Goal: Task Accomplishment & Management: Manage account settings

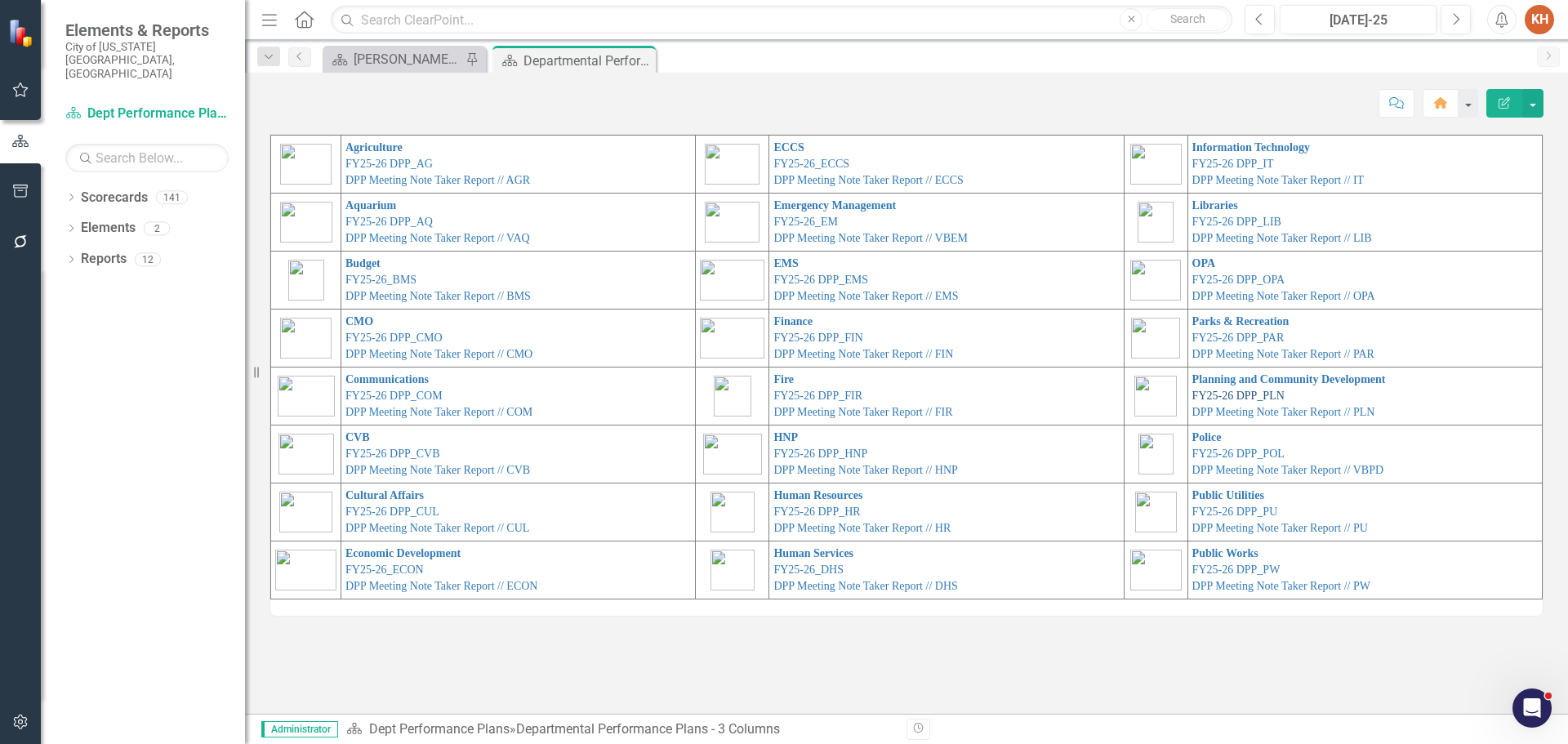
click at [1243, 394] on link "FY25-26 DPP_PLN" at bounding box center [1238, 395] width 93 height 13
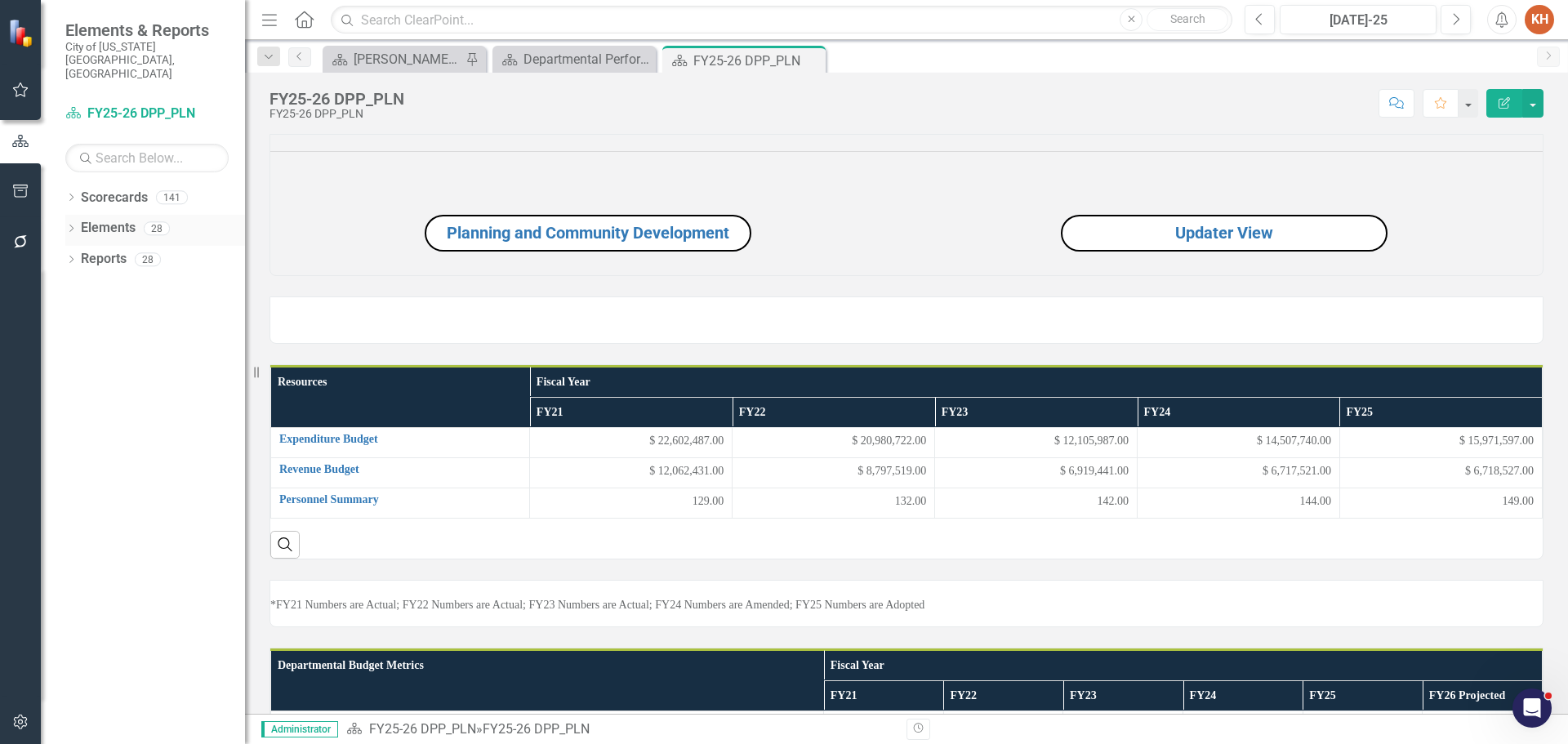
click at [99, 219] on link "Elements" at bounding box center [108, 228] width 55 height 19
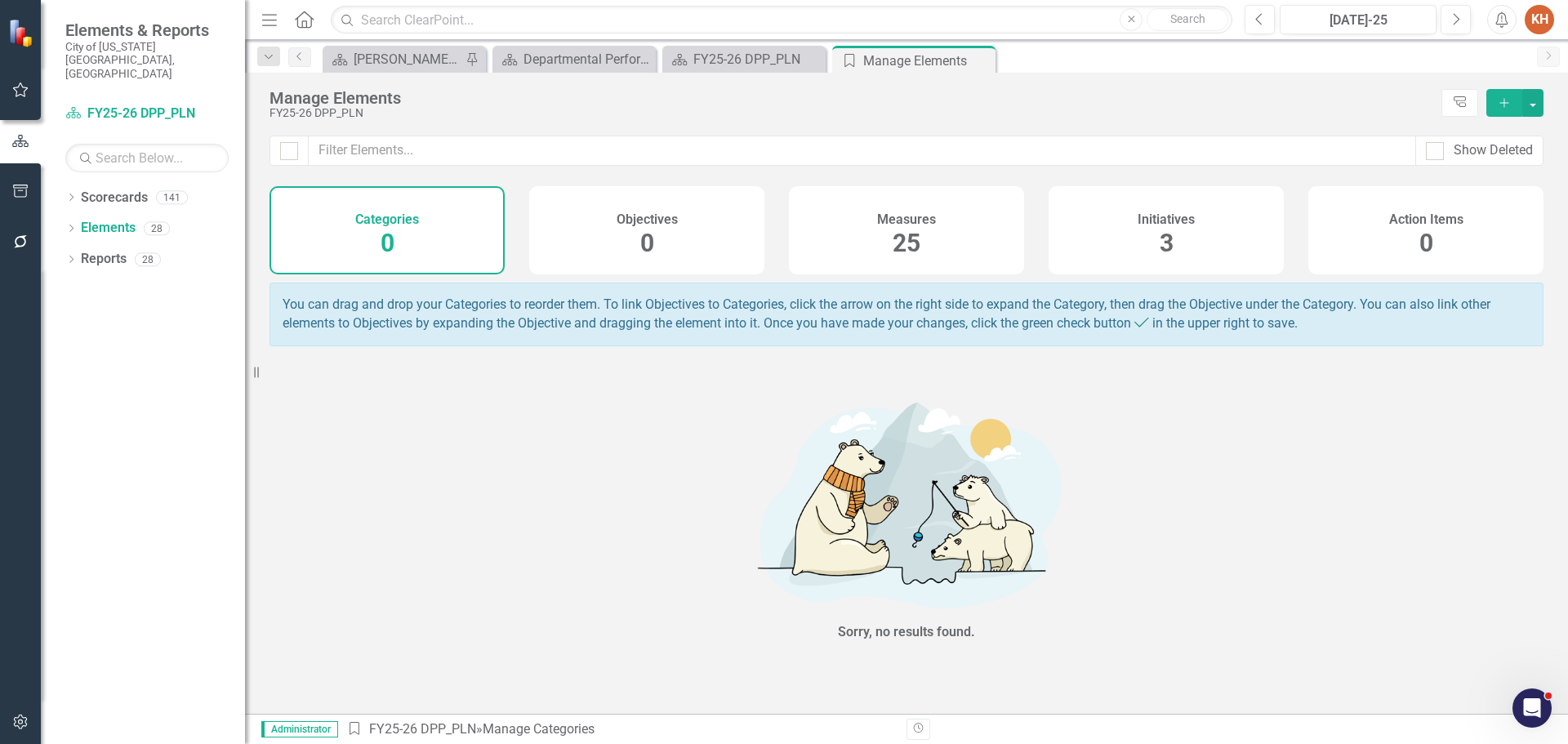
click at [1160, 229] on span "3" at bounding box center [1167, 243] width 14 height 28
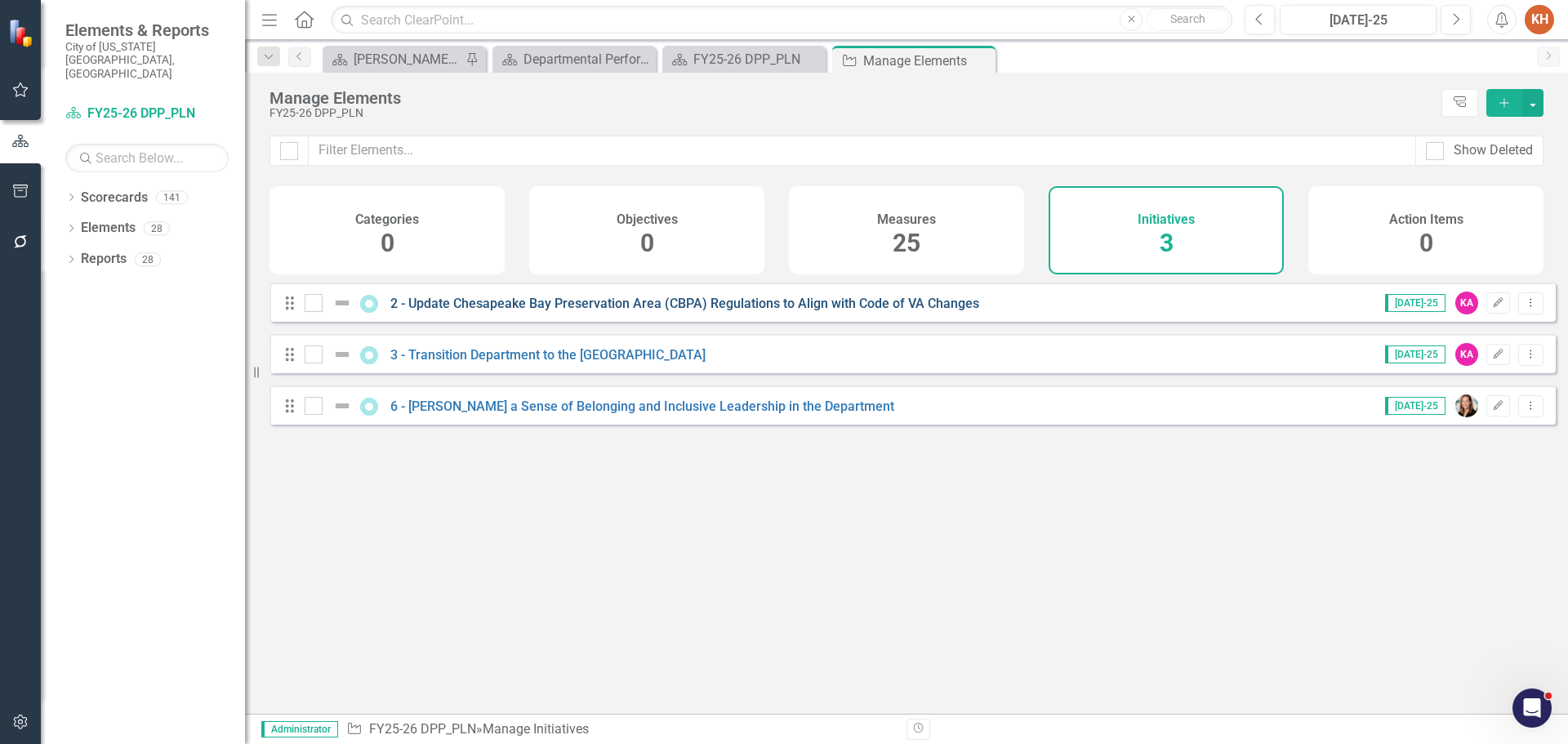
click at [476, 311] on link "2 - Update Chesapeake Bay Preservation Area (CBPA) Regulations to Align with Co…" at bounding box center [685, 303] width 589 height 16
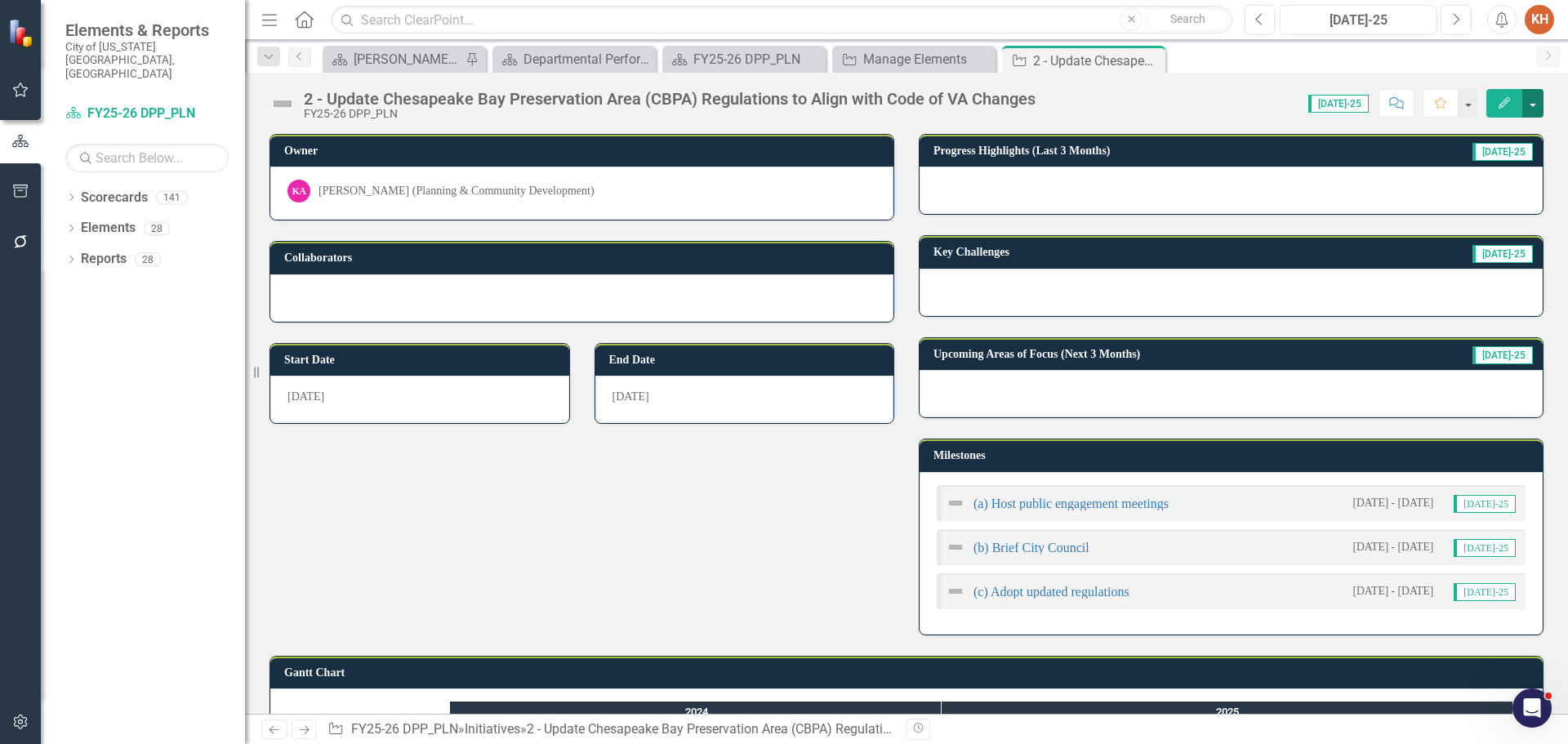
click at [1540, 104] on button "button" at bounding box center [1532, 103] width 21 height 28
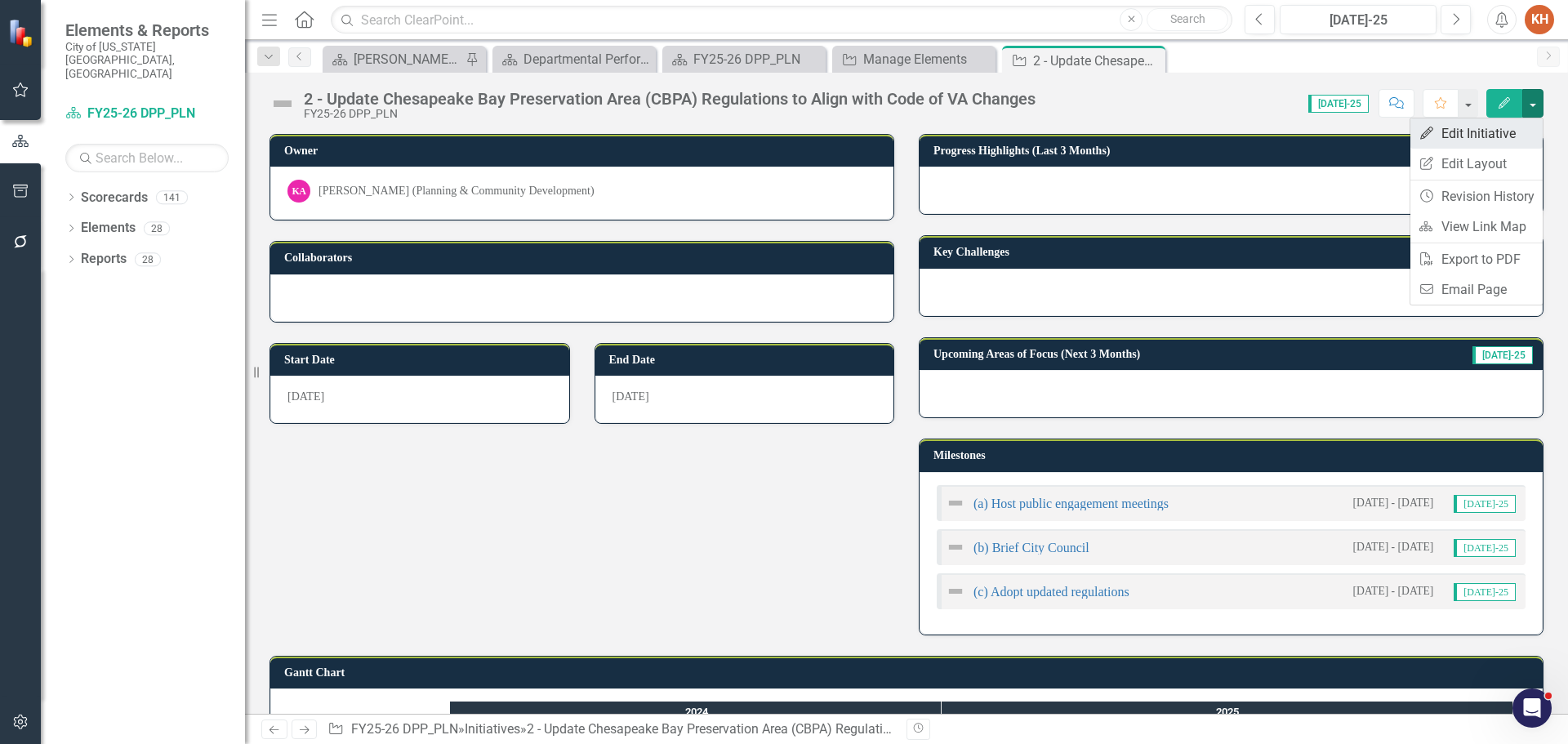
click at [1480, 135] on link "Edit Edit Initiative" at bounding box center [1476, 133] width 133 height 30
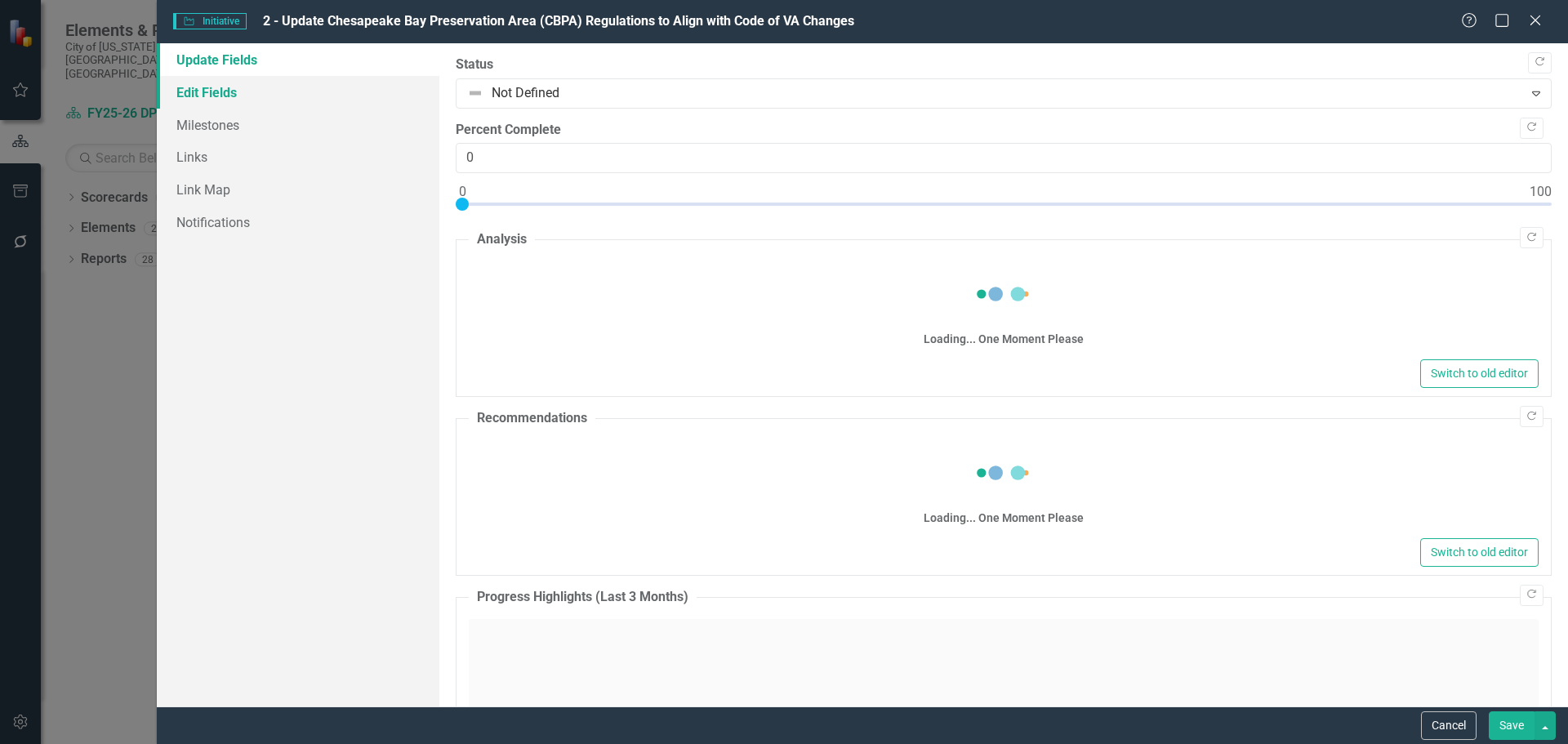
click at [214, 93] on link "Edit Fields" at bounding box center [298, 92] width 283 height 33
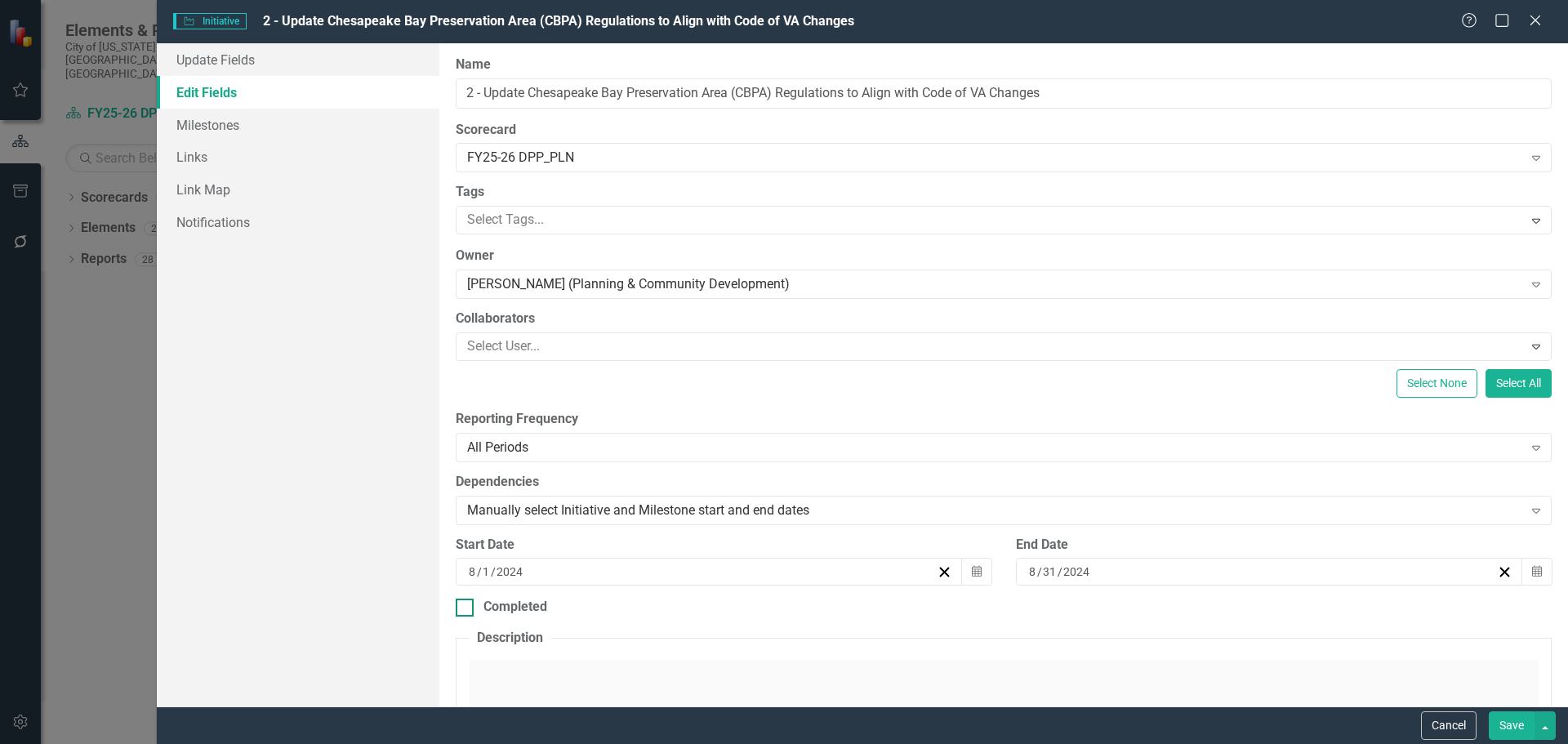
click at [464, 606] on input "Completed" at bounding box center [461, 603] width 11 height 11
checkbox input "true"
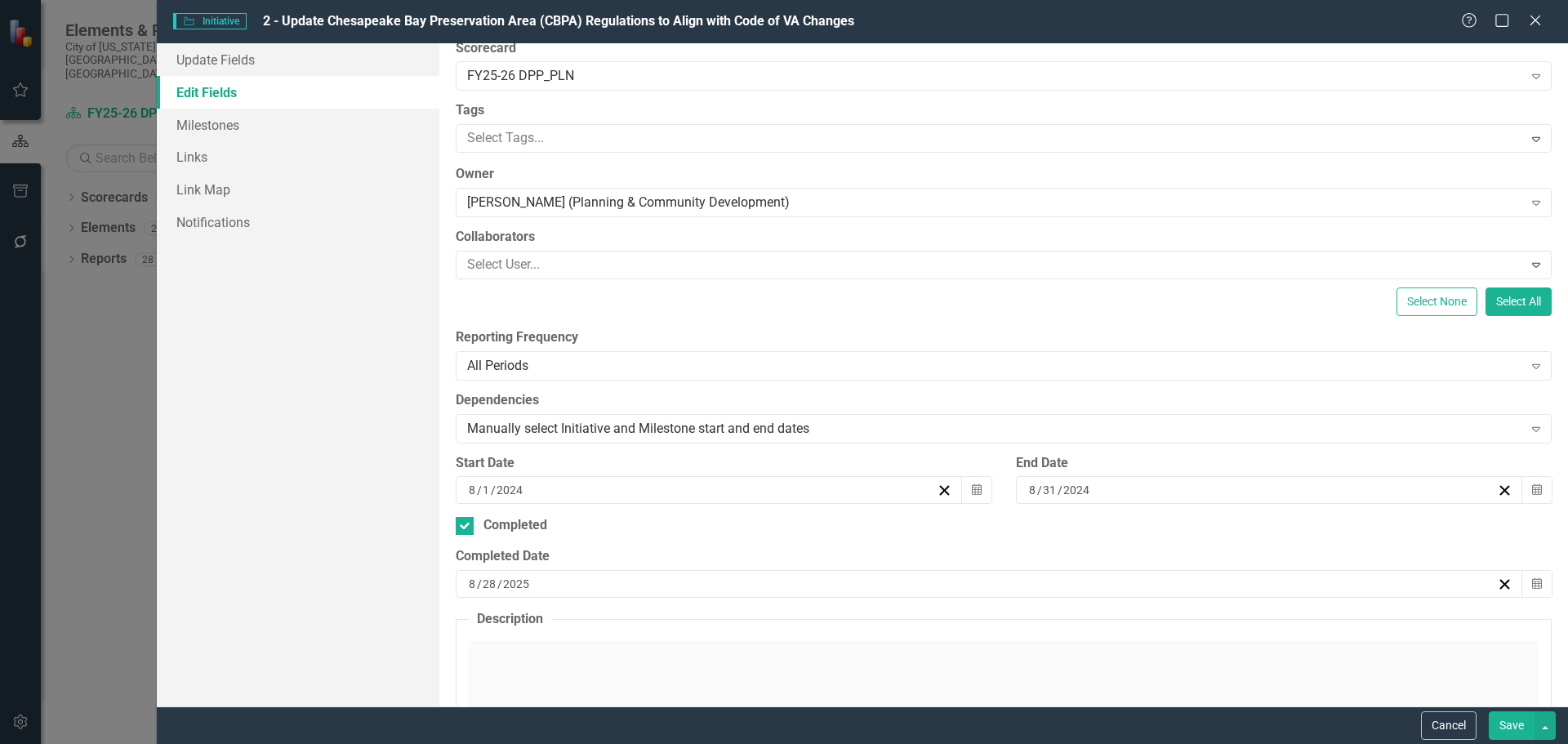
click at [545, 585] on div "8 / 28 / 2025" at bounding box center [981, 584] width 1031 height 17
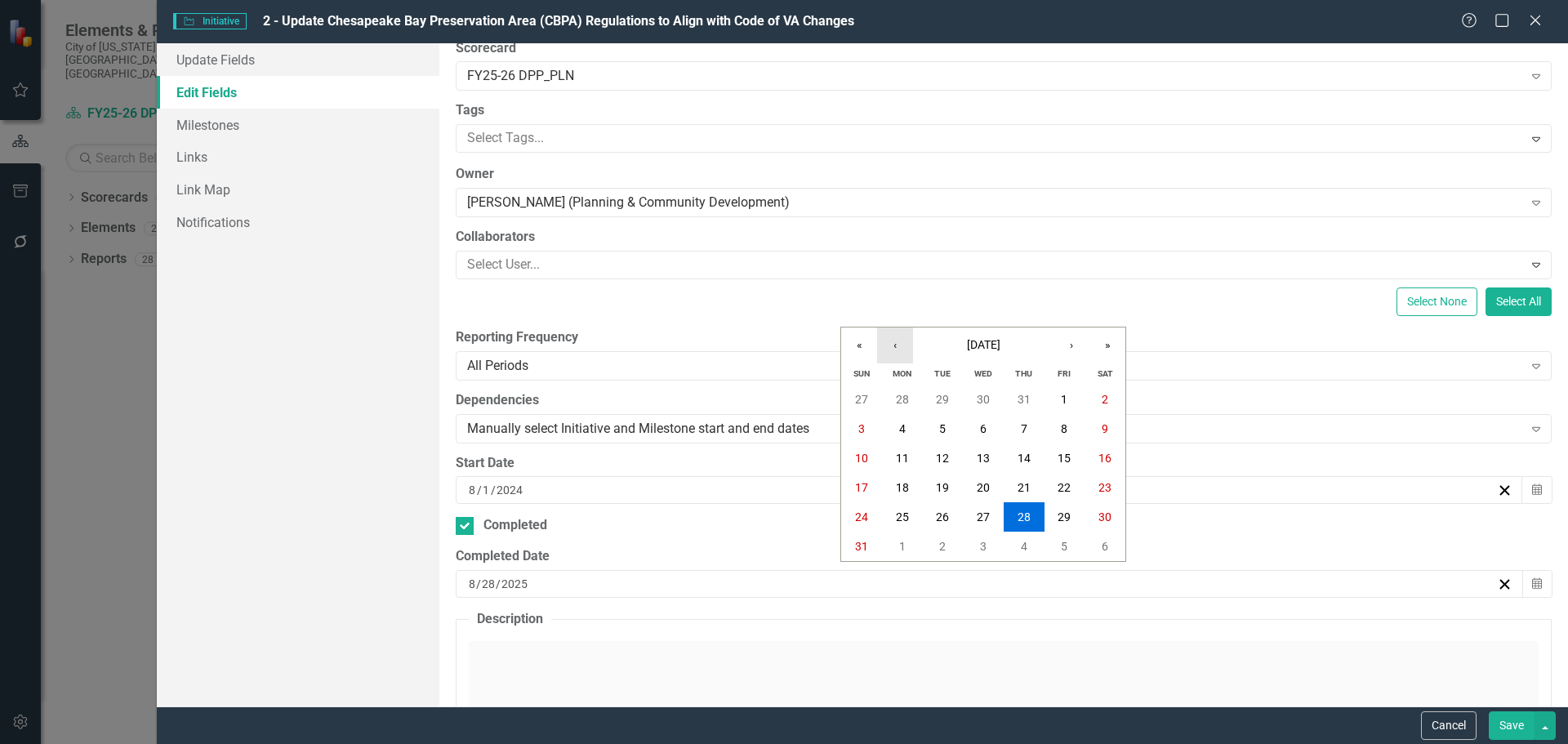
click at [896, 341] on button "‹" at bounding box center [895, 344] width 36 height 36
click at [901, 395] on abbr "30" at bounding box center [903, 400] width 13 height 13
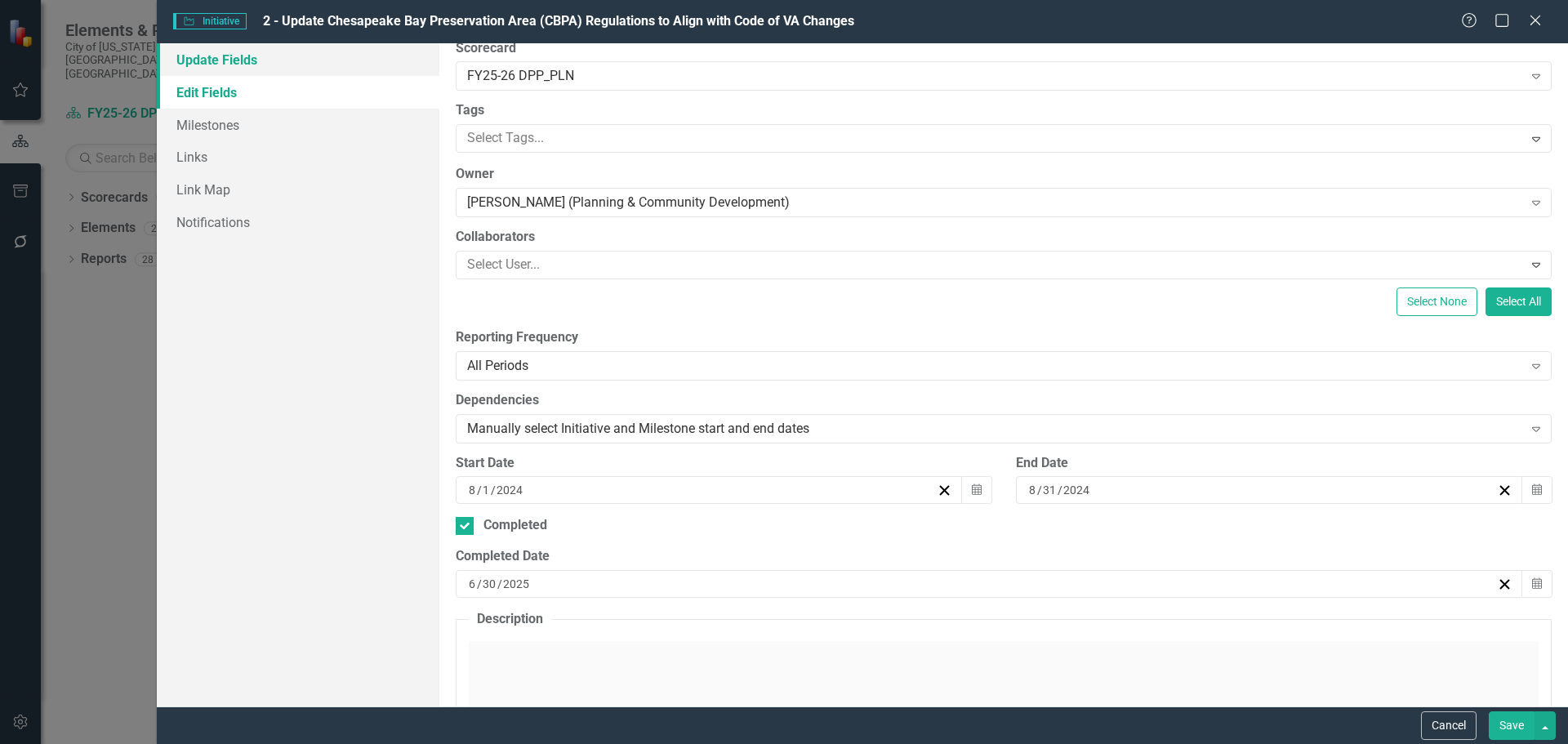
click at [273, 60] on link "Update Fields" at bounding box center [298, 59] width 283 height 33
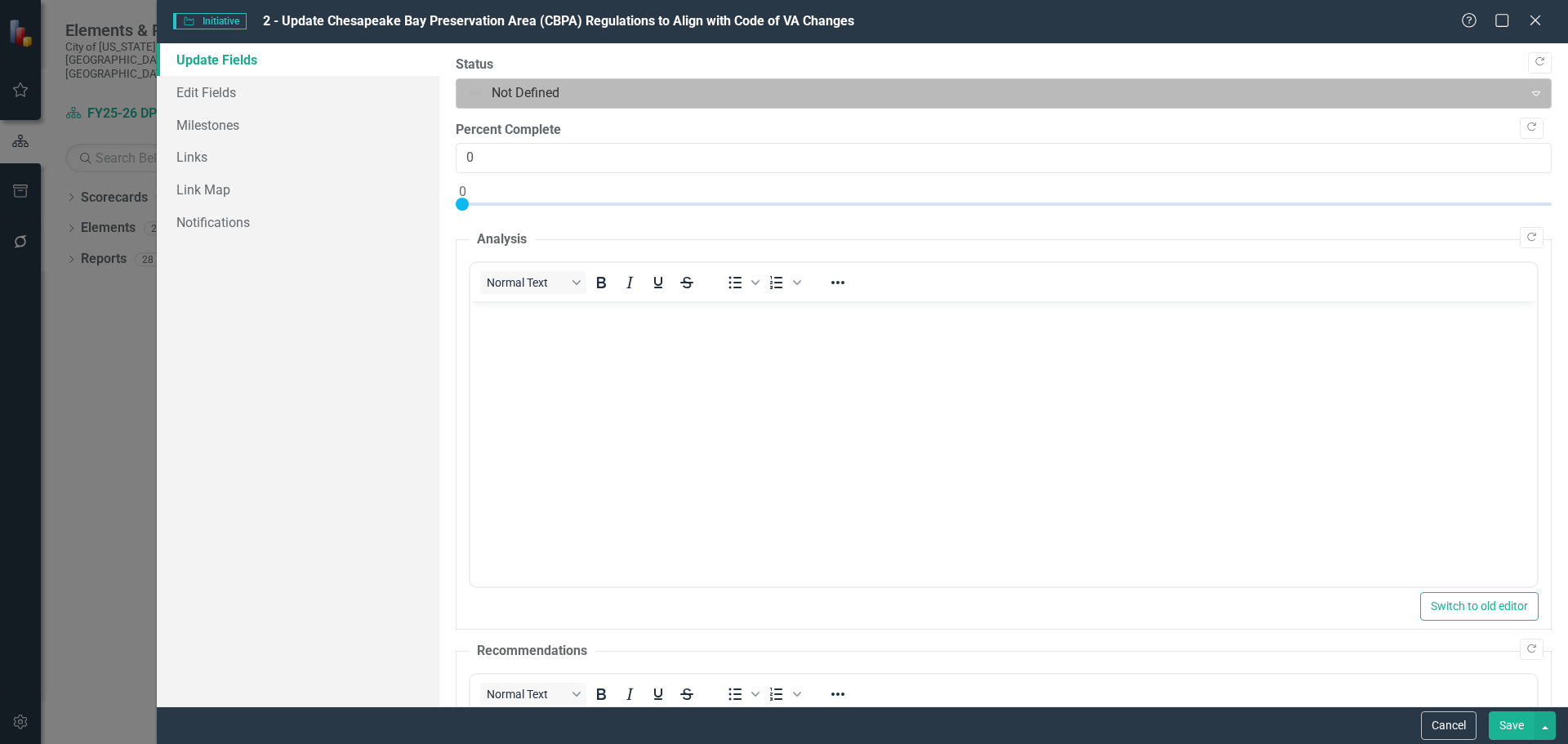
click at [480, 92] on div at bounding box center [991, 93] width 1046 height 22
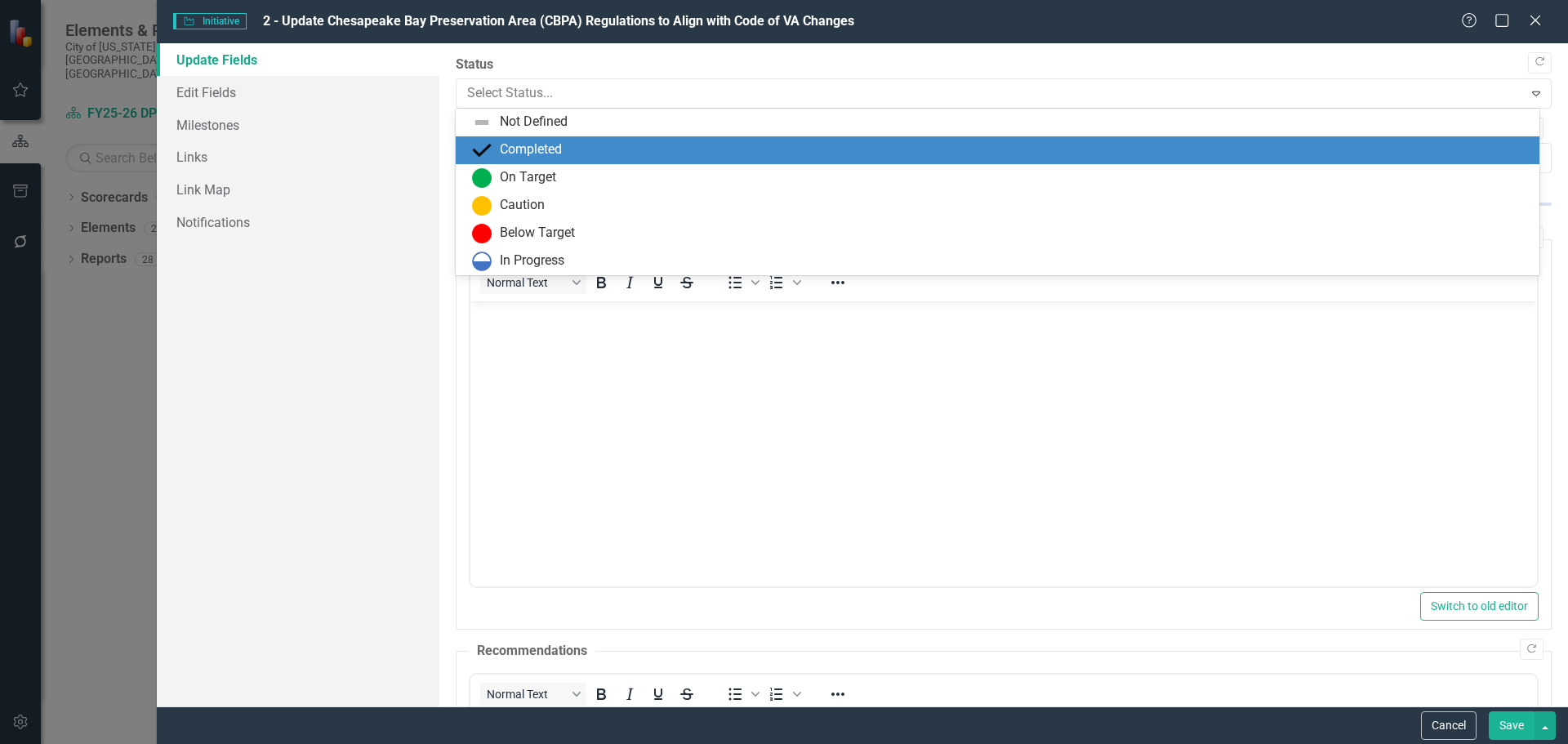
click at [493, 155] on div "Completed" at bounding box center [1001, 149] width 1058 height 19
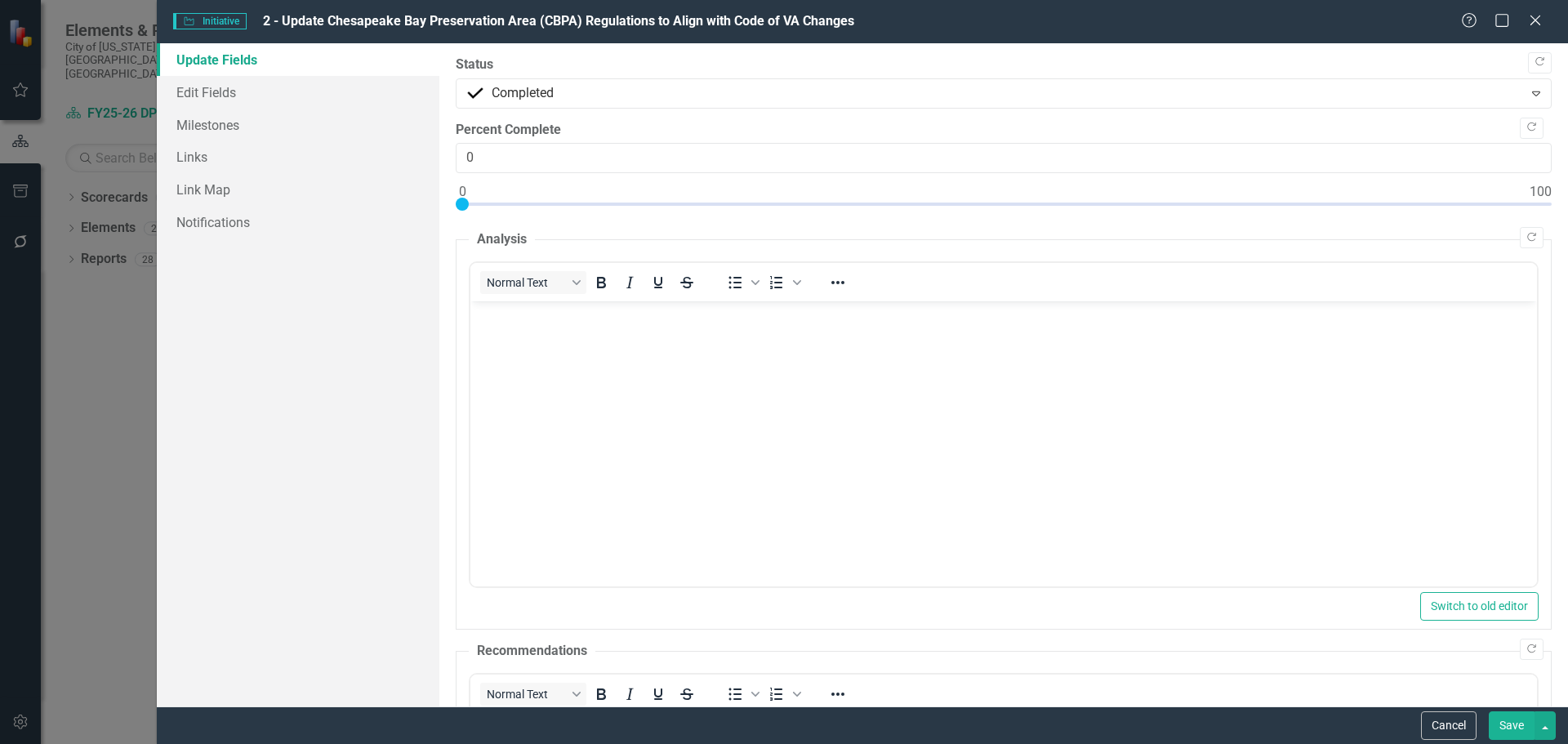
click at [1516, 721] on button "Save" at bounding box center [1511, 726] width 46 height 28
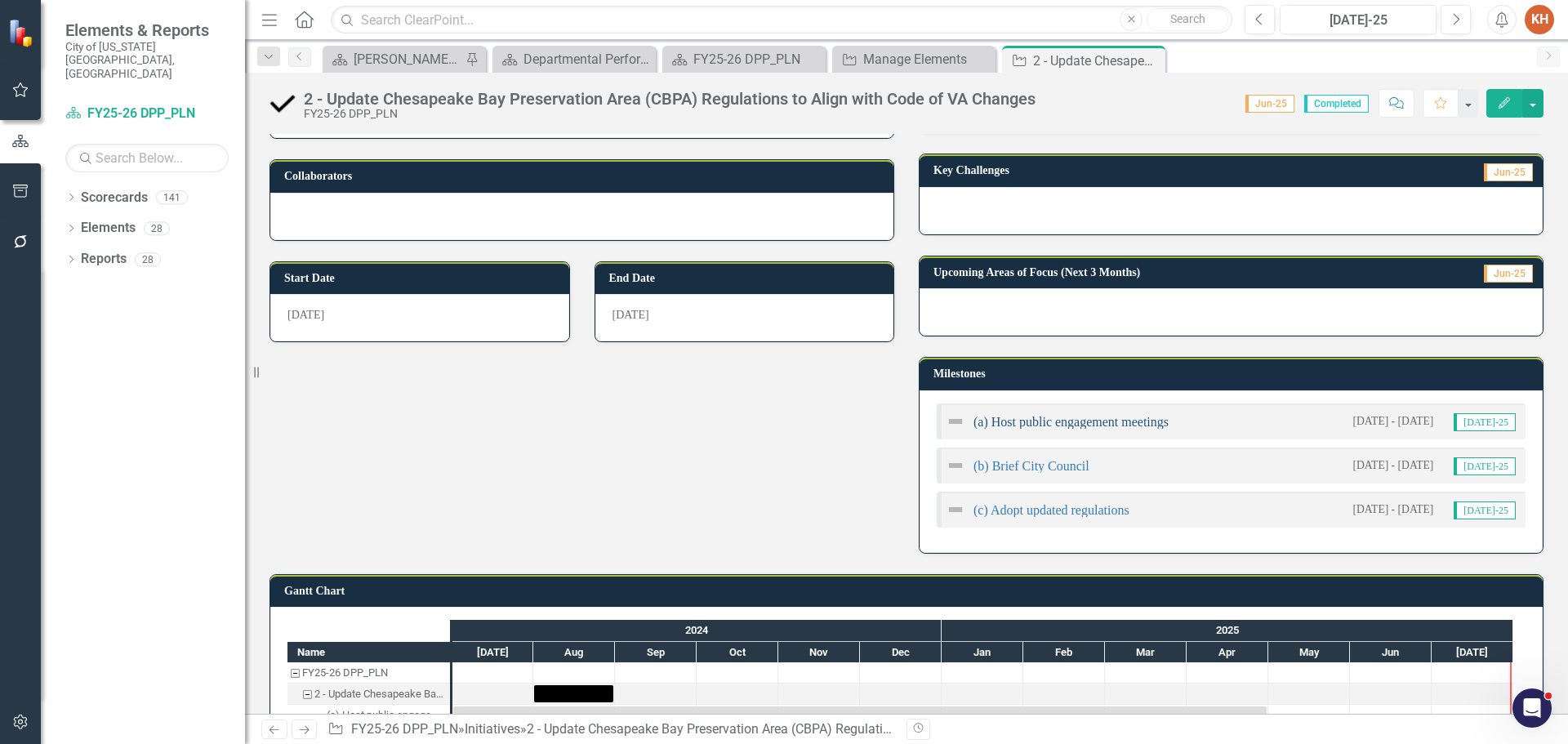
click at [1024, 423] on link "(a) Host public engagement meetings" at bounding box center [1071, 421] width 195 height 14
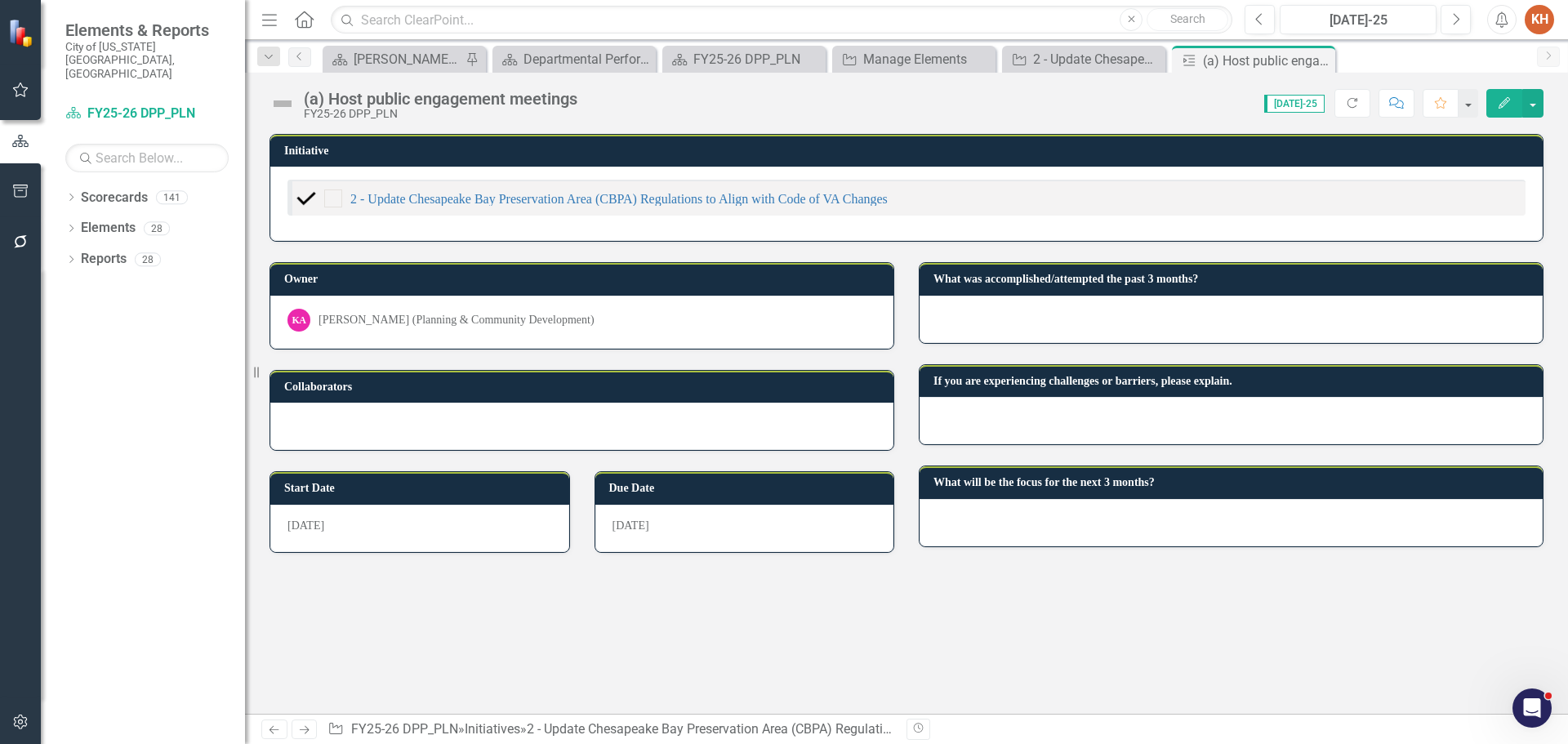
checkbox input "true"
click at [1533, 103] on button "button" at bounding box center [1532, 103] width 21 height 28
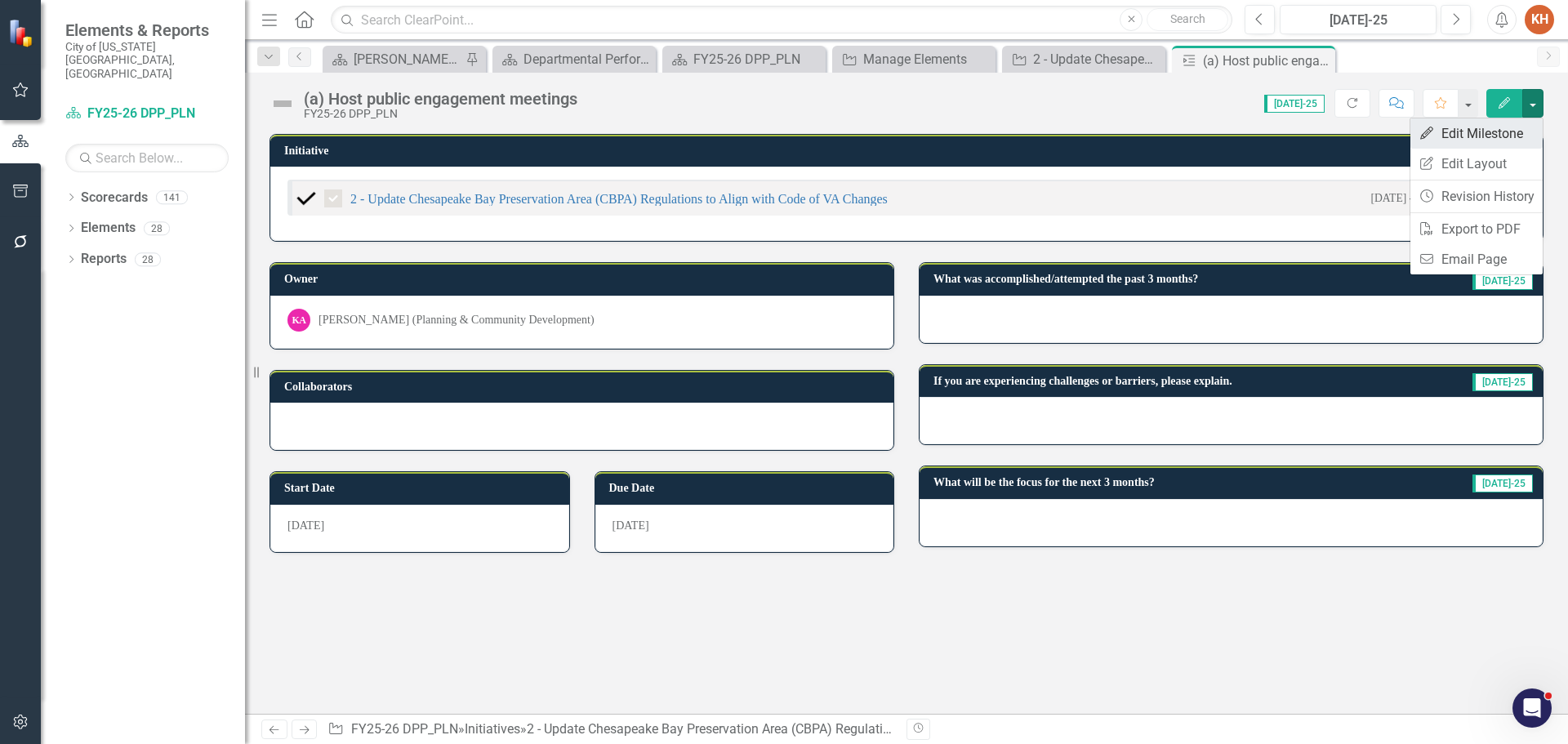
click at [1495, 130] on link "Edit Edit Milestone" at bounding box center [1476, 133] width 133 height 30
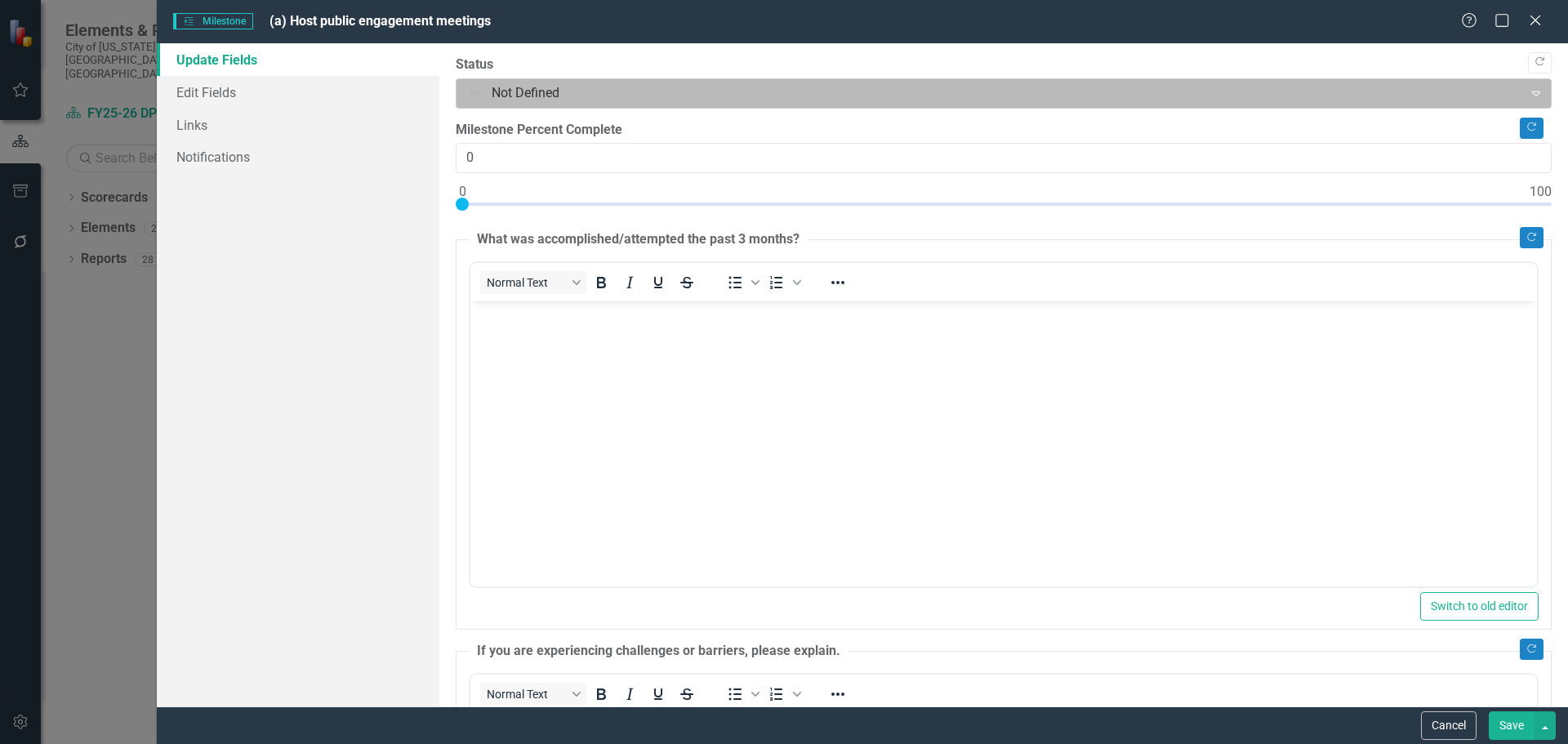
click at [476, 96] on div at bounding box center [991, 93] width 1046 height 22
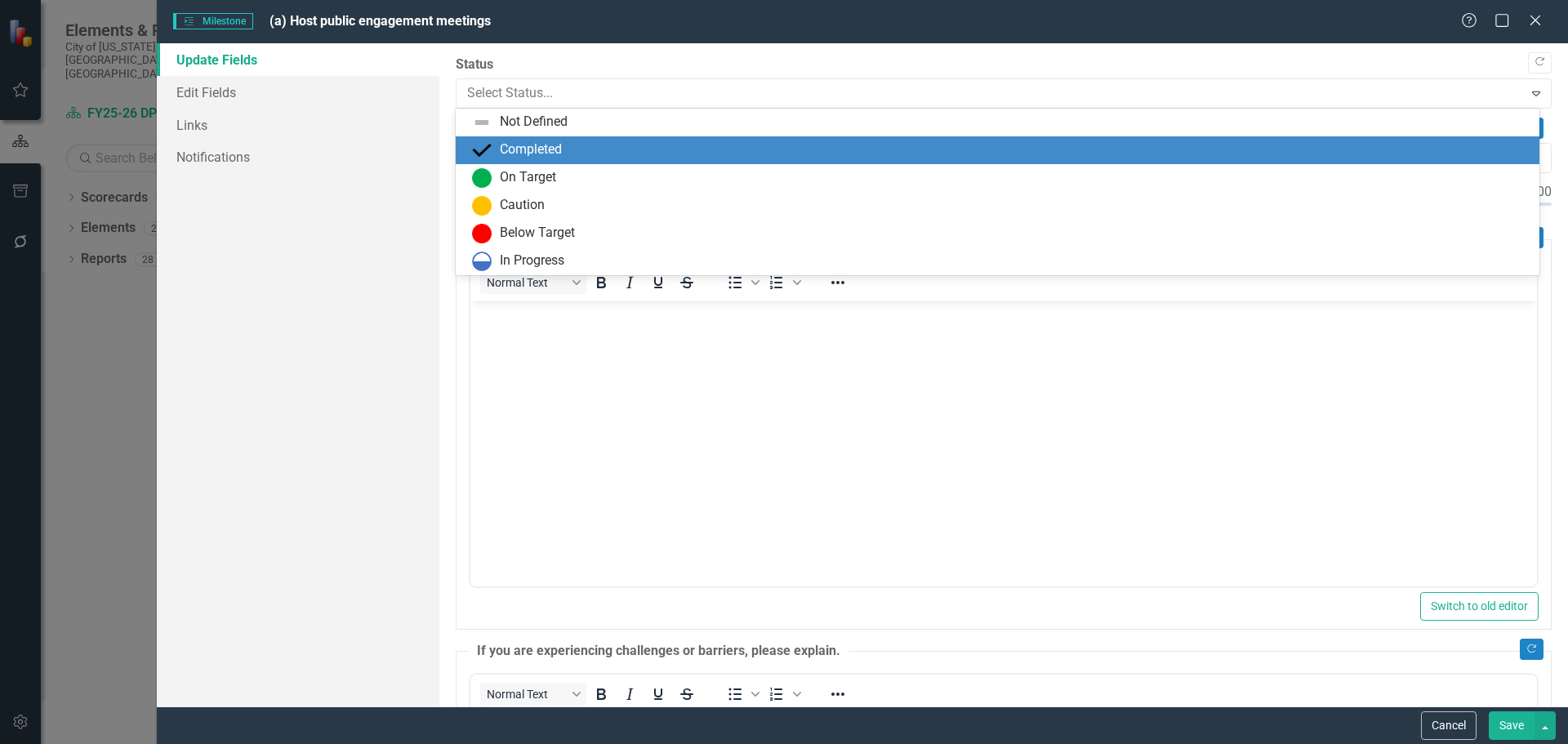
click at [483, 143] on img at bounding box center [481, 149] width 19 height 19
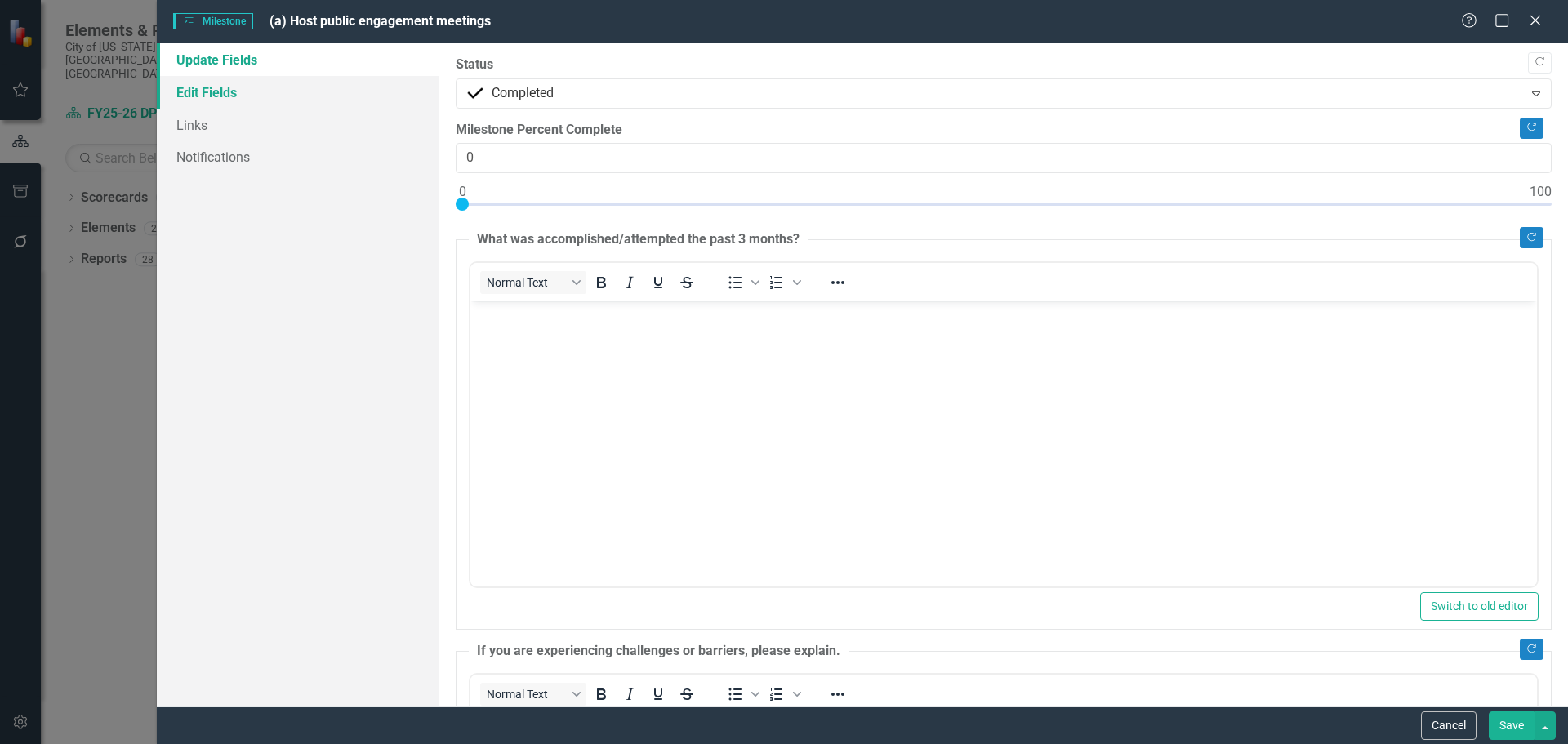
click at [229, 83] on link "Edit Fields" at bounding box center [298, 92] width 283 height 33
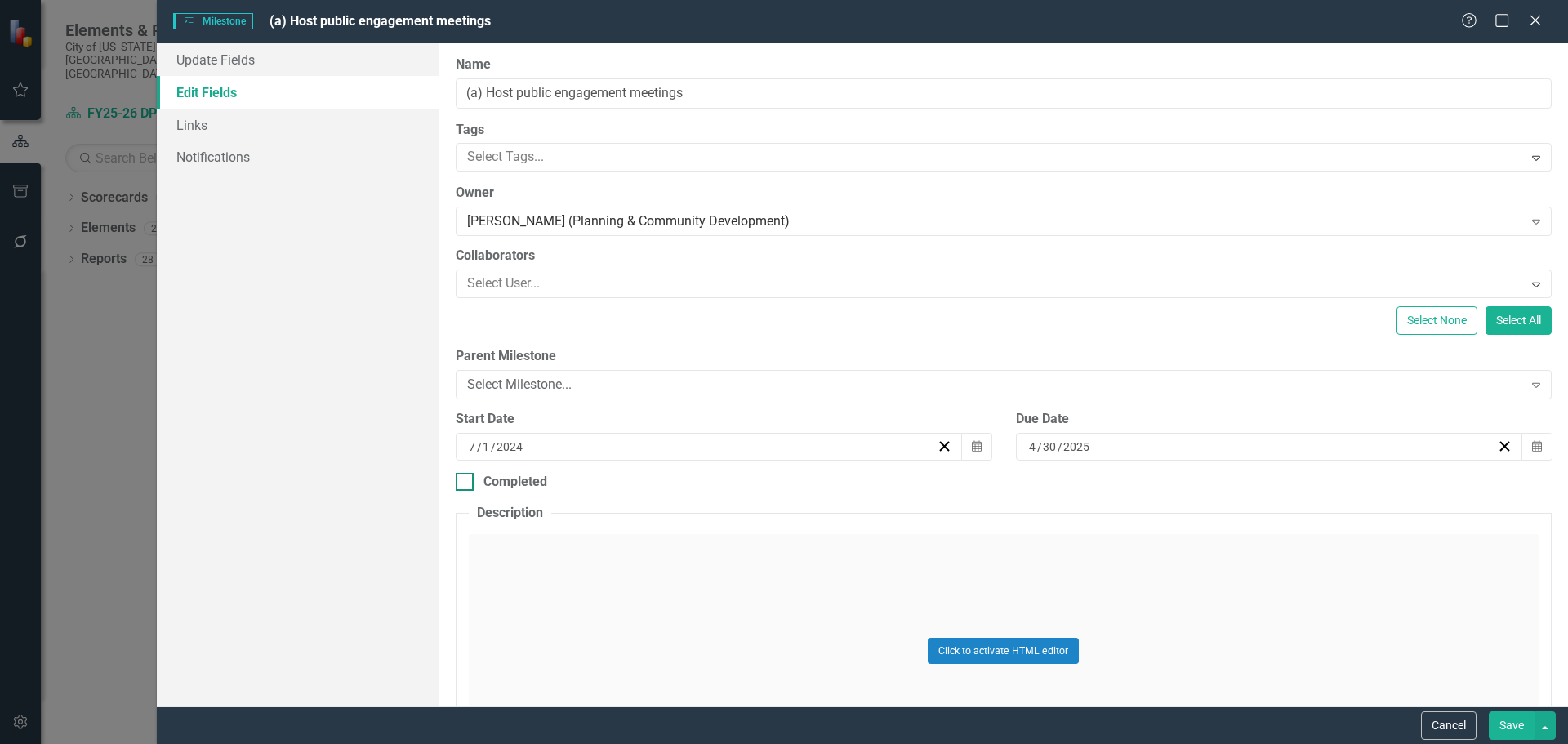
click at [468, 484] on div at bounding box center [465, 482] width 18 height 18
click at [466, 483] on input "Completed" at bounding box center [461, 478] width 11 height 11
checkbox input "true"
click at [554, 540] on div "8 / 28 / 2025" at bounding box center [981, 540] width 1031 height 17
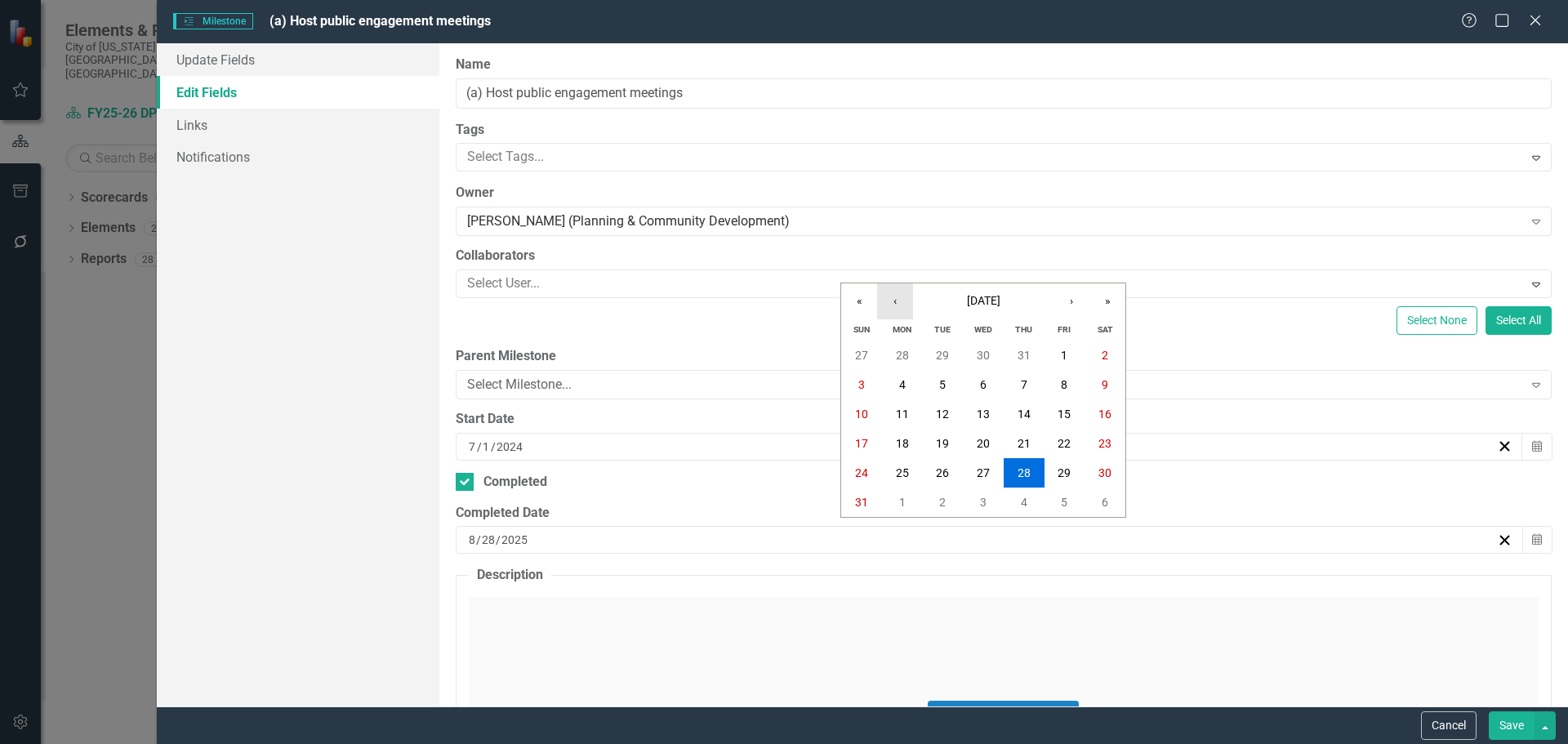
click at [890, 301] on button "‹" at bounding box center [895, 301] width 36 height 36
click at [905, 353] on abbr "30" at bounding box center [903, 355] width 13 height 13
click at [1508, 717] on button "Save" at bounding box center [1511, 726] width 46 height 28
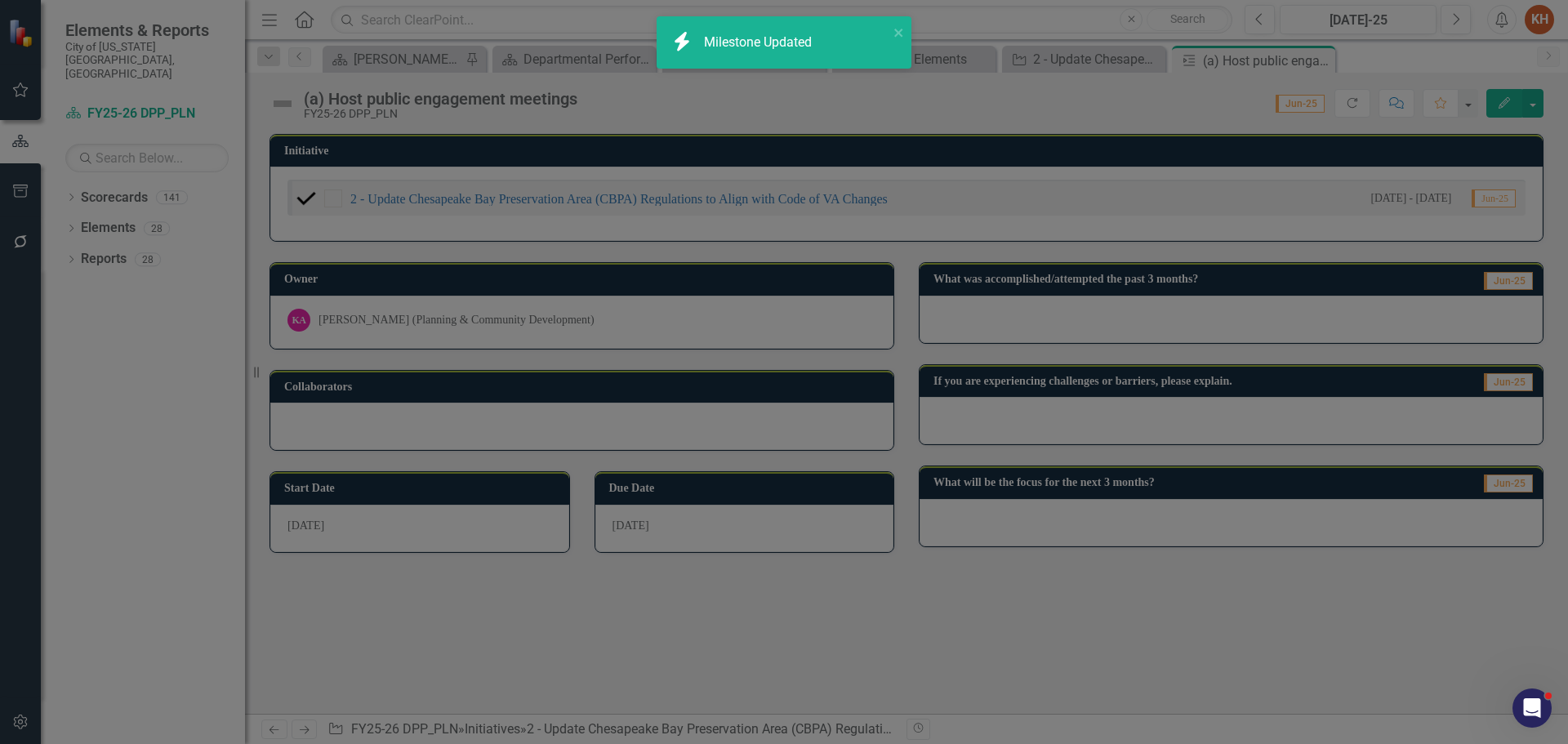
checkbox input "true"
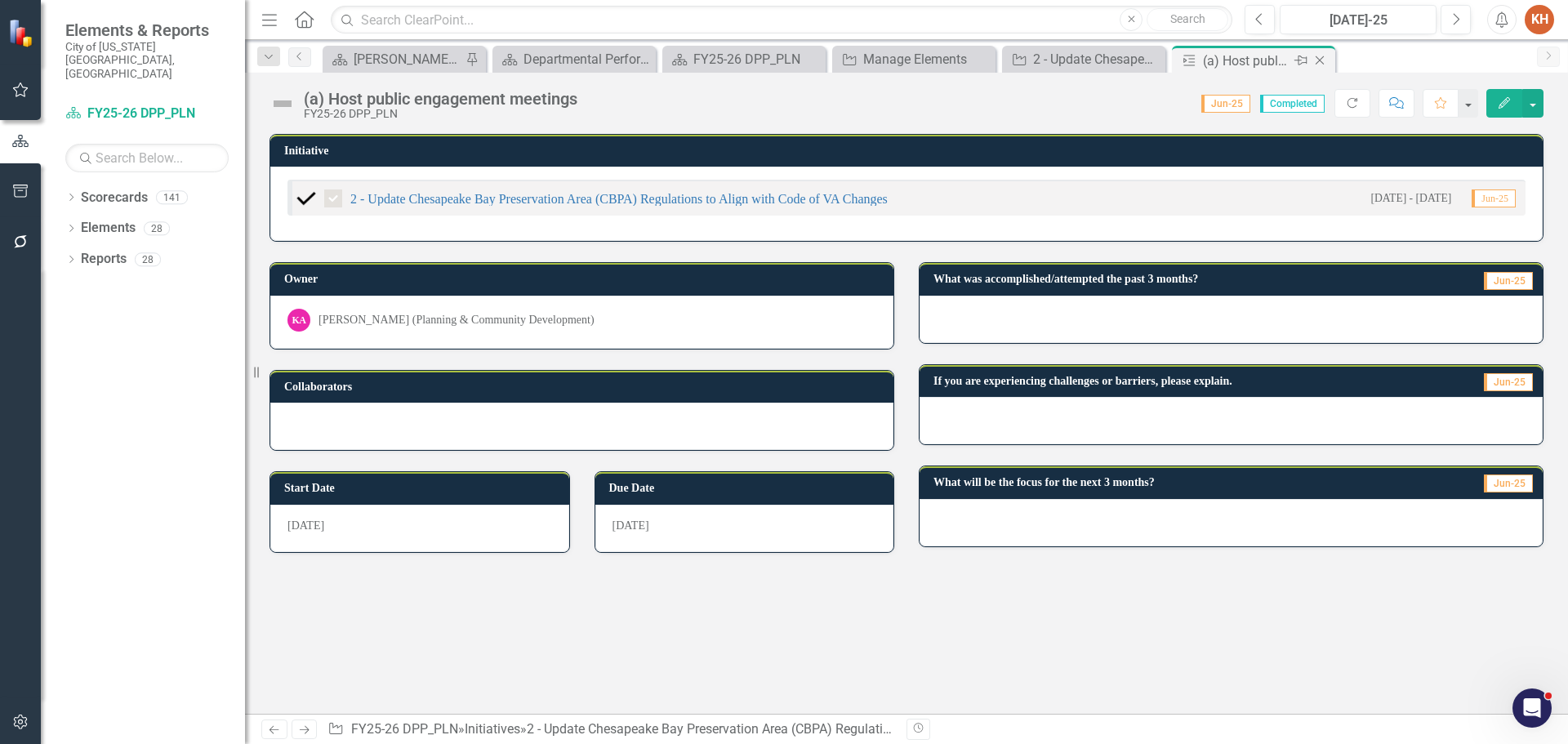
click at [1318, 61] on icon "Close" at bounding box center [1320, 61] width 17 height 13
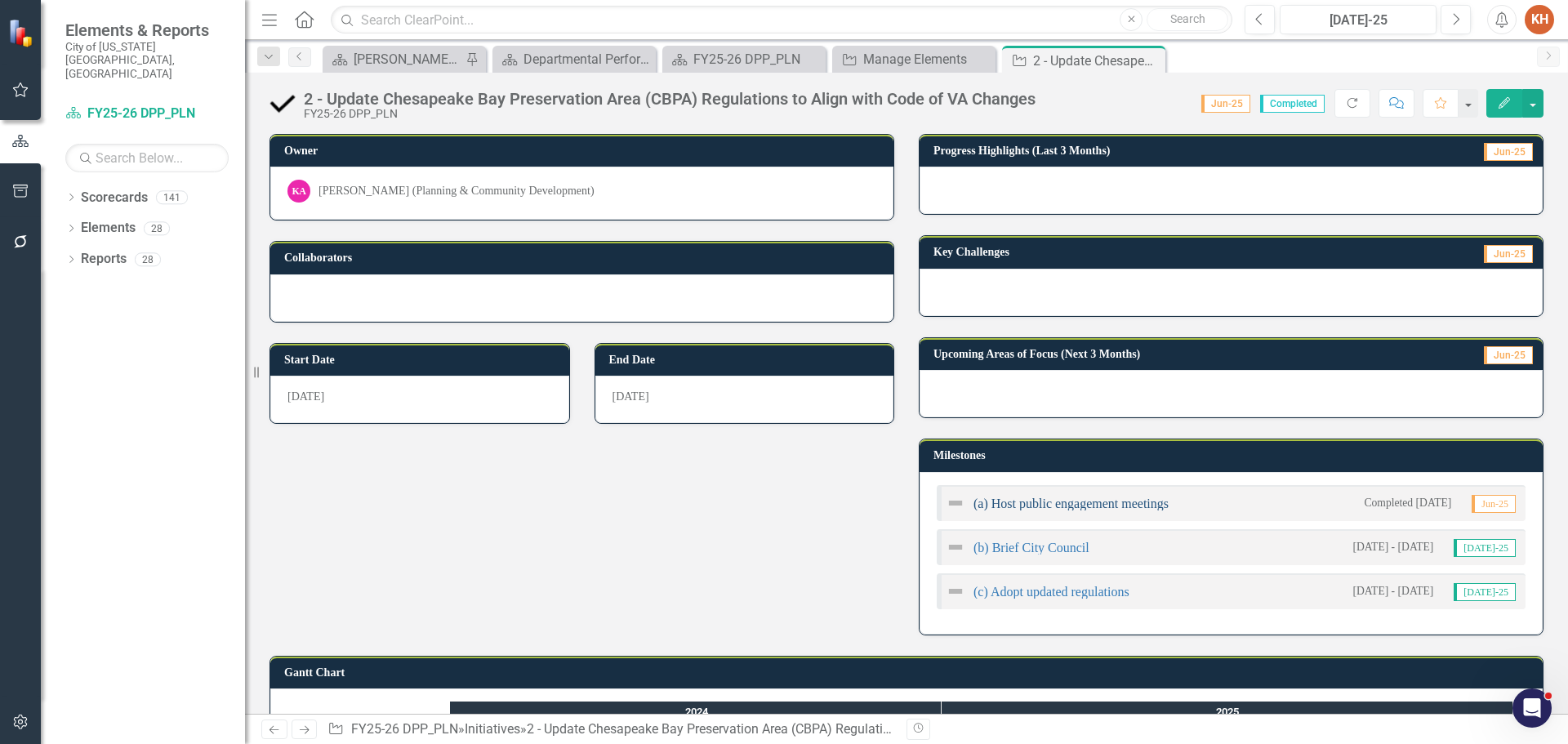
click at [1001, 505] on link "(a) Host public engagement meetings" at bounding box center [1071, 503] width 195 height 14
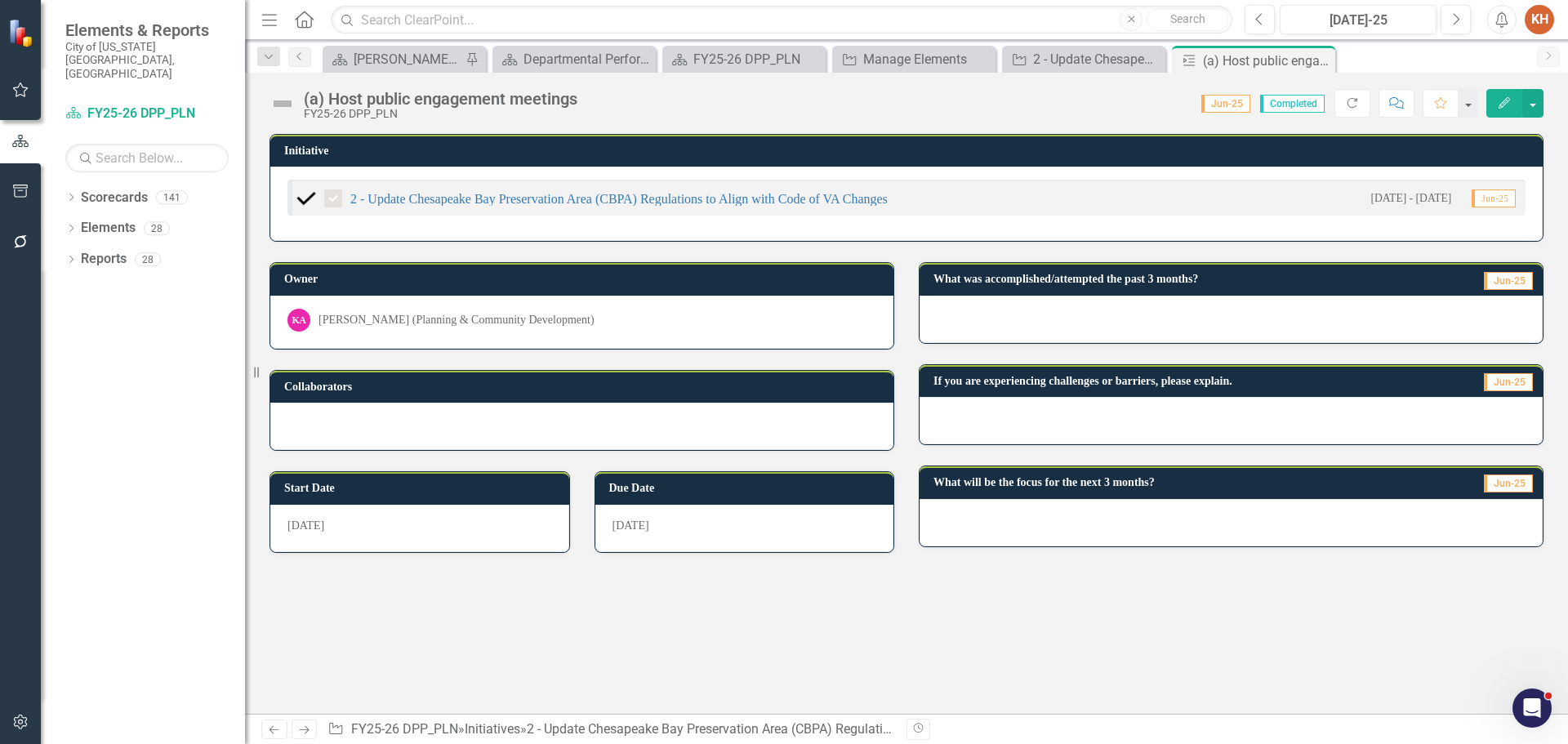
click at [287, 101] on img at bounding box center [282, 103] width 26 height 26
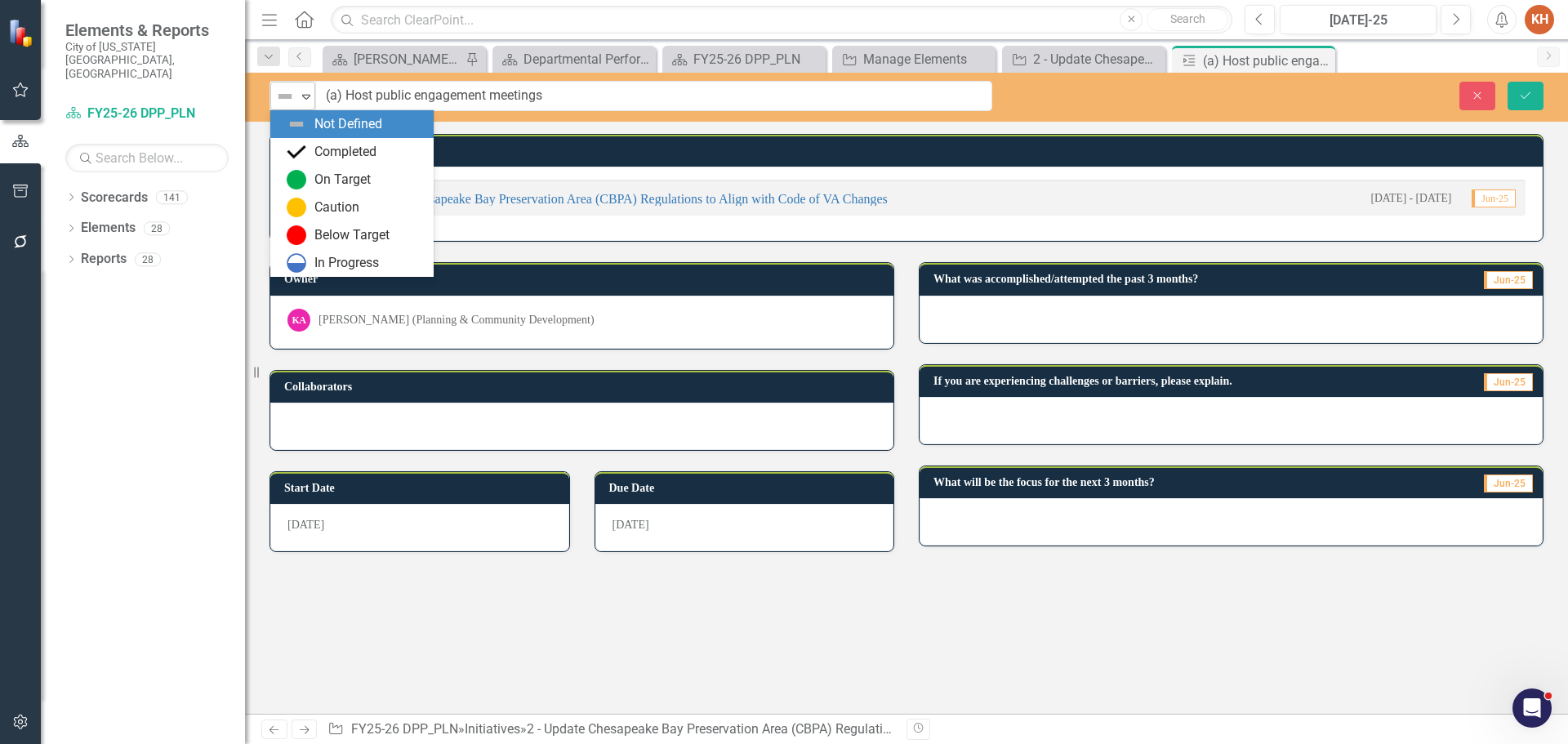
click at [296, 103] on div "Not Defined" at bounding box center [285, 96] width 24 height 23
click at [1464, 91] on button "Close" at bounding box center [1477, 96] width 36 height 28
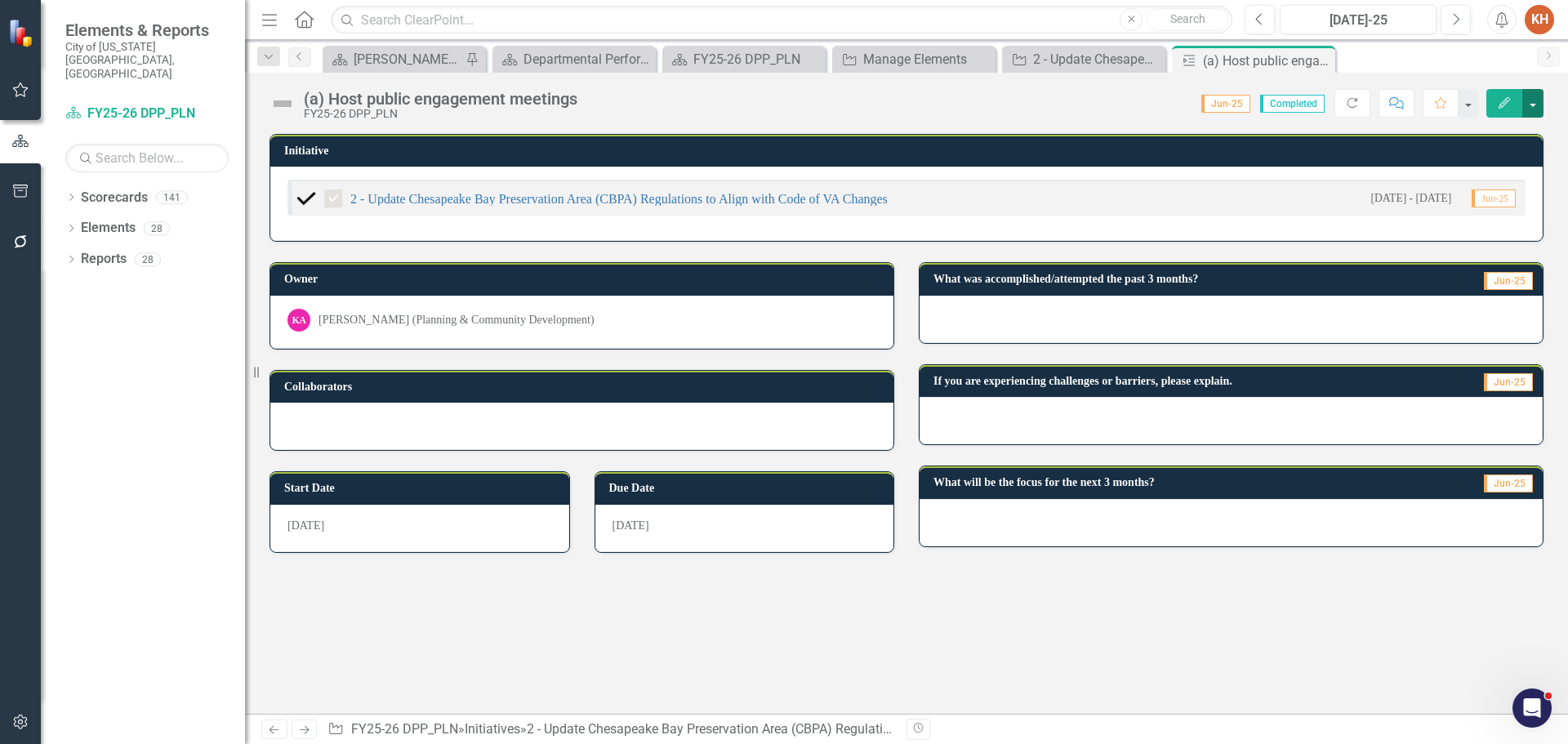
click at [1542, 100] on button "button" at bounding box center [1532, 103] width 21 height 28
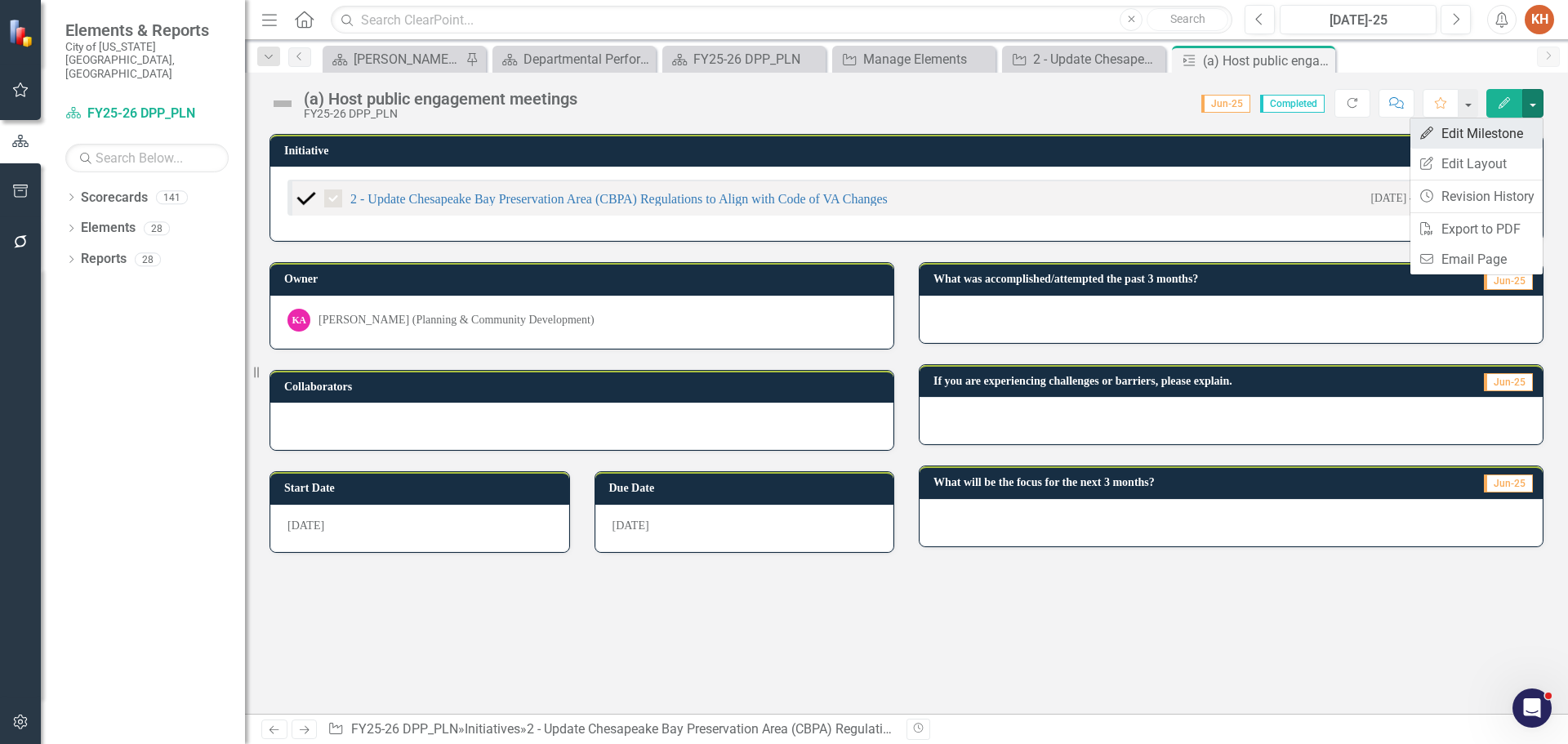
click at [1495, 132] on link "Edit Edit Milestone" at bounding box center [1476, 133] width 133 height 30
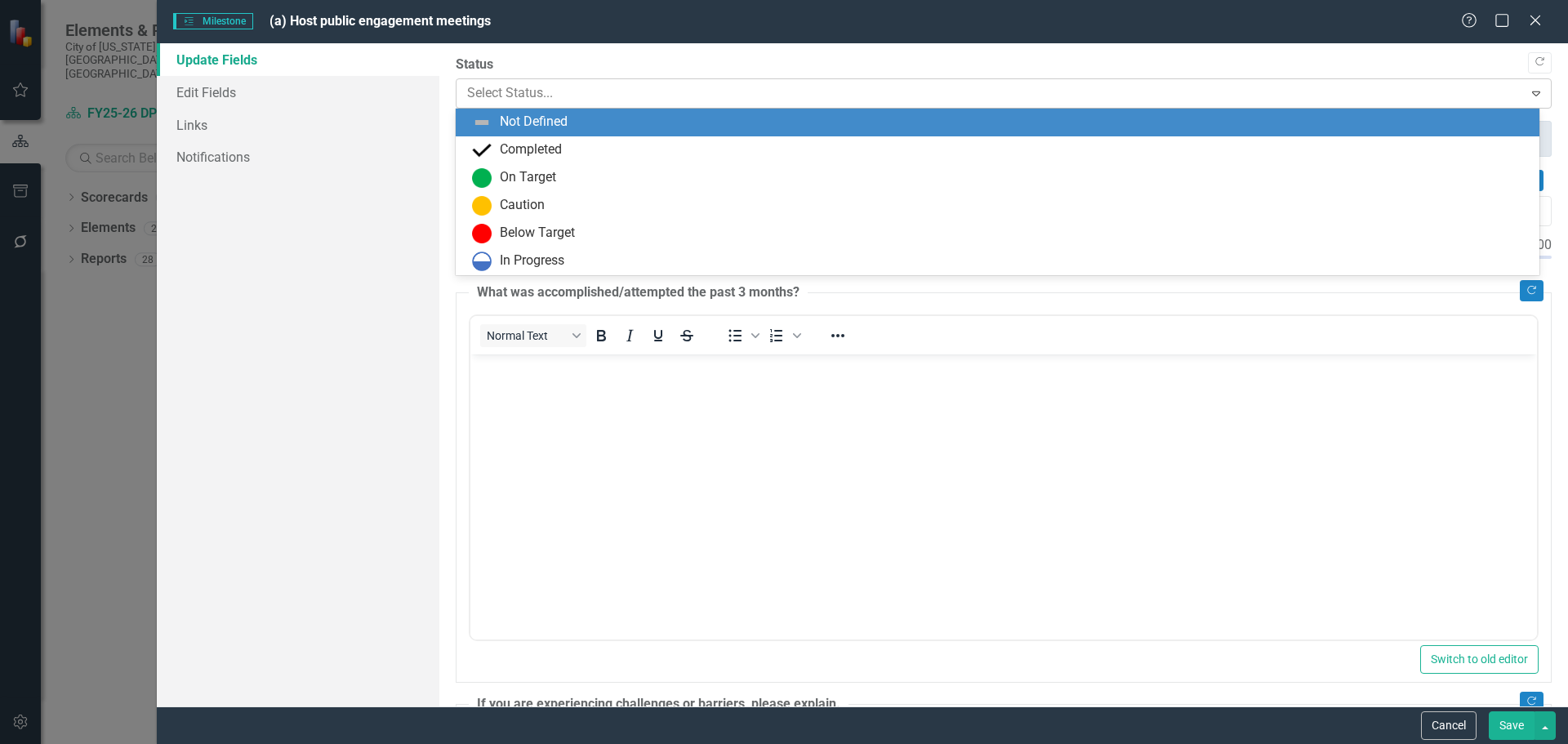
click at [515, 93] on div at bounding box center [991, 93] width 1046 height 22
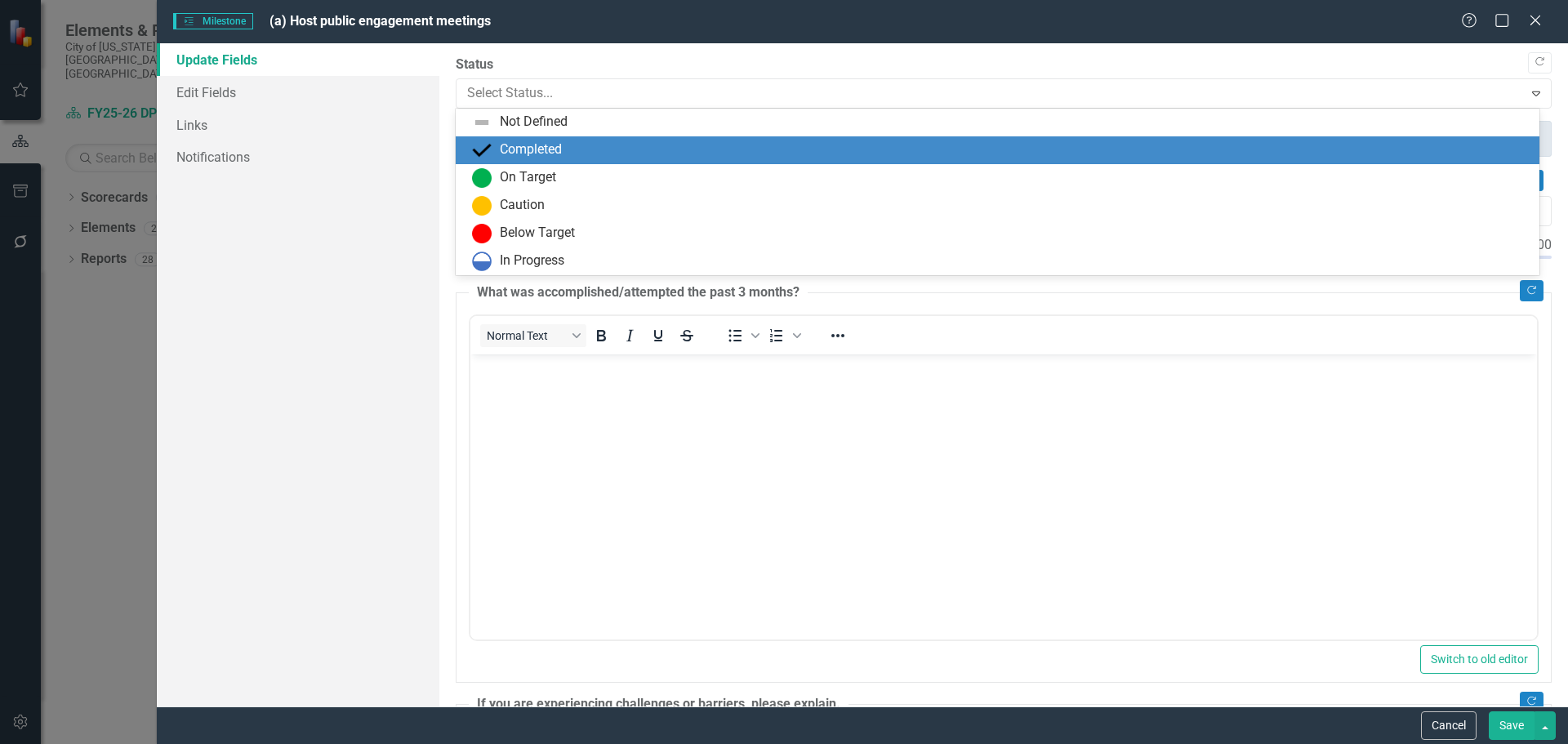
click at [515, 148] on div "Completed" at bounding box center [531, 149] width 62 height 19
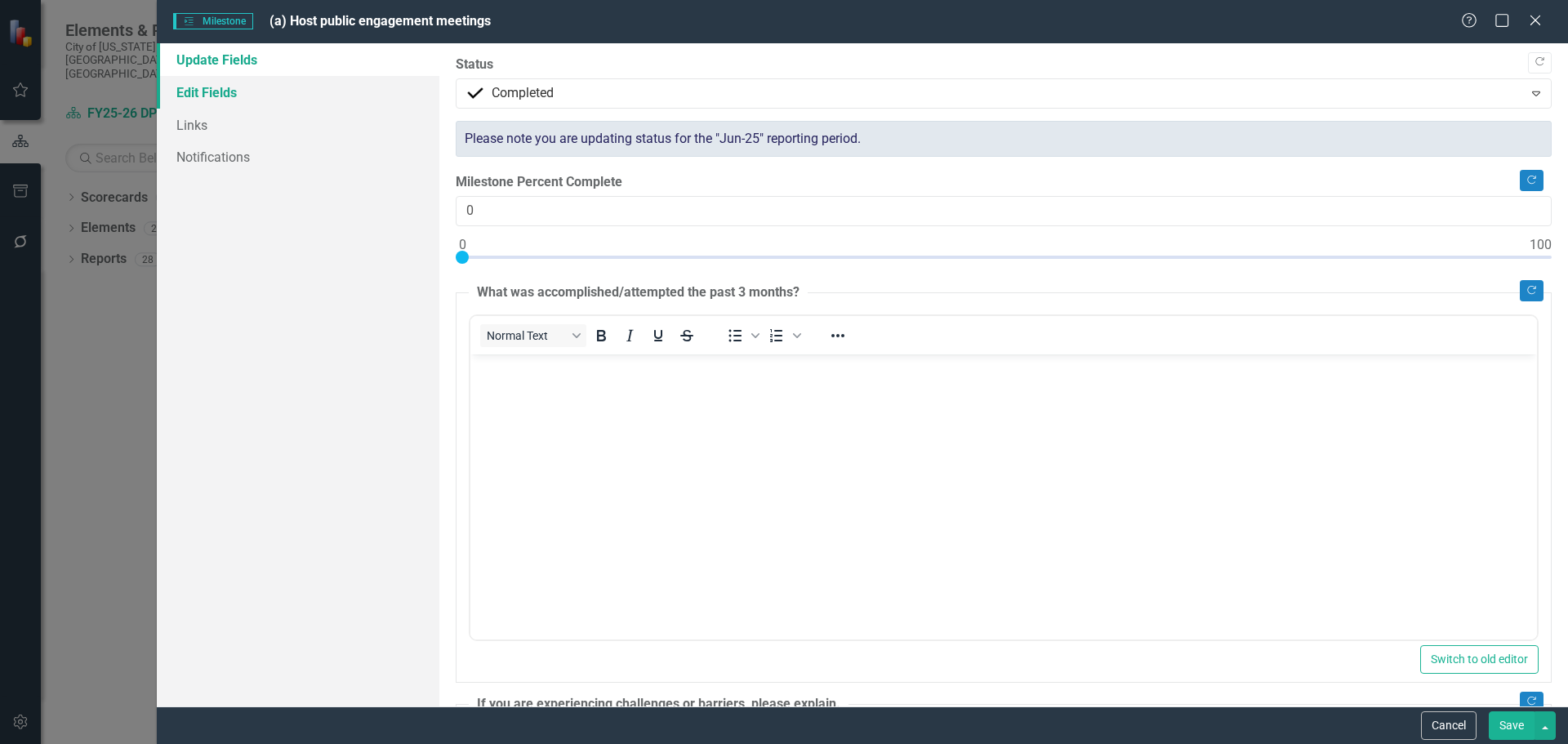
click at [283, 96] on link "Edit Fields" at bounding box center [298, 92] width 283 height 33
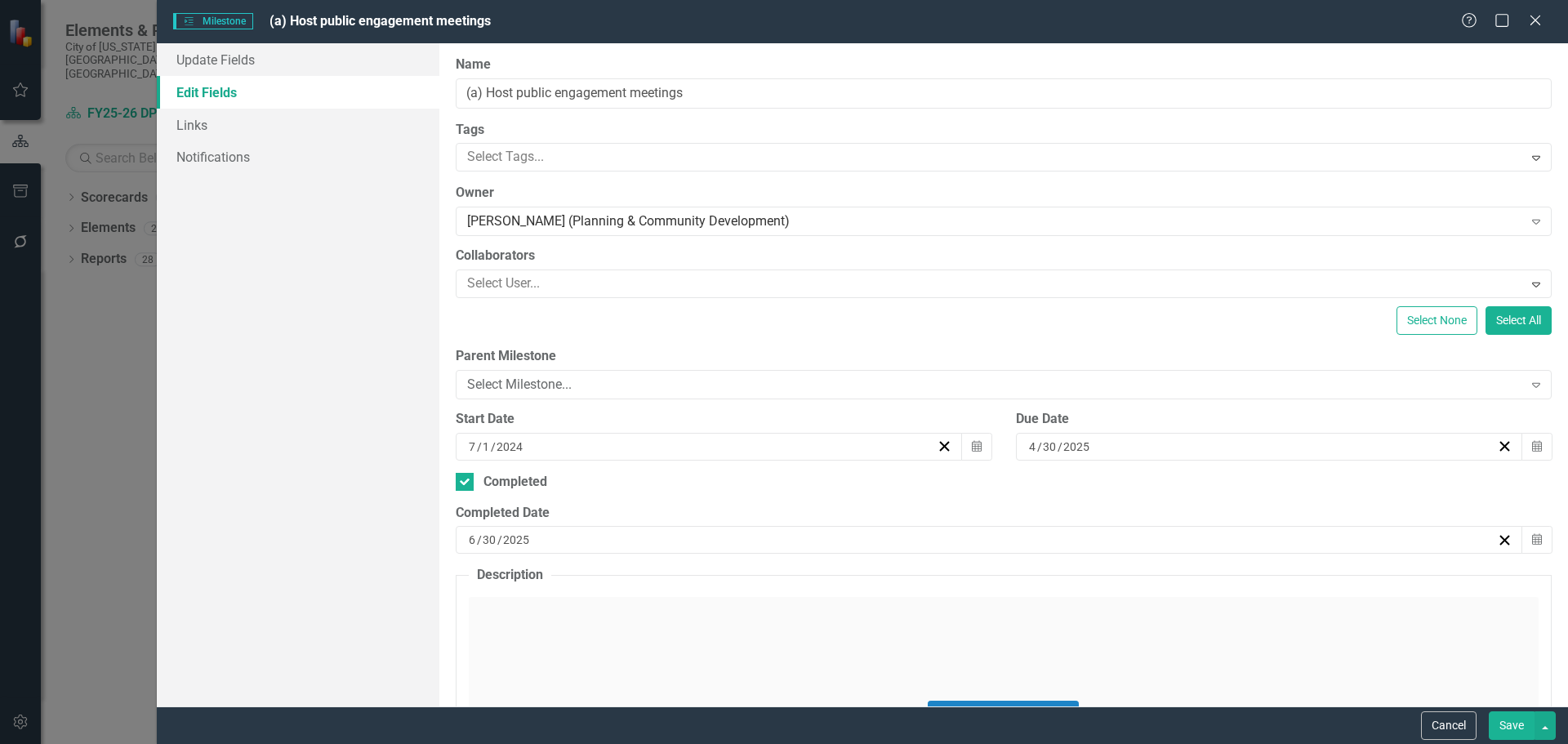
click at [1503, 723] on button "Save" at bounding box center [1511, 726] width 46 height 28
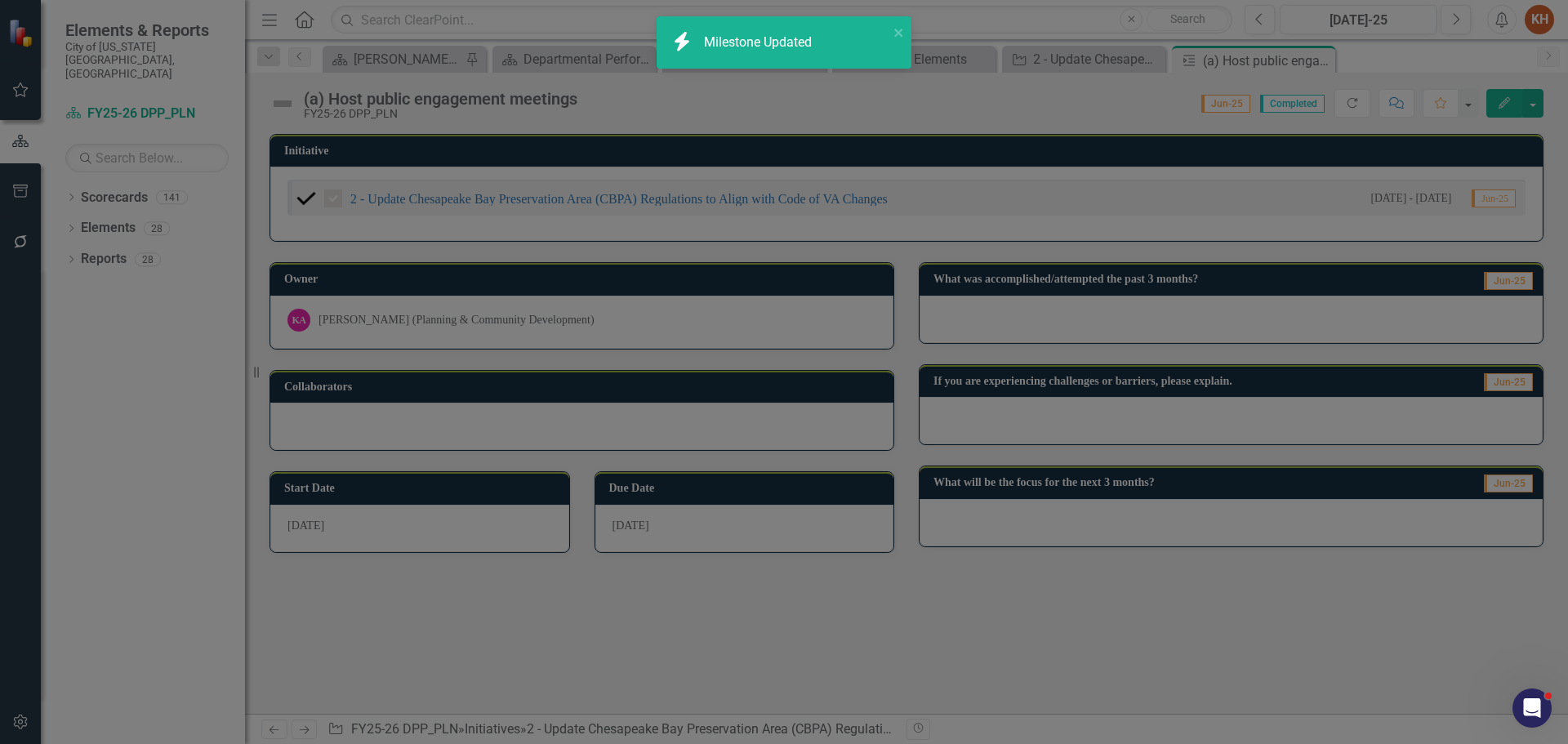
checkbox input "true"
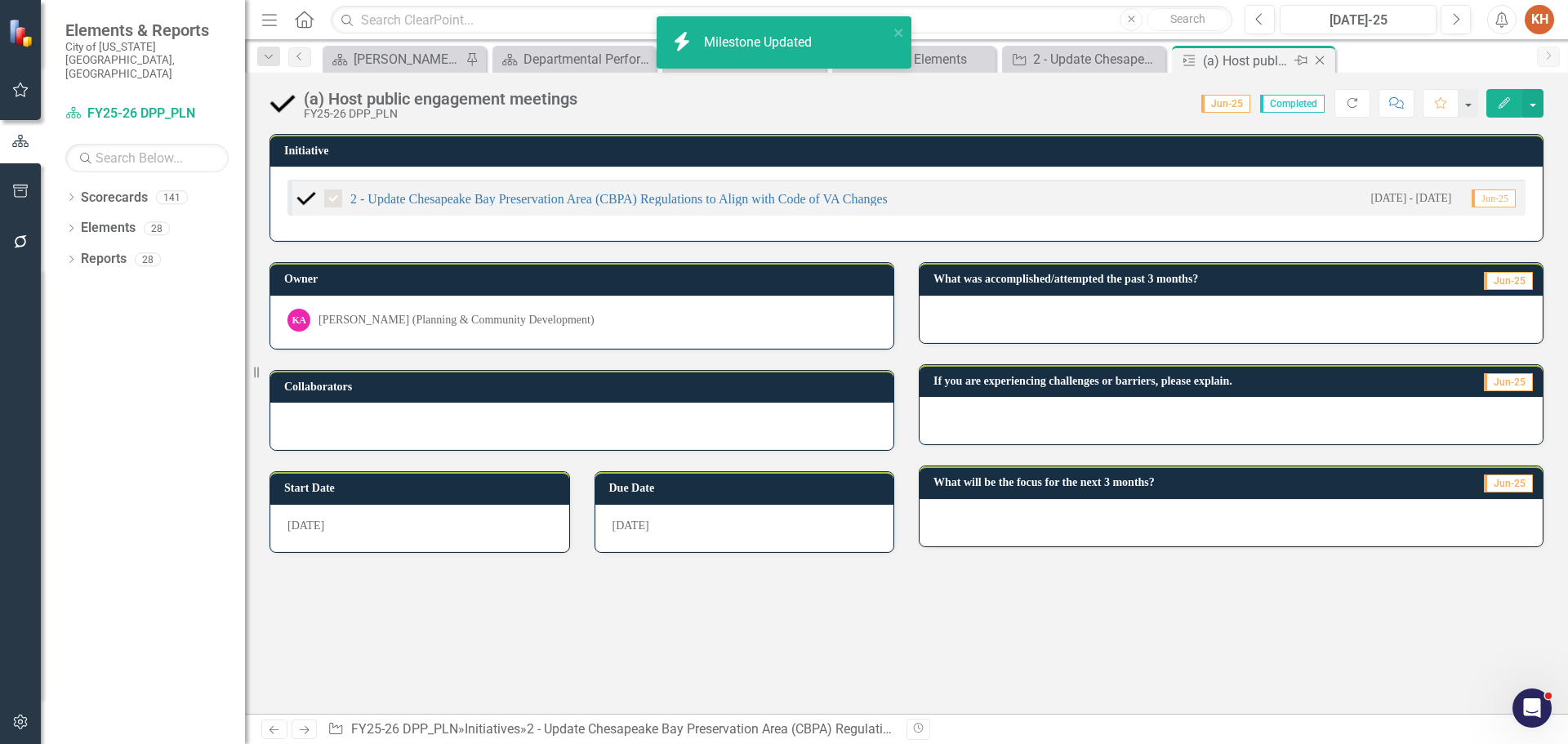
click at [1319, 60] on icon "Close" at bounding box center [1320, 61] width 17 height 13
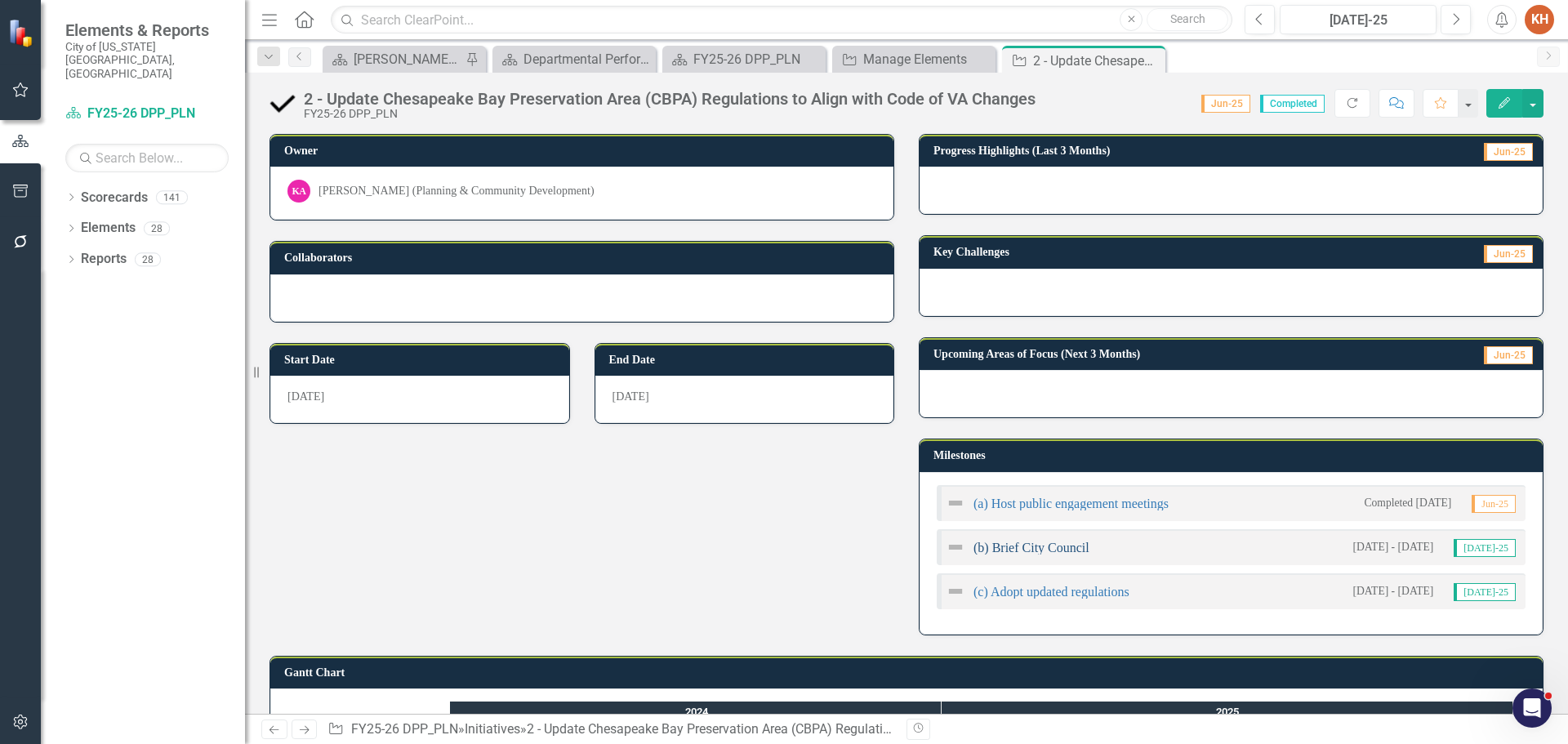
click at [1058, 550] on link "(b) Brief City Council" at bounding box center [1031, 547] width 116 height 14
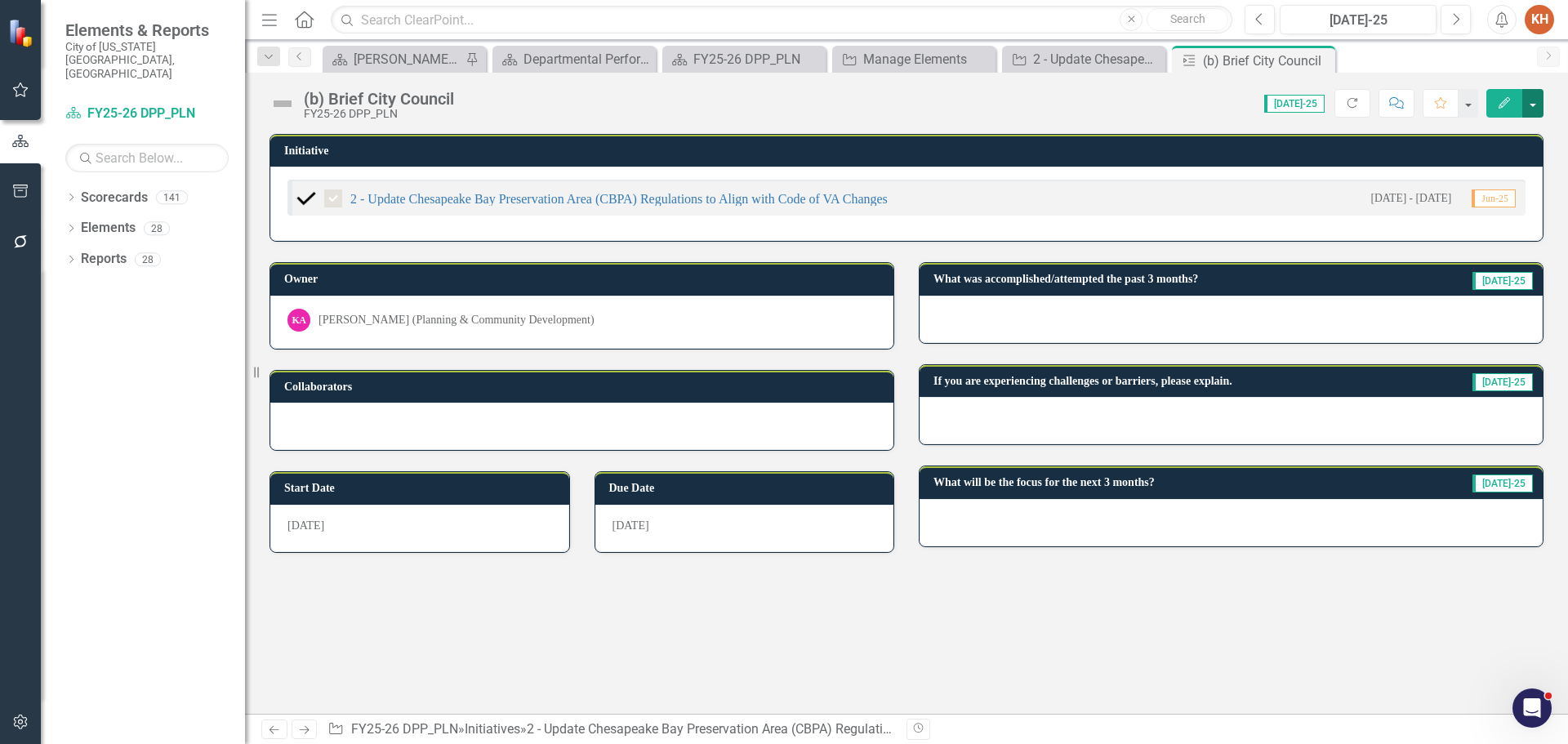
click at [1531, 112] on button "button" at bounding box center [1532, 103] width 21 height 28
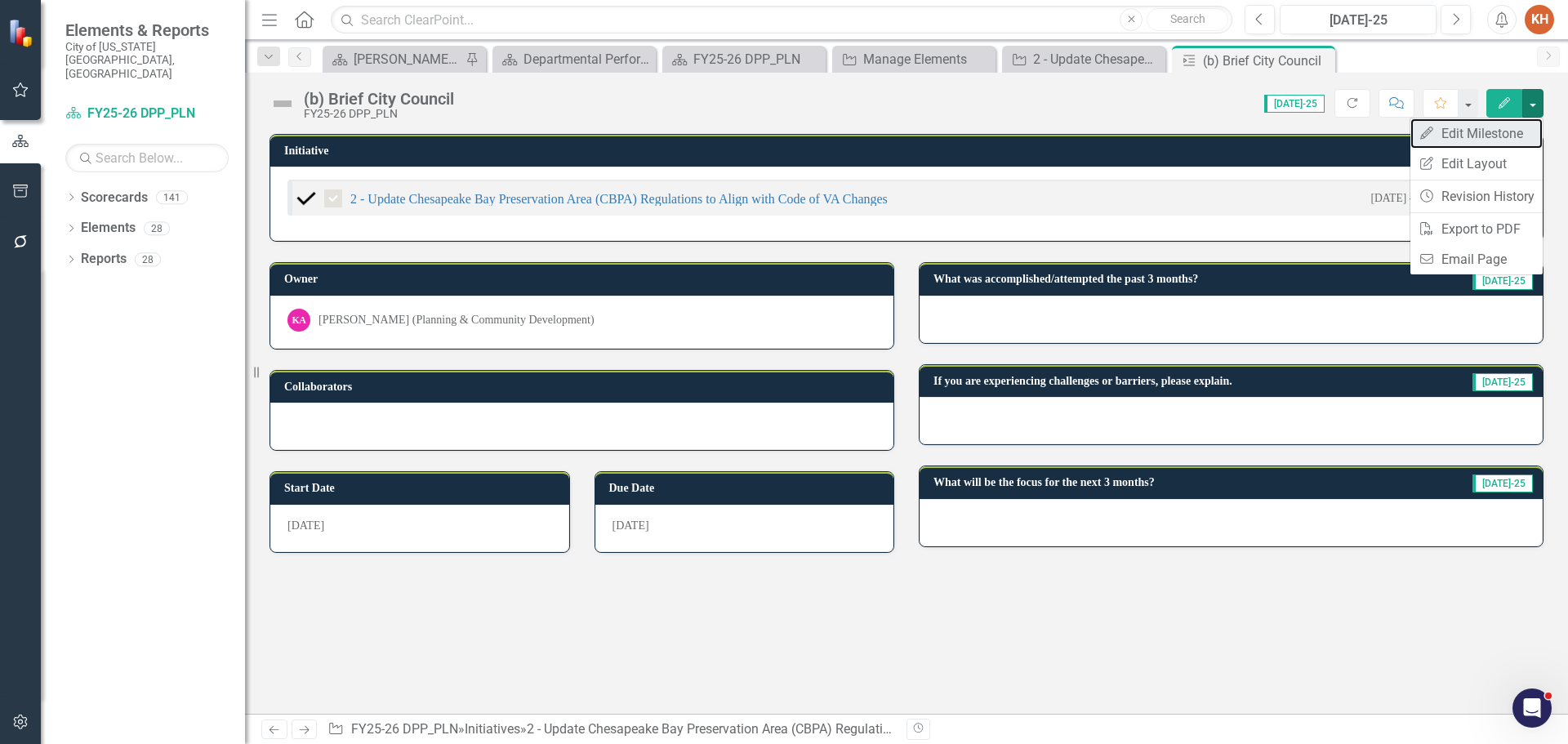
click at [1488, 134] on link "Edit Edit Milestone" at bounding box center [1476, 133] width 133 height 30
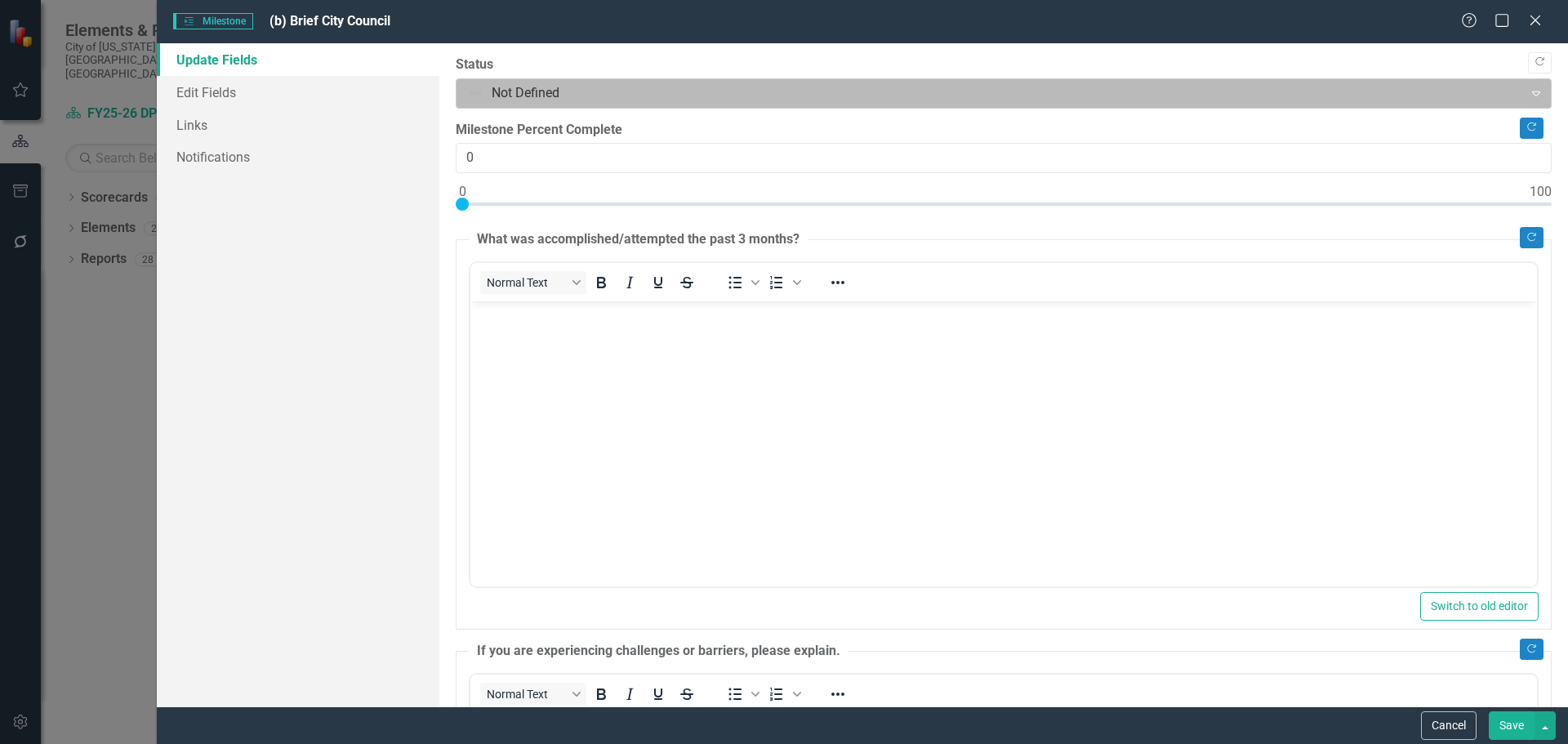
click at [537, 100] on div at bounding box center [991, 93] width 1046 height 22
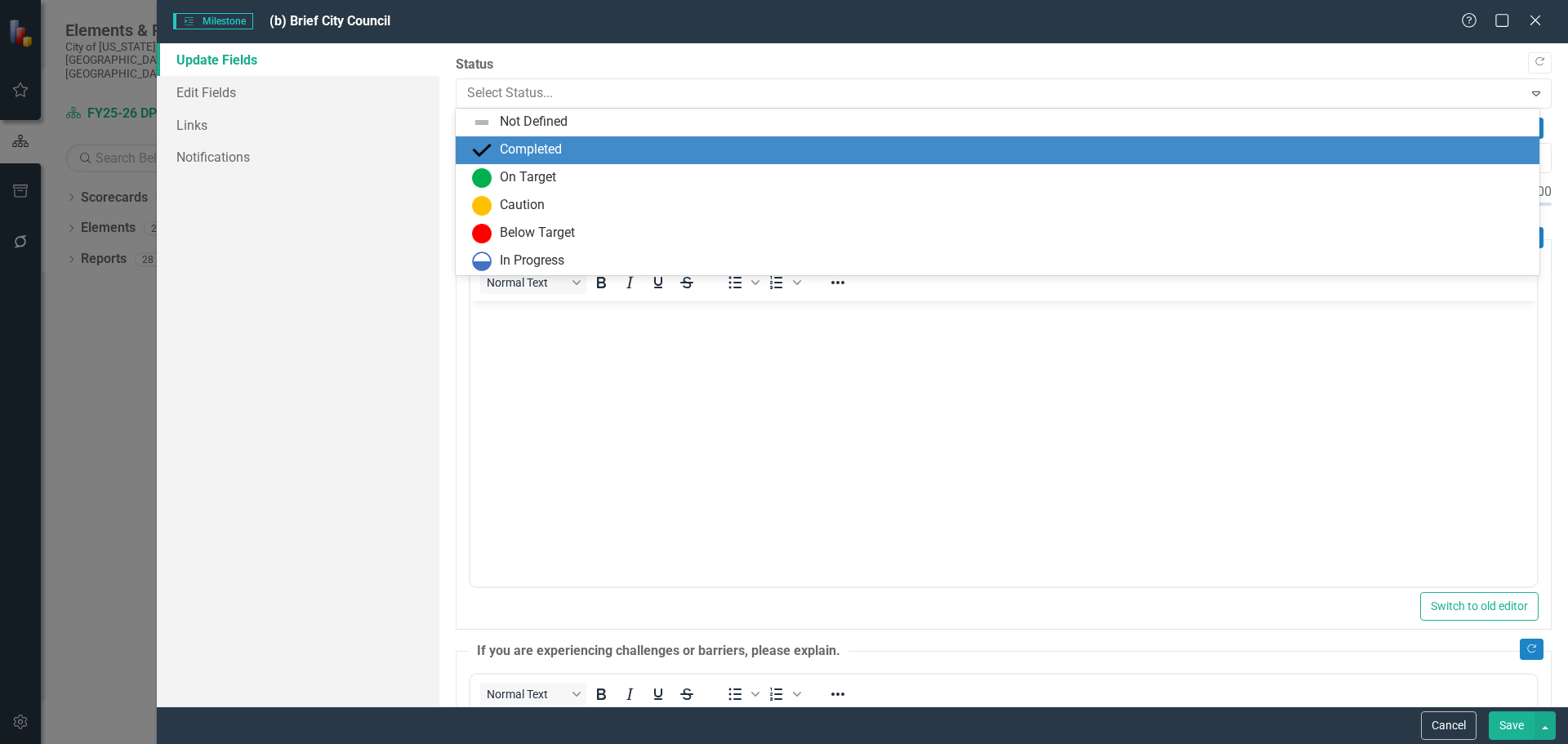
click at [551, 151] on div "Completed" at bounding box center [531, 149] width 62 height 19
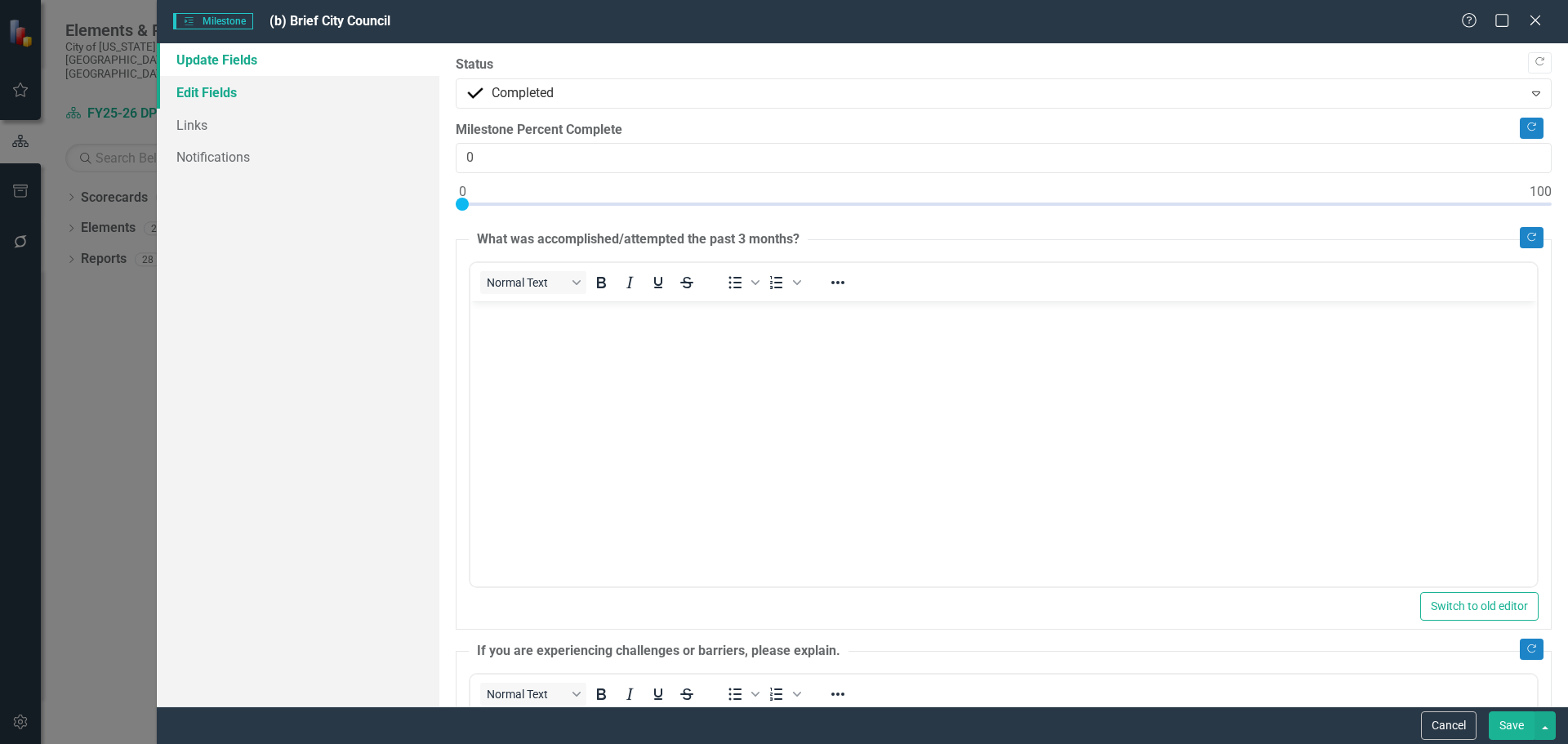
click at [340, 92] on link "Edit Fields" at bounding box center [298, 92] width 283 height 33
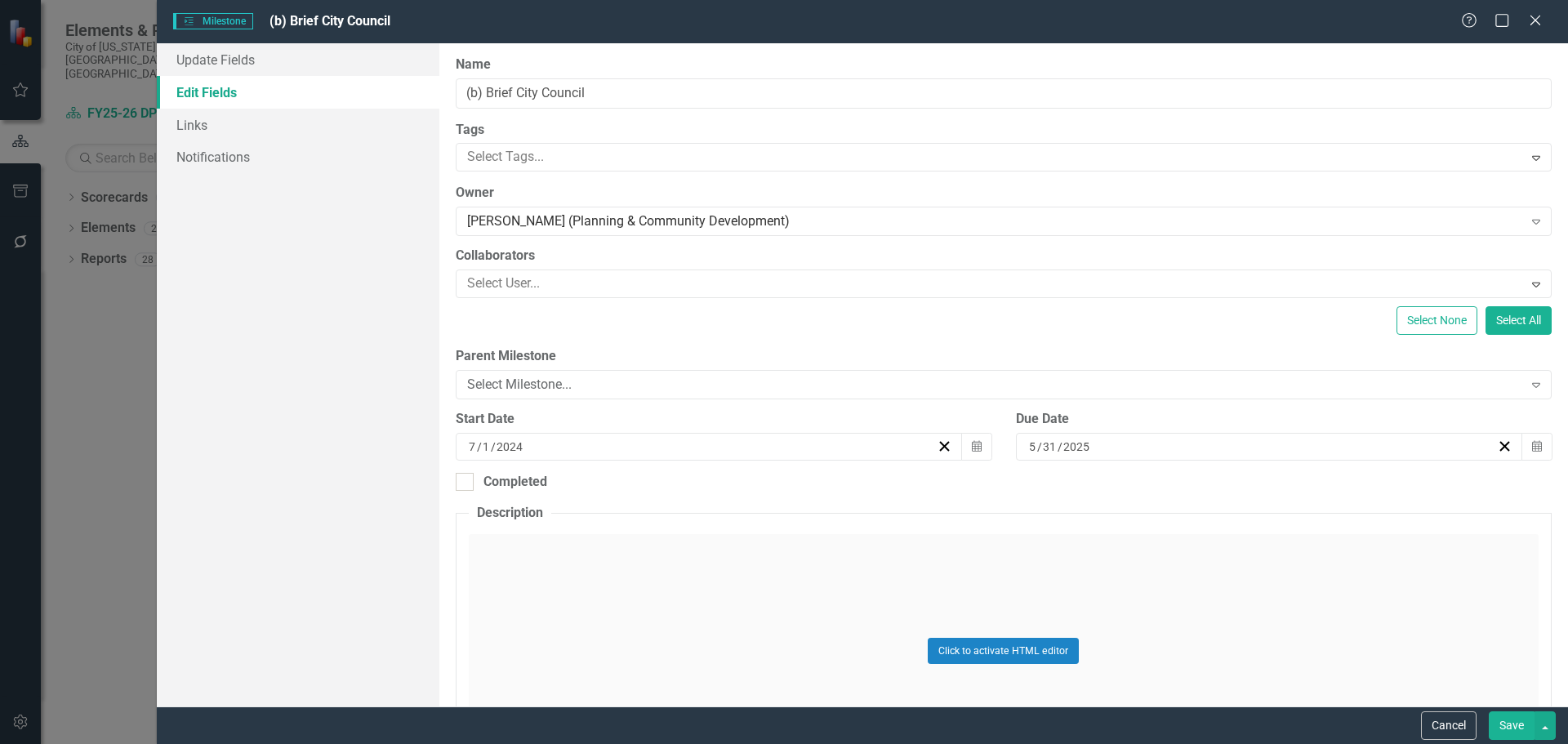
click at [453, 476] on div "ClearPoint Can Do More! How ClearPoint Can Help Close Enterprise plans can auto…" at bounding box center [1004, 375] width 1129 height 663
click at [461, 481] on input "Completed" at bounding box center [461, 478] width 11 height 11
checkbox input "true"
click at [517, 548] on input "2025" at bounding box center [517, 540] width 28 height 17
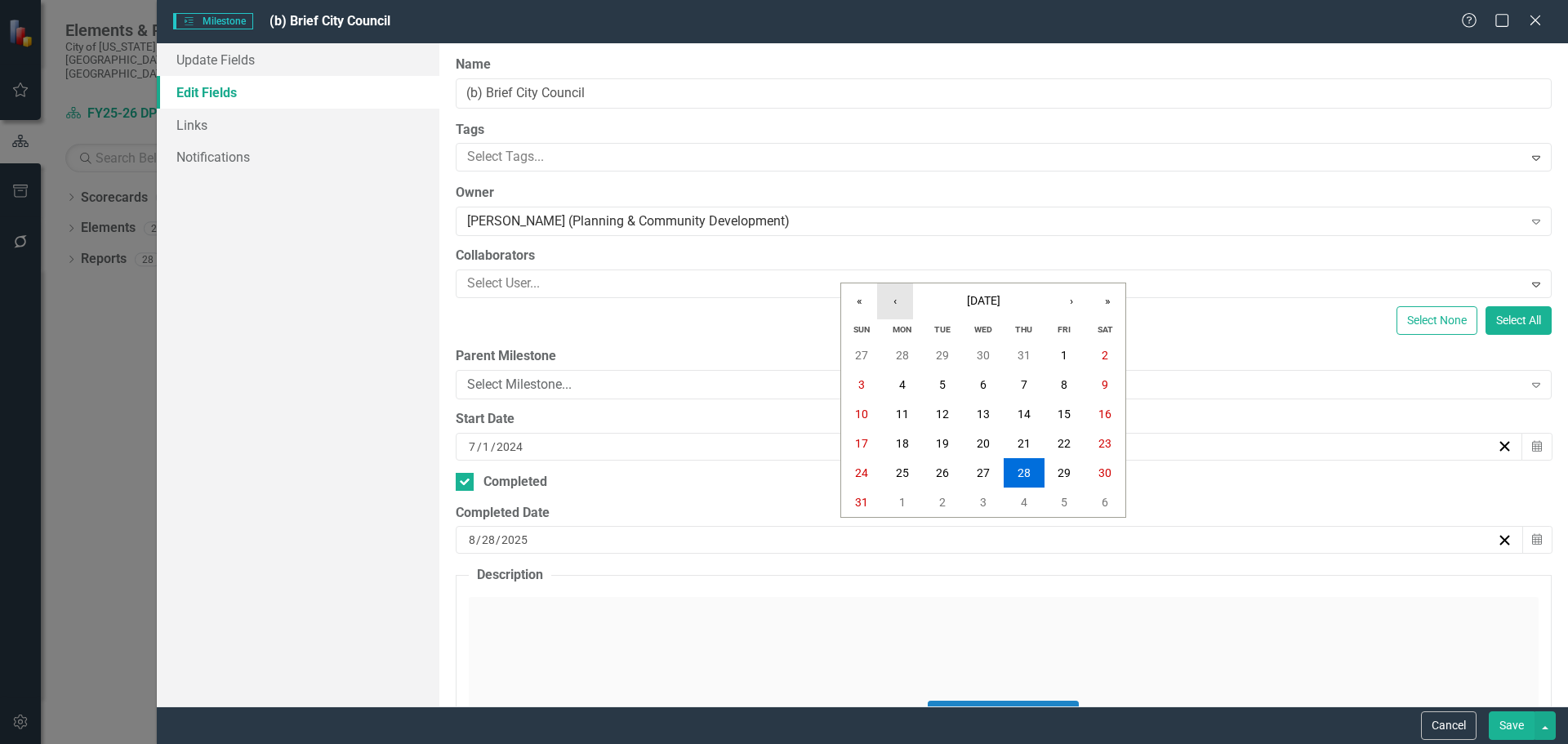
click at [898, 303] on button "‹" at bounding box center [895, 301] width 36 height 36
click at [901, 346] on button "30" at bounding box center [902, 354] width 41 height 29
click at [1514, 725] on button "Save" at bounding box center [1511, 726] width 46 height 28
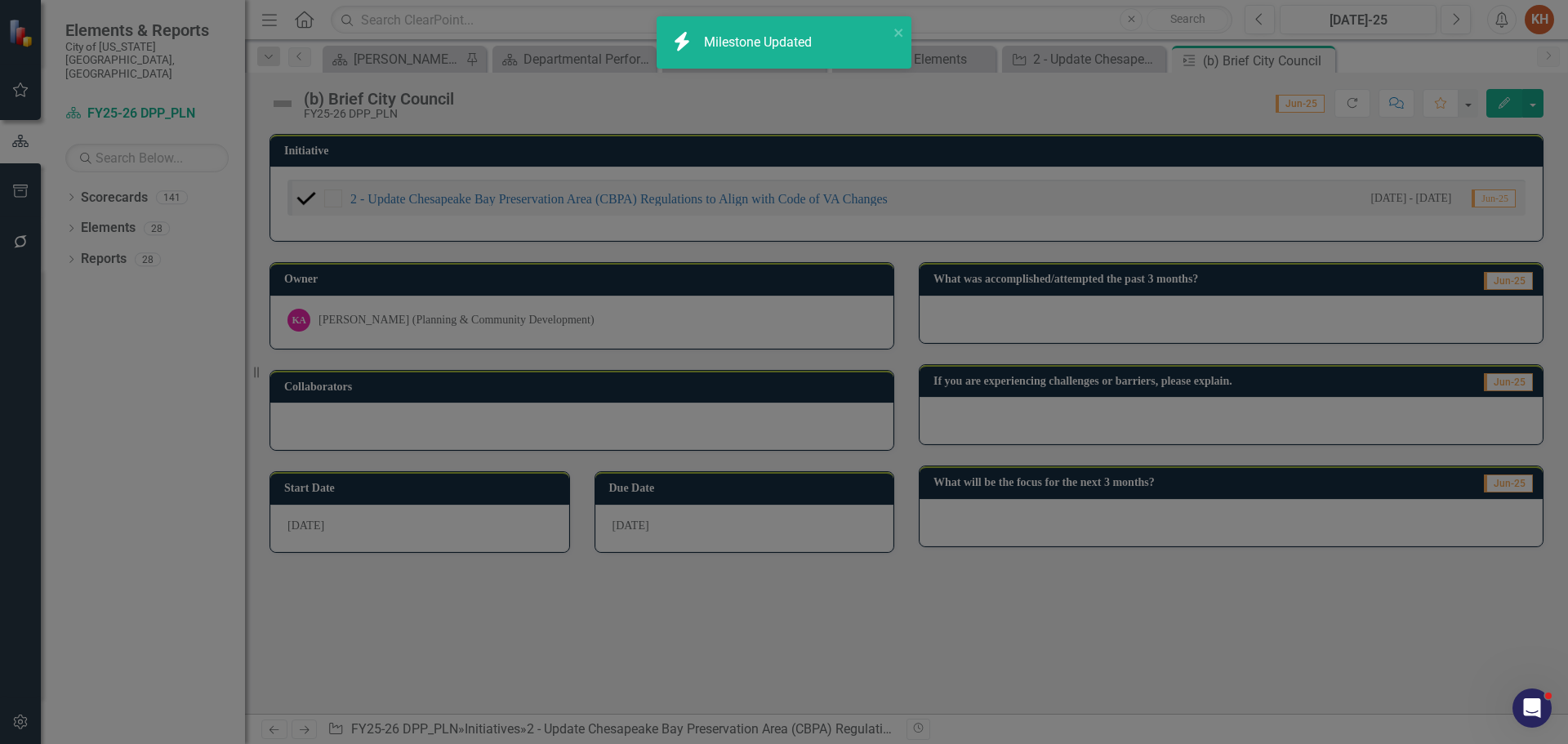
checkbox input "true"
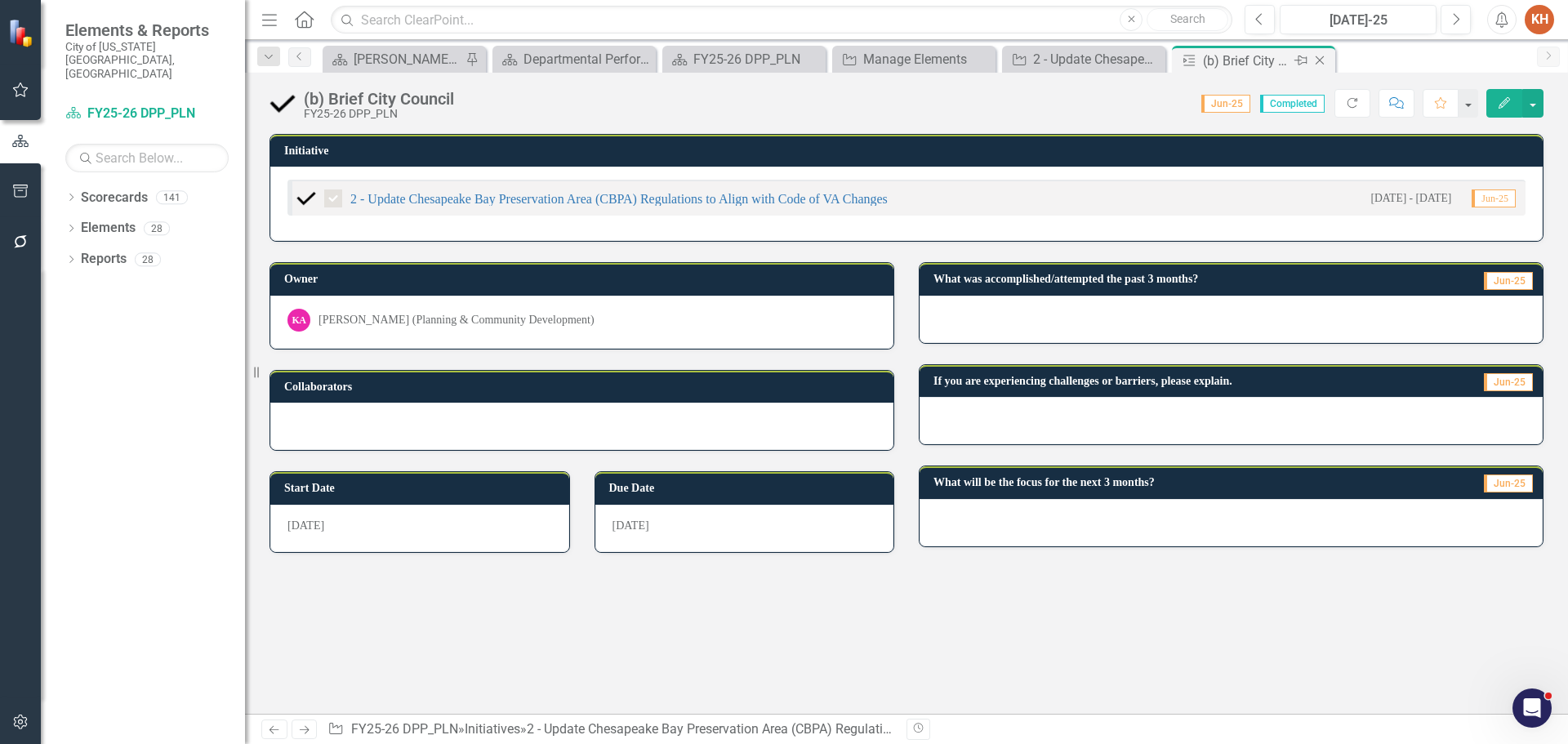
click at [1319, 63] on icon "Close" at bounding box center [1320, 61] width 17 height 13
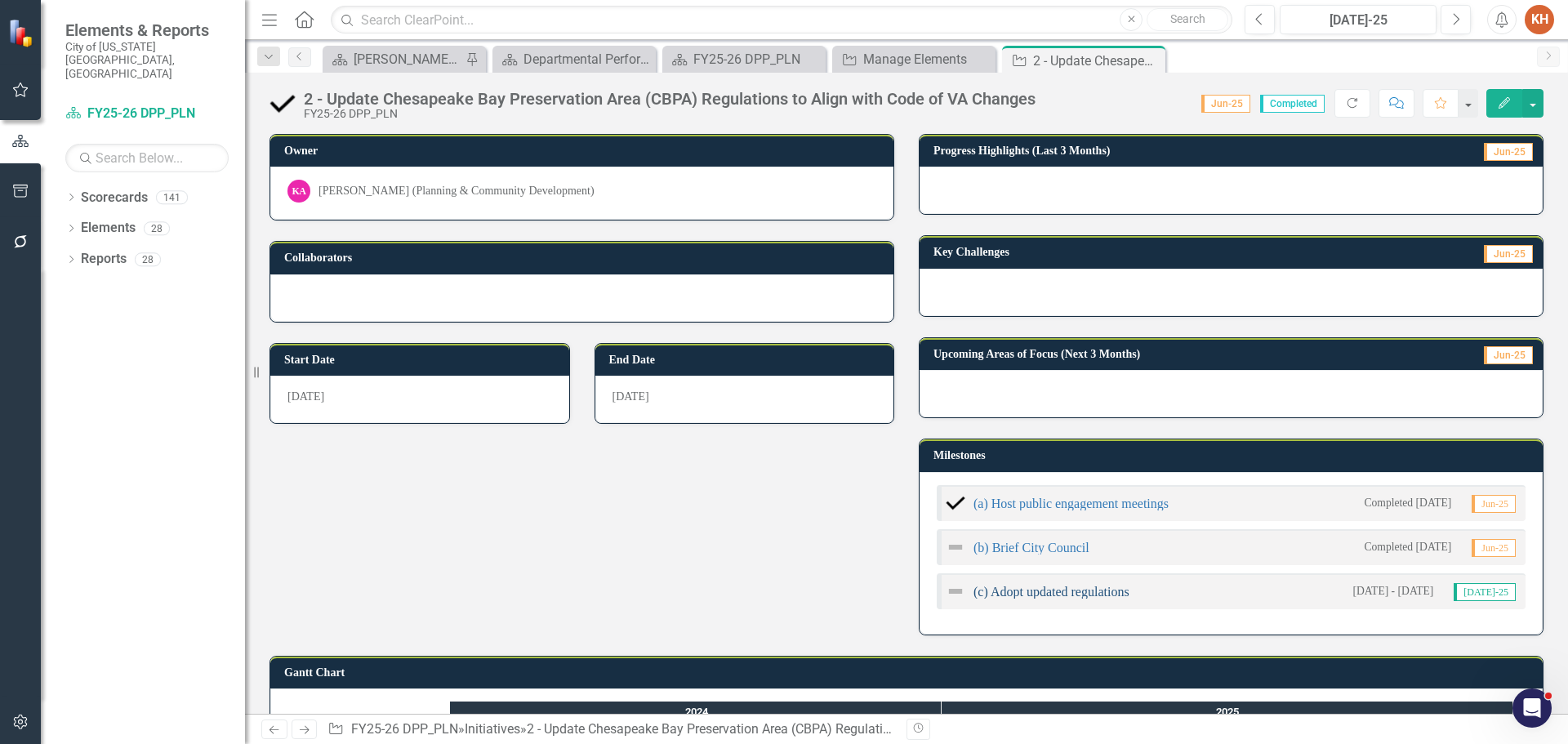
click at [1015, 595] on link "(c) Adopt updated regulations" at bounding box center [1051, 591] width 156 height 14
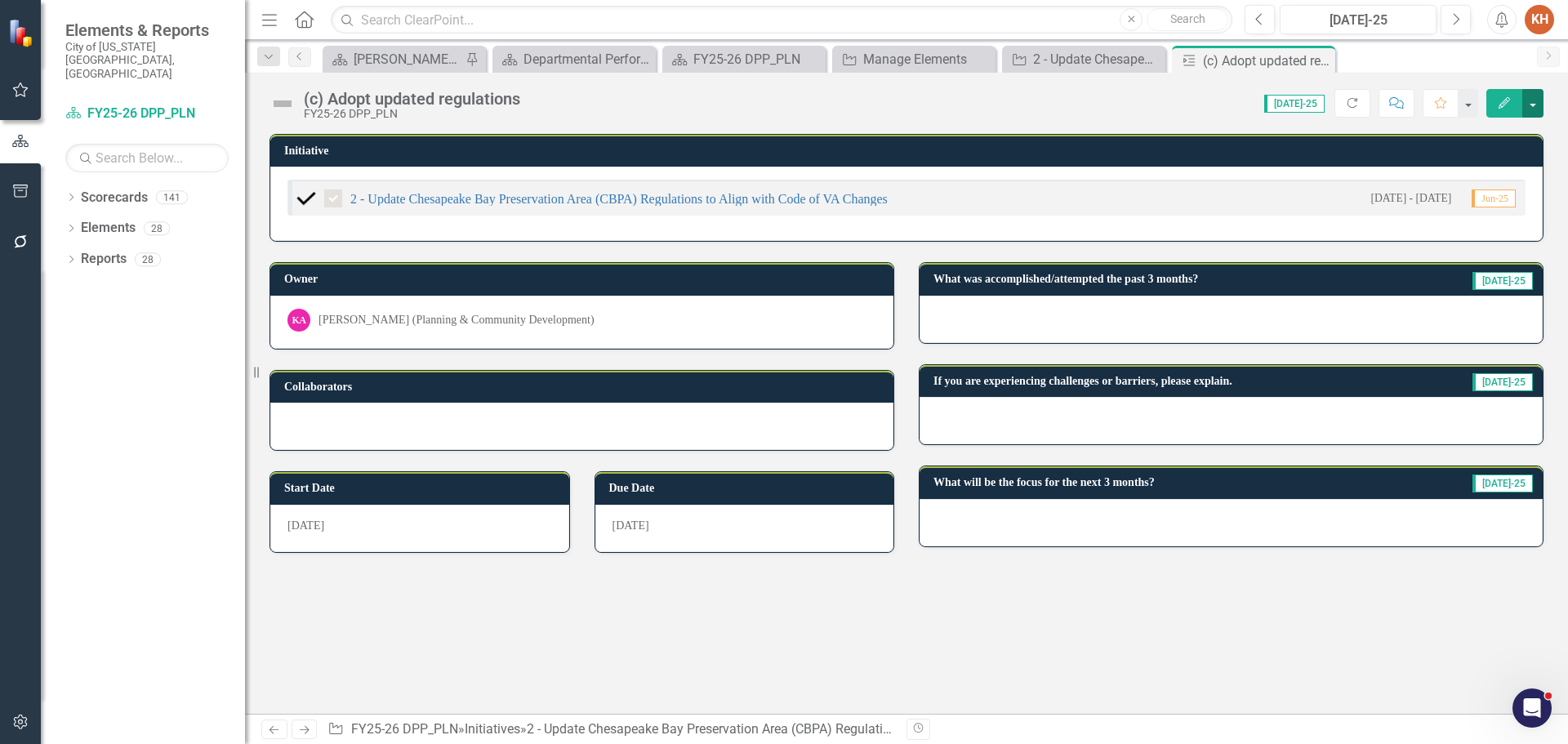
click at [1540, 103] on button "button" at bounding box center [1532, 103] width 21 height 28
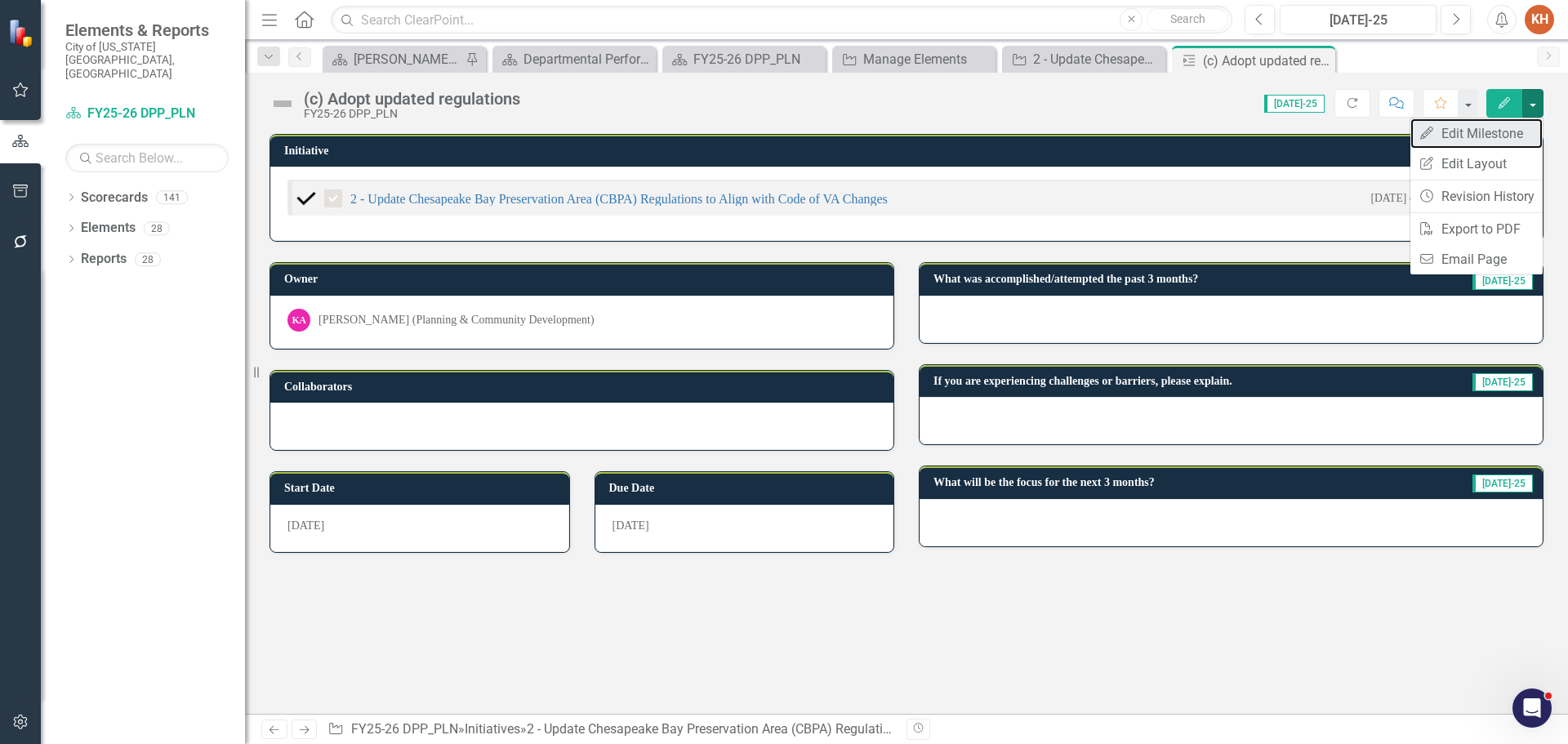
click at [1505, 133] on link "Edit Edit Milestone" at bounding box center [1476, 133] width 133 height 30
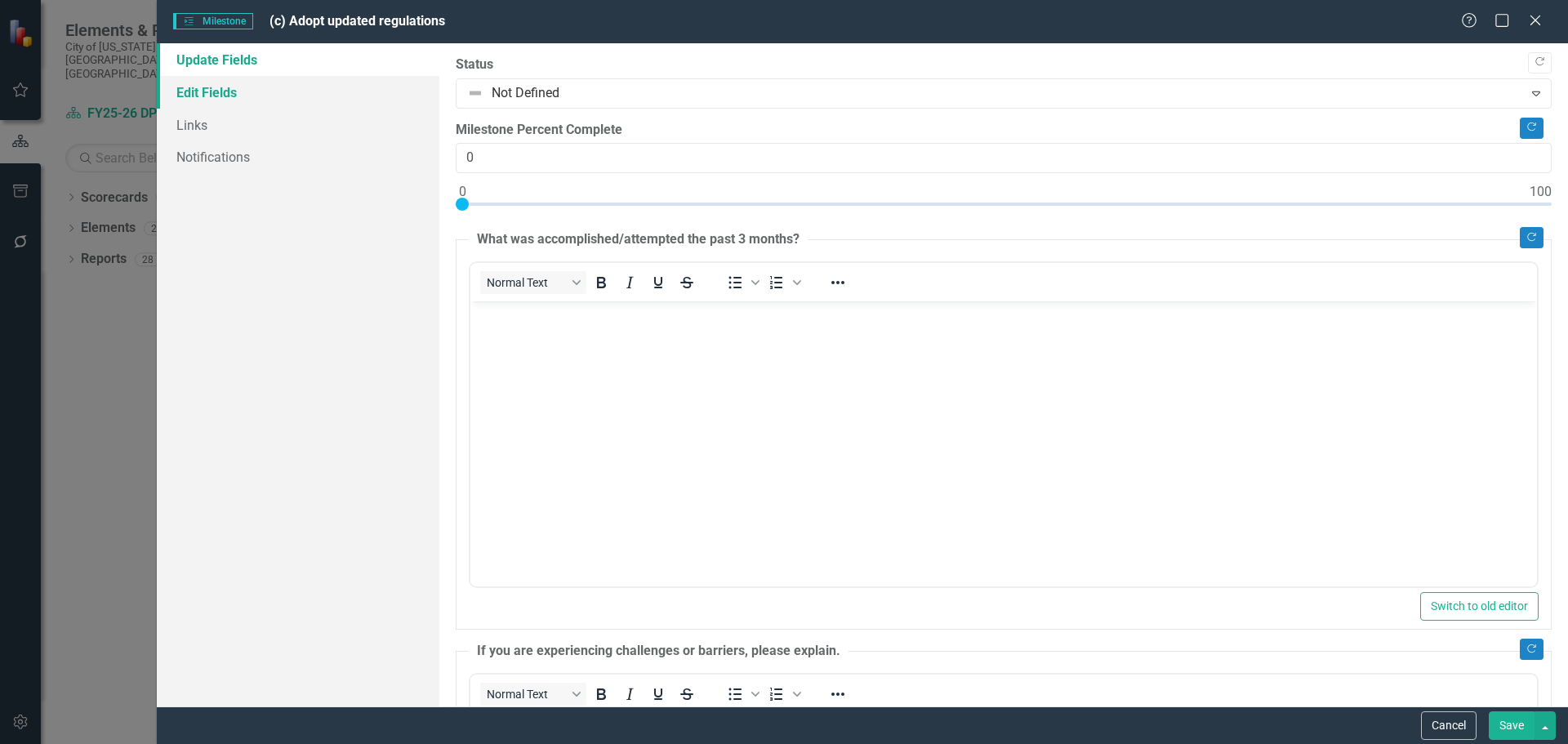
click at [202, 92] on link "Edit Fields" at bounding box center [298, 92] width 283 height 33
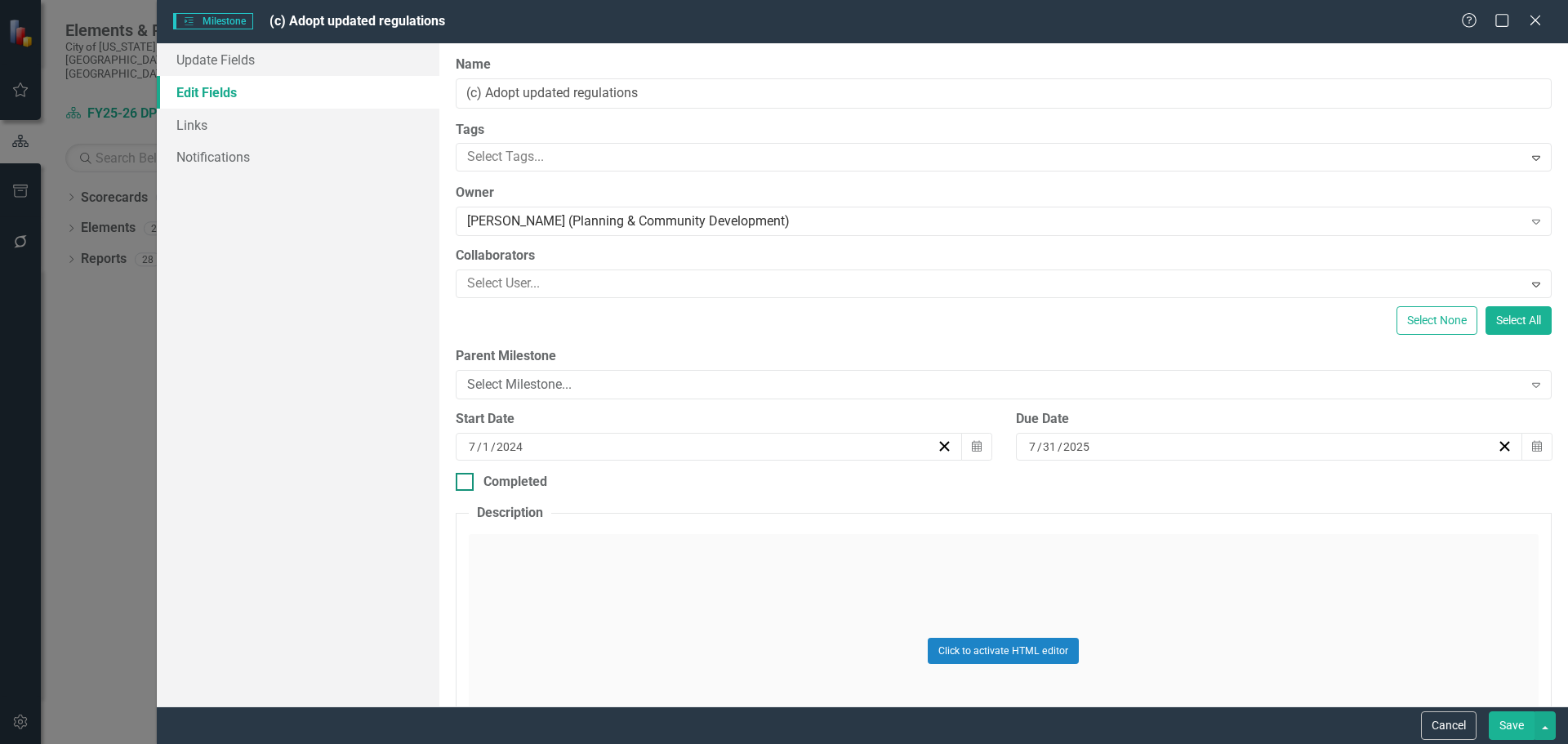
click at [471, 476] on div at bounding box center [465, 482] width 18 height 18
click at [466, 476] on input "Completed" at bounding box center [461, 478] width 11 height 11
checkbox input "true"
click at [564, 541] on div "8 / 28 / 2025" at bounding box center [981, 540] width 1031 height 17
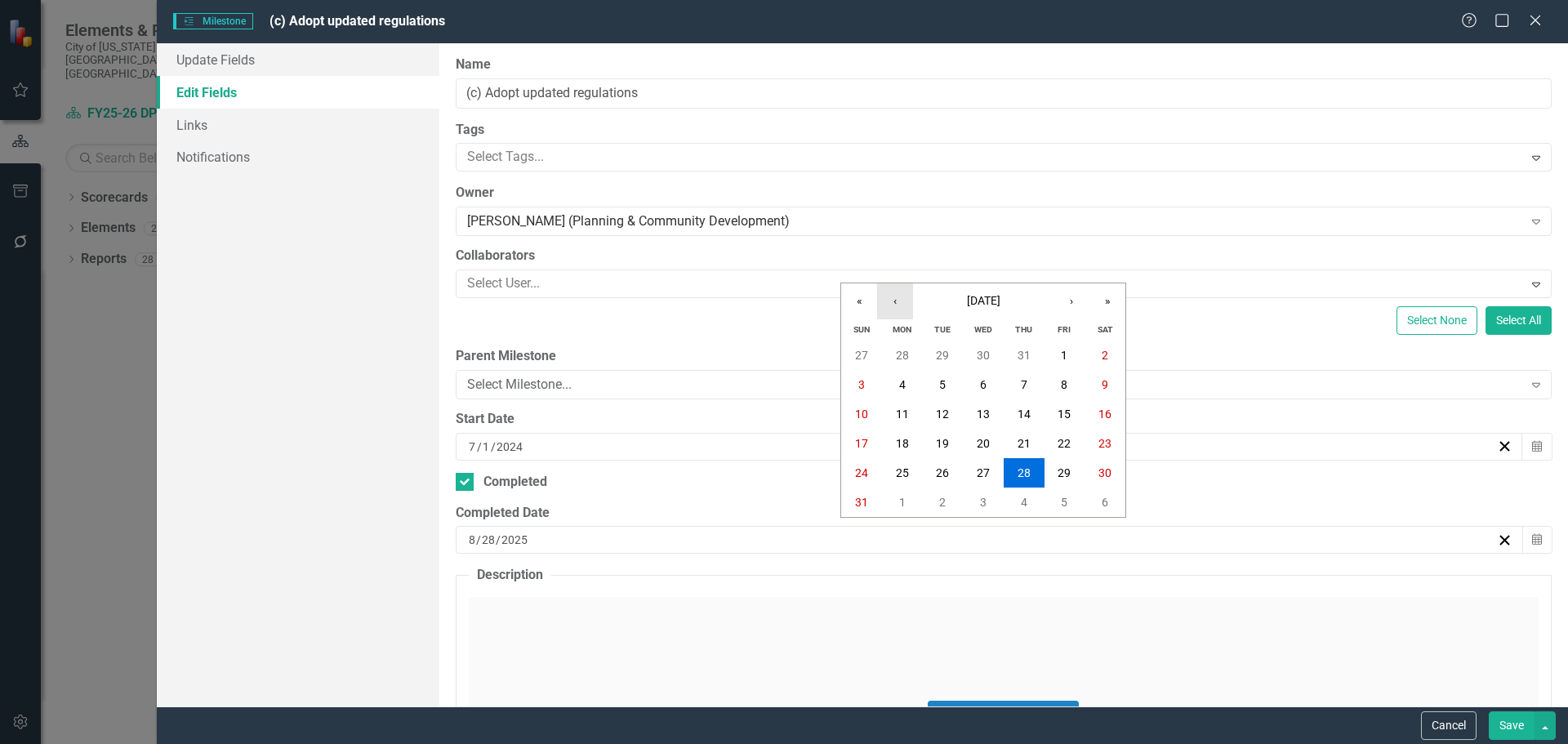
click at [902, 303] on button "‹" at bounding box center [895, 301] width 36 height 36
click at [894, 349] on button "30" at bounding box center [902, 354] width 41 height 29
click at [1511, 716] on button "Save" at bounding box center [1511, 726] width 46 height 28
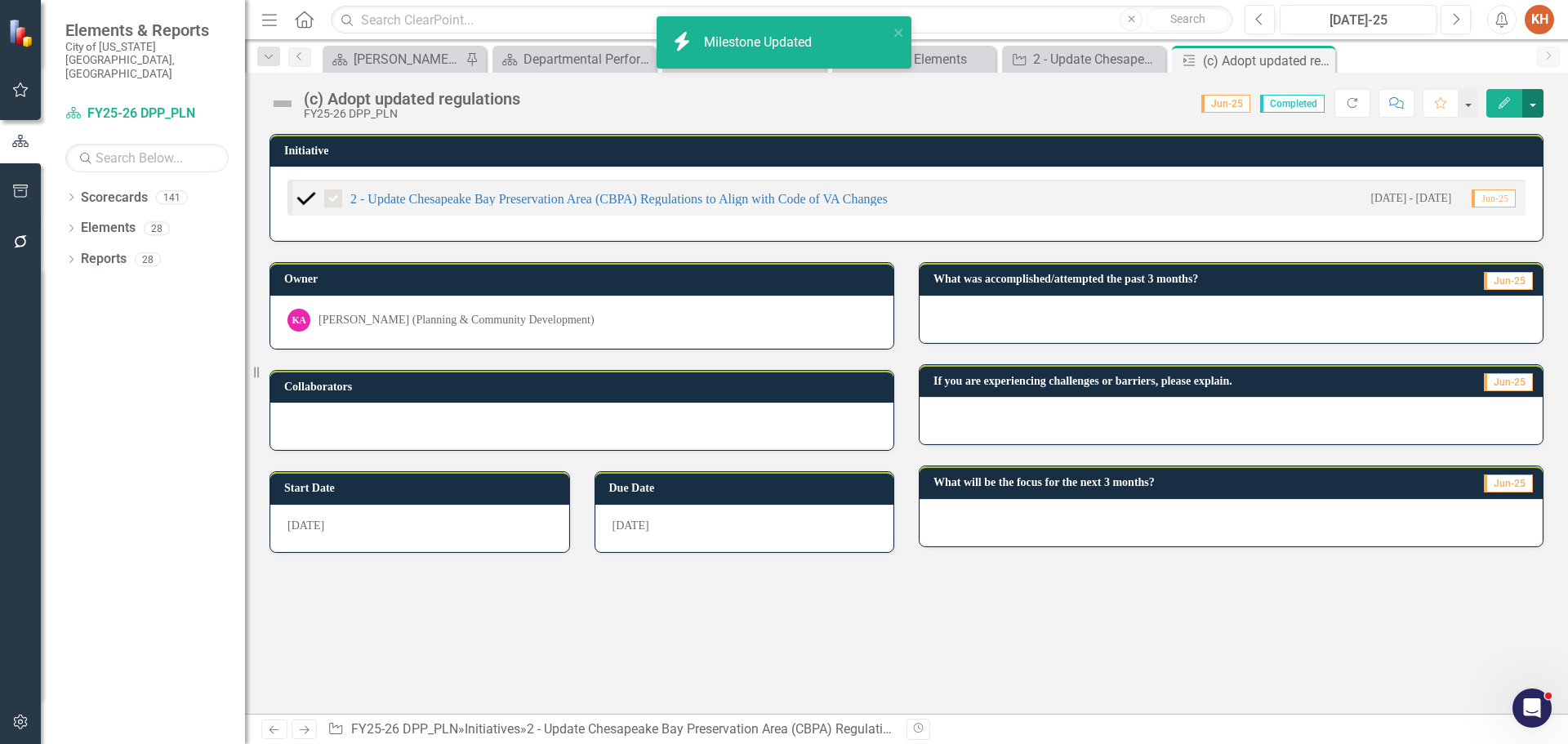
click at [1530, 101] on button "button" at bounding box center [1532, 103] width 21 height 28
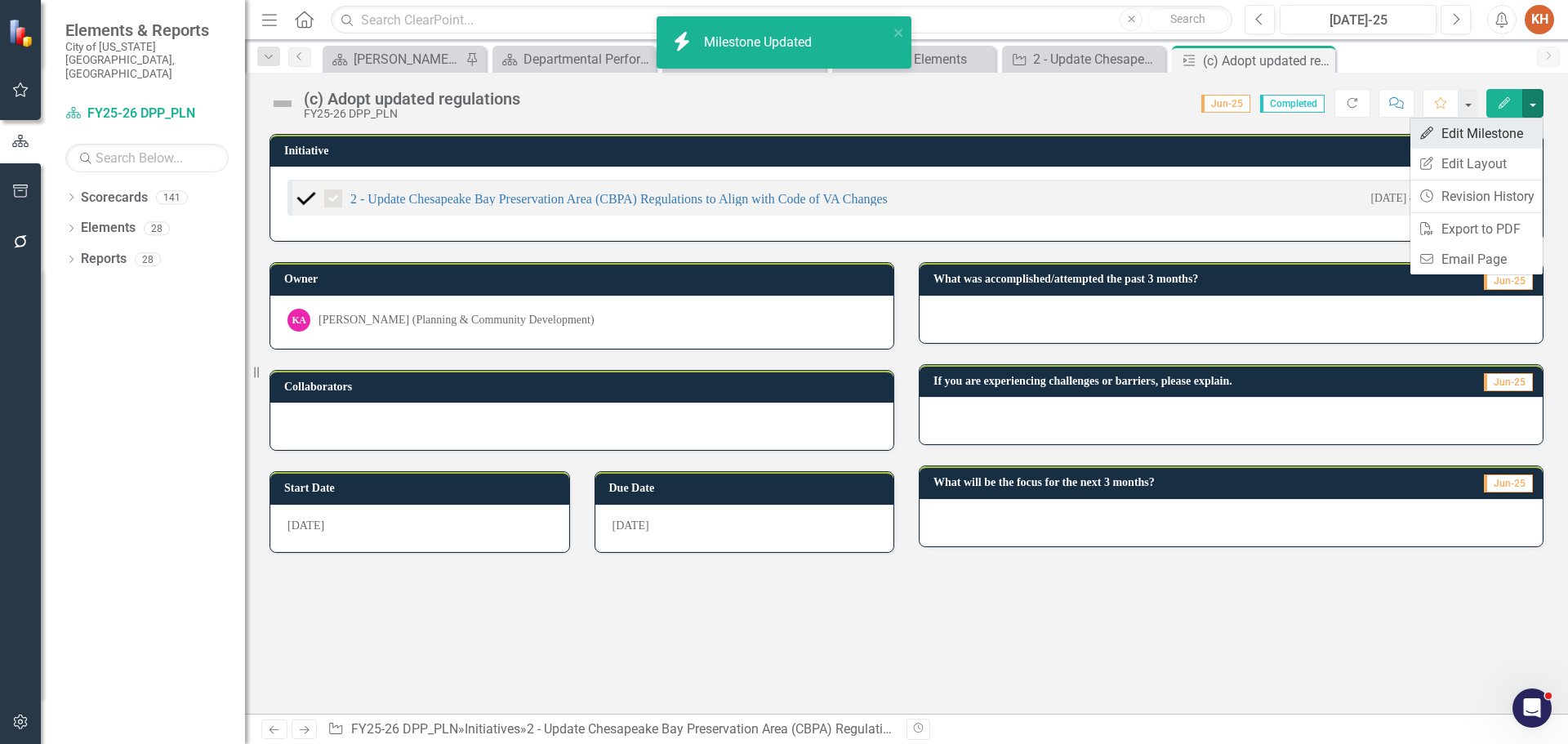
click at [1492, 126] on link "Edit Edit Milestone" at bounding box center [1476, 133] width 133 height 30
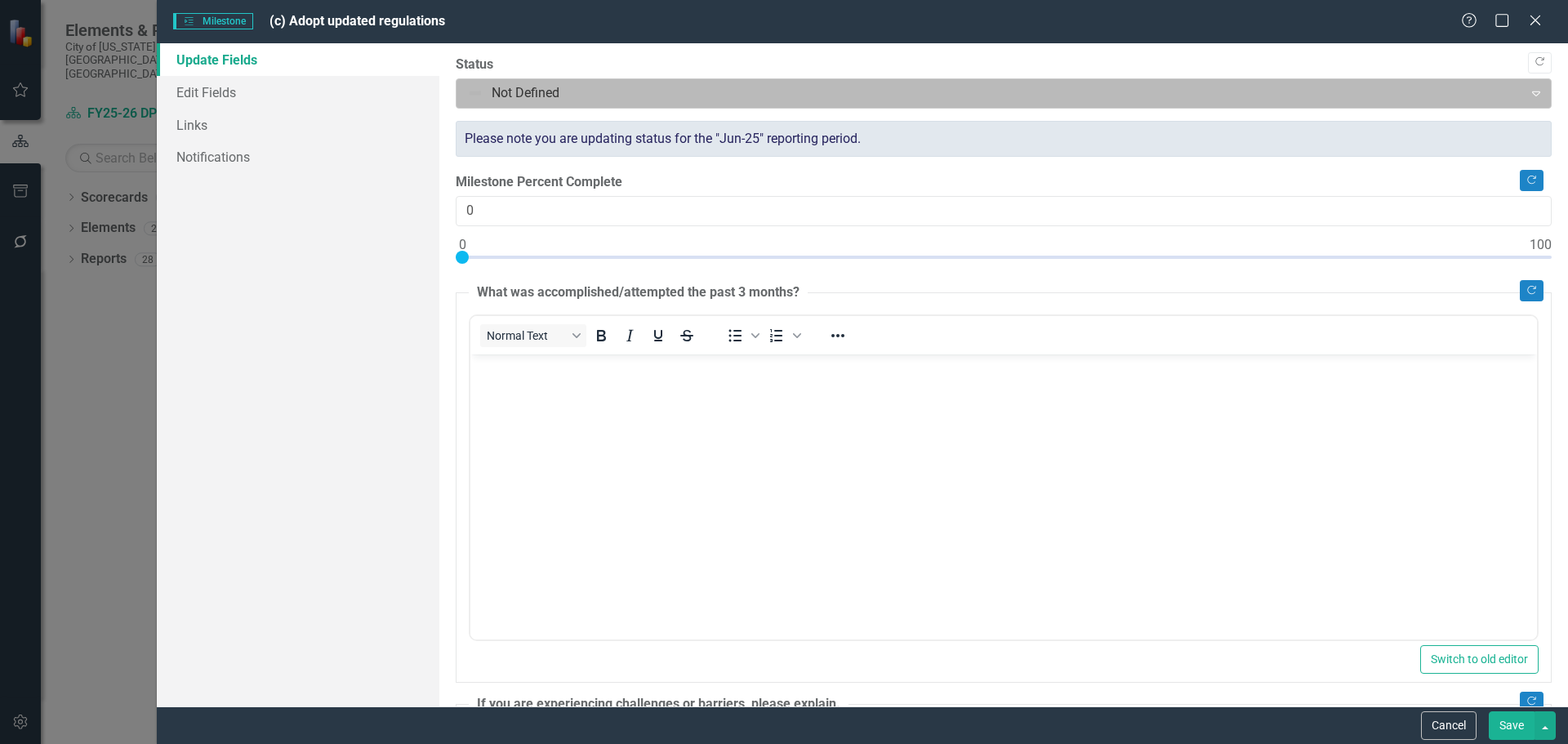
click at [571, 102] on div at bounding box center [991, 93] width 1046 height 22
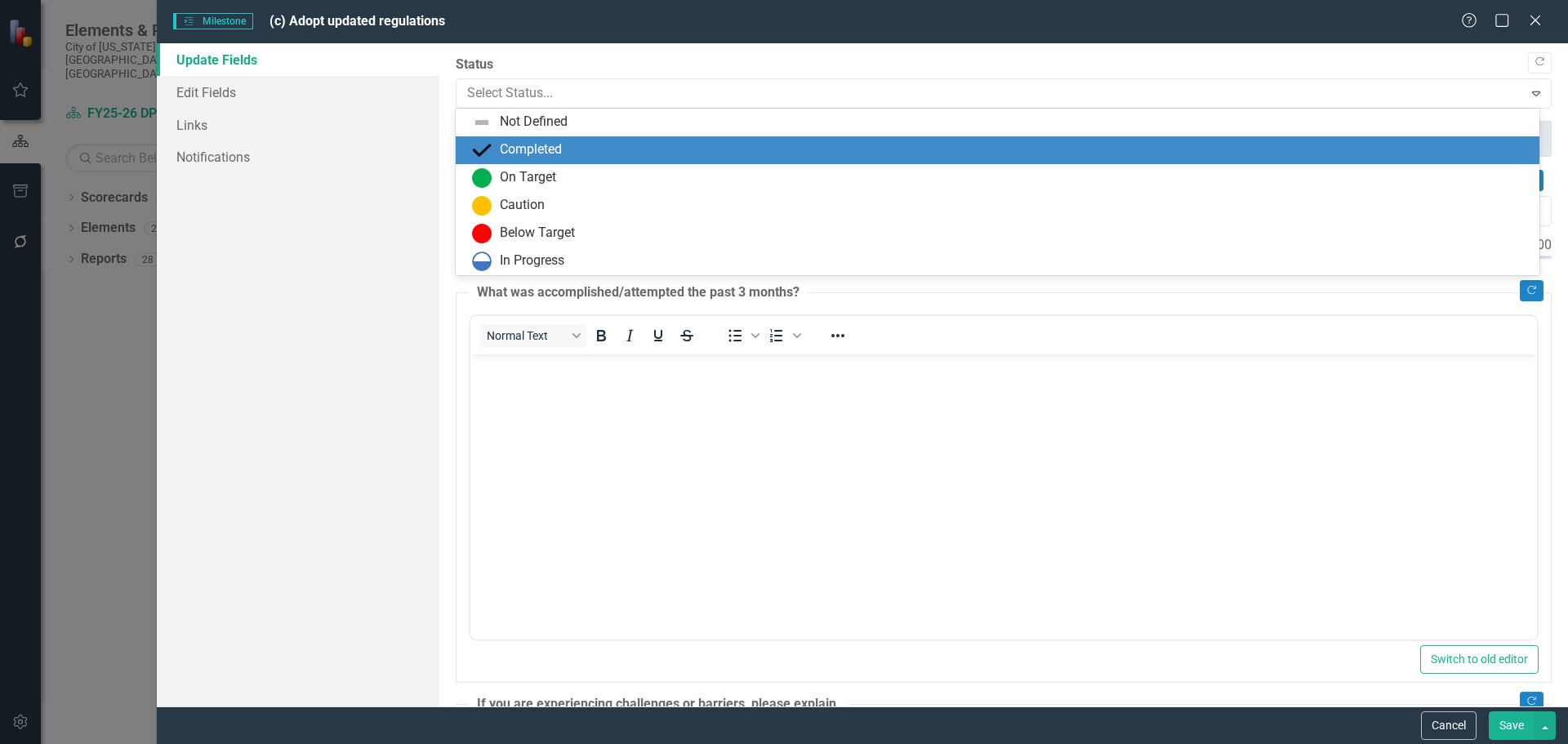
click at [534, 140] on div "Completed" at bounding box center [1001, 149] width 1058 height 19
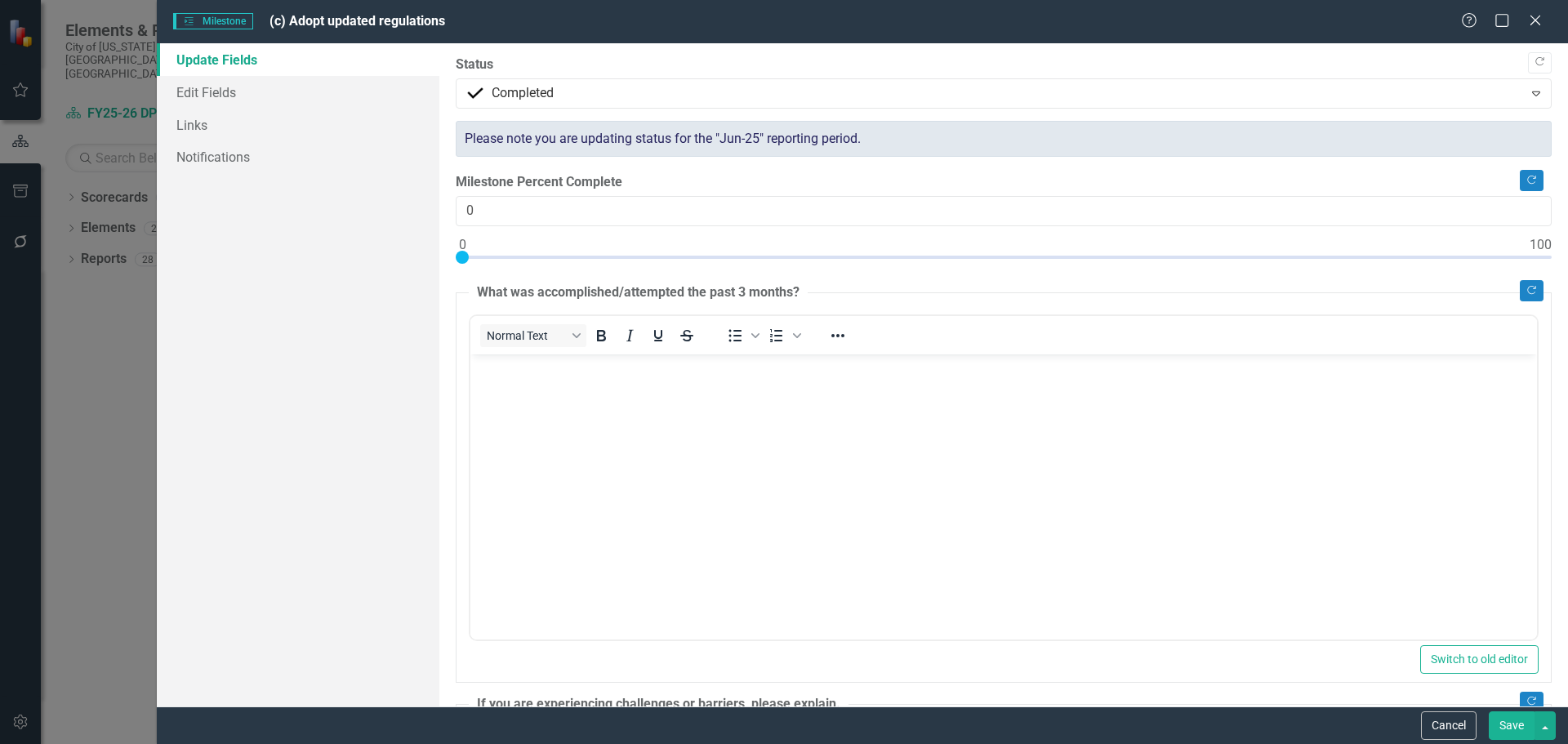
click at [1502, 727] on button "Save" at bounding box center [1511, 726] width 46 height 28
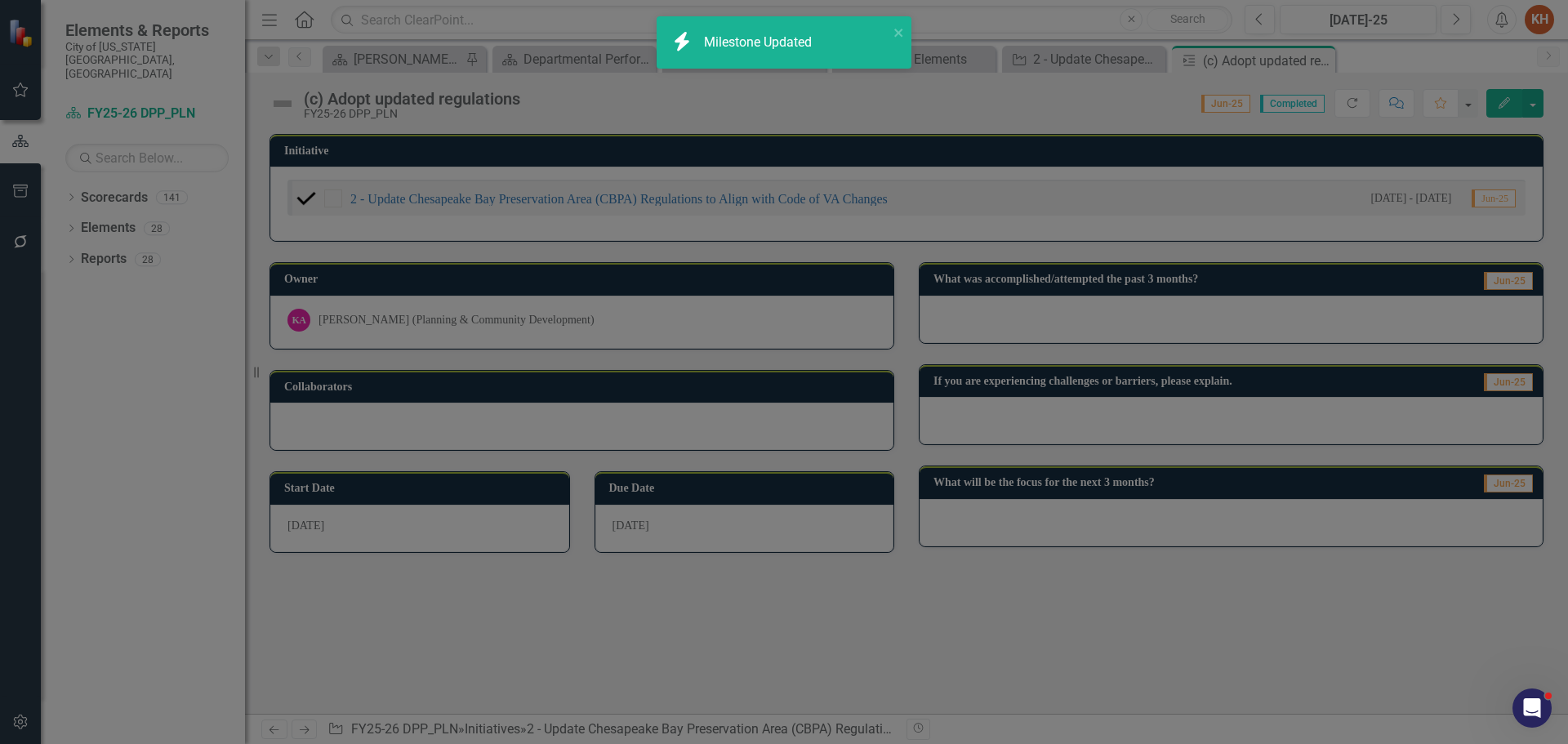
checkbox input "true"
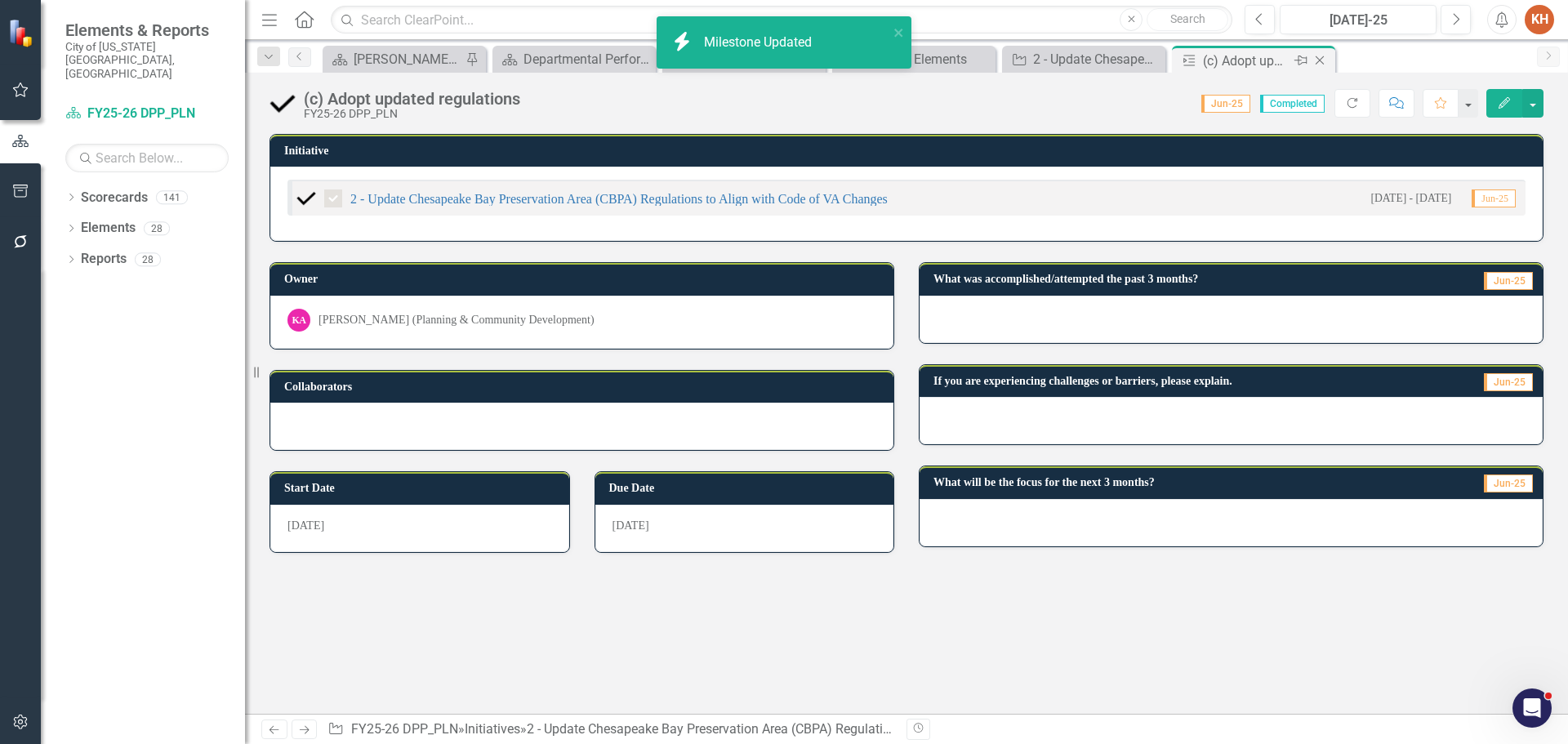
click at [1318, 63] on icon "Close" at bounding box center [1320, 61] width 17 height 13
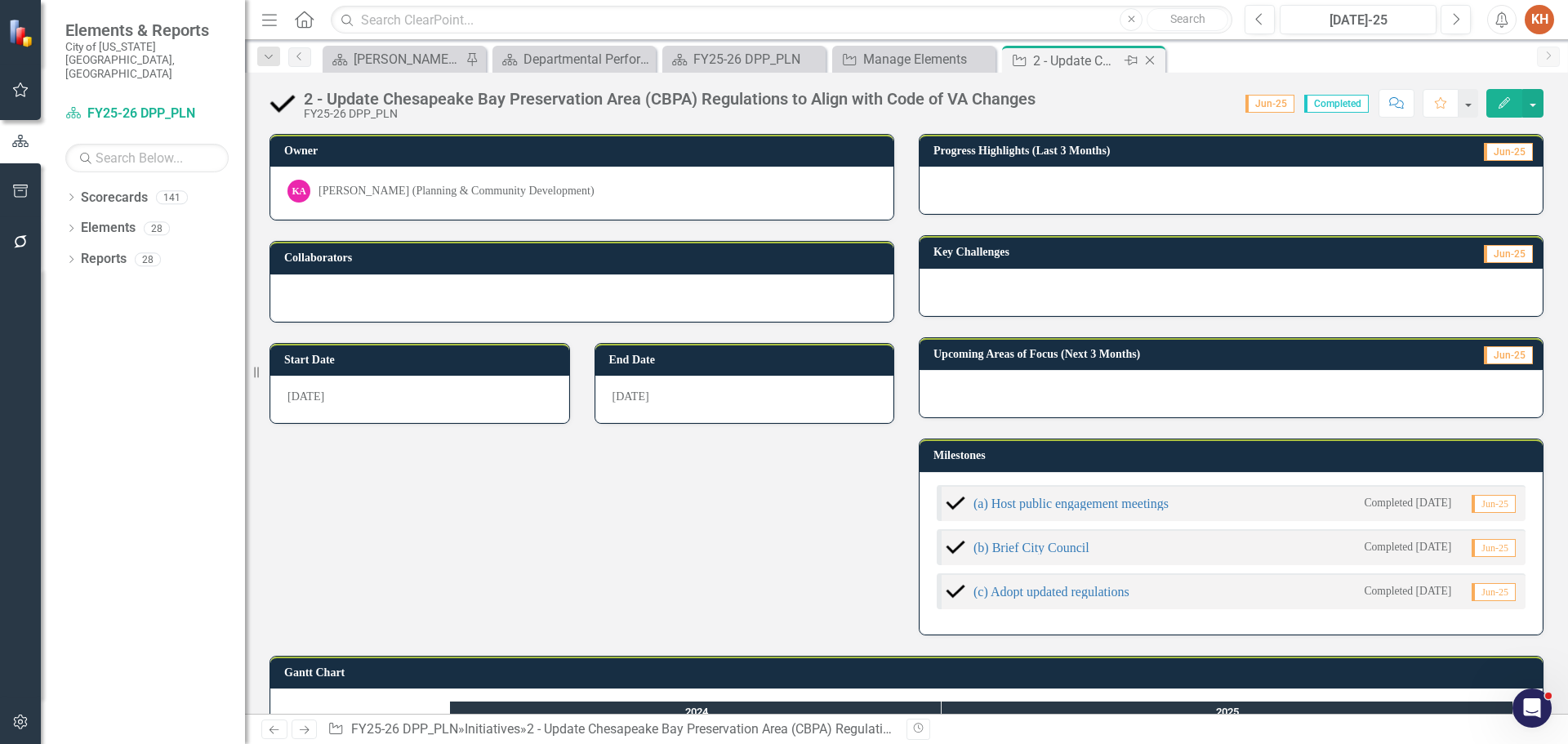
click at [1149, 58] on icon "Close" at bounding box center [1150, 61] width 17 height 13
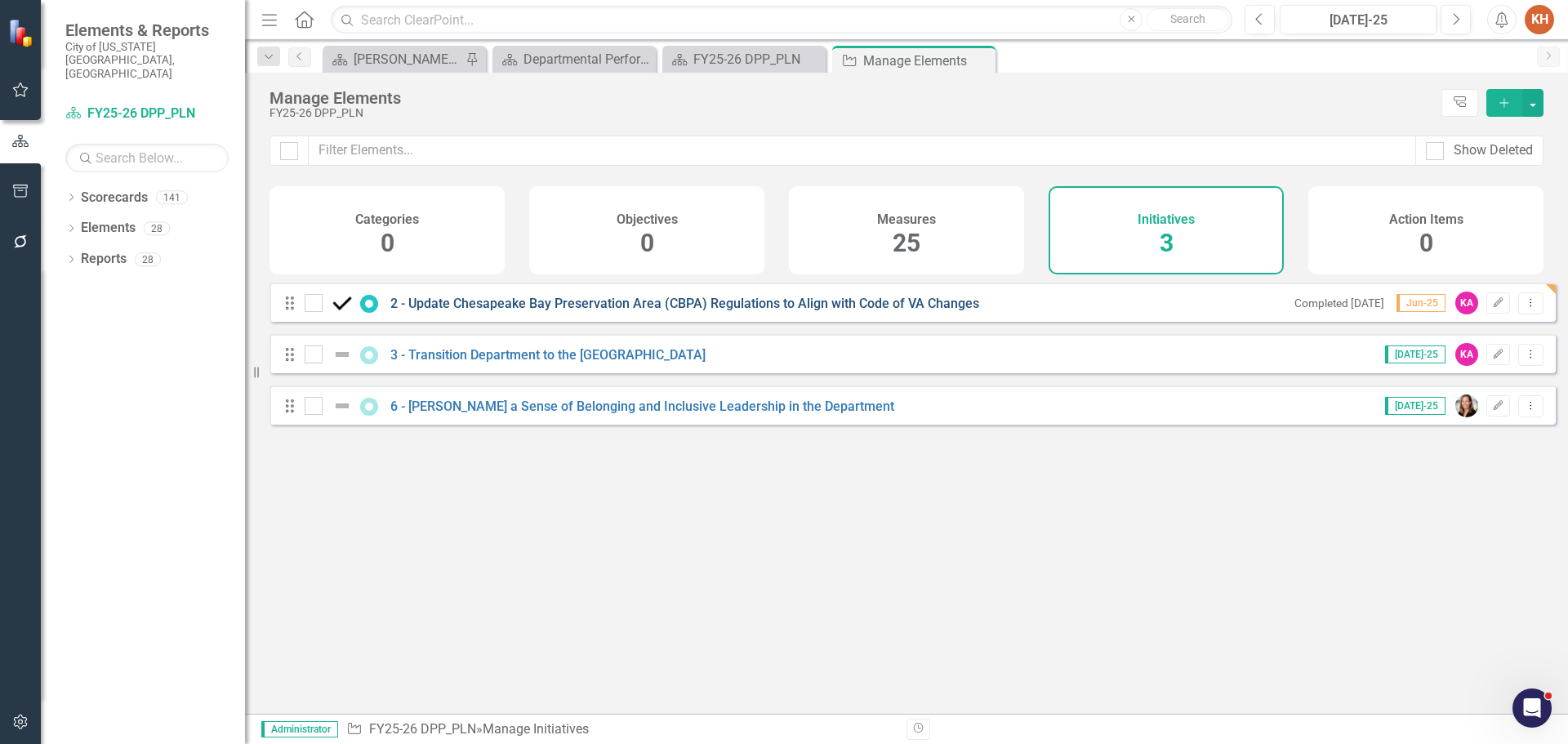
click at [492, 310] on link "2 - Update Chesapeake Bay Preservation Area (CBPA) Regulations to Align with Co…" at bounding box center [685, 303] width 589 height 16
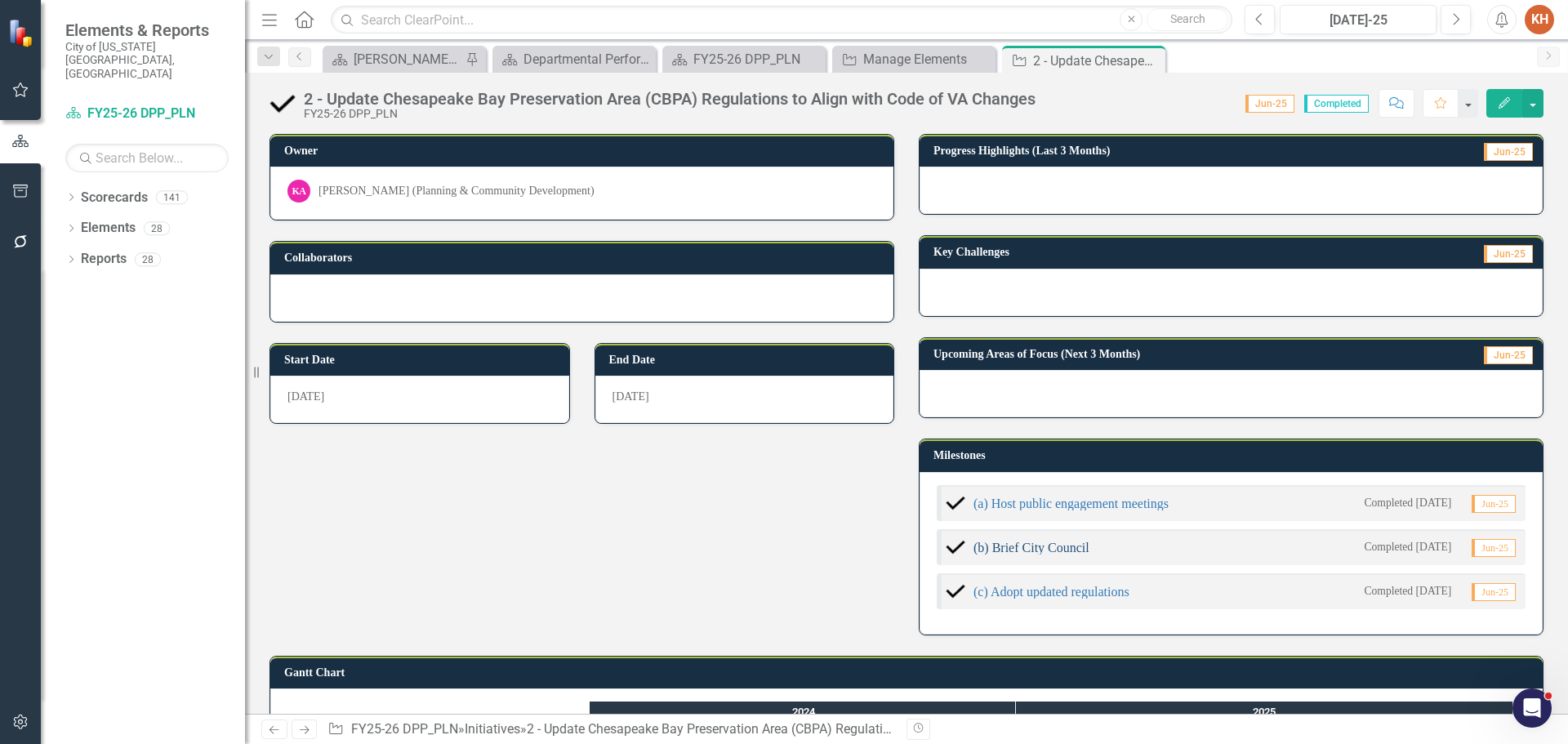
click at [1067, 548] on link "(b) Brief City Council" at bounding box center [1031, 547] width 116 height 14
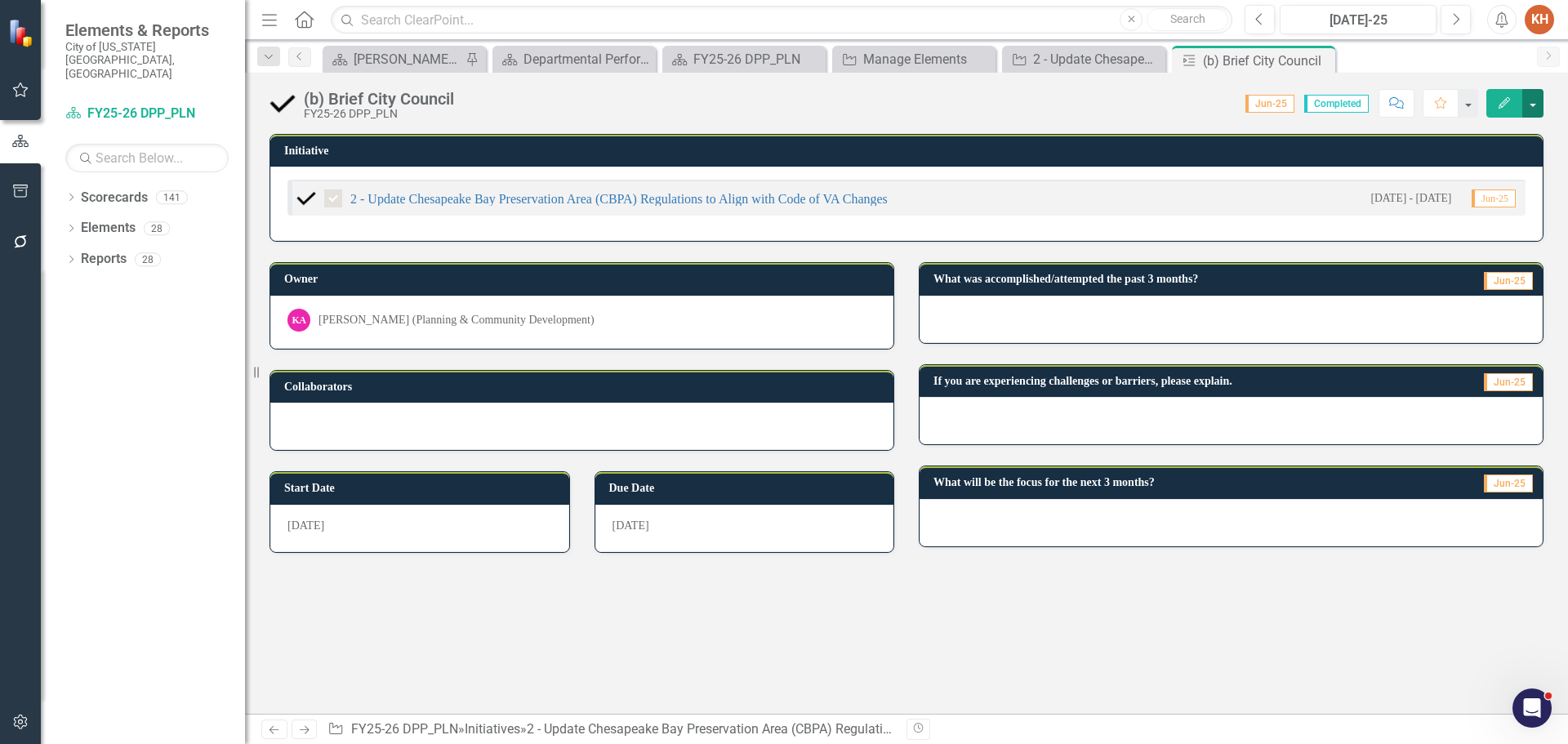
click at [1540, 107] on button "button" at bounding box center [1532, 103] width 21 height 28
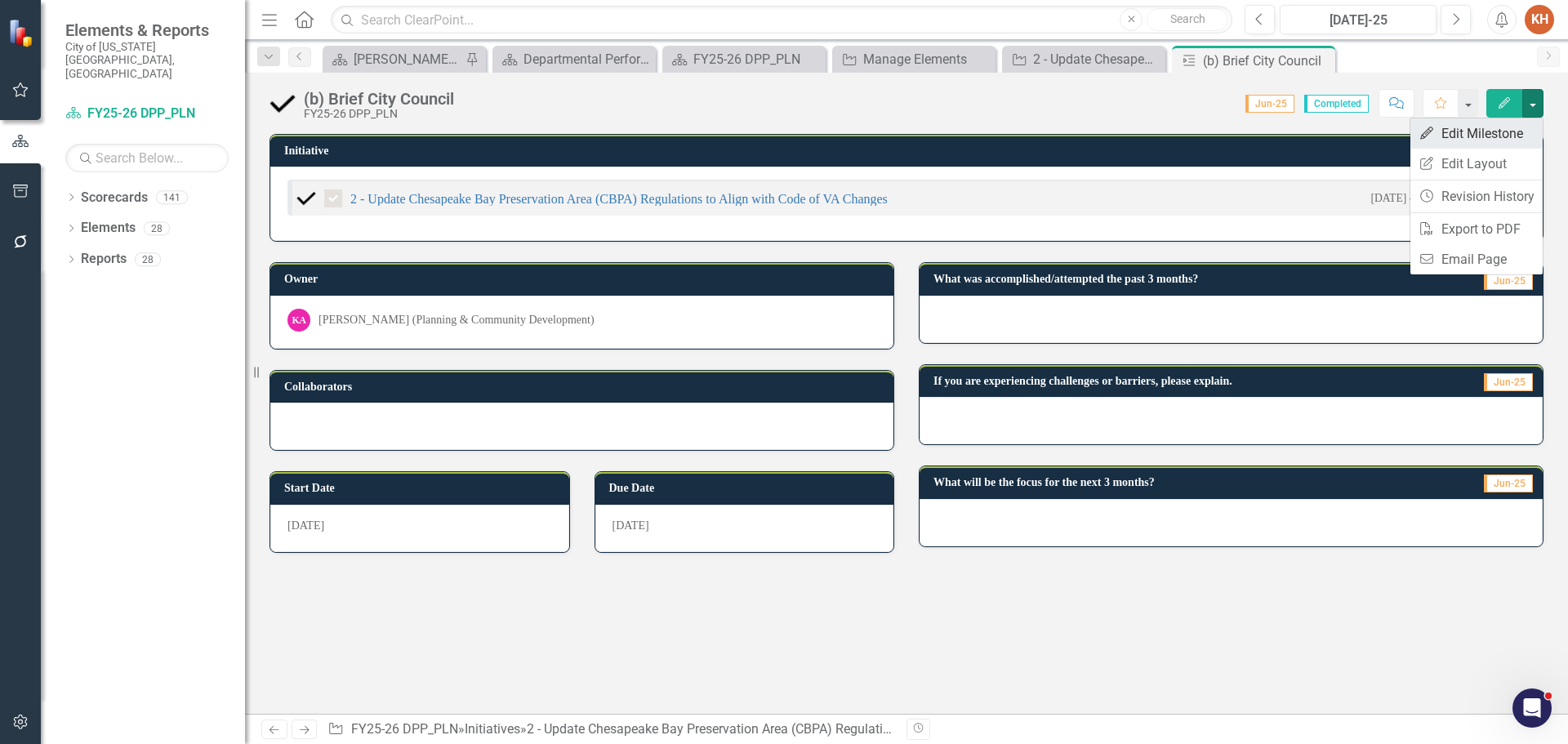
click at [1481, 135] on link "Edit Edit Milestone" at bounding box center [1476, 133] width 133 height 30
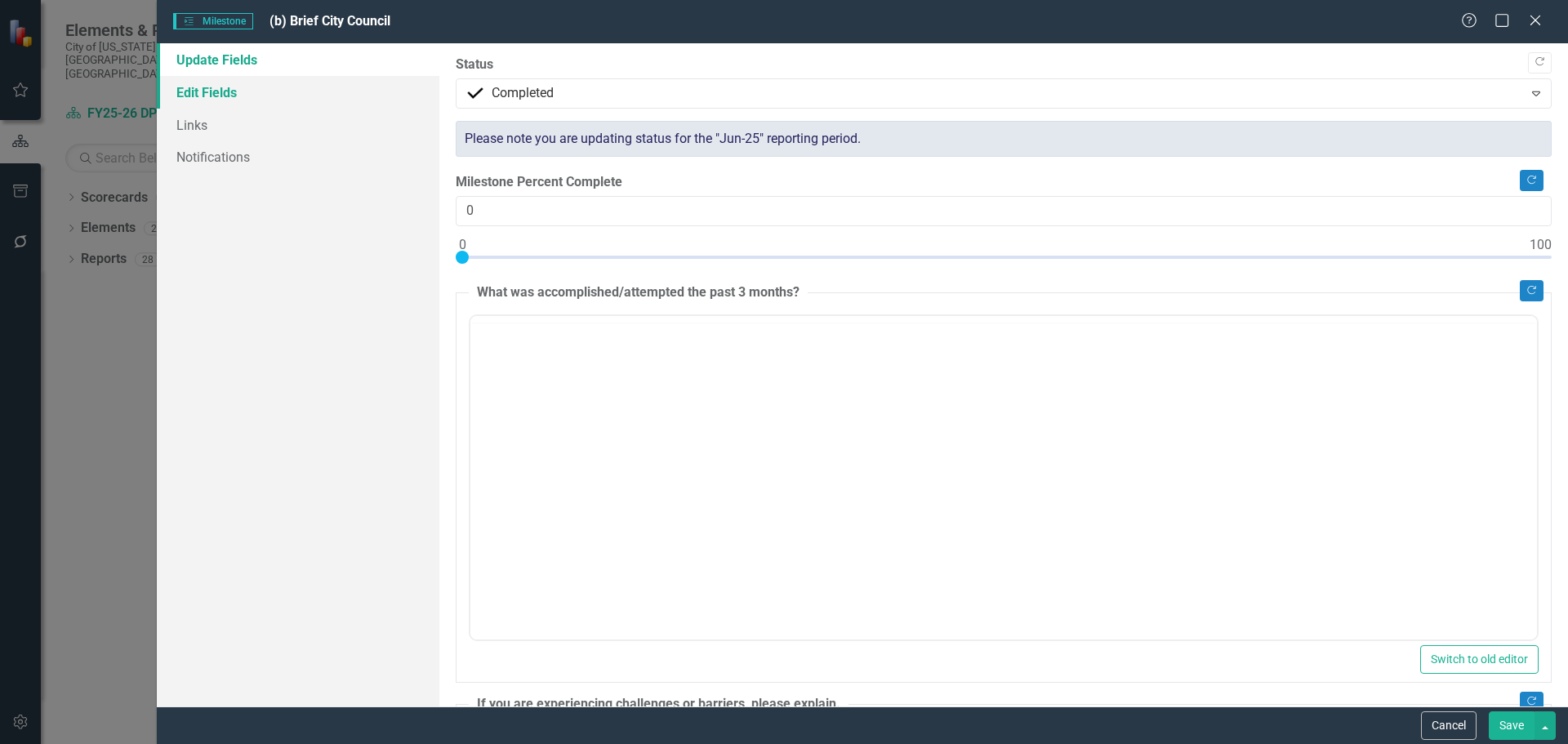
click at [229, 87] on link "Edit Fields" at bounding box center [298, 92] width 283 height 33
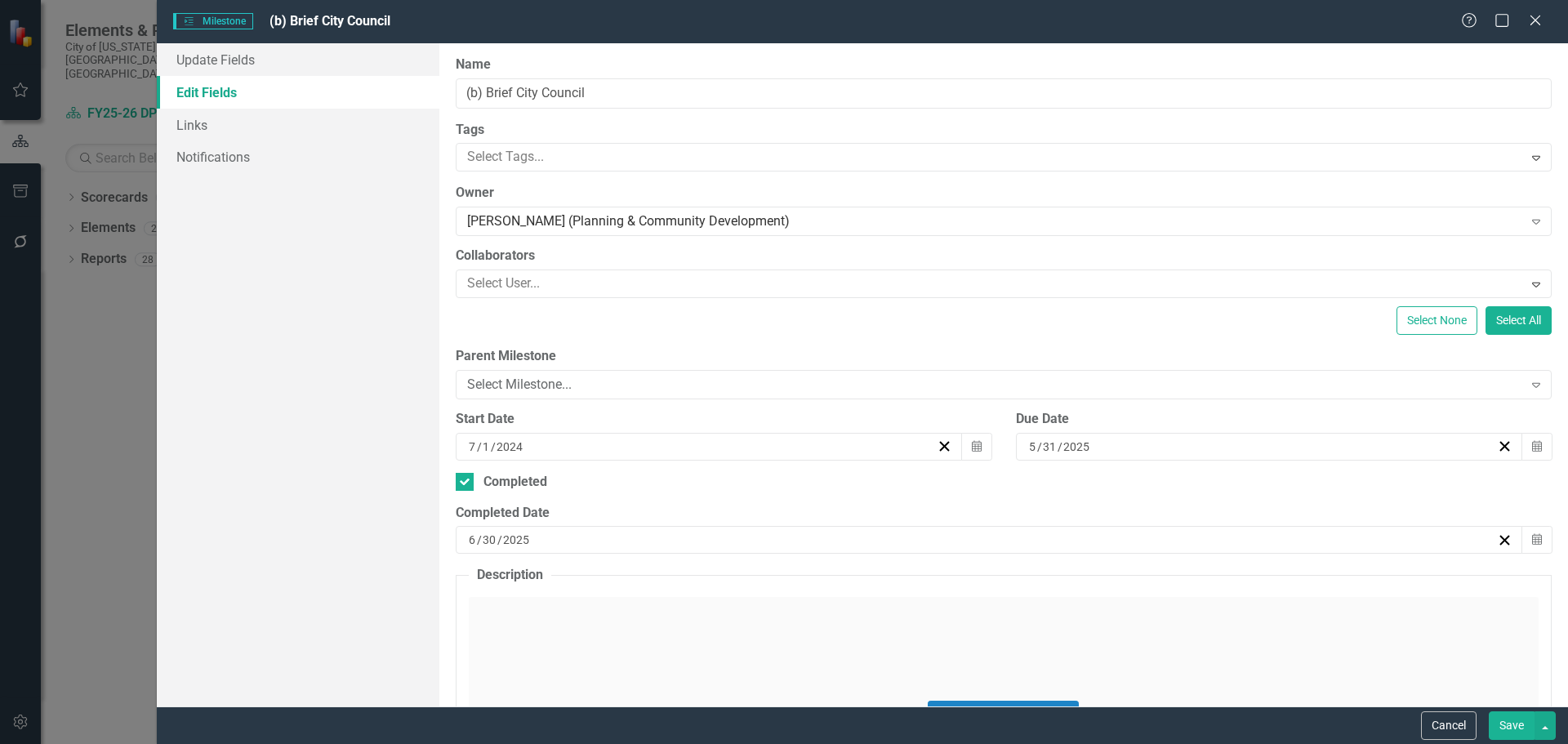
click at [505, 542] on input "2025" at bounding box center [517, 540] width 28 height 17
click at [1069, 329] on button "›" at bounding box center [1071, 330] width 36 height 36
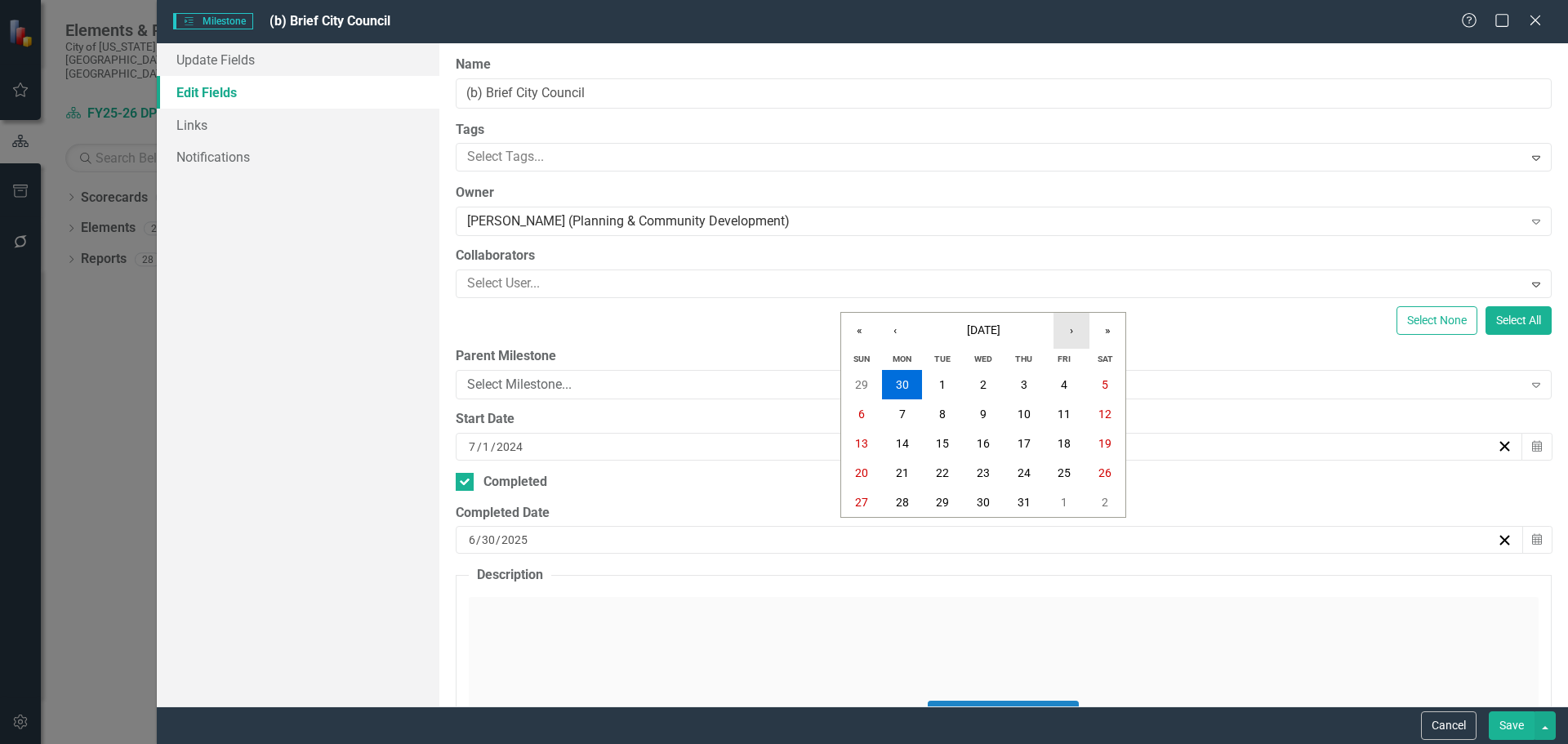
click at [1069, 329] on button "›" at bounding box center [1071, 330] width 36 height 36
click at [940, 440] on abbr "12" at bounding box center [943, 444] width 13 height 13
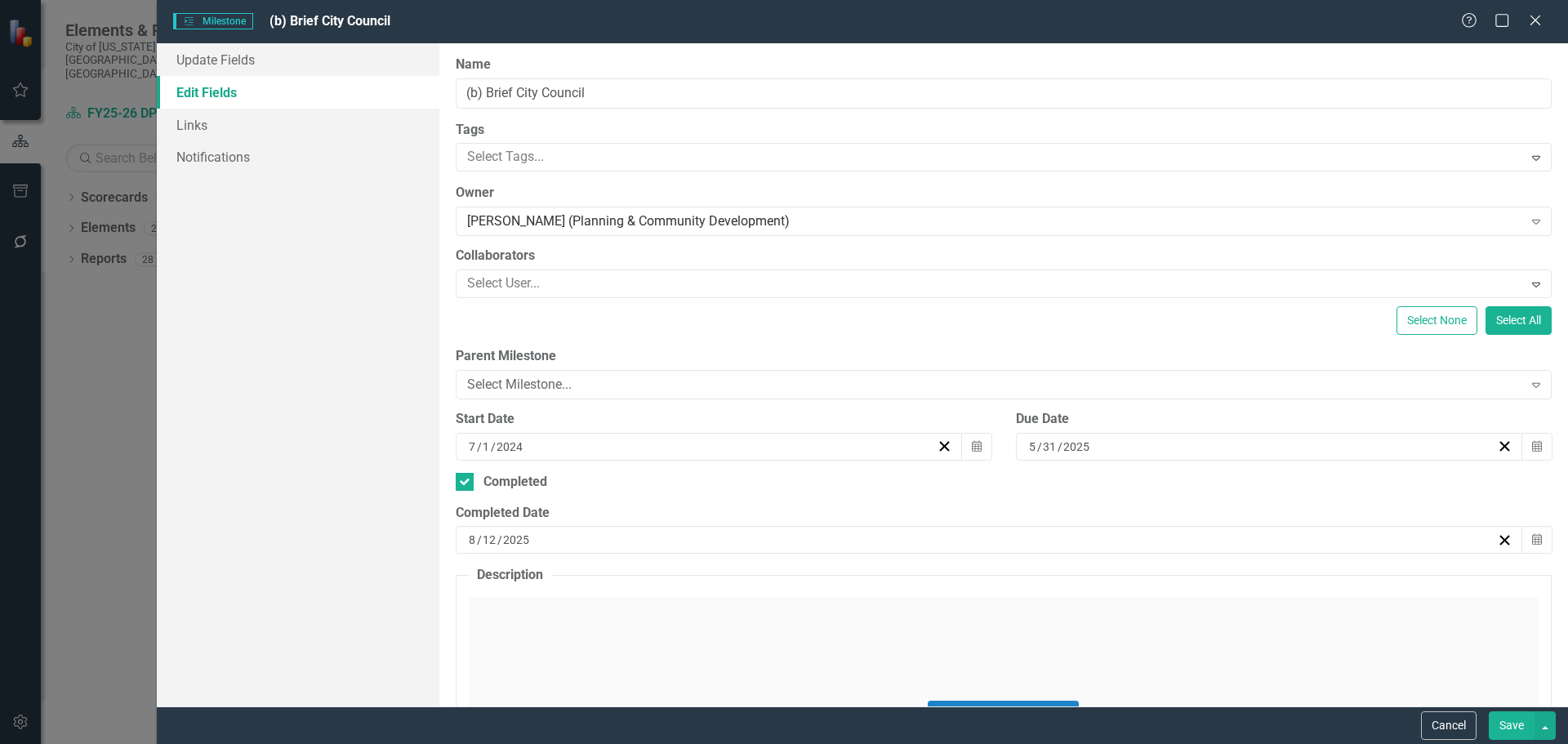
click at [1502, 715] on button "Save" at bounding box center [1511, 726] width 46 height 28
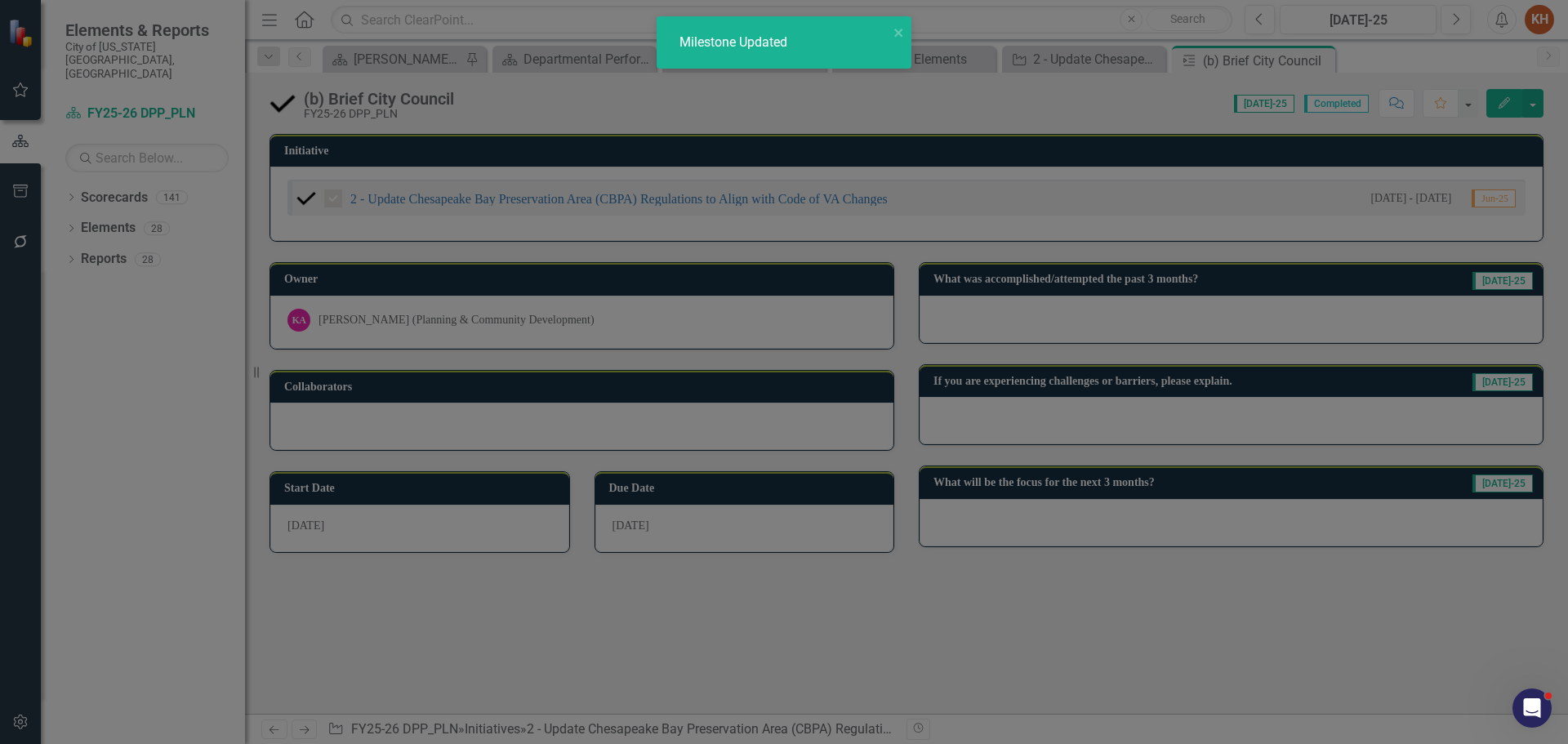
checkbox input "true"
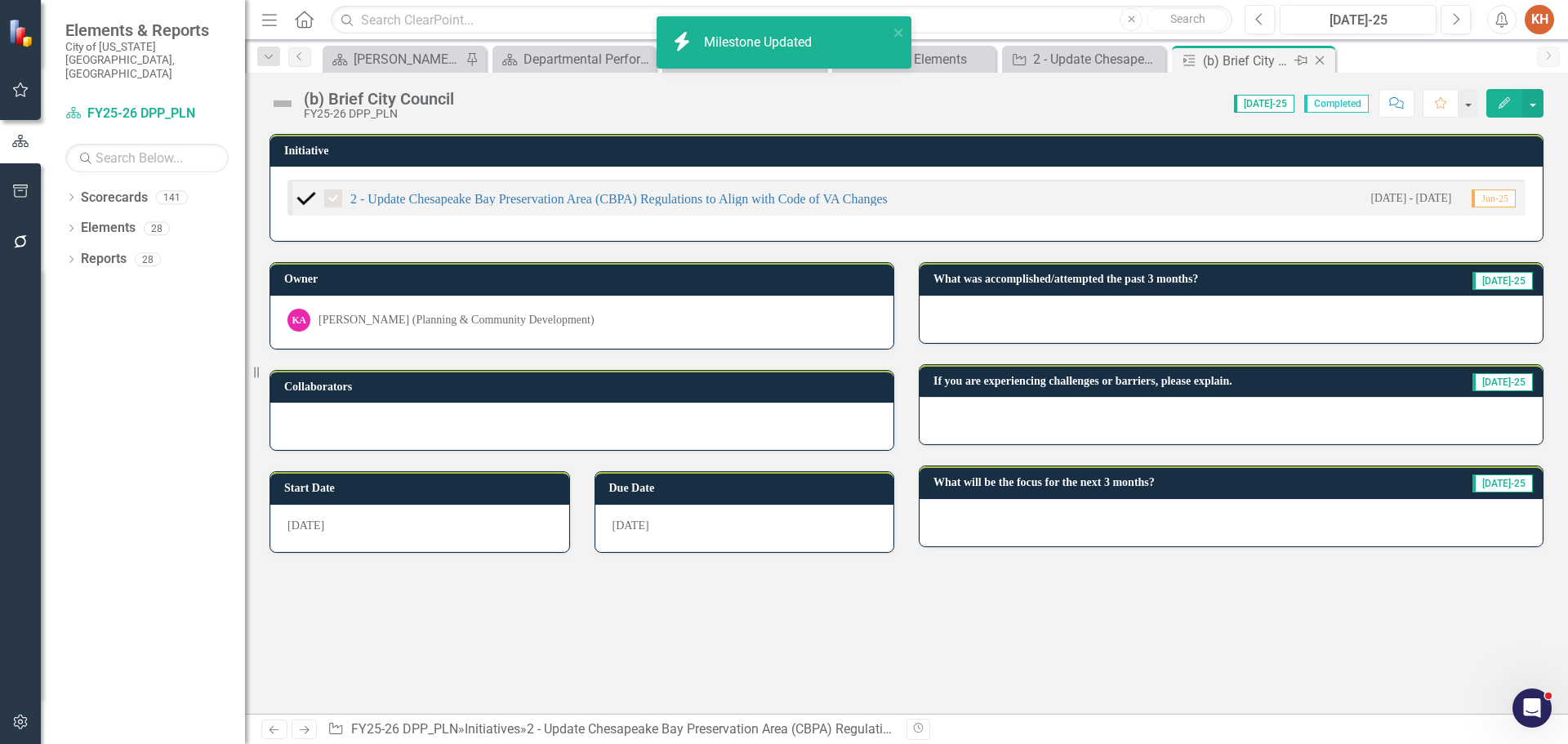
click at [1321, 60] on icon "Close" at bounding box center [1320, 61] width 17 height 13
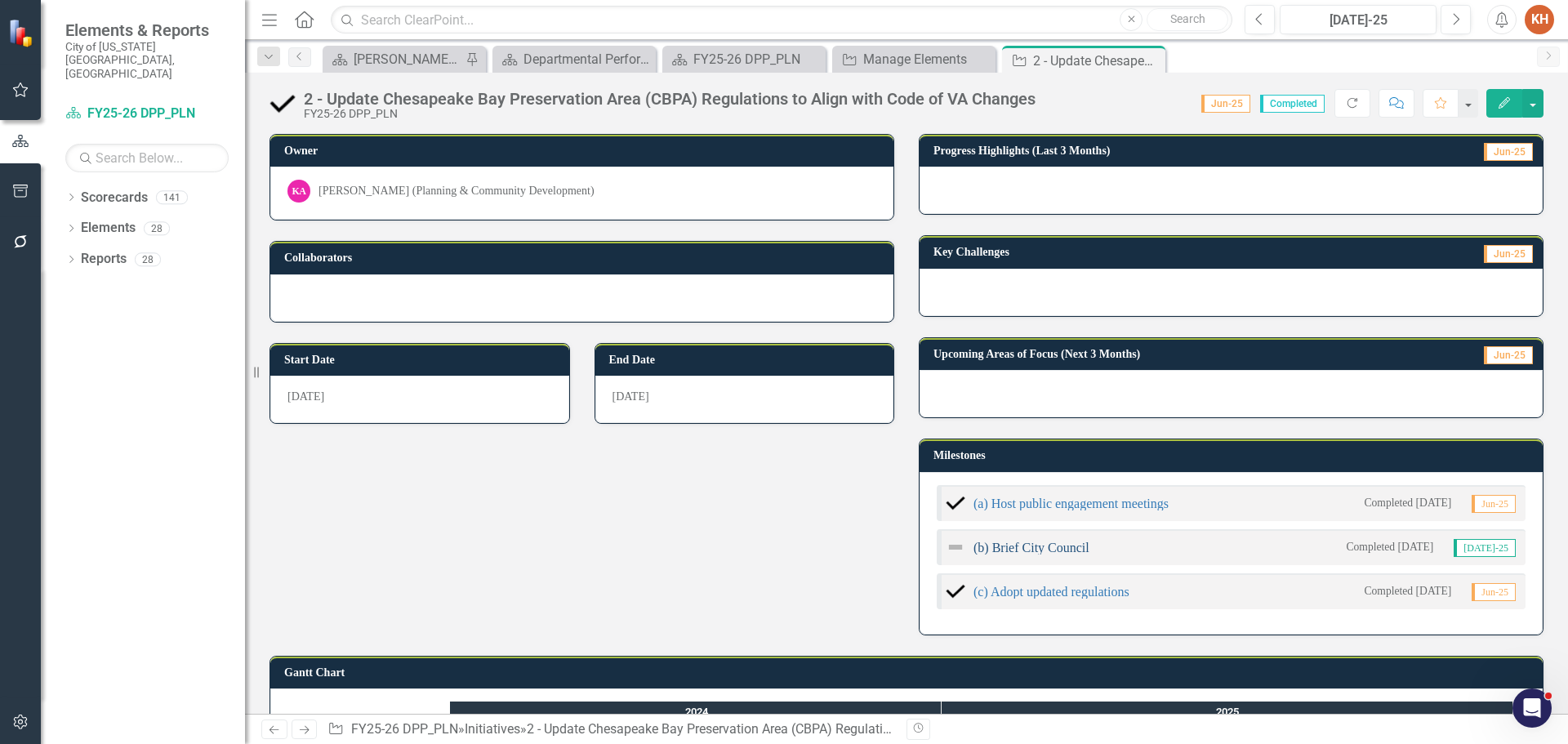
click at [1046, 545] on link "(b) Brief City Council" at bounding box center [1031, 547] width 116 height 14
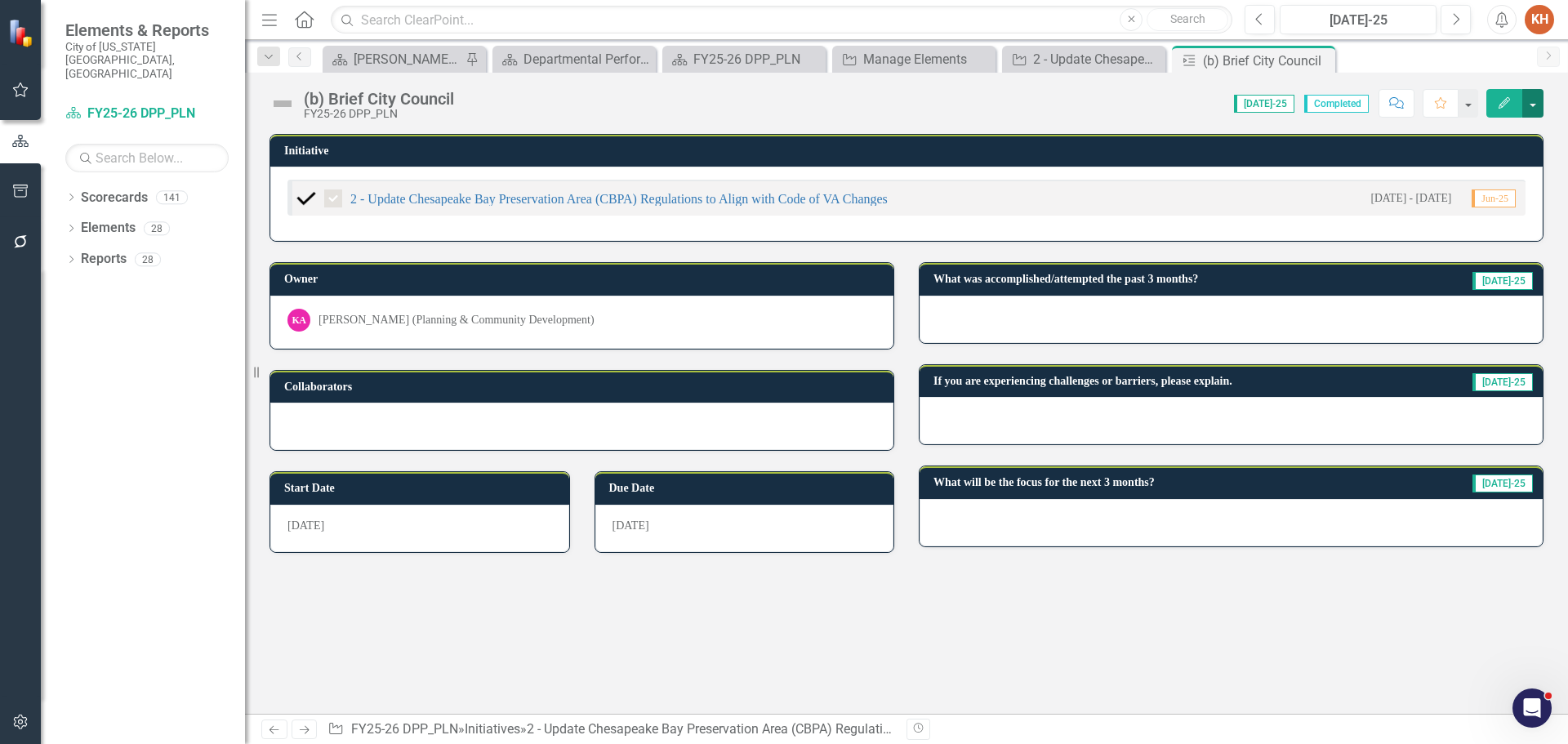
click at [1541, 108] on button "button" at bounding box center [1532, 103] width 21 height 28
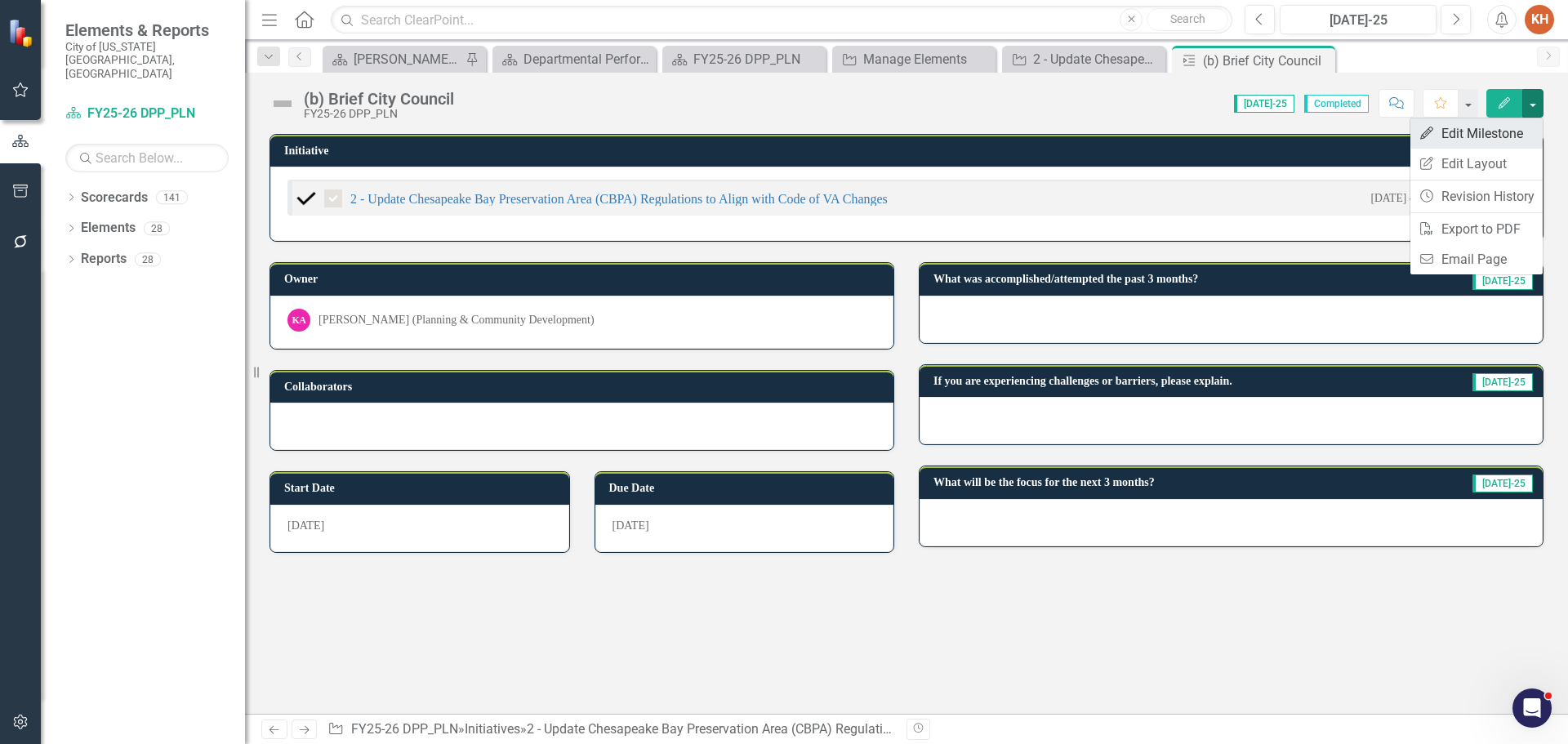
click at [1504, 134] on link "Edit Edit Milestone" at bounding box center [1476, 133] width 133 height 30
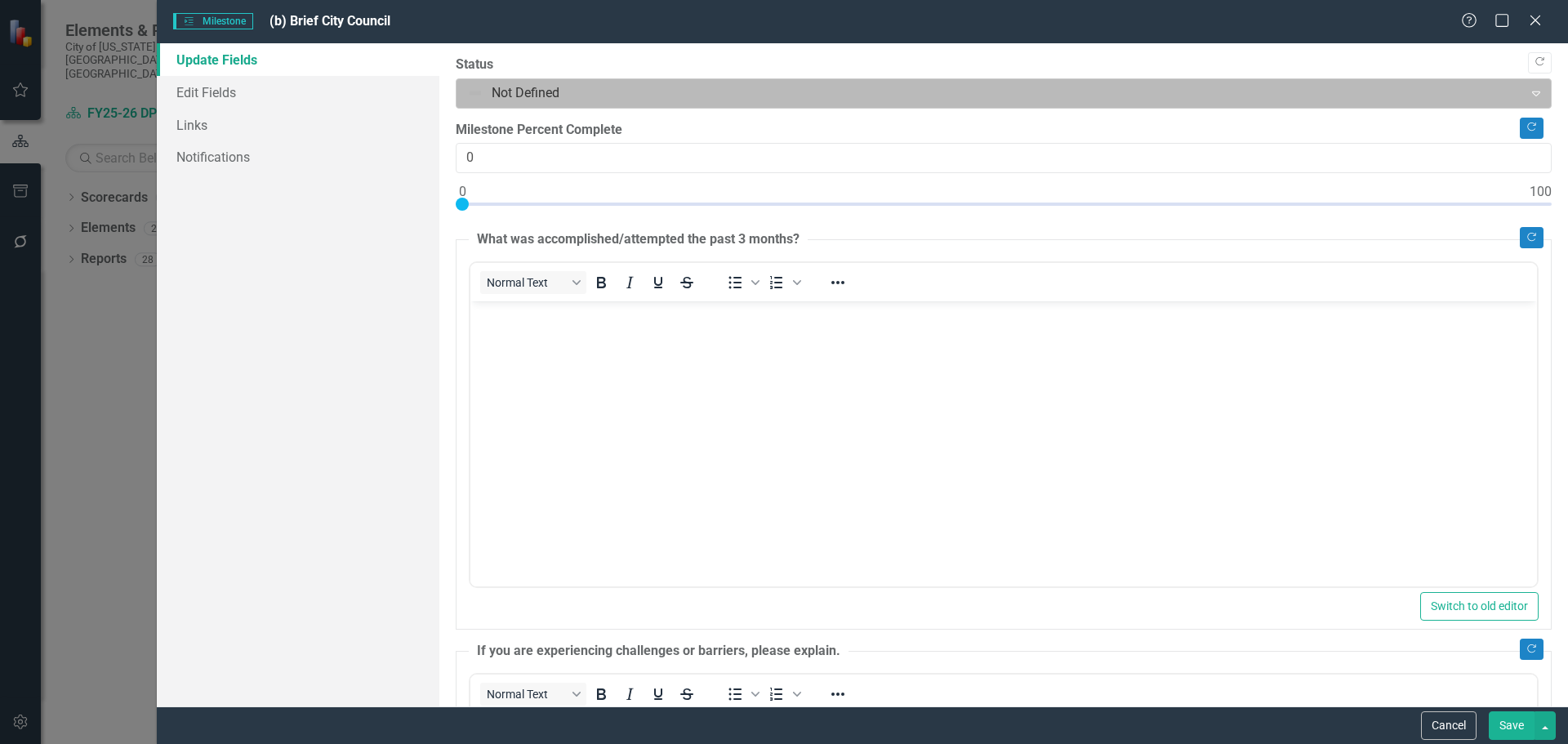
click at [503, 101] on div at bounding box center [991, 93] width 1046 height 22
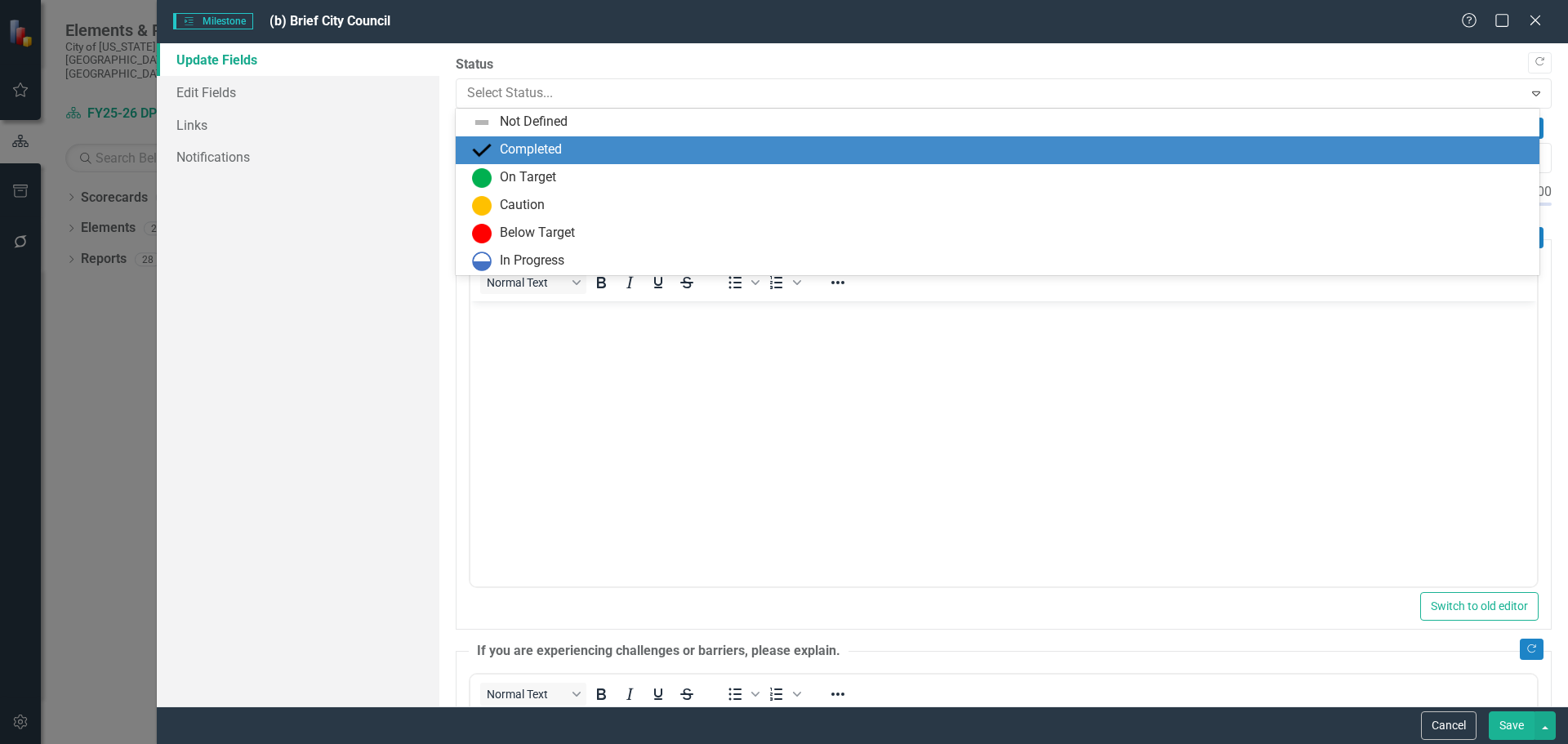
click at [509, 148] on div "Completed" at bounding box center [531, 149] width 62 height 19
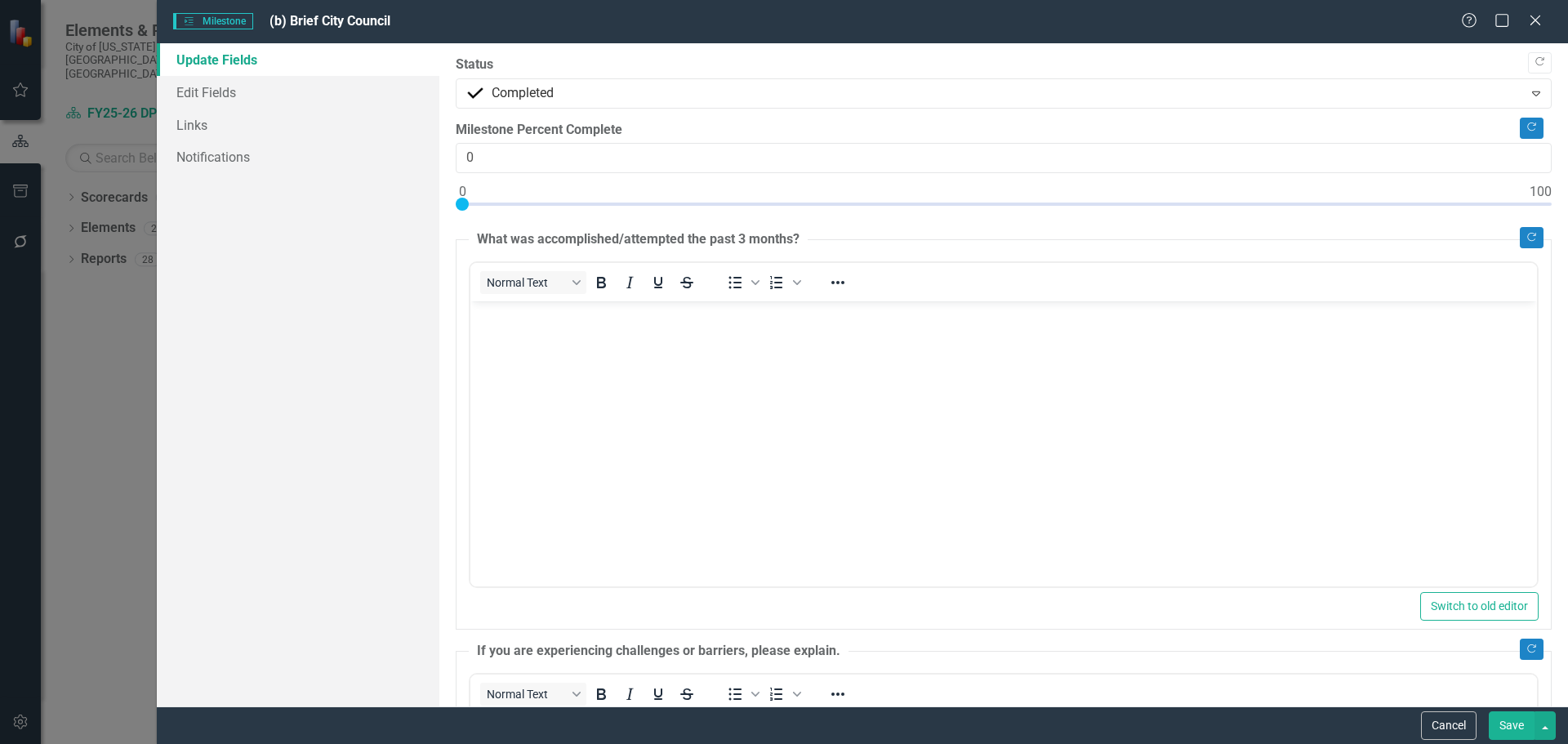
click at [1510, 725] on button "Save" at bounding box center [1511, 726] width 46 height 28
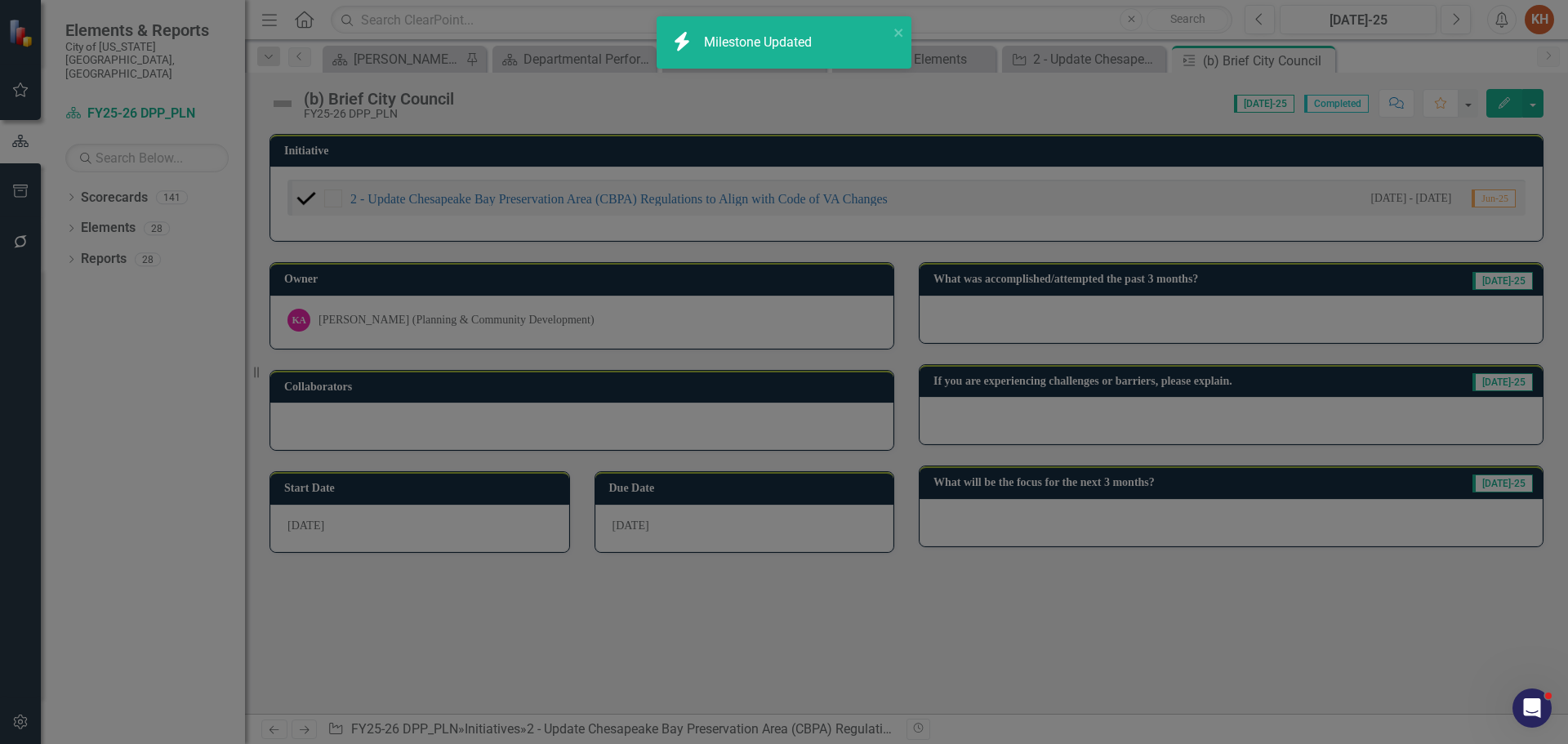
checkbox input "true"
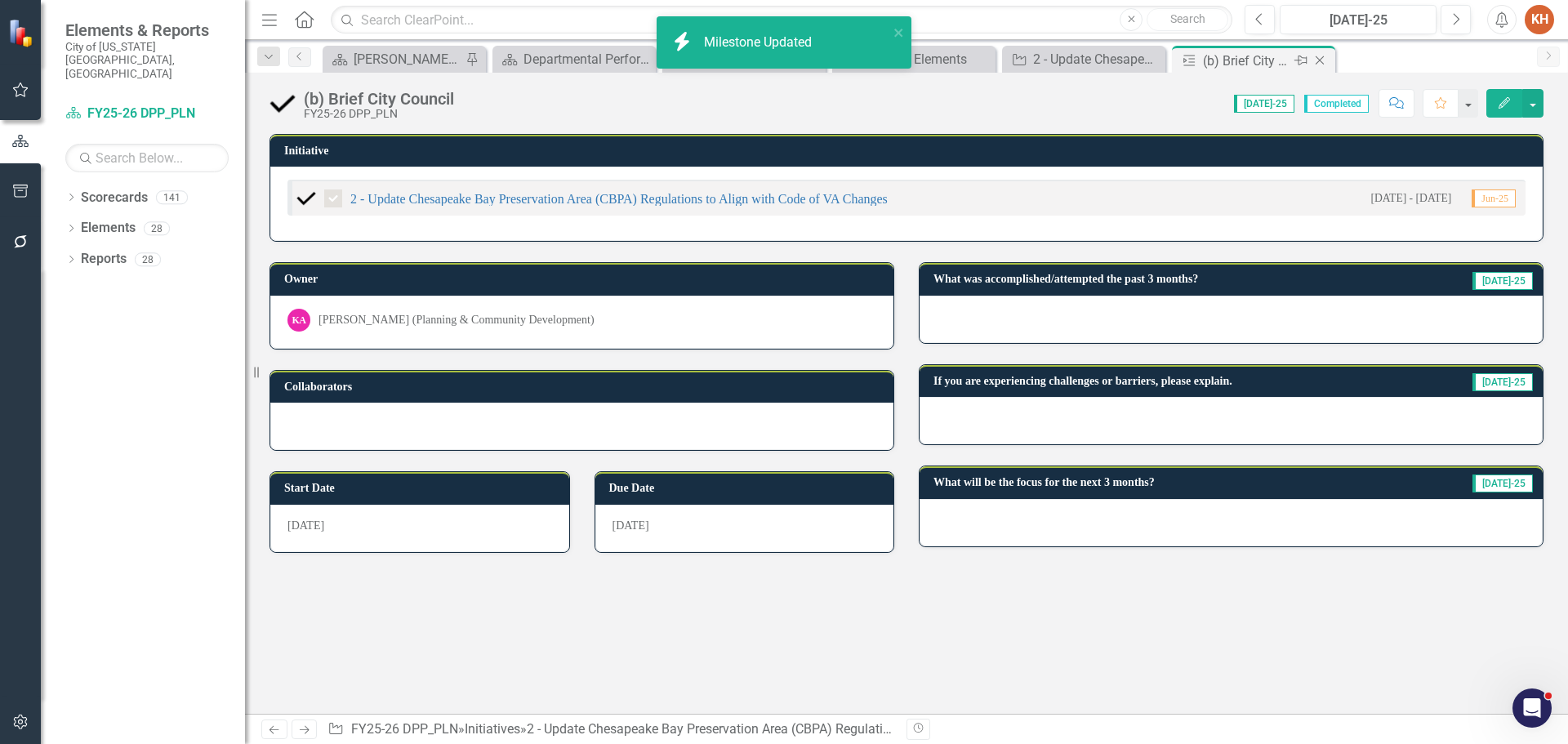
click at [1318, 57] on icon "Close" at bounding box center [1320, 61] width 17 height 13
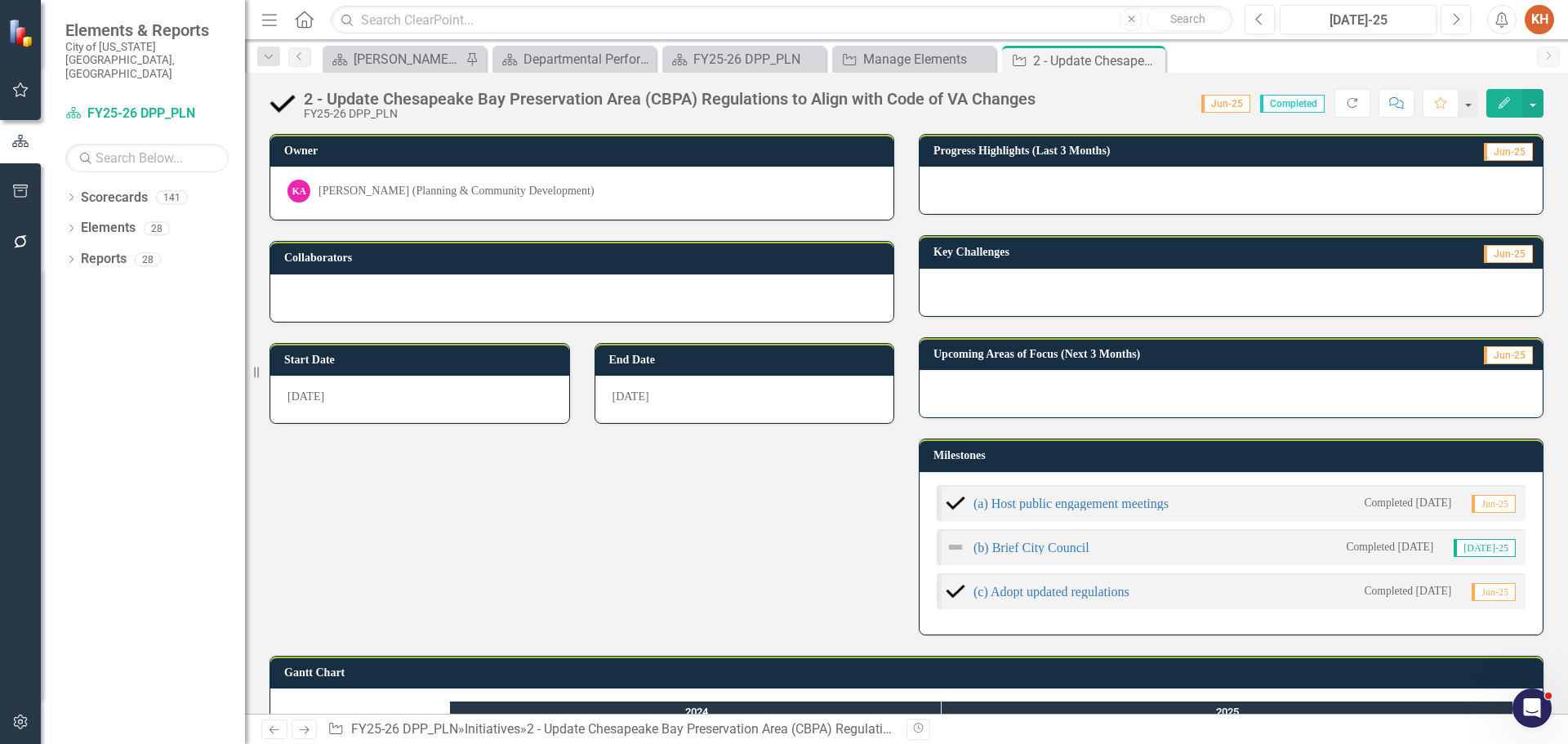
click at [1015, 599] on div "(c) Adopt updated regulations" at bounding box center [1037, 591] width 184 height 19
click at [1017, 593] on link "(c) Adopt updated regulations" at bounding box center [1051, 591] width 156 height 14
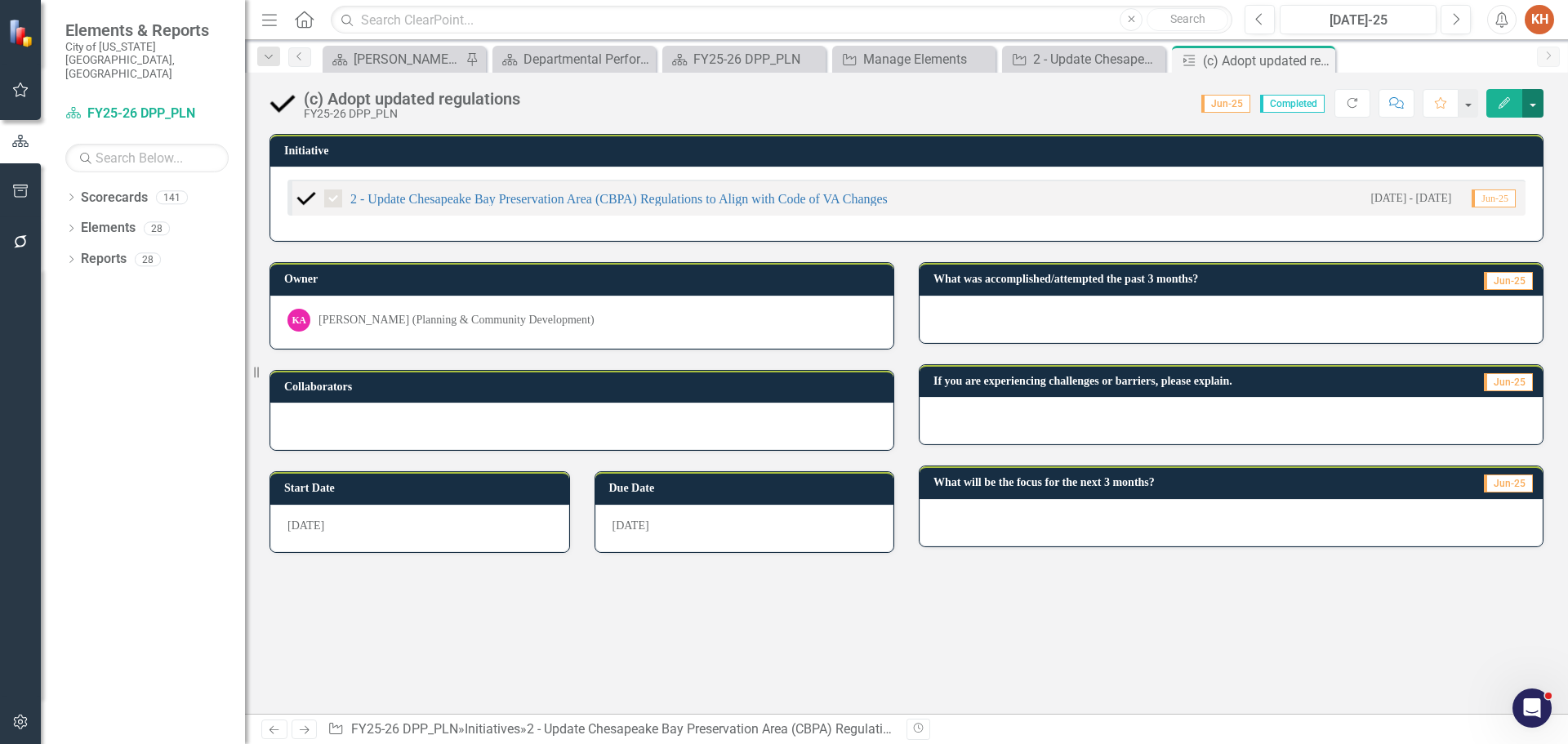
click at [1533, 102] on button "button" at bounding box center [1532, 103] width 21 height 28
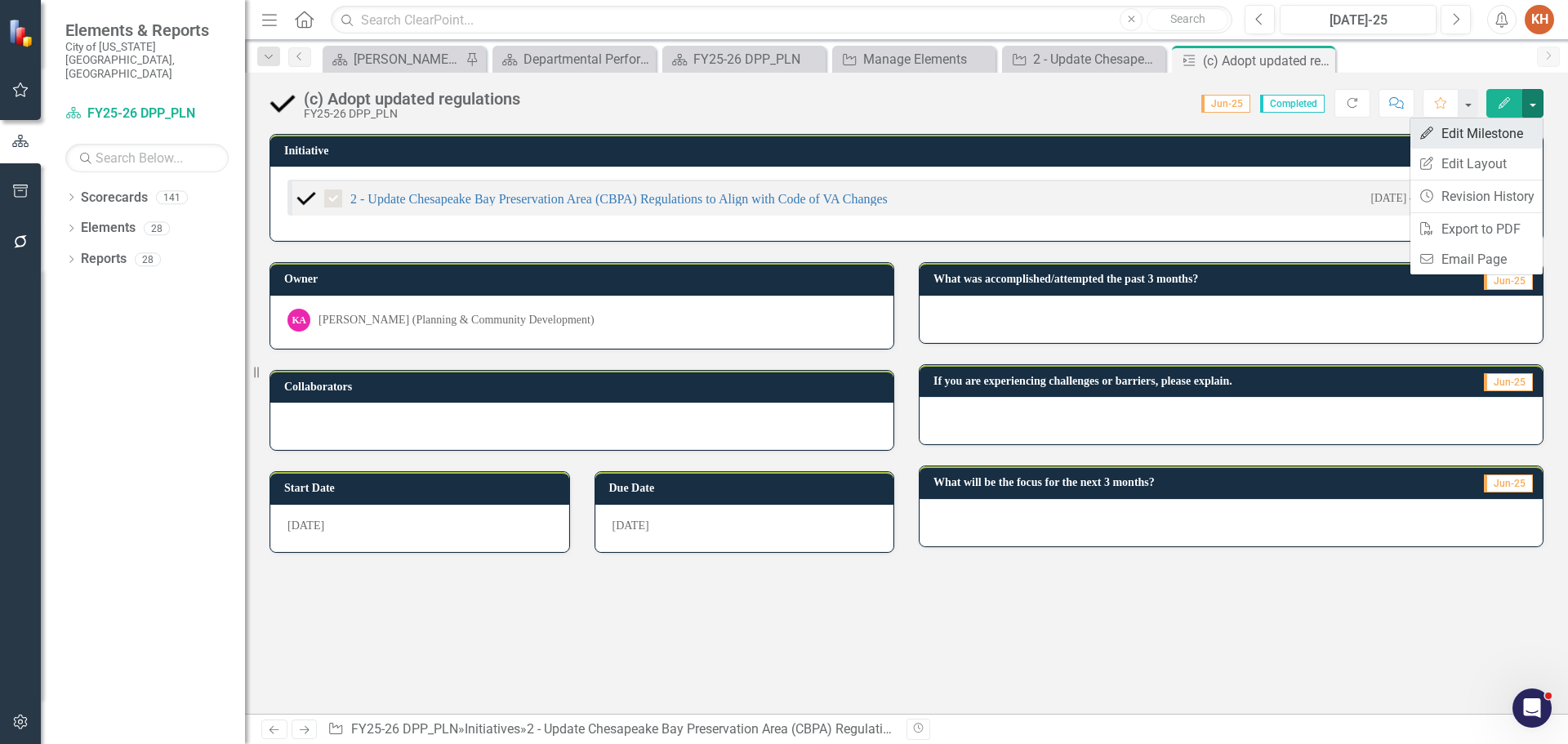
click at [1508, 135] on link "Edit Edit Milestone" at bounding box center [1476, 133] width 133 height 30
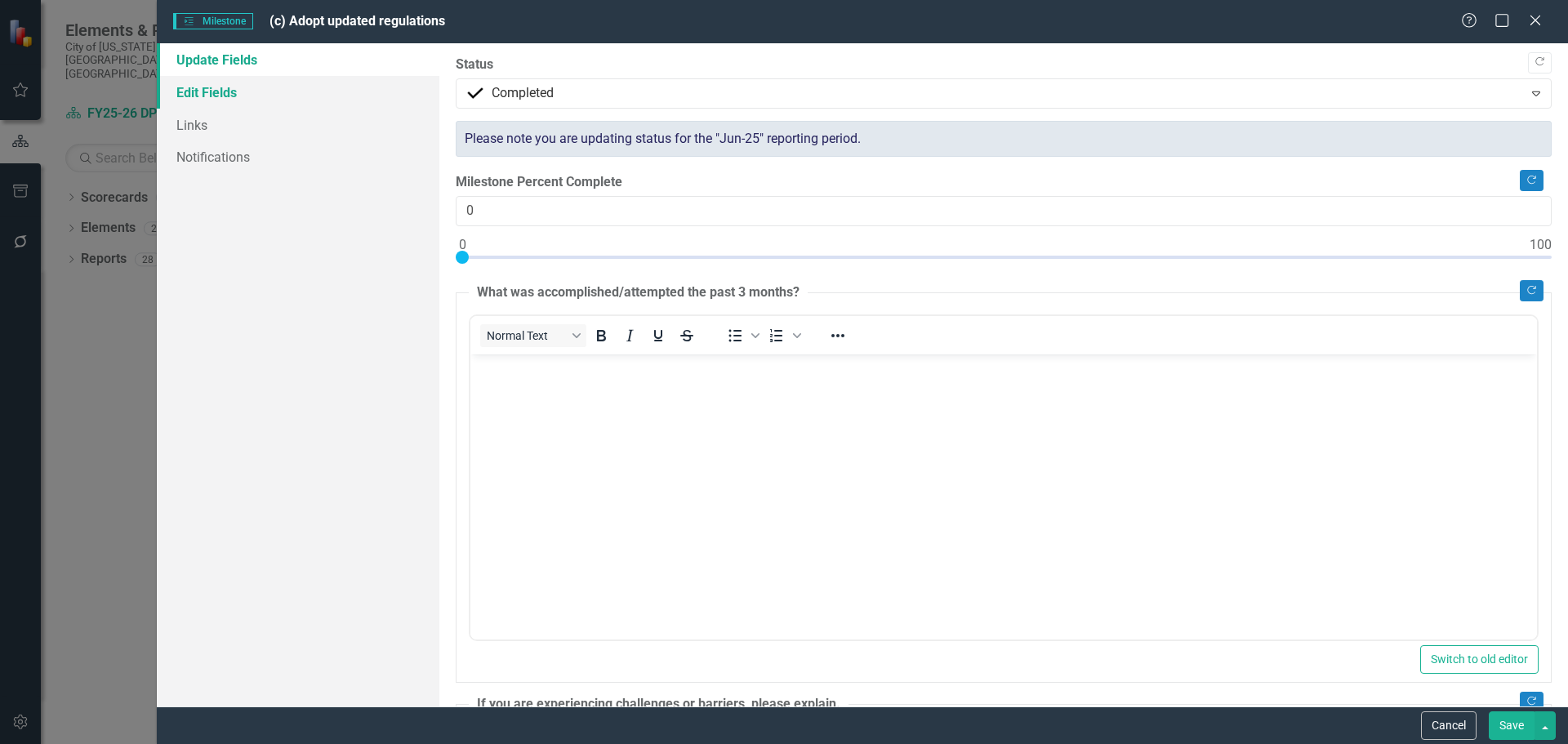
click at [230, 89] on link "Edit Fields" at bounding box center [298, 92] width 283 height 33
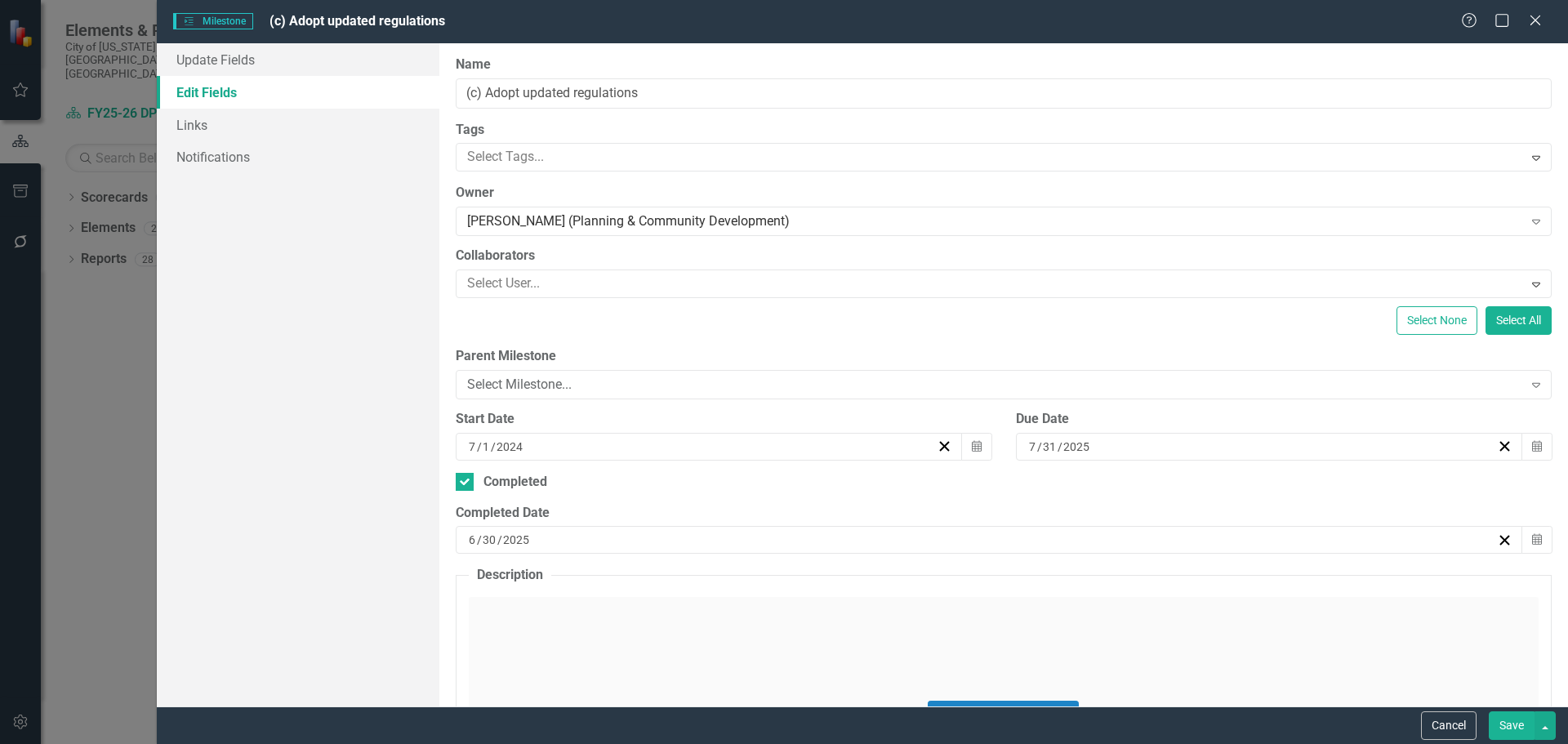
click at [551, 544] on div "6 / 30 / 2025" at bounding box center [981, 540] width 1031 height 17
click at [1076, 333] on button "›" at bounding box center [1071, 330] width 36 height 36
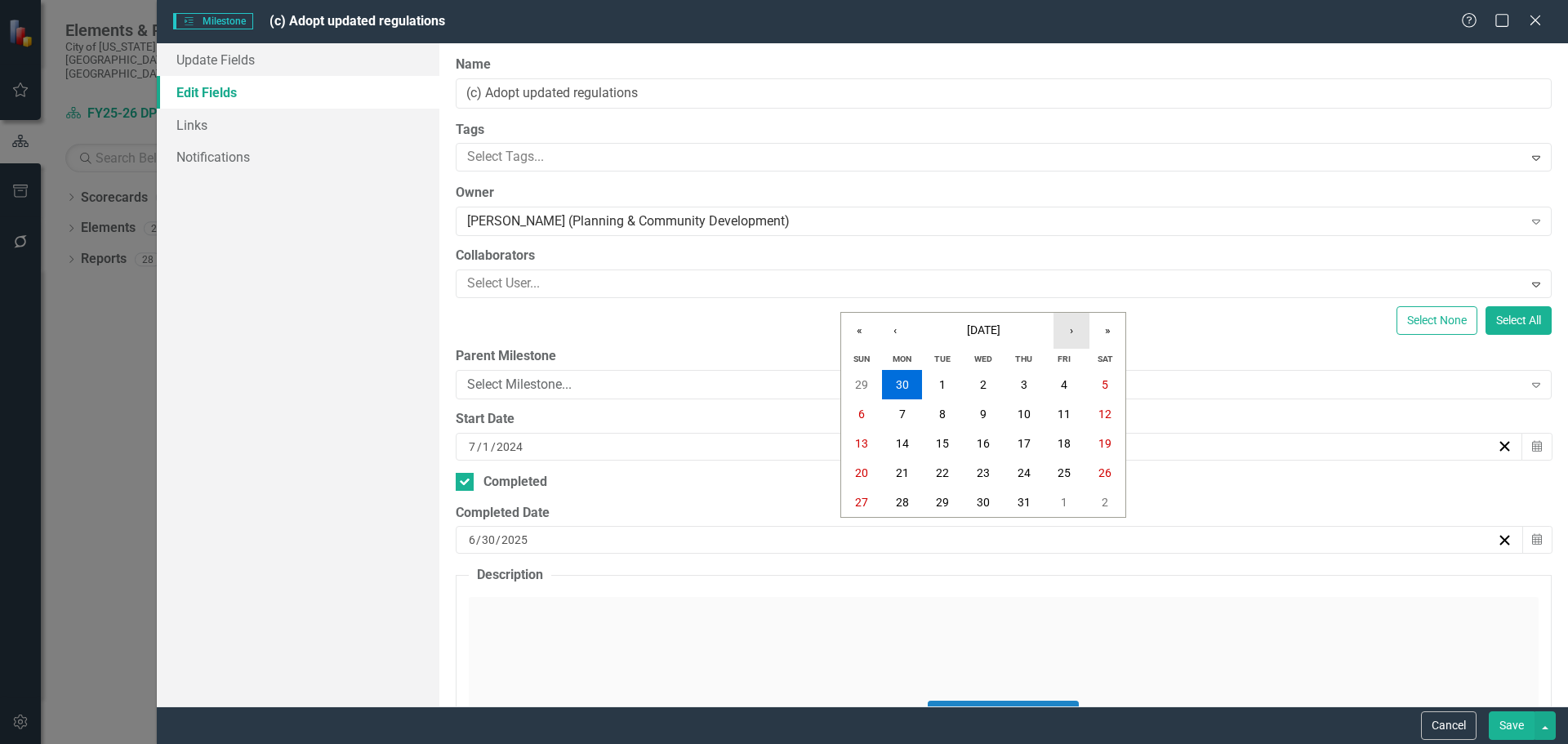
click at [1076, 333] on button "›" at bounding box center [1071, 330] width 36 height 36
click at [945, 435] on button "12" at bounding box center [942, 443] width 41 height 29
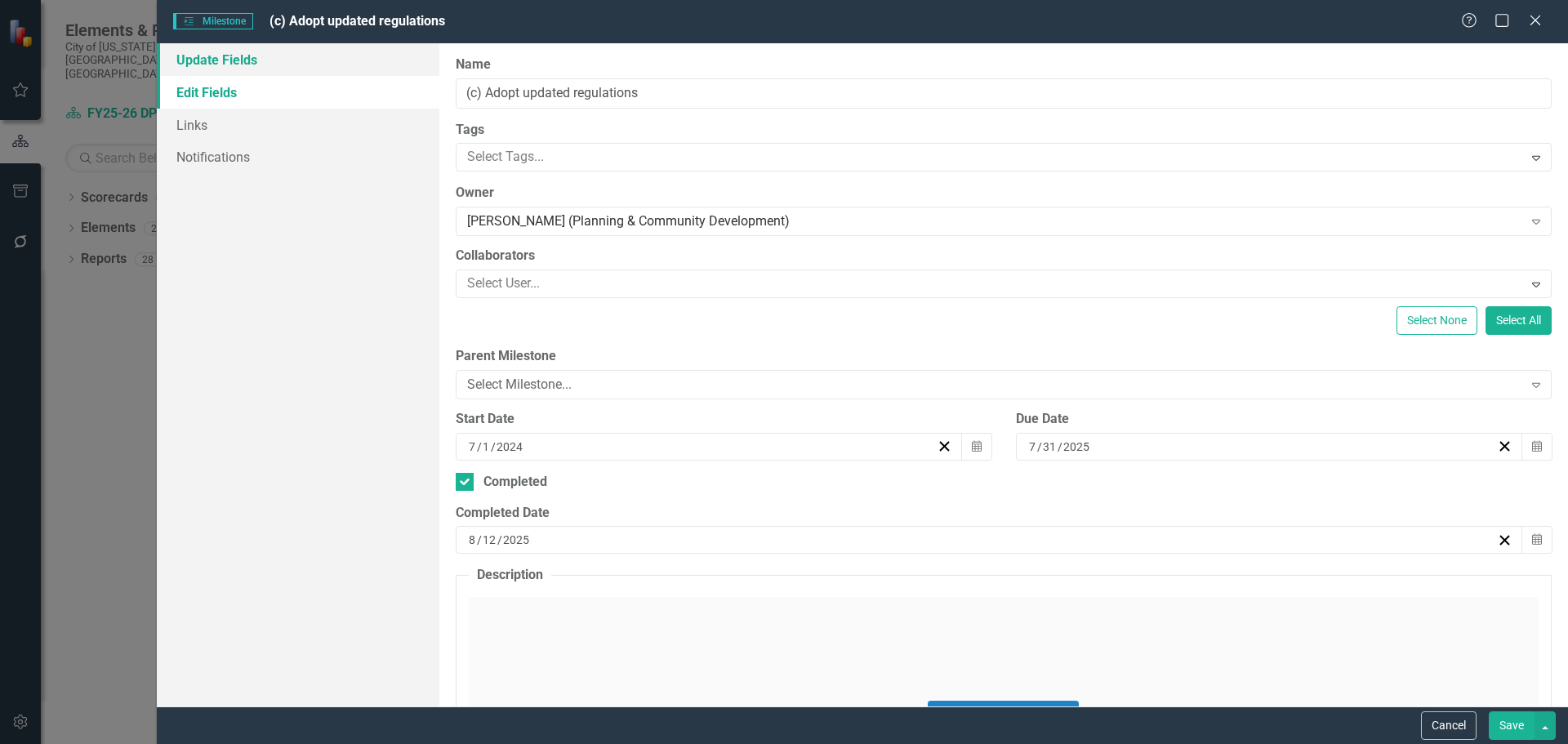
click at [319, 61] on link "Update Fields" at bounding box center [298, 59] width 283 height 33
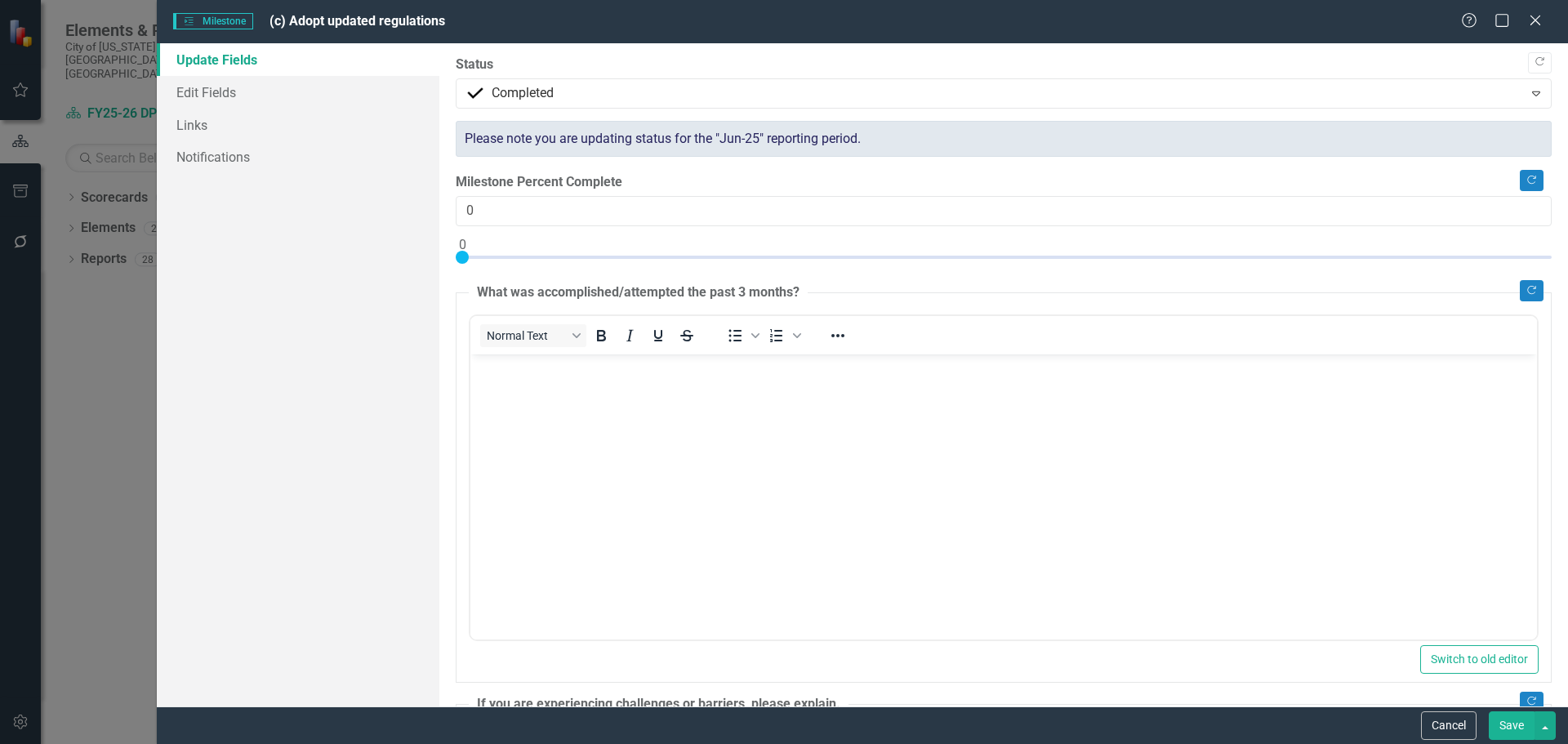
click at [1512, 721] on button "Save" at bounding box center [1511, 726] width 46 height 28
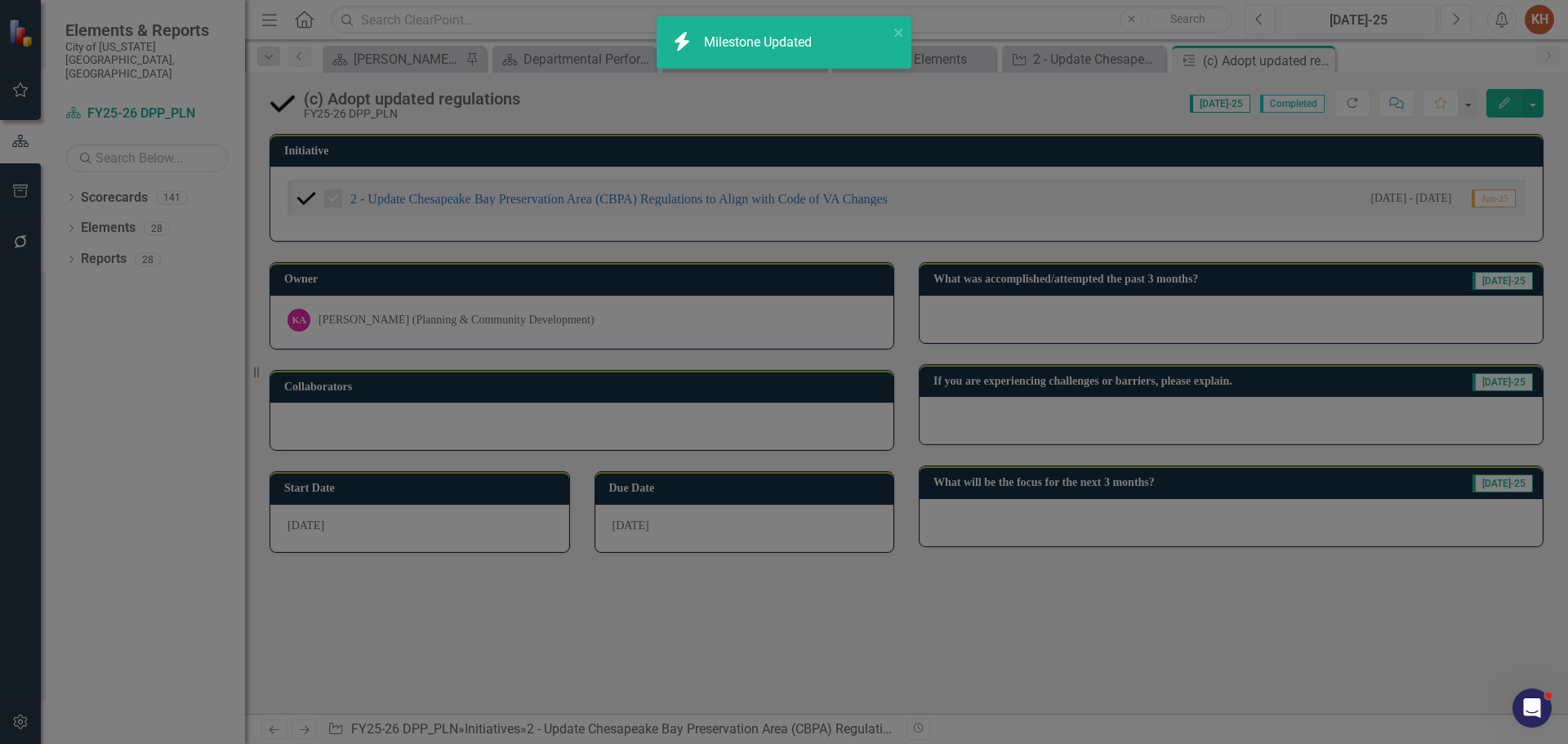
checkbox input "true"
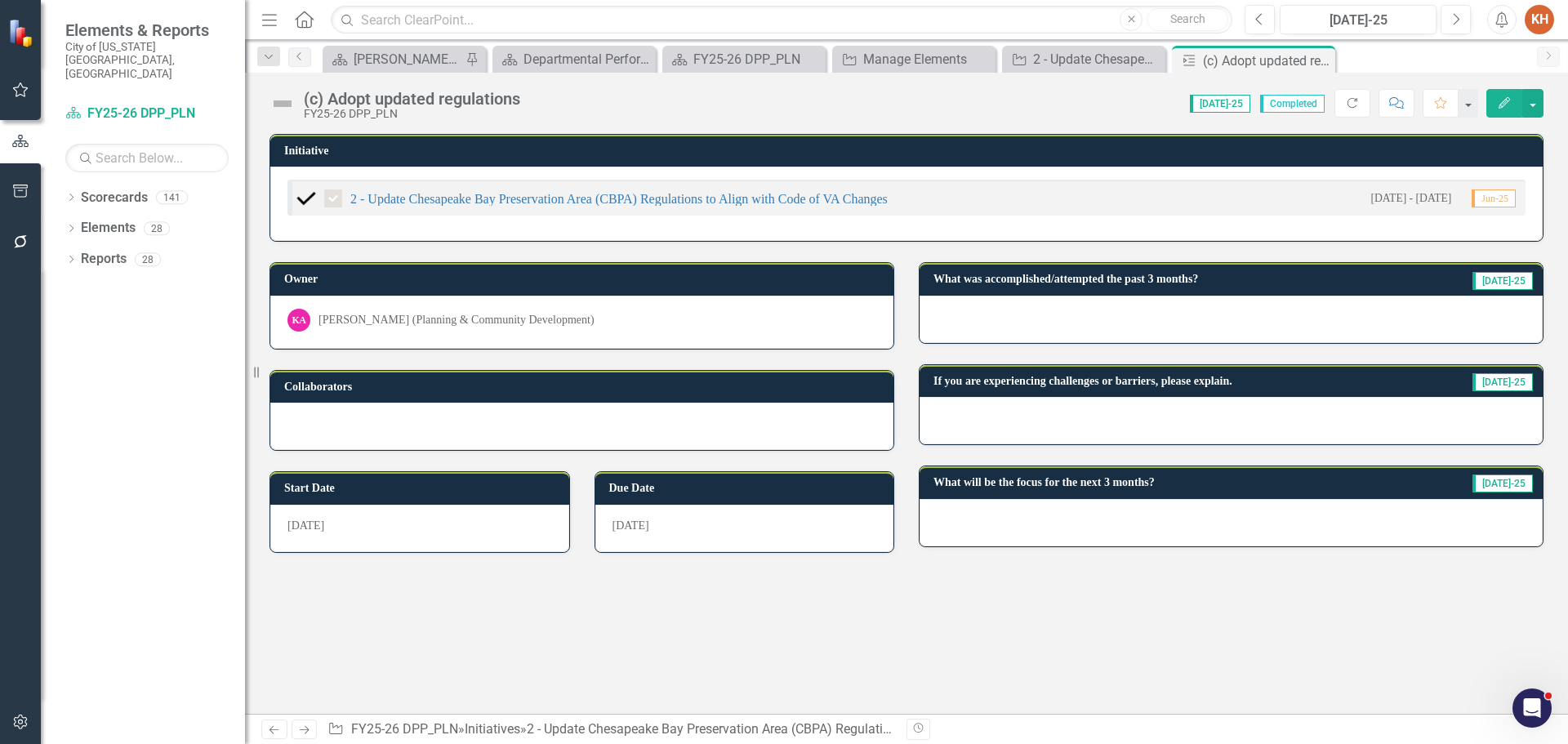
click at [284, 99] on img at bounding box center [282, 103] width 26 height 26
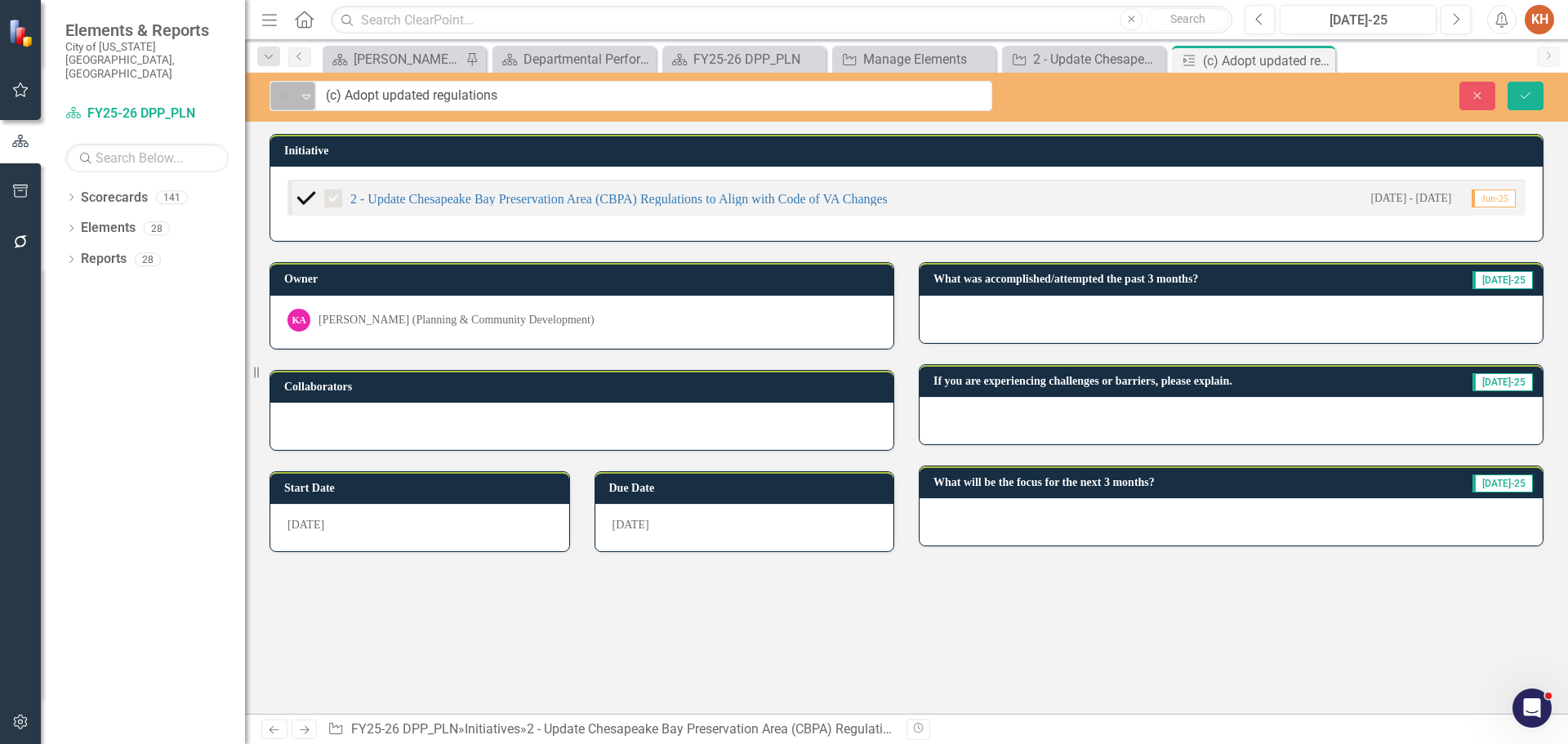
click at [293, 99] on img at bounding box center [285, 96] width 19 height 19
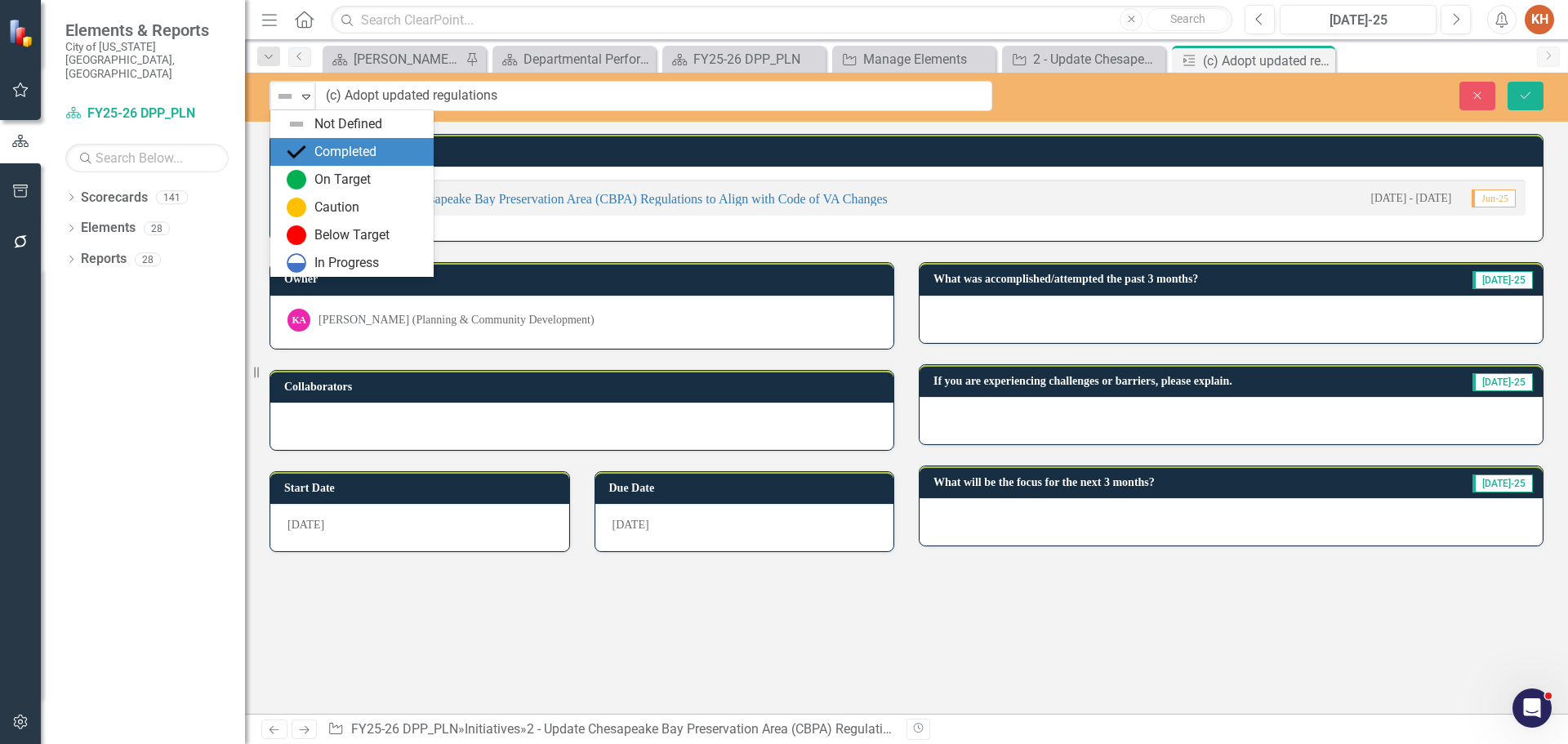
click at [333, 158] on div "Completed" at bounding box center [345, 152] width 62 height 19
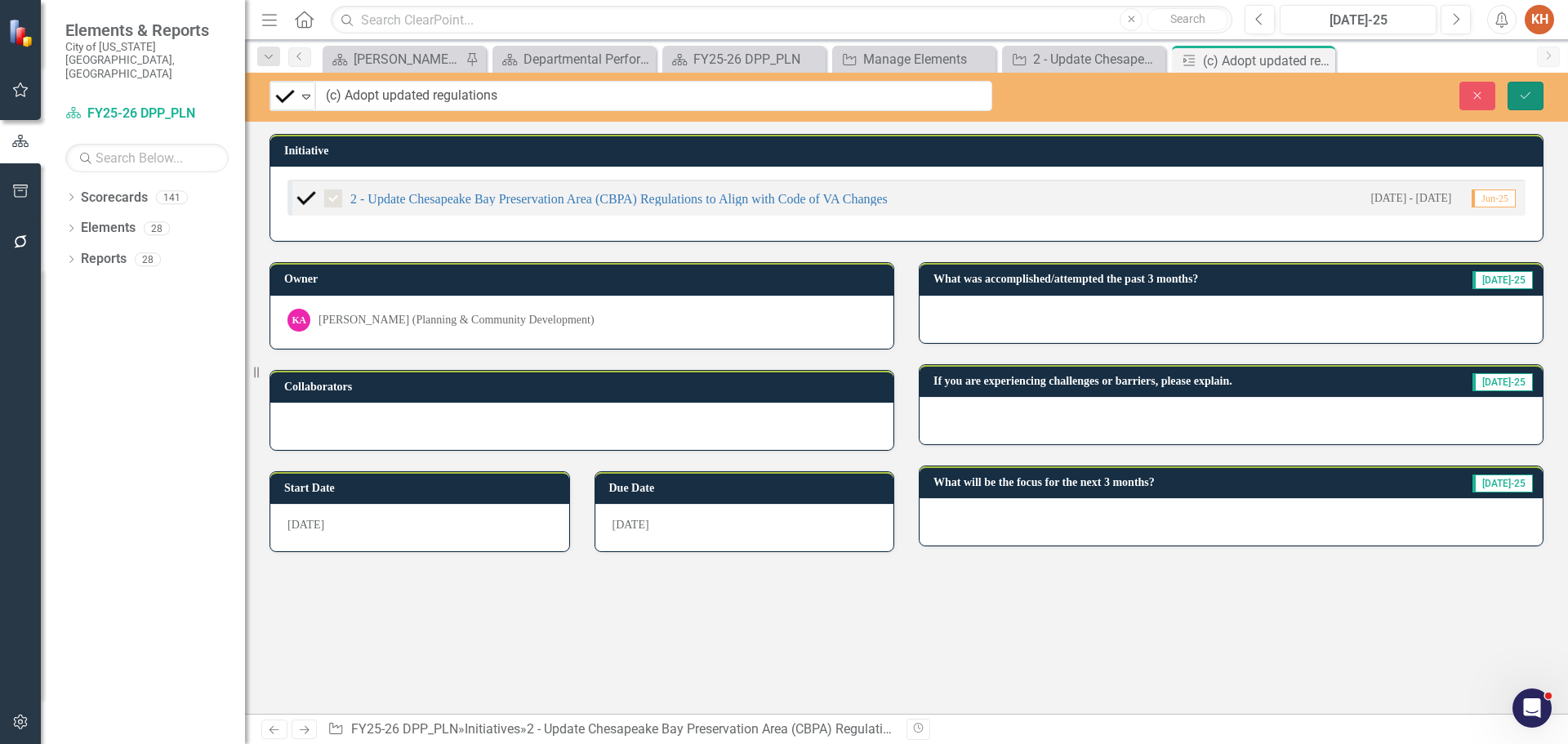
click at [1515, 101] on button "Save" at bounding box center [1525, 96] width 36 height 28
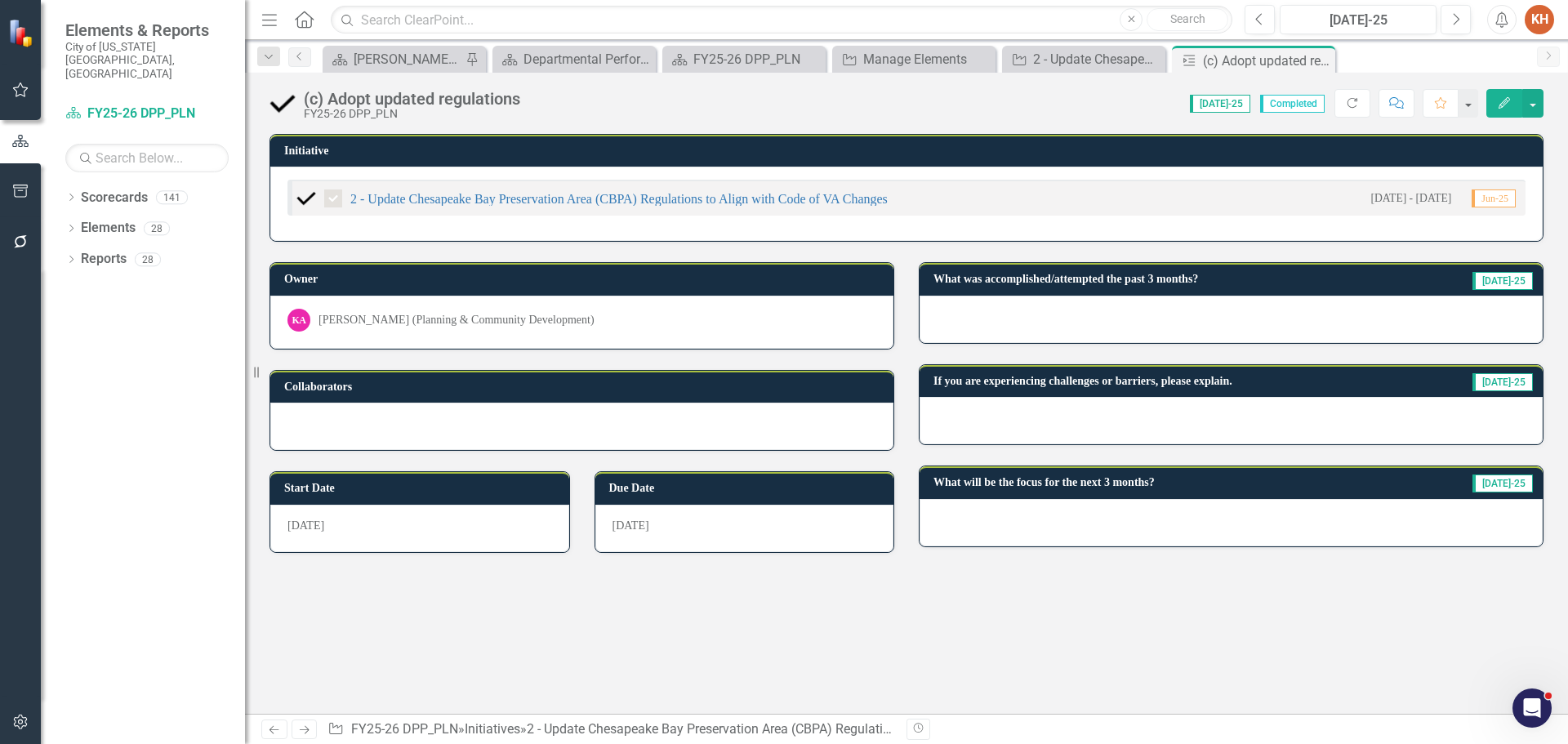
click at [0, 0] on icon "Close" at bounding box center [0, 0] width 0 height 0
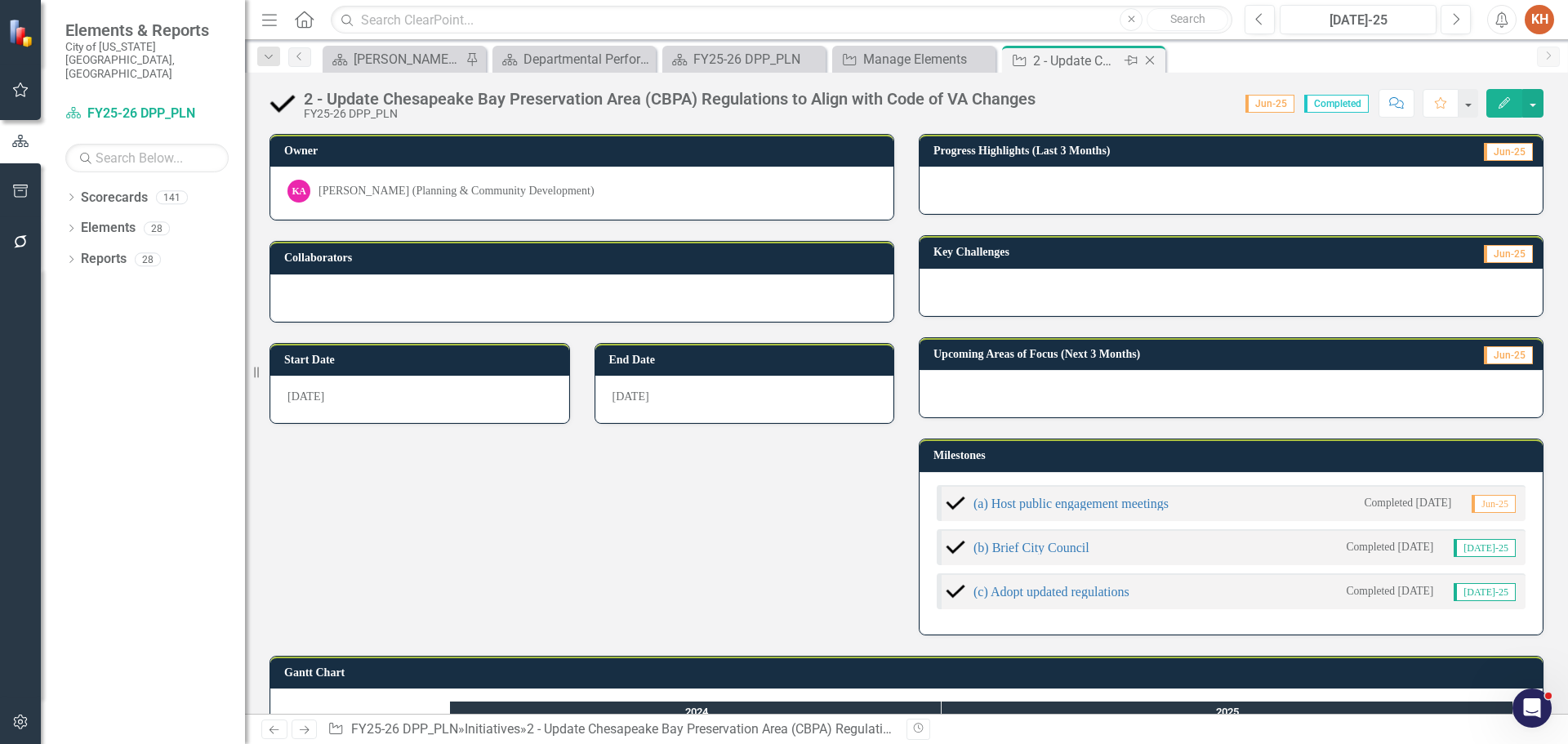
click at [1149, 60] on icon "Close" at bounding box center [1150, 61] width 17 height 13
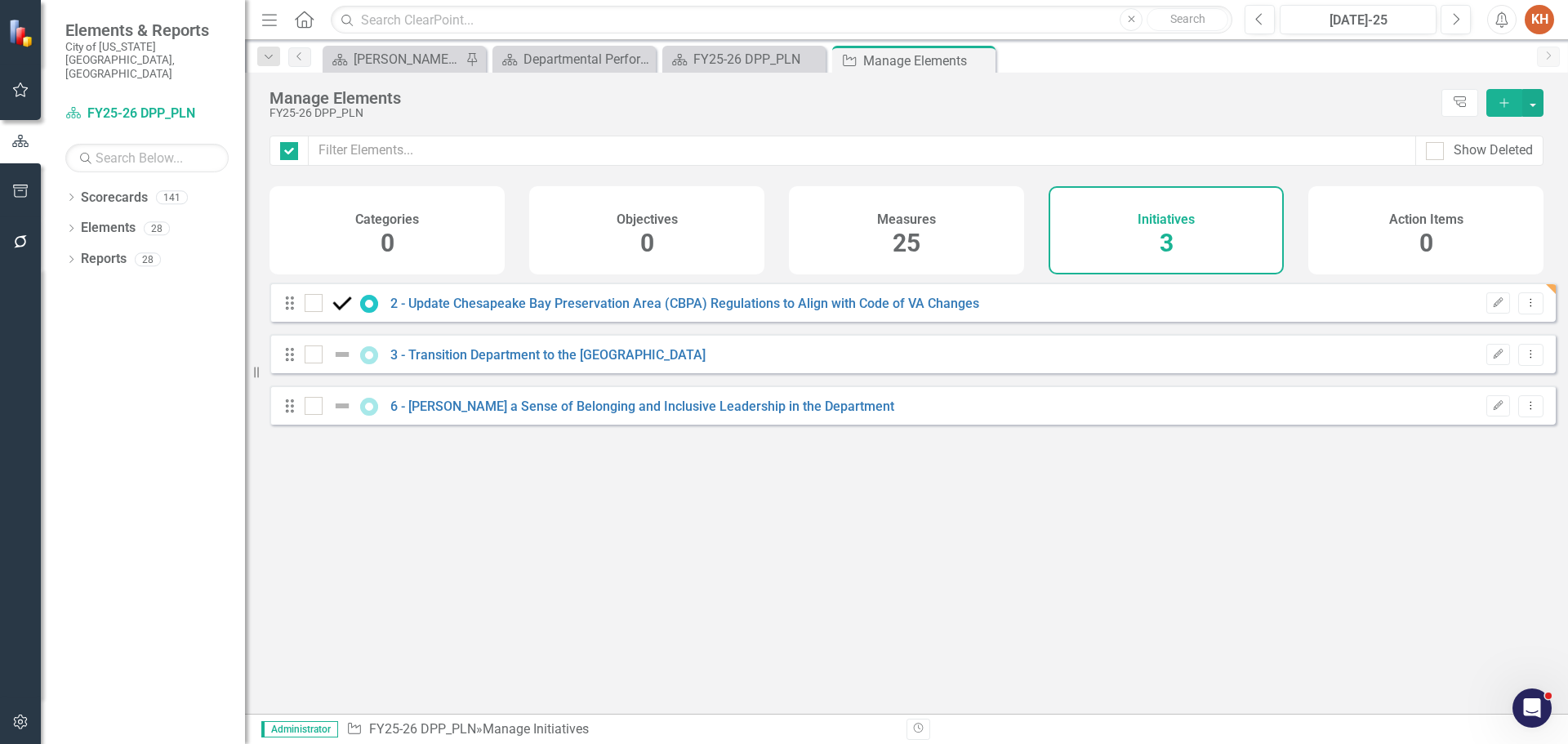
checkbox input "false"
click at [471, 363] on link "3 - Transition Department to the [GEOGRAPHIC_DATA]" at bounding box center [548, 354] width 315 height 16
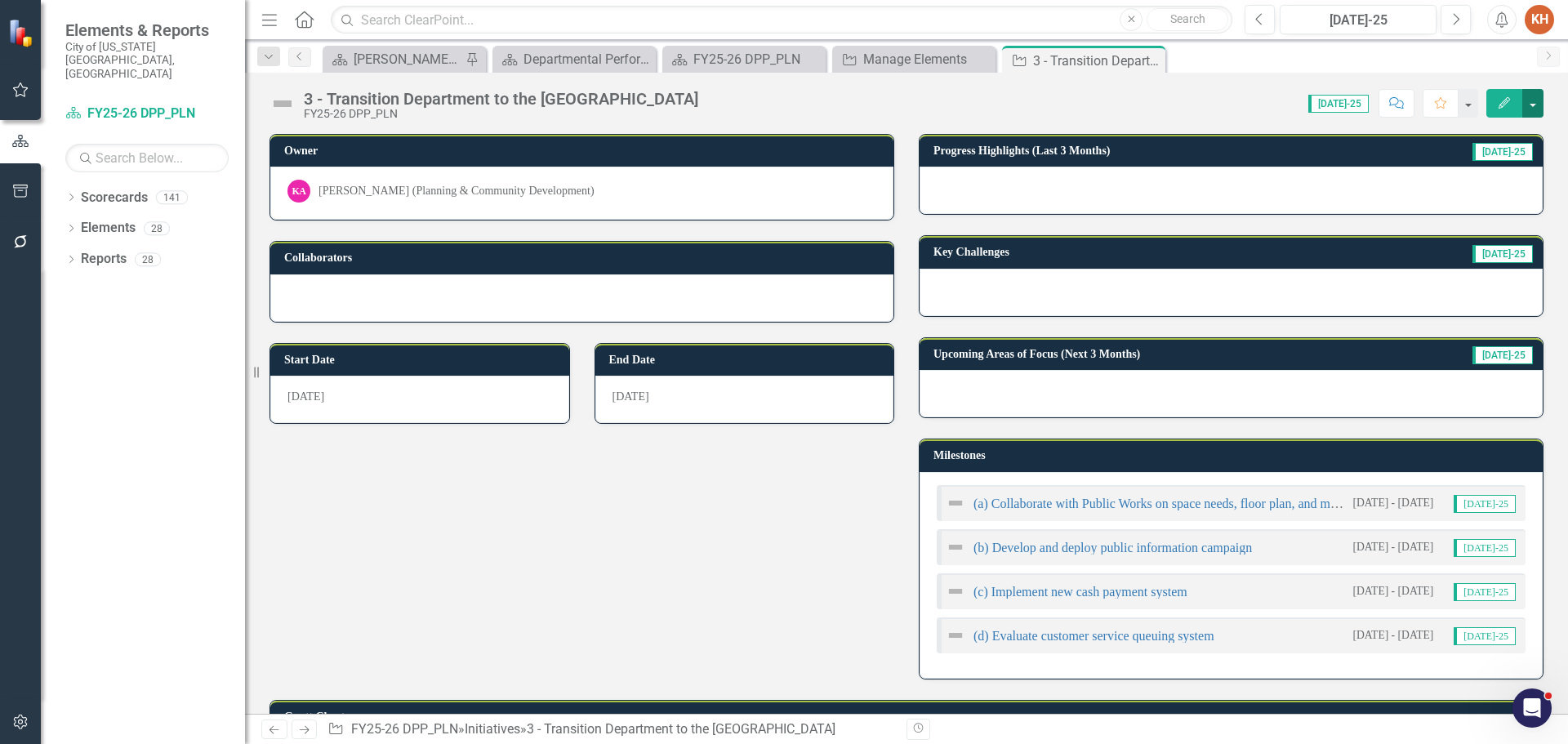
click at [1535, 105] on button "button" at bounding box center [1532, 103] width 21 height 28
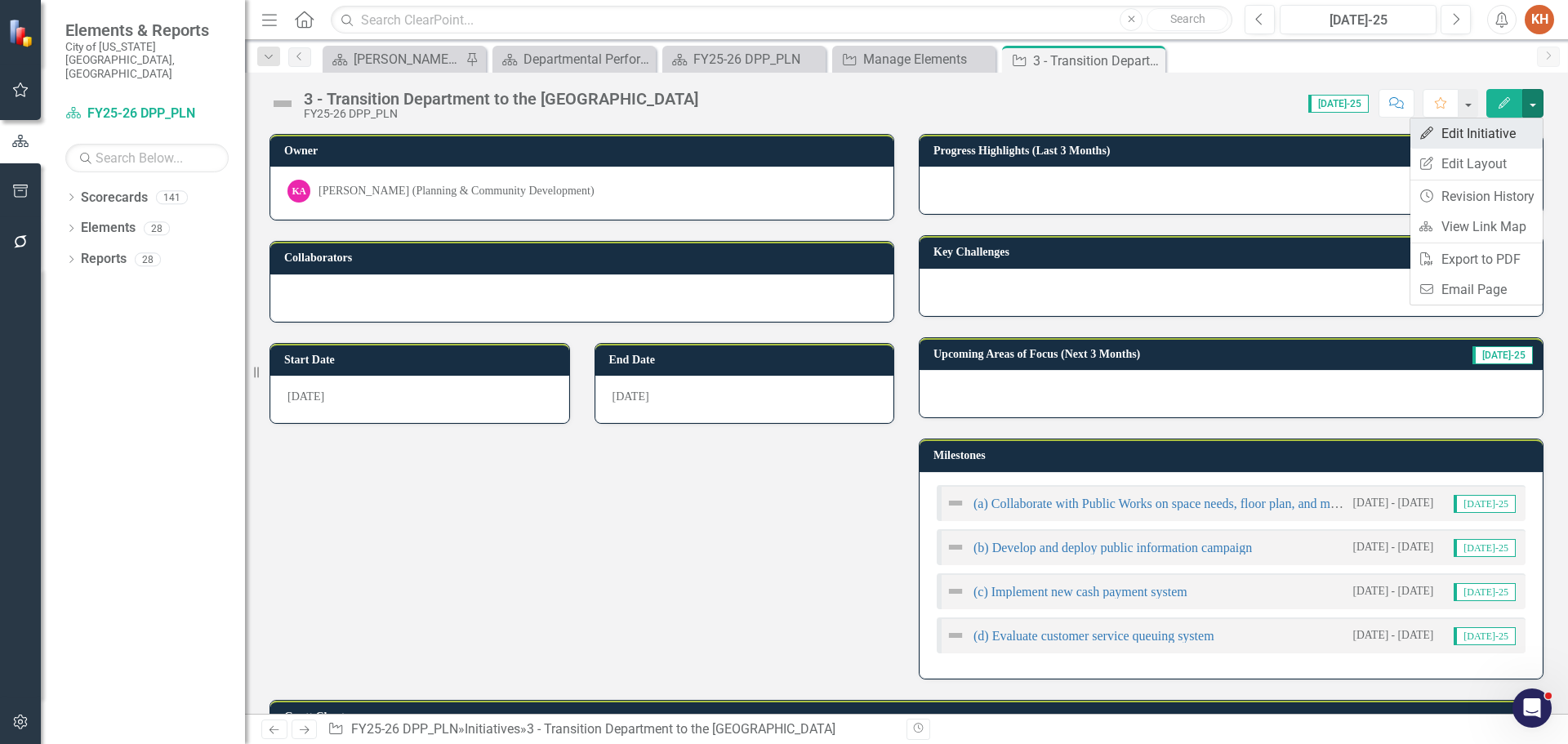
click at [1482, 134] on link "Edit Edit Initiative" at bounding box center [1476, 133] width 133 height 30
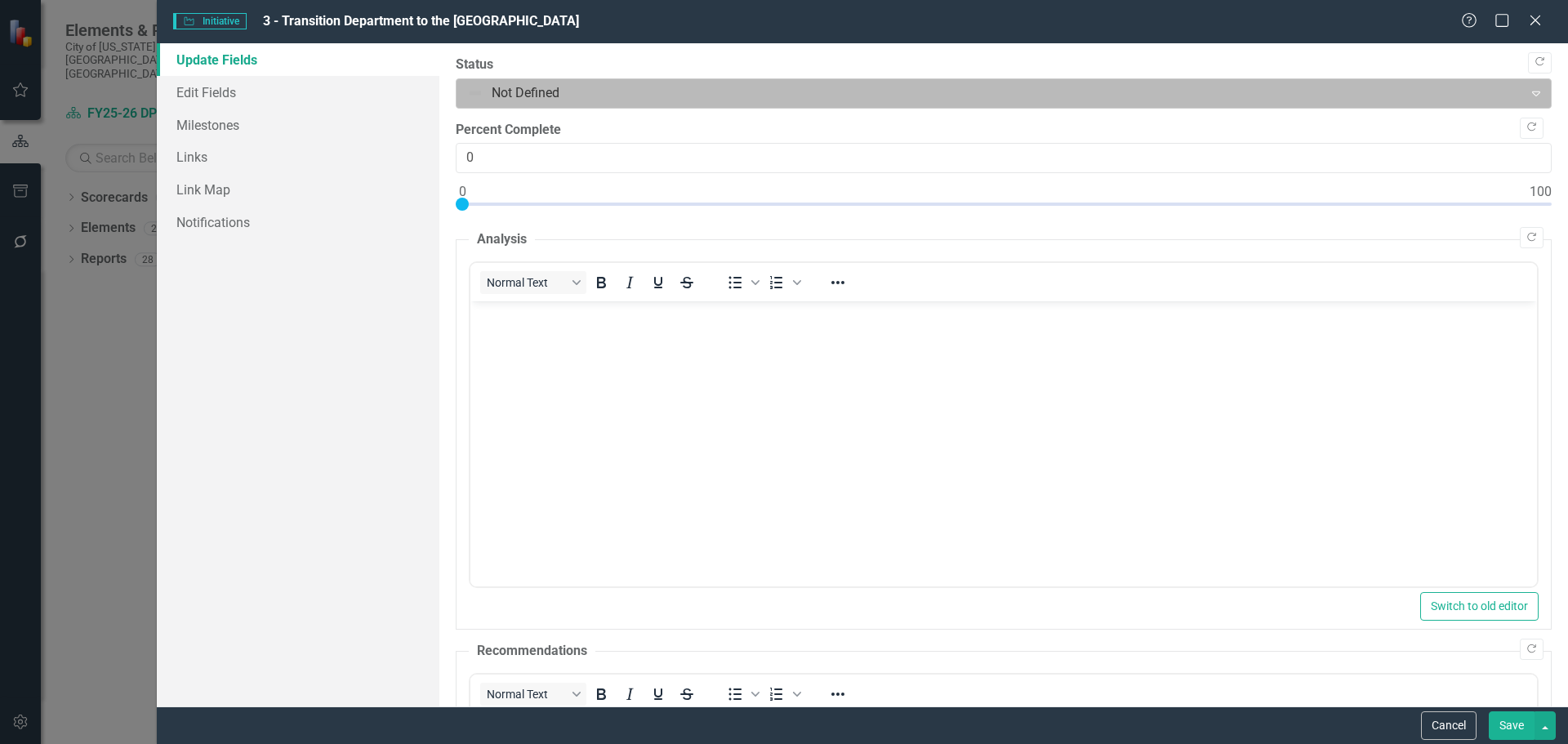
click at [533, 96] on div at bounding box center [991, 93] width 1046 height 22
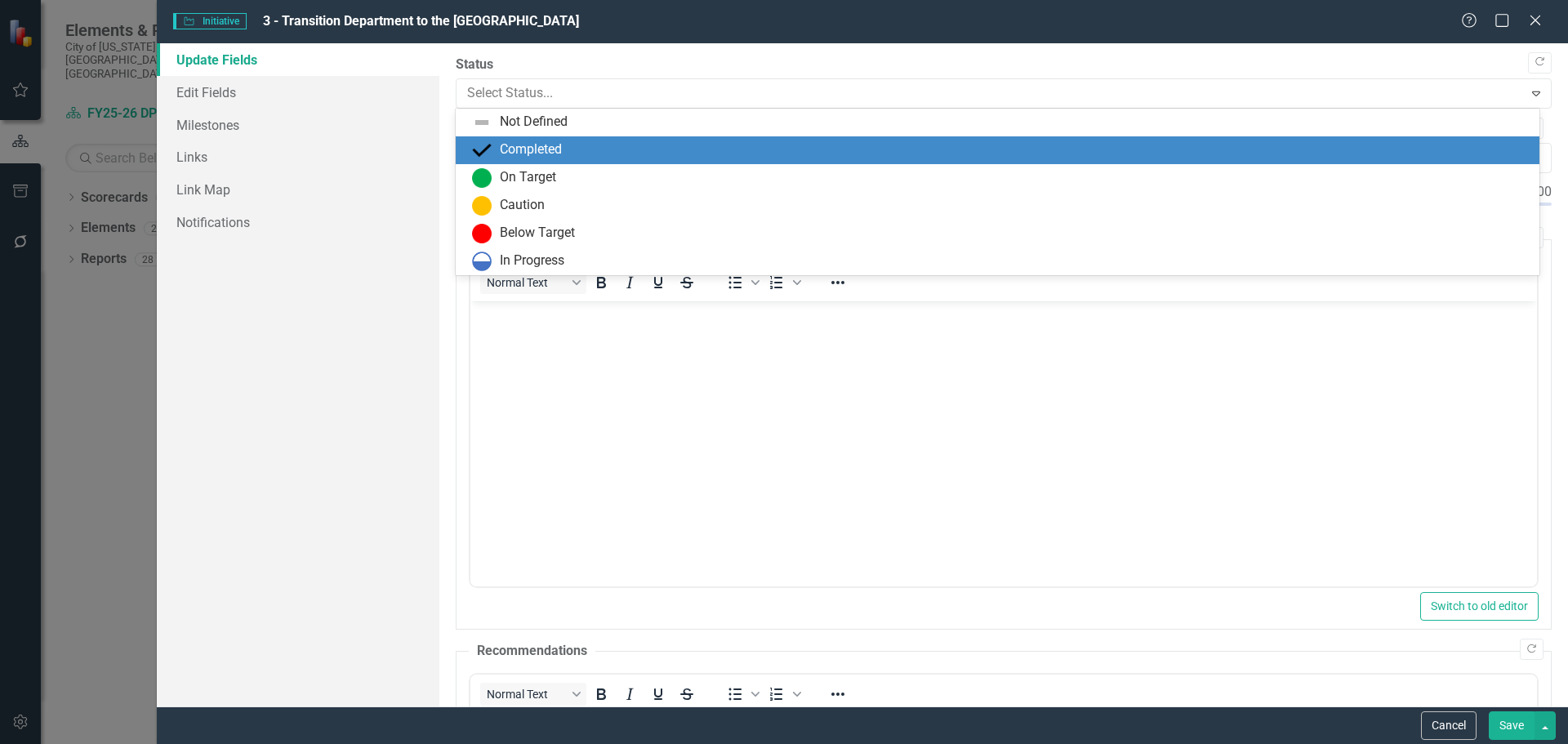
click at [528, 154] on div "Completed" at bounding box center [531, 149] width 62 height 19
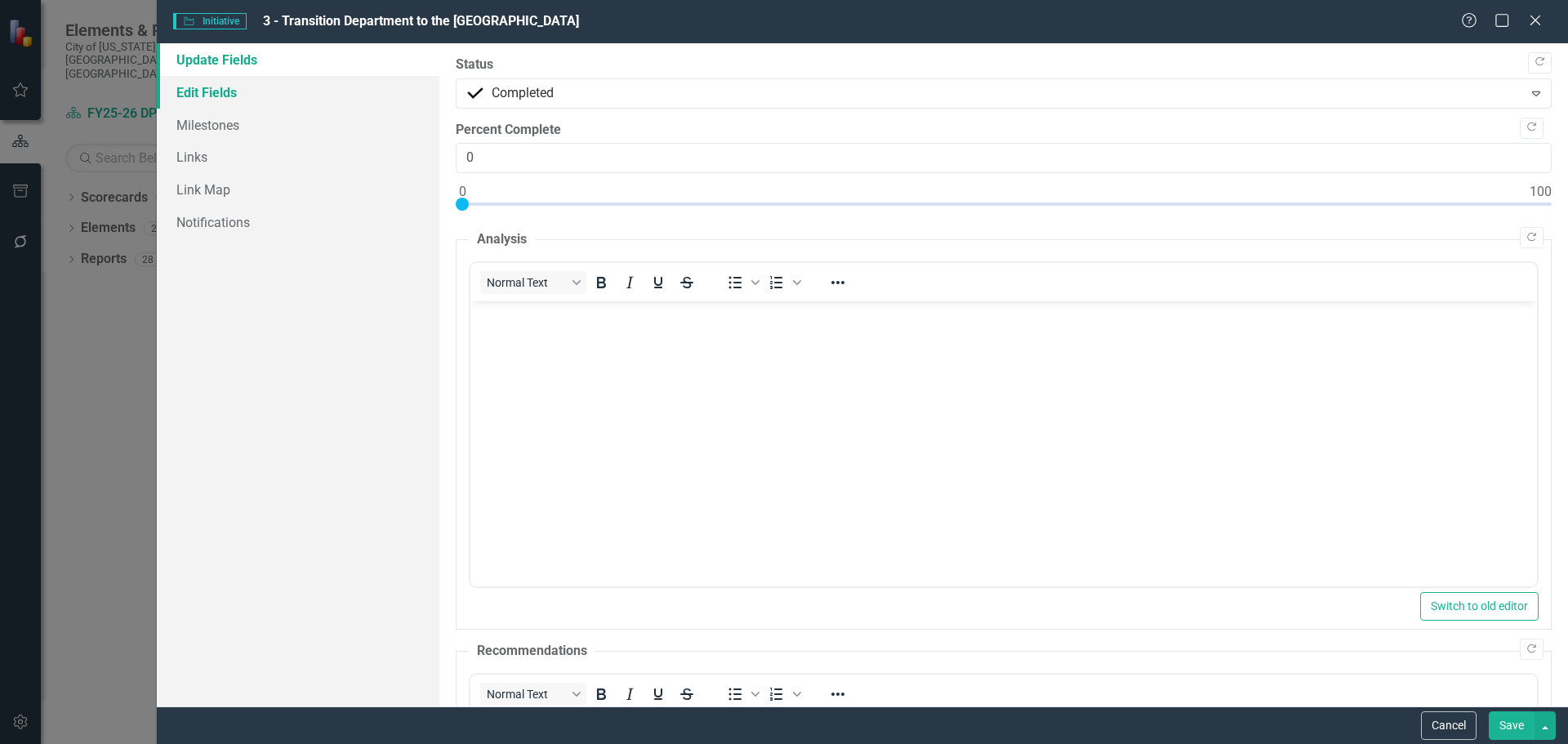
click at [294, 107] on link "Edit Fields" at bounding box center [298, 92] width 283 height 33
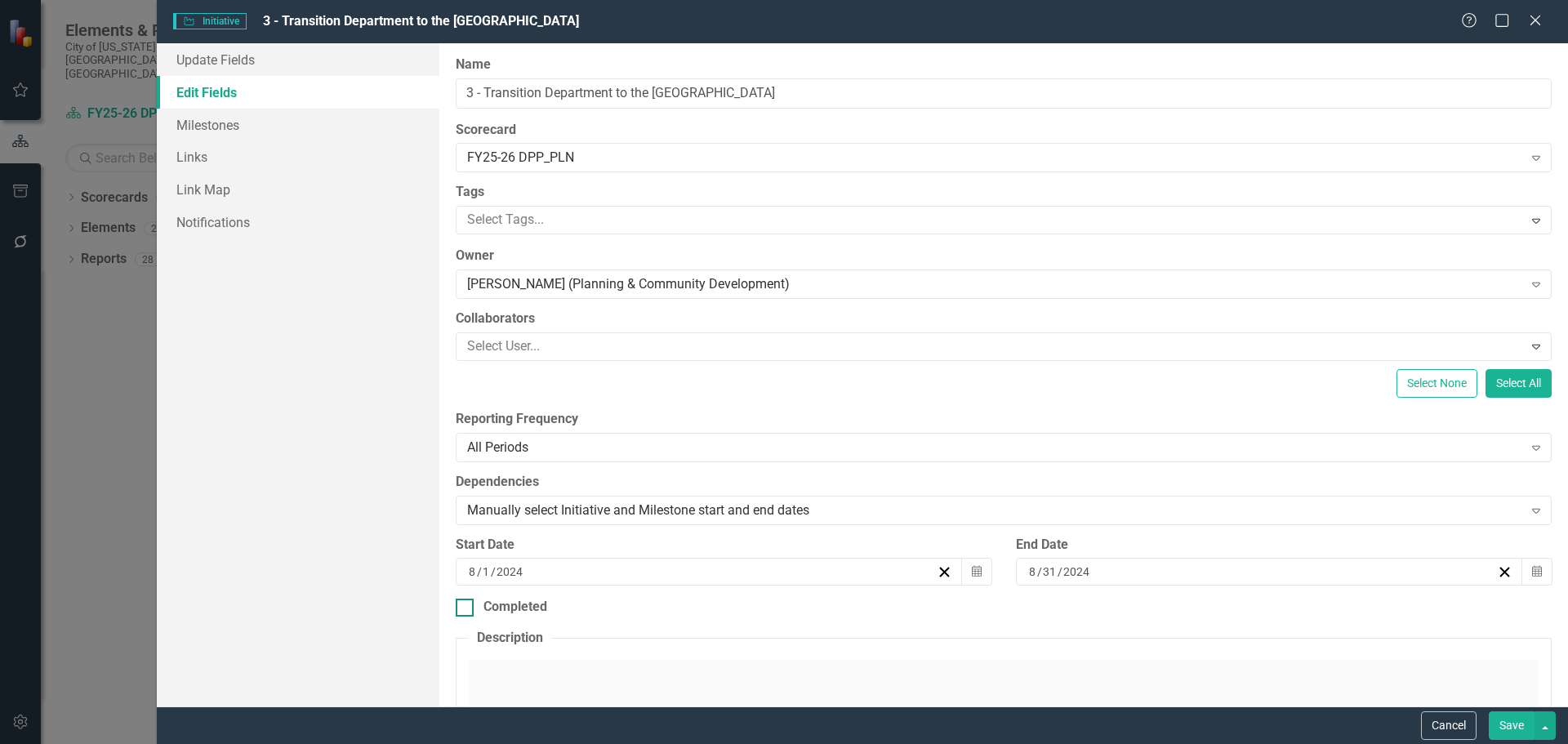
click at [466, 606] on input "Completed" at bounding box center [461, 603] width 11 height 11
checkbox input "true"
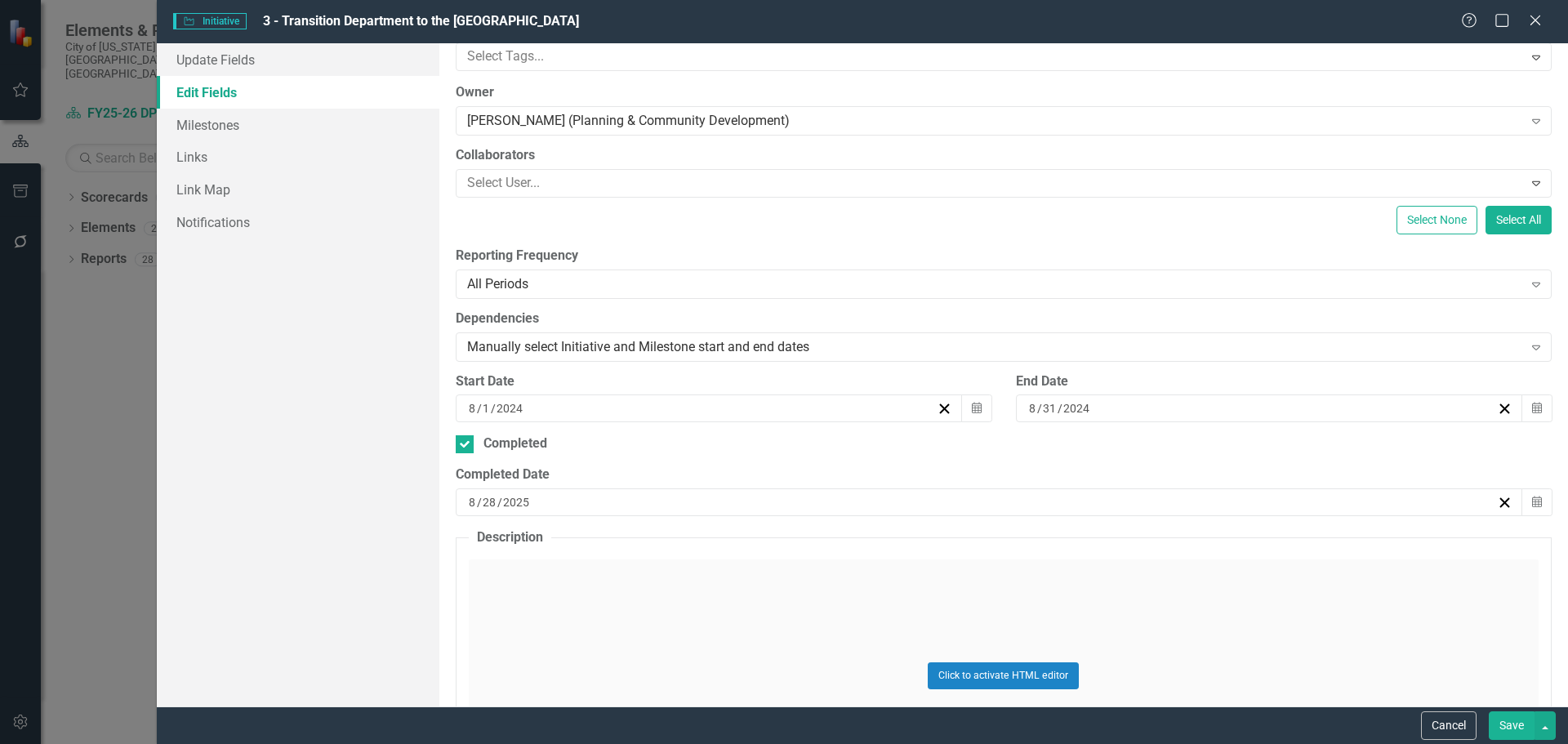
click at [617, 504] on div "8 / 28 / 2025" at bounding box center [981, 502] width 1031 height 17
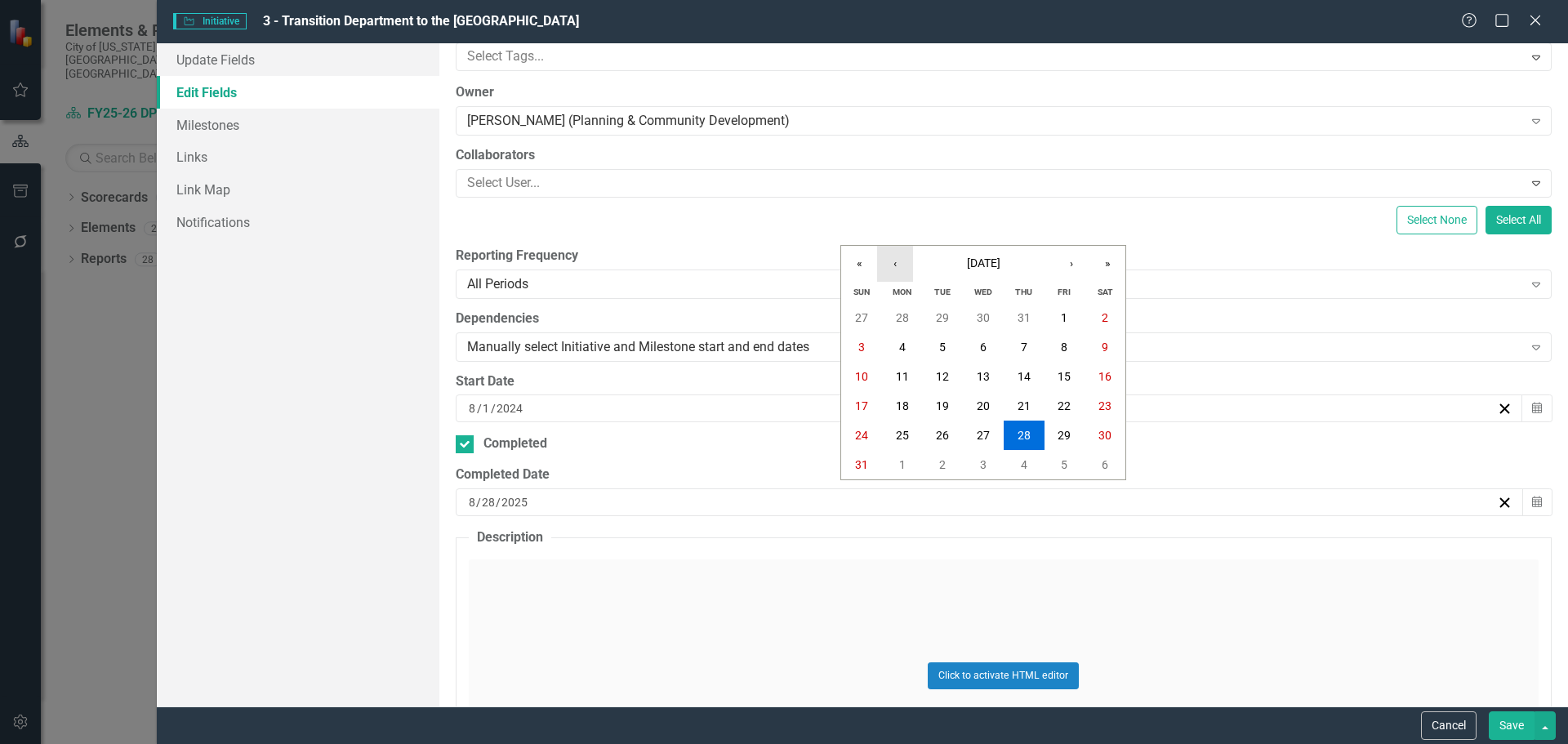
click at [886, 263] on button "‹" at bounding box center [895, 264] width 36 height 36
click at [894, 321] on button "30" at bounding box center [902, 317] width 41 height 29
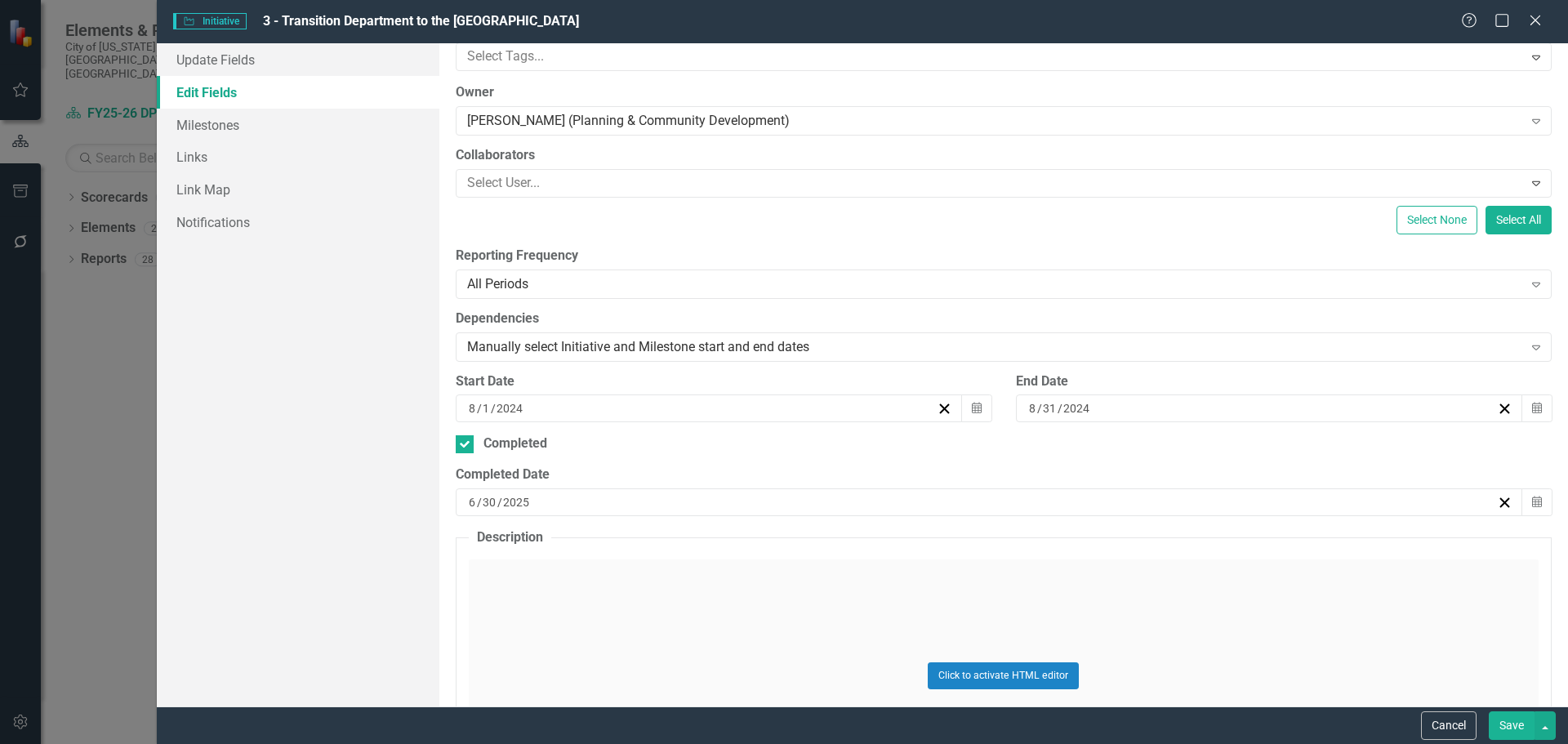
click at [1515, 726] on button "Save" at bounding box center [1511, 726] width 46 height 28
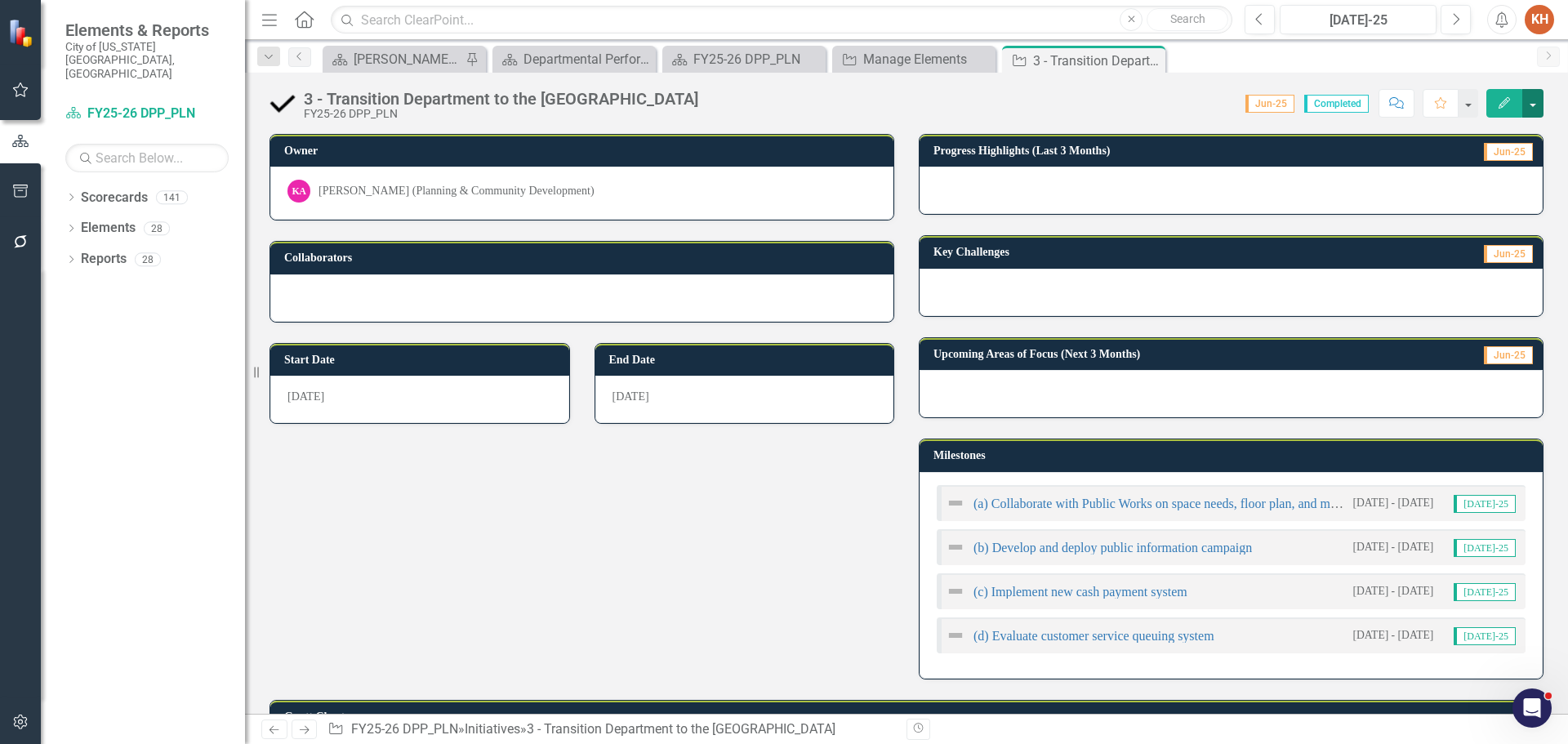
click at [1534, 98] on button "button" at bounding box center [1532, 103] width 21 height 28
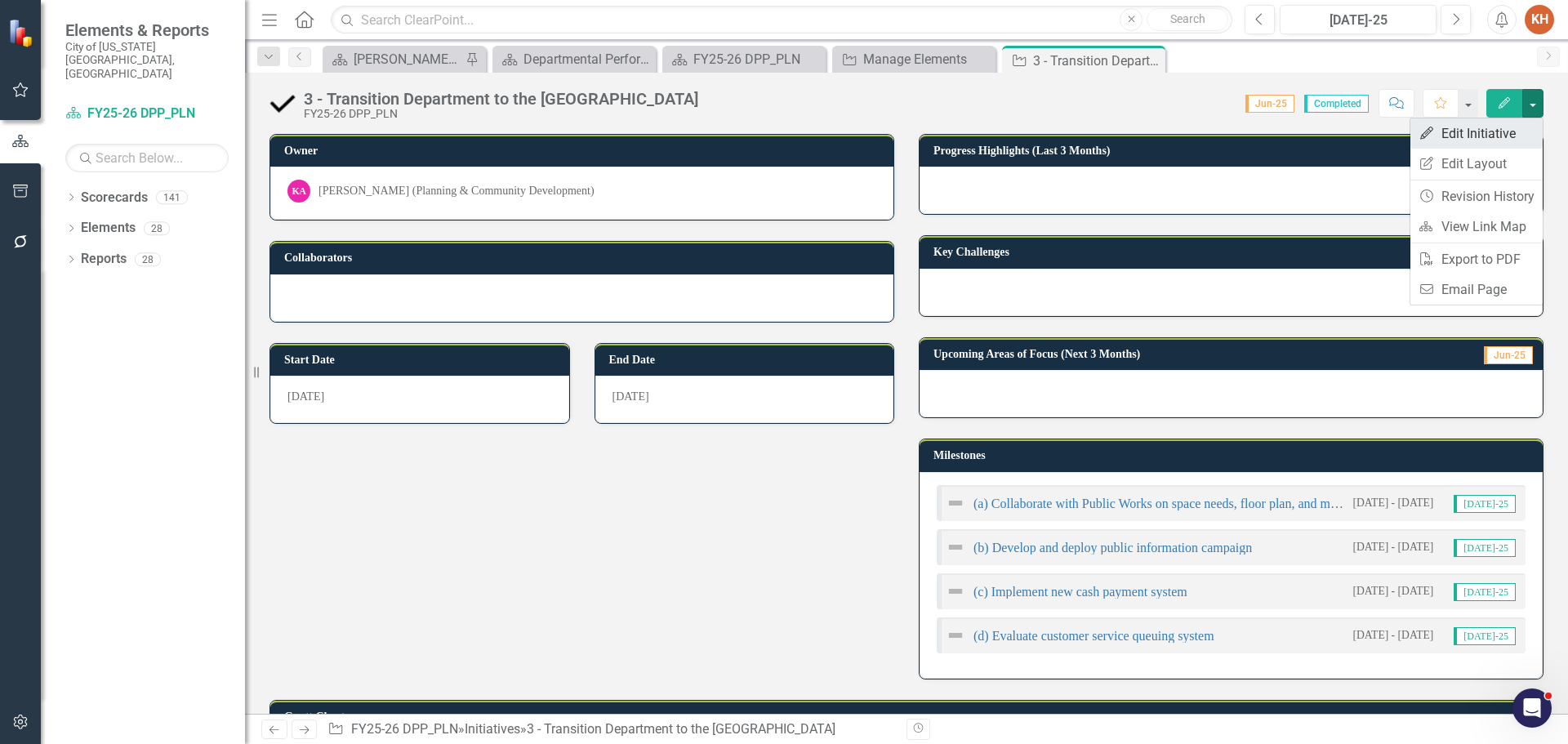
click at [1505, 133] on link "Edit Edit Initiative" at bounding box center [1476, 133] width 133 height 30
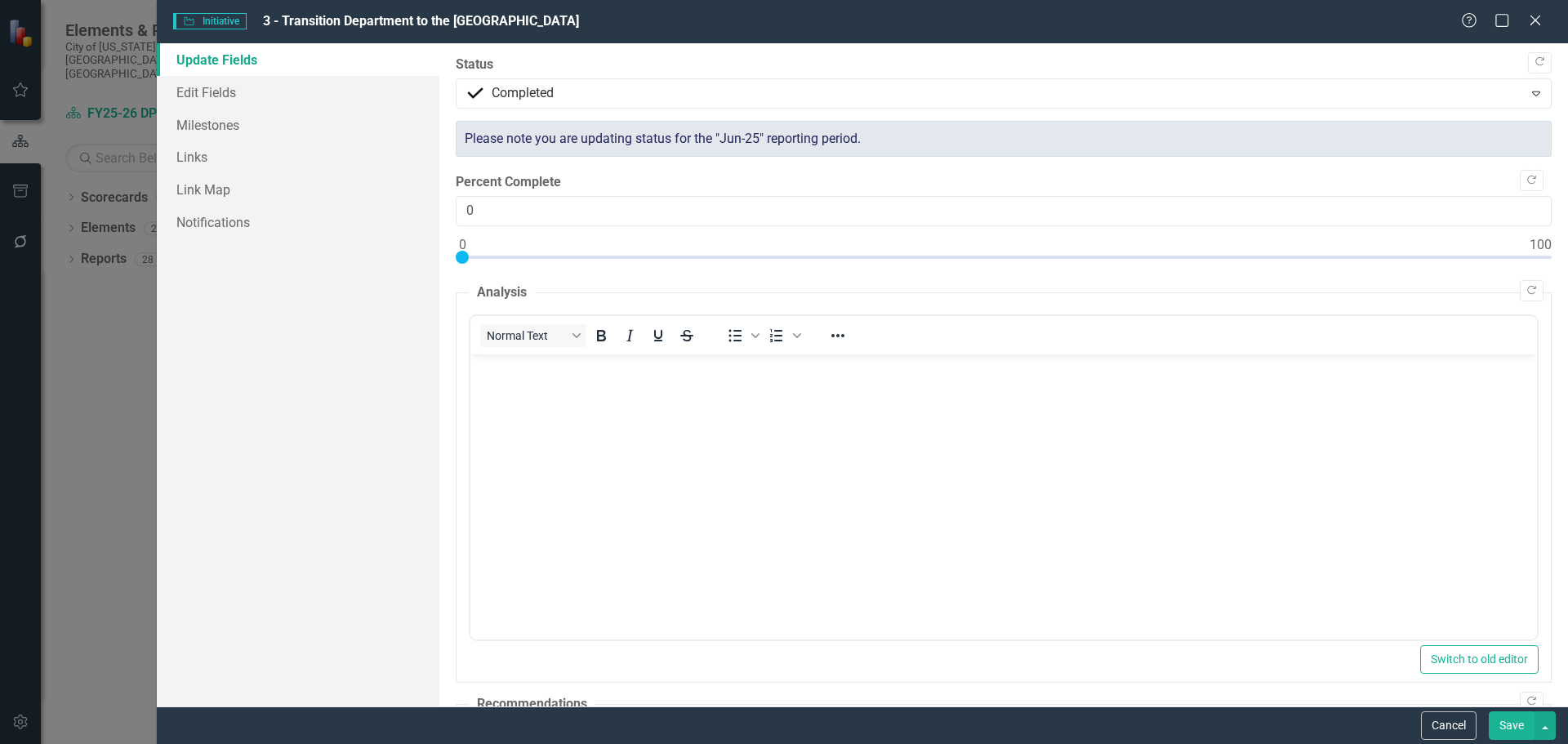
scroll to position [0, 0]
click at [265, 122] on link "Milestones" at bounding box center [298, 124] width 283 height 33
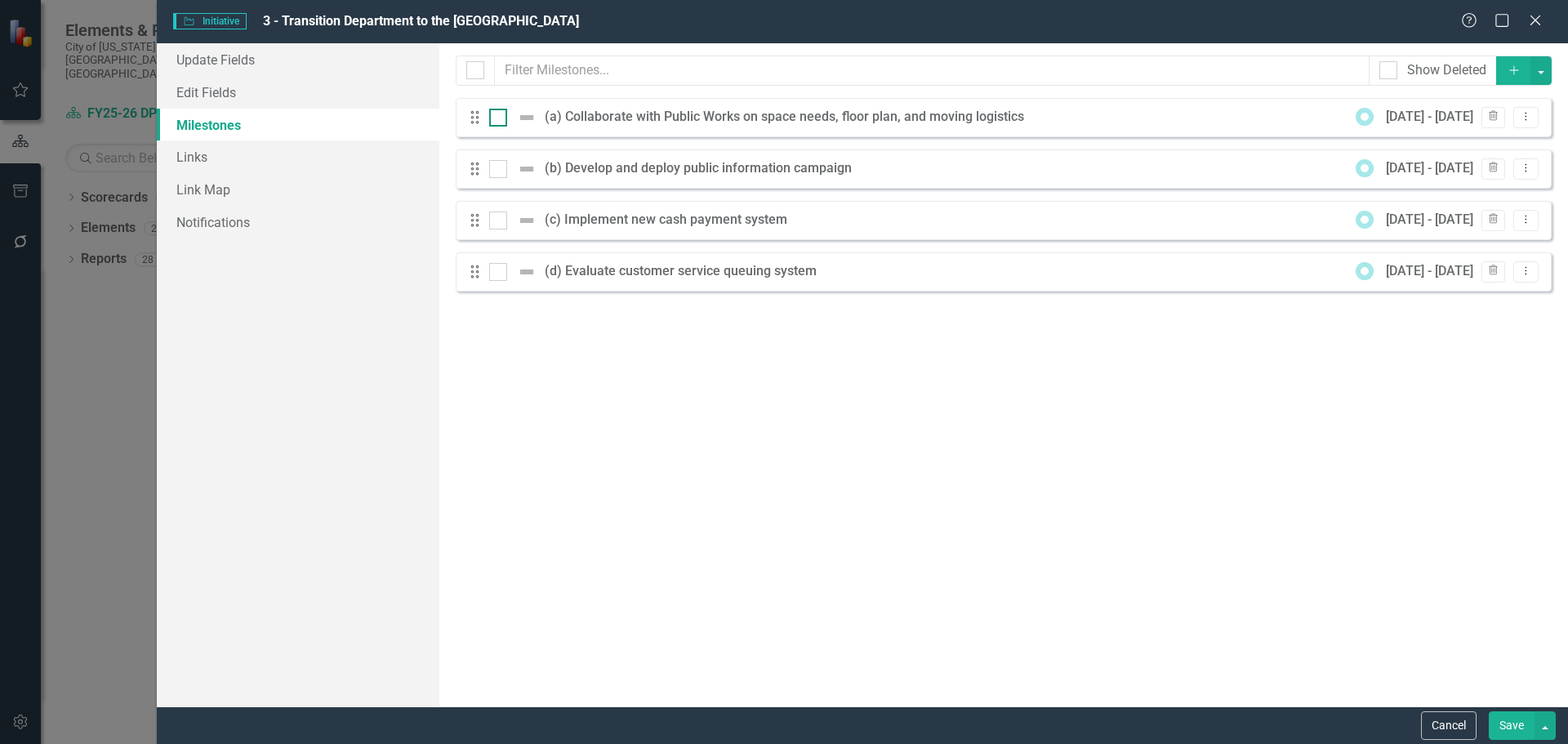
click at [495, 118] on input "checkbox" at bounding box center [494, 113] width 11 height 11
checkbox input "true"
click at [496, 173] on div at bounding box center [498, 169] width 18 height 18
click at [496, 171] on input "checkbox" at bounding box center [494, 165] width 11 height 11
checkbox input "true"
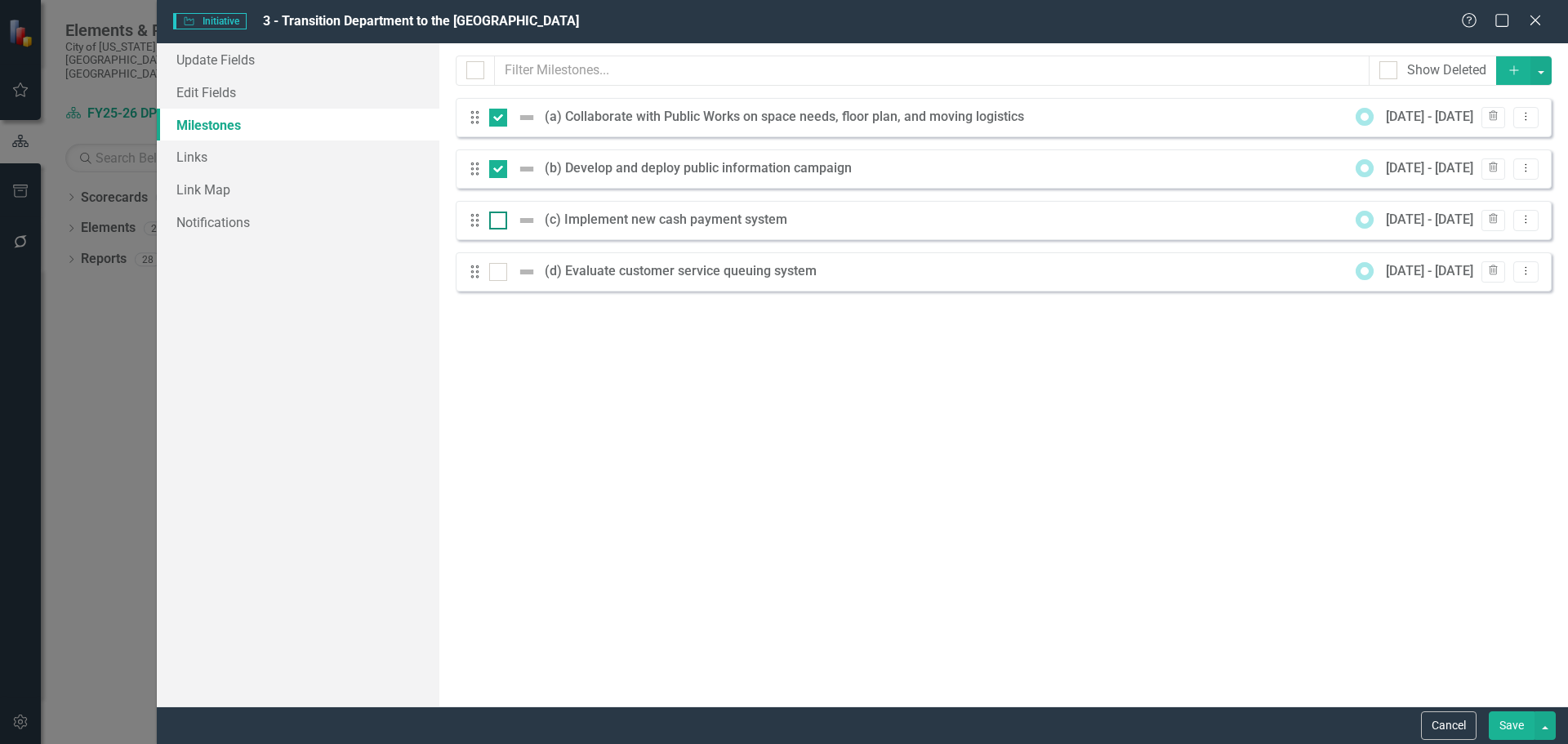
click at [497, 224] on div at bounding box center [498, 221] width 18 height 18
click at [497, 222] on input "checkbox" at bounding box center [494, 217] width 11 height 11
checkbox input "true"
drag, startPoint x: 494, startPoint y: 273, endPoint x: 524, endPoint y: 260, distance: 32.7
click at [494, 272] on input "checkbox" at bounding box center [494, 268] width 11 height 11
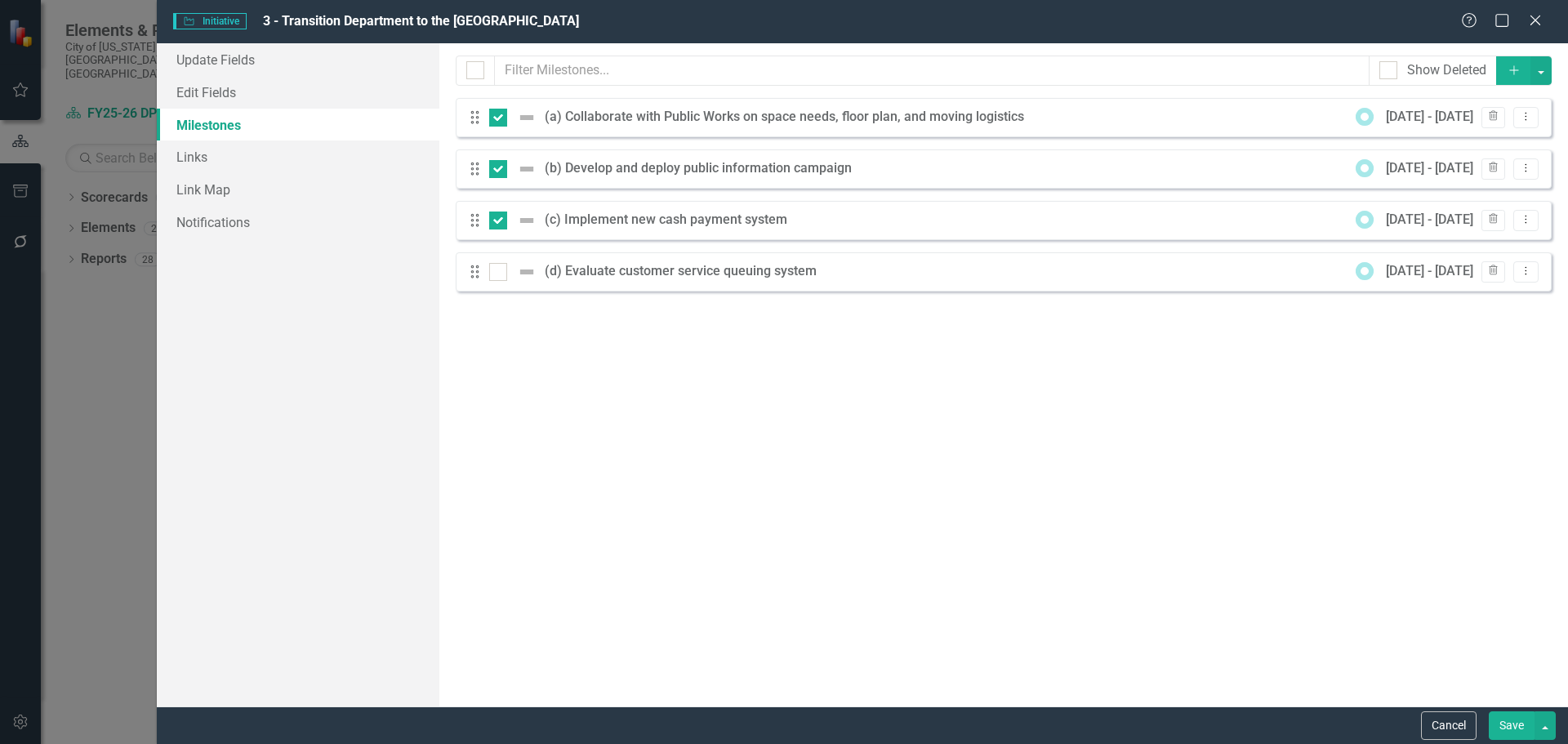
checkbox input "true"
click at [1549, 78] on button "button" at bounding box center [1540, 71] width 21 height 28
click at [1514, 160] on link "Edit Multiple Edit Multiple" at bounding box center [1486, 161] width 129 height 30
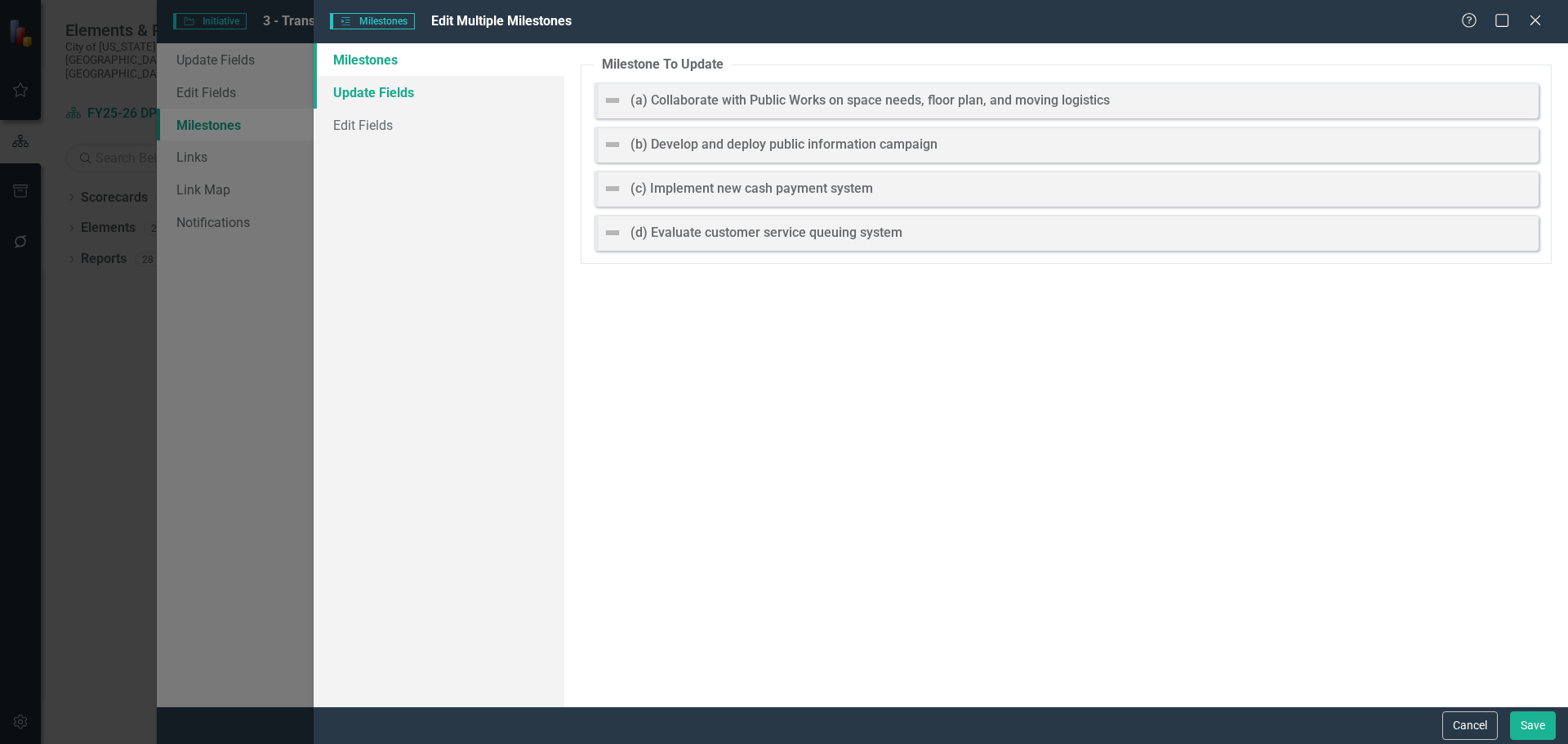
click at [402, 98] on link "Update Fields" at bounding box center [439, 92] width 250 height 33
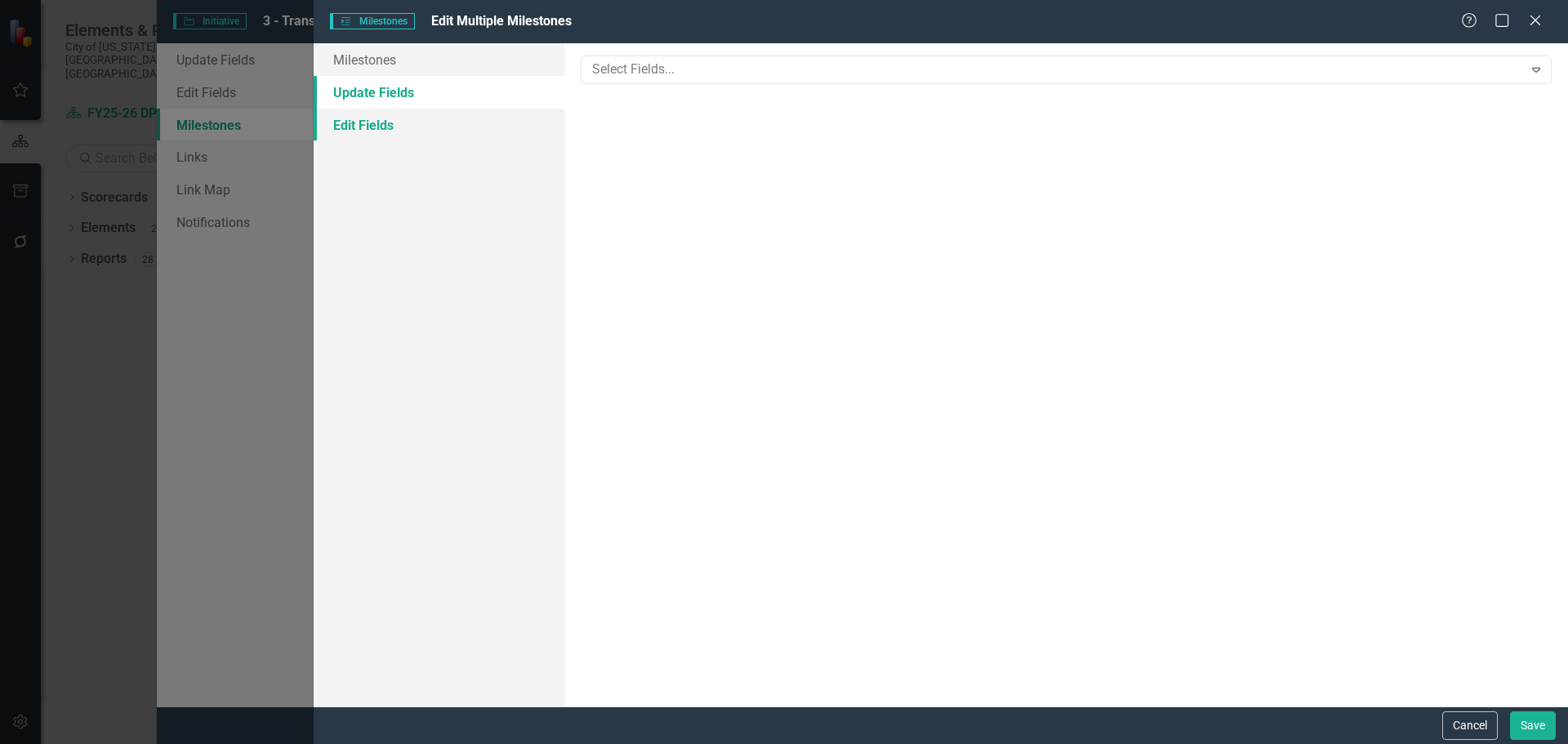
click at [389, 128] on link "Edit Fields" at bounding box center [439, 124] width 250 height 33
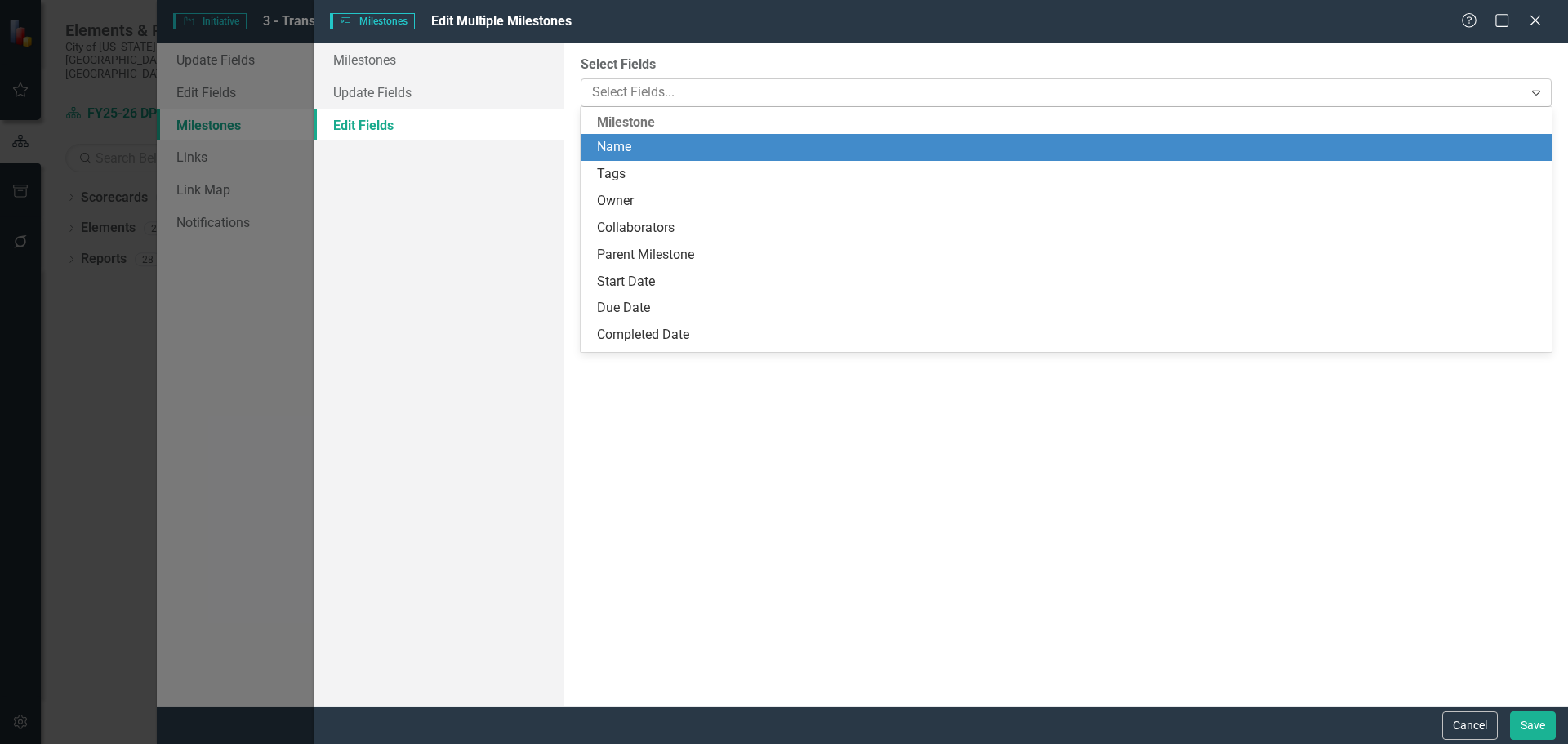
click at [645, 100] on div at bounding box center [1054, 93] width 937 height 22
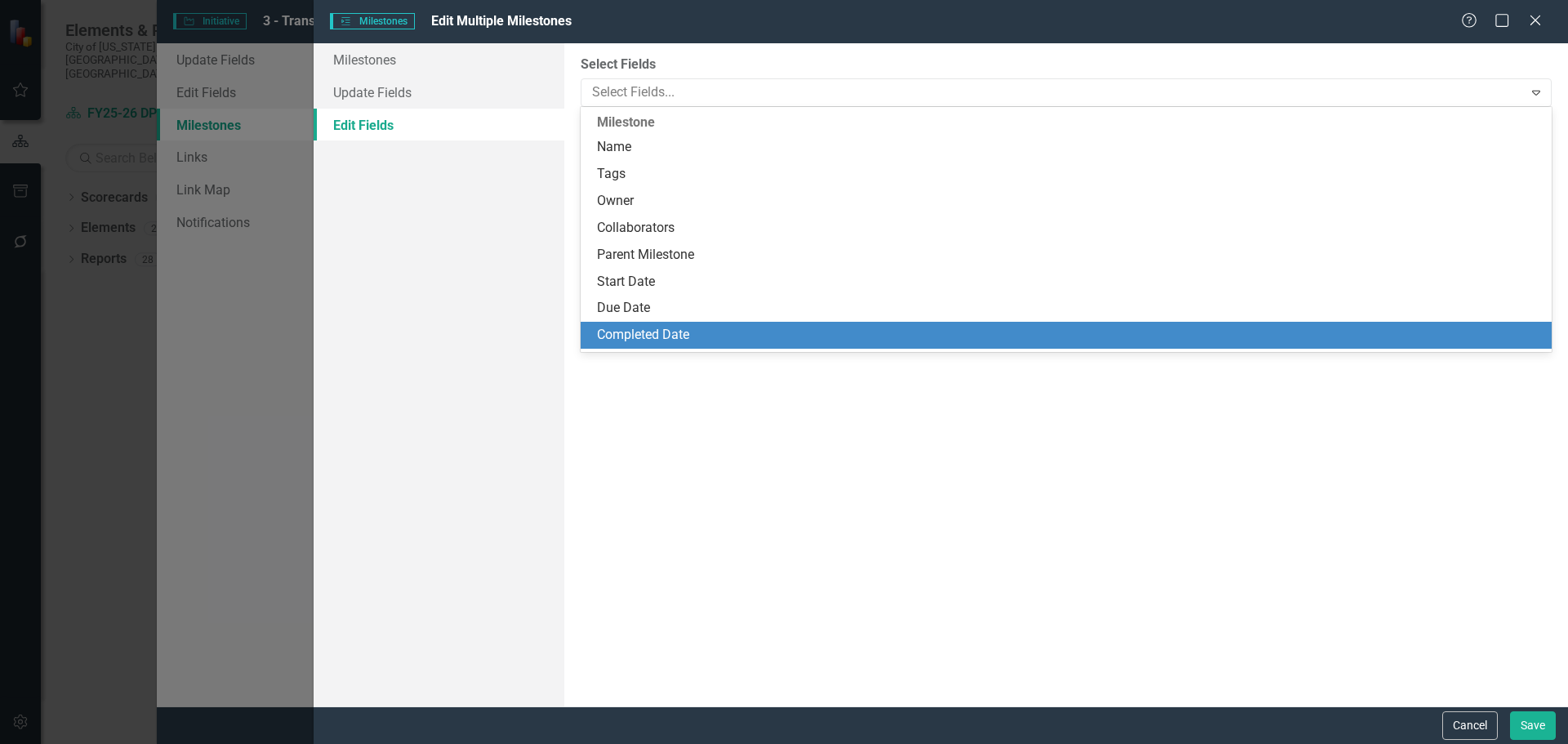
click at [700, 334] on div "Completed Date" at bounding box center [1070, 335] width 945 height 19
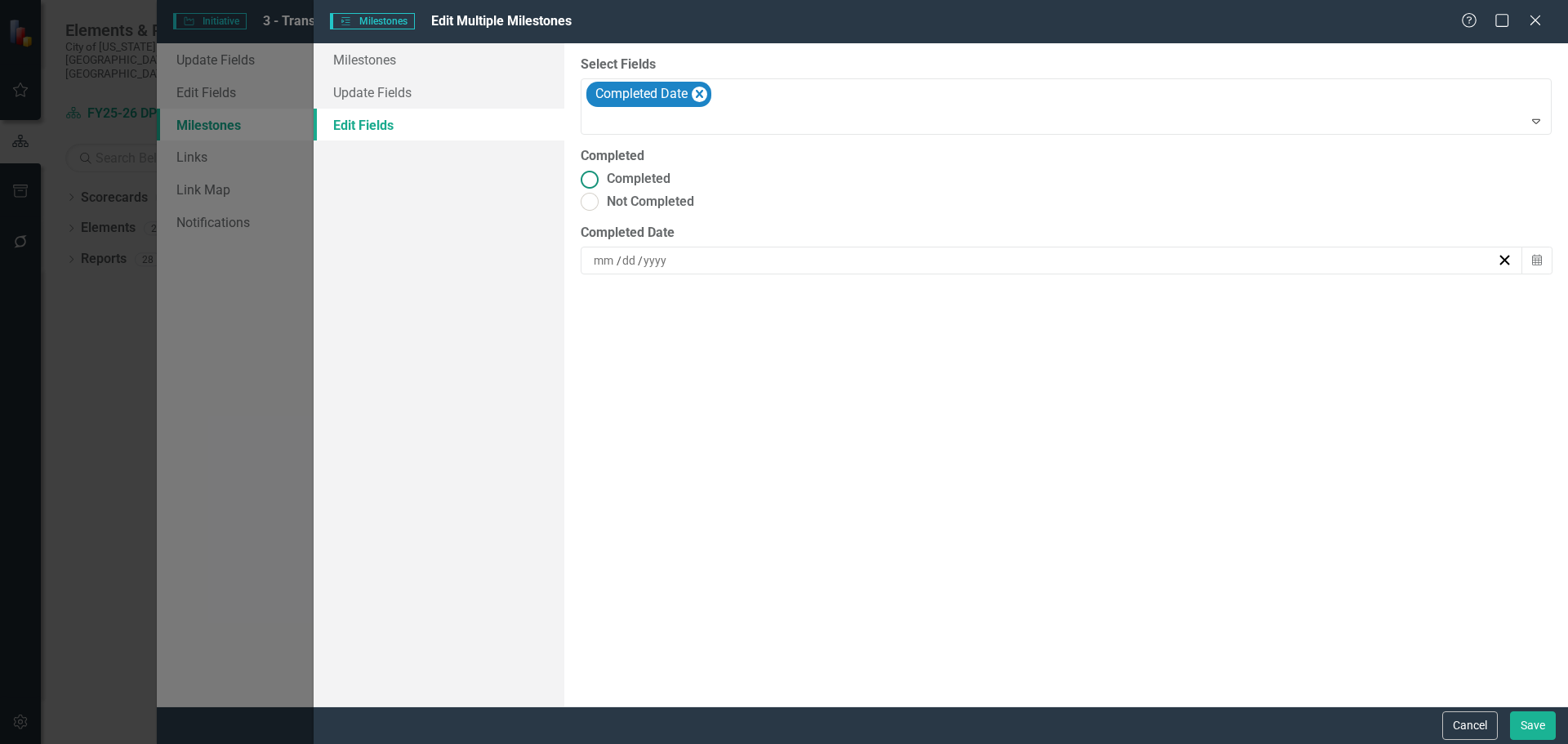
click at [597, 177] on ins at bounding box center [590, 179] width 25 height 25
click at [597, 177] on input "Completed" at bounding box center [590, 179] width 25 height 25
radio input "true"
click at [735, 259] on div "/ /" at bounding box center [1044, 260] width 905 height 17
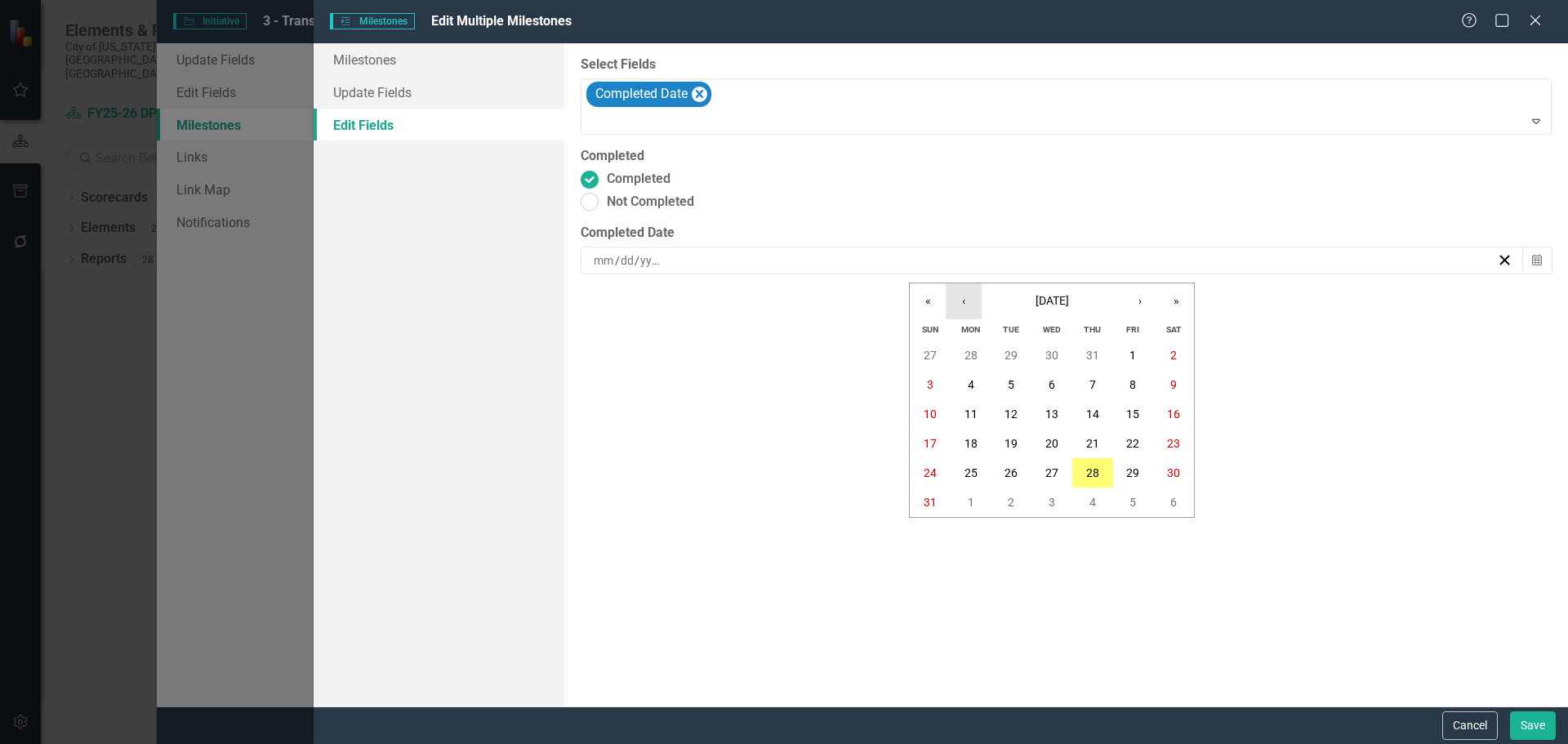
click at [966, 303] on button "‹" at bounding box center [963, 301] width 36 height 36
click at [972, 355] on abbr "30" at bounding box center [971, 355] width 13 height 13
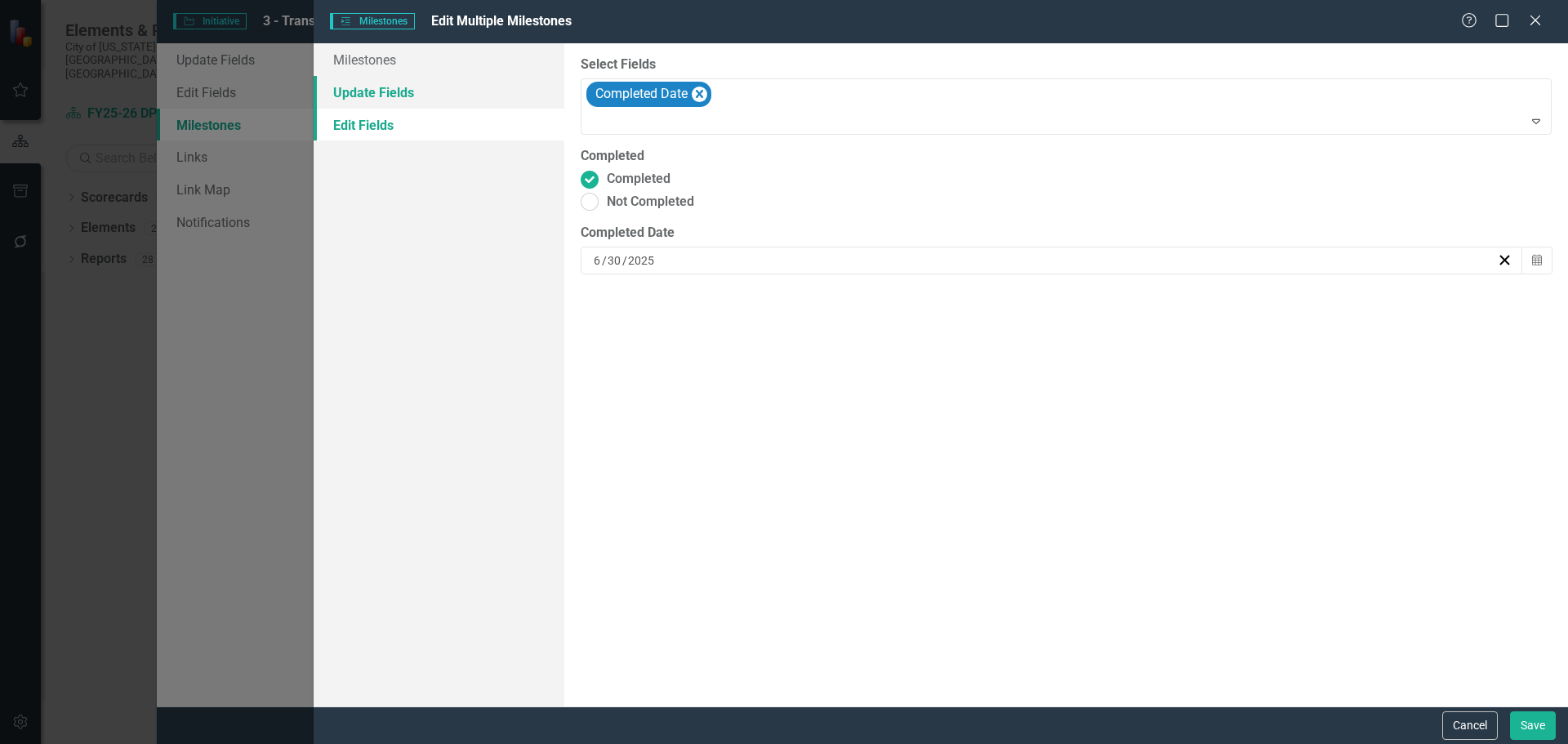
click at [426, 92] on link "Update Fields" at bounding box center [439, 92] width 250 height 33
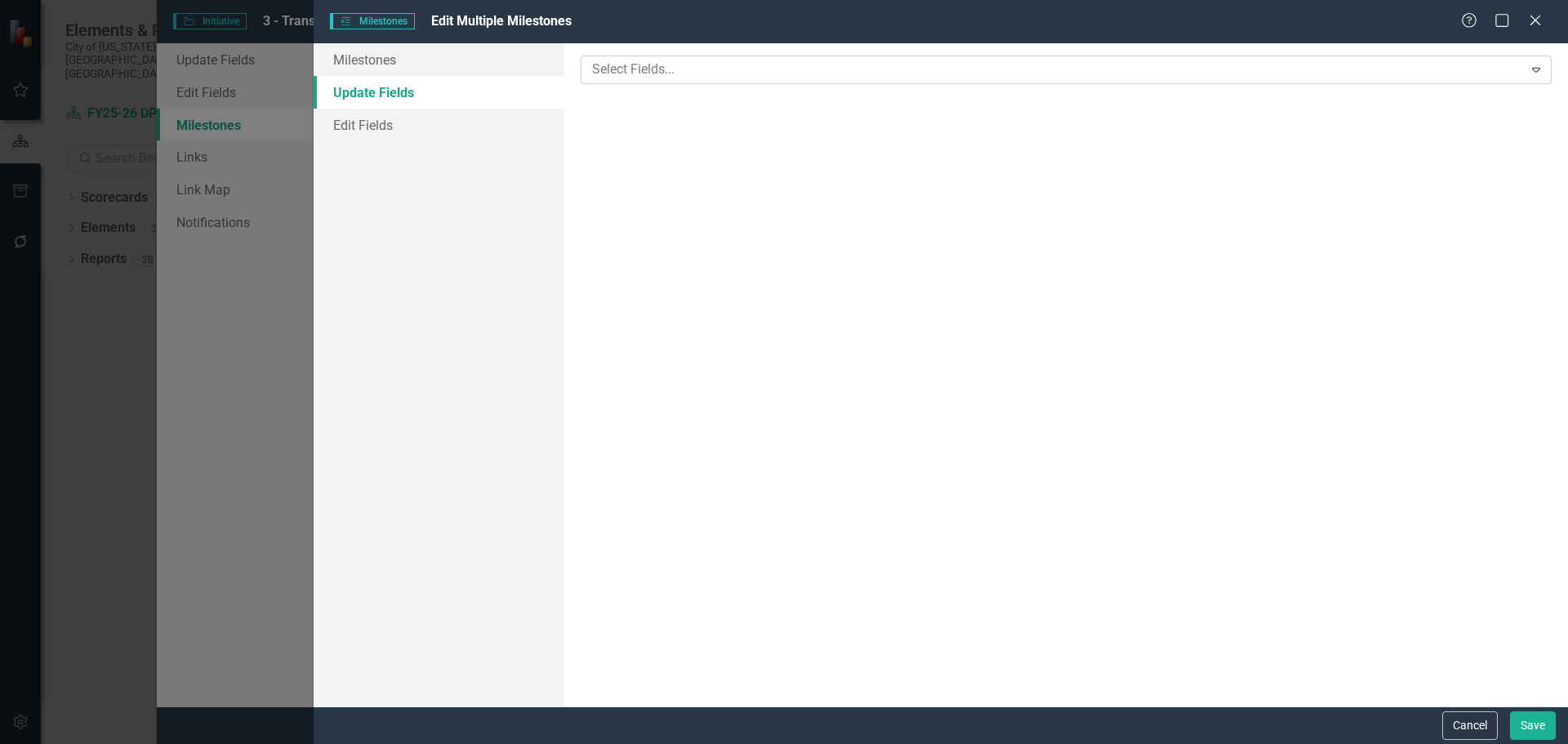
click at [659, 70] on div at bounding box center [1054, 69] width 937 height 22
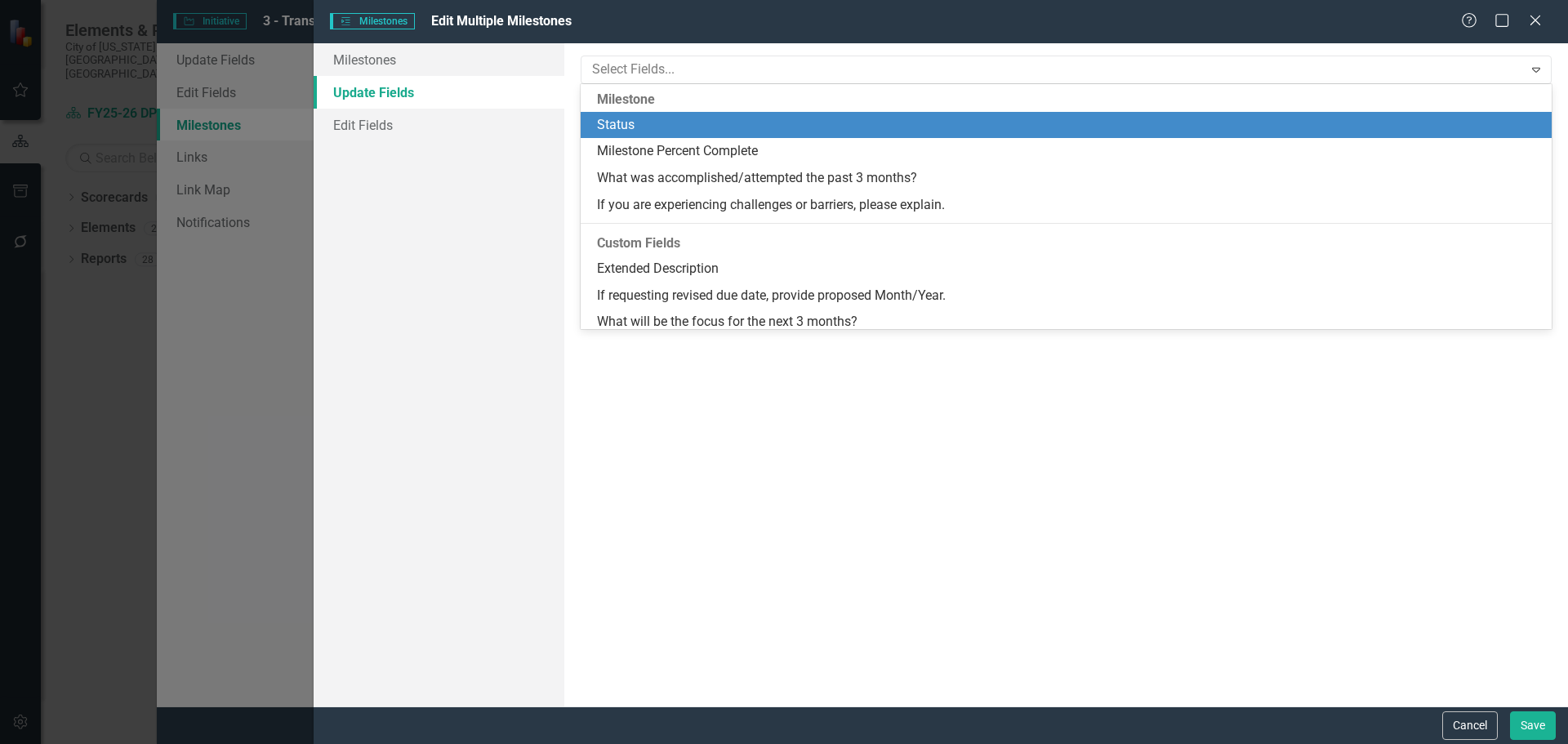
click at [646, 123] on div "Status" at bounding box center [1070, 125] width 945 height 19
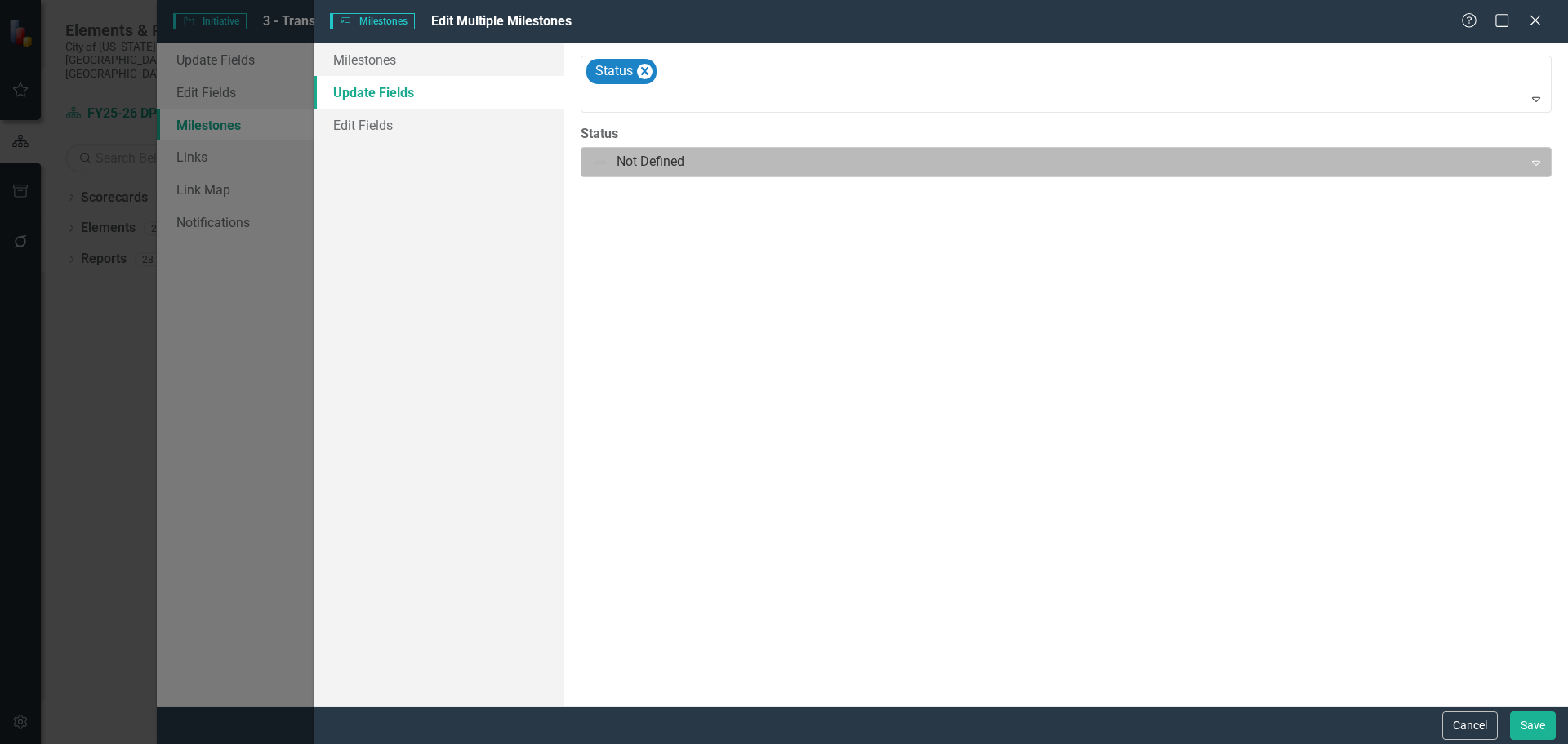
click at [648, 163] on div at bounding box center [1052, 162] width 920 height 22
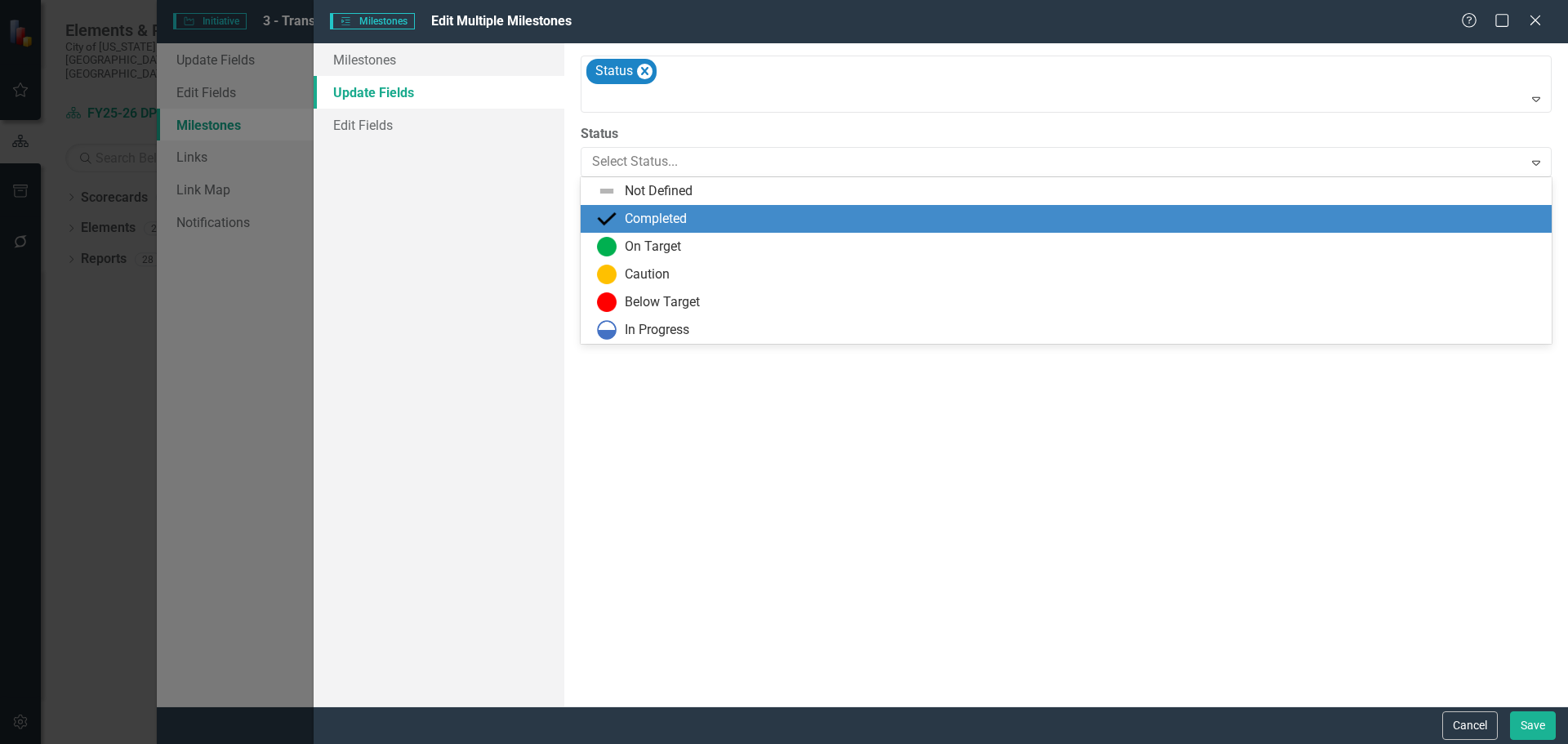
click at [634, 212] on div "Completed" at bounding box center [656, 219] width 62 height 19
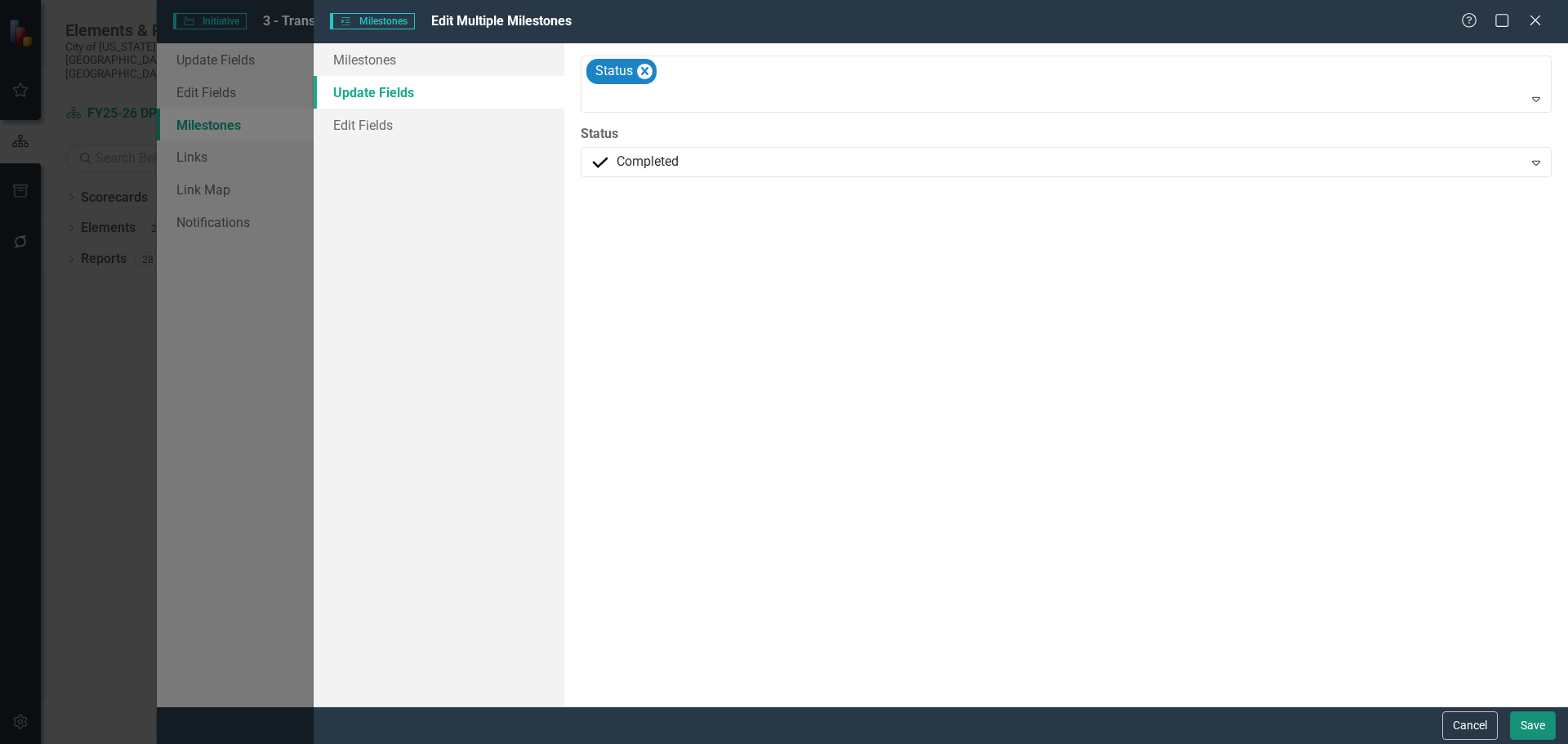
click at [1525, 719] on button "Save" at bounding box center [1533, 726] width 46 height 28
checkbox input "false"
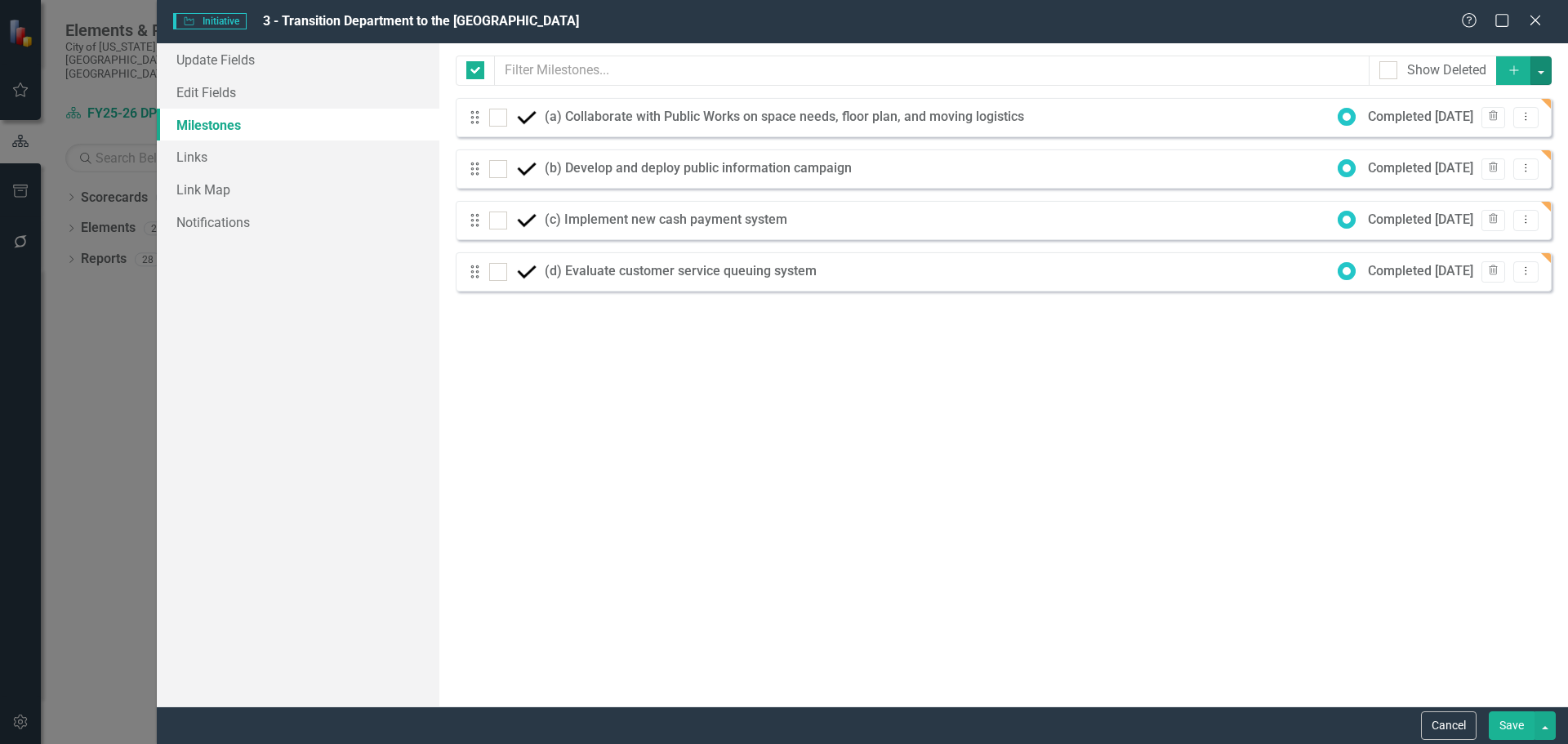
checkbox input "false"
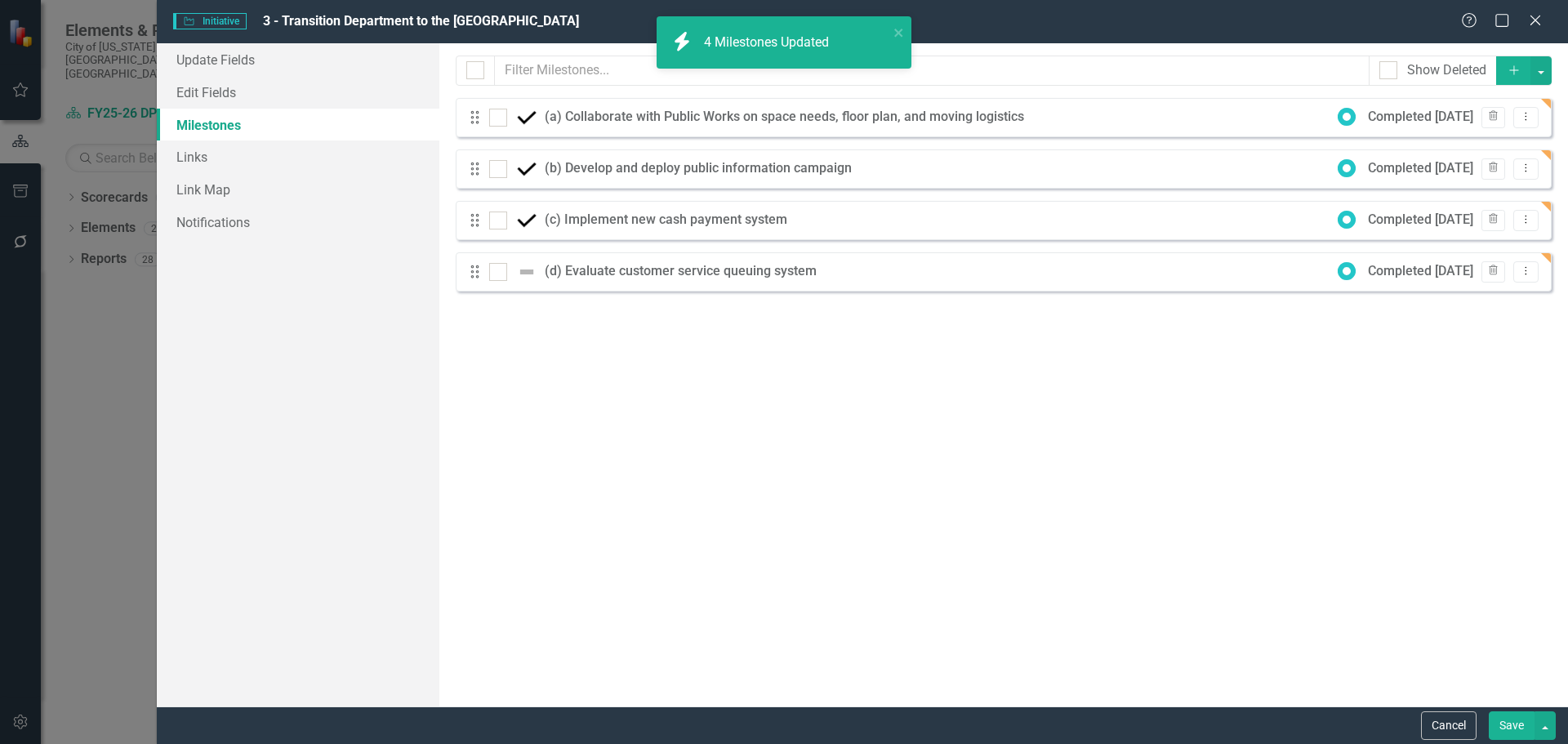
click at [1510, 729] on button "Save" at bounding box center [1511, 726] width 46 height 28
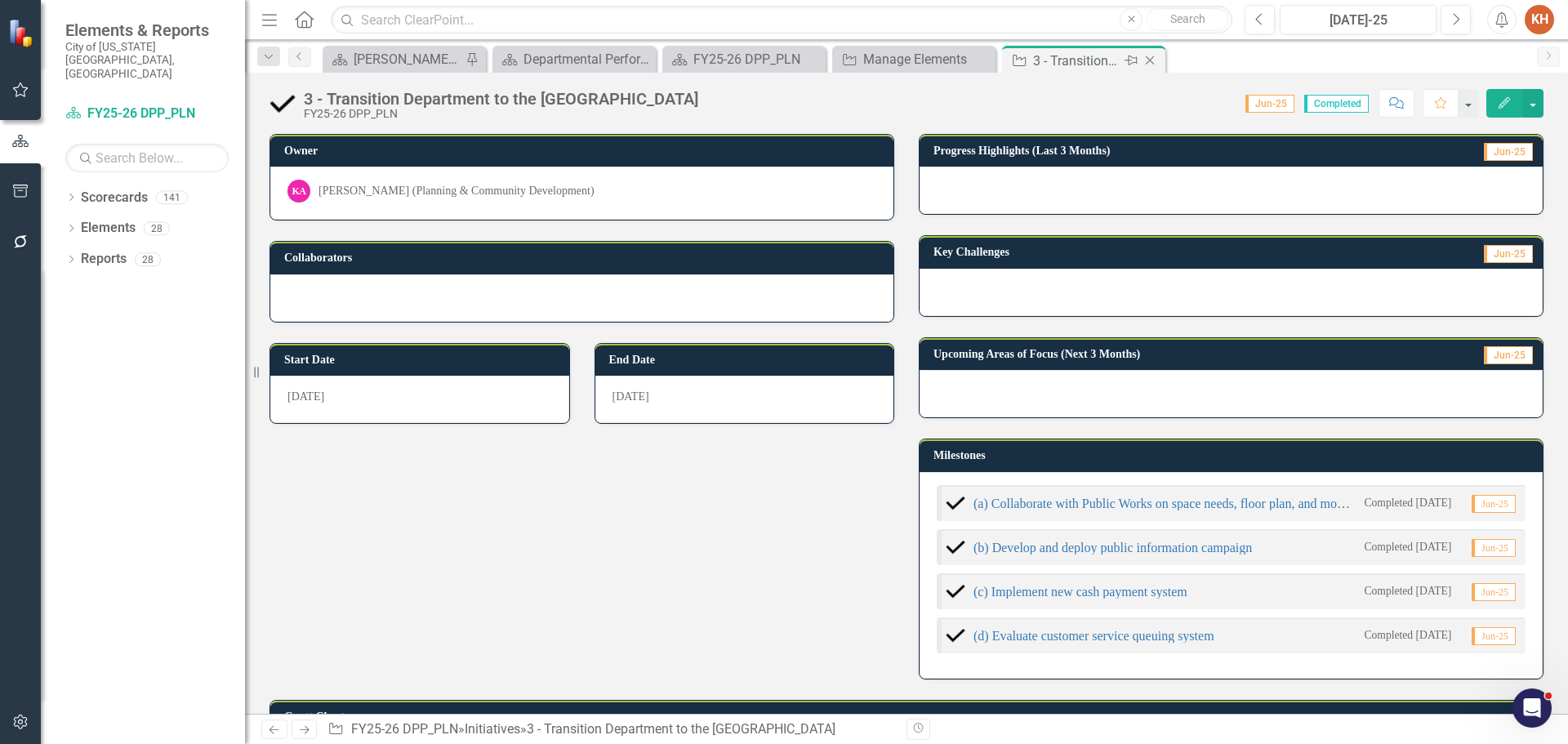
click at [1150, 58] on icon "Close" at bounding box center [1150, 61] width 17 height 13
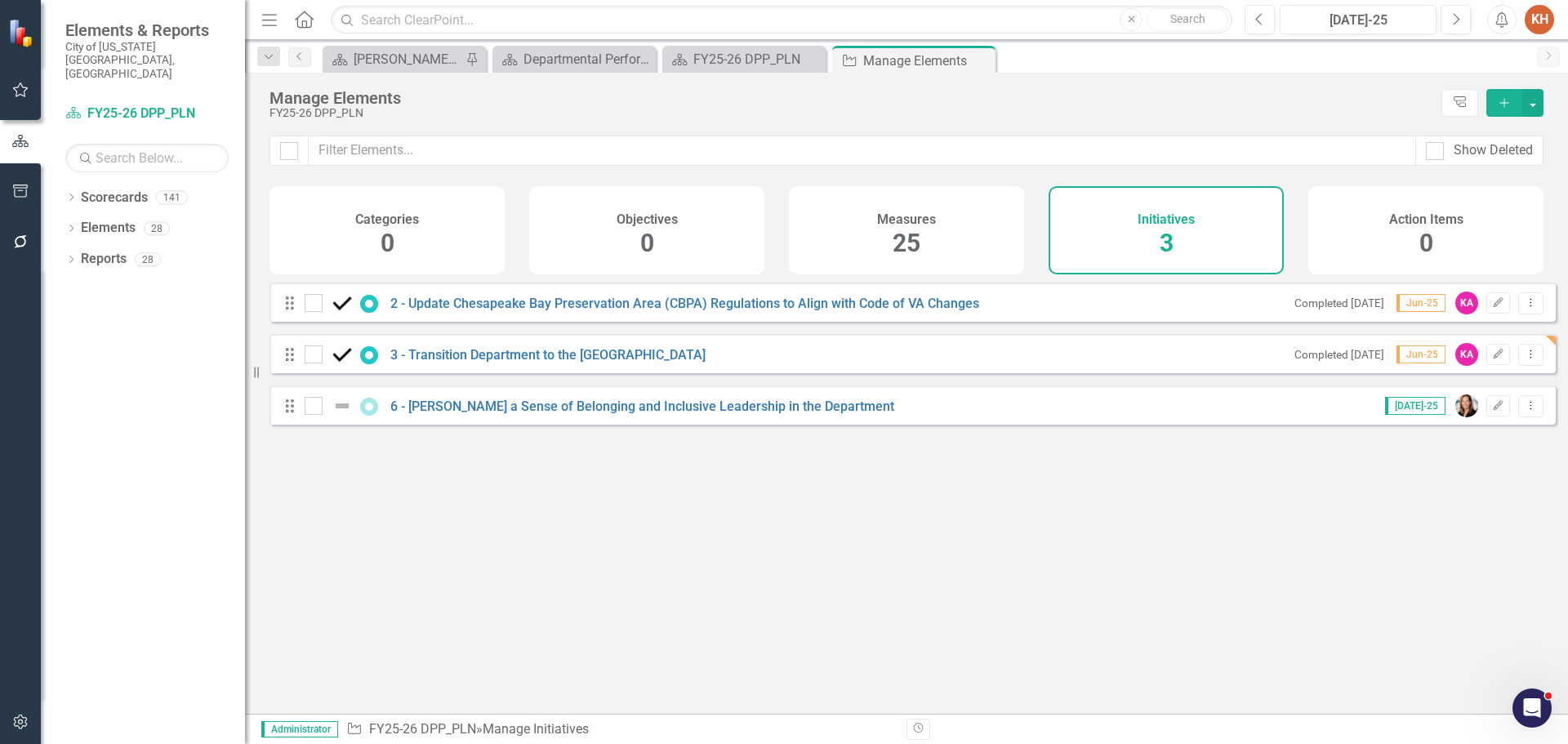
click at [529, 202] on div "Categories 0 Objectives 0 Measures 25 Initiatives 3 Action Items 0" at bounding box center [906, 230] width 1274 height 88
click at [587, 60] on div "Departmental Performance Plans - 3 Columns" at bounding box center [577, 59] width 108 height 20
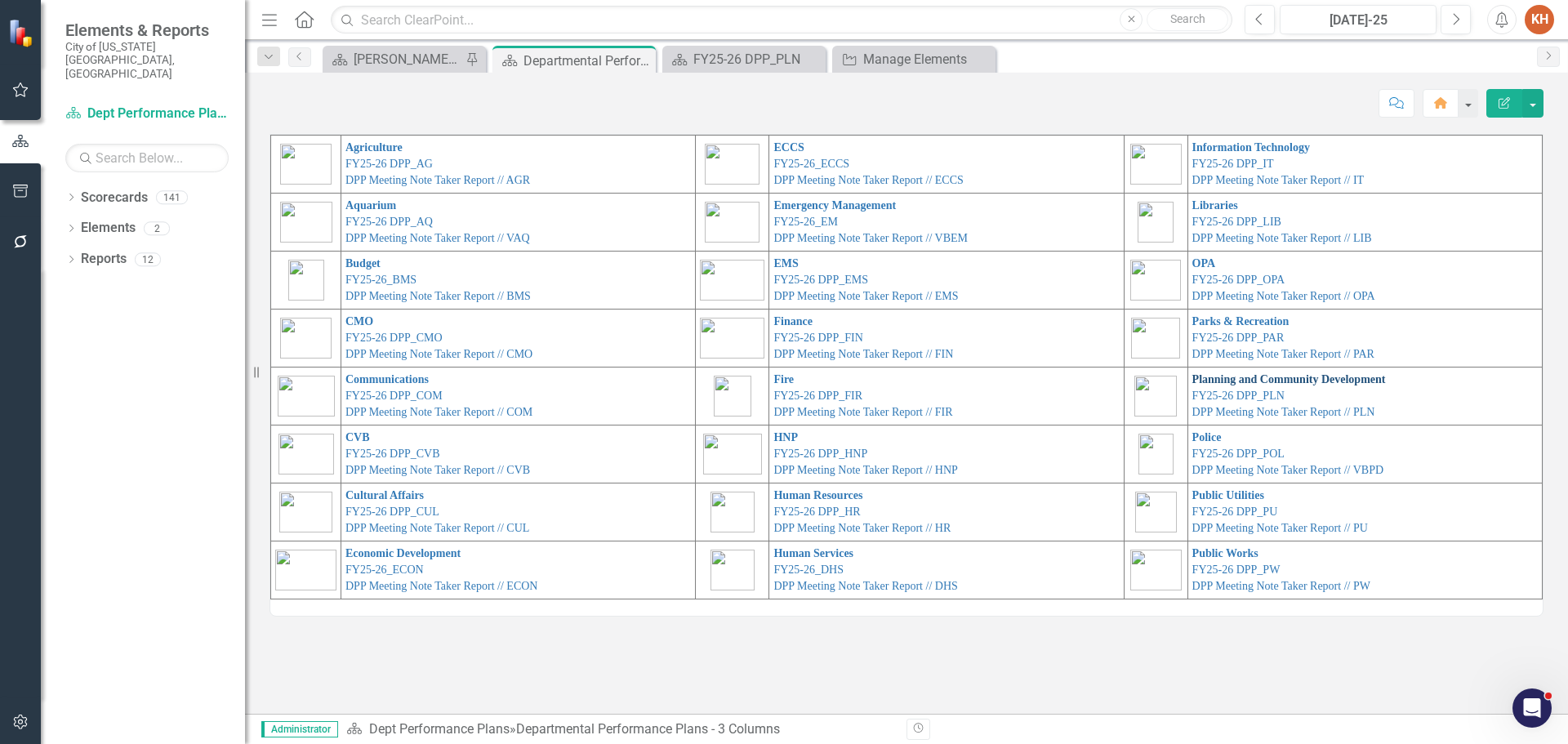
click at [1234, 382] on link "Planning and Community Development" at bounding box center [1289, 379] width 194 height 13
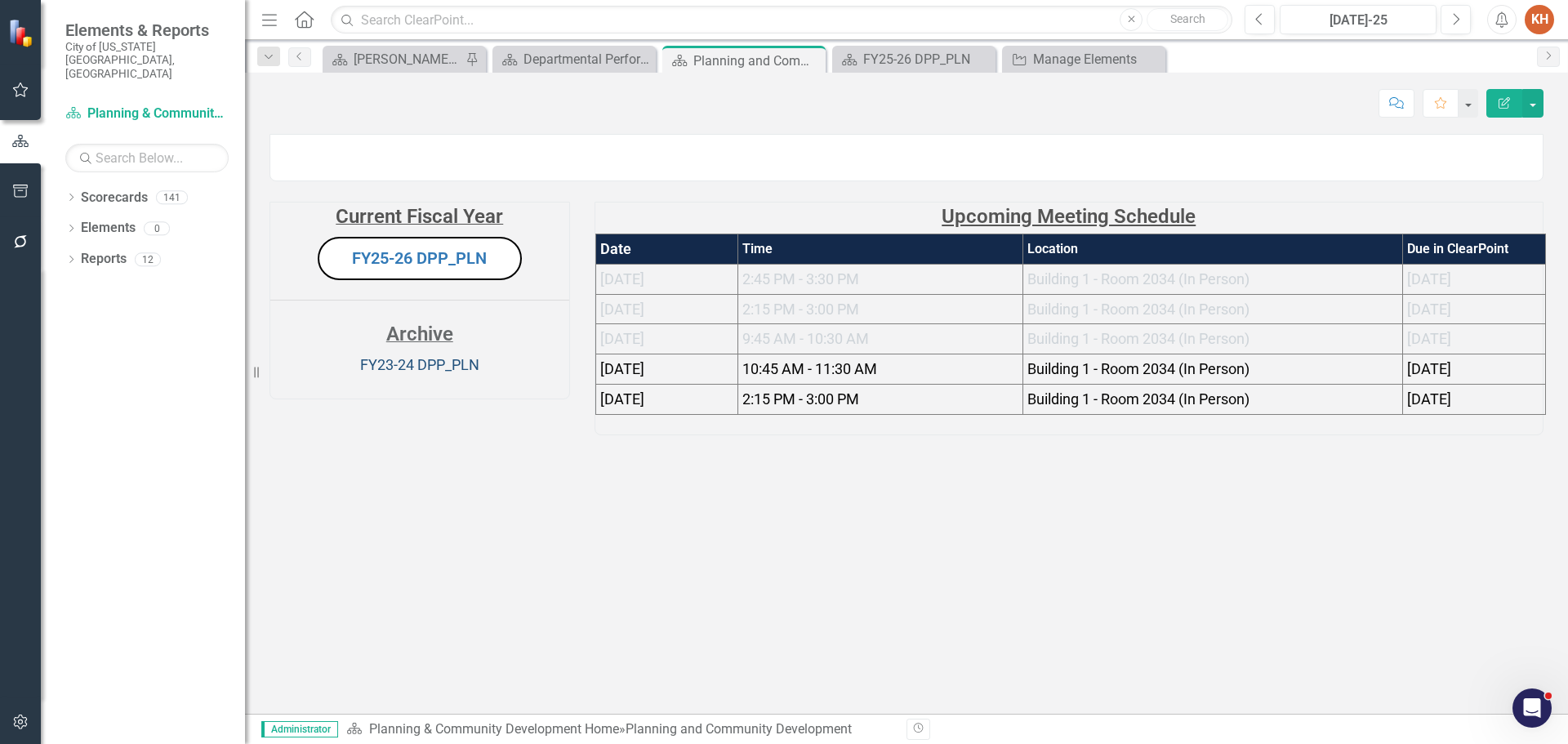
click at [465, 373] on link "FY23-24 DPP_PLN" at bounding box center [420, 364] width 119 height 18
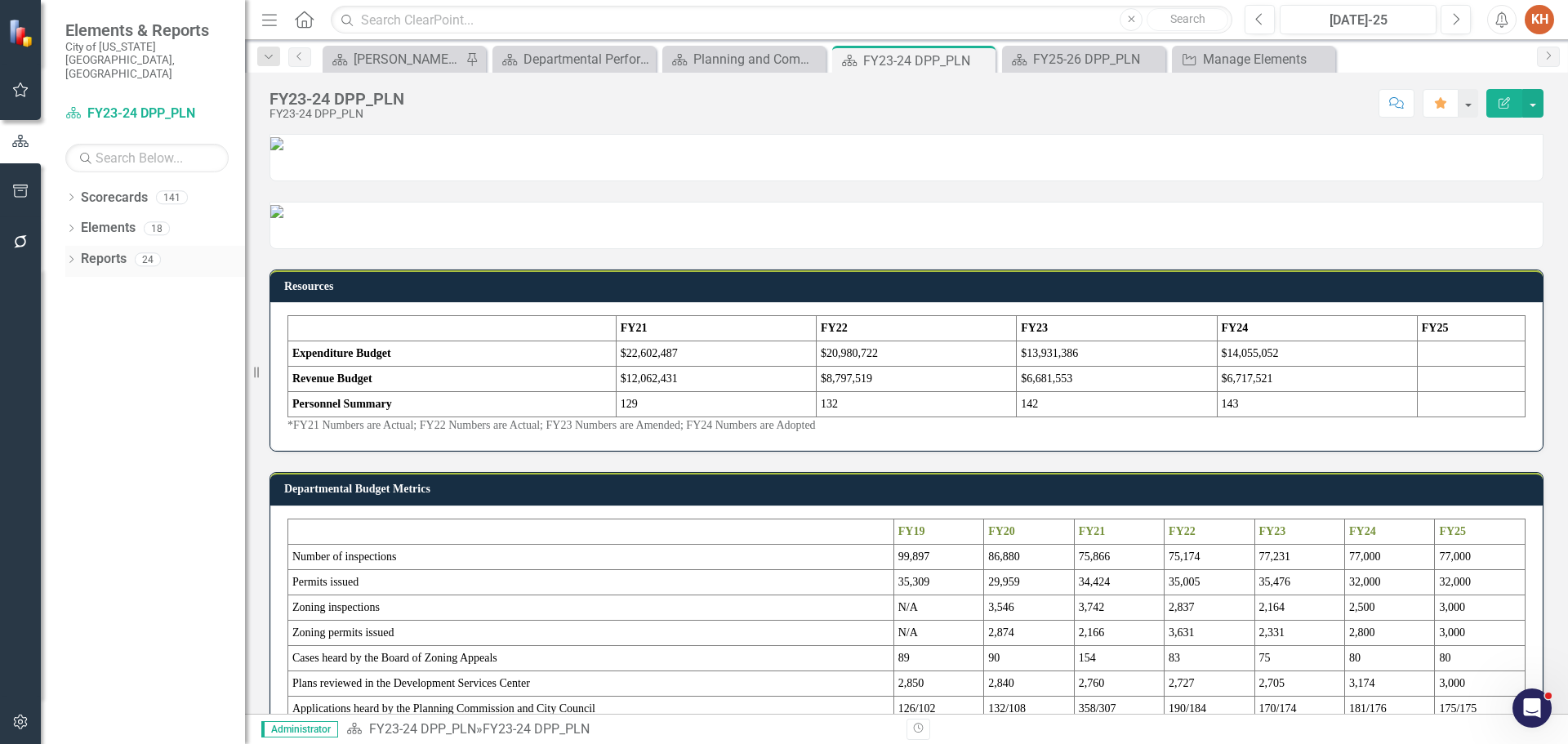
click at [106, 250] on link "Reports" at bounding box center [103, 259] width 46 height 19
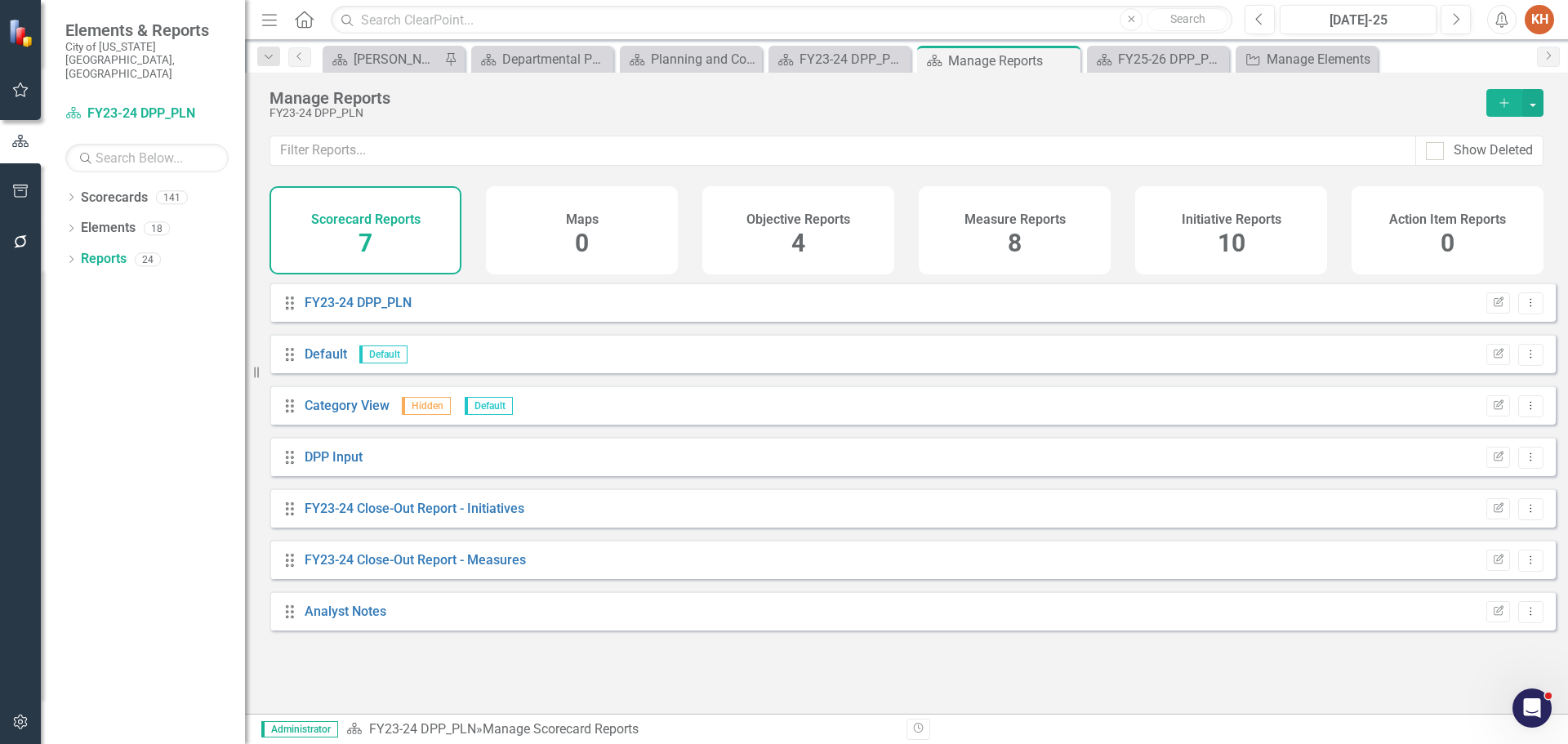
click at [1218, 223] on h4 "Initiative Reports" at bounding box center [1231, 219] width 99 height 15
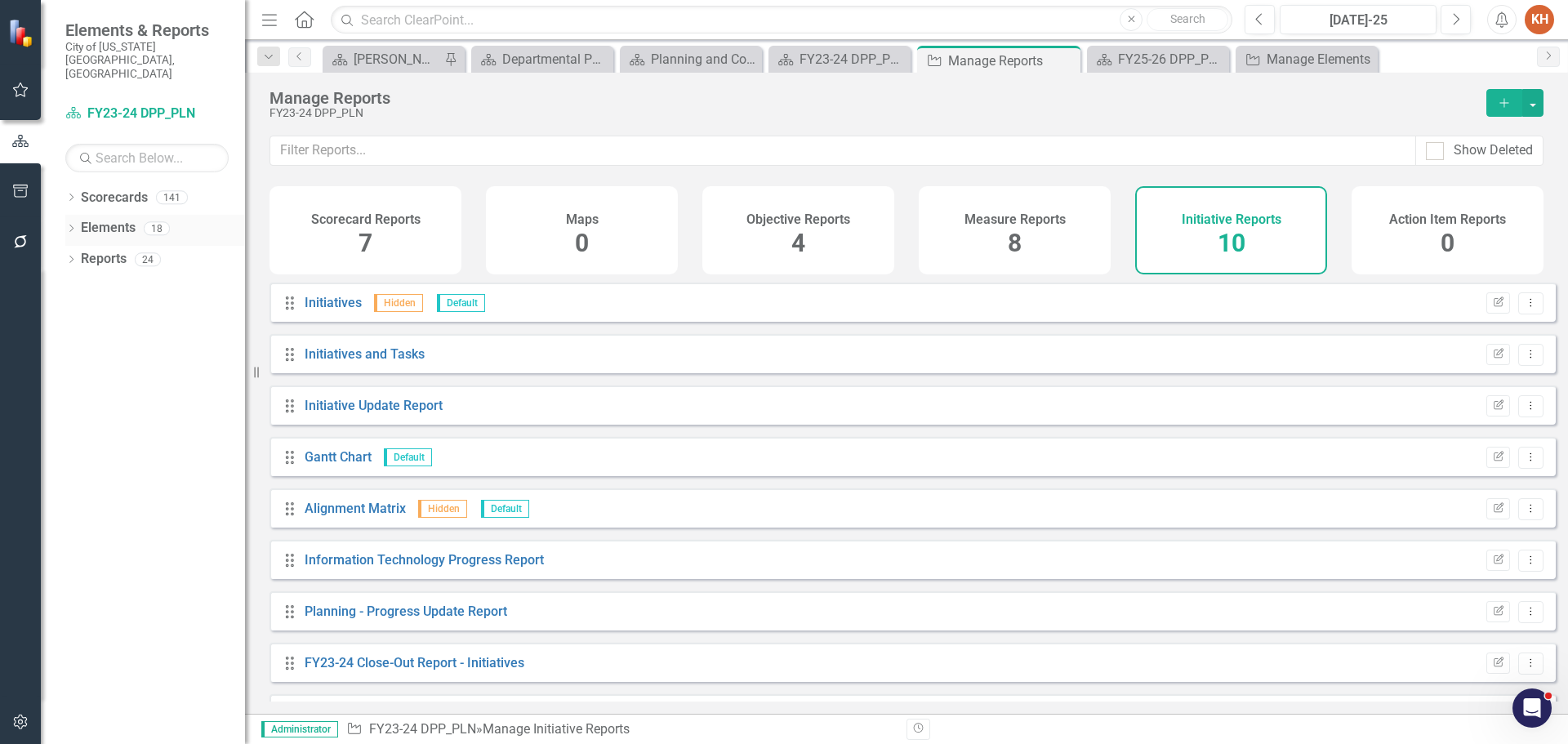
click at [111, 219] on link "Elements" at bounding box center [108, 228] width 55 height 19
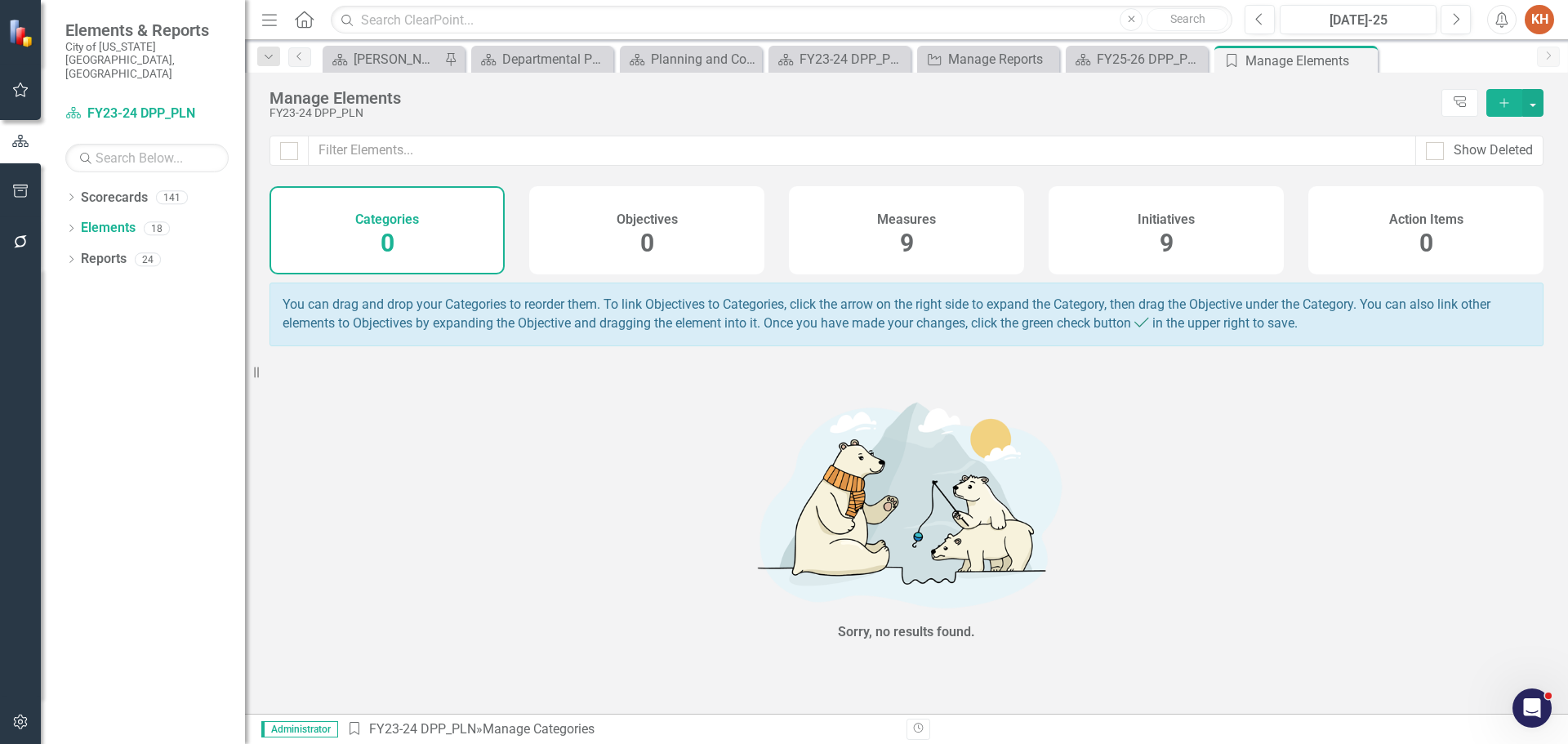
click at [1165, 224] on div "Initiatives 9" at bounding box center [1167, 230] width 235 height 88
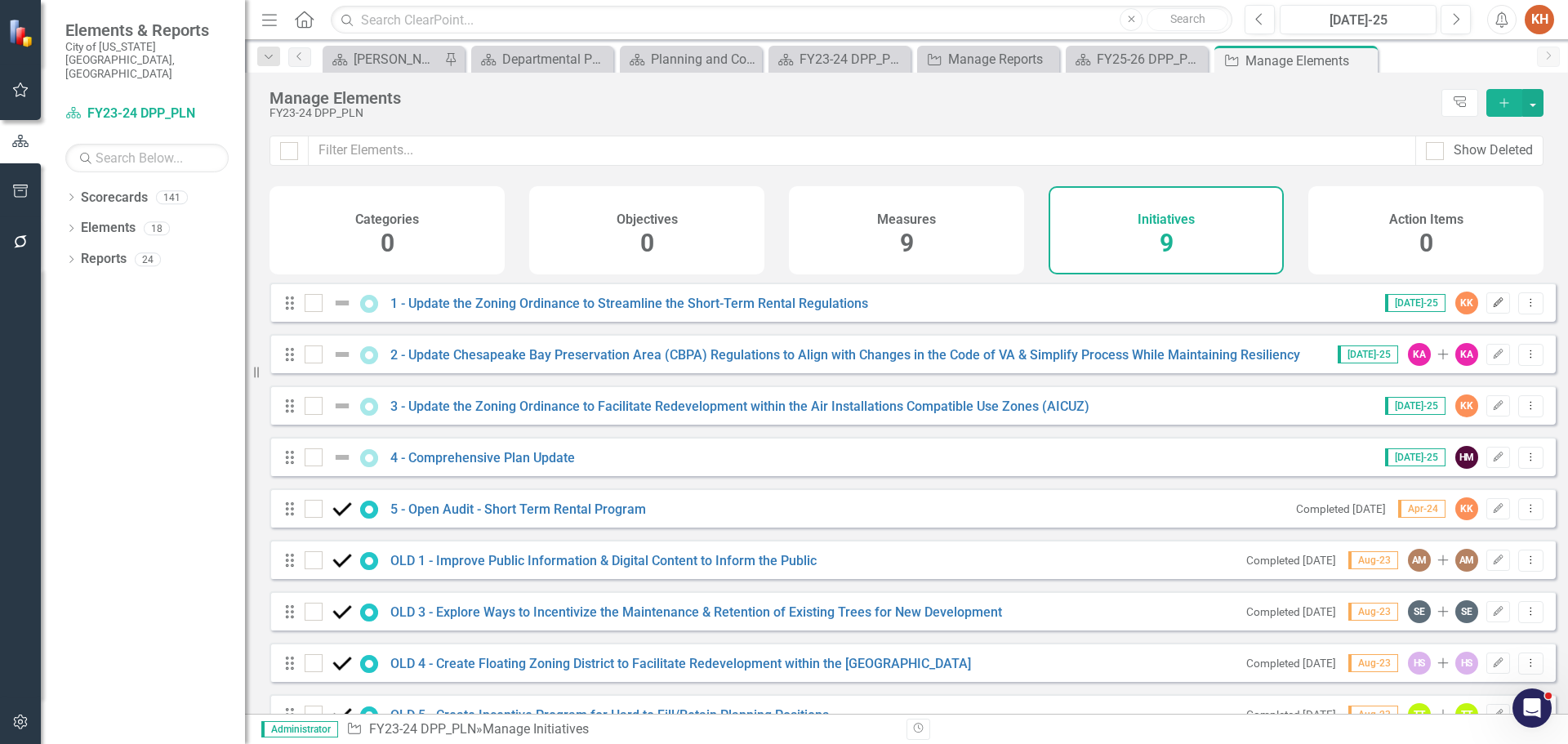
click at [1492, 308] on icon "Edit" at bounding box center [1498, 303] width 13 height 10
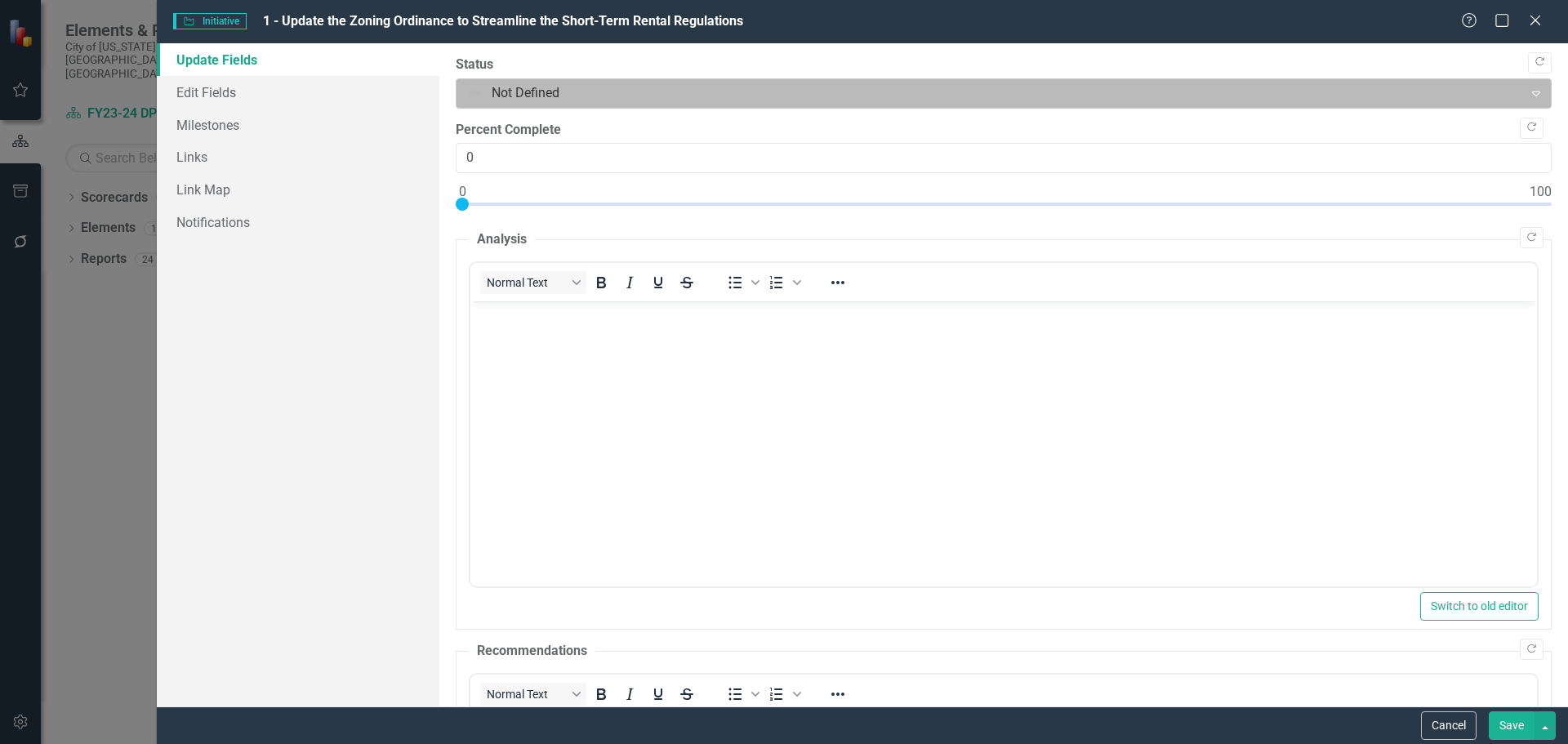
click at [492, 96] on div at bounding box center [991, 93] width 1046 height 22
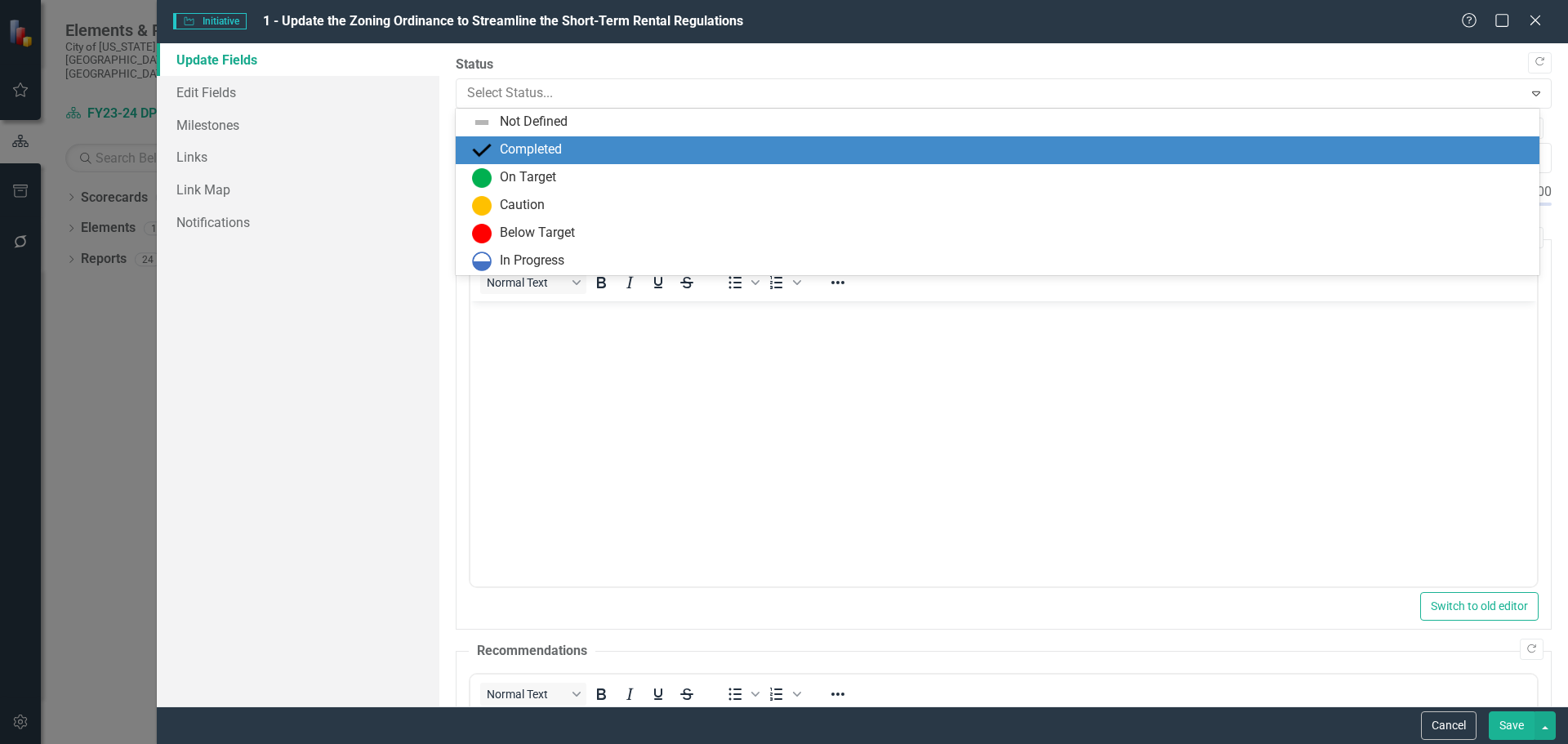
click at [522, 148] on div "Completed" at bounding box center [531, 149] width 62 height 19
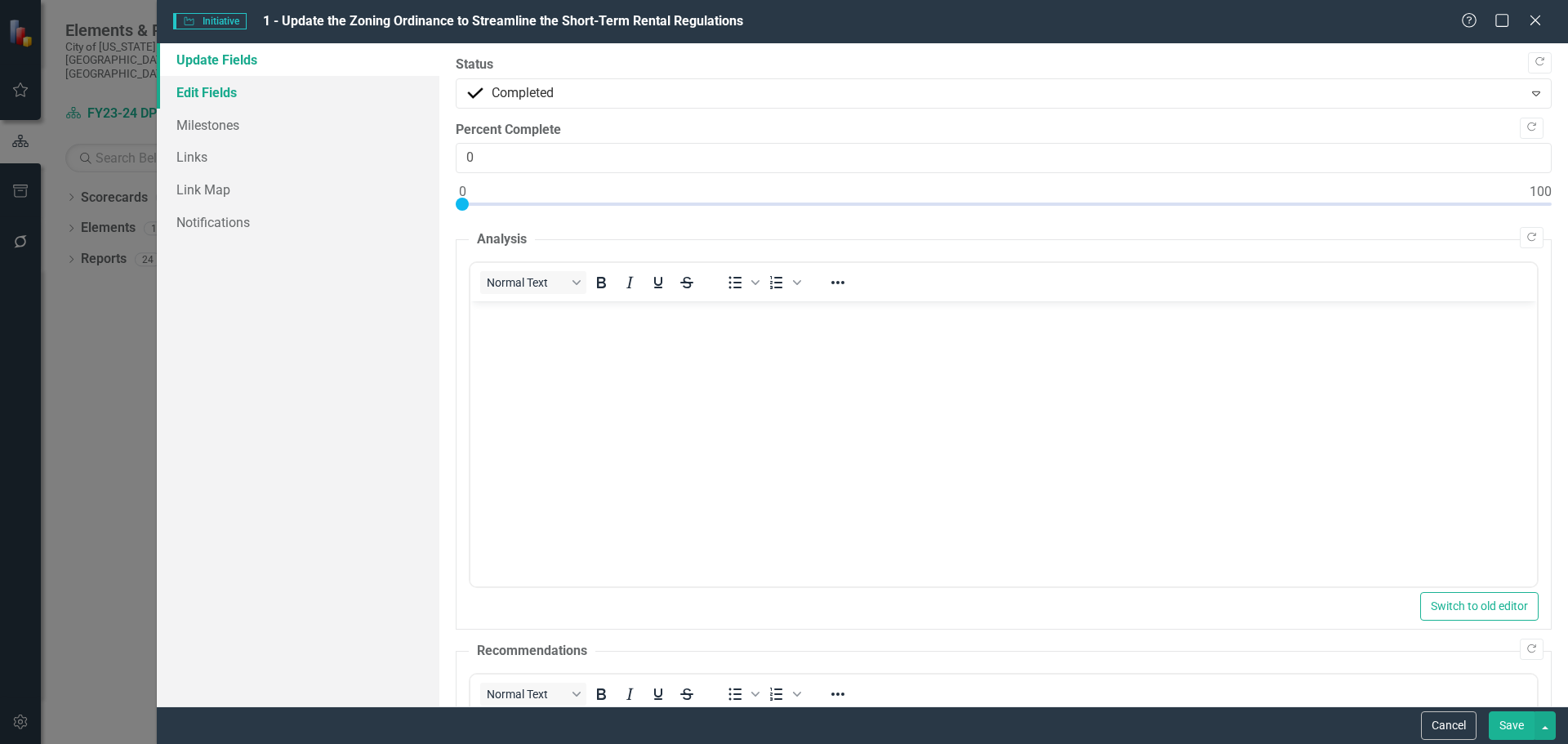
click at [287, 85] on link "Edit Fields" at bounding box center [298, 92] width 283 height 33
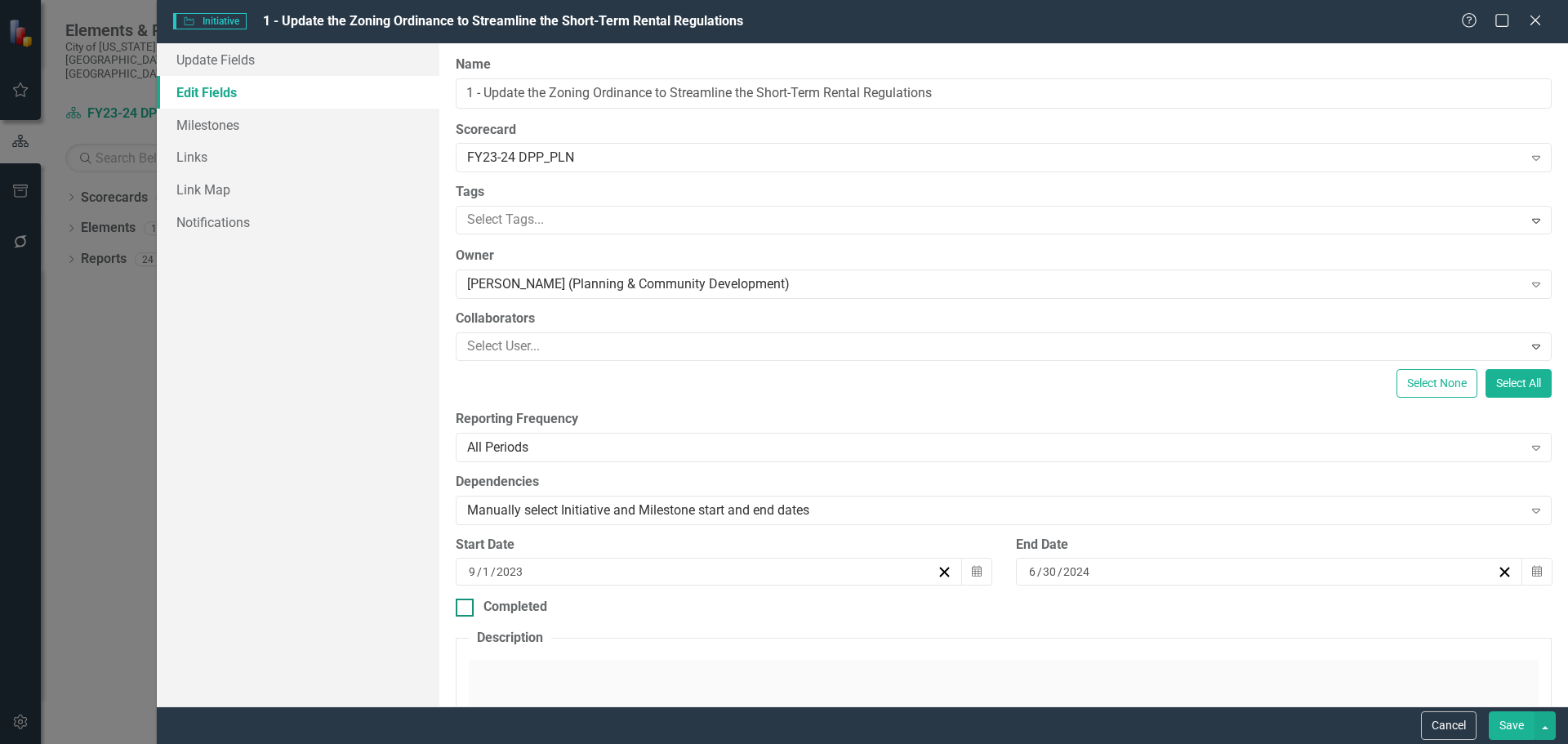
click at [464, 610] on div at bounding box center [465, 607] width 18 height 18
click at [464, 609] on input "Completed" at bounding box center [461, 603] width 11 height 11
checkbox input "true"
click at [555, 665] on div "8 / 28 / 2025" at bounding box center [981, 666] width 1031 height 17
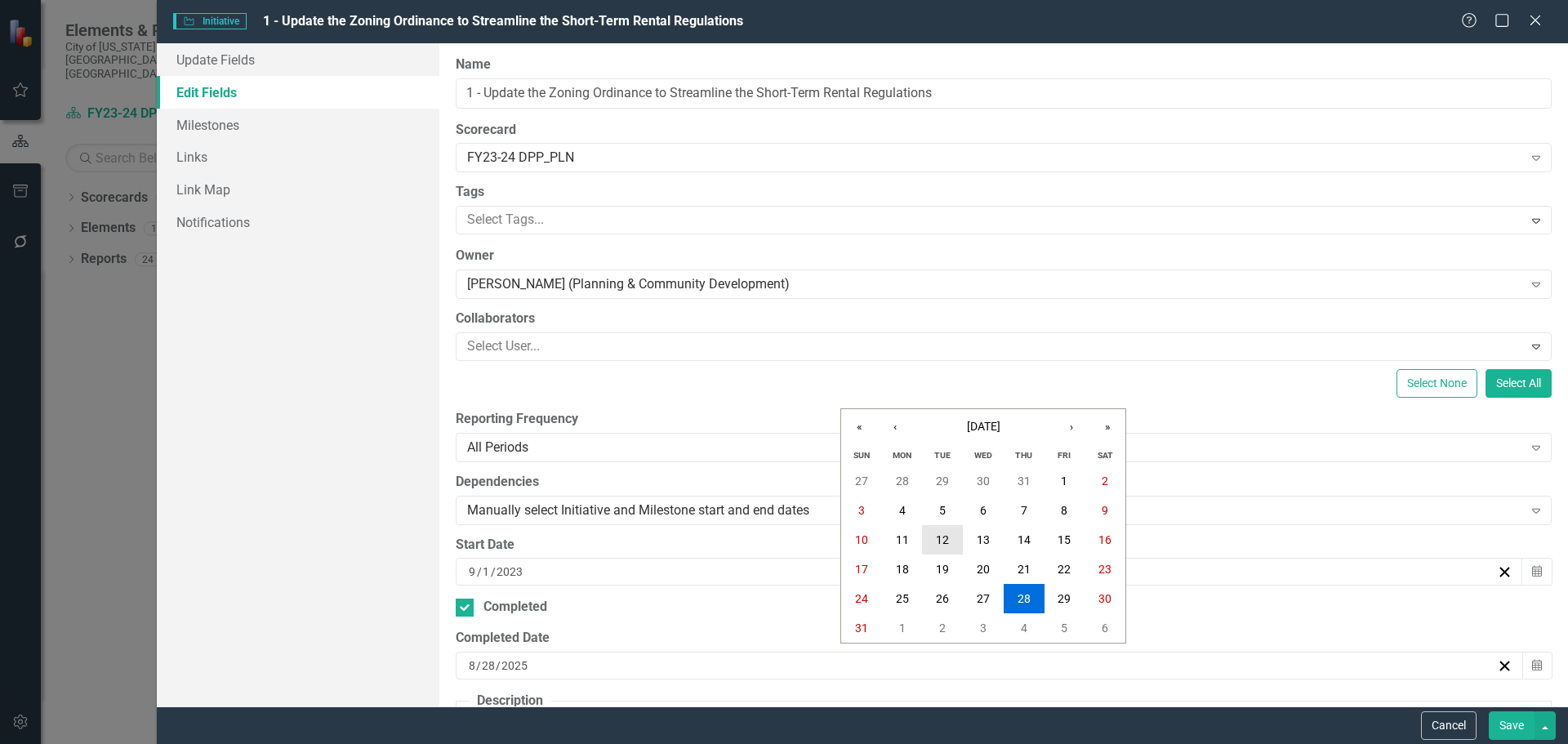
click at [935, 536] on button "12" at bounding box center [942, 539] width 41 height 29
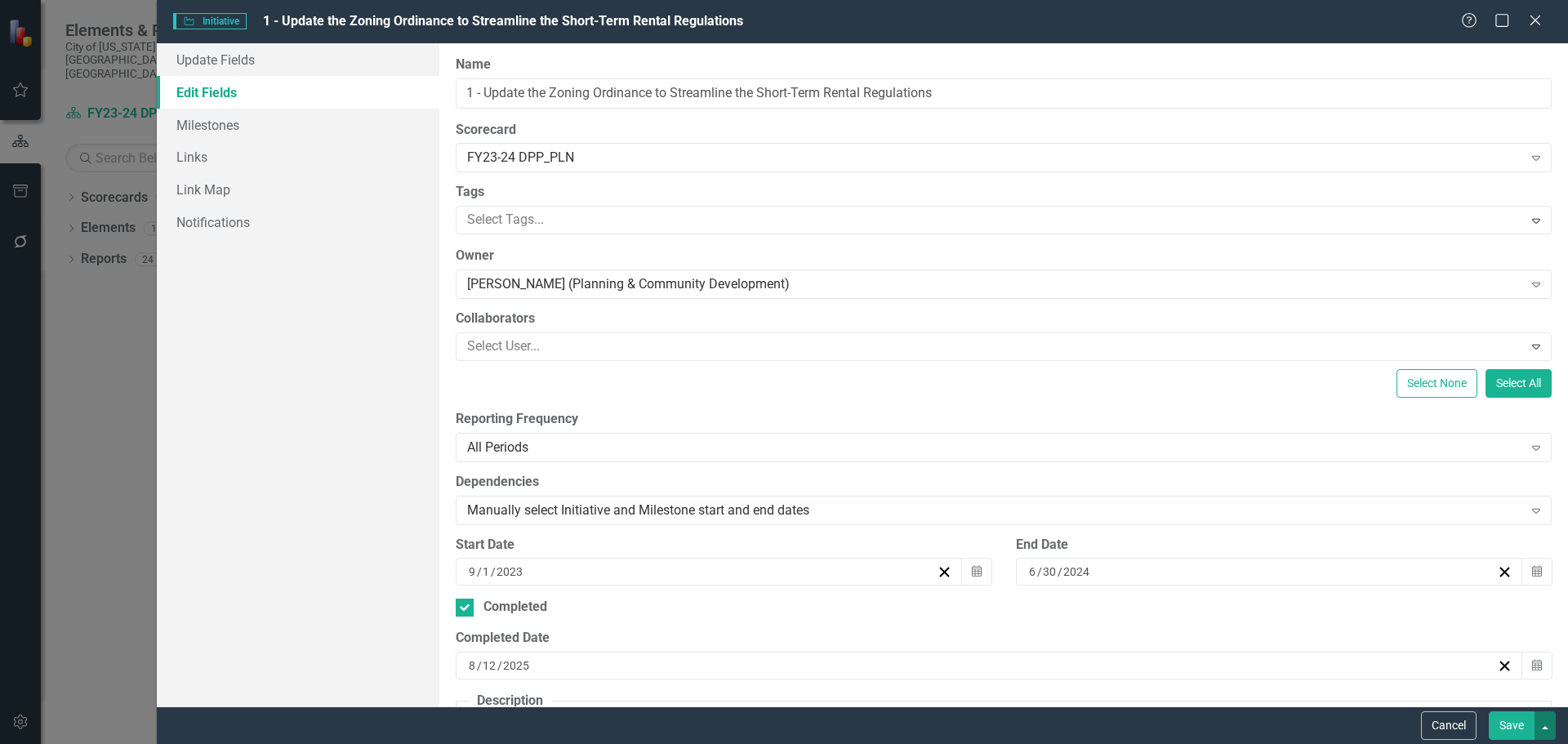
click at [1545, 727] on button "button" at bounding box center [1545, 726] width 21 height 28
click at [1518, 695] on link "Save and Continue" at bounding box center [1490, 695] width 129 height 30
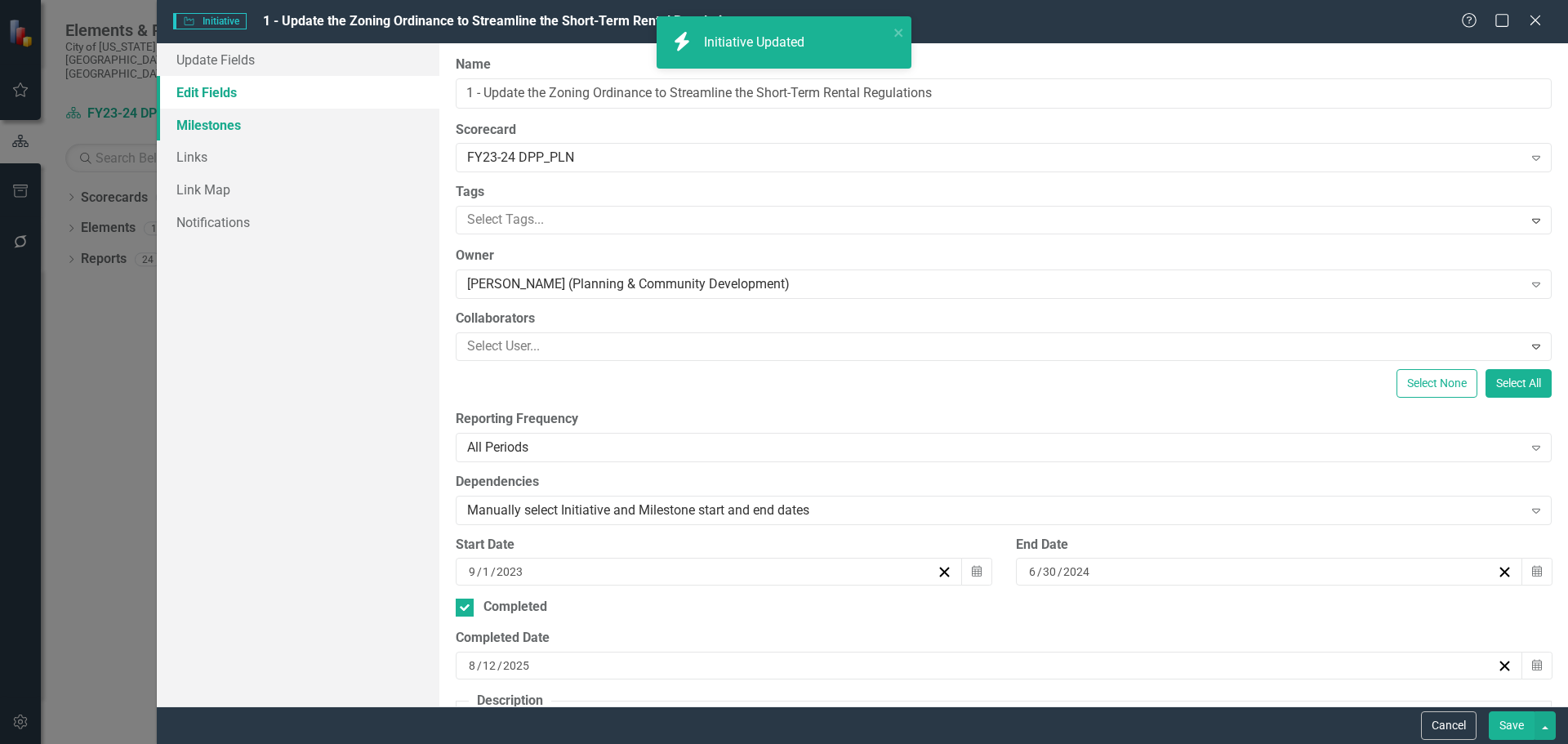
click at [240, 123] on link "Milestones" at bounding box center [298, 124] width 283 height 33
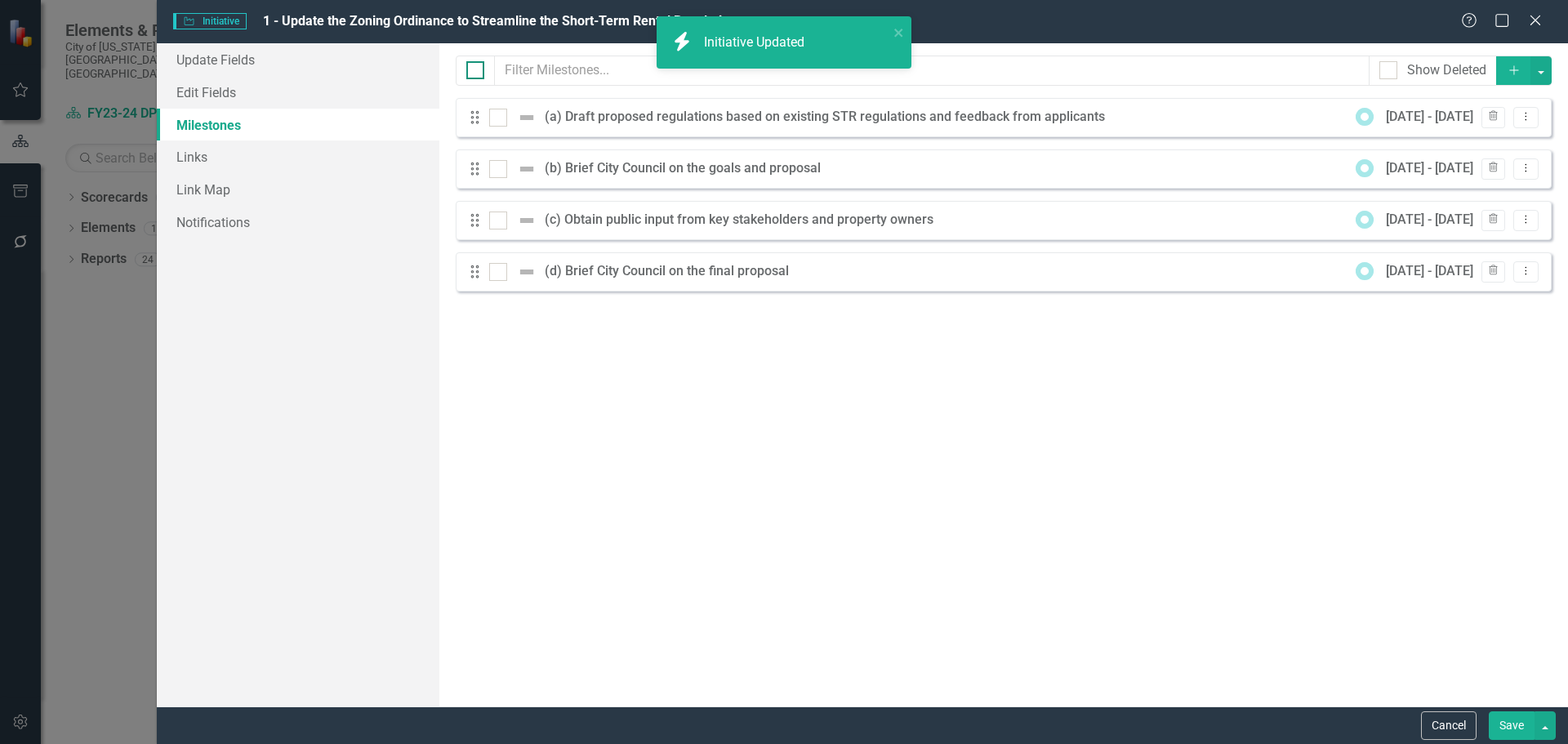
click at [471, 70] on input "checkbox" at bounding box center [471, 66] width 11 height 11
checkbox input "true"
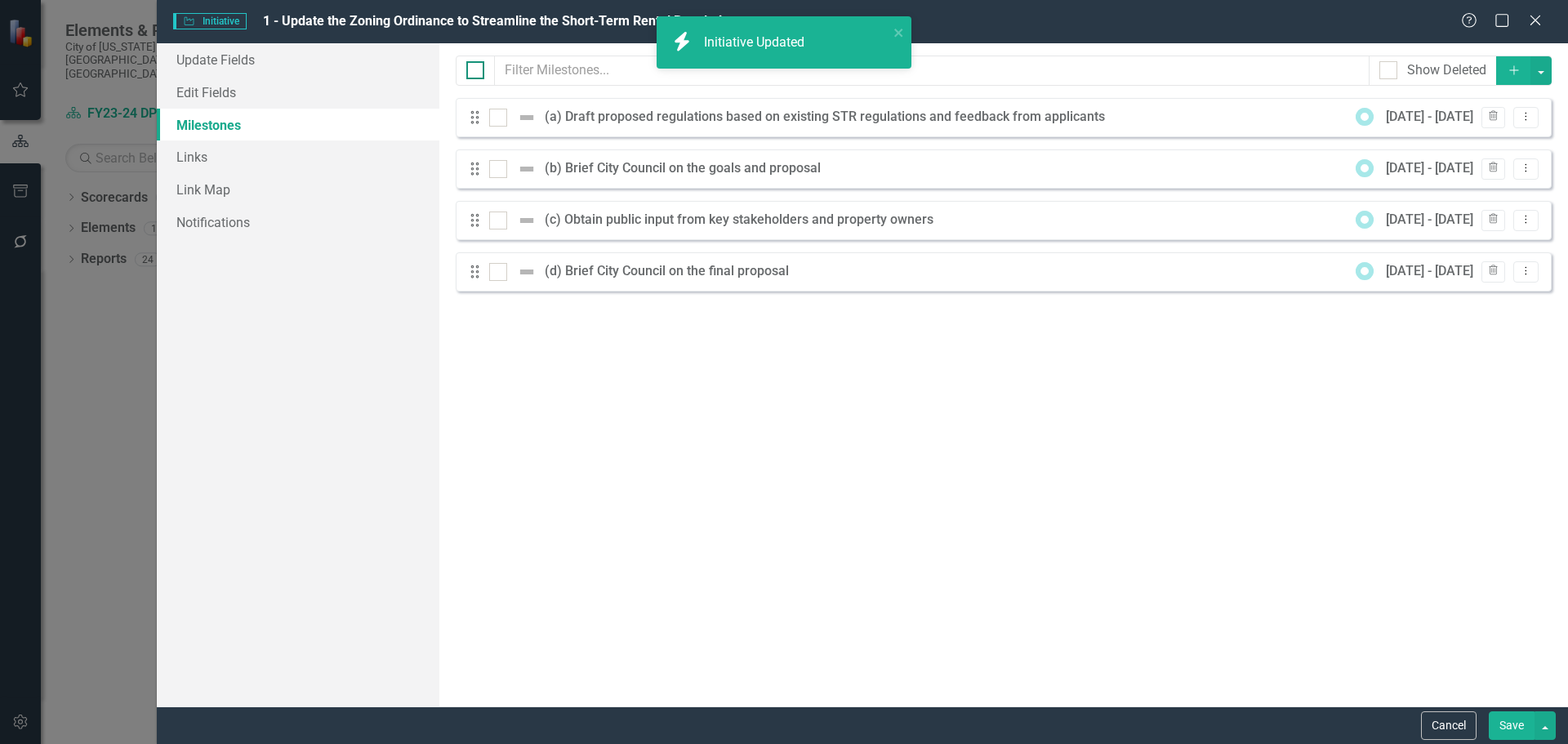
checkbox input "true"
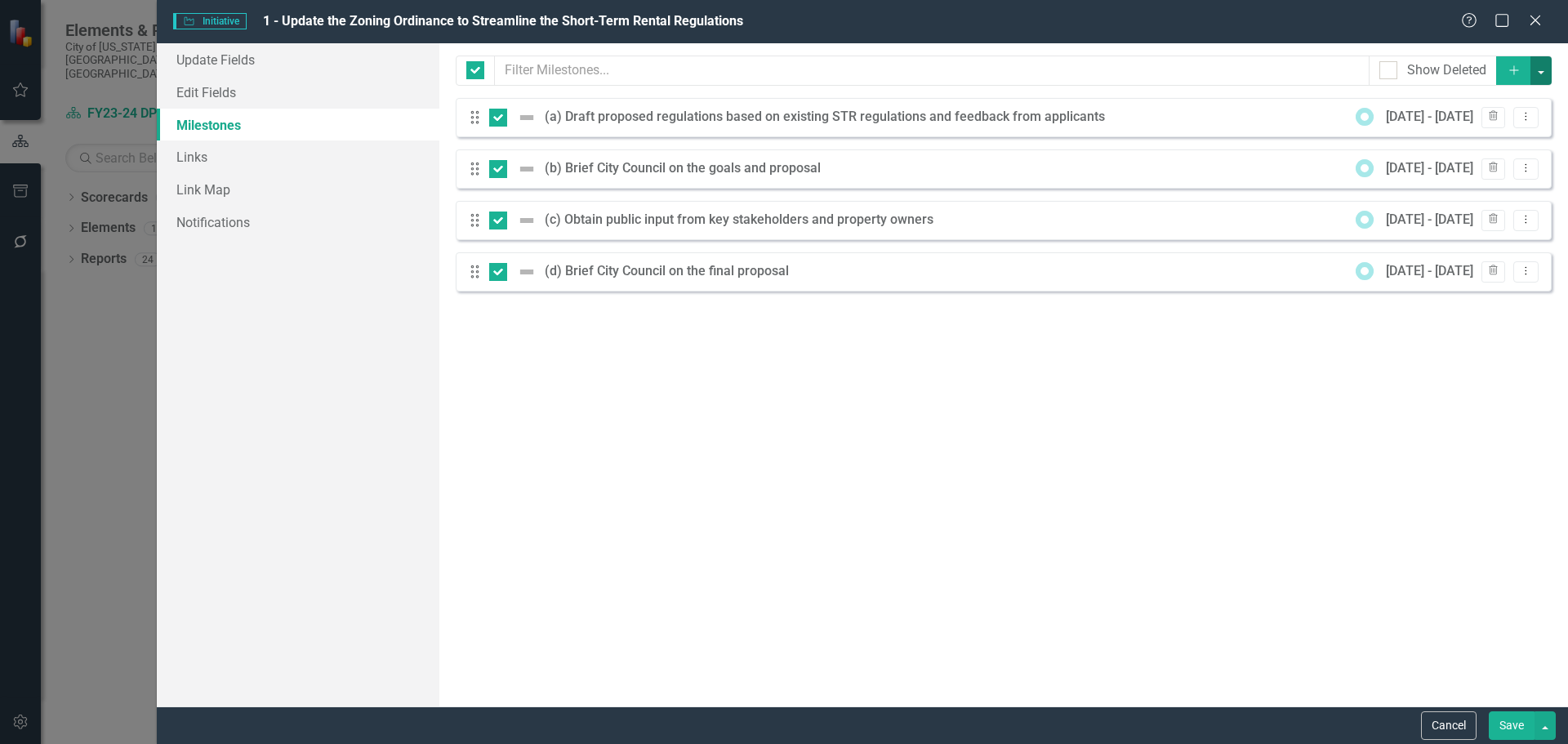
click at [1550, 74] on button "button" at bounding box center [1540, 71] width 21 height 28
click at [1520, 156] on link "Edit Multiple Edit Multiple" at bounding box center [1486, 161] width 129 height 30
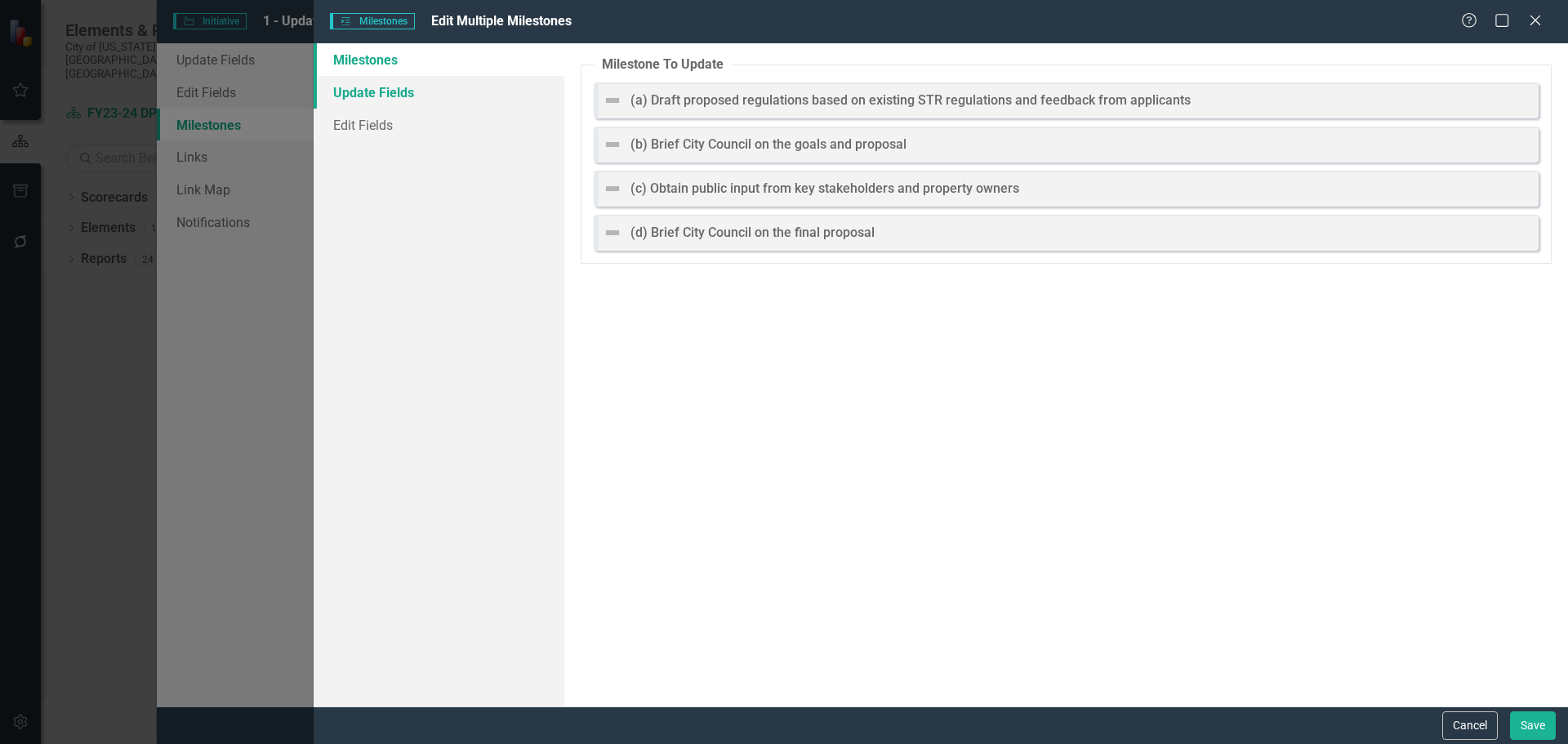
click at [392, 95] on link "Update Fields" at bounding box center [439, 92] width 250 height 33
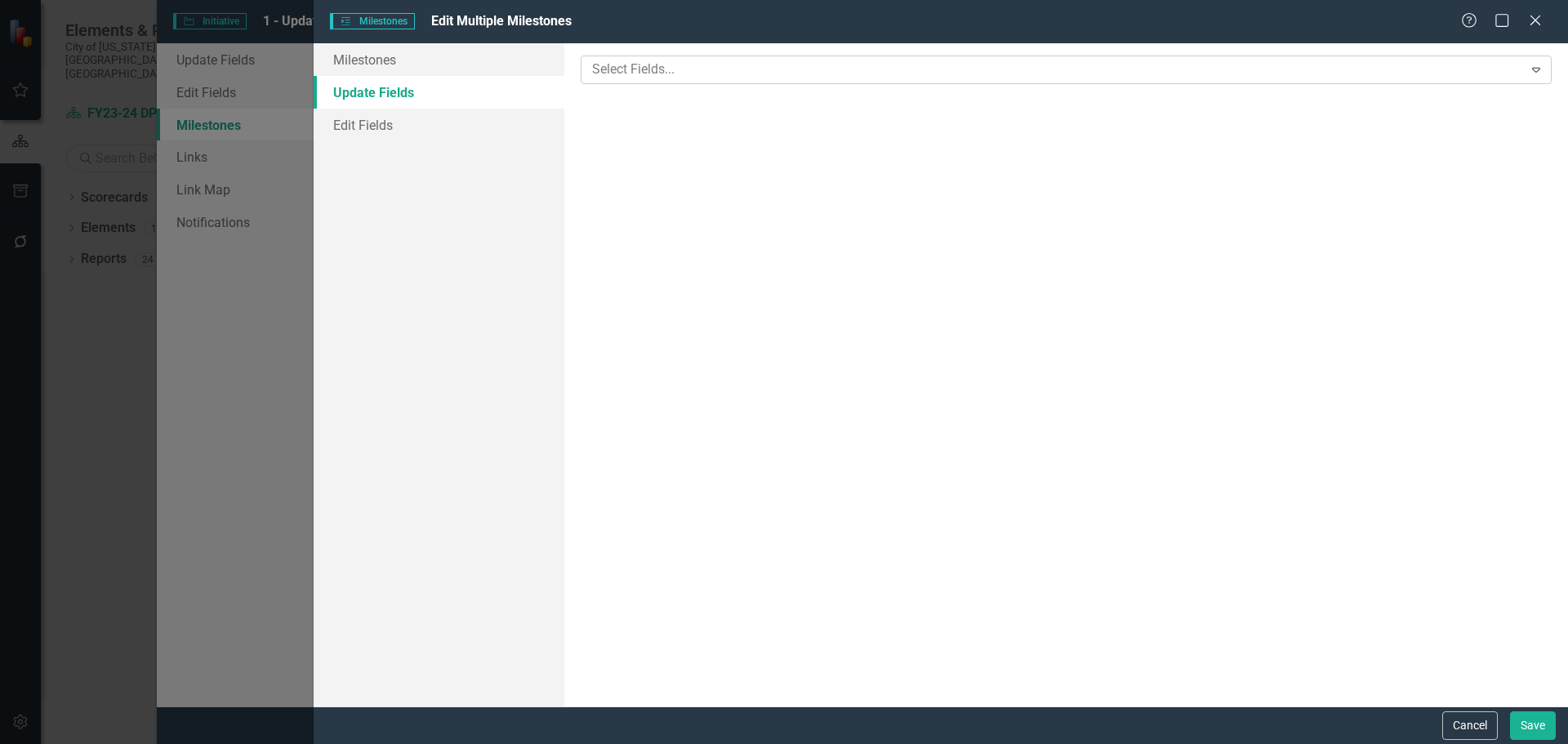
click at [668, 69] on div at bounding box center [1054, 69] width 937 height 22
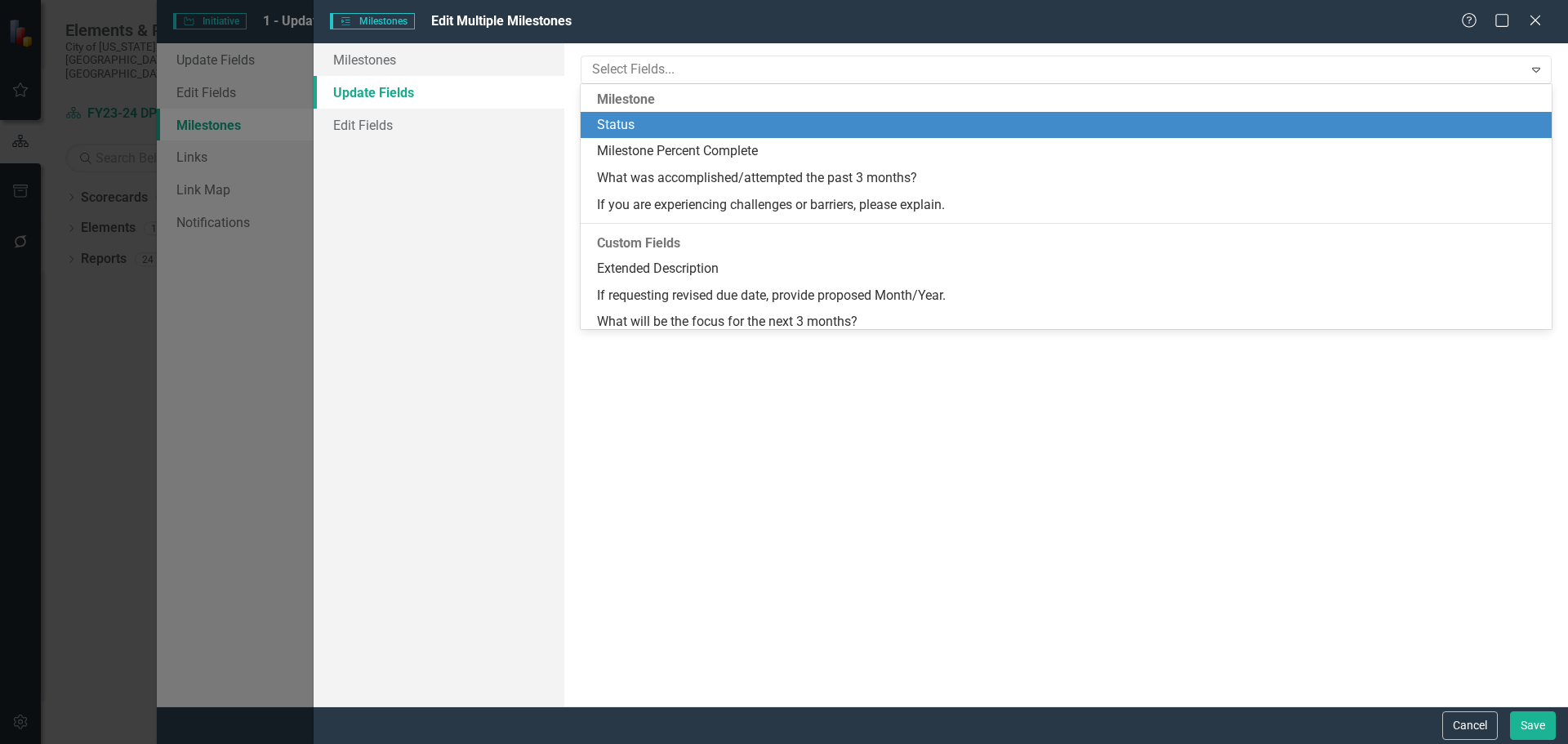
click at [668, 124] on div "Status" at bounding box center [1070, 125] width 945 height 19
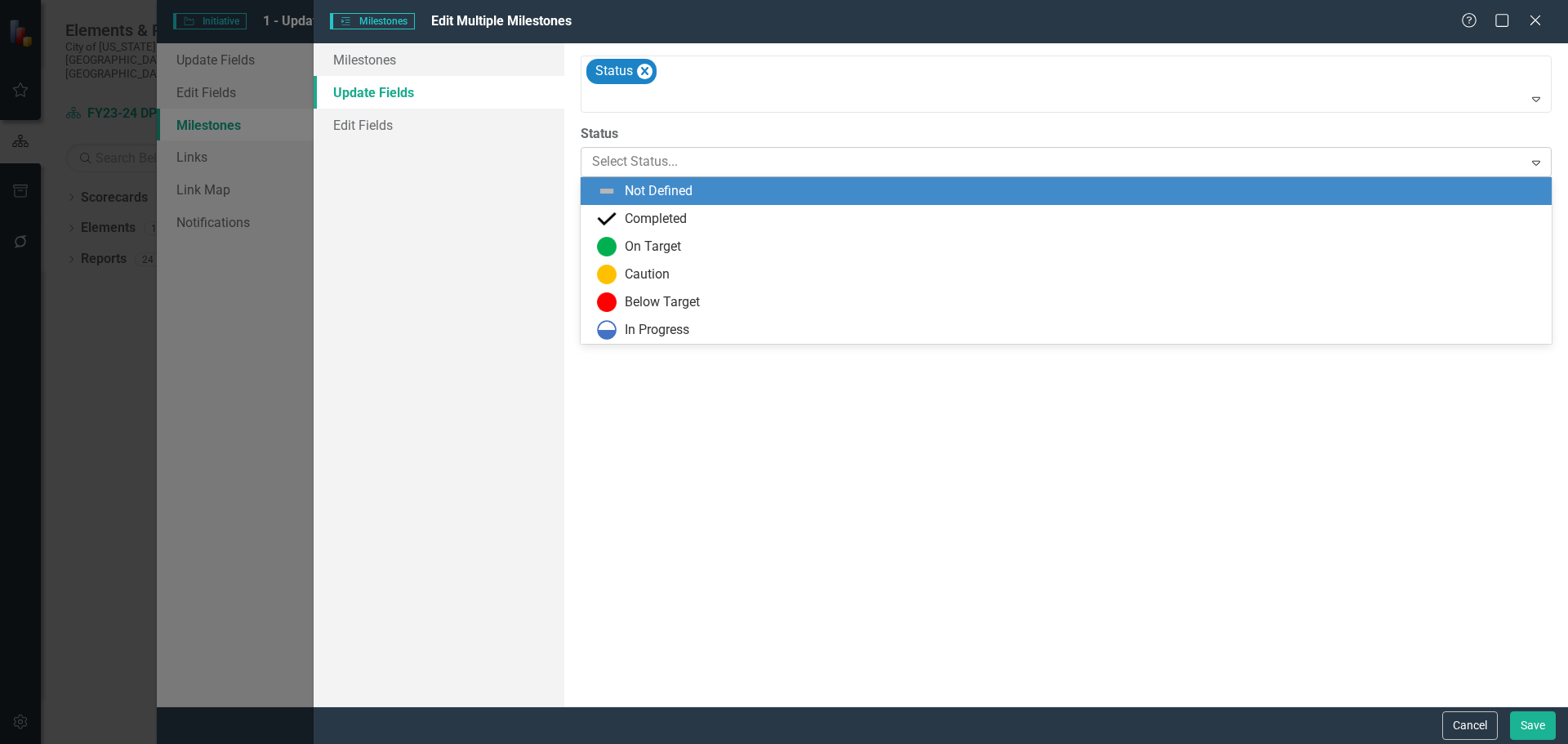
click at [622, 158] on div at bounding box center [1052, 162] width 920 height 22
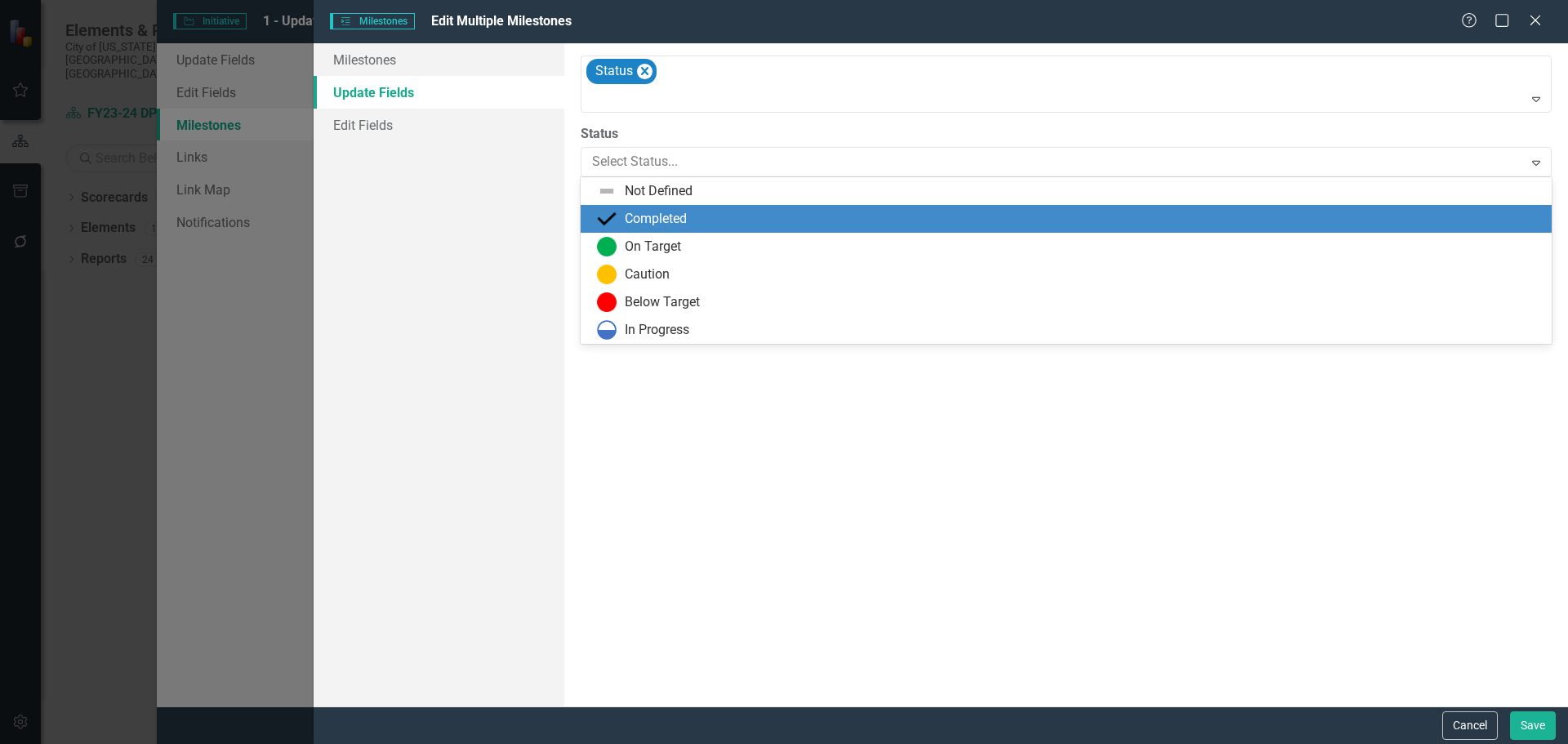
click at [641, 224] on div "Completed" at bounding box center [656, 219] width 62 height 19
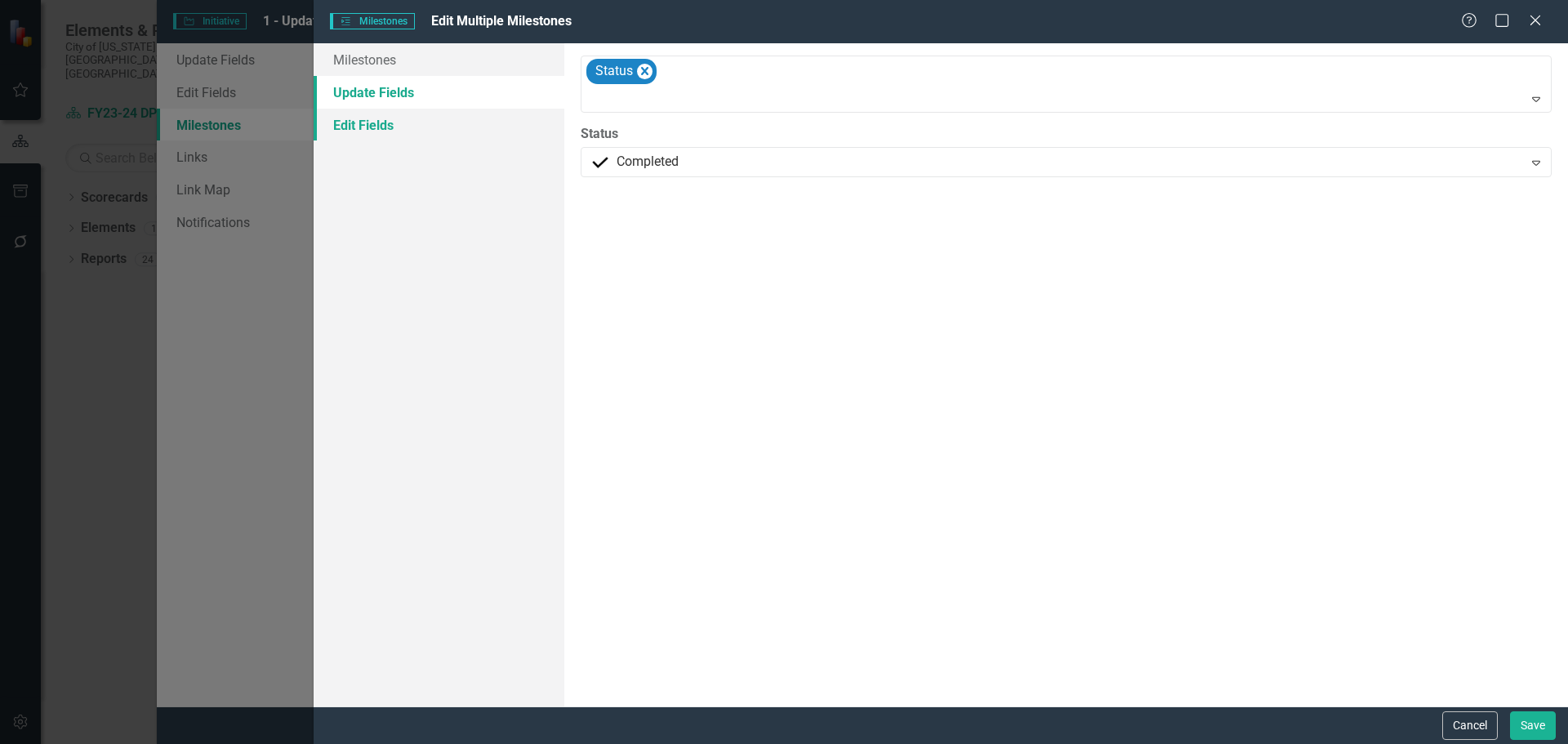
click at [404, 129] on link "Edit Fields" at bounding box center [439, 124] width 250 height 33
click at [684, 78] on div "Select Fields... Expand" at bounding box center [1066, 93] width 971 height 28
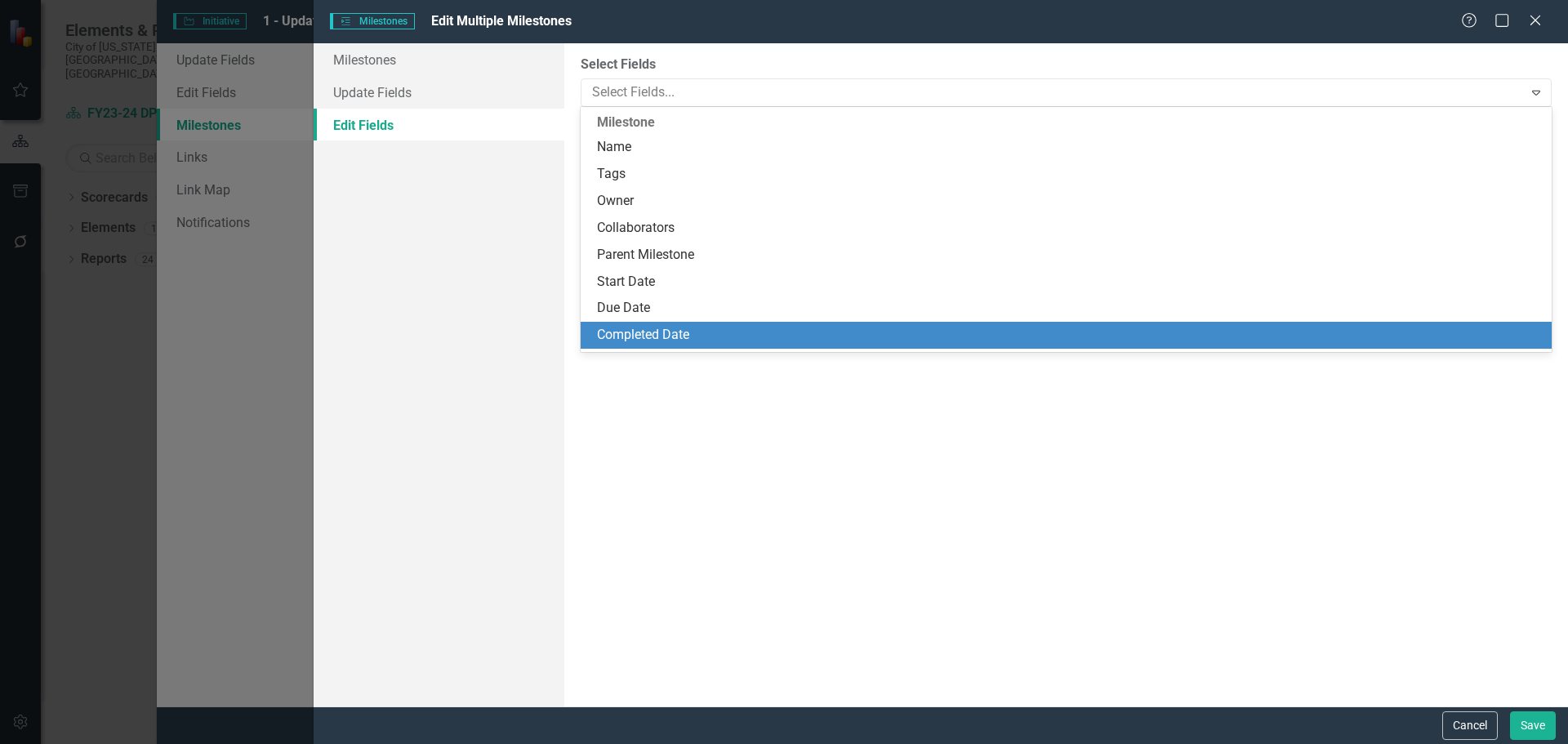
drag, startPoint x: 725, startPoint y: 320, endPoint x: 726, endPoint y: 339, distance: 19.0
click at [726, 339] on div "Name Tags Owner Collaborators Parent Milestone Start Date Due Date Completed Da…" at bounding box center [1066, 241] width 971 height 214
click at [726, 339] on div "Completed Date" at bounding box center [1070, 335] width 945 height 19
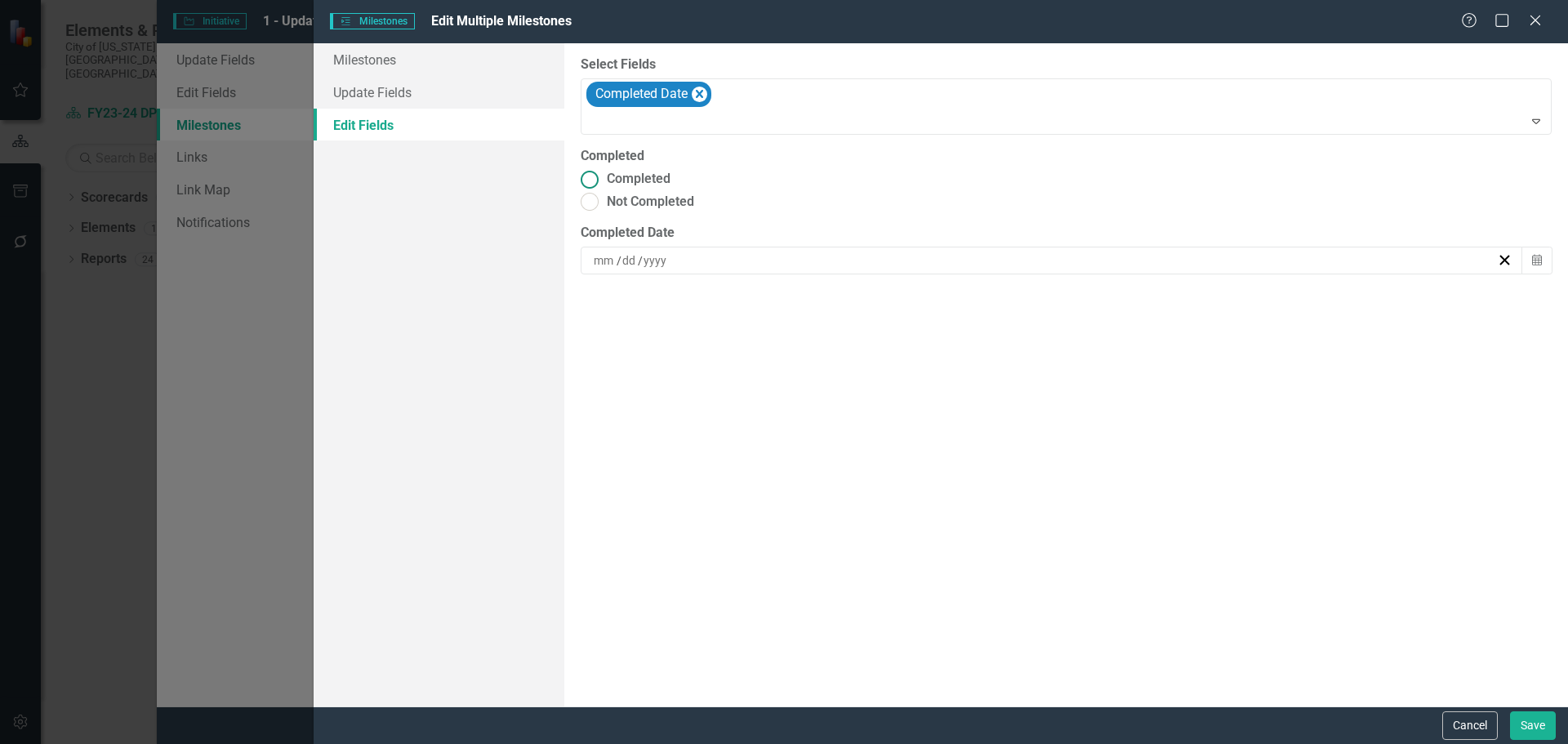
click at [608, 173] on span "Completed" at bounding box center [638, 179] width 63 height 19
click at [602, 173] on input "Completed" at bounding box center [590, 179] width 25 height 25
radio input "true"
click at [698, 265] on div "/ /" at bounding box center [1044, 260] width 905 height 17
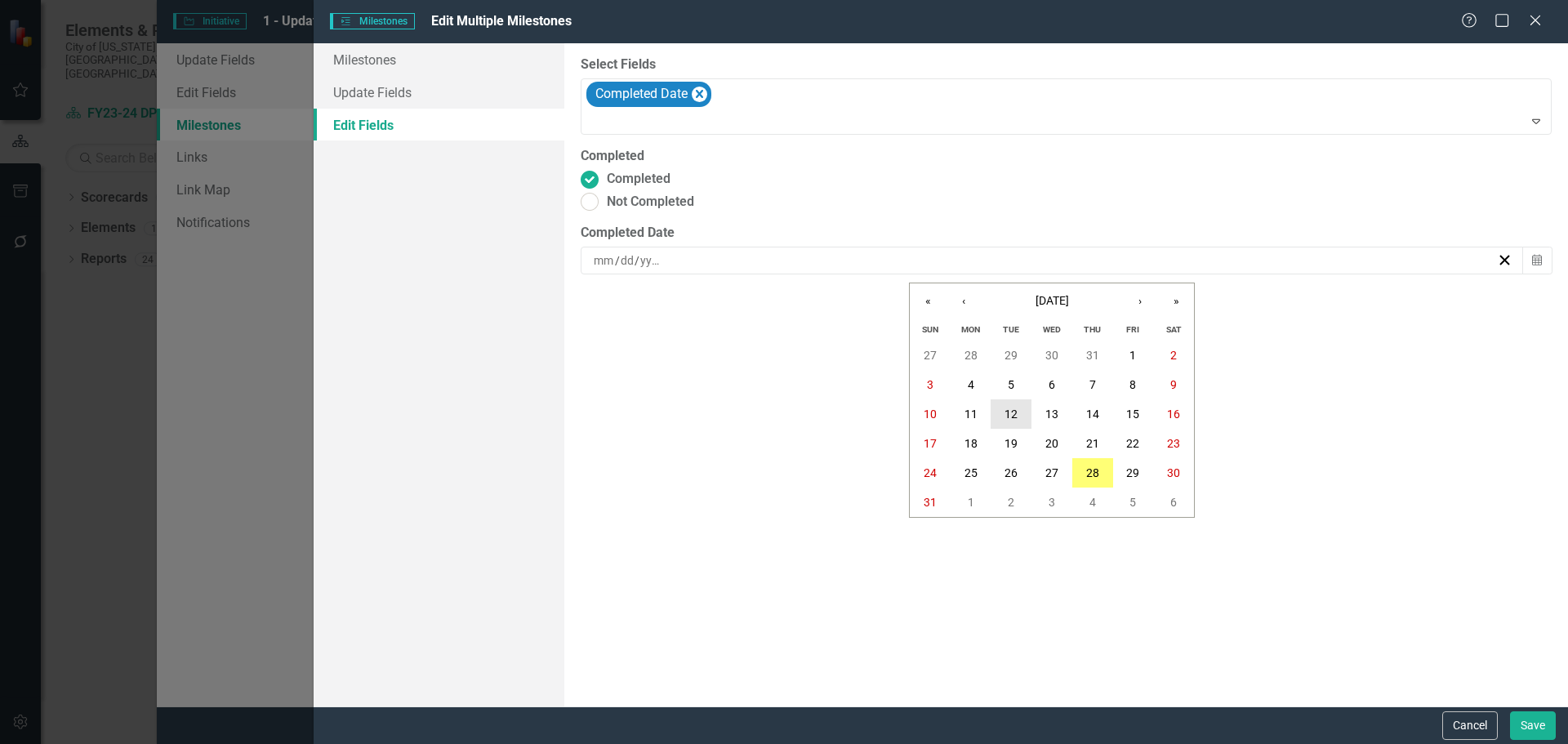
click at [1006, 415] on abbr "12" at bounding box center [1011, 414] width 13 height 13
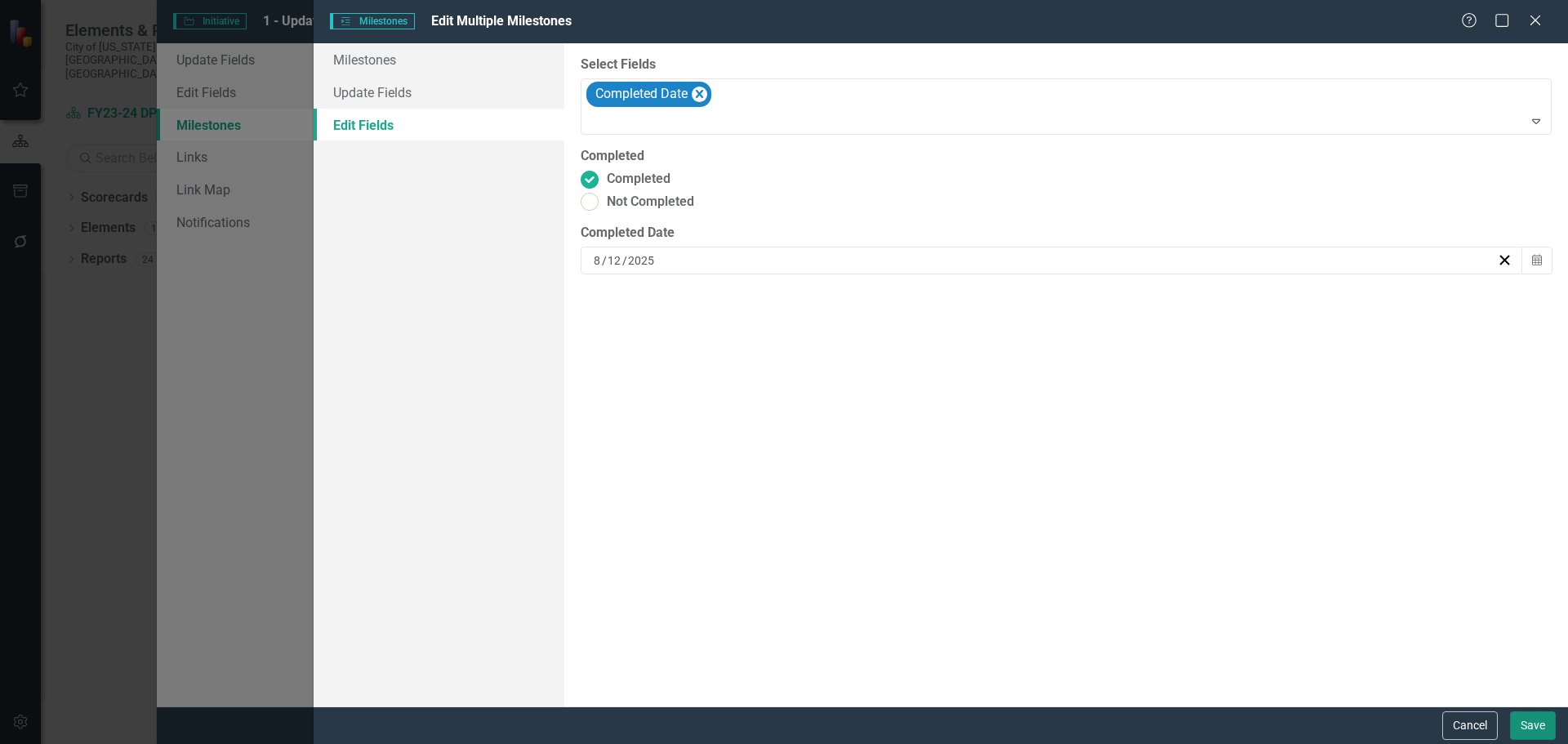
click at [1521, 717] on button "Save" at bounding box center [1533, 726] width 46 height 28
checkbox input "false"
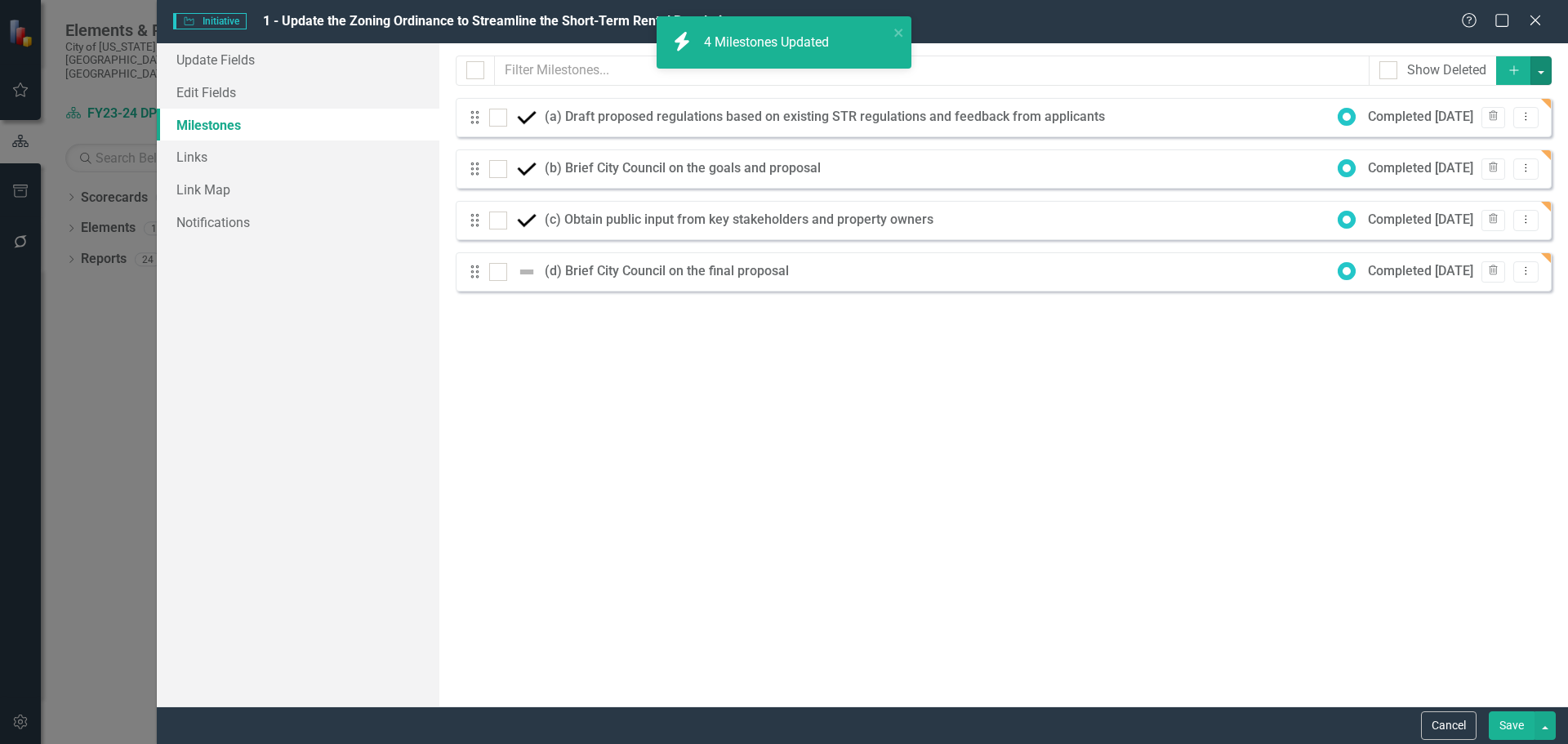
checkbox input "false"
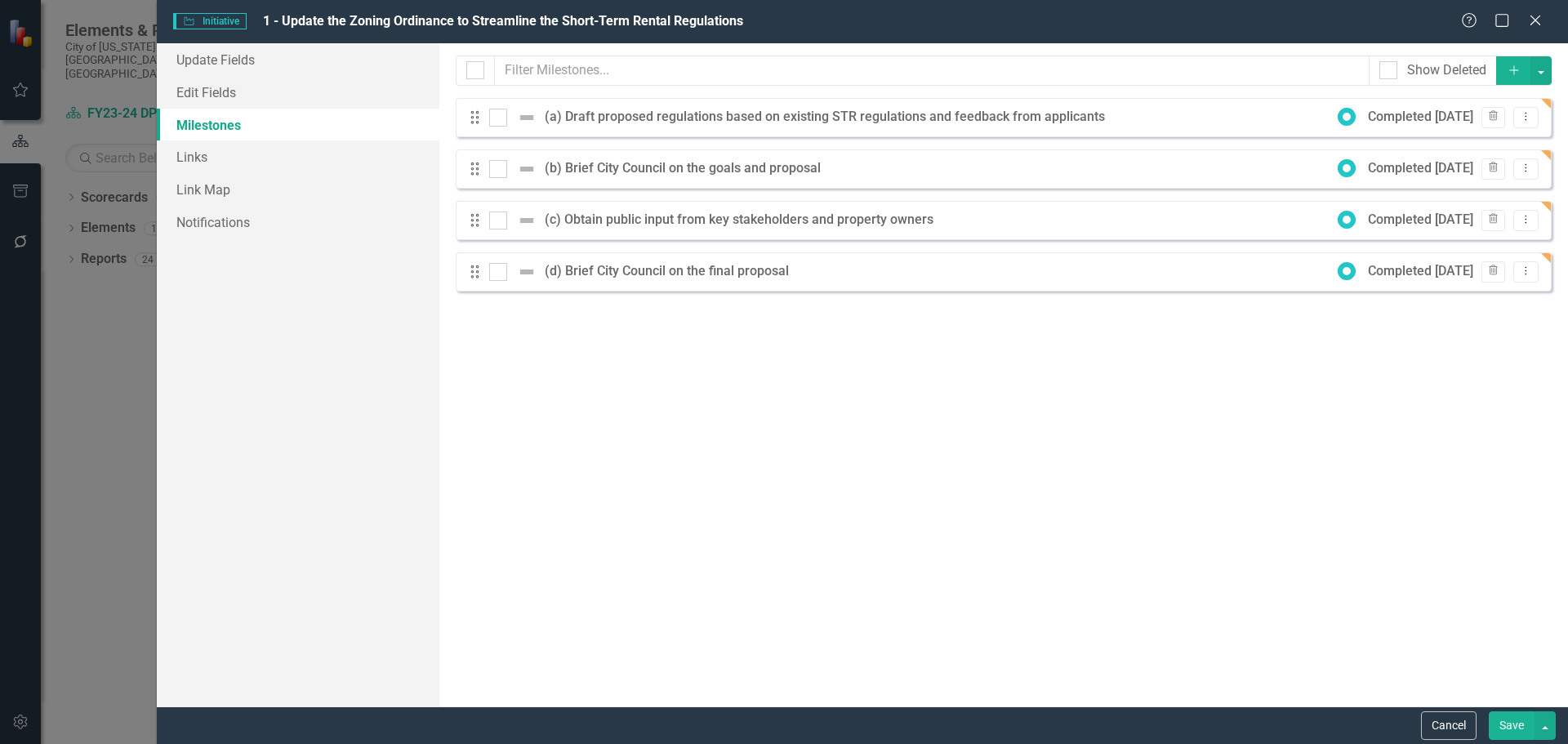
click at [1492, 721] on button "Save" at bounding box center [1511, 726] width 46 height 28
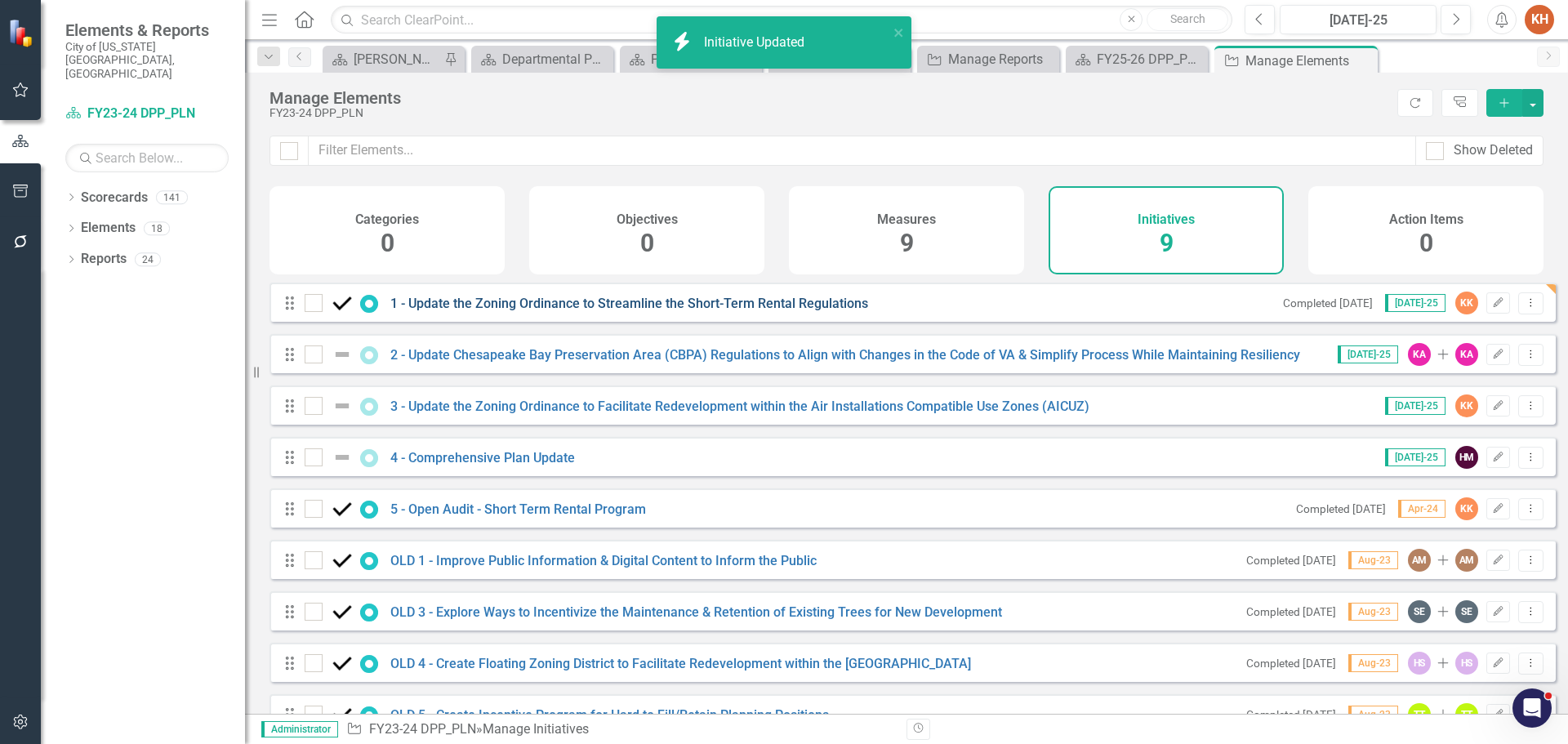
click at [773, 311] on link "1 - Update the Zoning Ordinance to Streamline the Short-Term Rental Regulations" at bounding box center [629, 303] width 478 height 16
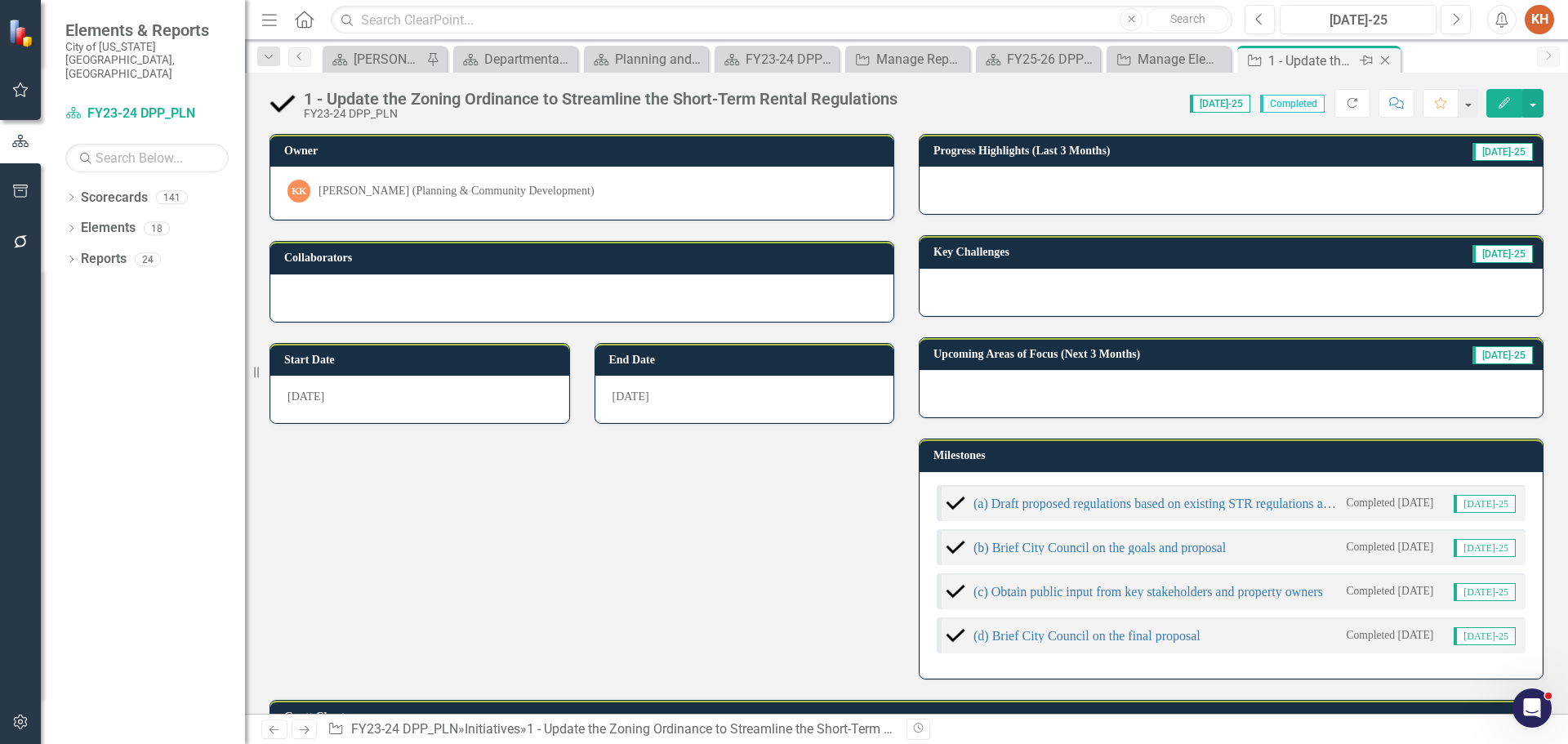
click at [1384, 61] on icon "Close" at bounding box center [1385, 61] width 17 height 13
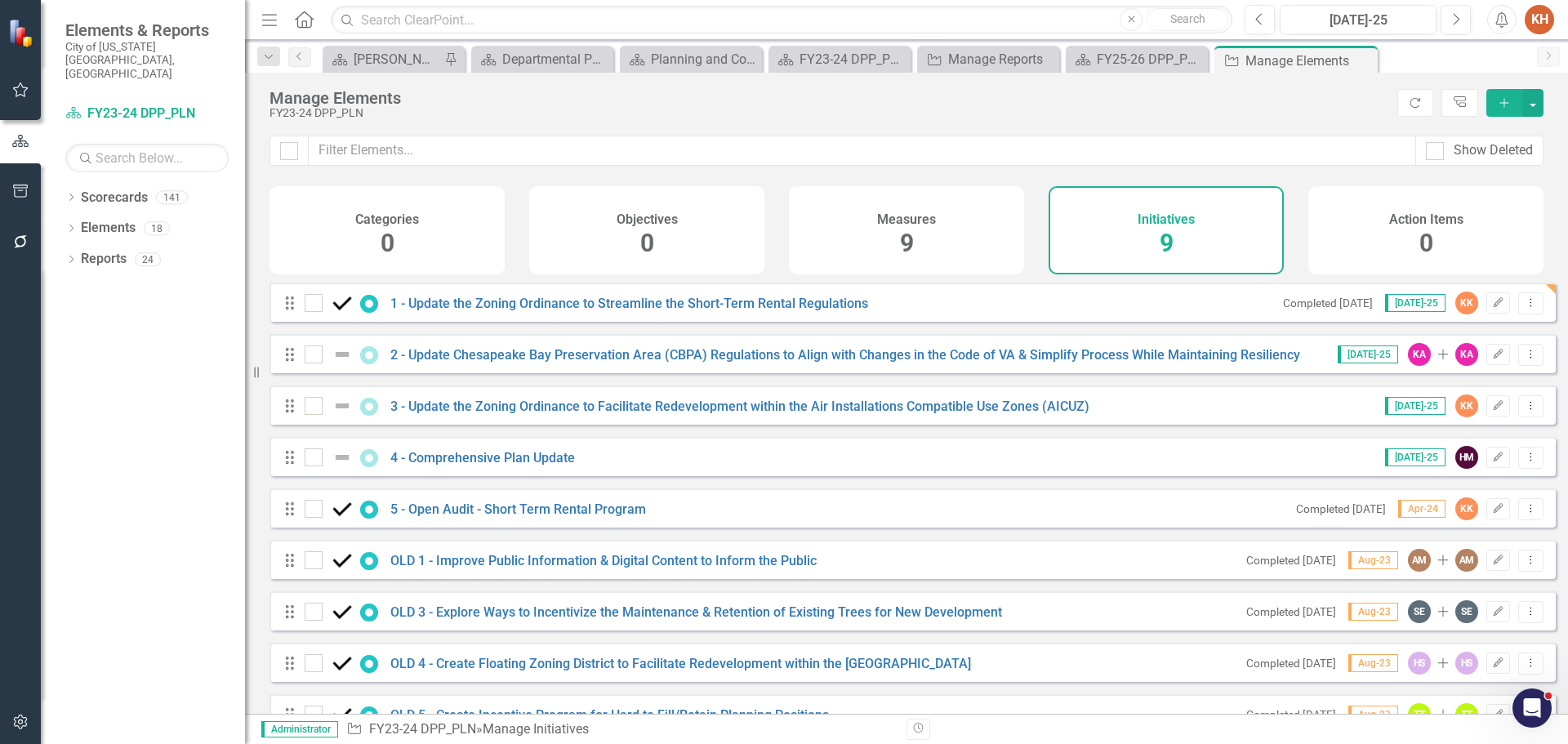
click at [0, 0] on icon at bounding box center [0, 0] width 0 height 0
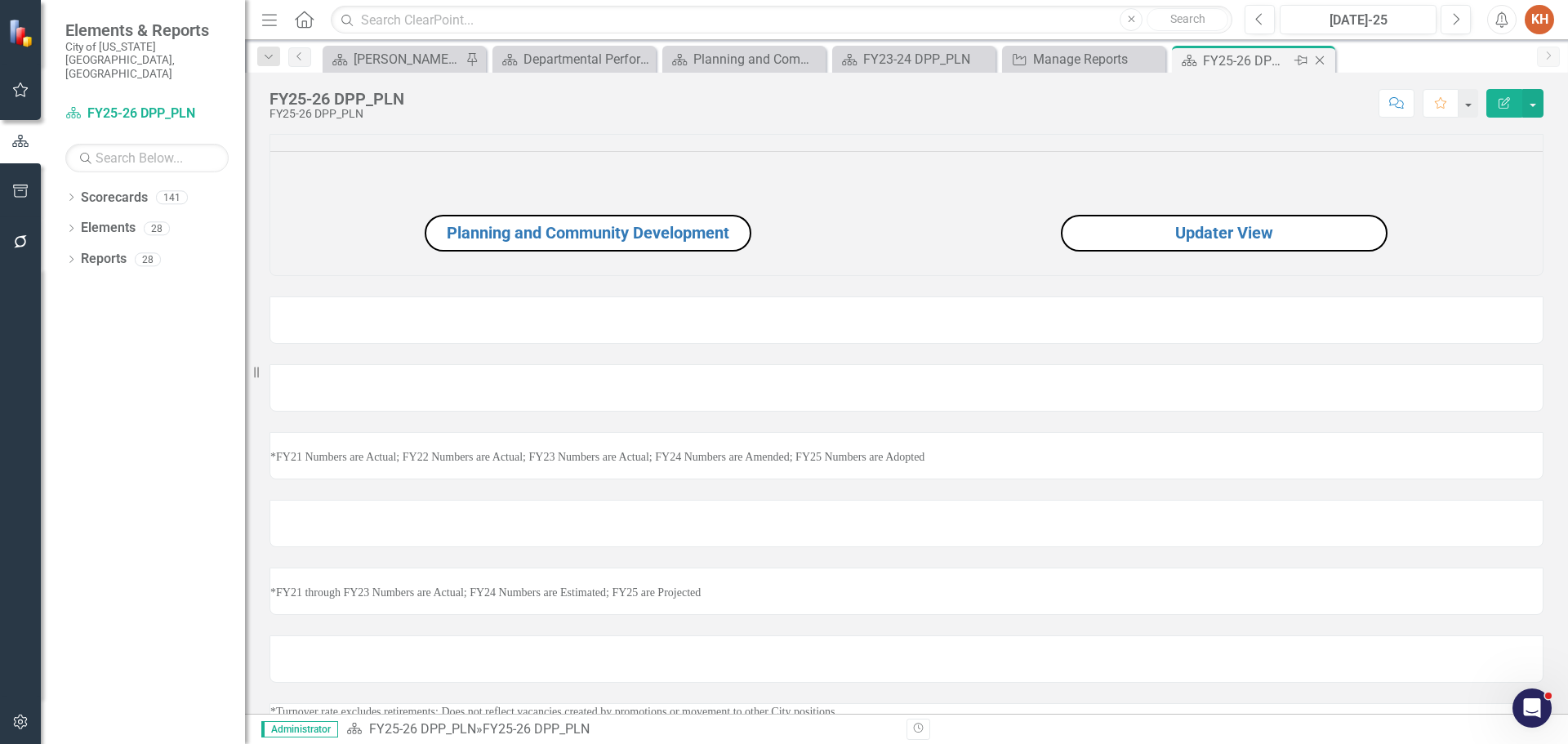
click at [1323, 58] on icon "Close" at bounding box center [1320, 61] width 17 height 13
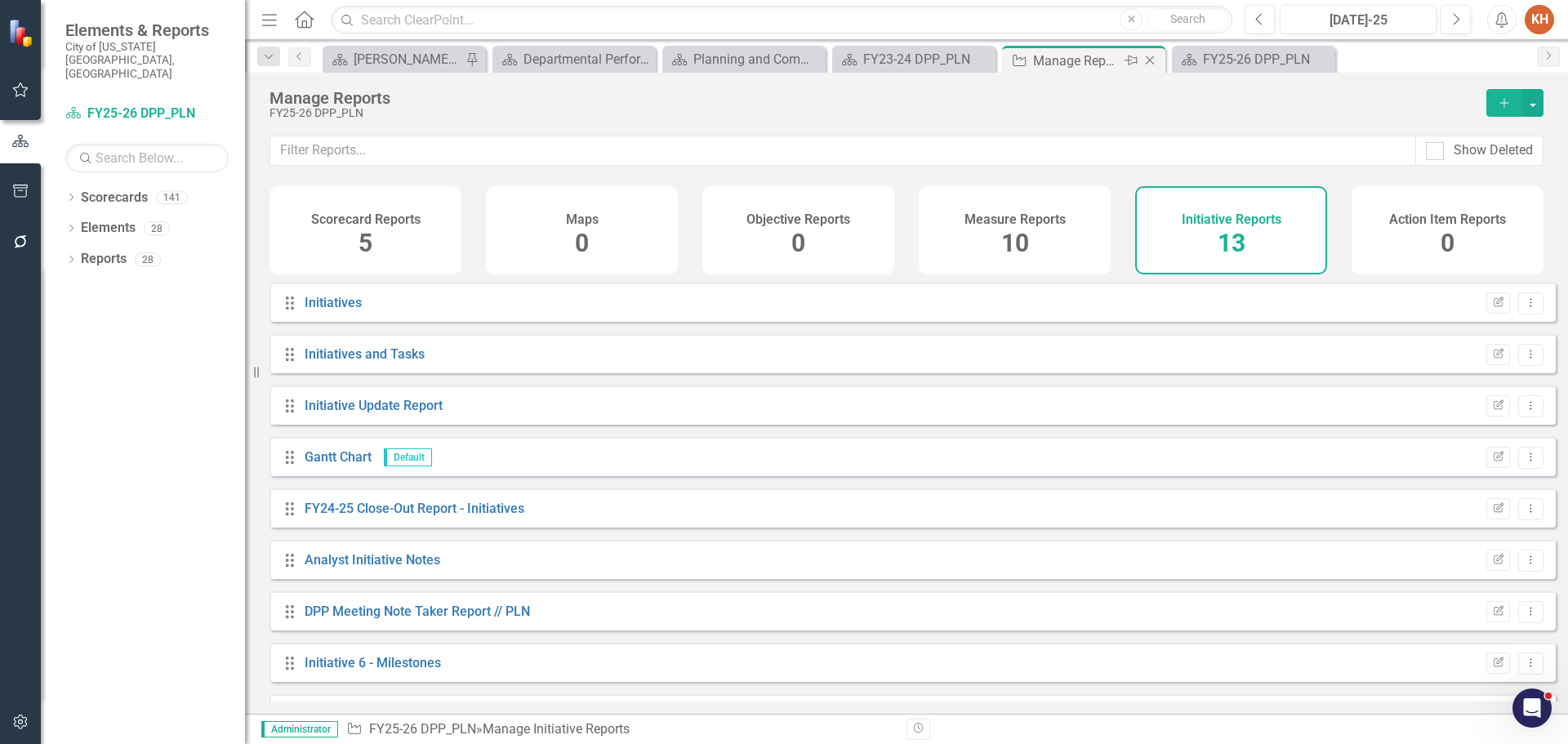
click at [1151, 58] on icon "Close" at bounding box center [1150, 61] width 17 height 13
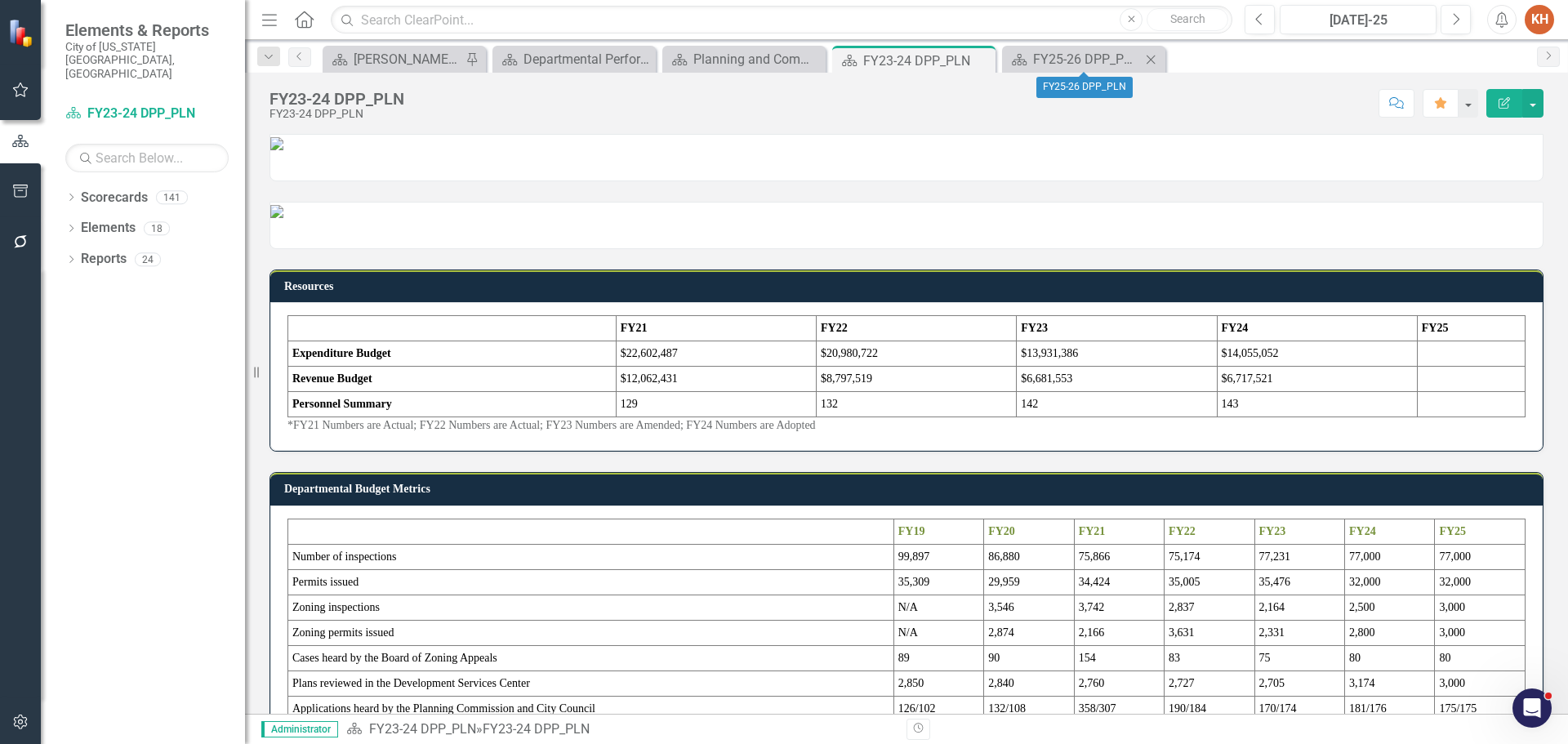
click at [1142, 59] on div "Close" at bounding box center [1151, 59] width 20 height 20
click at [980, 63] on icon "Close" at bounding box center [981, 61] width 17 height 13
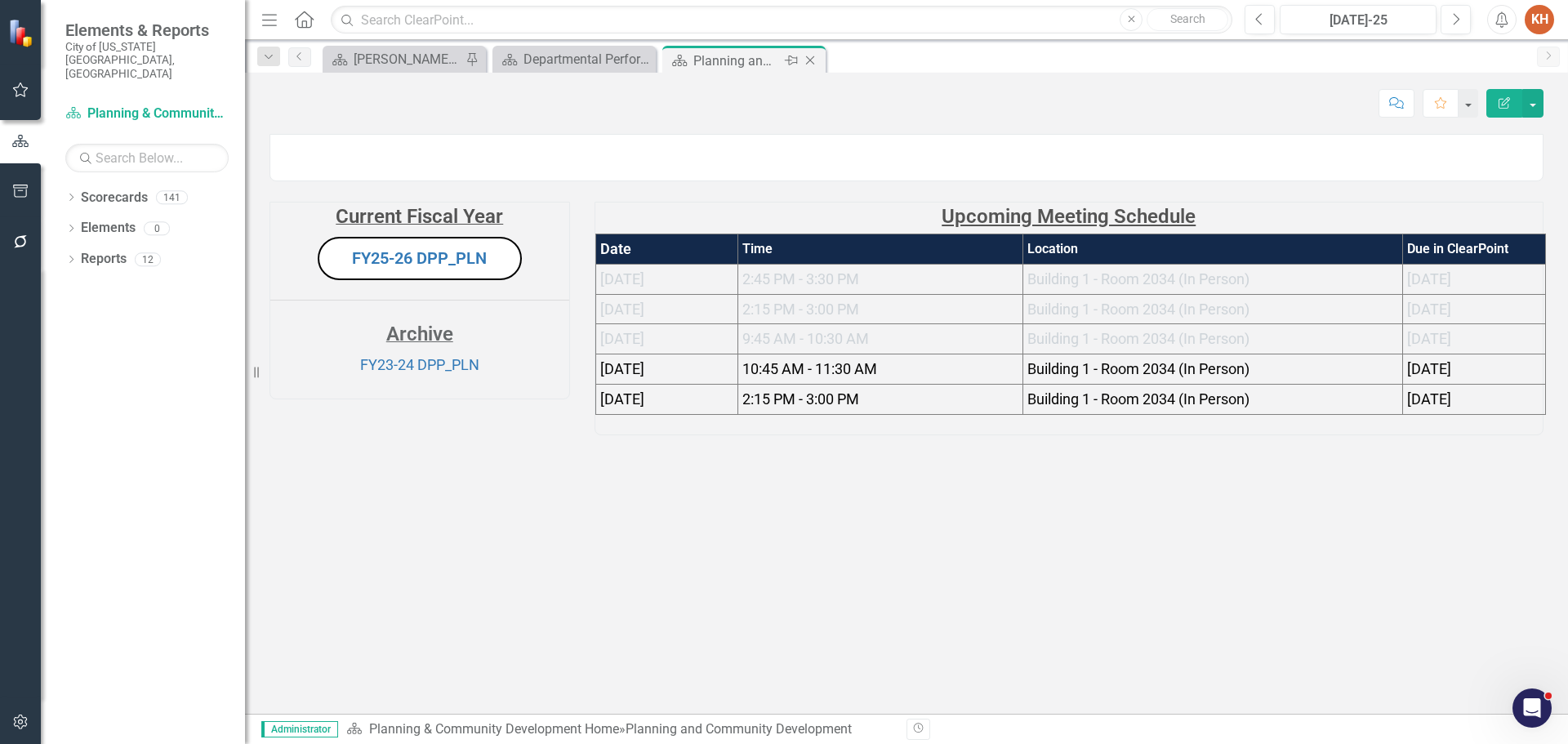
click at [809, 59] on icon at bounding box center [810, 61] width 9 height 9
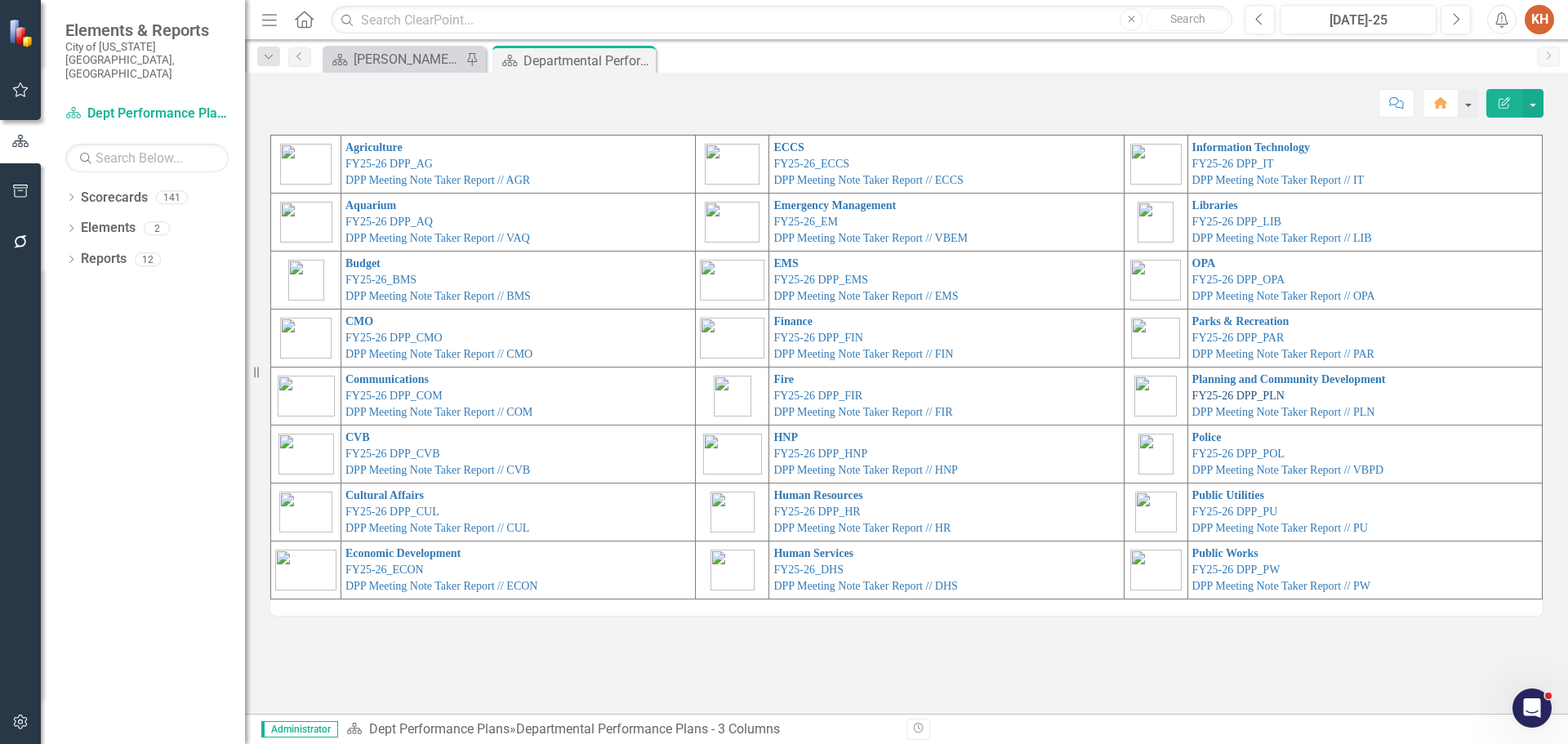
click at [1253, 397] on link "FY25-26 DPP_PLN" at bounding box center [1238, 395] width 93 height 13
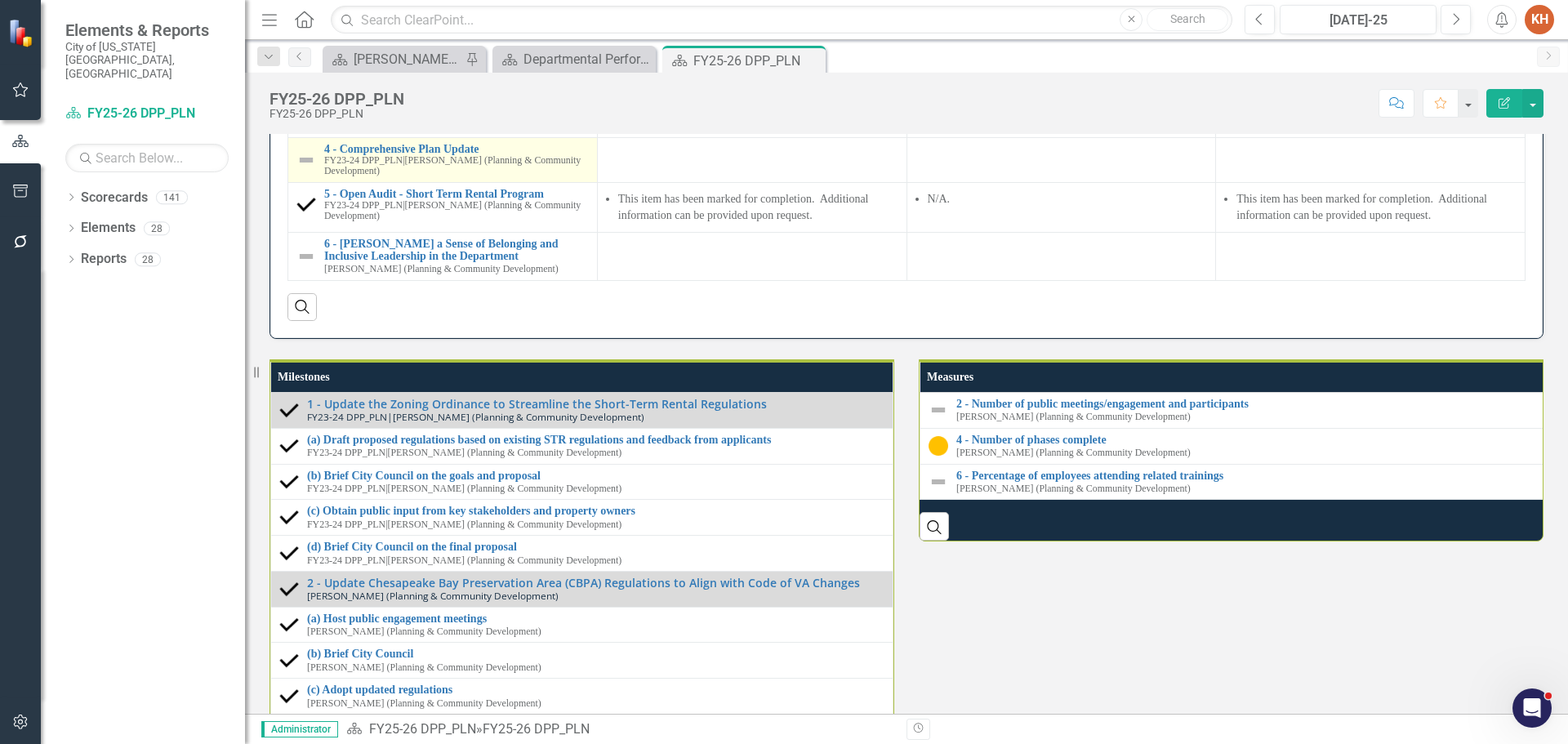
scroll to position [1633, 0]
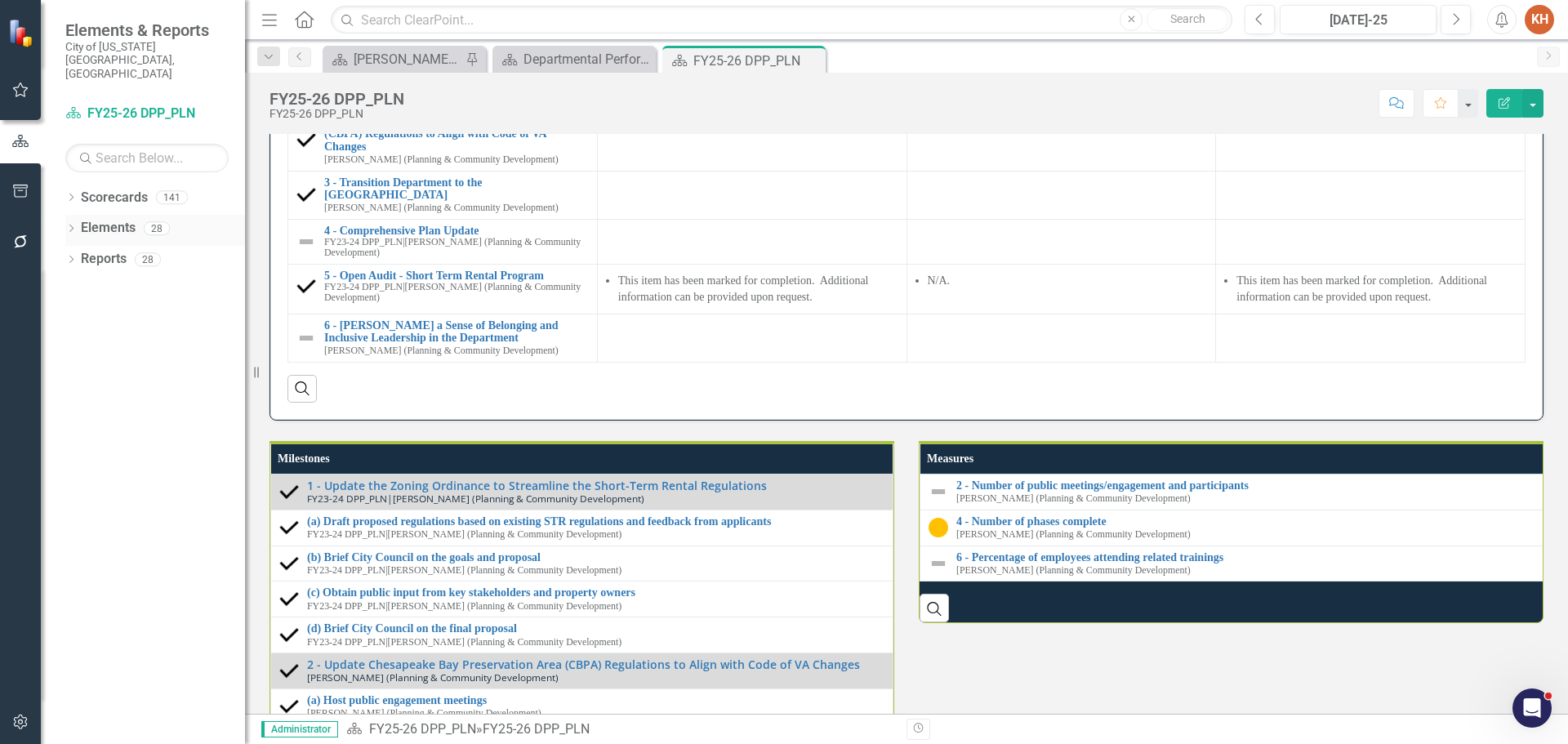
click at [112, 219] on link "Elements" at bounding box center [108, 228] width 55 height 19
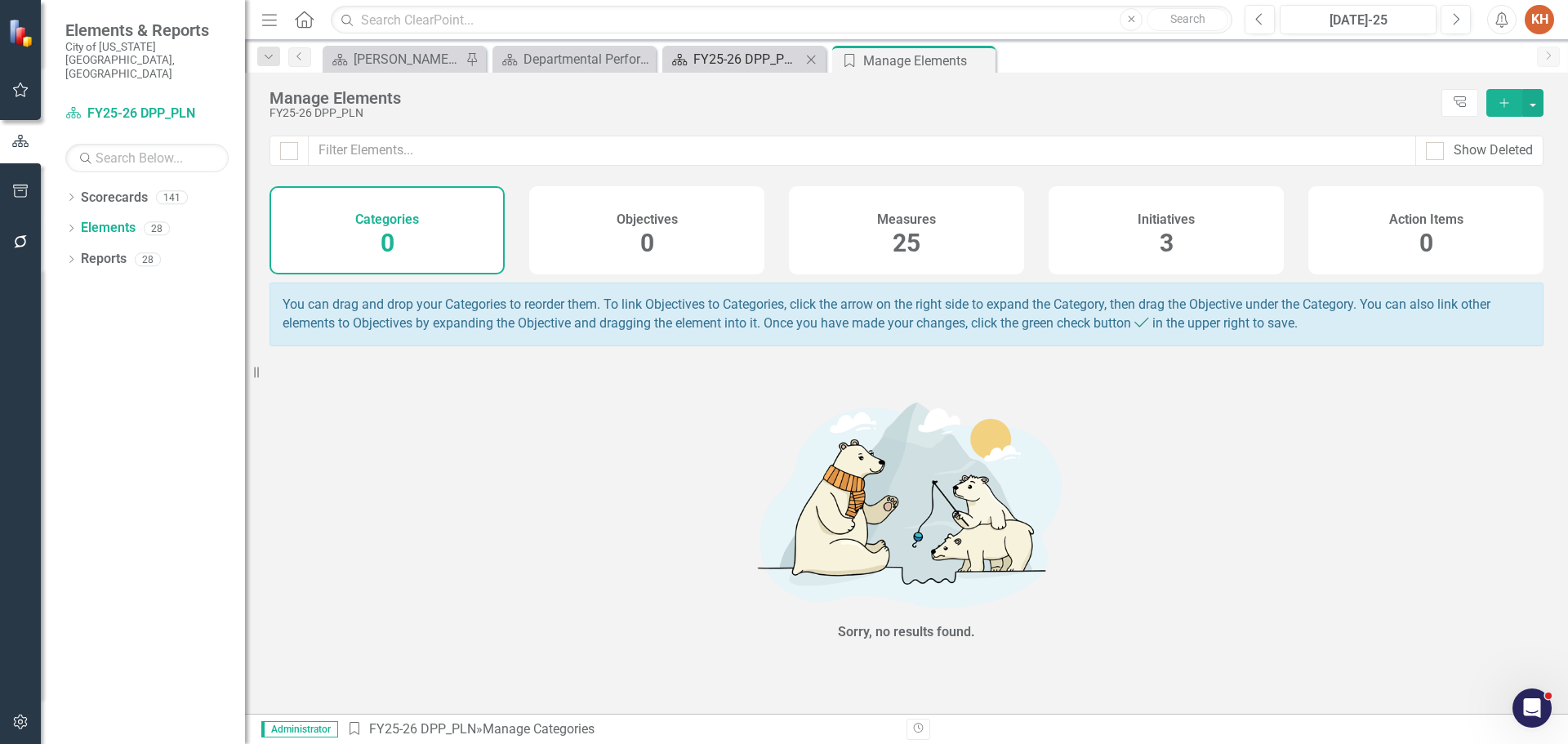
click at [734, 59] on div "FY25-26 DPP_PLN" at bounding box center [747, 59] width 108 height 20
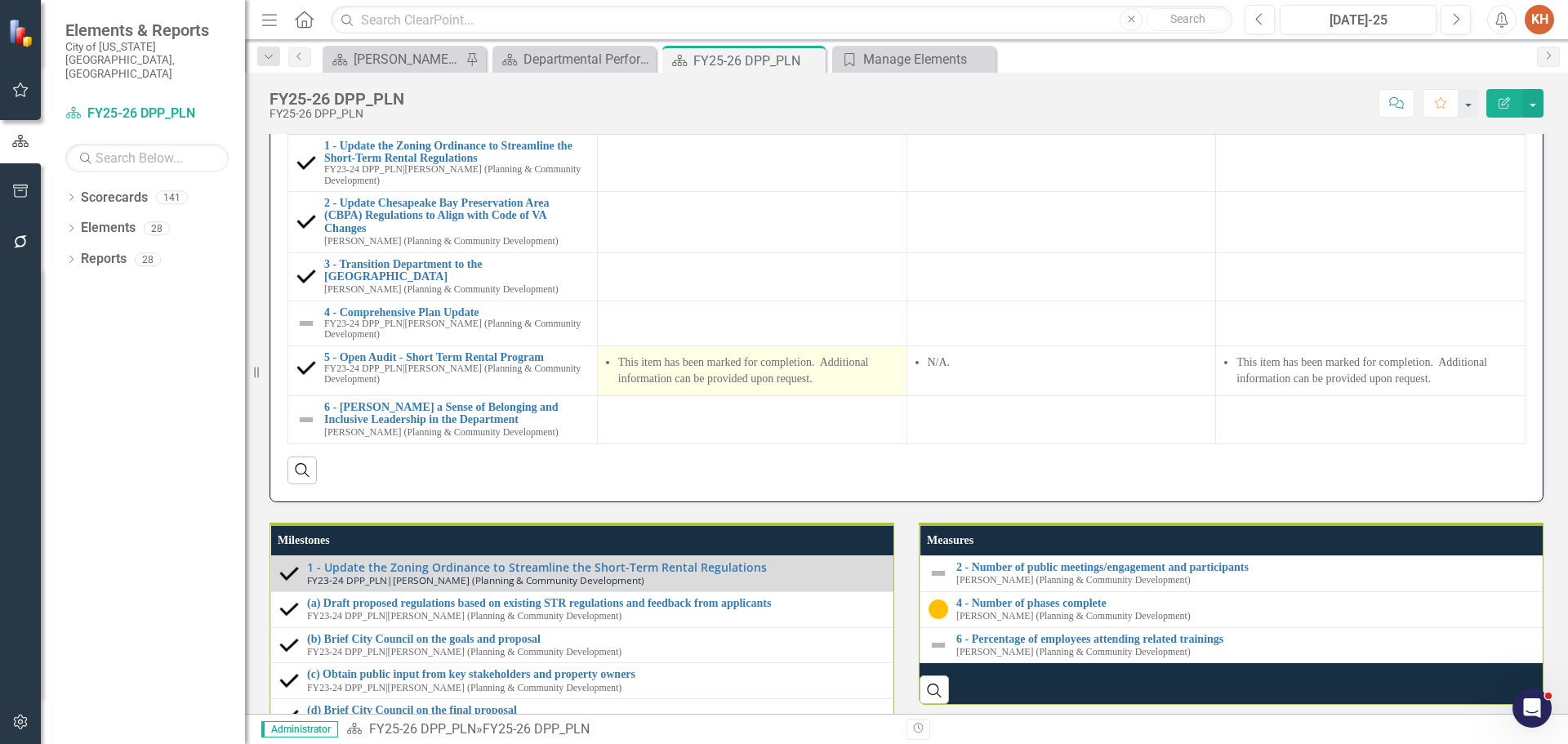
scroll to position [1796, 0]
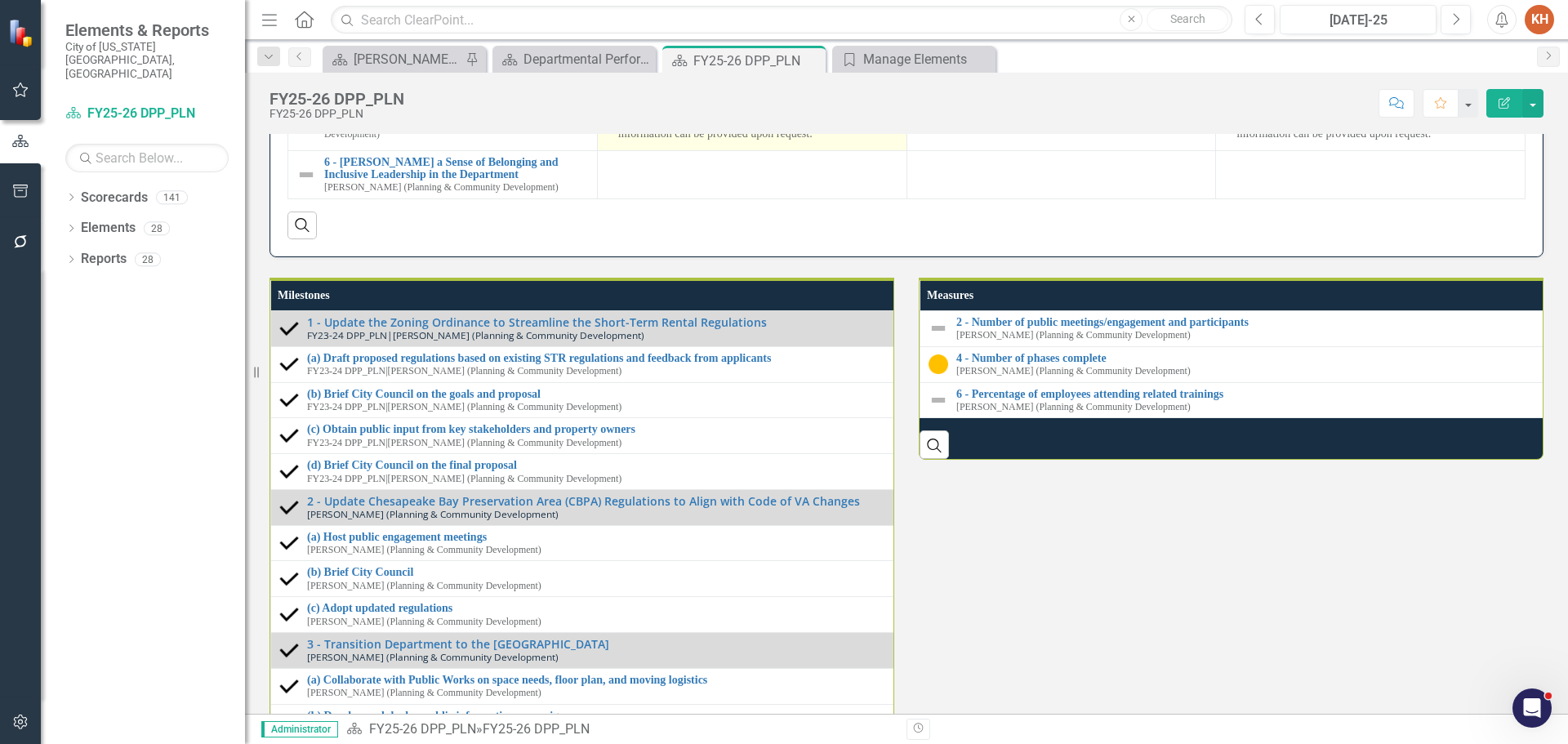
click at [681, 142] on li "This item has been marked for completion. Additional information can be provide…" at bounding box center [759, 125] width 280 height 33
click at [679, 142] on li "This item has been marked for completion. Additional information can be provide…" at bounding box center [759, 125] width 280 height 33
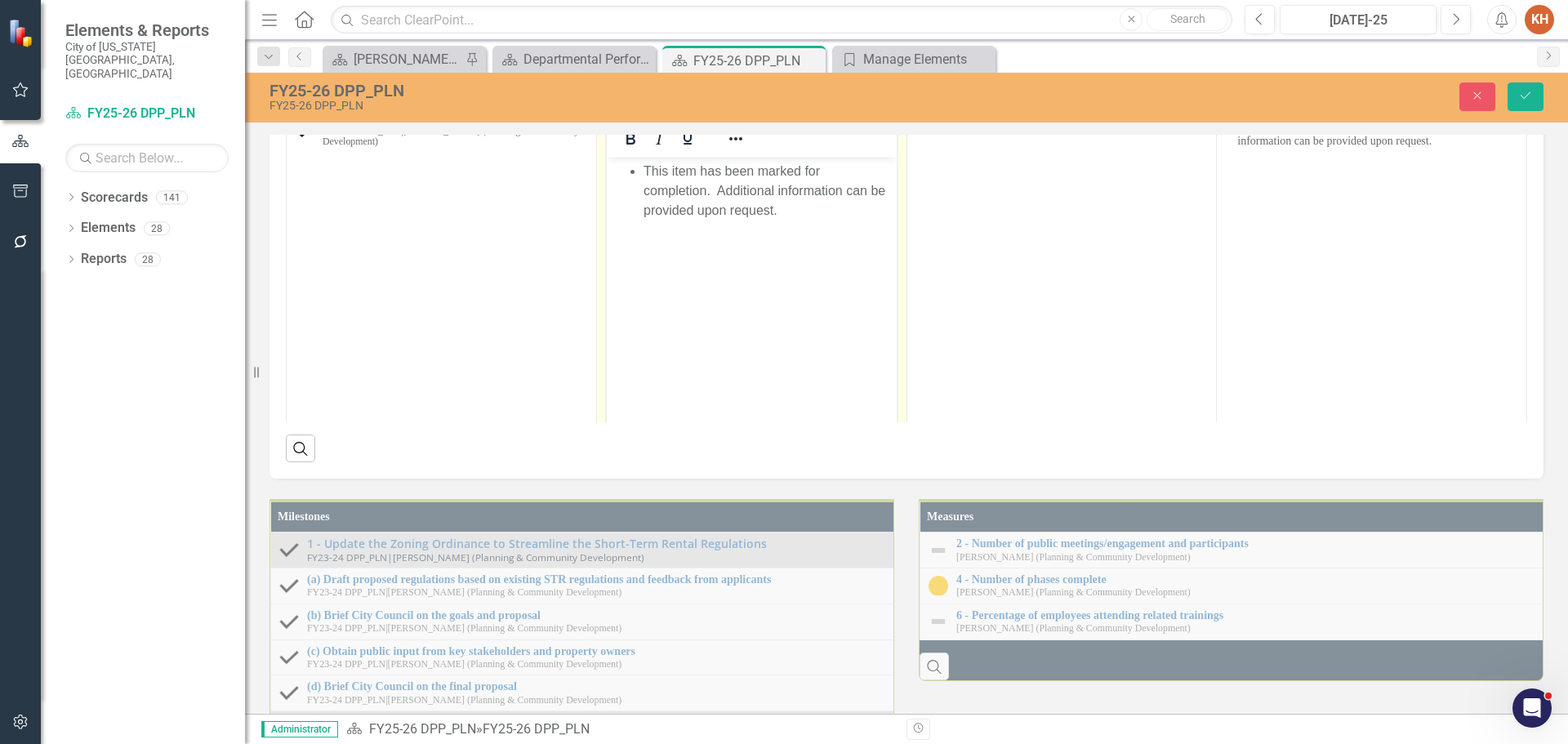
scroll to position [0, 0]
click at [724, 174] on li "This item has been marked for completion. Additional information can be provide…" at bounding box center [767, 190] width 250 height 58
click at [723, 173] on li "This item has been marked for completion. Additional information can be provide…" at bounding box center [767, 190] width 250 height 58
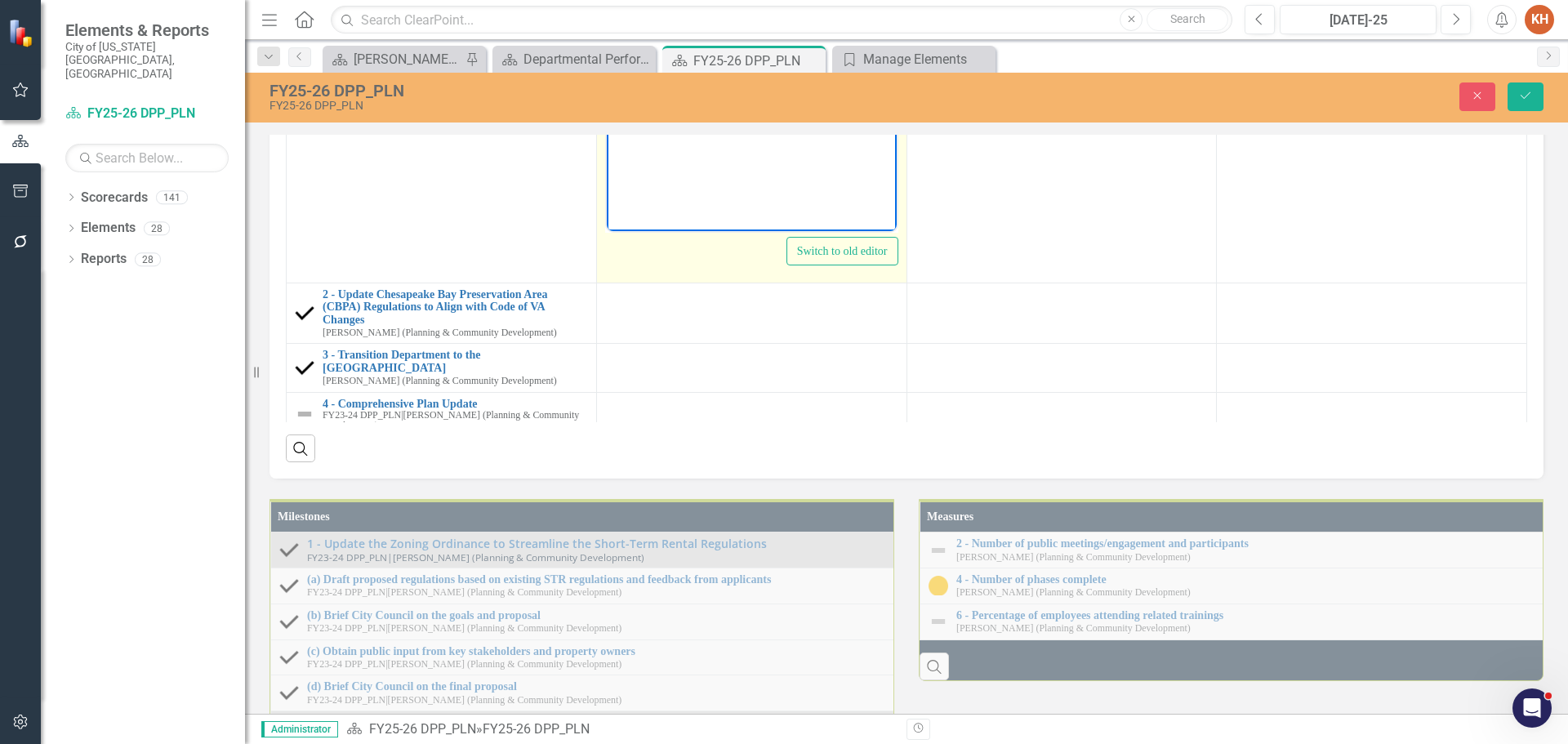
paste body "Rich Text Area. Press ALT-0 for help."
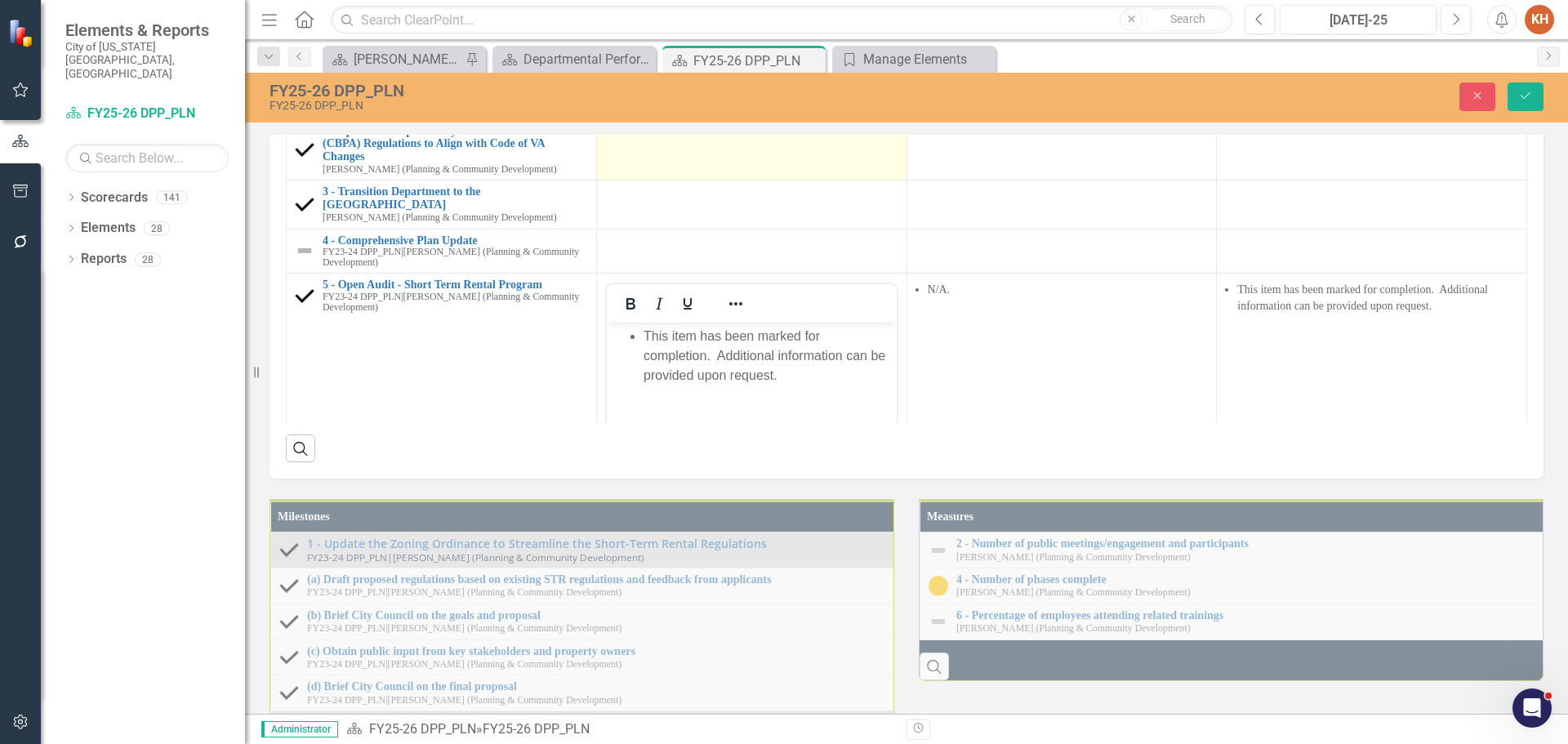
click at [703, 180] on td at bounding box center [752, 149] width 310 height 61
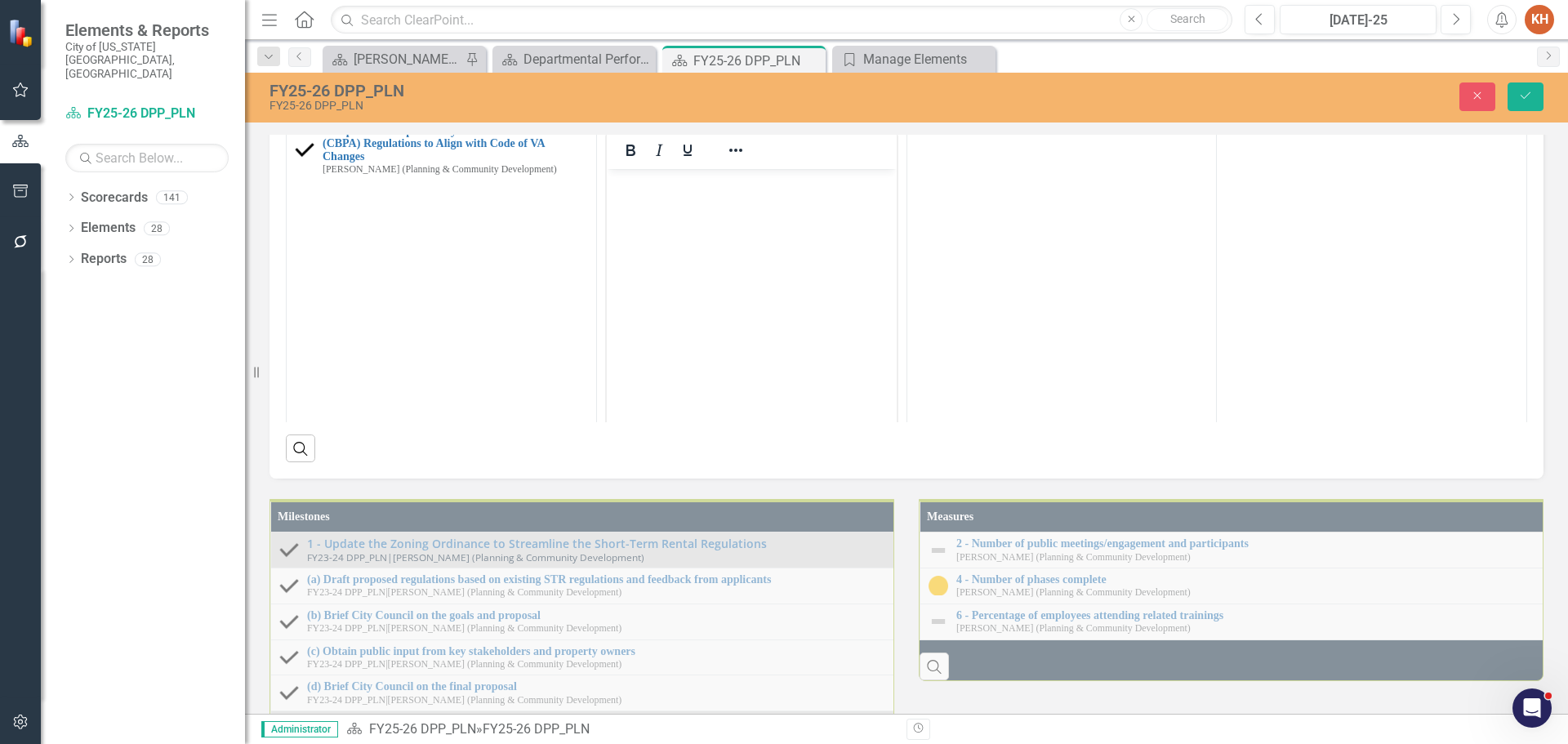
scroll to position [0, 0]
click at [730, 221] on body "Rich Text Area. Press ALT-0 for help." at bounding box center [750, 291] width 290 height 245
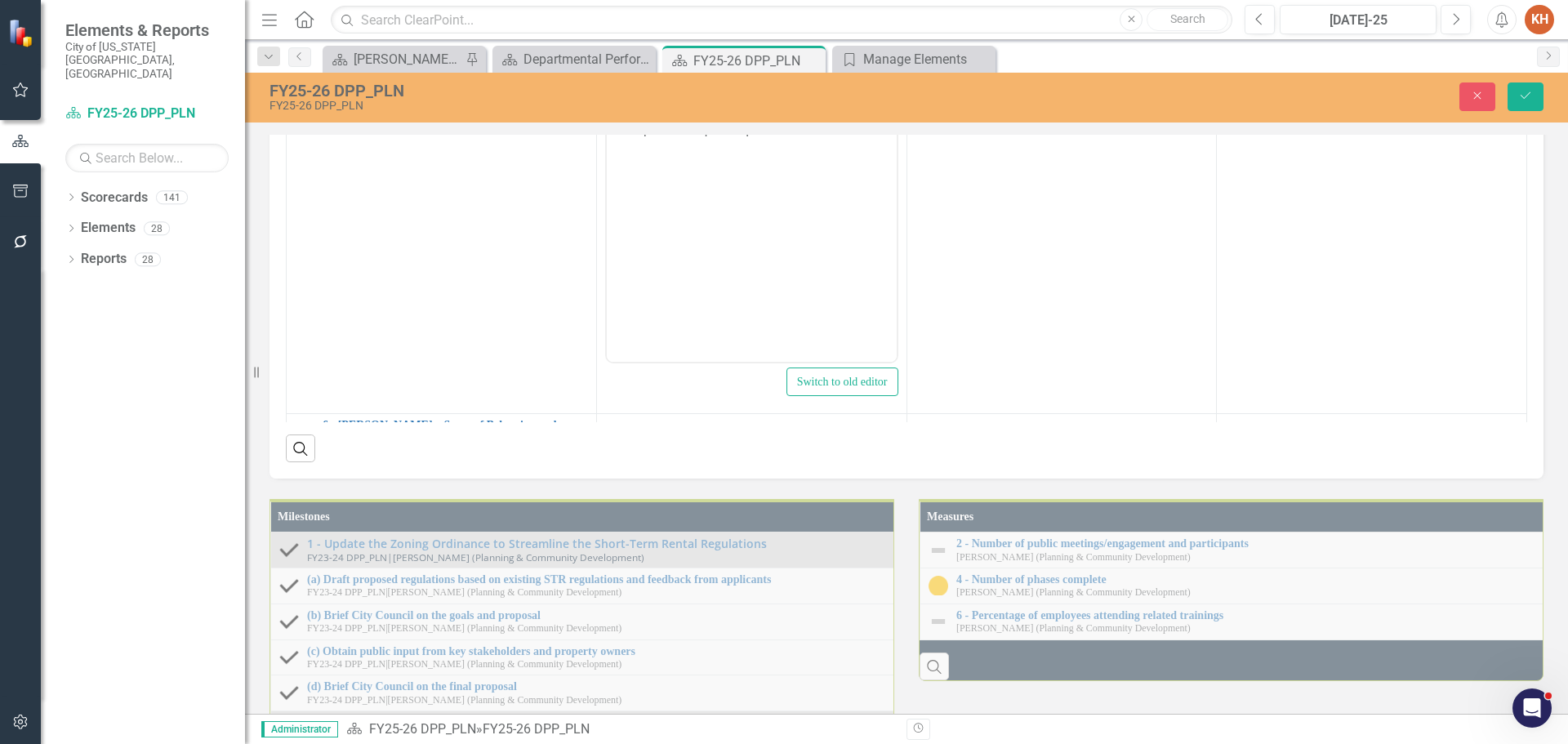
scroll to position [571, 0]
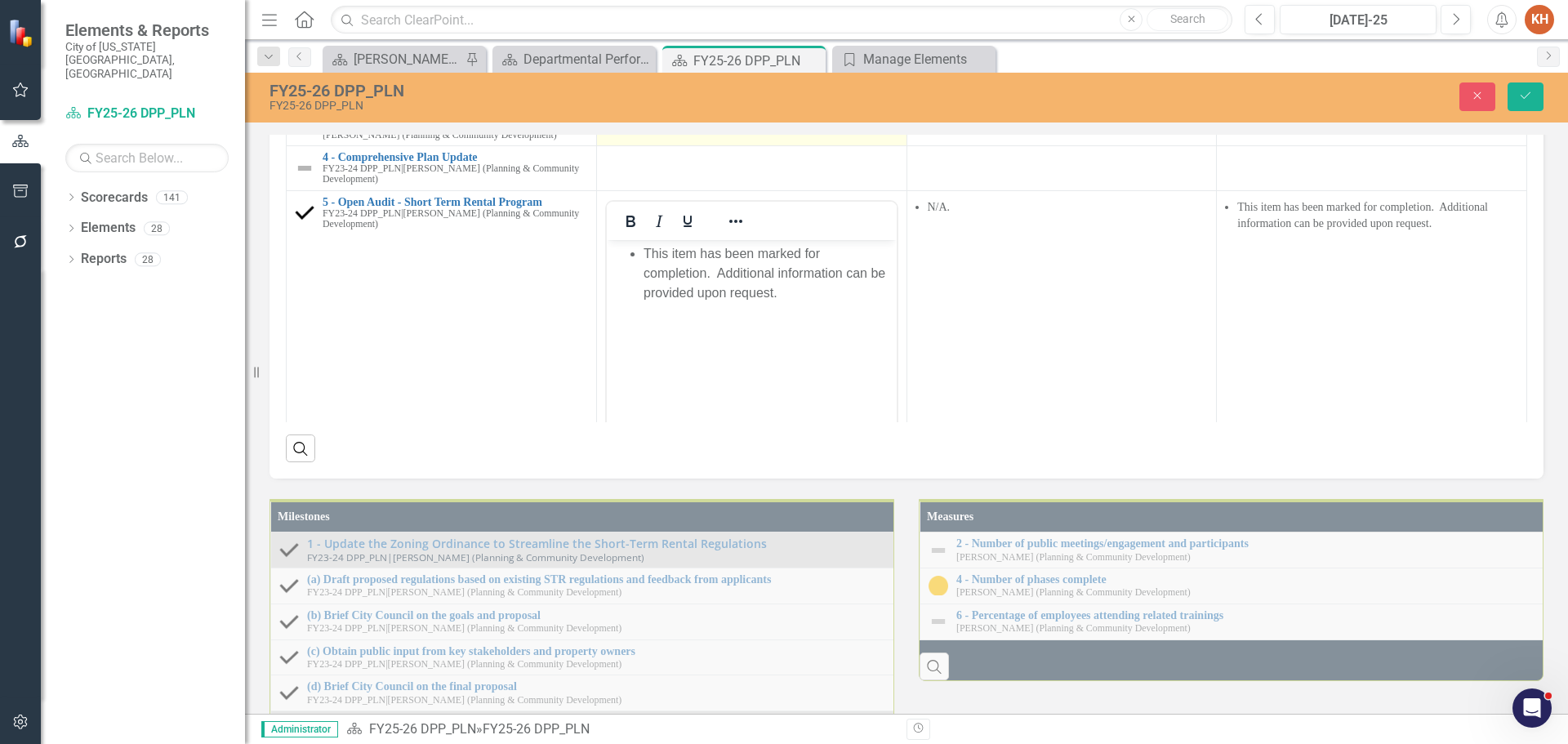
click at [688, 145] on td at bounding box center [752, 121] width 310 height 48
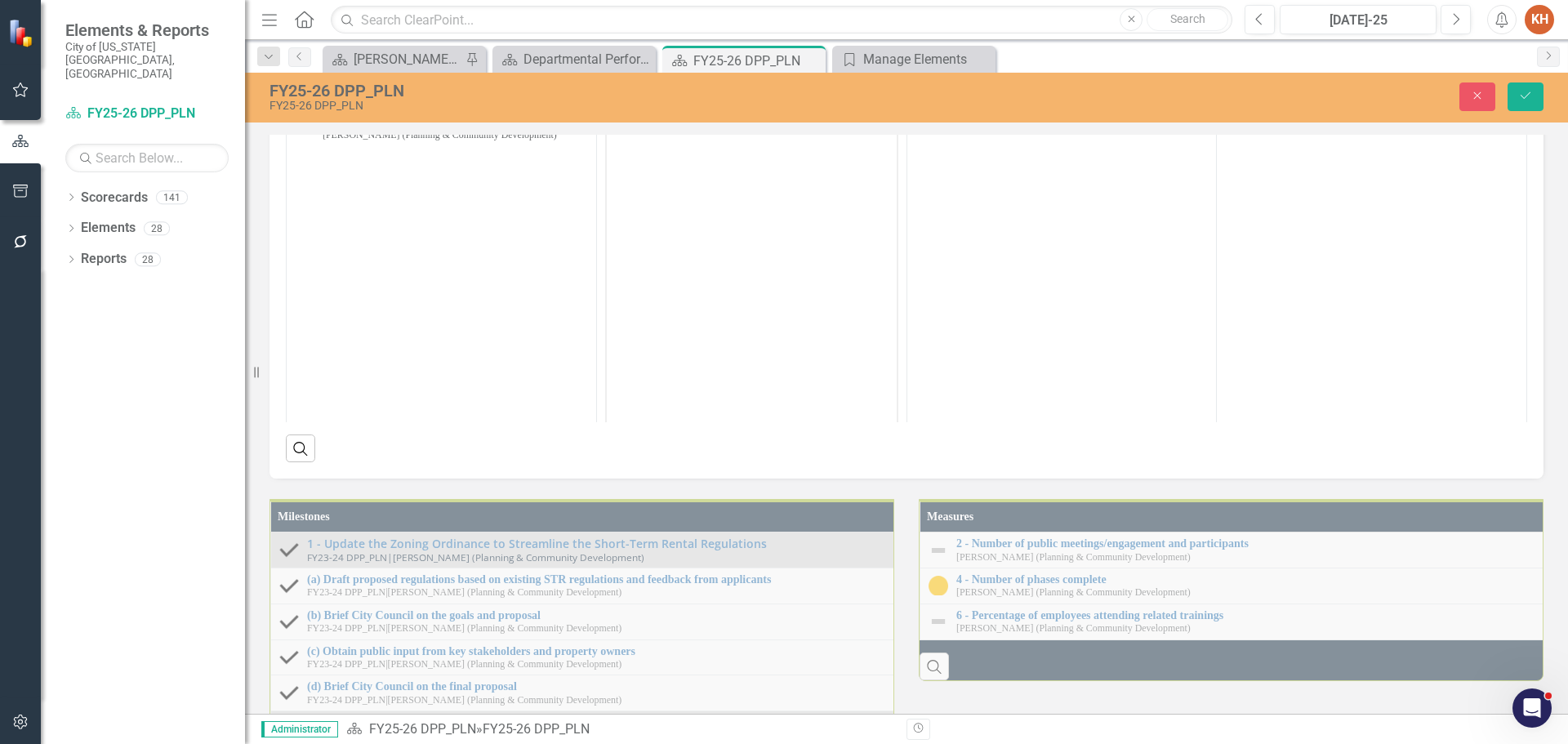
scroll to position [0, 0]
click at [718, 196] on body "Rich Text Area. Press ALT-0 for help." at bounding box center [750, 269] width 290 height 245
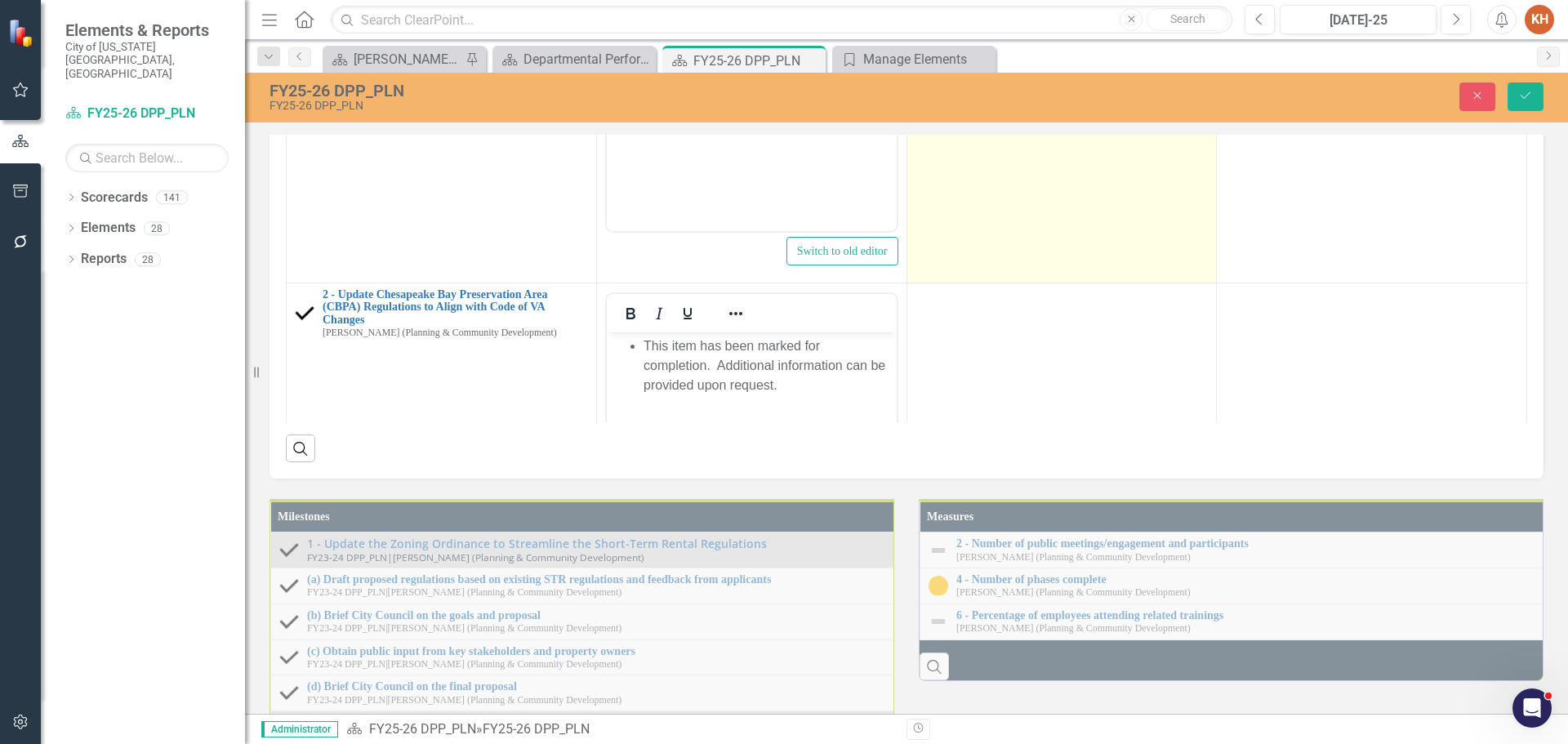
scroll to position [1714, 0]
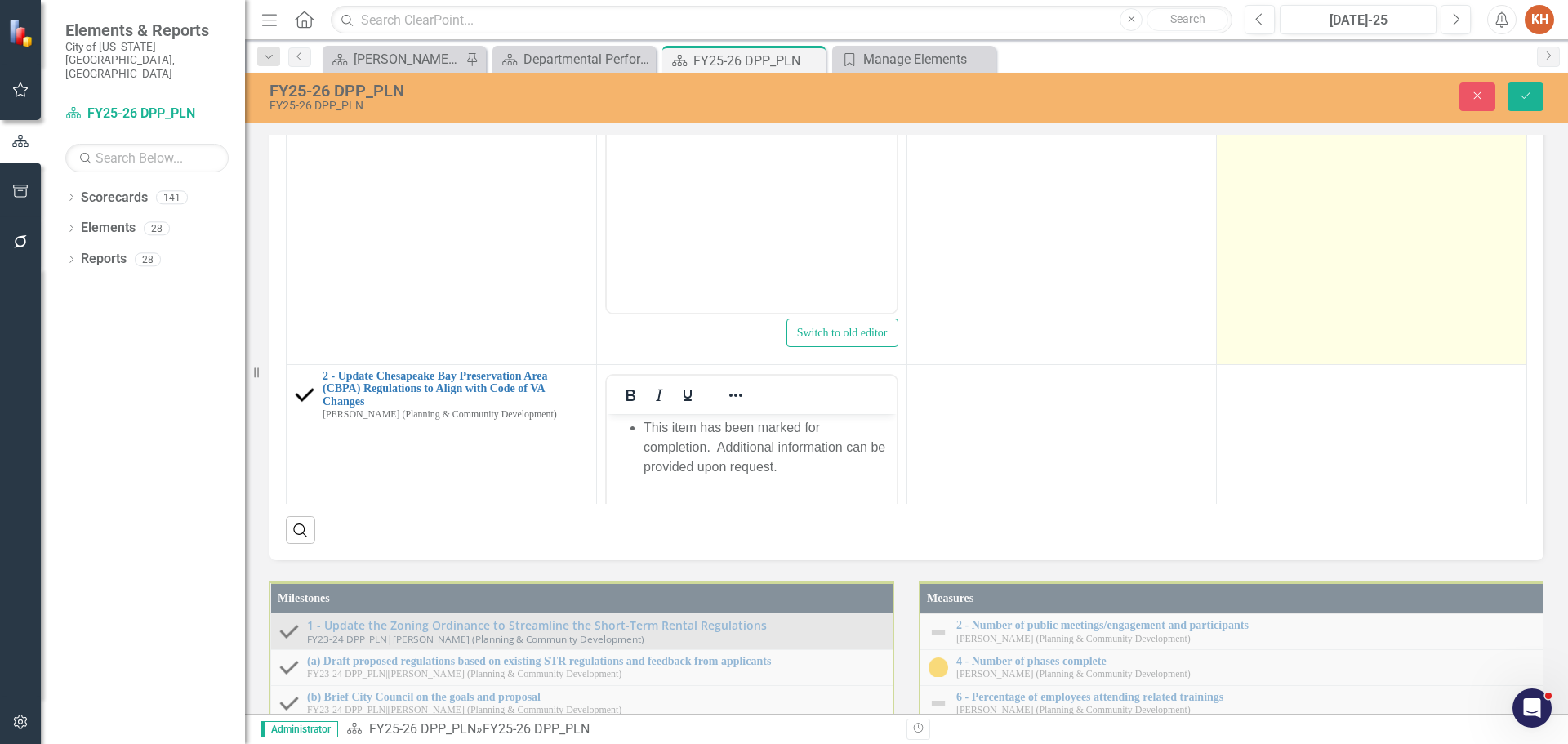
click at [1303, 364] on td at bounding box center [1372, 171] width 310 height 386
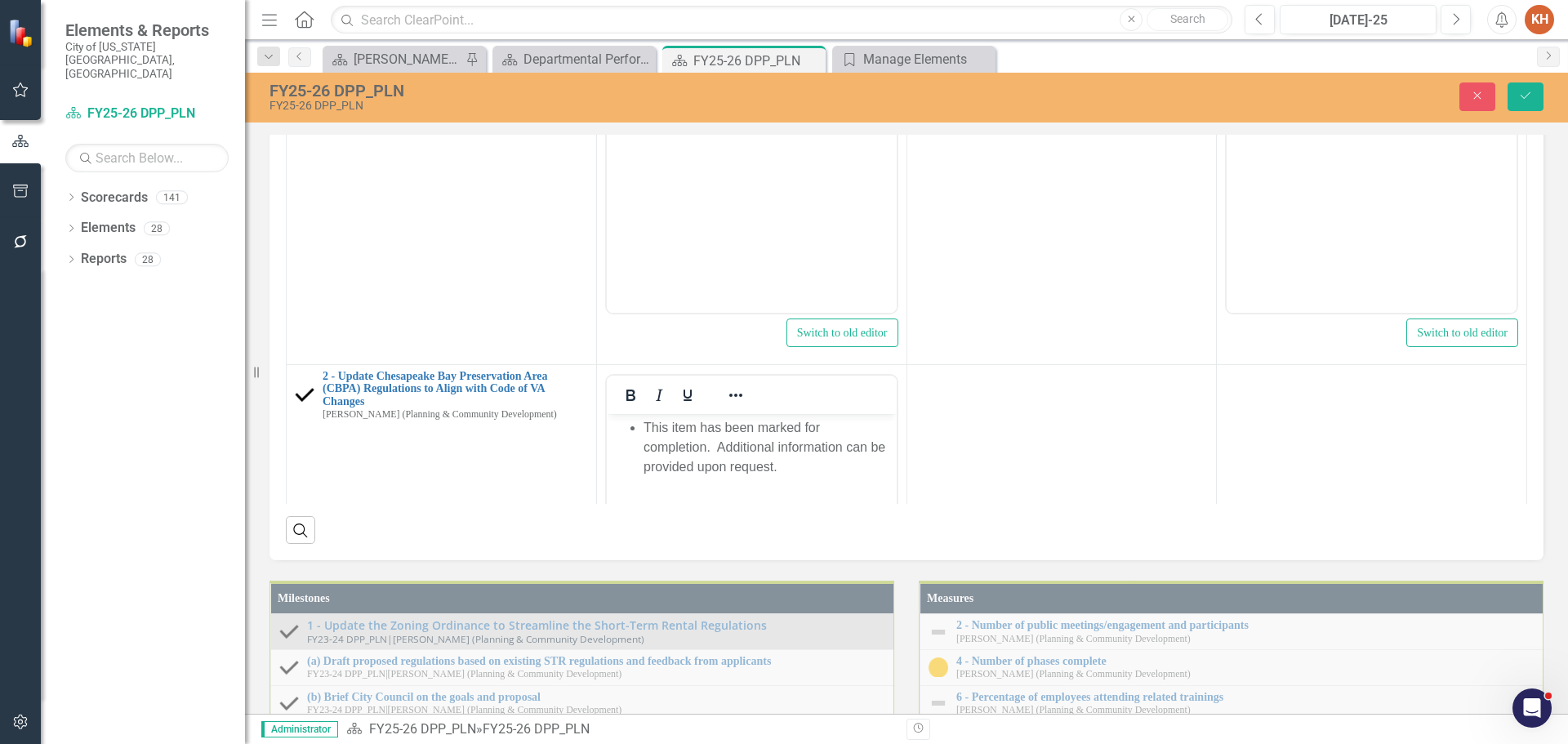
scroll to position [0, 0]
click at [1291, 140] on body "Rich Text Area. Press ALT-0 for help." at bounding box center [1371, 149] width 290 height 245
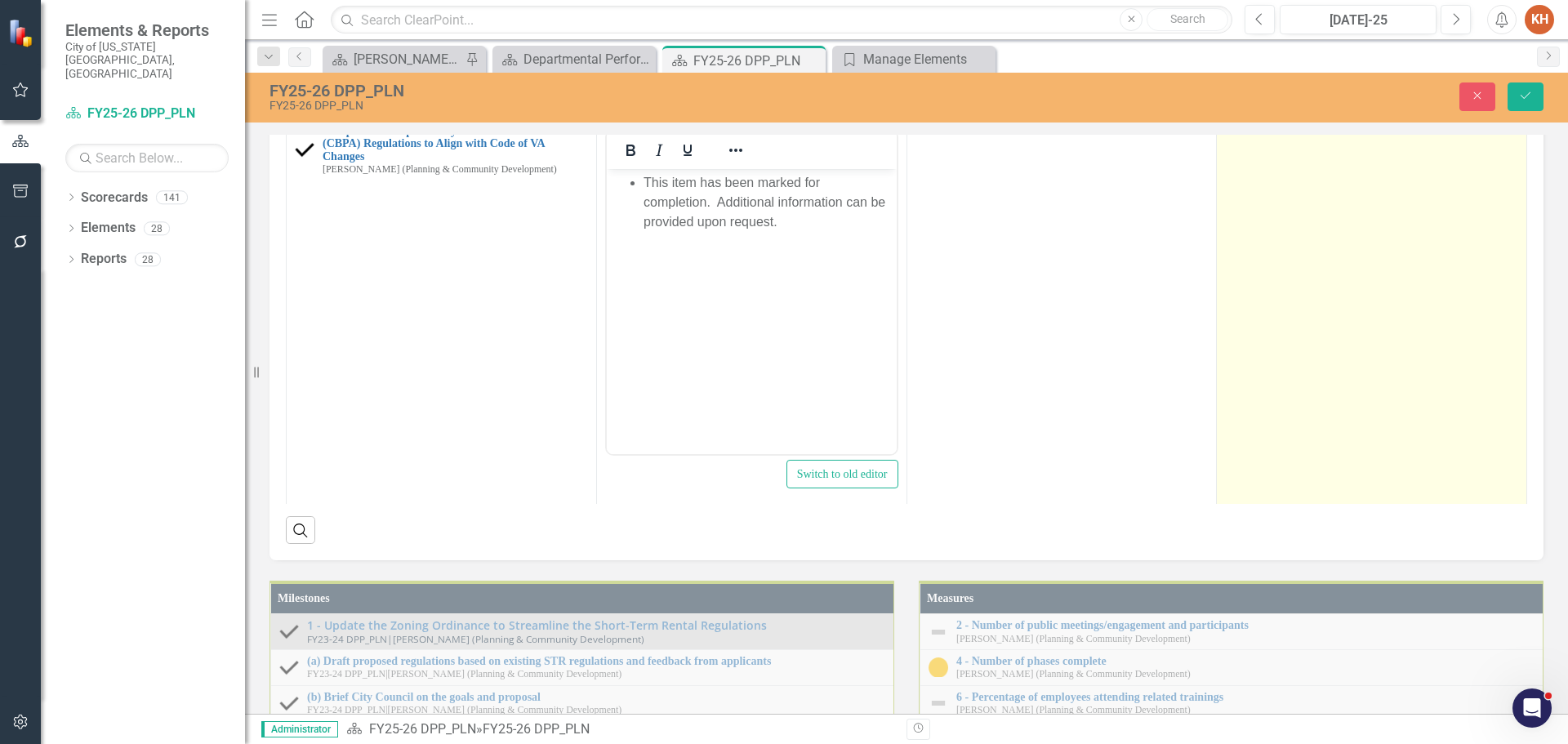
scroll to position [327, 0]
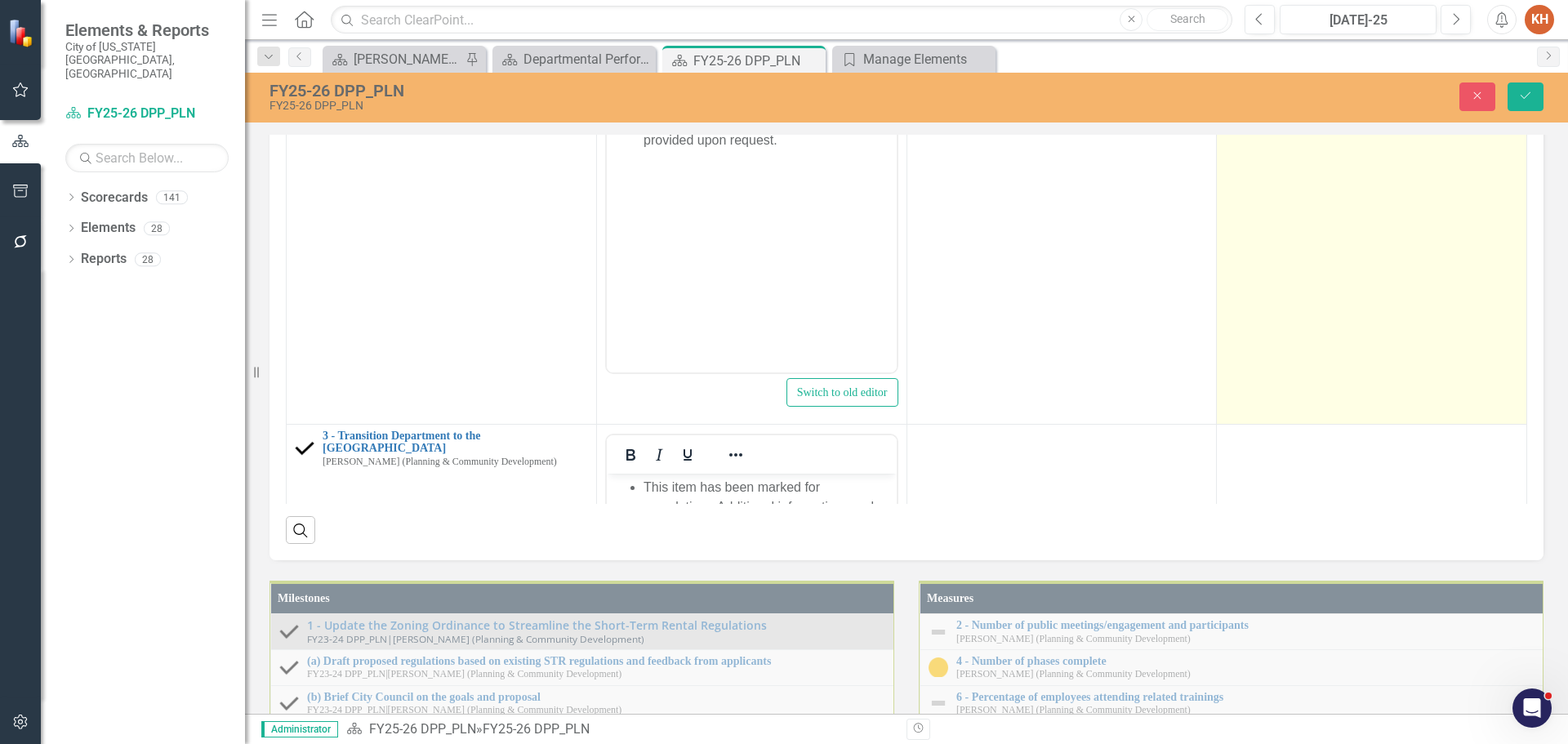
click at [1264, 424] on td at bounding box center [1372, 230] width 310 height 386
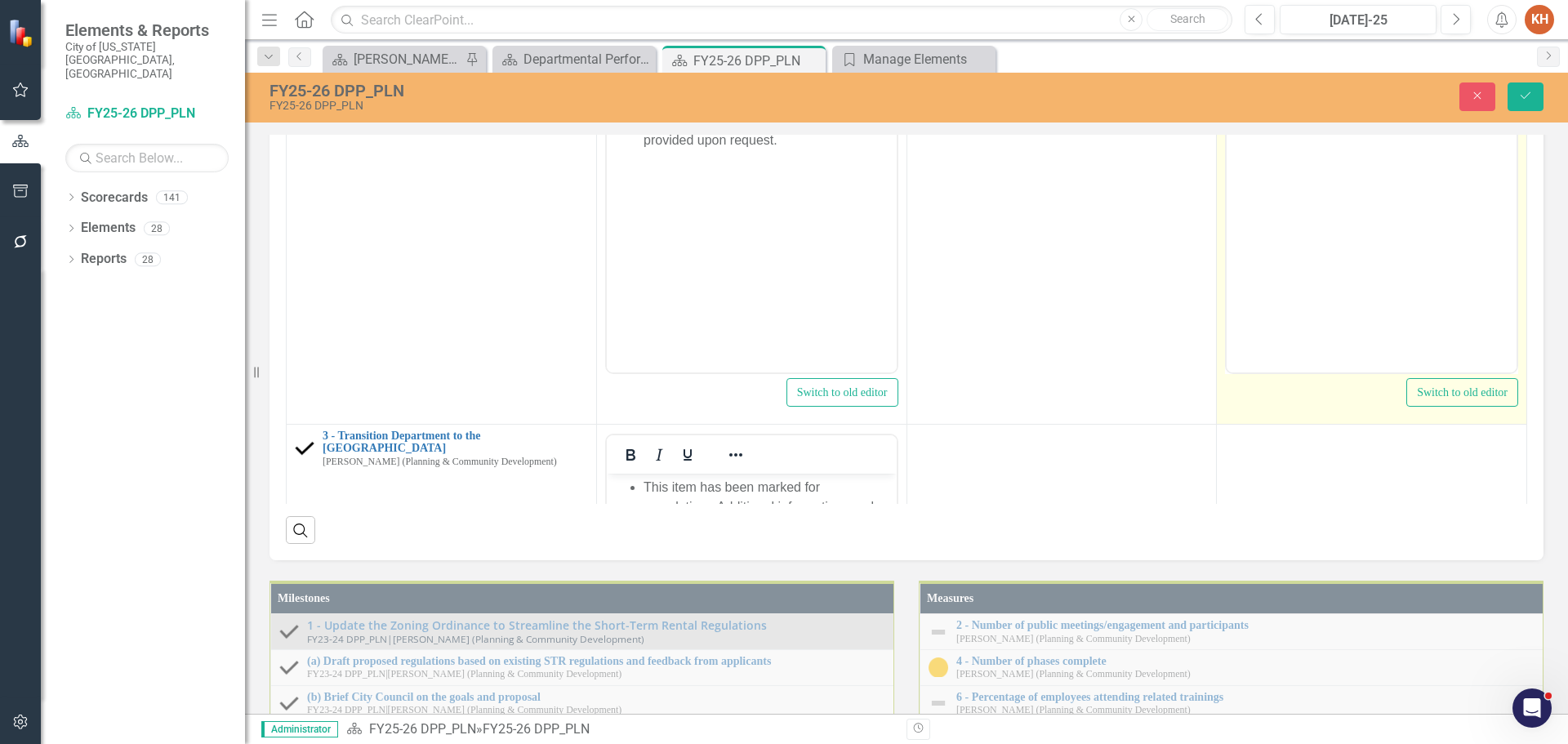
scroll to position [0, 0]
click at [1327, 156] on body "Rich Text Area. Press ALT-0 for help." at bounding box center [1371, 209] width 290 height 245
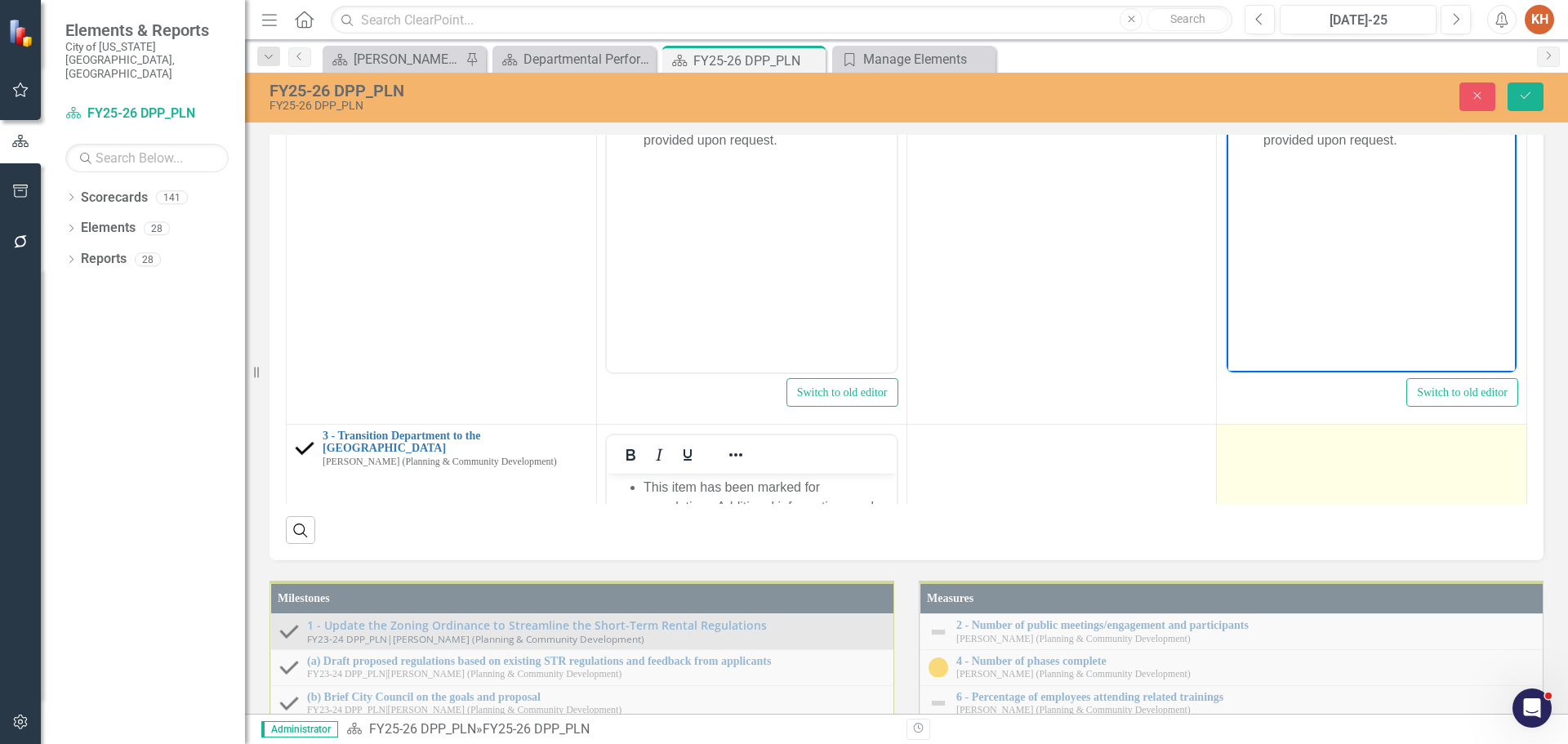
scroll to position [653, 0]
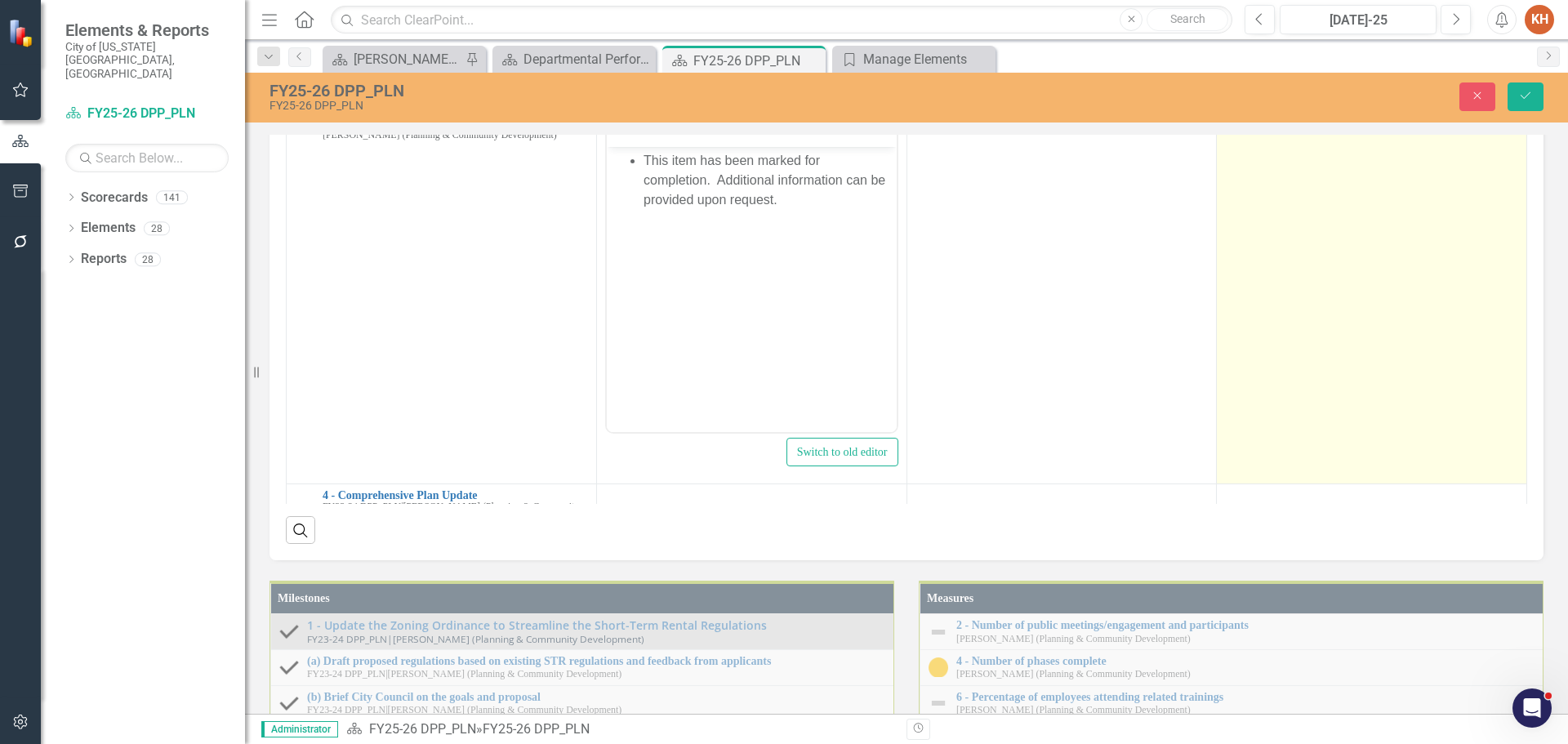
click at [1309, 483] on td at bounding box center [1372, 289] width 310 height 386
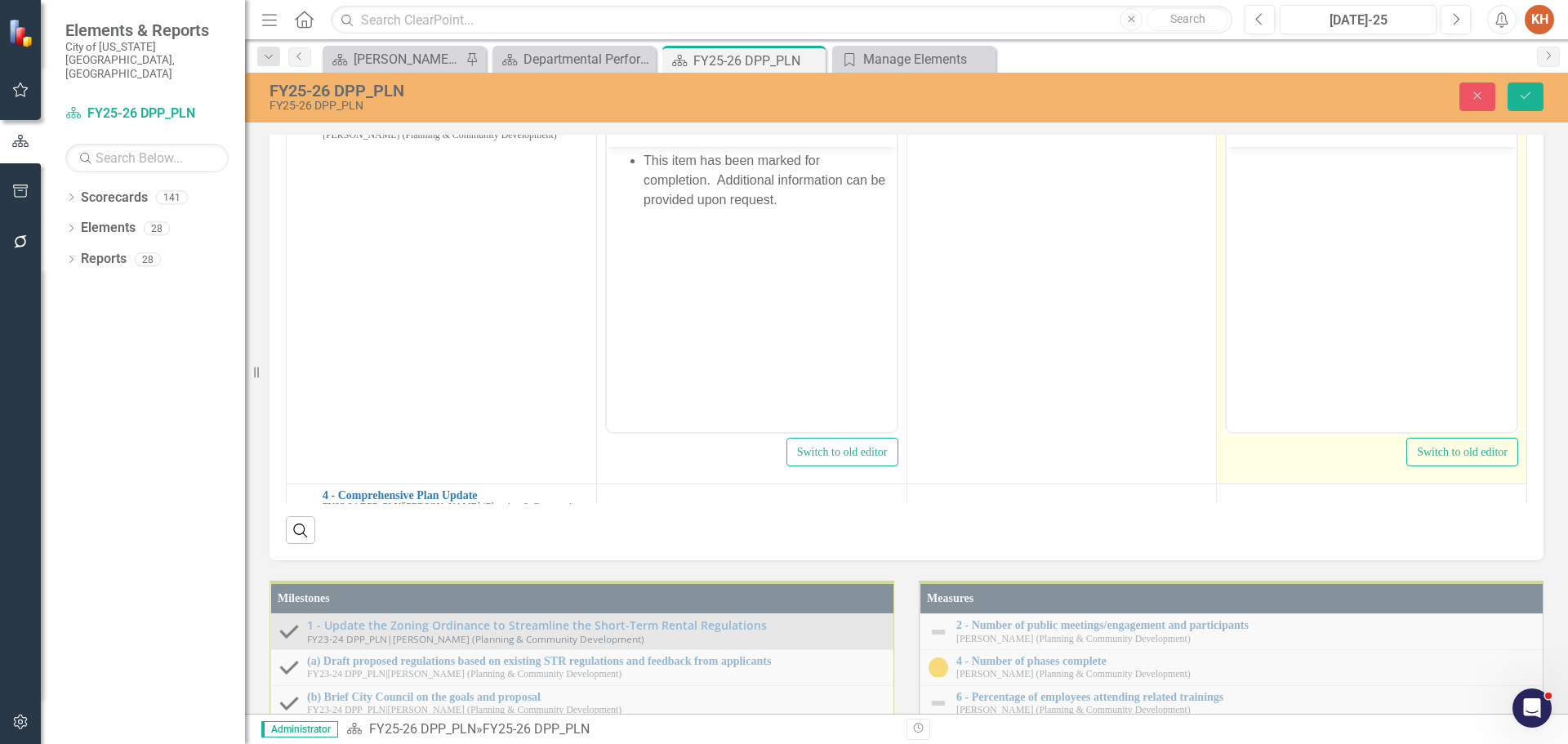
scroll to position [0, 0]
click at [1315, 187] on body "Rich Text Area. Press ALT-0 for help." at bounding box center [1371, 269] width 290 height 245
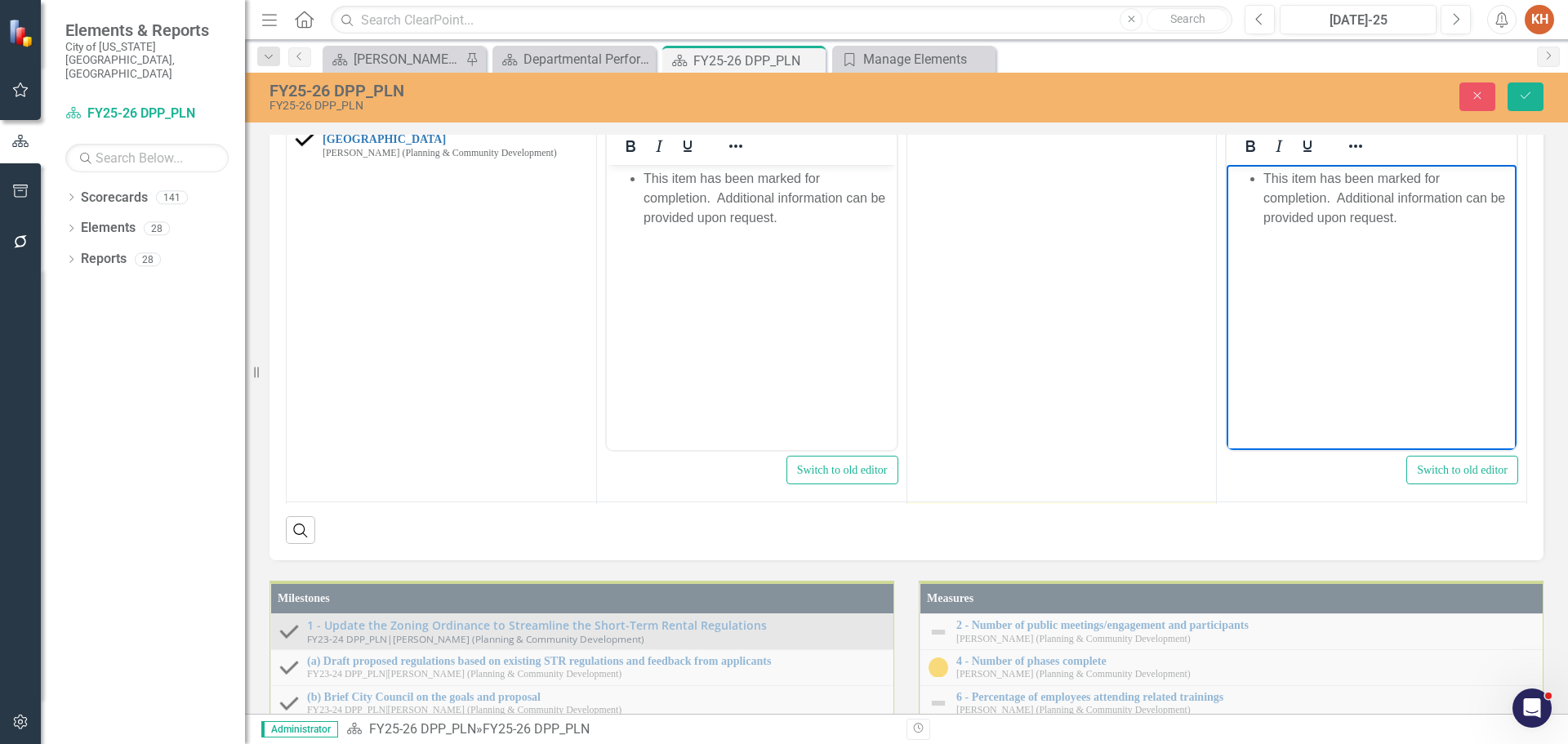
scroll to position [1043, 0]
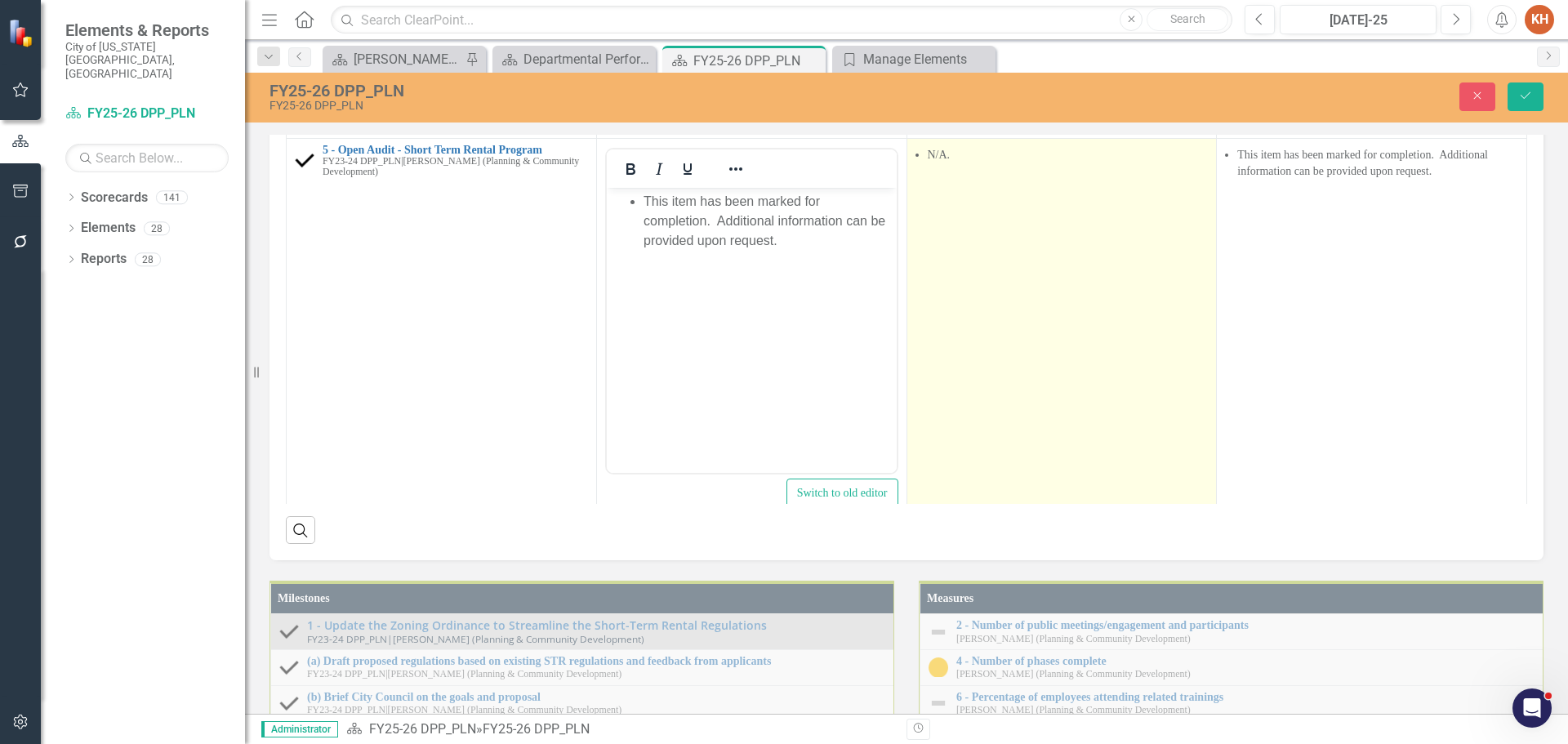
click at [990, 520] on td "N/A." at bounding box center [1061, 330] width 310 height 386
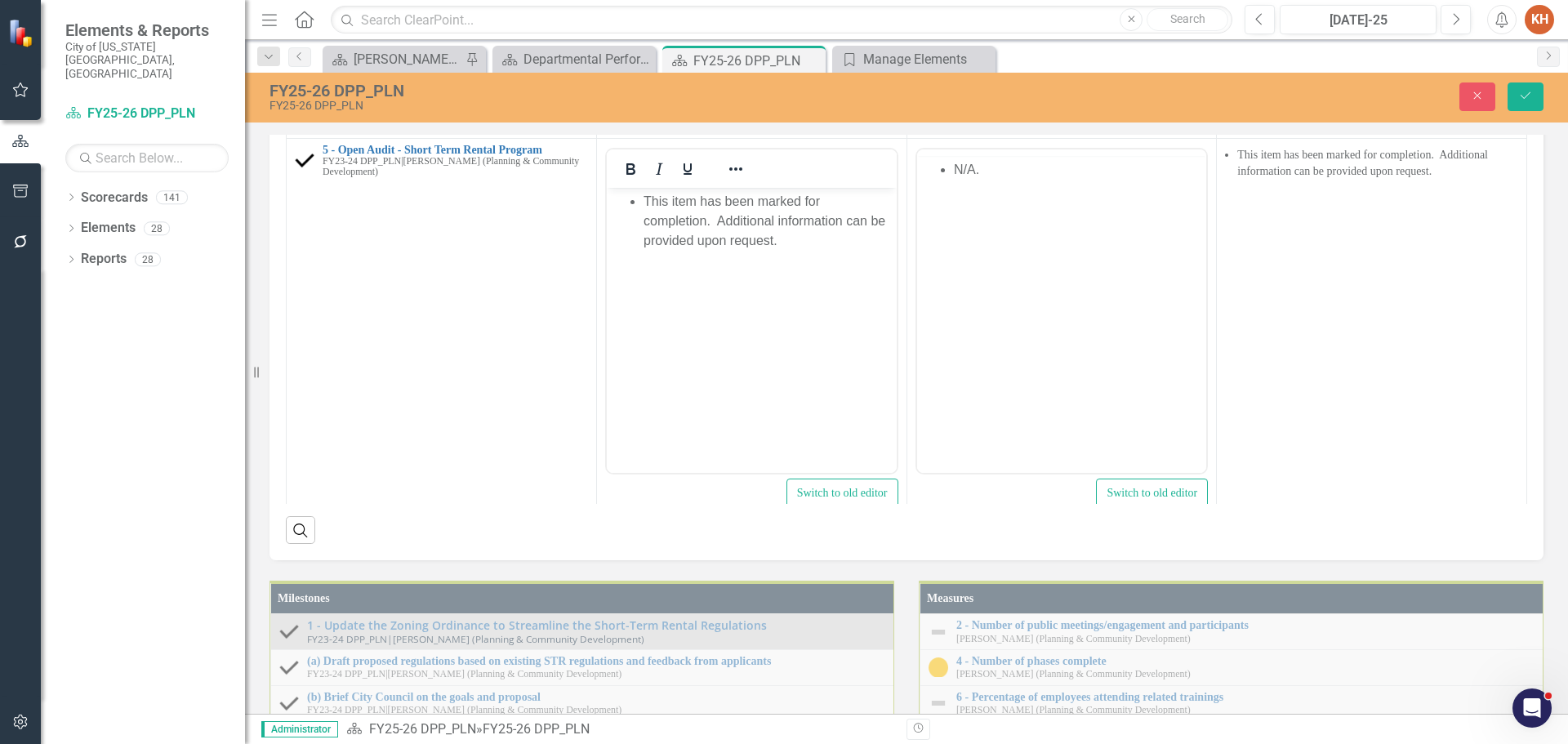
scroll to position [0, 0]
click at [1001, 219] on body "N/A." at bounding box center [1061, 309] width 290 height 245
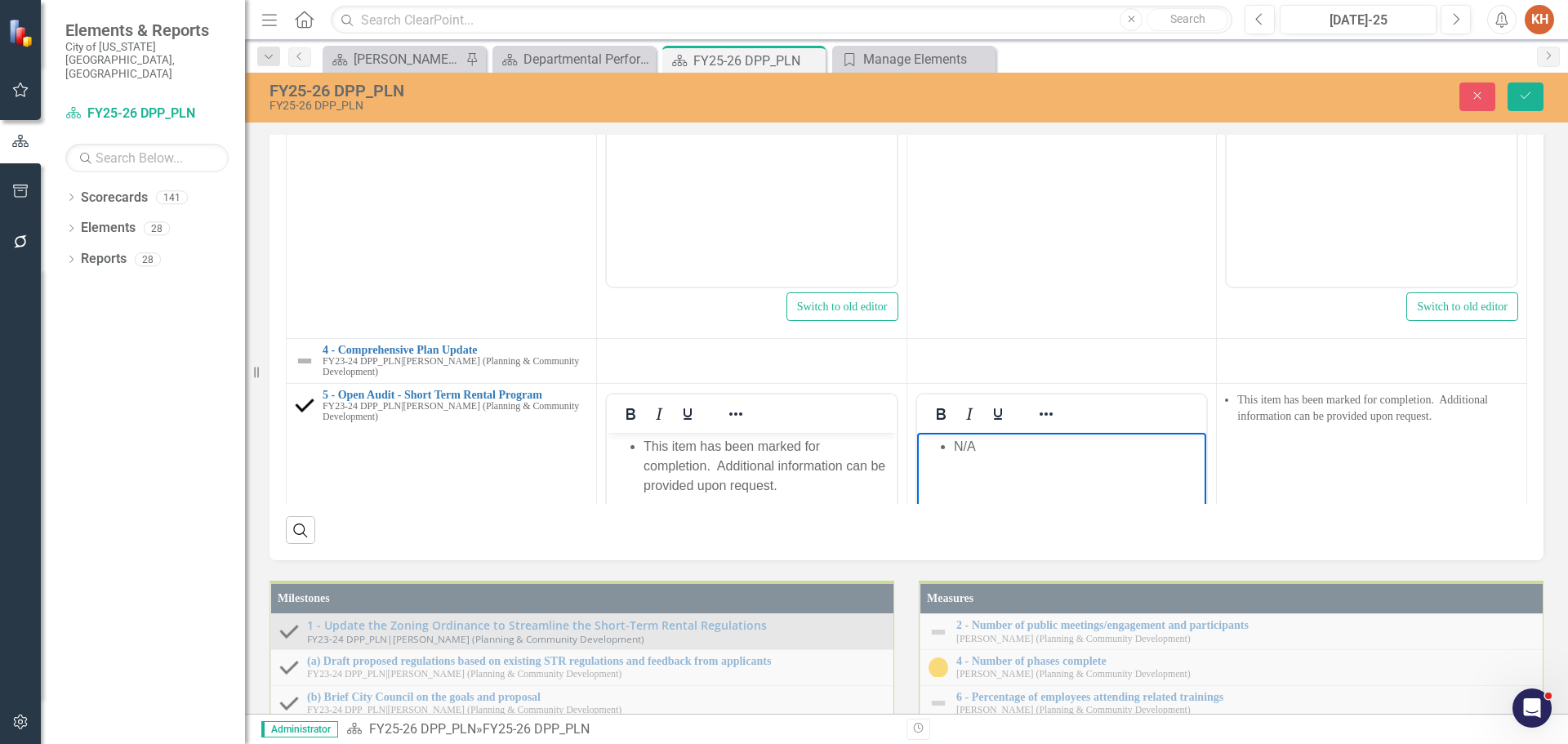
scroll to position [716, 0]
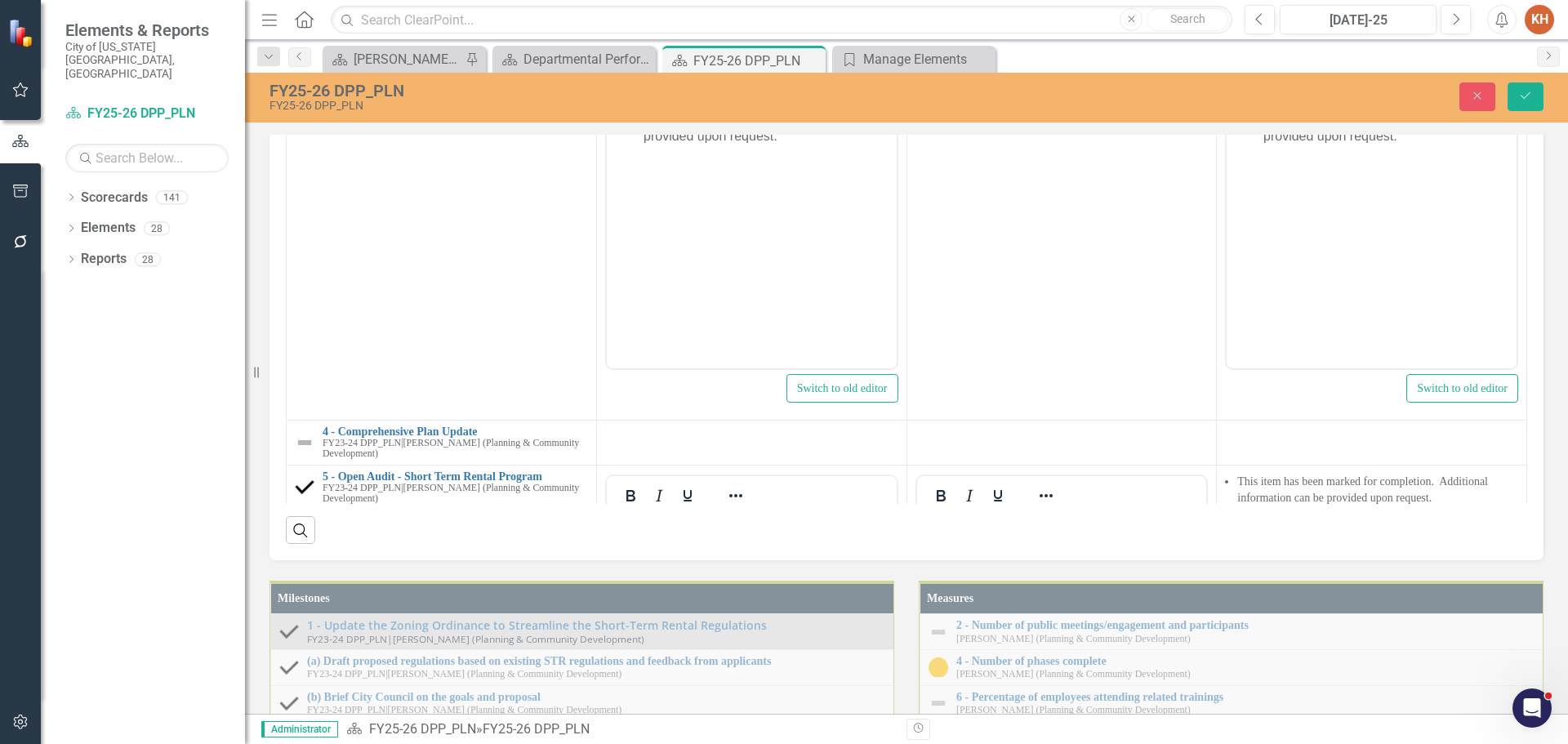
click at [1056, 420] on td at bounding box center [1061, 226] width 310 height 386
click at [1032, 161] on body "Rich Text Area. Press ALT-0 for help." at bounding box center [1061, 205] width 290 height 245
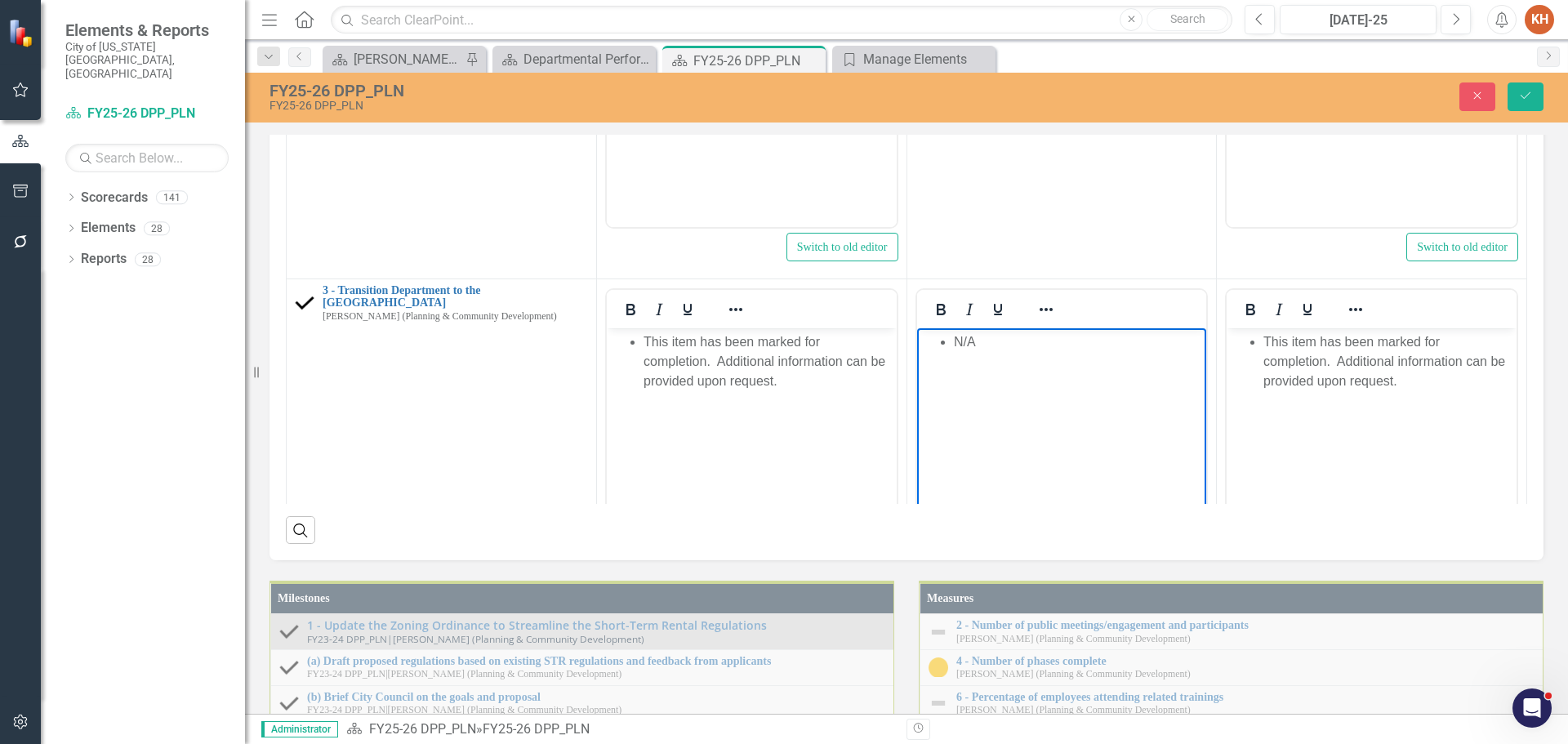
scroll to position [309, 0]
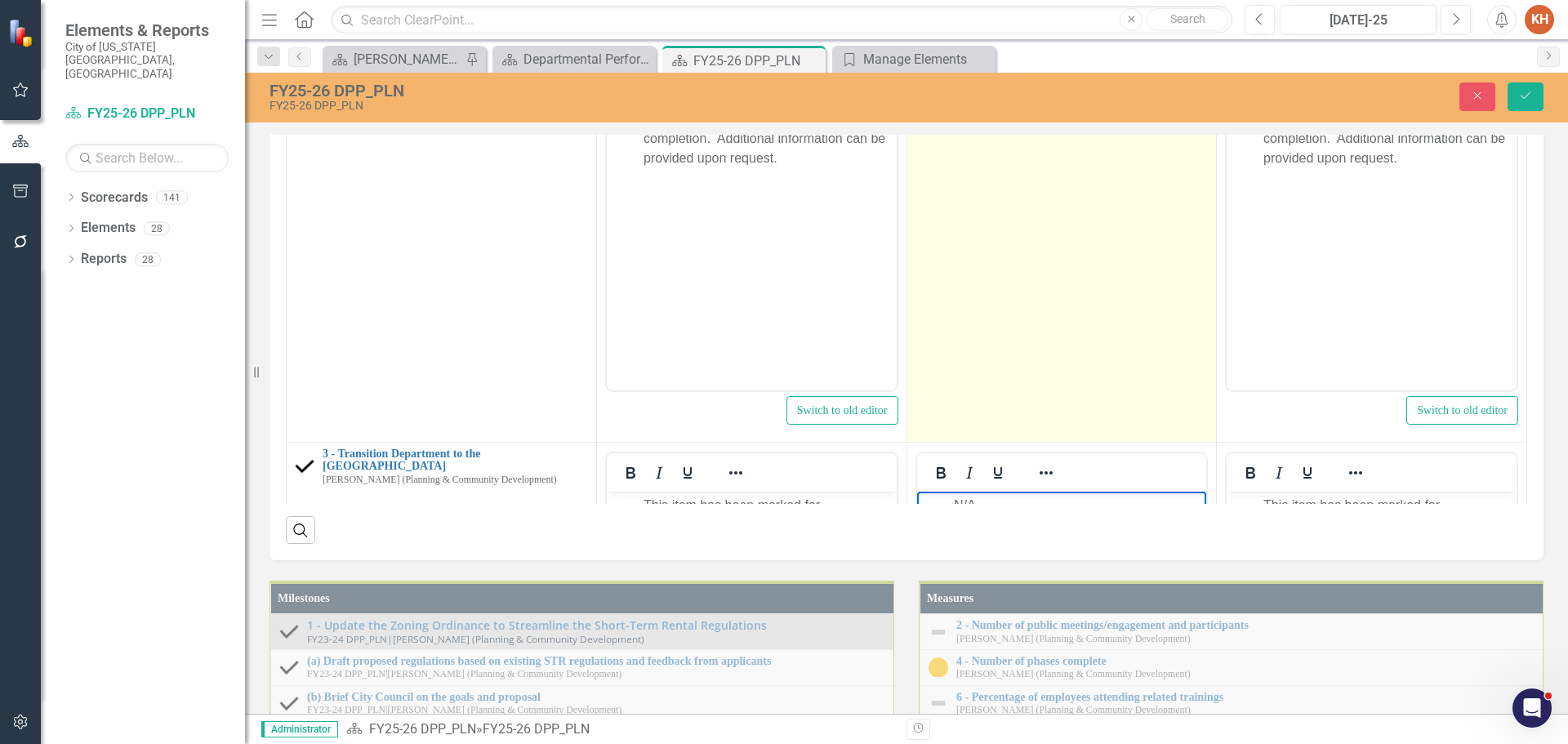
click at [1016, 442] on td at bounding box center [1061, 249] width 310 height 386
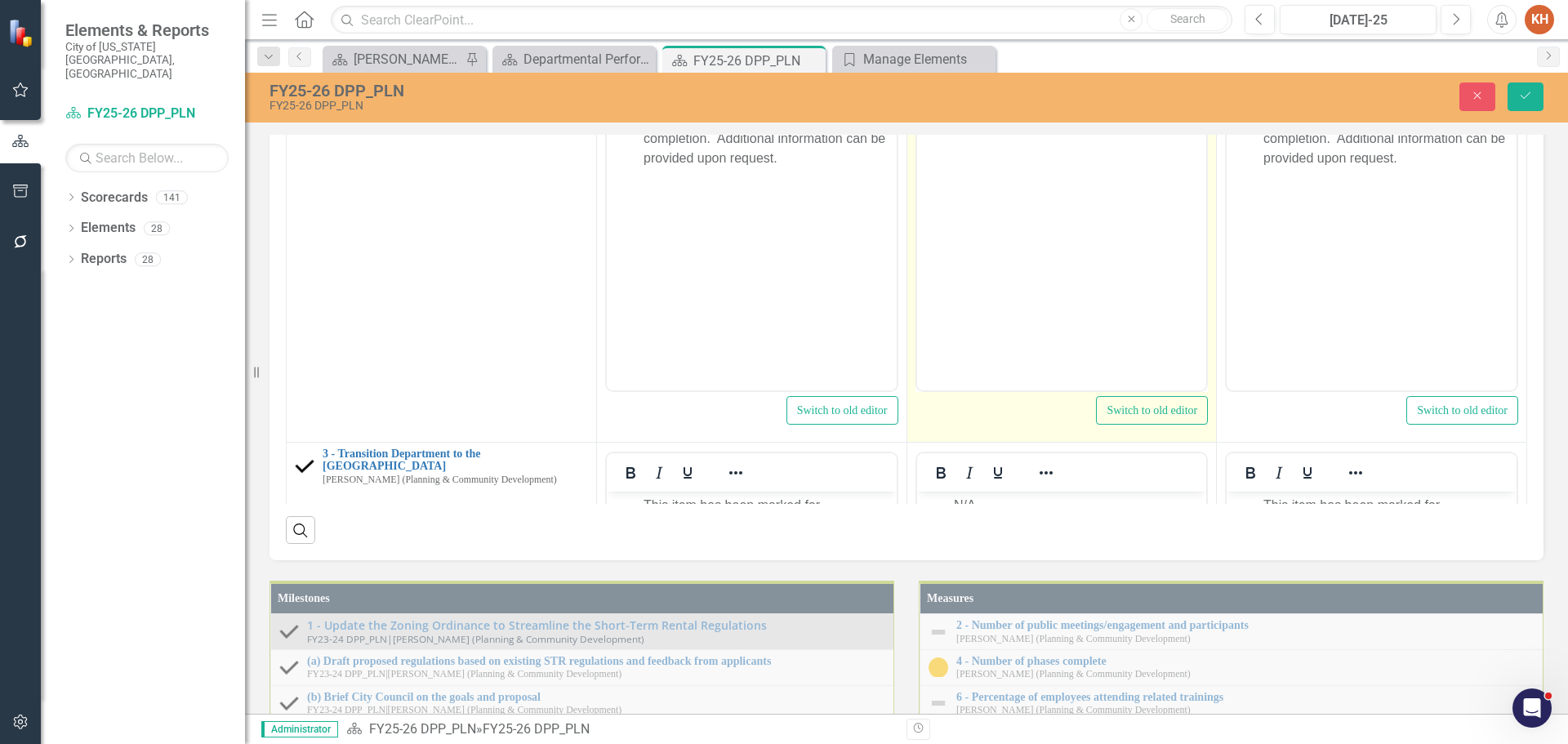
scroll to position [0, 0]
click at [1030, 194] on body "Rich Text Area. Press ALT-0 for help." at bounding box center [1061, 227] width 290 height 245
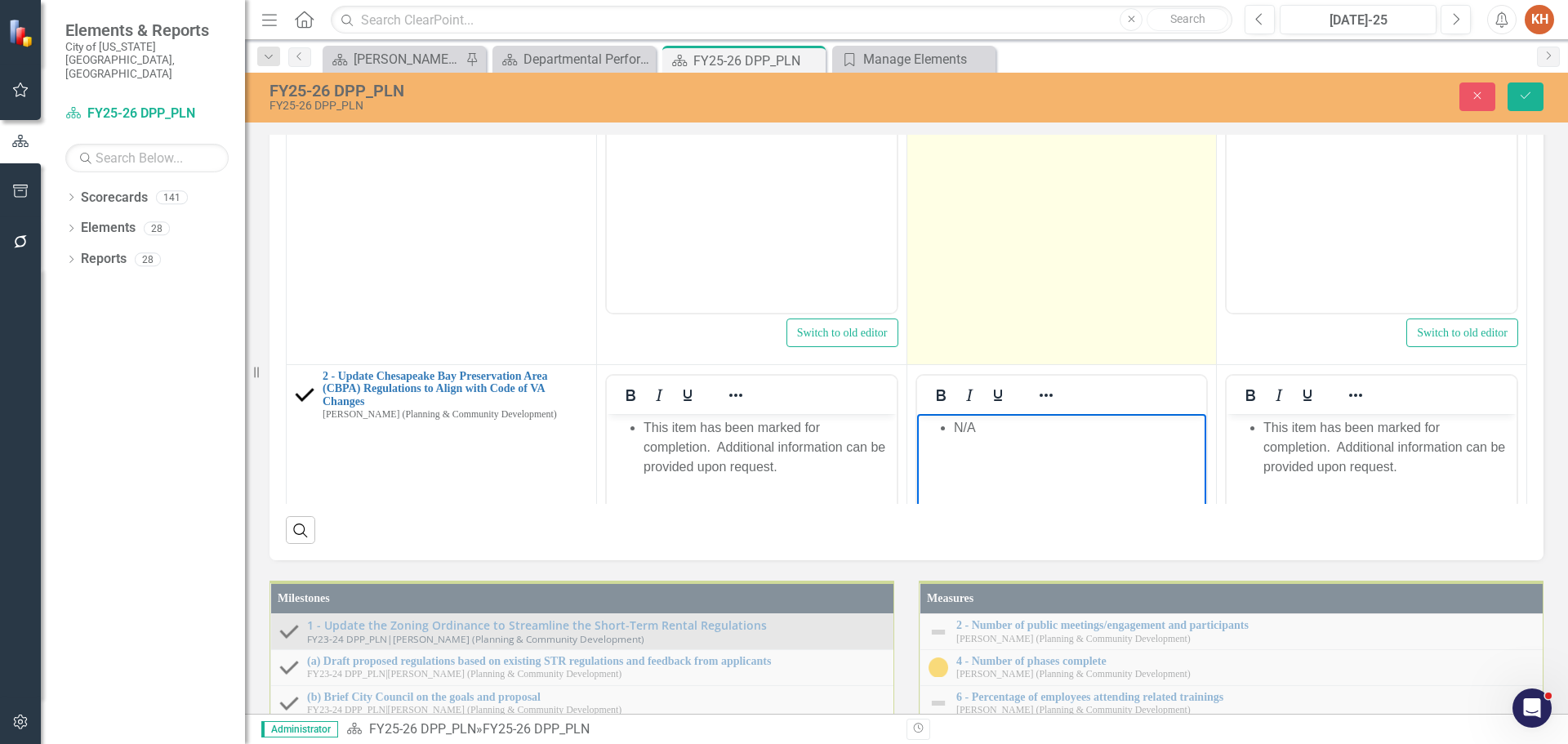
click at [1039, 364] on td at bounding box center [1061, 171] width 310 height 386
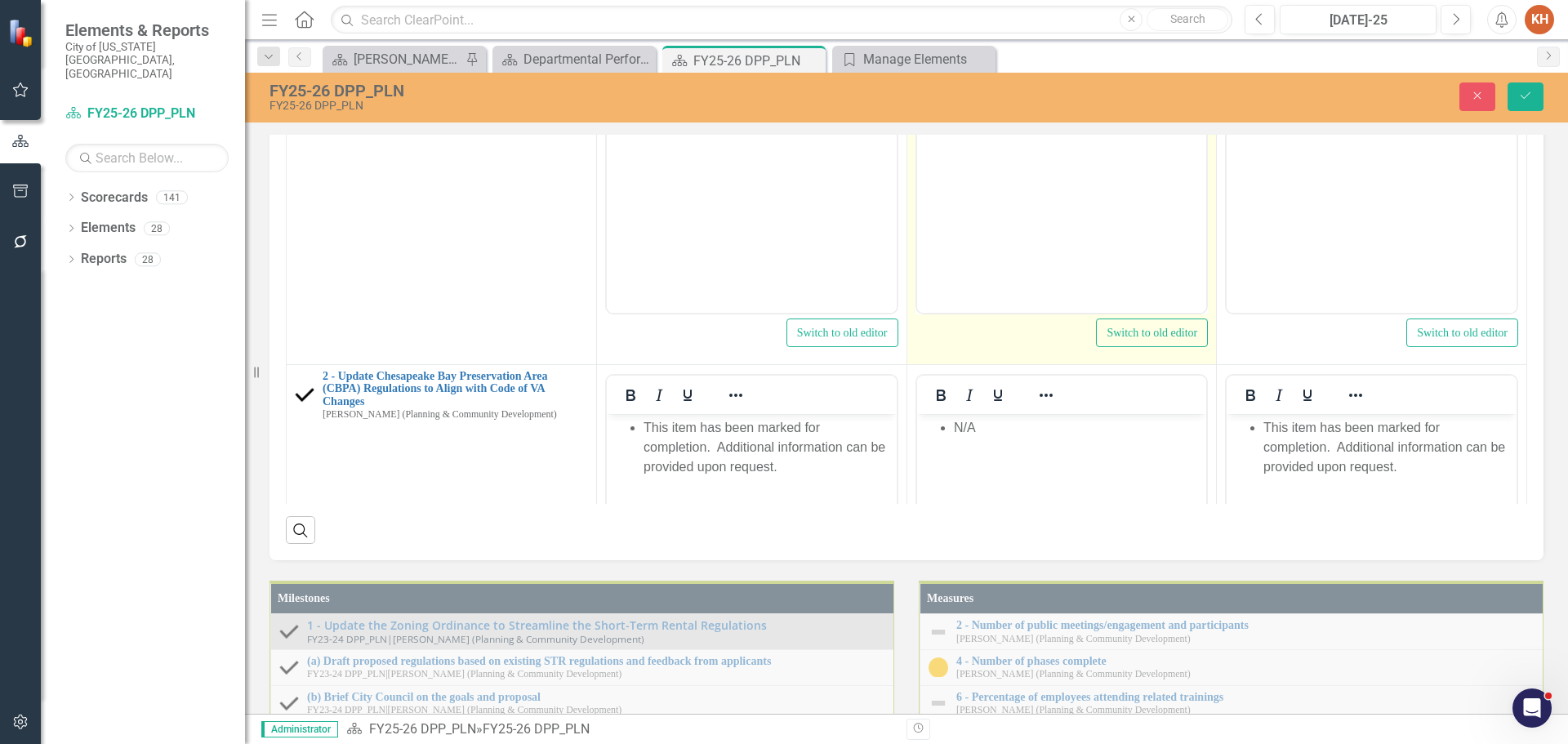
click at [1046, 171] on body "Rich Text Area. Press ALT-0 for help." at bounding box center [1061, 118] width 290 height 245
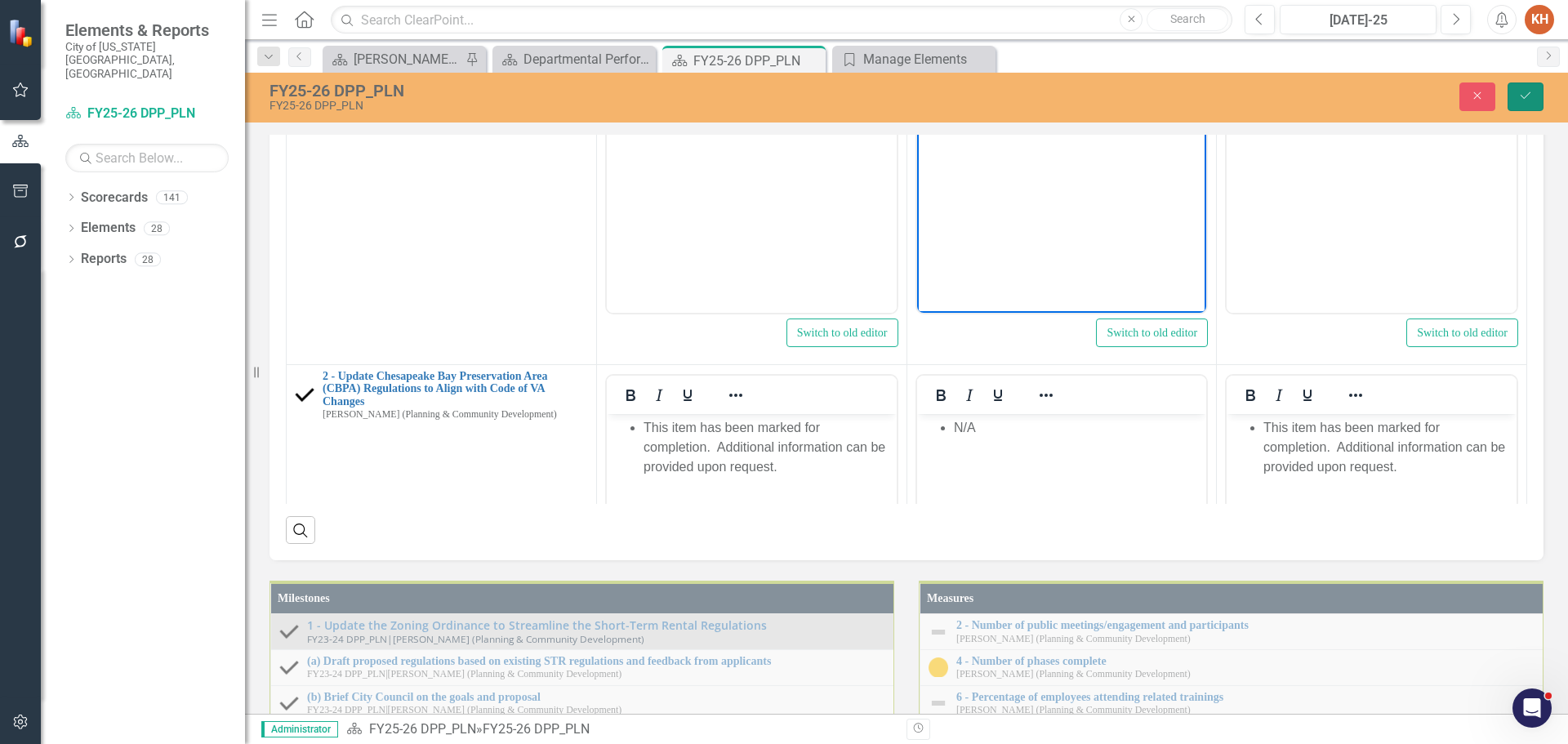
click at [1537, 88] on button "Save" at bounding box center [1525, 97] width 36 height 28
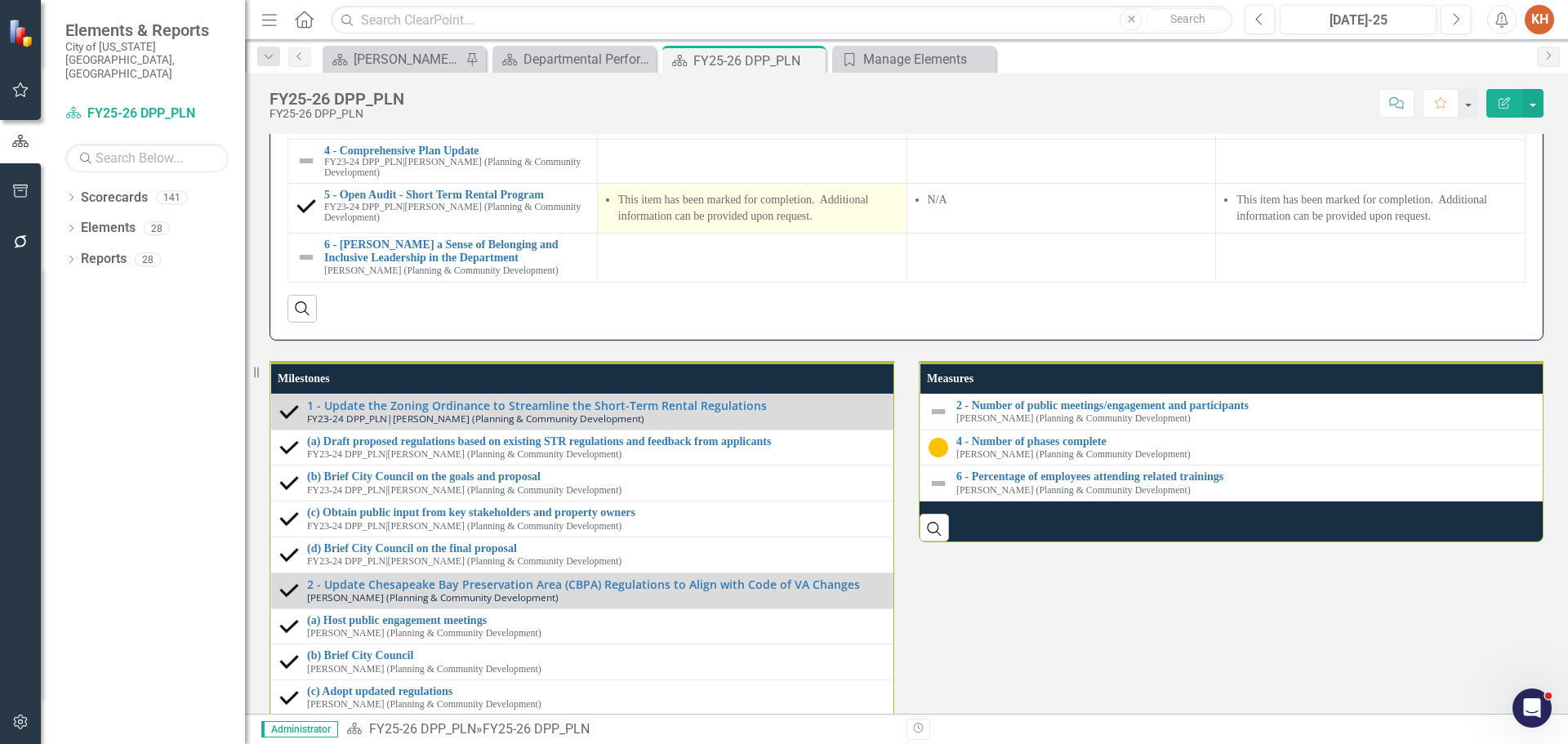
scroll to position [1796, 0]
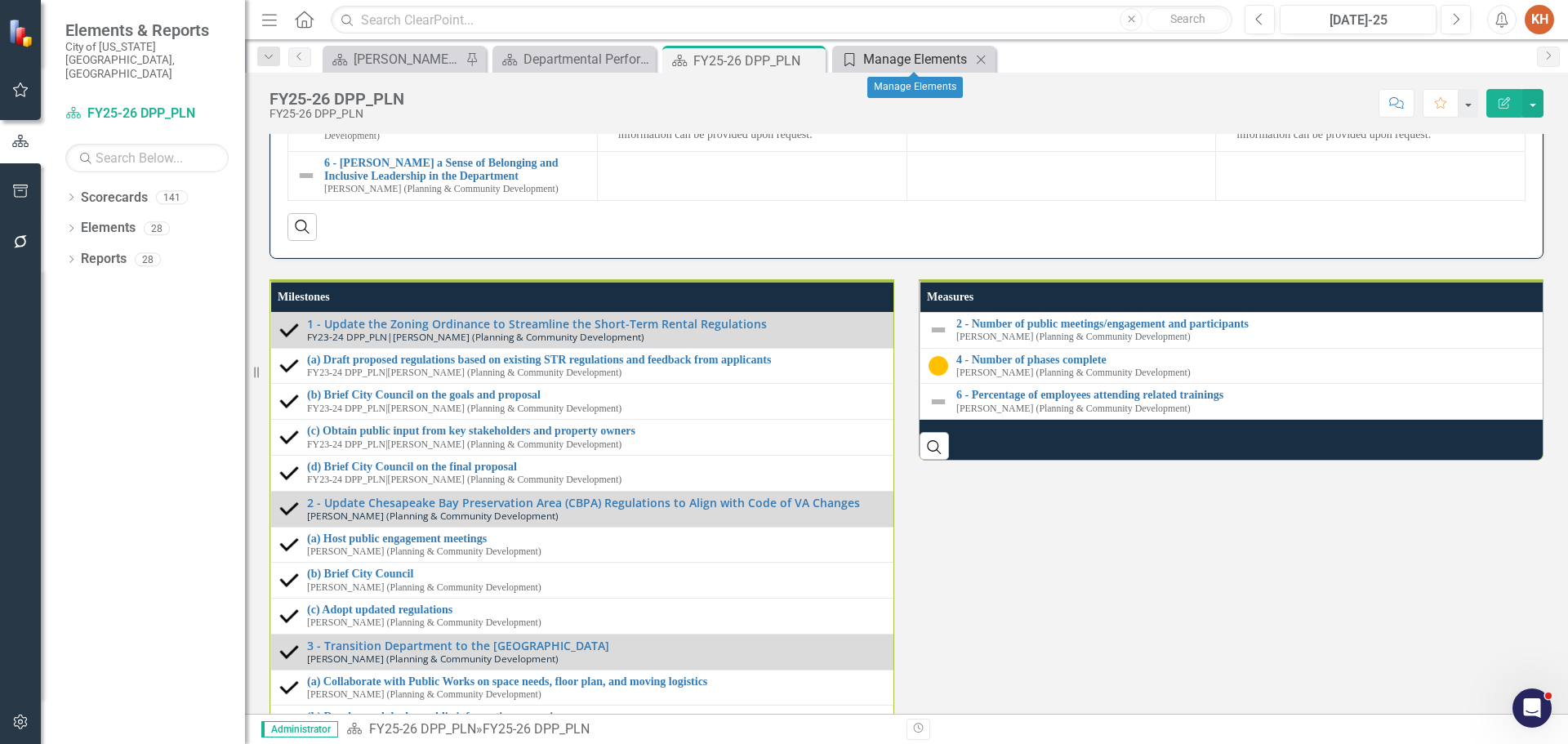
click at [886, 58] on div "Manage Elements" at bounding box center [917, 59] width 108 height 20
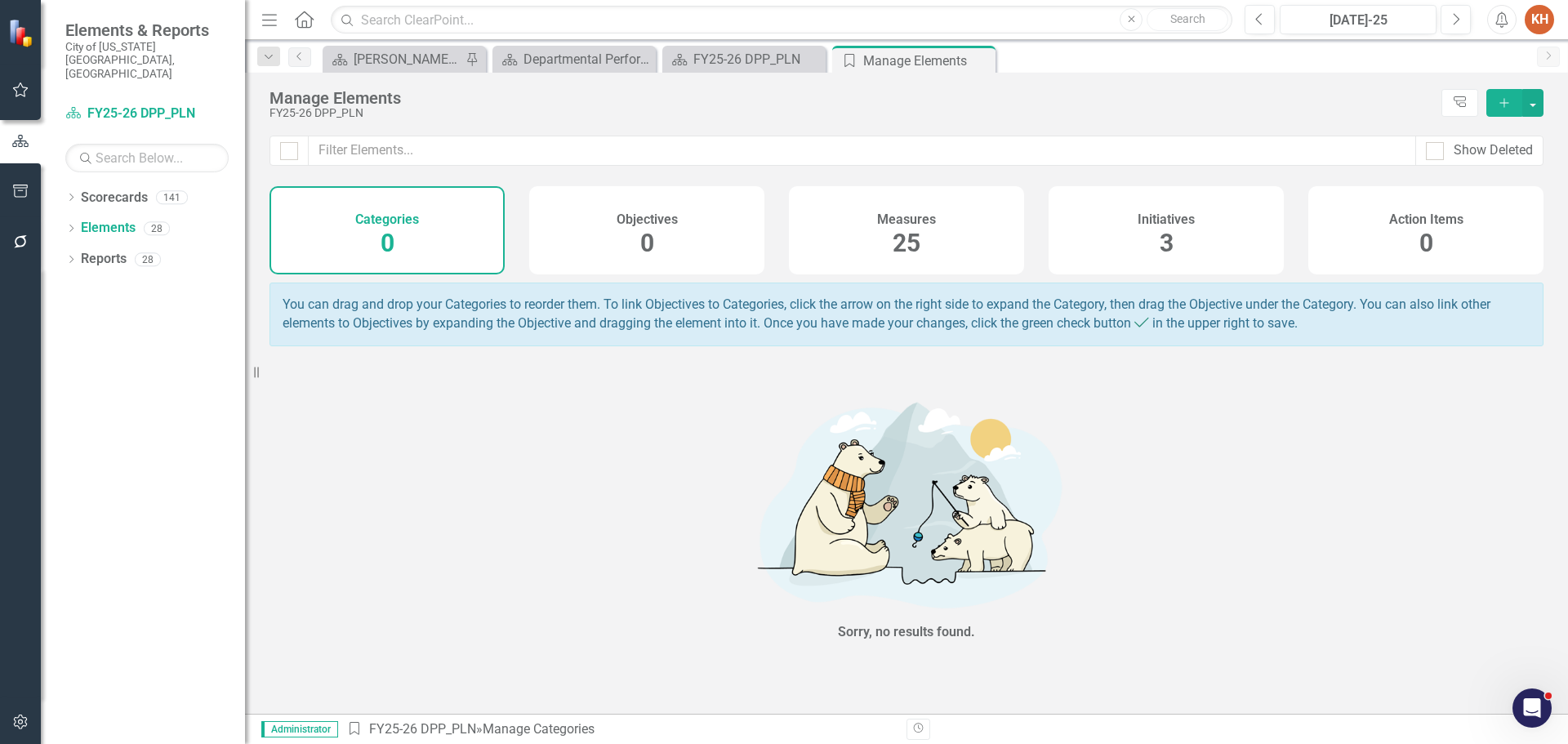
click at [1169, 218] on h4 "Initiatives" at bounding box center [1166, 219] width 58 height 15
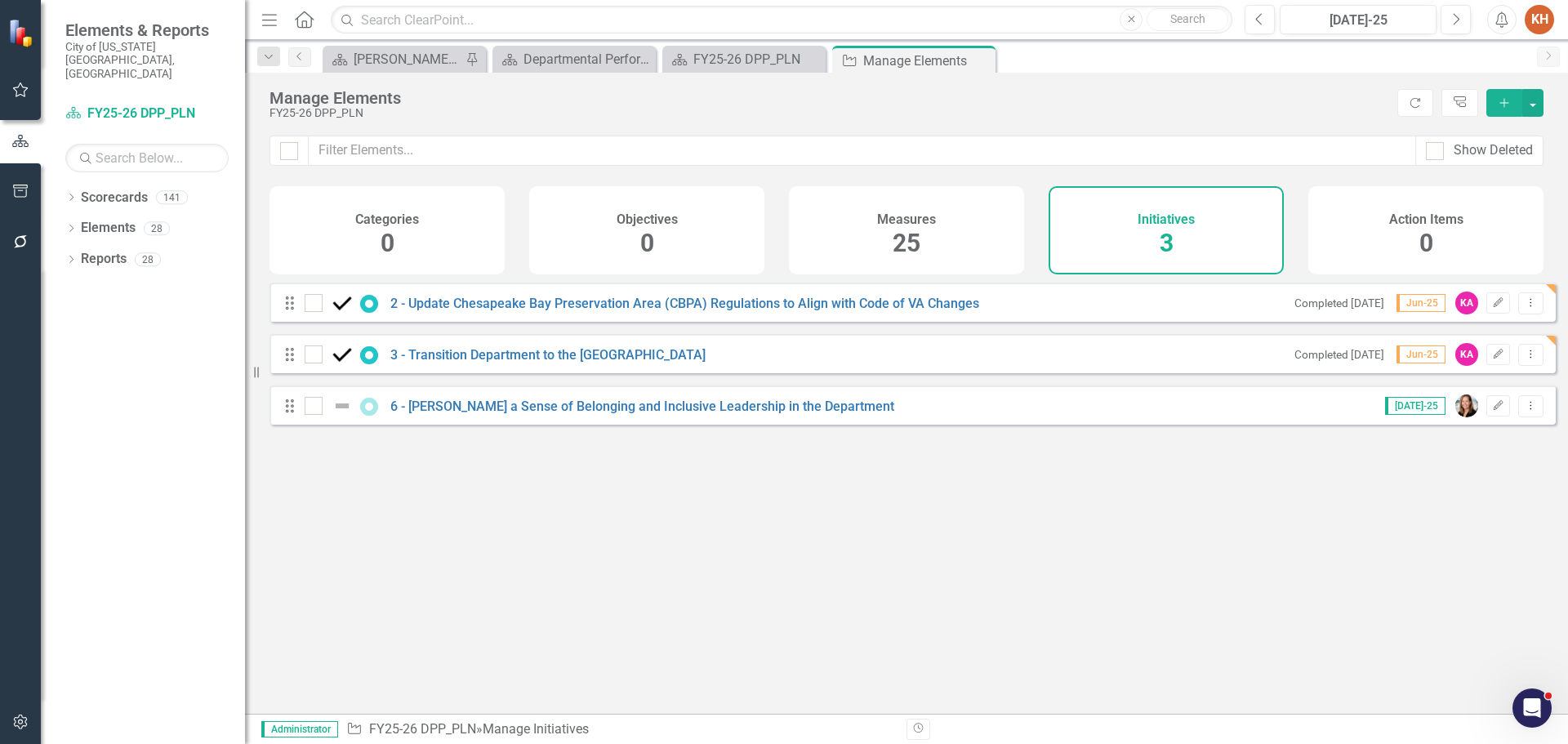
click at [1500, 102] on icon "Add" at bounding box center [1505, 103] width 15 height 12
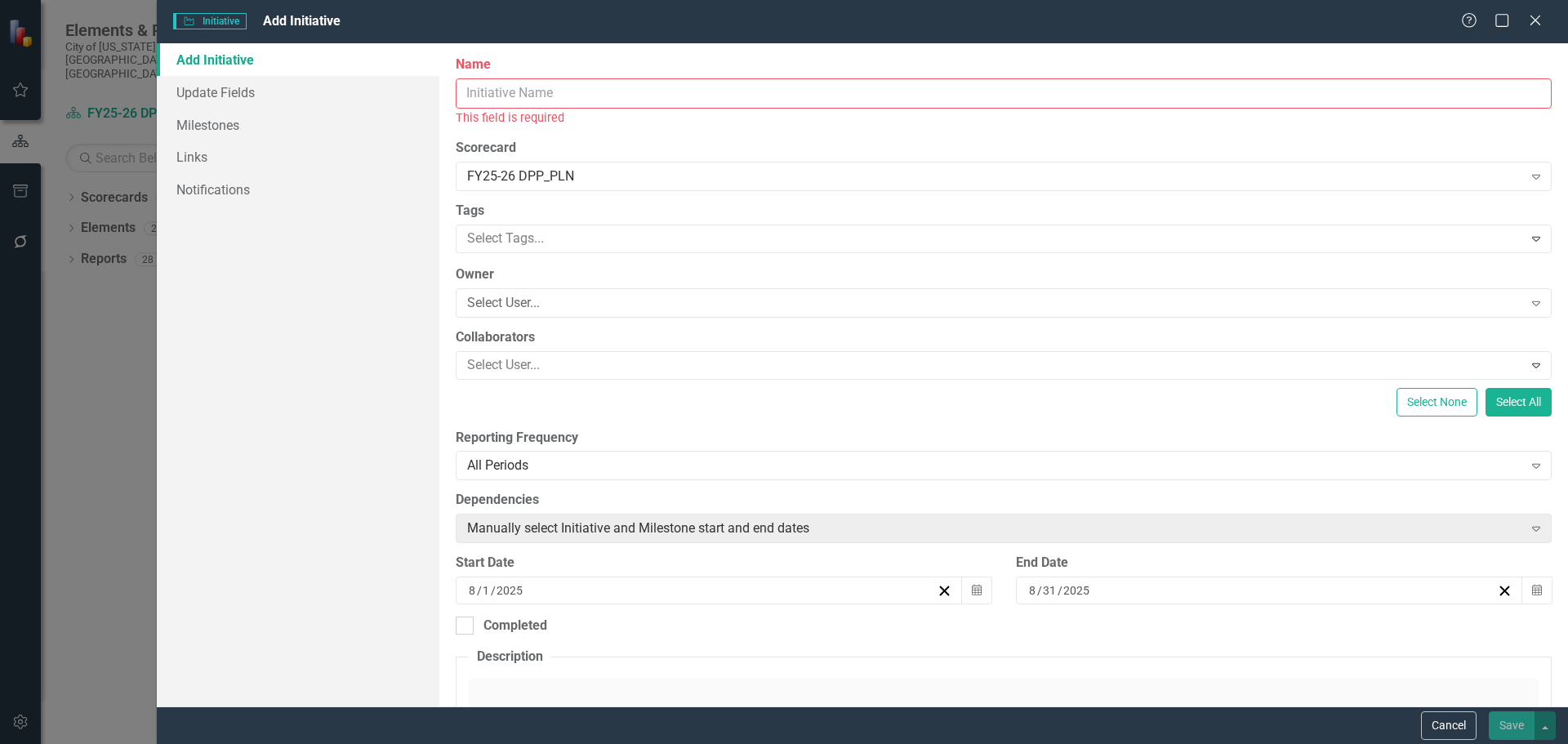
click at [614, 96] on input "Name" at bounding box center [1004, 93] width 1097 height 30
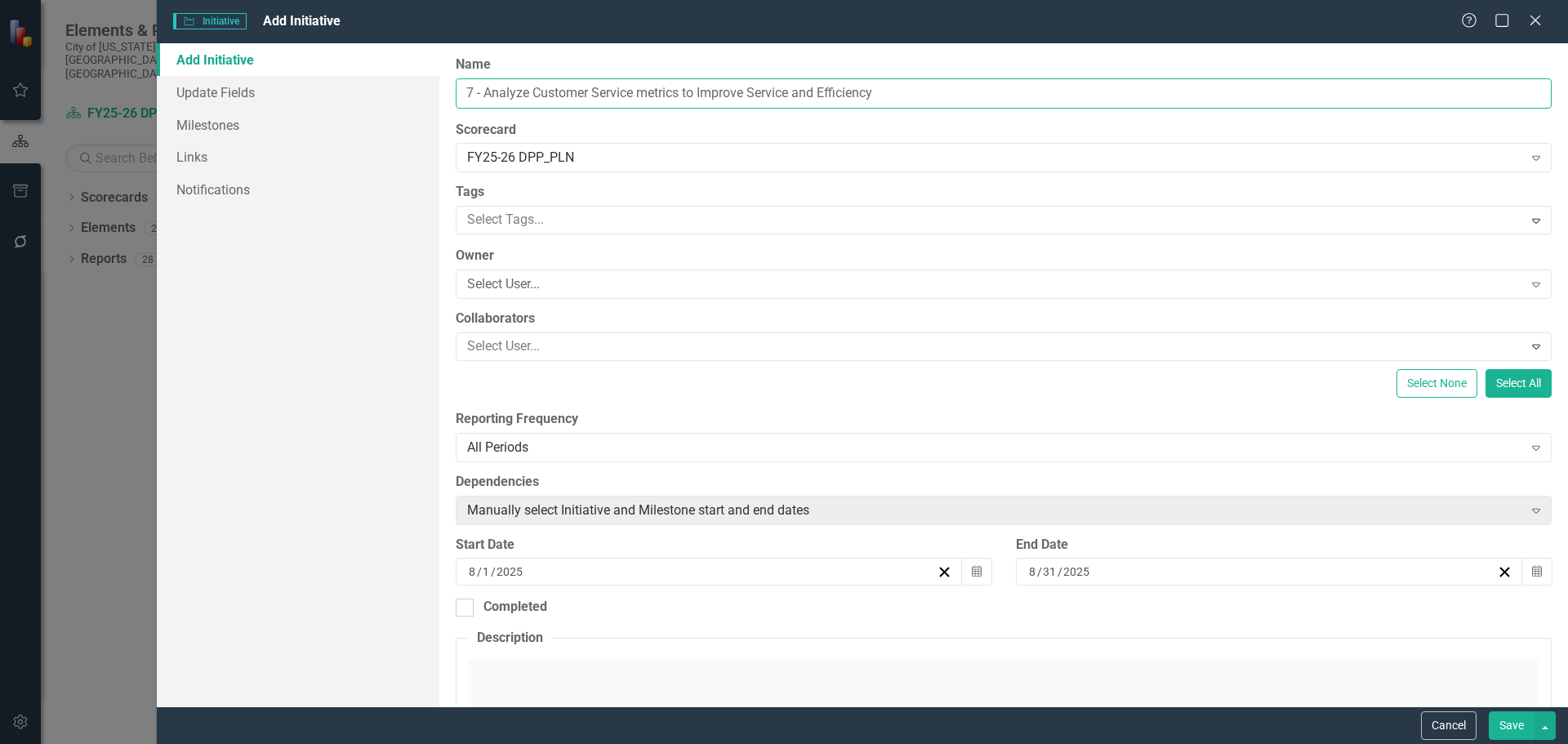
click at [753, 94] on input "7 - Analyze Customer Service metrics to Improve Service and Efficiency" at bounding box center [1004, 93] width 1097 height 30
type input "7 - Analyze Customer Service metrics to Improve Service and Efficiency"
click at [554, 289] on div "Select User..." at bounding box center [996, 284] width 1056 height 19
click at [594, 279] on div "Select User..." at bounding box center [996, 284] width 1056 height 19
click at [596, 279] on div "Select User..." at bounding box center [996, 284] width 1056 height 19
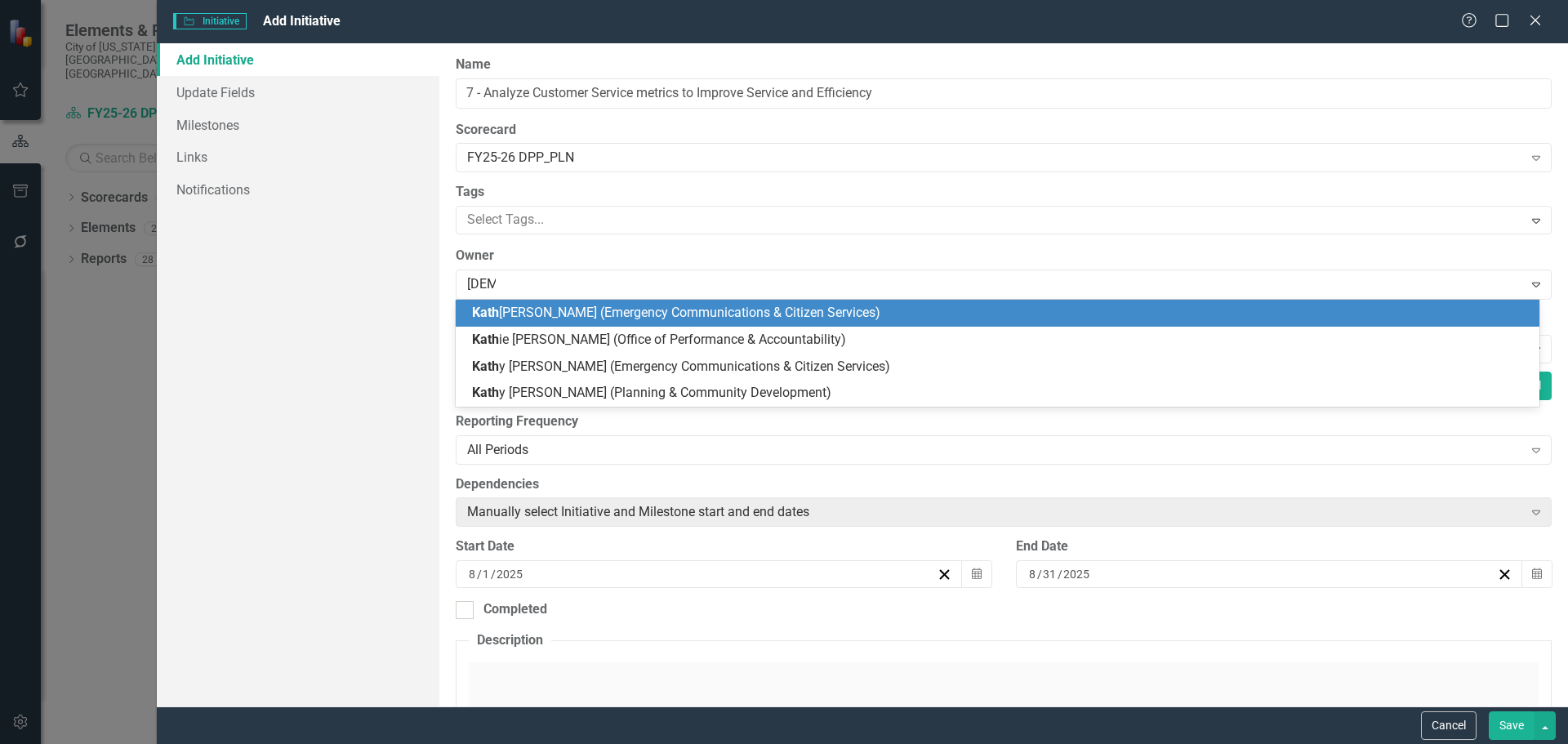
type input "kathy"
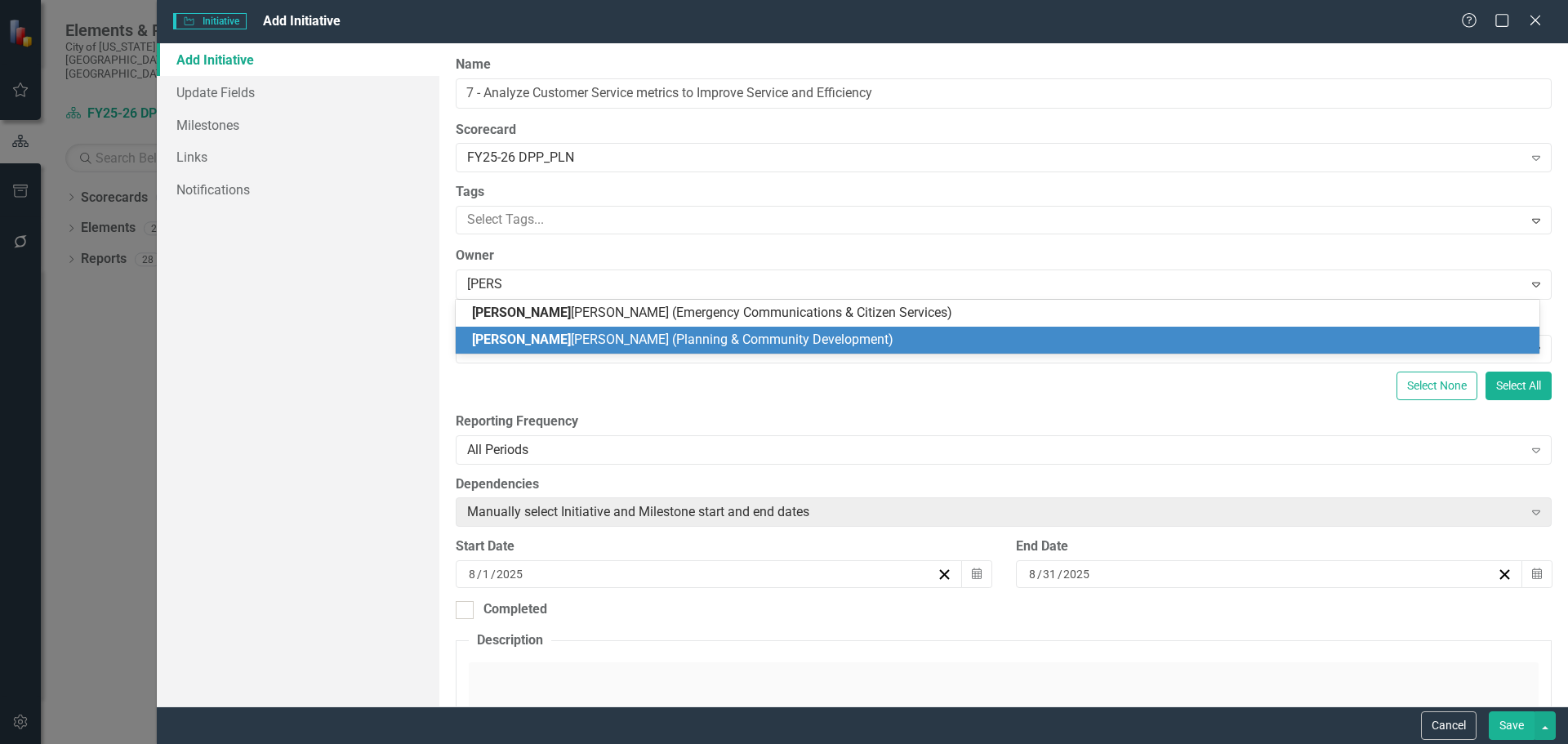
click at [559, 339] on span "Kathy Warren (Planning & Community Development)" at bounding box center [683, 339] width 421 height 16
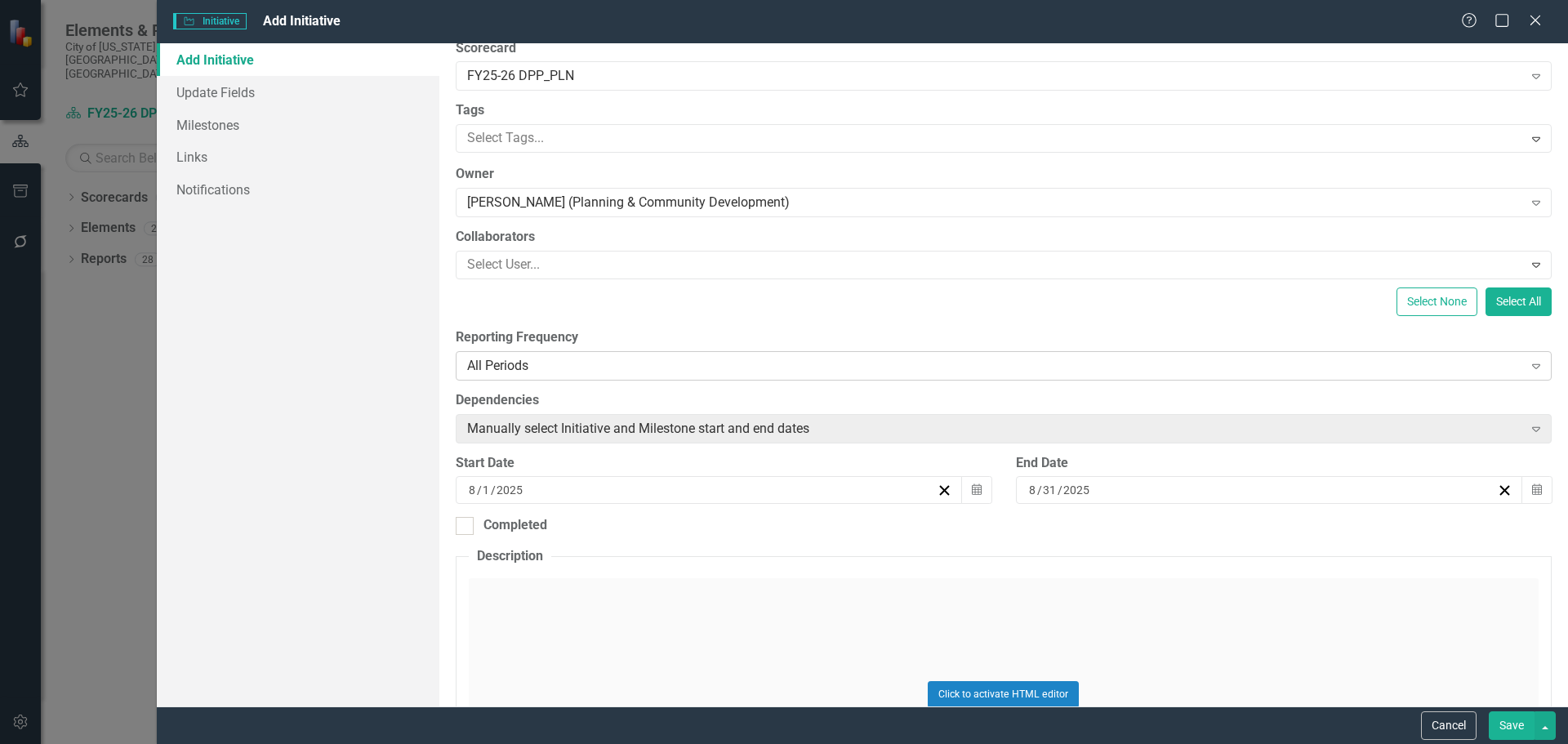
scroll to position [163, 0]
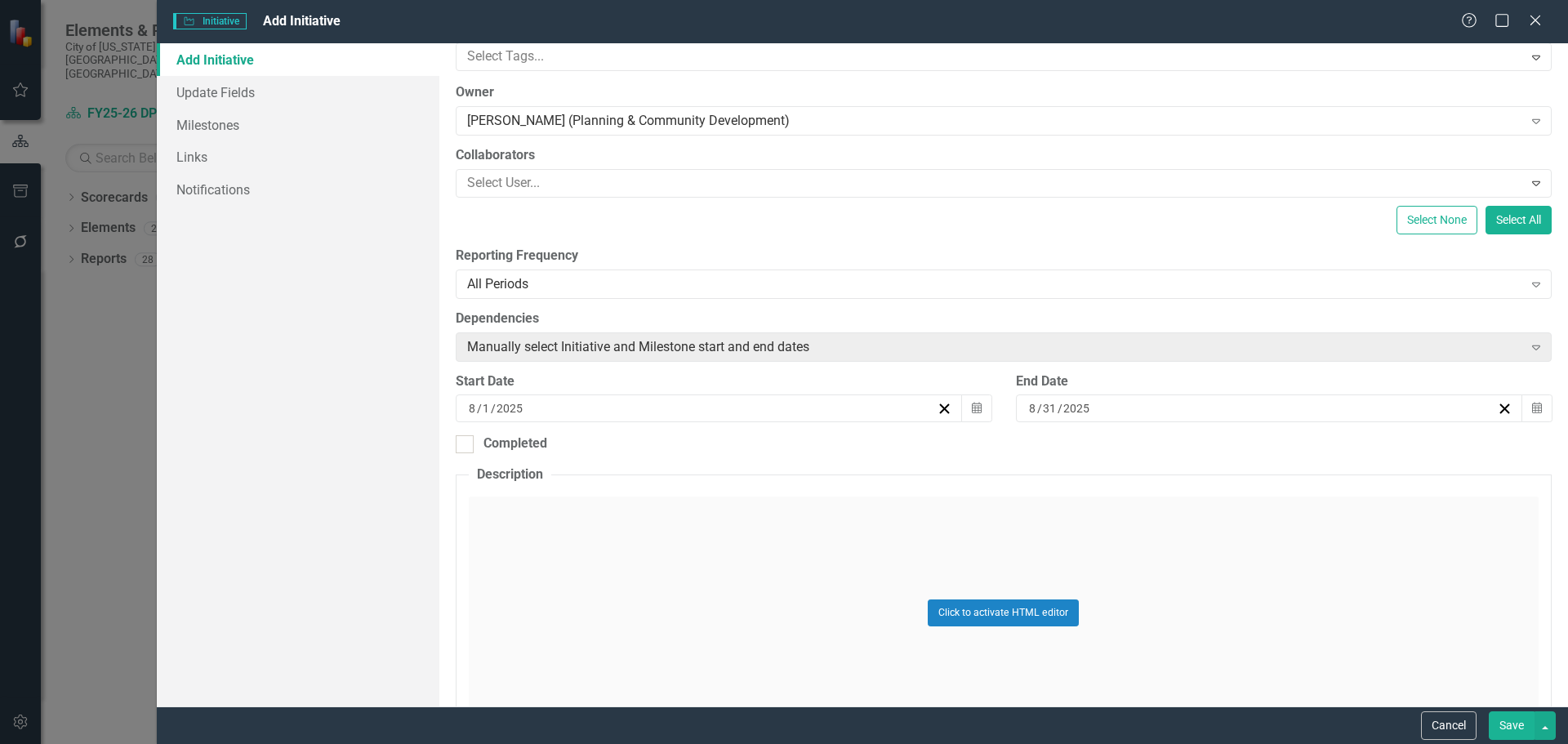
click at [558, 405] on div "8 / 1 / 2025" at bounding box center [702, 409] width 471 height 17
click at [624, 445] on button "‹" at bounding box center [617, 449] width 36 height 36
click at [666, 499] on abbr "1" at bounding box center [665, 503] width 7 height 13
click at [1167, 405] on div "8 / 31 / 2025" at bounding box center [1262, 409] width 471 height 17
click at [1385, 453] on button "»" at bounding box center [1384, 449] width 36 height 36
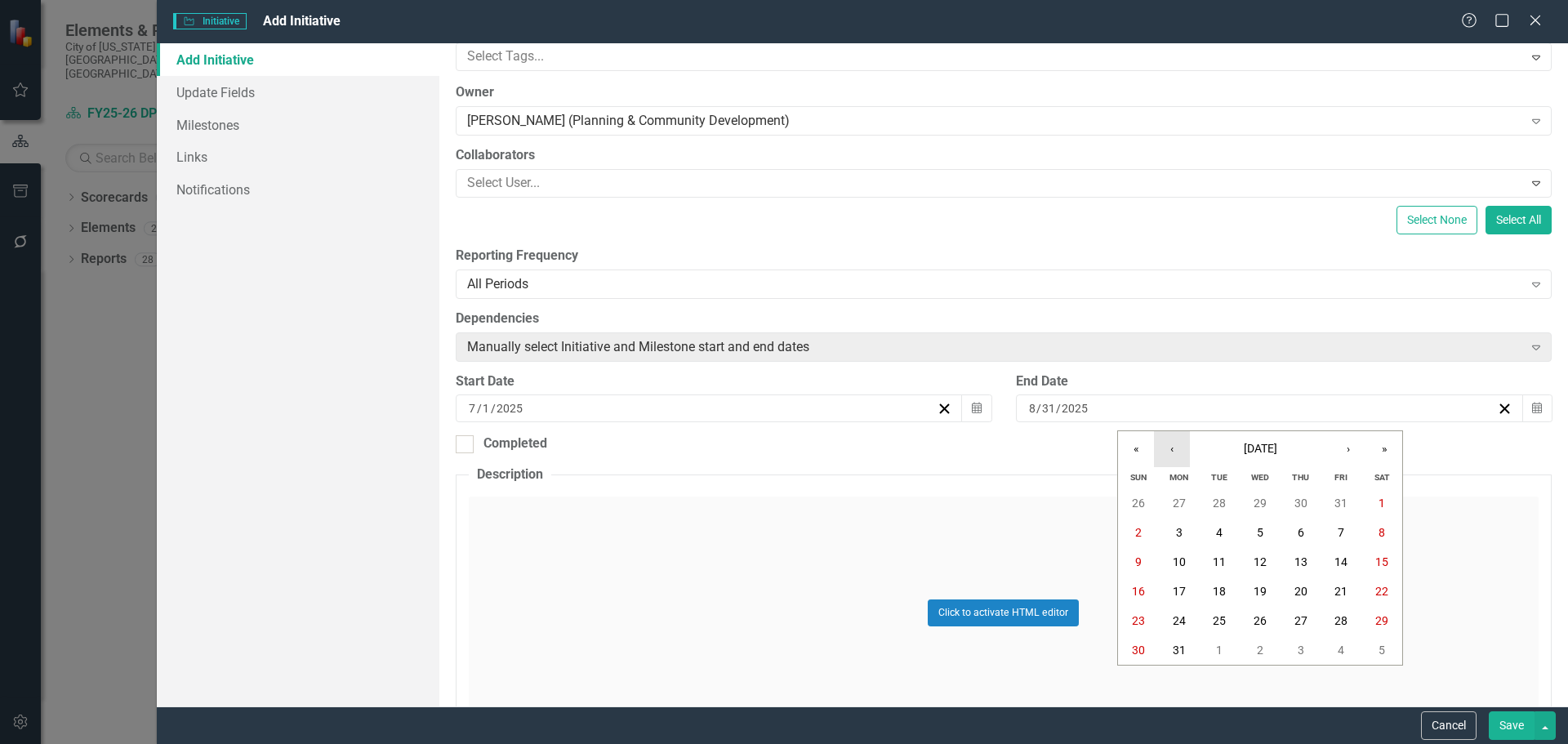
click at [1177, 448] on button "‹" at bounding box center [1172, 449] width 36 height 36
click at [1214, 623] on abbr "30" at bounding box center [1220, 621] width 13 height 13
click at [1546, 731] on button "button" at bounding box center [1545, 726] width 21 height 28
click at [1524, 699] on link "Save and Continue" at bounding box center [1490, 695] width 129 height 30
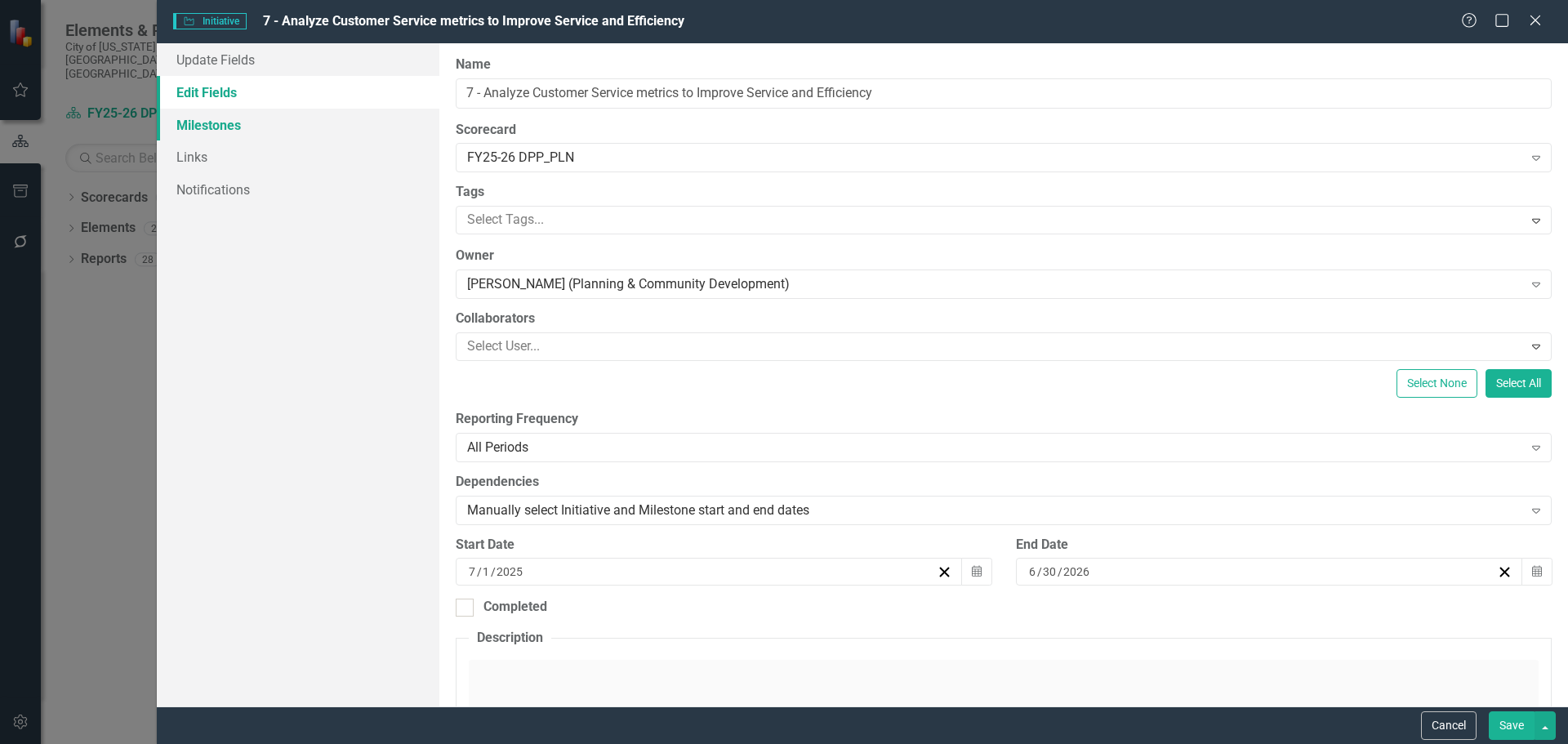
click at [245, 125] on link "Milestones" at bounding box center [298, 124] width 283 height 33
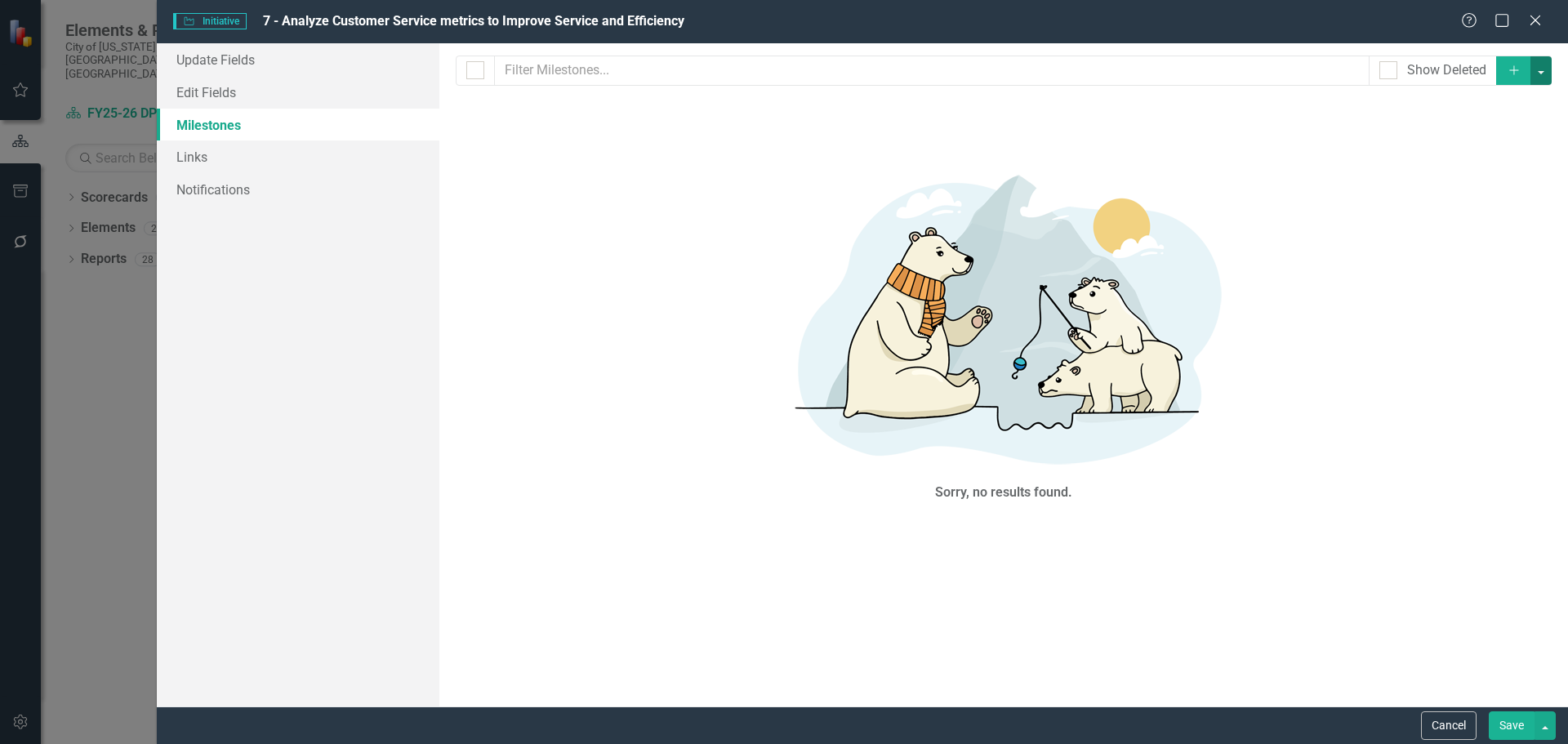
click at [1546, 73] on button "button" at bounding box center [1540, 71] width 21 height 28
click at [1510, 127] on link "Add Multiple Add Multiple" at bounding box center [1486, 131] width 129 height 30
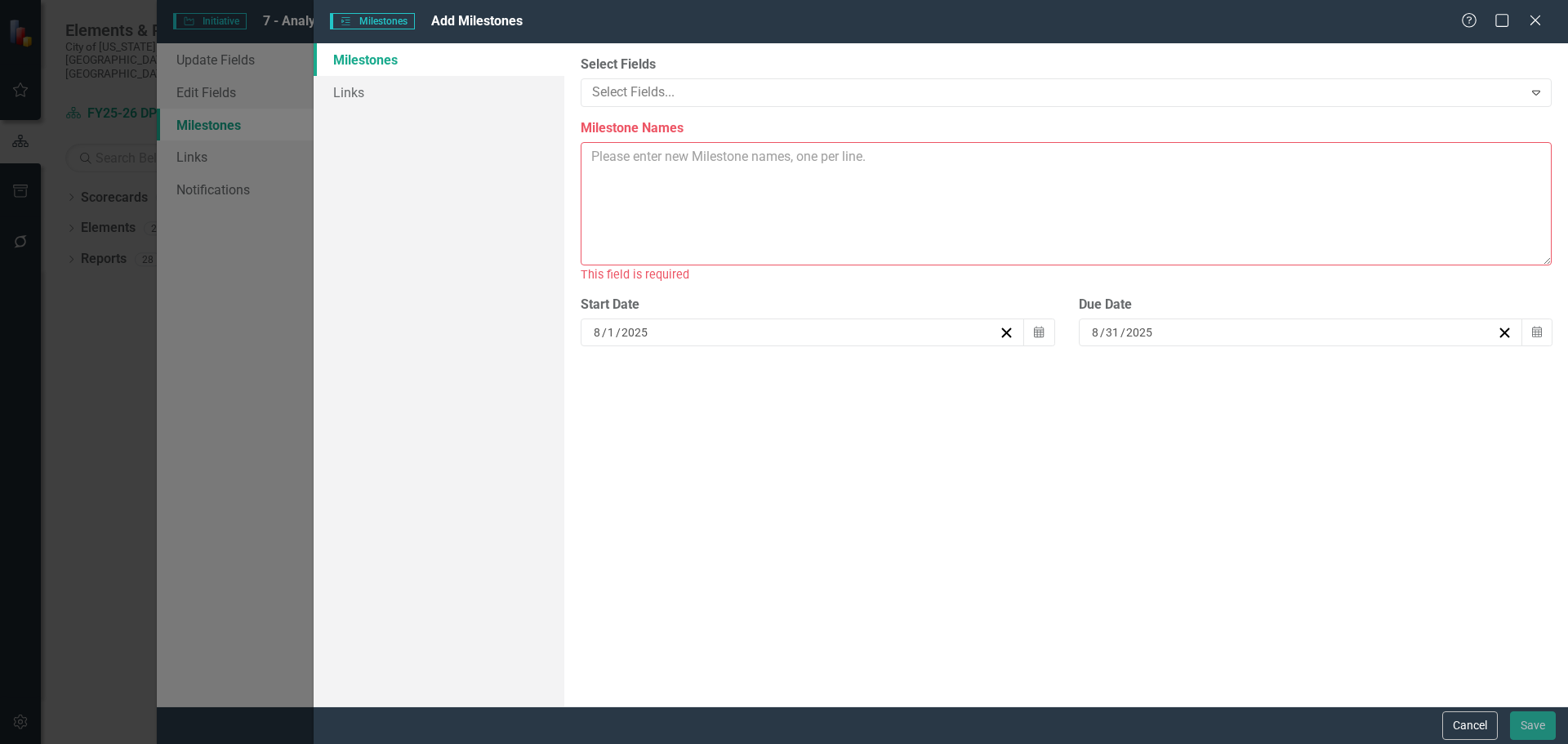
click at [708, 158] on textarea "Milestone Names" at bounding box center [1066, 204] width 971 height 123
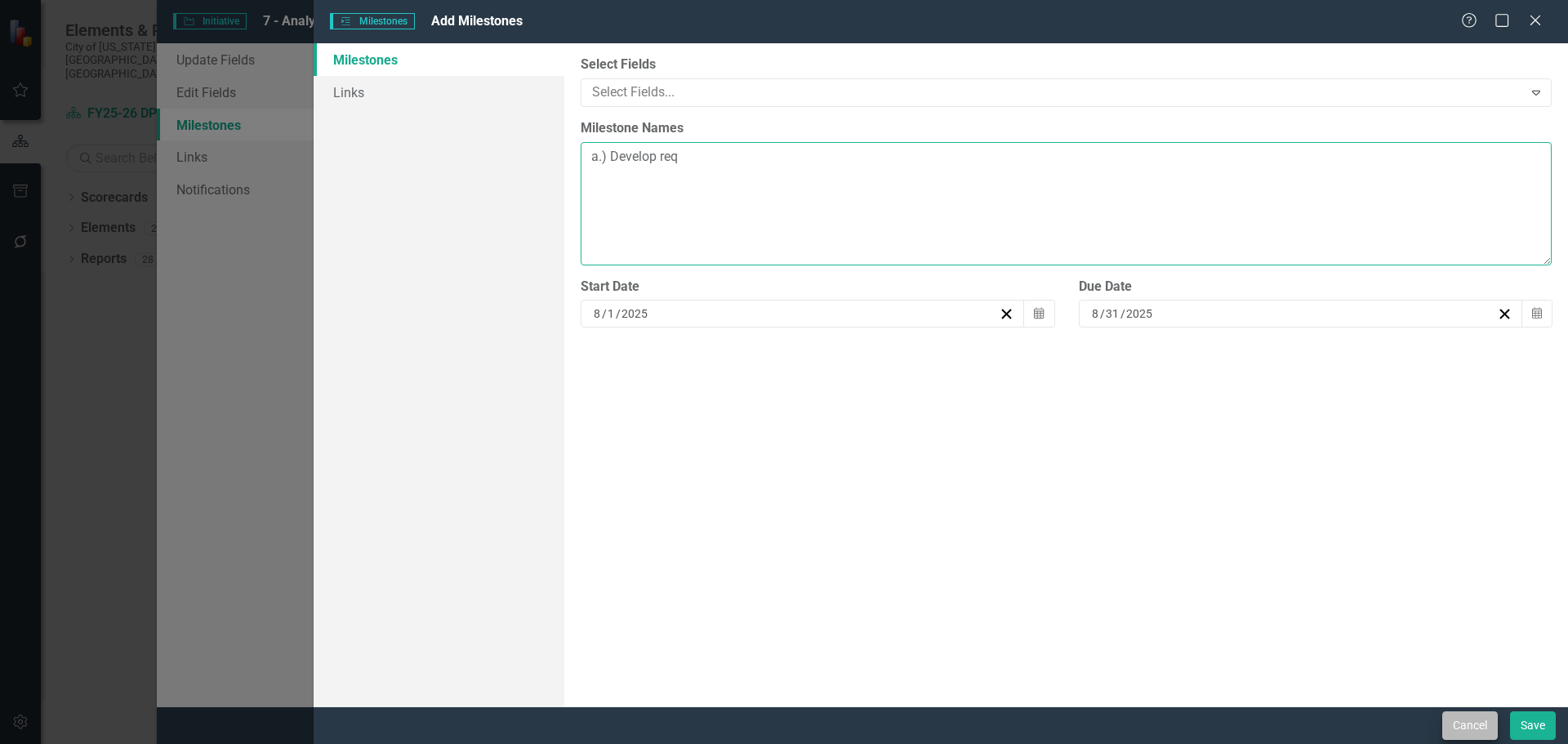
type textarea "a.) Develop req"
click at [1466, 728] on button "Cancel" at bounding box center [1470, 726] width 56 height 28
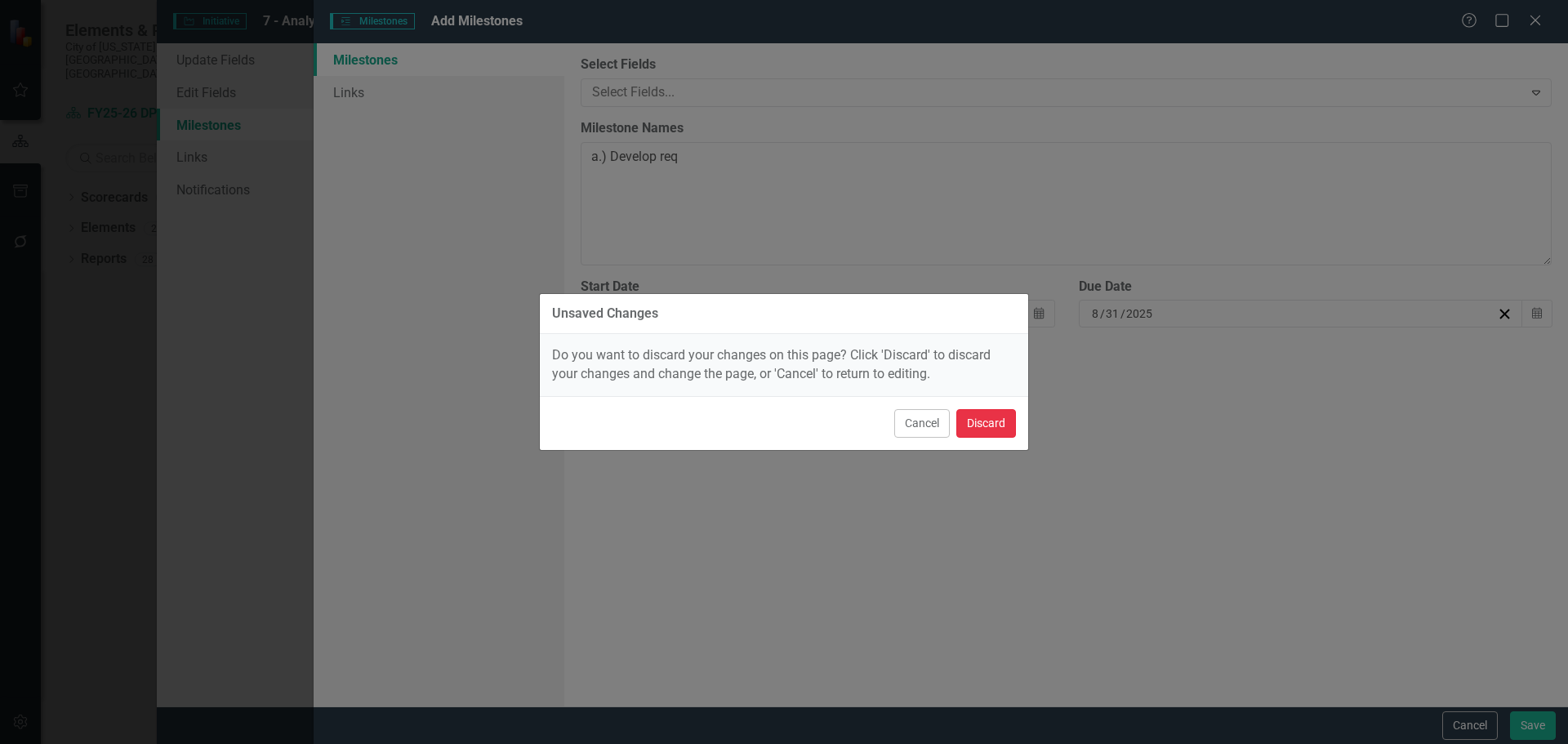
click at [983, 423] on button "Discard" at bounding box center [986, 423] width 59 height 28
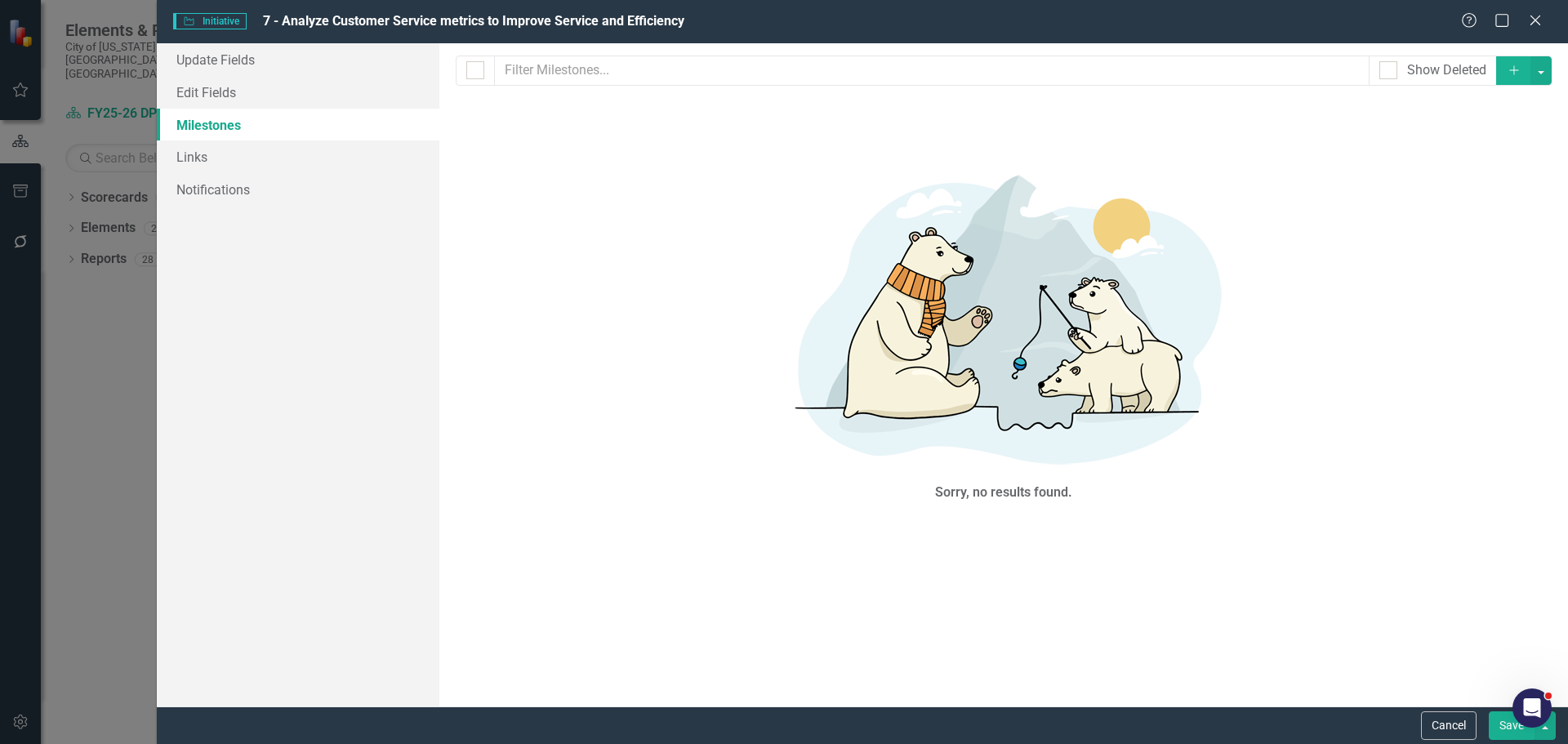
click at [1503, 730] on button "Save" at bounding box center [1511, 726] width 46 height 28
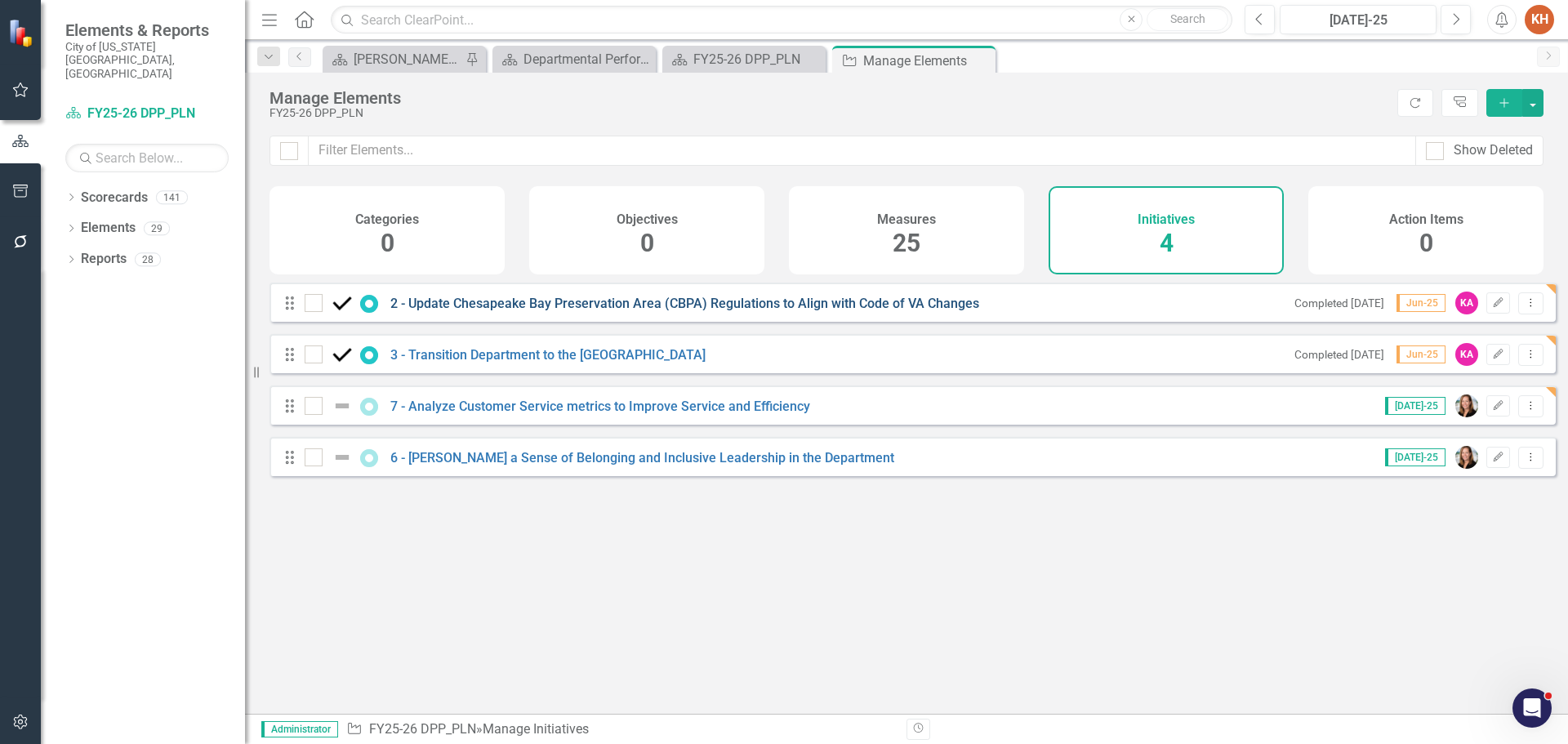
click at [472, 311] on link "2 - Update Chesapeake Bay Preservation Area (CBPA) Regulations to Align with Co…" at bounding box center [685, 303] width 589 height 16
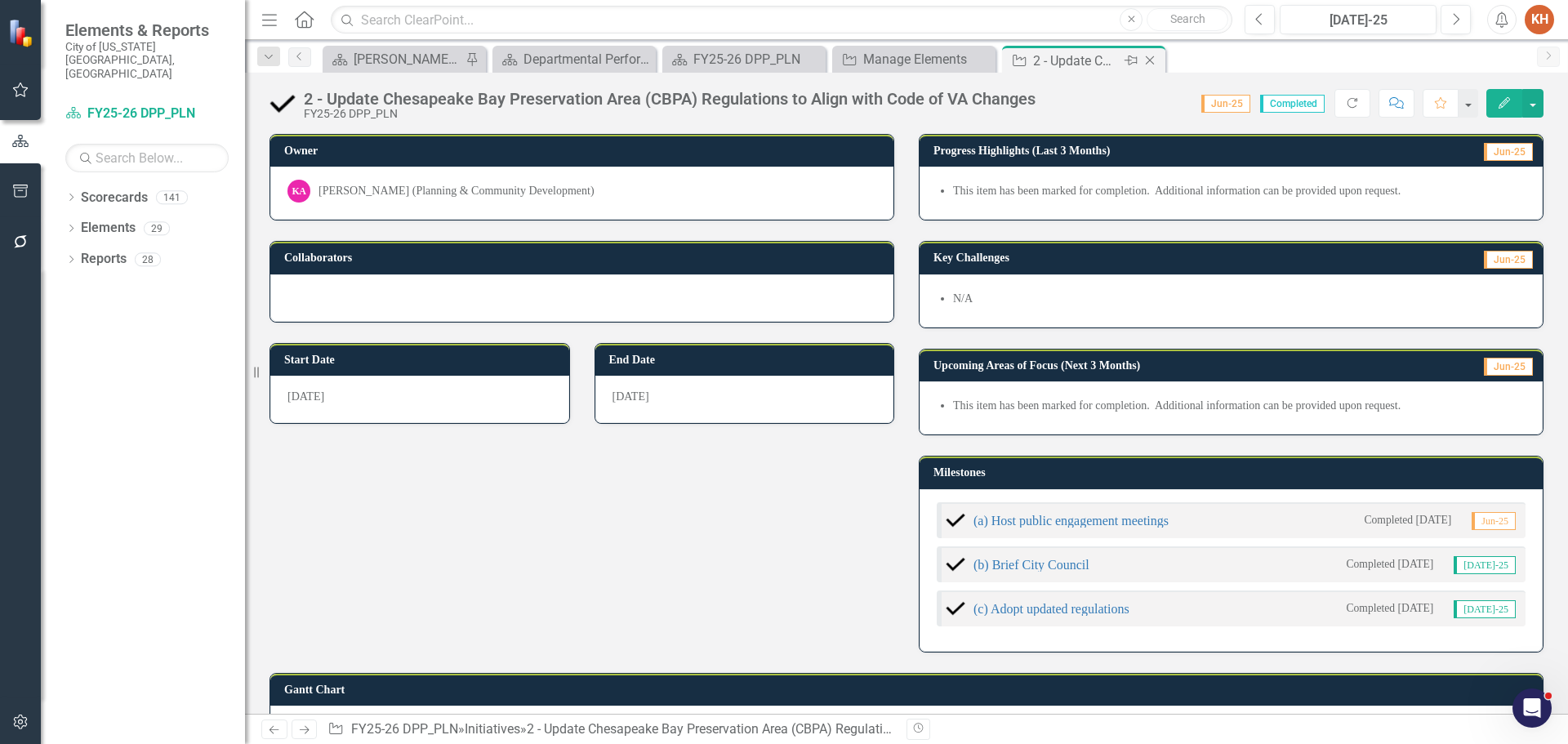
click at [1148, 58] on icon at bounding box center [1150, 61] width 9 height 9
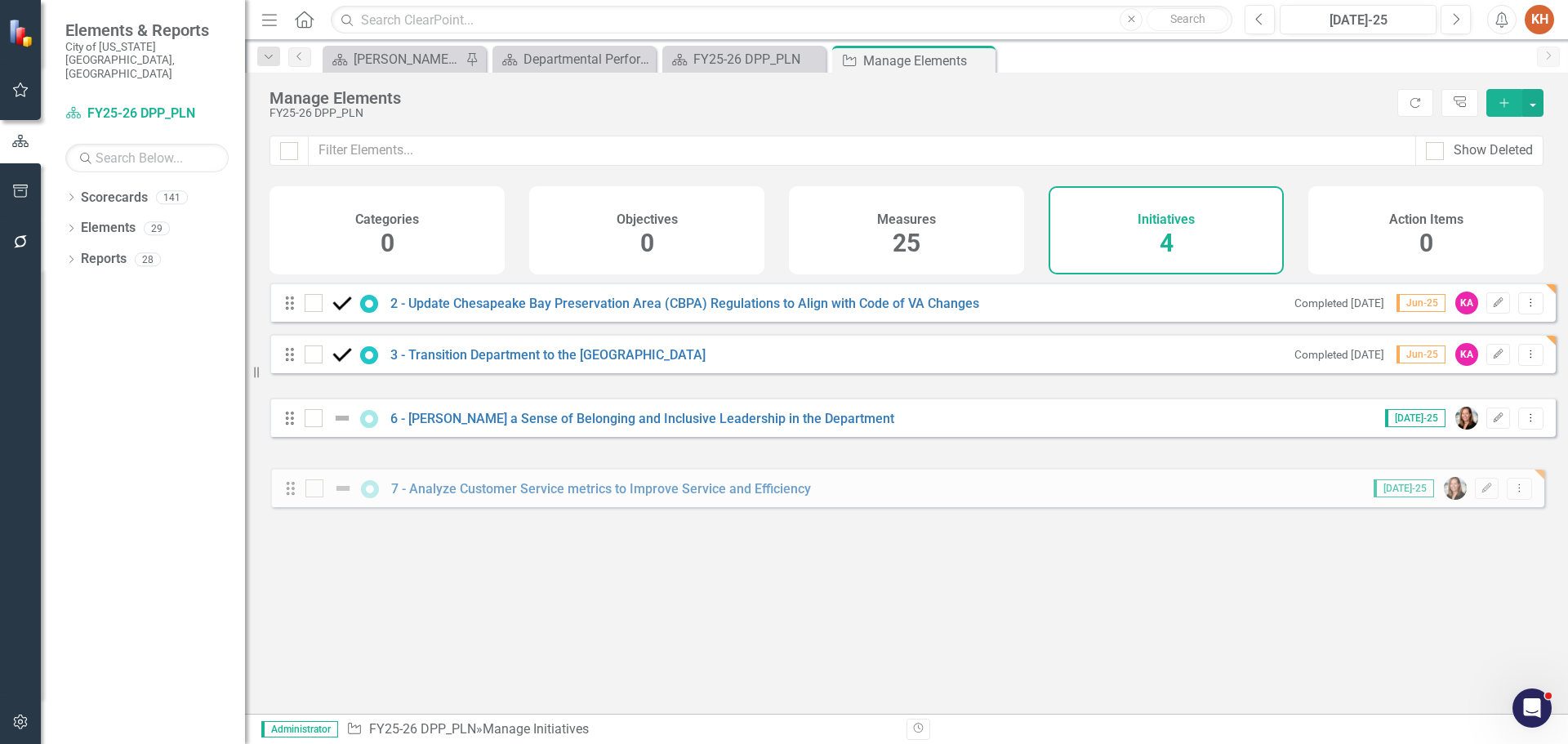
drag, startPoint x: 288, startPoint y: 411, endPoint x: 289, endPoint y: 480, distance: 69.0
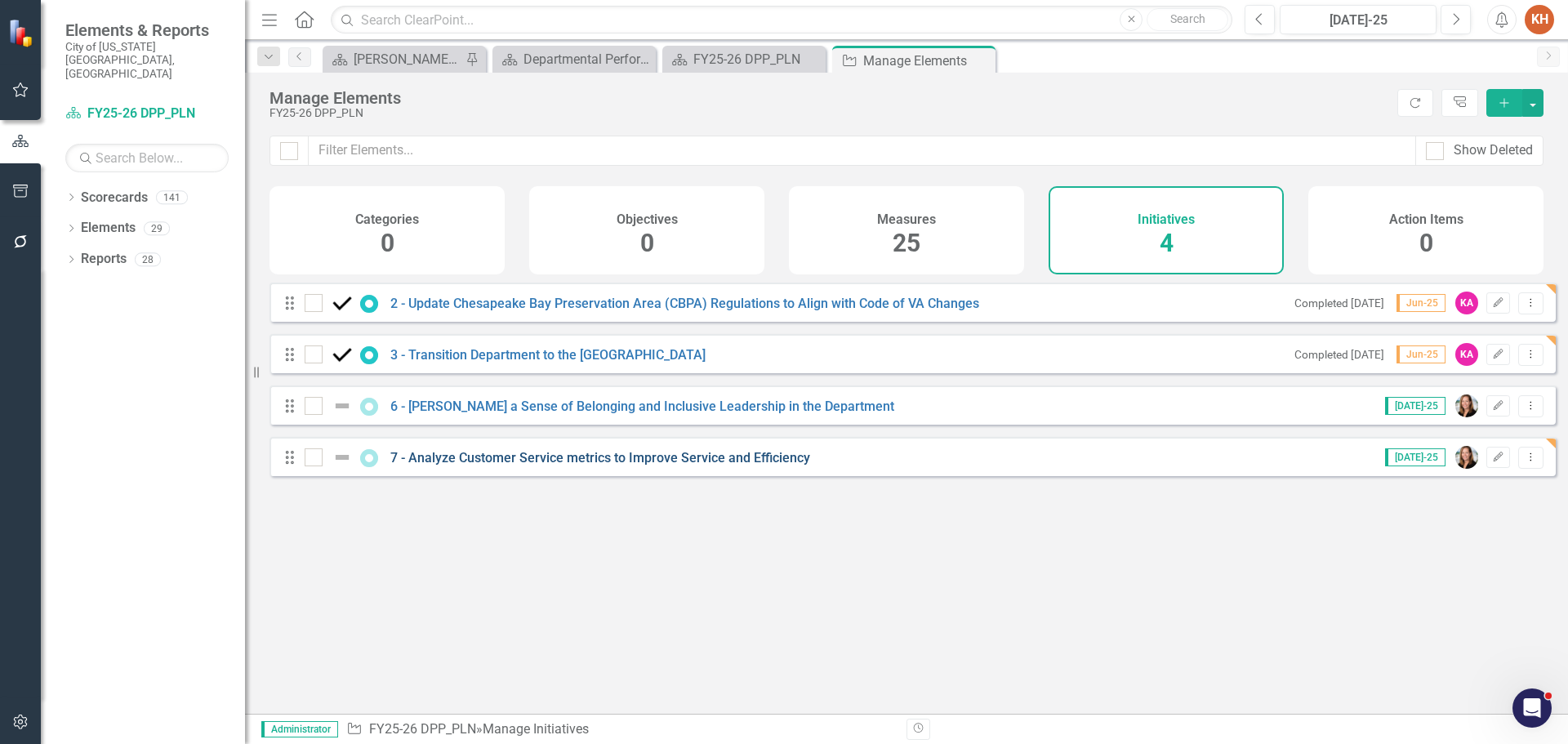
click at [541, 465] on link "7 - Analyze Customer Service metrics to Improve Service and Efficiency" at bounding box center [600, 457] width 420 height 16
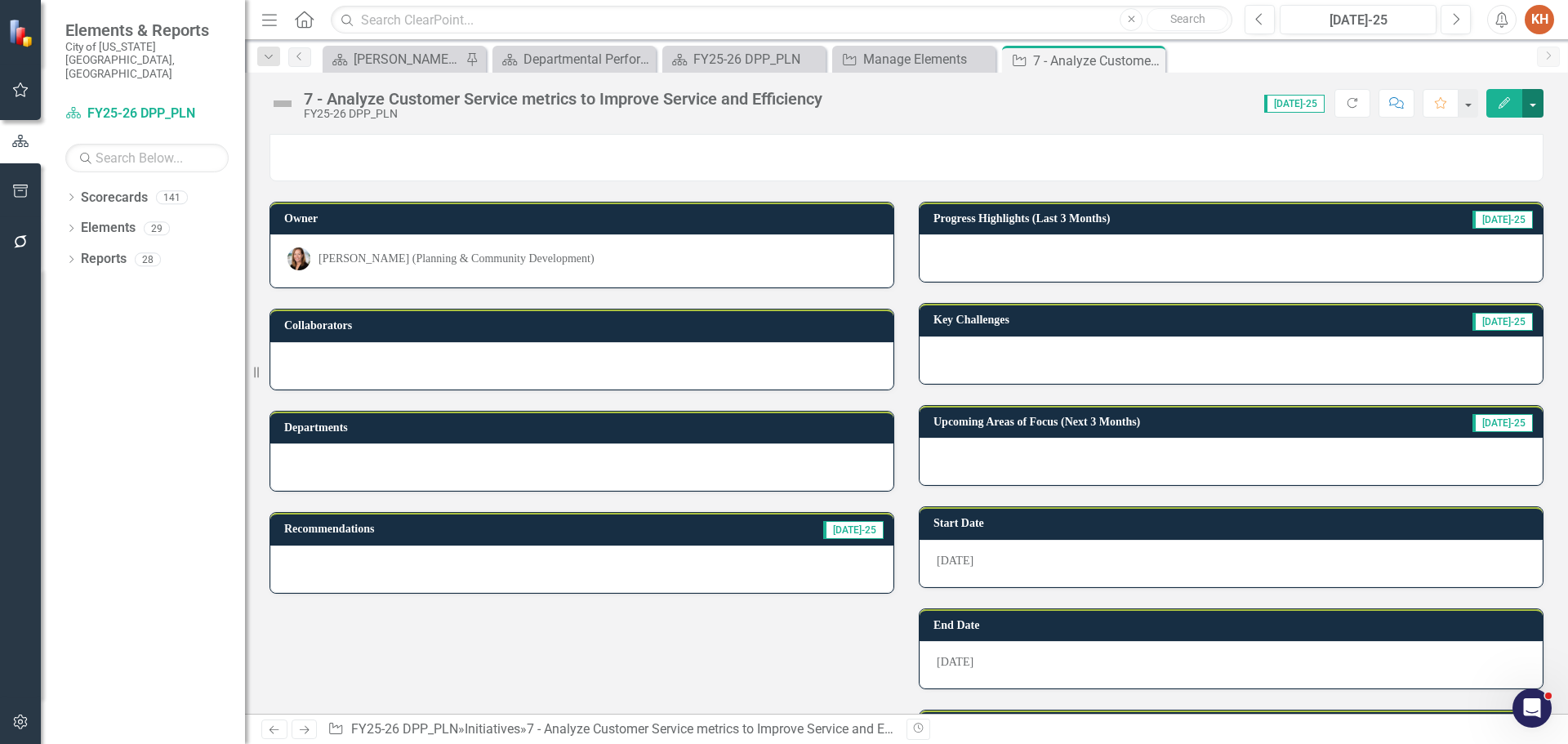
click at [1533, 104] on button "button" at bounding box center [1532, 103] width 21 height 28
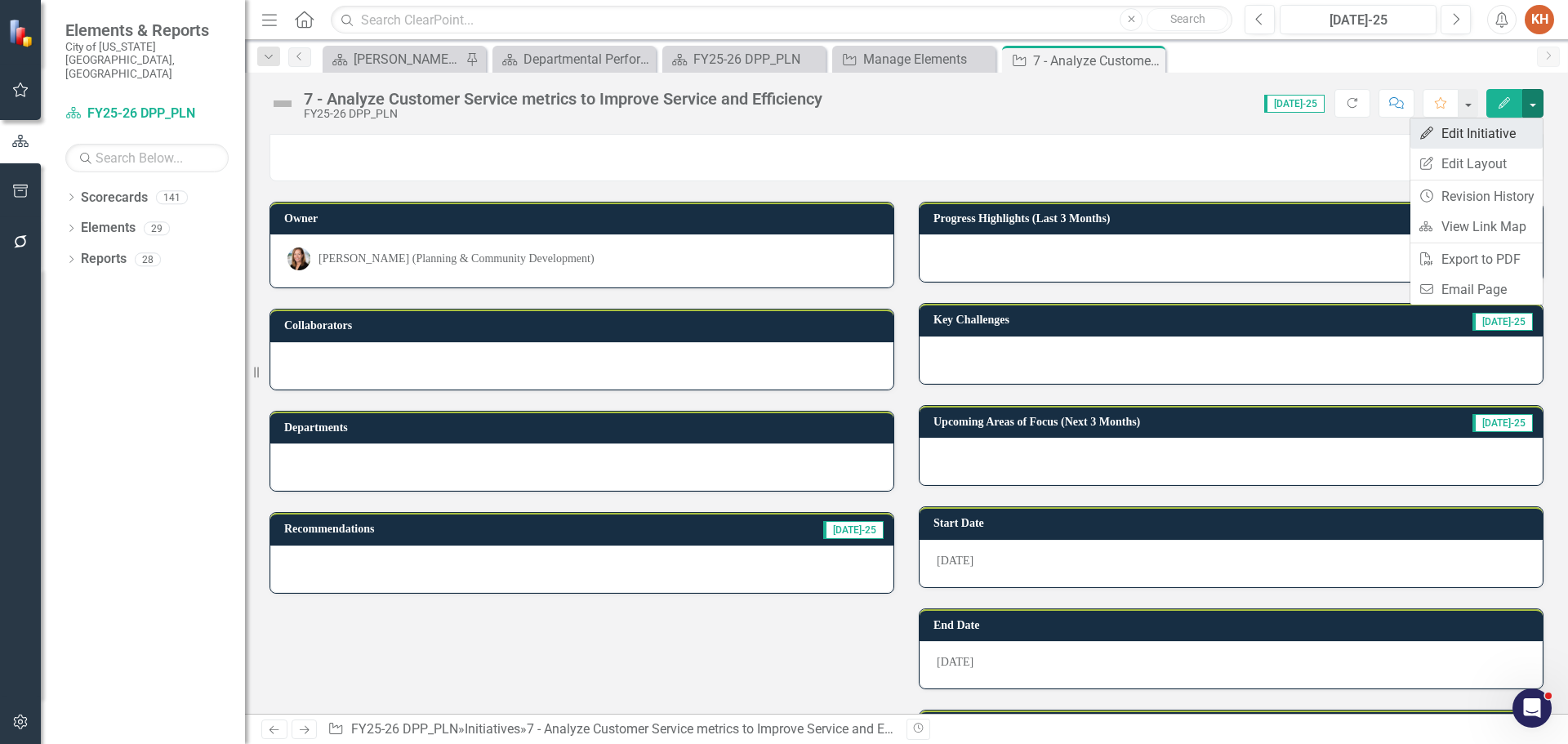
click at [1496, 137] on link "Edit Edit Initiative" at bounding box center [1476, 133] width 133 height 30
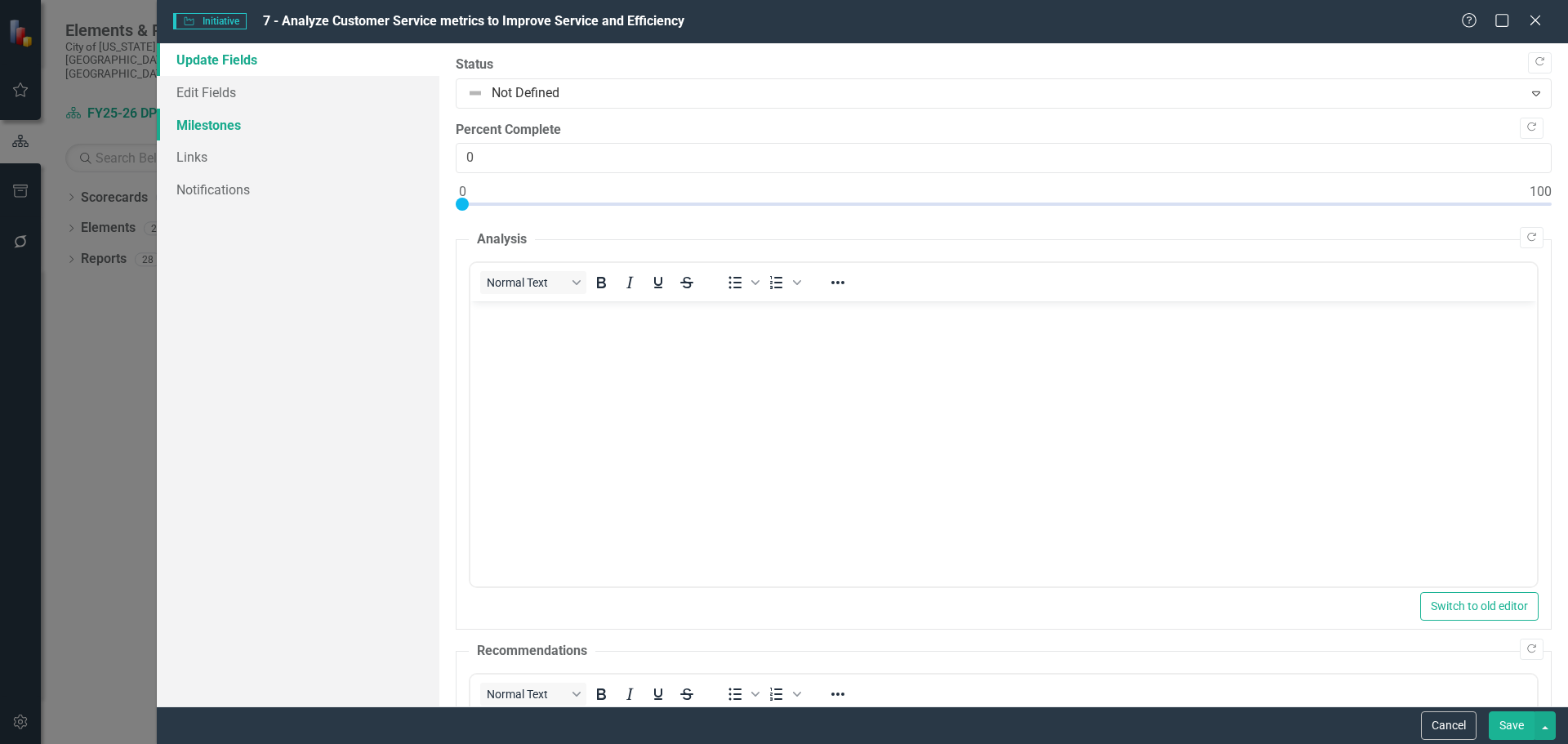
click at [250, 127] on link "Milestones" at bounding box center [298, 124] width 283 height 33
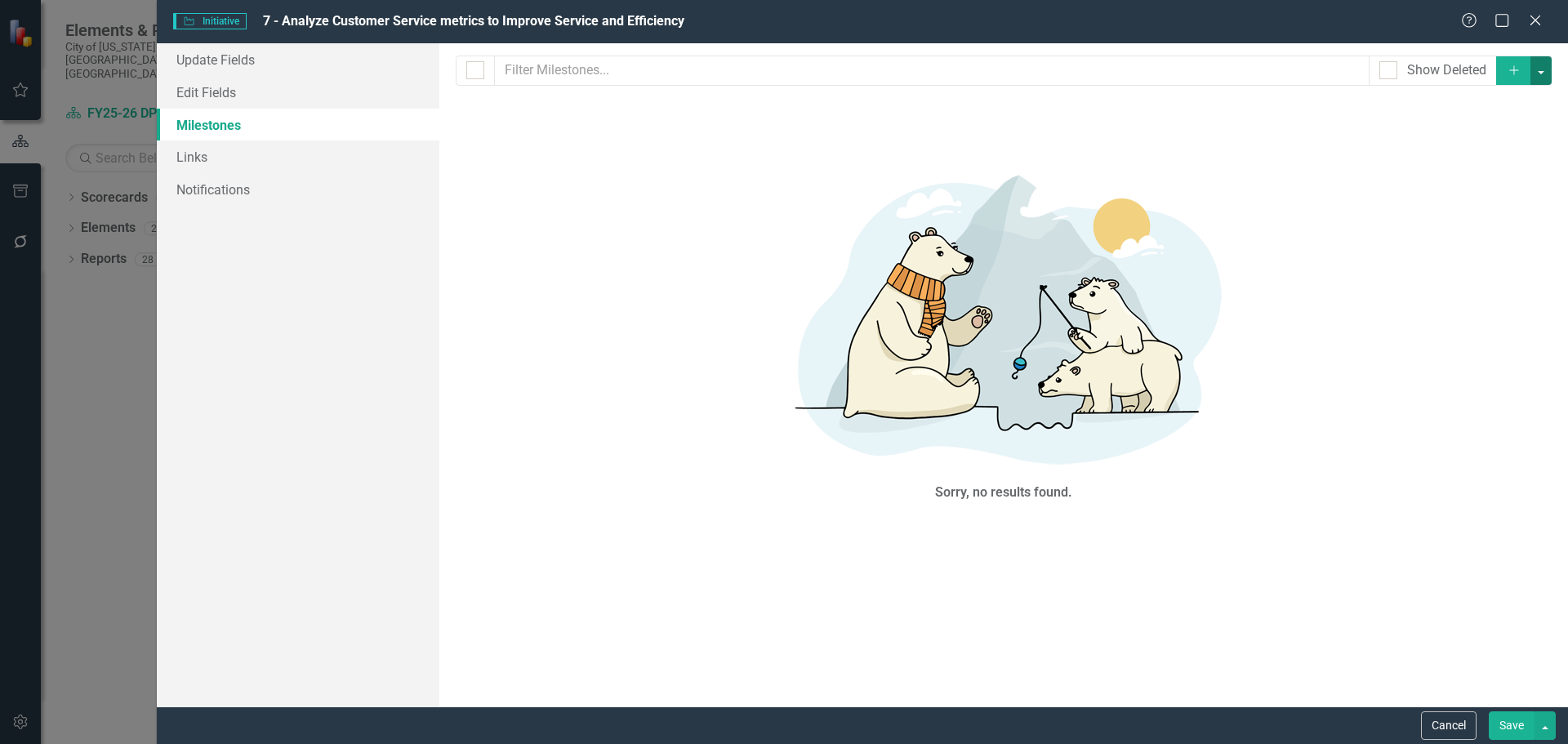
click at [1548, 71] on button "button" at bounding box center [1540, 71] width 21 height 28
click at [1494, 131] on link "Add Multiple Add Multiple" at bounding box center [1486, 131] width 129 height 30
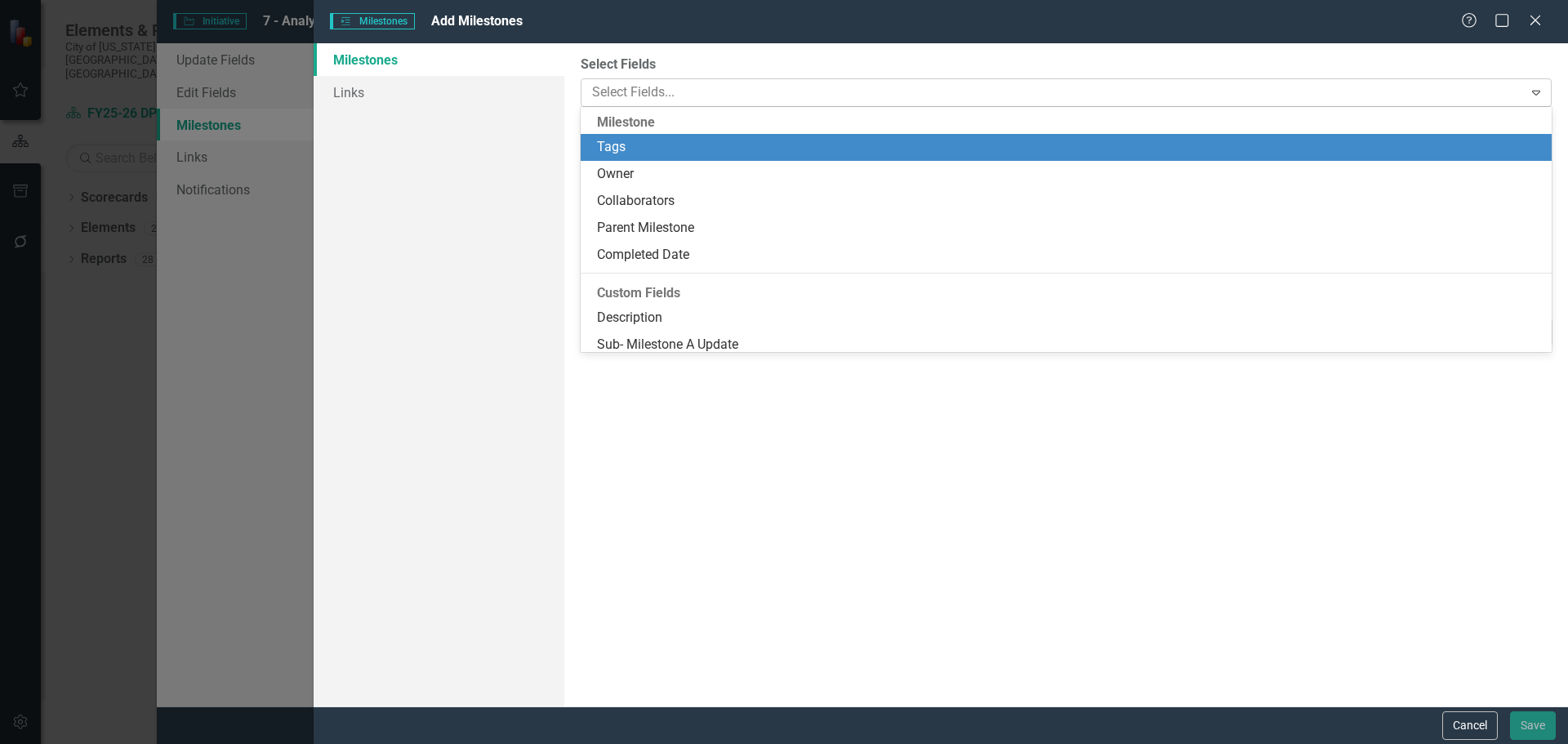
click at [708, 96] on div at bounding box center [1054, 93] width 937 height 22
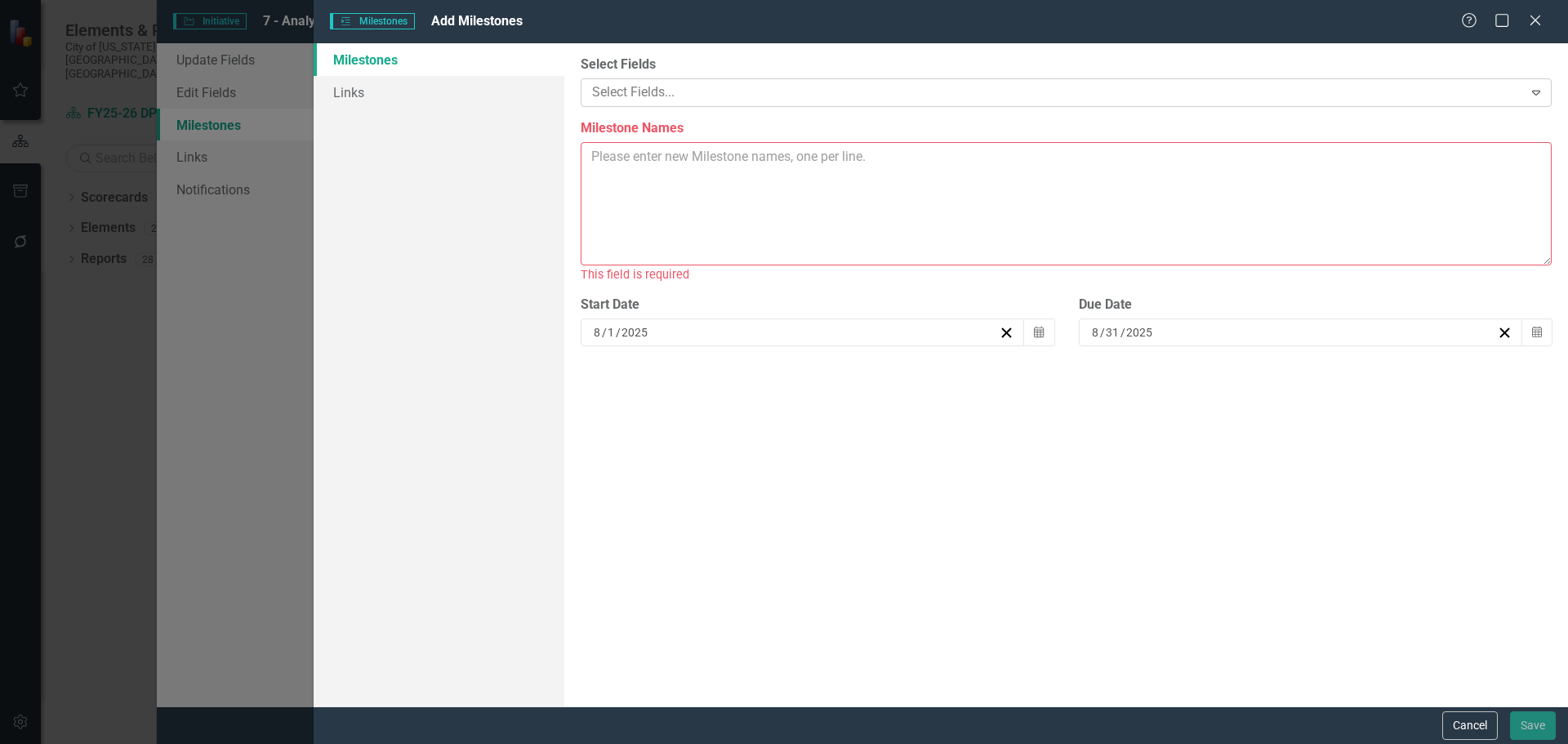
click at [711, 95] on div at bounding box center [1054, 93] width 937 height 22
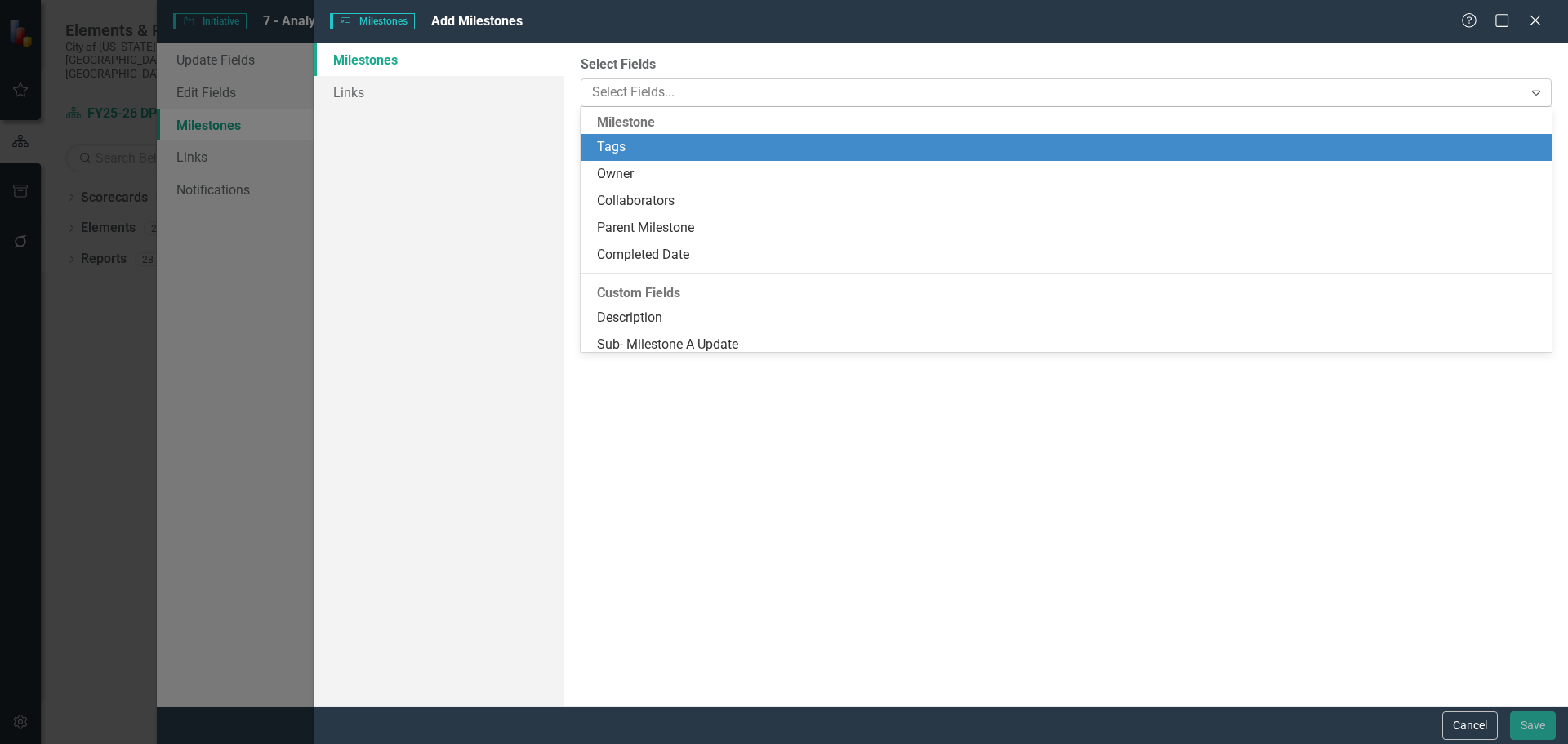
click at [711, 95] on div at bounding box center [1054, 93] width 937 height 22
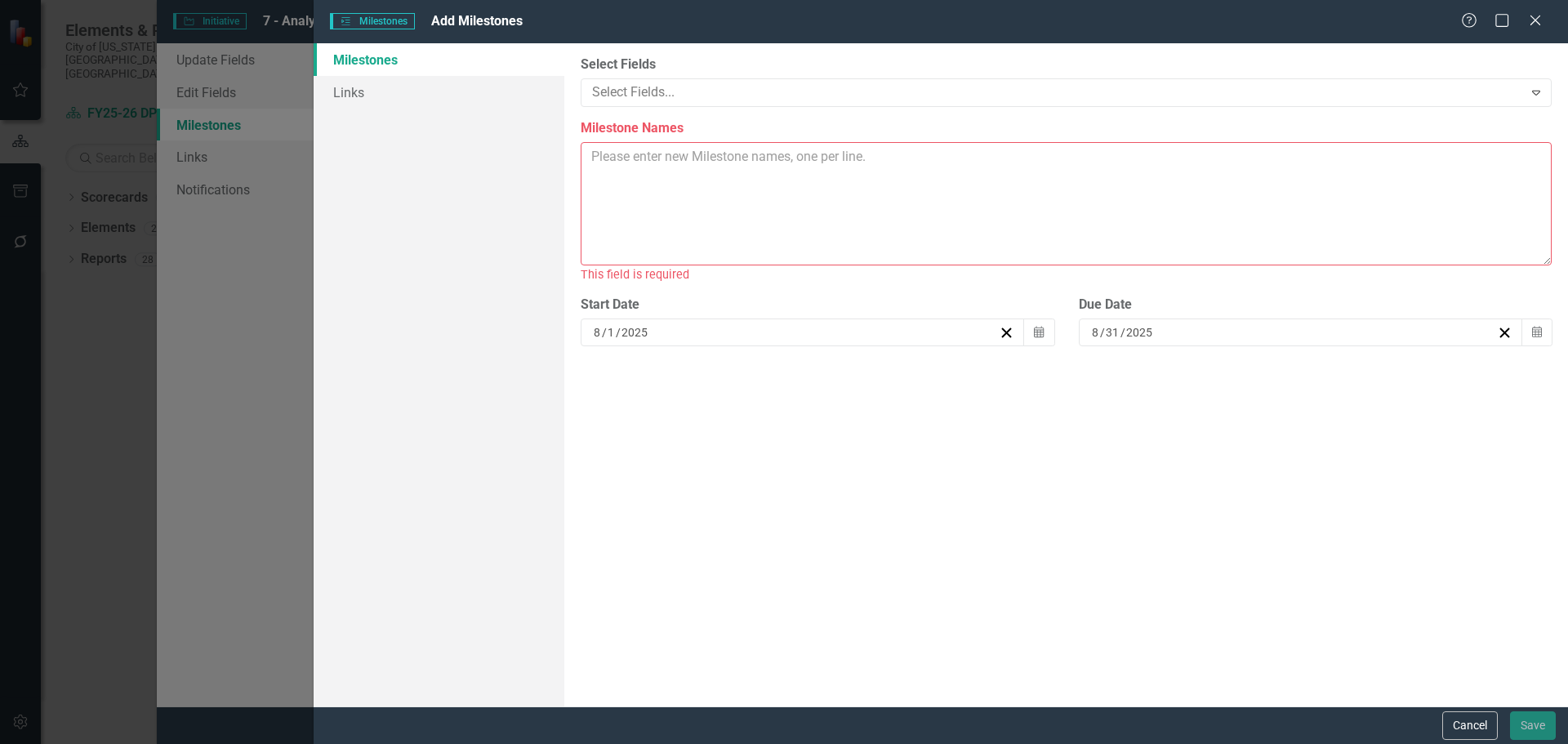
click at [681, 166] on textarea "Milestone Names" at bounding box center [1066, 204] width 971 height 123
type textarea "D"
click at [649, 163] on textarea "Milestone Names" at bounding box center [1066, 204] width 971 height 123
paste textarea "Develop requirements for automated call system reports Automate call system rep…"
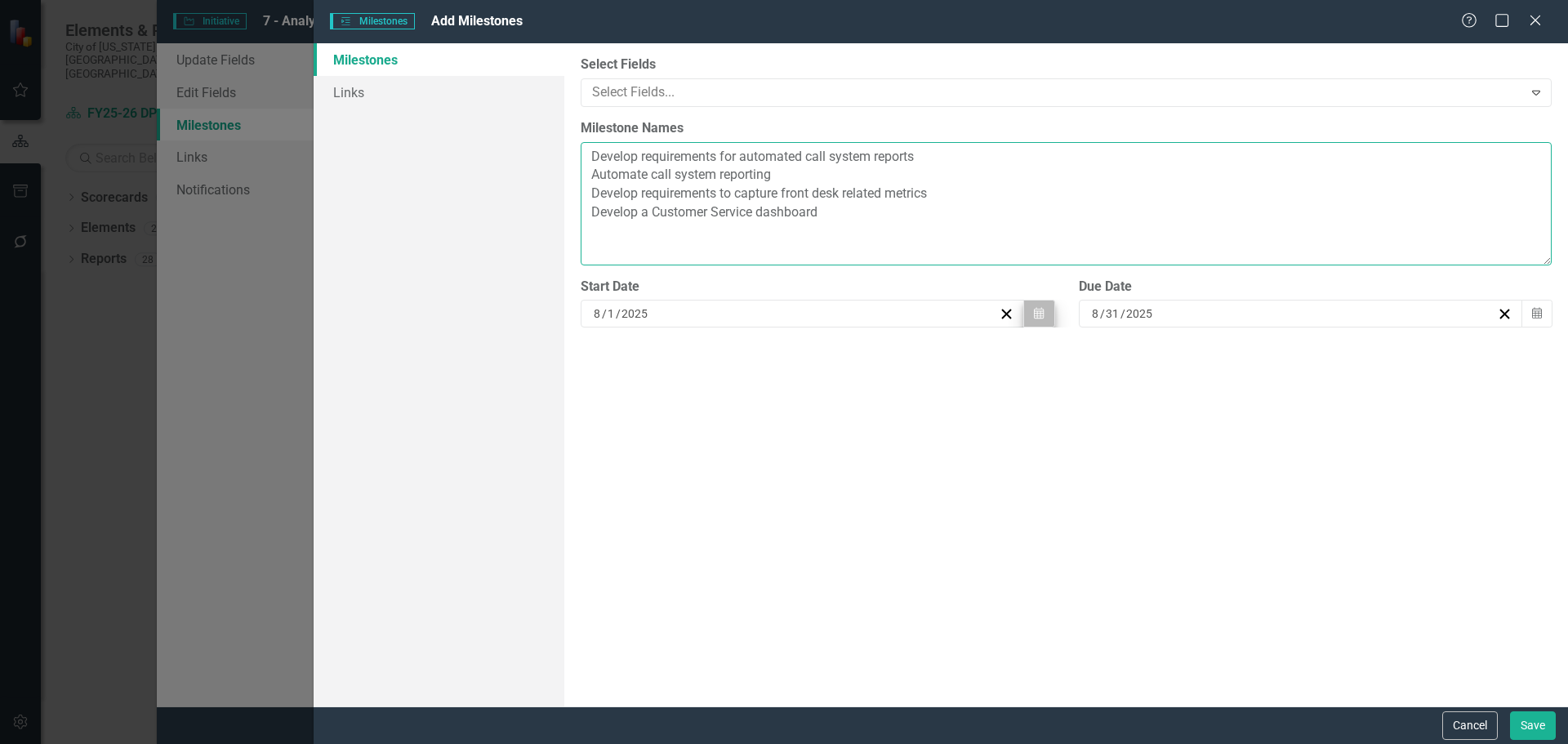
type textarea "Develop requirements for automated call system reports Automate call system rep…"
click at [1032, 315] on button "Calendar" at bounding box center [1038, 313] width 31 height 28
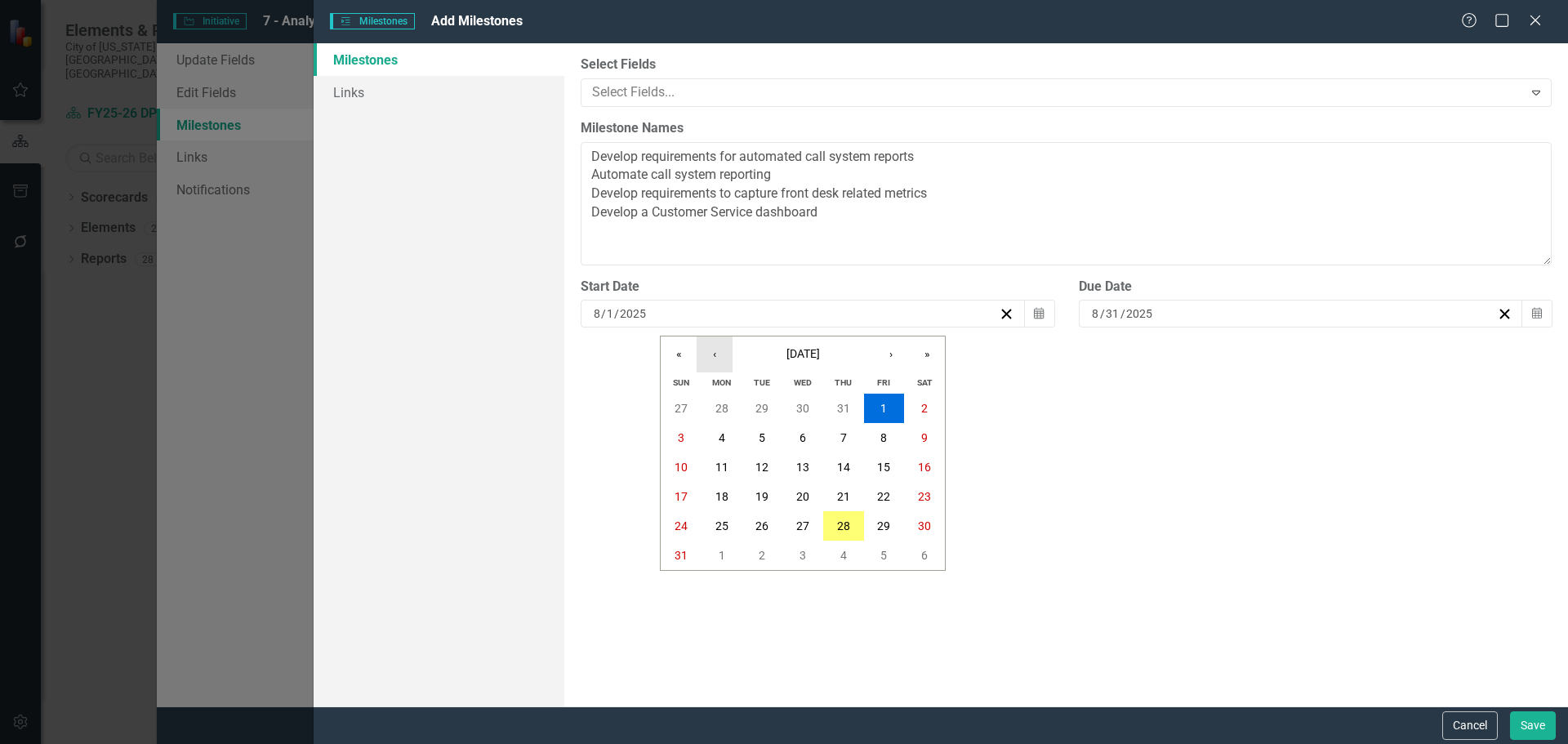
click at [713, 355] on button "‹" at bounding box center [714, 354] width 36 height 36
click at [764, 408] on abbr "1" at bounding box center [762, 409] width 7 height 13
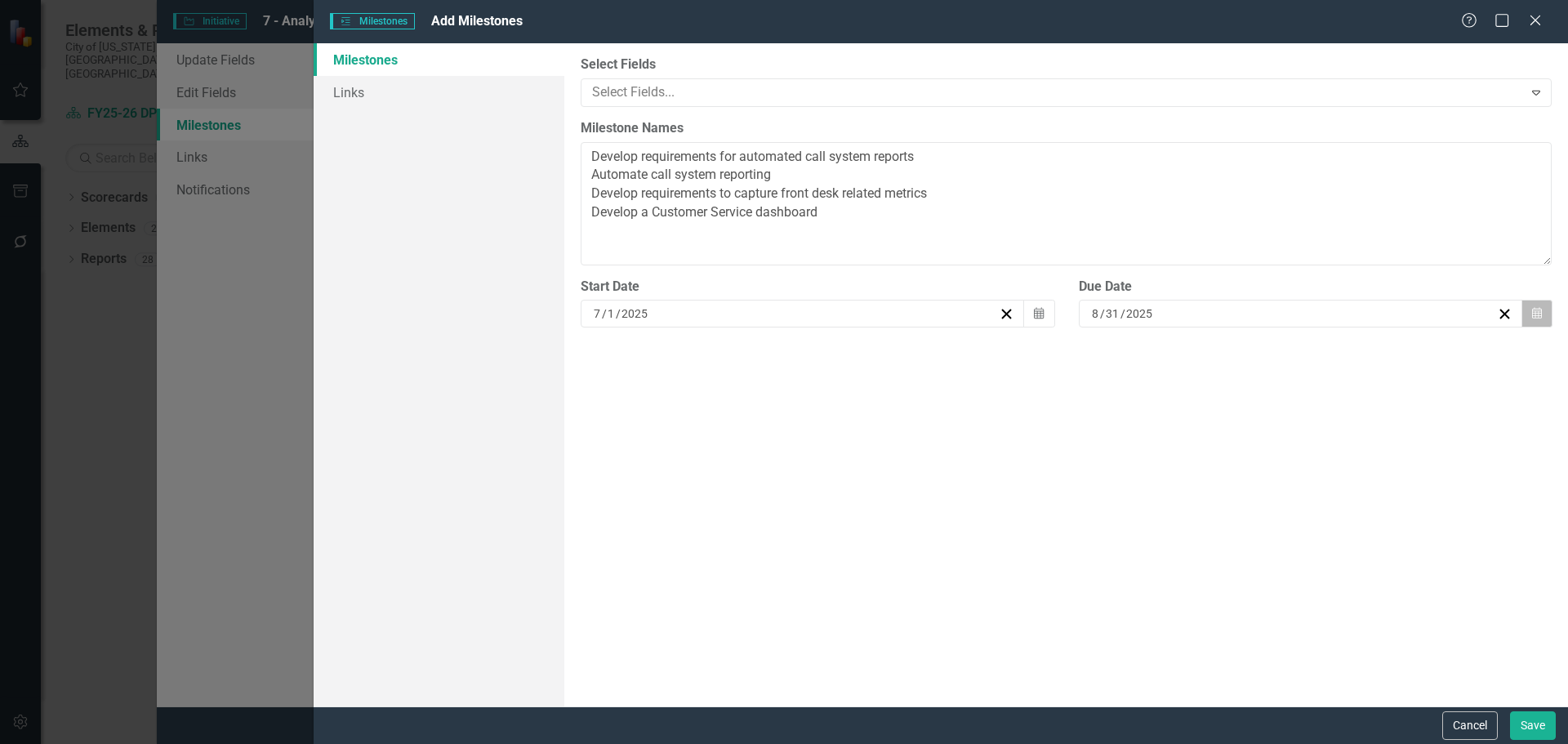
click at [1537, 316] on icon "button" at bounding box center [1537, 314] width 10 height 12
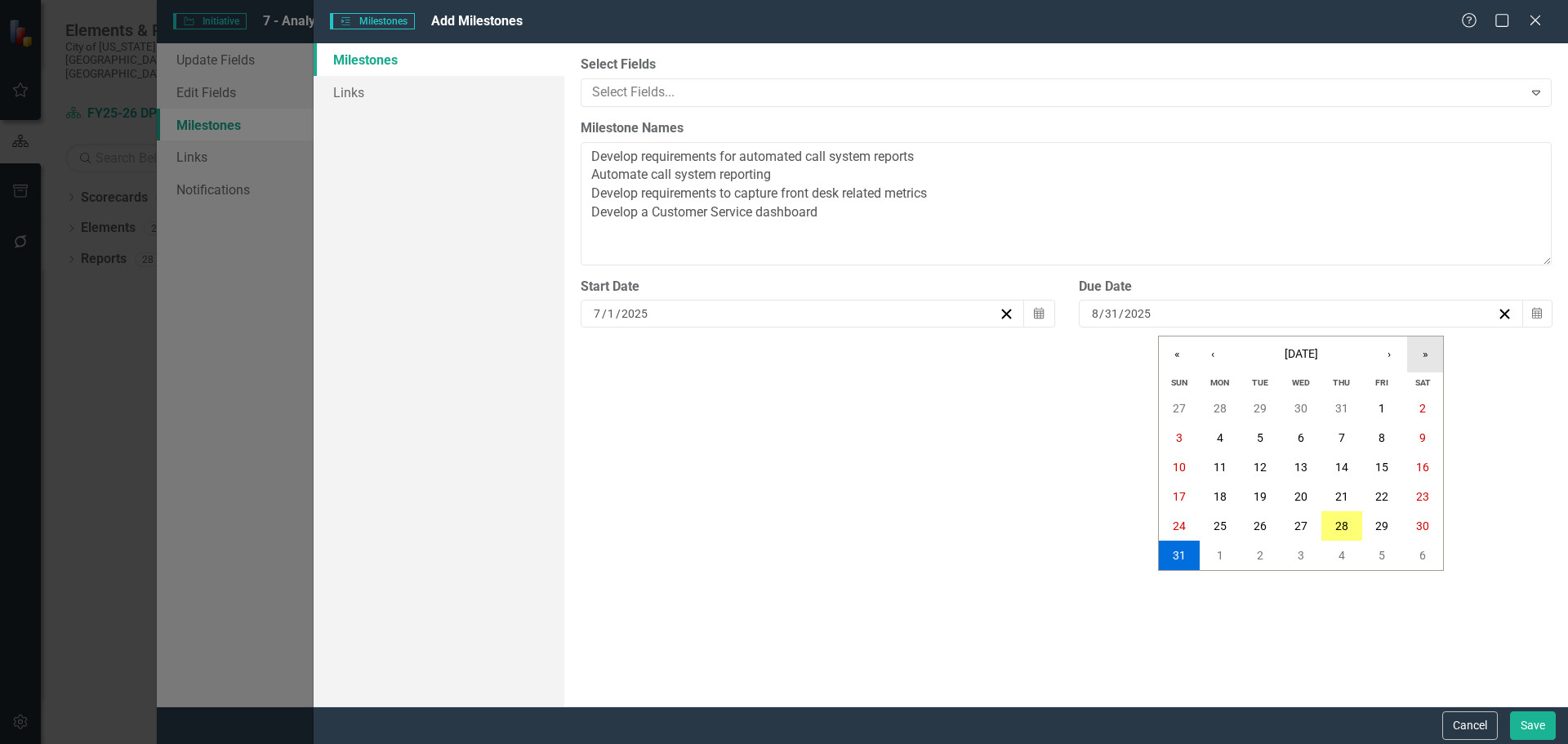
click at [1419, 358] on button "»" at bounding box center [1424, 354] width 36 height 36
click at [1208, 356] on button "‹" at bounding box center [1213, 354] width 36 height 36
click at [1253, 409] on abbr "30" at bounding box center [1260, 409] width 13 height 13
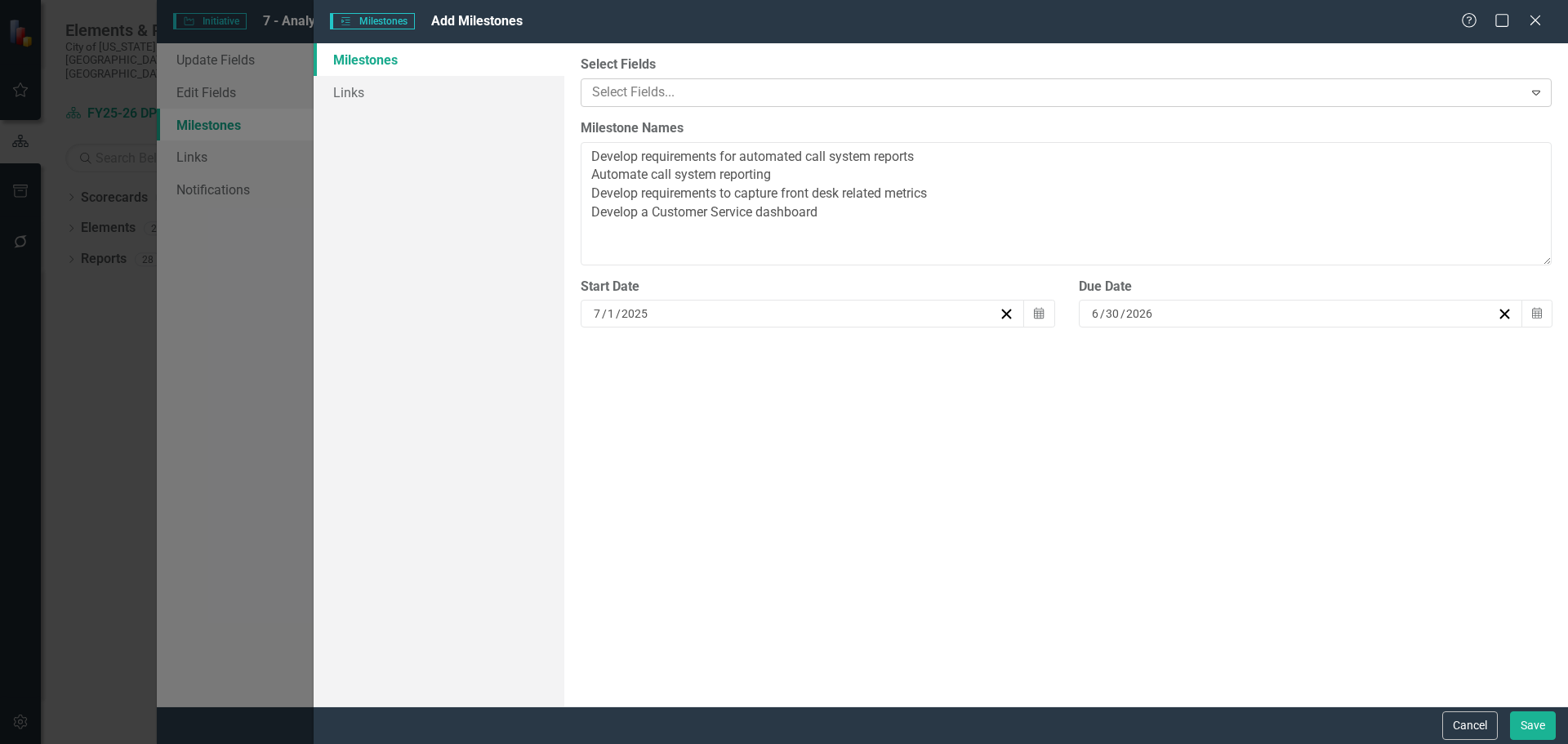
click at [737, 91] on div at bounding box center [1054, 93] width 937 height 22
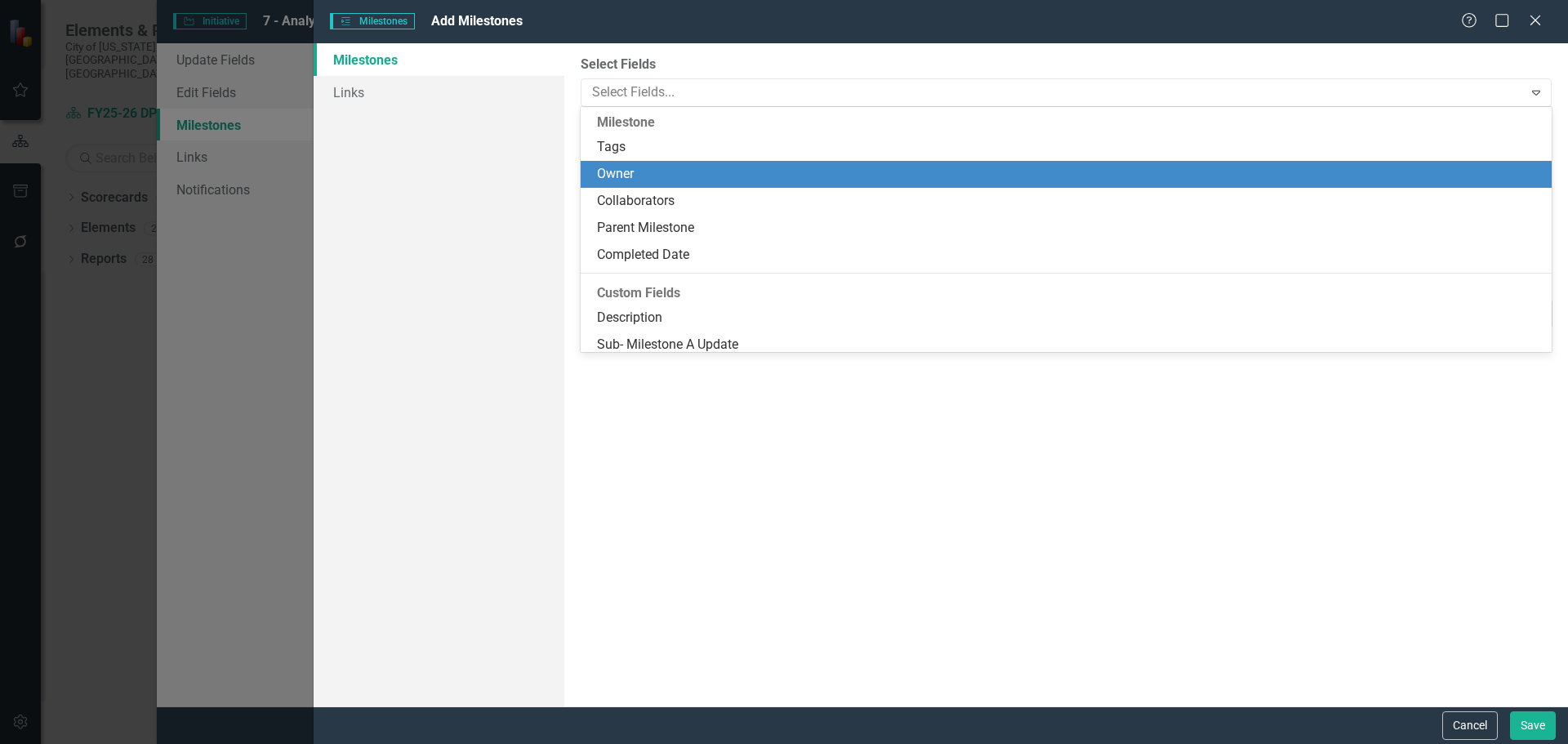
click at [694, 178] on div "Owner" at bounding box center [1070, 174] width 945 height 19
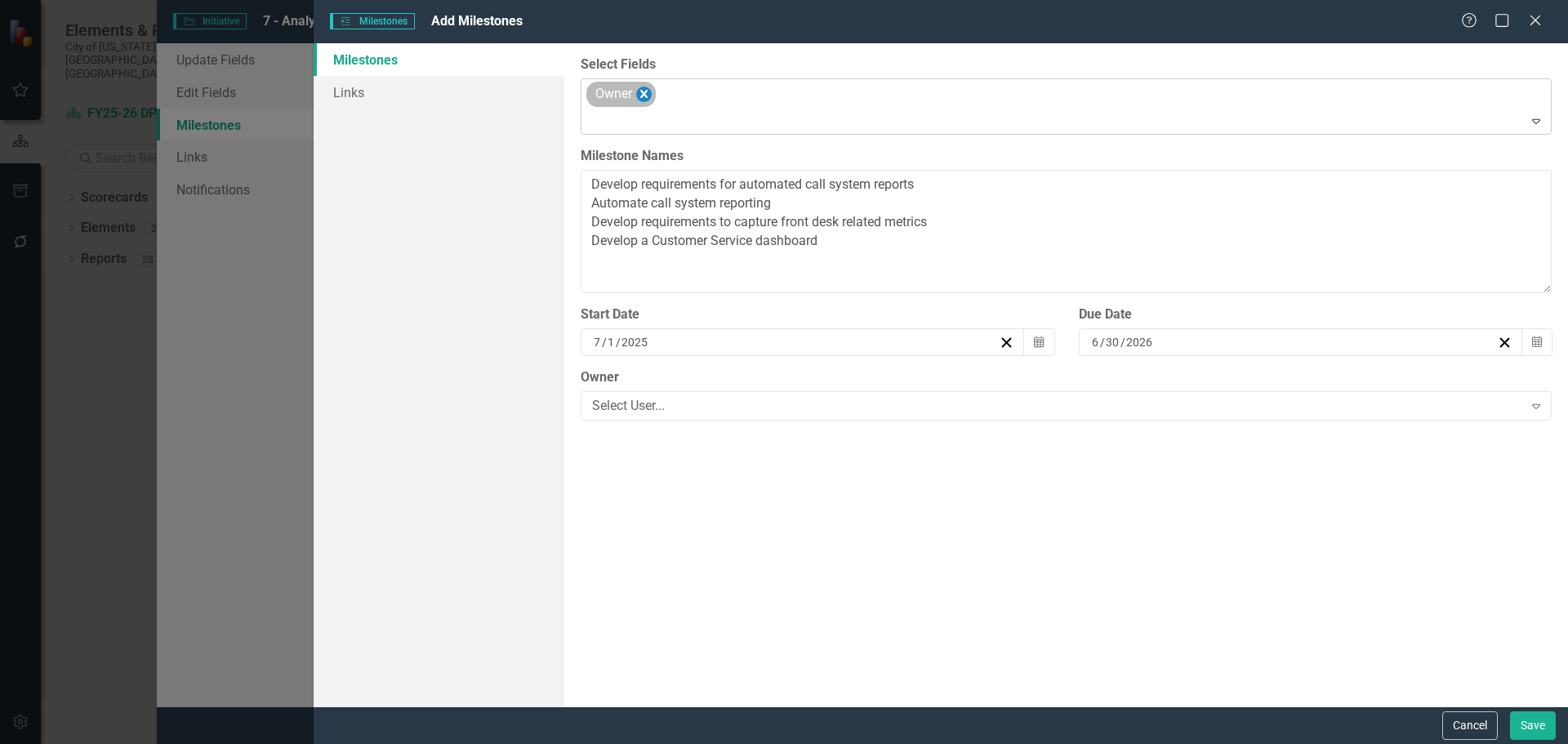
click at [646, 96] on icon "Remove Owner" at bounding box center [643, 94] width 8 height 8
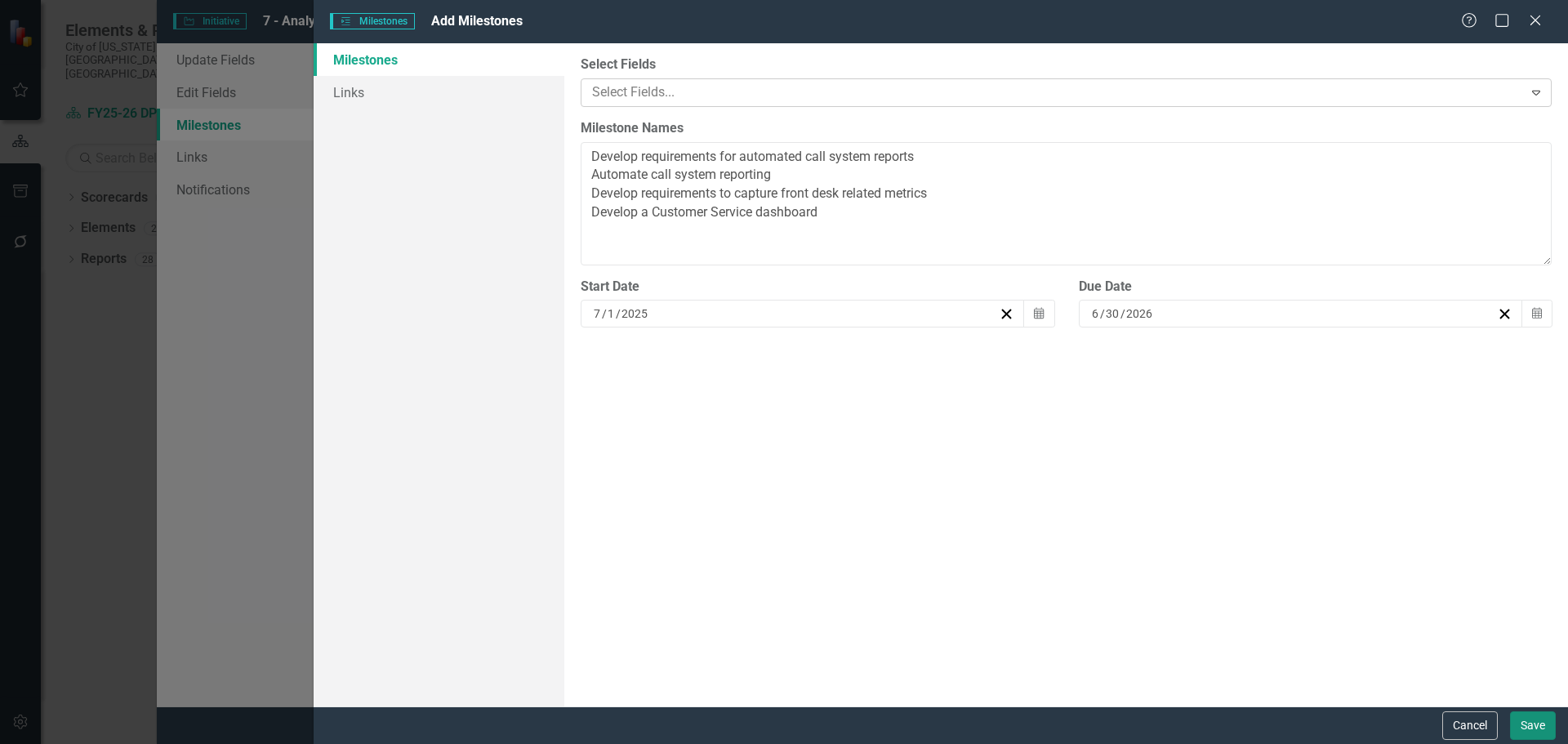
click at [1531, 727] on button "Save" at bounding box center [1533, 726] width 46 height 28
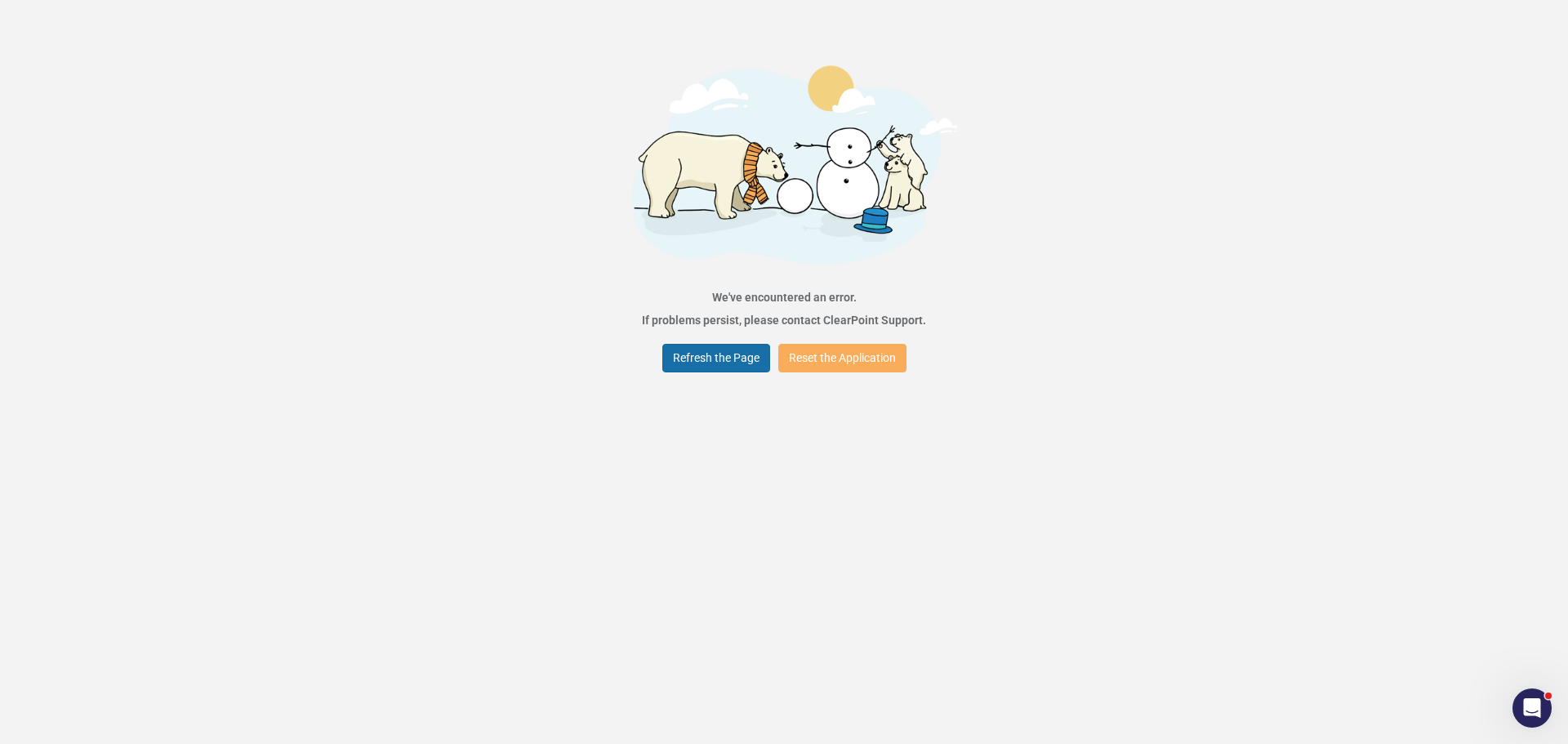
click at [732, 363] on button "Refresh the Page" at bounding box center [716, 358] width 108 height 28
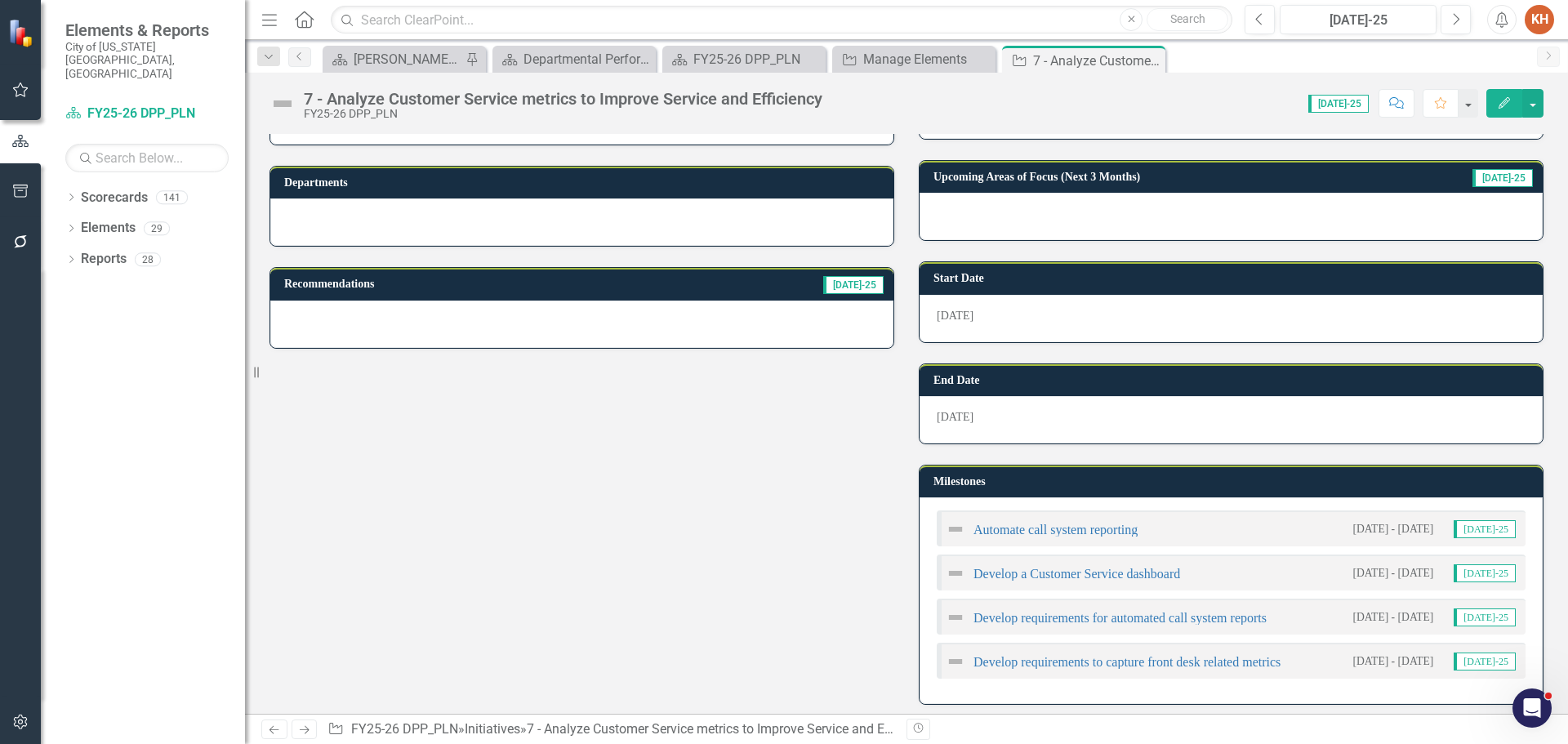
scroll to position [163, 0]
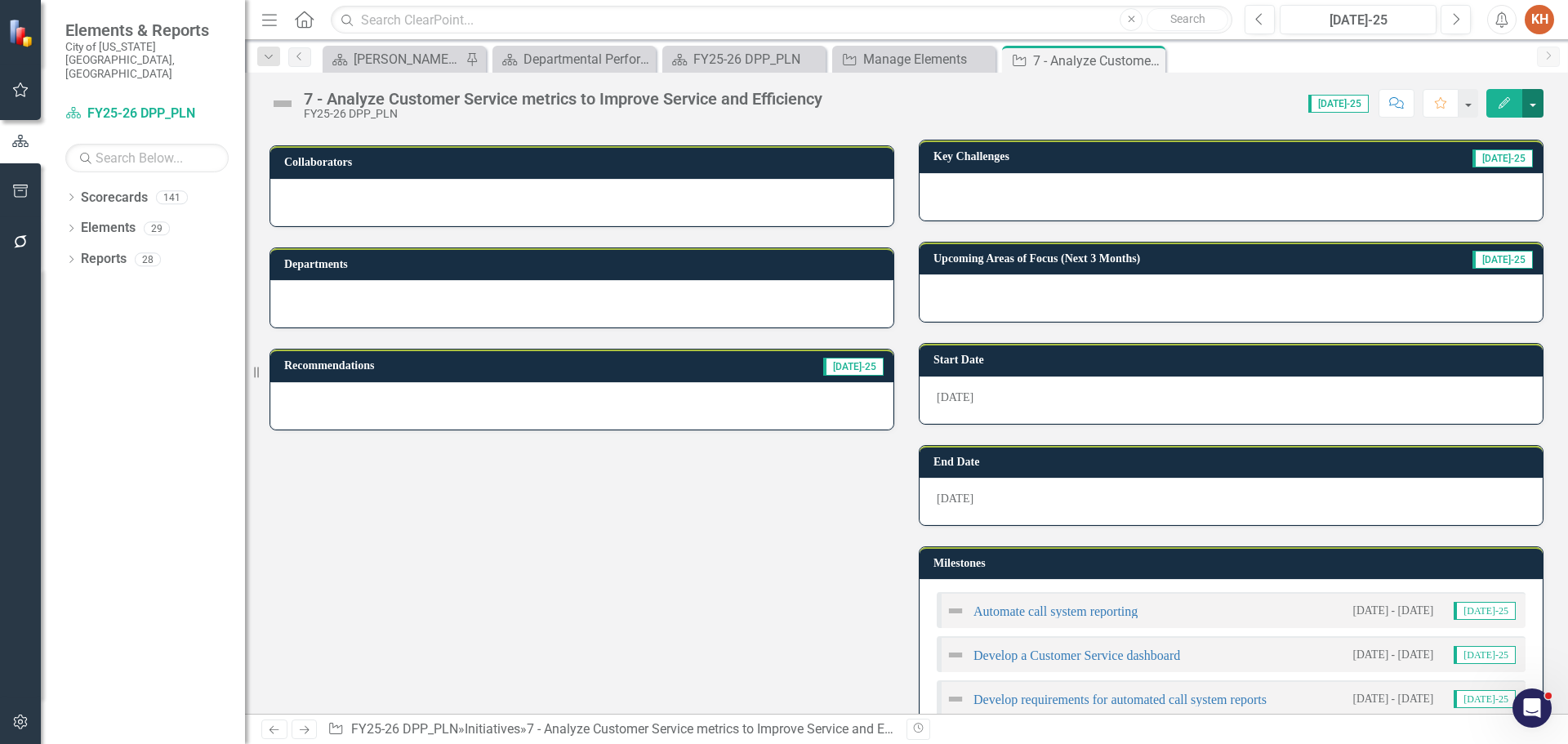
click at [1537, 96] on button "button" at bounding box center [1532, 103] width 21 height 28
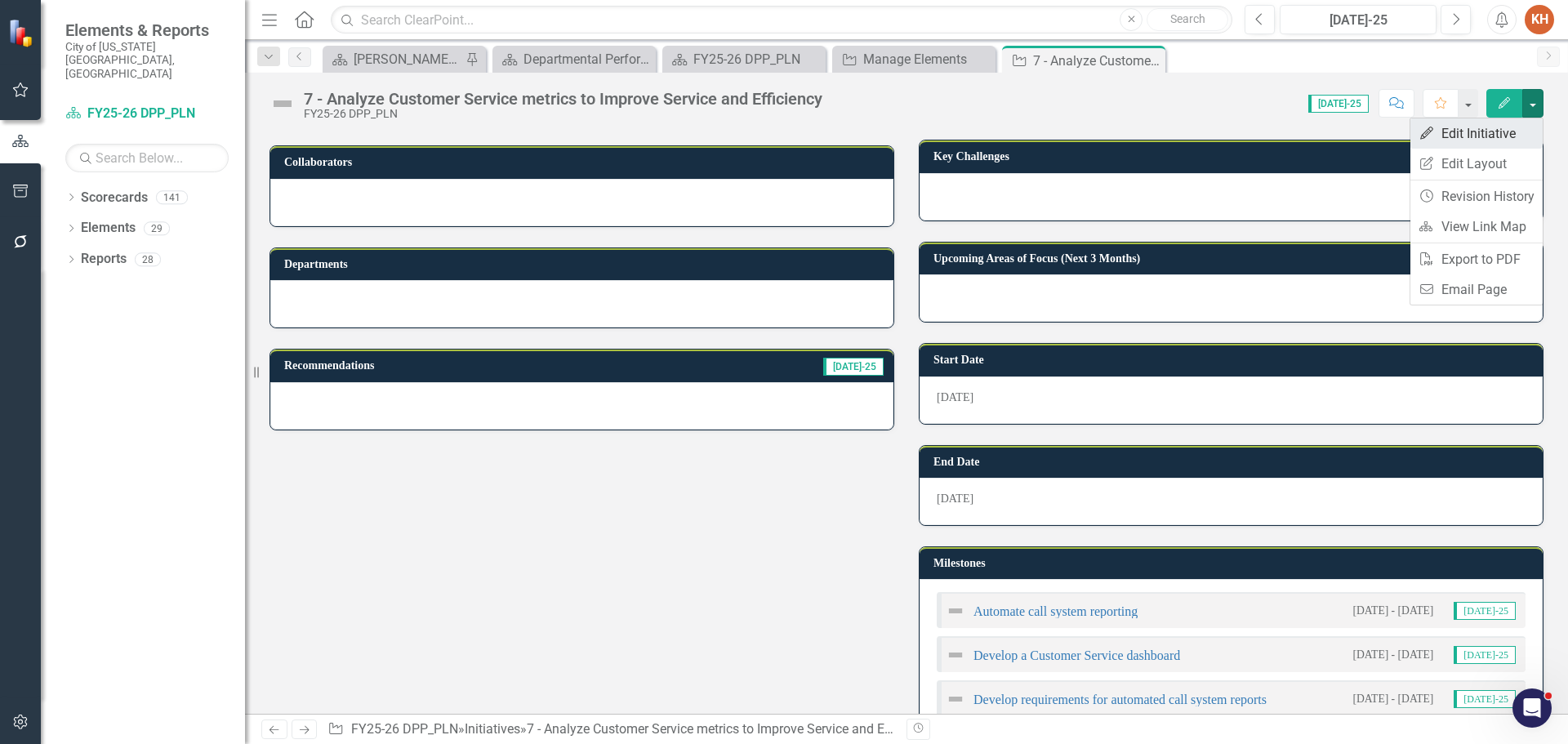
click at [1485, 138] on link "Edit Edit Initiative" at bounding box center [1476, 133] width 133 height 30
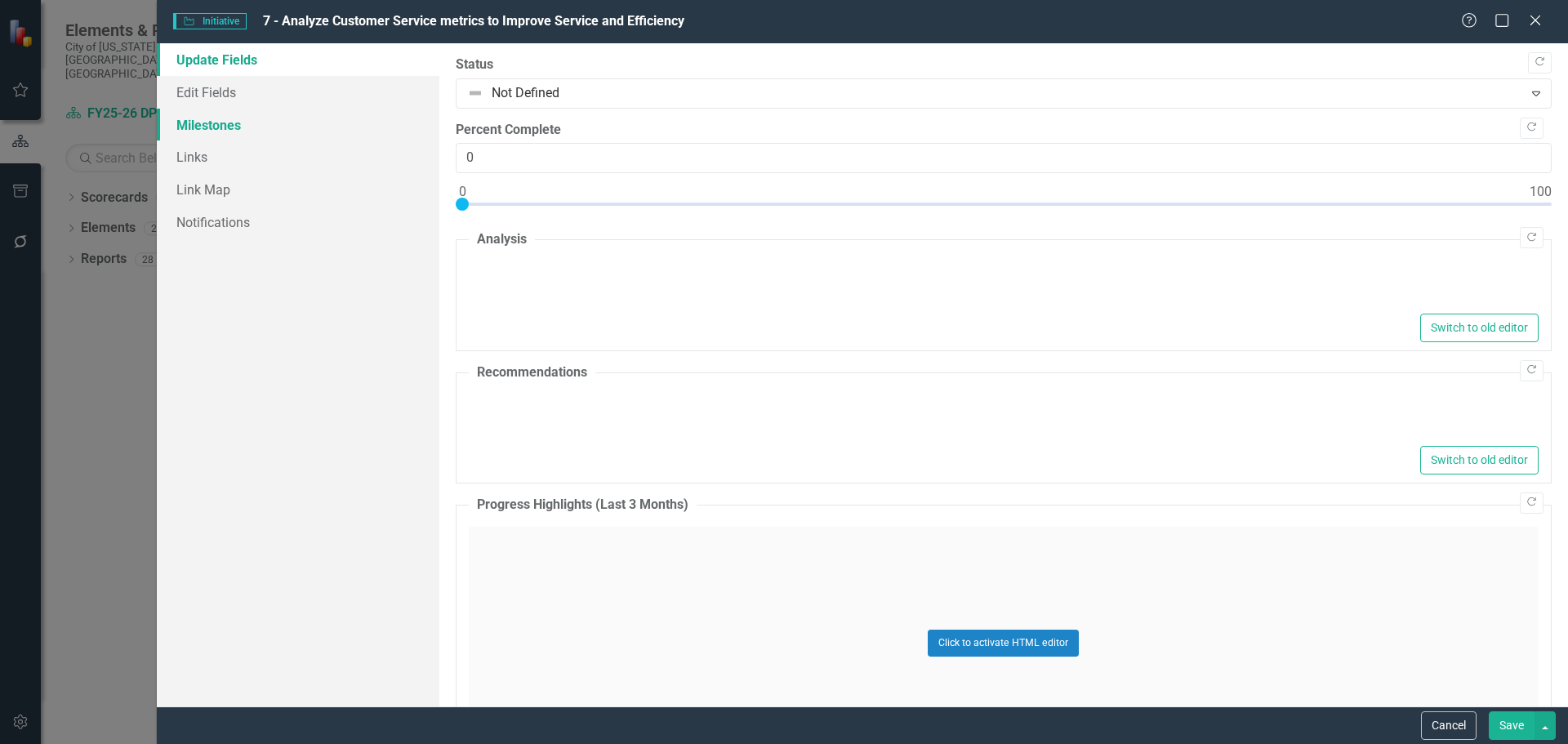
click at [245, 133] on link "Milestones" at bounding box center [298, 124] width 283 height 33
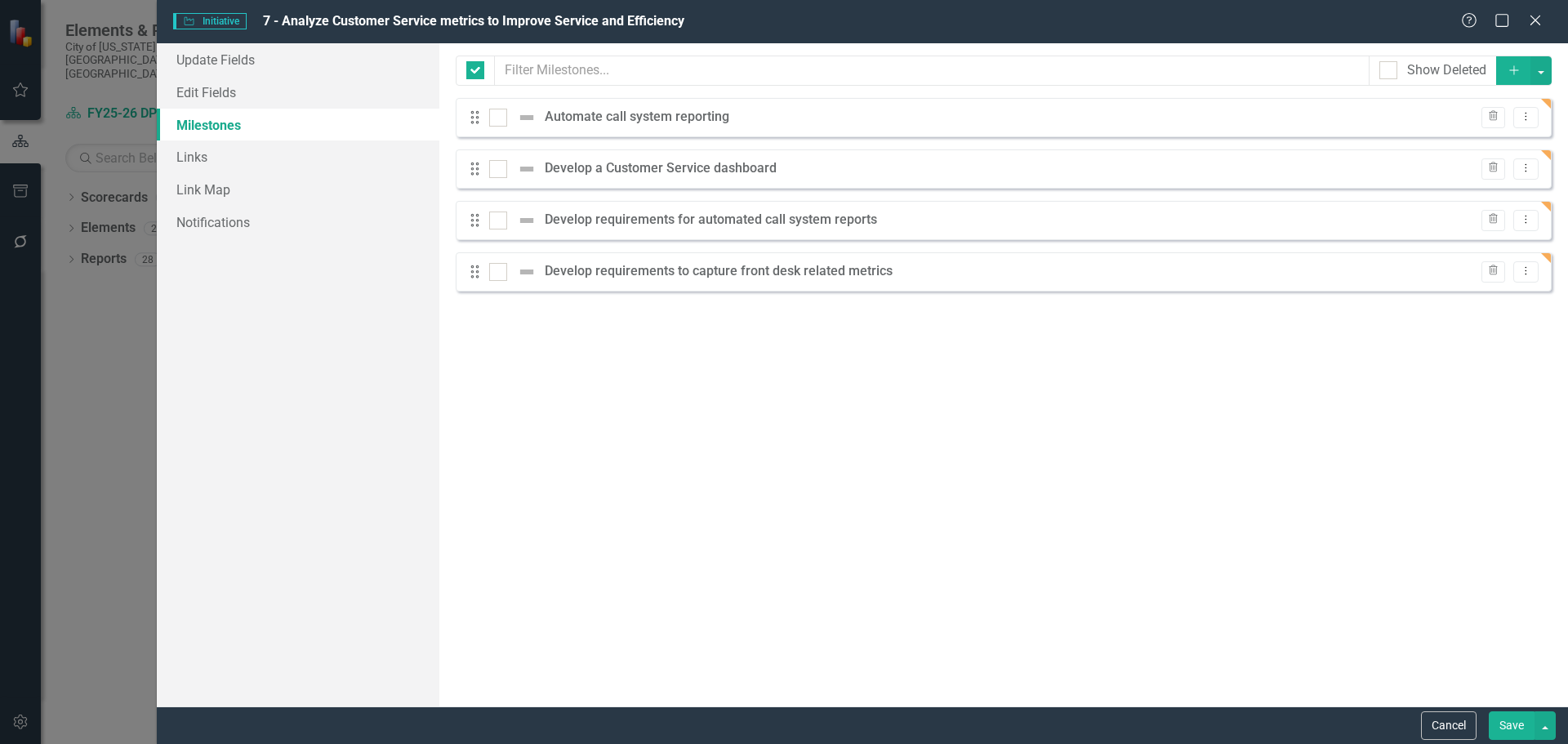
checkbox input "false"
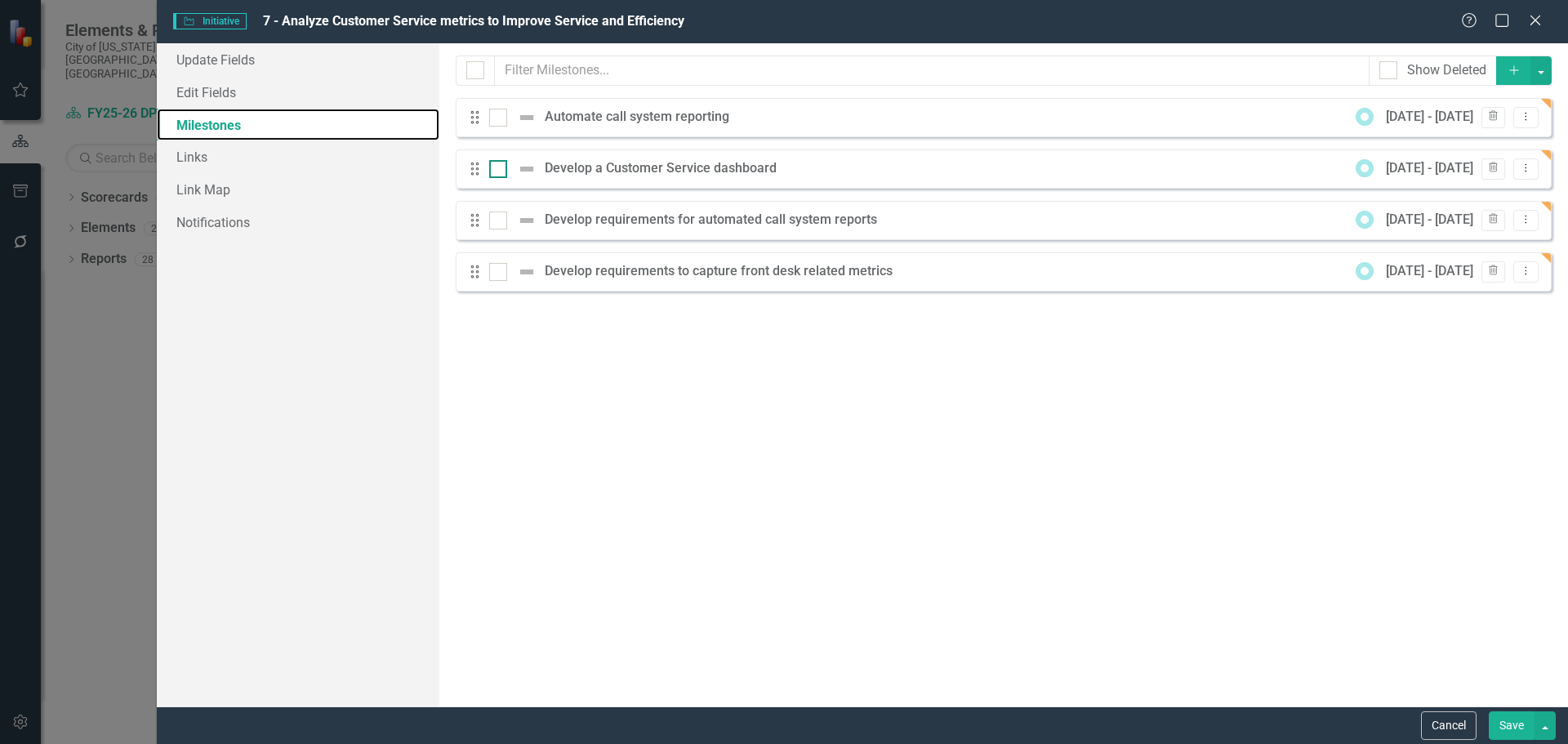
scroll to position [0, 0]
click at [1525, 118] on icon "Dropdown Menu" at bounding box center [1526, 116] width 14 height 11
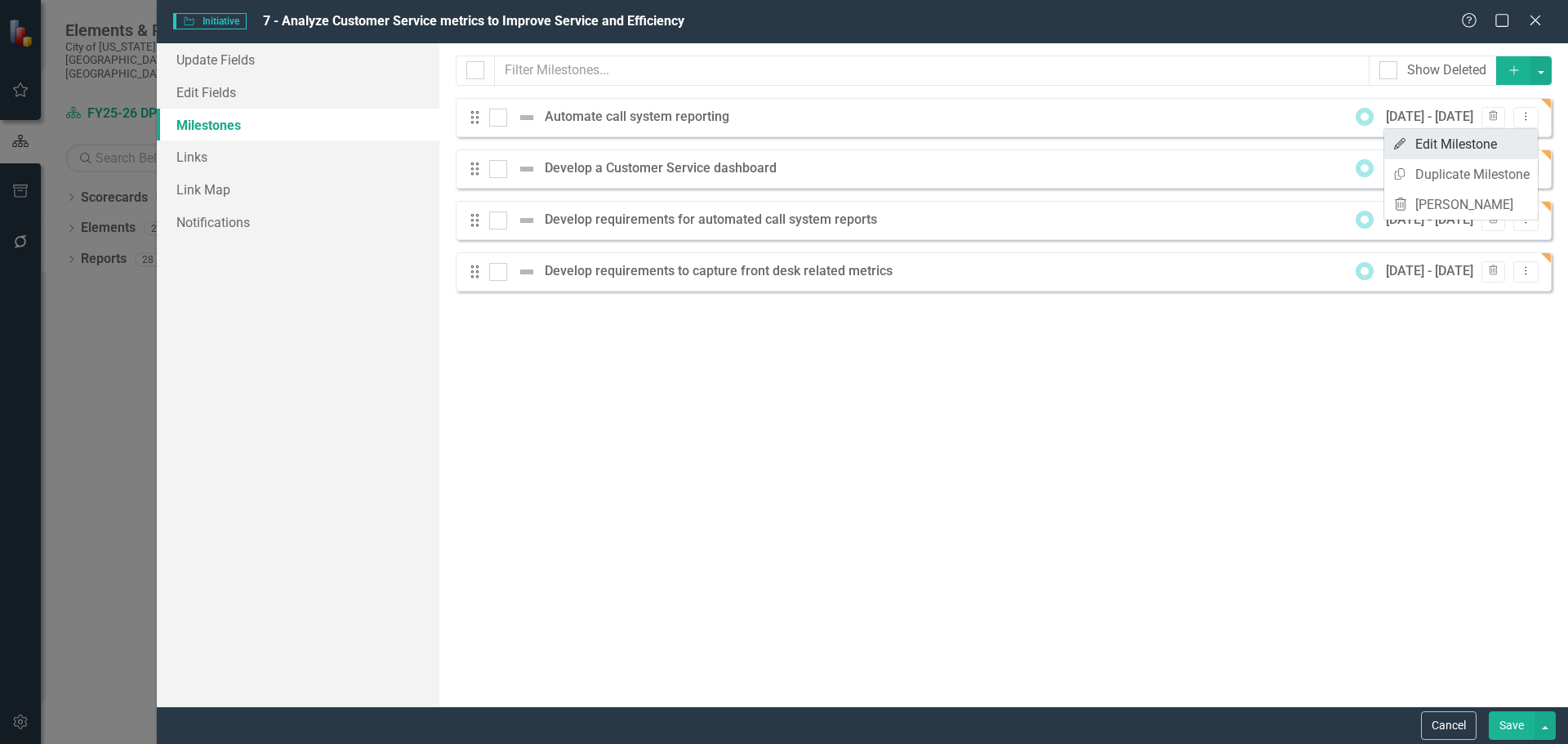
click at [1475, 143] on link "Edit Edit Milestone" at bounding box center [1461, 144] width 154 height 30
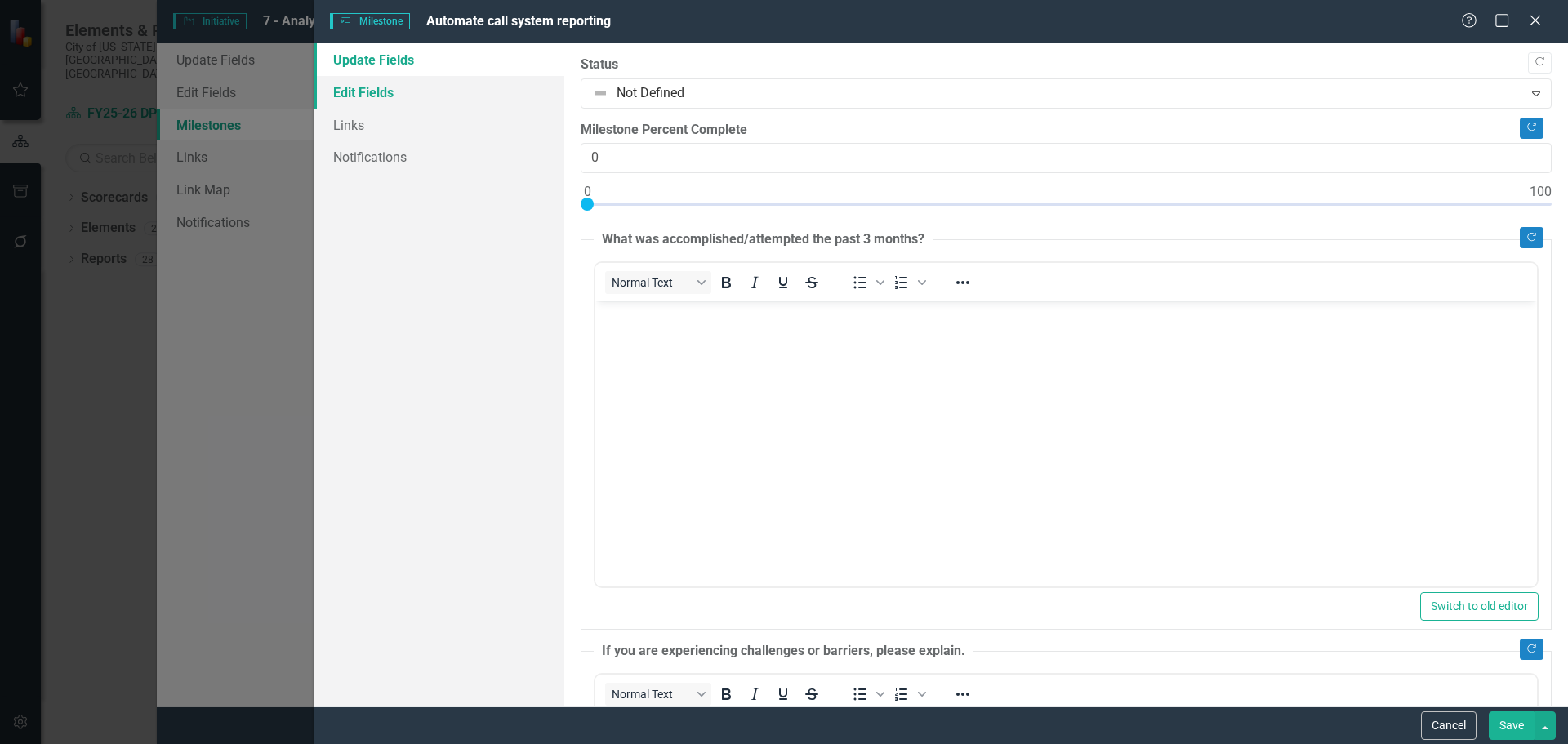
drag, startPoint x: 356, startPoint y: 98, endPoint x: 371, endPoint y: 102, distance: 15.5
click at [357, 98] on link "Edit Fields" at bounding box center [439, 92] width 250 height 33
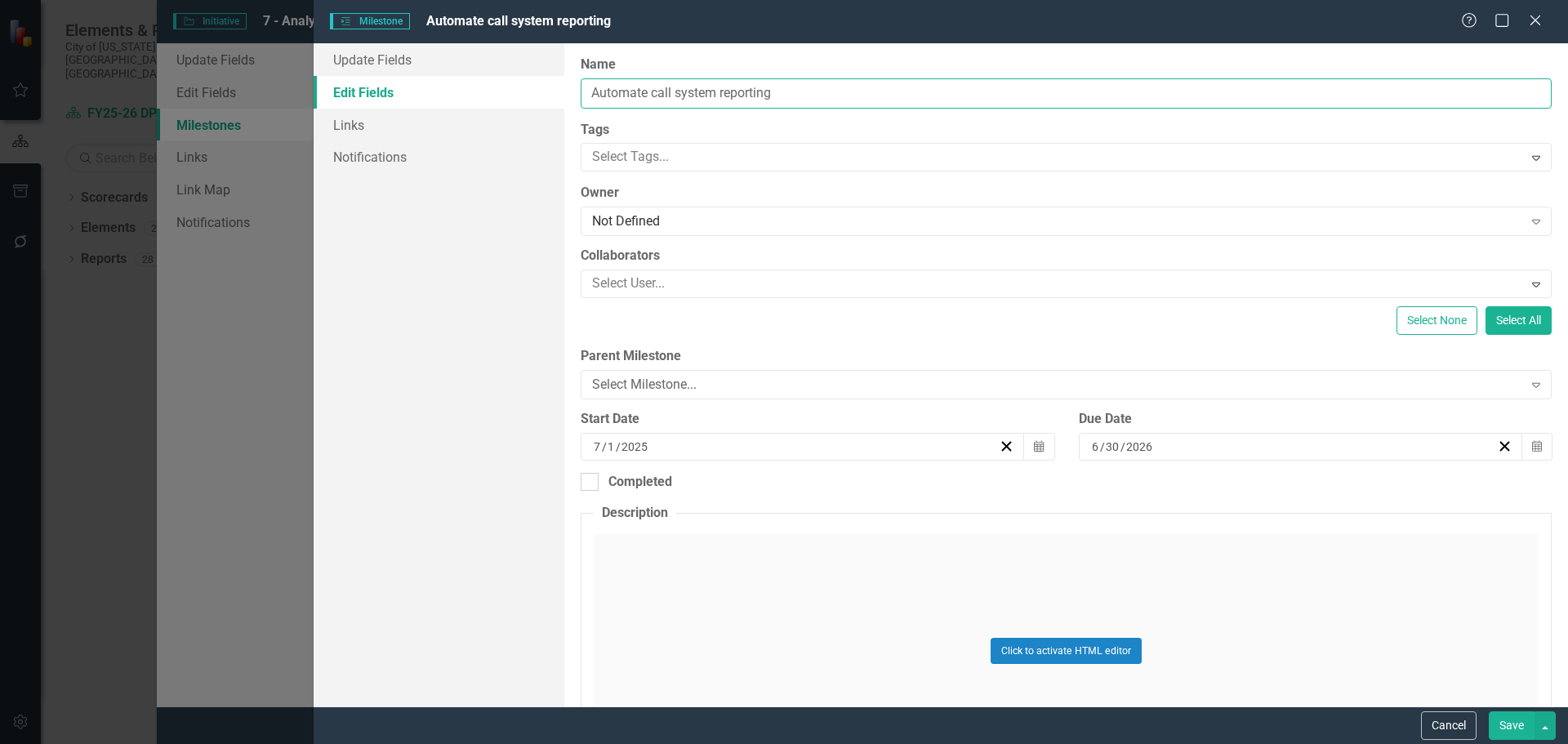
click at [925, 90] on input "Automate call system reporting" at bounding box center [1066, 93] width 971 height 30
type input "(a) Automate call system reporting"
click at [1511, 728] on button "Save" at bounding box center [1511, 726] width 46 height 28
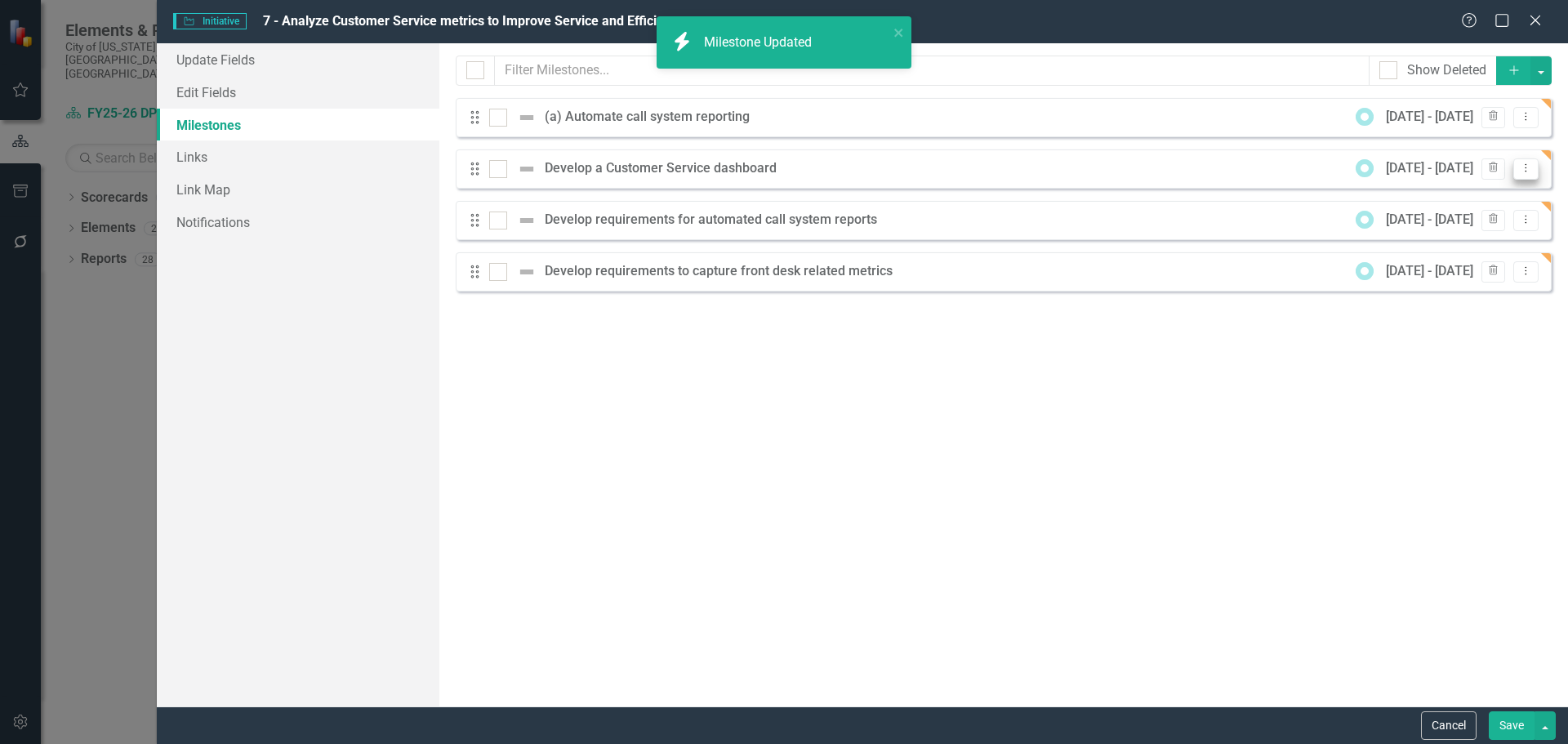
click at [1521, 168] on icon "Dropdown Menu" at bounding box center [1526, 168] width 14 height 11
click at [1463, 191] on link "Edit Edit Milestone" at bounding box center [1461, 195] width 154 height 30
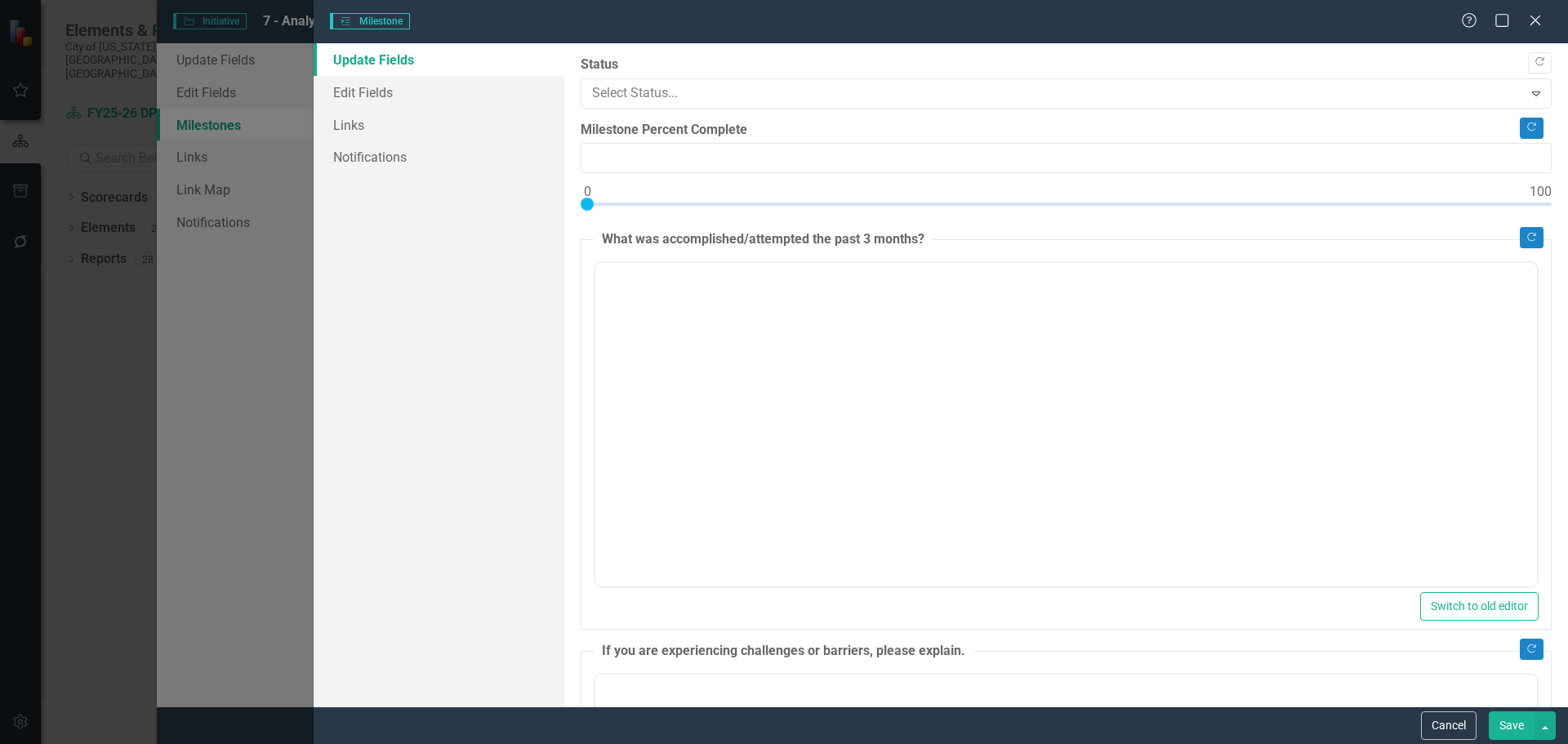
type input "0"
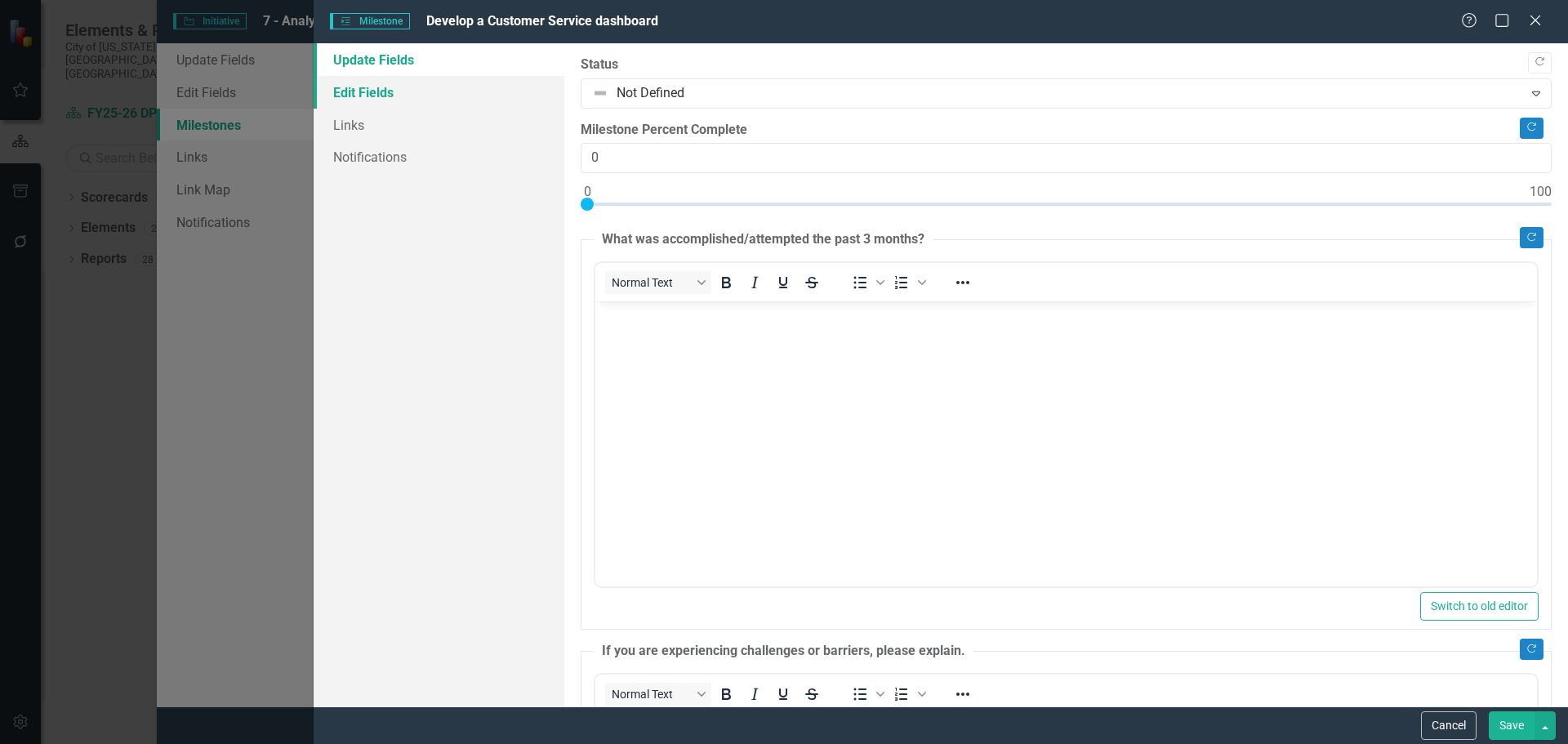
click at [397, 93] on link "Edit Fields" at bounding box center [439, 92] width 250 height 33
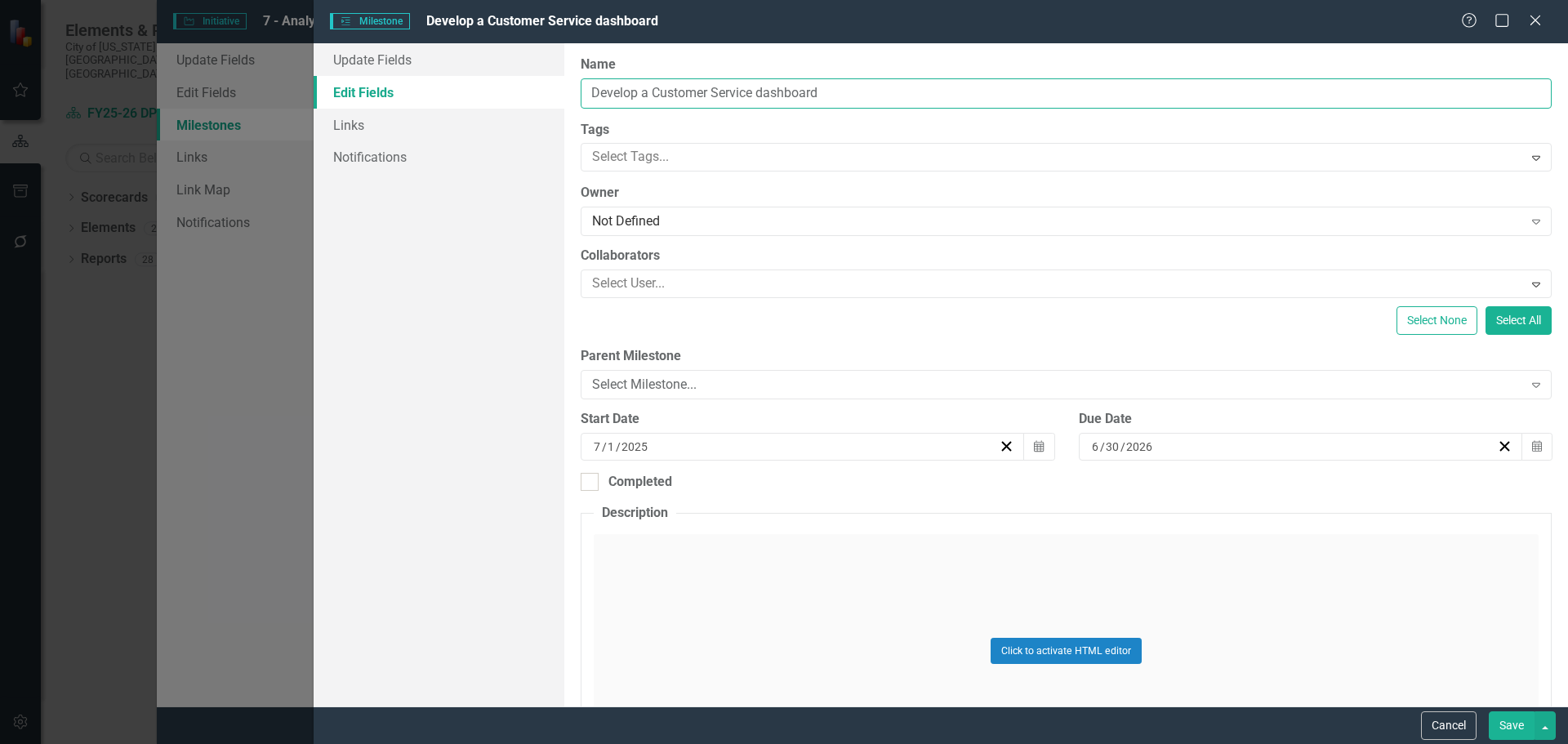
click at [700, 88] on input "Develop a Customer Service dashboard" at bounding box center [1066, 93] width 971 height 30
type input "(b) Develop a Customer Service dashboard"
click at [1513, 726] on button "Save" at bounding box center [1511, 726] width 46 height 28
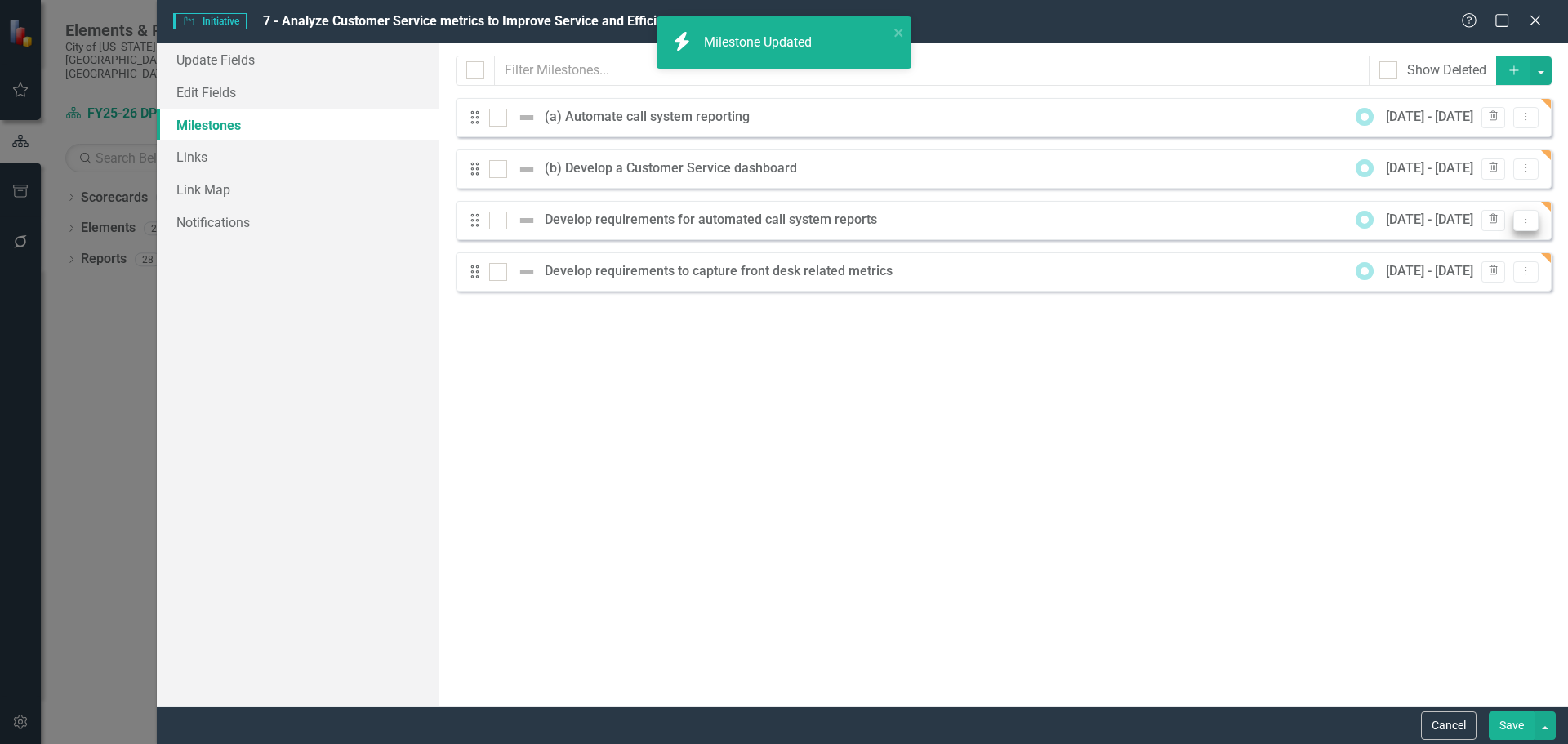
click at [1525, 221] on icon "Dropdown Menu" at bounding box center [1526, 219] width 14 height 11
click at [1453, 245] on link "Edit Edit Milestone" at bounding box center [1461, 247] width 154 height 30
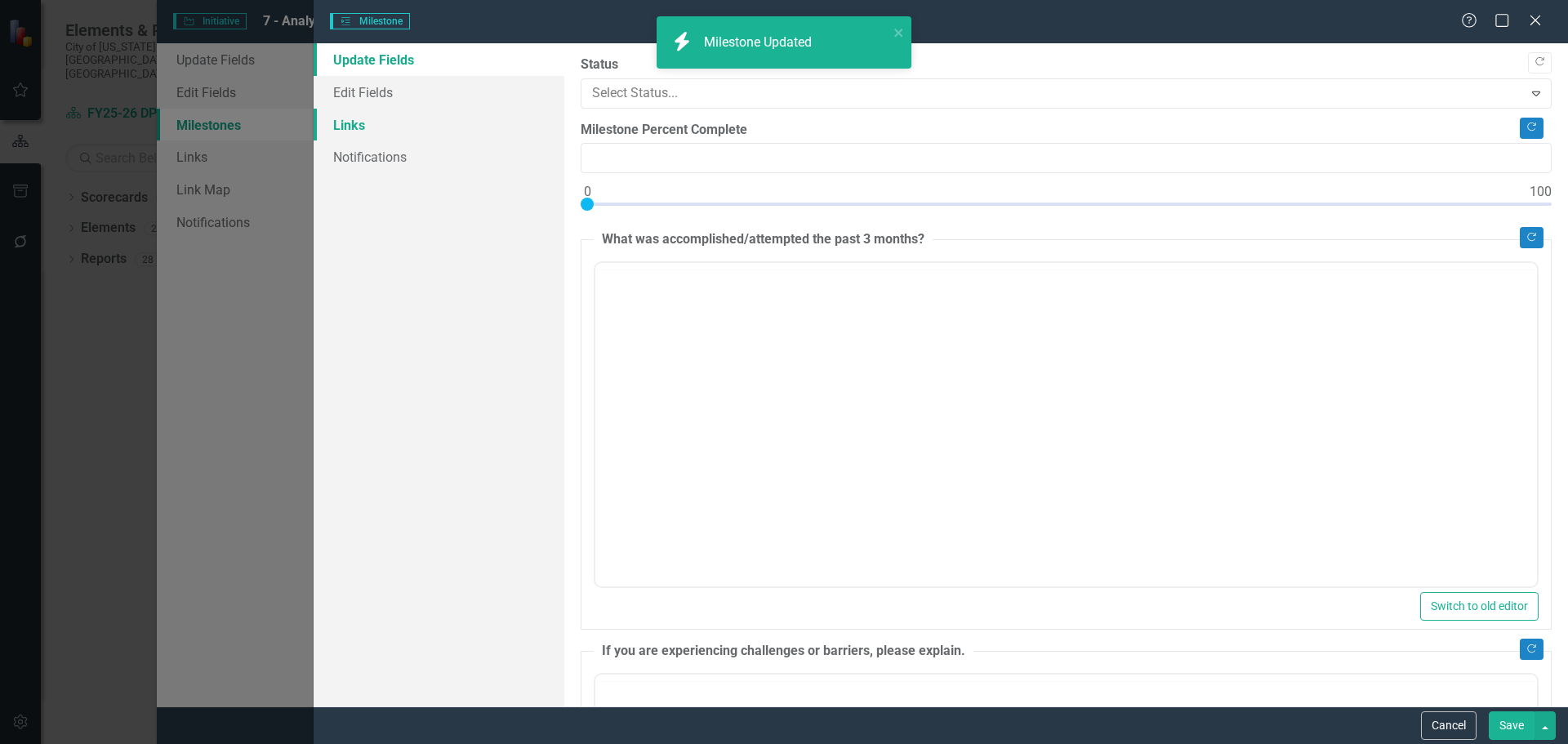
type input "0"
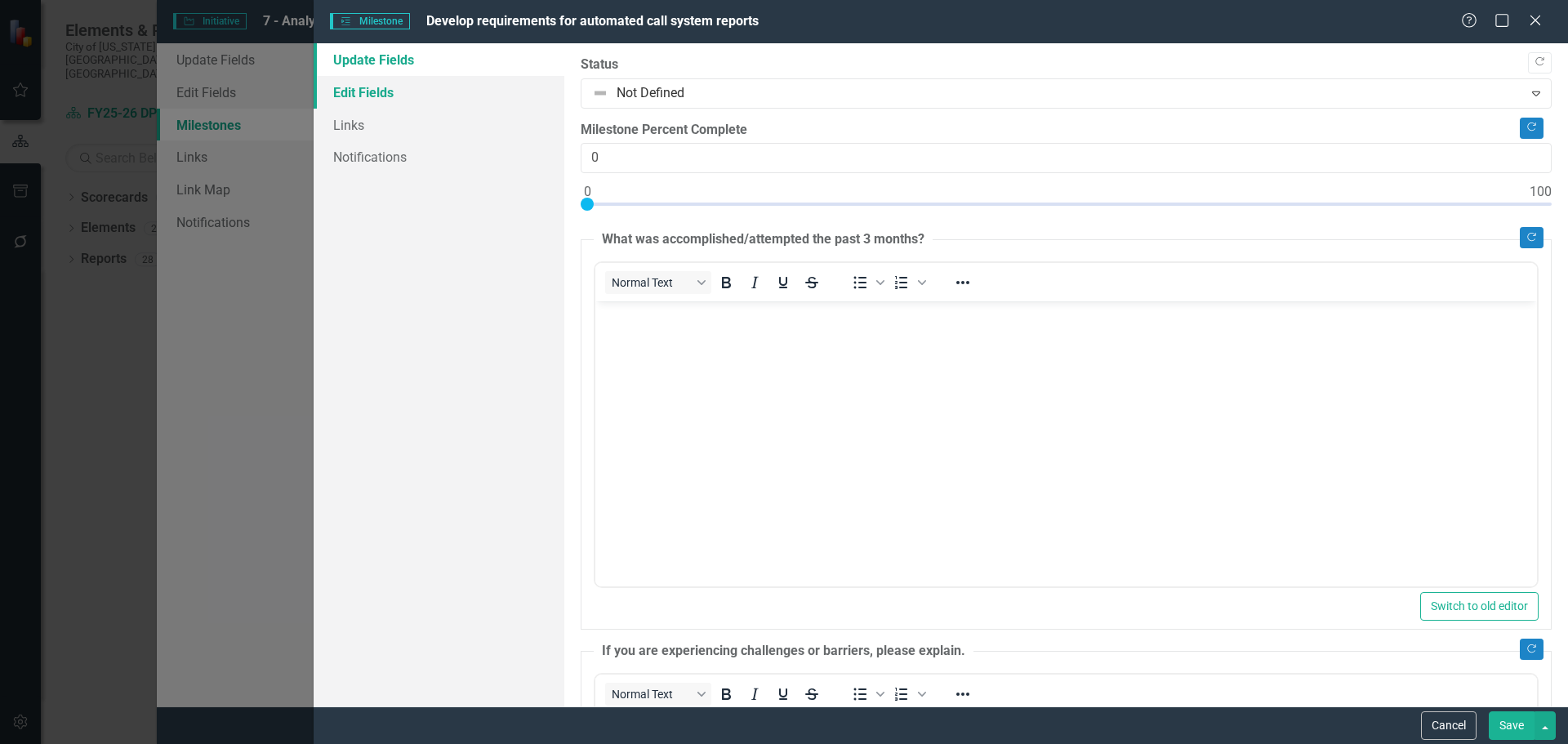
click at [405, 96] on link "Edit Fields" at bounding box center [439, 92] width 250 height 33
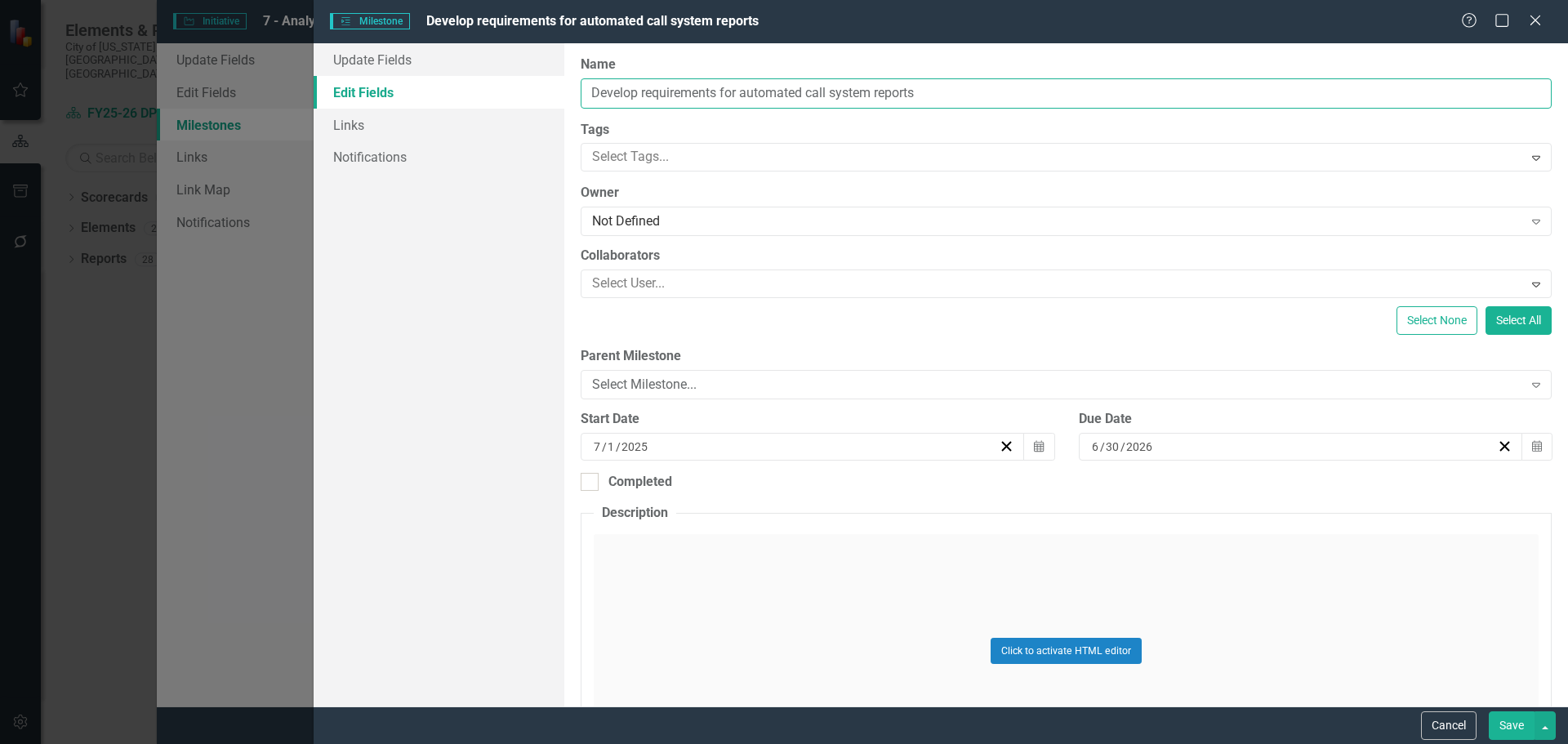
click at [713, 88] on input "Develop requirements for automated call system reports" at bounding box center [1066, 93] width 971 height 30
type input "(c) Develop requirements for automated call system reports"
click at [1513, 726] on button "Save" at bounding box center [1511, 726] width 46 height 28
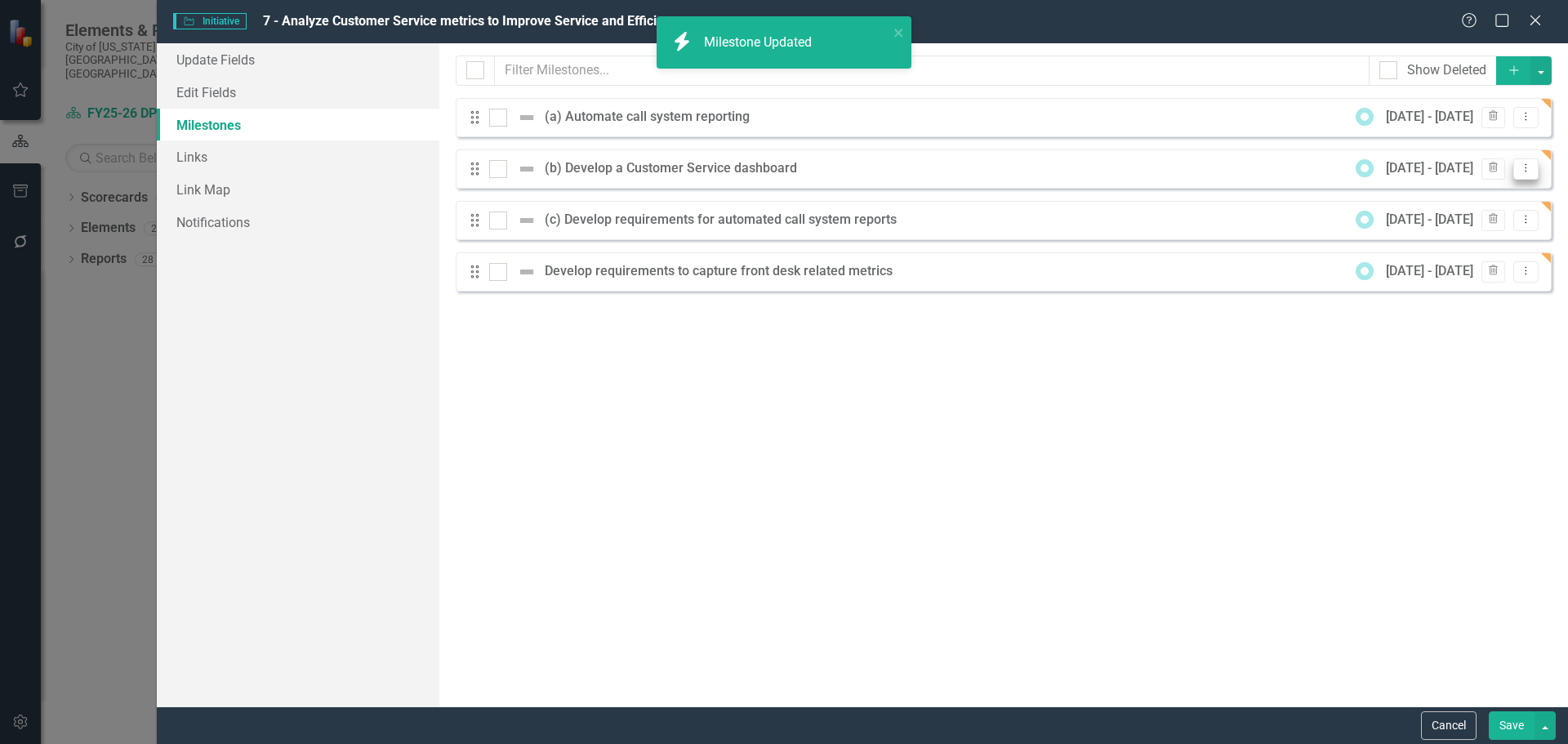
click at [1522, 173] on button "Dropdown Menu" at bounding box center [1526, 169] width 25 height 22
click at [1477, 194] on link "Edit Edit Milestone" at bounding box center [1461, 195] width 154 height 30
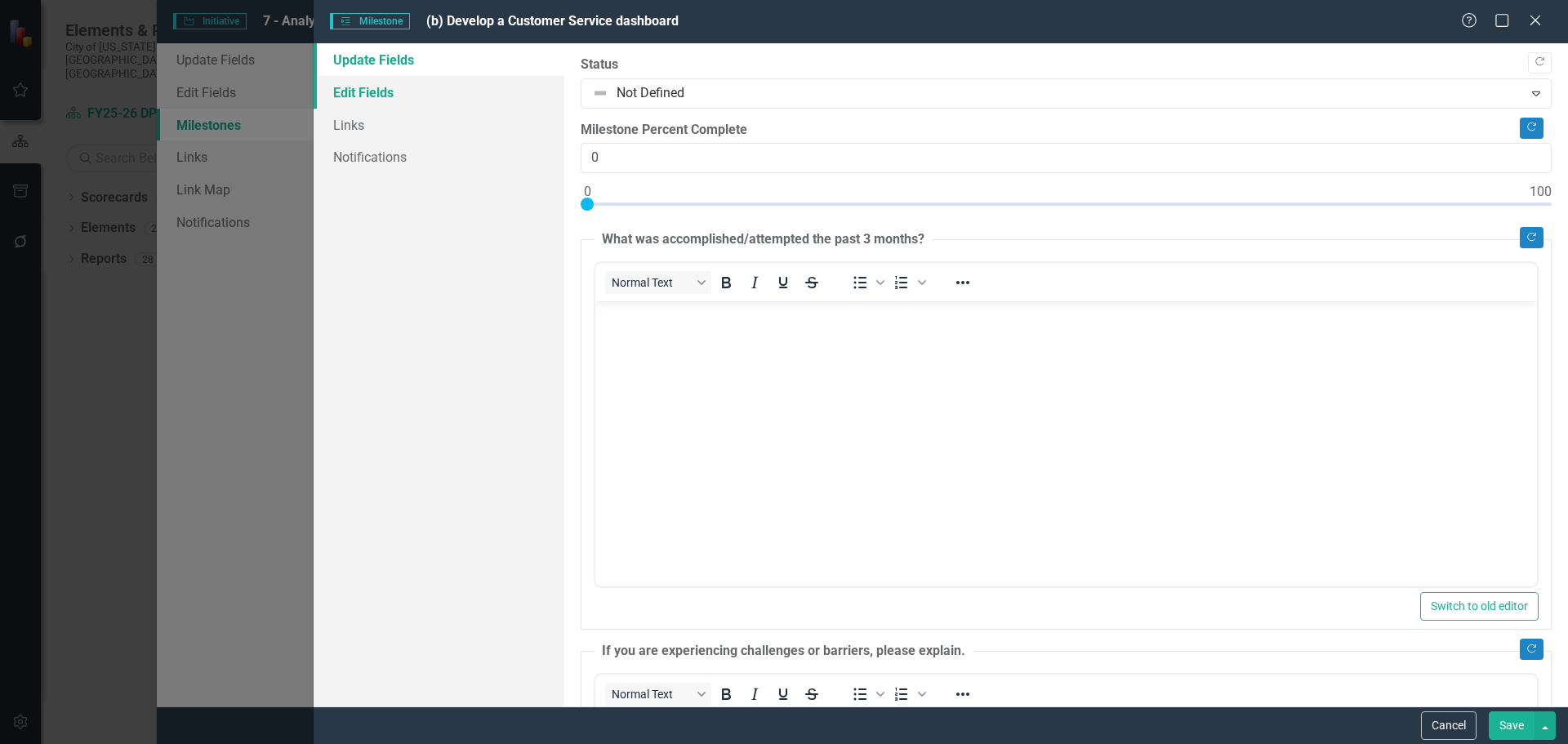
click at [401, 93] on link "Edit Fields" at bounding box center [439, 92] width 250 height 33
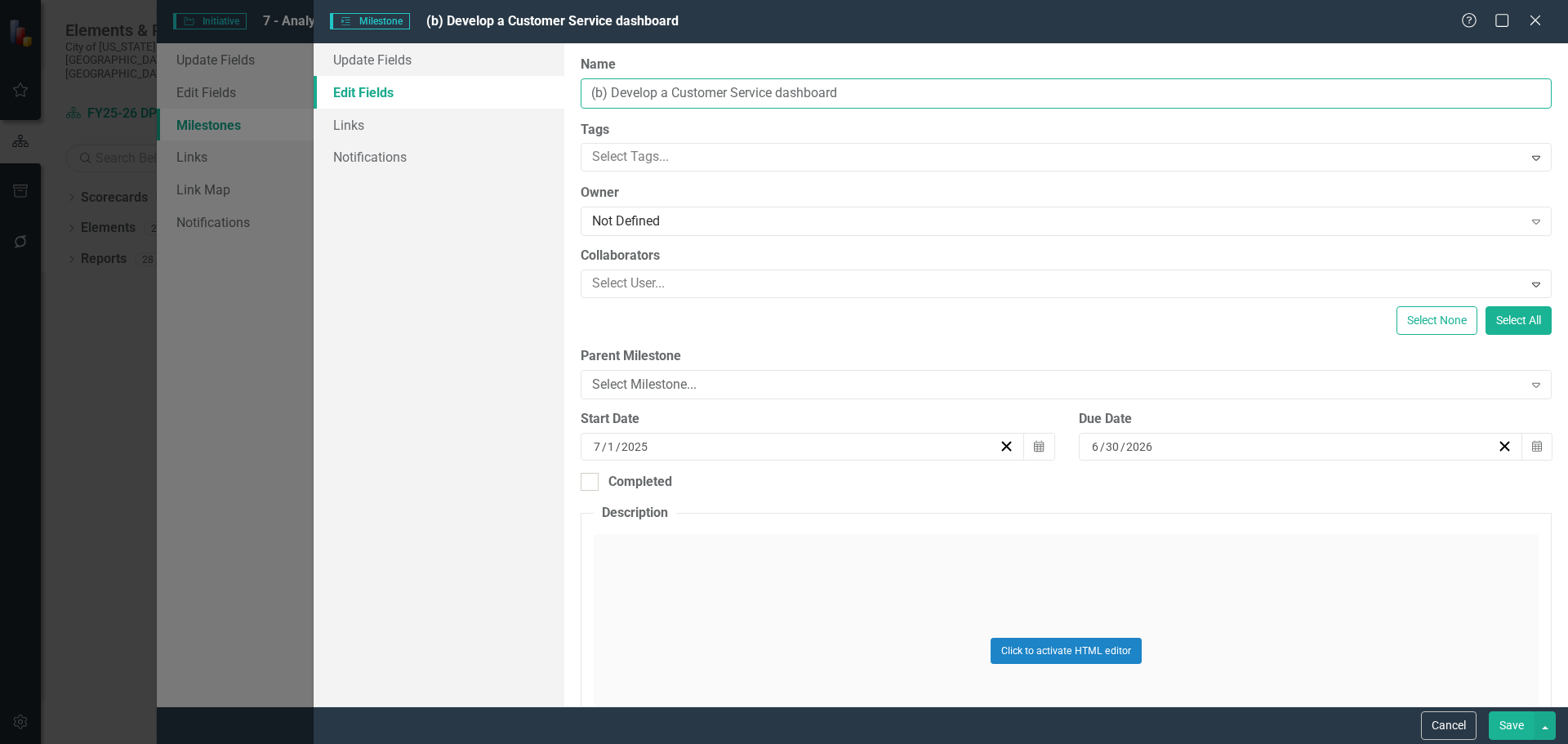
click at [677, 91] on input "(b) Develop a Customer Service dashboard" at bounding box center [1066, 93] width 971 height 30
type input "(b) Develop a customer service dashboard"
click at [1506, 725] on button "Save" at bounding box center [1511, 726] width 46 height 28
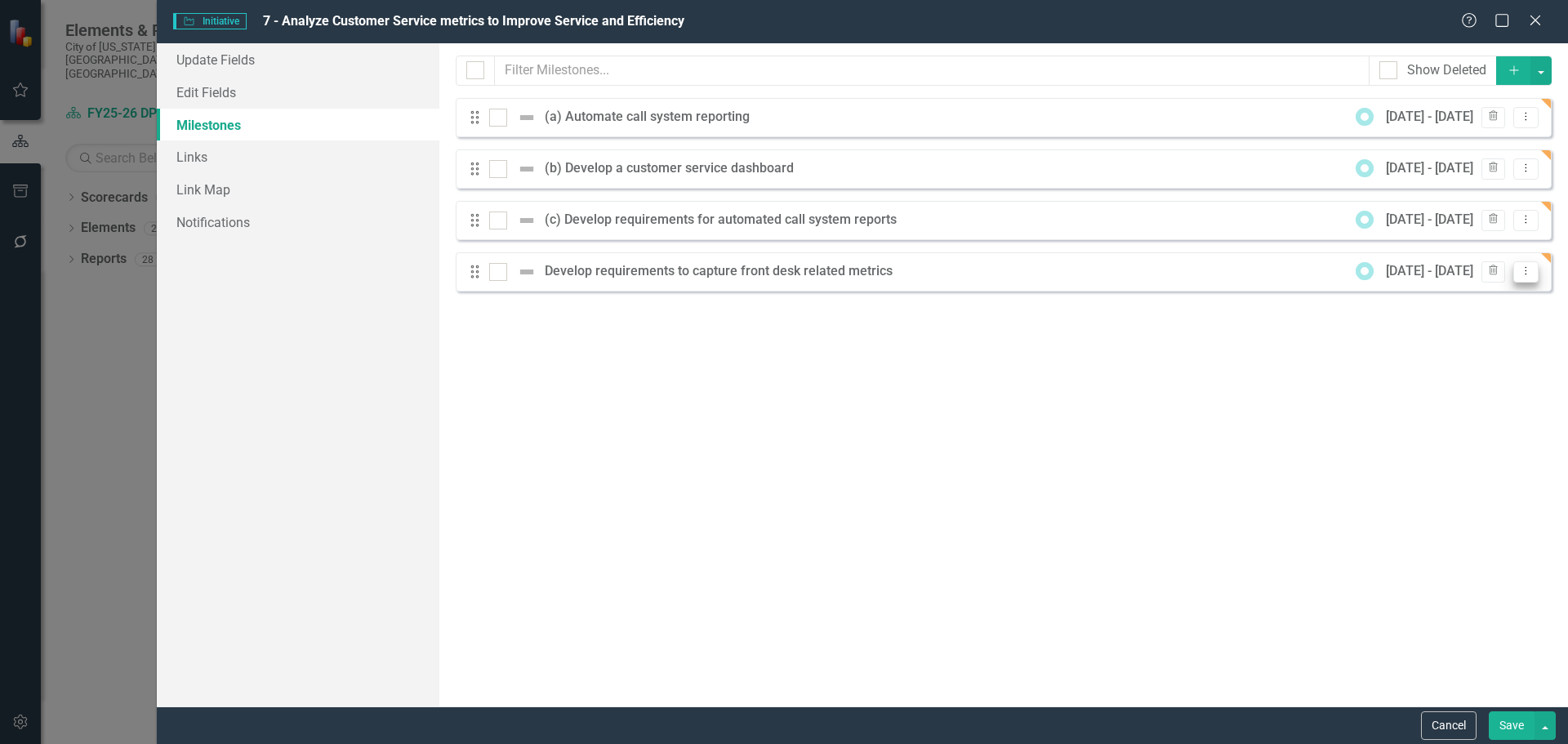
click at [1523, 269] on icon "Dropdown Menu" at bounding box center [1526, 270] width 14 height 11
click at [1460, 298] on link "Edit Edit Milestone" at bounding box center [1461, 299] width 154 height 30
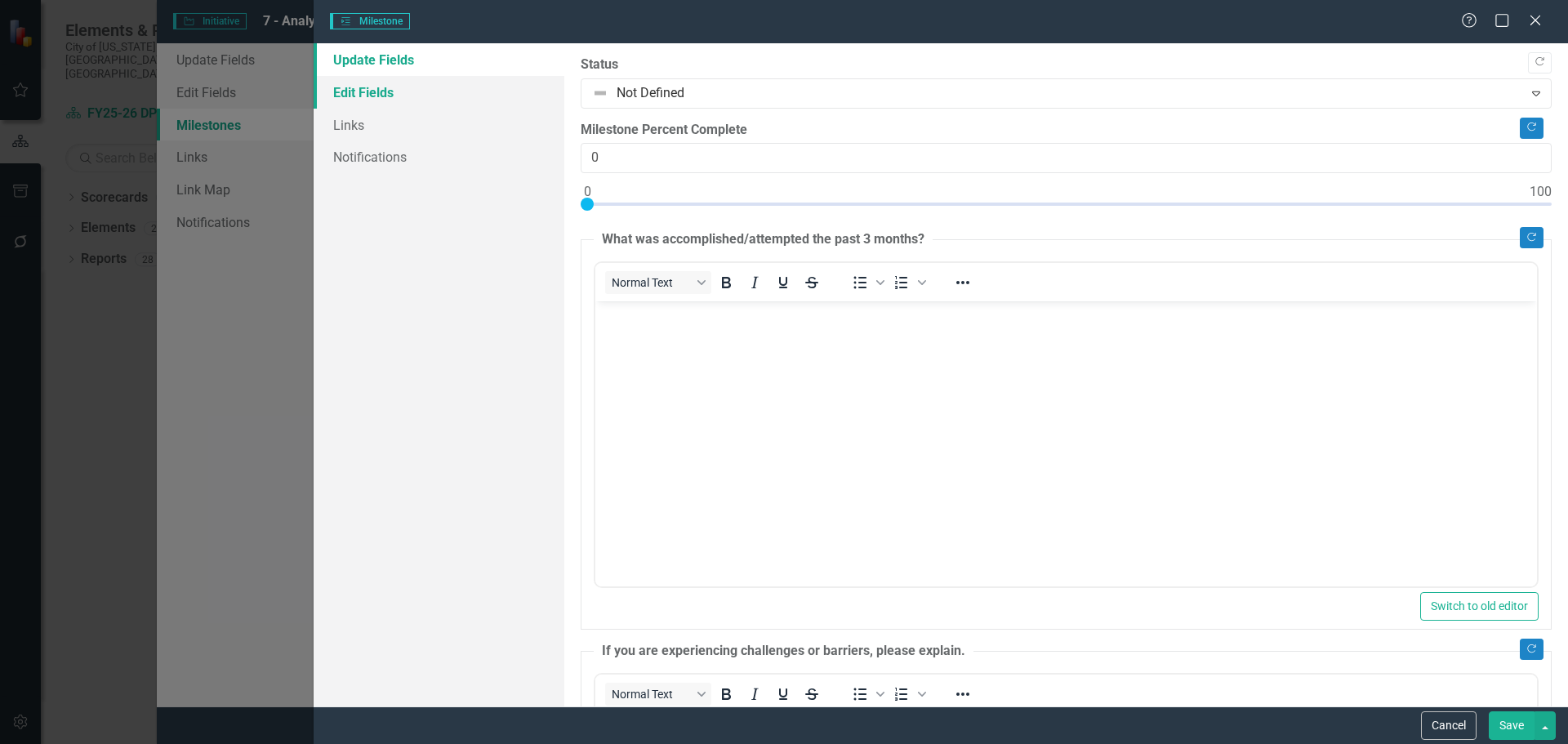
click at [361, 91] on link "Edit Fields" at bounding box center [439, 92] width 250 height 33
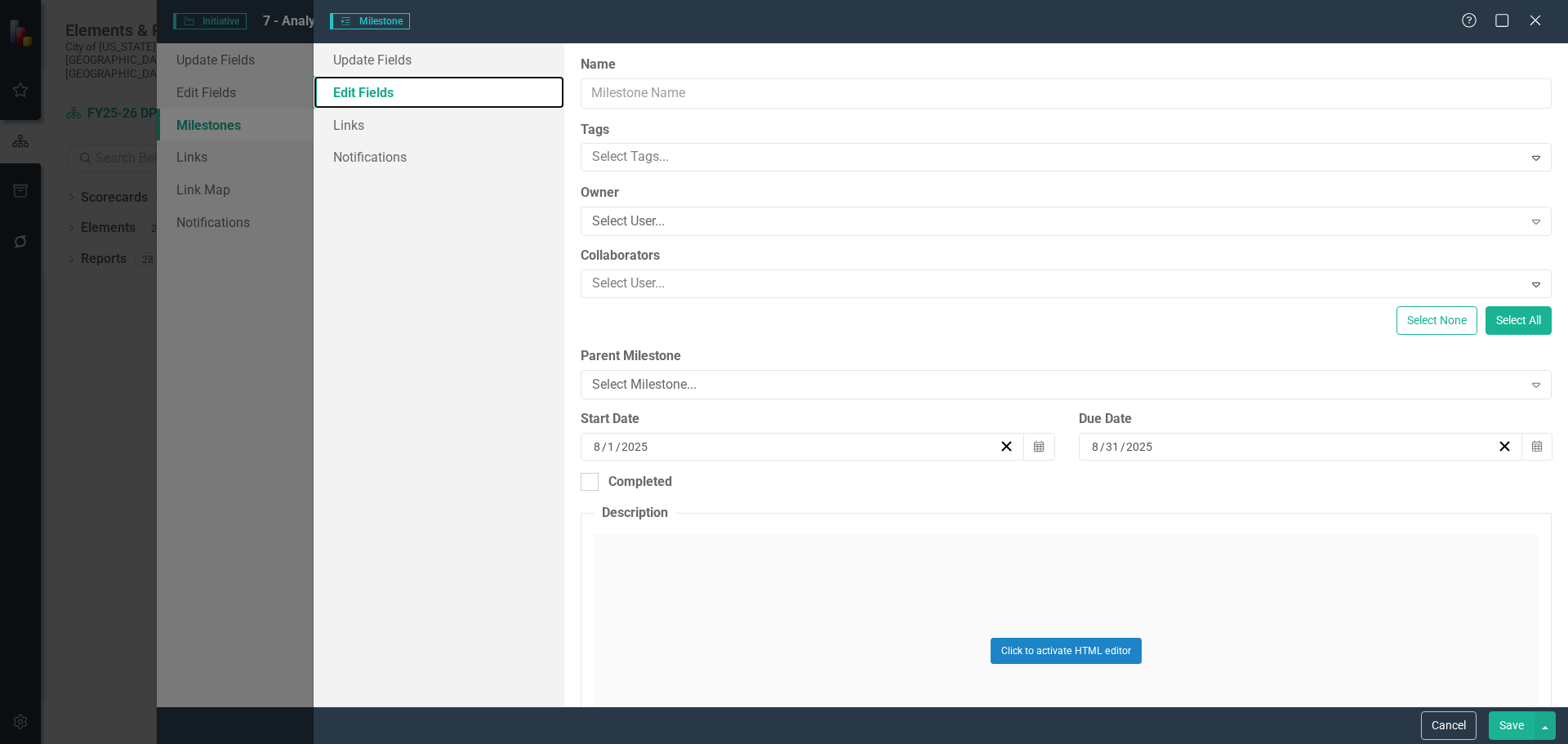
type input "Develop requirements to capture front desk related metrics"
type input "7"
type input "6"
type input "30"
type input "2026"
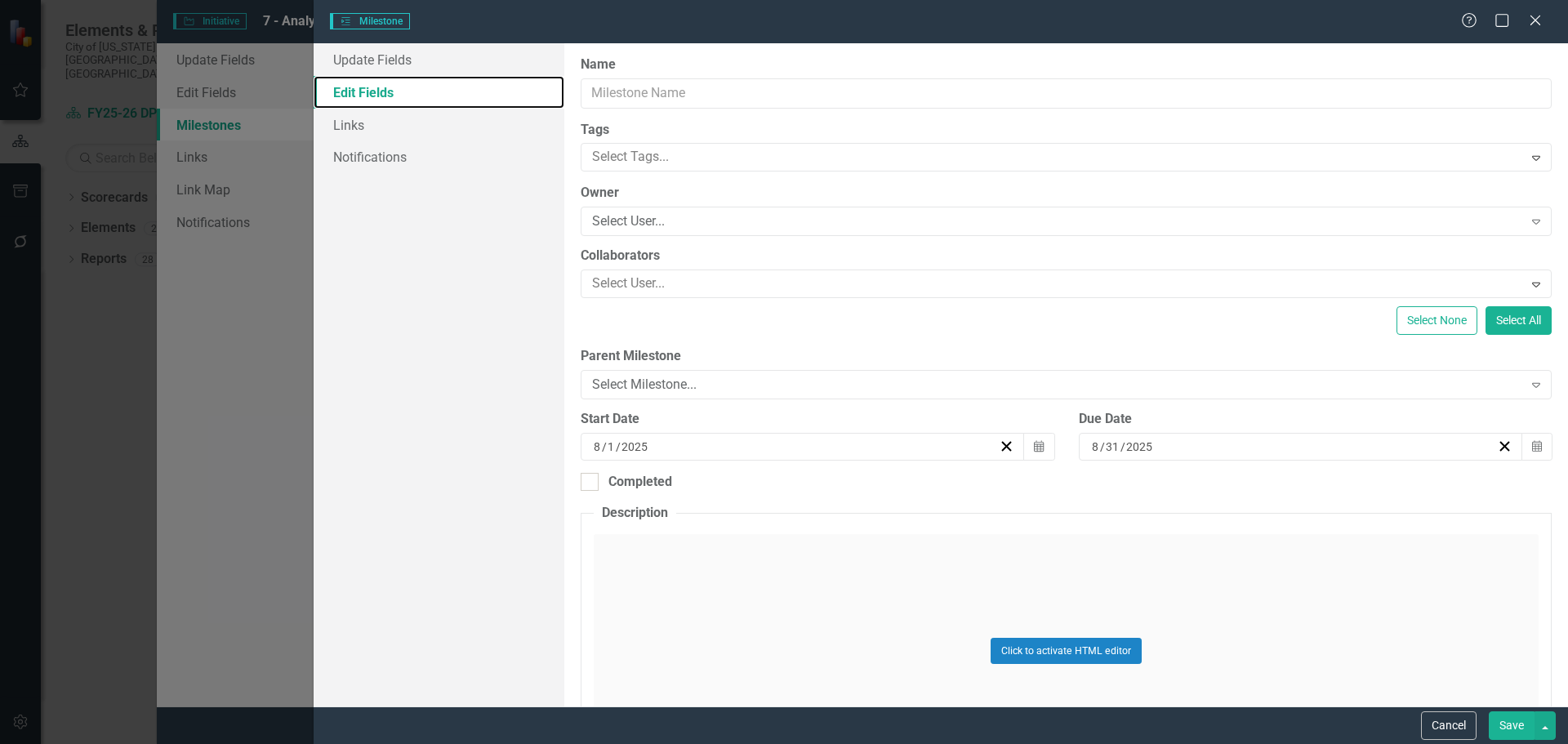
type input "0"
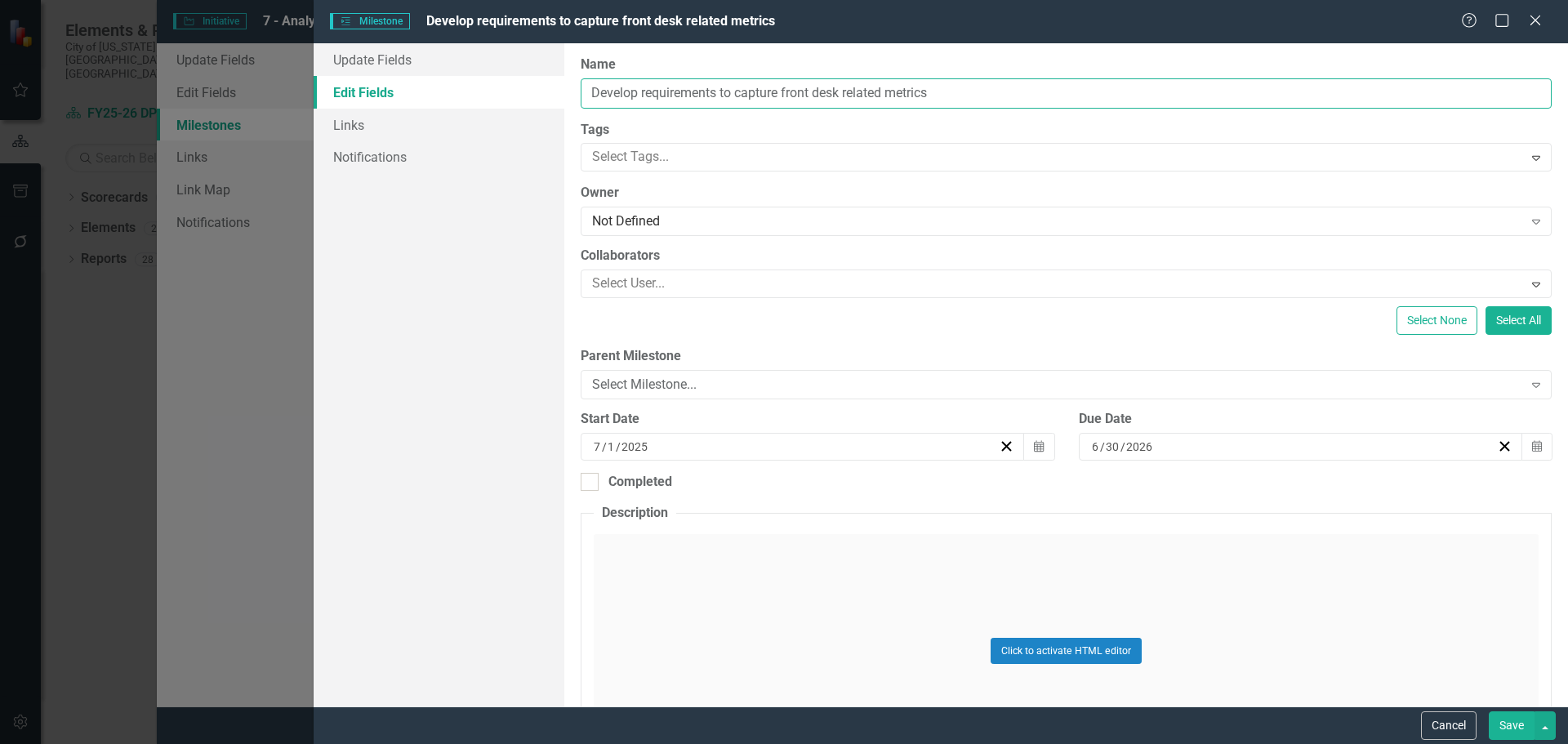
click at [764, 87] on input "Develop requirements to capture front desk related metrics" at bounding box center [1066, 93] width 971 height 30
type input "(d) Develop requirements to capture front desk related metrics"
click at [1520, 726] on button "Save" at bounding box center [1511, 726] width 46 height 28
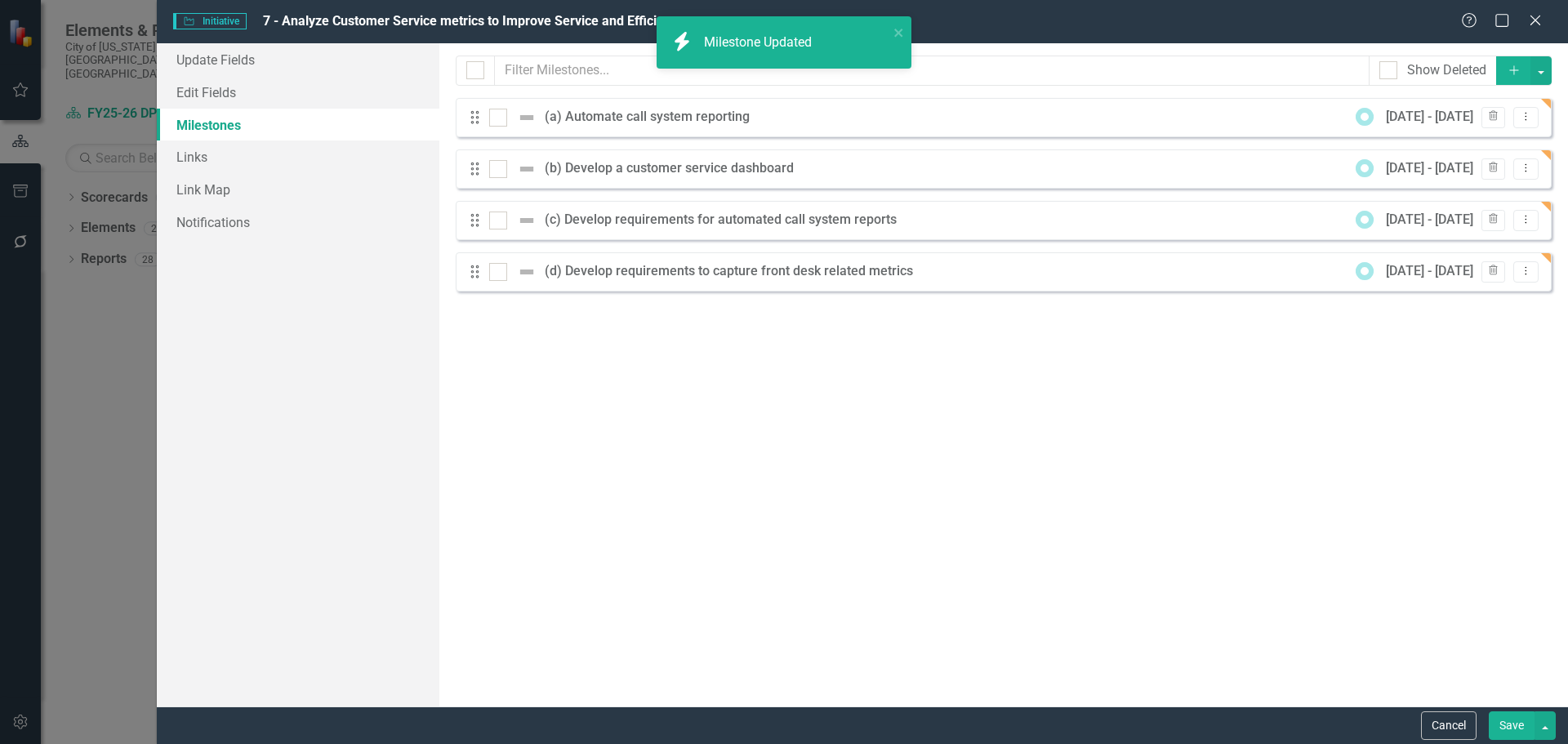
click at [1512, 727] on button "Save" at bounding box center [1511, 726] width 46 height 28
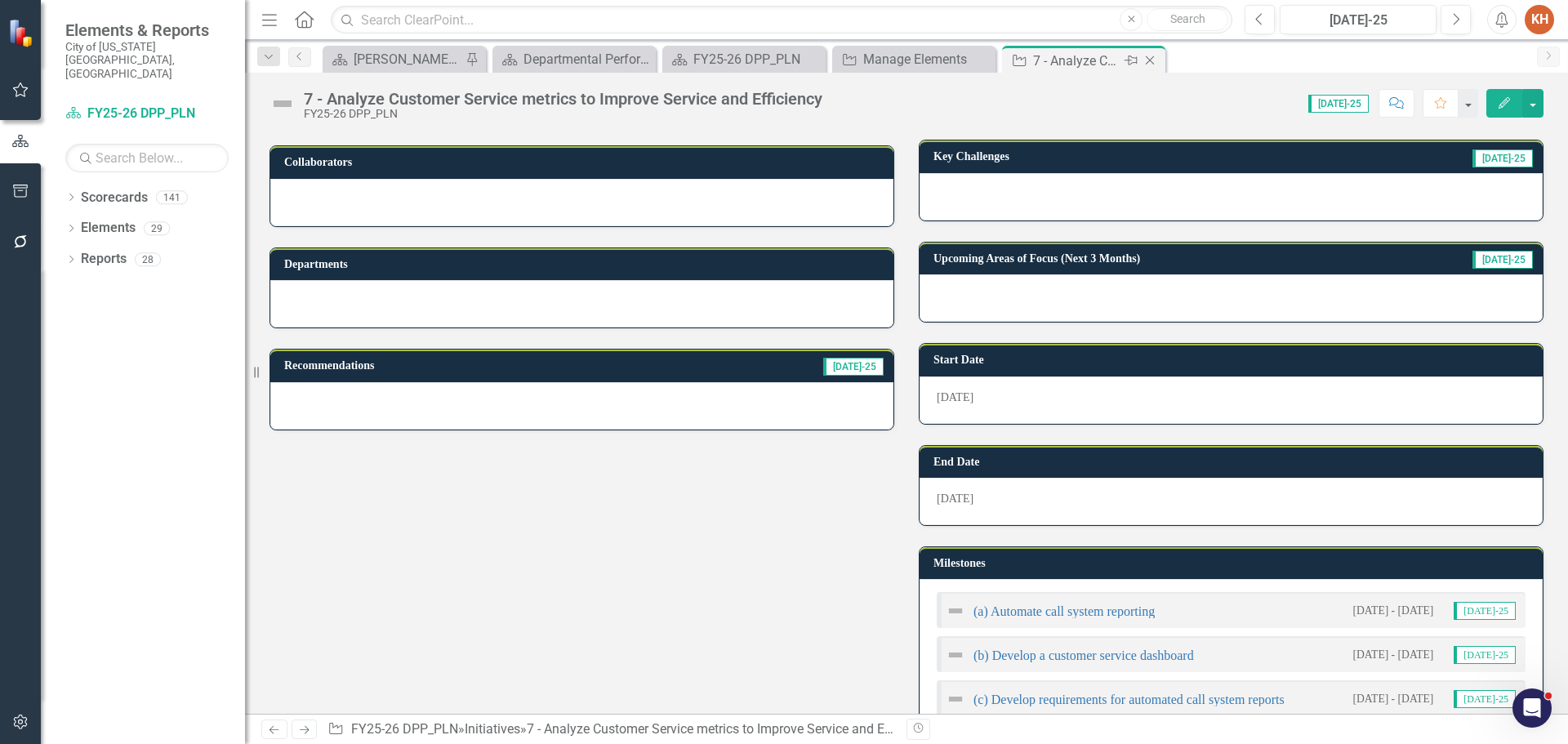
click at [1152, 59] on icon "Close" at bounding box center [1150, 61] width 17 height 13
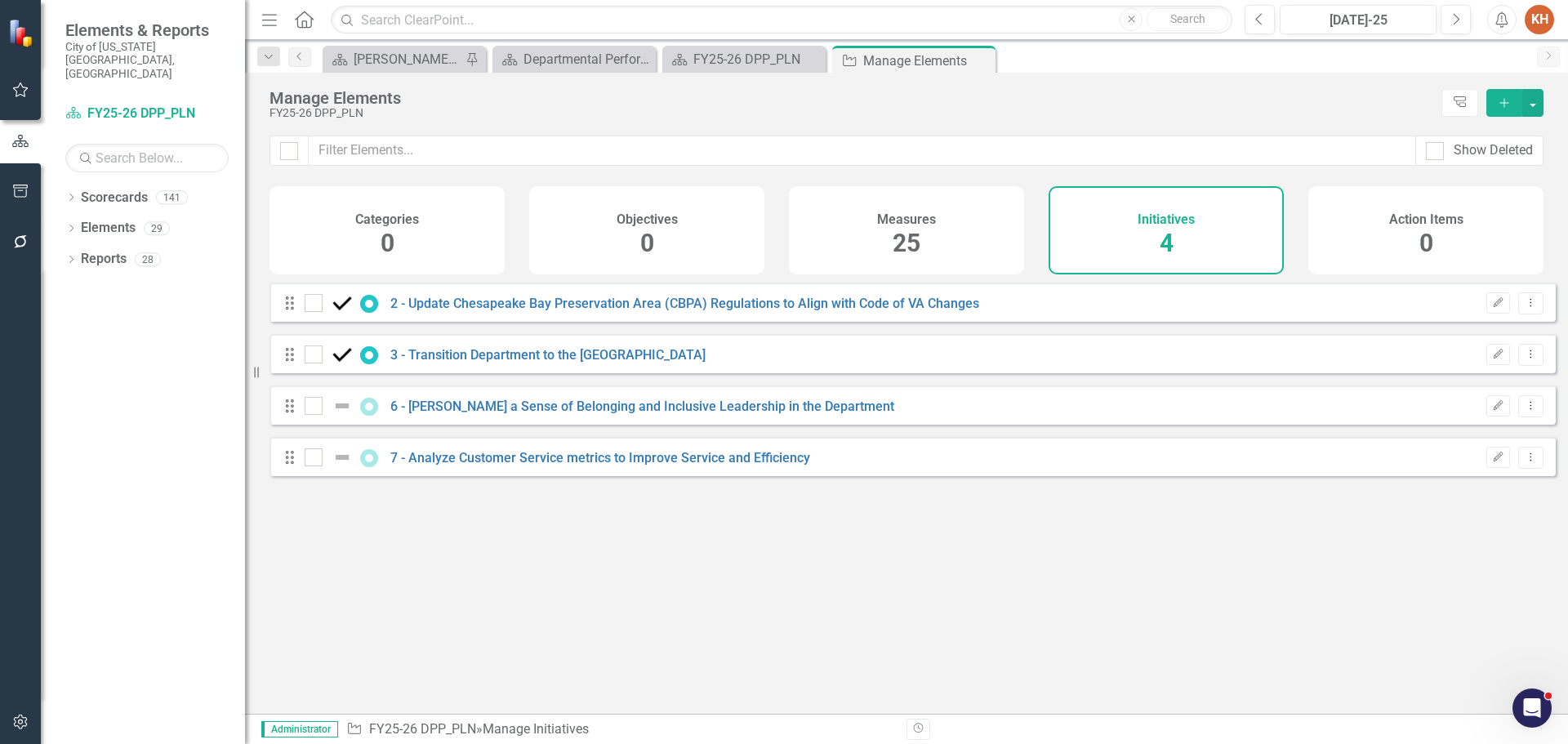
checkbox input "false"
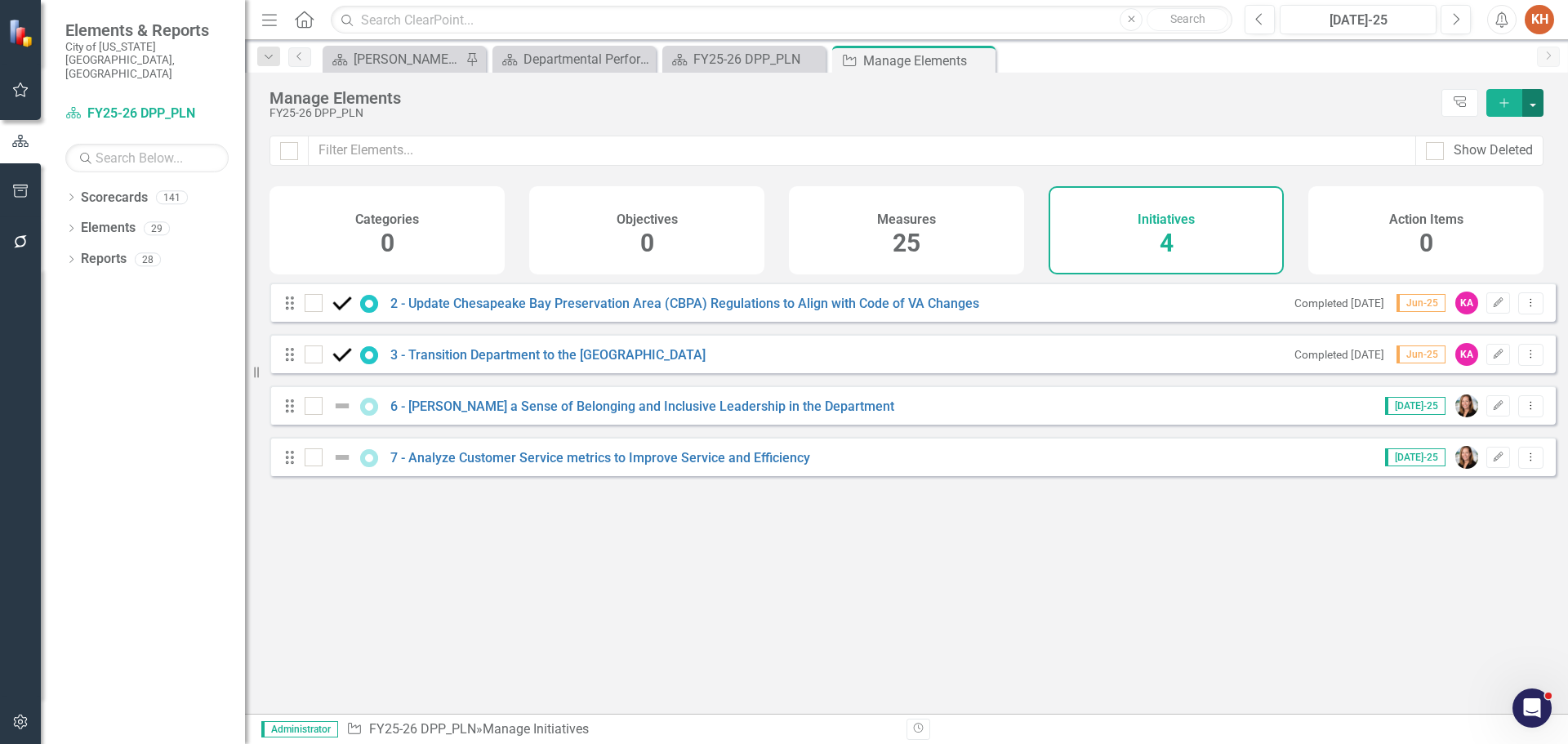
click at [1531, 102] on button "button" at bounding box center [1532, 103] width 21 height 28
click at [1499, 135] on link "Initiative Add Initiative" at bounding box center [1478, 133] width 129 height 30
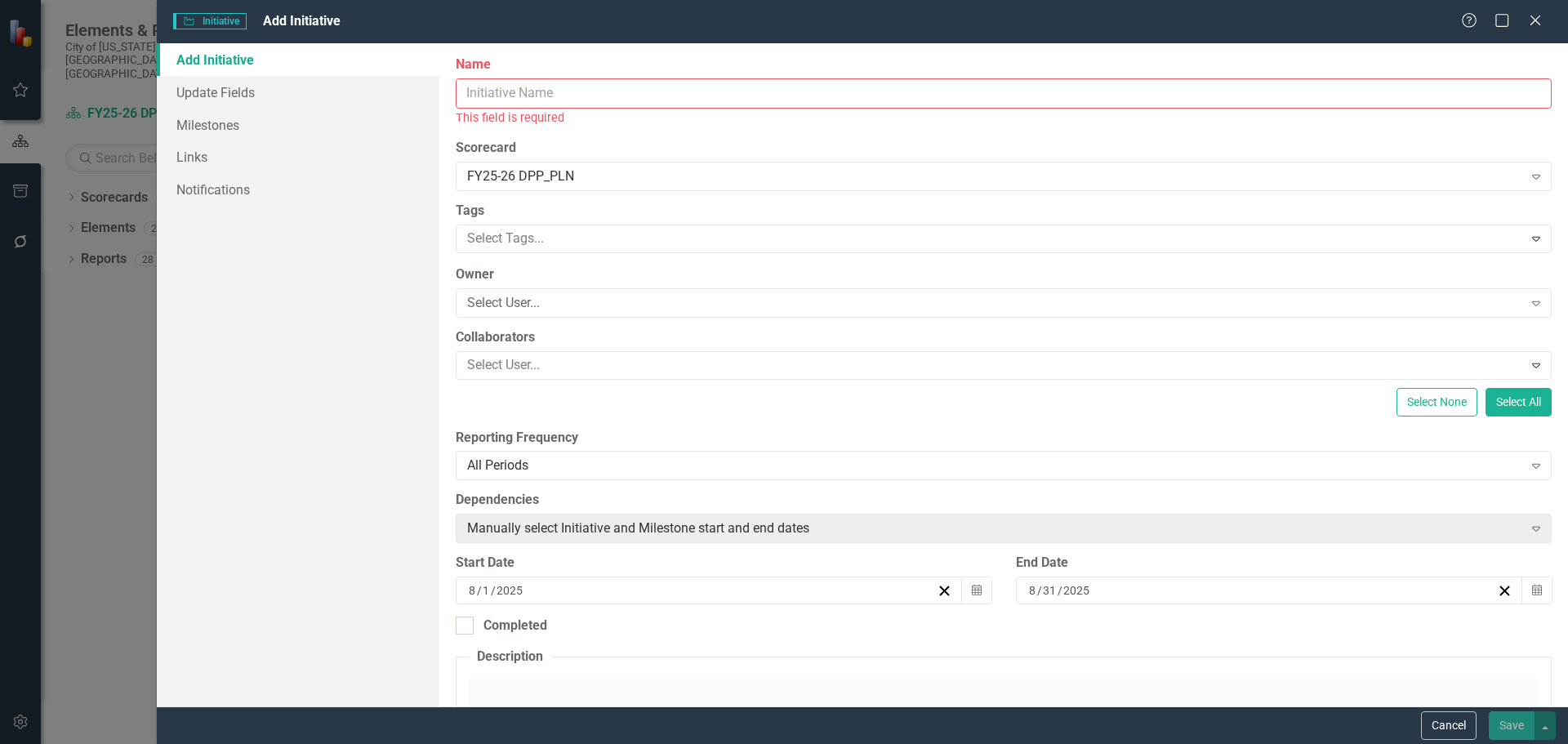
click at [629, 93] on input "Name" at bounding box center [1004, 93] width 1097 height 30
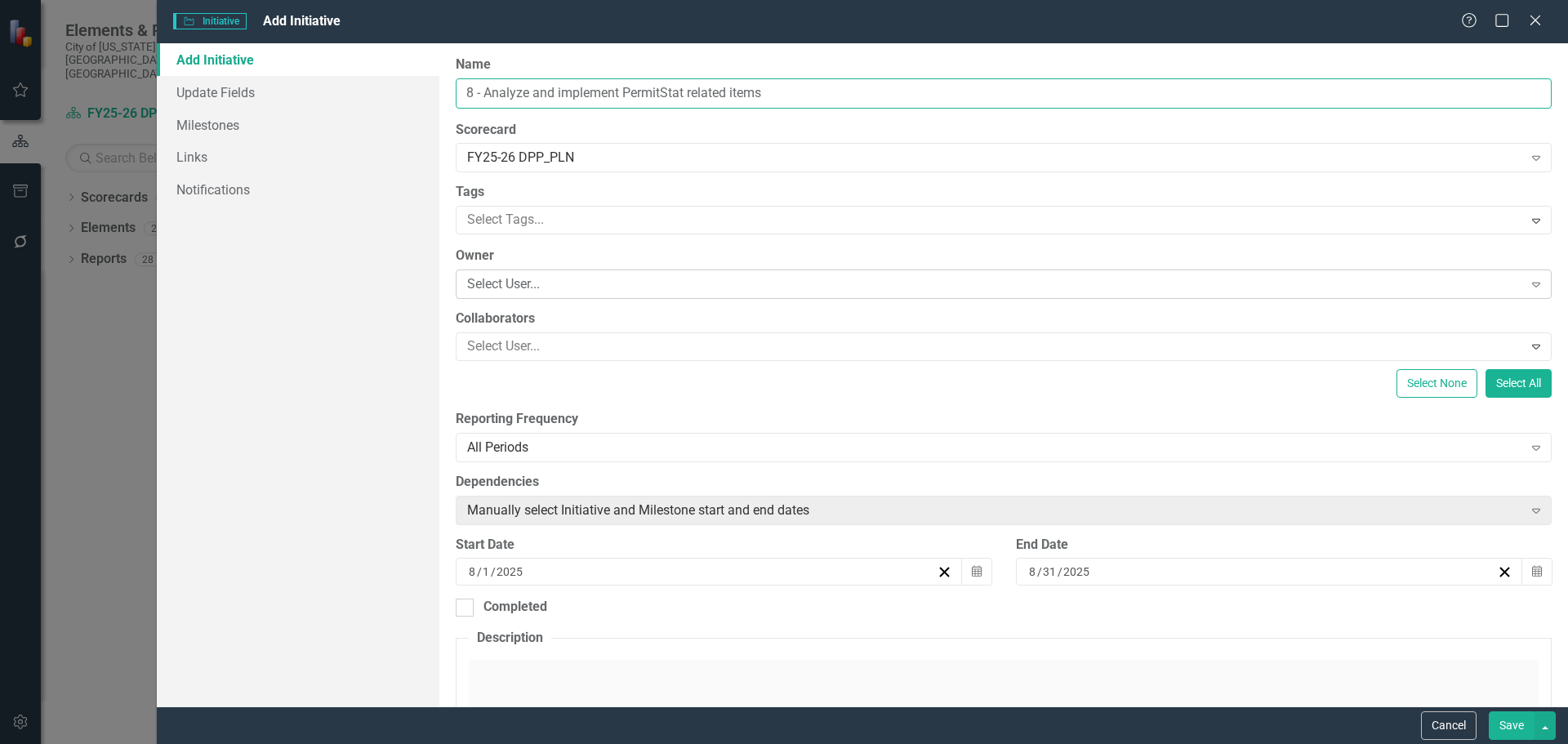
type input "8 - Analyze and implement PermitStat related items"
click at [520, 286] on div "Select User..." at bounding box center [996, 284] width 1056 height 19
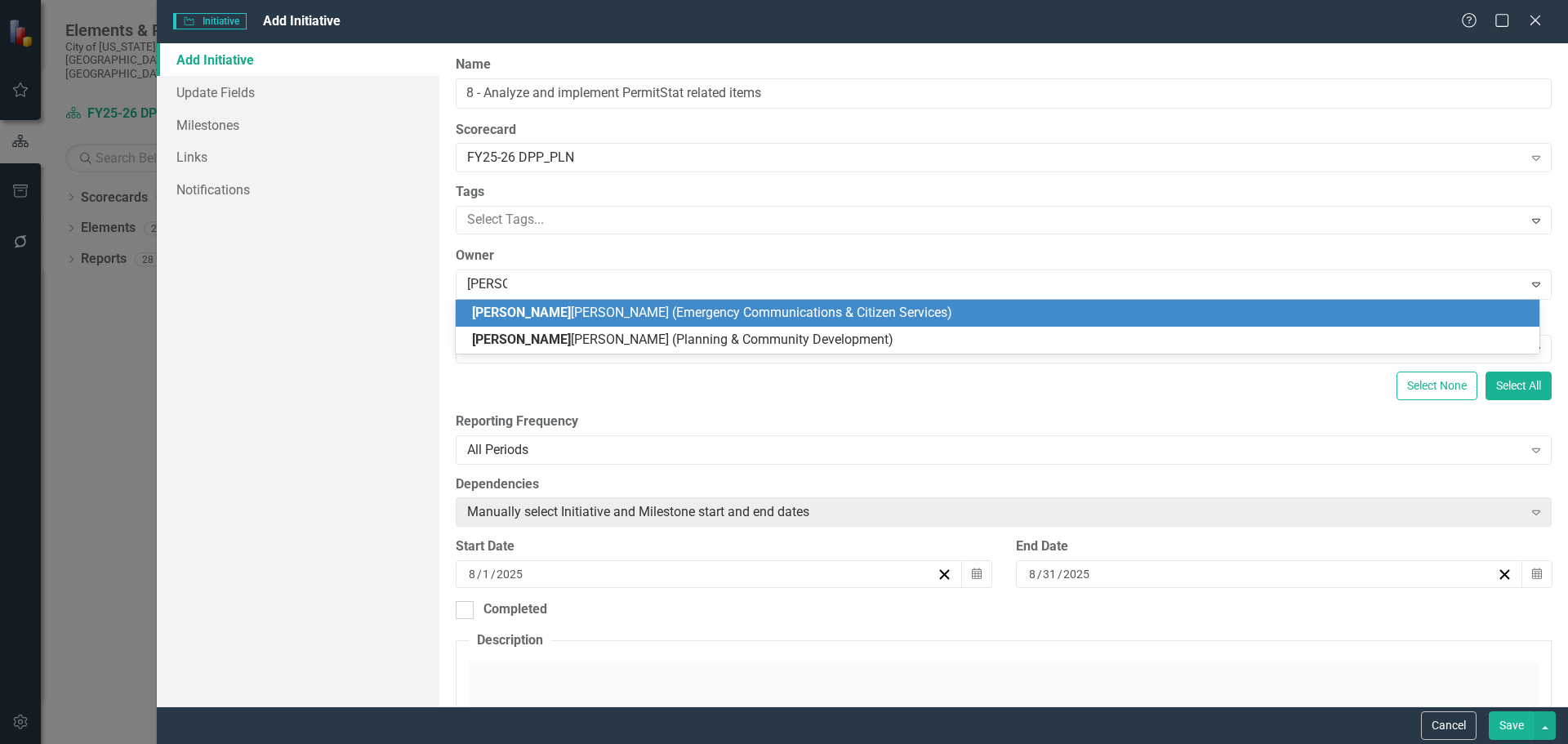
type input "Kathy w"
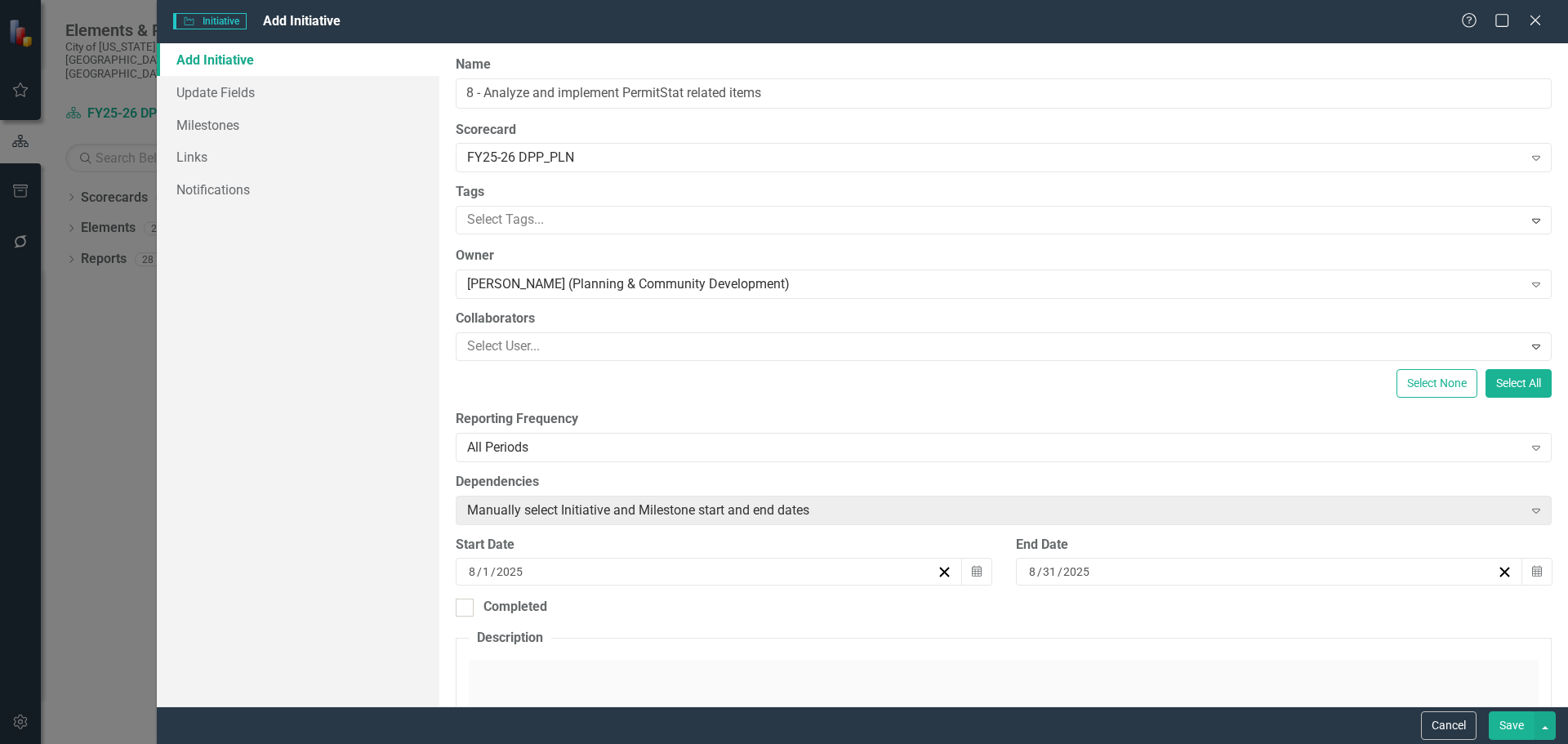
click at [512, 564] on input "2025" at bounding box center [510, 571] width 28 height 17
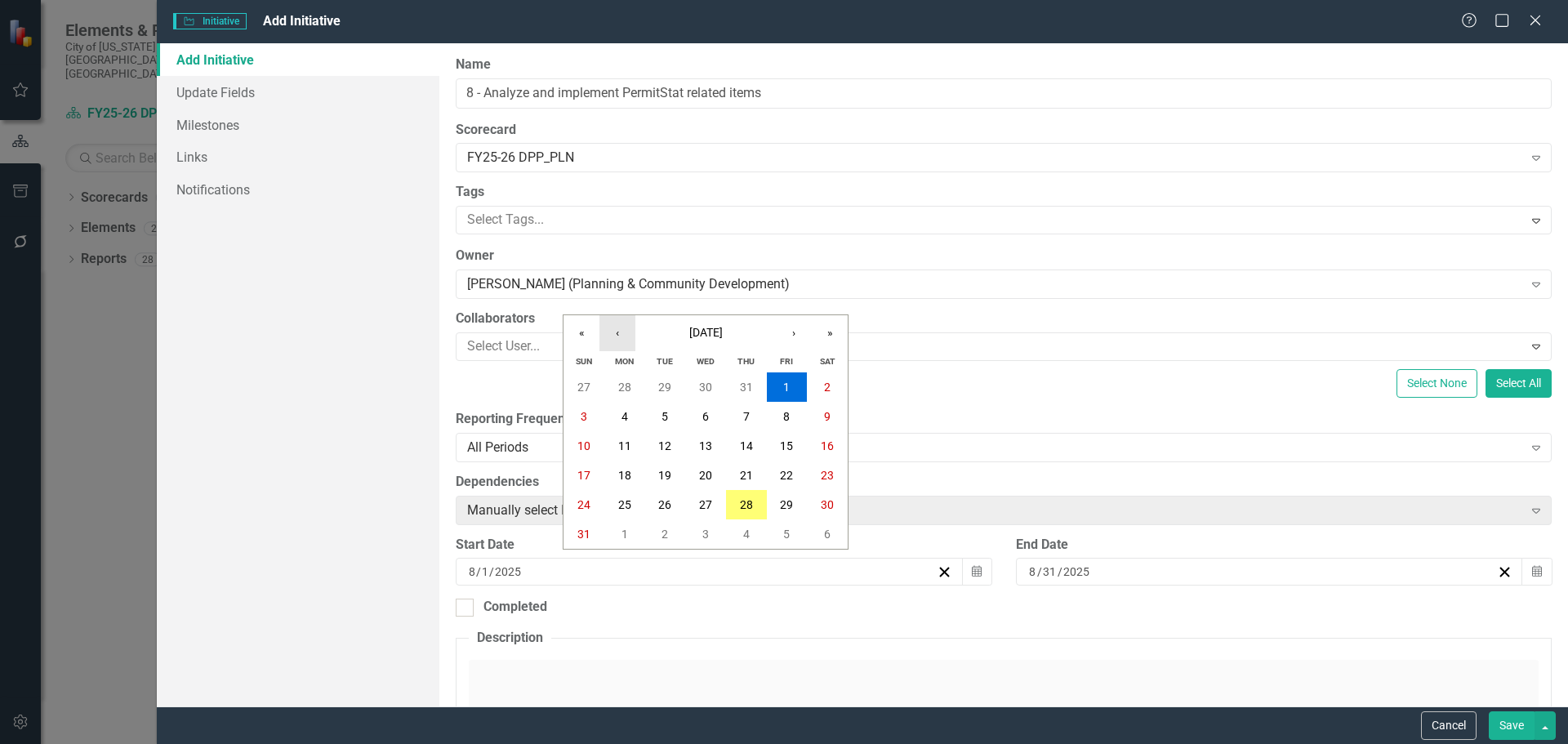
click at [618, 331] on button "‹" at bounding box center [617, 333] width 36 height 36
click at [664, 386] on abbr "1" at bounding box center [665, 387] width 7 height 13
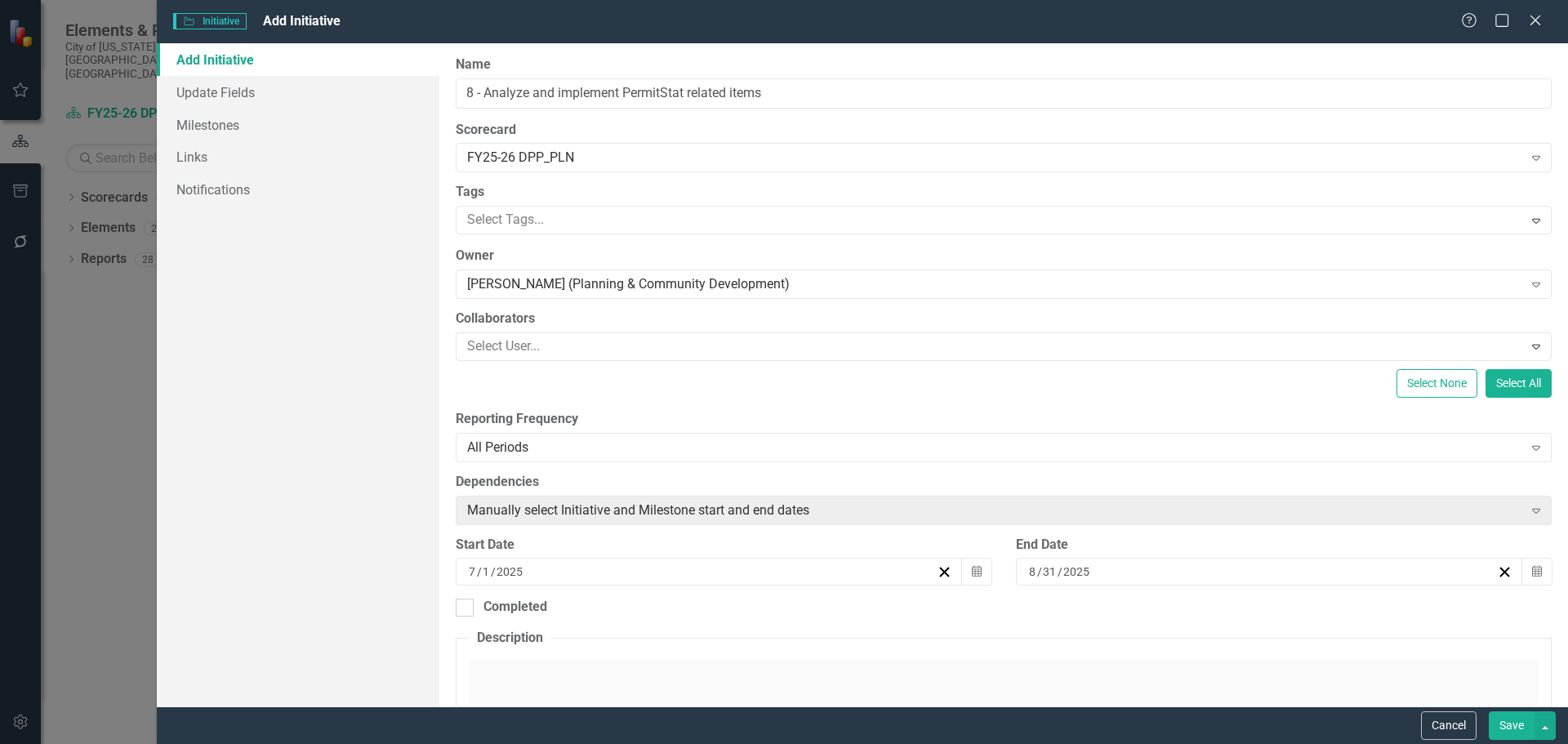
click at [1083, 571] on input "2025" at bounding box center [1076, 571] width 28 height 17
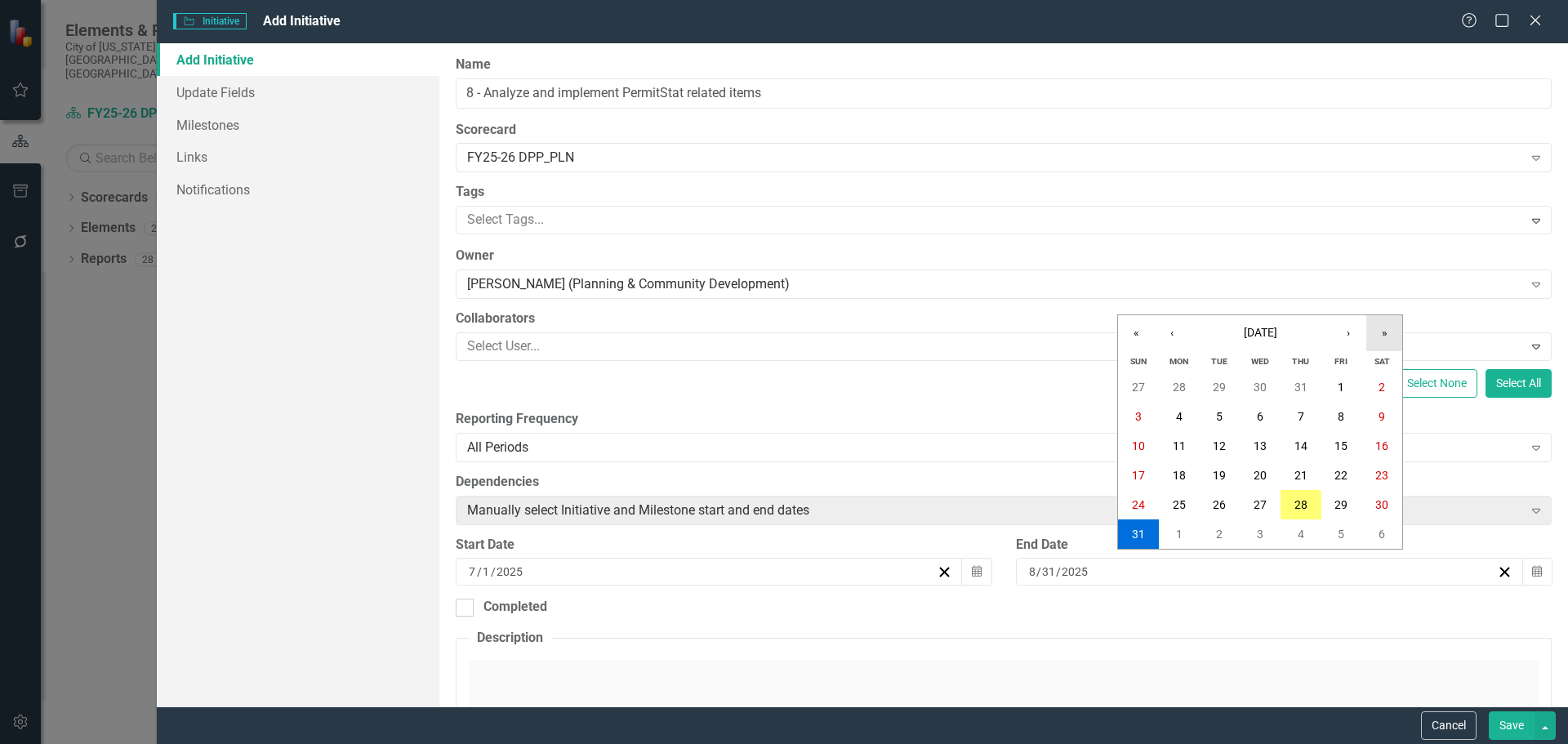
click at [1384, 330] on button "»" at bounding box center [1384, 333] width 36 height 36
click at [1175, 335] on button "‹" at bounding box center [1172, 333] width 36 height 36
click at [1219, 385] on abbr "30" at bounding box center [1220, 387] width 13 height 13
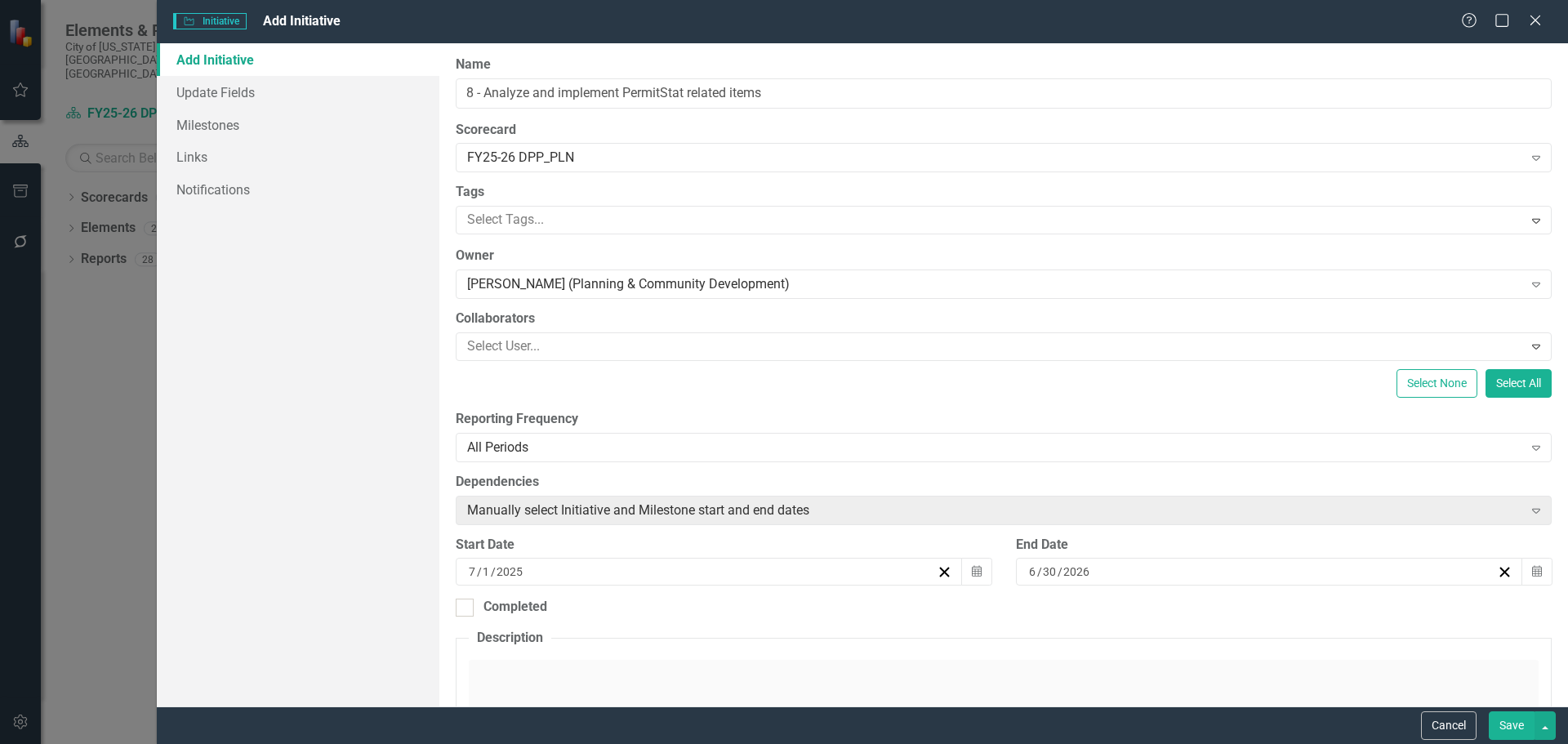
scroll to position [82, 0]
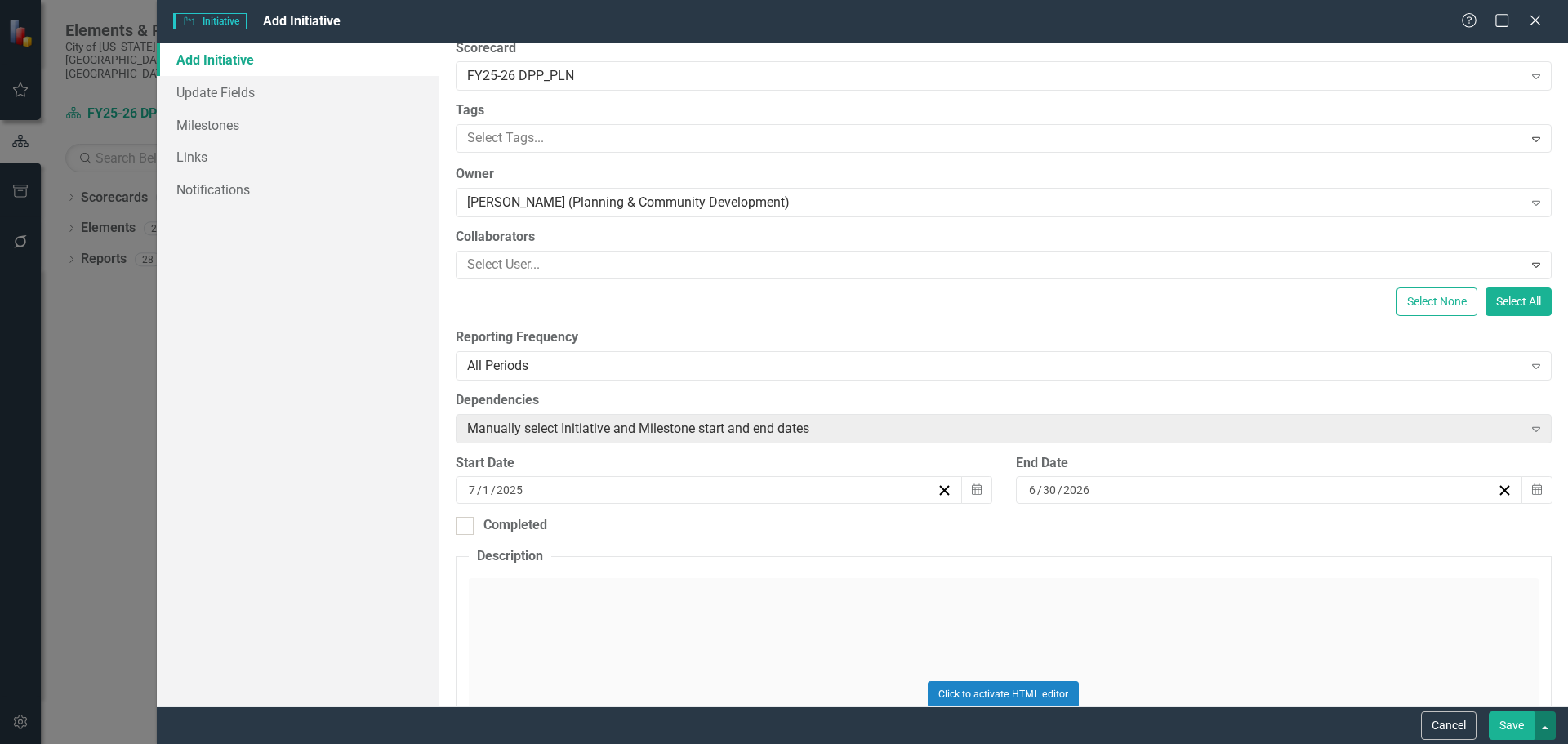
click at [1546, 723] on button "button" at bounding box center [1545, 726] width 21 height 28
click at [1527, 696] on link "Save and Continue" at bounding box center [1490, 695] width 129 height 30
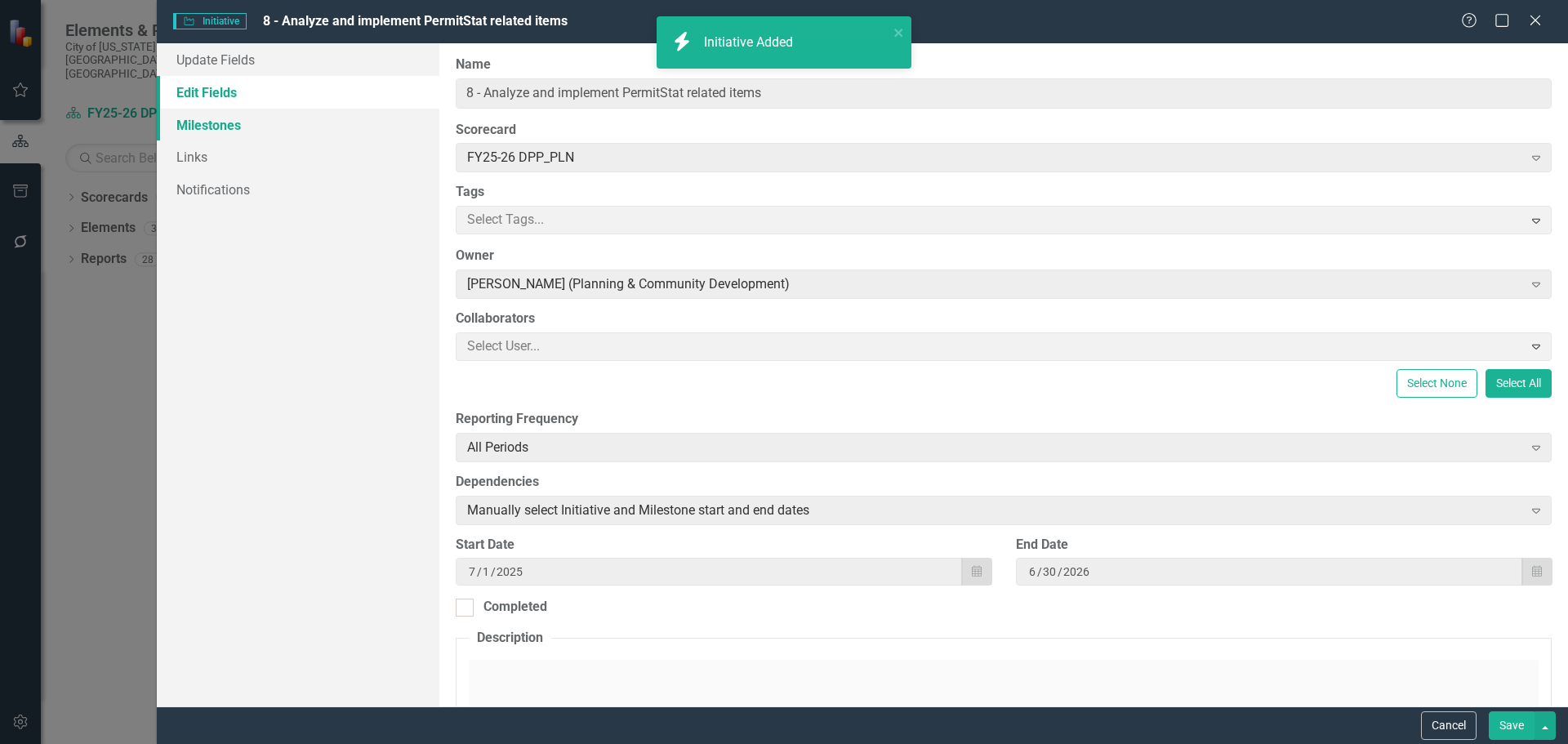
click at [239, 127] on link "Milestones" at bounding box center [298, 124] width 283 height 33
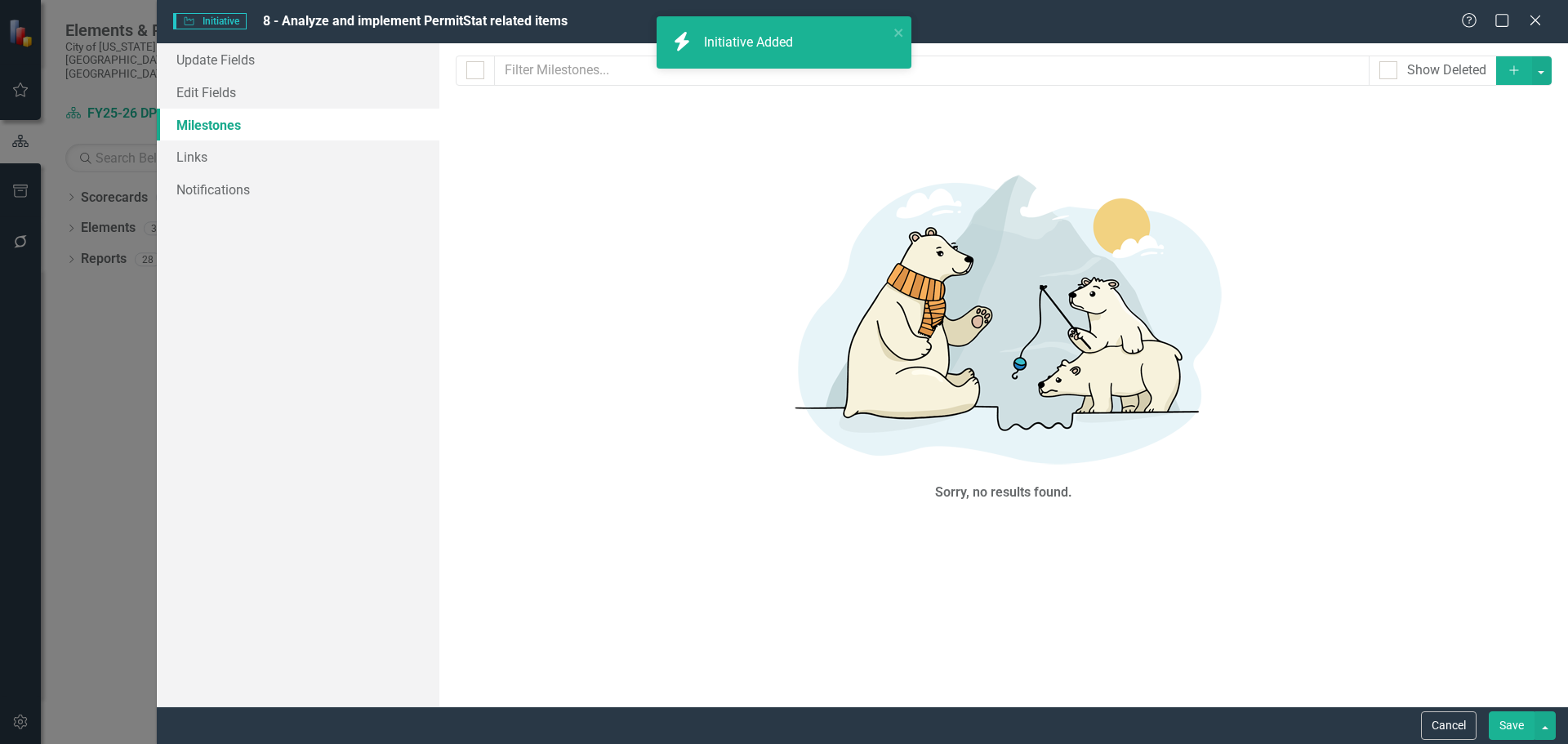
click at [1518, 68] on icon "Add" at bounding box center [1515, 70] width 15 height 12
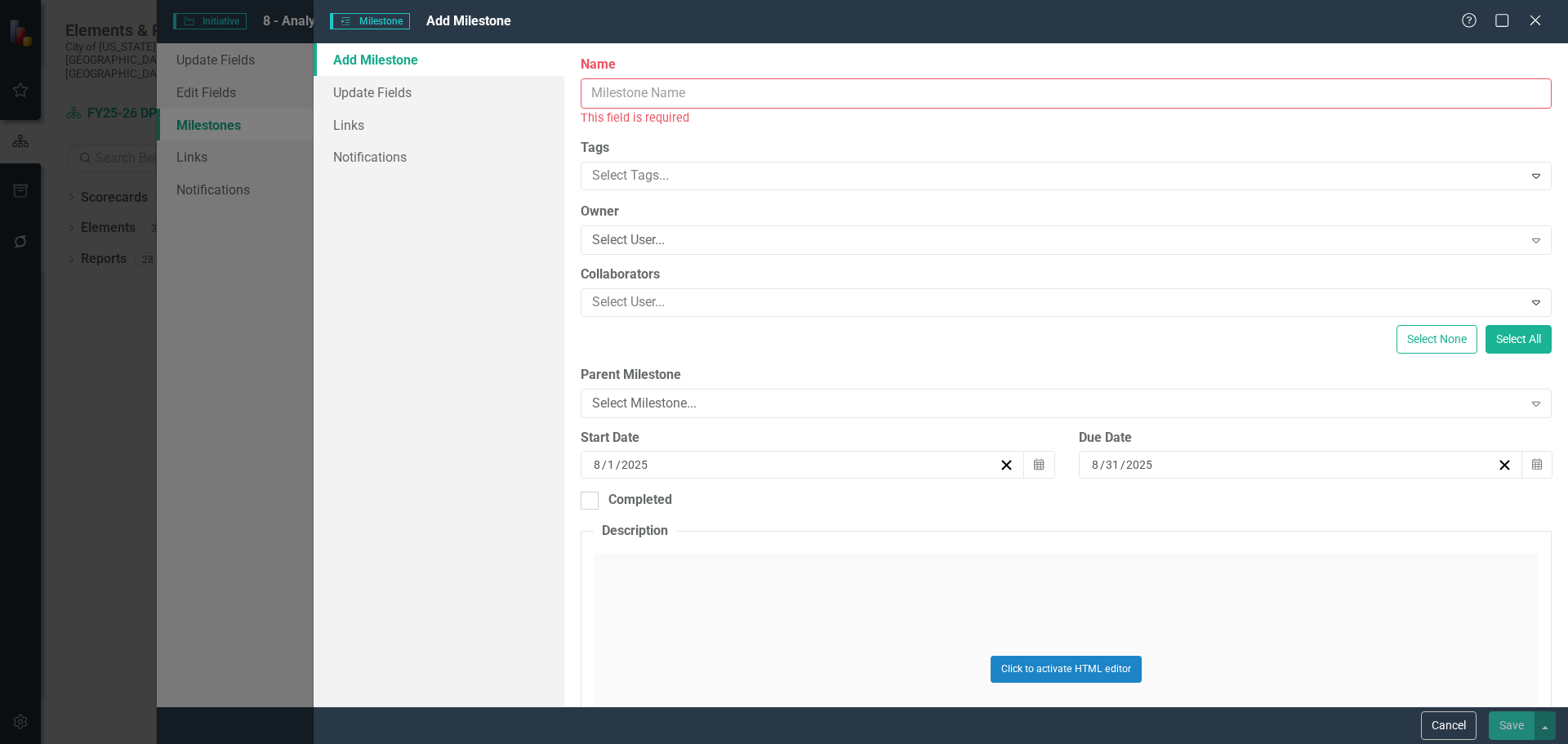
click at [732, 93] on input "Name" at bounding box center [1066, 93] width 971 height 30
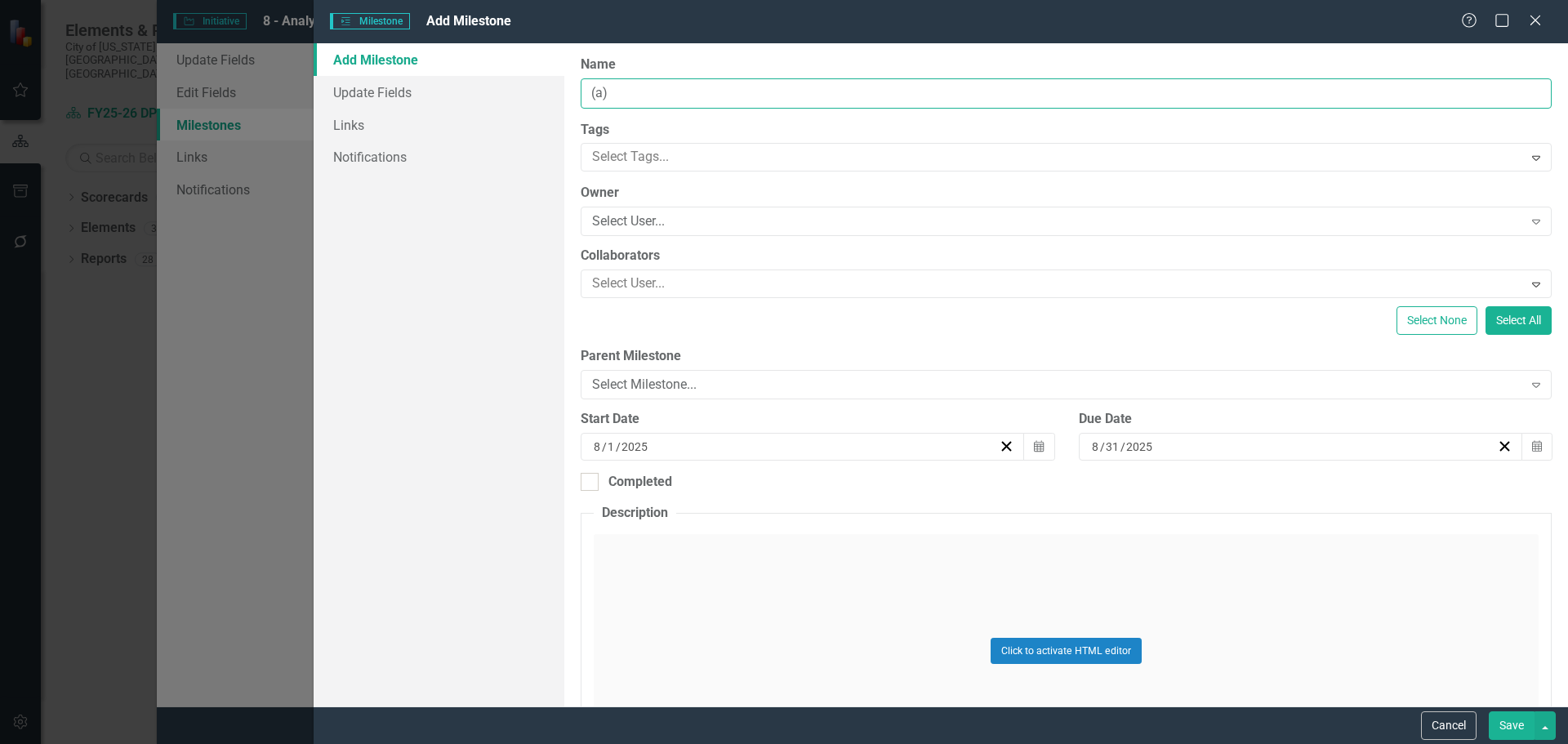
paste input "Publish Permits & Inspections data to the City webpage"
type input "(a) Publish Permits & Inspections data to the City webpage"
click at [698, 446] on div "8 / 1 / 2025" at bounding box center [795, 447] width 407 height 17
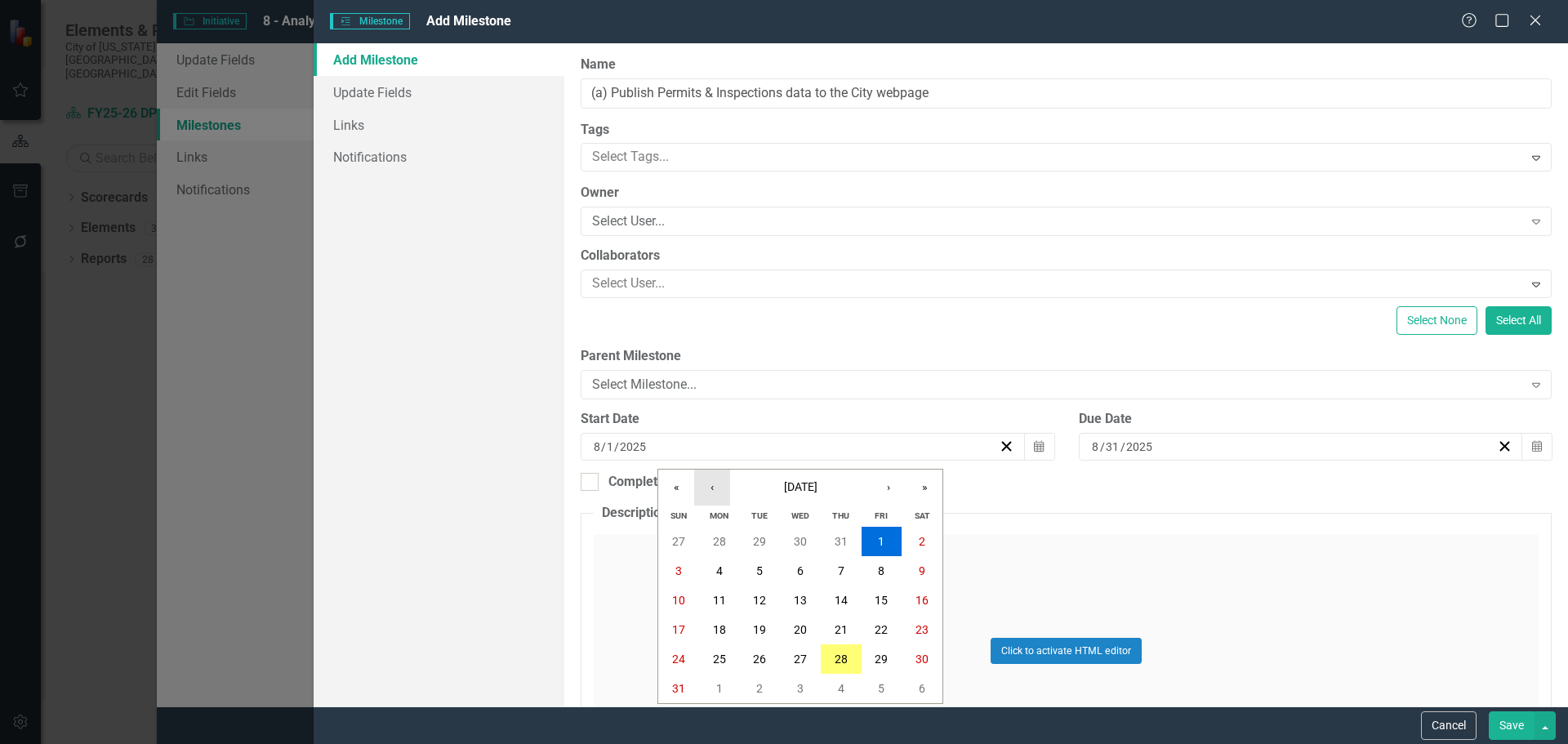
click at [717, 490] on button "‹" at bounding box center [712, 487] width 36 height 36
drag, startPoint x: 767, startPoint y: 541, endPoint x: 896, endPoint y: 516, distance: 131.4
click at [766, 541] on button "1" at bounding box center [759, 540] width 41 height 29
click at [1252, 444] on div "8 / 31 / 2025" at bounding box center [1293, 447] width 407 height 17
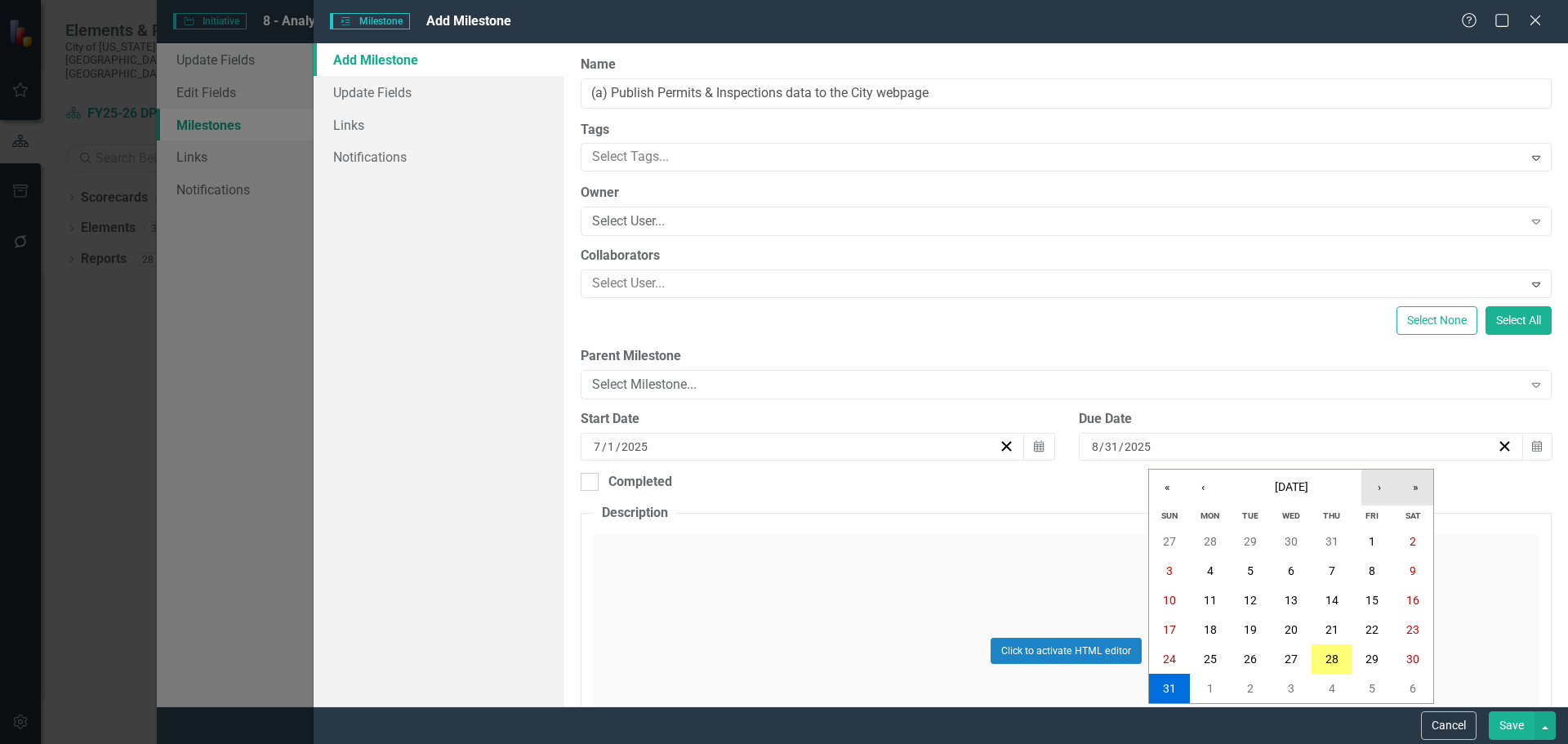
drag, startPoint x: 1415, startPoint y: 485, endPoint x: 1394, endPoint y: 489, distance: 21.4
click at [1414, 485] on button "»" at bounding box center [1415, 487] width 36 height 36
click at [1194, 489] on button "‹" at bounding box center [1202, 487] width 36 height 36
click at [1243, 545] on button "30" at bounding box center [1250, 540] width 41 height 29
click at [1519, 729] on button "Save" at bounding box center [1511, 726] width 46 height 28
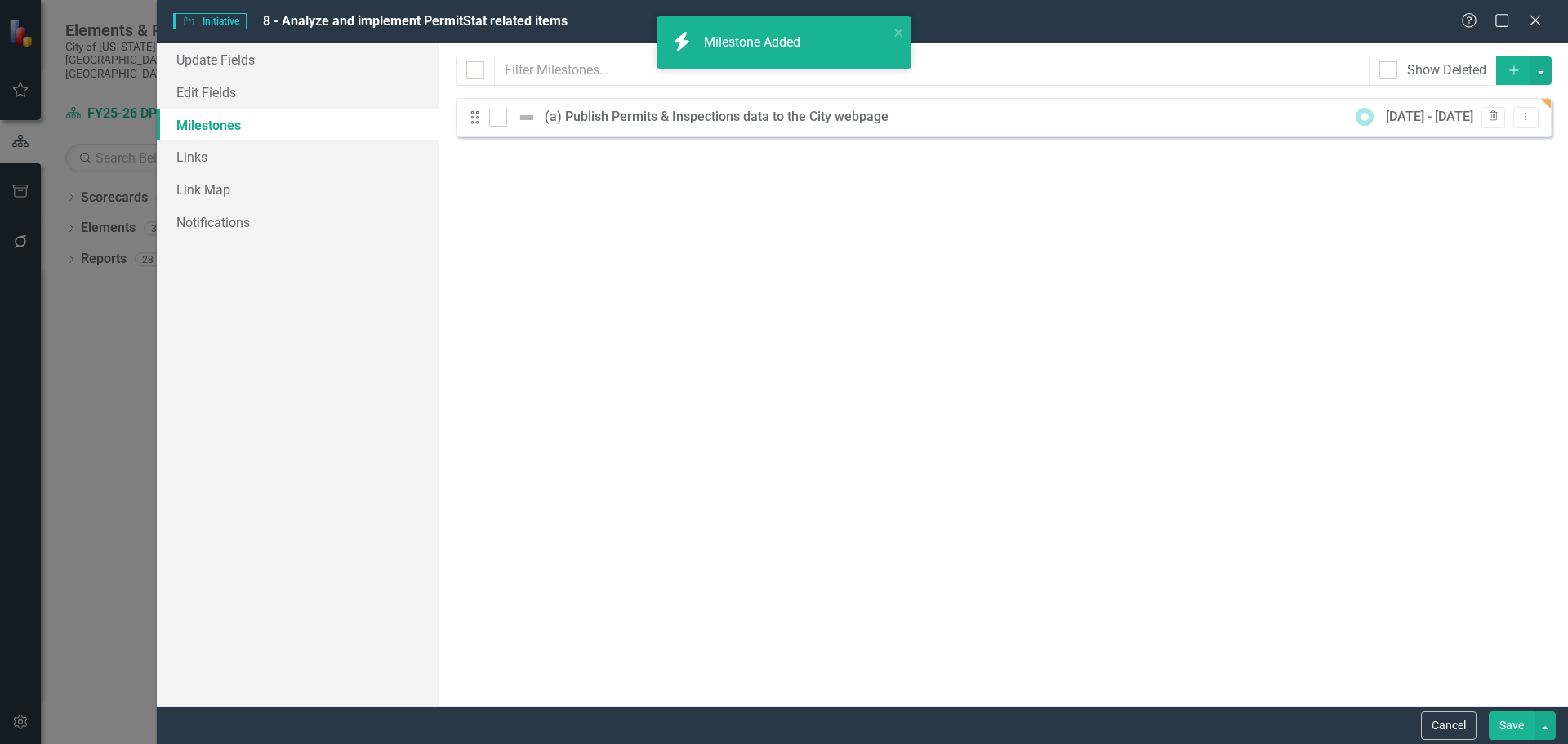
click at [1515, 730] on button "Save" at bounding box center [1511, 726] width 46 height 28
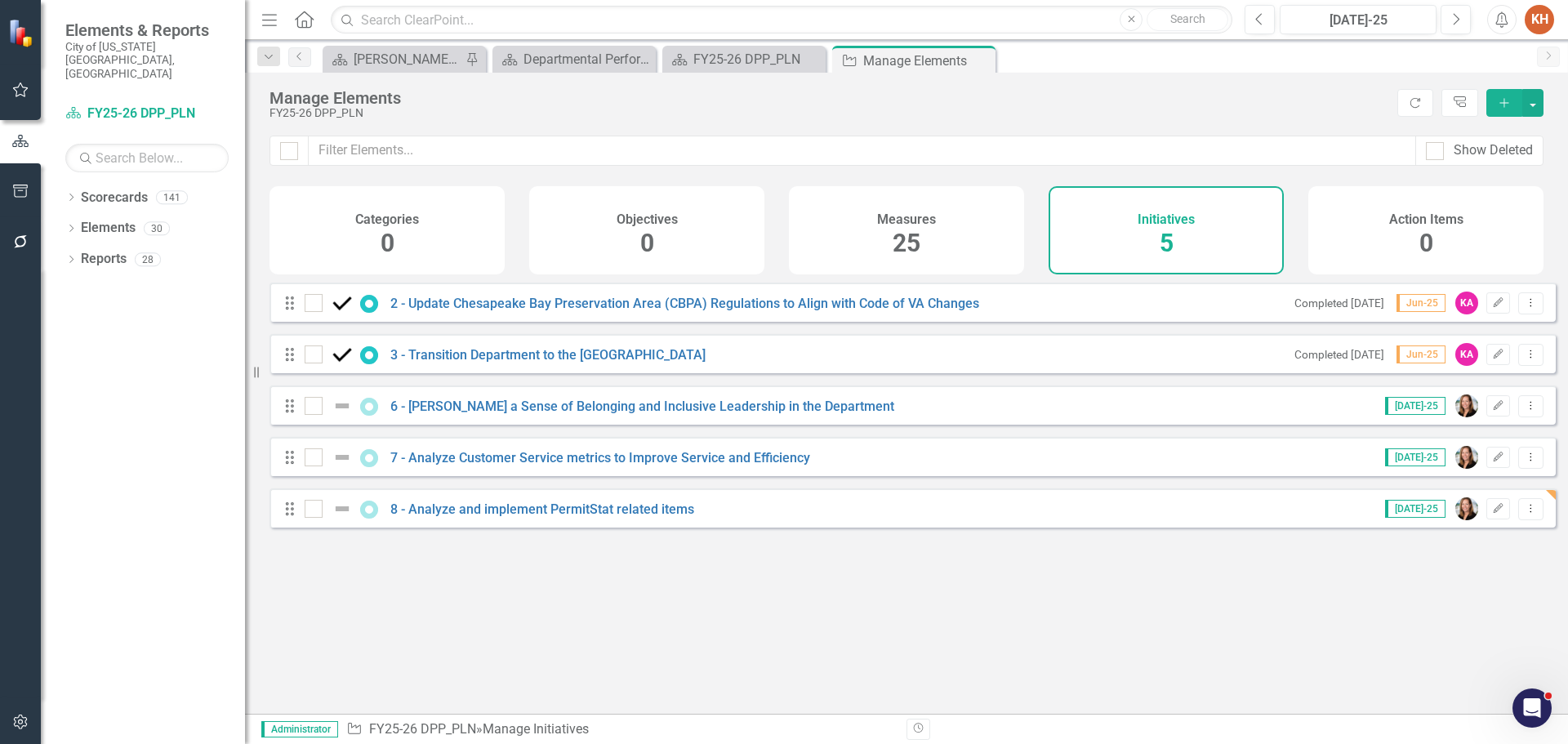
click at [0, 0] on icon "Close" at bounding box center [0, 0] width 0 height 0
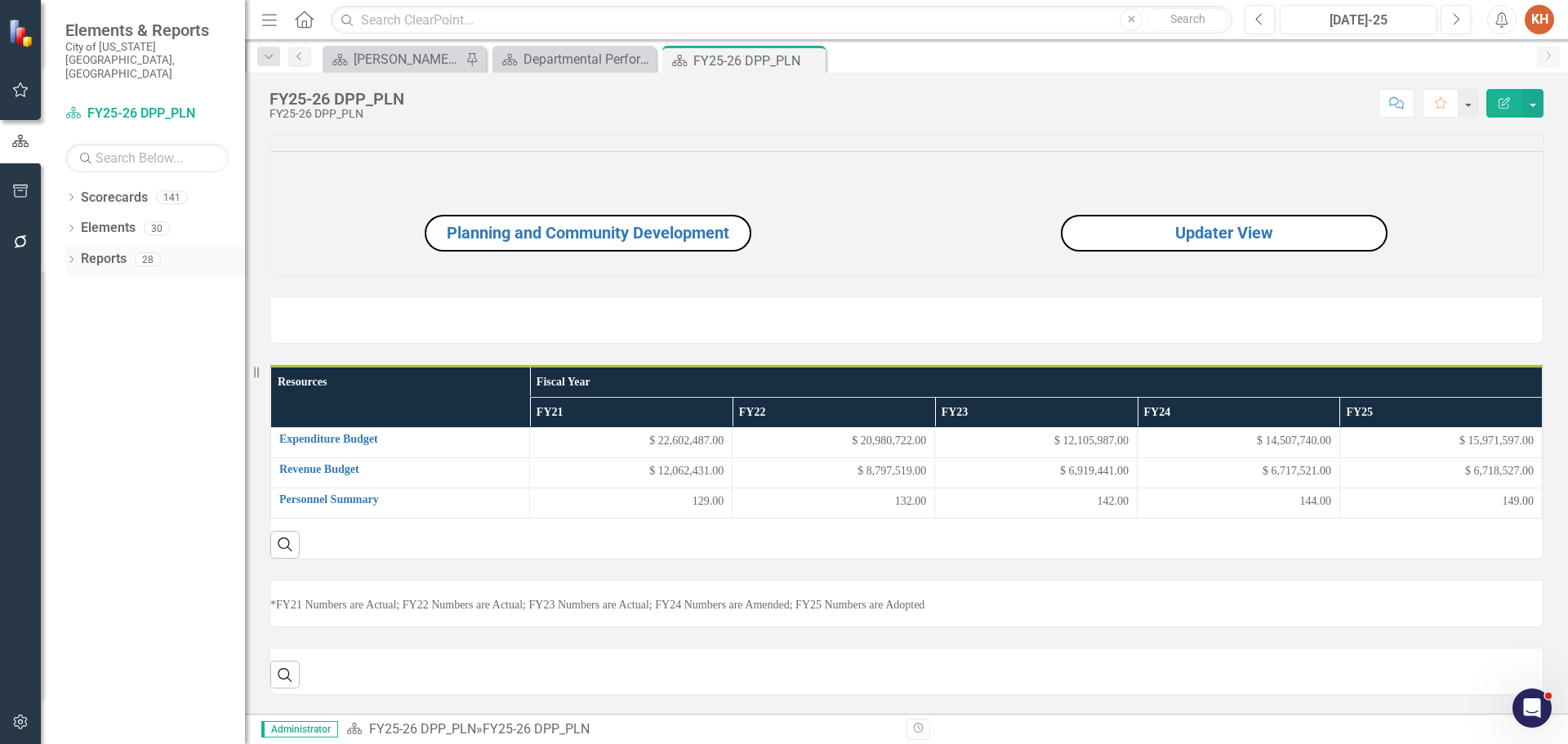
click at [112, 250] on link "Reports" at bounding box center [103, 259] width 46 height 19
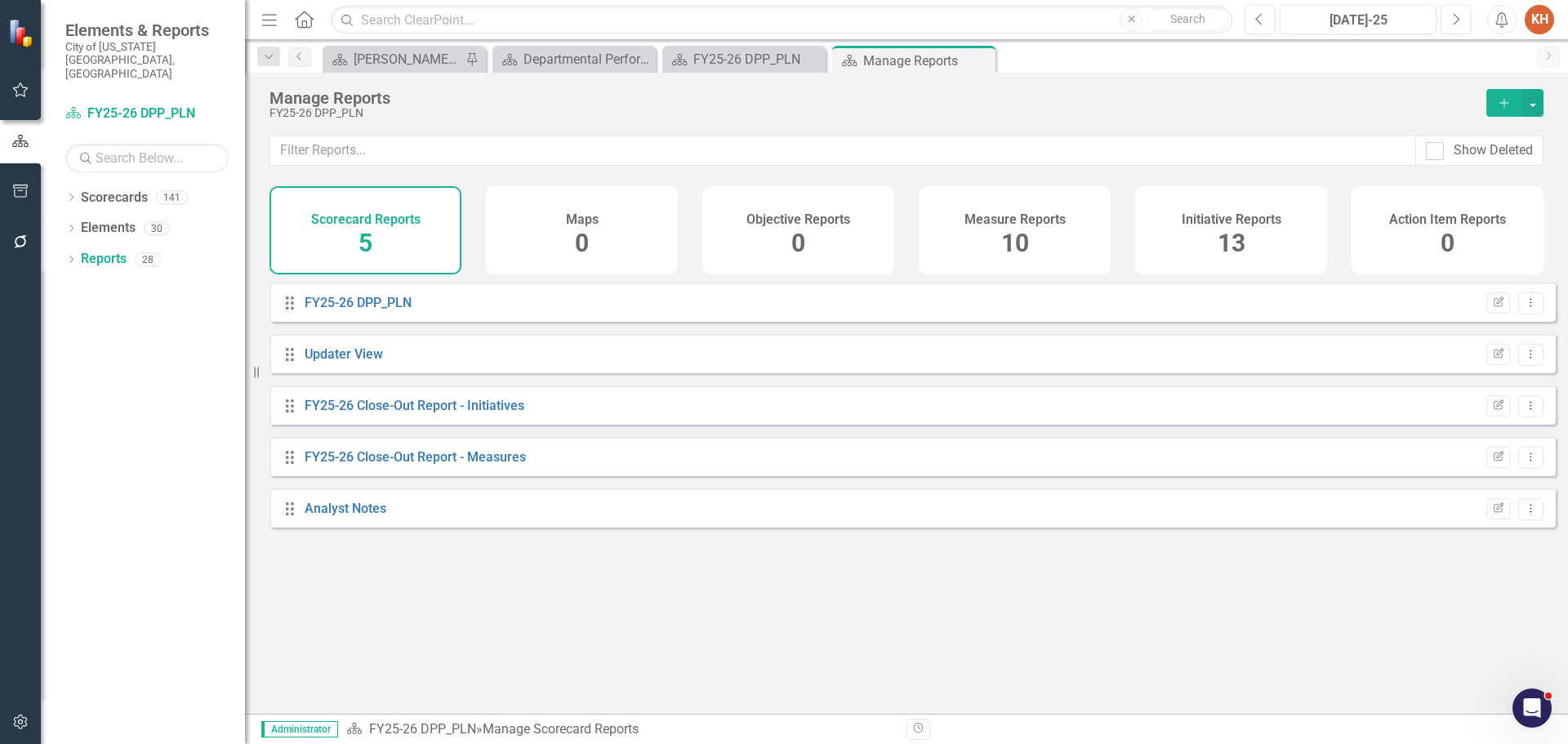
click at [1208, 228] on div "Initiative Reports 13" at bounding box center [1232, 230] width 192 height 88
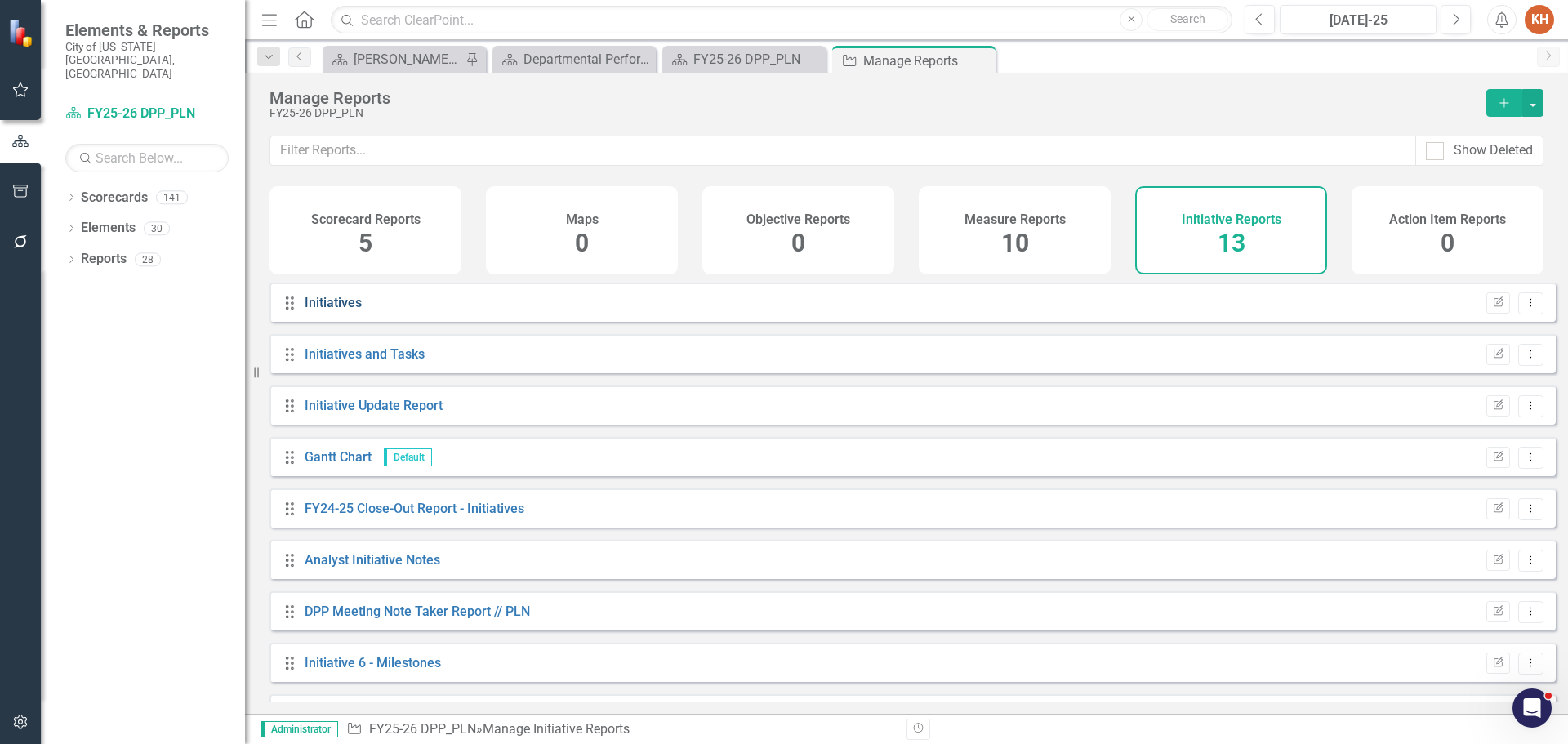
click at [330, 310] on link "Initiatives" at bounding box center [333, 302] width 58 height 16
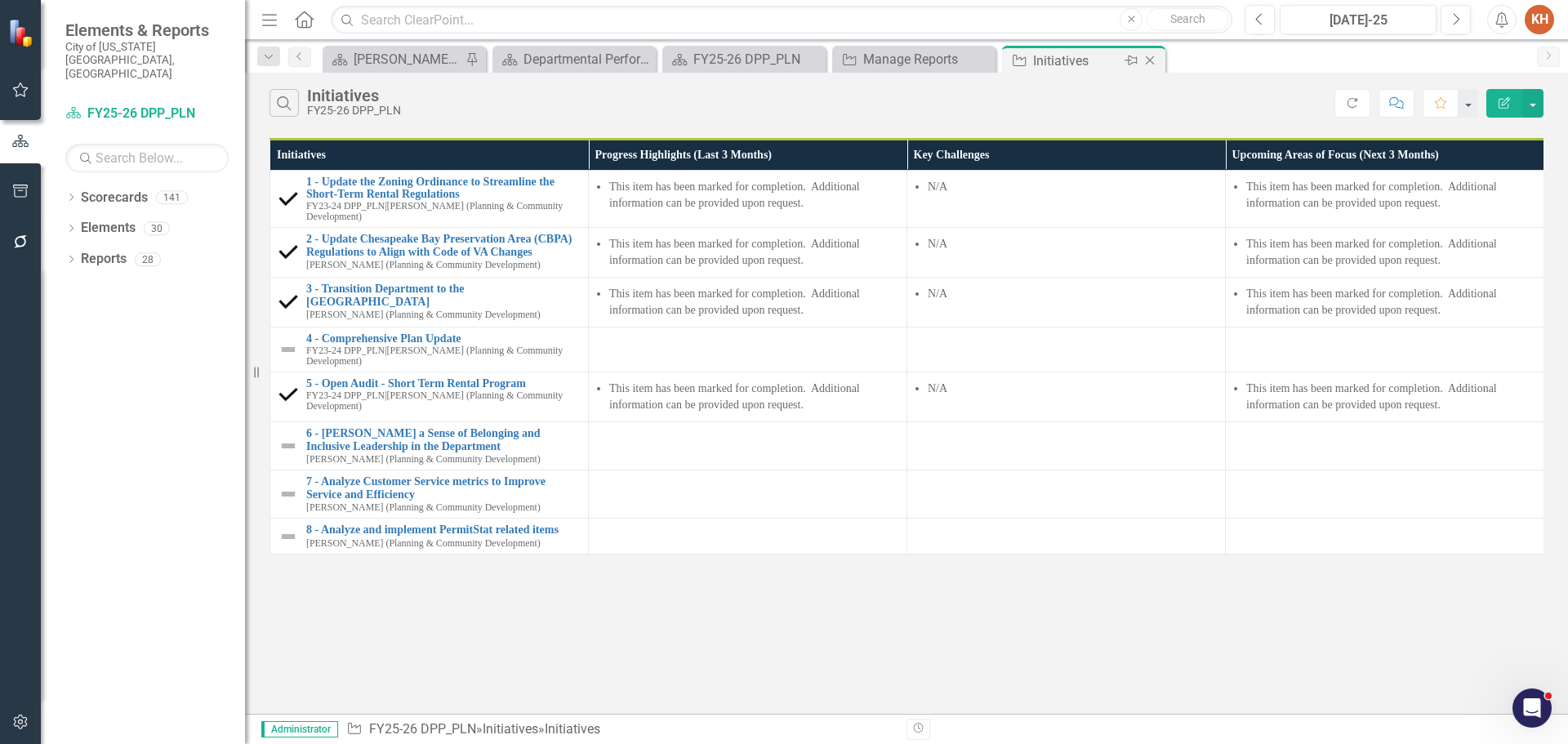
click at [1149, 59] on icon at bounding box center [1150, 61] width 9 height 9
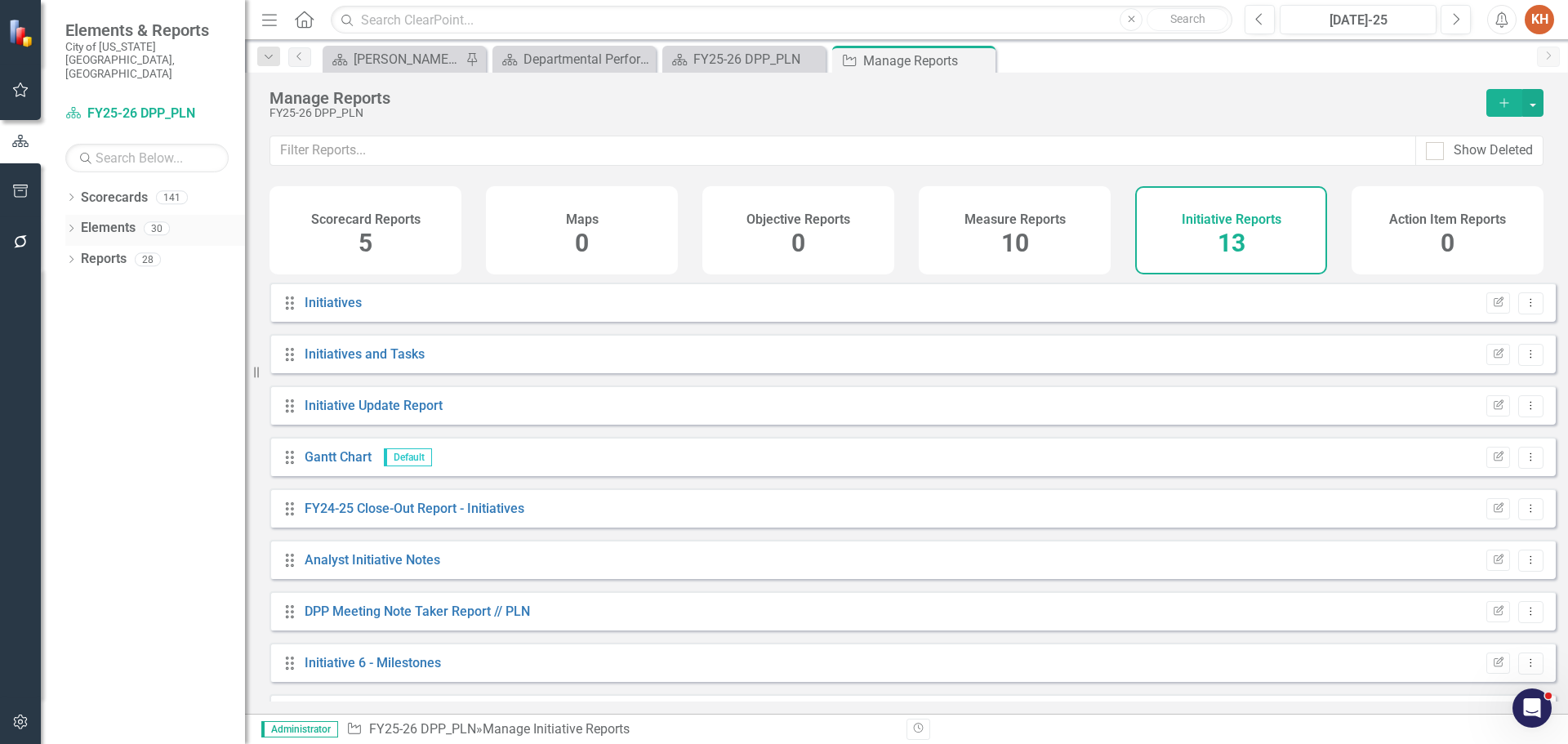
click at [122, 219] on link "Elements" at bounding box center [108, 228] width 55 height 19
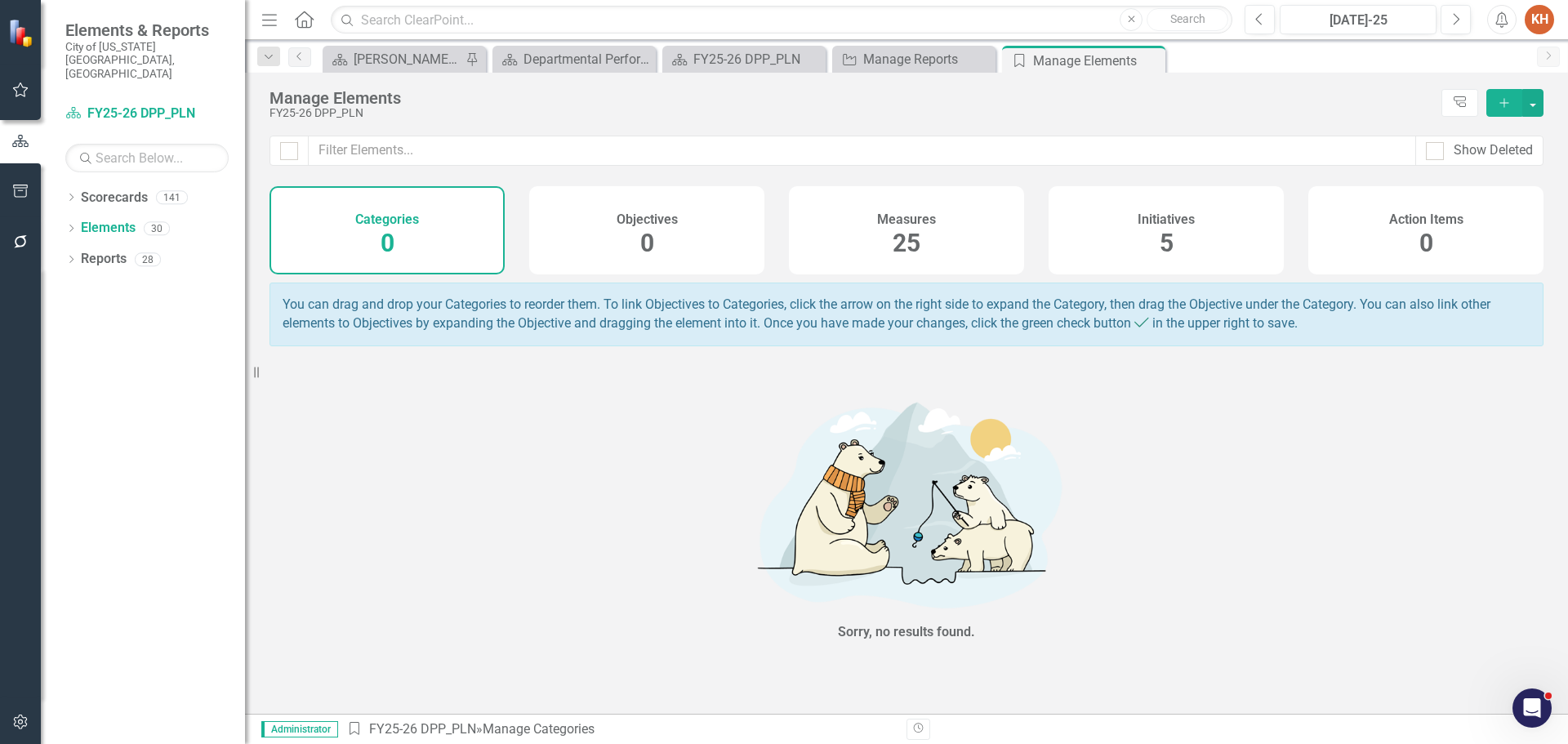
click at [915, 232] on span "25" at bounding box center [906, 243] width 28 height 28
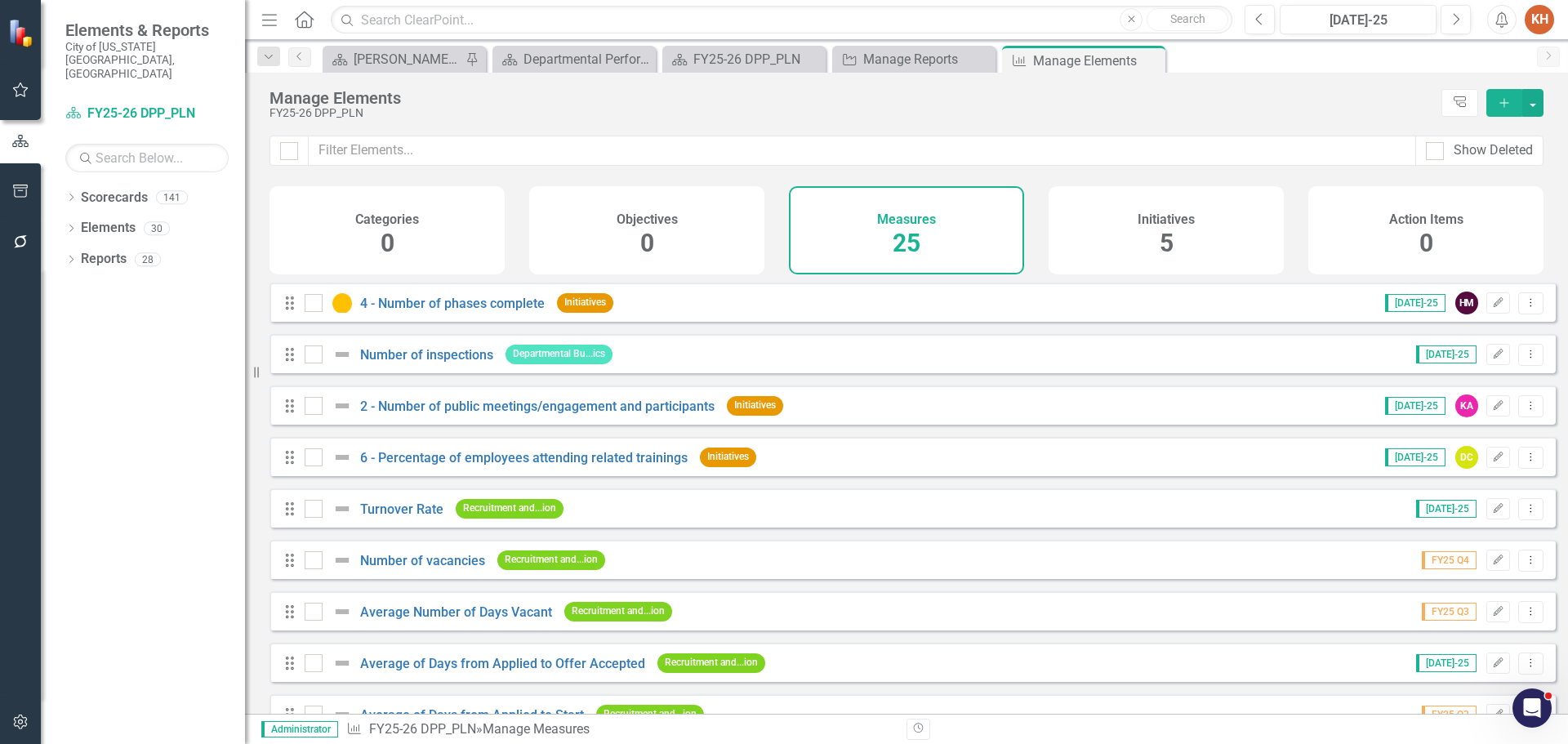
click at [1506, 100] on icon "Add" at bounding box center [1505, 103] width 15 height 12
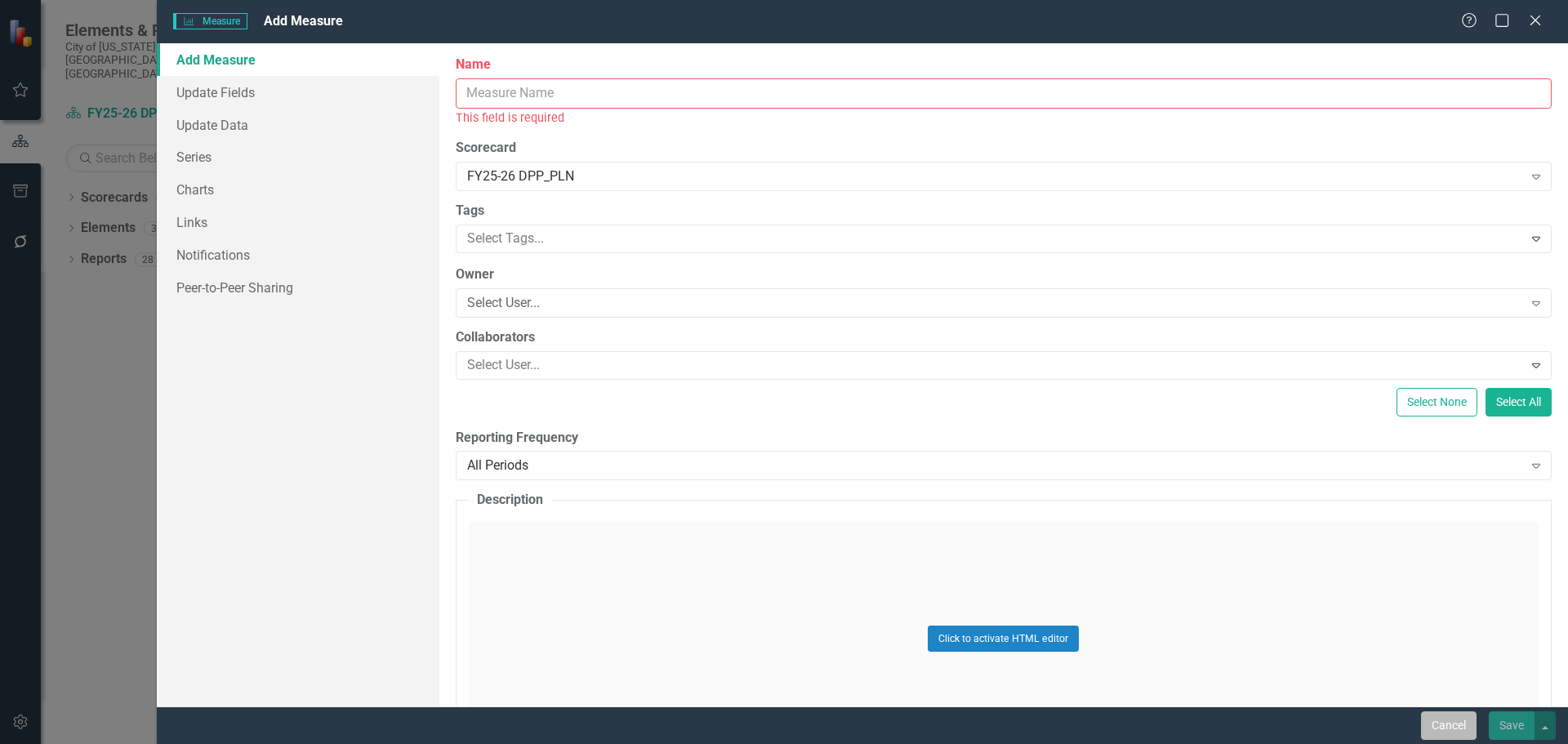
click at [1441, 715] on button "Cancel" at bounding box center [1449, 726] width 56 height 28
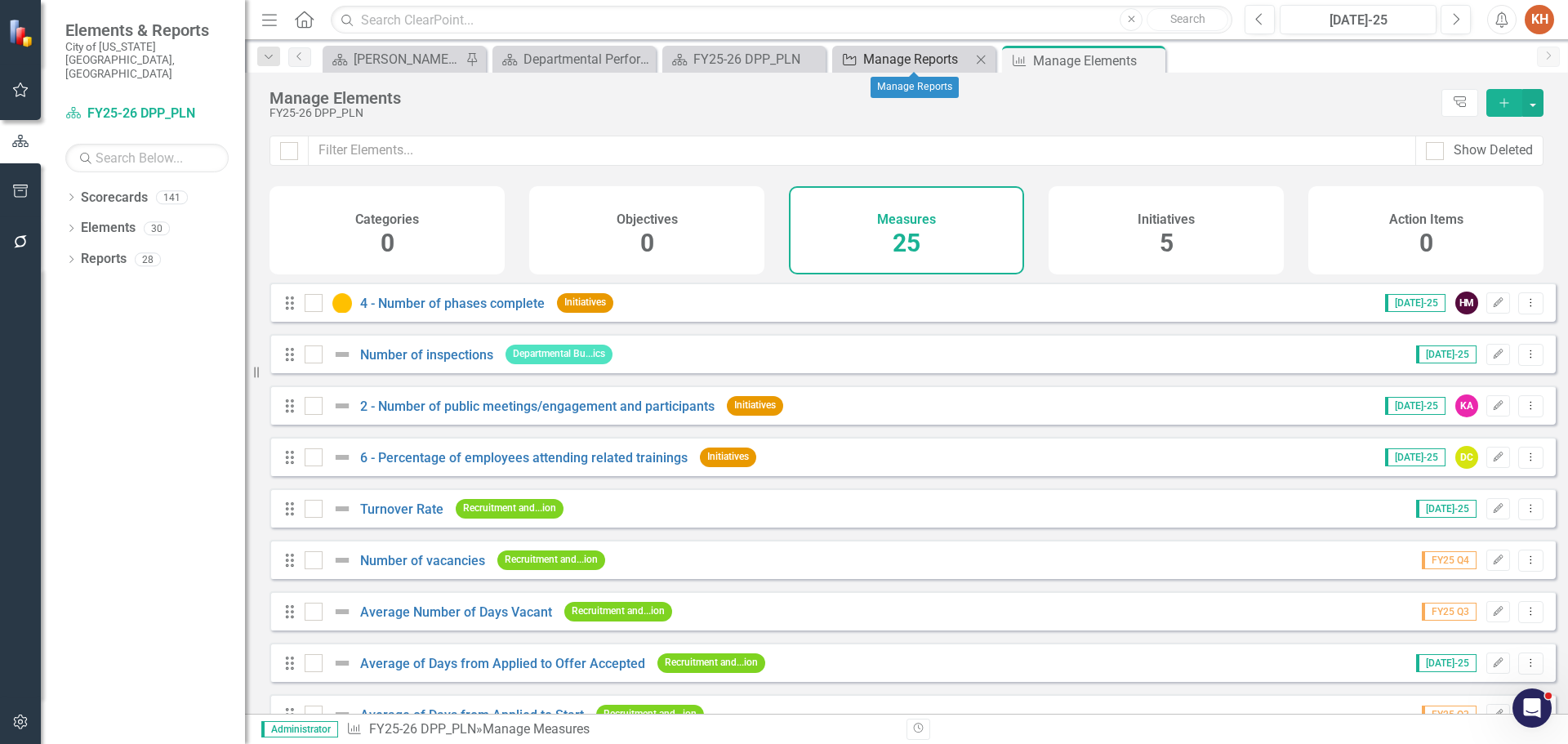
click at [911, 57] on div "Manage Reports" at bounding box center [917, 59] width 108 height 20
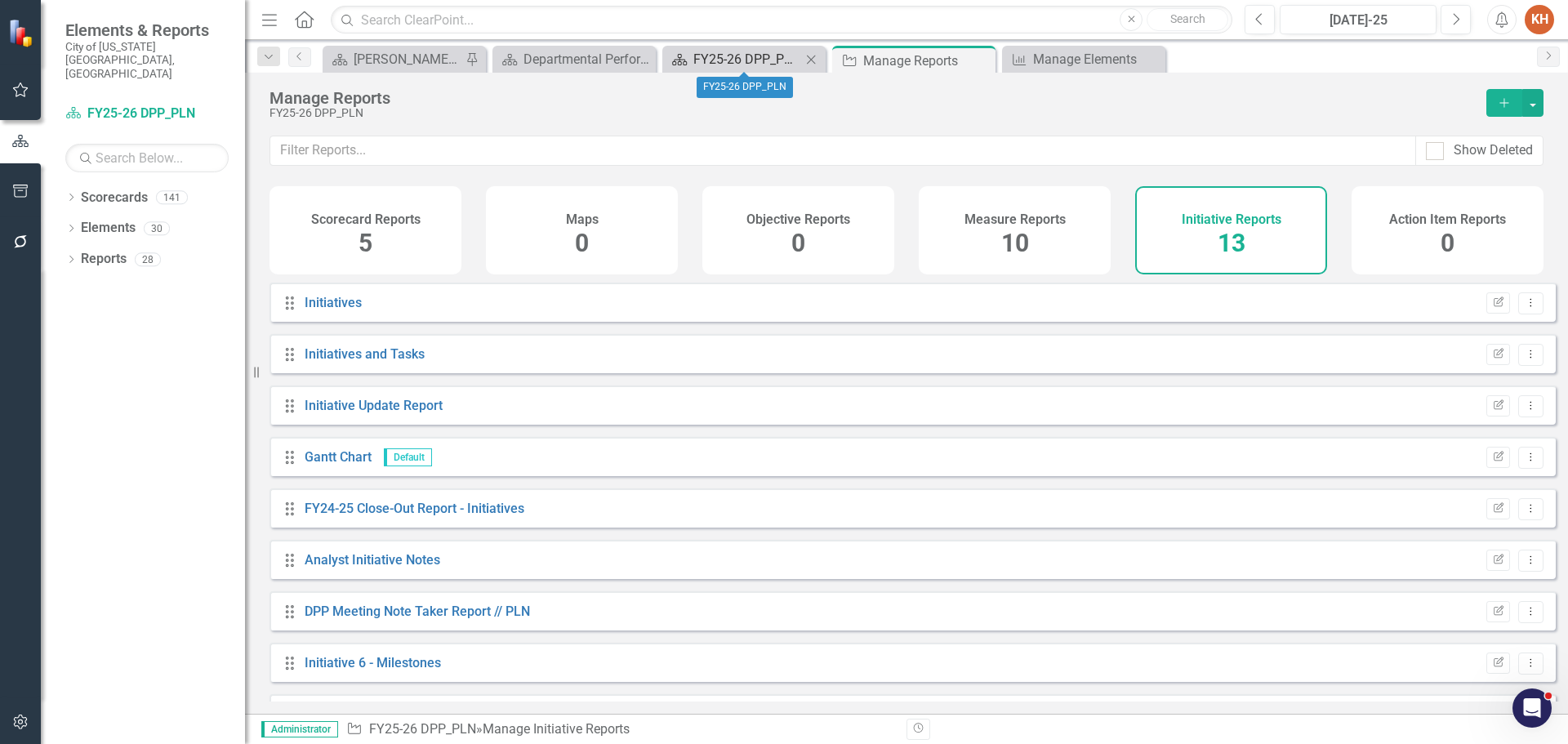
click at [752, 59] on div "FY25-26 DPP_PLN" at bounding box center [747, 59] width 108 height 20
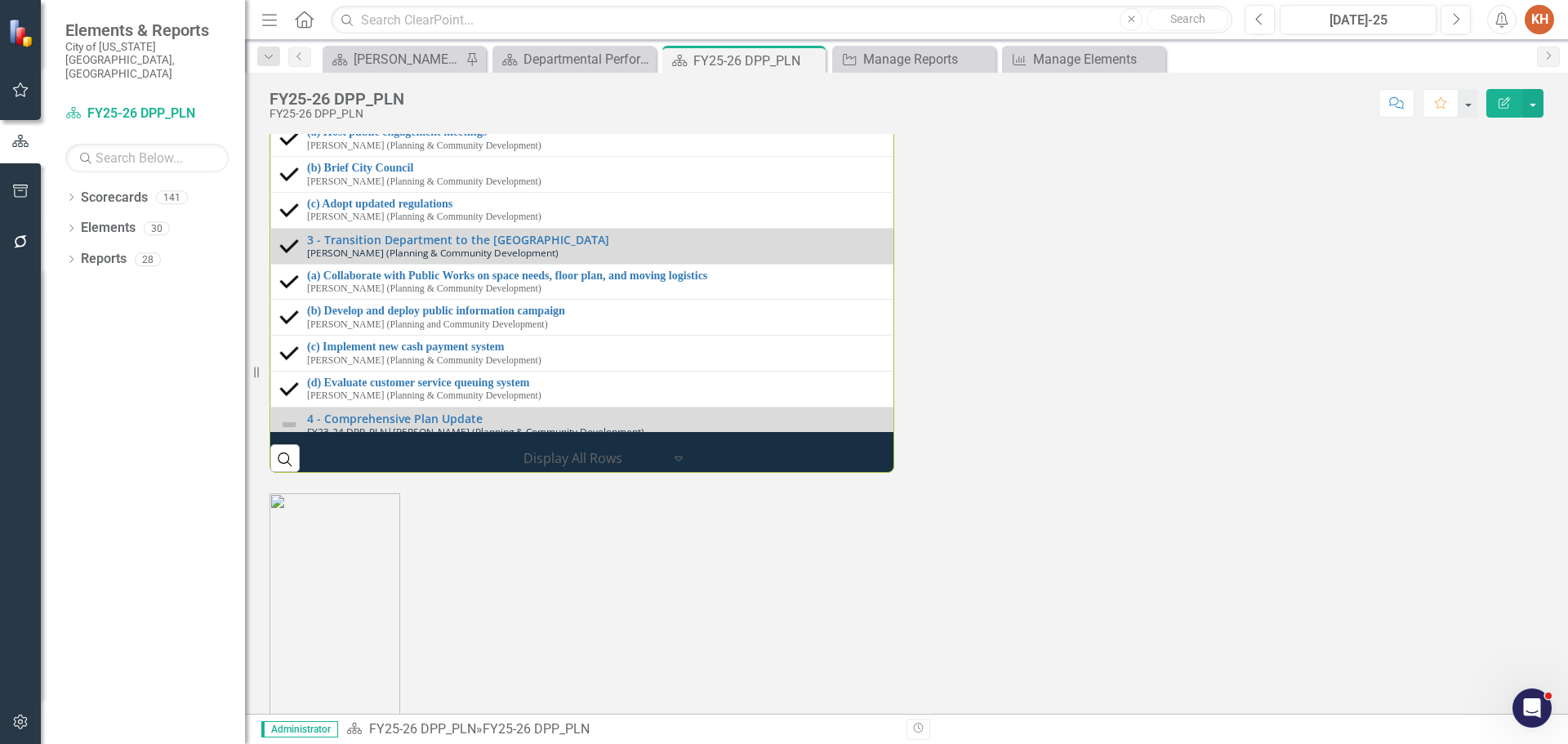
scroll to position [2368, 0]
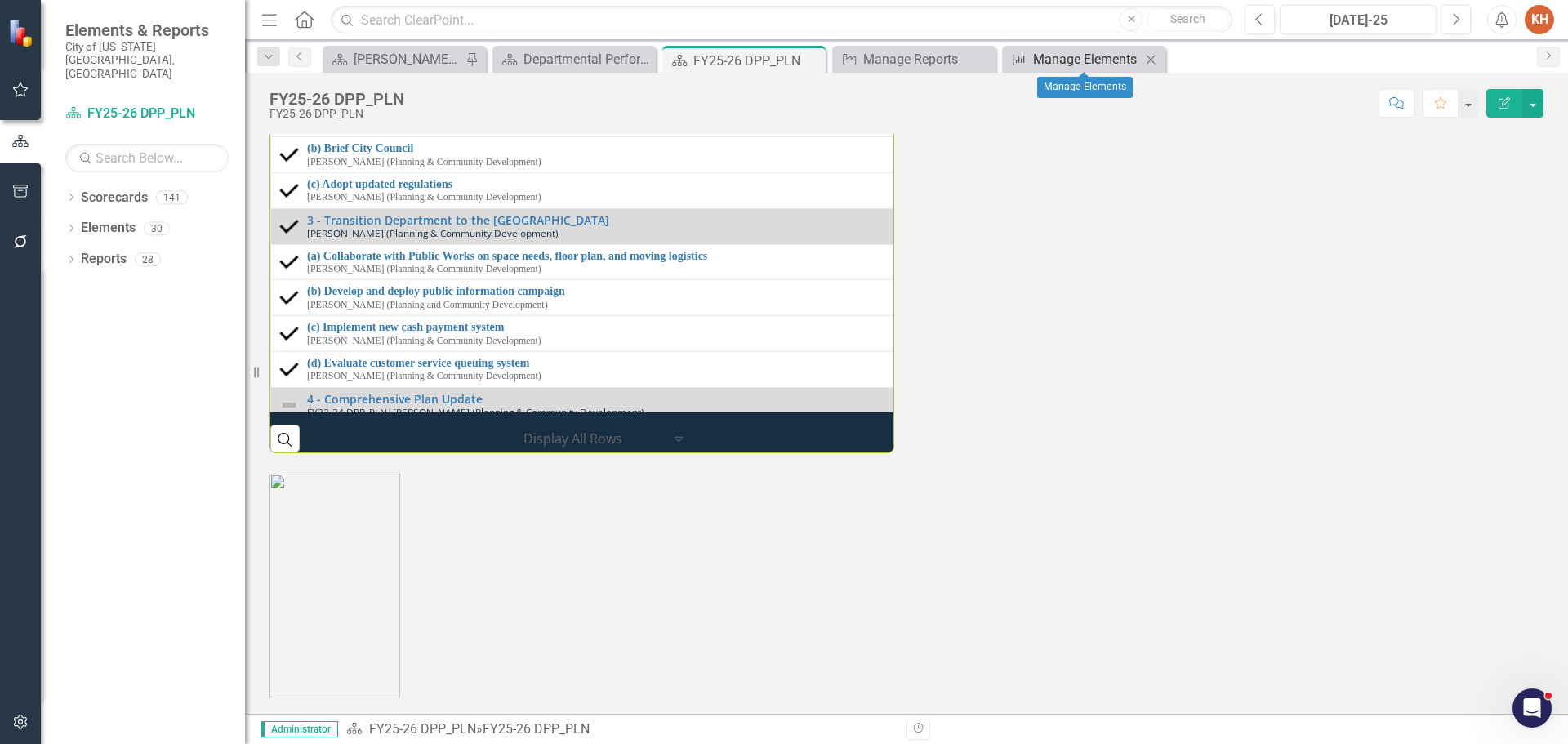
click at [1052, 58] on div "Manage Elements" at bounding box center [1087, 59] width 108 height 20
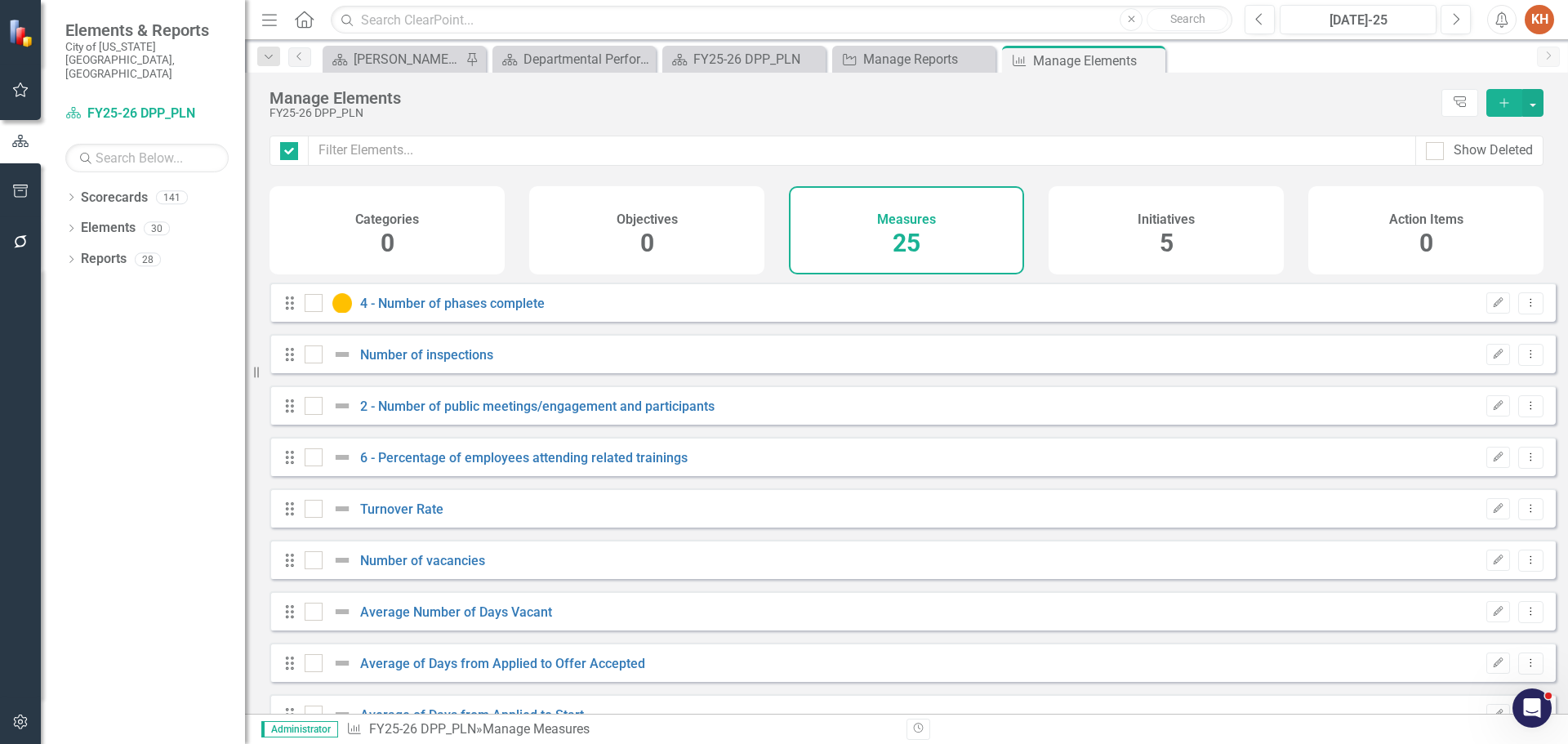
checkbox input "false"
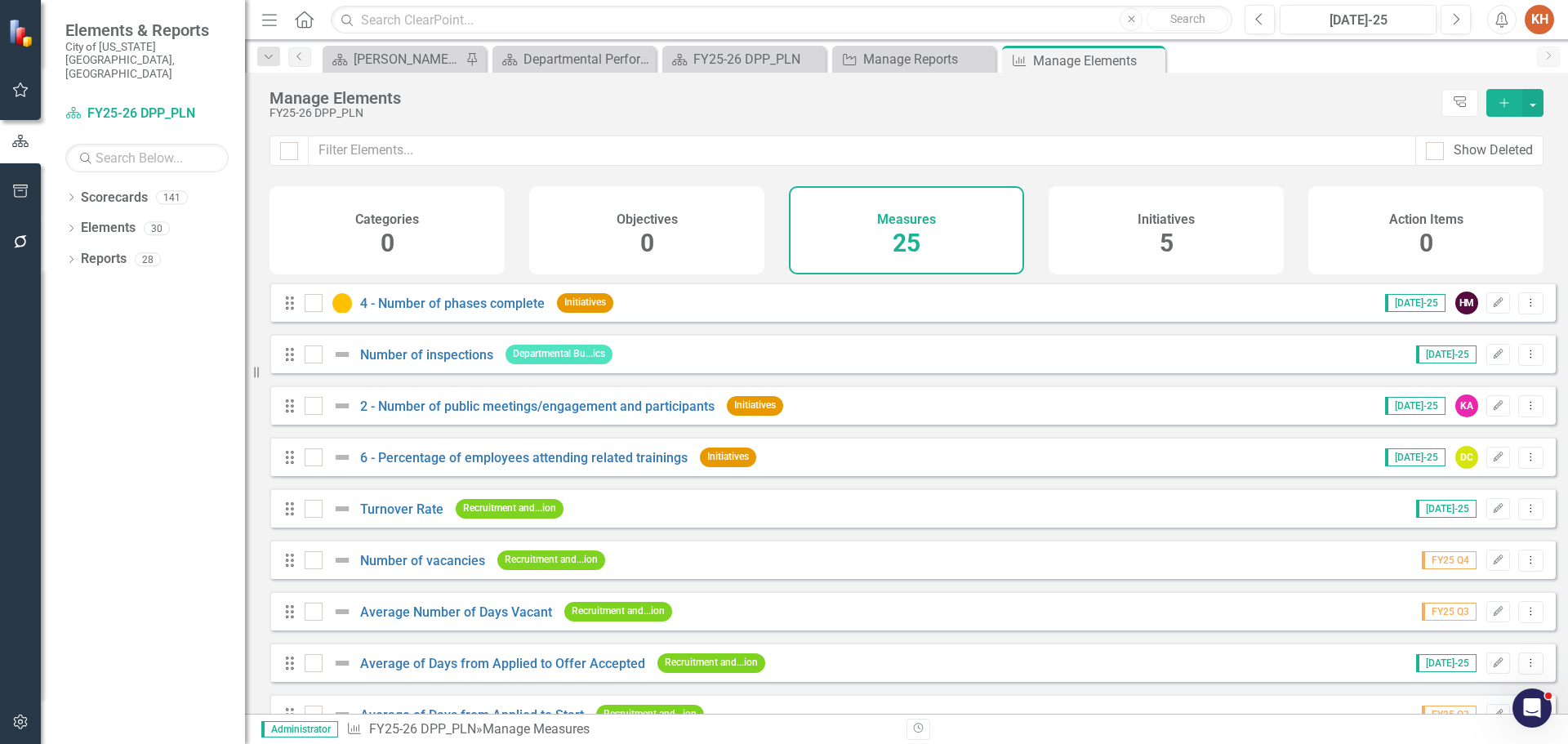
click at [1500, 107] on icon "Add" at bounding box center [1505, 103] width 15 height 12
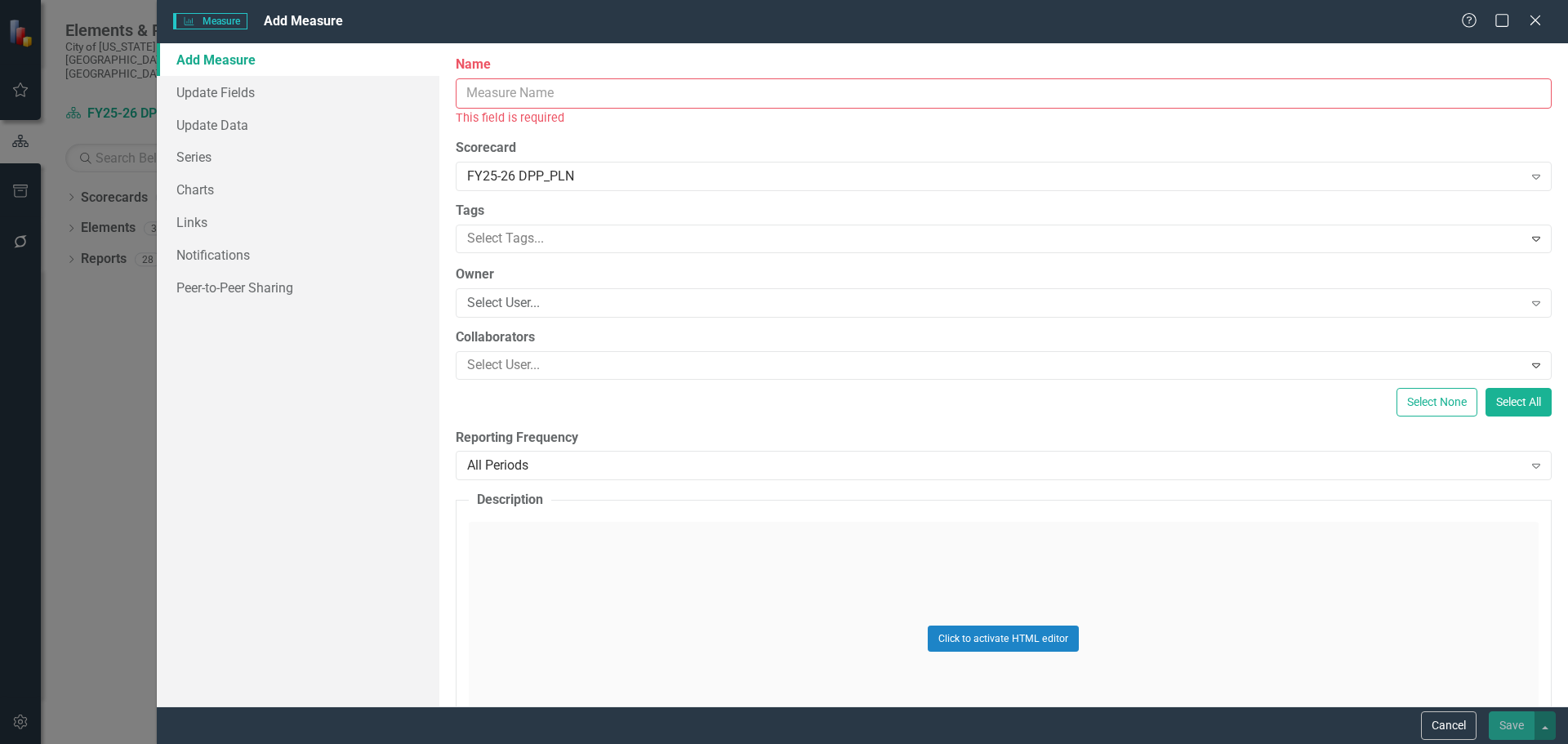
click at [665, 91] on input "Name" at bounding box center [1004, 93] width 1097 height 30
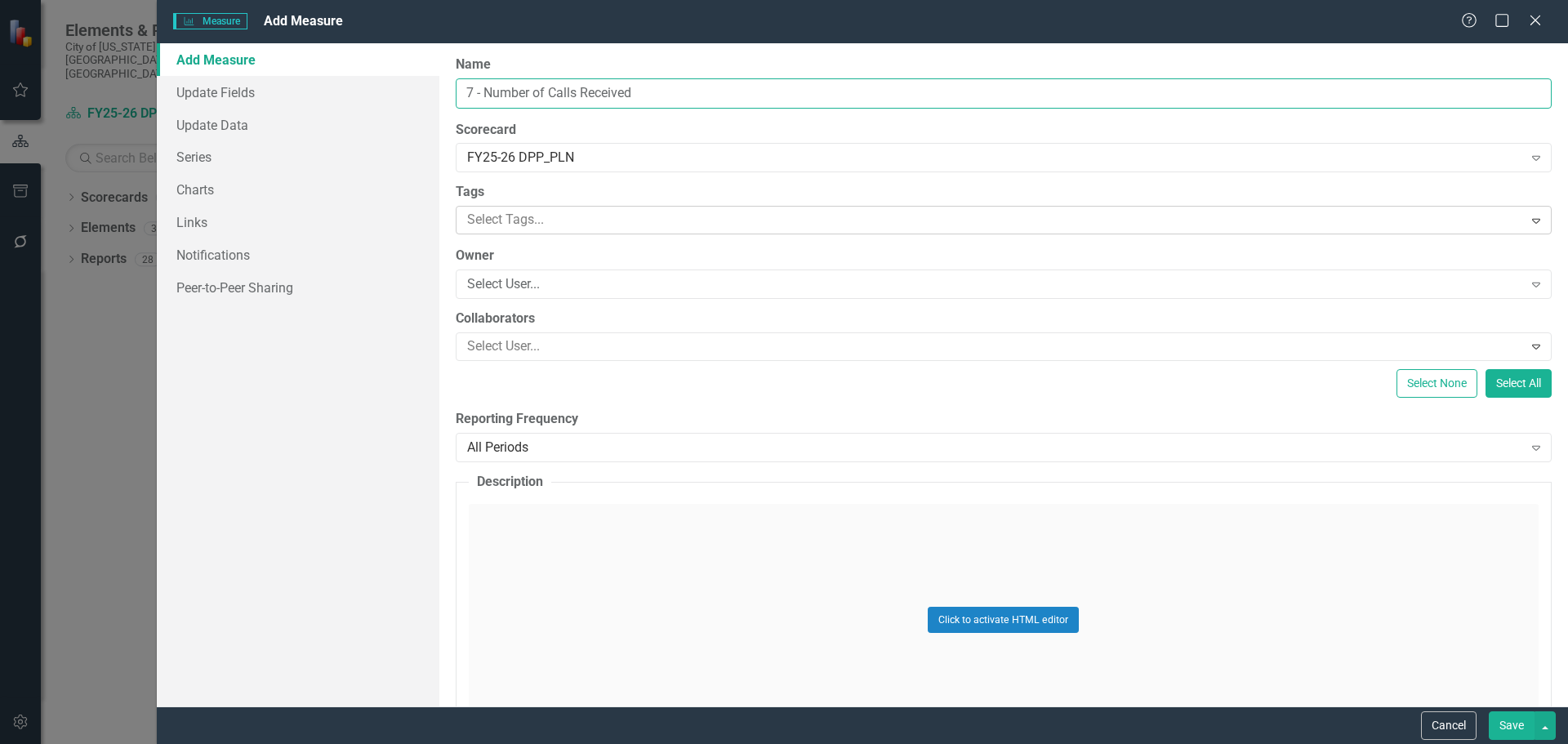
type input "7 - Number of Calls Received"
click at [565, 222] on div at bounding box center [991, 220] width 1062 height 22
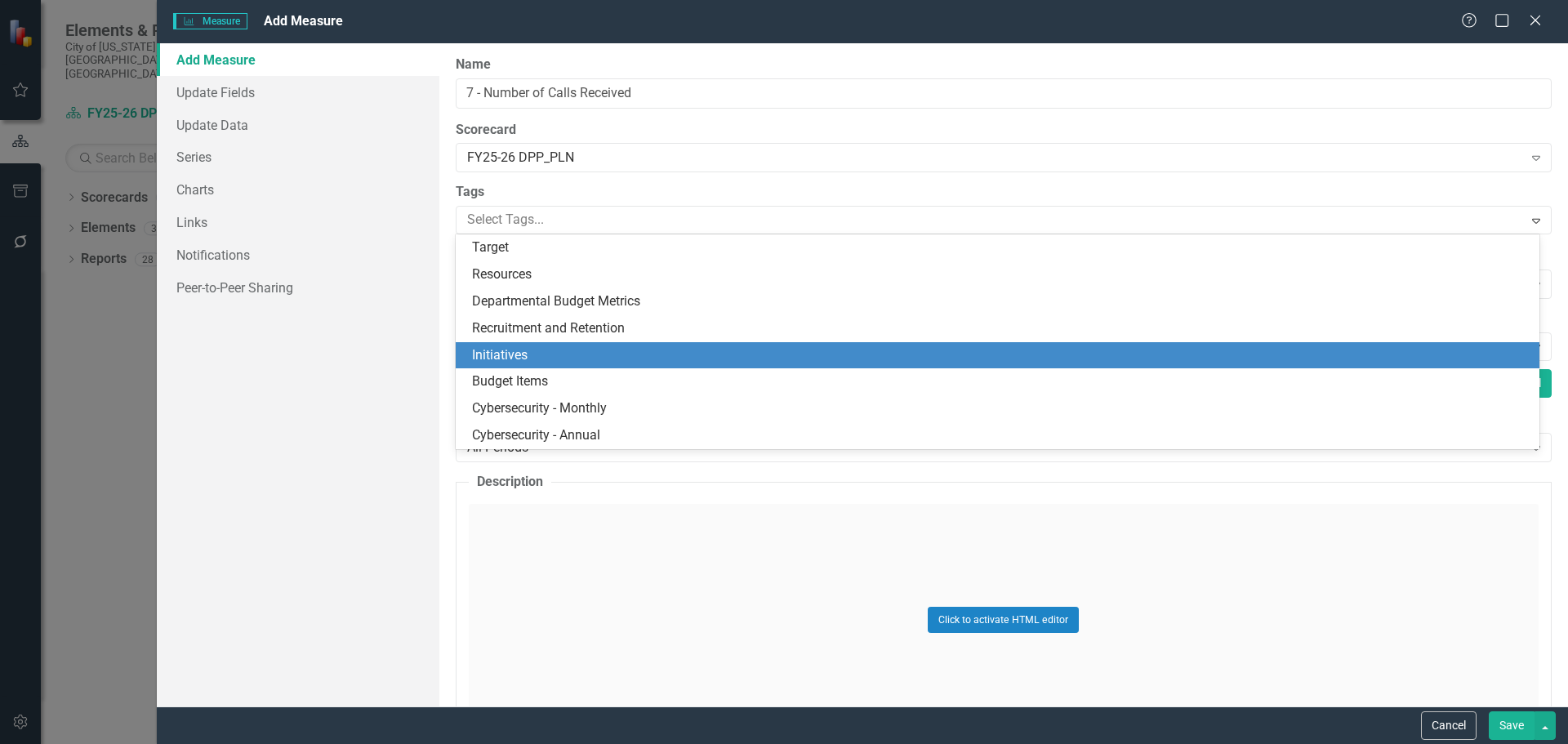
click at [535, 355] on div "Initiatives" at bounding box center [1001, 355] width 1058 height 19
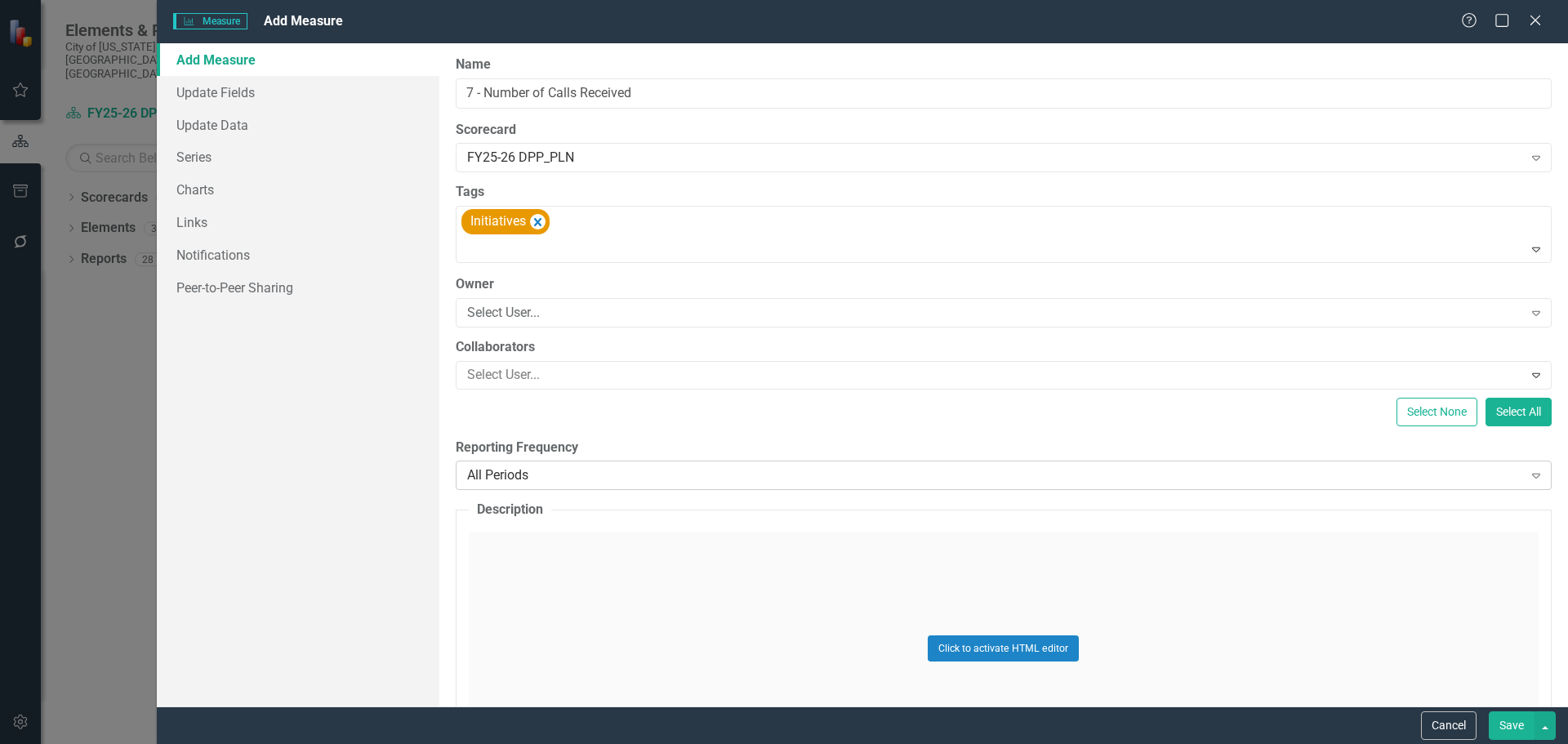
click at [641, 470] on div "All Periods" at bounding box center [996, 475] width 1056 height 19
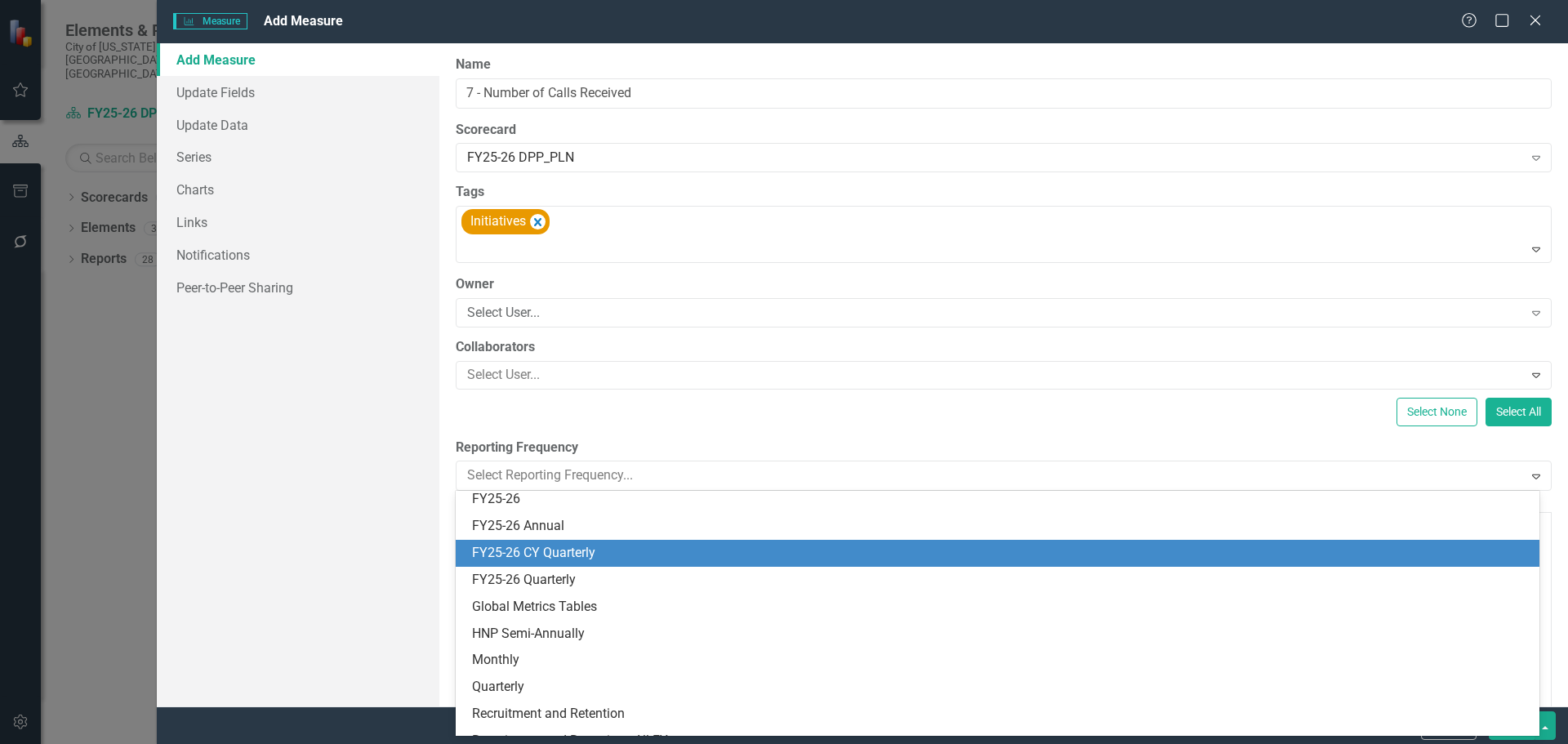
scroll to position [245, 0]
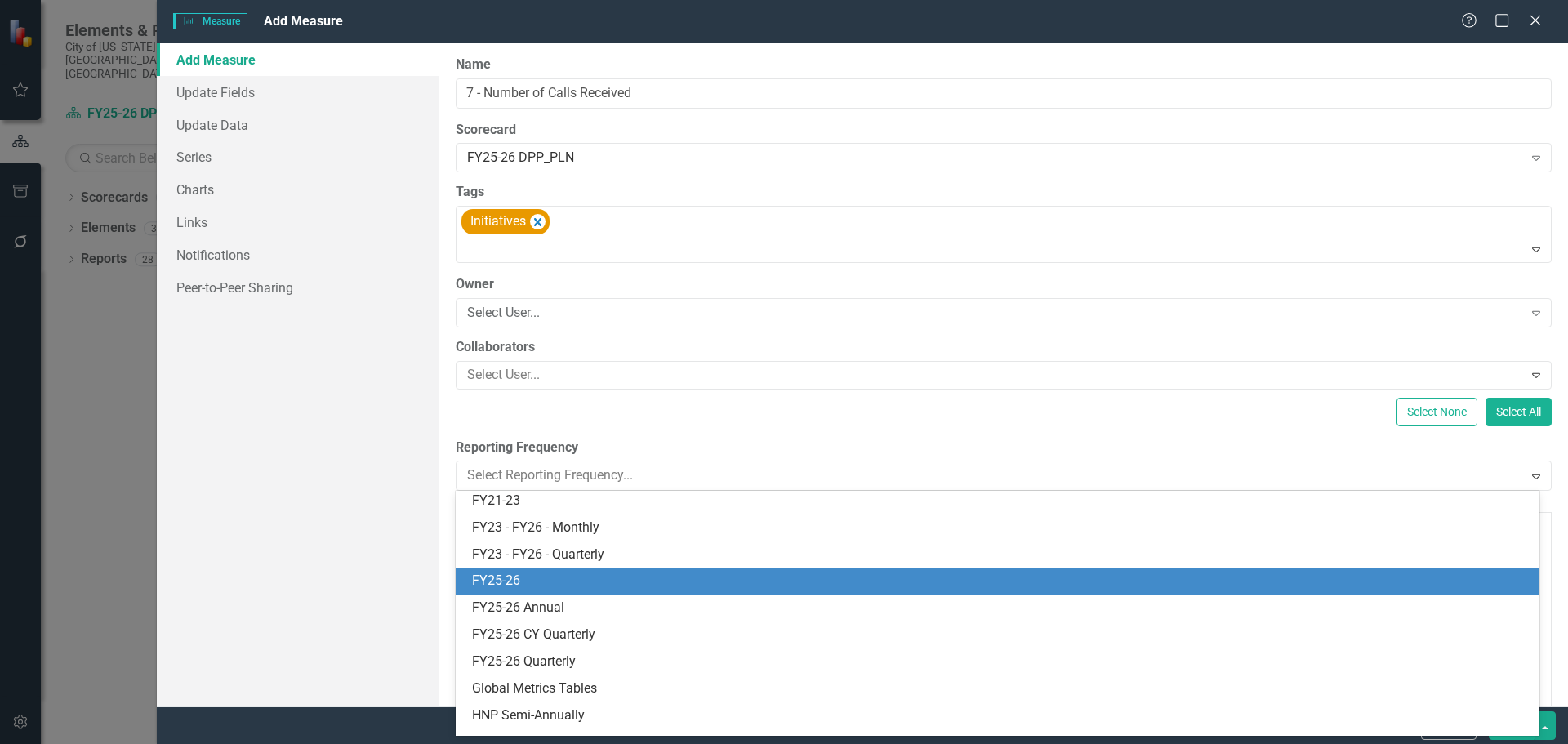
click at [663, 581] on div "FY25-26" at bounding box center [1001, 581] width 1058 height 19
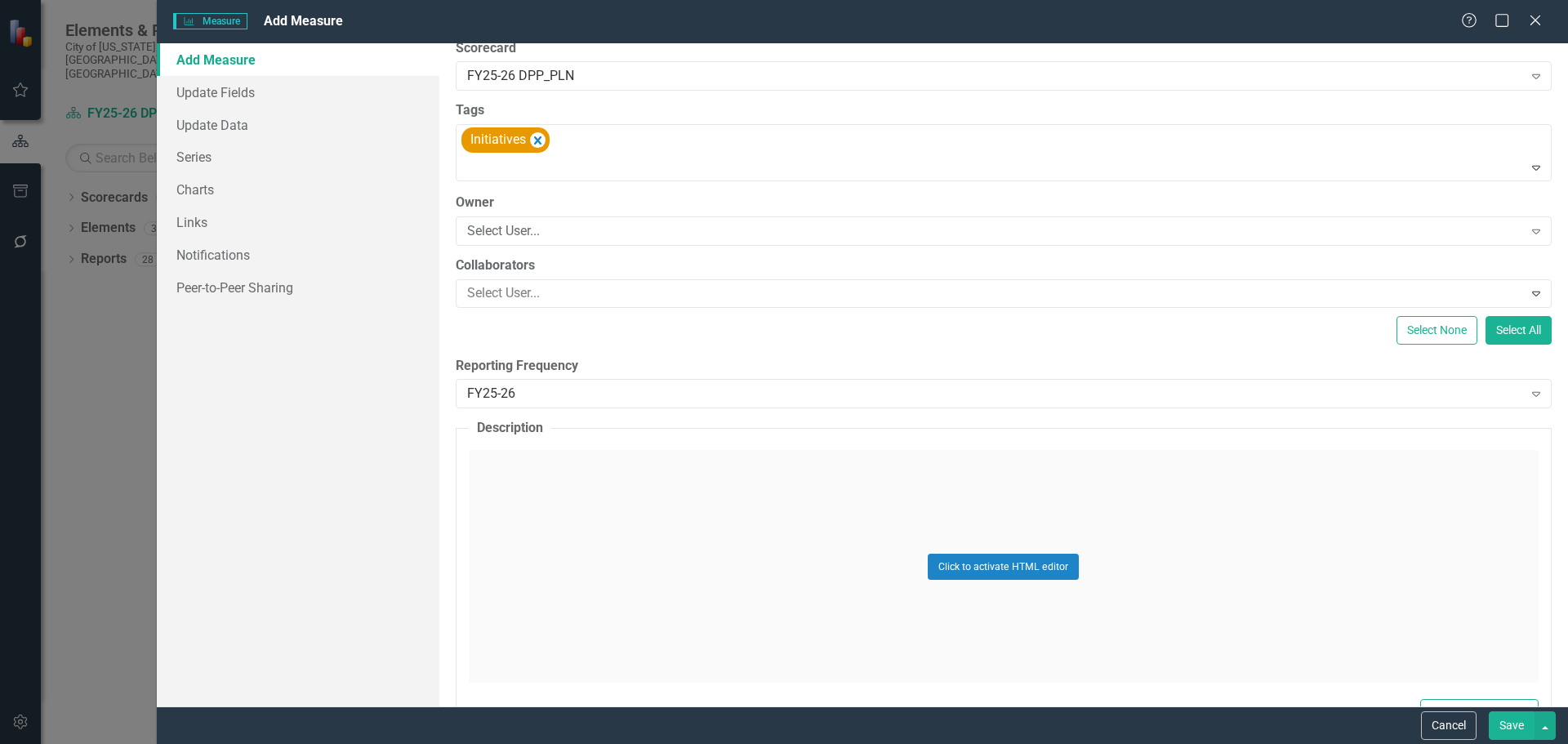
scroll to position [0, 0]
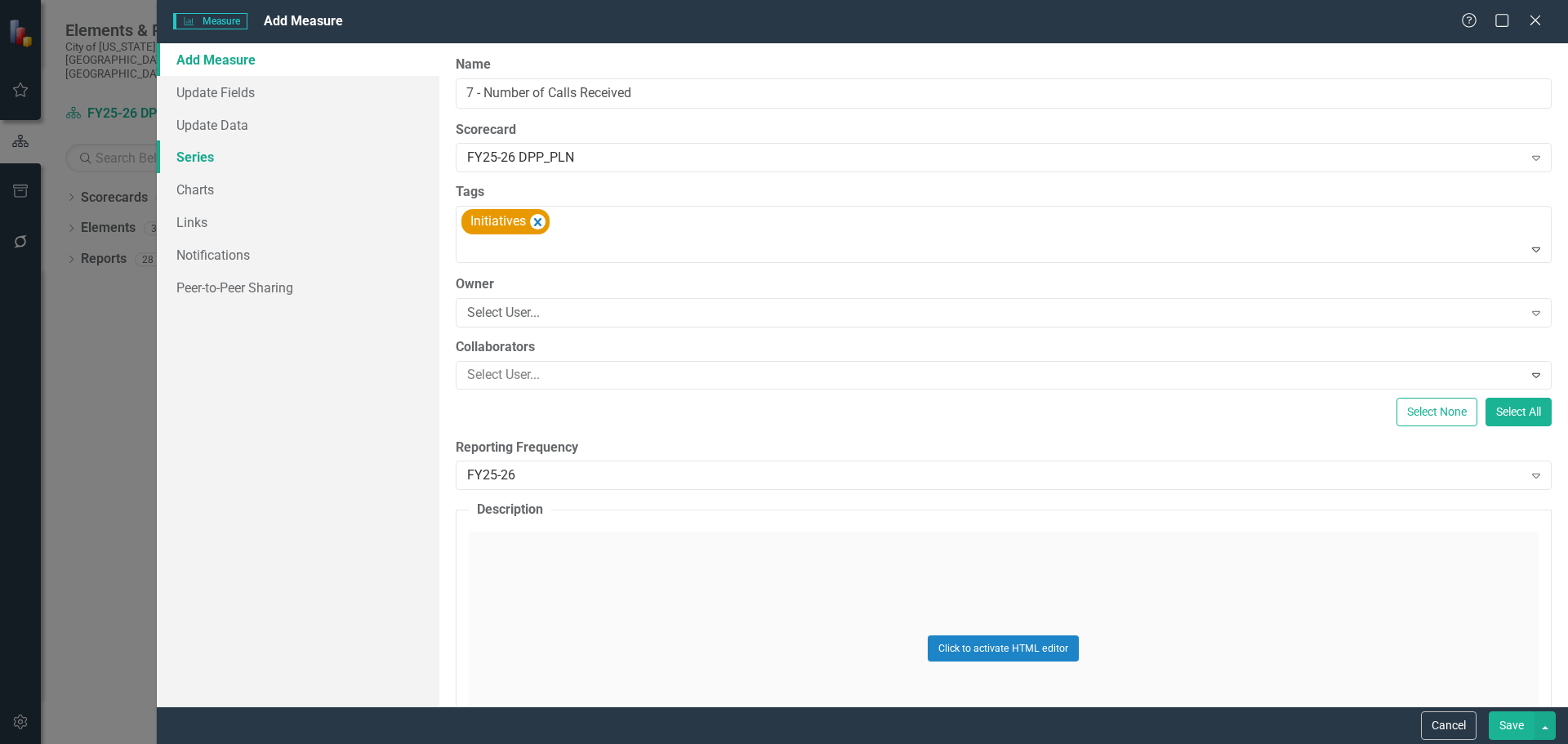
click at [212, 157] on link "Series" at bounding box center [298, 156] width 283 height 33
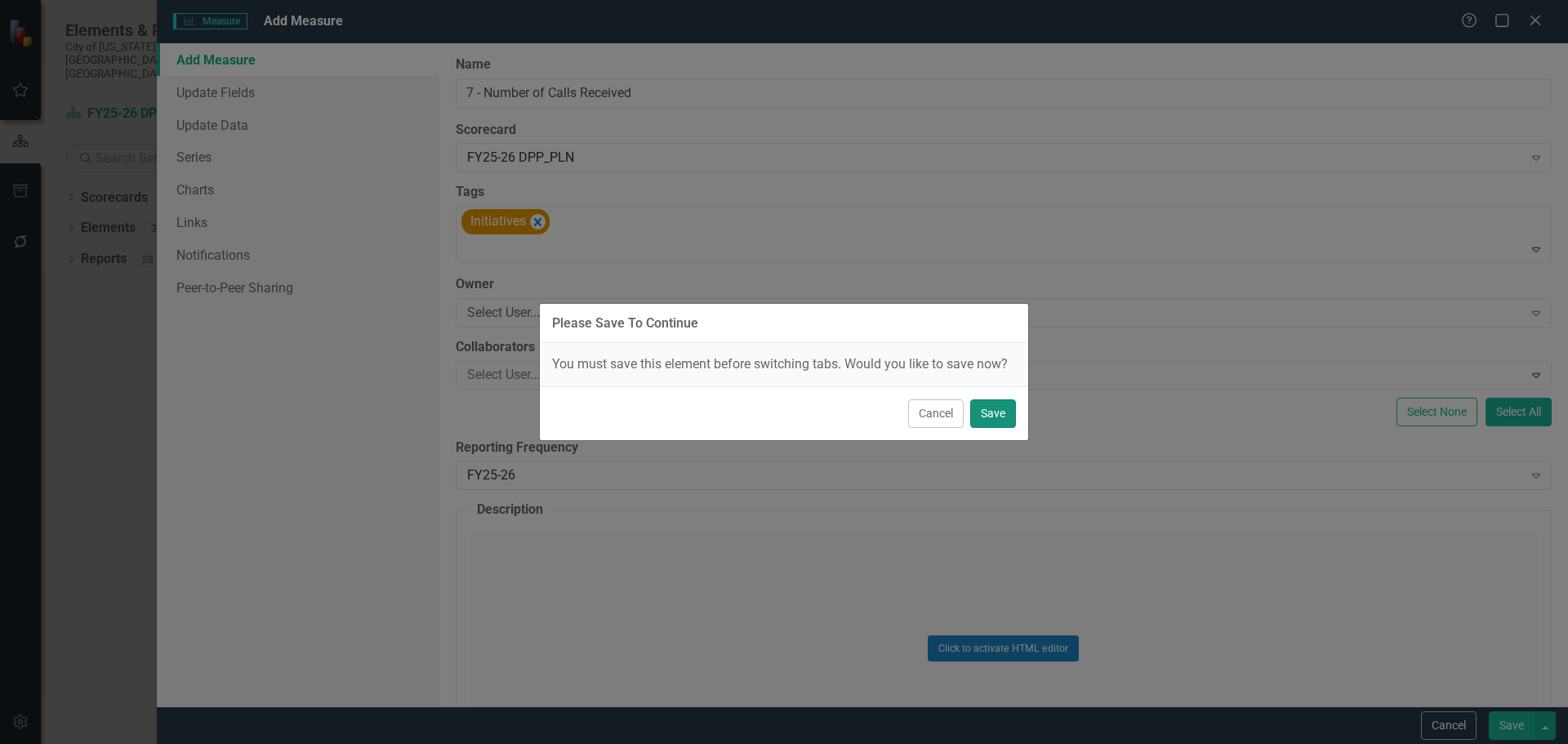
click at [995, 420] on button "Save" at bounding box center [993, 414] width 46 height 28
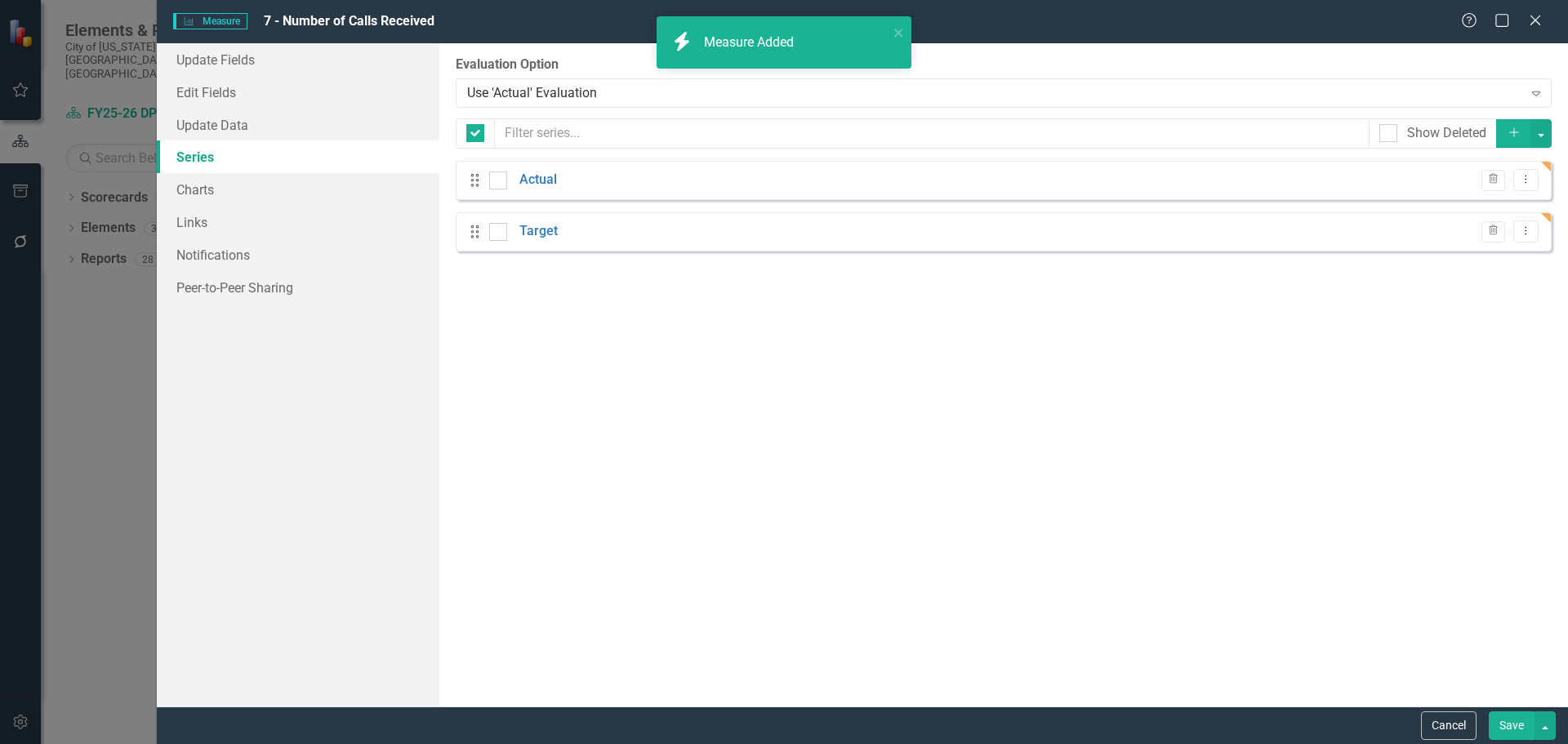
checkbox input "false"
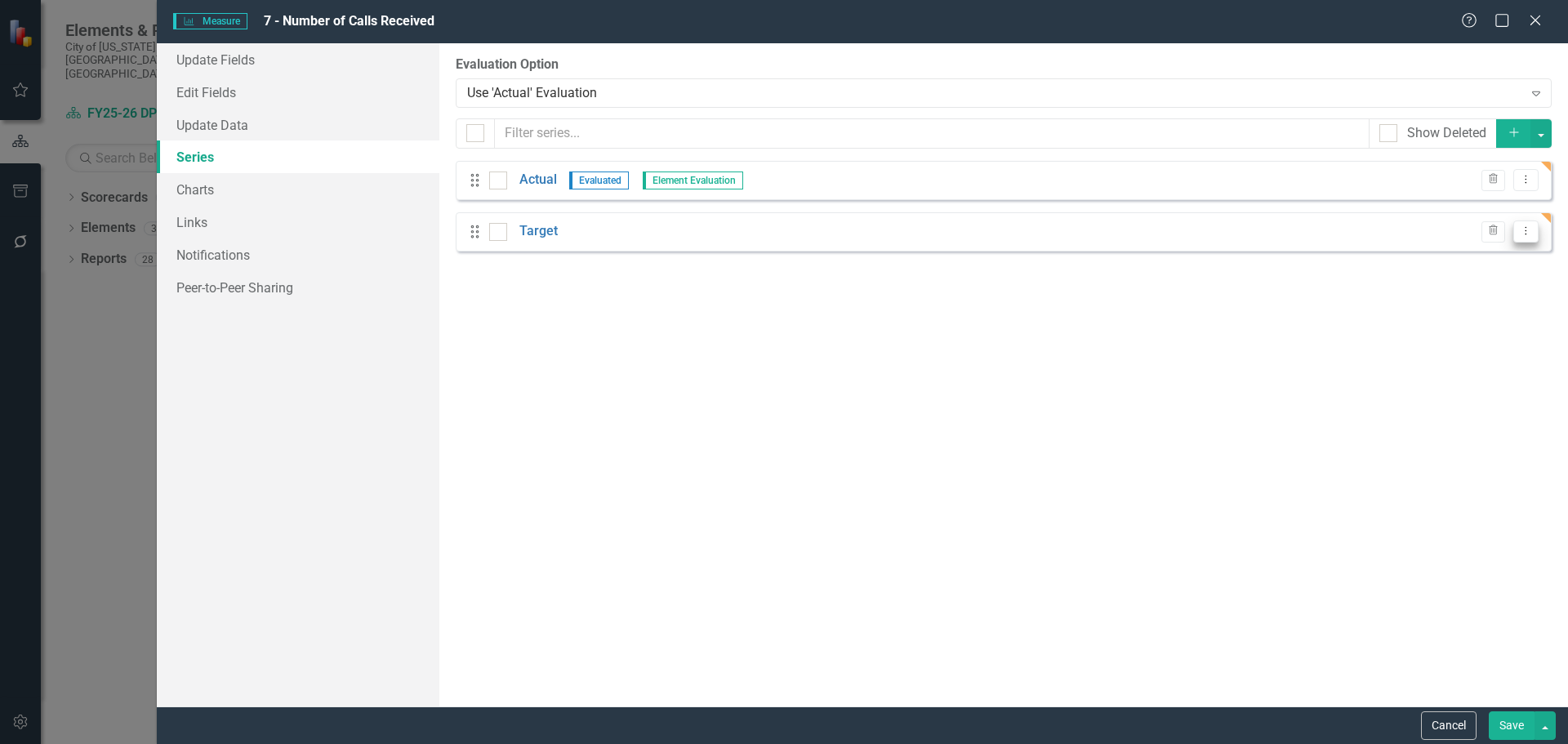
click at [1522, 233] on icon "Dropdown Menu" at bounding box center [1526, 230] width 14 height 11
click at [1451, 319] on link "Trash Delete Measure Series" at bounding box center [1445, 319] width 185 height 30
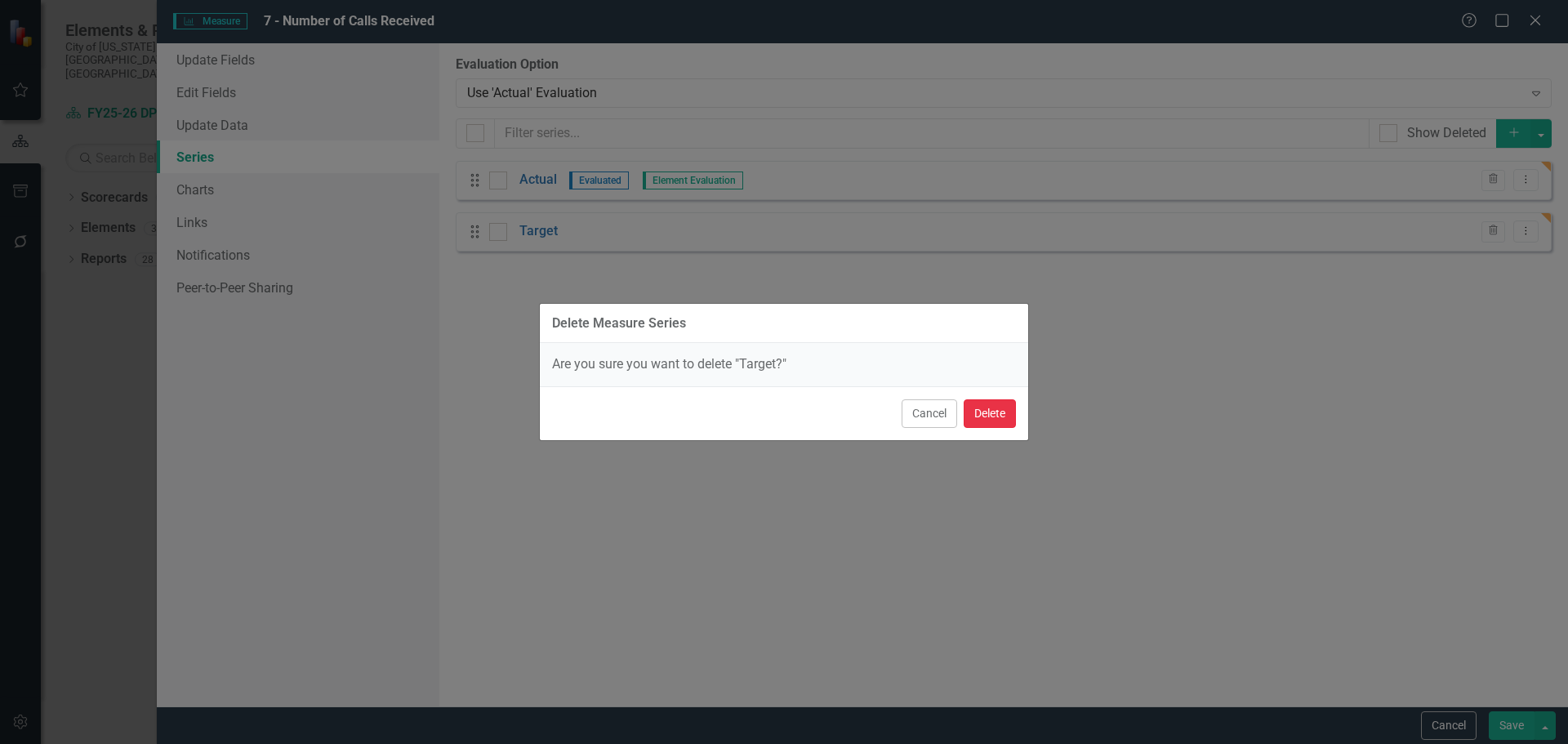
click at [990, 419] on button "Delete" at bounding box center [990, 414] width 53 height 28
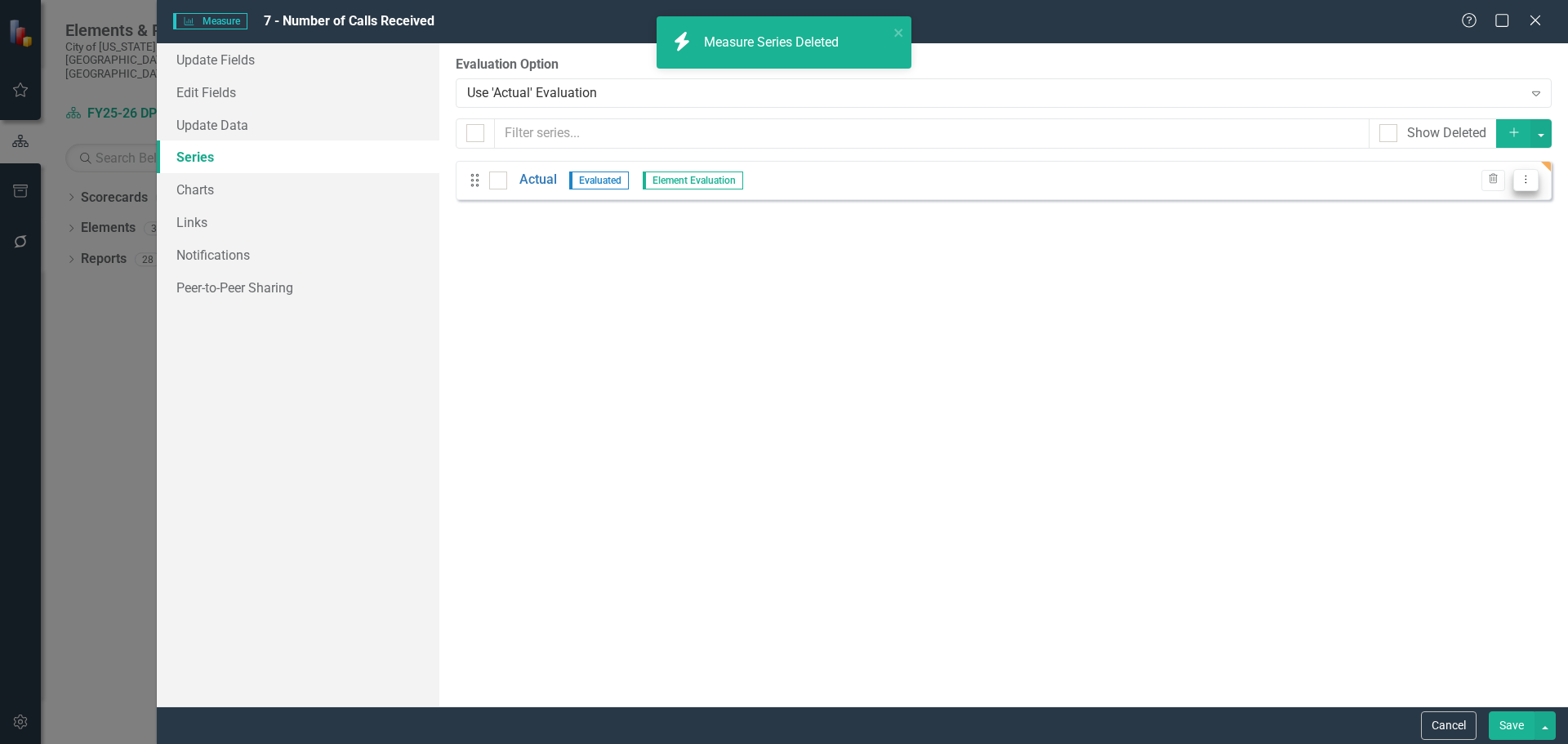
click at [1521, 180] on icon "Dropdown Menu" at bounding box center [1526, 178] width 14 height 11
click at [1458, 212] on link "Edit Edit Measure Series" at bounding box center [1445, 207] width 185 height 30
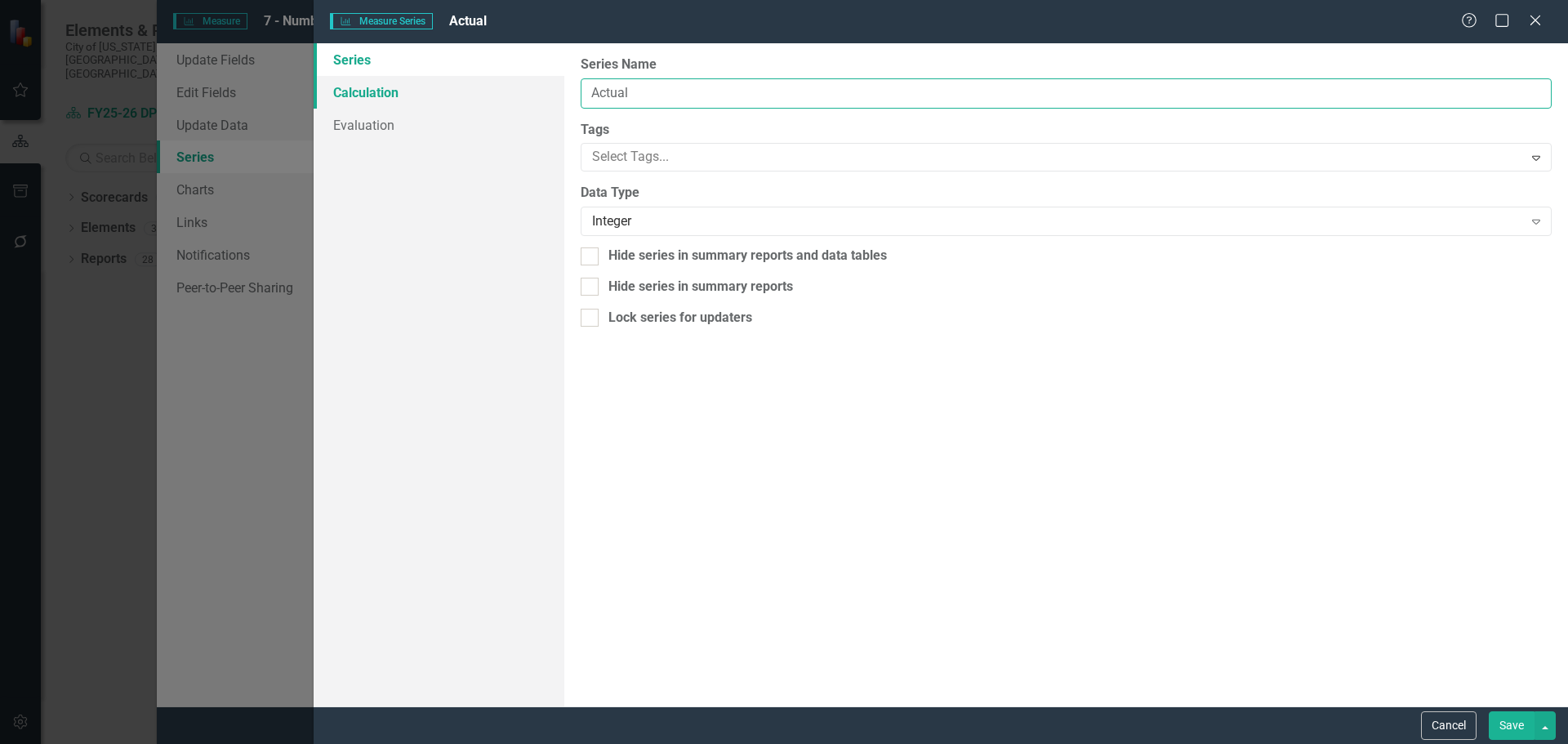
drag, startPoint x: 652, startPoint y: 93, endPoint x: 470, endPoint y: 90, distance: 182.0
click at [470, 90] on div "Series Calculation Evaluation From this page, you can edit the name, type, and …" at bounding box center [940, 375] width 1254 height 663
type input "Calls"
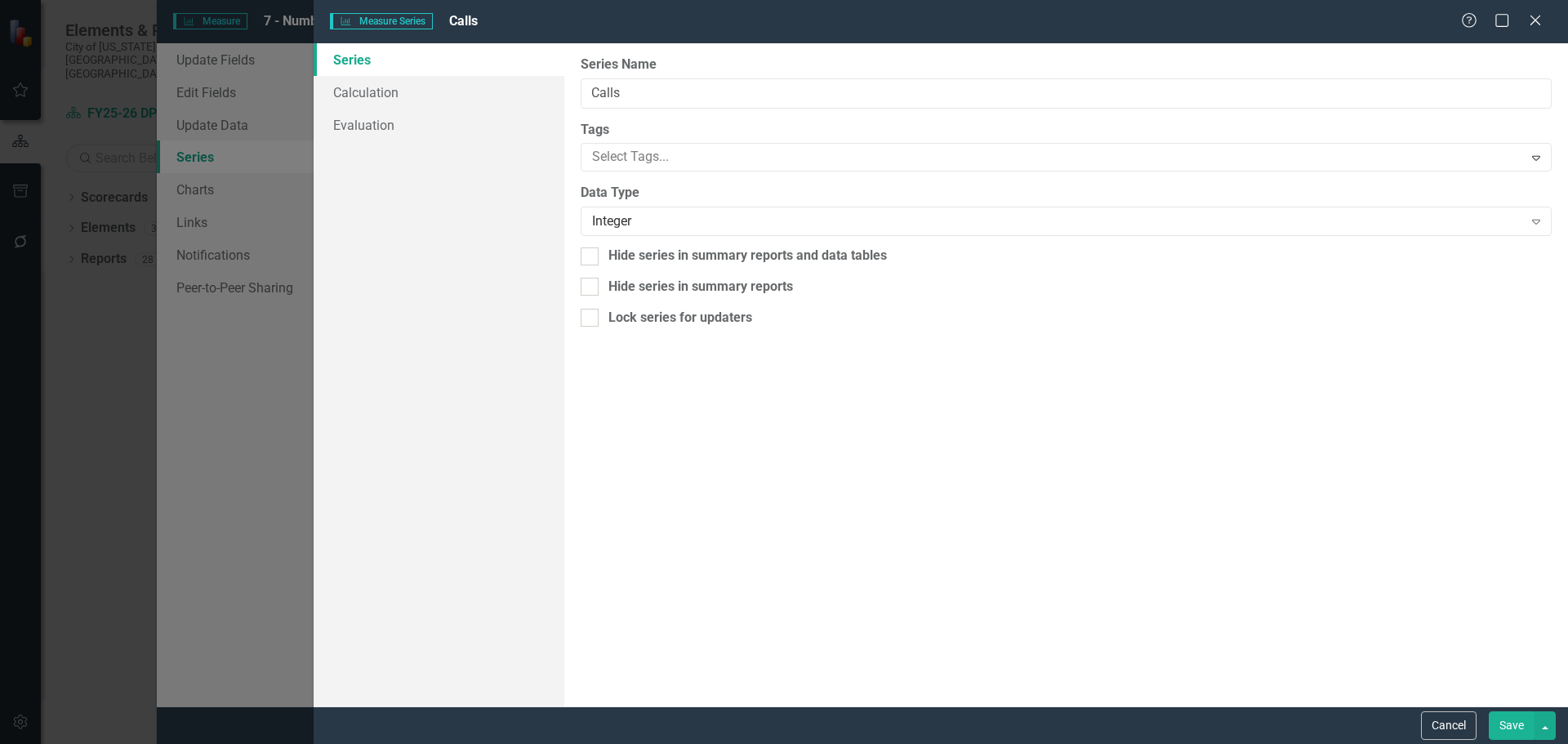
click at [1490, 721] on button "Save" at bounding box center [1511, 726] width 46 height 28
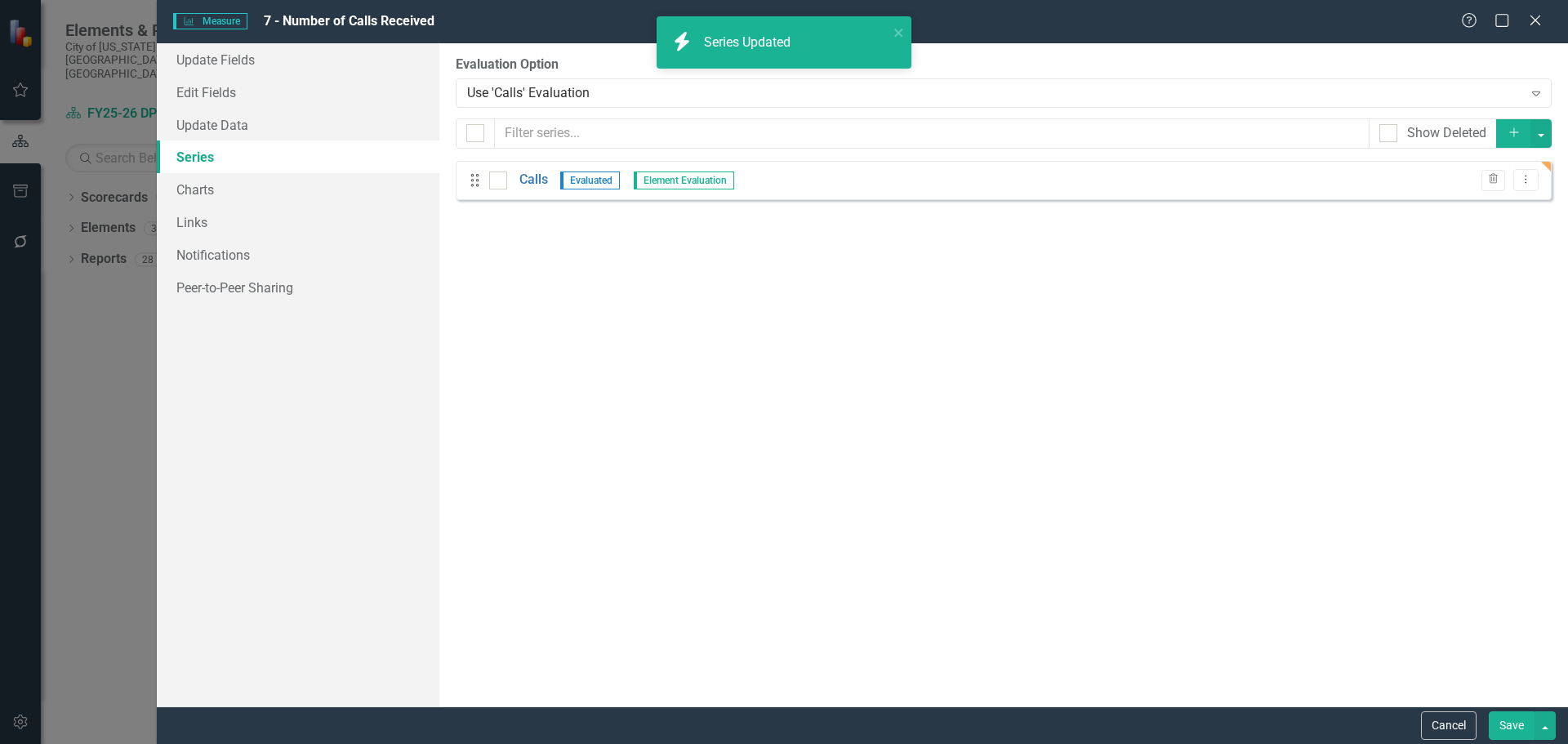
click at [1507, 724] on button "Save" at bounding box center [1511, 726] width 46 height 28
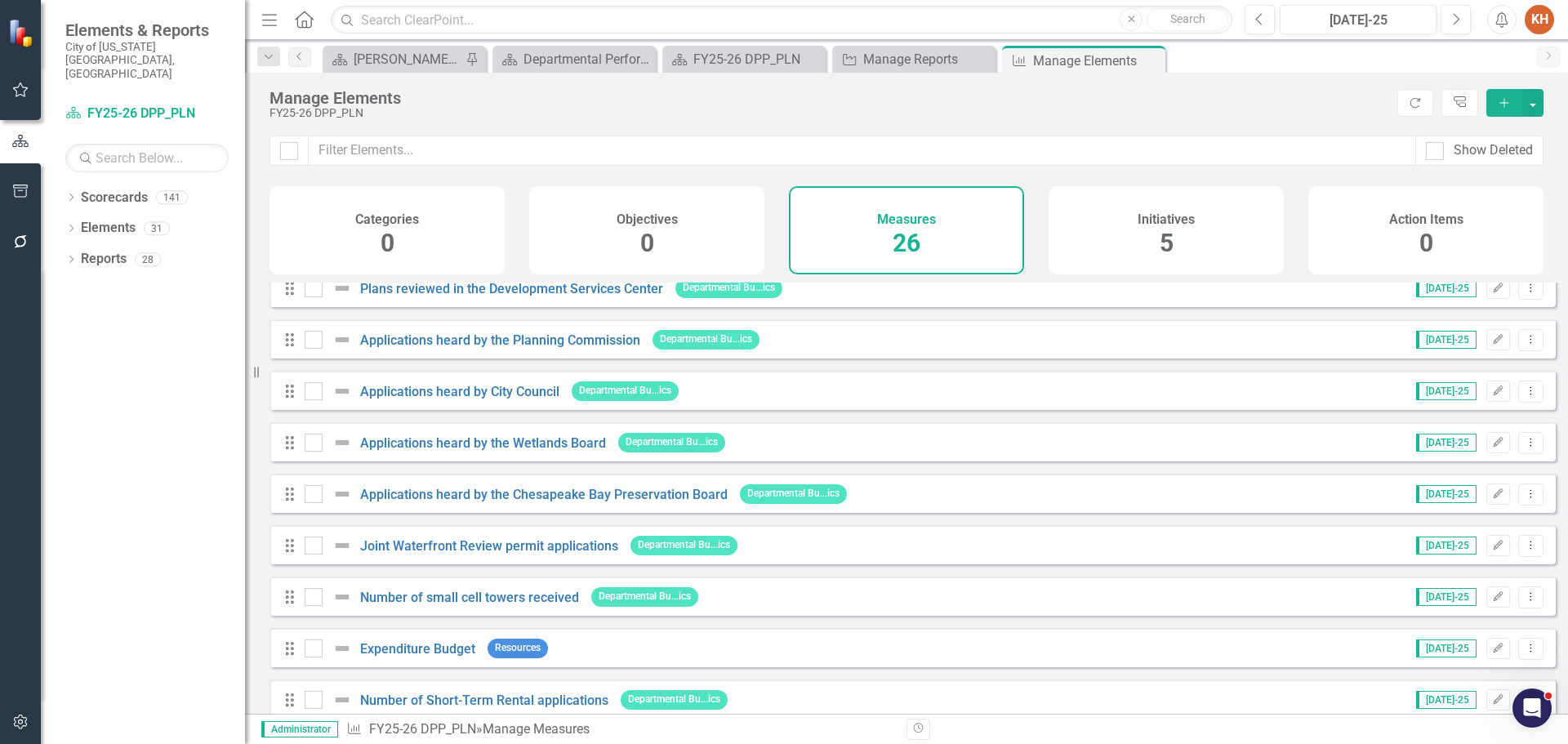
scroll to position [918, 0]
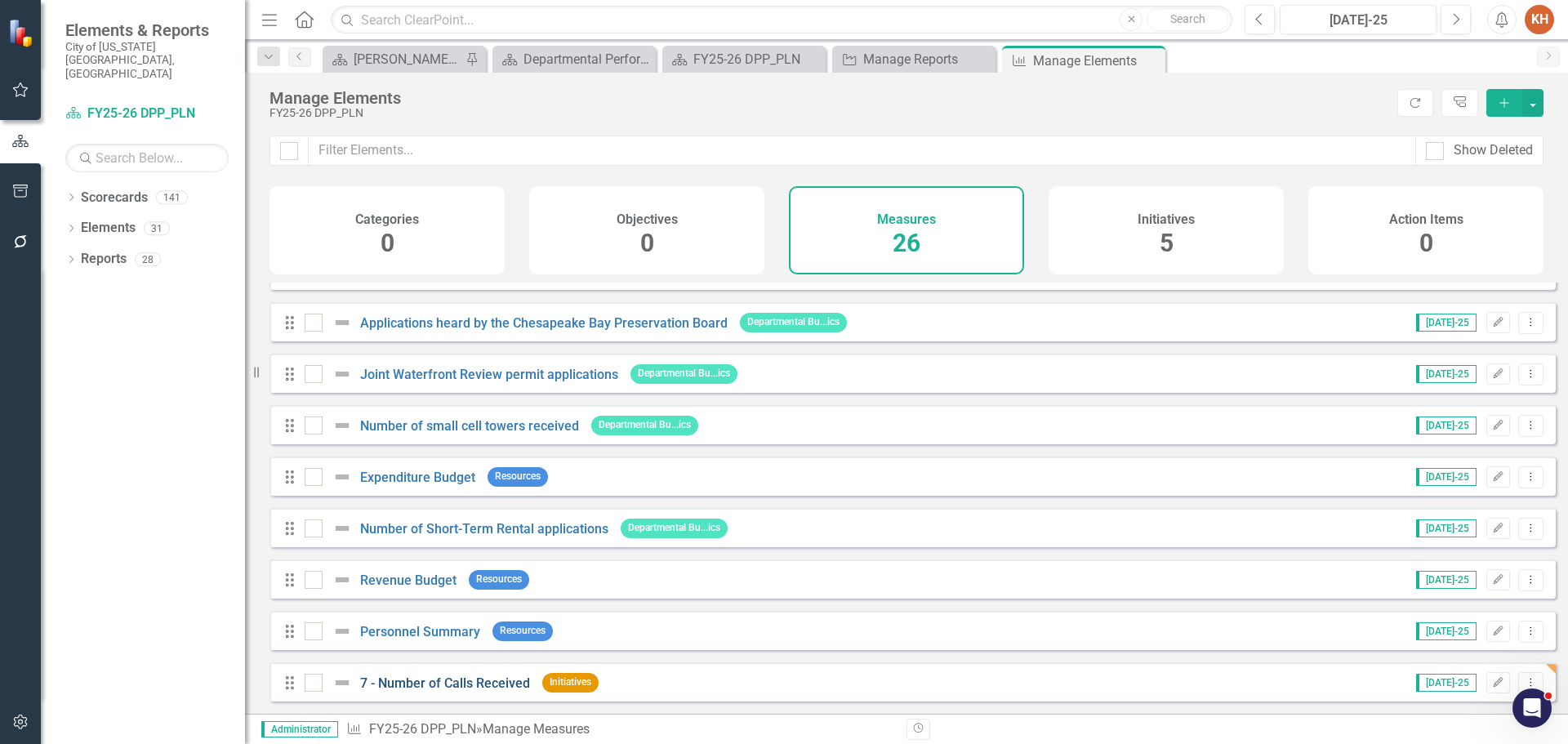
click at [450, 684] on link "7 - Number of Calls Received" at bounding box center [446, 682] width 170 height 16
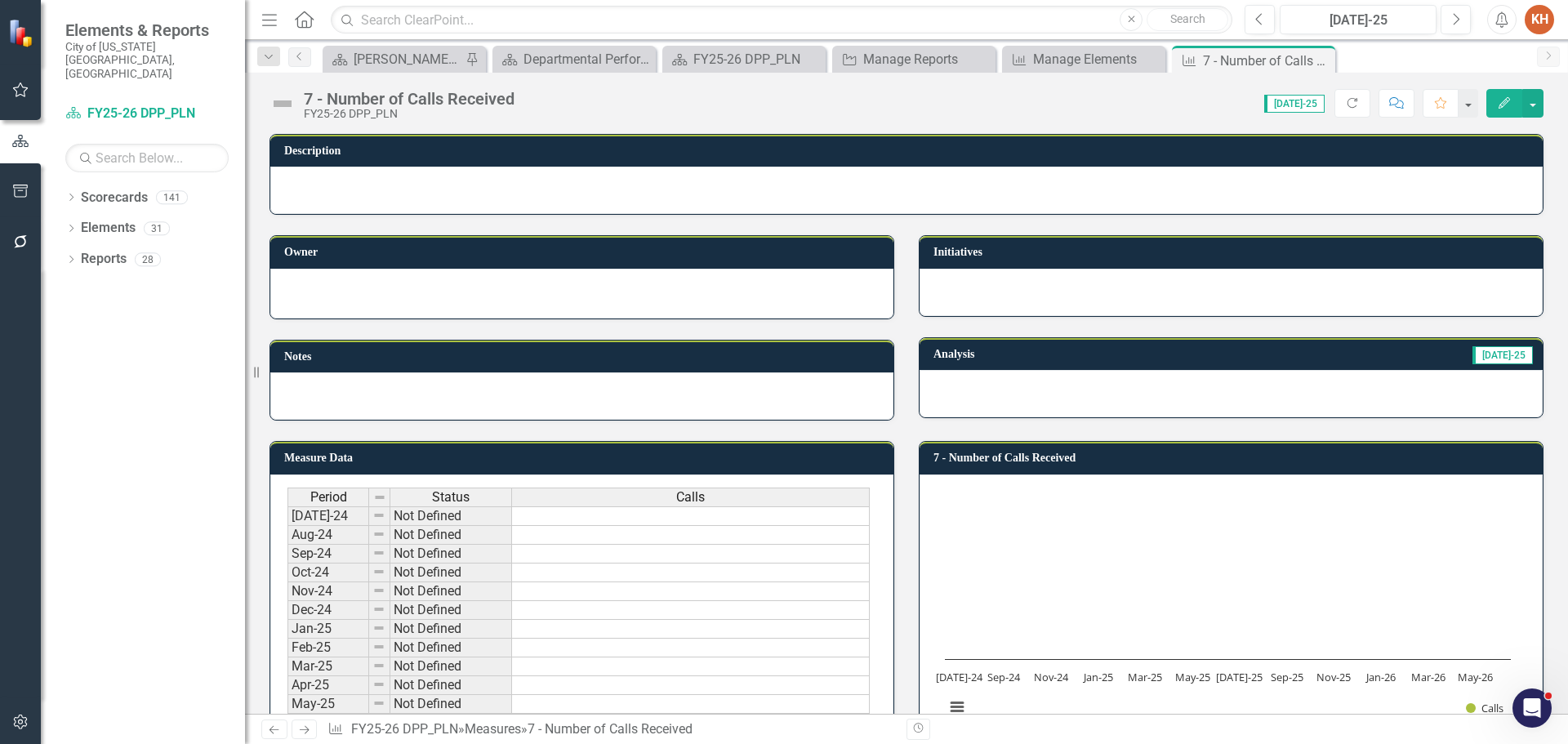
click at [1122, 292] on div at bounding box center [1231, 292] width 623 height 48
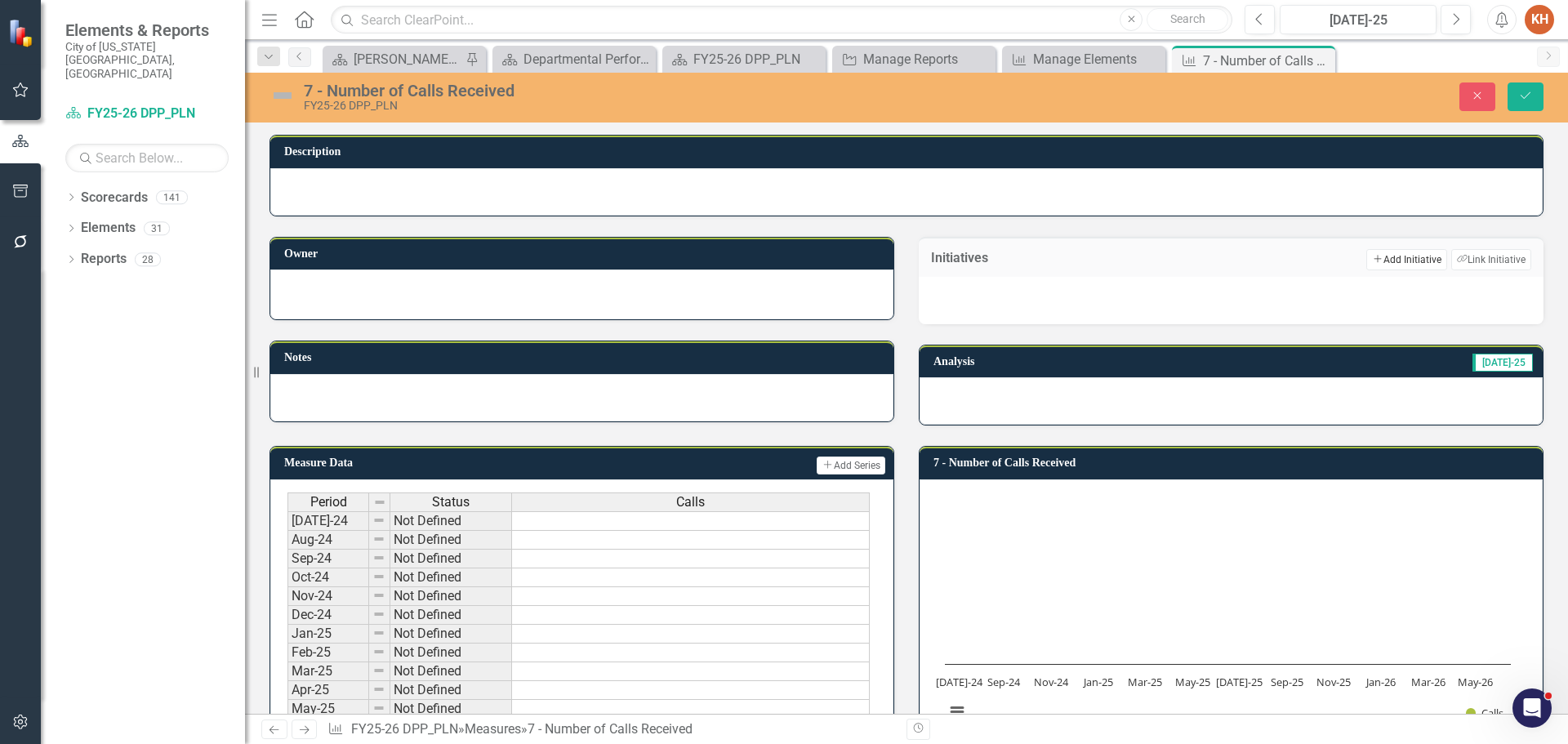
click at [1395, 259] on button "Add Add Initiative" at bounding box center [1407, 259] width 80 height 21
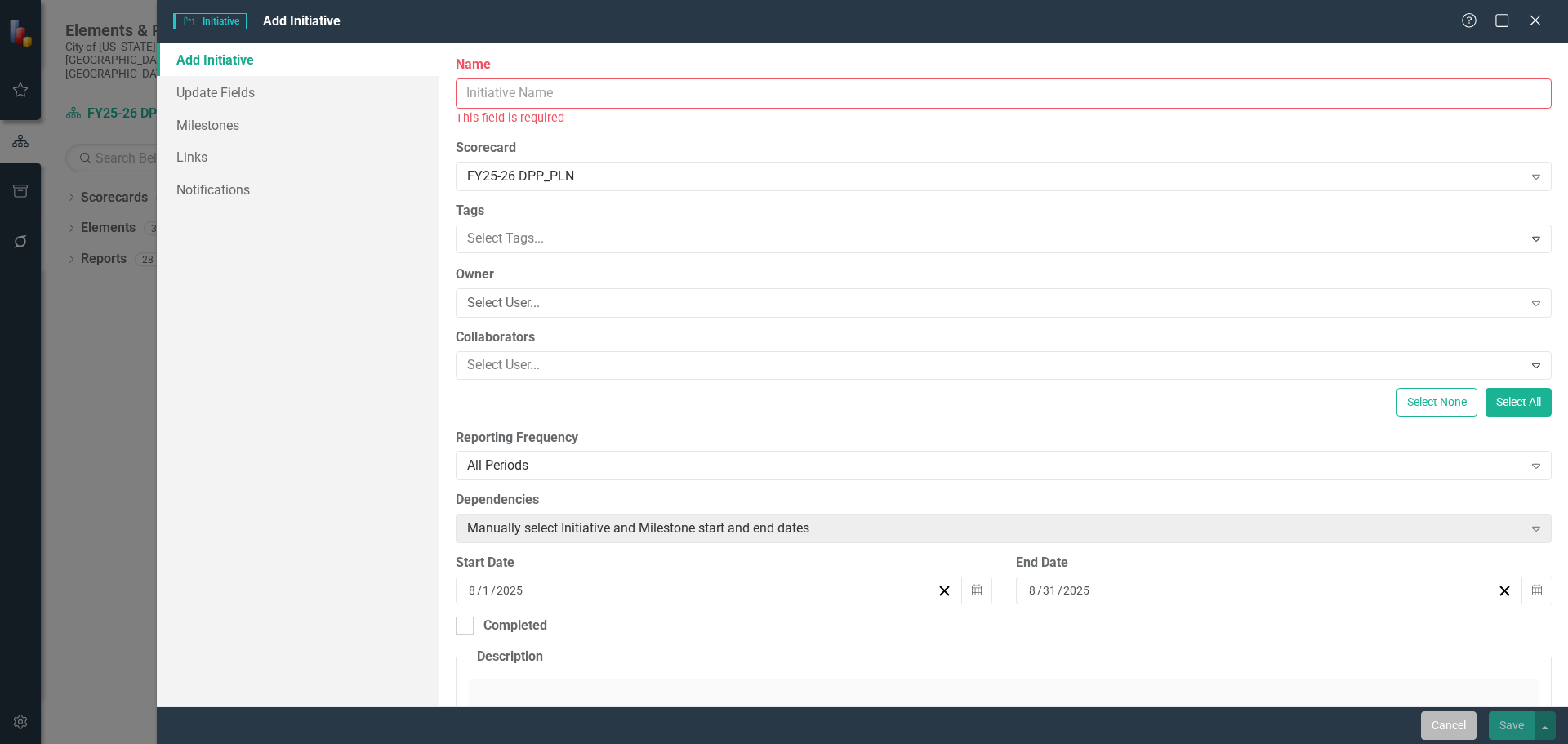
click at [1440, 734] on button "Cancel" at bounding box center [1449, 726] width 56 height 28
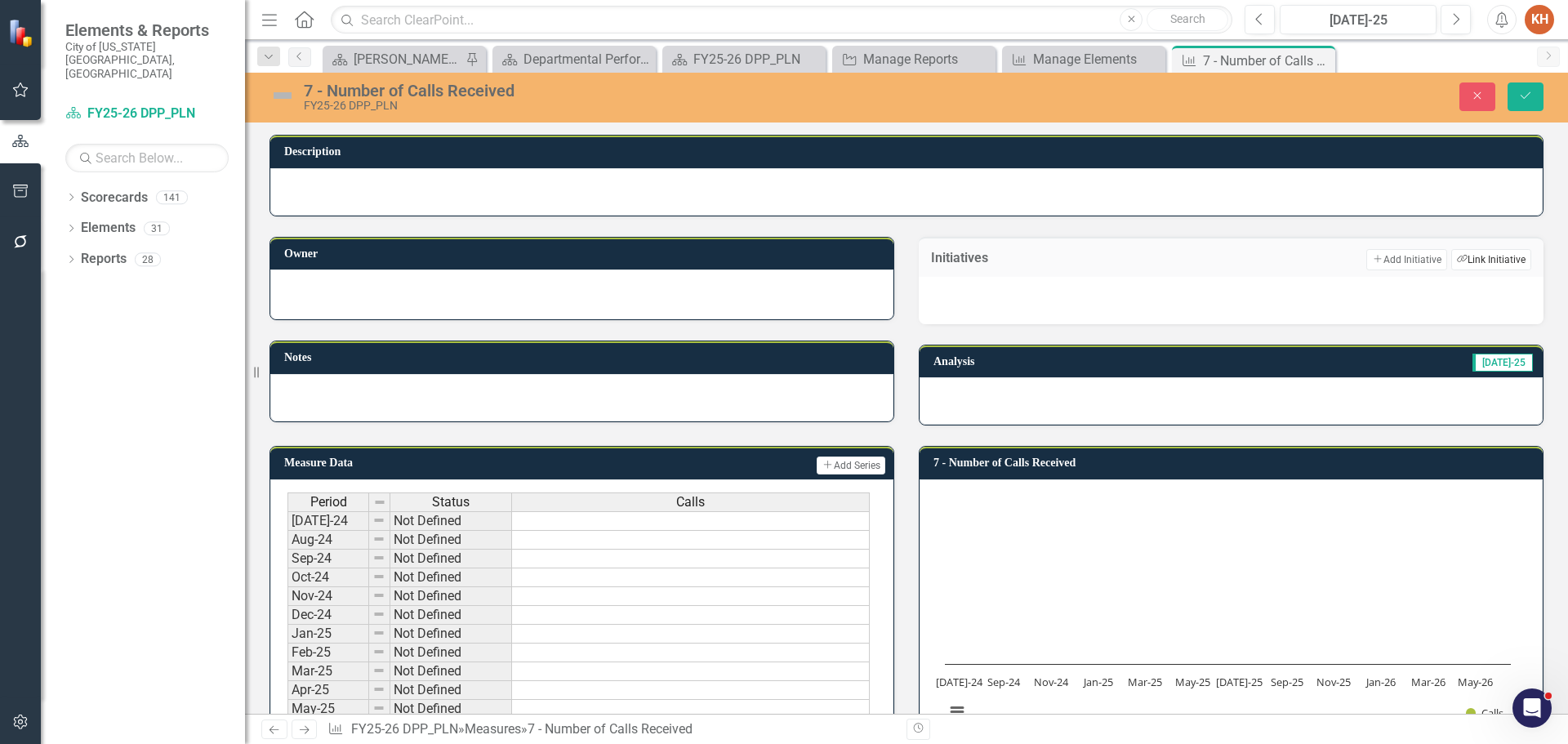
click at [1480, 259] on button "Link Tag Link Initiative" at bounding box center [1491, 259] width 80 height 21
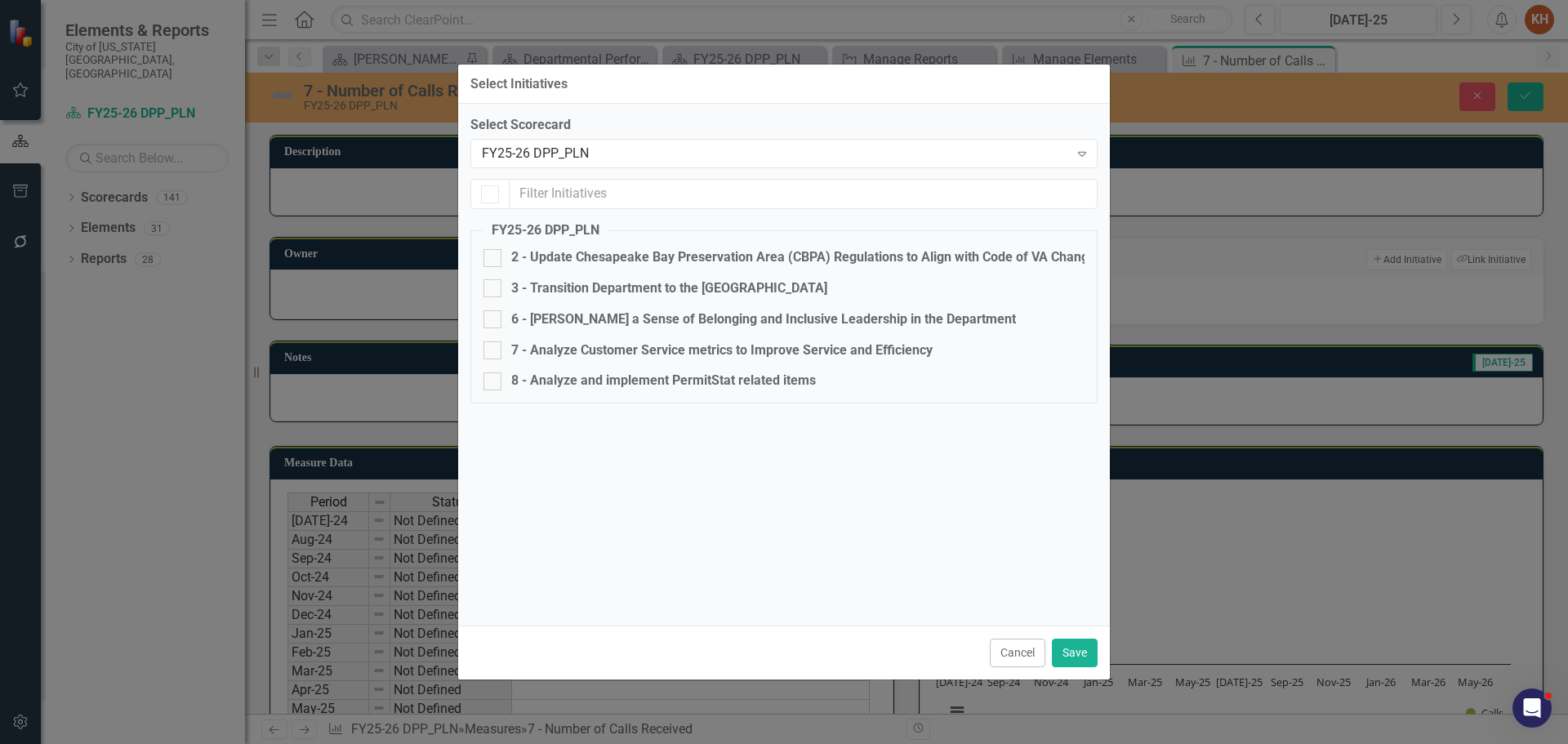
checkbox input "false"
click at [495, 349] on div at bounding box center [492, 350] width 18 height 18
click at [494, 349] on input "7 - Analyze Customer Service metrics to Improve Service and Efficiency" at bounding box center [488, 346] width 11 height 11
checkbox input "true"
click at [1081, 659] on button "Save" at bounding box center [1075, 652] width 46 height 28
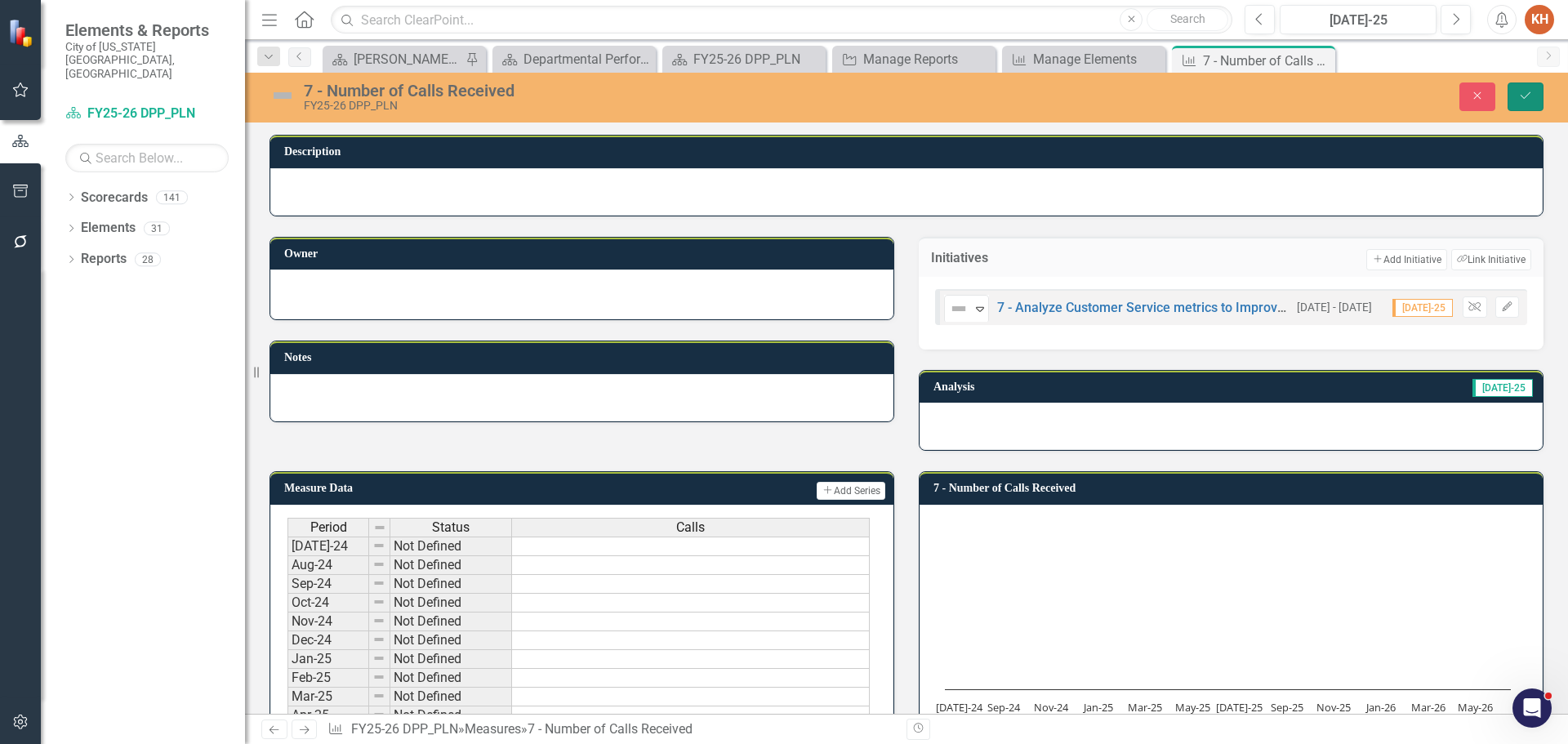
click at [1529, 94] on icon "Save" at bounding box center [1526, 96] width 15 height 12
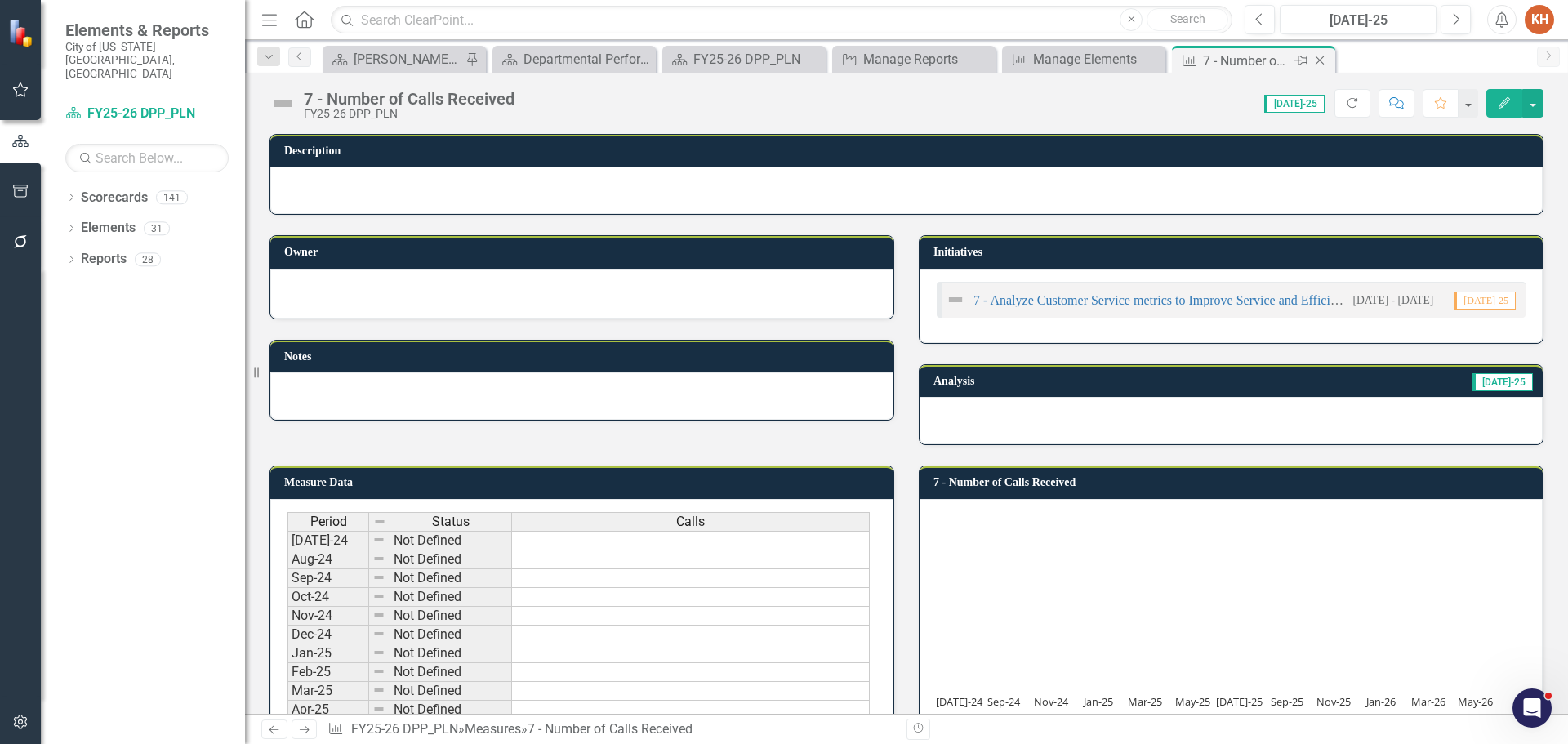
click at [1320, 57] on icon "Close" at bounding box center [1320, 61] width 17 height 13
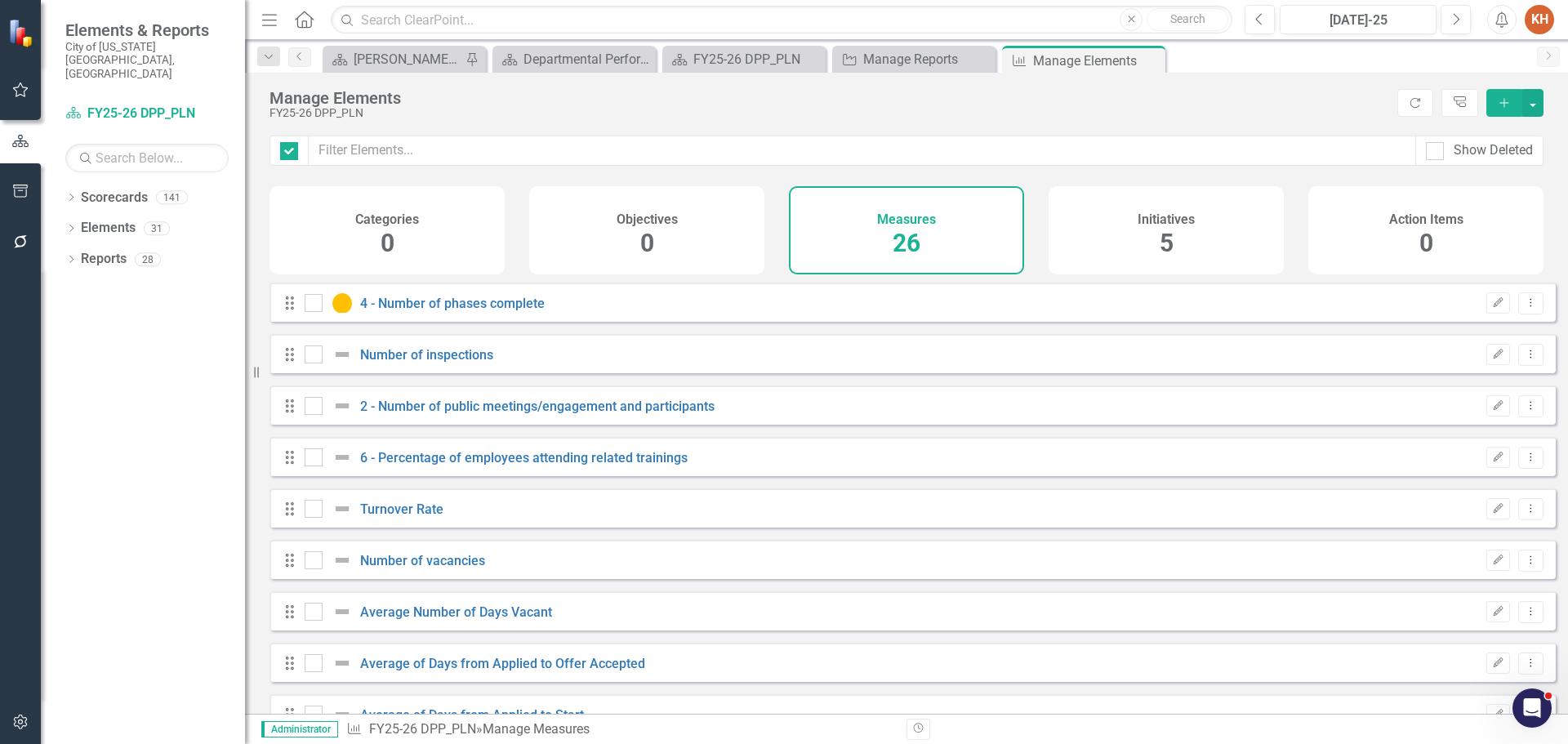
checkbox input "false"
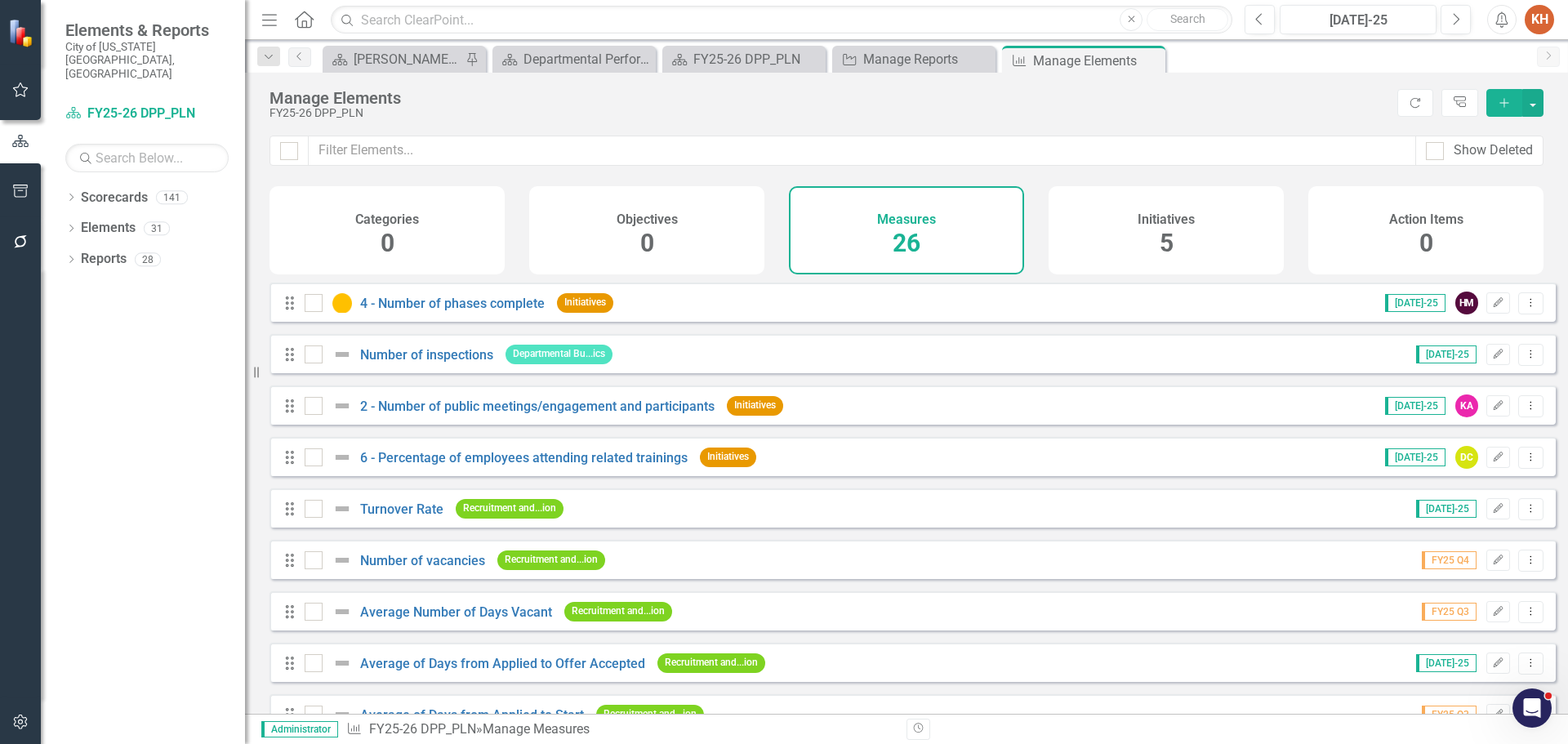
click at [1505, 100] on icon "Add" at bounding box center [1505, 103] width 15 height 12
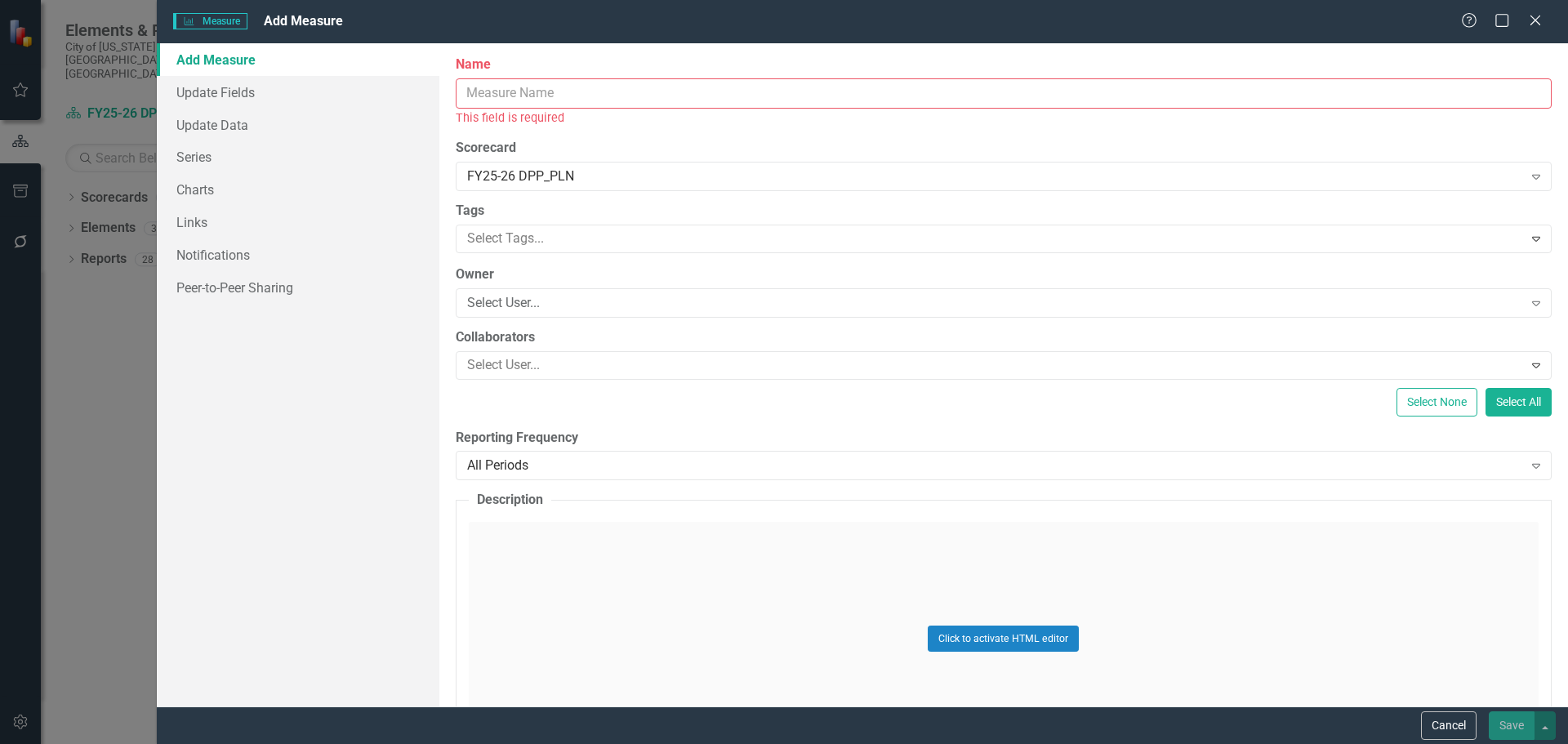
click at [629, 94] on input "Name" at bounding box center [1004, 93] width 1097 height 30
click at [1444, 720] on button "Cancel" at bounding box center [1449, 726] width 56 height 28
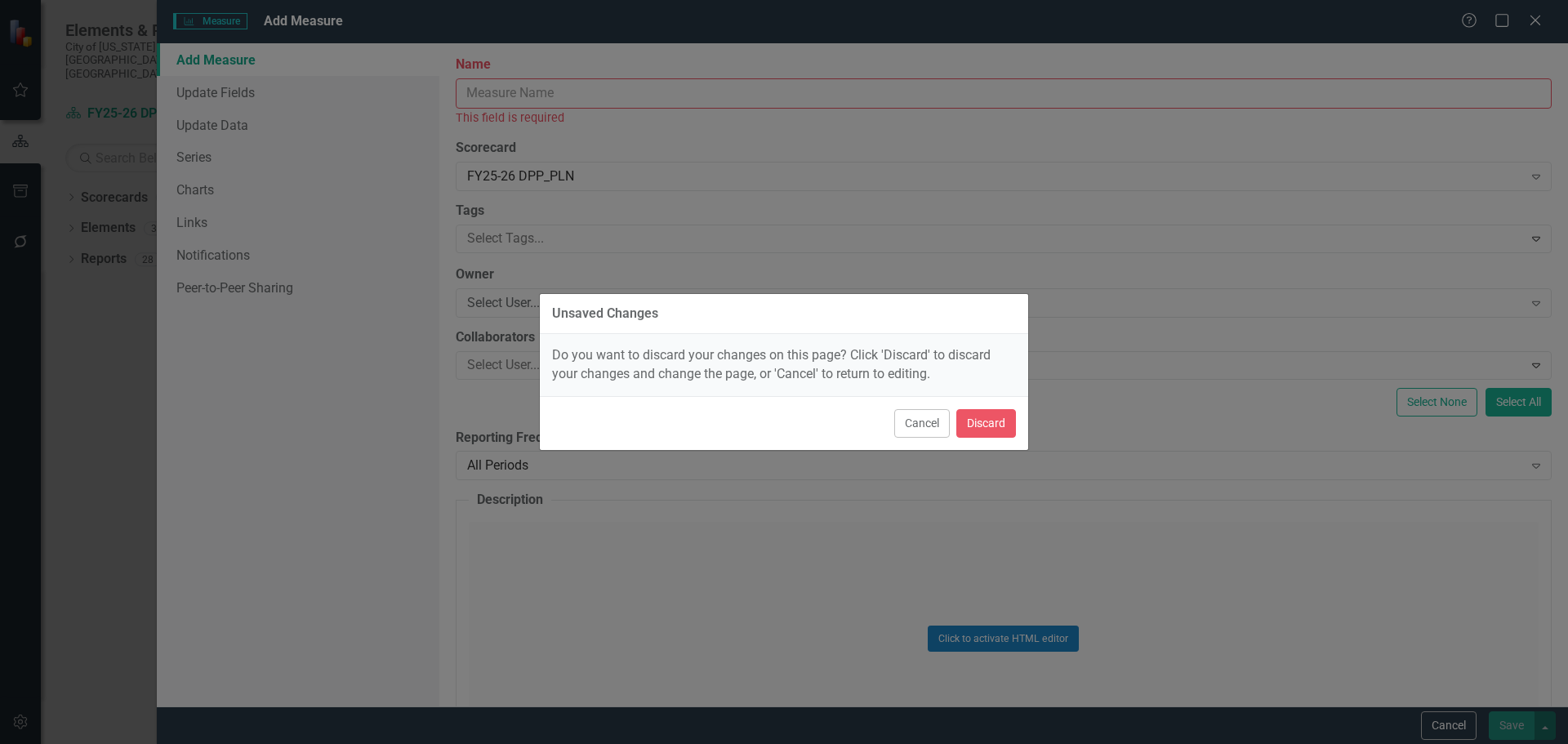
click at [1003, 407] on div "Cancel Discard" at bounding box center [784, 423] width 488 height 54
click at [998, 423] on button "Discard" at bounding box center [986, 423] width 59 height 28
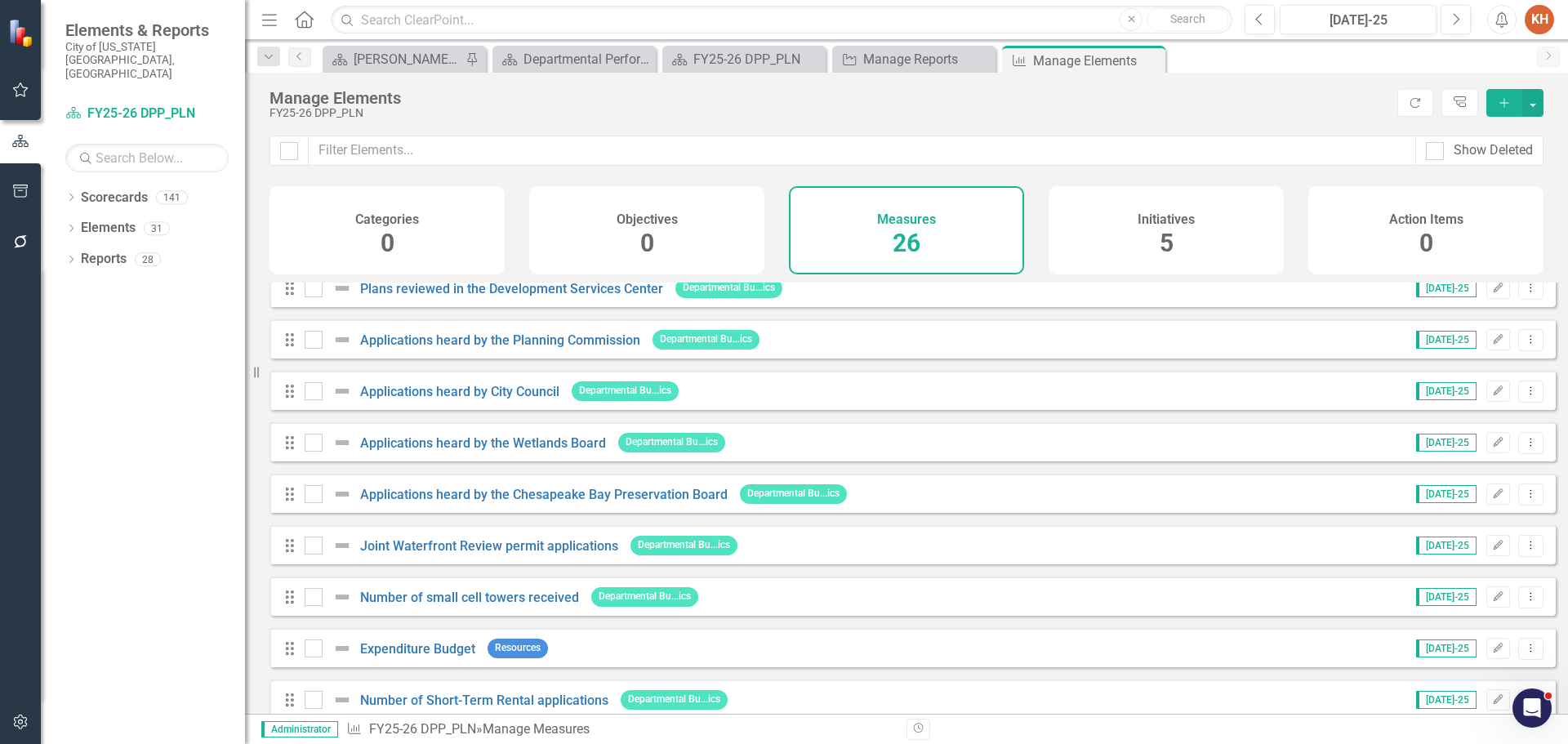
scroll to position [918, 0]
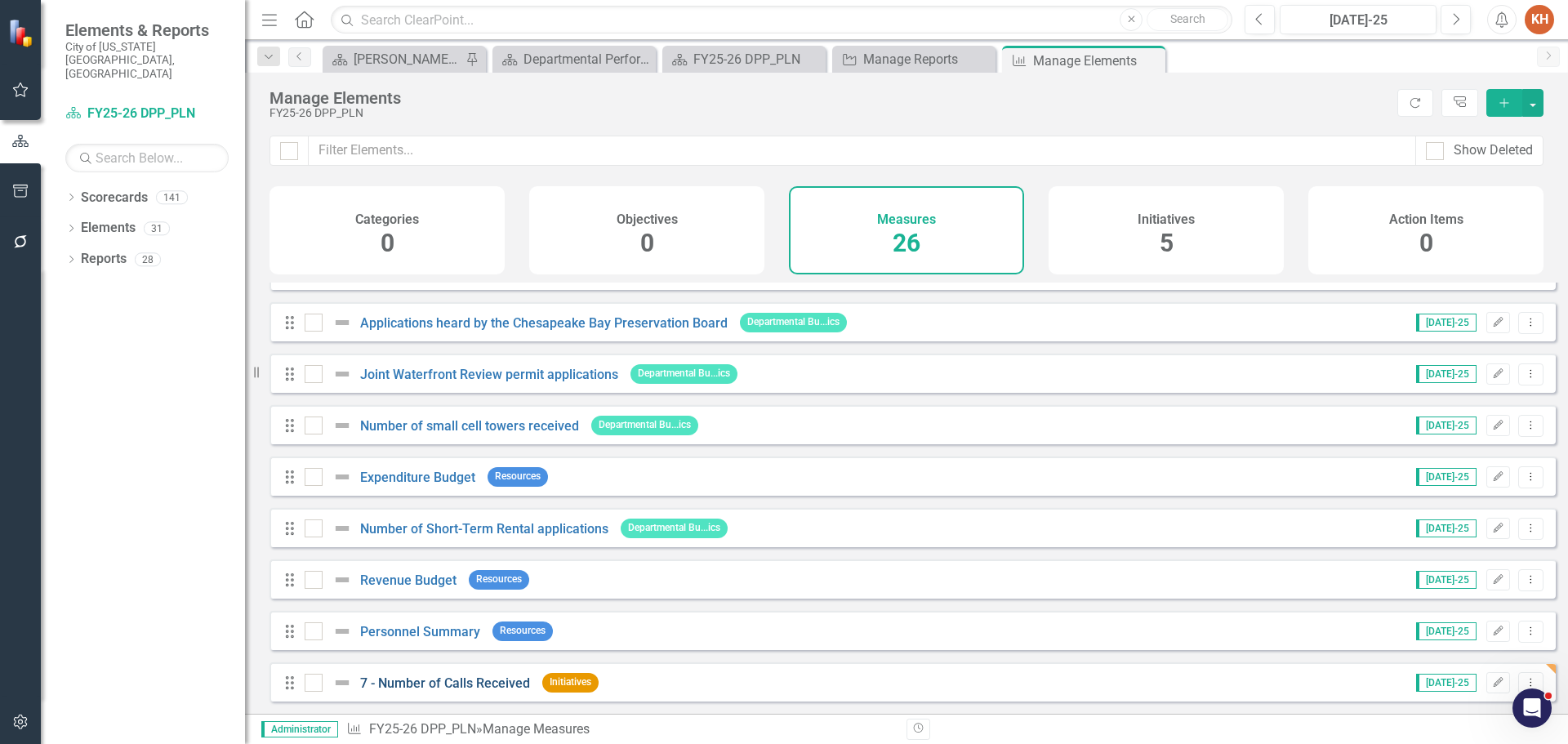
click at [434, 689] on link "7 - Number of Calls Received" at bounding box center [446, 682] width 170 height 16
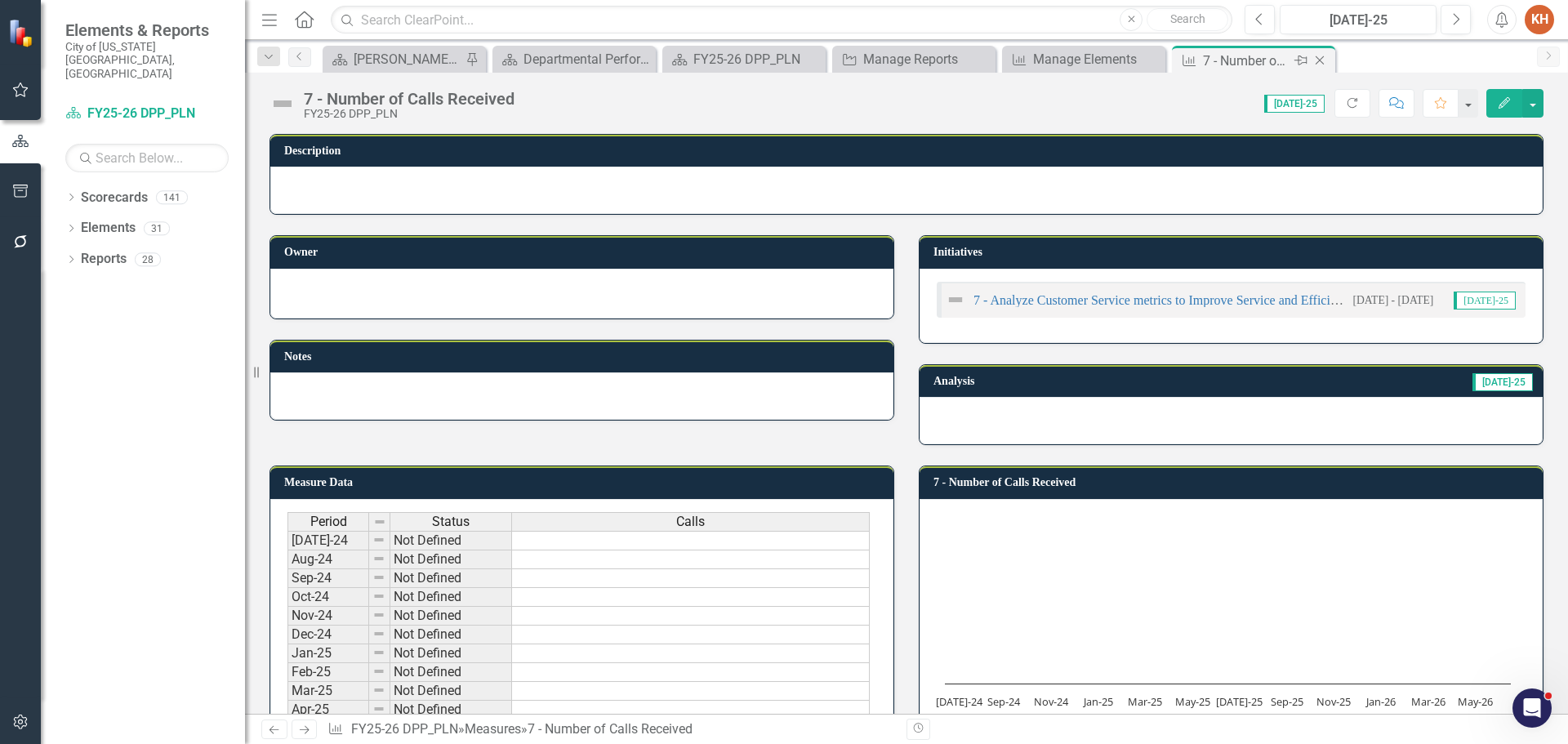
click at [1322, 59] on icon "Close" at bounding box center [1320, 61] width 17 height 13
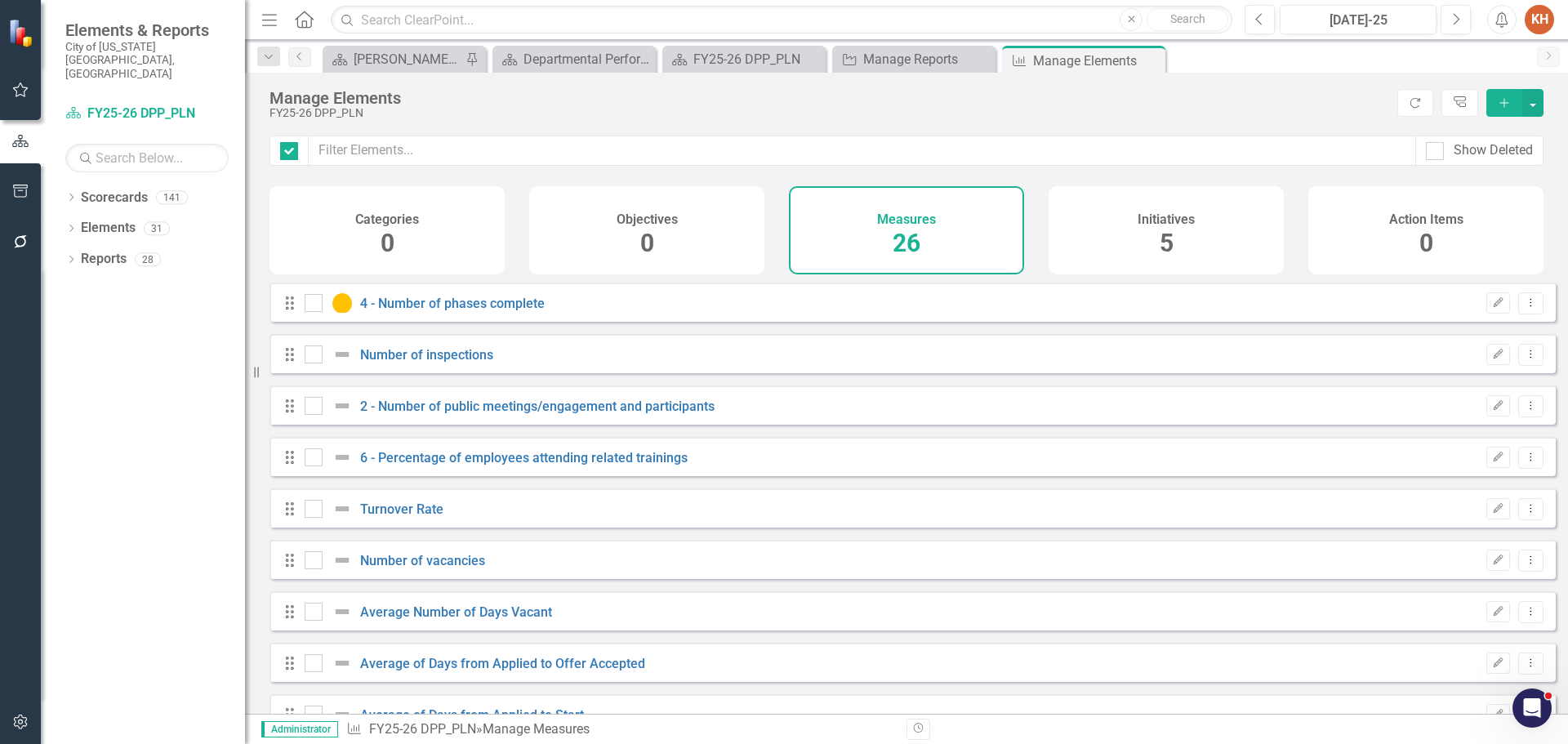
checkbox input "false"
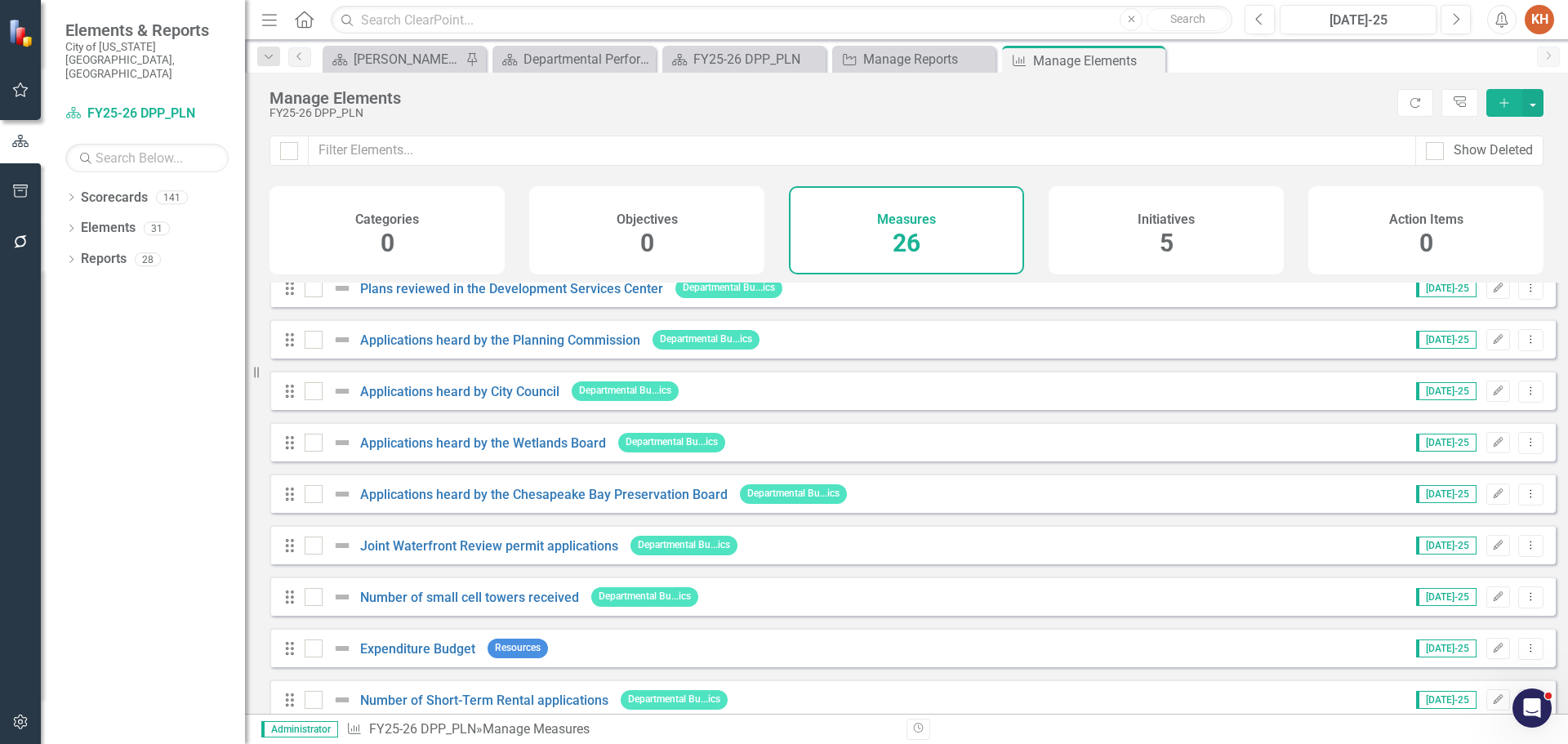
scroll to position [918, 0]
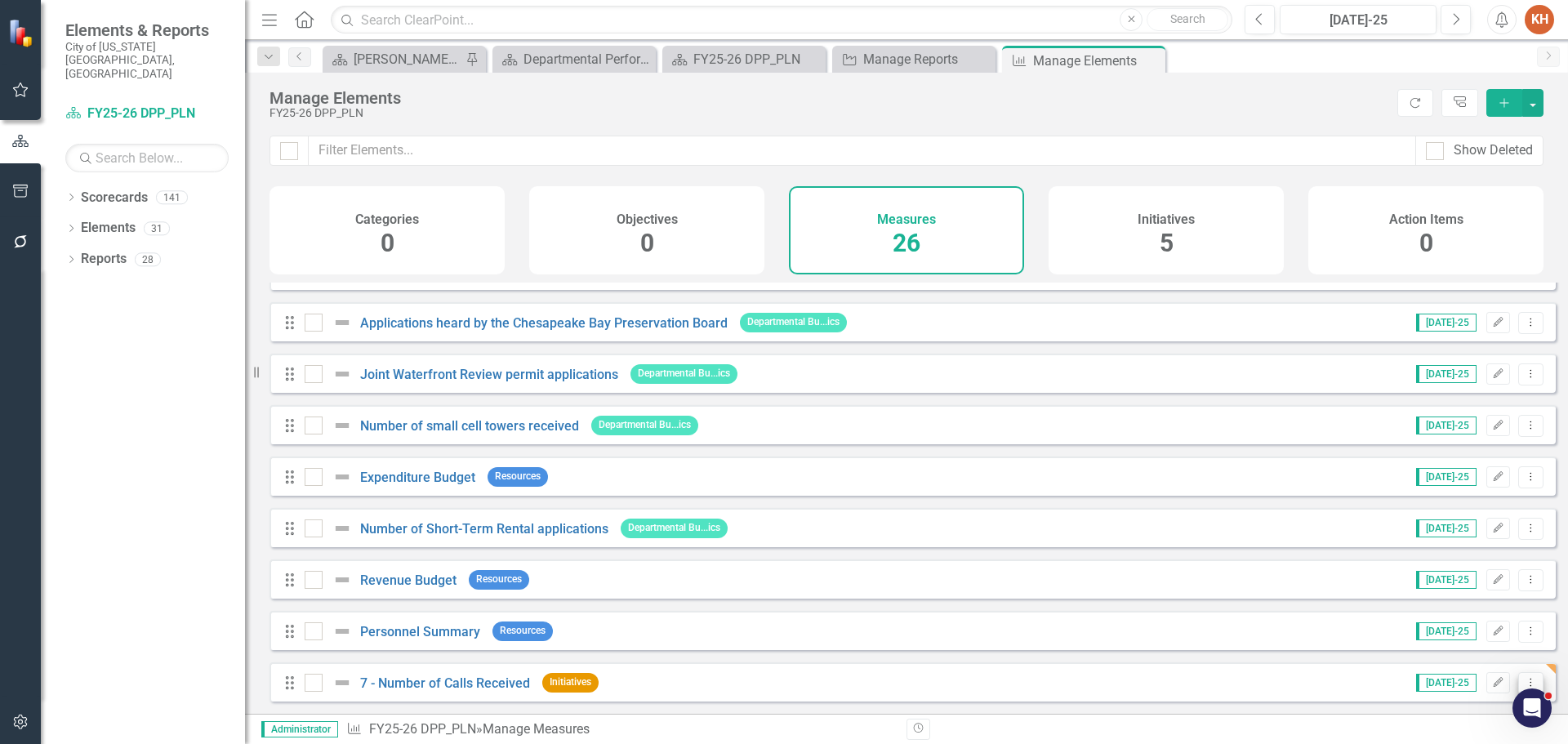
click at [1530, 678] on icon at bounding box center [1531, 681] width 2 height 8
click at [1495, 632] on link "Copy Duplicate Measure" at bounding box center [1457, 626] width 147 height 30
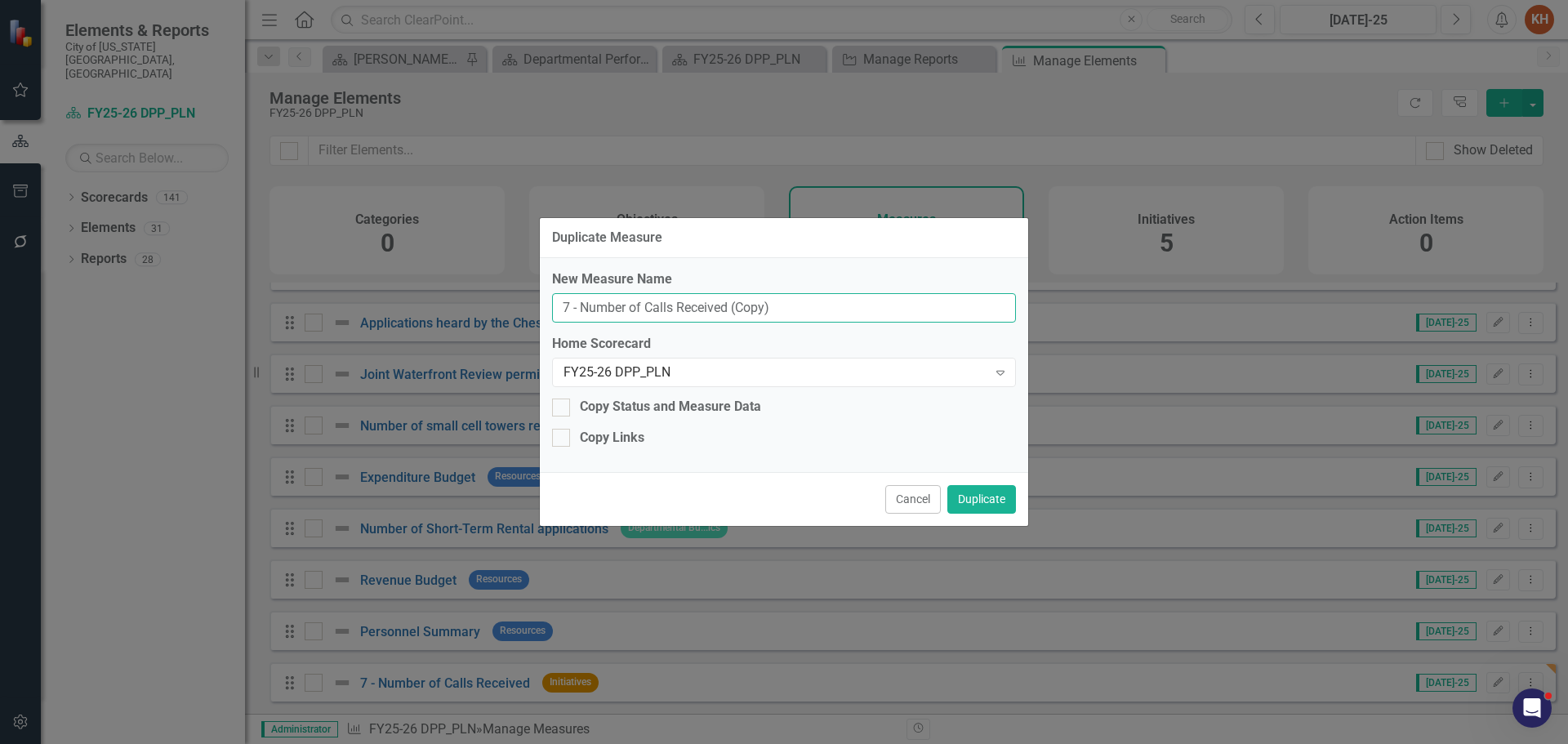
drag, startPoint x: 584, startPoint y: 309, endPoint x: 1227, endPoint y: 318, distance: 643.1
click at [1227, 316] on div "Duplicate Measure New Measure Name 7 - Number of Calls Received (Copy) Home Sco…" at bounding box center [784, 372] width 1568 height 744
type input "7 - Number of Counter Customers"
click at [572, 441] on div "Copy Links" at bounding box center [784, 438] width 464 height 19
click at [562, 440] on input "Copy Links" at bounding box center [557, 434] width 11 height 11
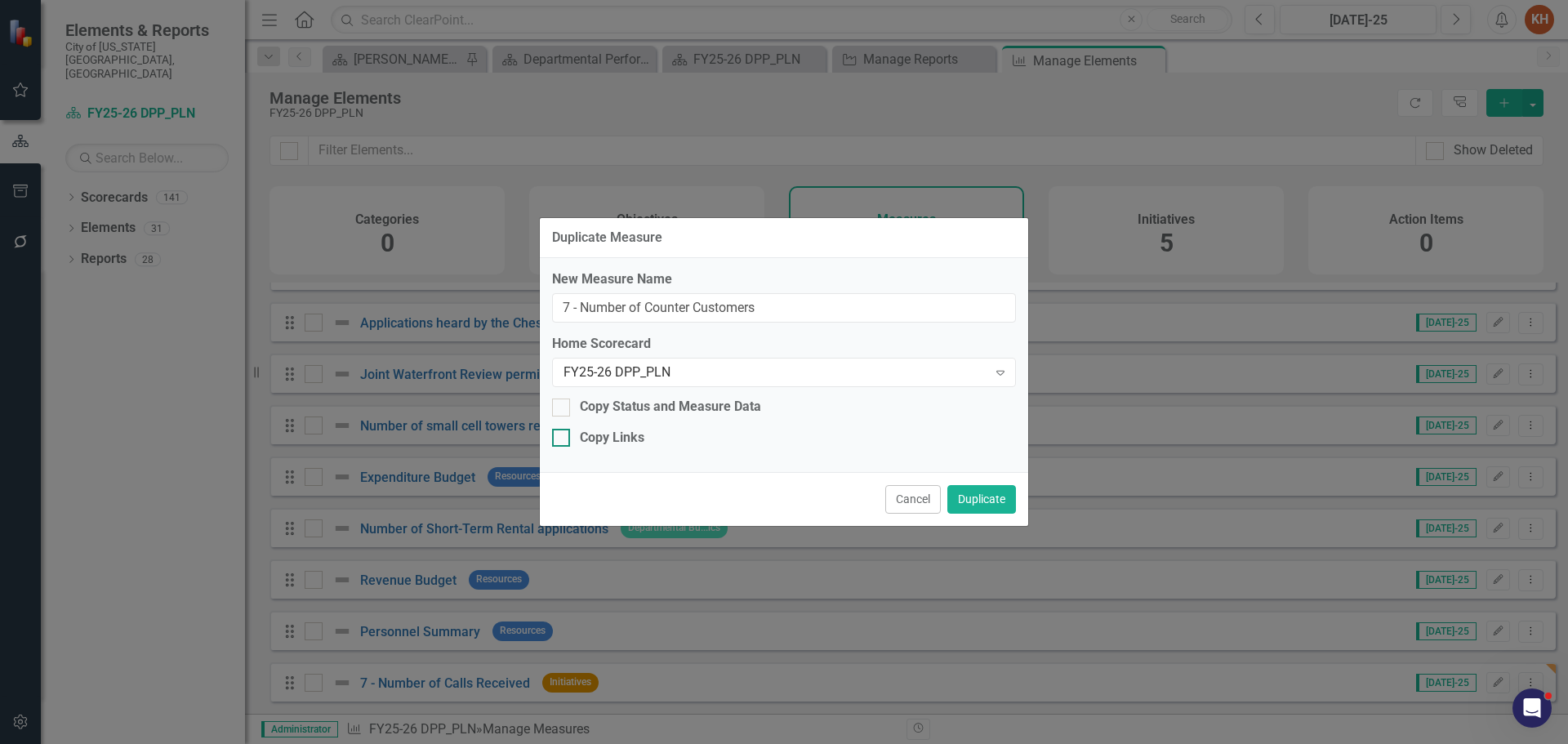
checkbox input "true"
click at [569, 410] on div at bounding box center [562, 408] width 18 height 18
click at [562, 409] on input "Copy Status and Measure Data" at bounding box center [557, 404] width 11 height 11
checkbox input "true"
click at [989, 502] on button "Duplicate" at bounding box center [981, 499] width 68 height 28
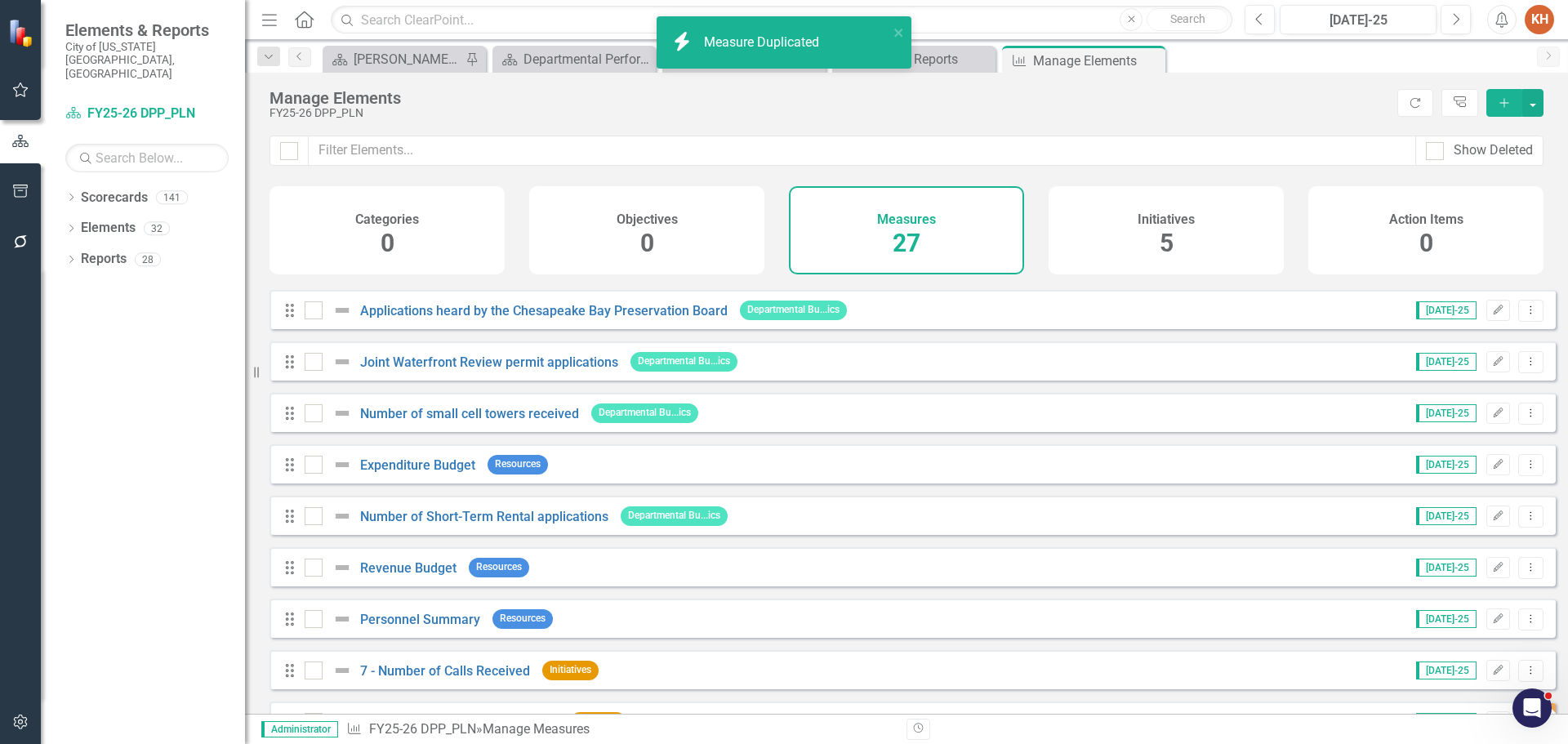
scroll to position [970, 0]
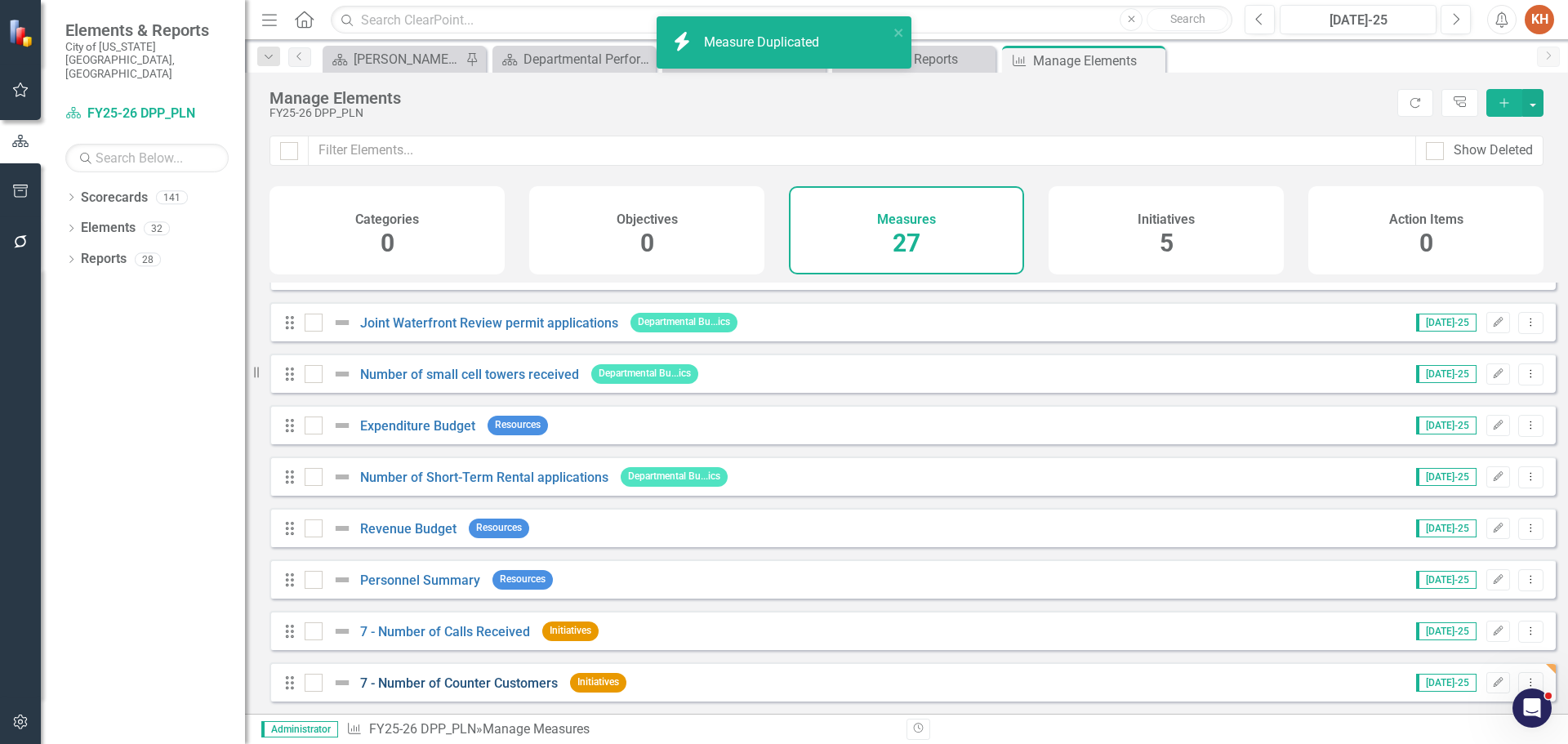
click at [528, 676] on link "7 - Number of Counter Customers" at bounding box center [459, 682] width 198 height 16
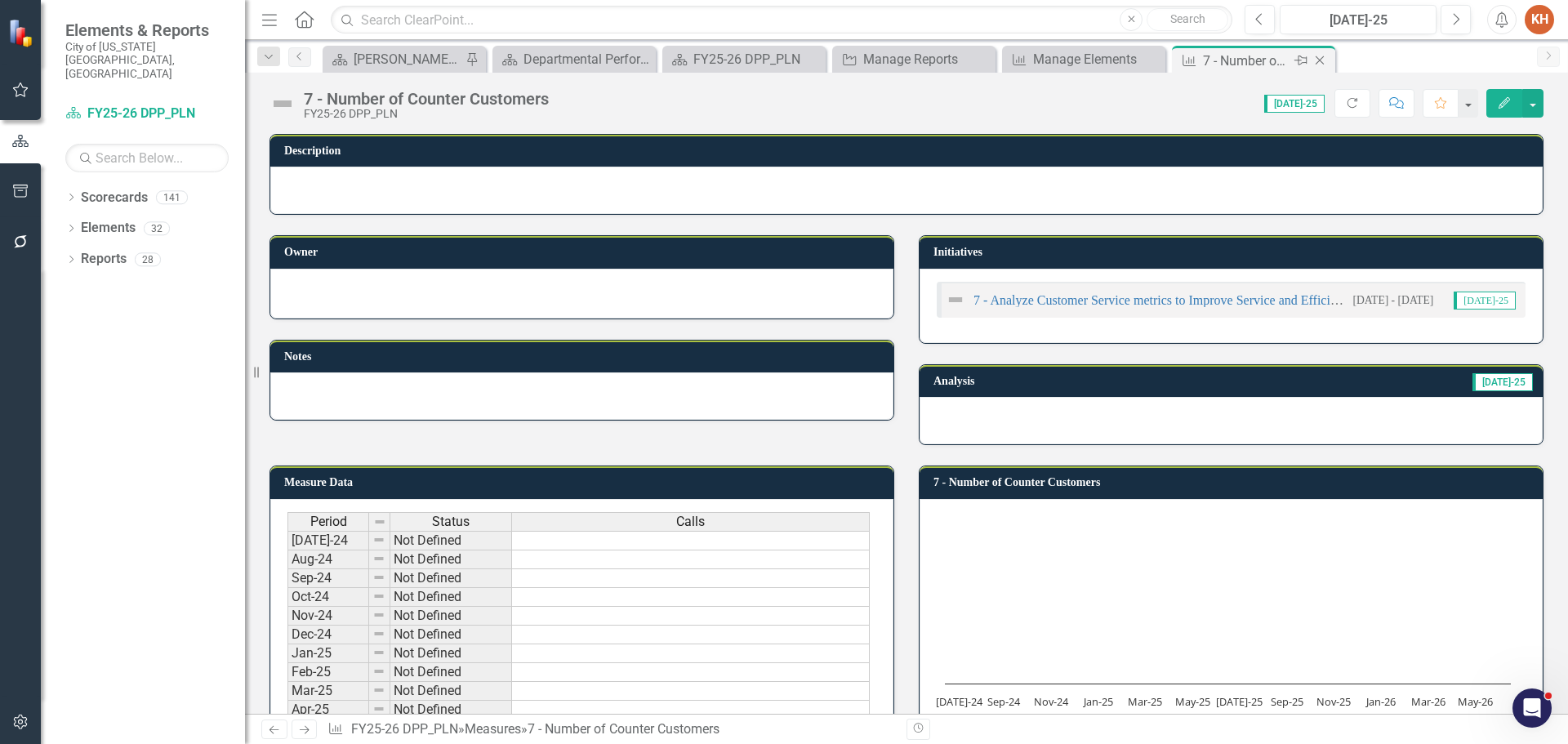
click at [1318, 60] on icon "Close" at bounding box center [1320, 61] width 17 height 13
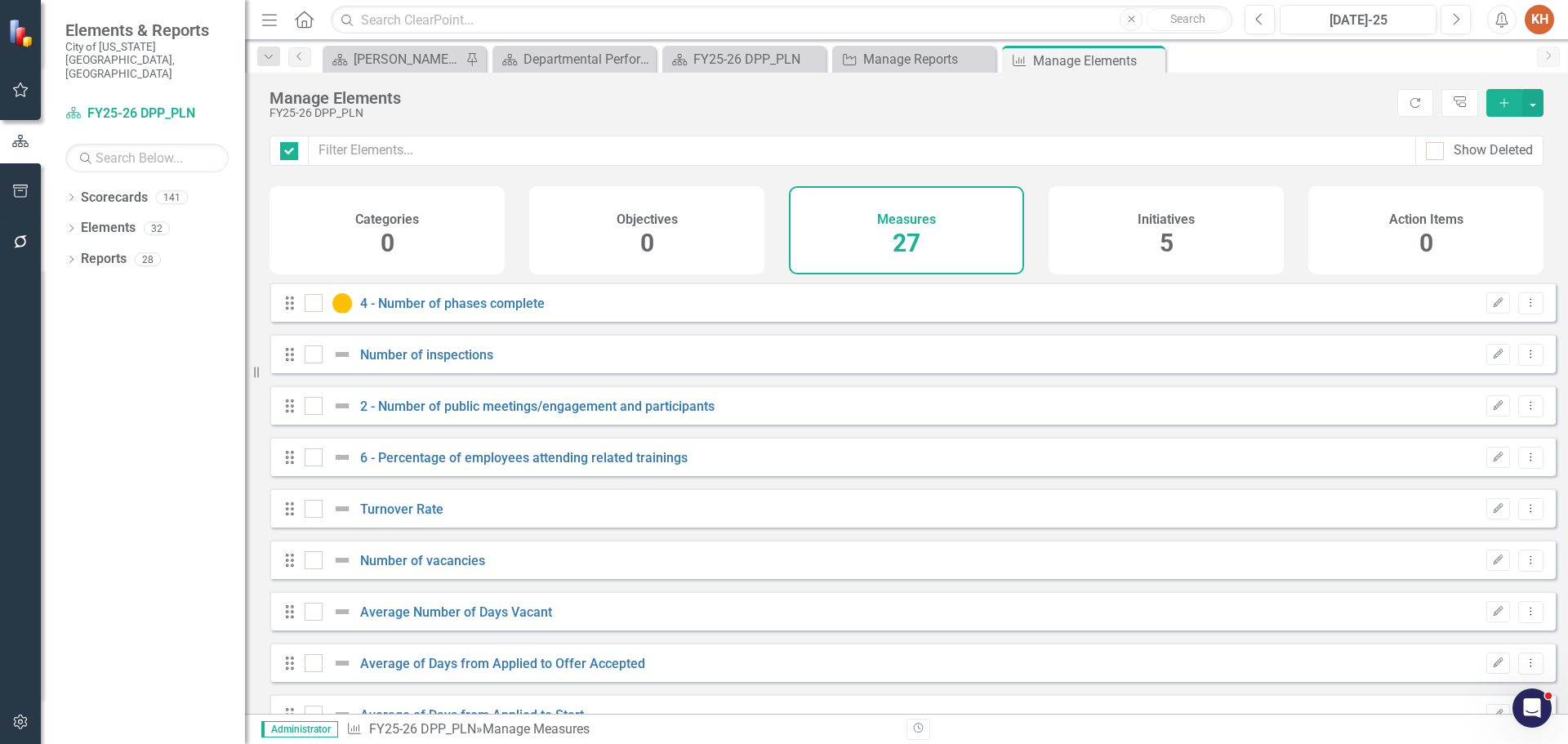
checkbox input "false"
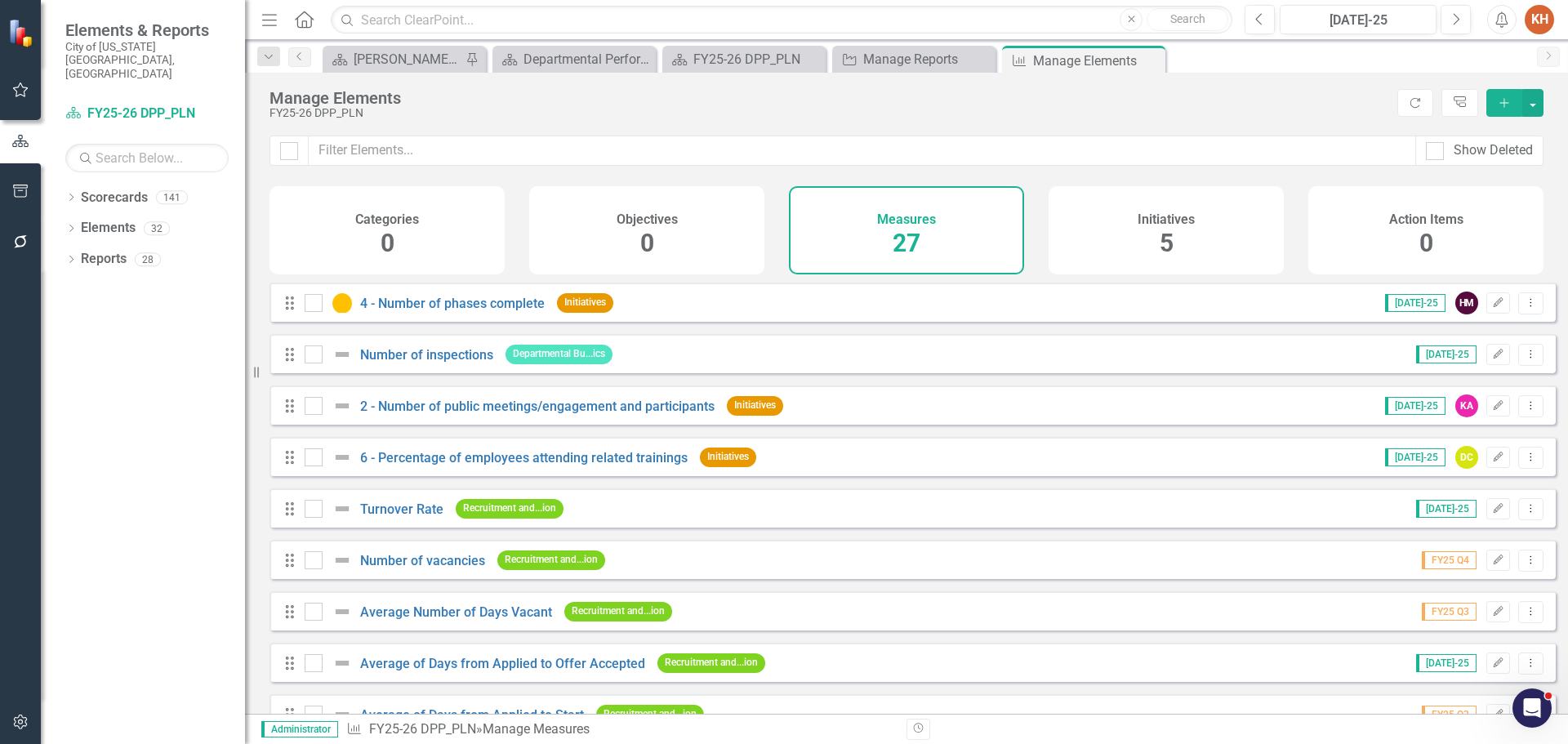
click at [1508, 97] on icon "Add" at bounding box center [1505, 103] width 15 height 12
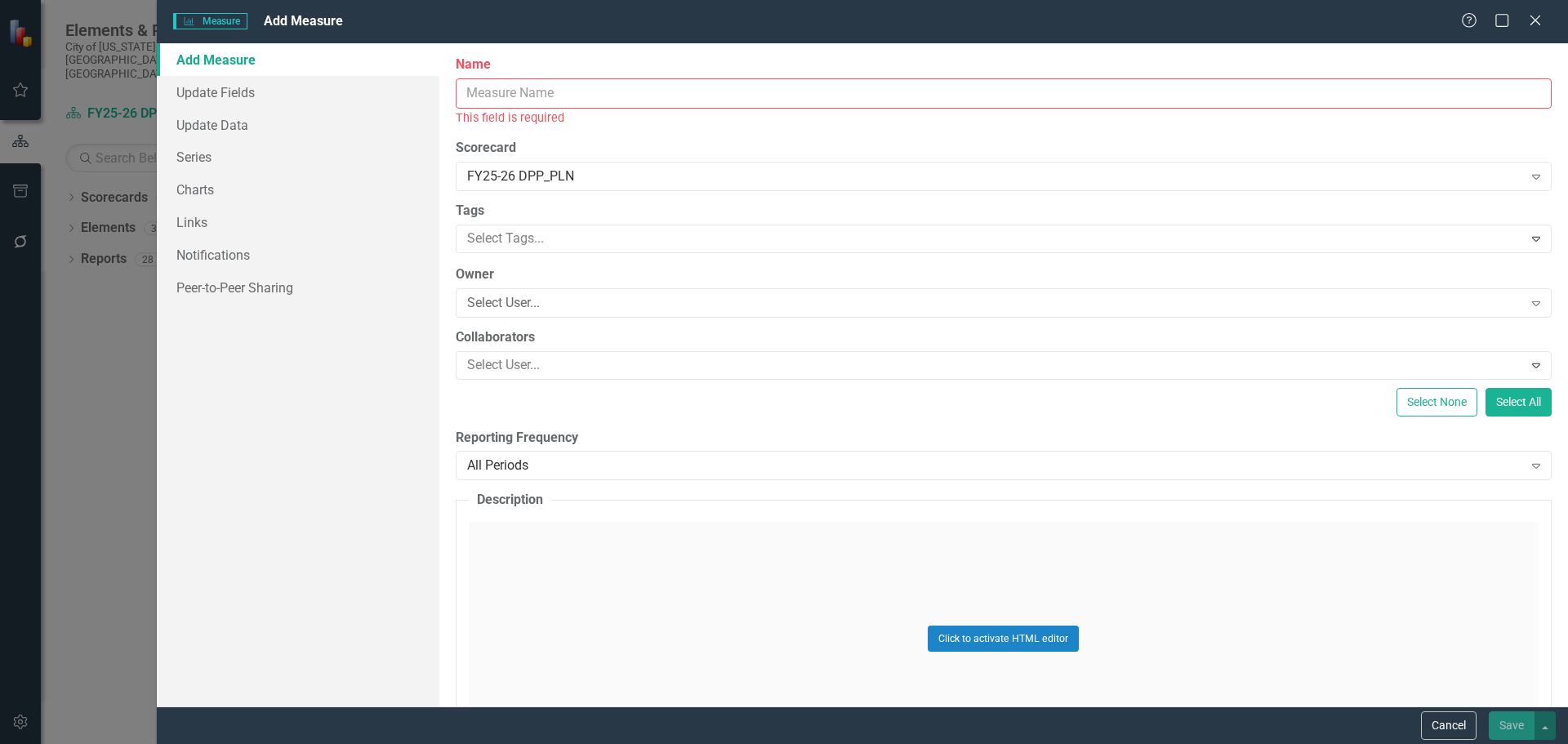
click at [658, 95] on input "Name" at bounding box center [1004, 93] width 1097 height 30
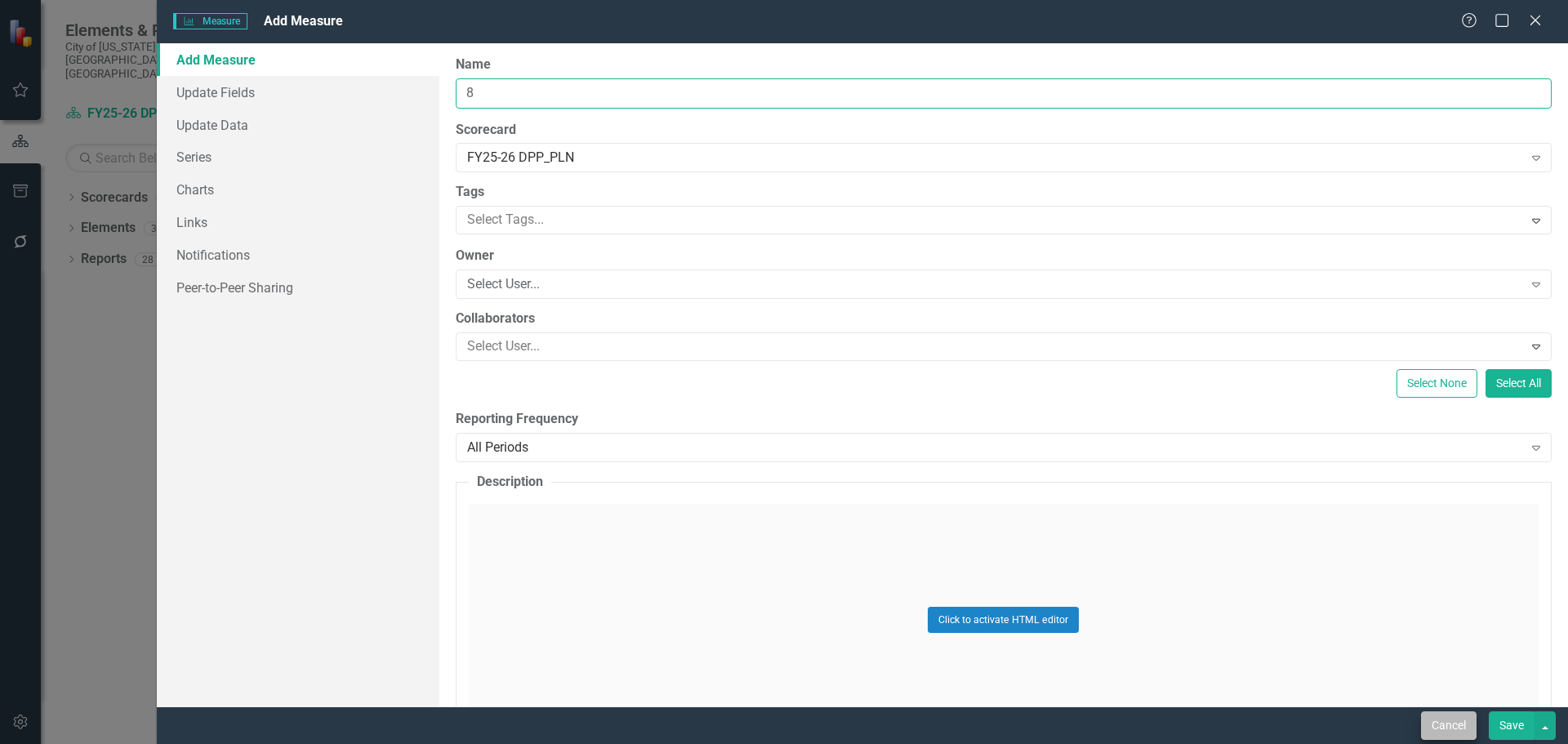
type input "8"
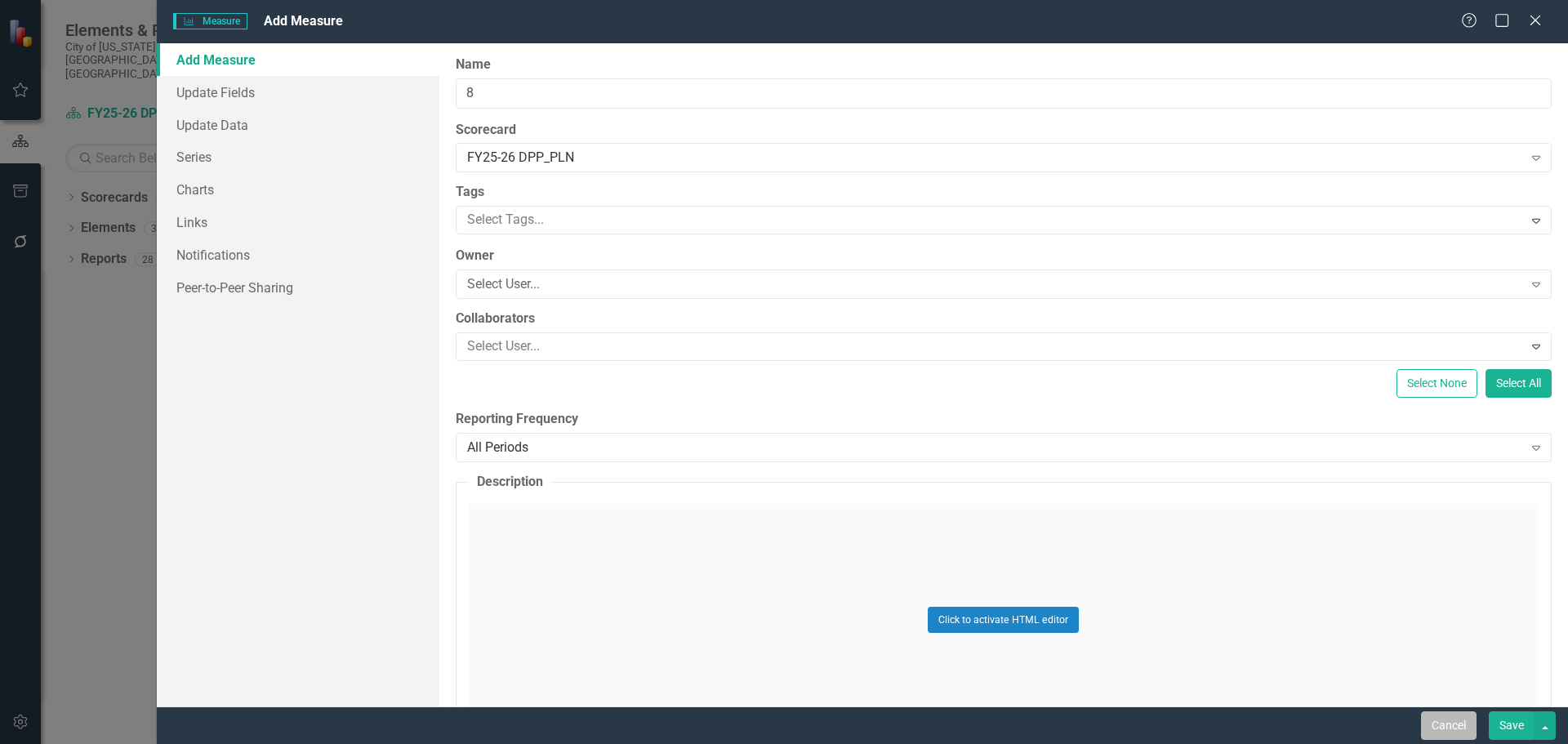
click at [1455, 729] on button "Cancel" at bounding box center [1449, 726] width 56 height 28
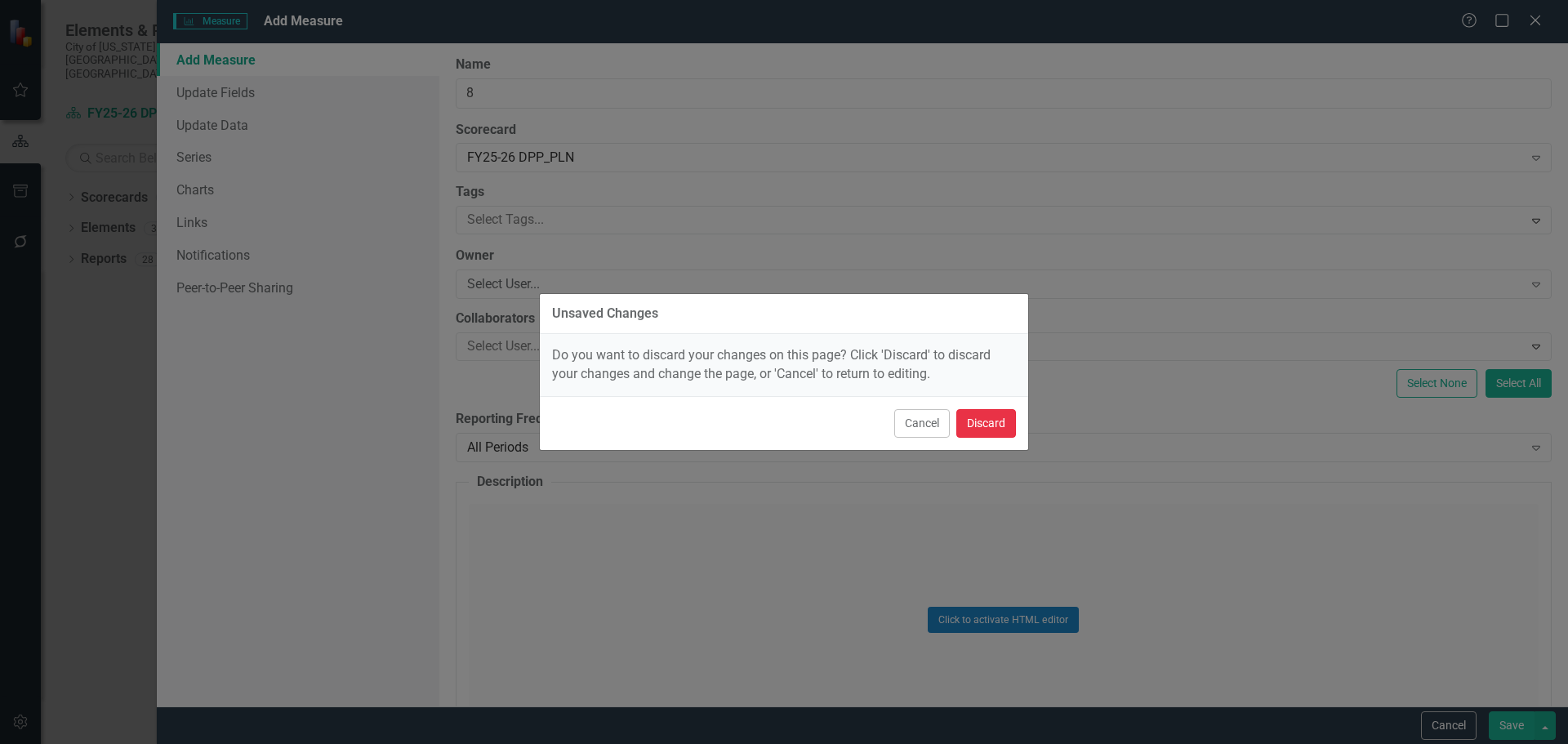
click at [982, 416] on button "Discard" at bounding box center [986, 423] width 59 height 28
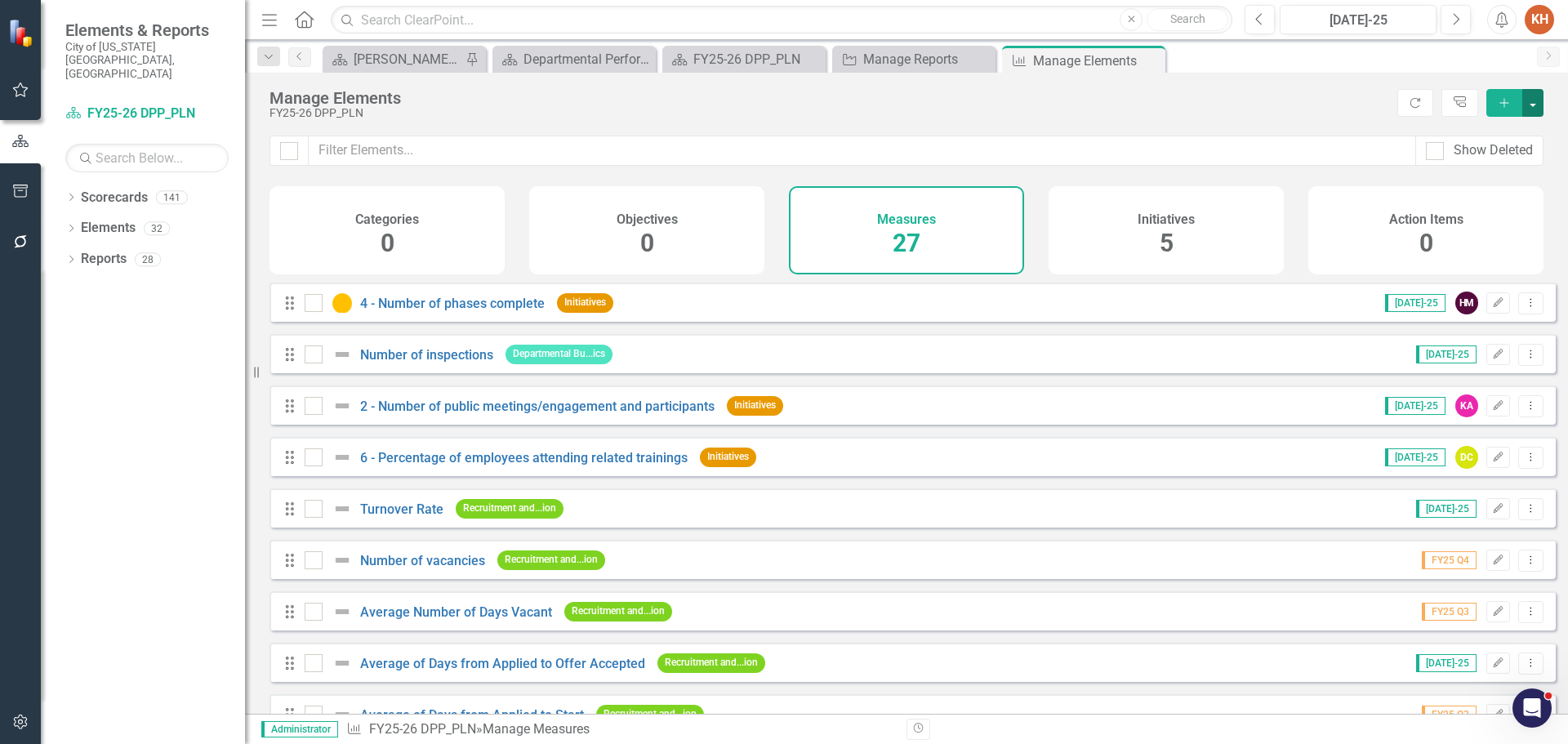
click at [1536, 104] on button "button" at bounding box center [1532, 103] width 21 height 28
click at [1500, 163] on link "Add Multiple Add Multiple" at bounding box center [1478, 163] width 129 height 30
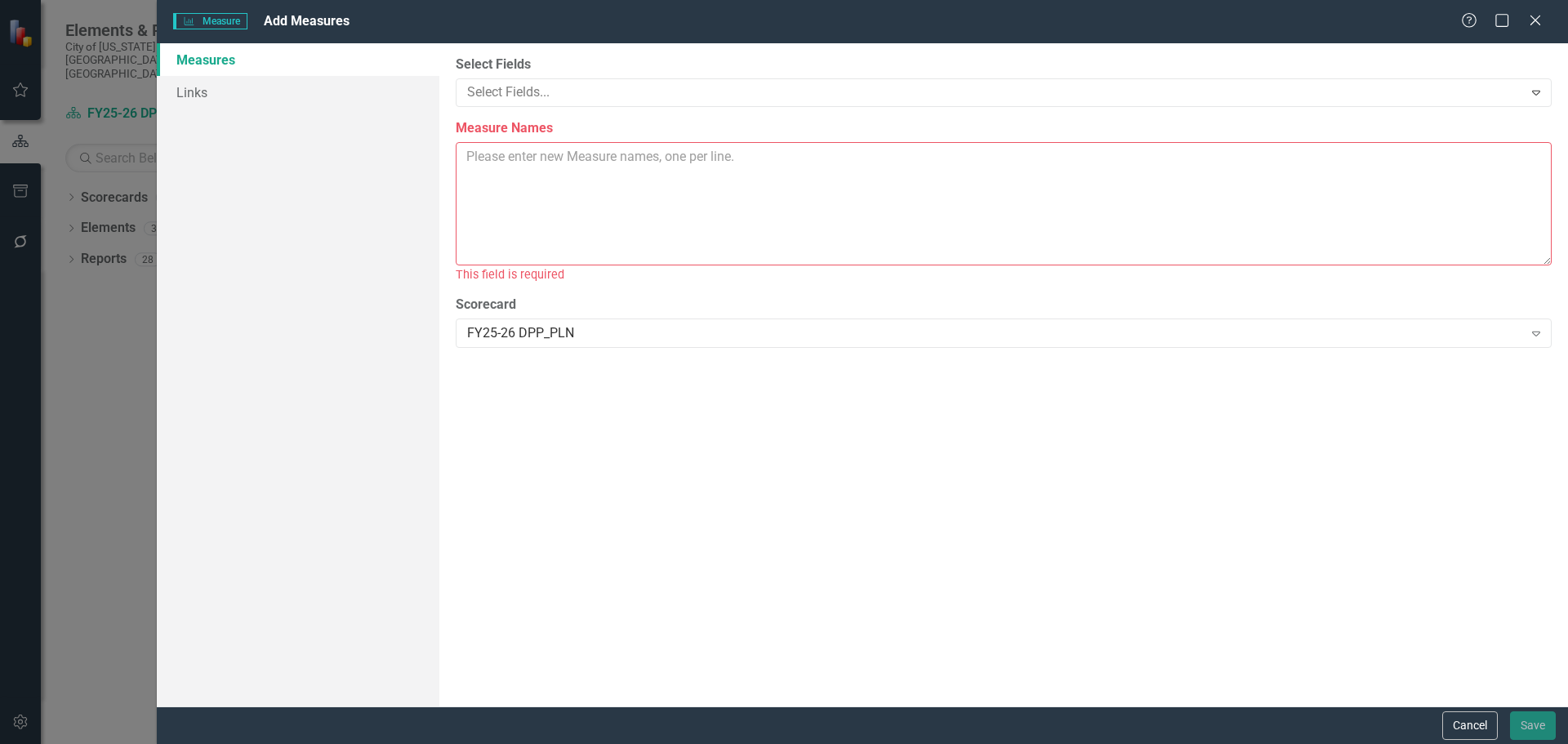
click at [566, 177] on textarea "Measure Names" at bounding box center [1004, 204] width 1097 height 123
paste textarea "Days to Approval for Residential - New Days to Approval for Residential - Addit…"
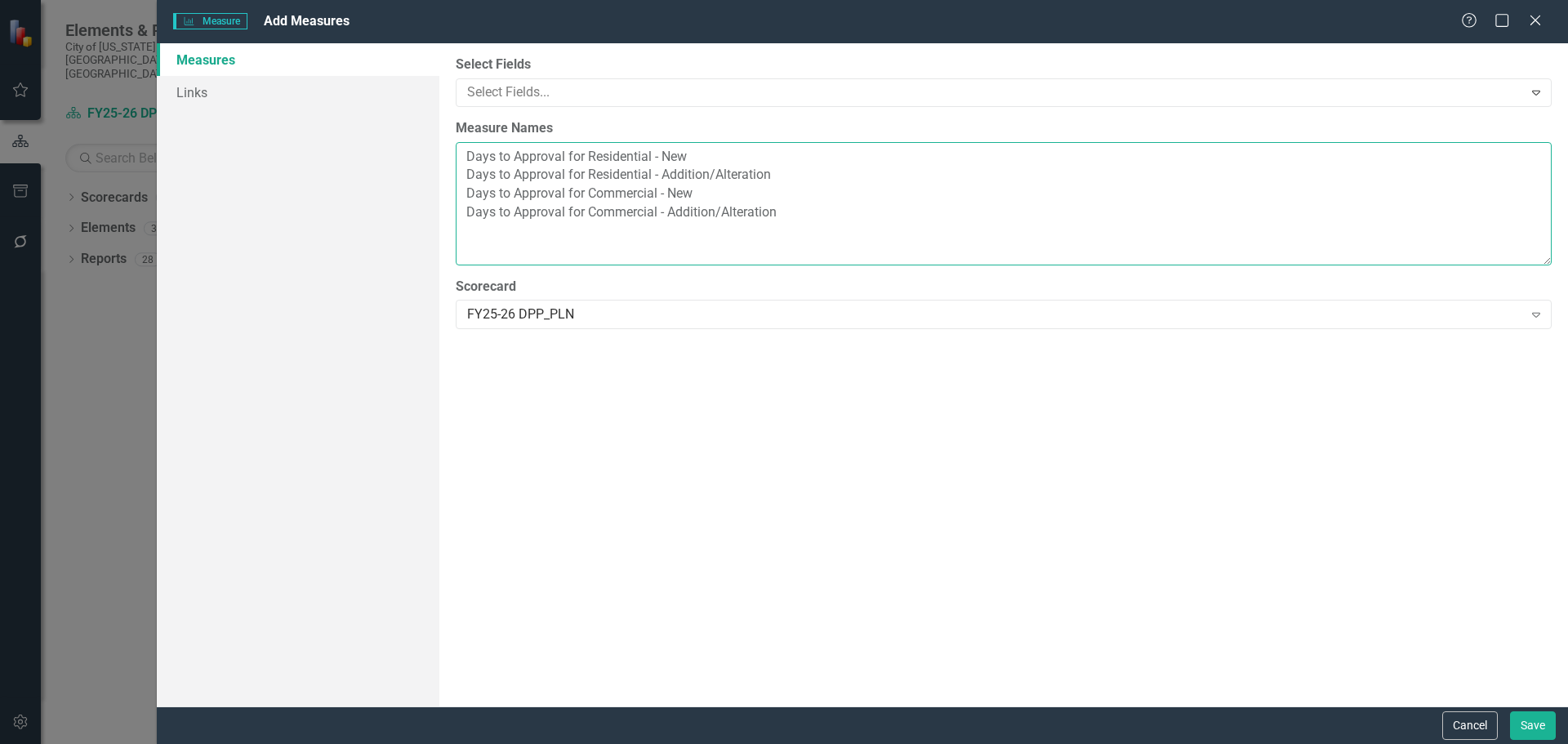
click at [552, 150] on textarea "Days to Approval for Residential - New Days to Approval for Residential - Addit…" at bounding box center [1004, 204] width 1097 height 123
paste textarea "(8)"
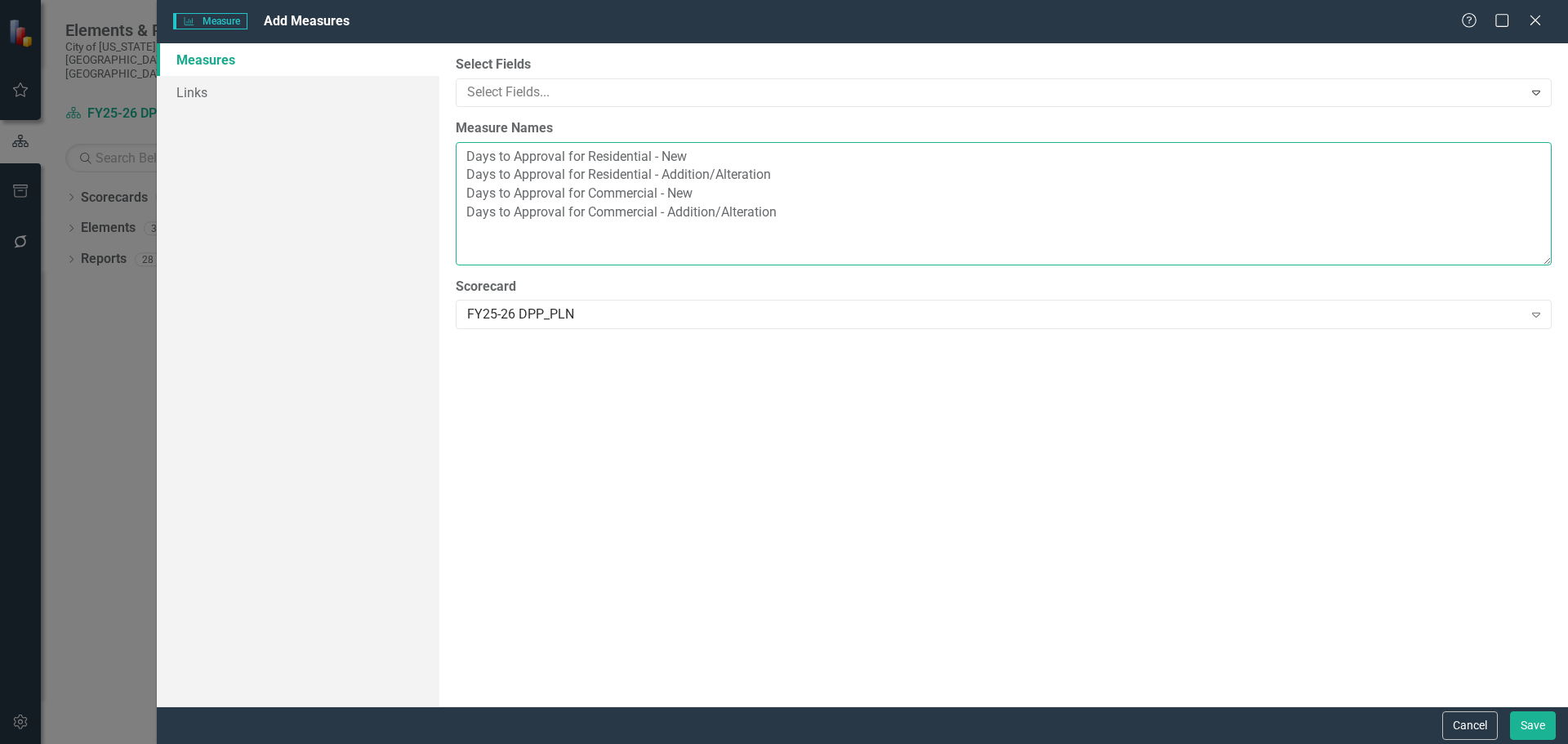
paste textarea "8 -"
type textarea "8 - Days to Approval for Residential - New 8 - Days to Approval for Residential…"
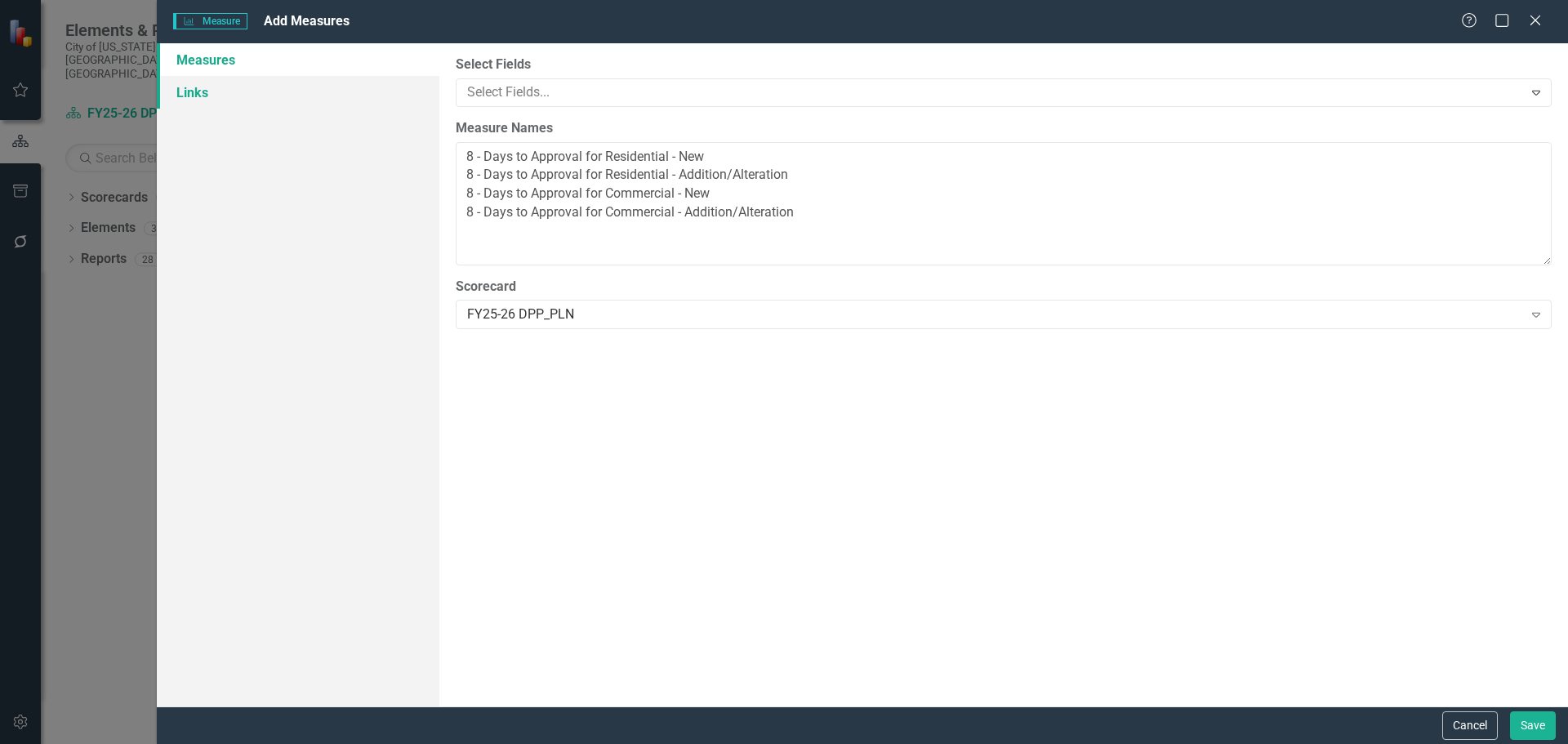
click at [246, 88] on link "Links" at bounding box center [298, 92] width 283 height 33
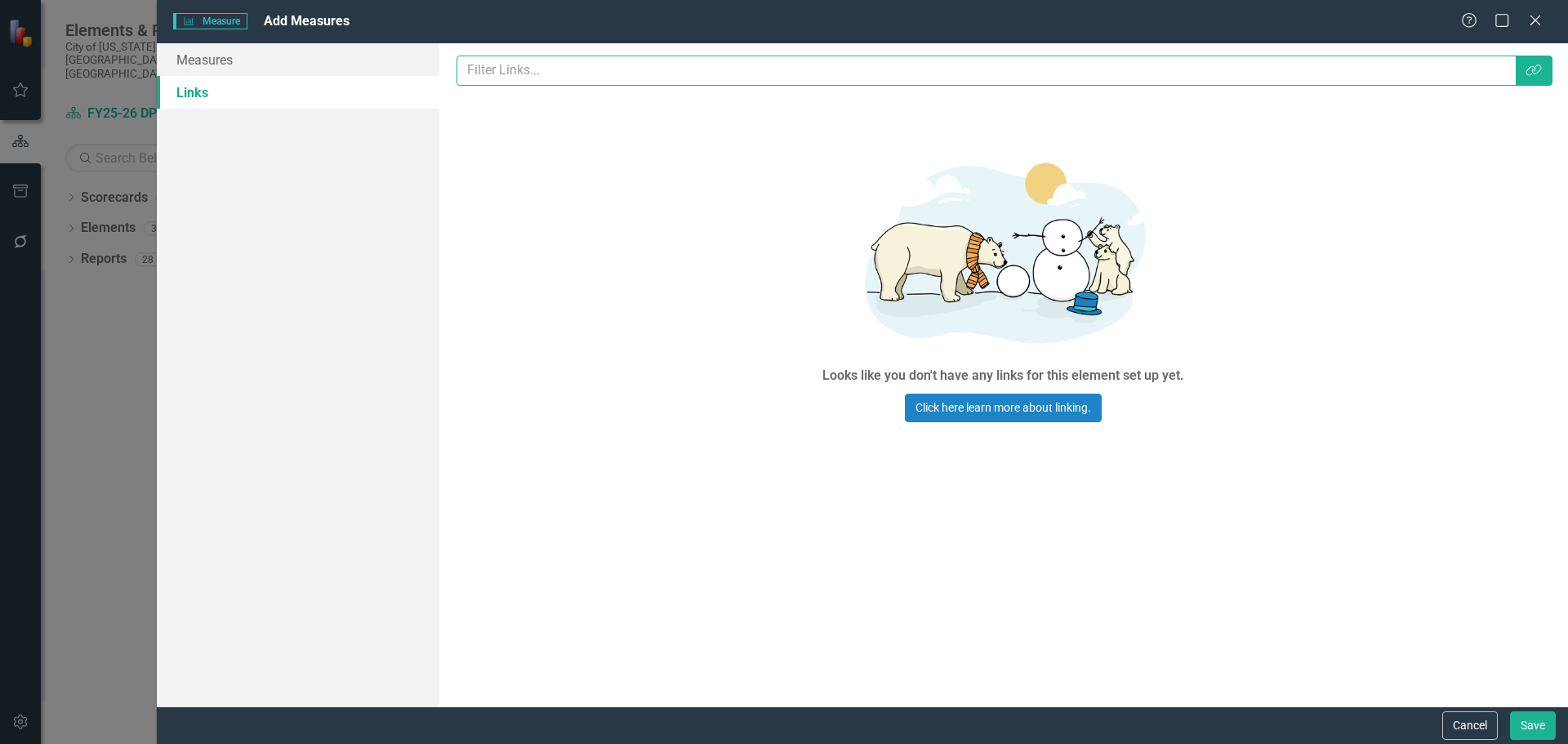
click at [597, 70] on input "text" at bounding box center [986, 71] width 1060 height 30
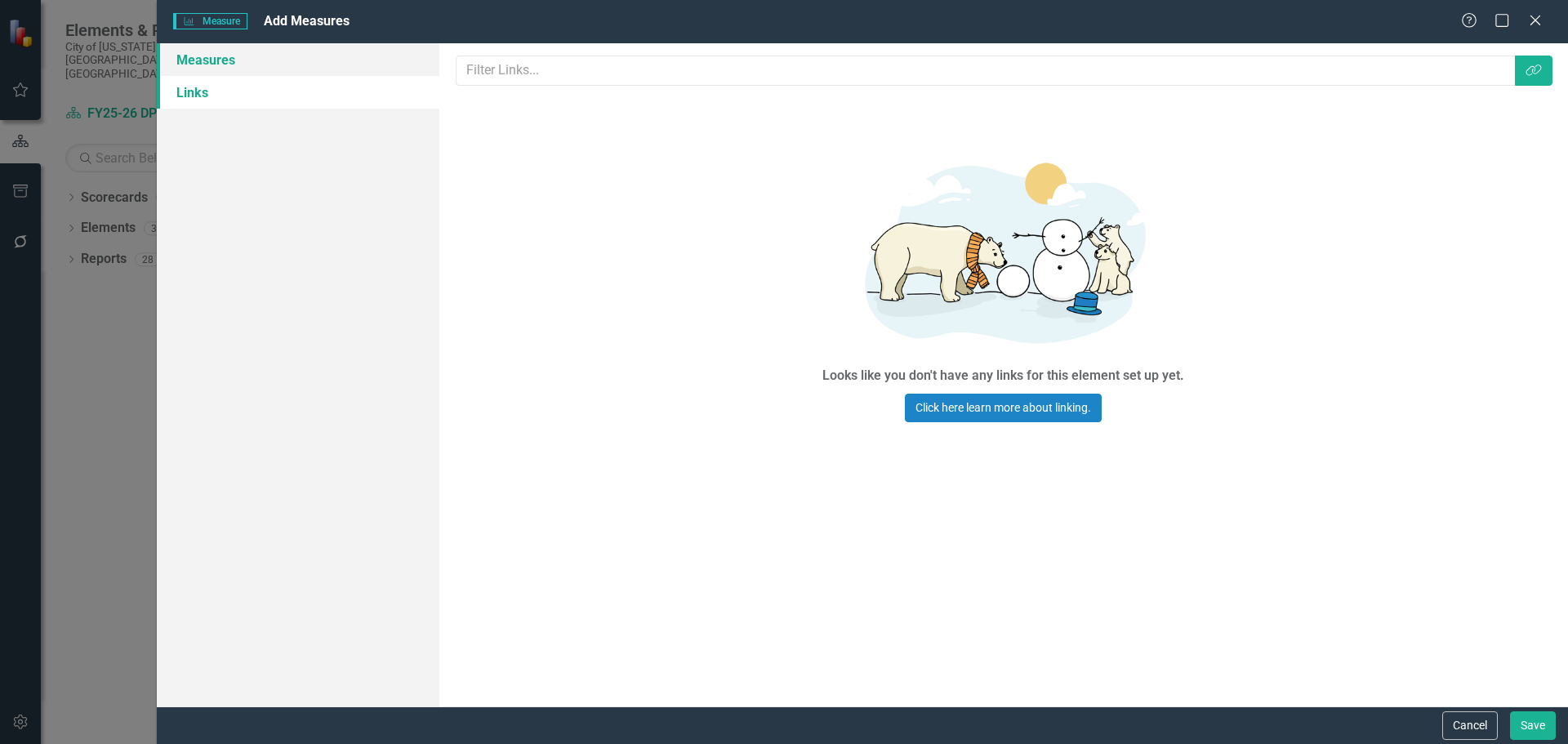
click at [220, 63] on link "Measures" at bounding box center [298, 59] width 283 height 33
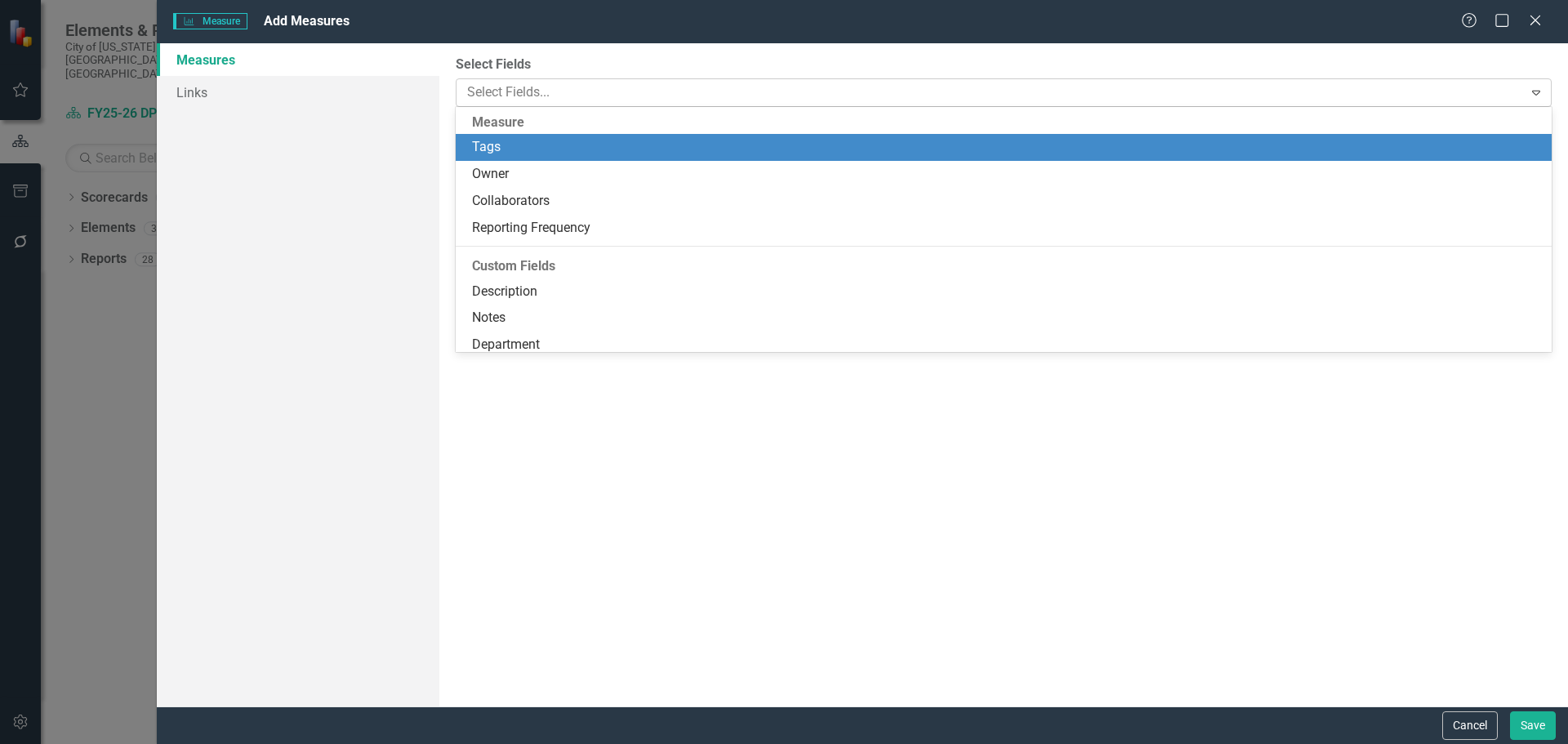
click at [582, 88] on div at bounding box center [991, 93] width 1062 height 22
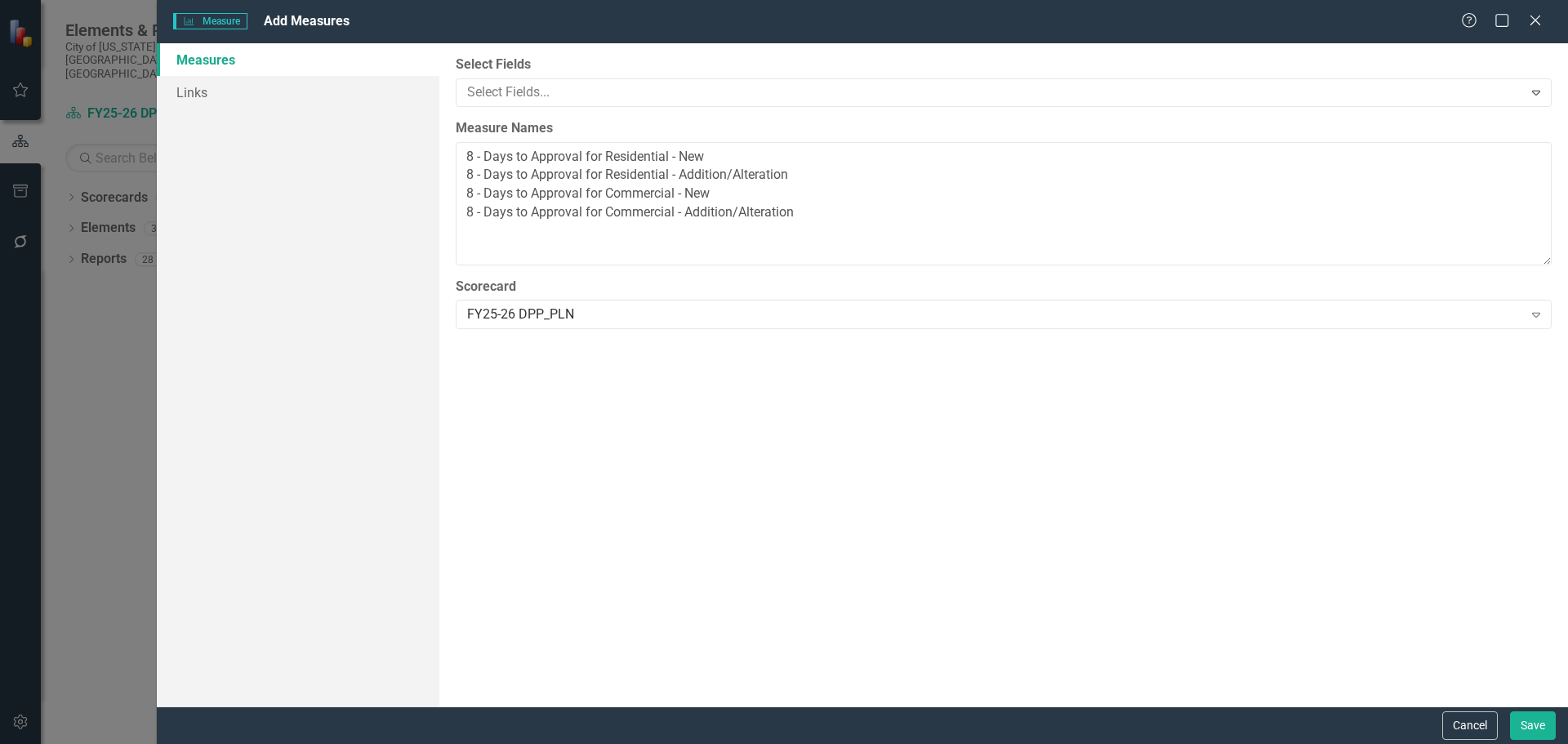
drag, startPoint x: 809, startPoint y: 553, endPoint x: 805, endPoint y: 526, distance: 27.3
click at [808, 553] on div "Select Fields Select Fields... Expand Measure Names 8 - Days to Approval for Re…" at bounding box center [1004, 375] width 1129 height 663
click at [1520, 722] on button "Save" at bounding box center [1533, 726] width 46 height 28
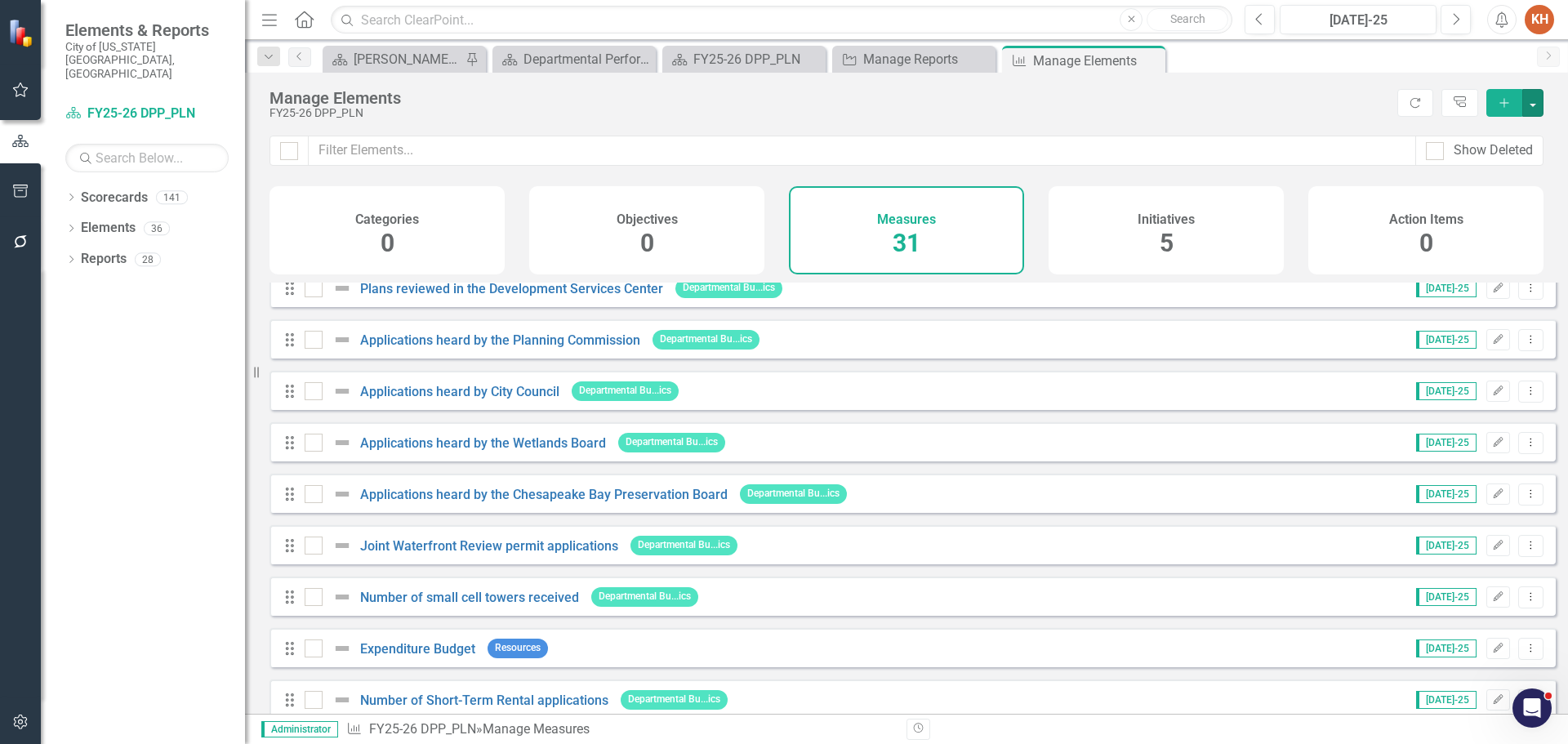
scroll to position [1175, 0]
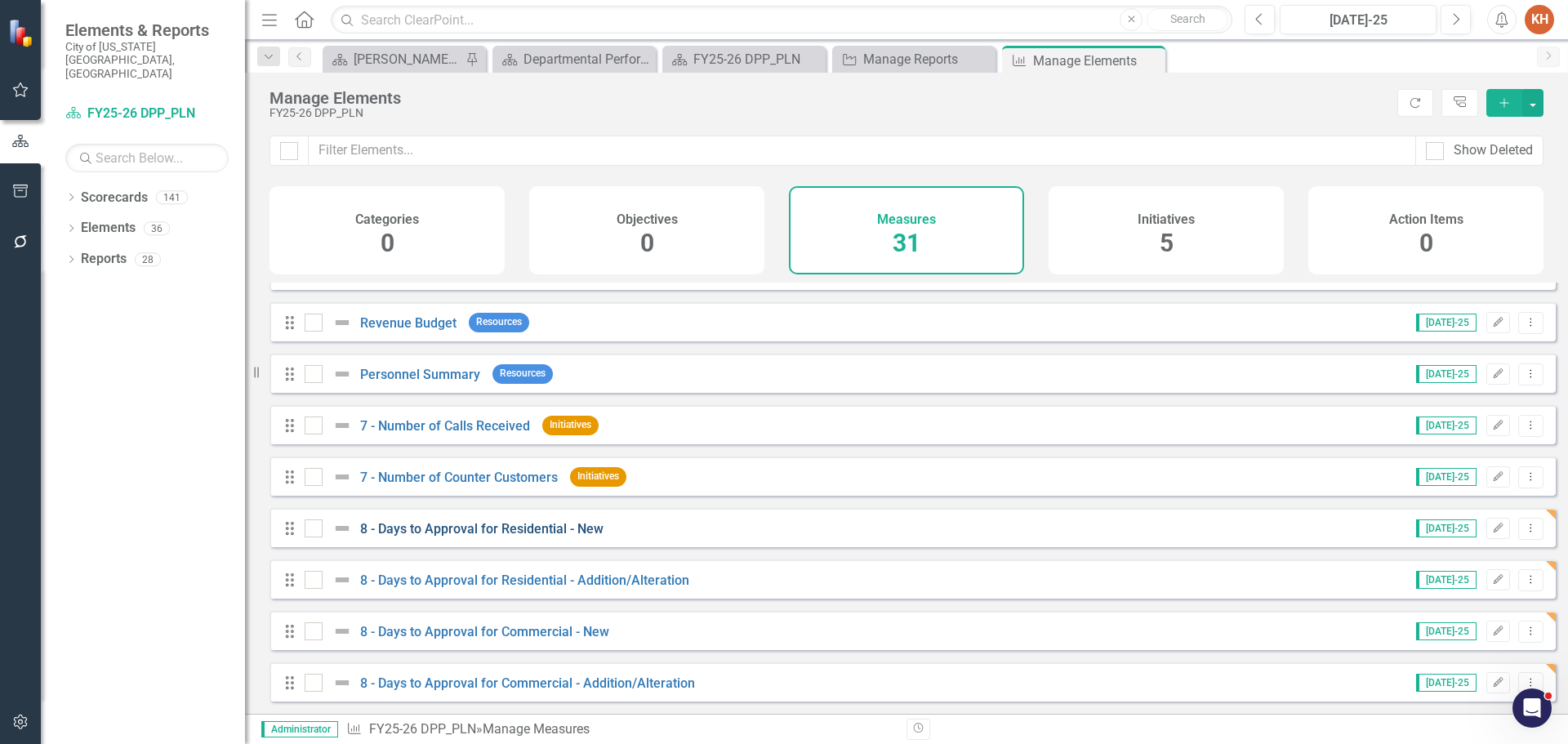
click at [552, 528] on link "8 - Days to Approval for Residential - New" at bounding box center [482, 528] width 244 height 16
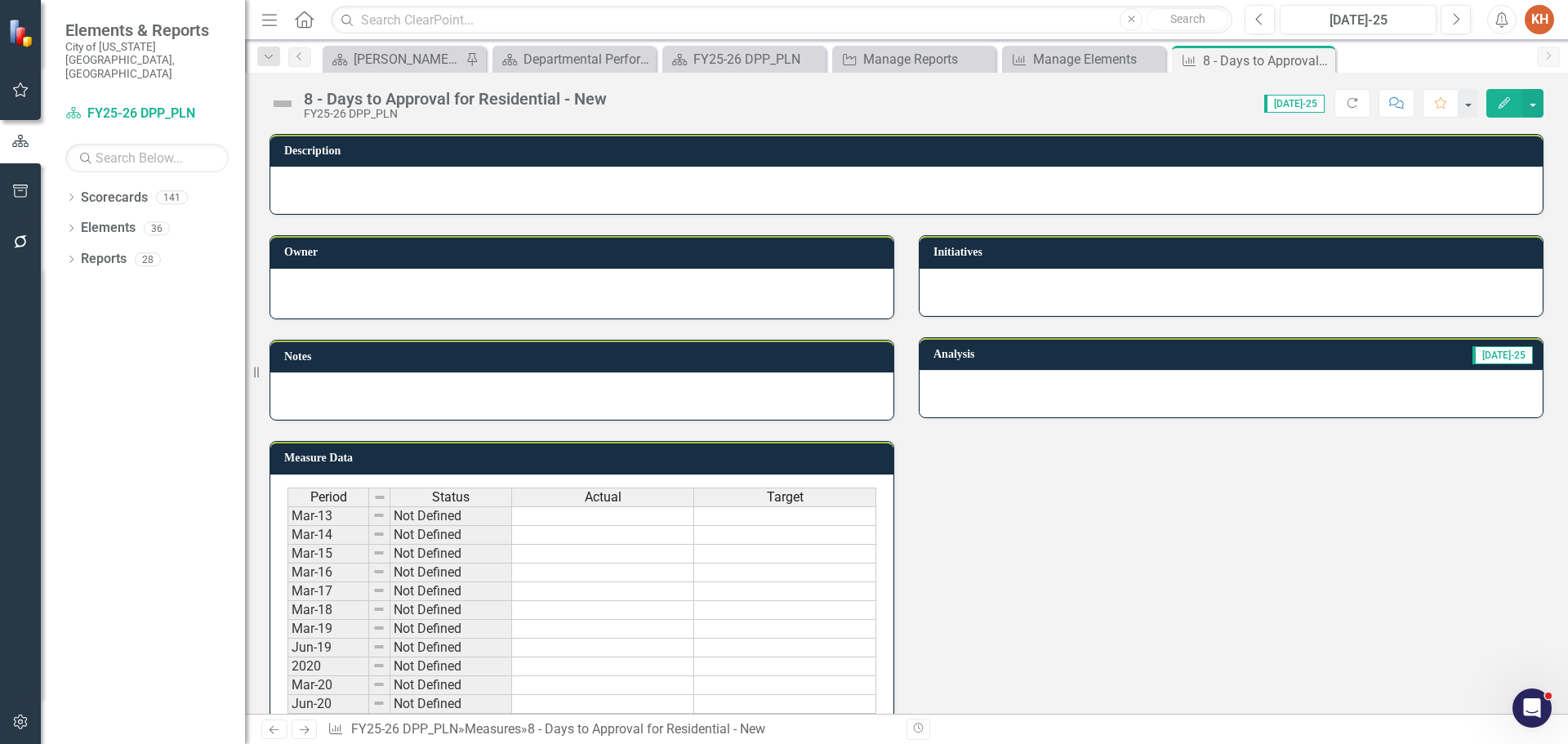
click at [1110, 305] on div at bounding box center [1231, 292] width 623 height 48
click at [1108, 305] on div at bounding box center [1231, 292] width 623 height 48
click at [1192, 289] on div at bounding box center [1231, 292] width 623 height 48
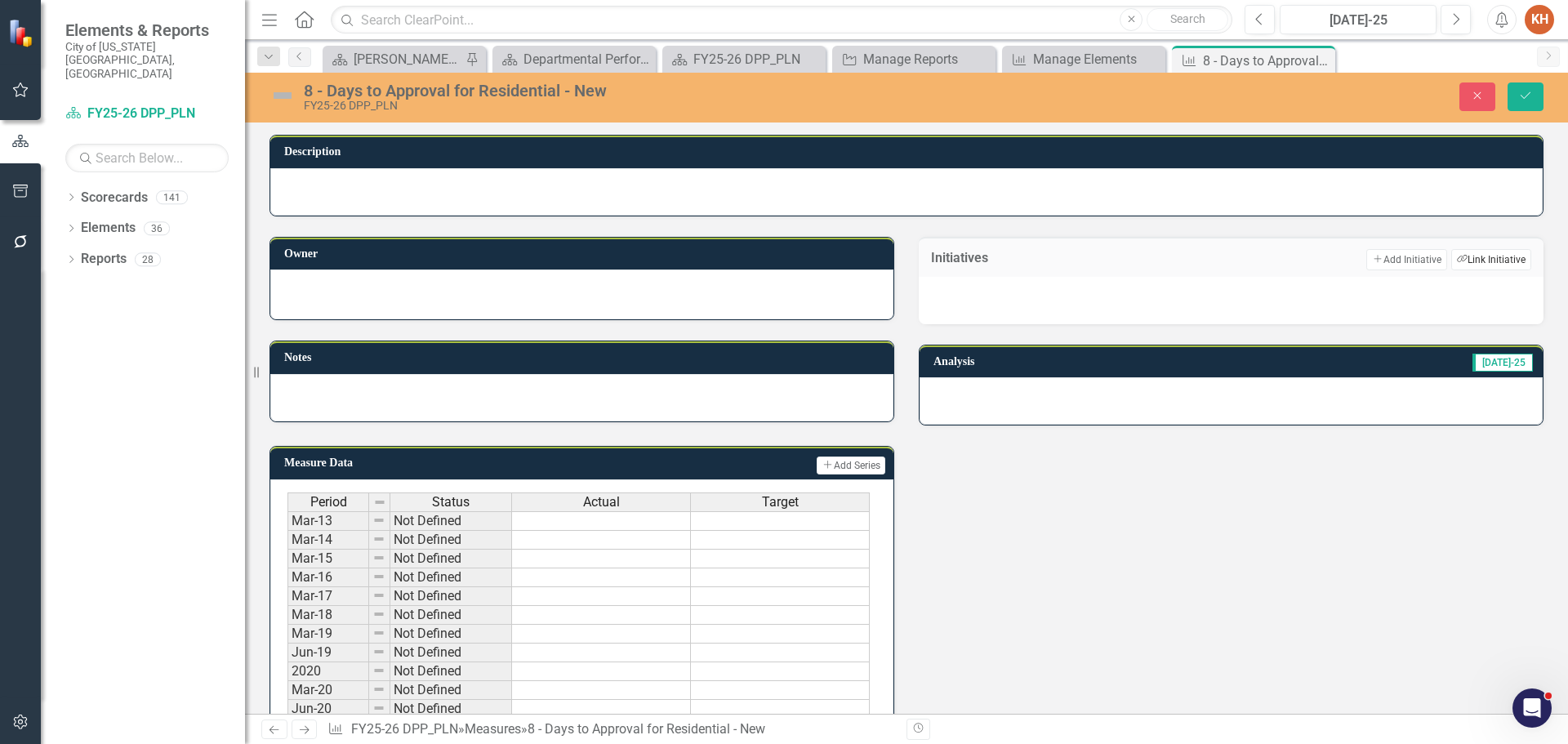
click at [1479, 255] on button "Link Tag Link Initiative" at bounding box center [1491, 259] width 80 height 21
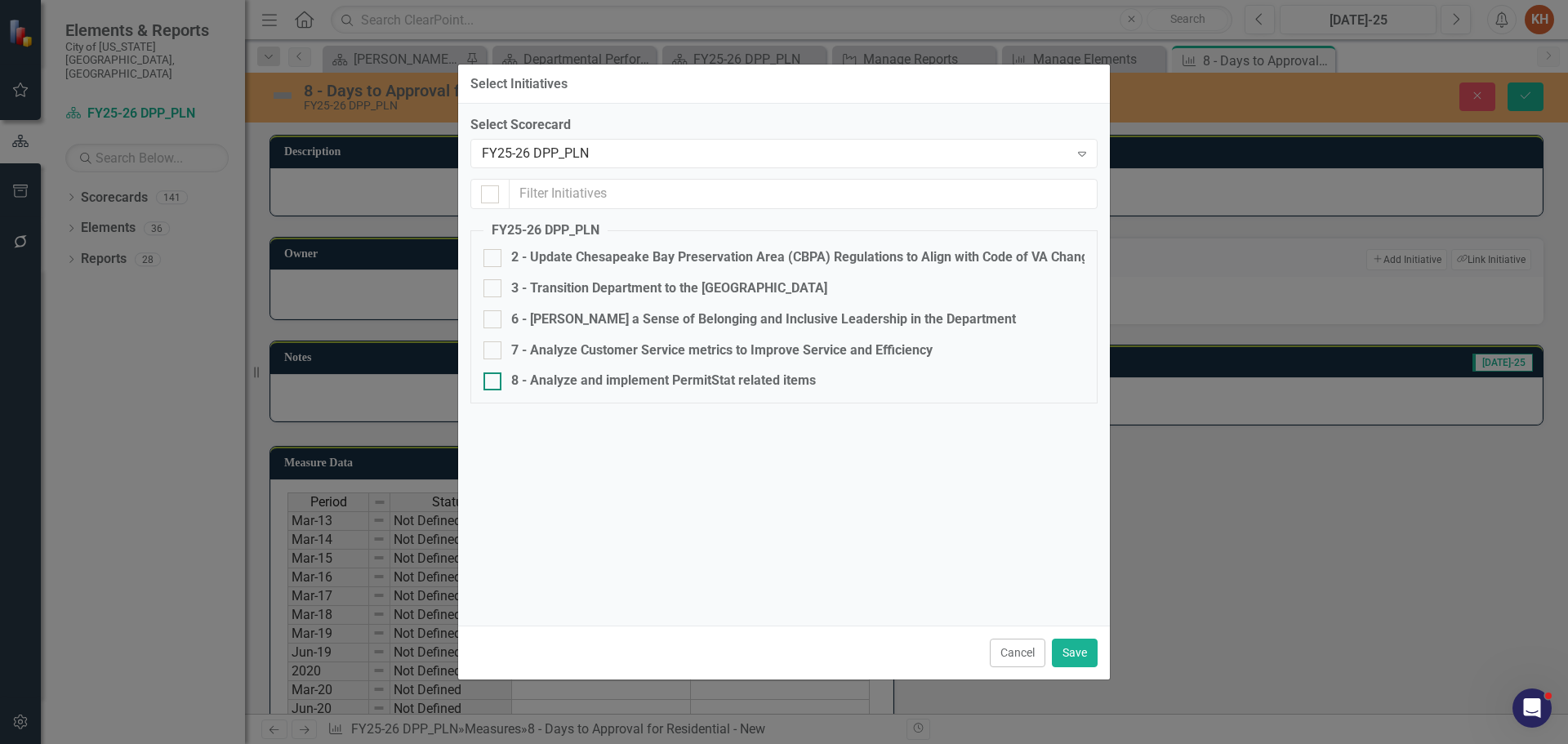
click at [503, 376] on div "8 - Analyze and implement PermitStat related items" at bounding box center [784, 380] width 601 height 19
click at [494, 376] on input "8 - Analyze and implement PermitStat related items" at bounding box center [488, 377] width 11 height 11
checkbox input "true"
click at [1066, 648] on button "Save" at bounding box center [1075, 652] width 46 height 28
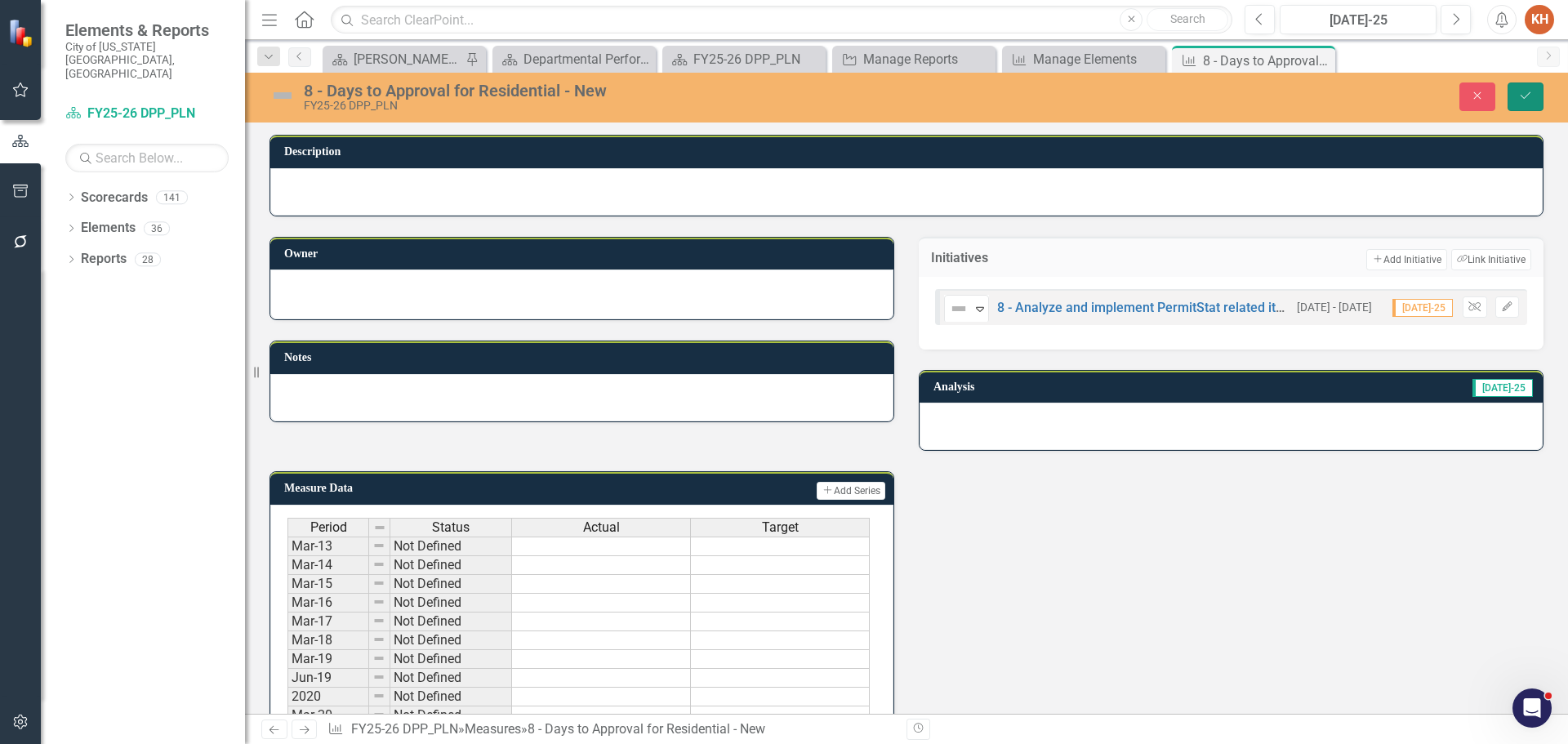
click at [1524, 96] on icon "Save" at bounding box center [1526, 96] width 15 height 12
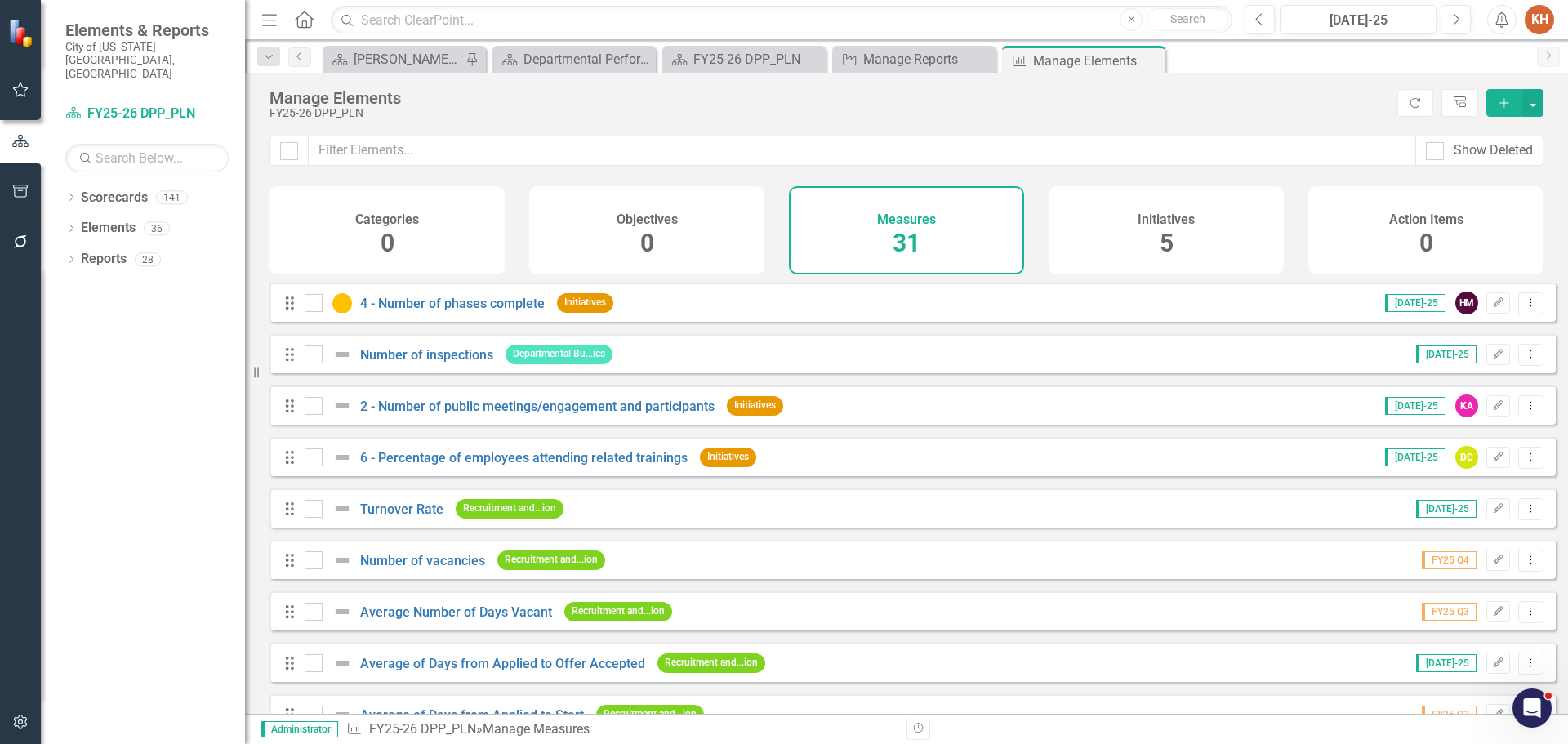
click at [0, 0] on icon "Close" at bounding box center [0, 0] width 0 height 0
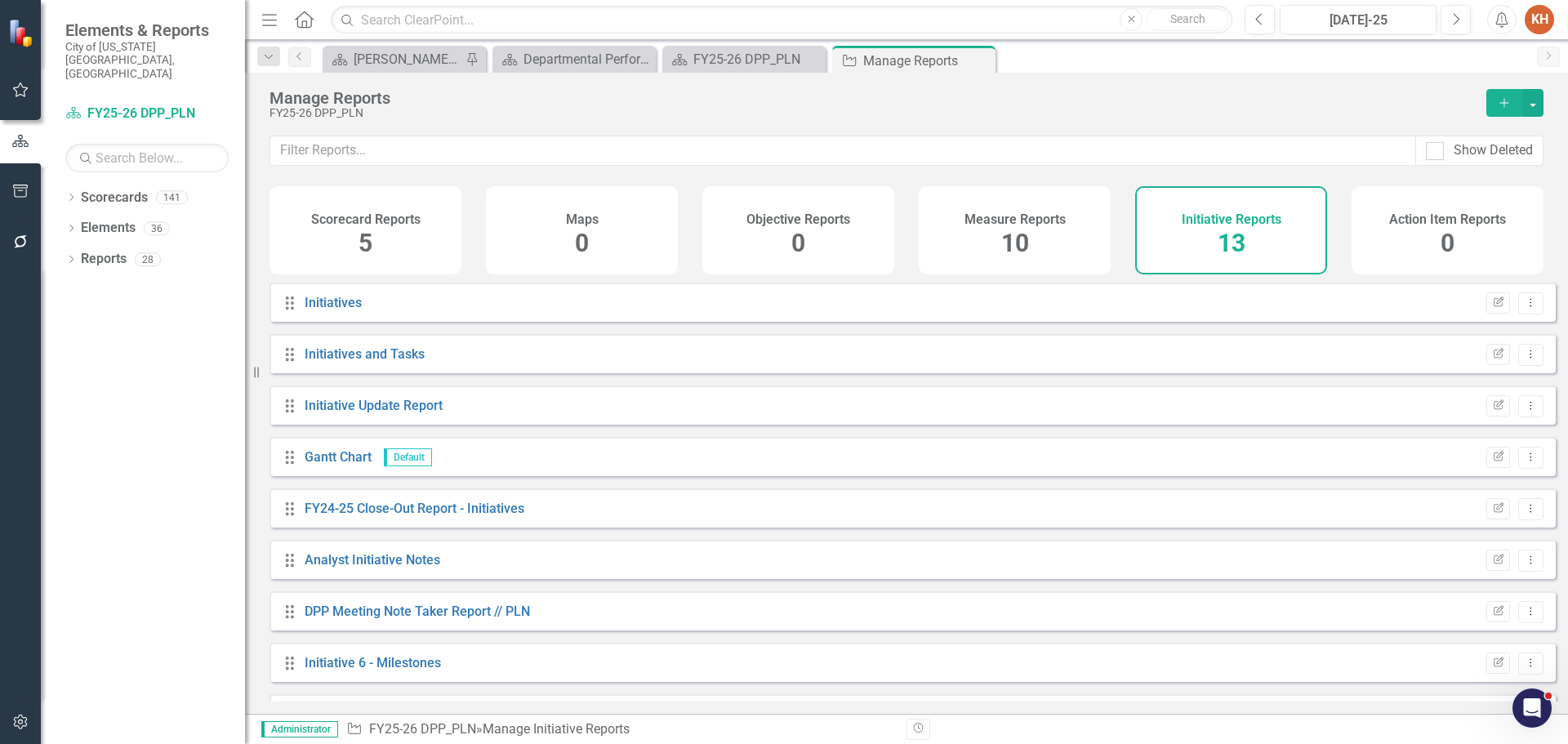
click at [1021, 229] on span "10" at bounding box center [1015, 243] width 28 height 28
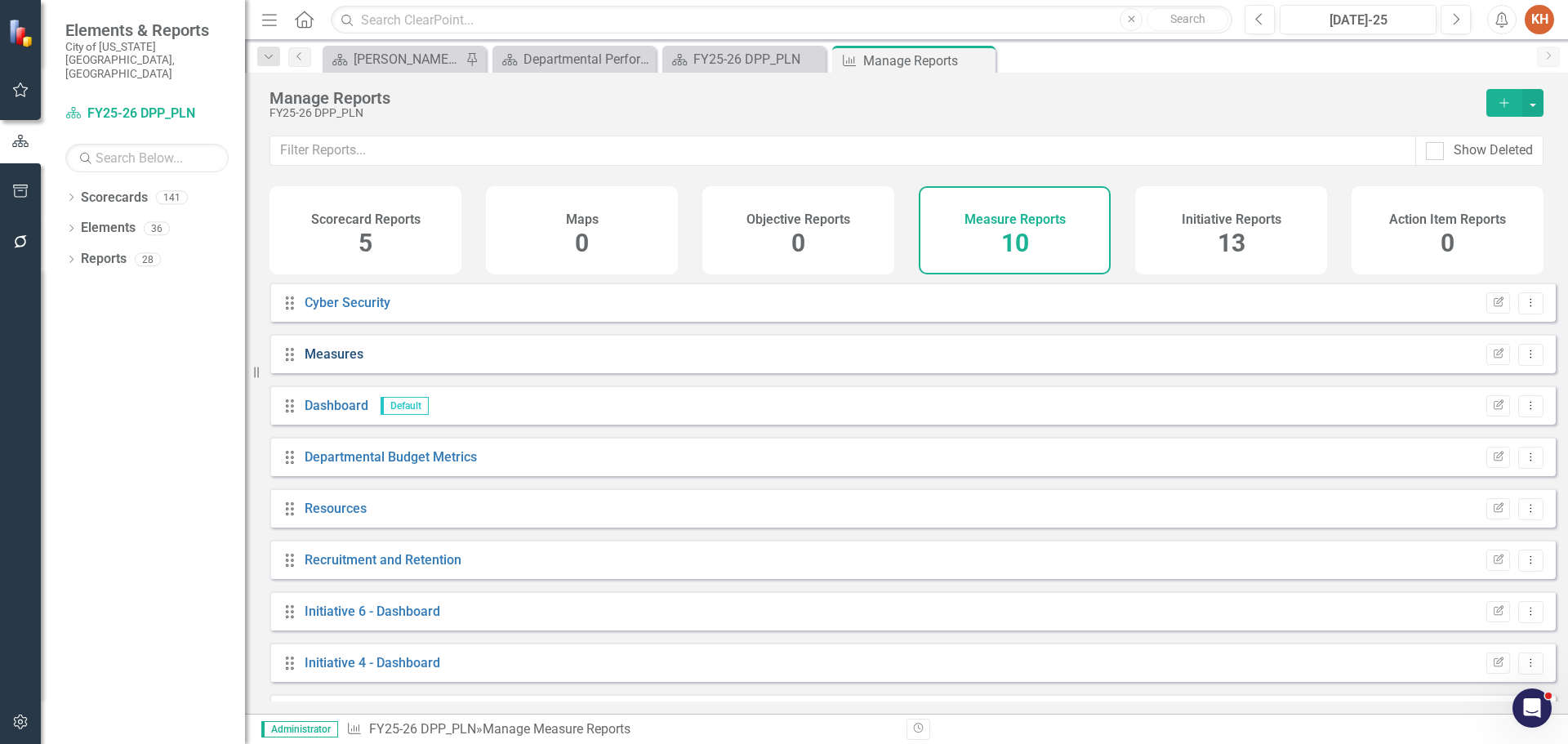
click at [344, 362] on link "Measures" at bounding box center [334, 354] width 58 height 16
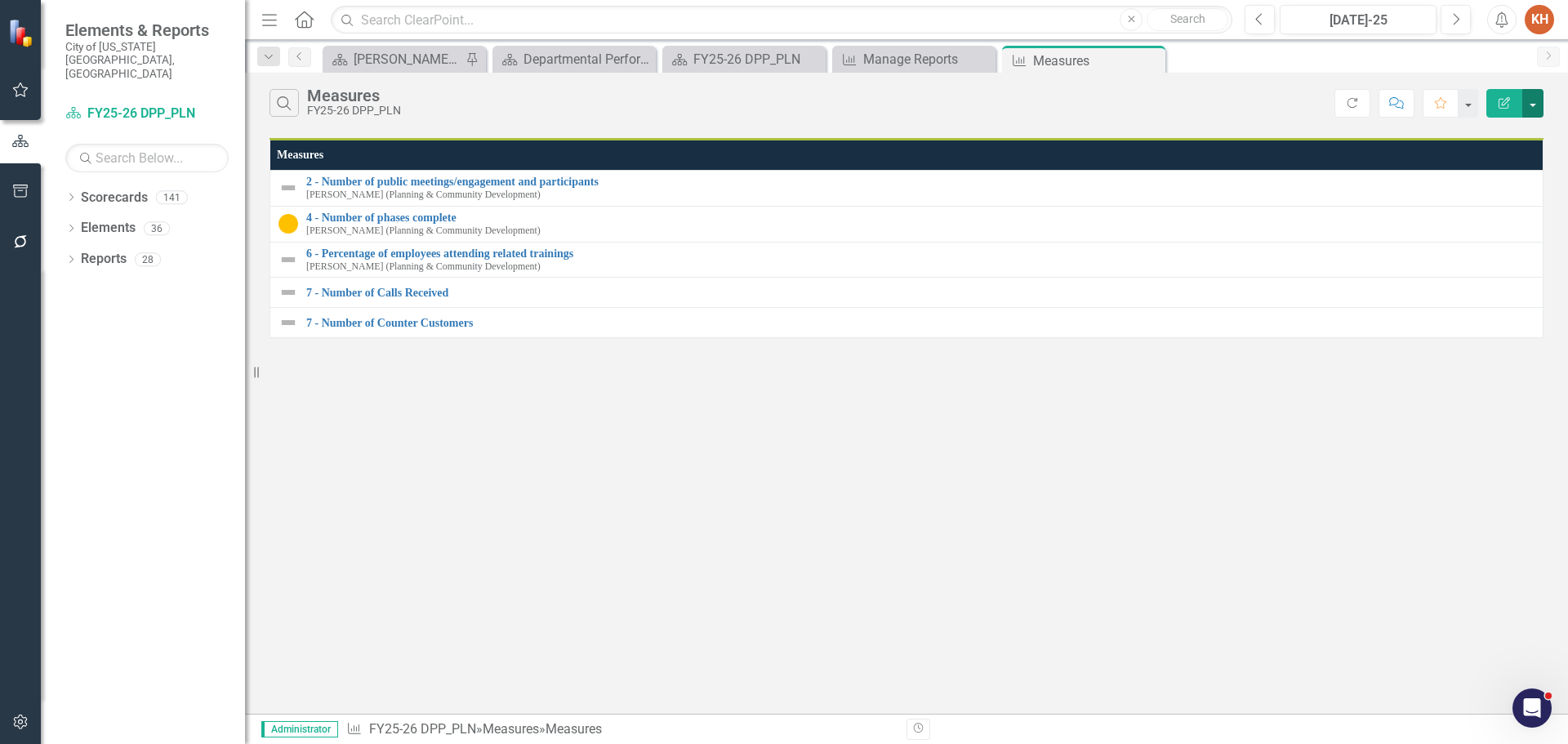
click at [1535, 103] on button "button" at bounding box center [1532, 103] width 21 height 28
click at [1489, 132] on link "Edit Report Edit Report" at bounding box center [1478, 133] width 129 height 30
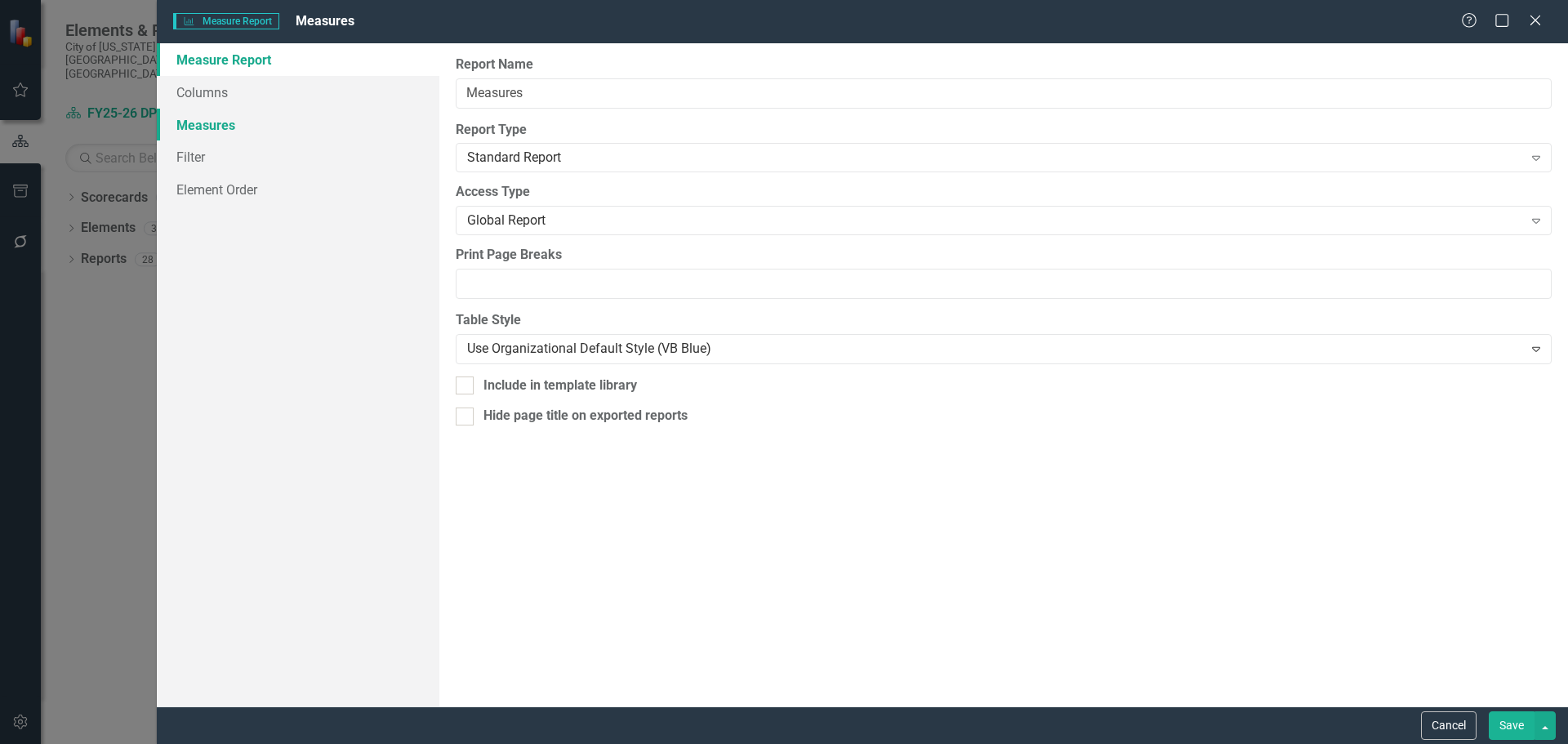
click at [213, 127] on link "Measures" at bounding box center [298, 124] width 283 height 33
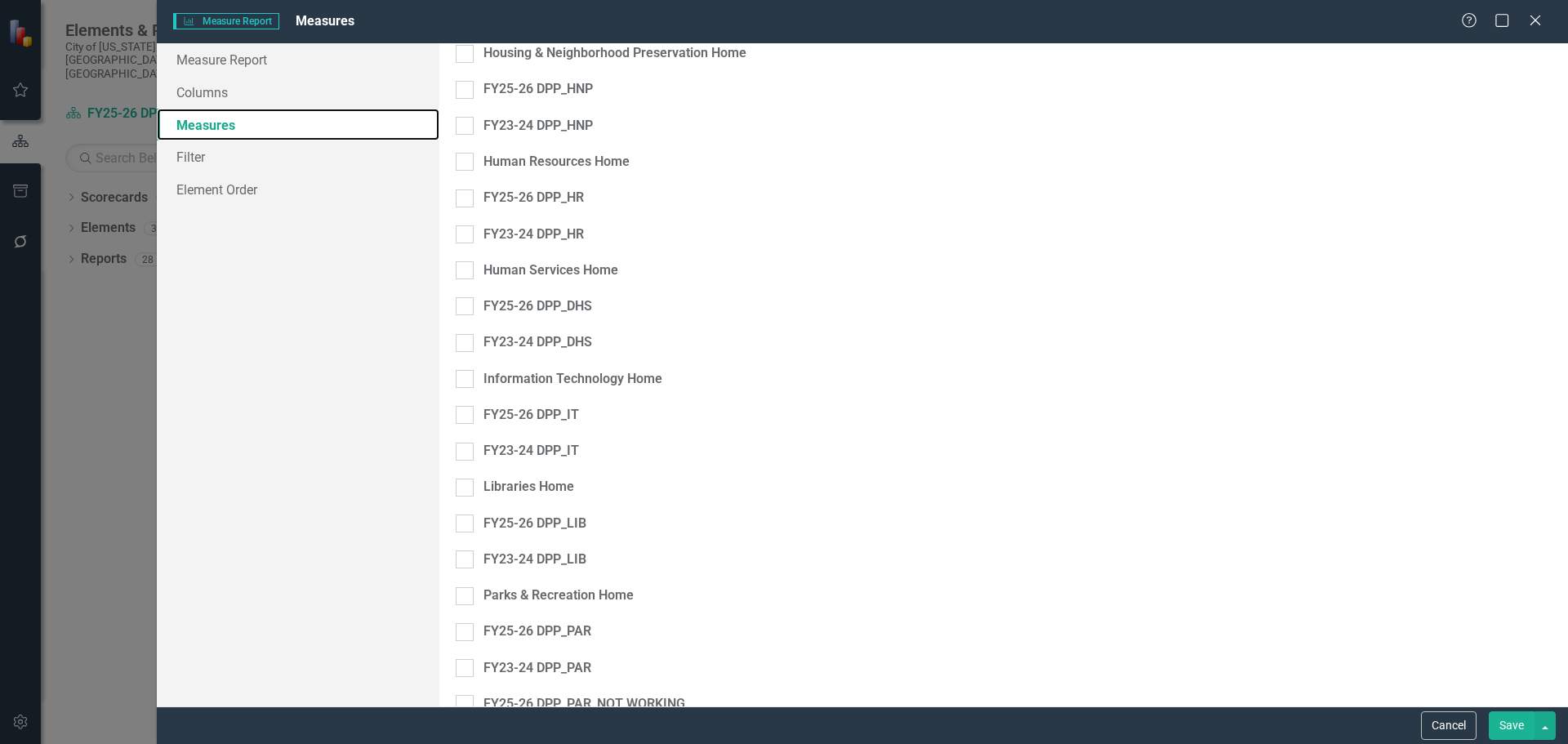
scroll to position [2123, 0]
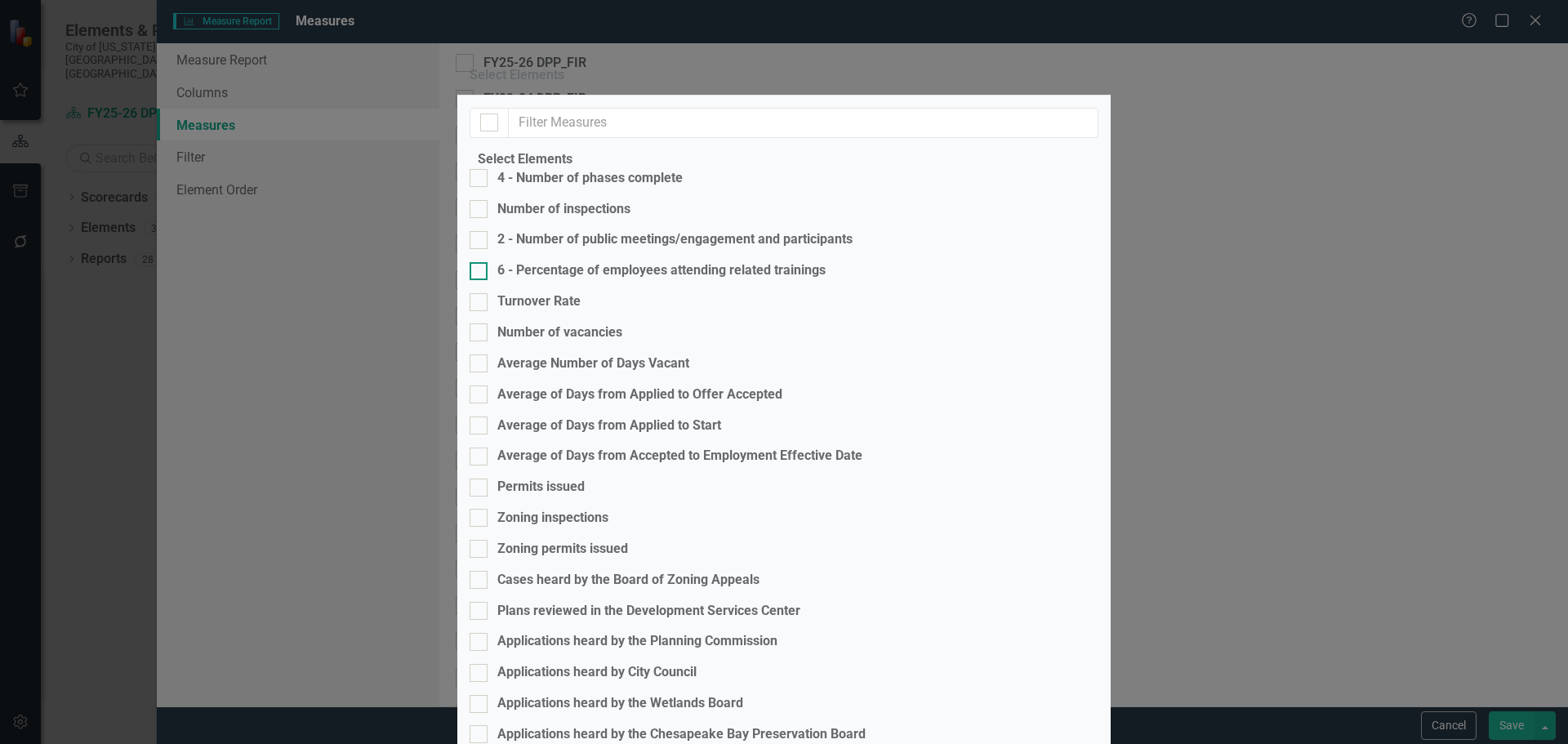
scroll to position [0, 0]
click at [481, 179] on input "4 - Number of phases complete" at bounding box center [475, 174] width 11 height 11
checkbox input "true"
drag, startPoint x: 500, startPoint y: 303, endPoint x: 507, endPoint y: 309, distance: 9.2
click at [487, 280] on div at bounding box center [479, 271] width 18 height 18
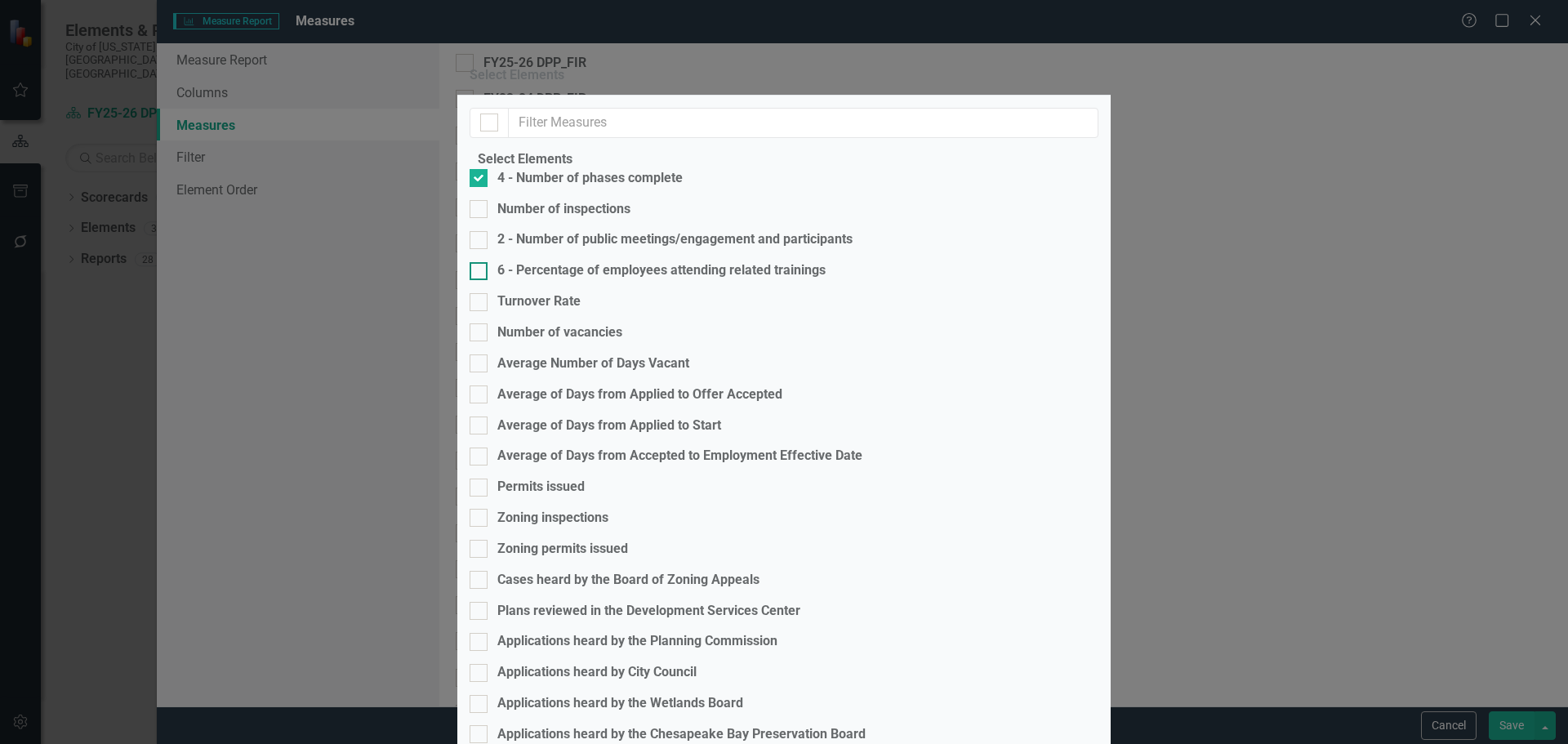
click at [481, 273] on input "6 - Percentage of employees attending related trainings" at bounding box center [475, 267] width 11 height 11
checkbox input "true"
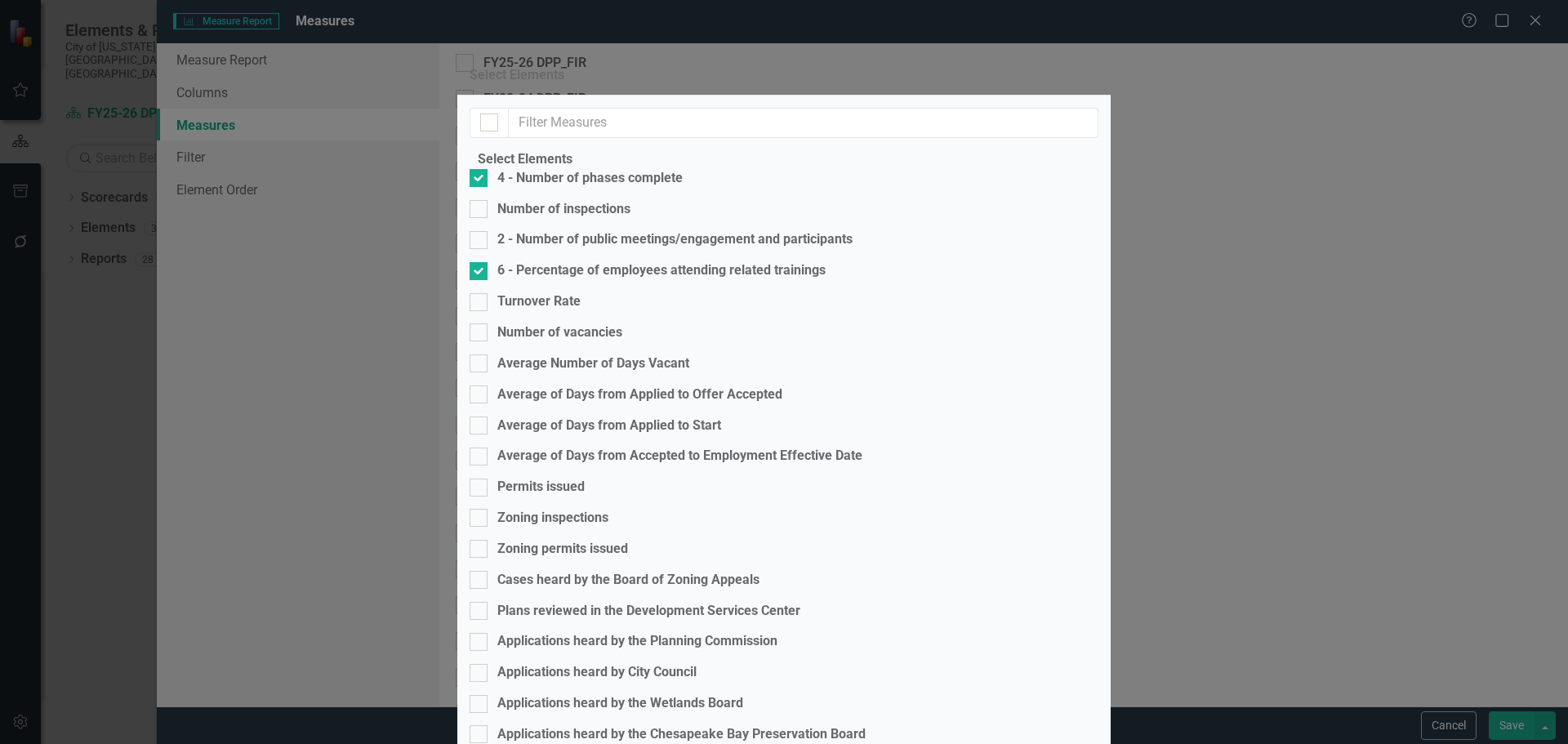
checkbox input "true"
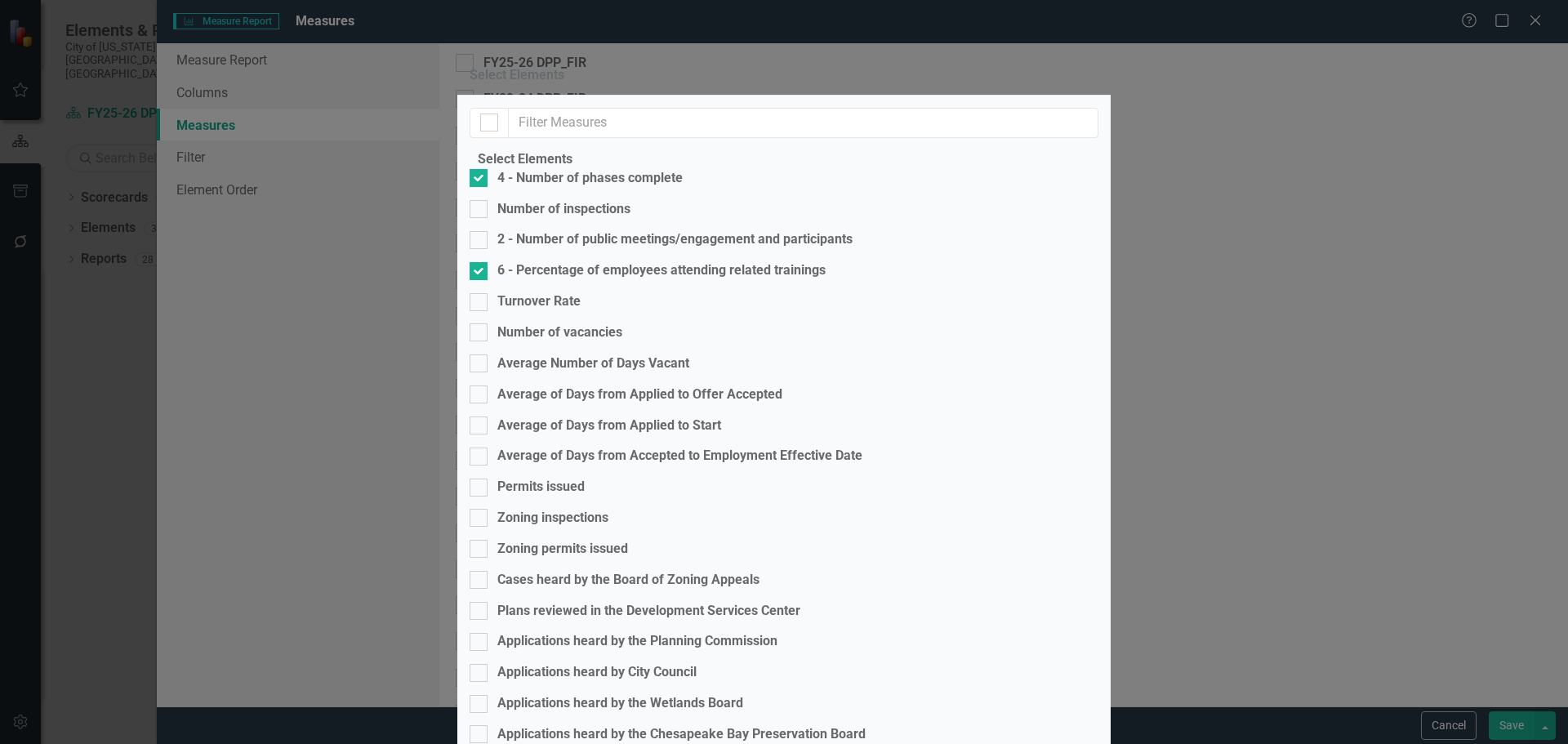
checkbox input "true"
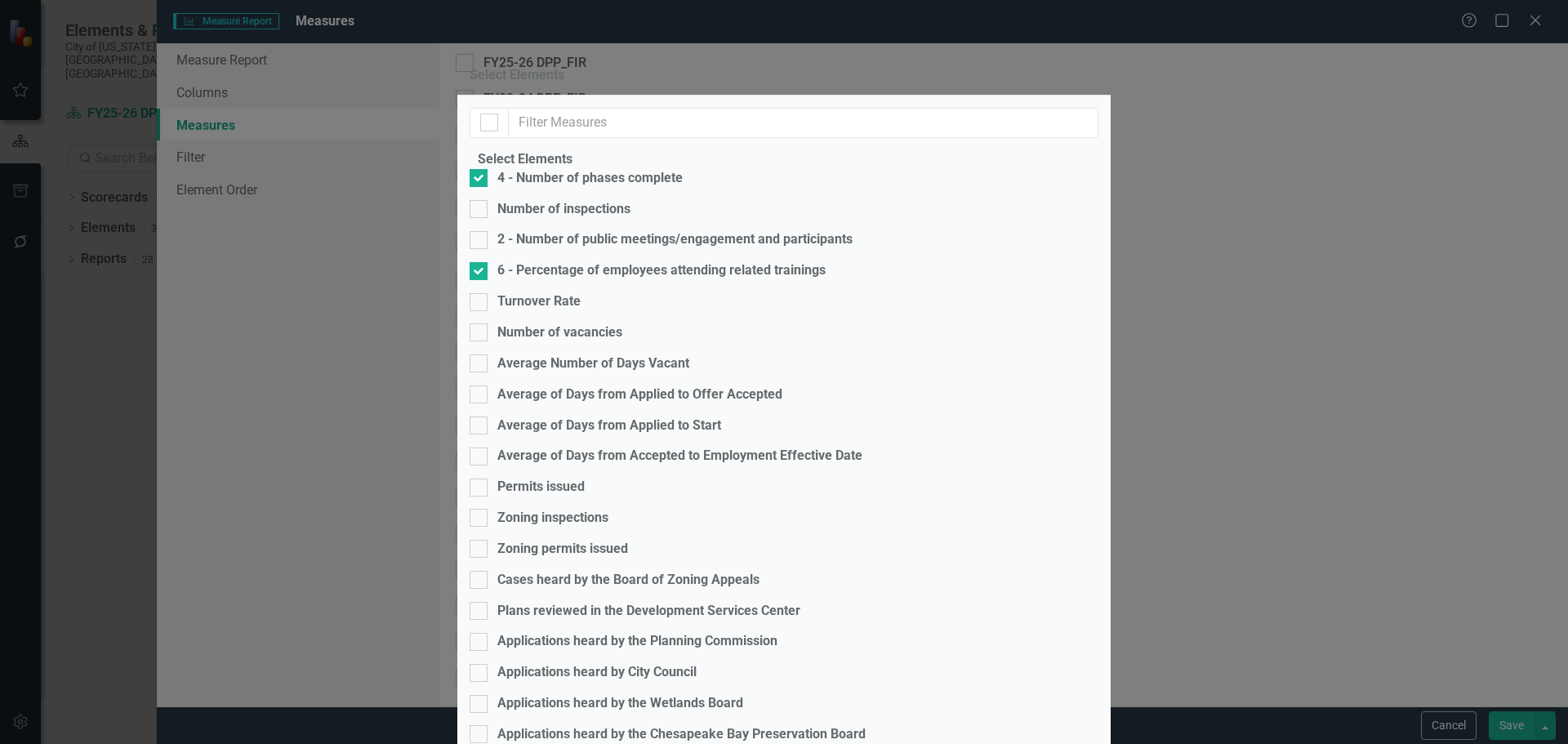
checkbox input "true"
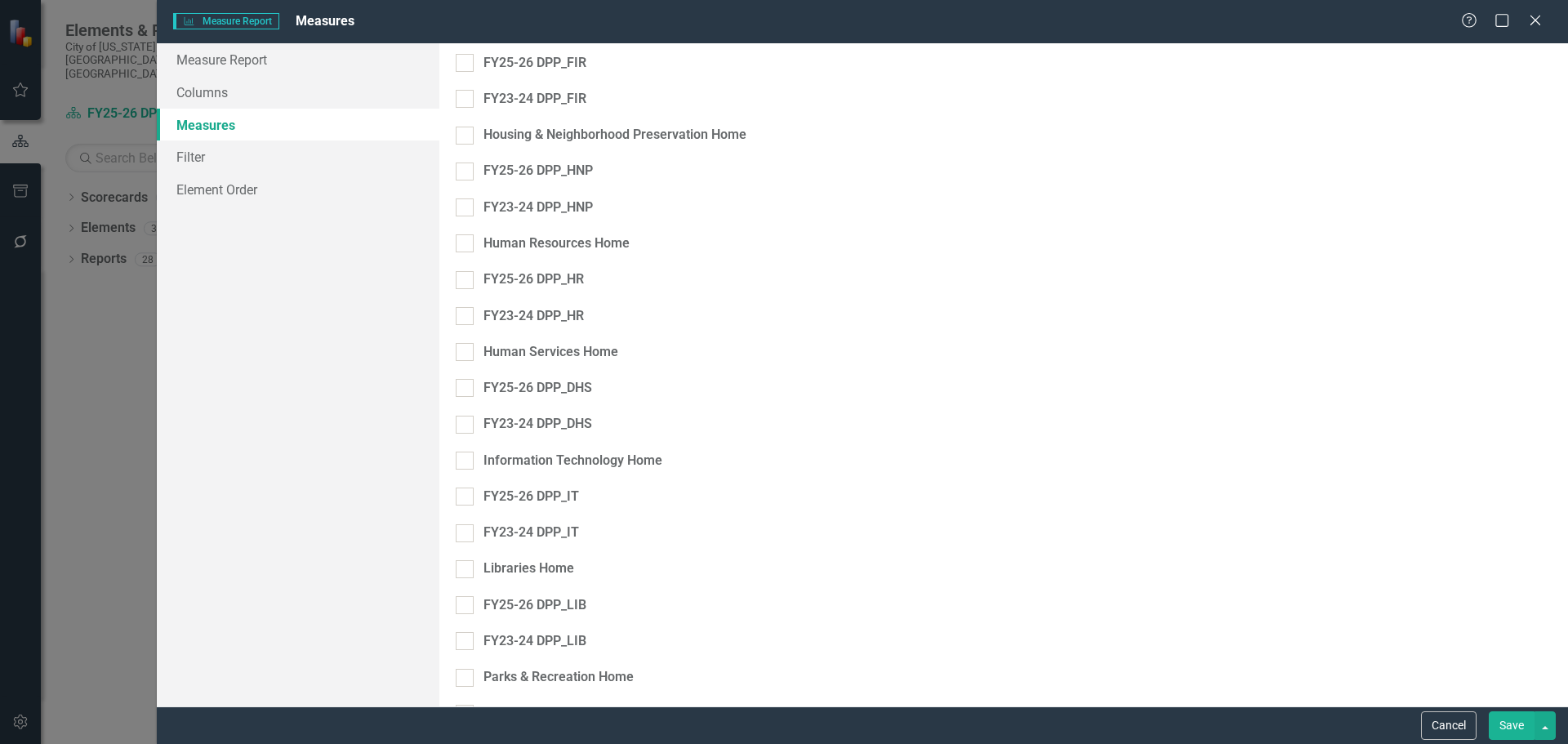
click at [1505, 733] on button "Save" at bounding box center [1511, 726] width 46 height 28
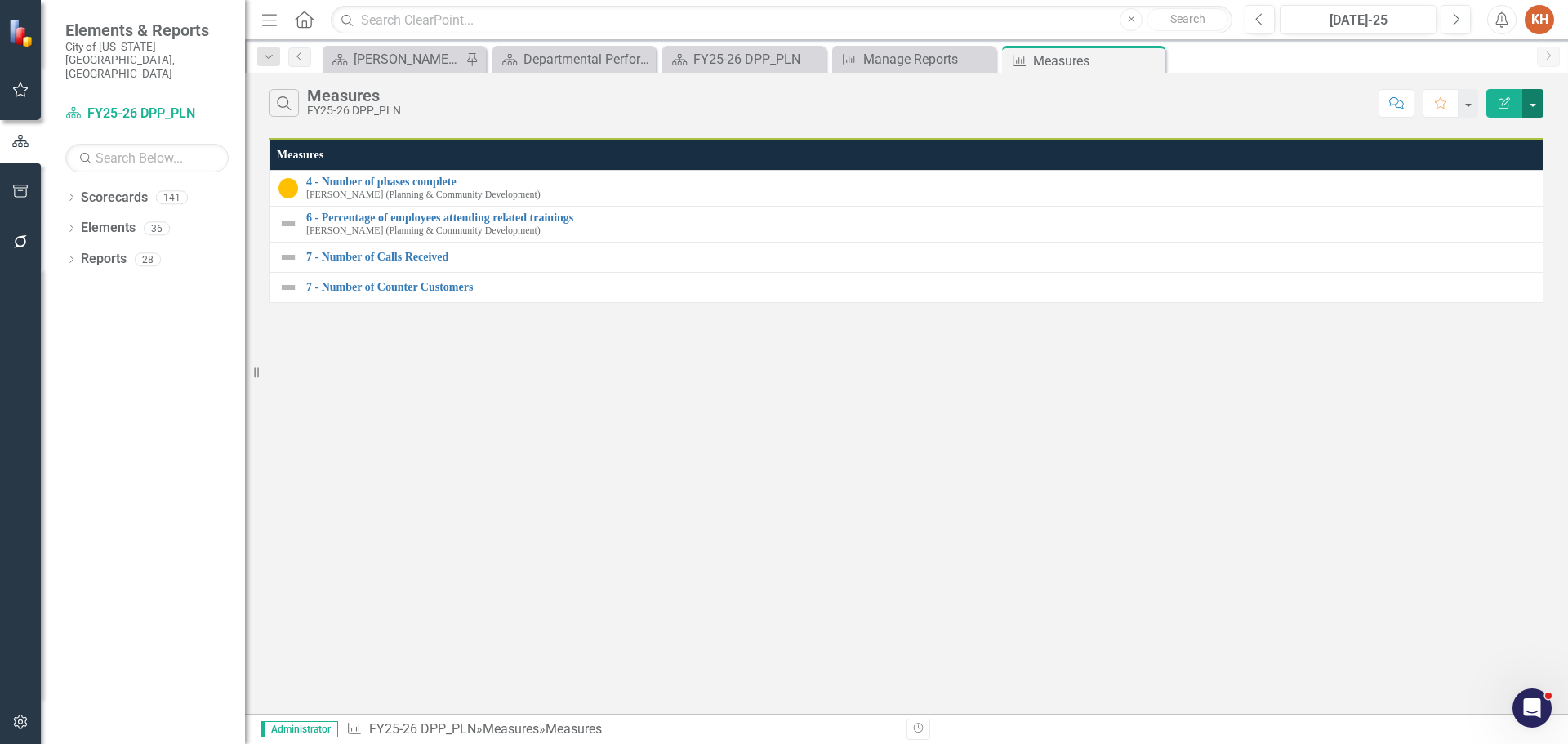
click at [1528, 101] on button "button" at bounding box center [1532, 103] width 21 height 28
click at [1500, 132] on link "Edit Report Edit Report" at bounding box center [1478, 133] width 129 height 30
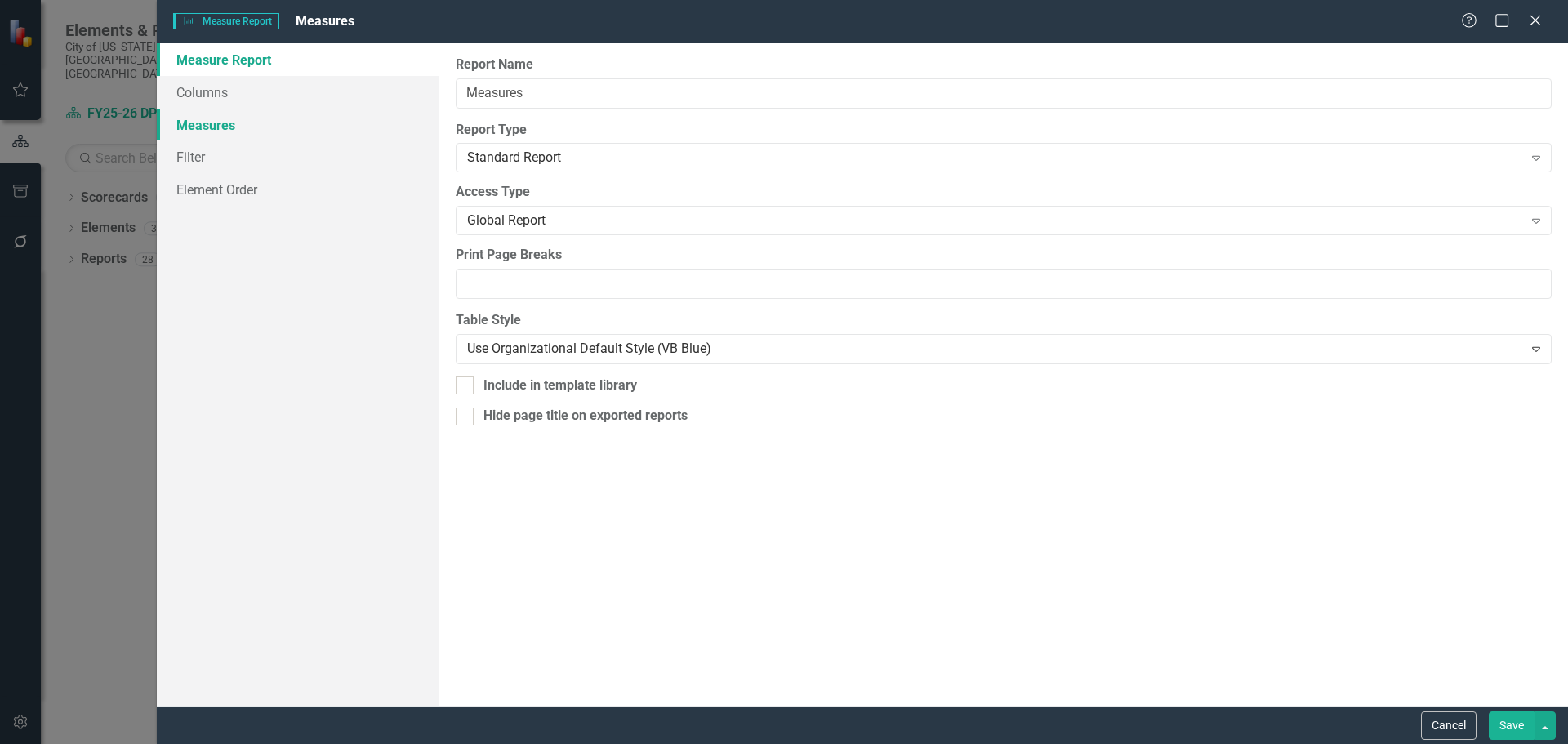
click at [236, 127] on link "Measures" at bounding box center [298, 124] width 283 height 33
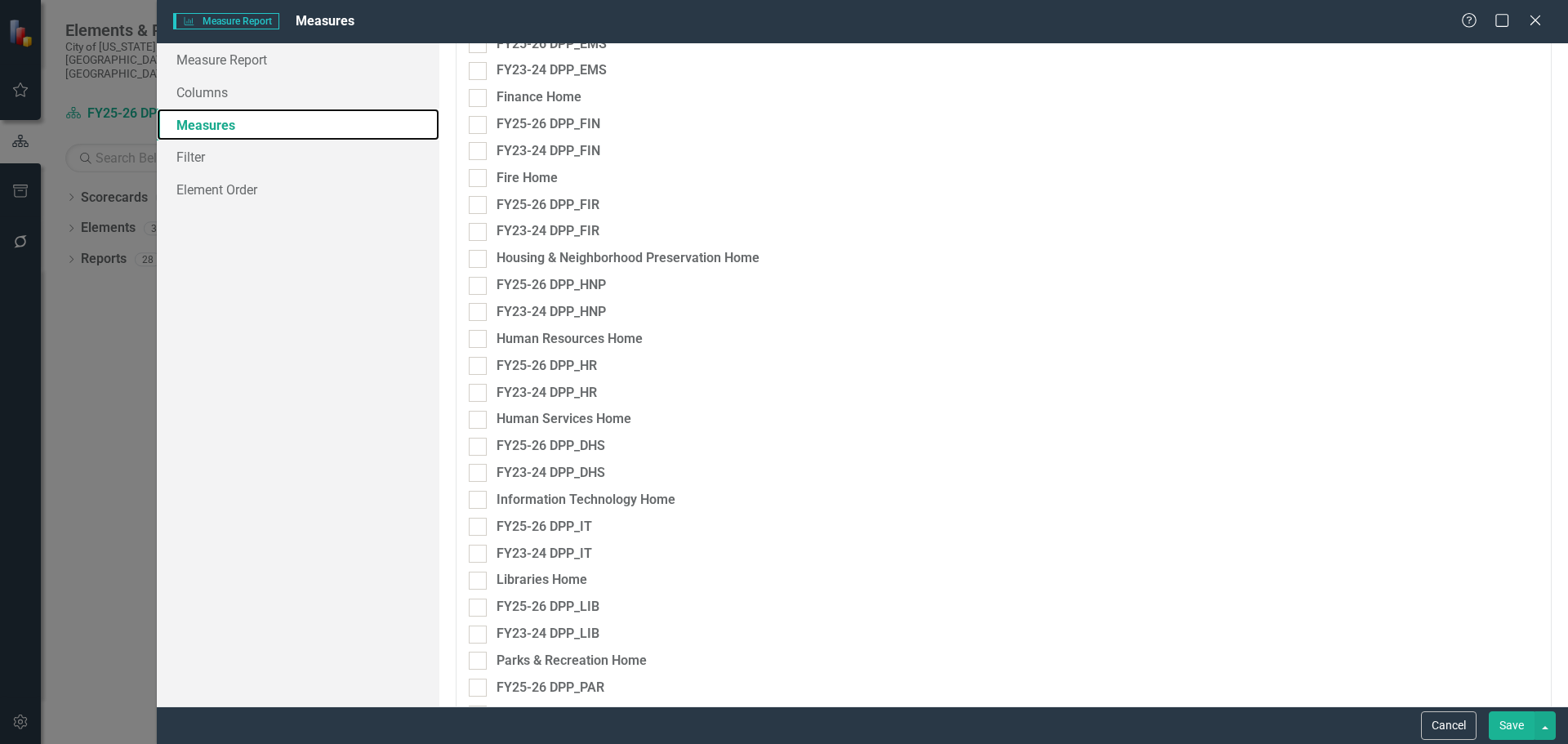
scroll to position [2041, 0]
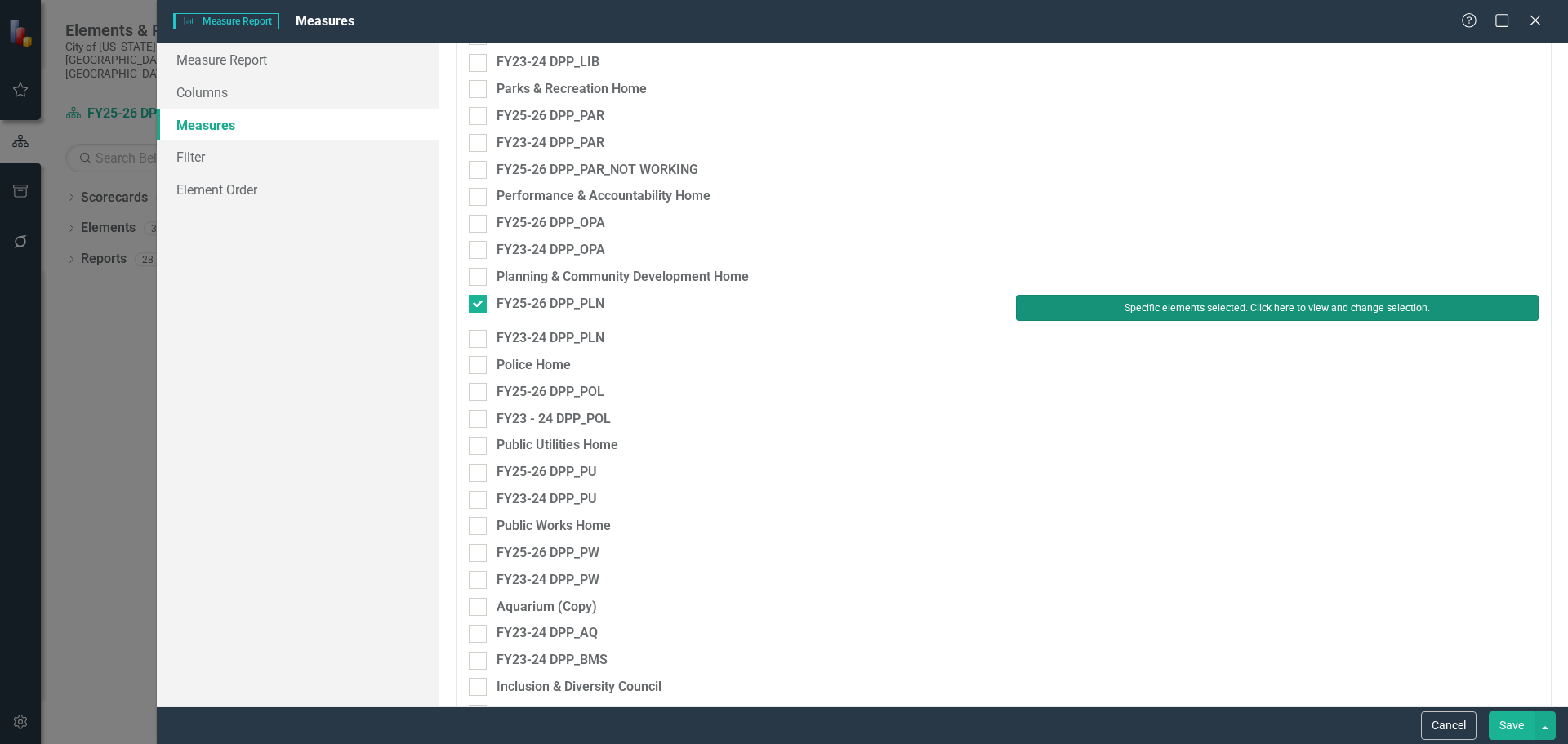
click at [1076, 304] on button "Specific elements selected. Click here to view and change selection." at bounding box center [1278, 307] width 522 height 26
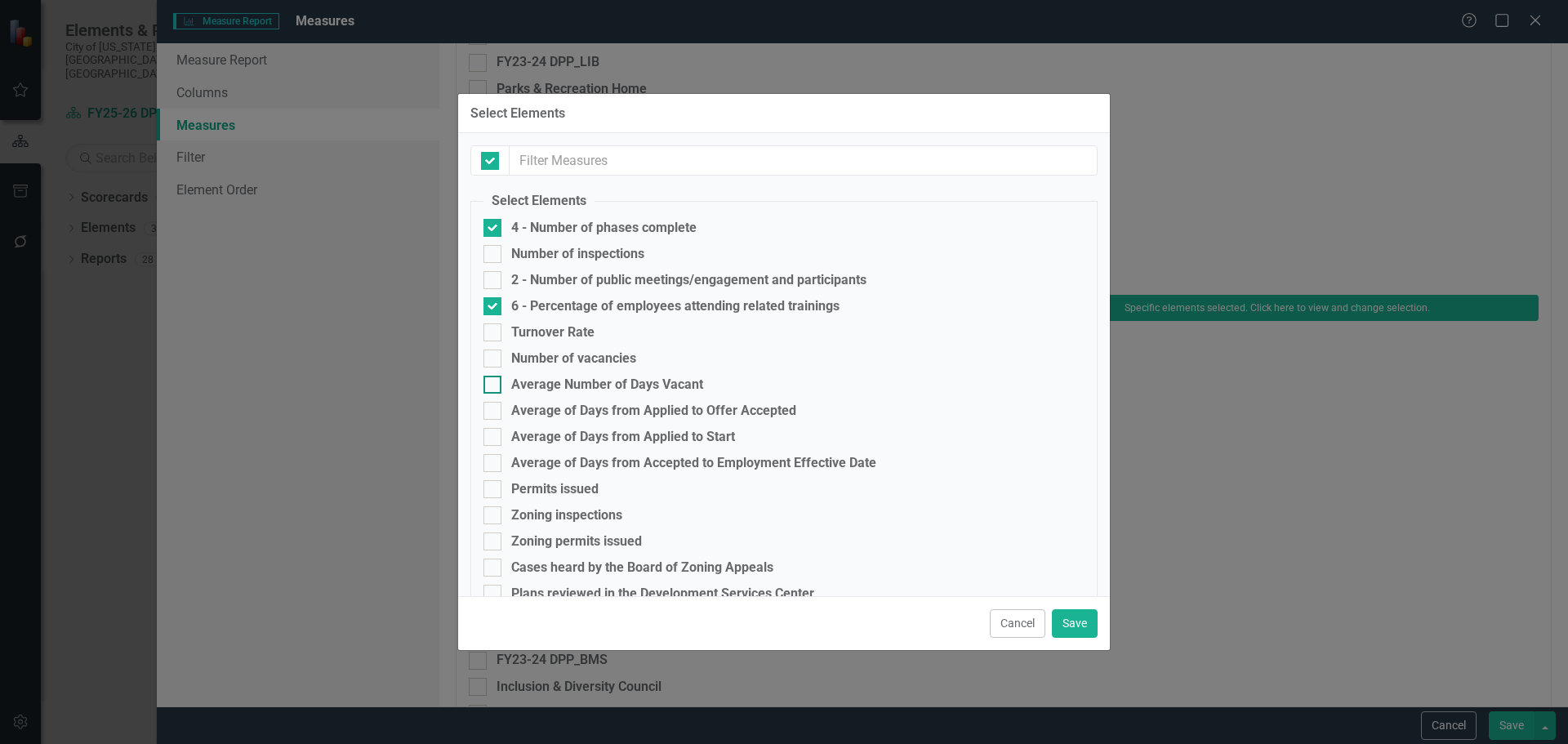
checkbox input "false"
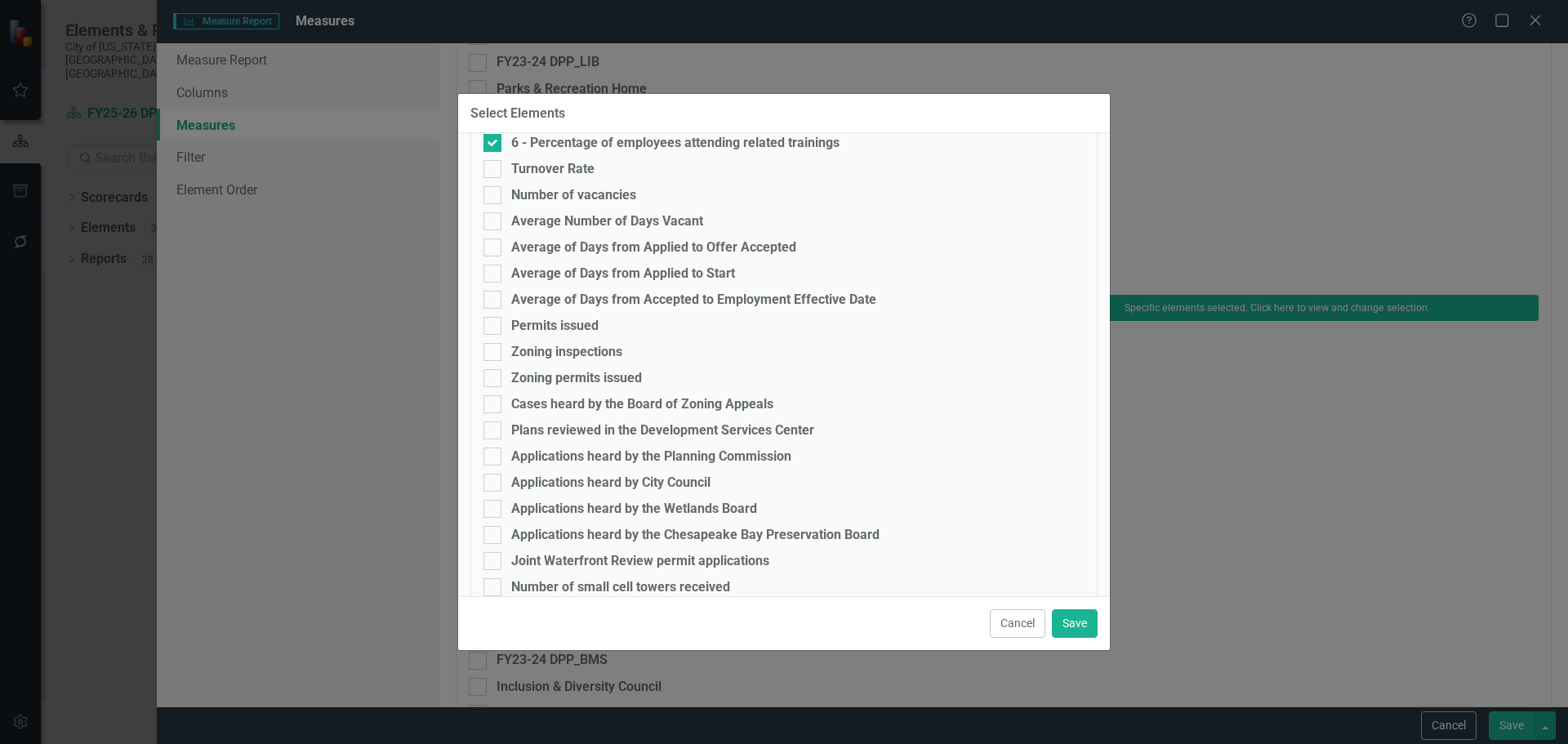
scroll to position [445, 0]
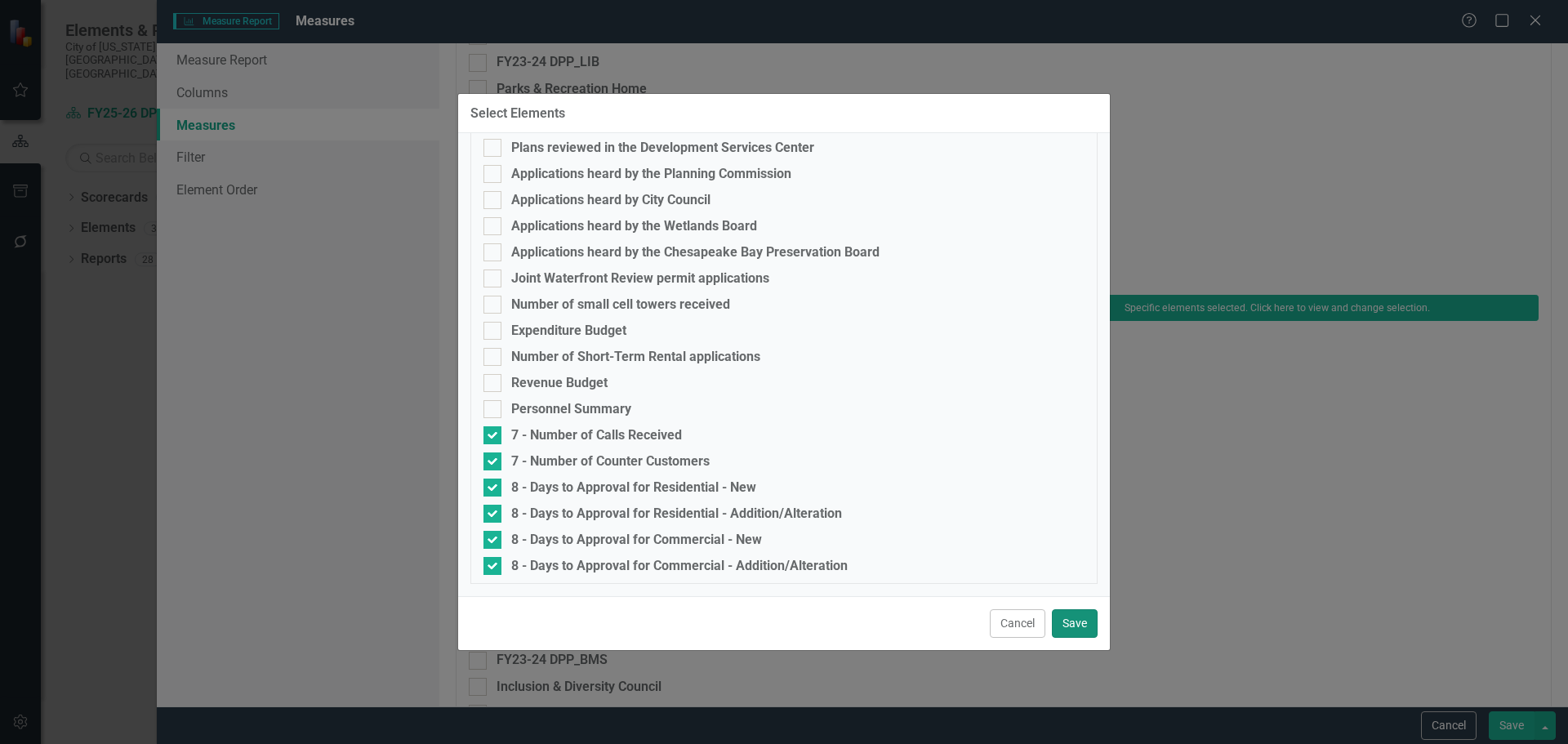
click at [1076, 629] on button "Save" at bounding box center [1075, 623] width 46 height 28
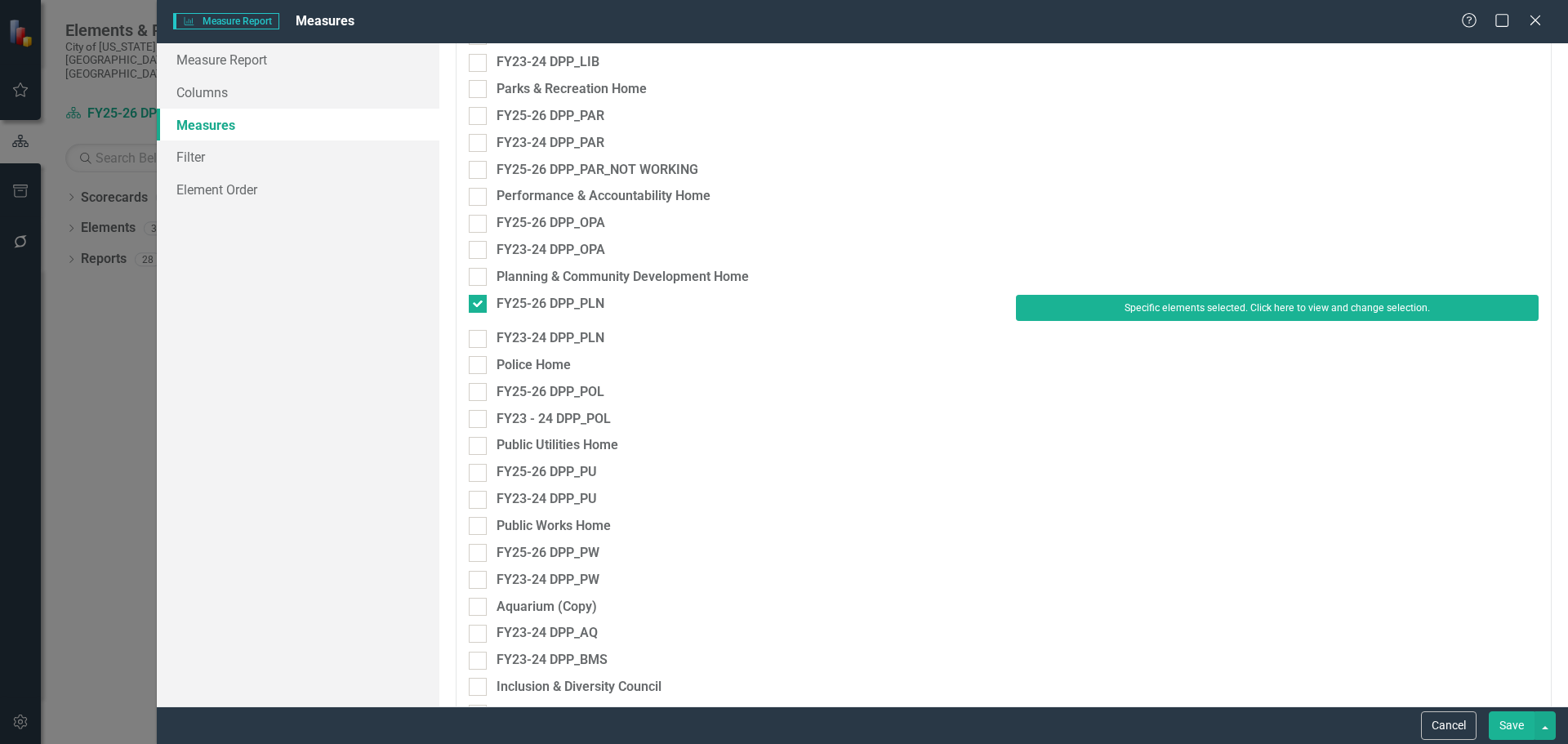
click at [1505, 719] on button "Save" at bounding box center [1511, 726] width 46 height 28
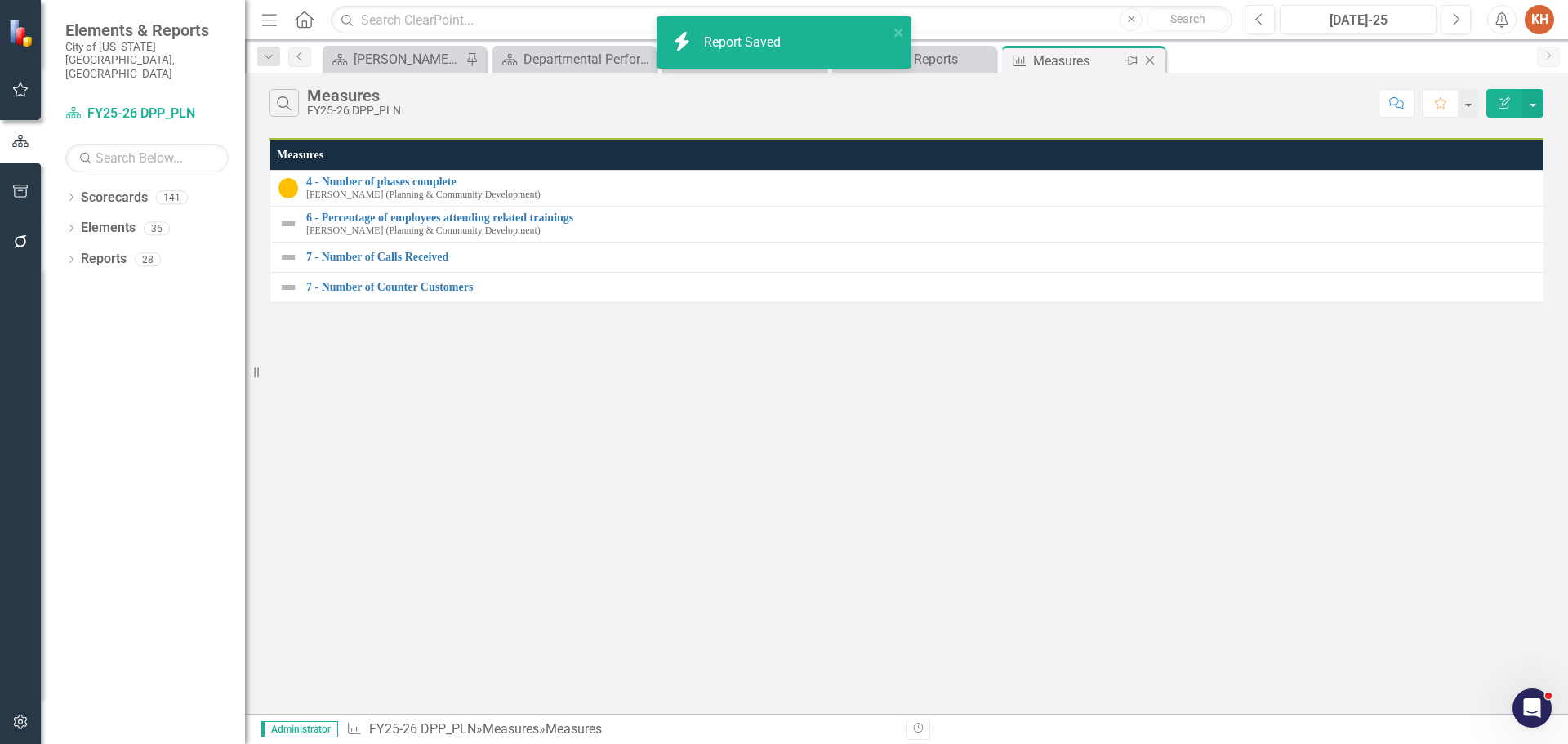
click at [1151, 58] on icon "Close" at bounding box center [1150, 61] width 17 height 13
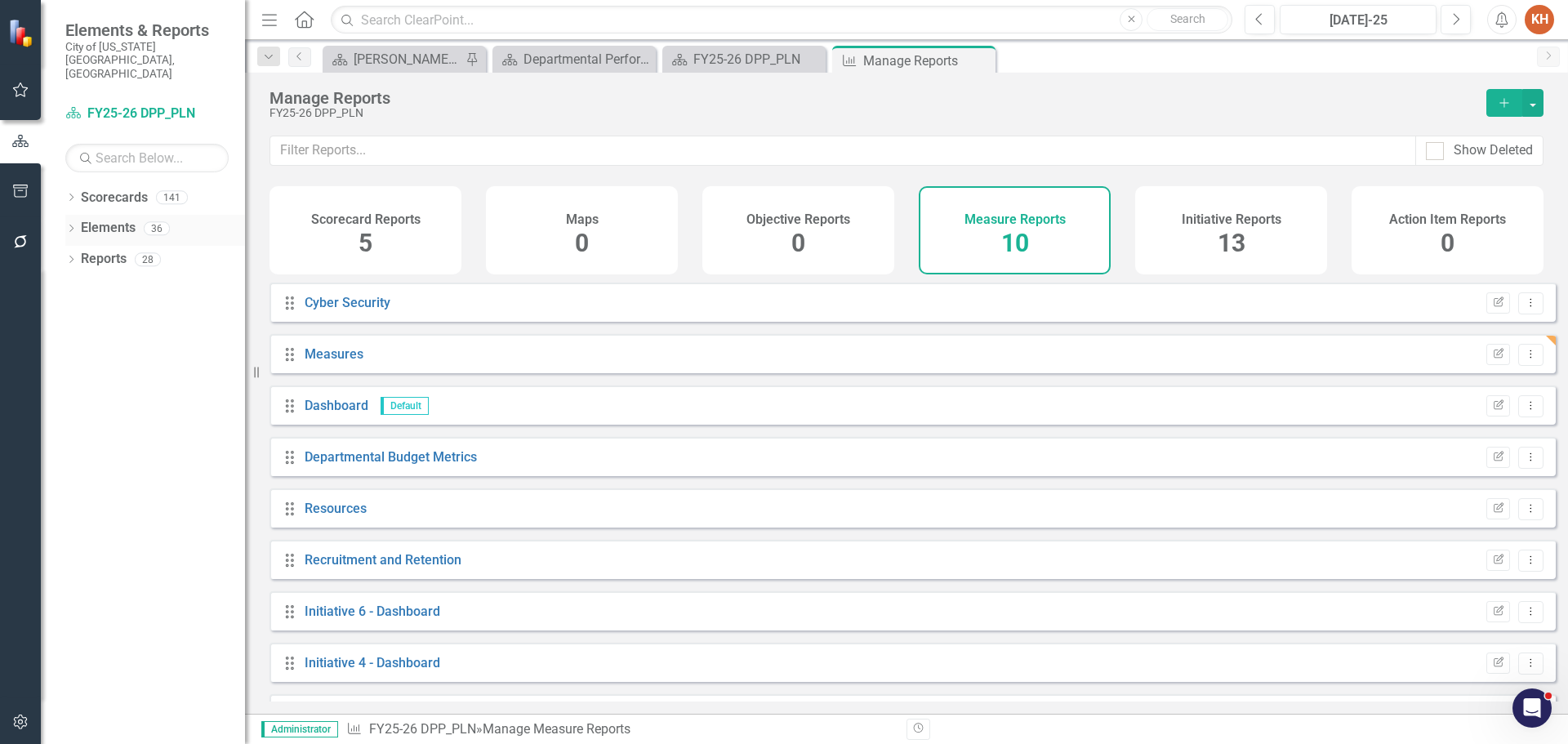
click at [103, 219] on link "Elements" at bounding box center [108, 228] width 55 height 19
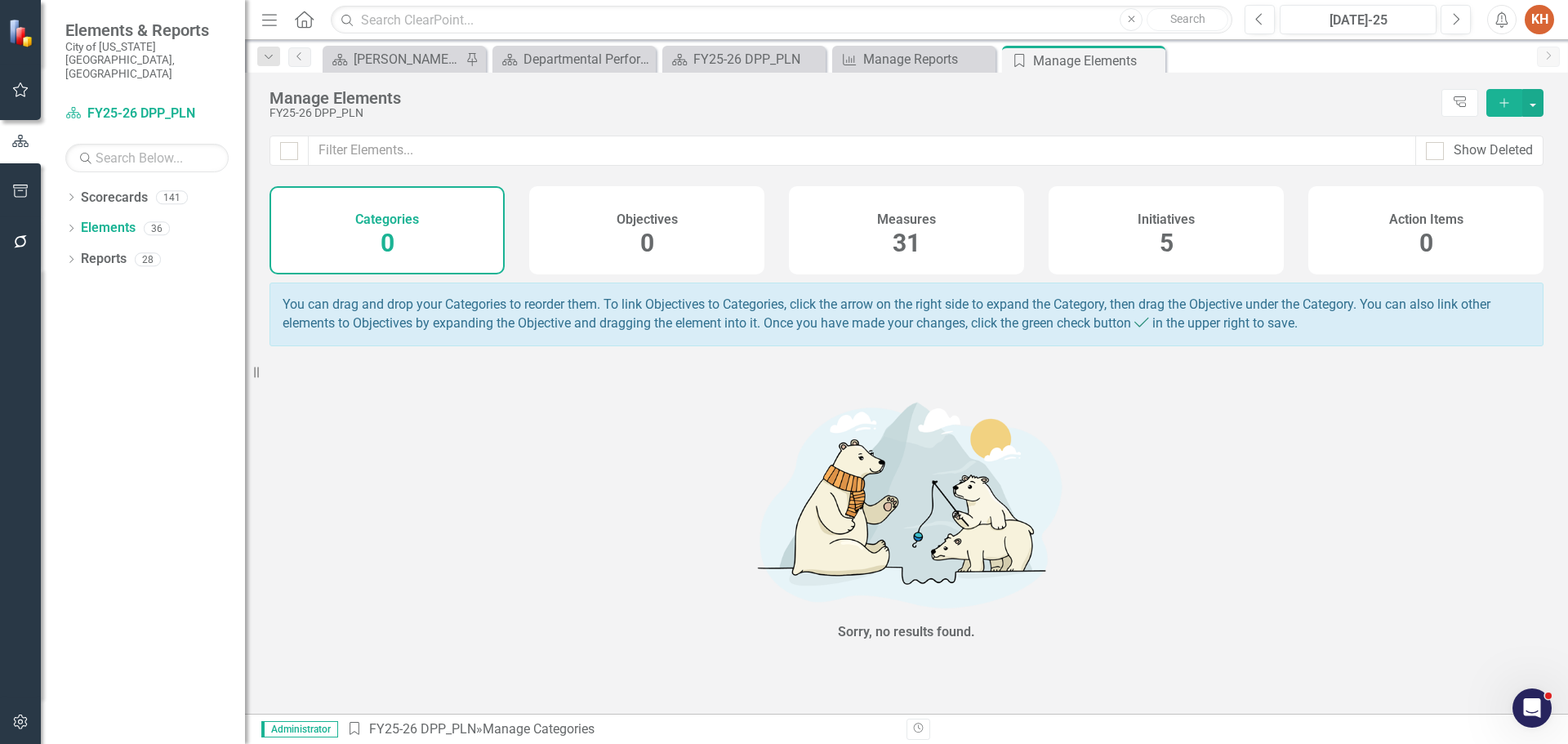
click at [920, 224] on h4 "Measures" at bounding box center [906, 219] width 58 height 15
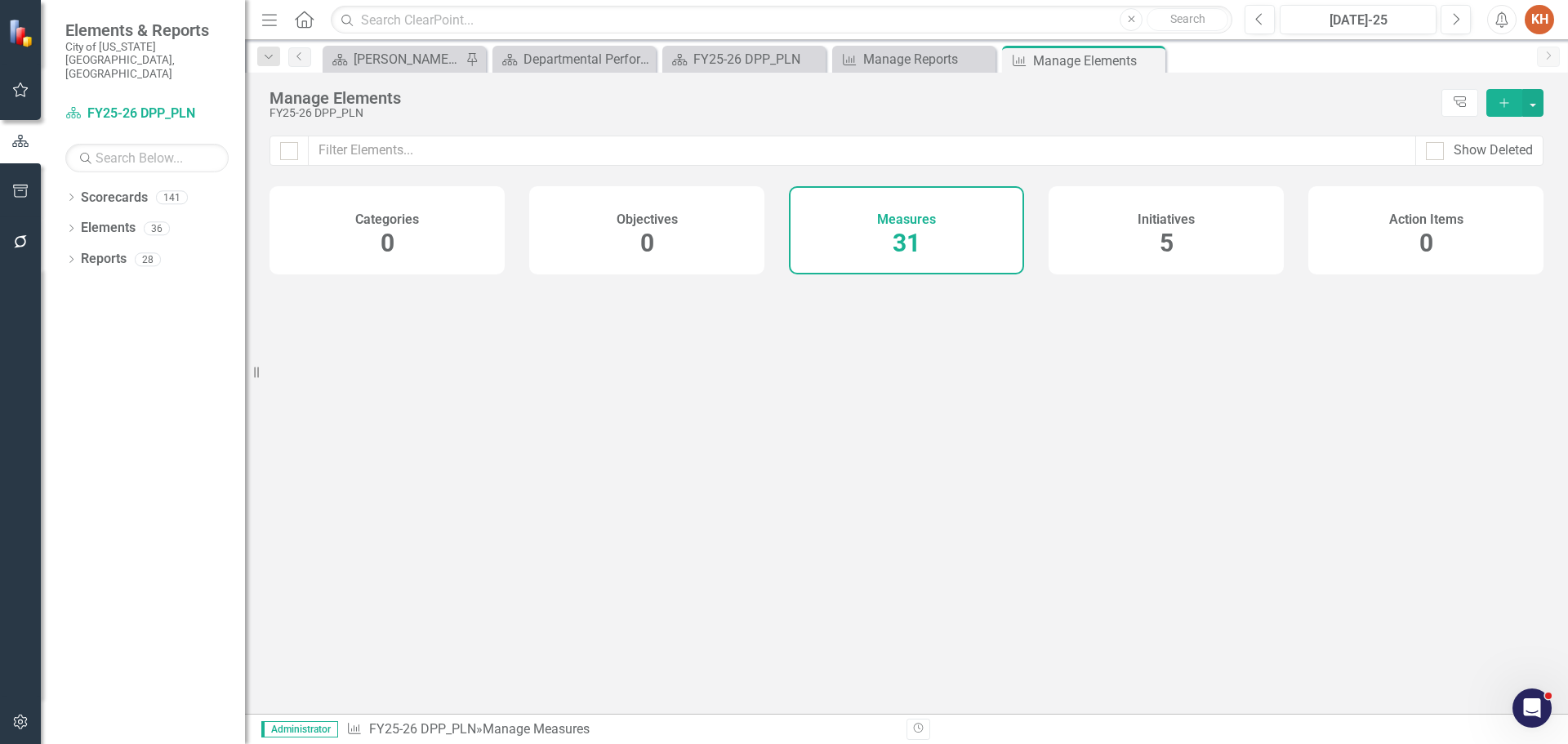
checkbox input "false"
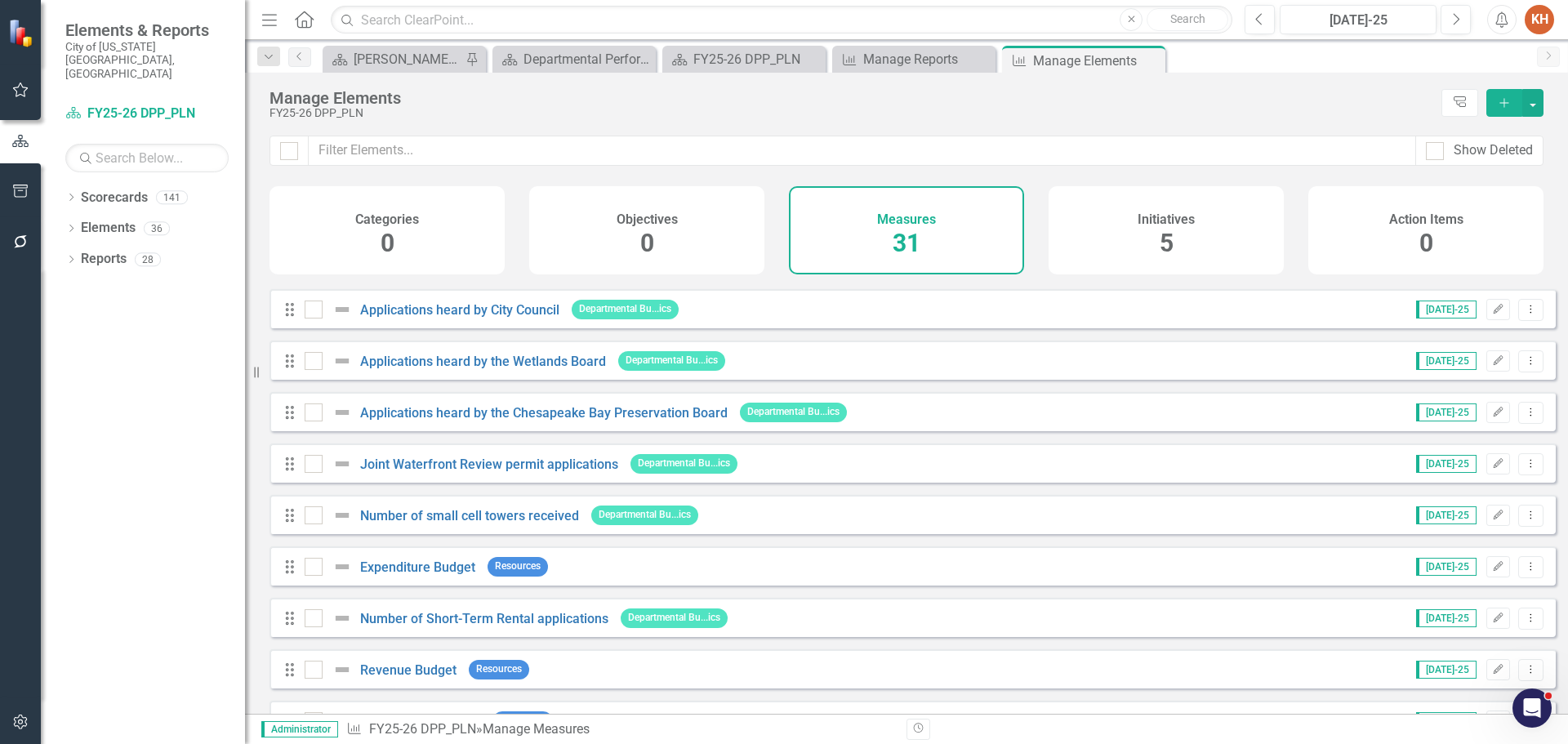
scroll to position [1175, 0]
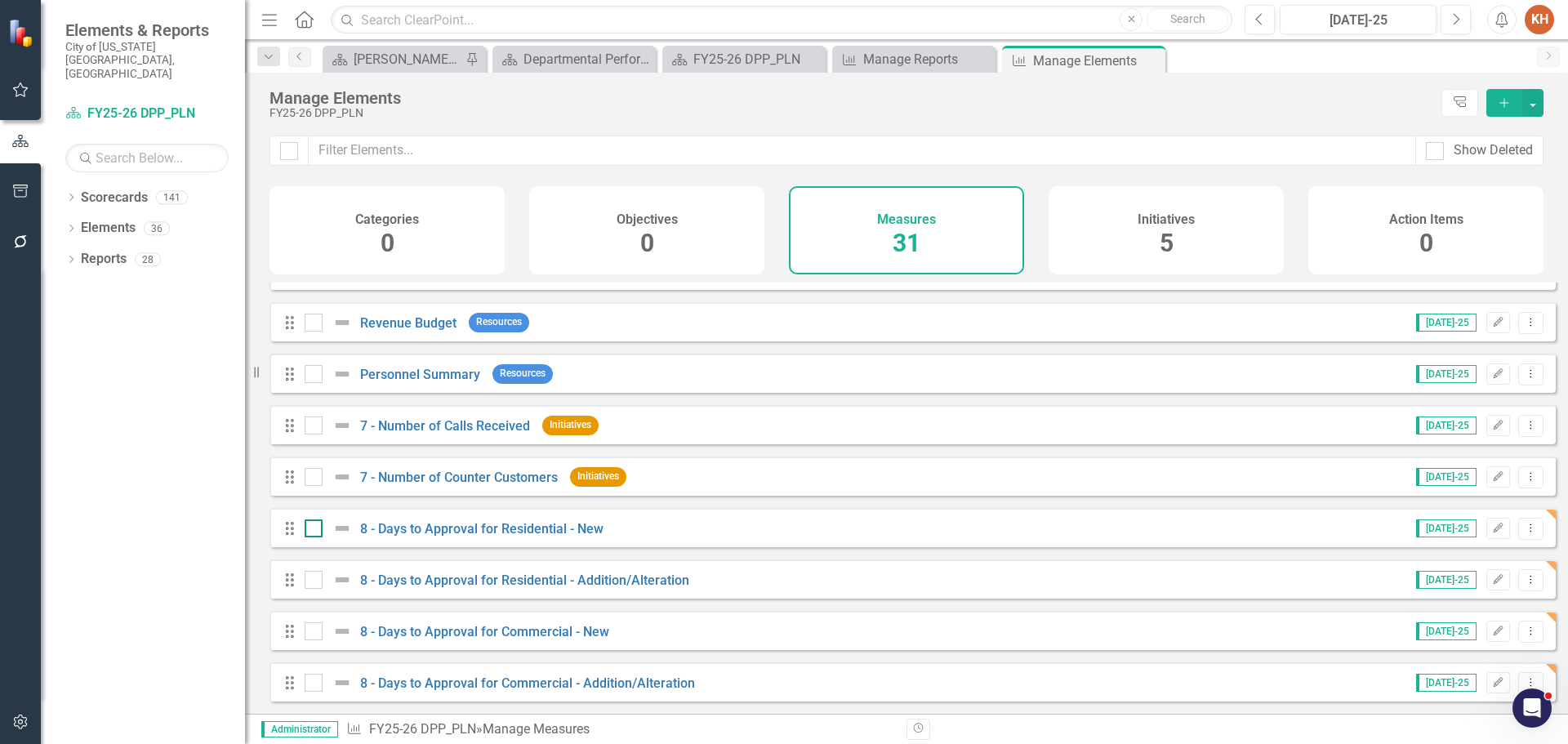
click at [312, 527] on input "checkbox" at bounding box center [310, 525] width 11 height 11
checkbox input "true"
click at [314, 576] on input "checkbox" at bounding box center [310, 576] width 11 height 11
checkbox input "true"
click at [317, 635] on div at bounding box center [314, 631] width 18 height 18
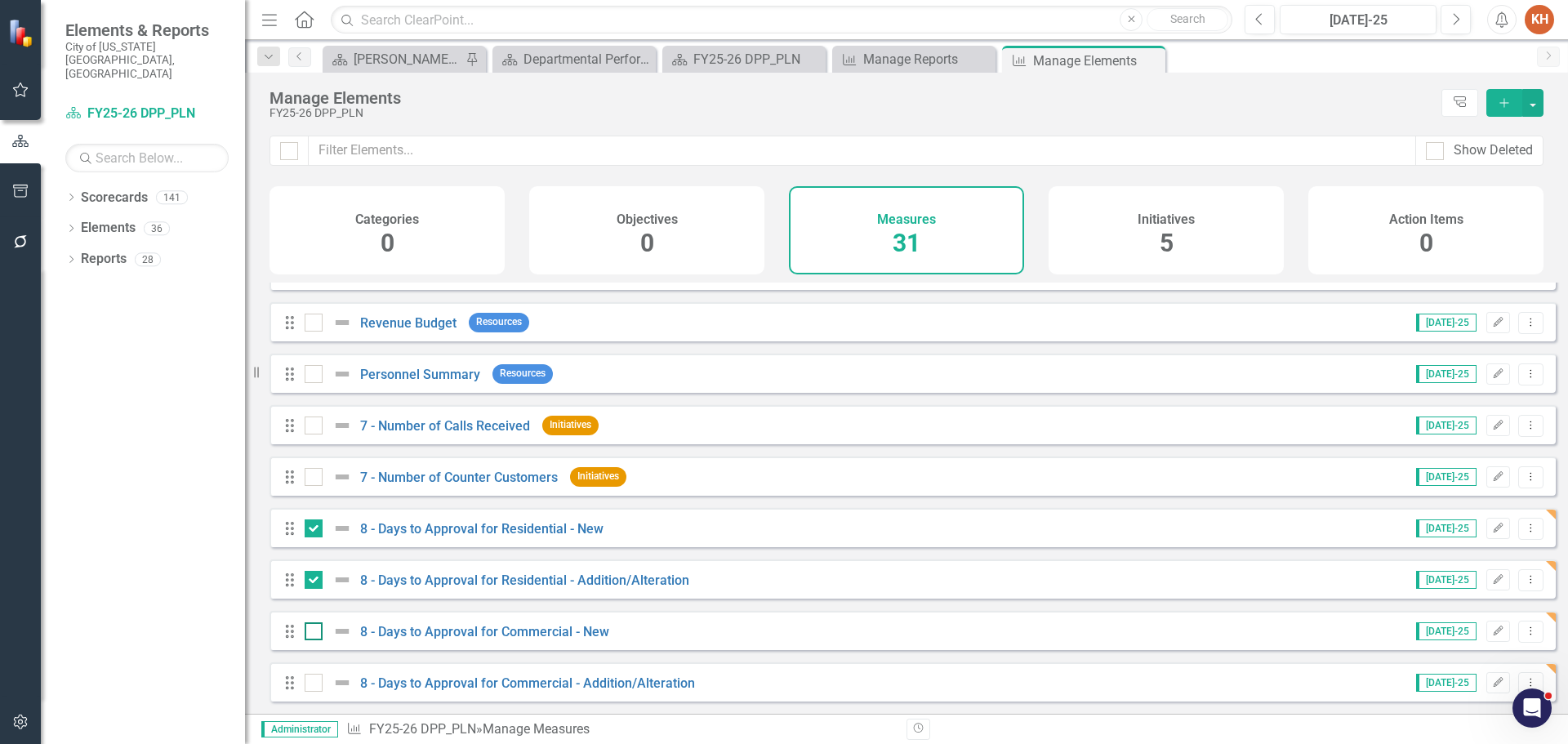
click at [315, 633] on input "checkbox" at bounding box center [310, 627] width 11 height 11
checkbox input "true"
click at [312, 689] on div at bounding box center [314, 683] width 18 height 18
click at [312, 684] on input "checkbox" at bounding box center [310, 679] width 11 height 11
checkbox input "true"
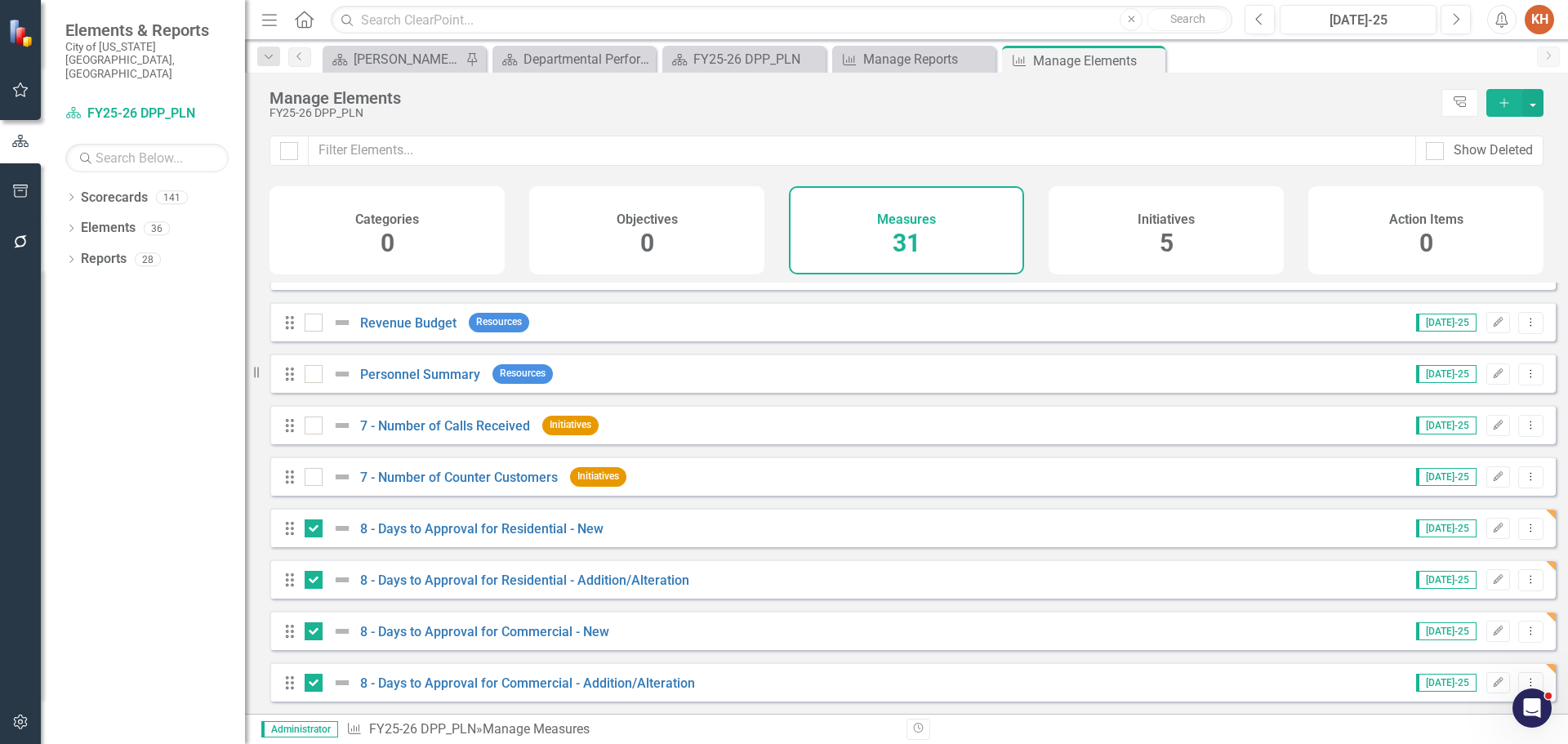
click at [1545, 104] on div "Manage Elements FY25-26 DPP_PLN Tree Explorer Add" at bounding box center [907, 103] width 1323 height 63
click at [1533, 104] on button "button" at bounding box center [1532, 103] width 21 height 28
click at [1512, 185] on link "Edit Multiple Edit Multiple" at bounding box center [1478, 193] width 129 height 30
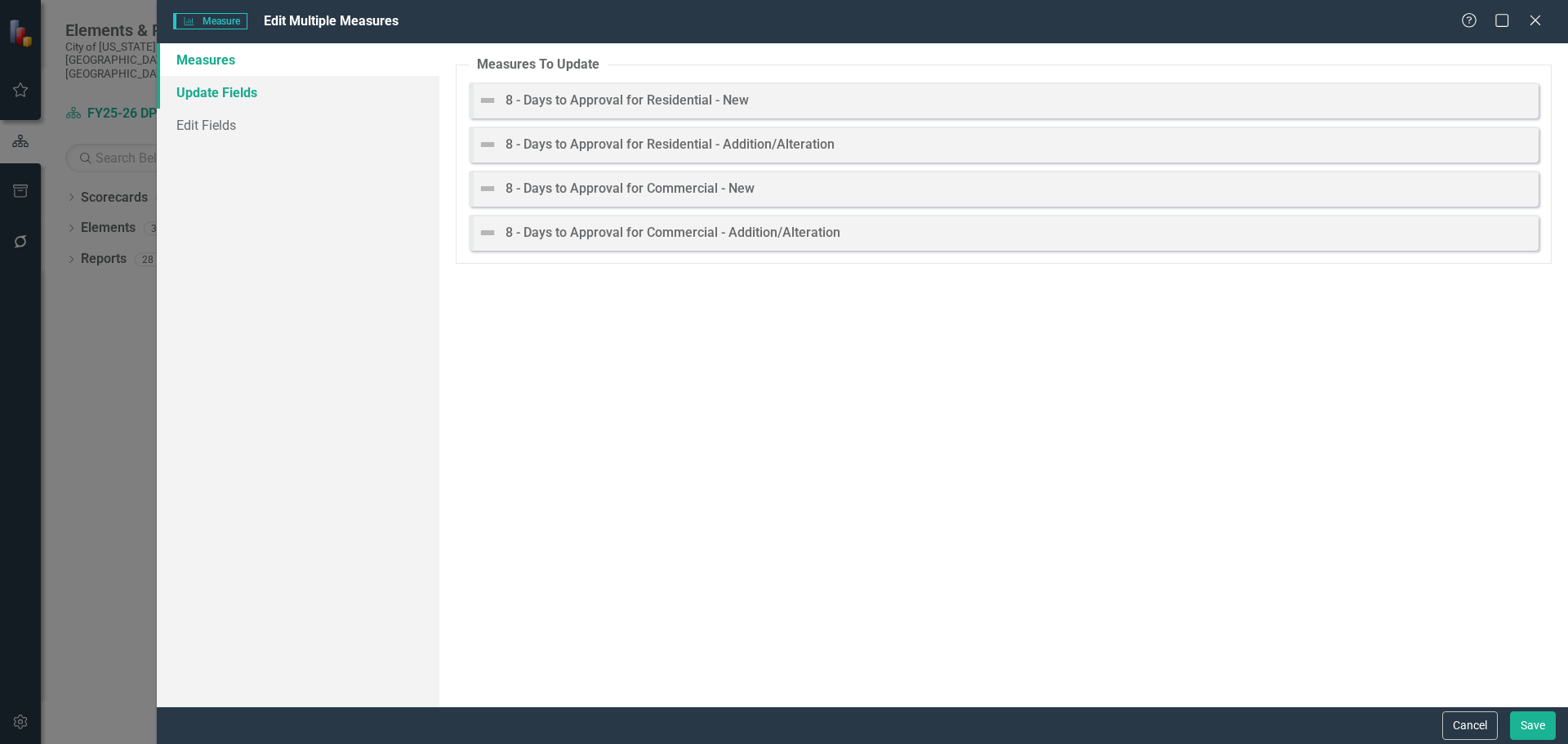
click at [264, 96] on link "Update Fields" at bounding box center [298, 92] width 283 height 33
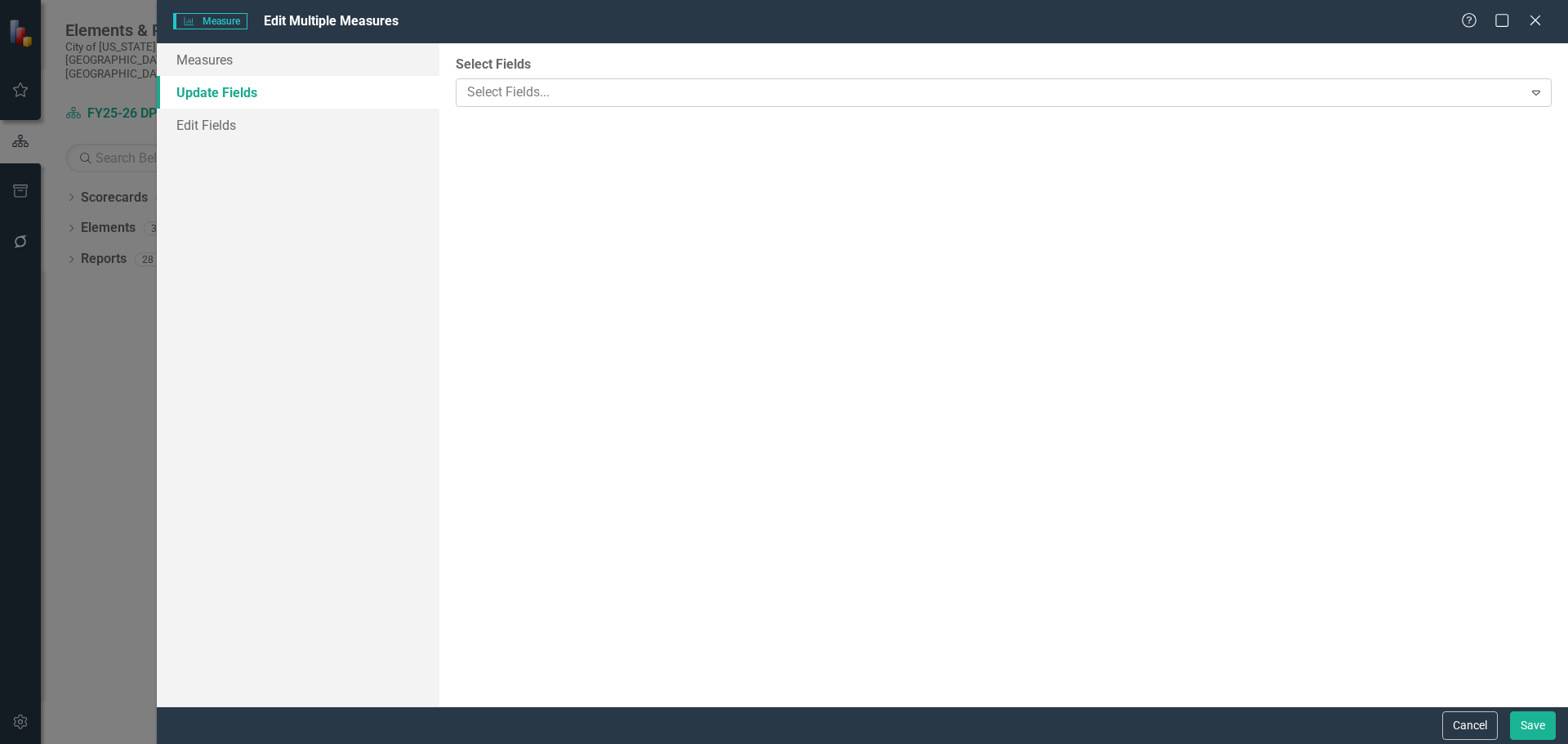
click at [554, 93] on div at bounding box center [991, 93] width 1062 height 22
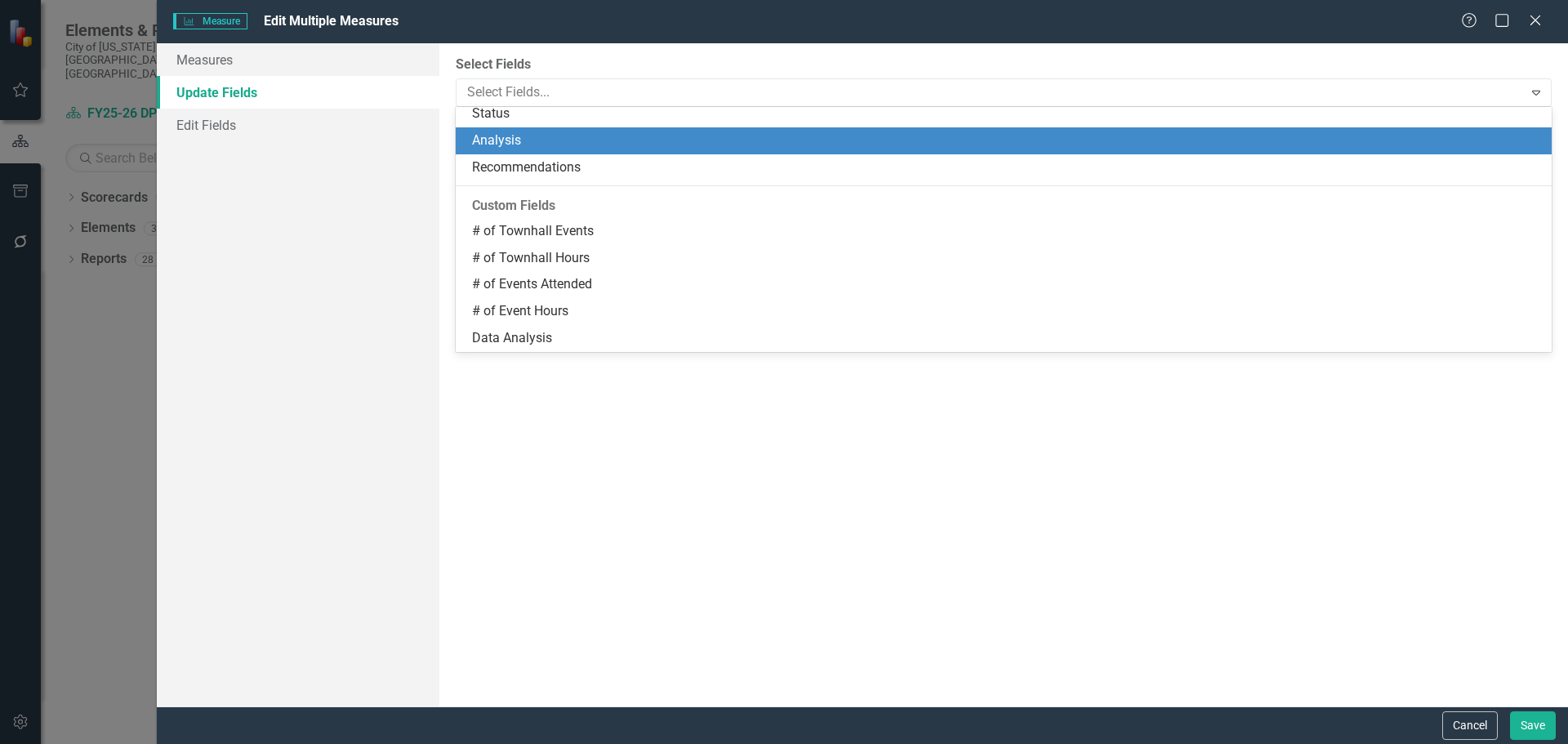
scroll to position [0, 0]
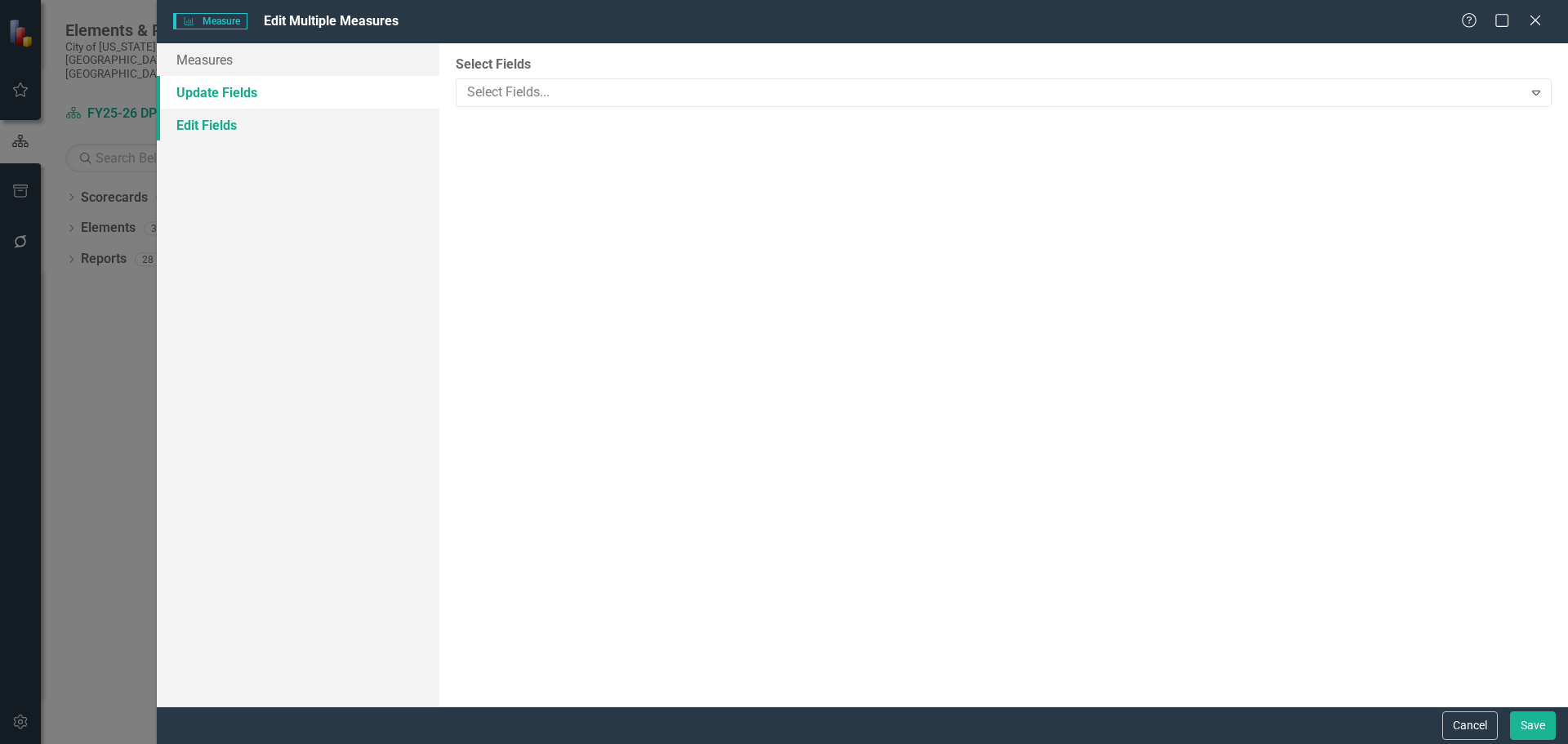
click at [256, 121] on link "Edit Fields" at bounding box center [298, 124] width 283 height 33
click at [568, 99] on div at bounding box center [991, 93] width 1062 height 22
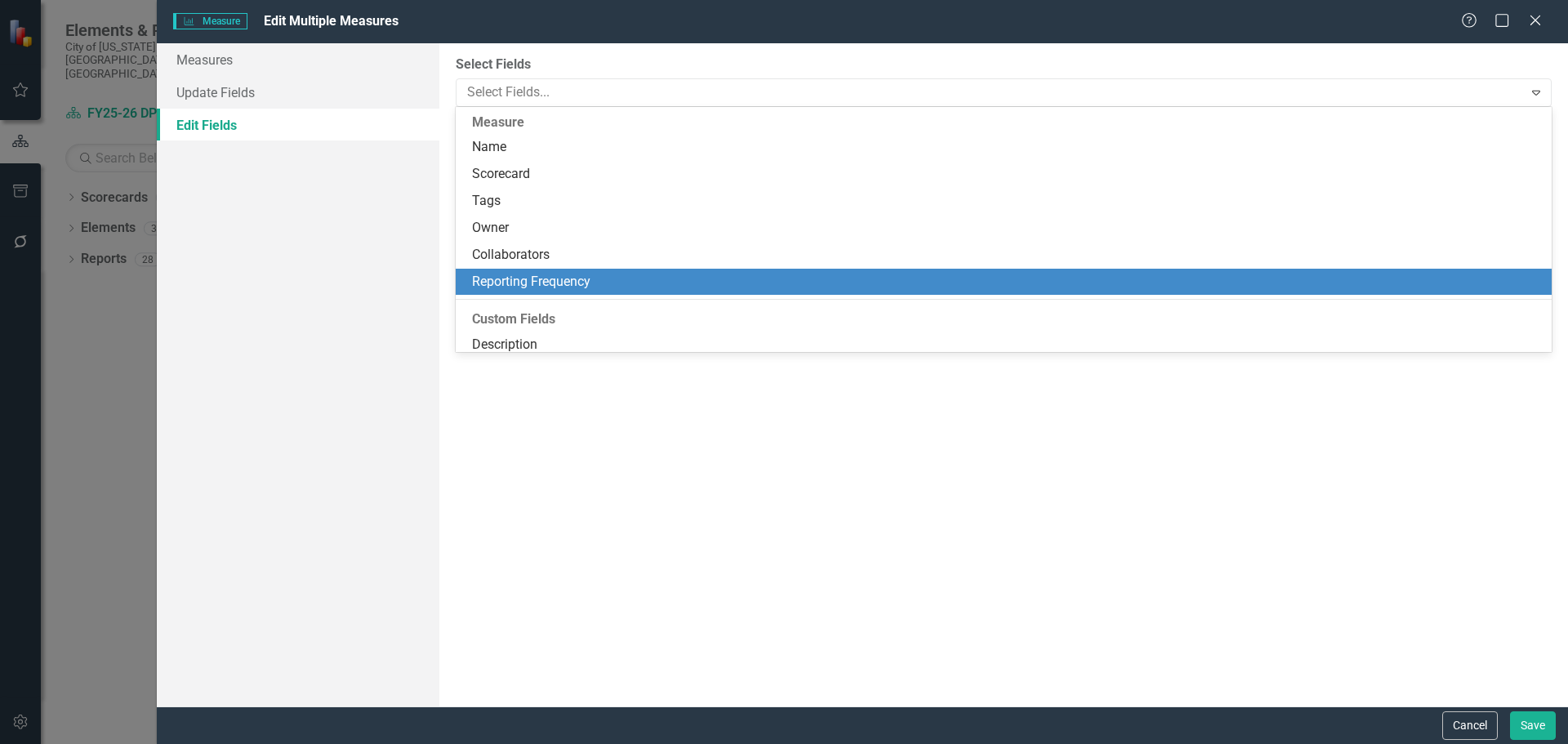
click at [576, 279] on div "Reporting Frequency" at bounding box center [1007, 282] width 1070 height 19
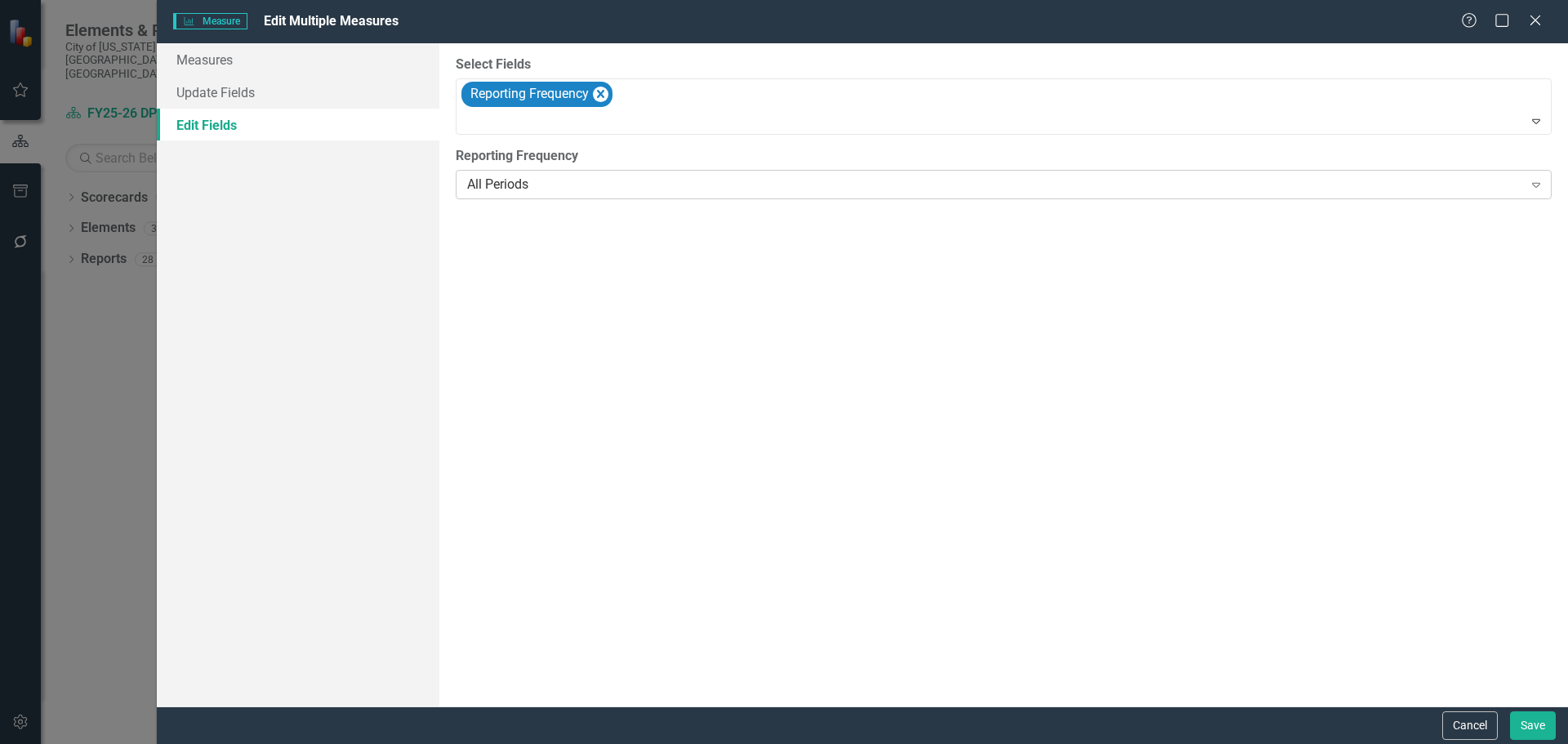
click at [538, 189] on div "All Periods" at bounding box center [996, 184] width 1056 height 19
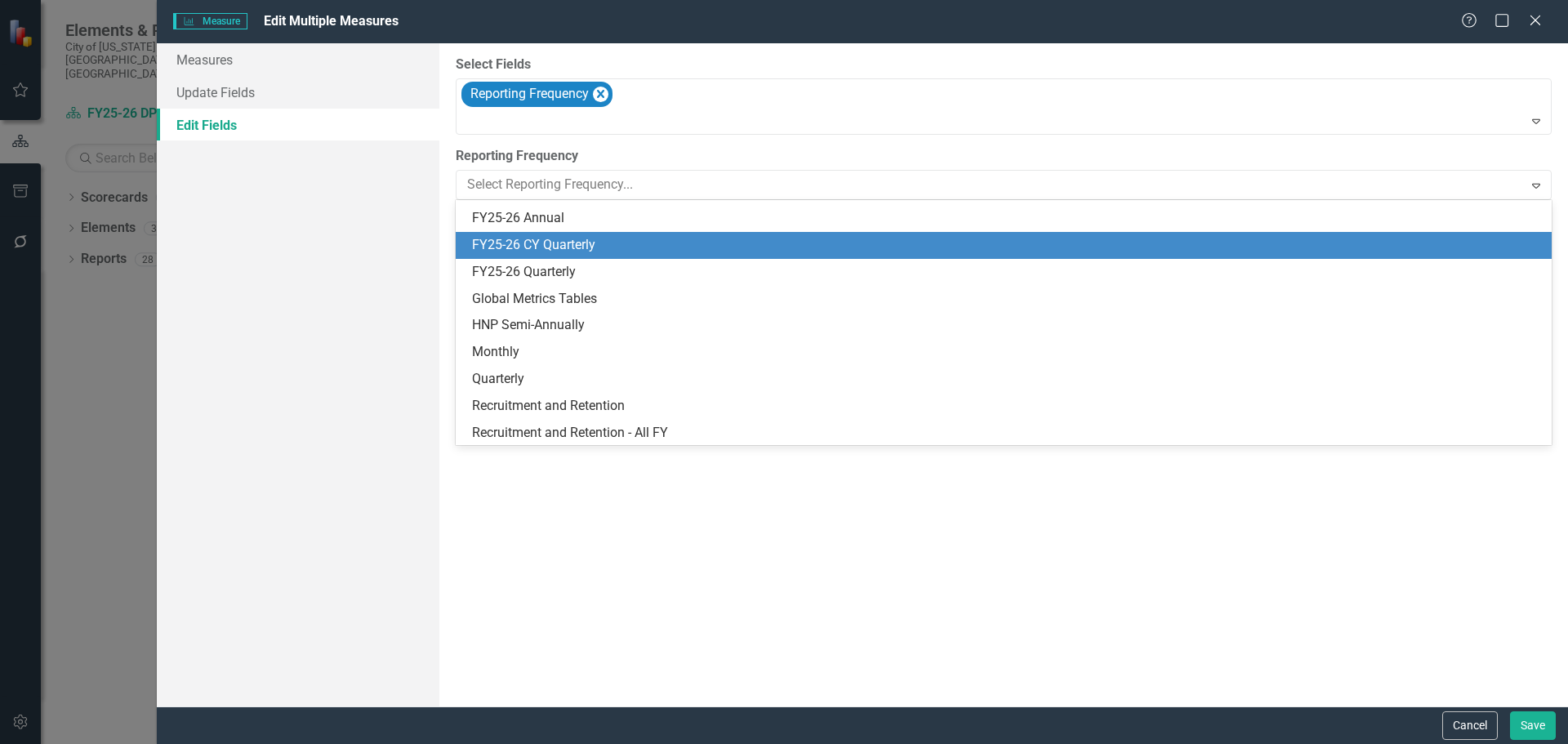
scroll to position [262, 0]
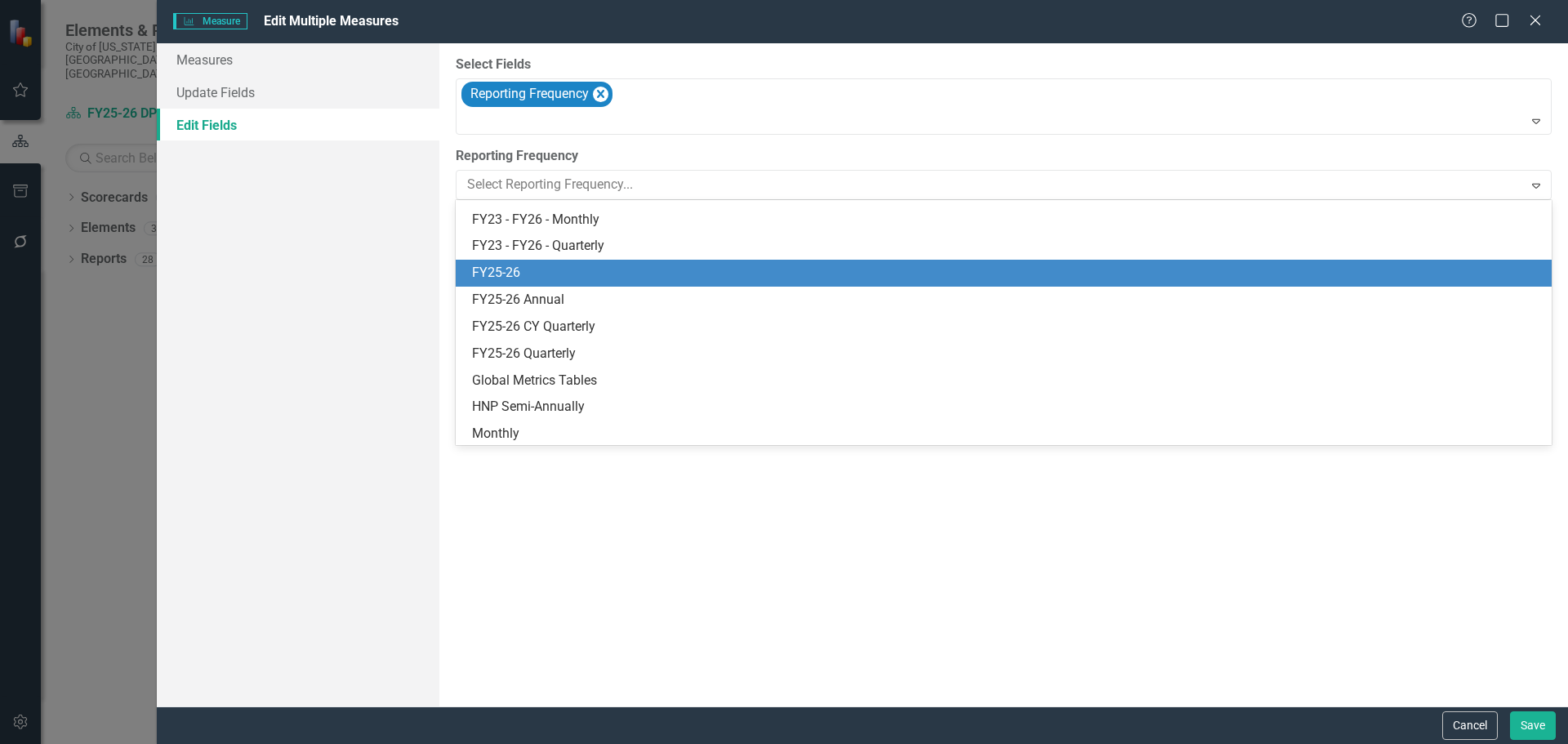
click at [615, 268] on div "FY25-26" at bounding box center [1007, 273] width 1070 height 19
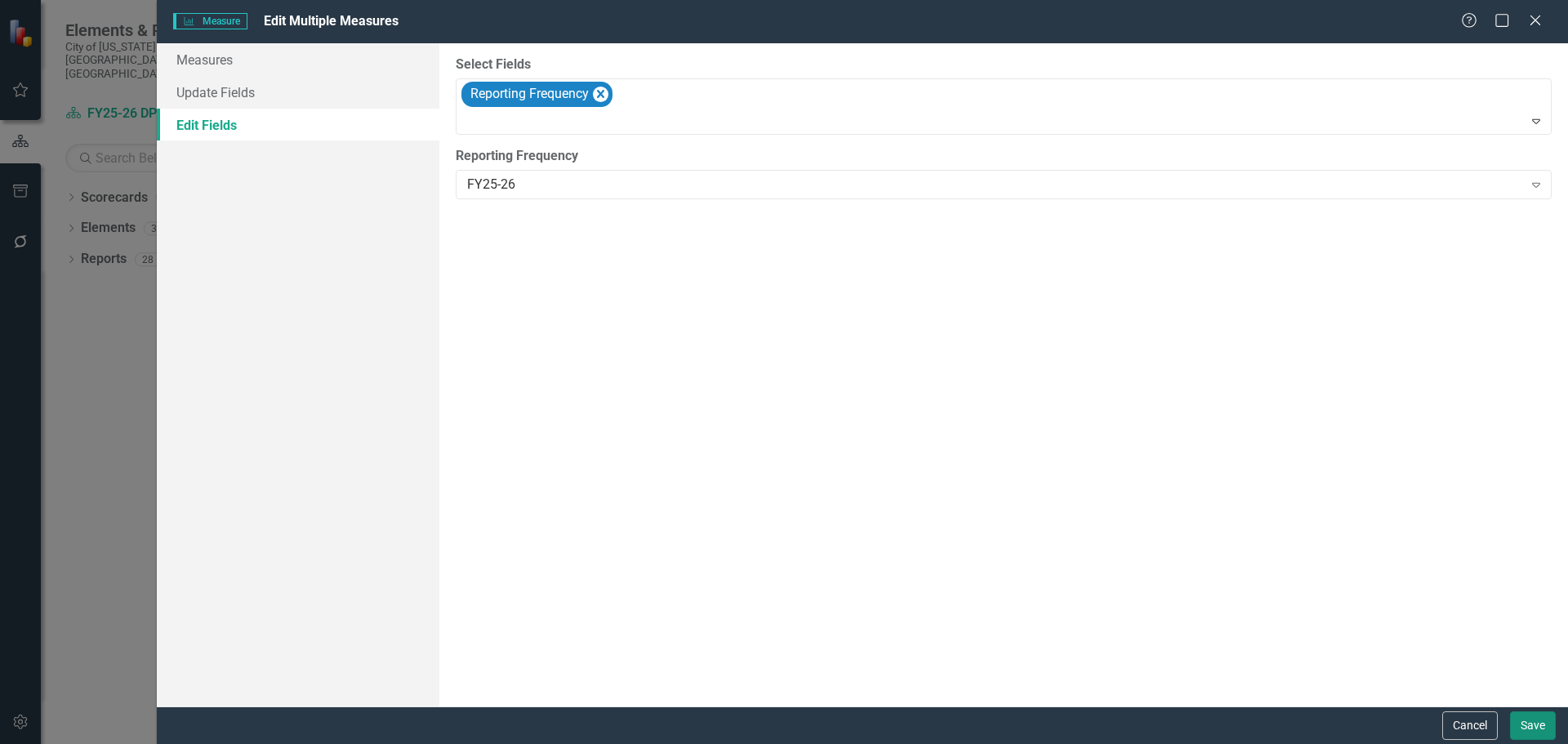
click at [1530, 722] on button "Save" at bounding box center [1533, 726] width 46 height 28
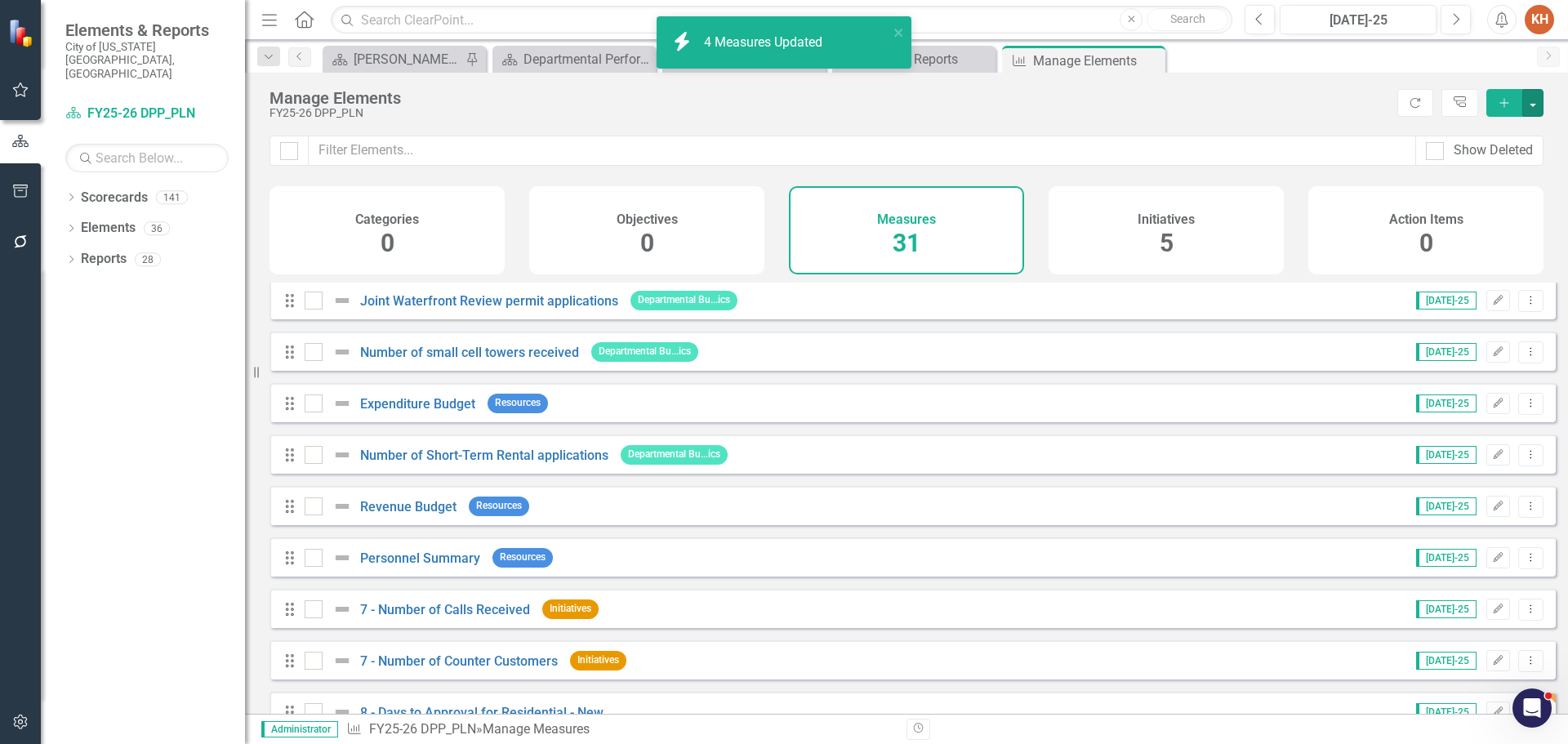
scroll to position [1175, 0]
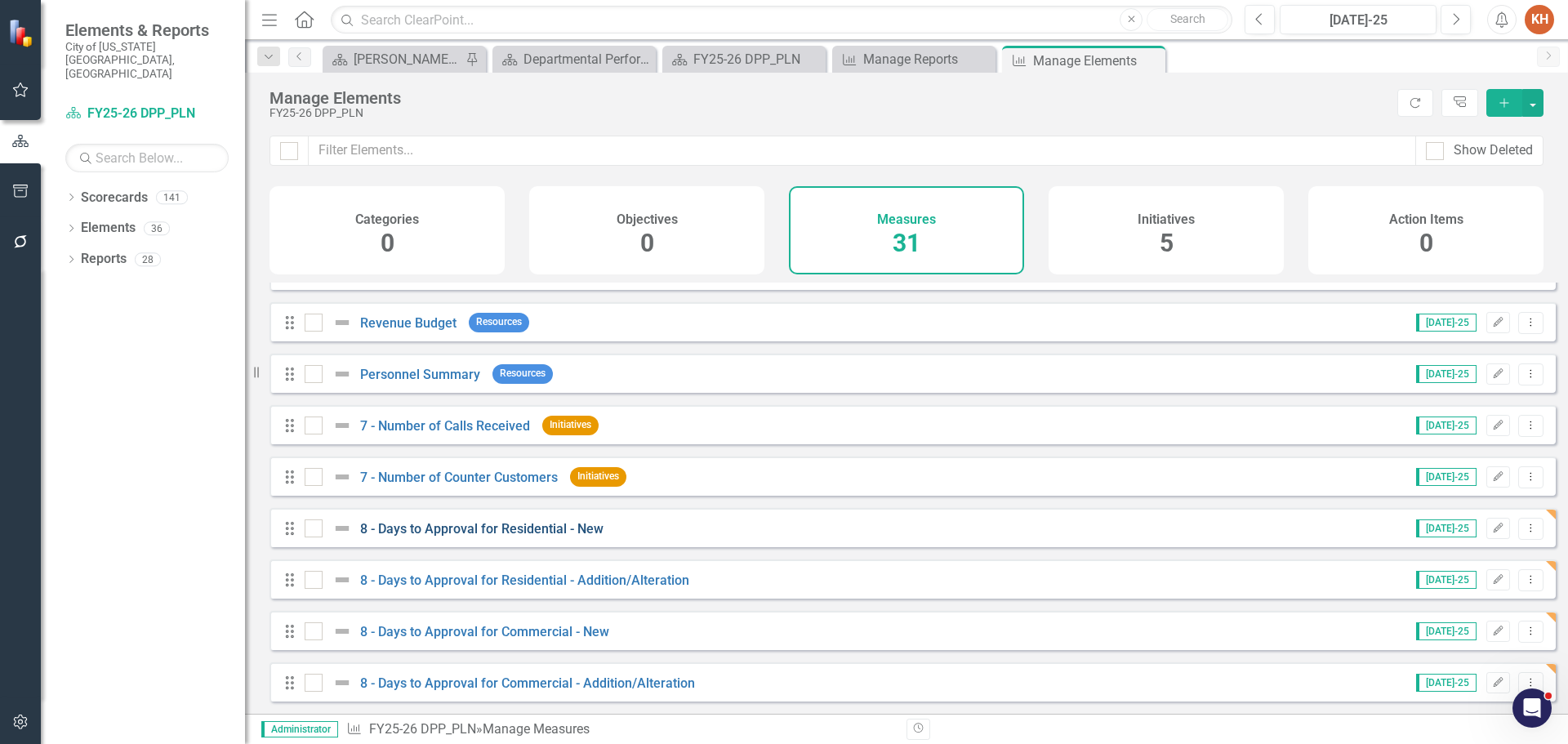
click at [552, 521] on link "8 - Days to Approval for Residential - New" at bounding box center [482, 528] width 244 height 16
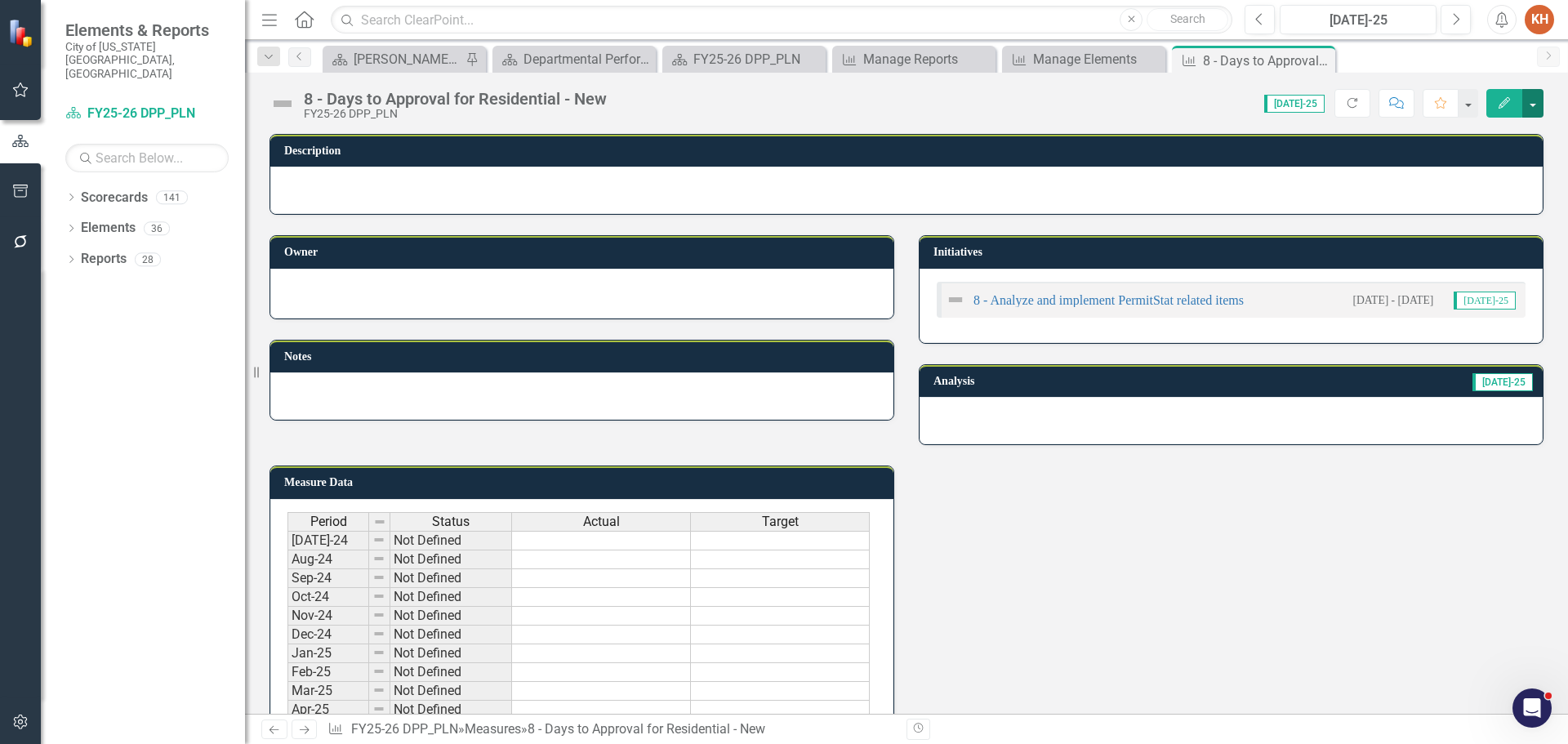
click at [1532, 108] on button "button" at bounding box center [1532, 103] width 21 height 28
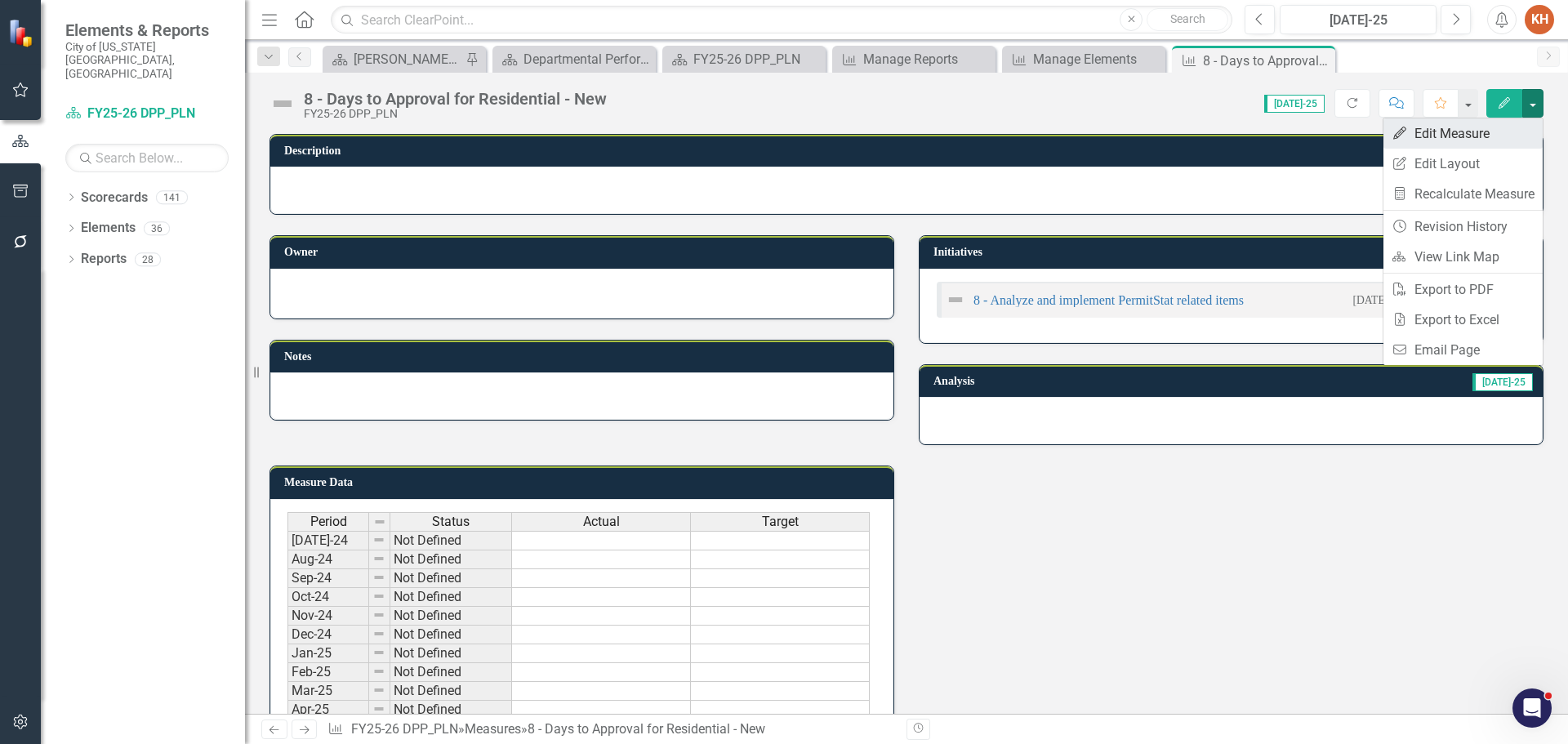
click at [1480, 134] on link "Edit Edit Measure" at bounding box center [1463, 133] width 159 height 30
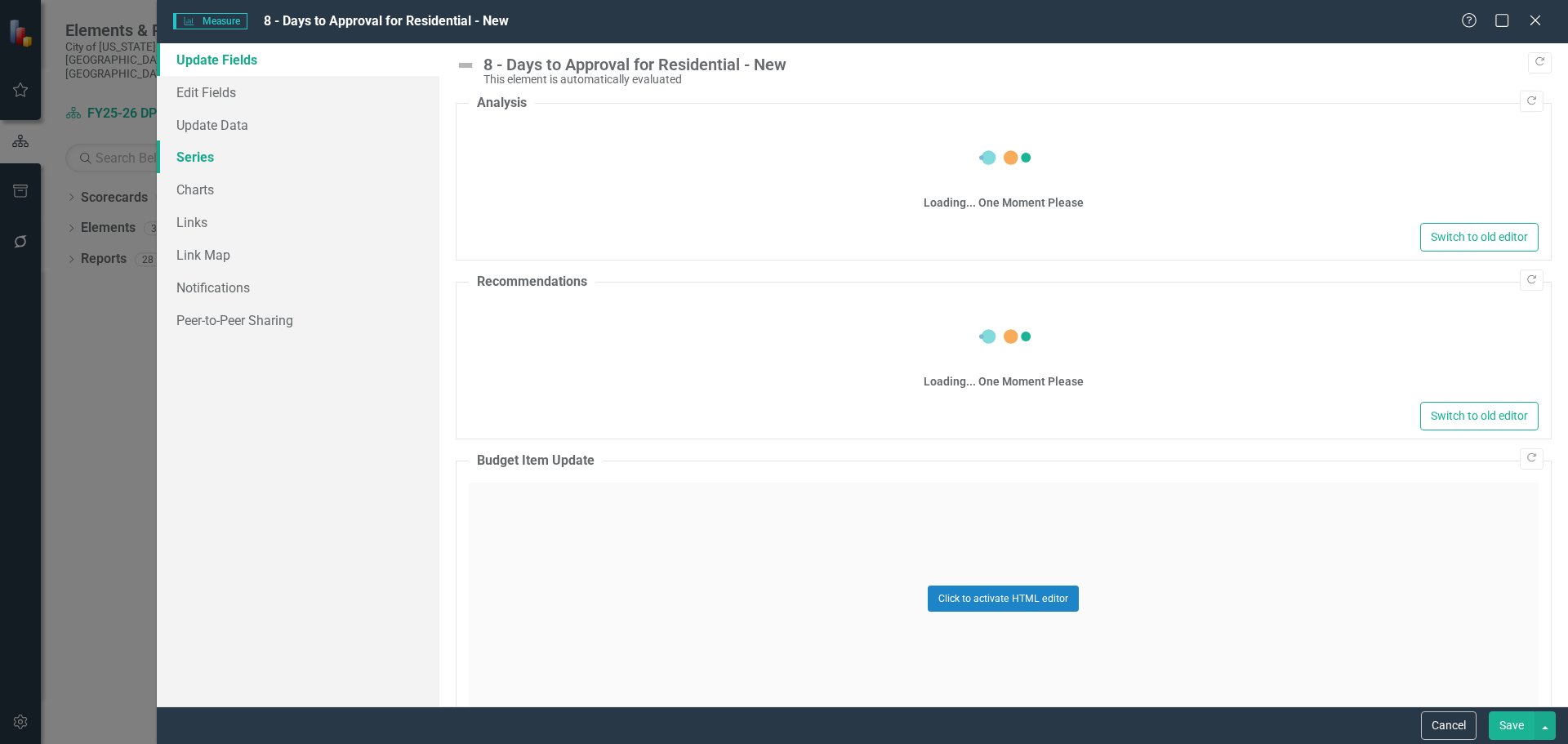
click at [205, 158] on link "Series" at bounding box center [298, 156] width 283 height 33
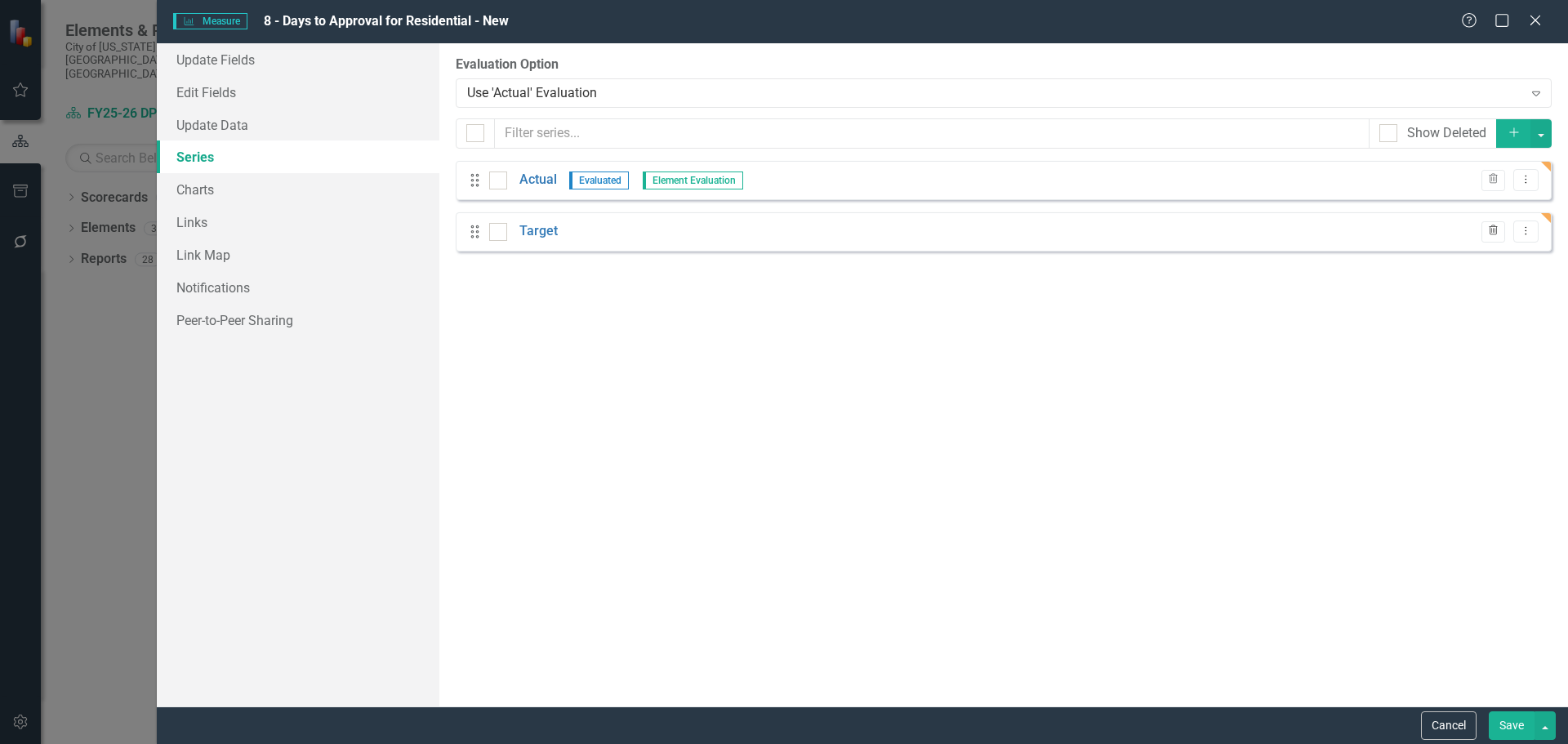
click at [1495, 228] on icon "Trash" at bounding box center [1493, 231] width 13 height 10
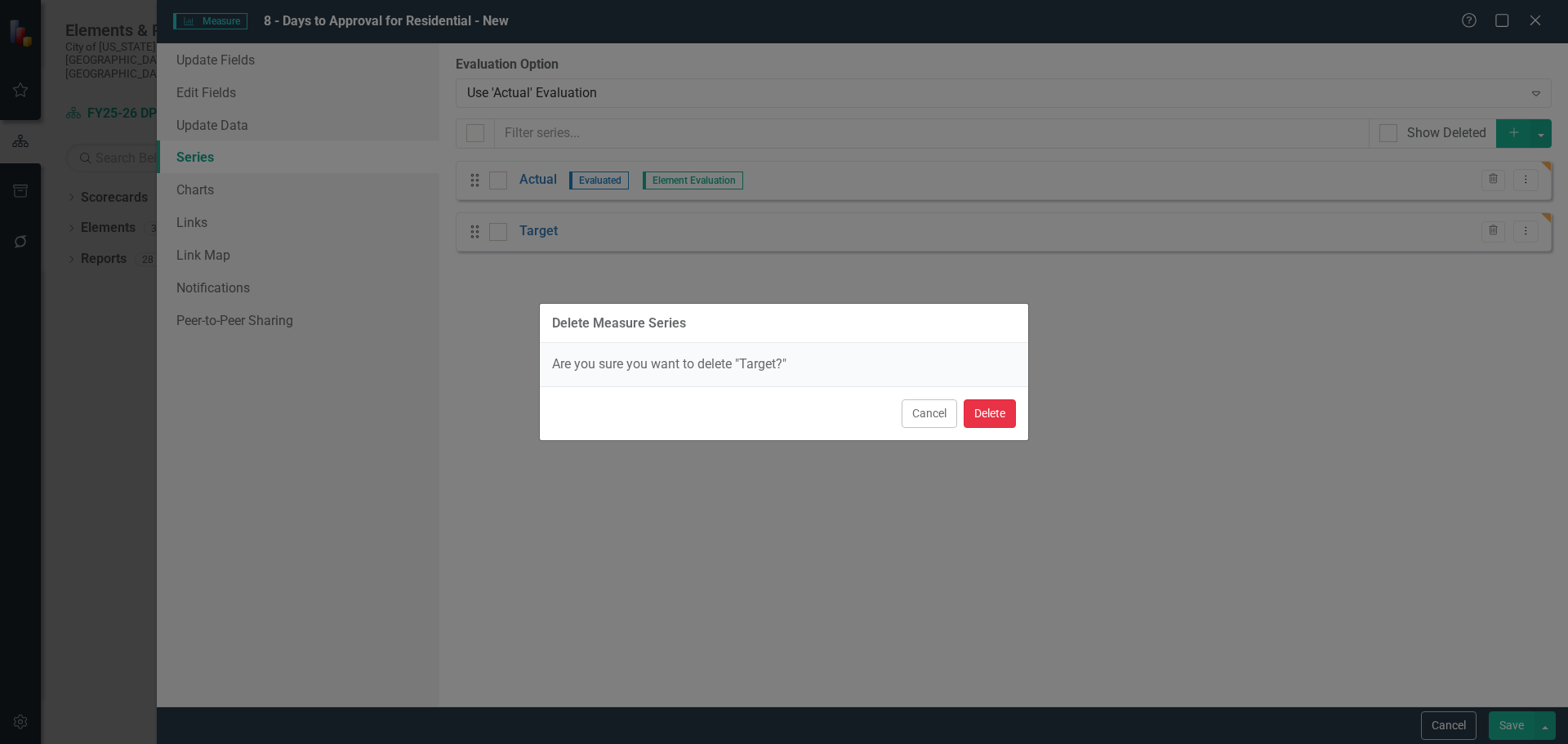
click at [988, 405] on button "Delete" at bounding box center [990, 414] width 53 height 28
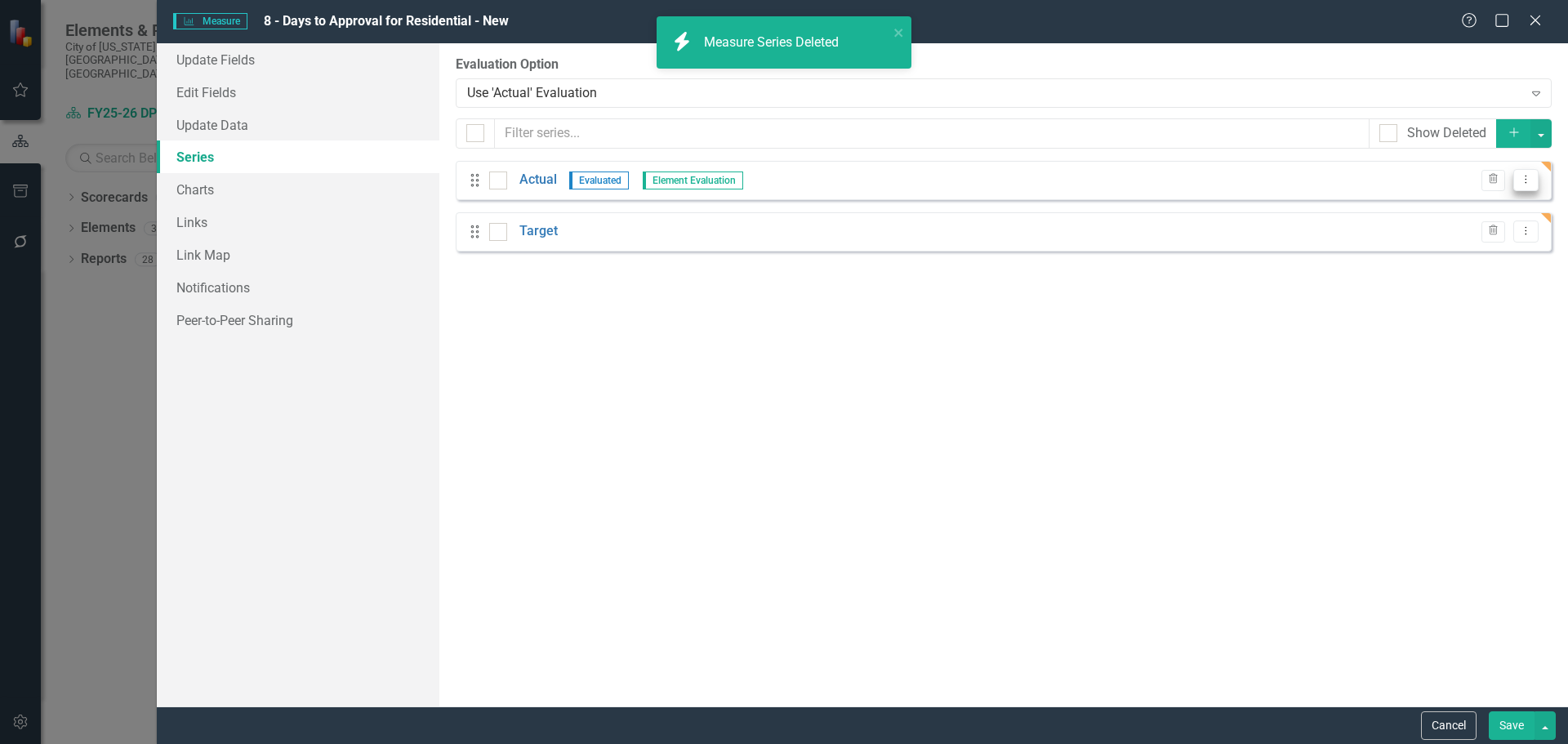
click at [1530, 177] on icon "Dropdown Menu" at bounding box center [1526, 178] width 14 height 11
click at [1449, 209] on link "Edit Edit Measure Series" at bounding box center [1445, 207] width 185 height 30
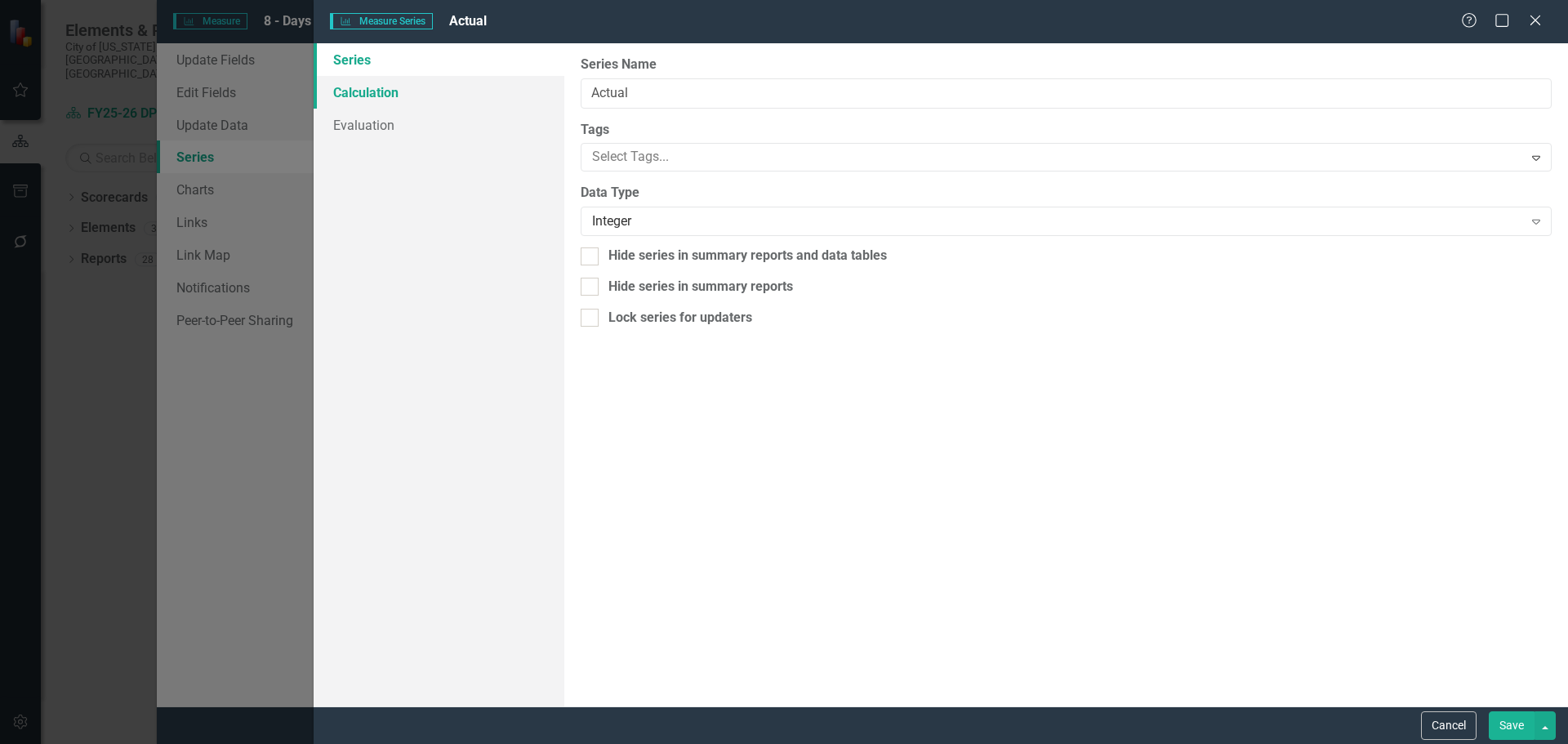
click at [396, 88] on link "Calculation" at bounding box center [439, 92] width 250 height 33
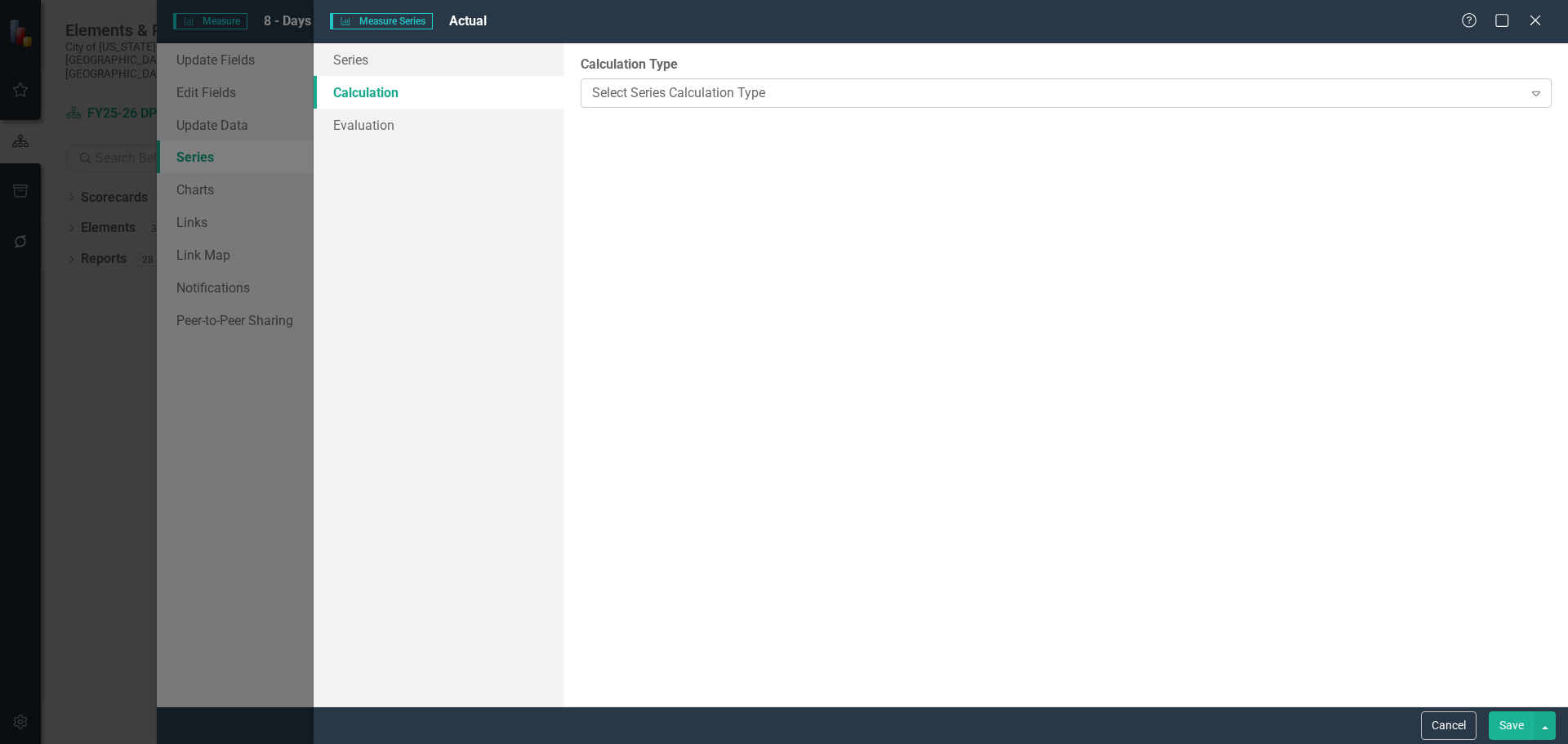
click at [810, 97] on div "Select Series Calculation Type" at bounding box center [1057, 93] width 930 height 19
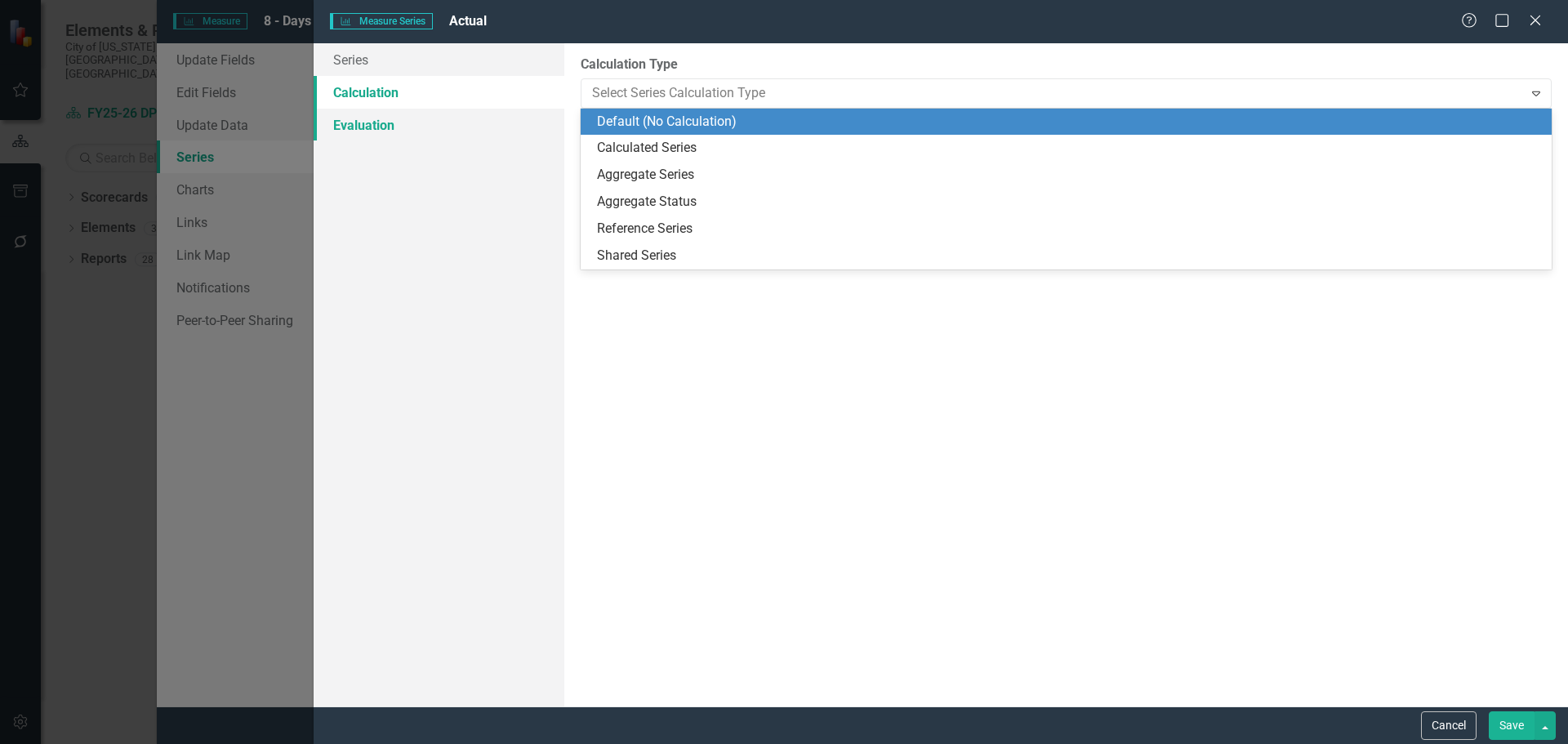
click at [390, 120] on link "Evaluation" at bounding box center [439, 124] width 250 height 33
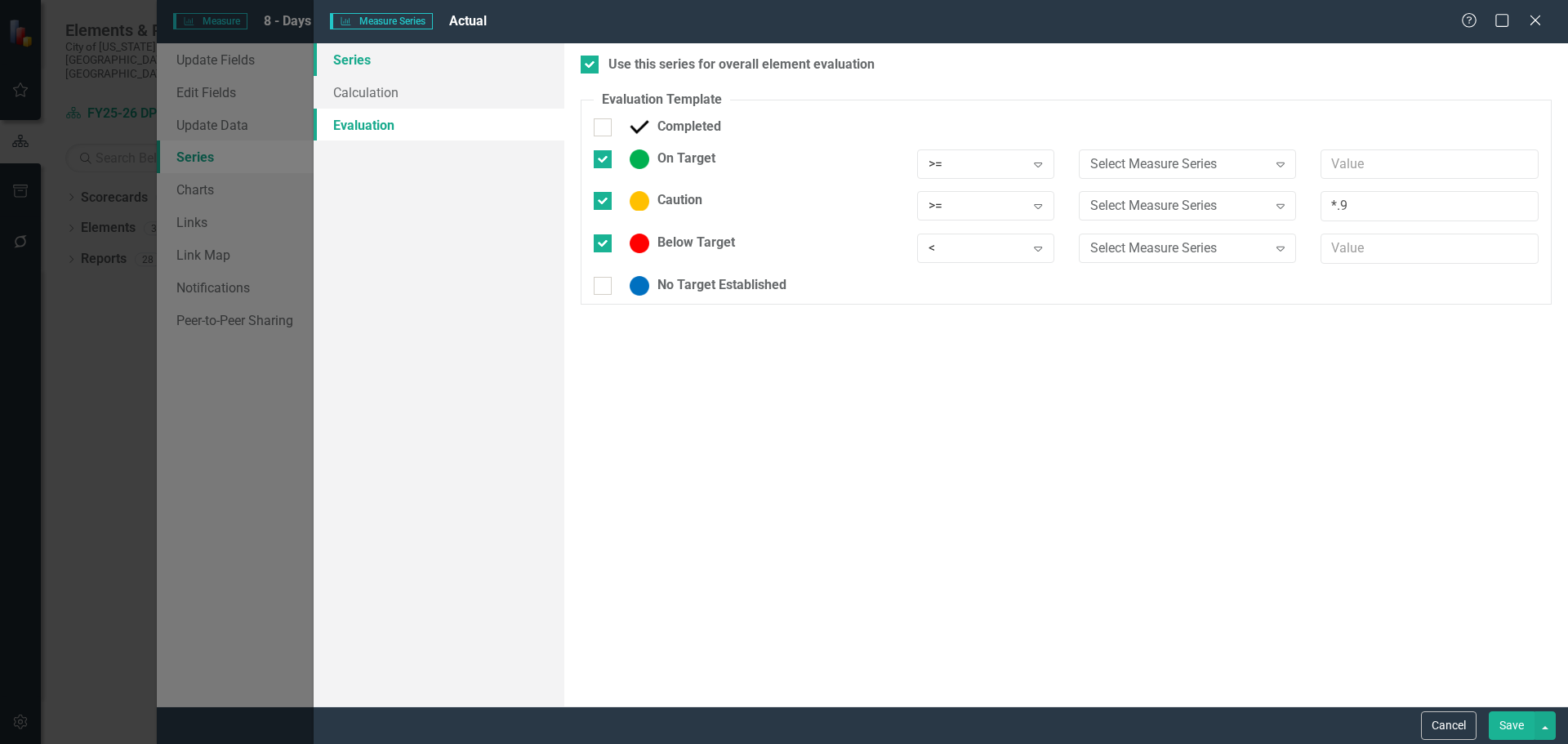
click at [380, 58] on link "Series" at bounding box center [439, 59] width 250 height 33
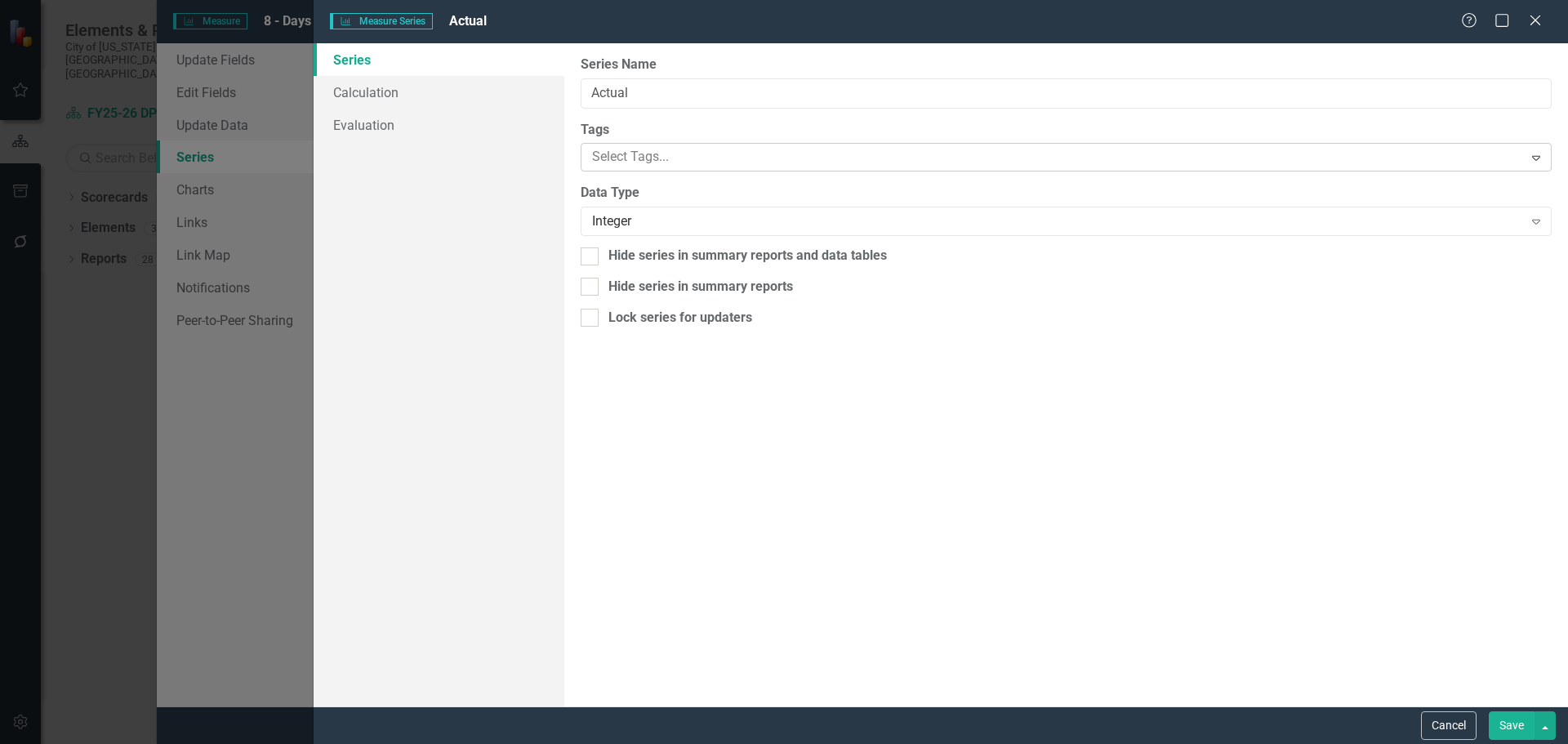
click at [684, 158] on div at bounding box center [1054, 157] width 937 height 22
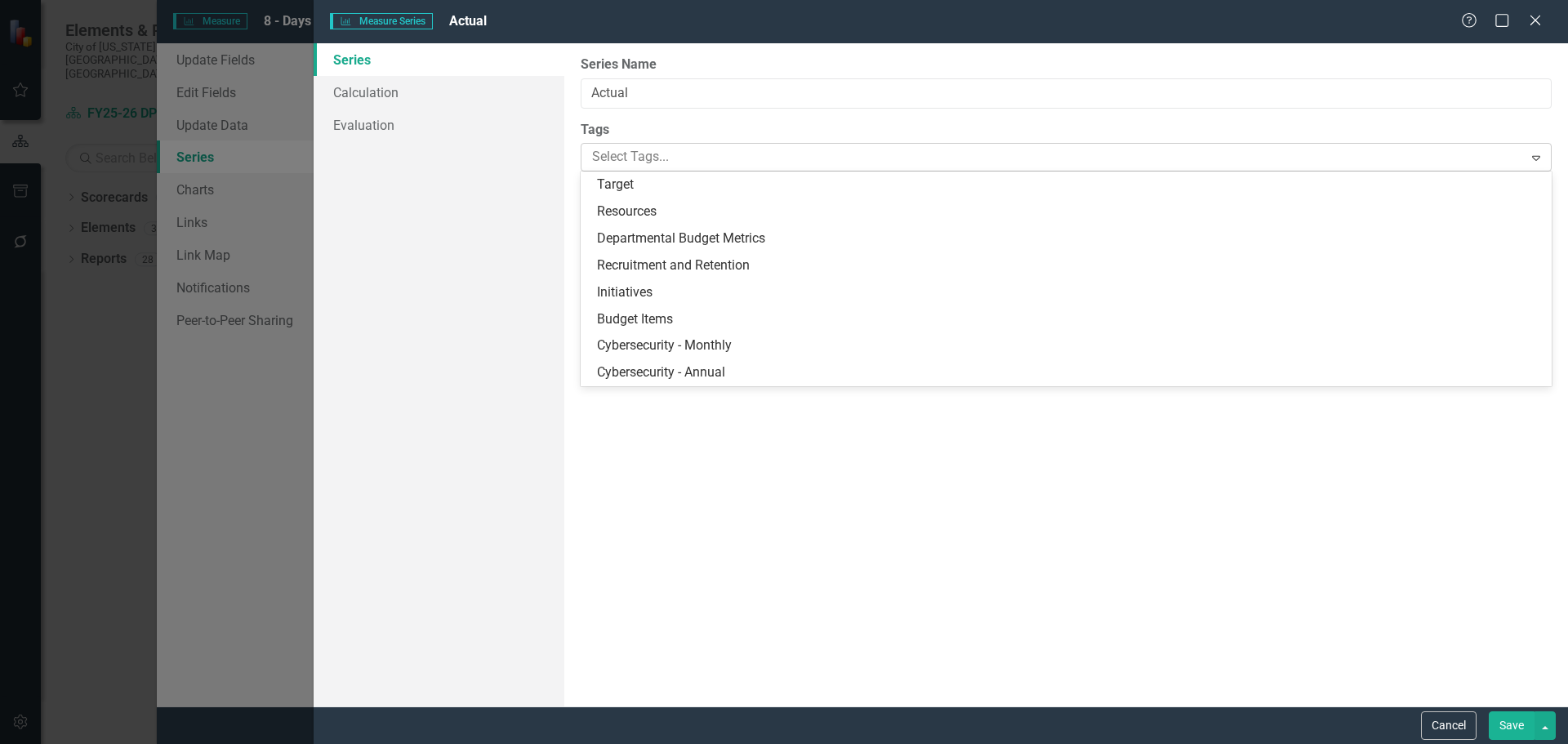
click at [658, 150] on div at bounding box center [1054, 157] width 937 height 22
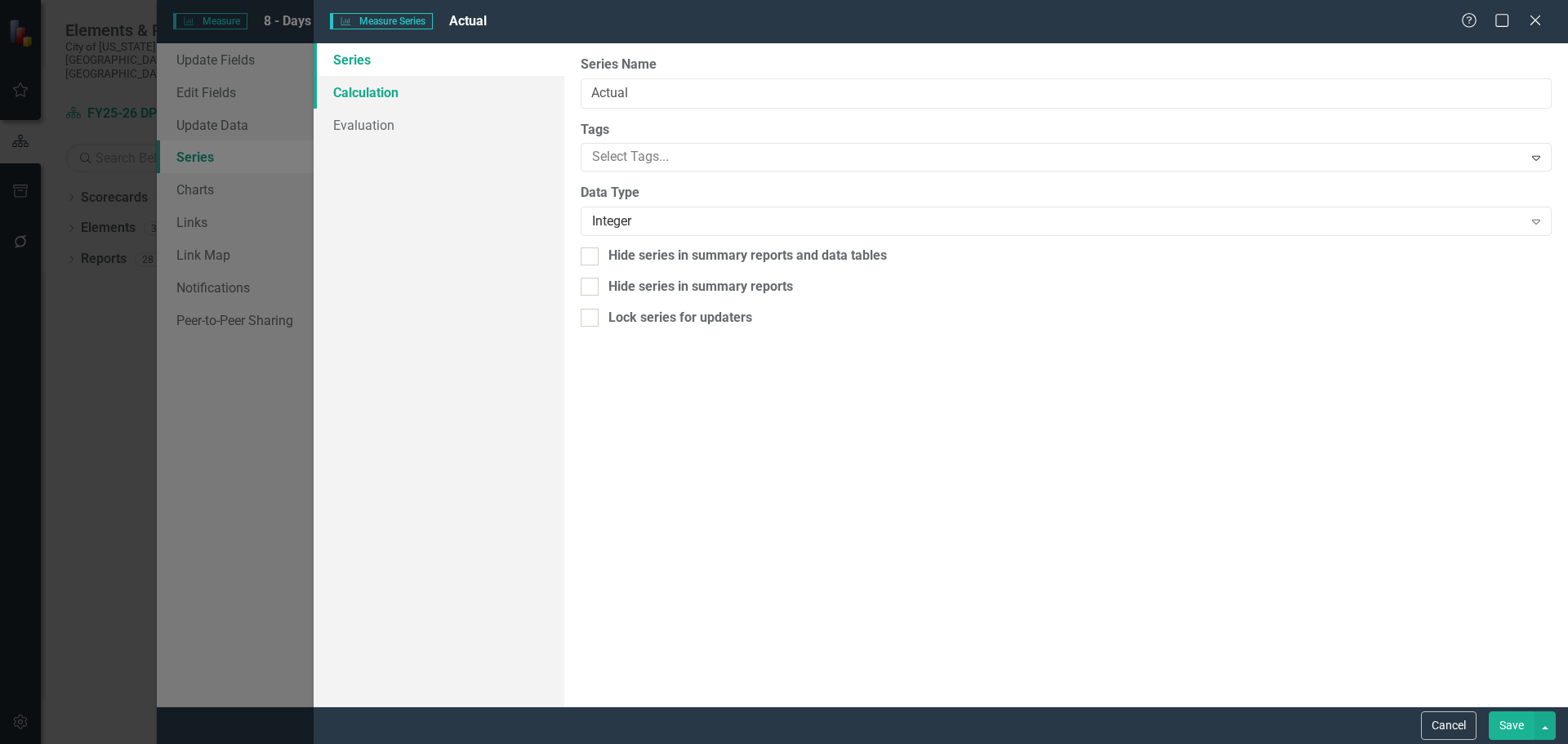
click at [416, 93] on link "Calculation" at bounding box center [439, 92] width 250 height 33
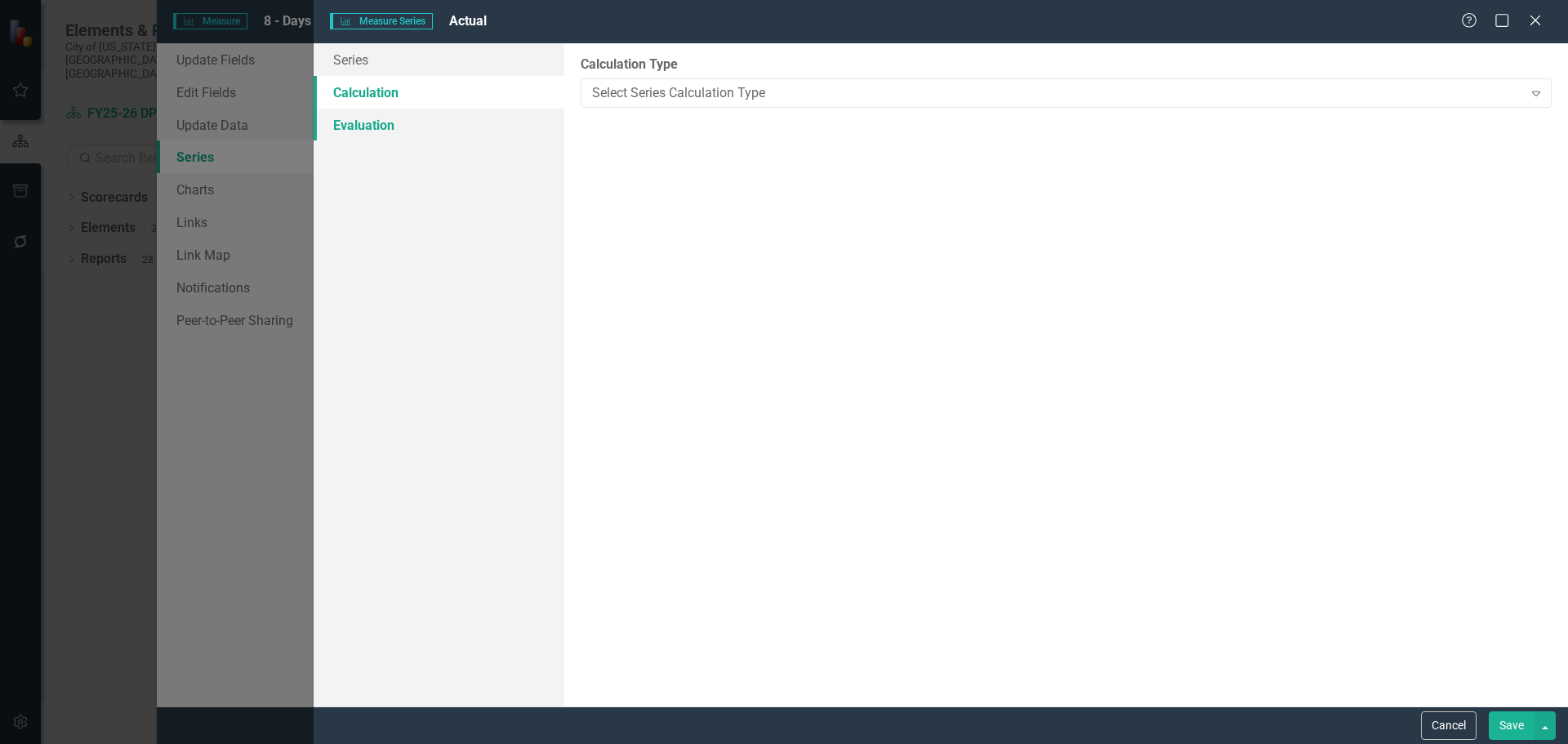
click at [403, 120] on link "Evaluation" at bounding box center [439, 124] width 250 height 33
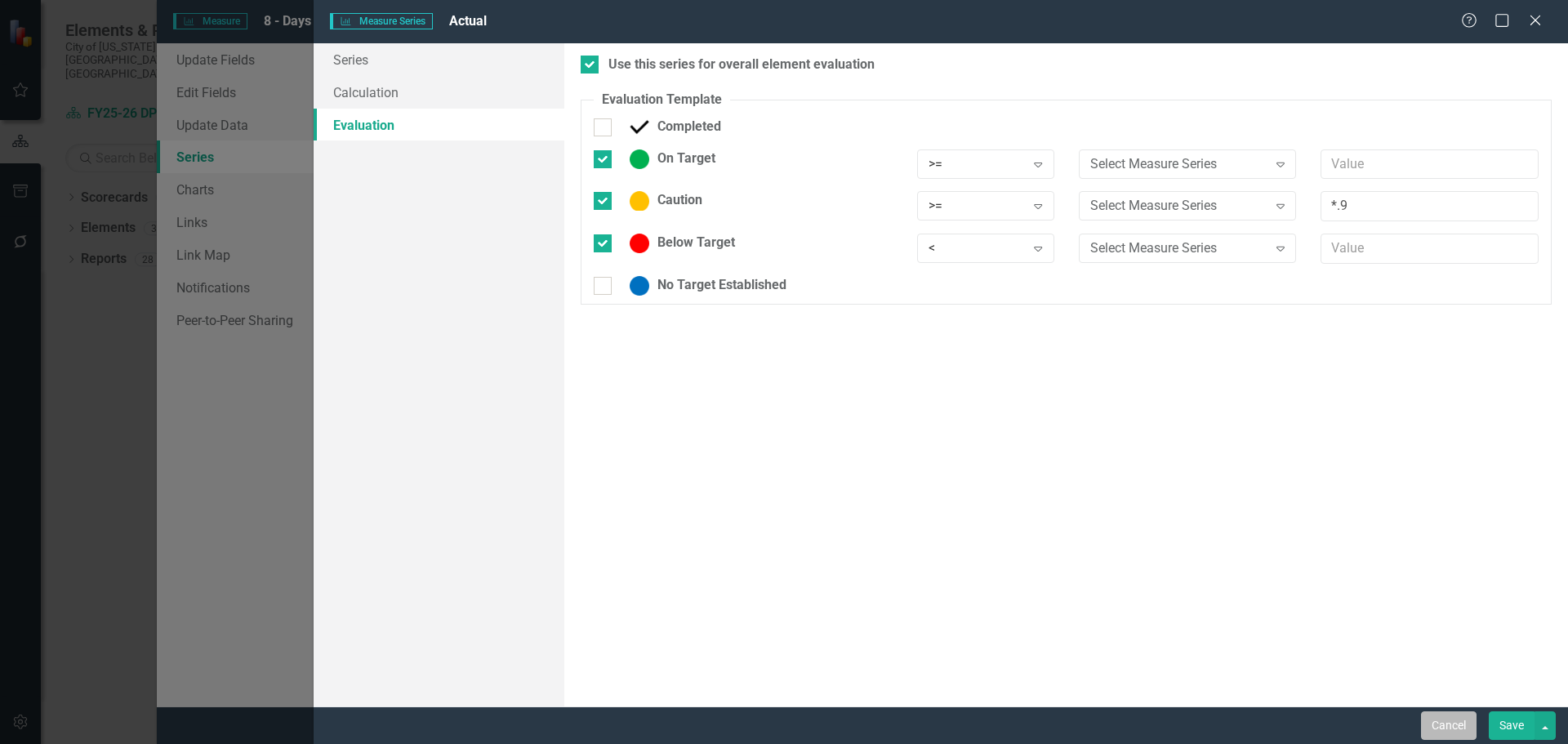
click at [1441, 718] on button "Cancel" at bounding box center [1449, 726] width 56 height 28
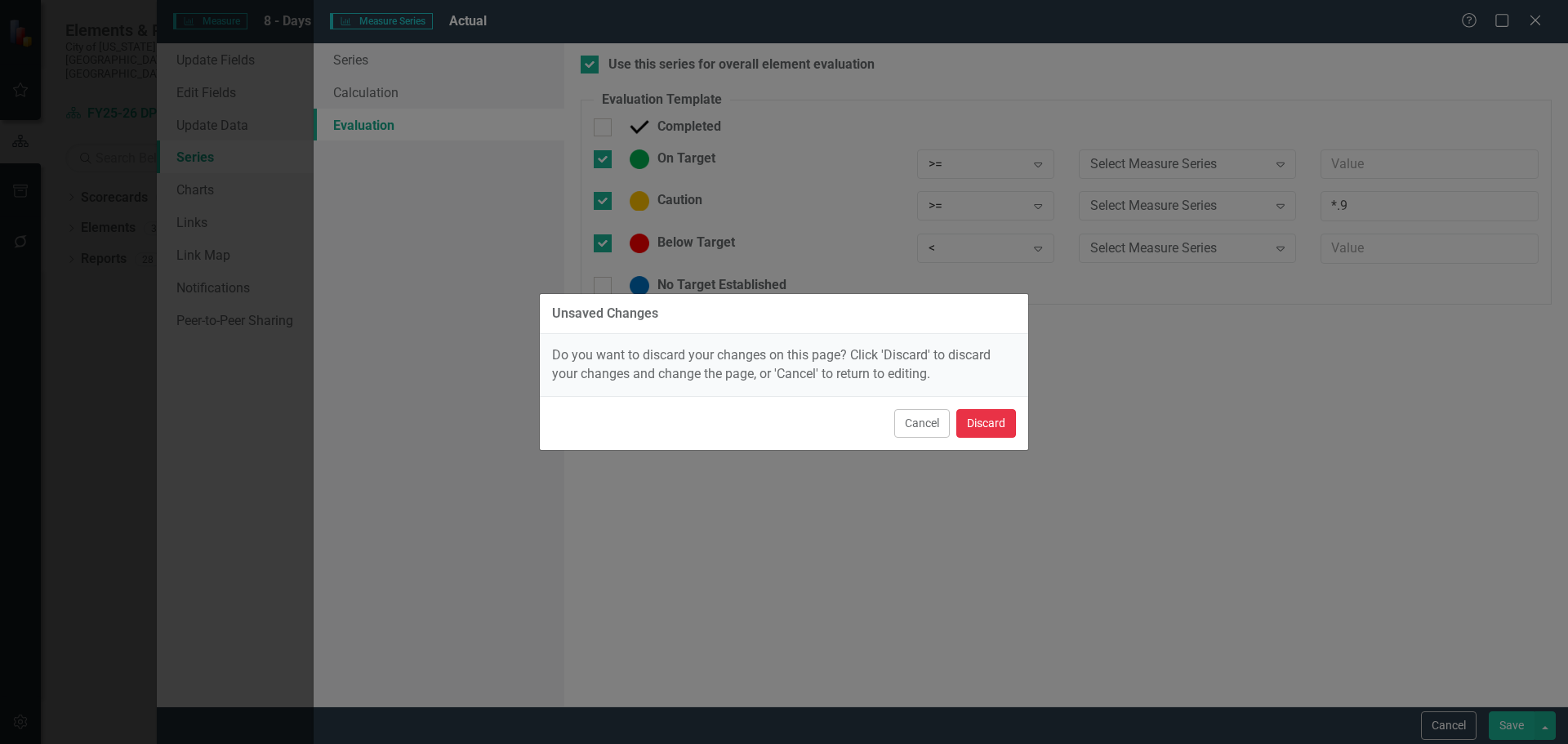
click at [973, 409] on button "Discard" at bounding box center [986, 423] width 59 height 28
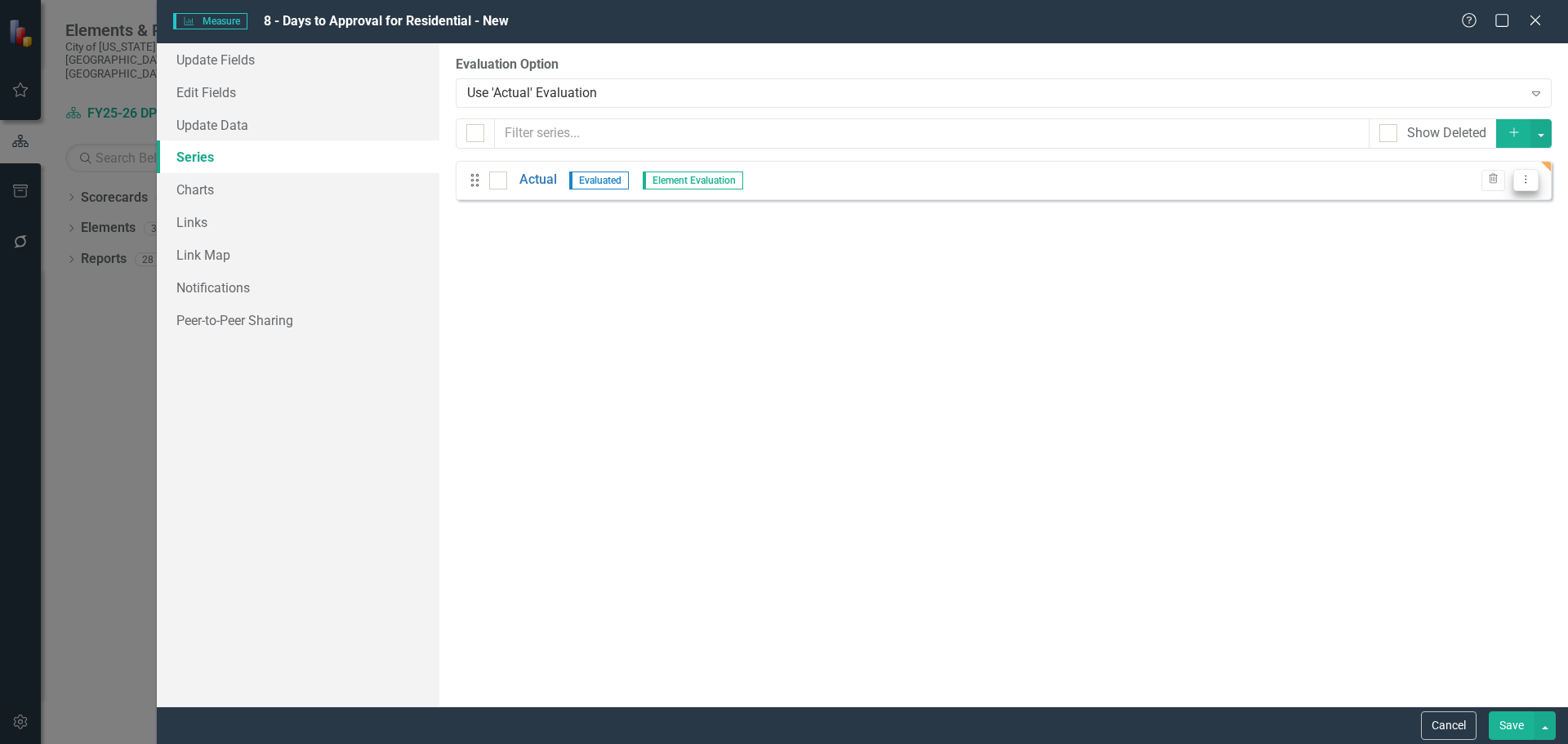
click at [1531, 178] on icon "Dropdown Menu" at bounding box center [1526, 178] width 14 height 11
click at [1444, 211] on link "Edit Edit Measure Series" at bounding box center [1445, 207] width 185 height 30
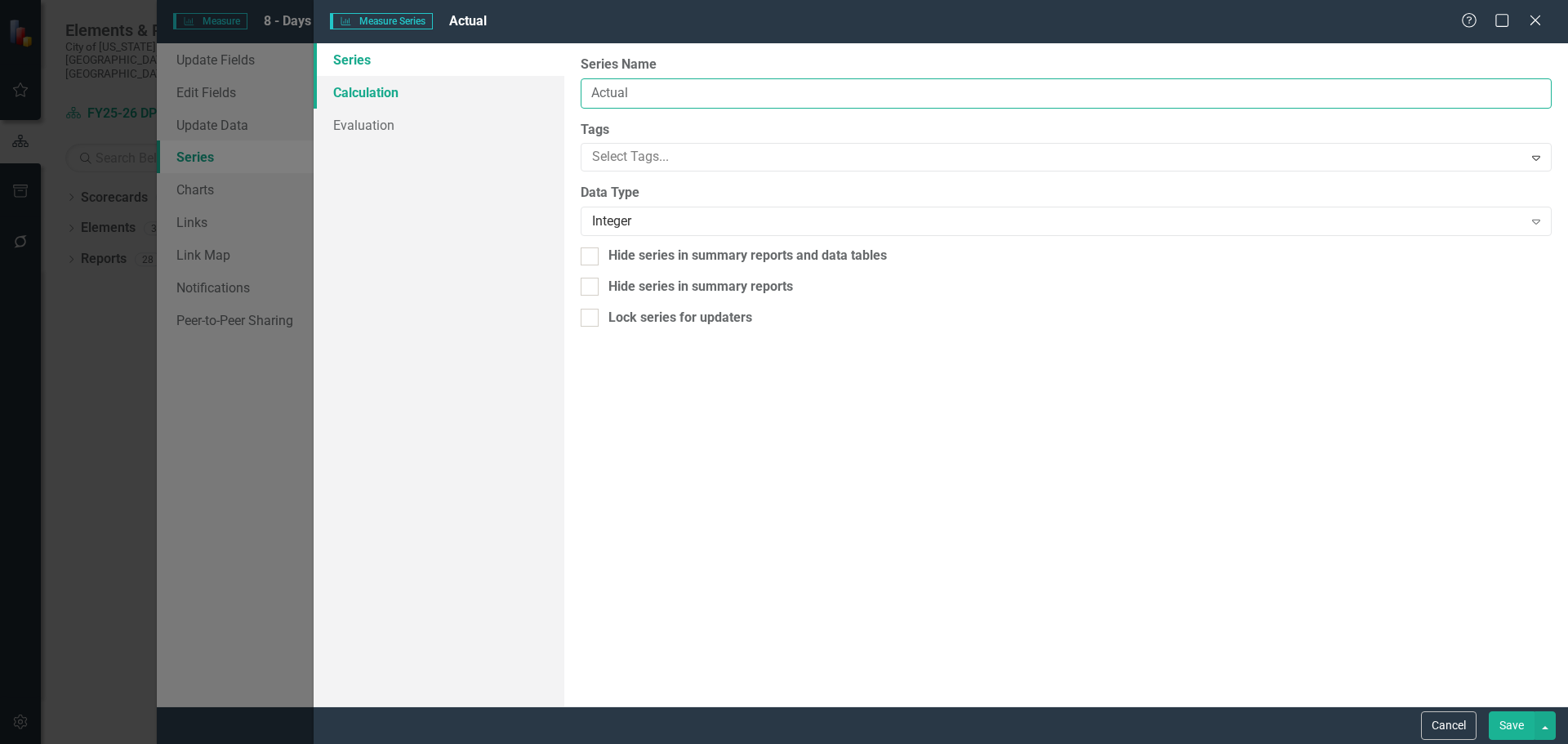
drag, startPoint x: 554, startPoint y: 93, endPoint x: 532, endPoint y: 89, distance: 22.4
click at [532, 89] on div "Series Calculation Evaluation From this page, you can edit the name, type, and …" at bounding box center [940, 375] width 1254 height 663
type input "Residential - New"
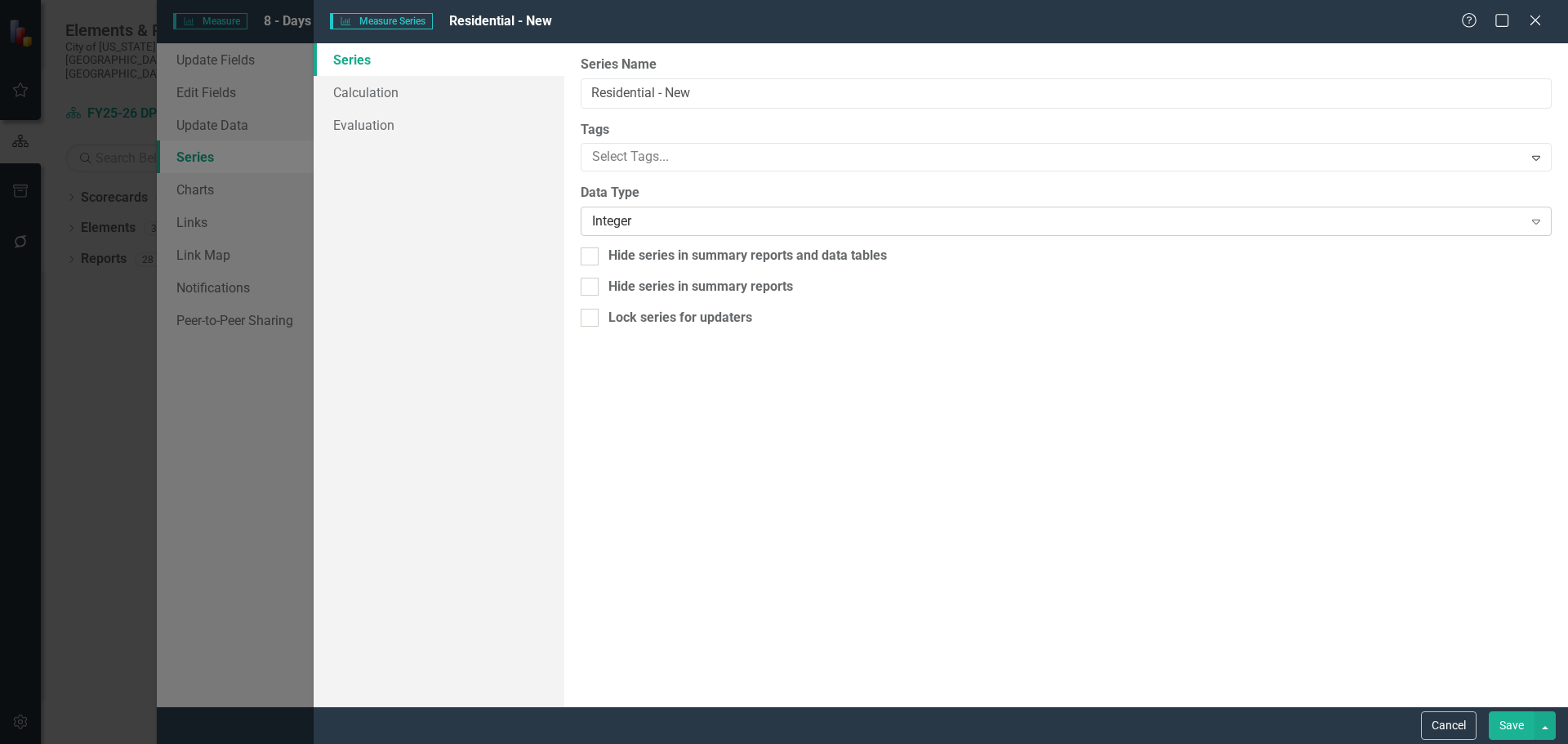
click at [650, 219] on div "Integer" at bounding box center [1057, 221] width 930 height 19
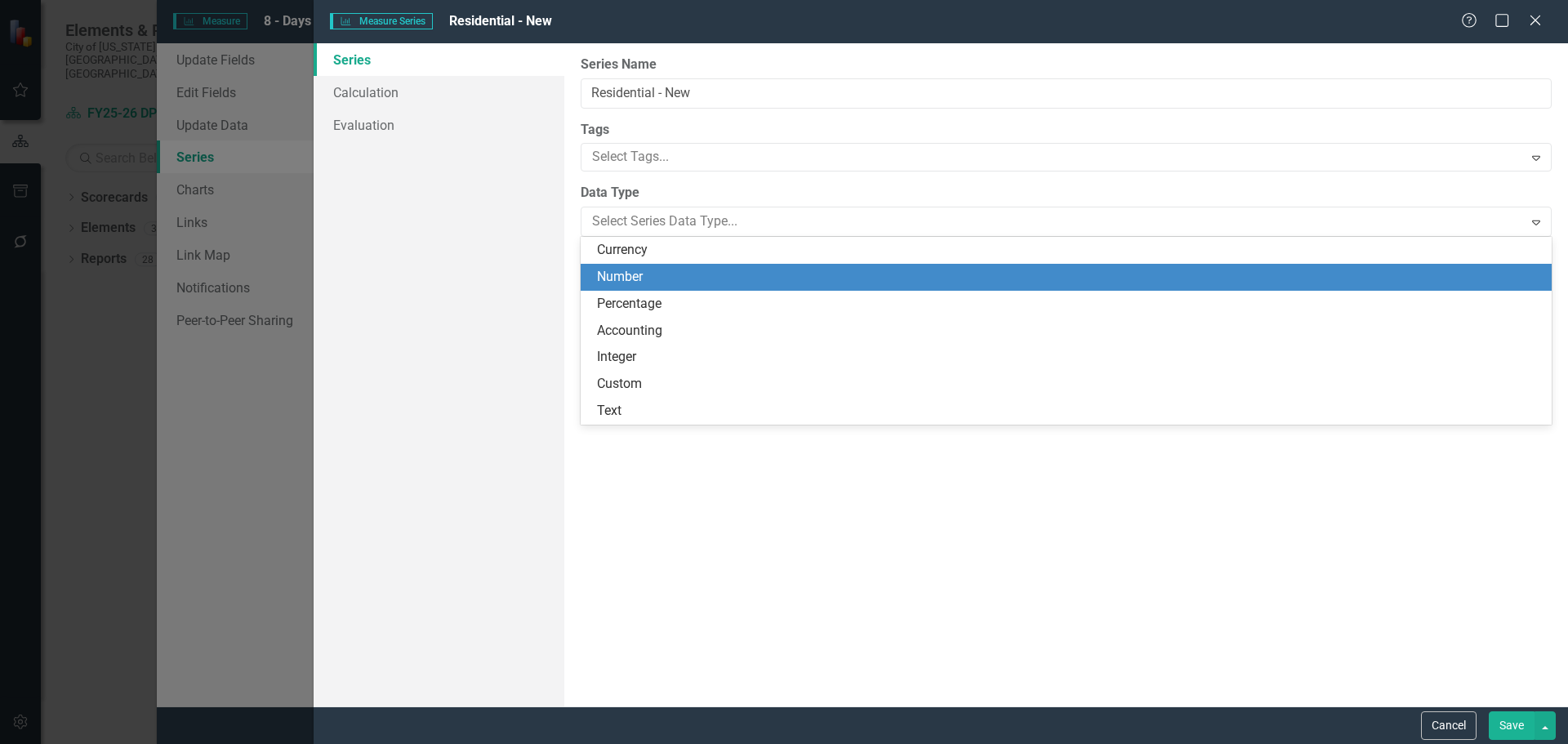
click at [648, 279] on div "Number" at bounding box center [1070, 277] width 945 height 19
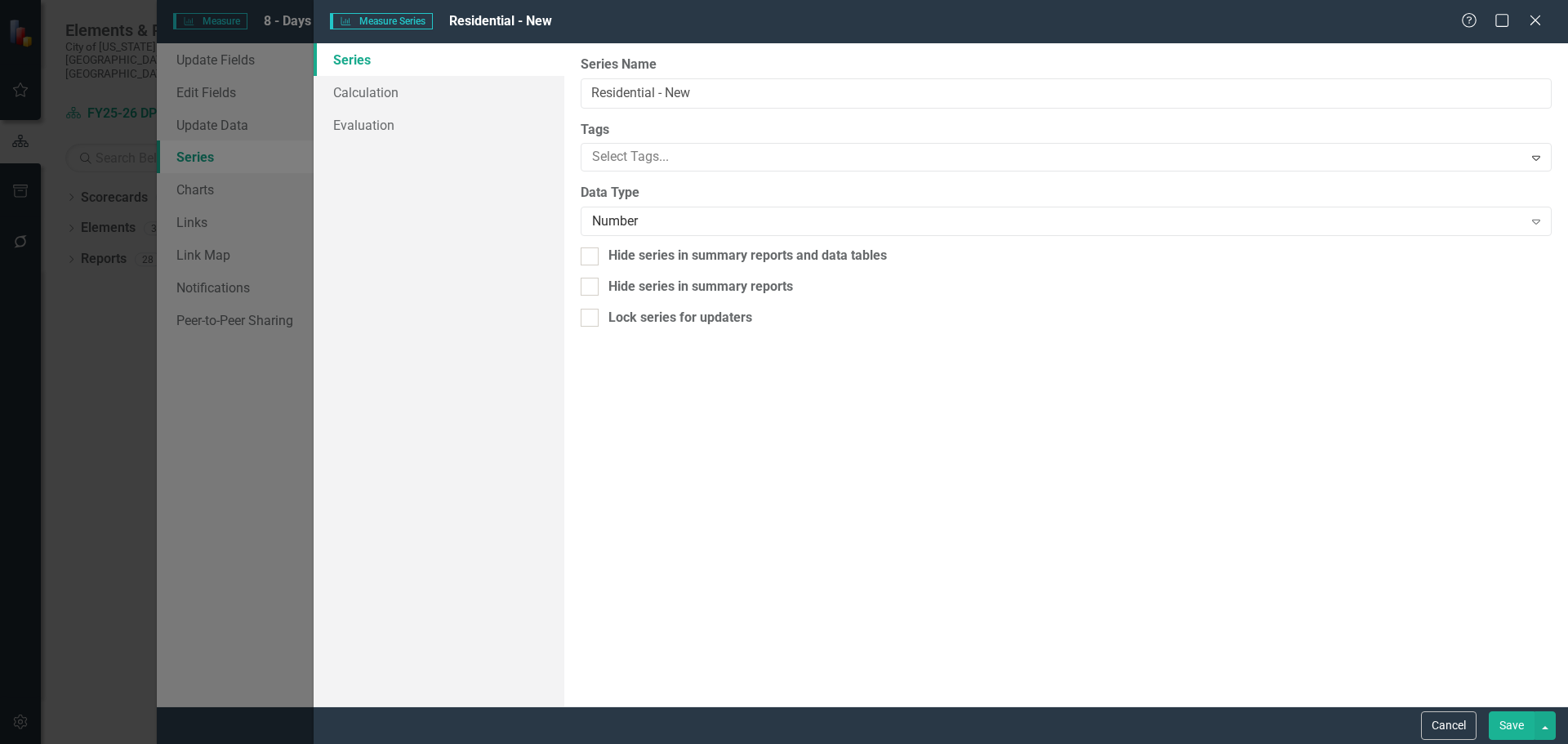
click at [1505, 724] on button "Save" at bounding box center [1511, 726] width 46 height 28
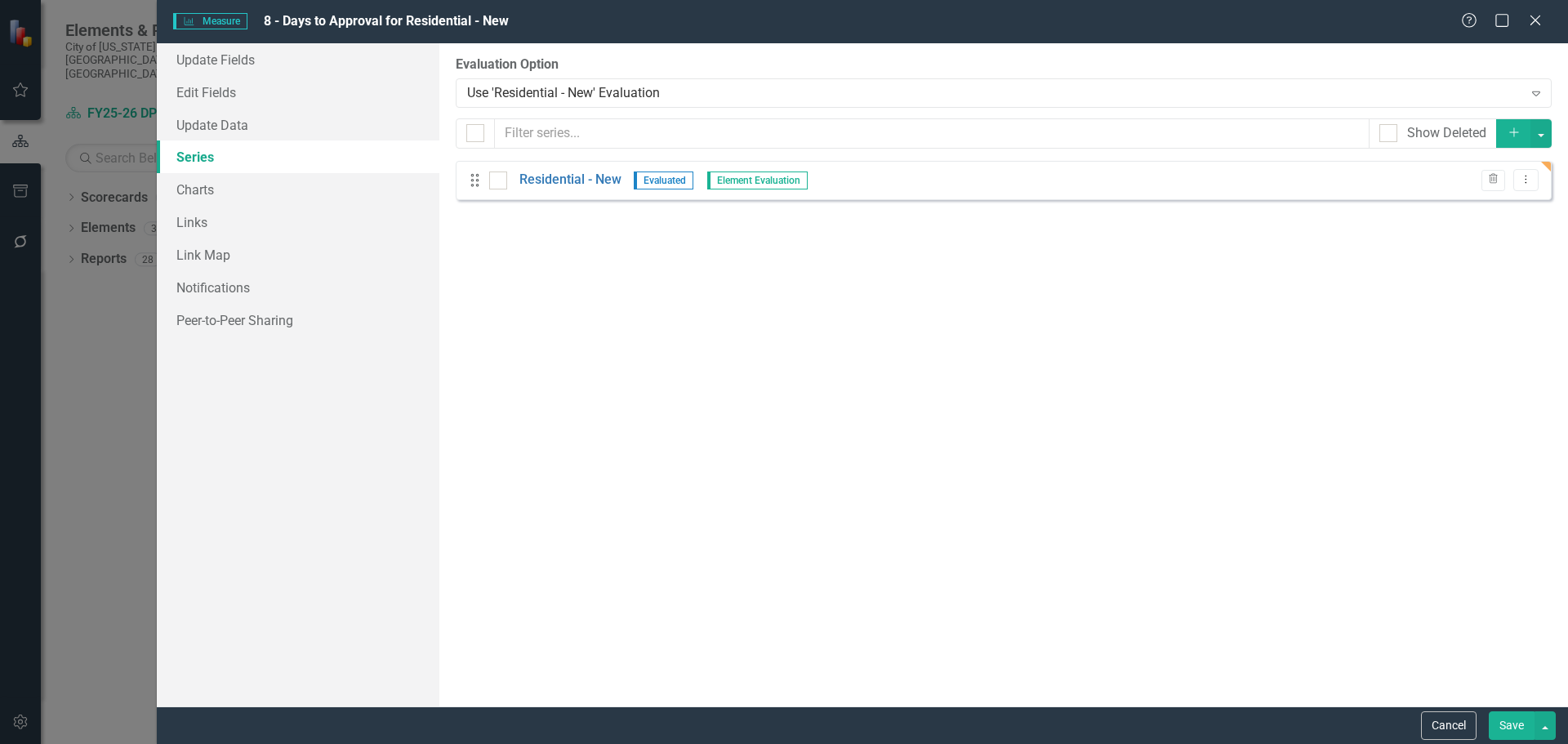
click at [1511, 726] on button "Save" at bounding box center [1511, 726] width 46 height 28
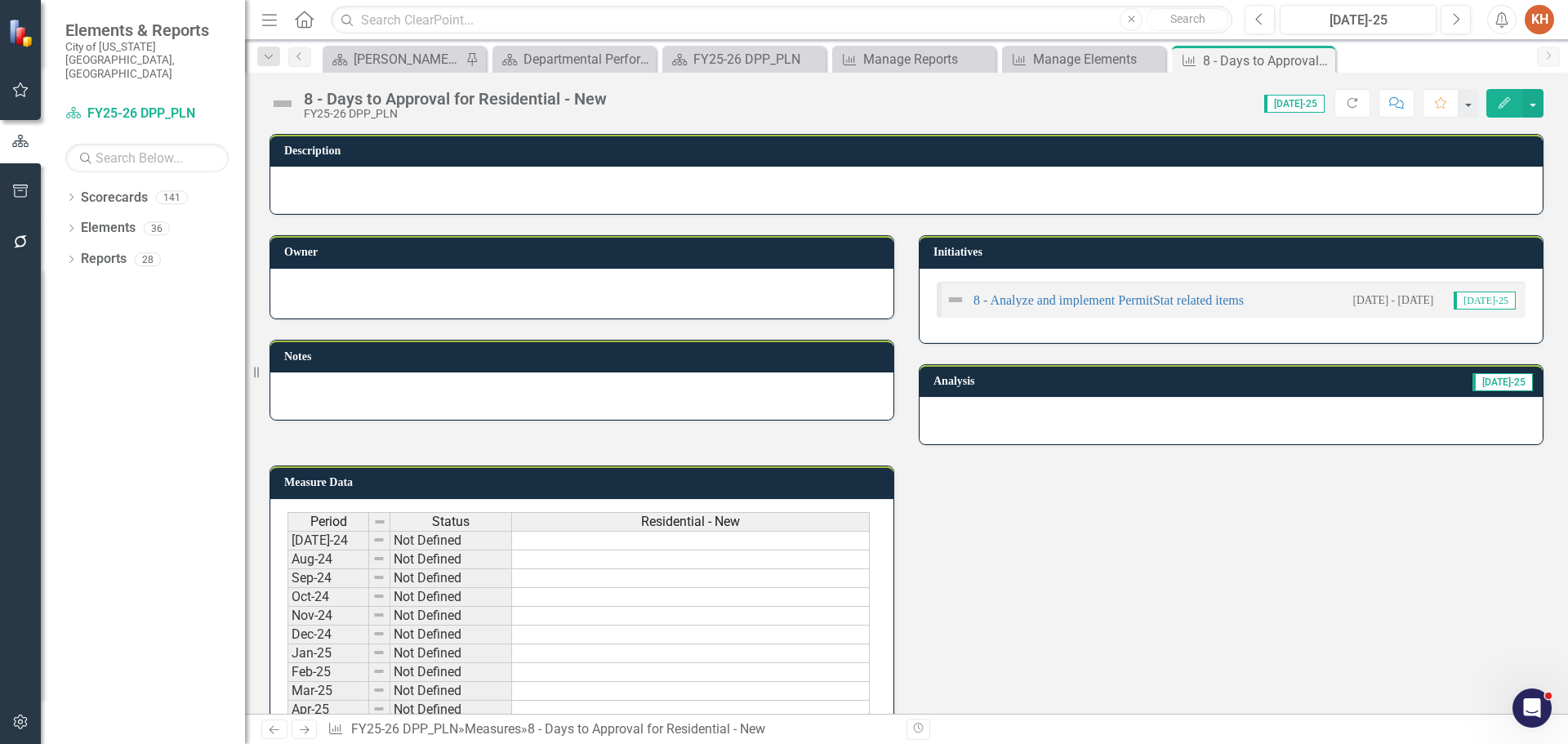
click at [0, 0] on icon "Close" at bounding box center [0, 0] width 0 height 0
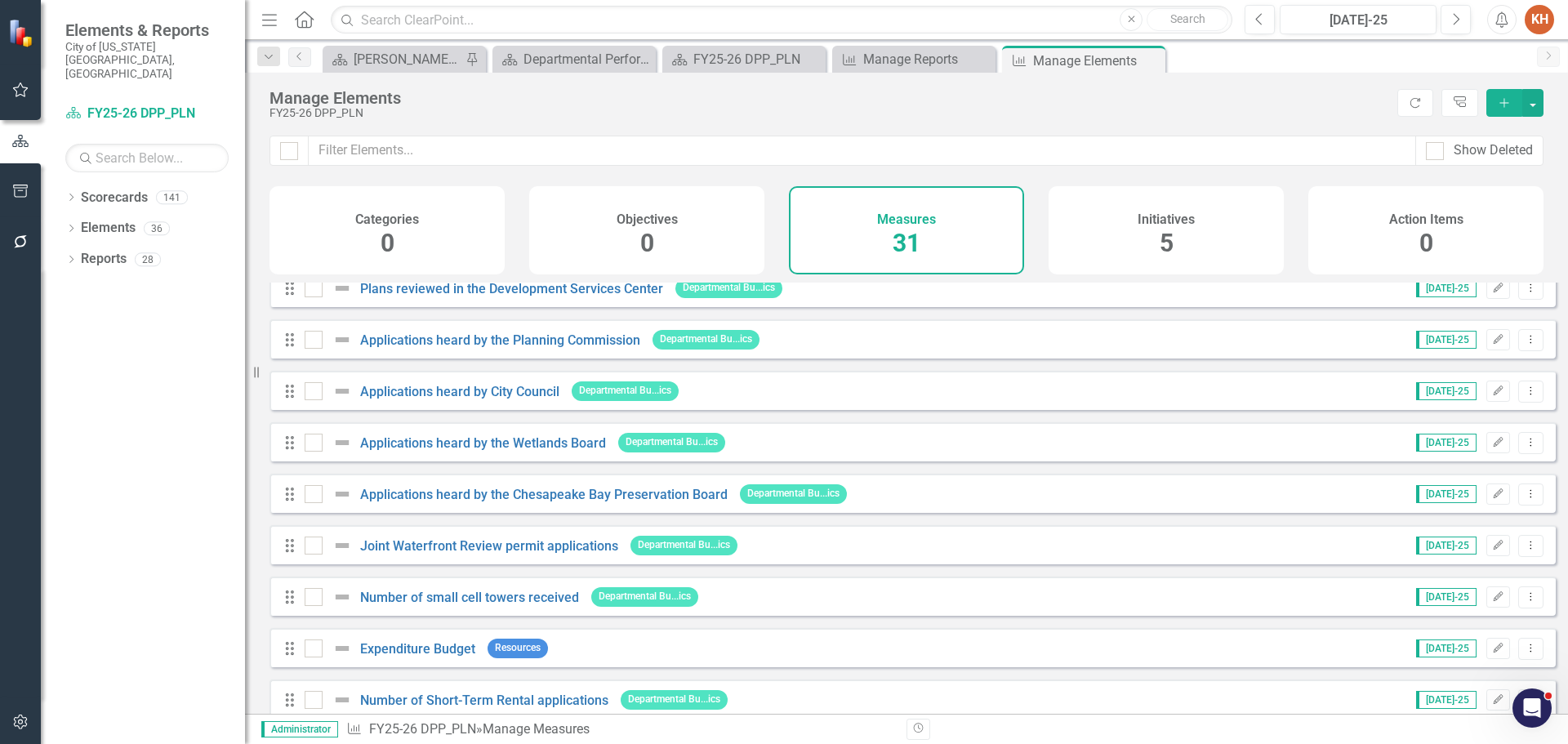
scroll to position [1175, 0]
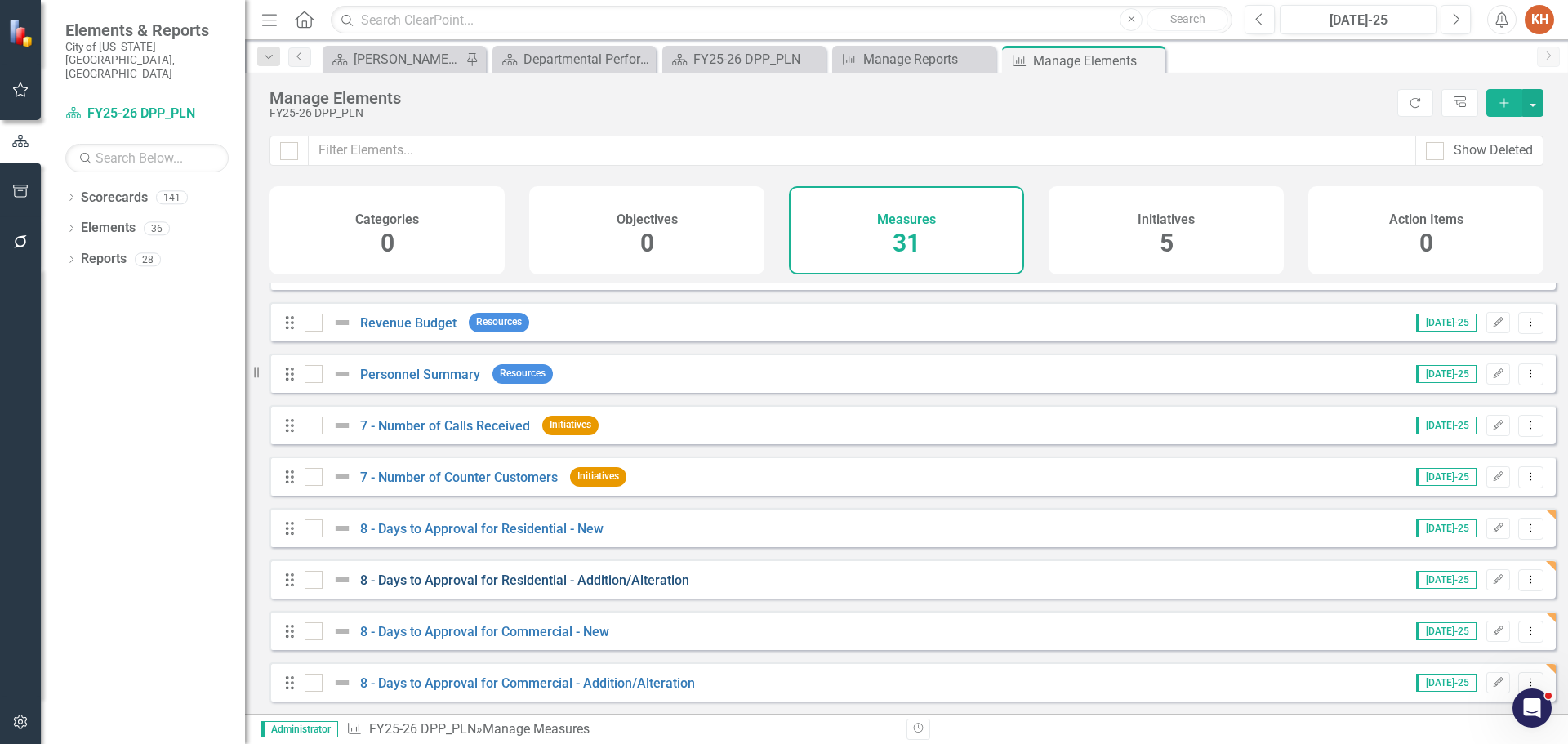
click at [597, 579] on link "8 - Days to Approval for Residential - Addition/Alteration" at bounding box center [525, 580] width 329 height 16
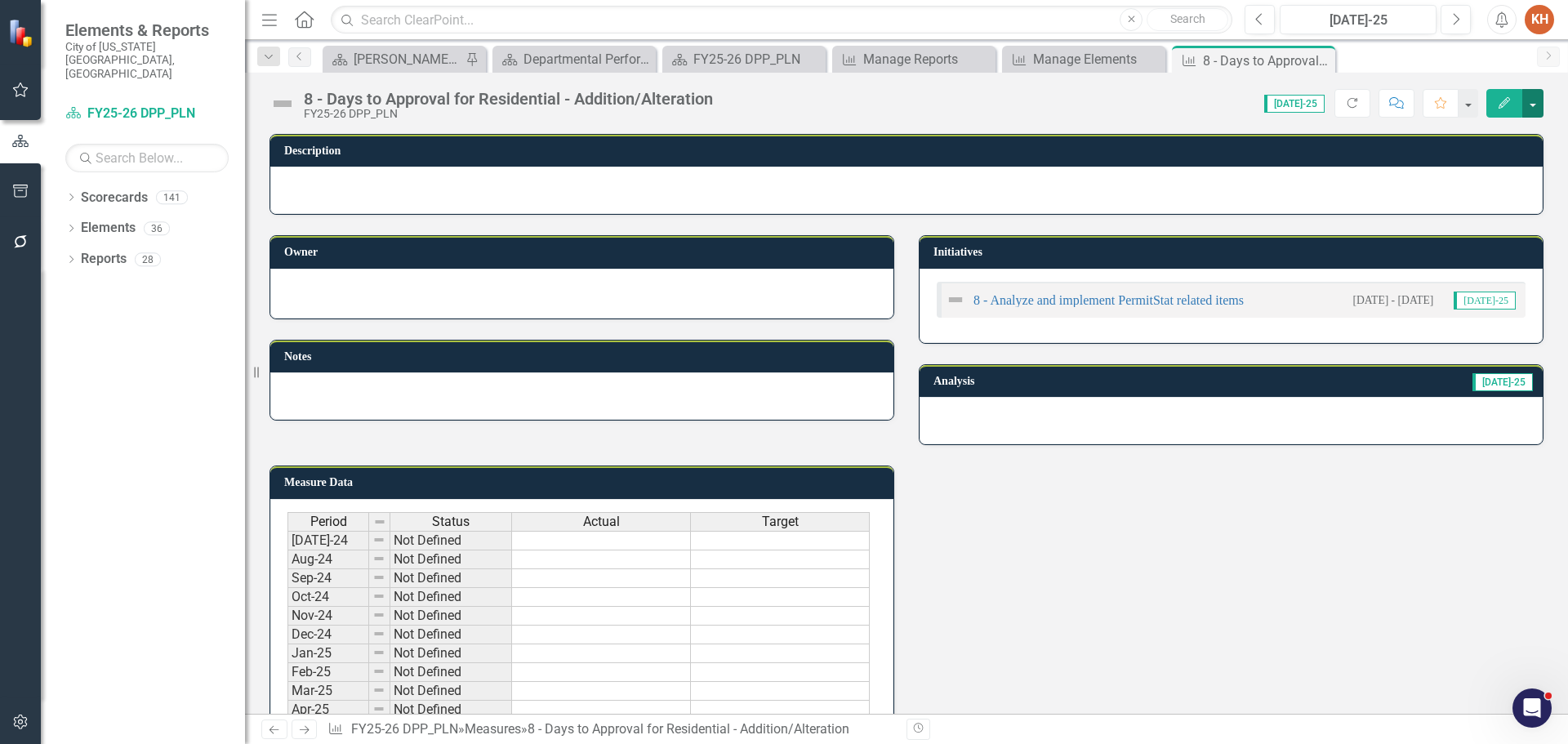
click at [1536, 99] on button "button" at bounding box center [1532, 103] width 21 height 28
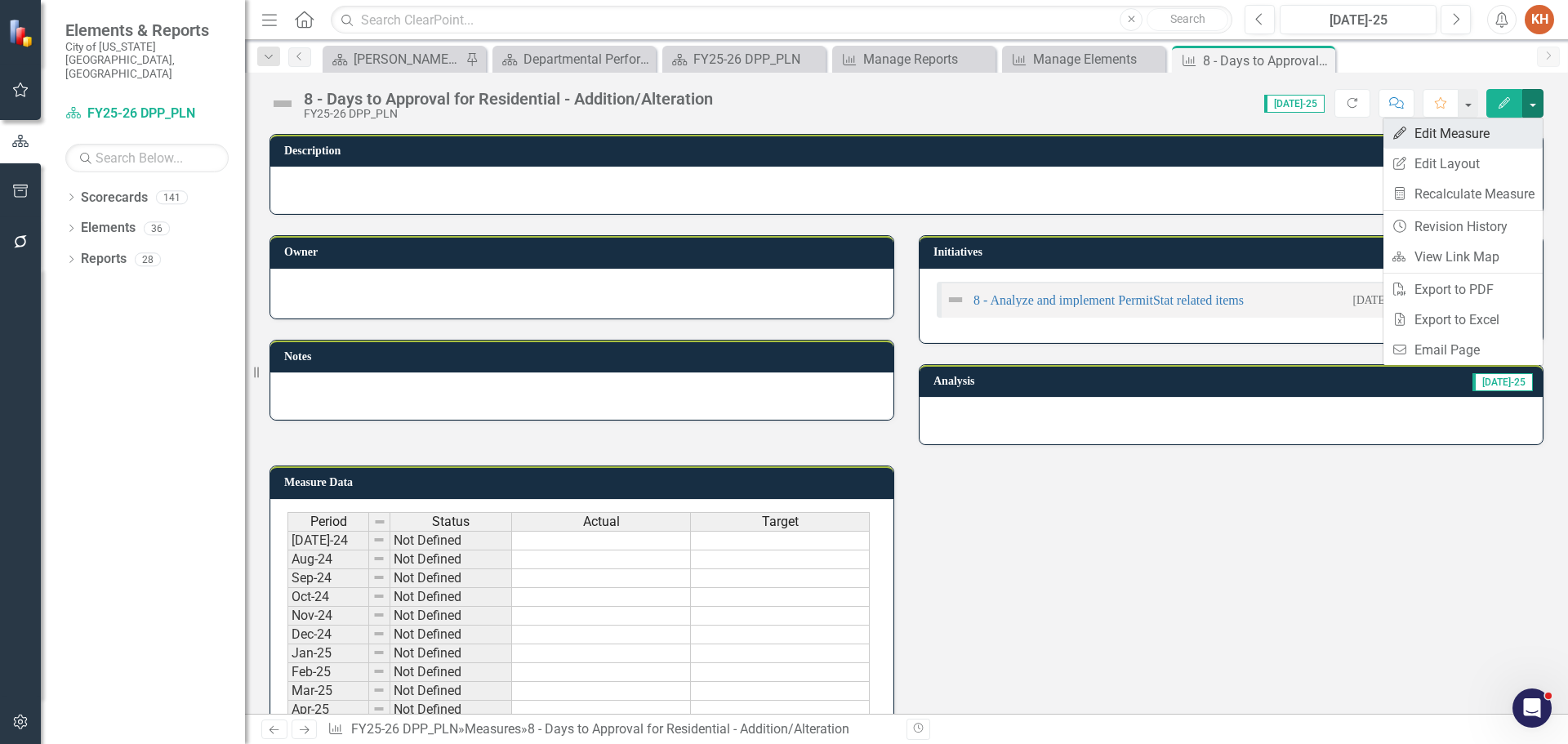
click at [1474, 136] on link "Edit Edit Measure" at bounding box center [1463, 133] width 159 height 30
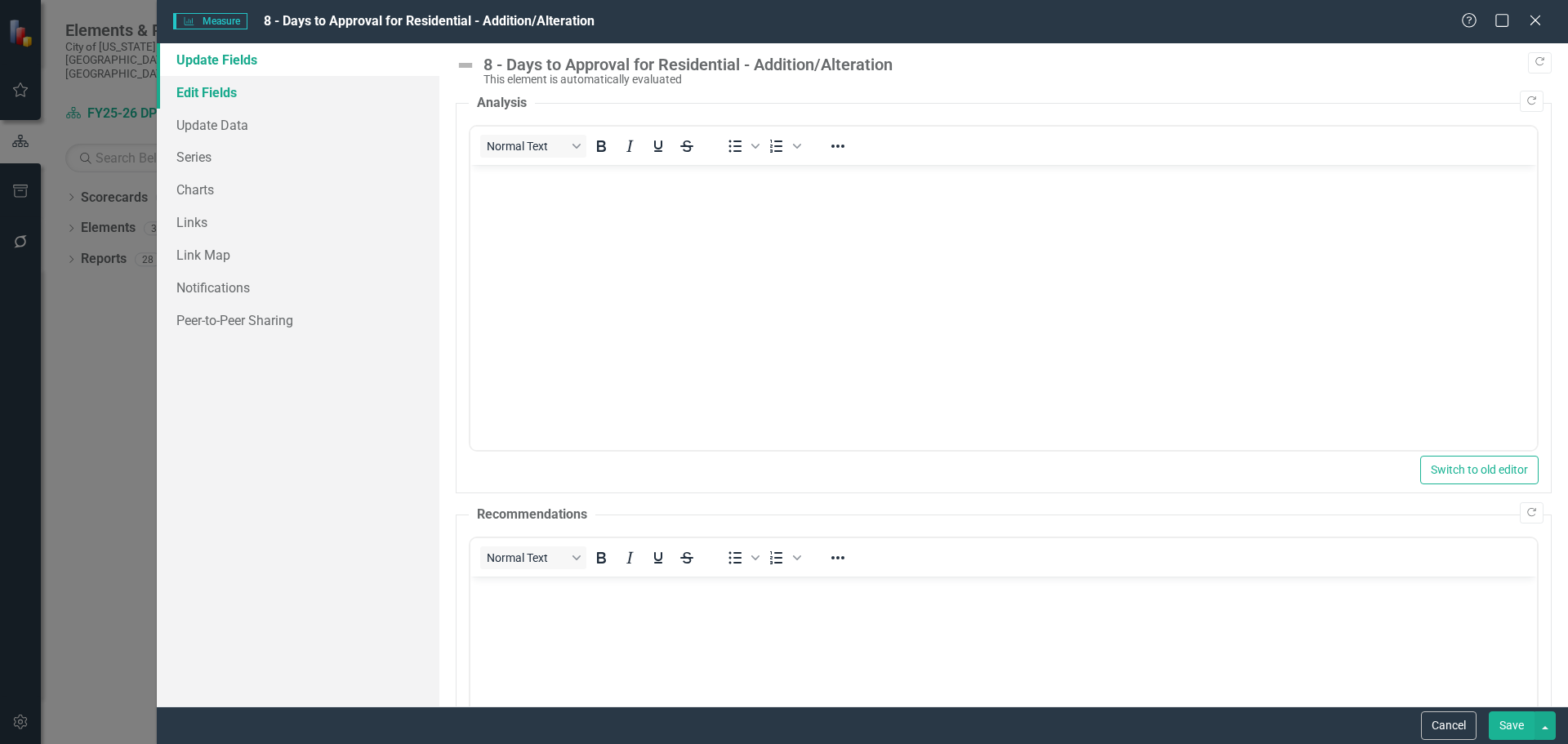
click at [257, 88] on link "Edit Fields" at bounding box center [298, 92] width 283 height 33
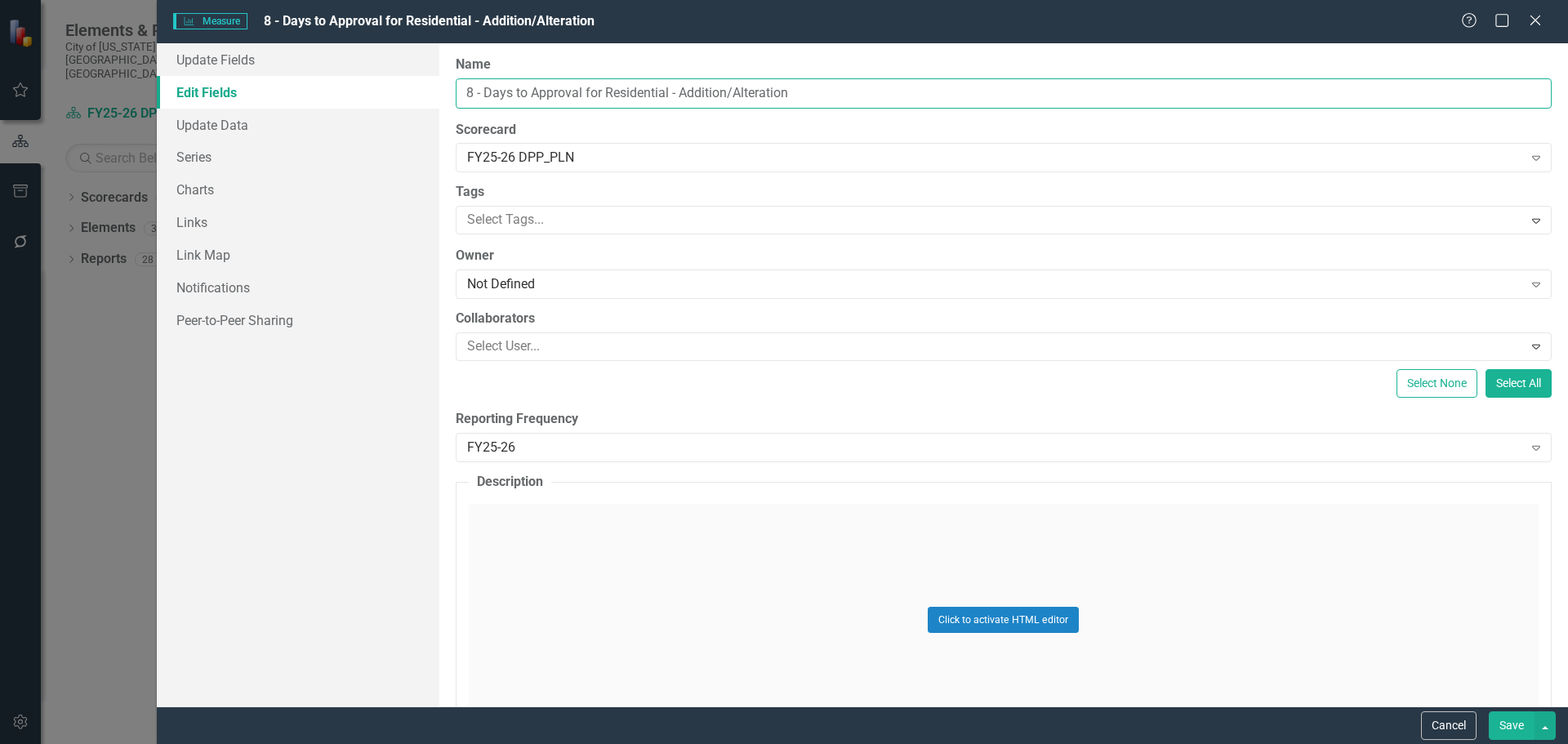
drag, startPoint x: 603, startPoint y: 92, endPoint x: 1051, endPoint y: 93, distance: 448.0
click at [1051, 92] on input "8 - Days to Approval for Residential - Addition/Alteration" at bounding box center [1004, 93] width 1097 height 30
click at [256, 149] on link "Series" at bounding box center [298, 156] width 283 height 33
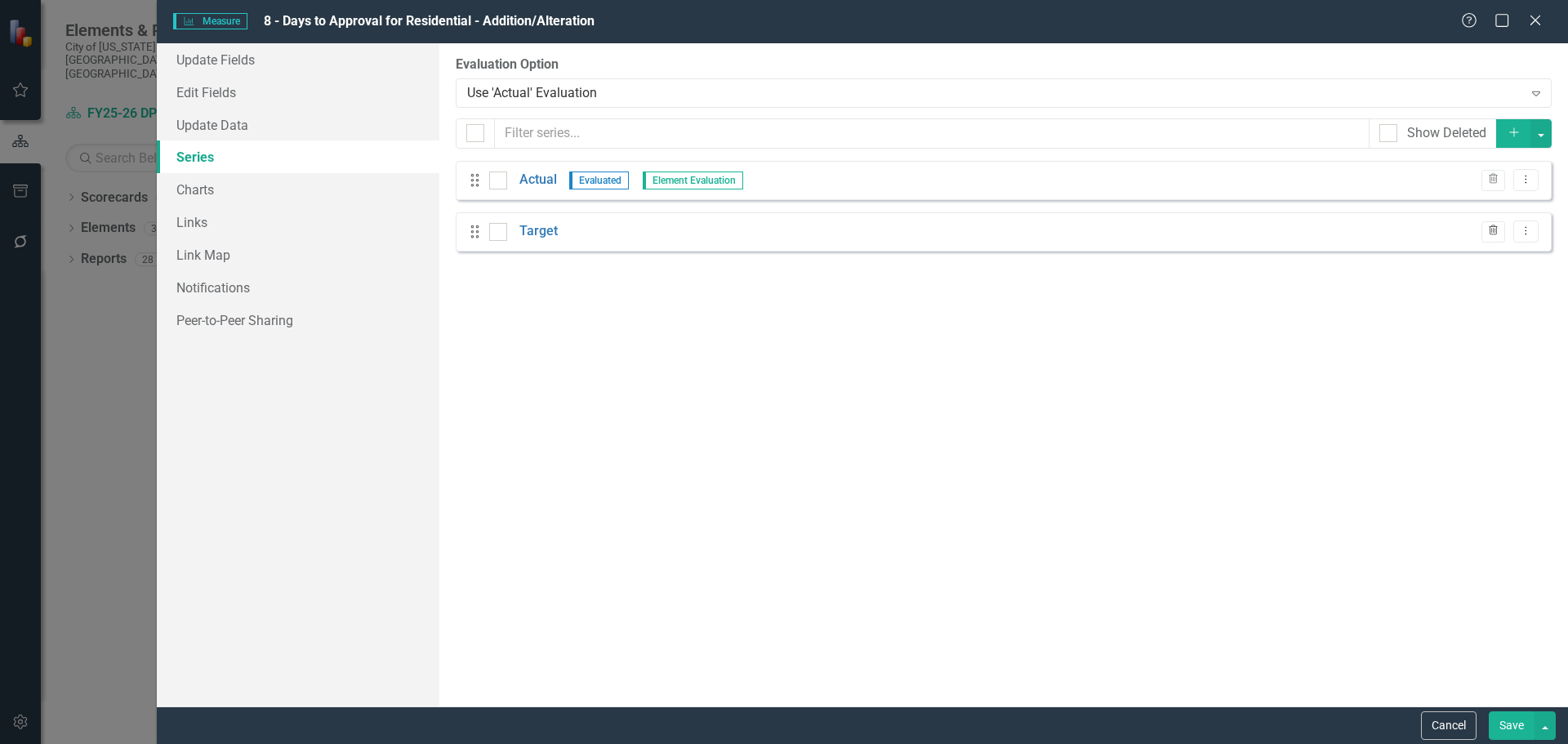
click at [1496, 226] on icon "Trash" at bounding box center [1493, 231] width 13 height 10
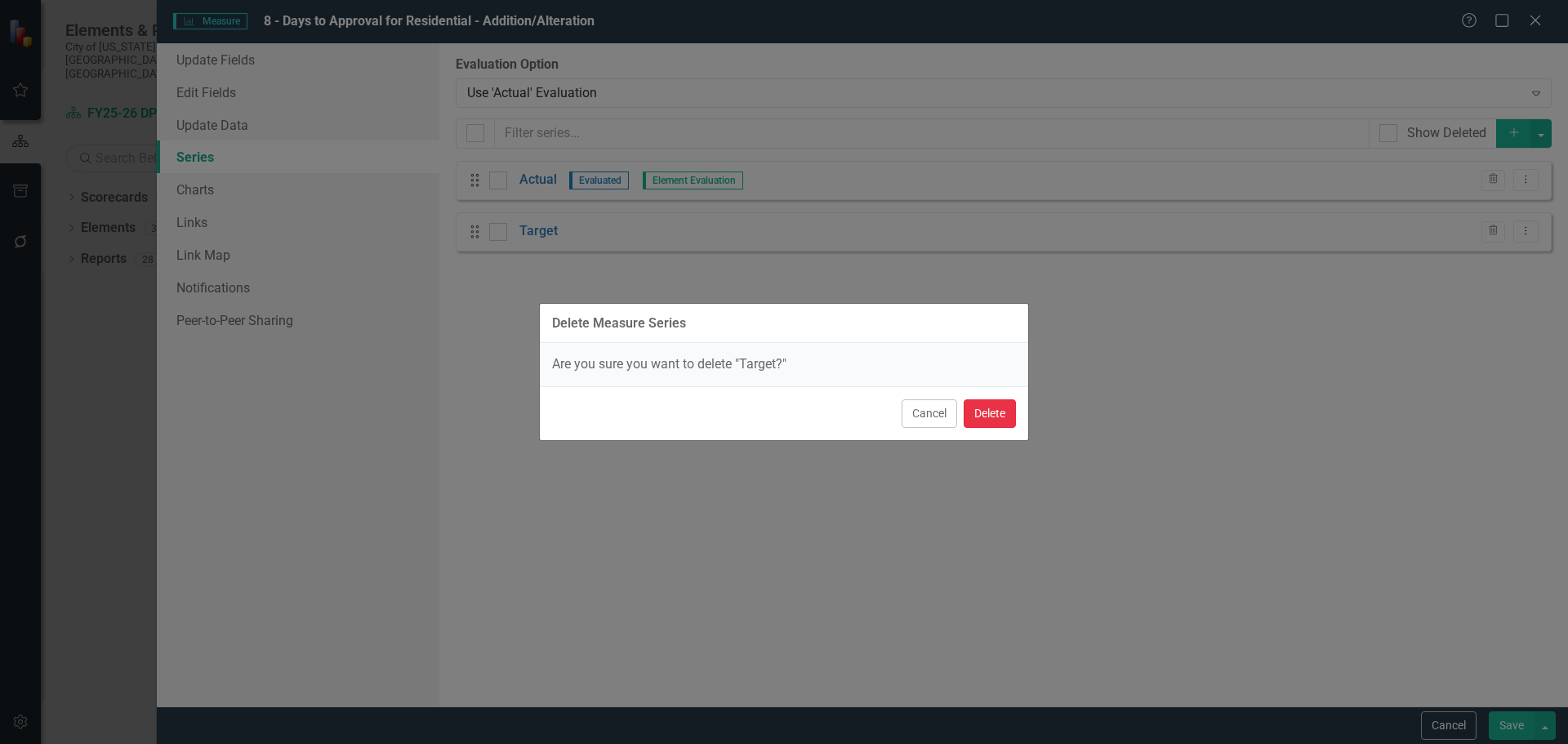
click at [990, 416] on button "Delete" at bounding box center [990, 414] width 53 height 28
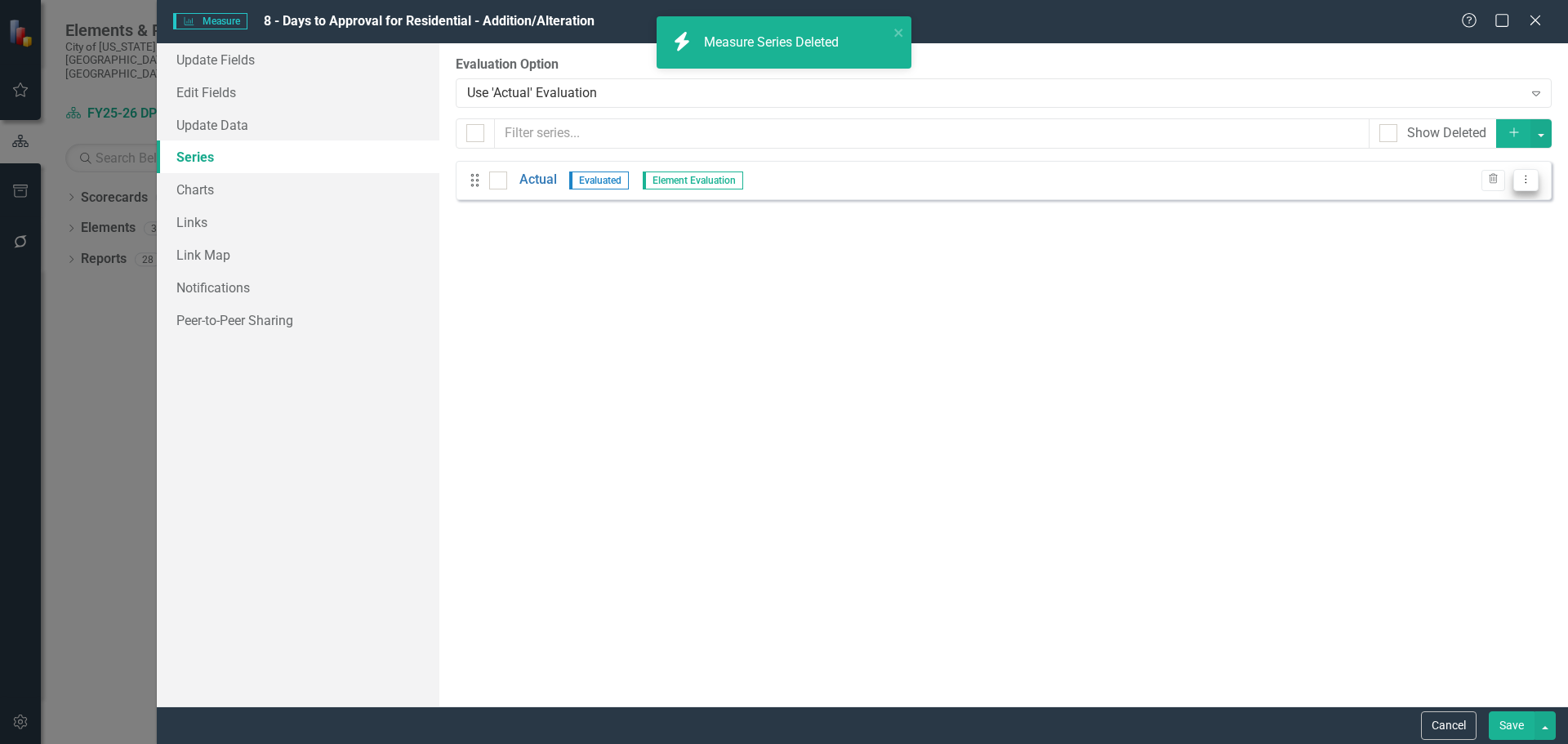
click at [1536, 177] on button "Dropdown Menu" at bounding box center [1526, 180] width 25 height 22
click at [1471, 204] on link "Edit Edit Measure Series" at bounding box center [1445, 207] width 185 height 30
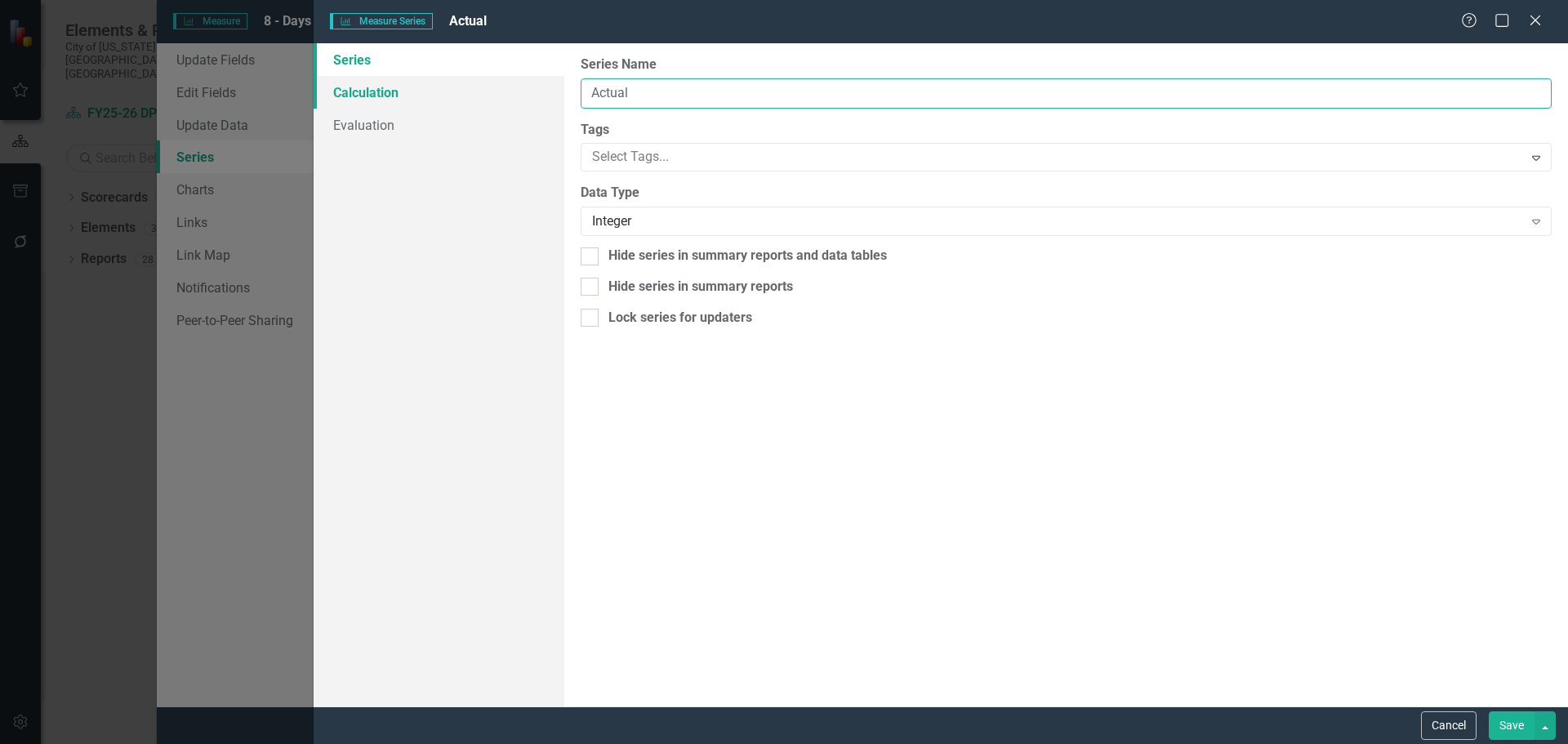
drag, startPoint x: 644, startPoint y: 99, endPoint x: 544, endPoint y: 97, distance: 100.0
click at [546, 96] on div "Series Calculation Evaluation From this page, you can edit the name, type, and …" at bounding box center [940, 375] width 1254 height 663
paste input "Residential - Addition/Alteration"
type input "Residential - Addition/Alteration"
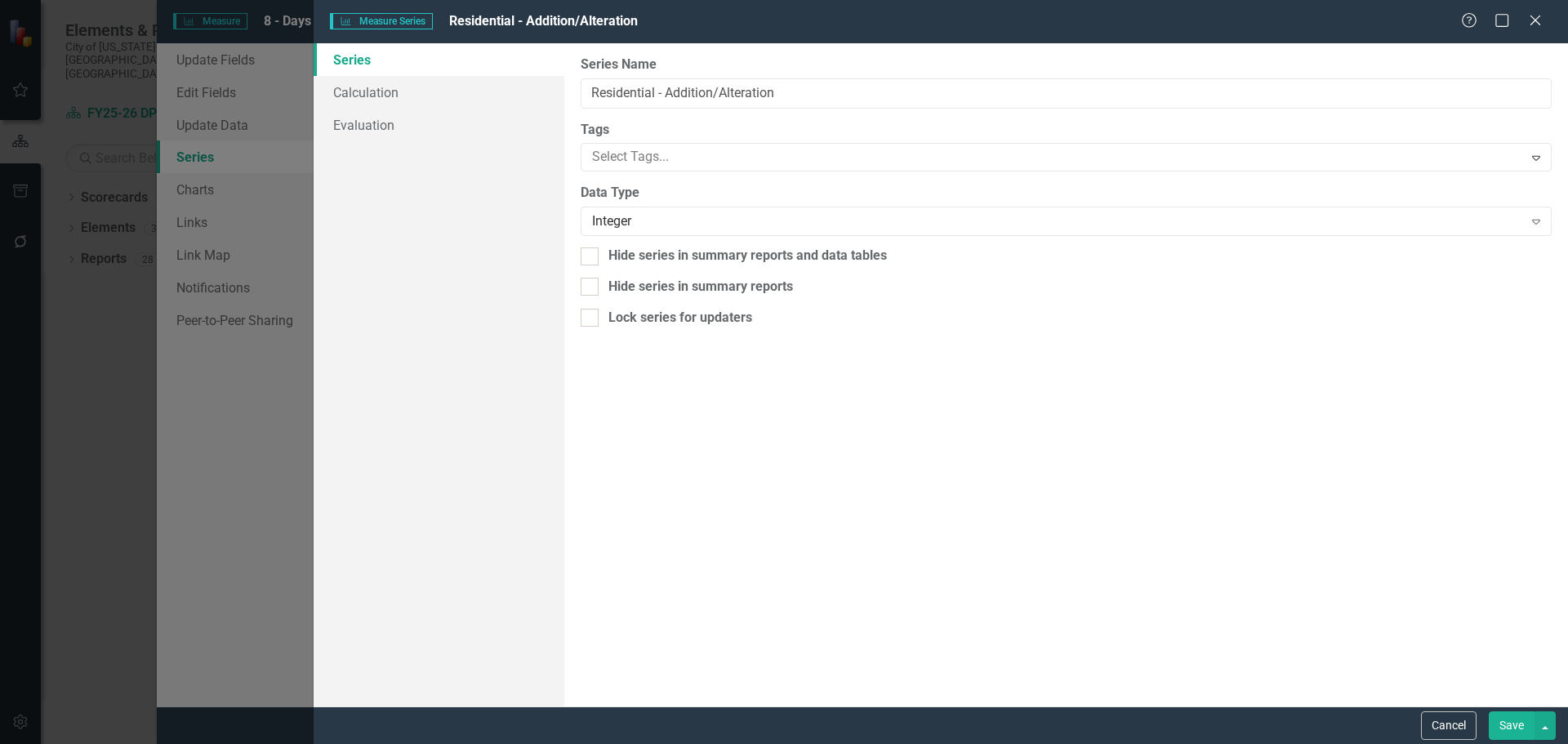
click at [1509, 727] on button "Save" at bounding box center [1511, 726] width 46 height 28
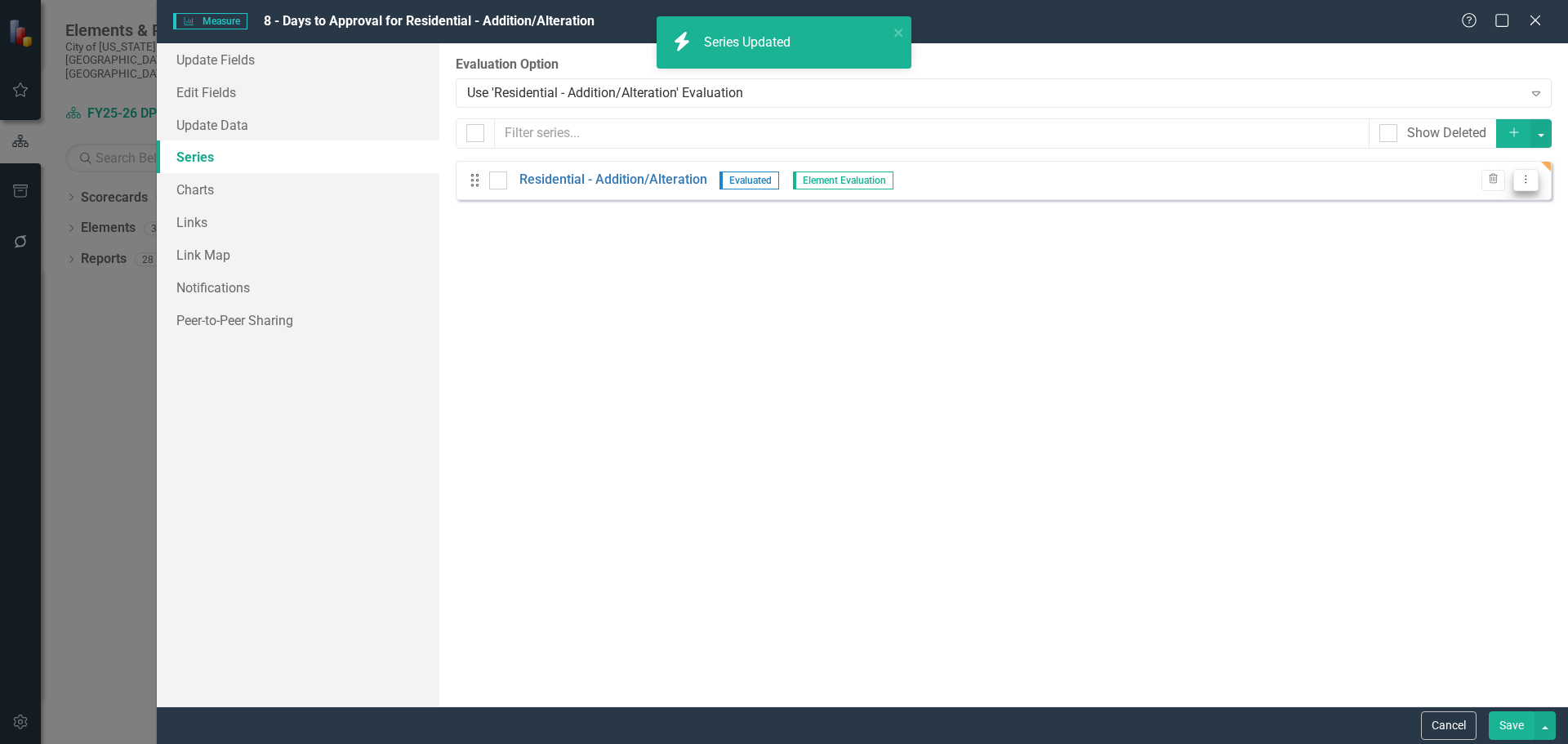
click at [1520, 180] on icon "Dropdown Menu" at bounding box center [1526, 178] width 14 height 11
click at [1449, 208] on link "Edit Edit Measure Series" at bounding box center [1445, 207] width 185 height 30
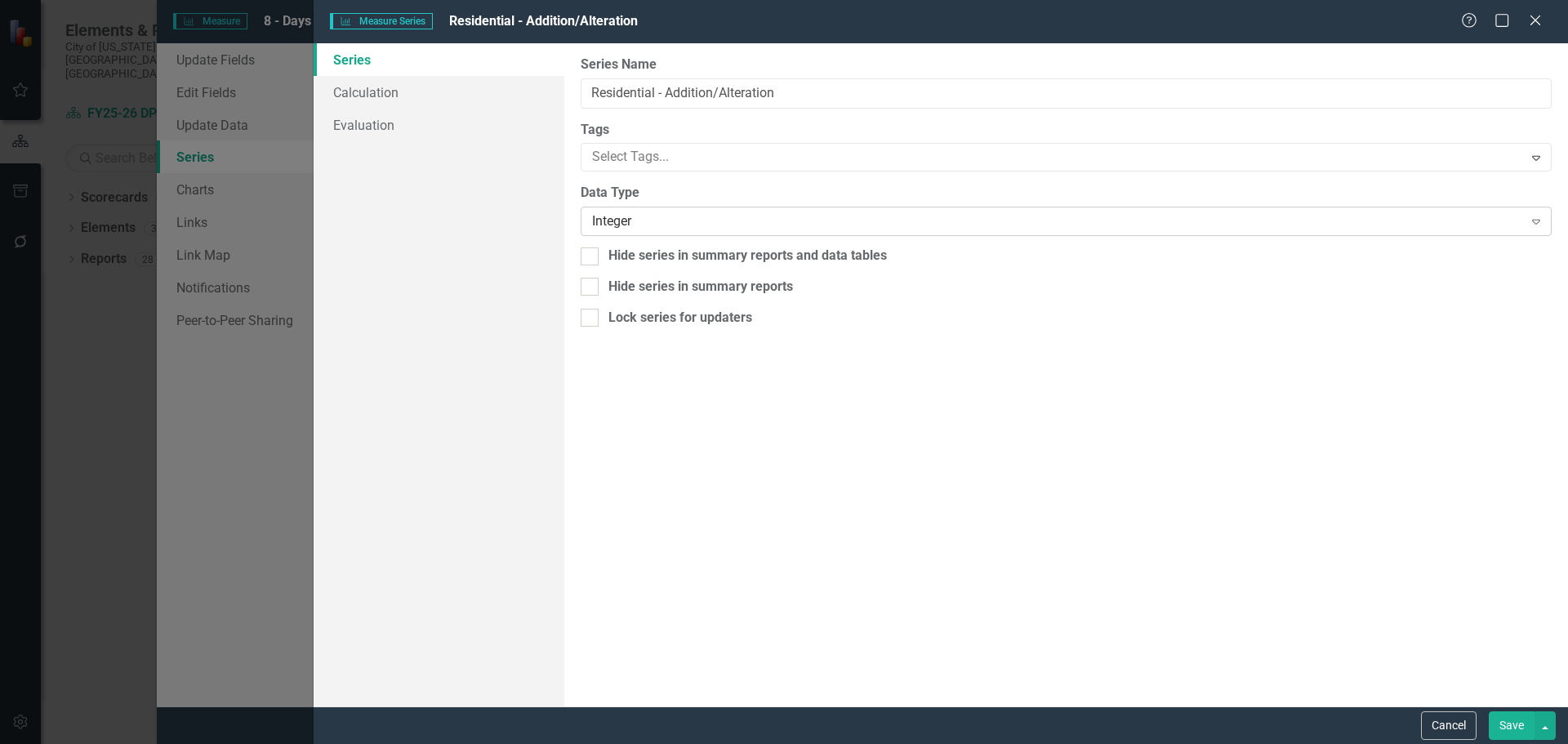
click at [654, 226] on div "Integer" at bounding box center [1057, 221] width 930 height 19
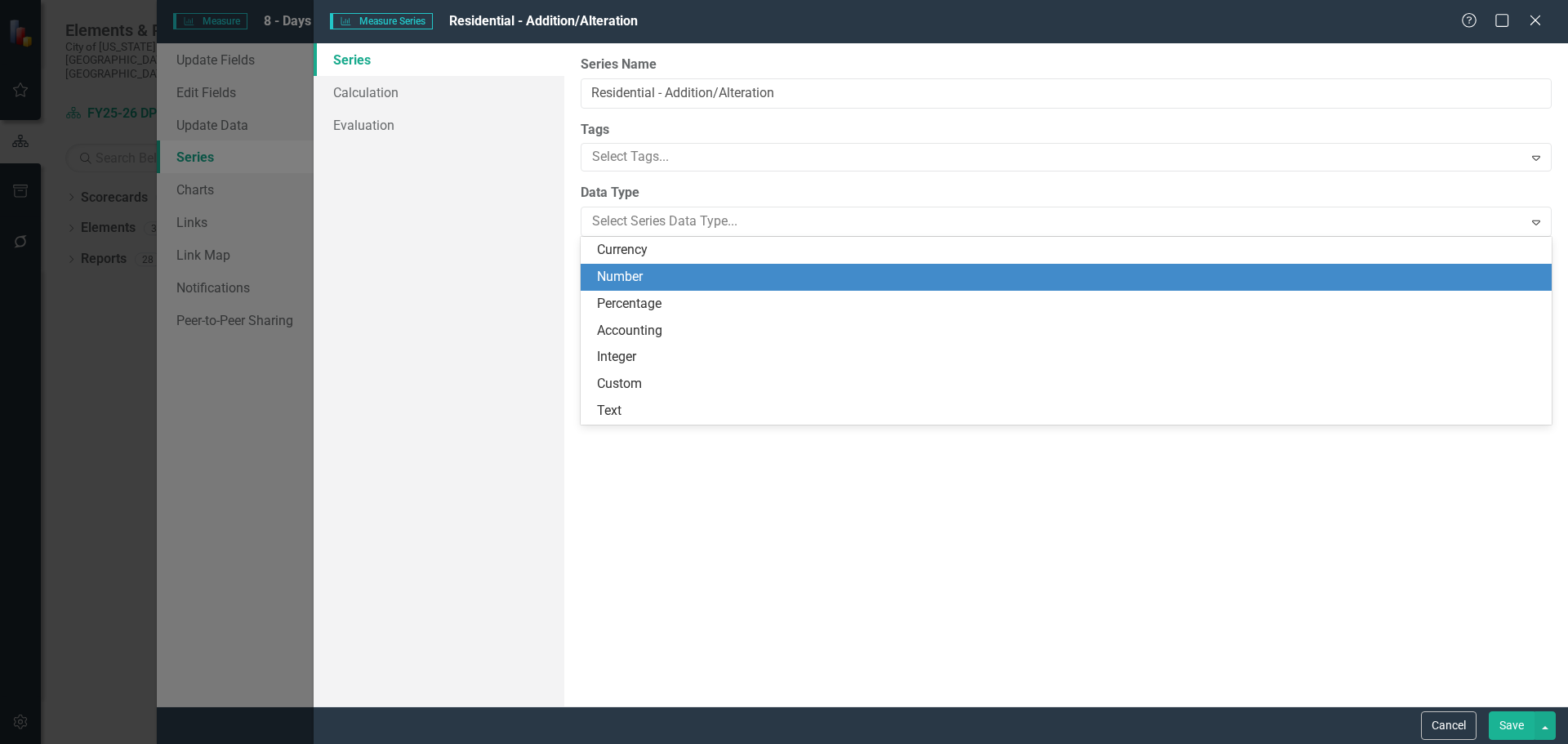
click at [674, 278] on div "Number" at bounding box center [1070, 277] width 945 height 19
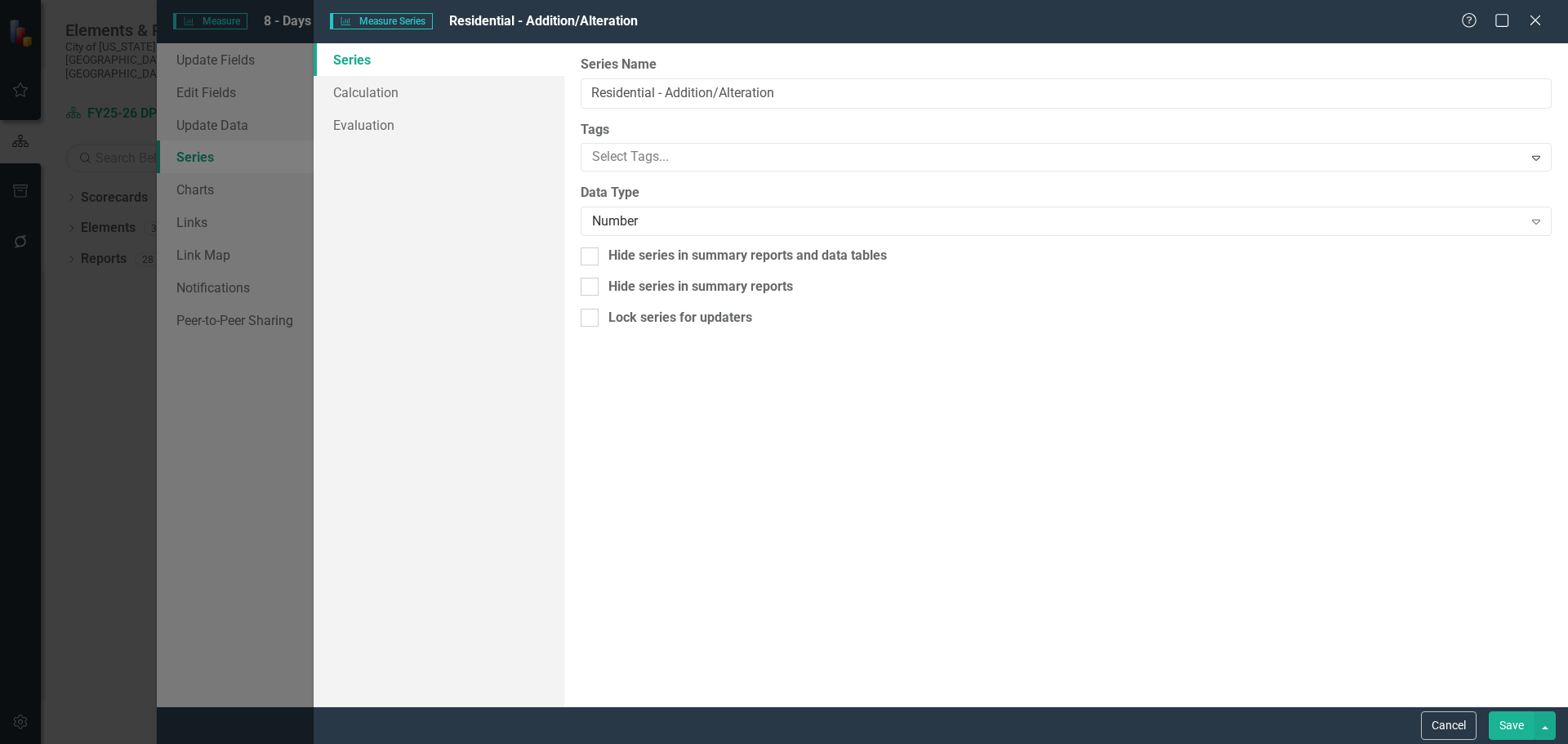
click at [1515, 725] on button "Save" at bounding box center [1511, 726] width 46 height 28
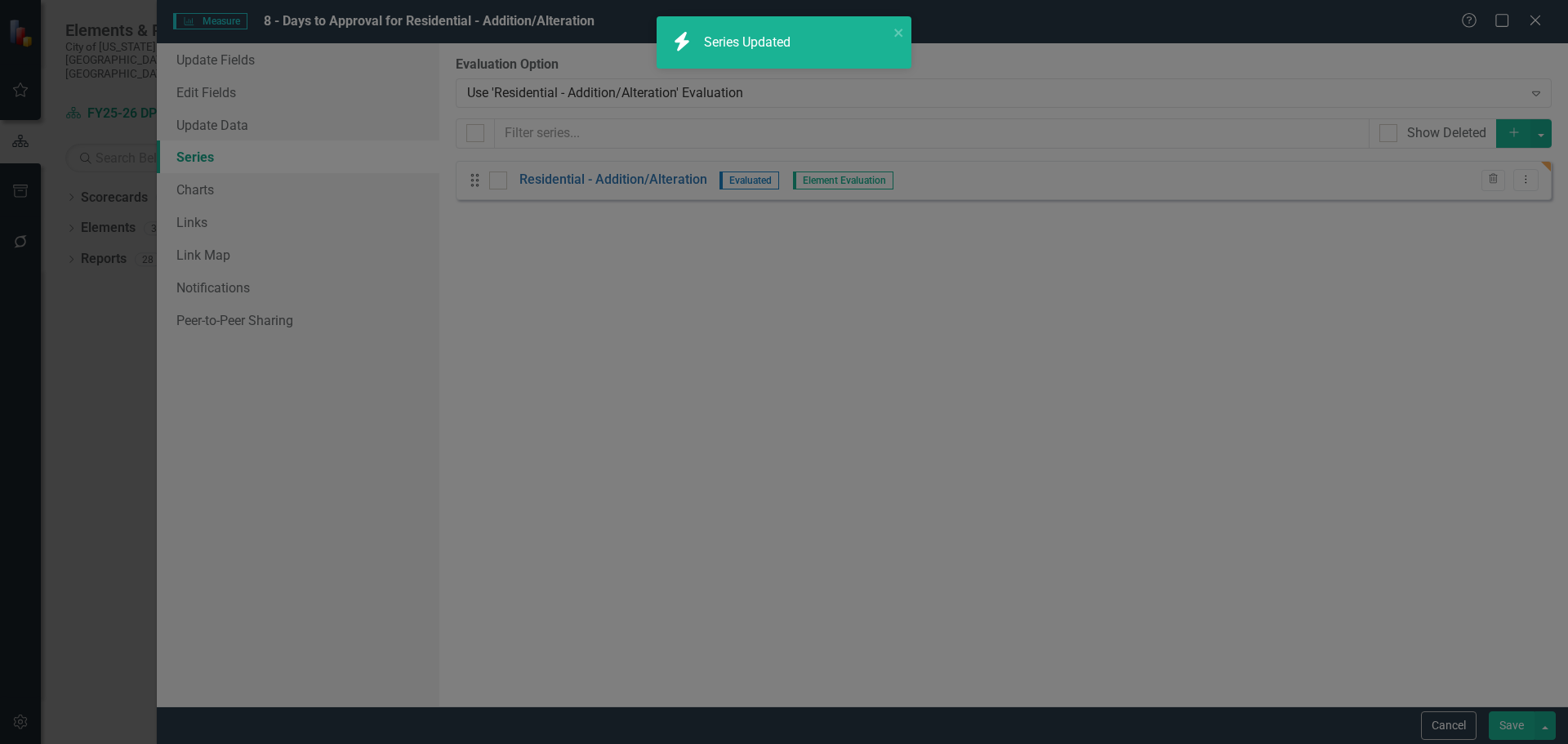
click at [1511, 721] on button "Save" at bounding box center [1511, 726] width 46 height 28
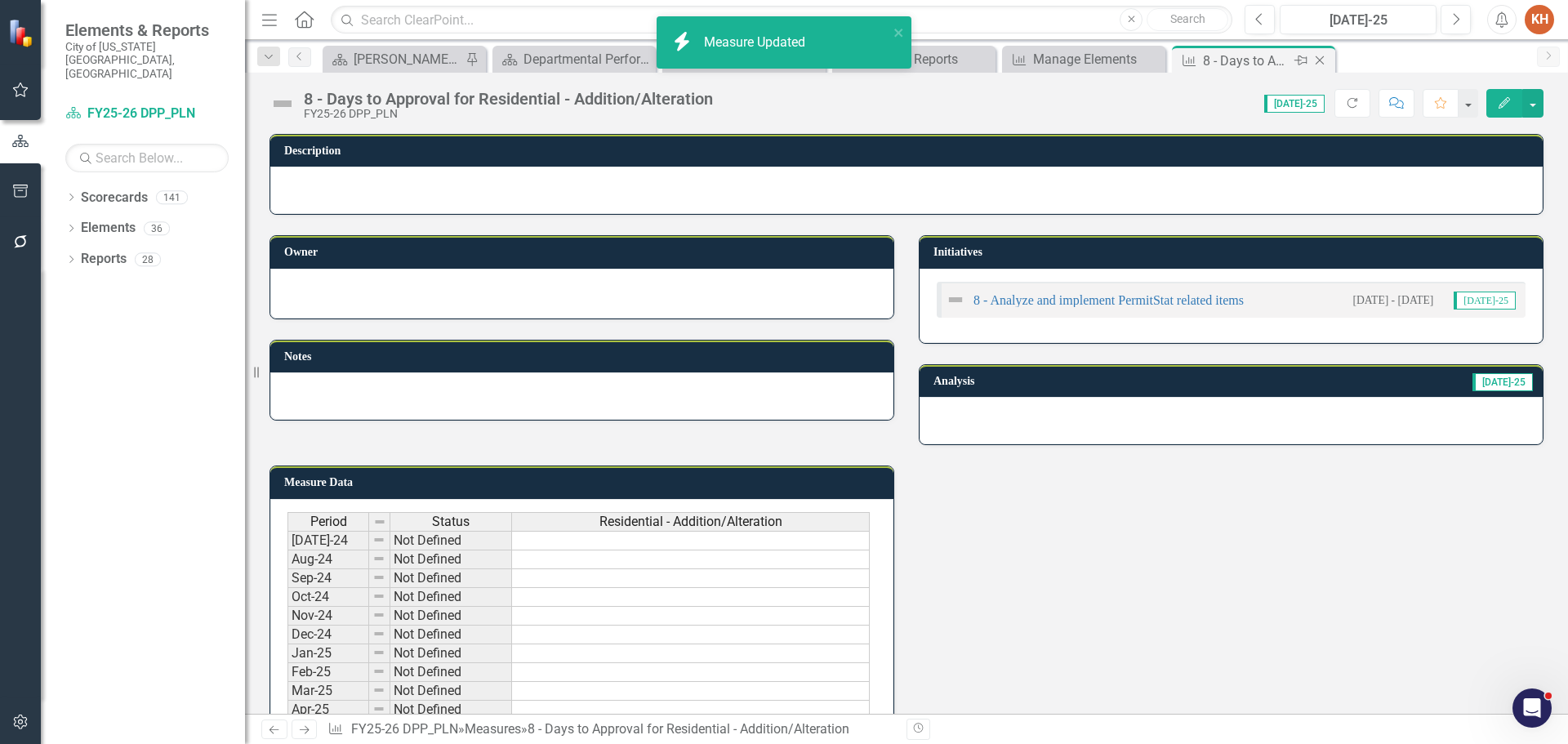
click at [1322, 60] on icon "Close" at bounding box center [1320, 61] width 17 height 13
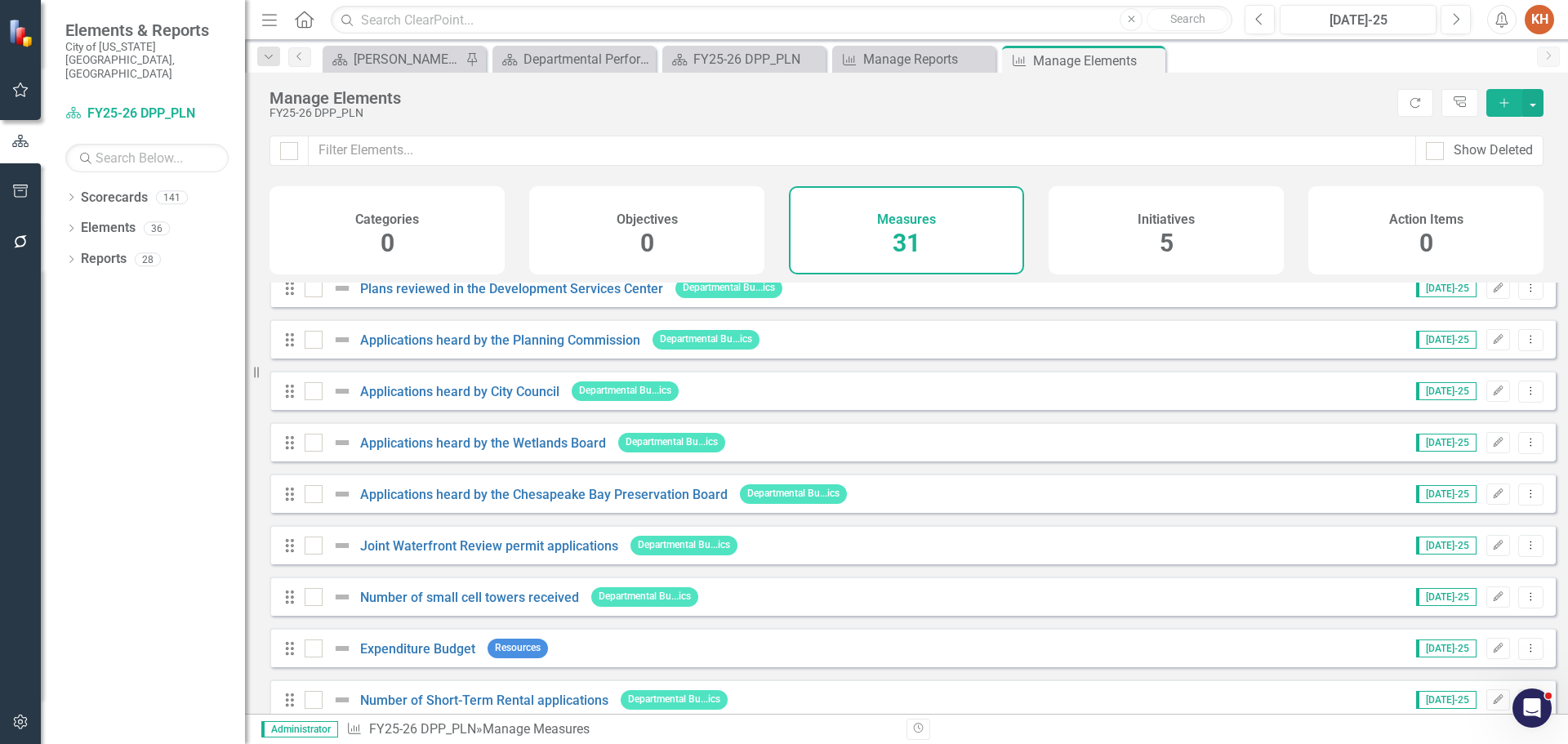
scroll to position [1175, 0]
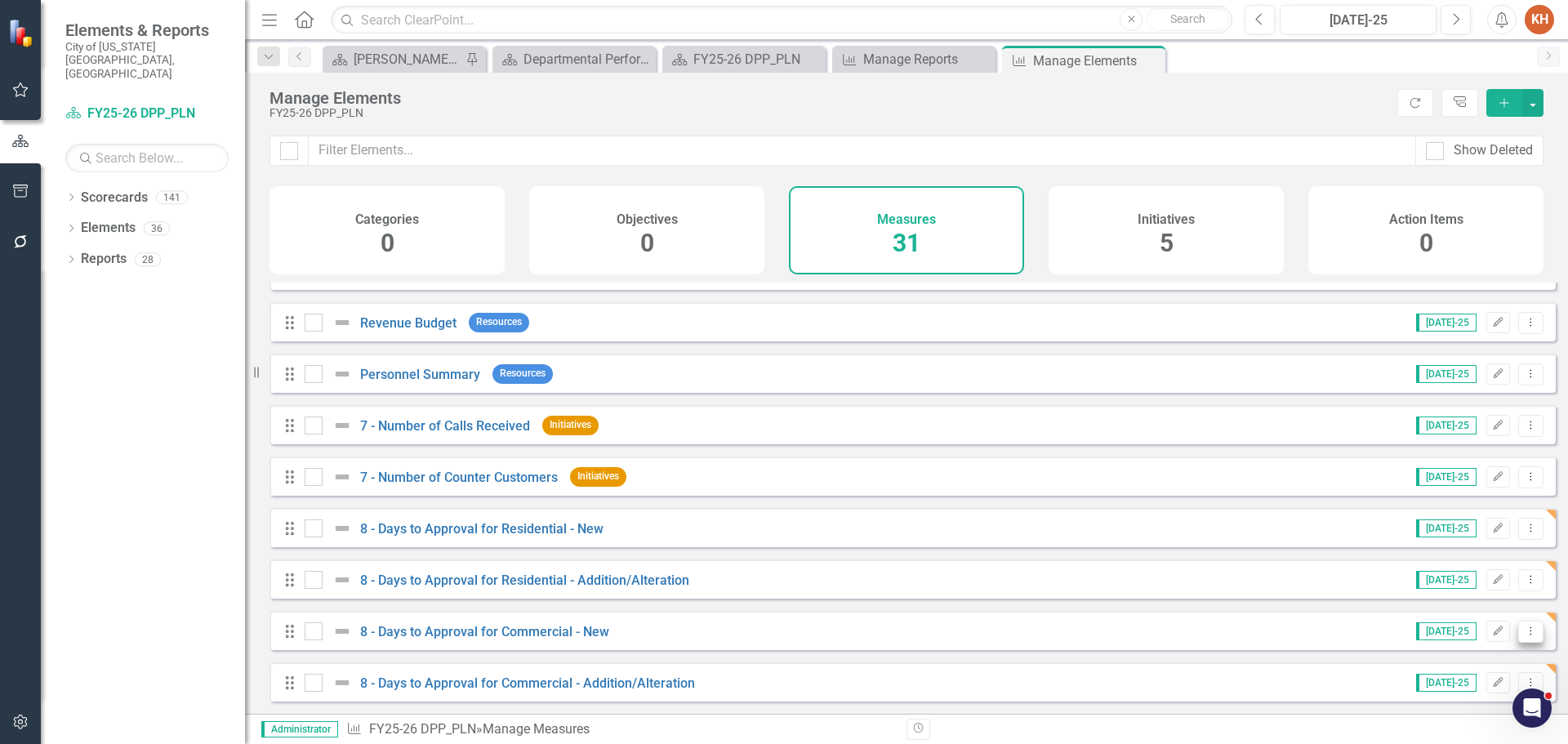
click at [1524, 631] on icon "Dropdown Menu" at bounding box center [1530, 631] width 14 height 11
click at [1481, 510] on link "Edit Edit Measure" at bounding box center [1457, 514] width 147 height 30
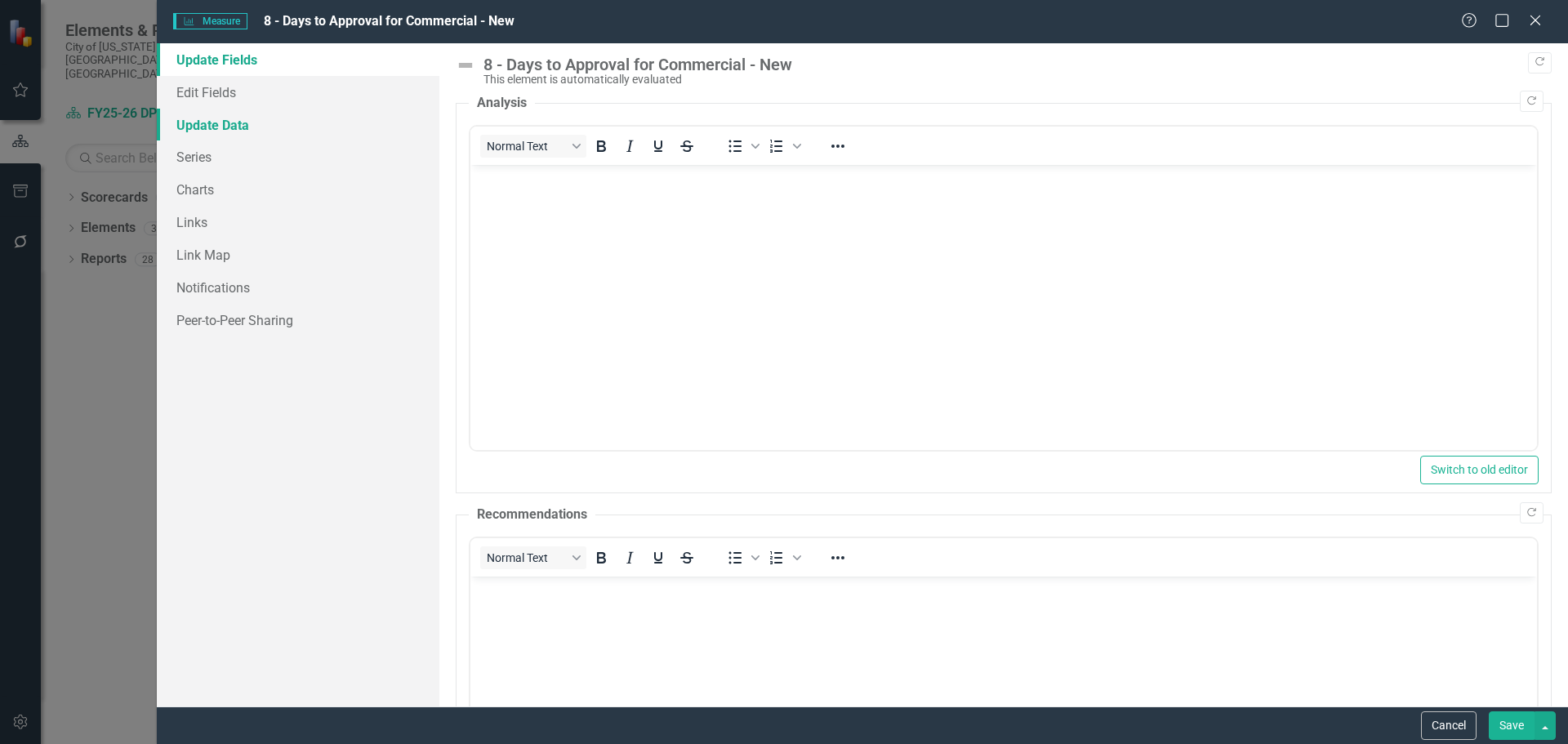
scroll to position [0, 0]
click at [228, 93] on link "Edit Fields" at bounding box center [298, 92] width 283 height 33
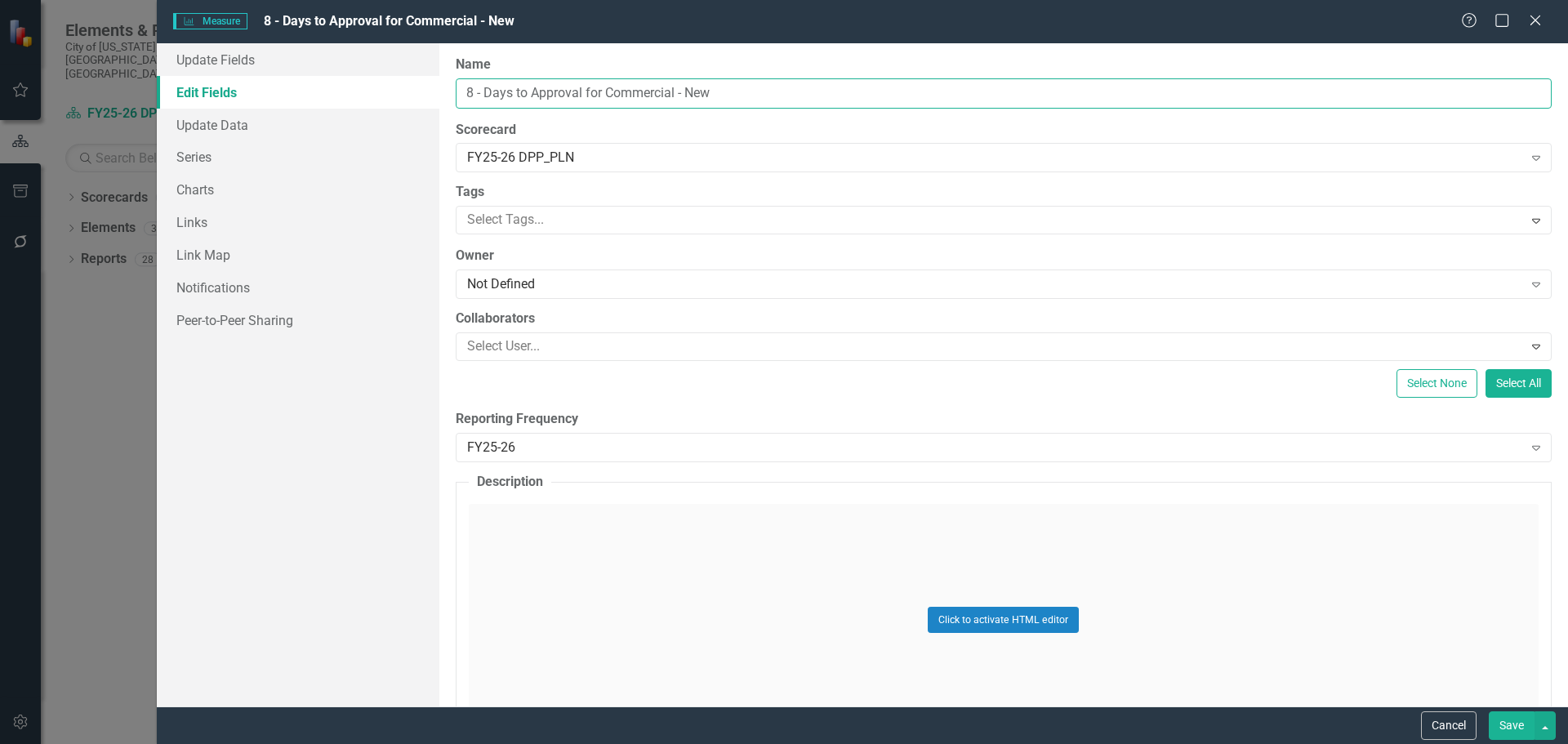
drag, startPoint x: 605, startPoint y: 94, endPoint x: 810, endPoint y: 99, distance: 205.1
click at [873, 98] on input "8 - Days to Approval for Commercial - New" at bounding box center [1004, 93] width 1097 height 30
click at [230, 162] on link "Series" at bounding box center [298, 156] width 283 height 33
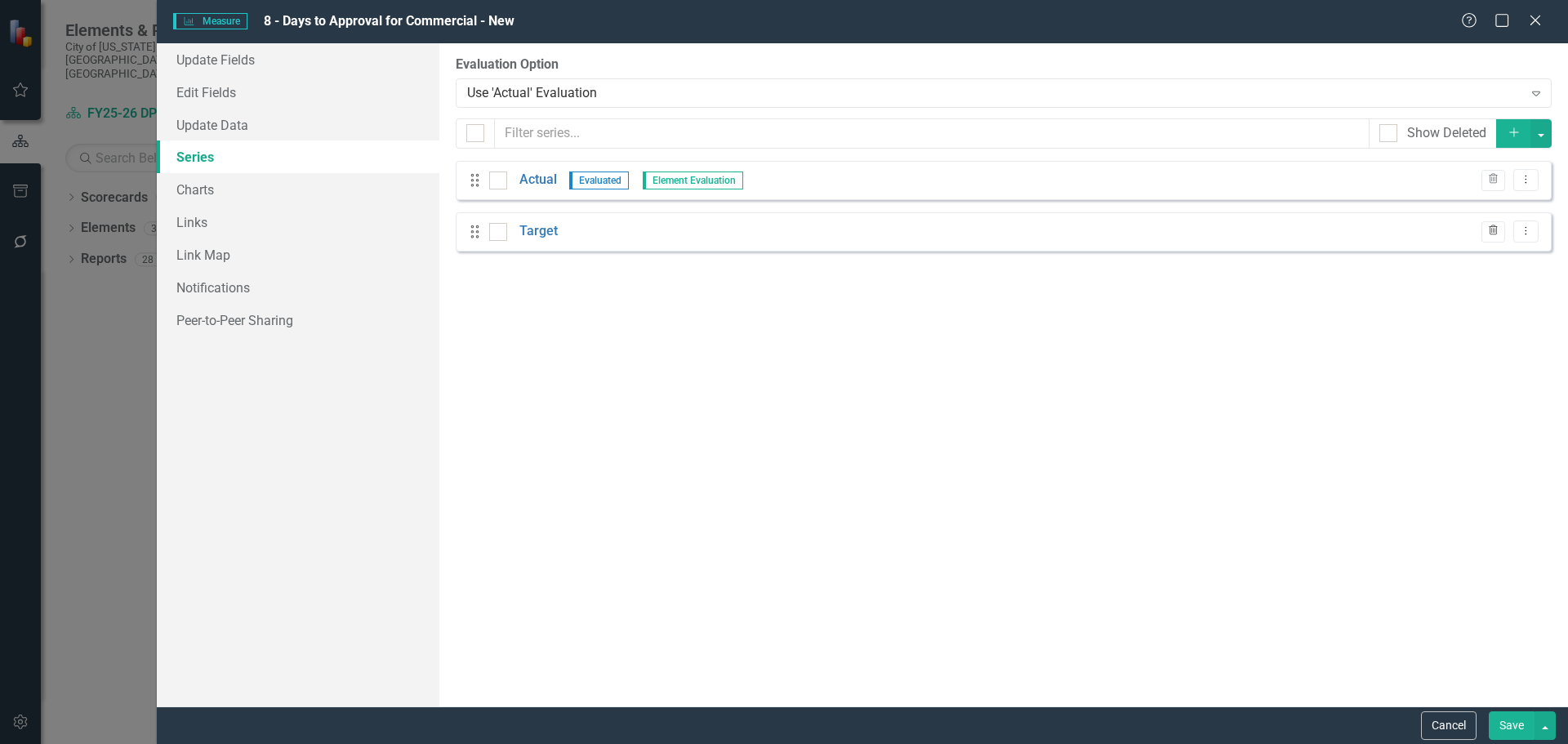
click at [1492, 228] on icon "Trash" at bounding box center [1493, 231] width 13 height 10
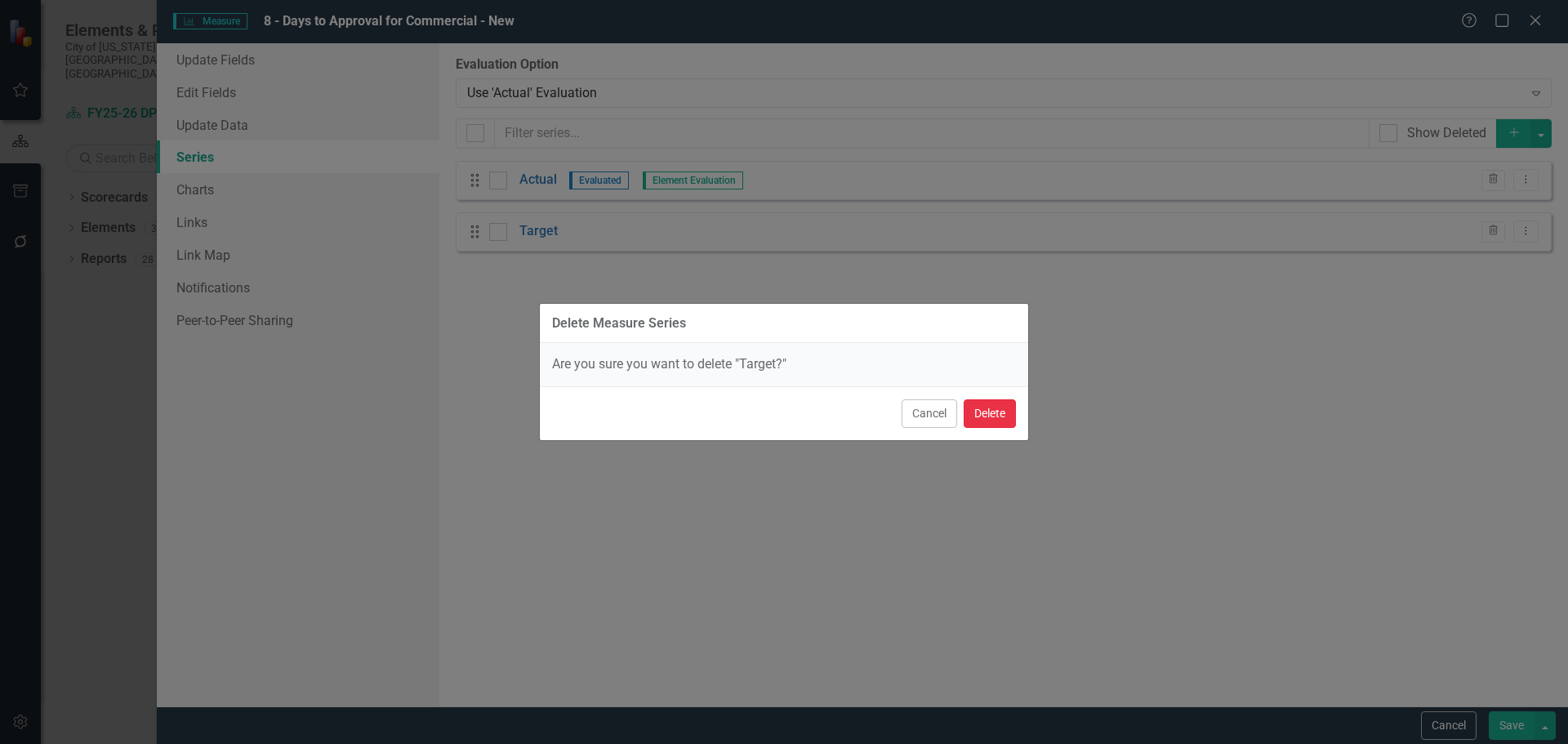
click at [993, 410] on button "Delete" at bounding box center [990, 414] width 53 height 28
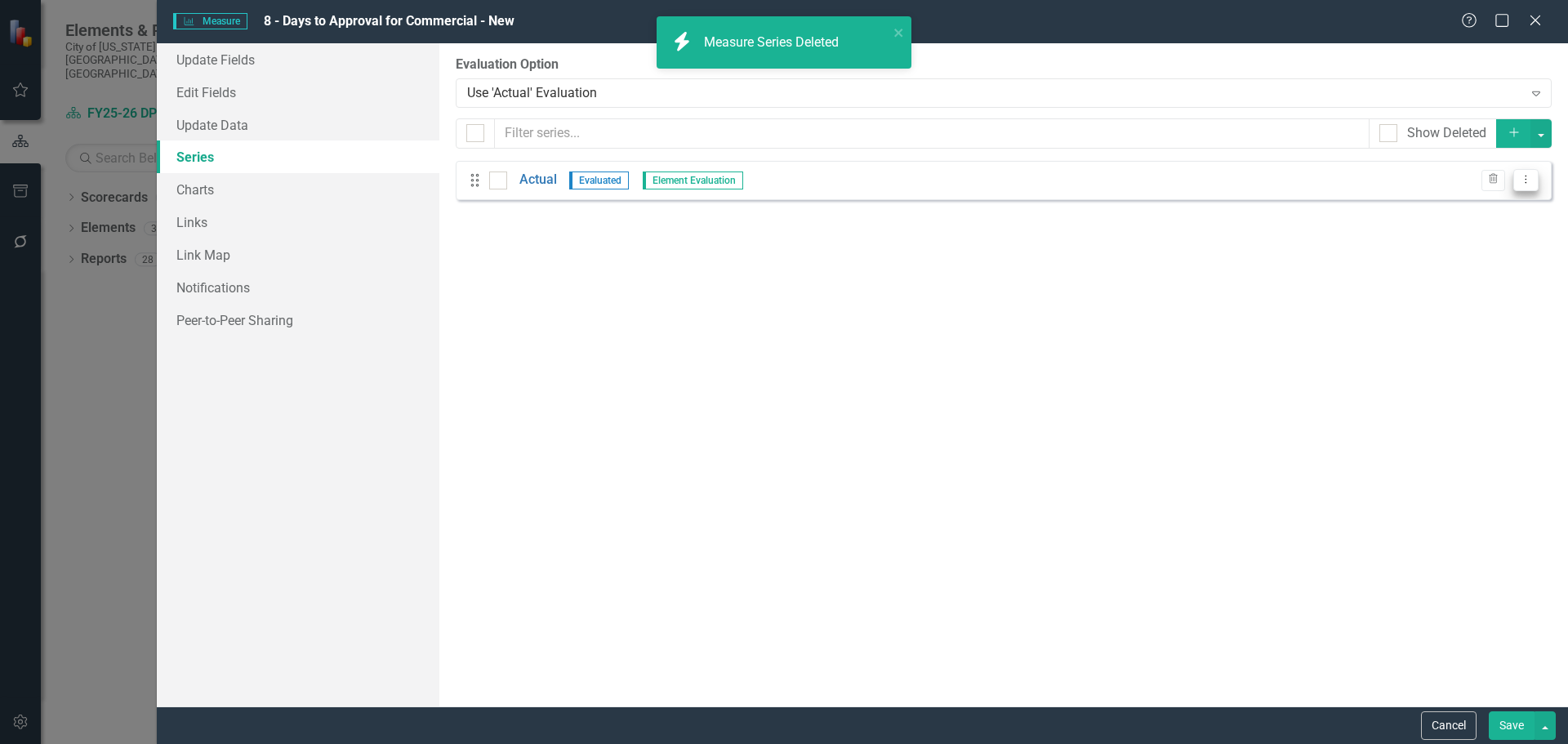
click at [1529, 182] on icon "Dropdown Menu" at bounding box center [1526, 178] width 14 height 11
click at [1443, 208] on link "Edit Edit Measure Series" at bounding box center [1445, 207] width 185 height 30
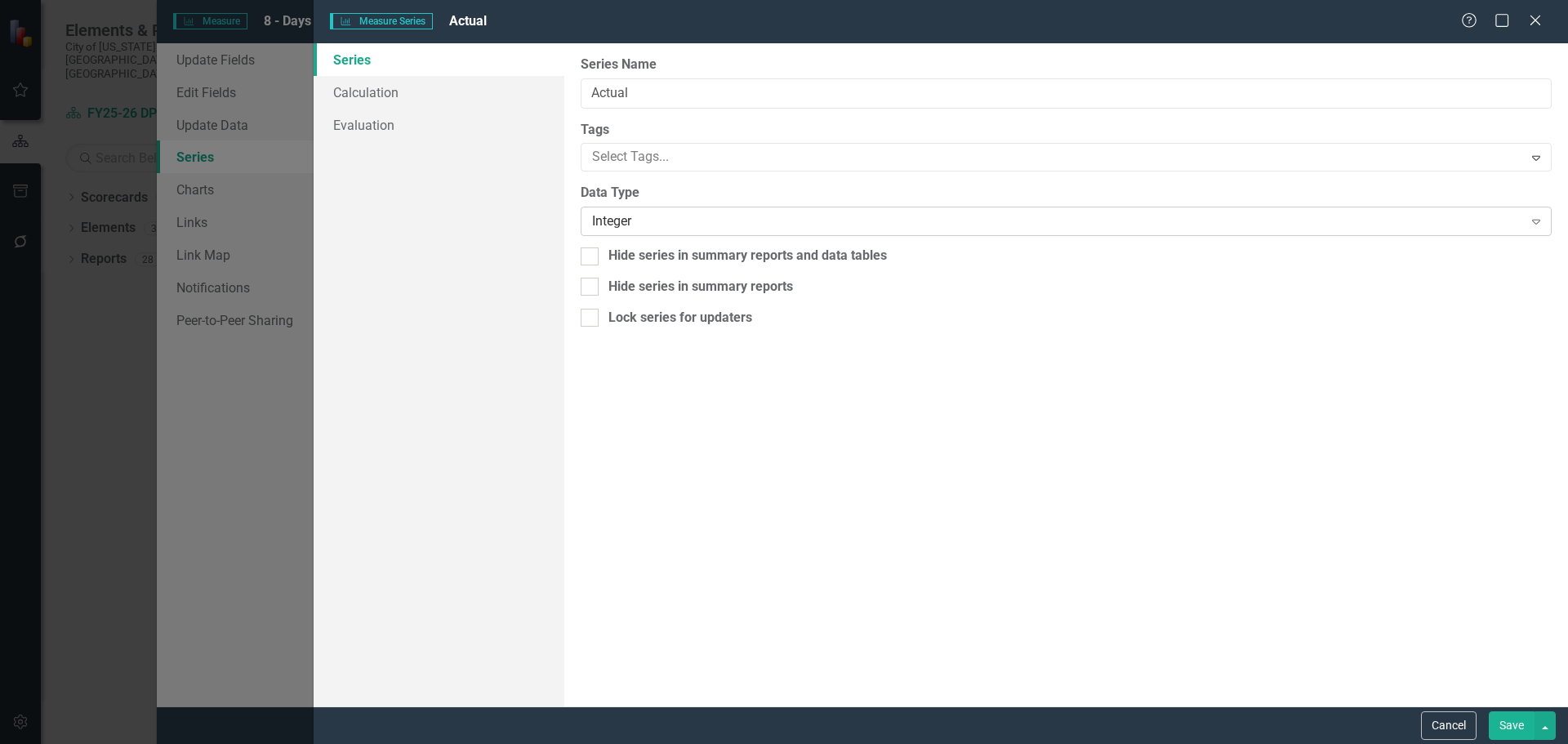
click at [633, 224] on div "Integer" at bounding box center [1057, 221] width 930 height 19
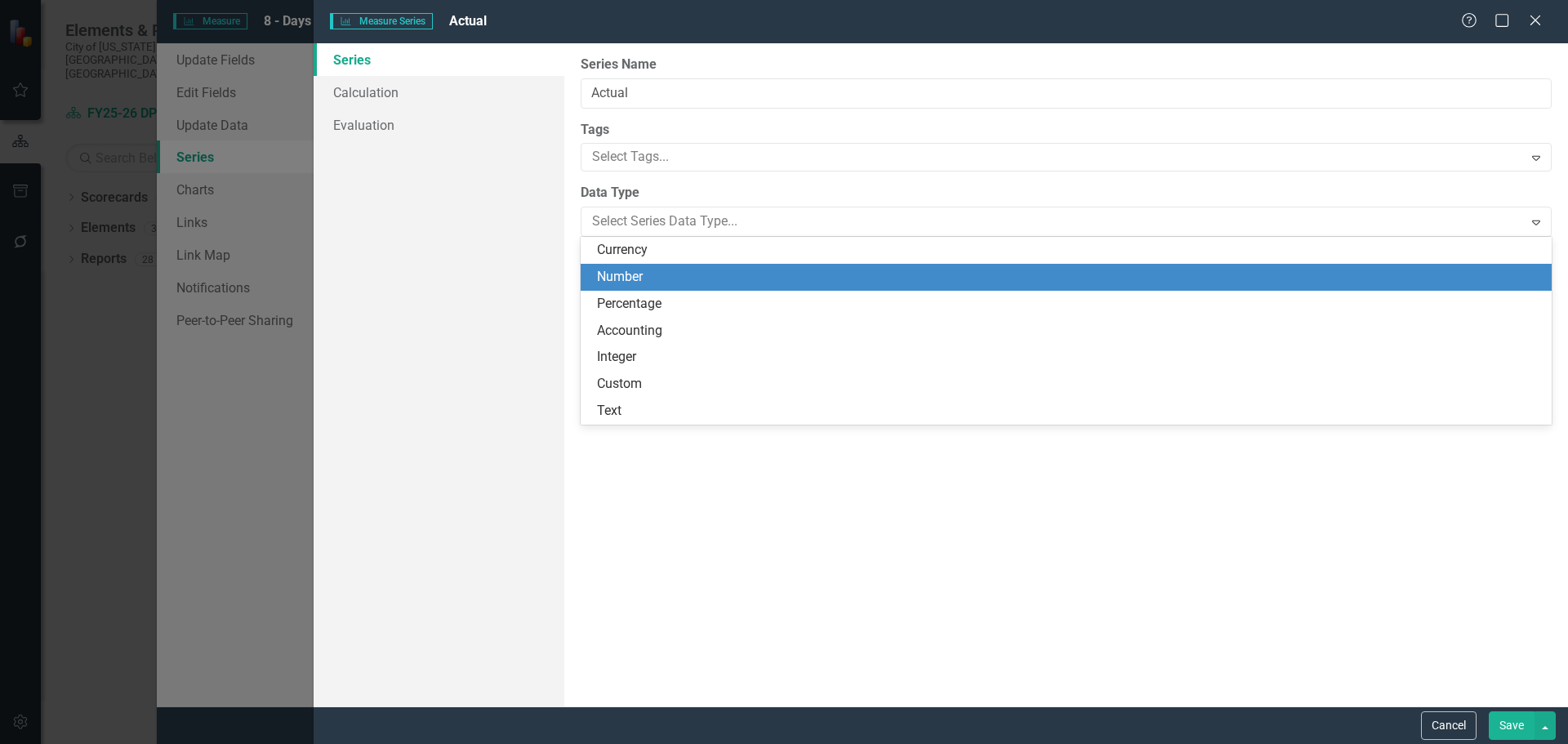
click at [640, 274] on div "Number" at bounding box center [1070, 277] width 945 height 19
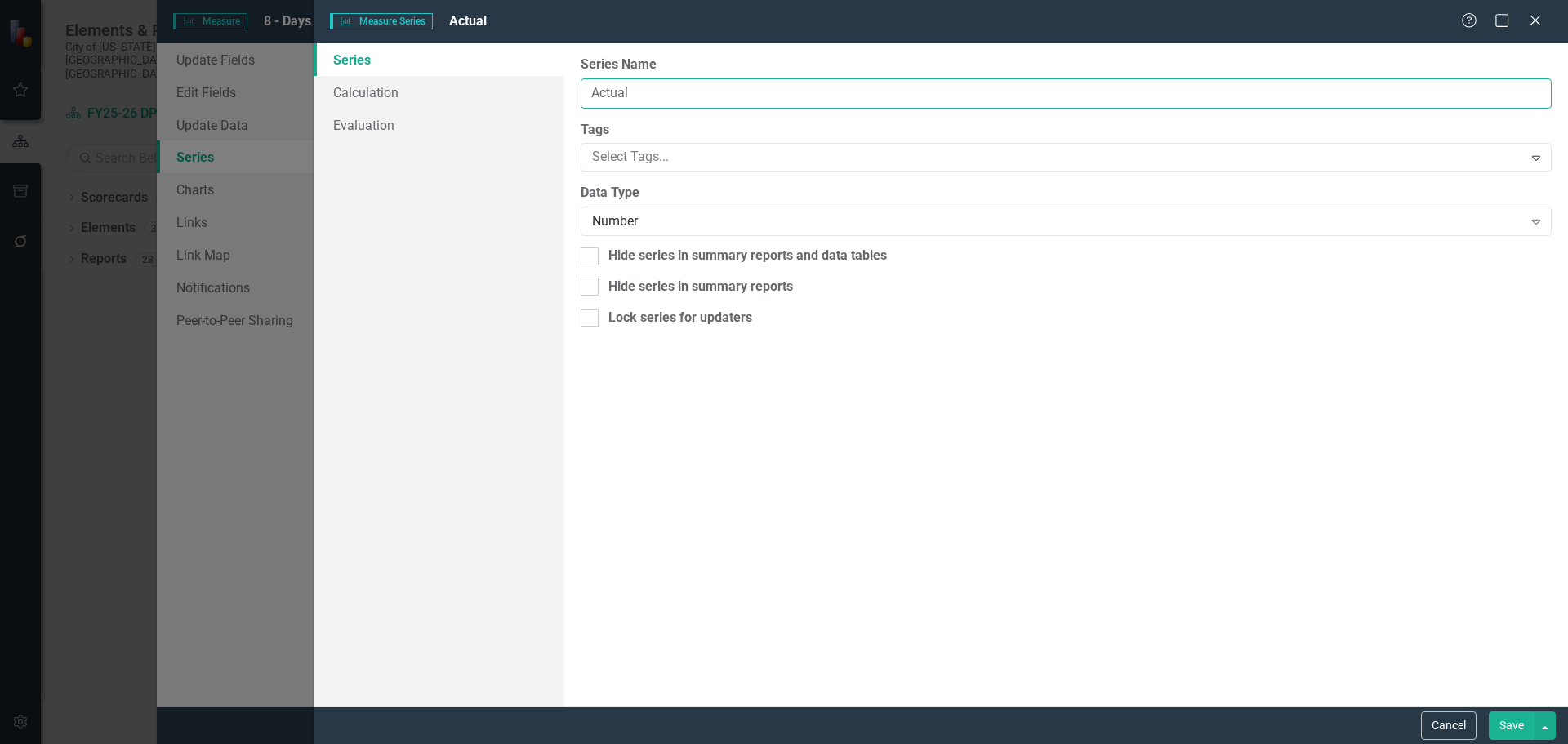
click at [711, 88] on input "Actual" at bounding box center [1066, 93] width 971 height 30
drag, startPoint x: 645, startPoint y: 91, endPoint x: 584, endPoint y: 91, distance: 61.0
click at [579, 91] on div "From this page, you can edit the name, type, and visibility options of your ser…" at bounding box center [1066, 375] width 1004 height 663
paste input "Commercial - New"
type input "Commercial - New"
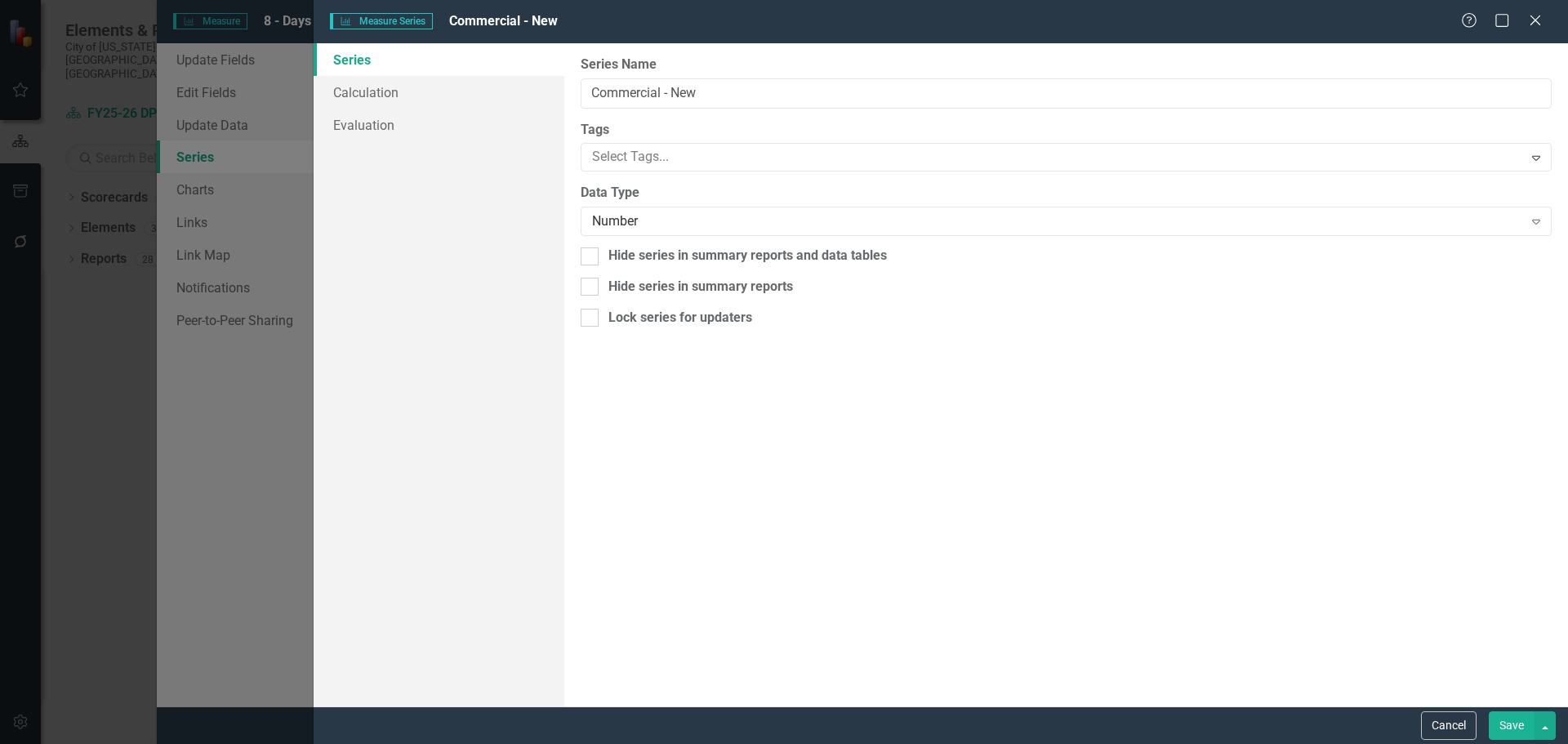
click at [1510, 725] on button "Save" at bounding box center [1511, 726] width 46 height 28
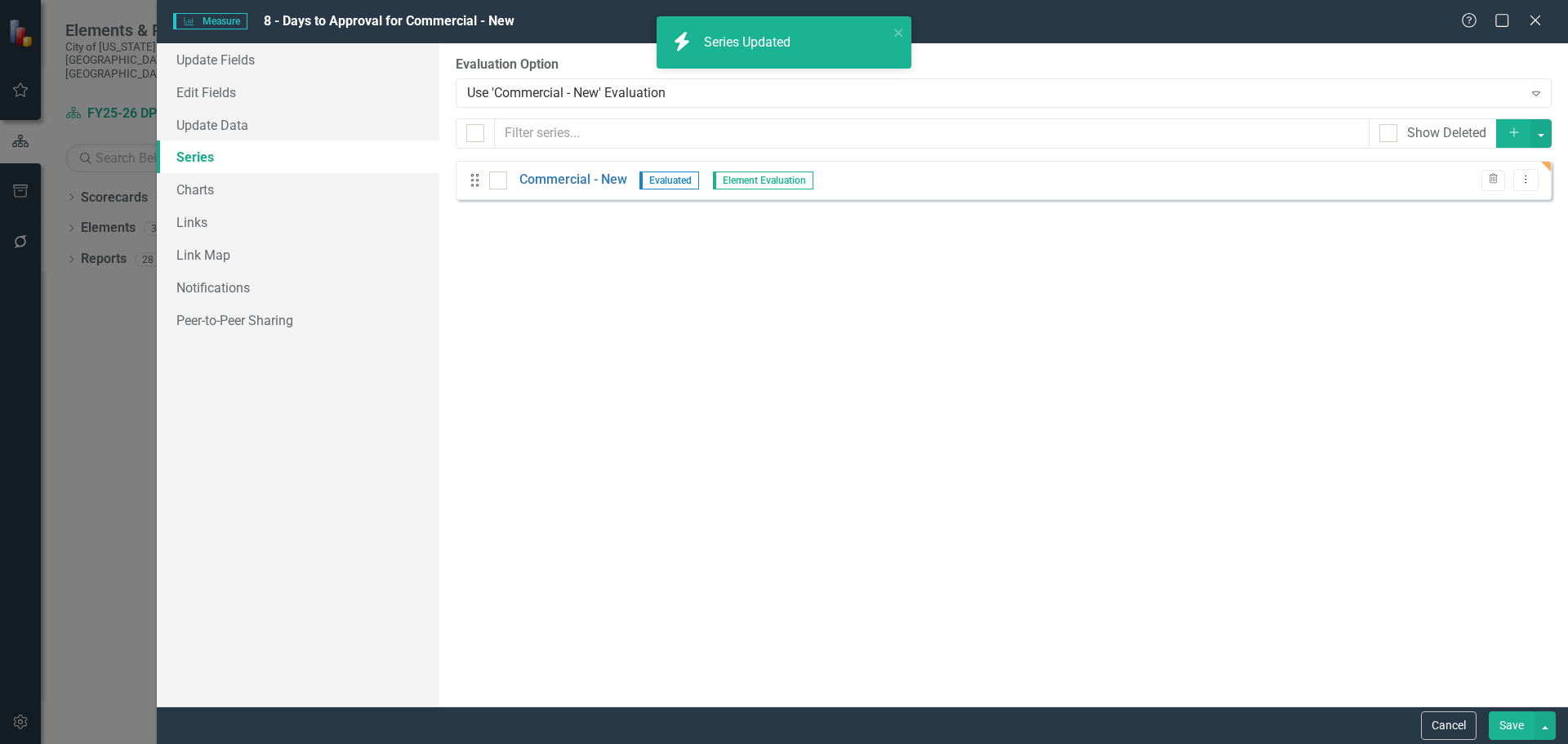
click at [1511, 726] on button "Save" at bounding box center [1511, 726] width 46 height 28
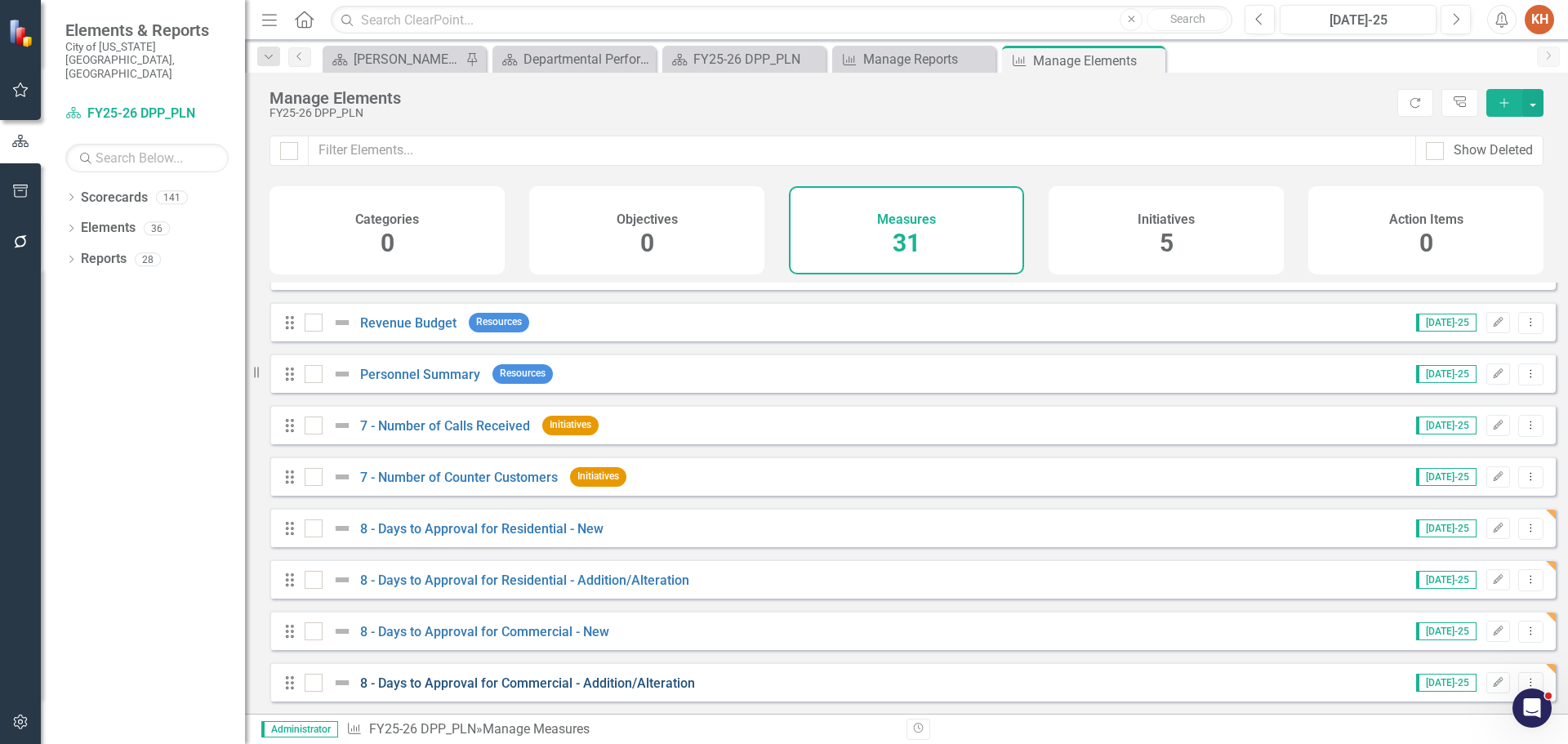
click at [648, 686] on link "8 - Days to Approval for Commercial - Addition/Alteration" at bounding box center [527, 682] width 335 height 16
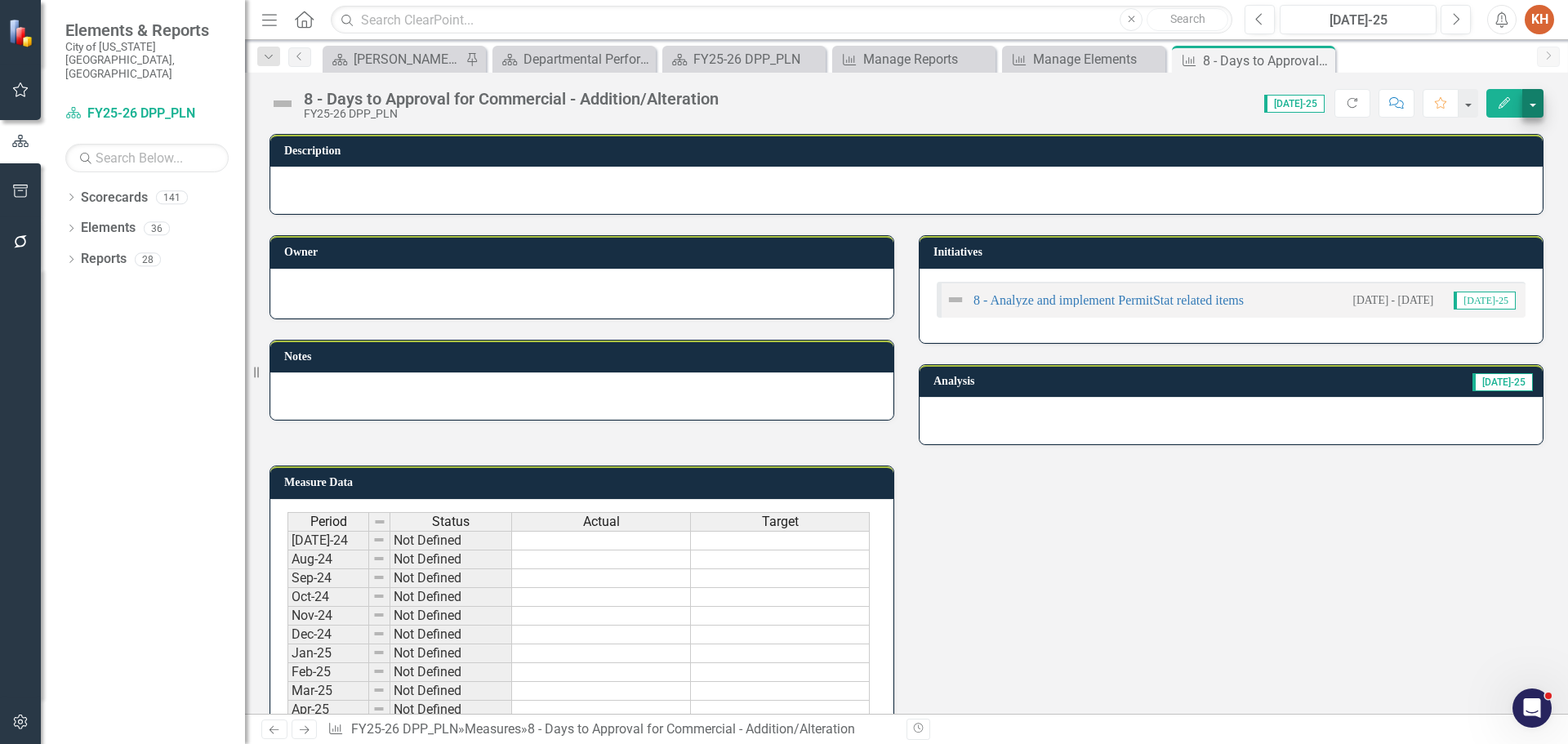
click at [1540, 108] on div "8 - Days to Approval for Commercial - Addition/Alteration FY25-26 DPP_PLN Score…" at bounding box center [907, 97] width 1323 height 49
click at [1532, 107] on button "button" at bounding box center [1532, 103] width 21 height 28
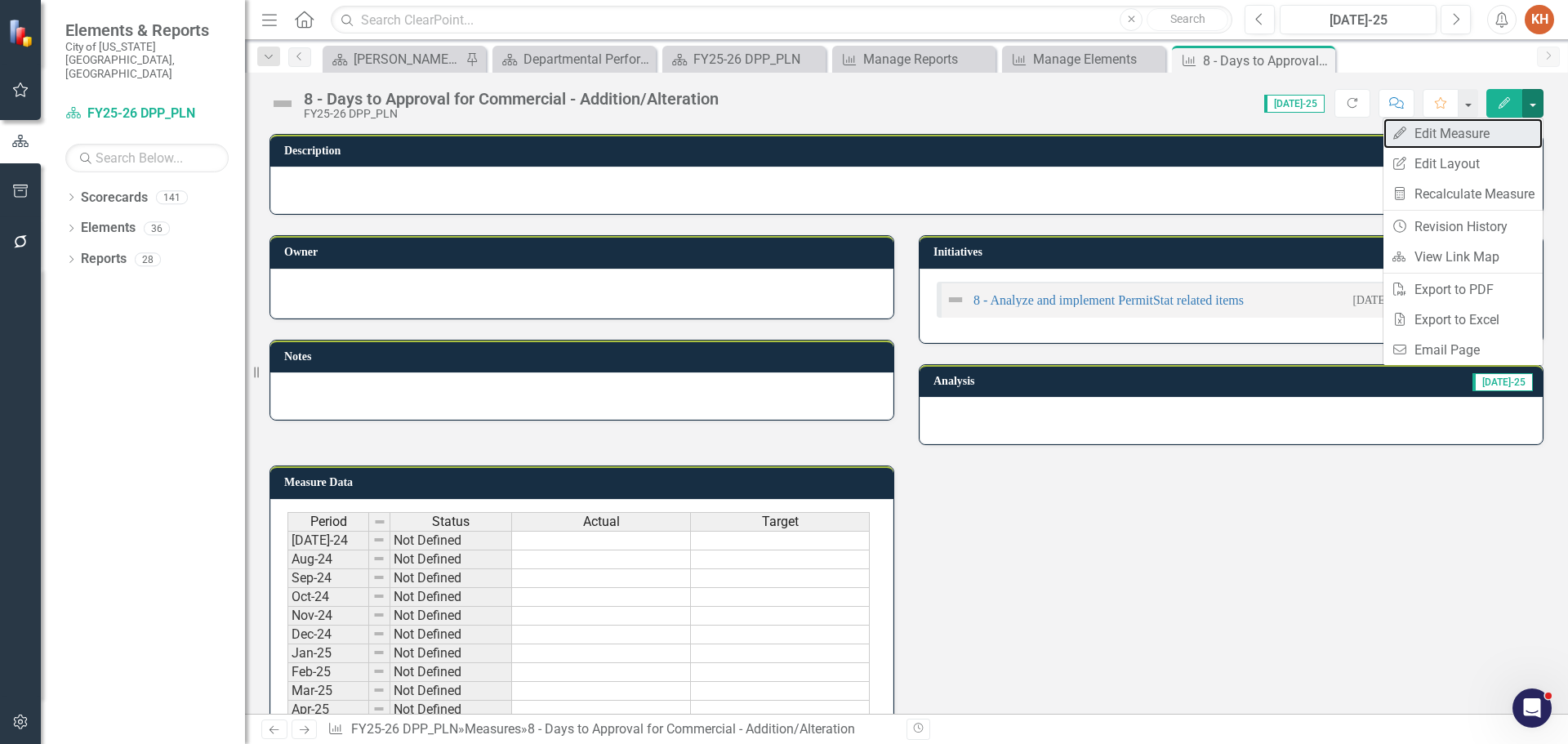
click at [1487, 129] on link "Edit Edit Measure" at bounding box center [1463, 133] width 159 height 30
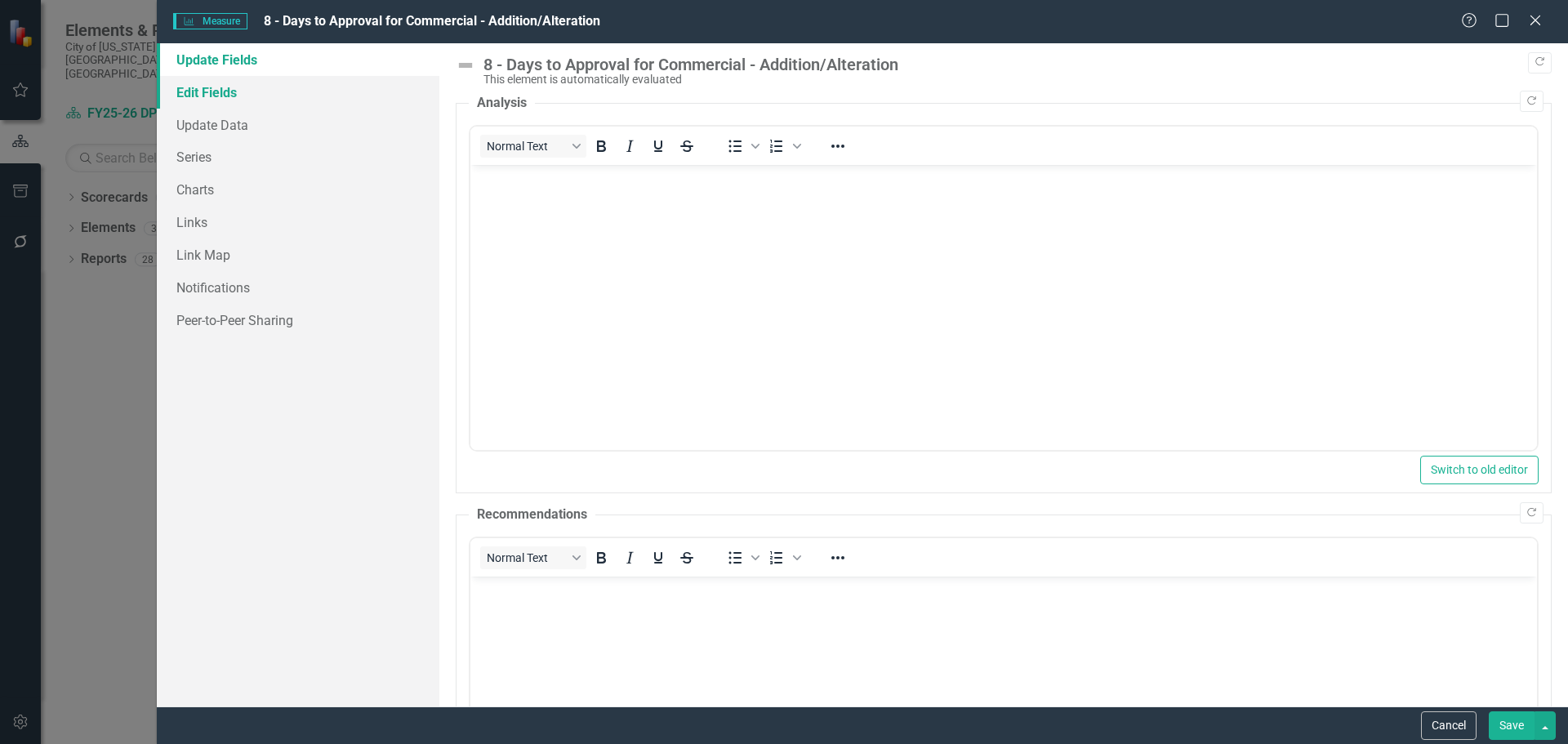
click at [245, 88] on link "Edit Fields" at bounding box center [298, 92] width 283 height 33
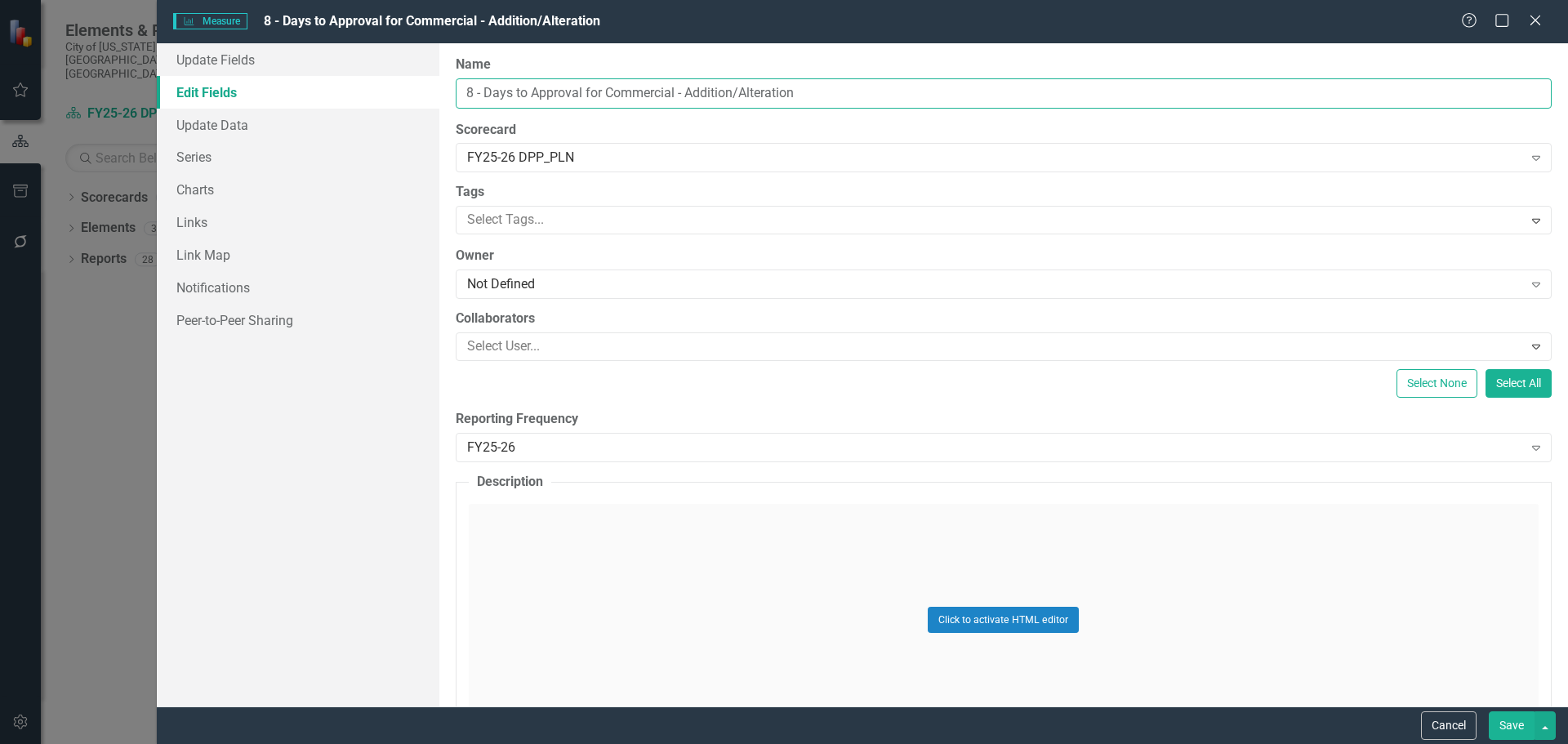
drag, startPoint x: 607, startPoint y: 94, endPoint x: 955, endPoint y: 85, distance: 348.1
click at [989, 83] on input "8 - Days to Approval for Commercial - Addition/Alteration" at bounding box center [1004, 93] width 1097 height 30
click at [229, 156] on link "Series" at bounding box center [298, 156] width 283 height 33
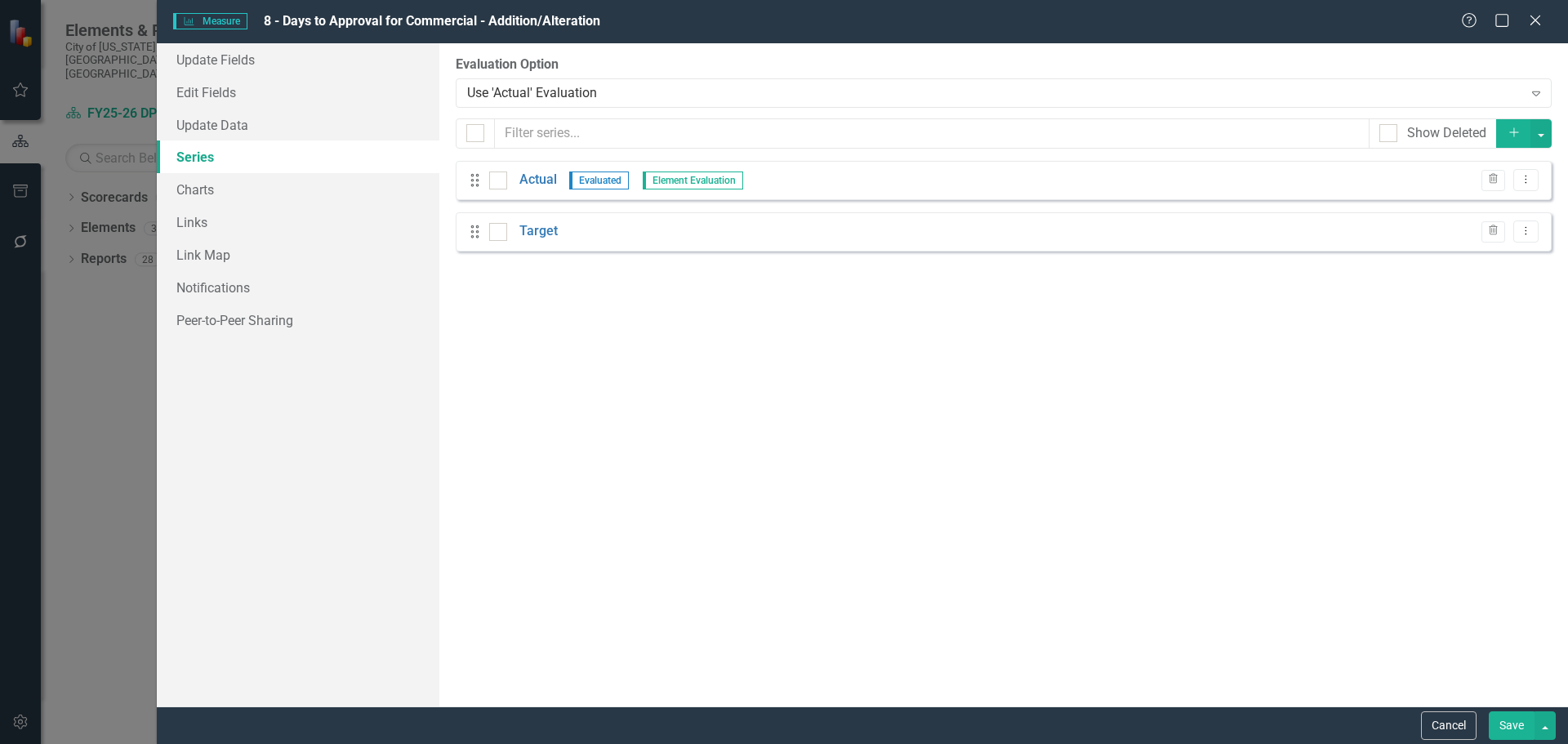
click at [1480, 227] on div "Trash Dropdown Menu" at bounding box center [1506, 231] width 65 height 22
click at [1488, 234] on icon "Trash" at bounding box center [1493, 231] width 13 height 10
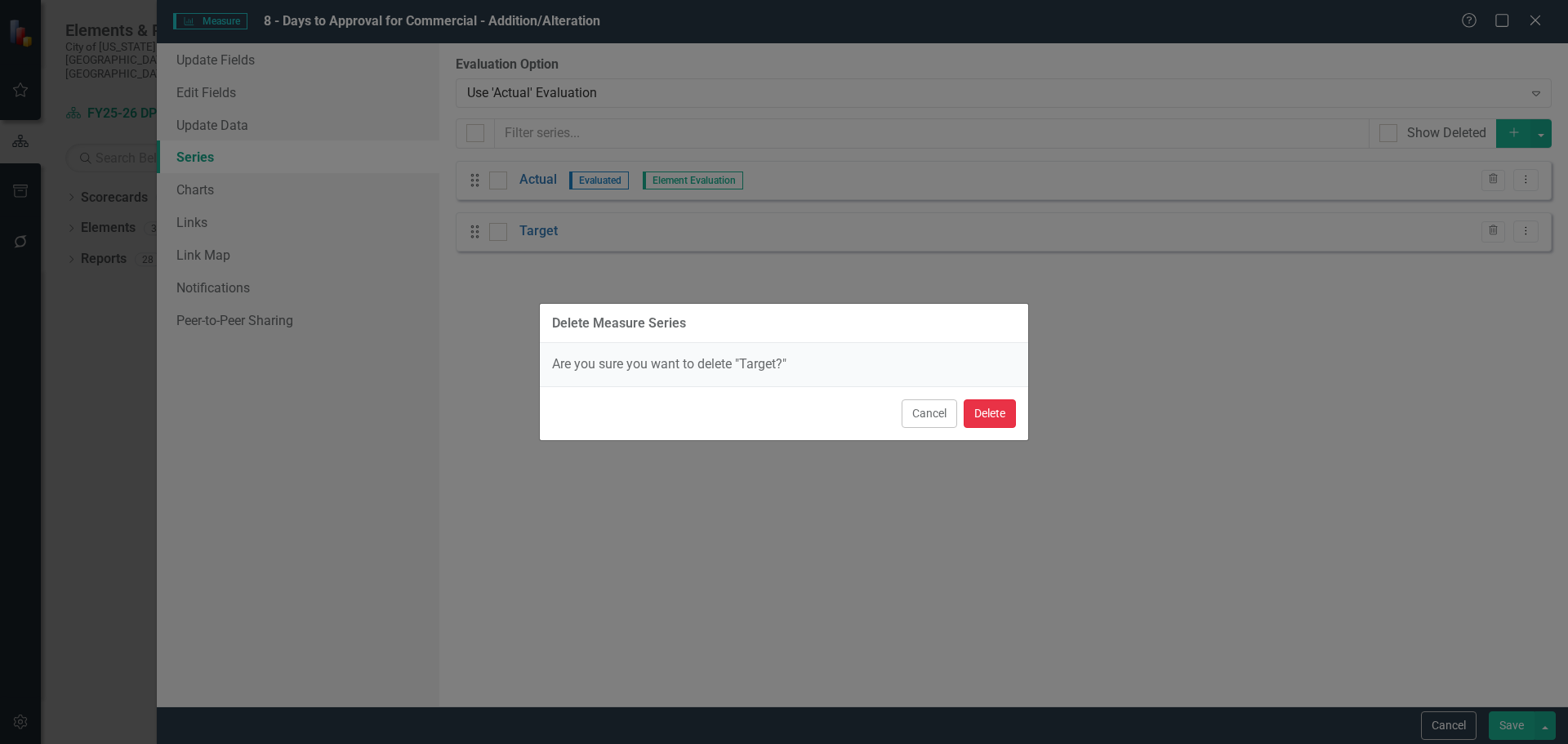
click at [990, 425] on button "Delete" at bounding box center [990, 414] width 53 height 28
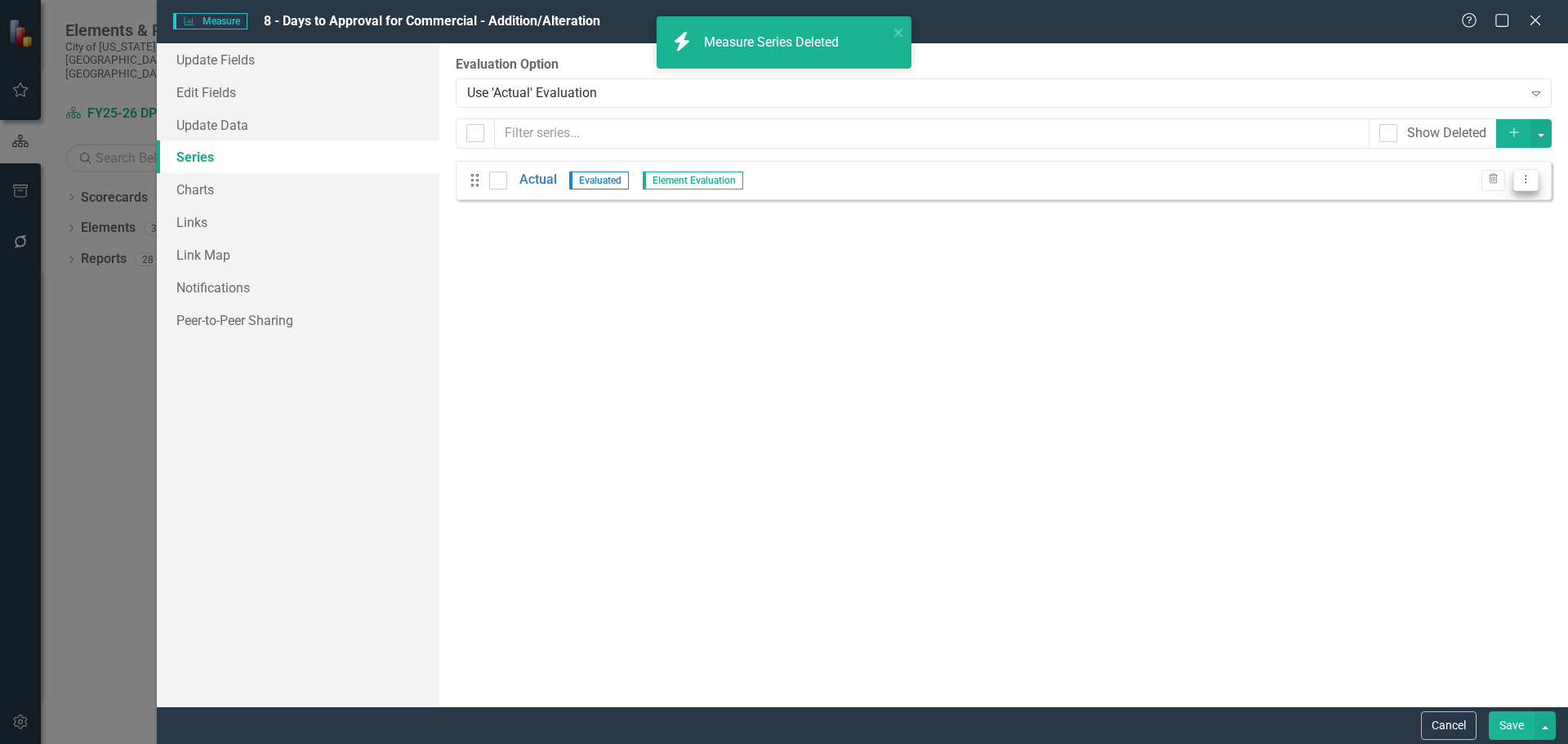
click at [1526, 172] on button "Dropdown Menu" at bounding box center [1526, 180] width 25 height 22
click at [1475, 209] on link "Edit Edit Measure Series" at bounding box center [1445, 207] width 185 height 30
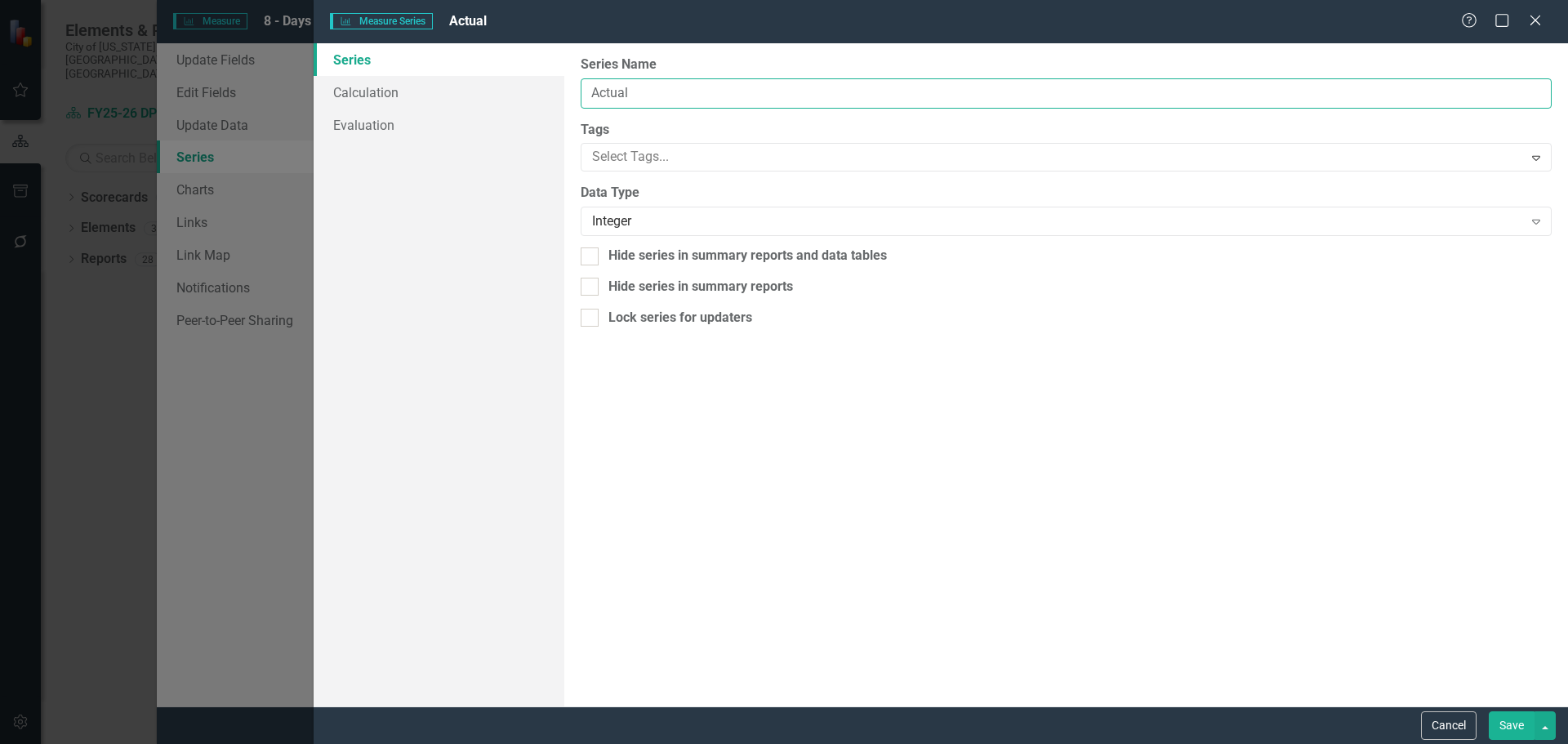
drag, startPoint x: 683, startPoint y: 102, endPoint x: 567, endPoint y: 99, distance: 116.0
click at [567, 99] on div "From this page, you can edit the name, type, and visibility options of your ser…" at bounding box center [1066, 375] width 1004 height 663
paste input "Commercial - Addition/Alteration"
type input "Commercial - Addition/Alteration"
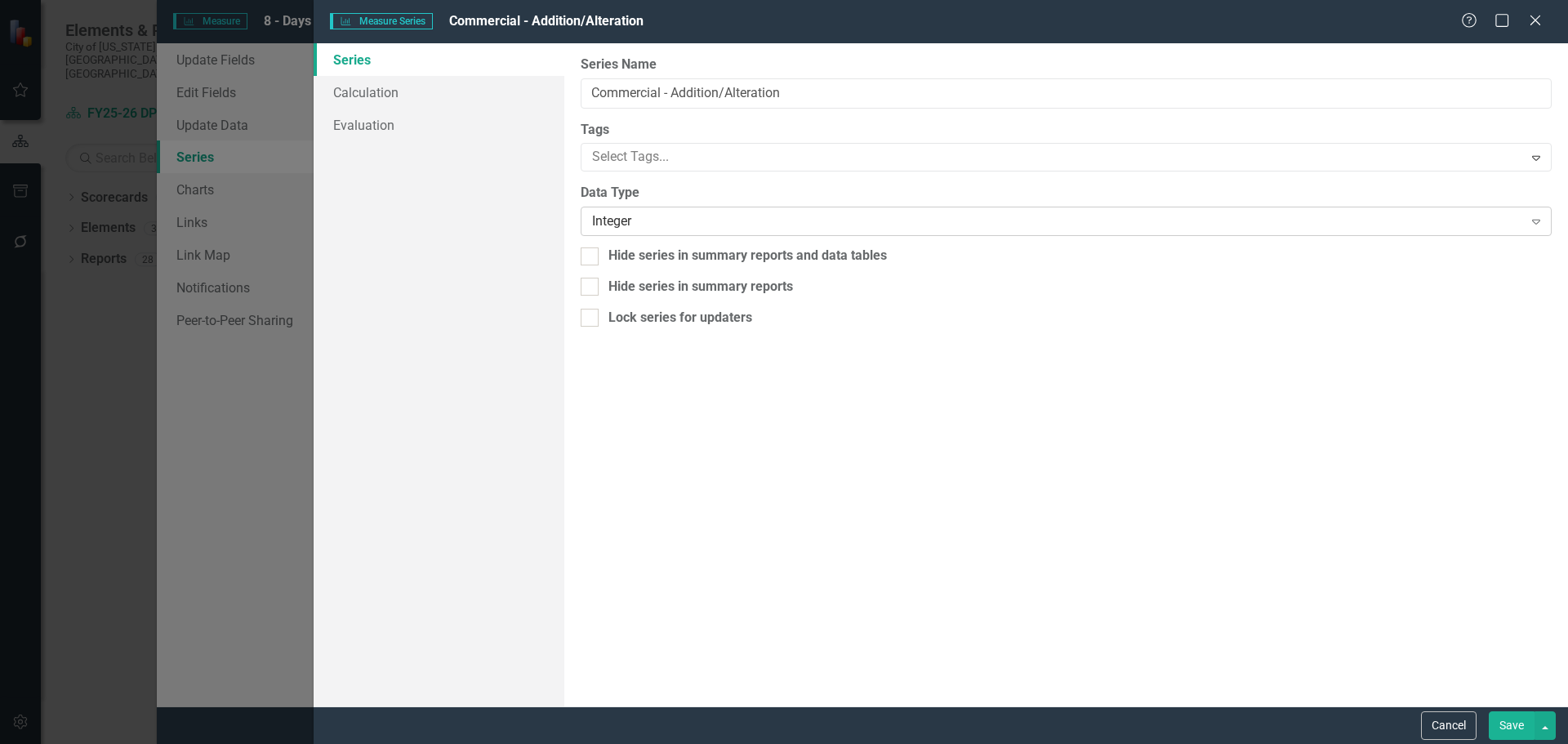
click at [768, 213] on div "Integer" at bounding box center [1057, 221] width 930 height 19
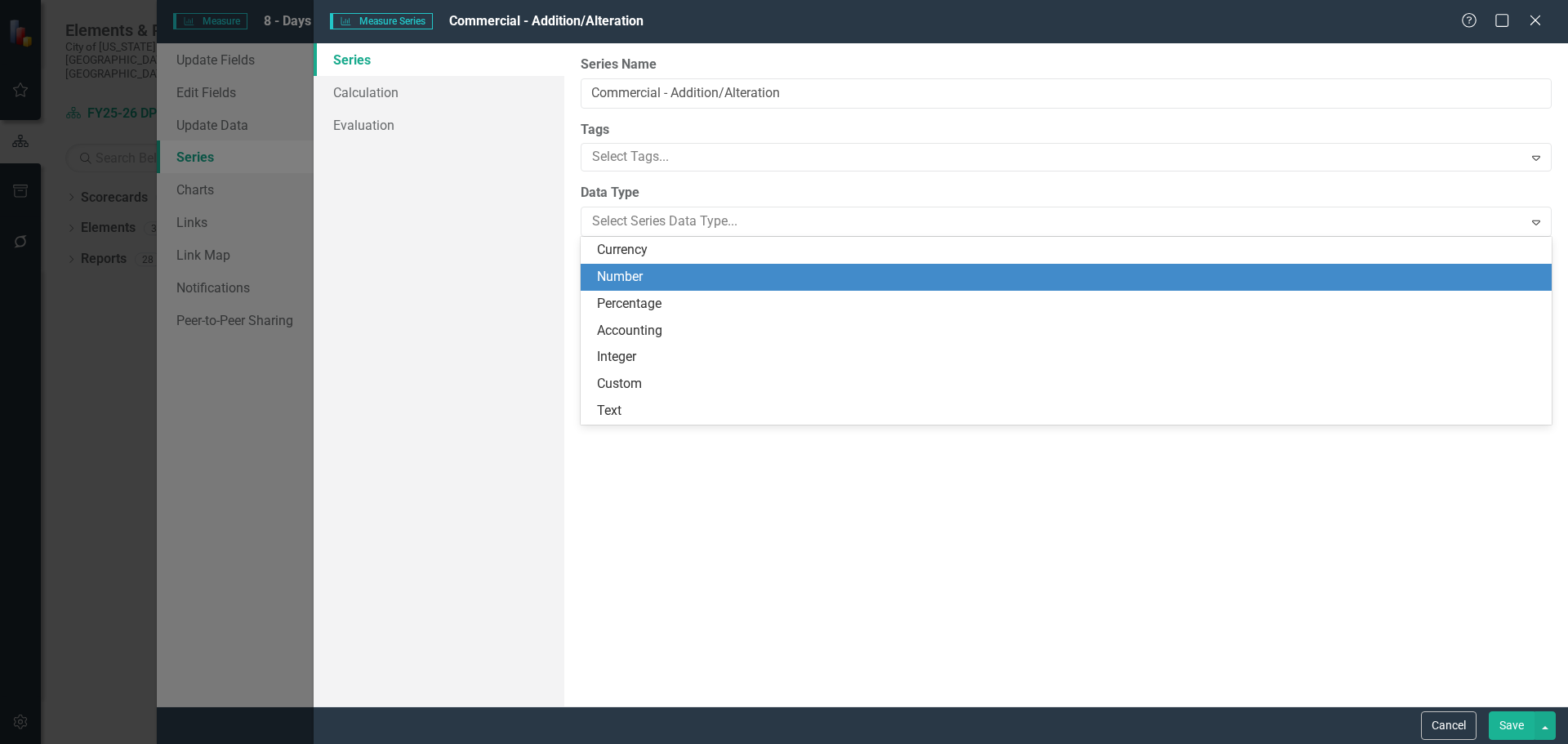
click at [763, 277] on div "Number" at bounding box center [1070, 277] width 945 height 19
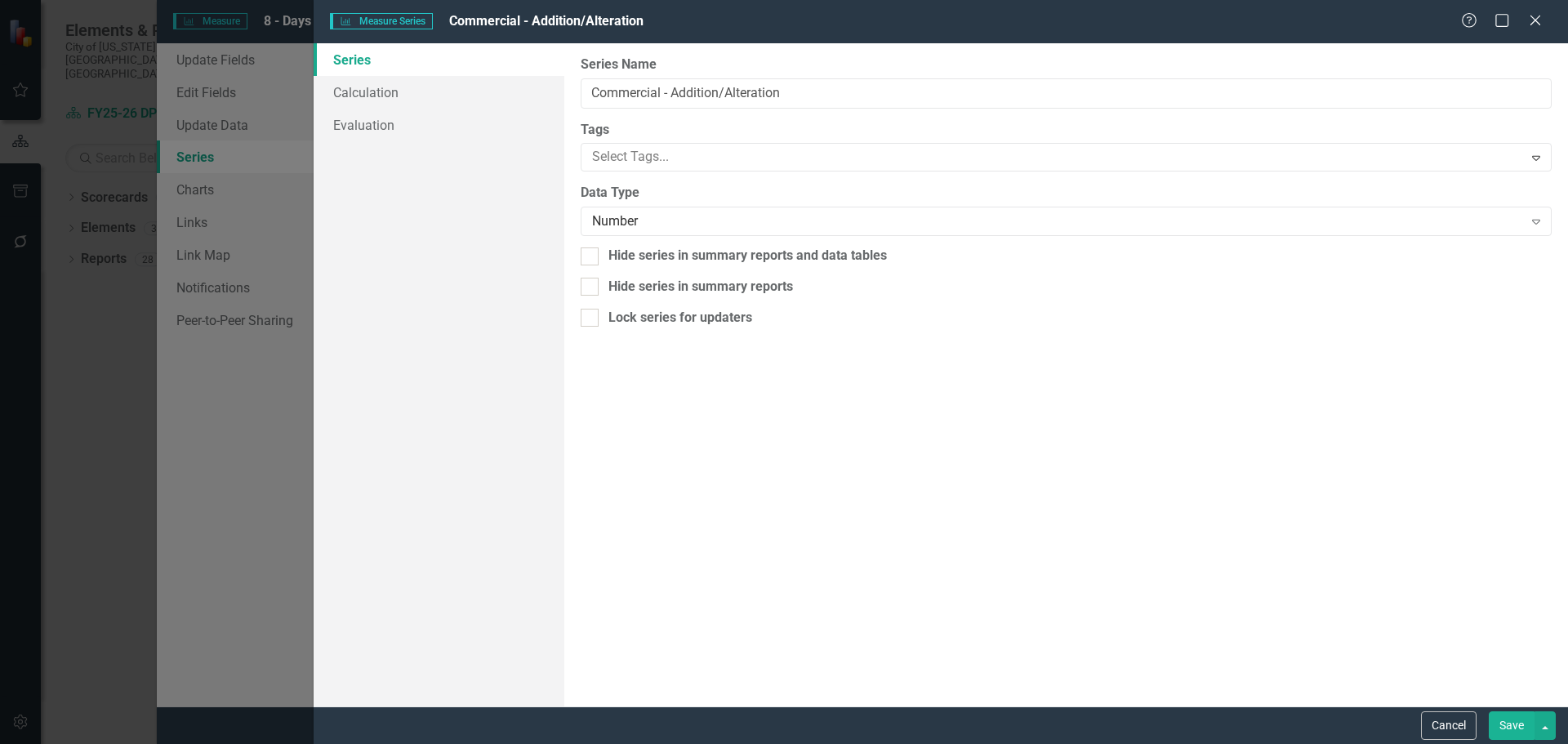
click at [1506, 725] on button "Save" at bounding box center [1511, 726] width 46 height 28
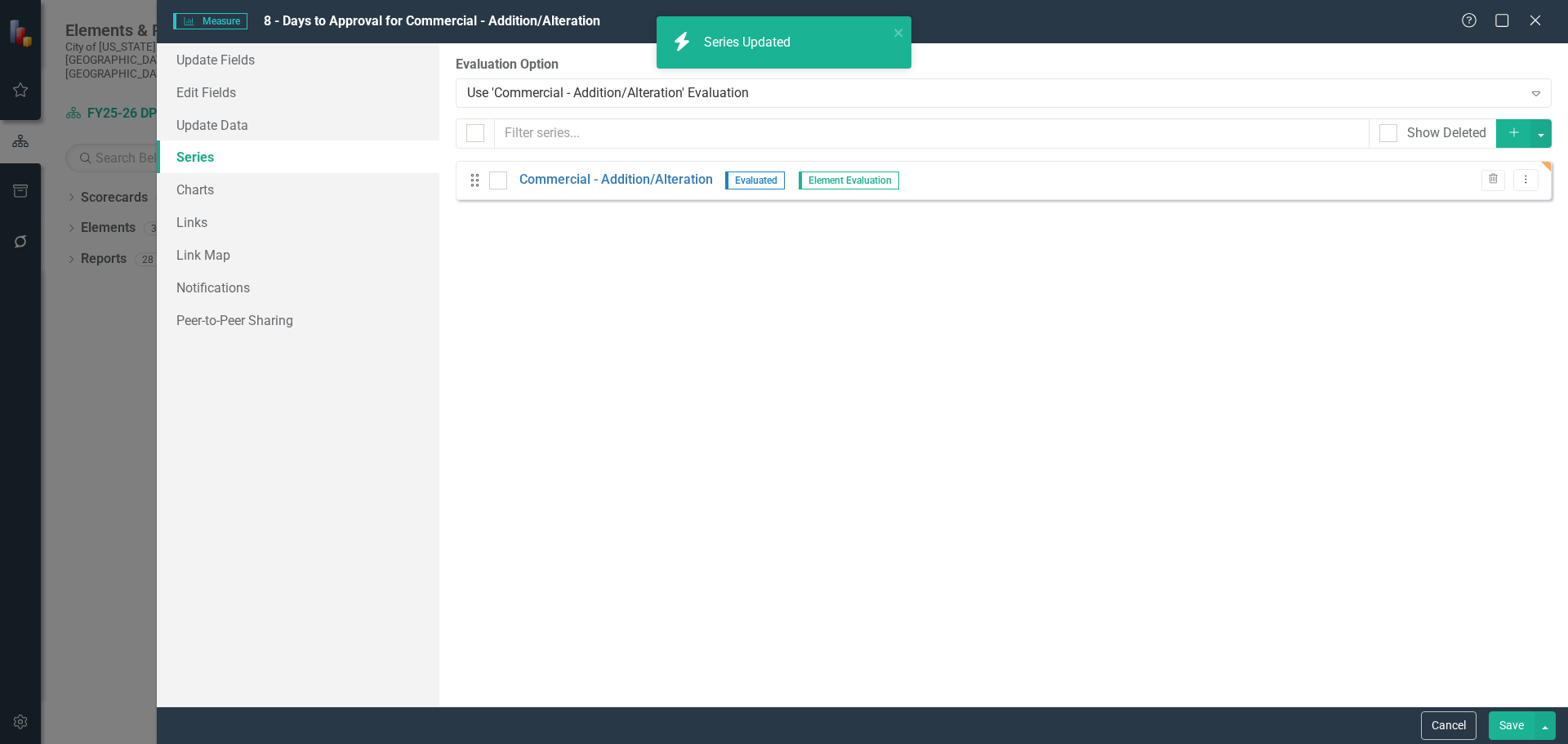
click at [1510, 732] on button "Save" at bounding box center [1511, 726] width 46 height 28
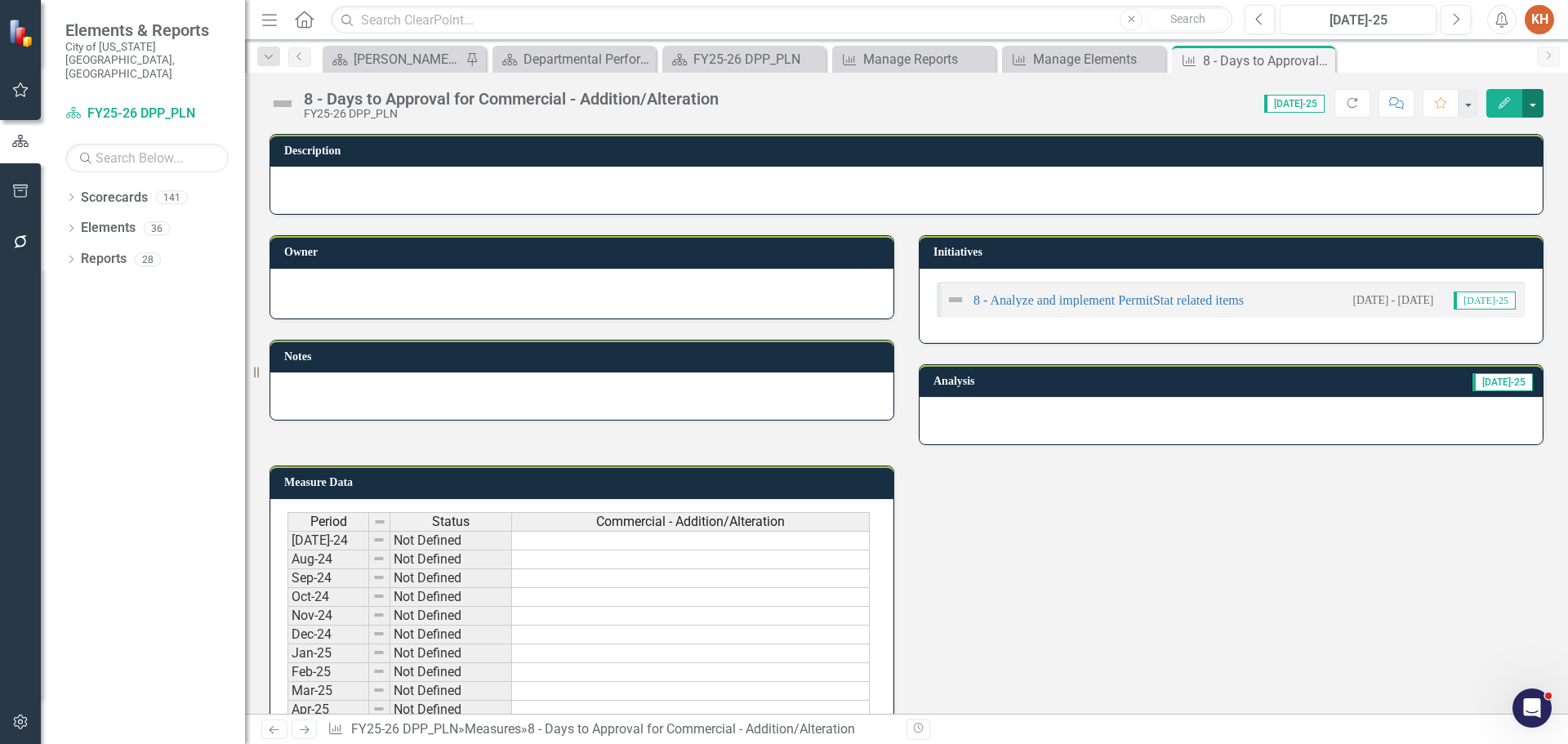
click at [1542, 102] on button "button" at bounding box center [1532, 103] width 21 height 28
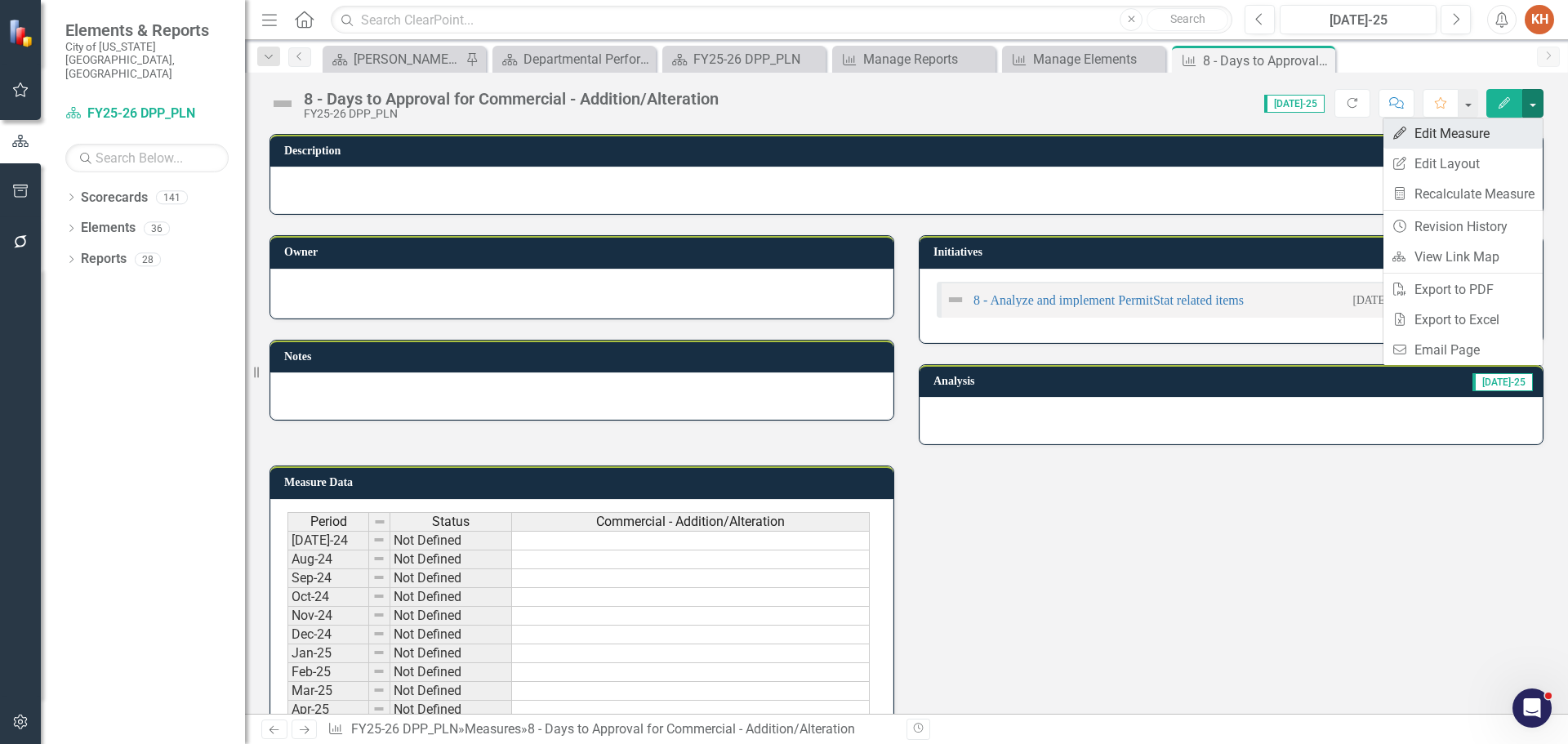
click at [1491, 132] on link "Edit Edit Measure" at bounding box center [1463, 133] width 159 height 30
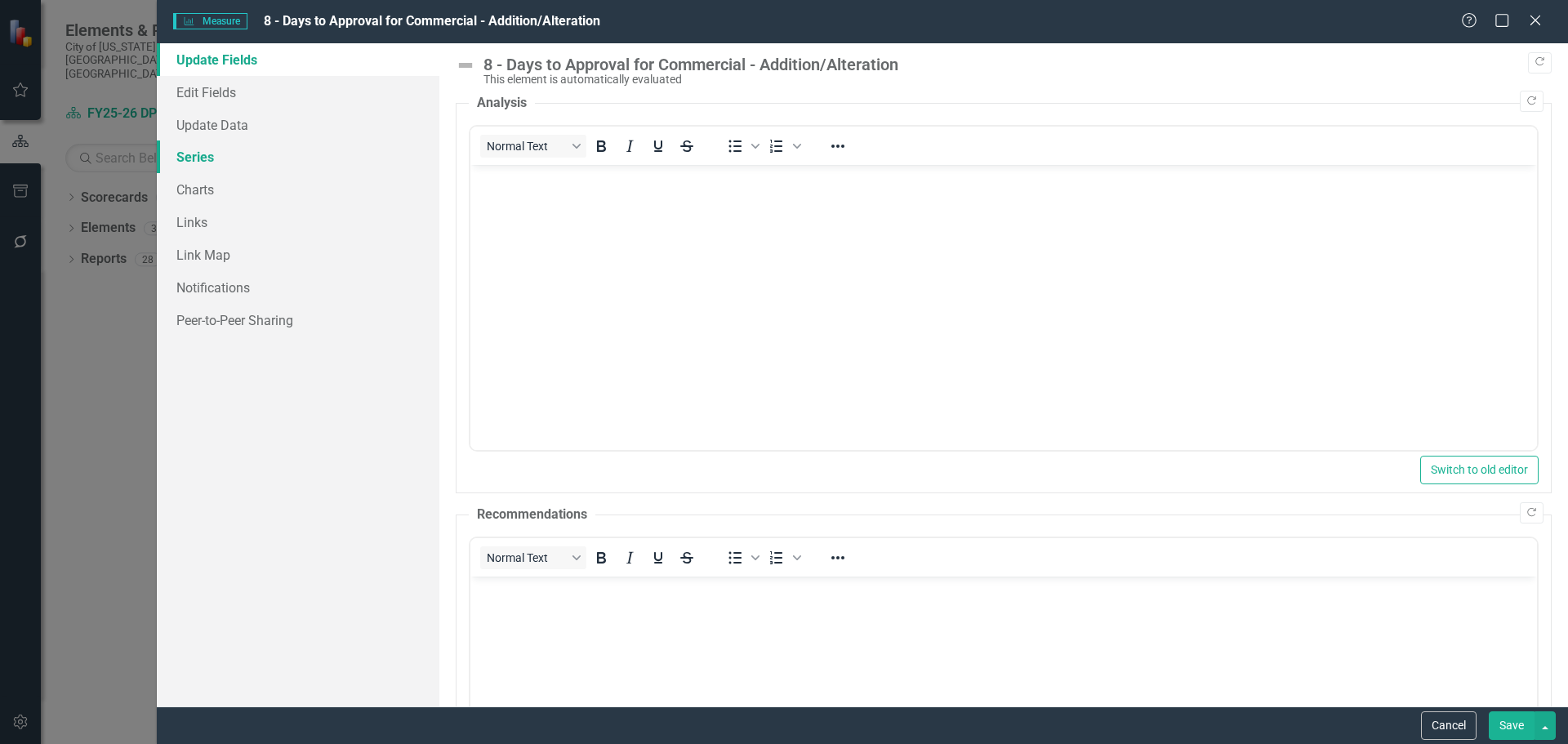
click at [258, 152] on link "Series" at bounding box center [298, 156] width 283 height 33
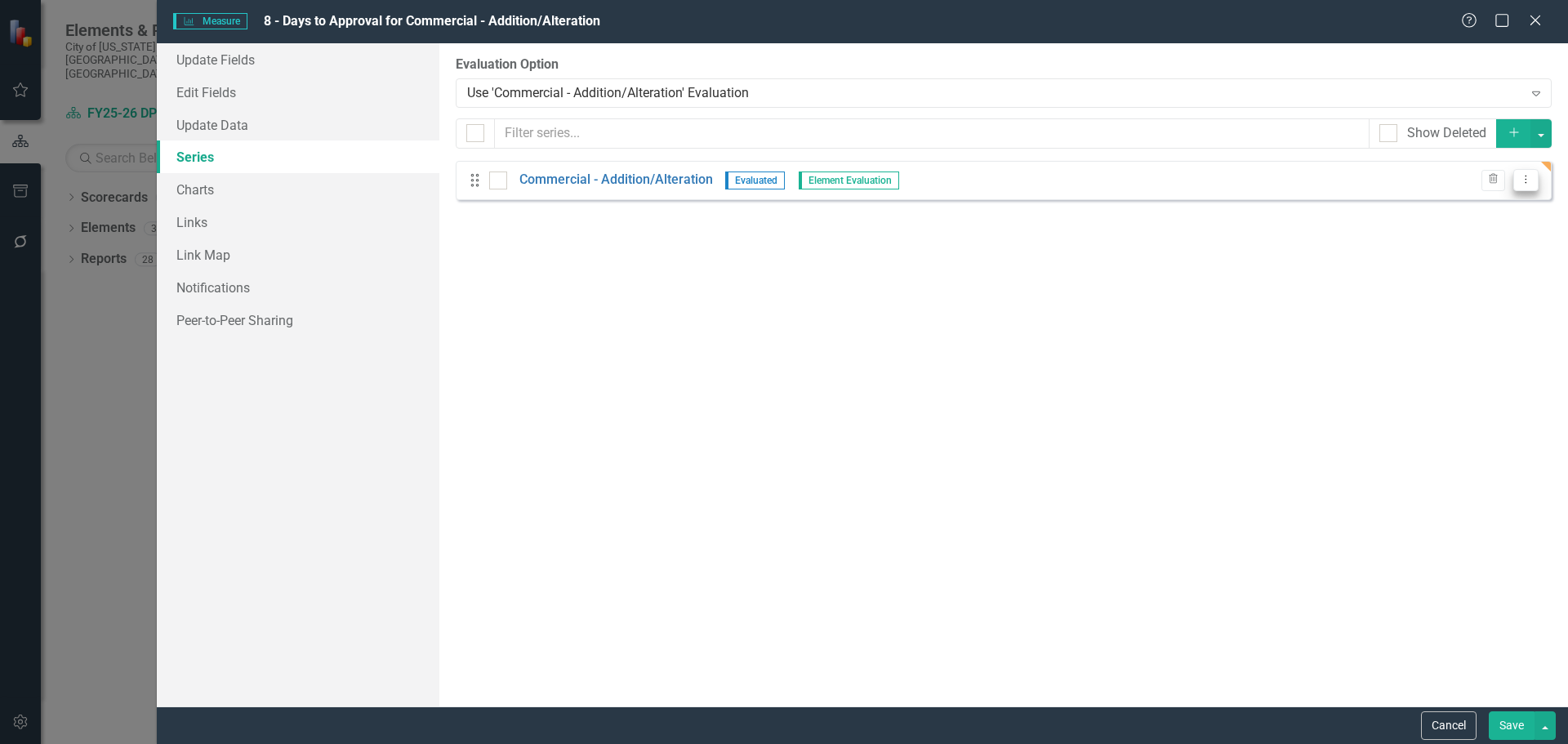
click at [1530, 179] on icon "Dropdown Menu" at bounding box center [1526, 178] width 14 height 11
click at [1469, 203] on link "Edit Edit Measure Series" at bounding box center [1445, 207] width 185 height 30
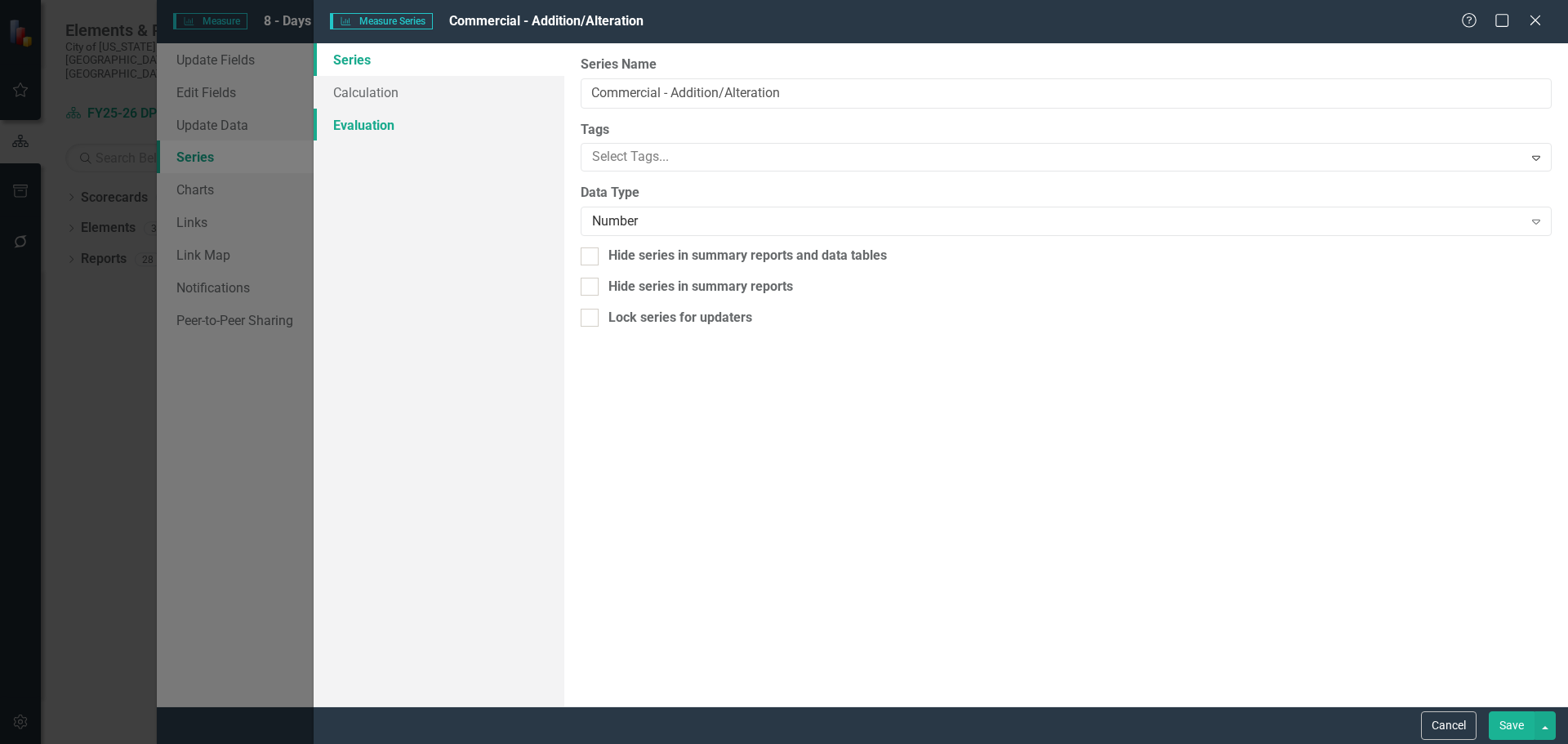
click at [405, 114] on link "Evaluation" at bounding box center [439, 124] width 250 height 33
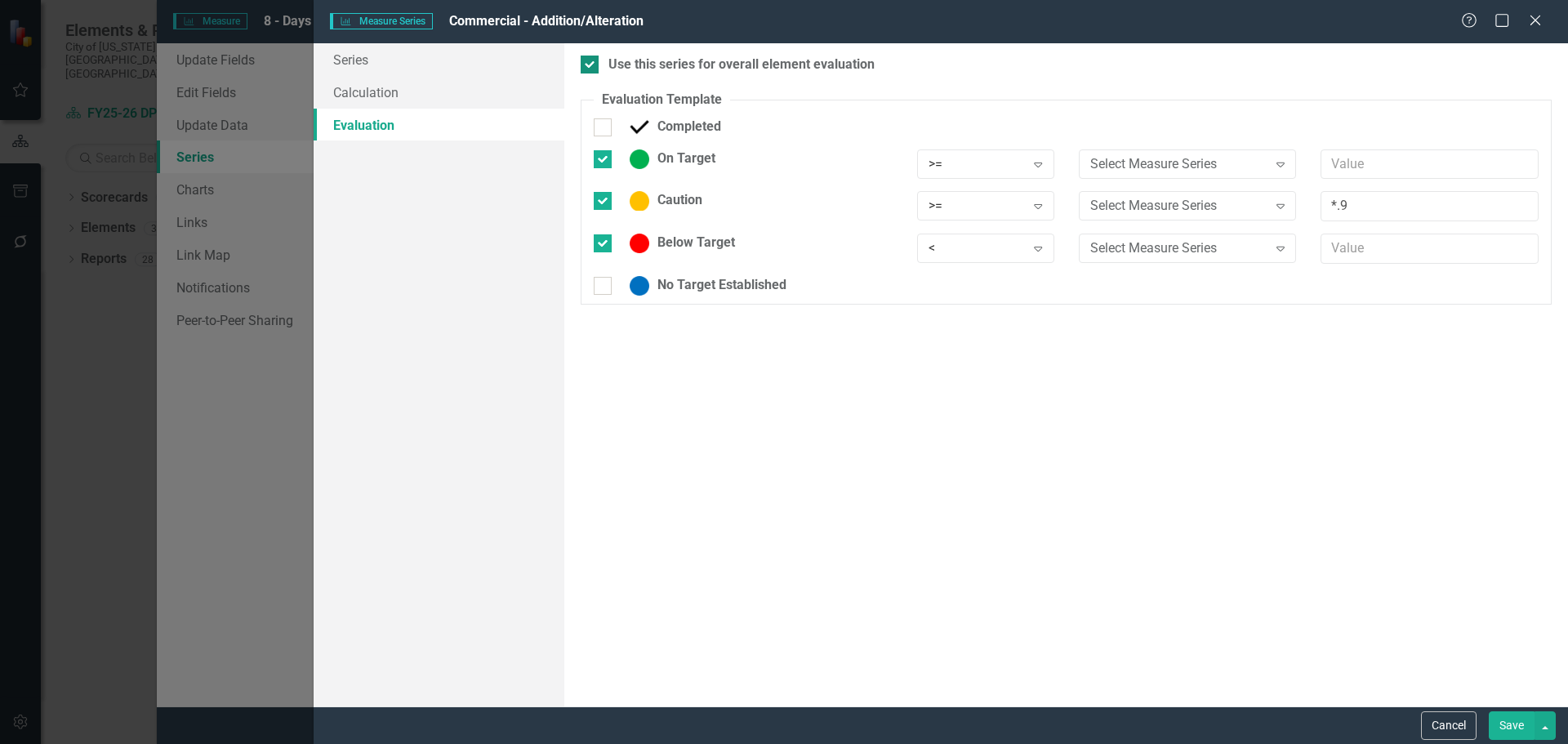
click at [589, 65] on input "Use this series for overall element evaluation" at bounding box center [586, 61] width 11 height 11
checkbox input "false"
click at [602, 293] on div at bounding box center [603, 286] width 18 height 18
click at [602, 288] on input "No Target Established" at bounding box center [599, 282] width 11 height 11
checkbox input "true"
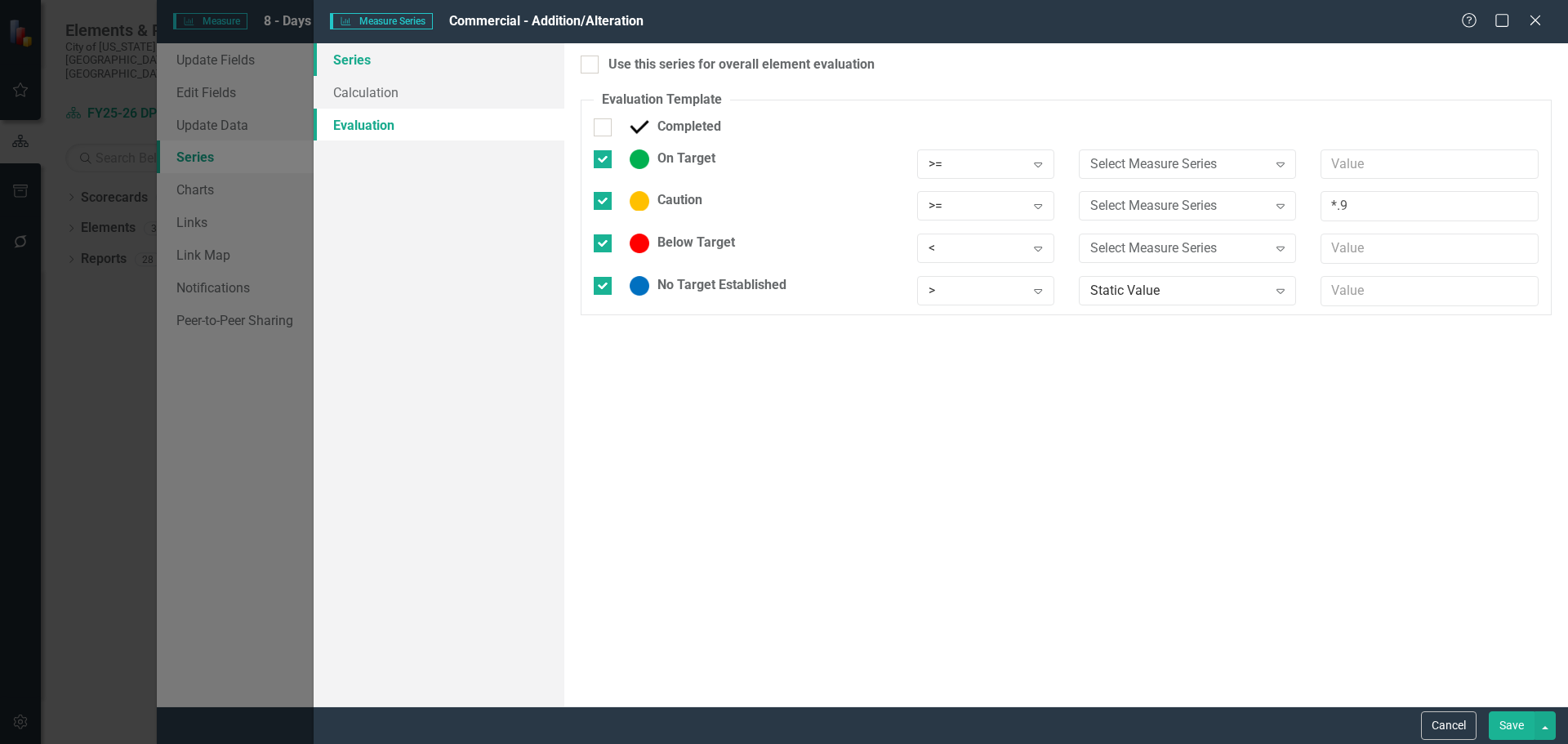
click at [357, 58] on link "Series" at bounding box center [439, 59] width 250 height 33
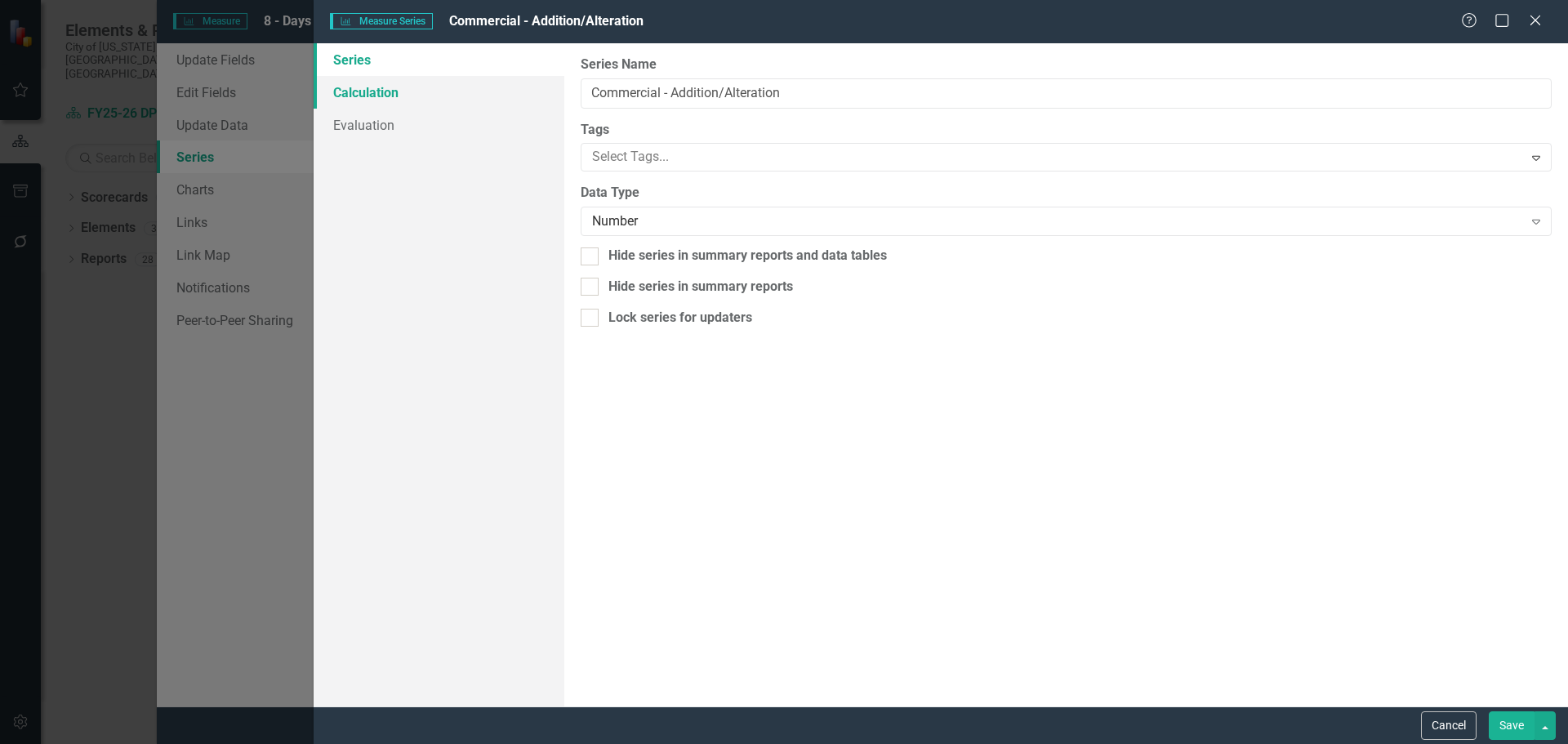
click at [381, 93] on link "Calculation" at bounding box center [439, 92] width 250 height 33
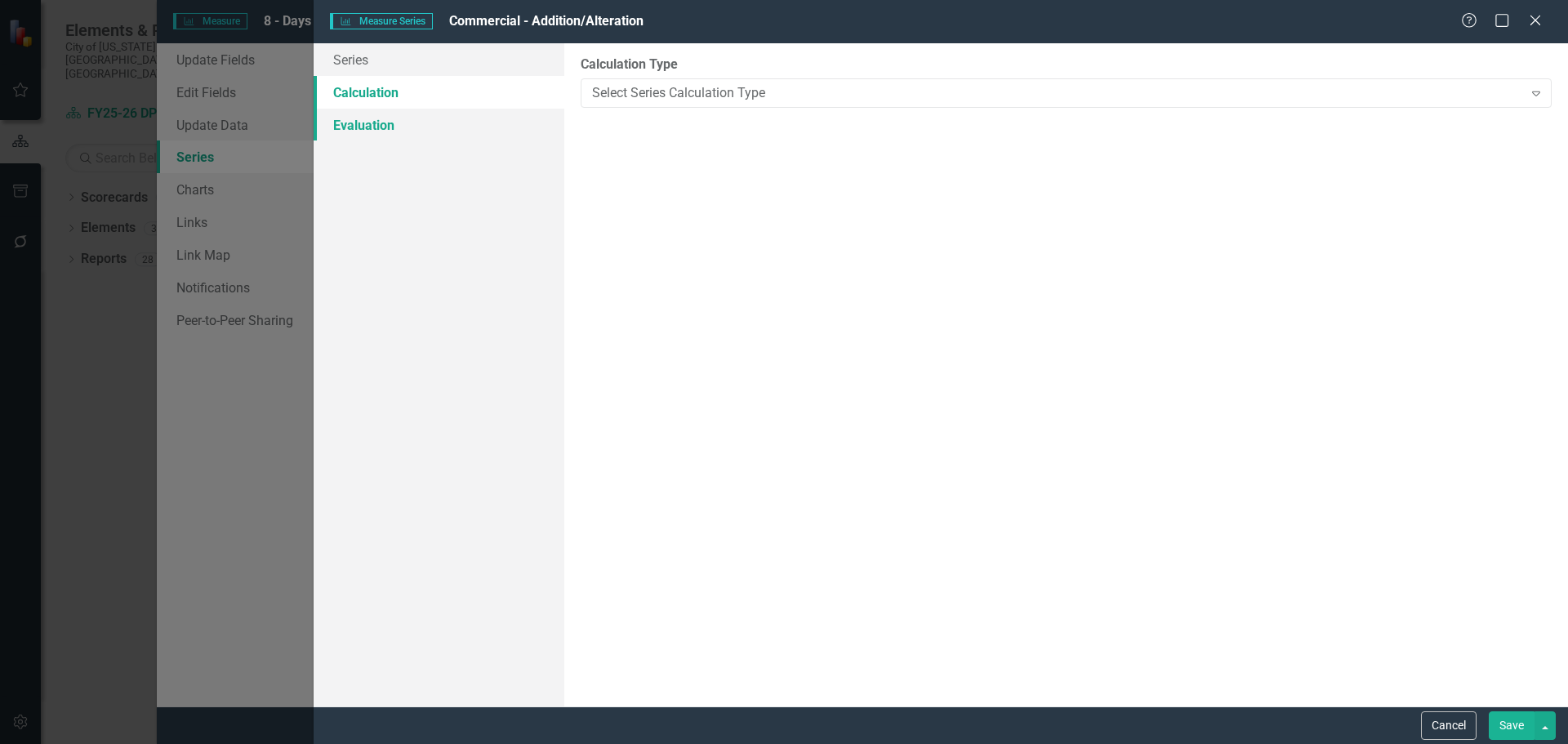
click at [386, 128] on link "Evaluation" at bounding box center [439, 124] width 250 height 33
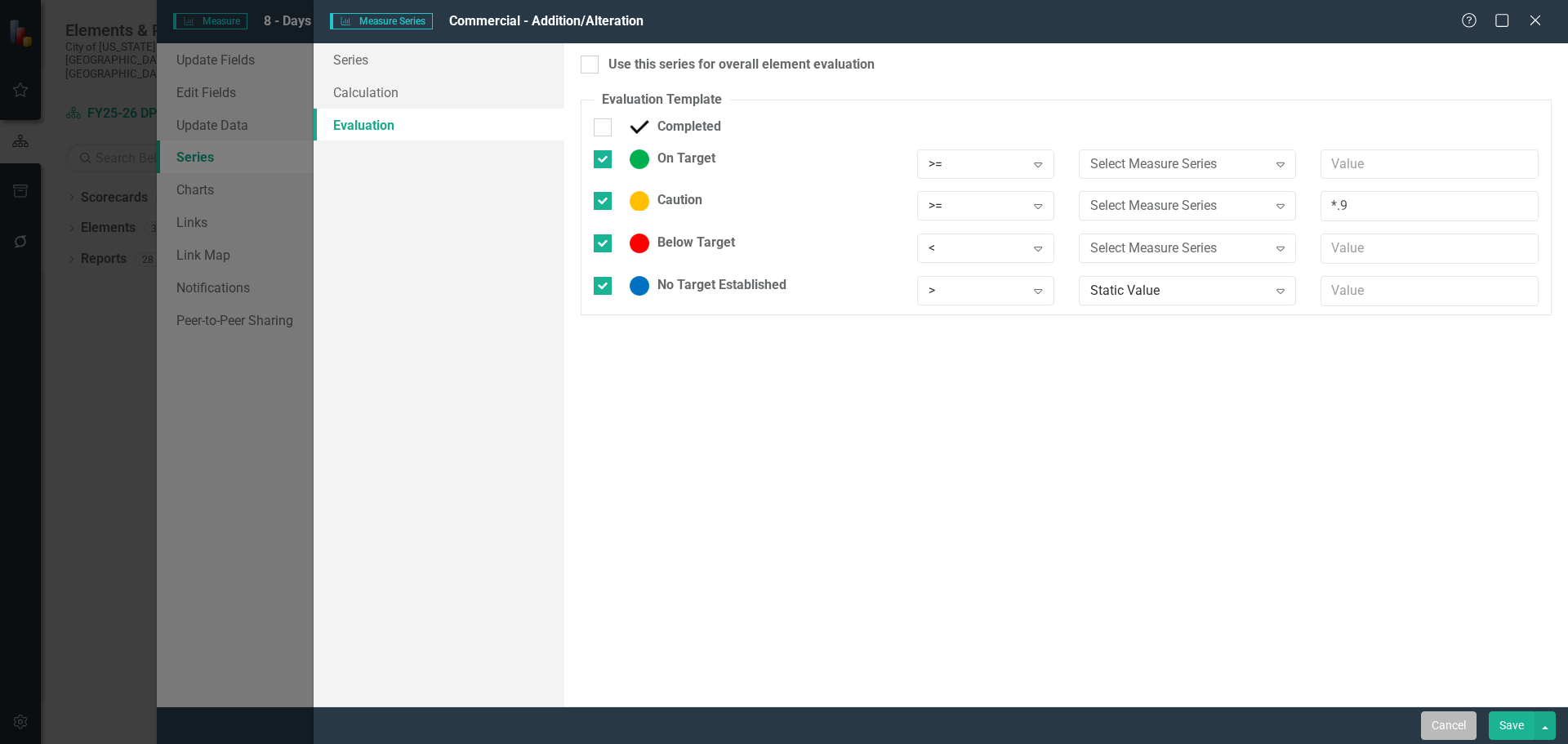
click at [1436, 729] on button "Cancel" at bounding box center [1449, 726] width 56 height 28
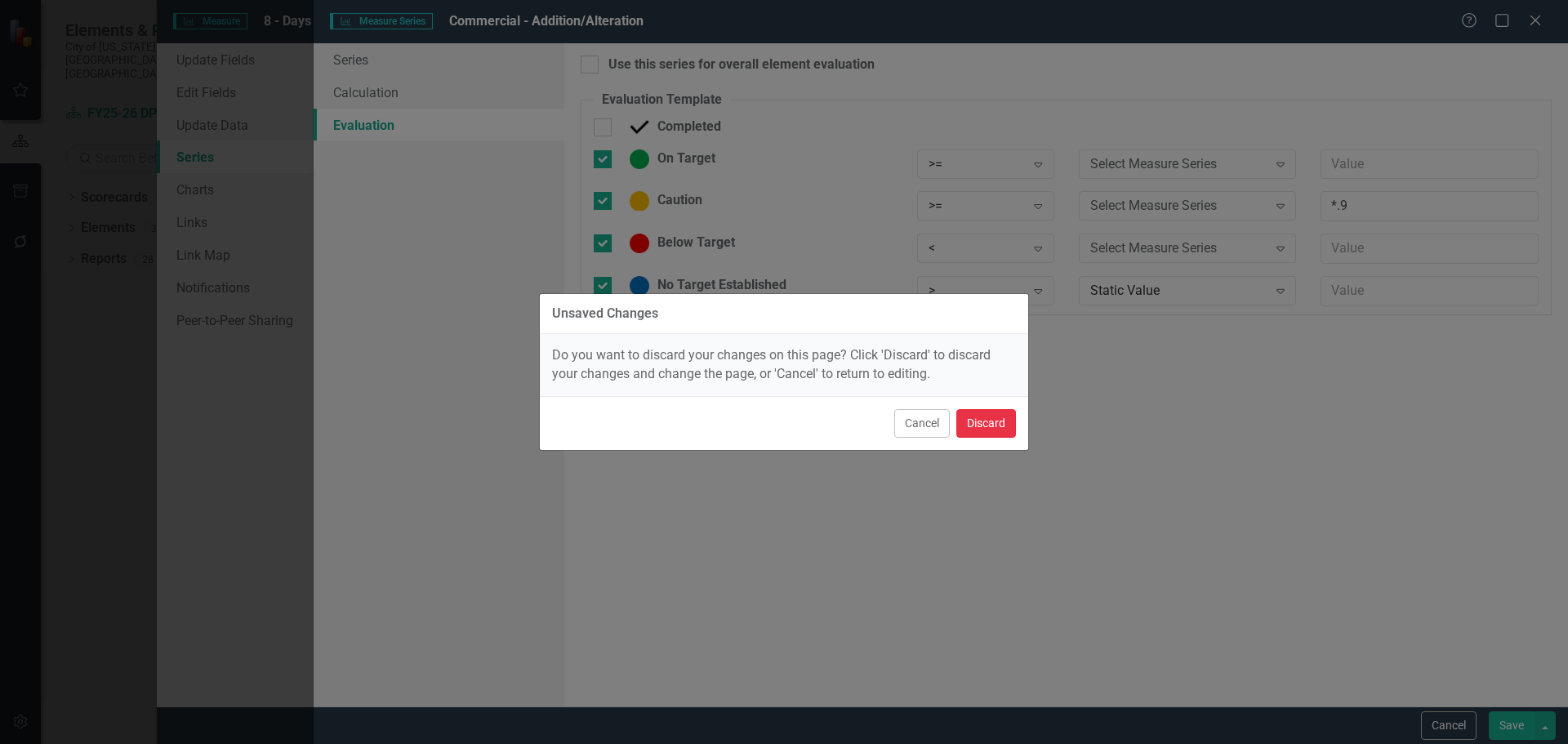
click at [981, 425] on button "Discard" at bounding box center [986, 423] width 59 height 28
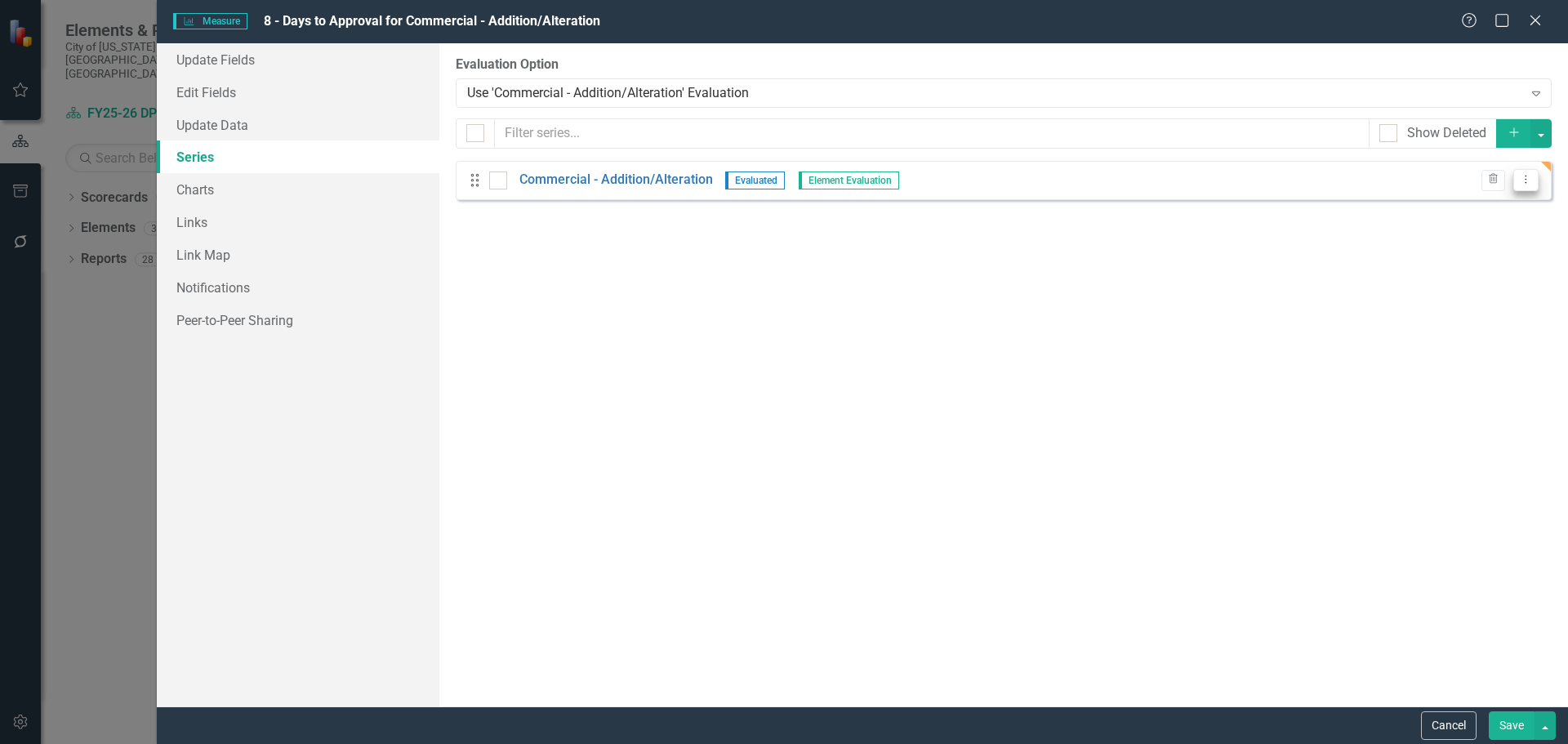
click at [1525, 175] on icon "Dropdown Menu" at bounding box center [1526, 178] width 14 height 11
click at [1477, 208] on link "Edit Edit Measure Series" at bounding box center [1445, 207] width 185 height 30
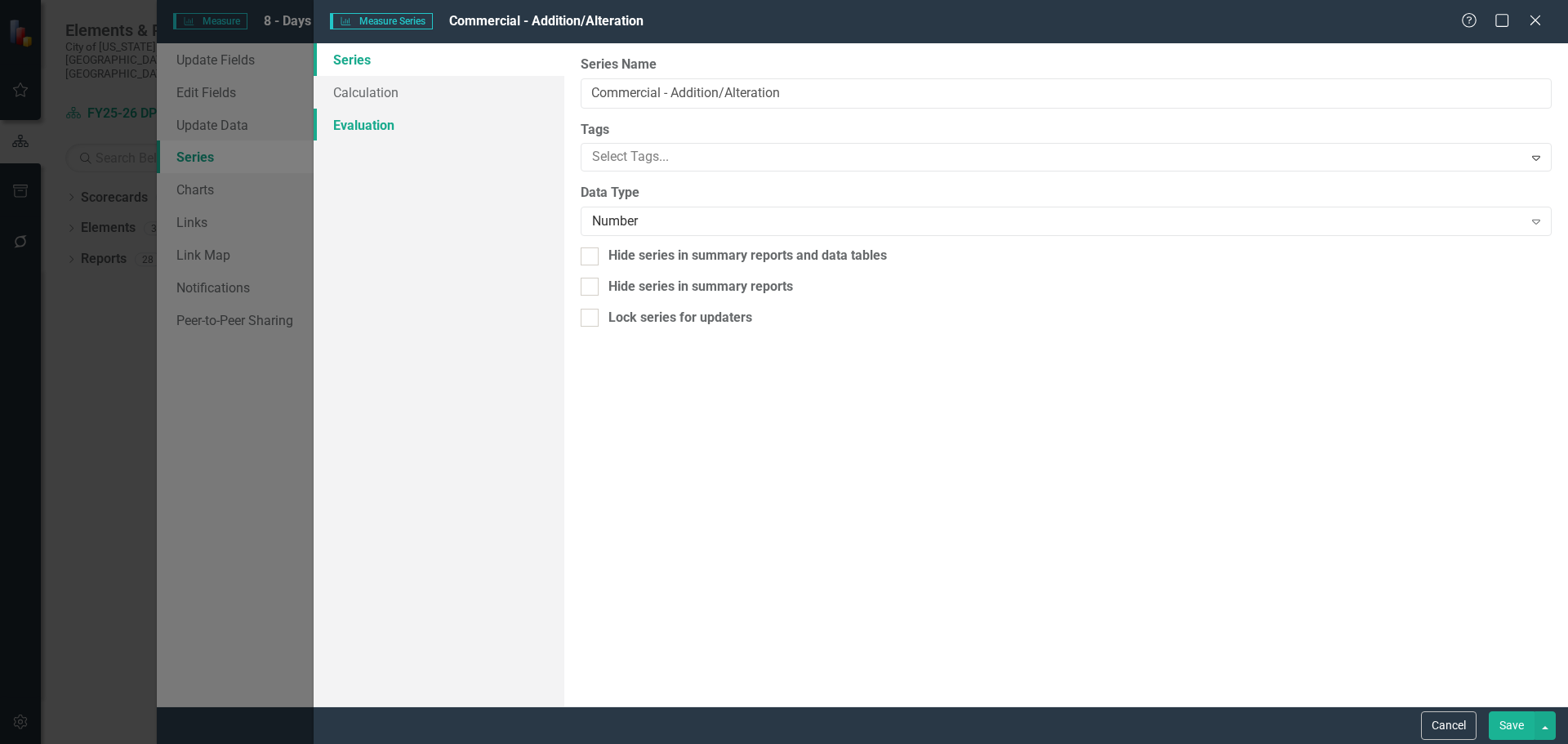
click at [434, 135] on link "Evaluation" at bounding box center [439, 124] width 250 height 33
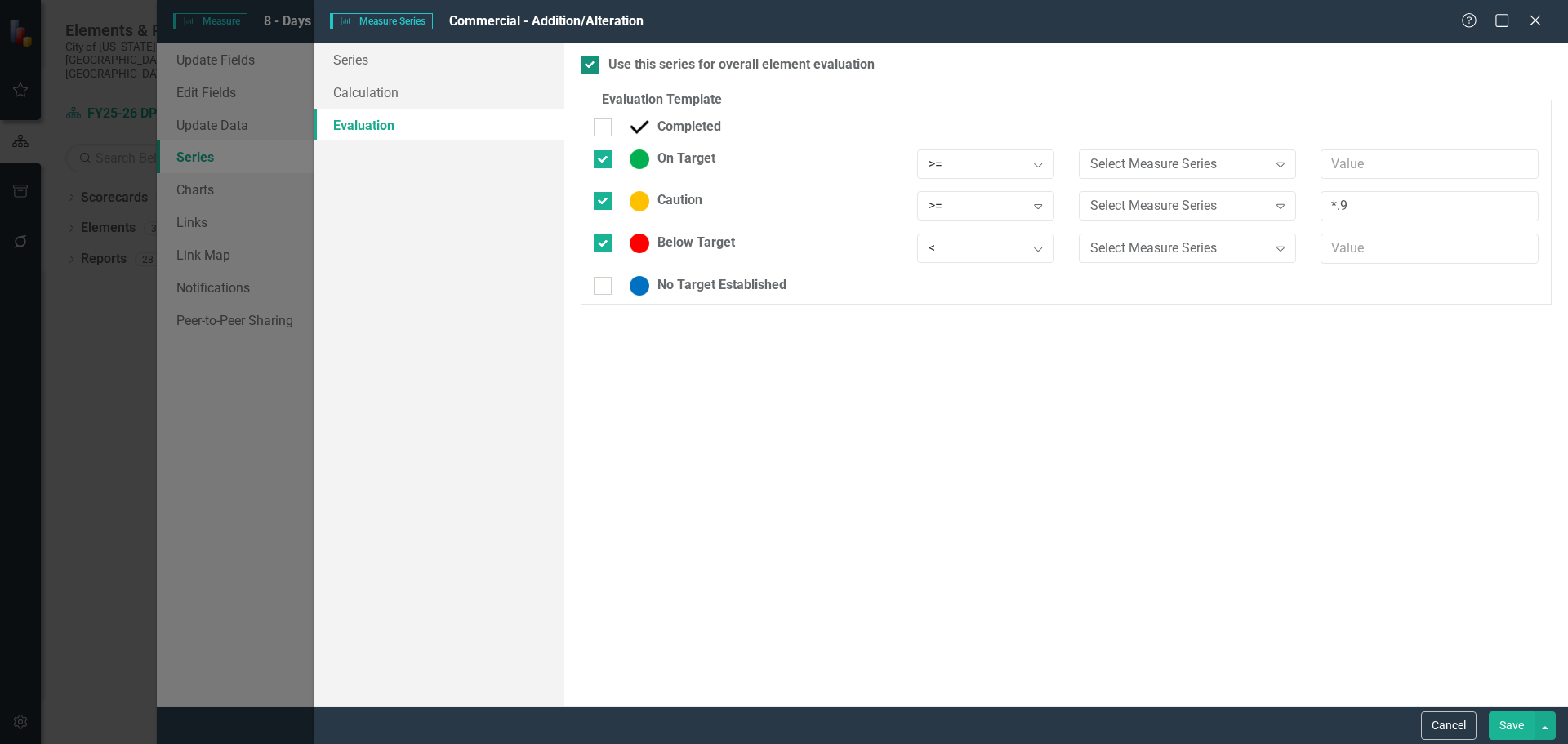
click at [587, 67] on div at bounding box center [590, 65] width 18 height 18
click at [587, 66] on input "Use this series for overall element evaluation" at bounding box center [586, 61] width 11 height 11
checkbox input "false"
click at [613, 289] on div "No Target Established" at bounding box center [744, 285] width 299 height 19
click at [604, 288] on input "No Target Established" at bounding box center [599, 282] width 11 height 11
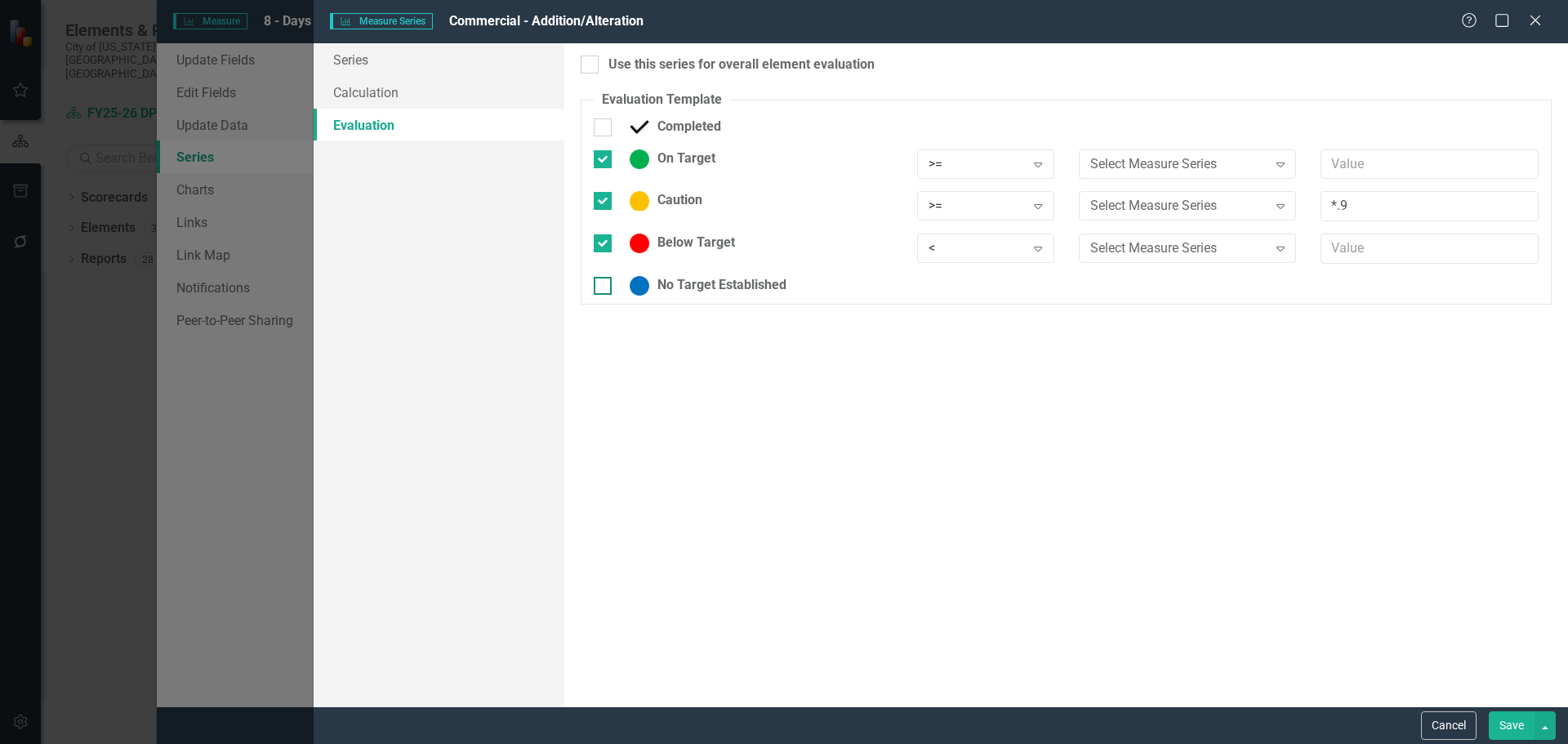
checkbox input "true"
click at [443, 93] on link "Calculation" at bounding box center [439, 92] width 250 height 33
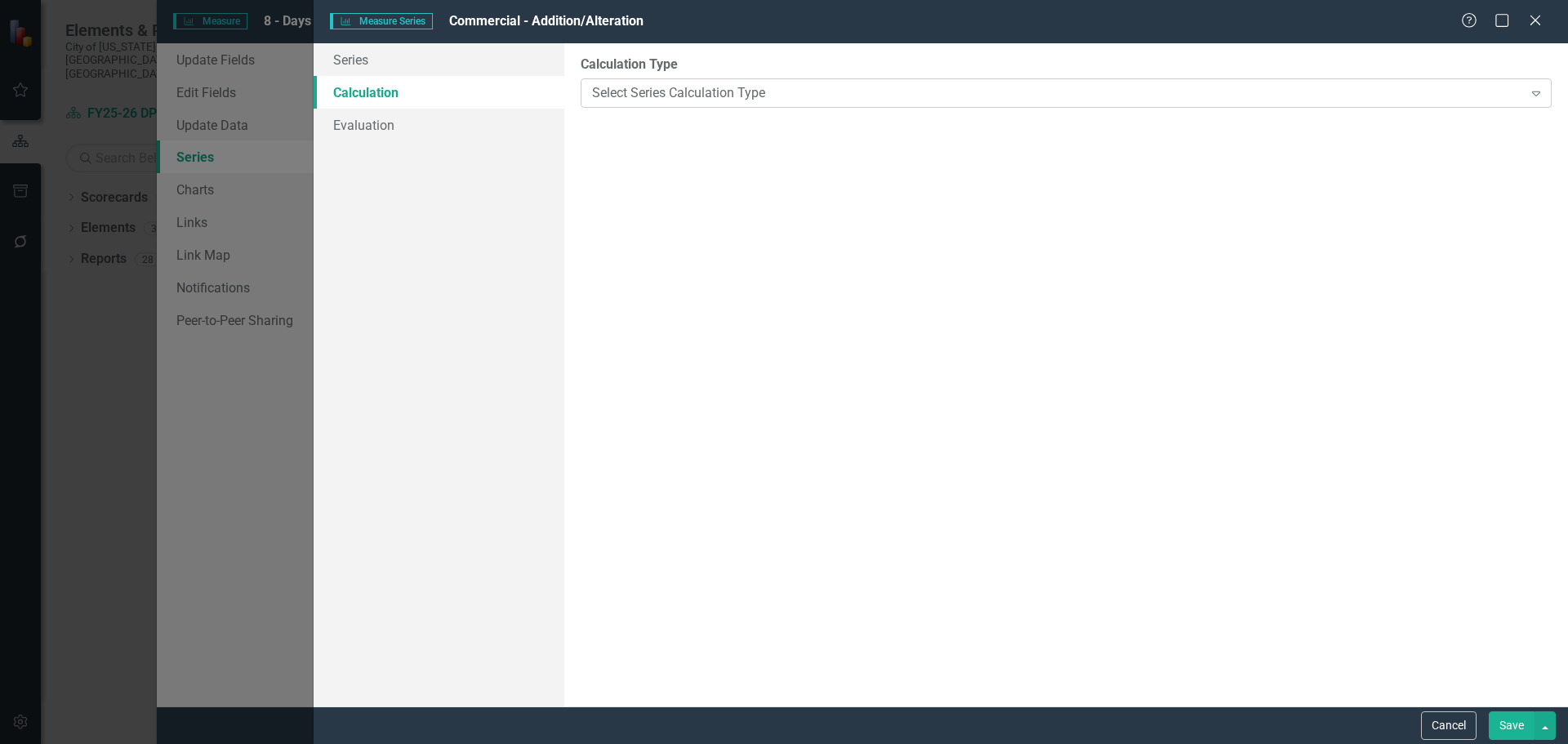
click at [674, 88] on div "Select Series Calculation Type" at bounding box center [1057, 93] width 930 height 19
click at [403, 61] on link "Series" at bounding box center [439, 59] width 250 height 33
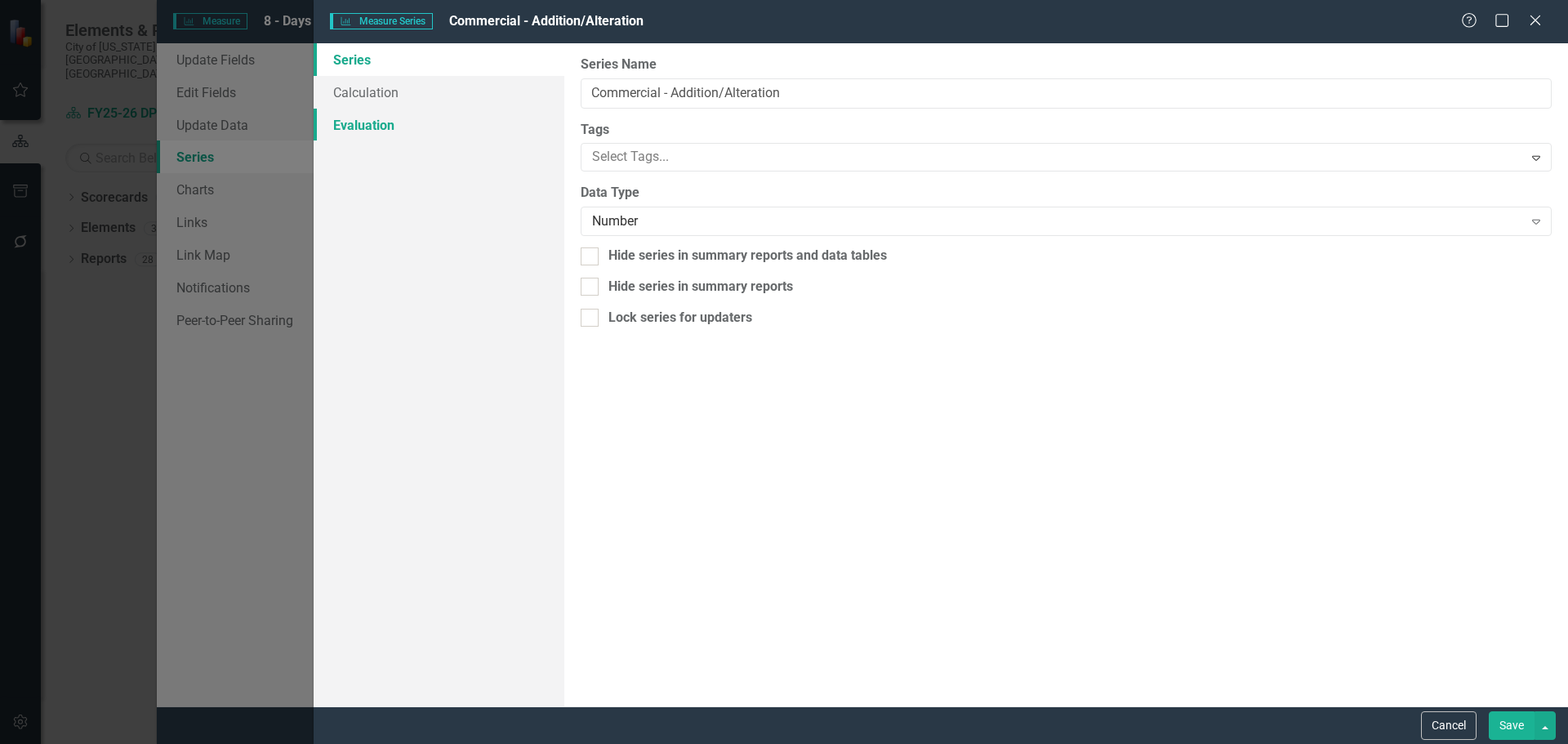
click at [365, 118] on link "Evaluation" at bounding box center [439, 124] width 250 height 33
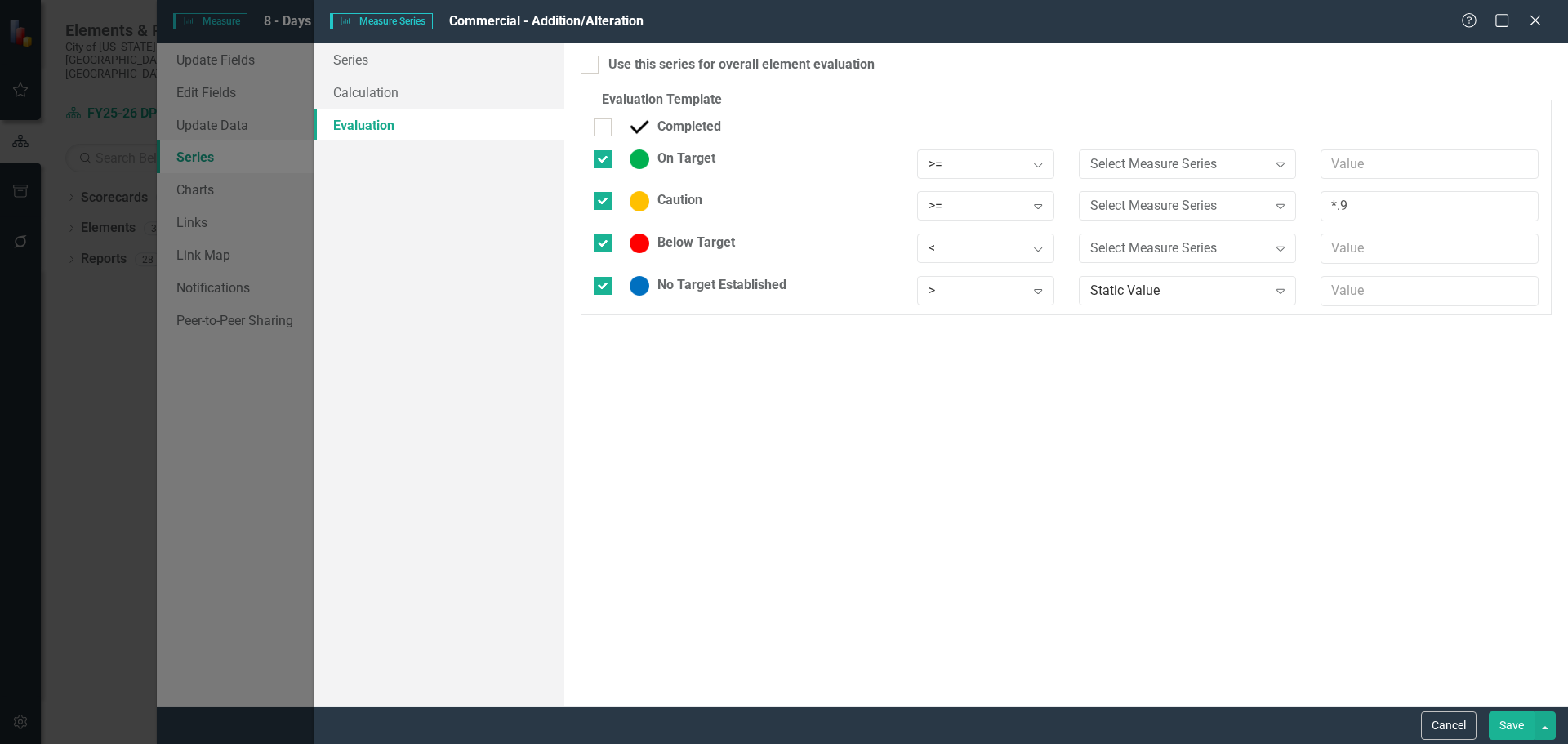
click at [1506, 723] on button "Save" at bounding box center [1511, 726] width 46 height 28
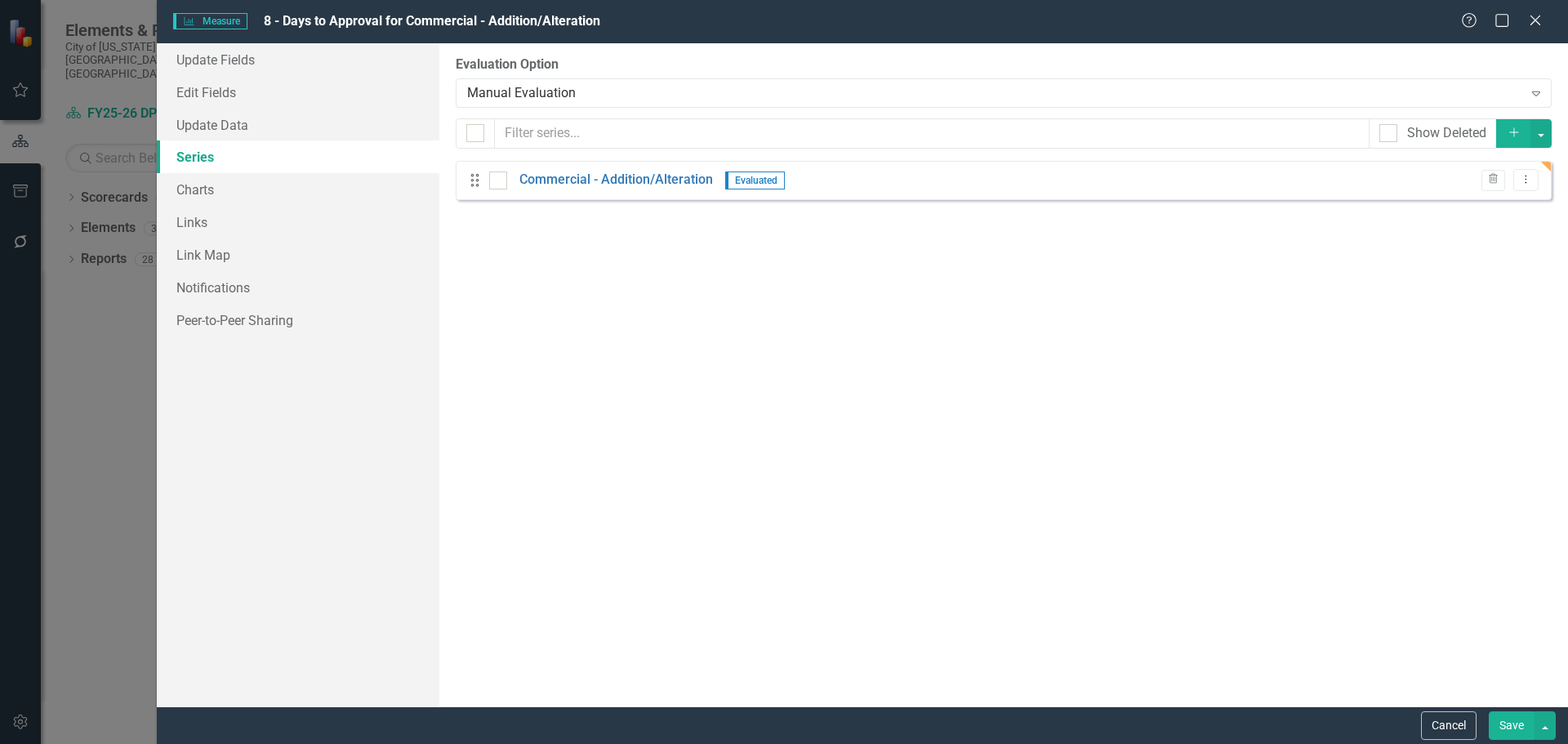
click at [1518, 734] on button "Save" at bounding box center [1511, 726] width 46 height 28
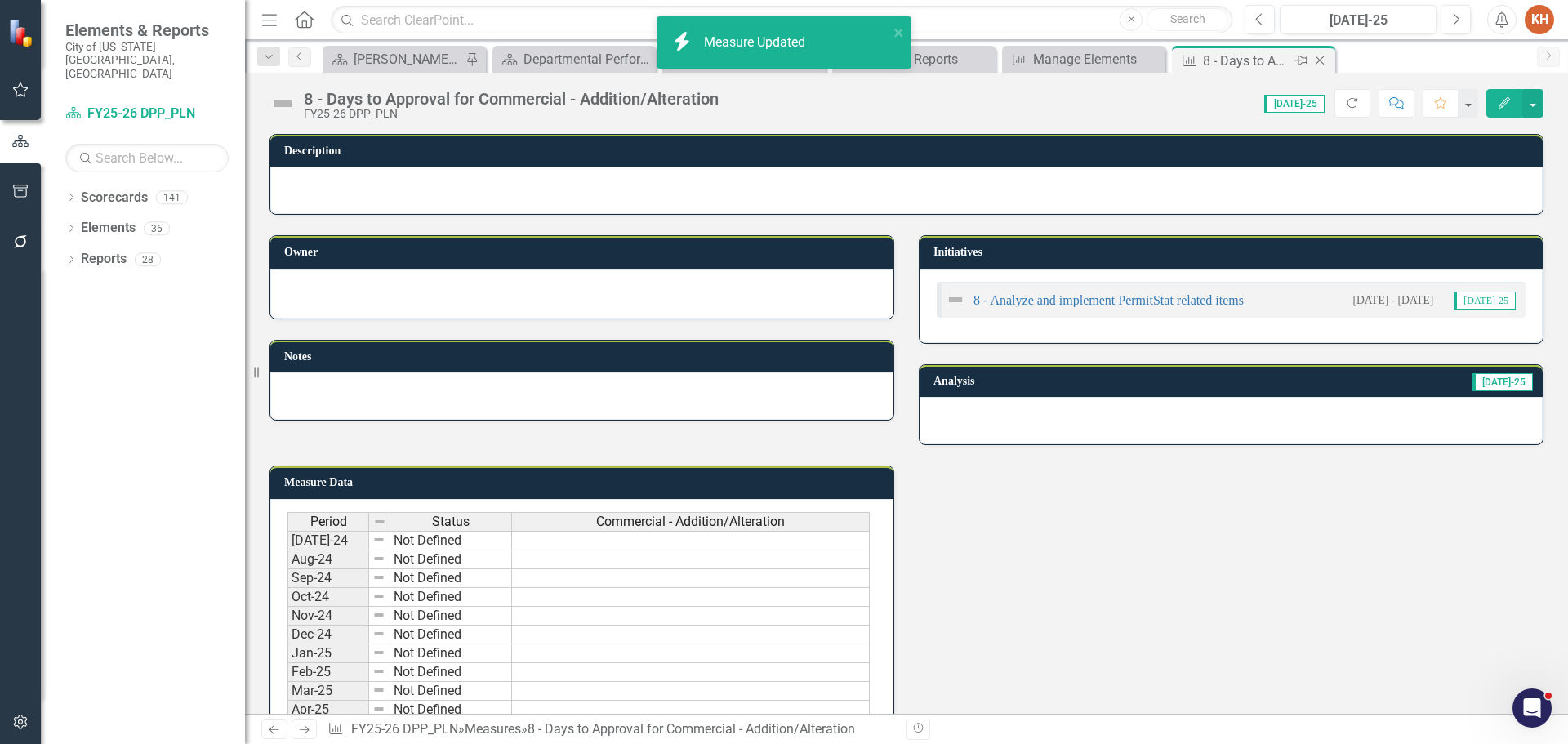
click at [1316, 57] on icon at bounding box center [1320, 61] width 9 height 9
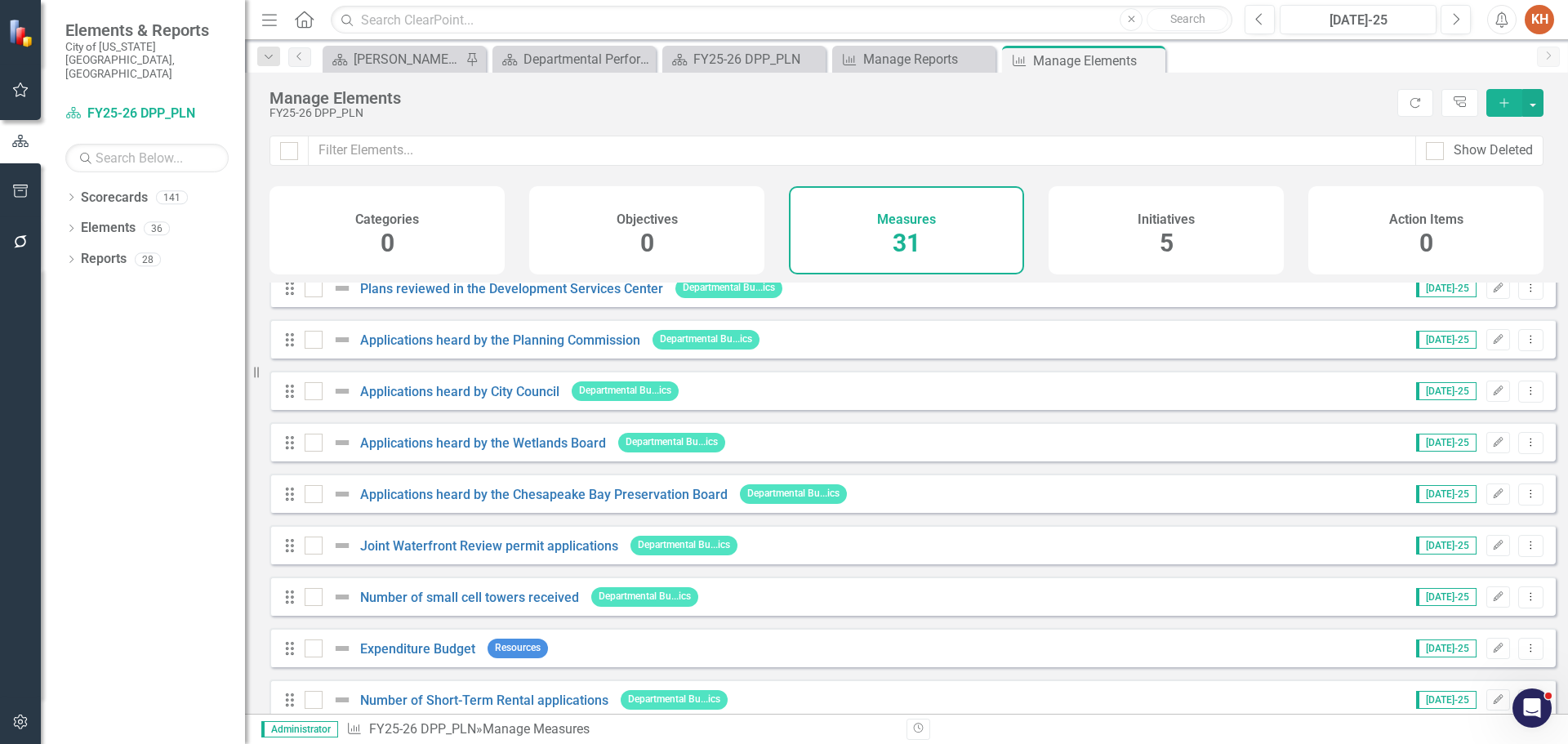
scroll to position [1175, 0]
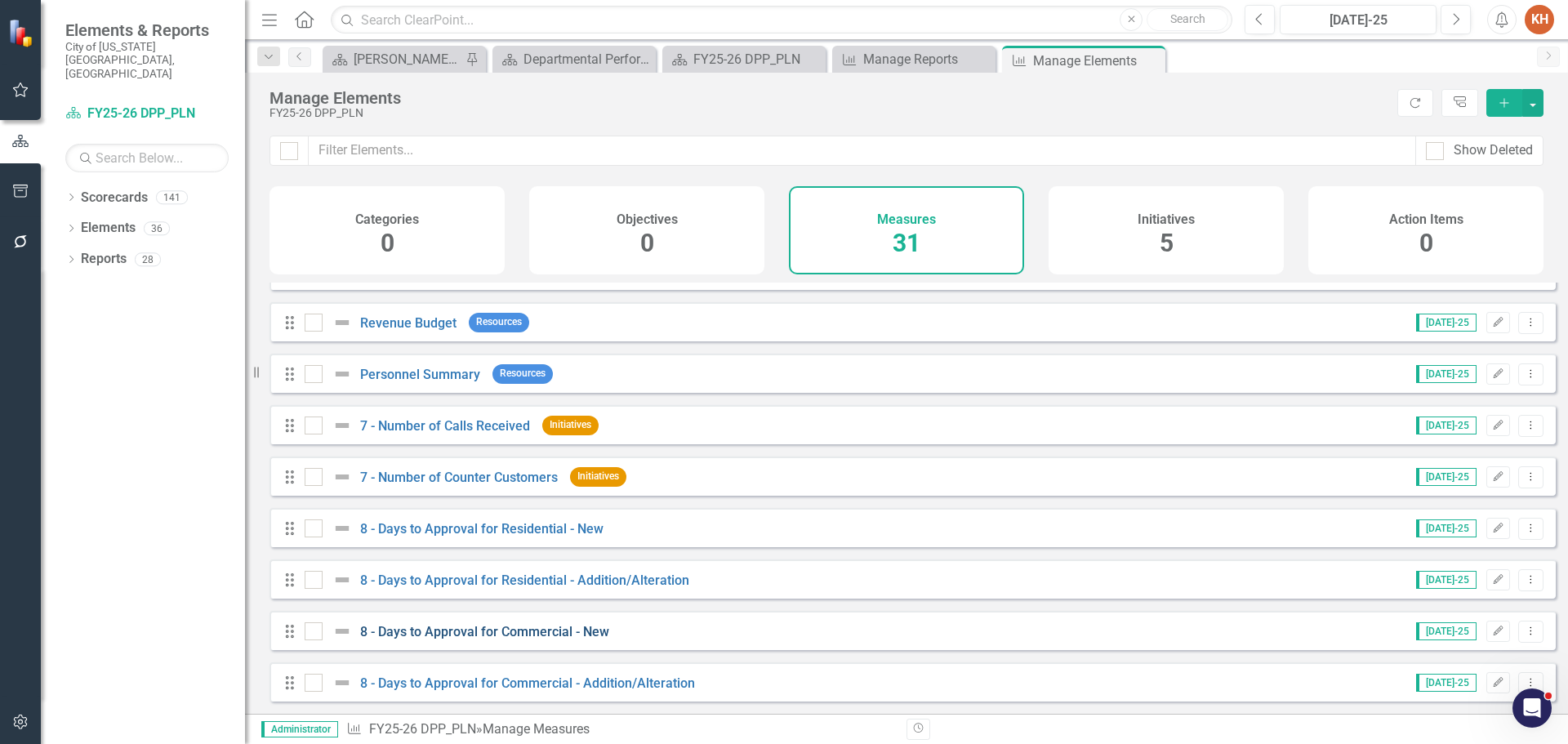
click at [476, 633] on link "8 - Days to Approval for Commercial - New" at bounding box center [485, 631] width 250 height 16
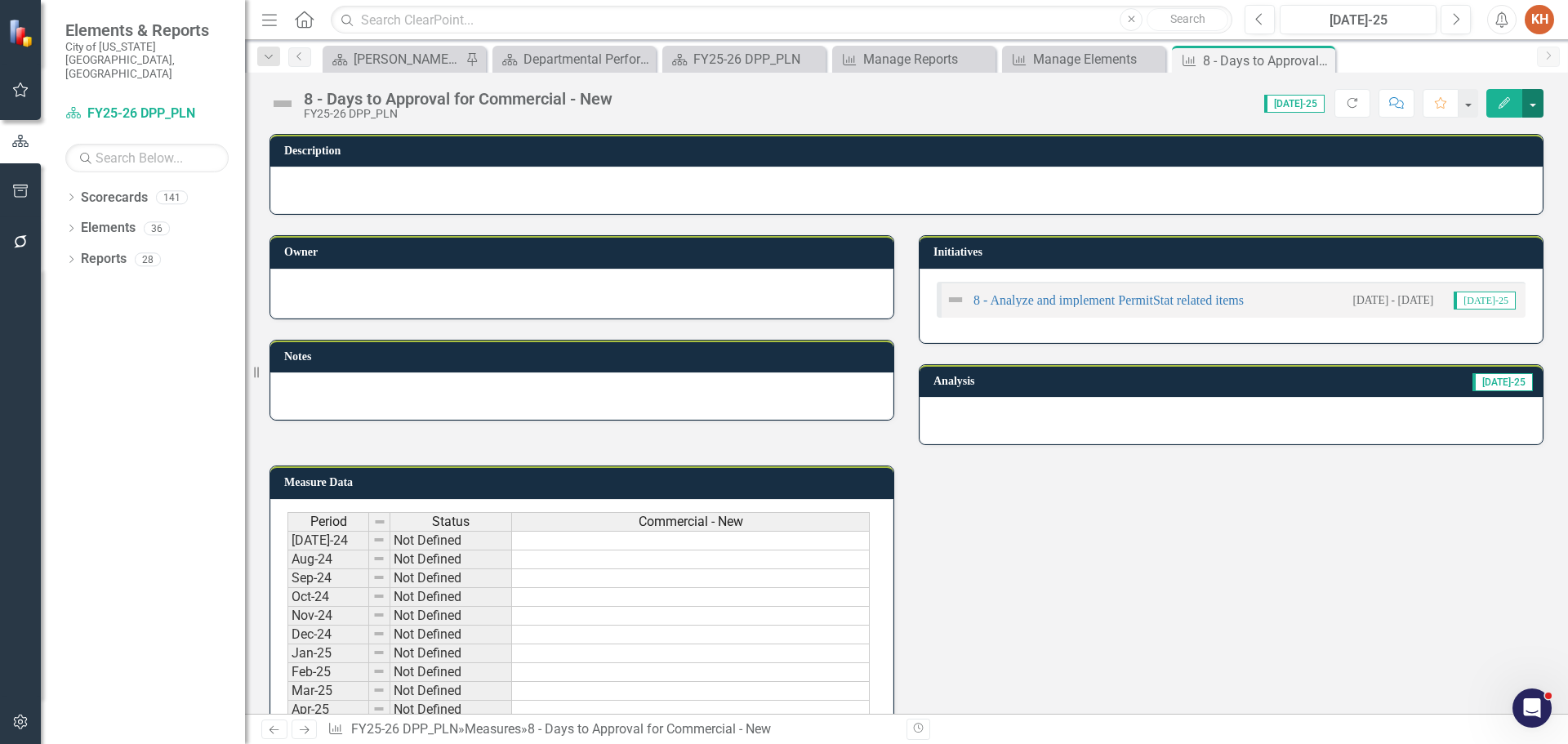
click at [1538, 106] on button "button" at bounding box center [1532, 103] width 21 height 28
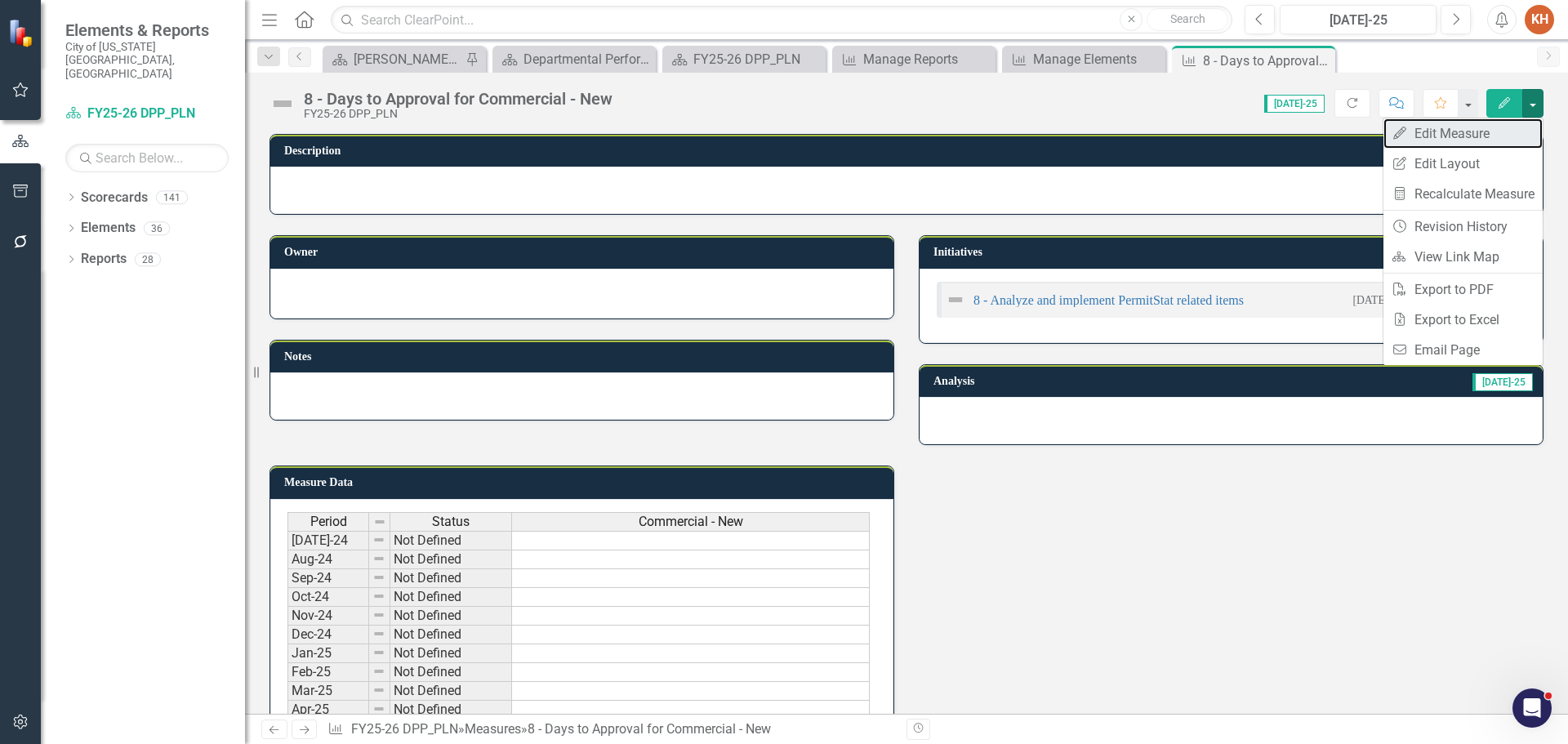
click at [1495, 131] on link "Edit Edit Measure" at bounding box center [1463, 133] width 159 height 30
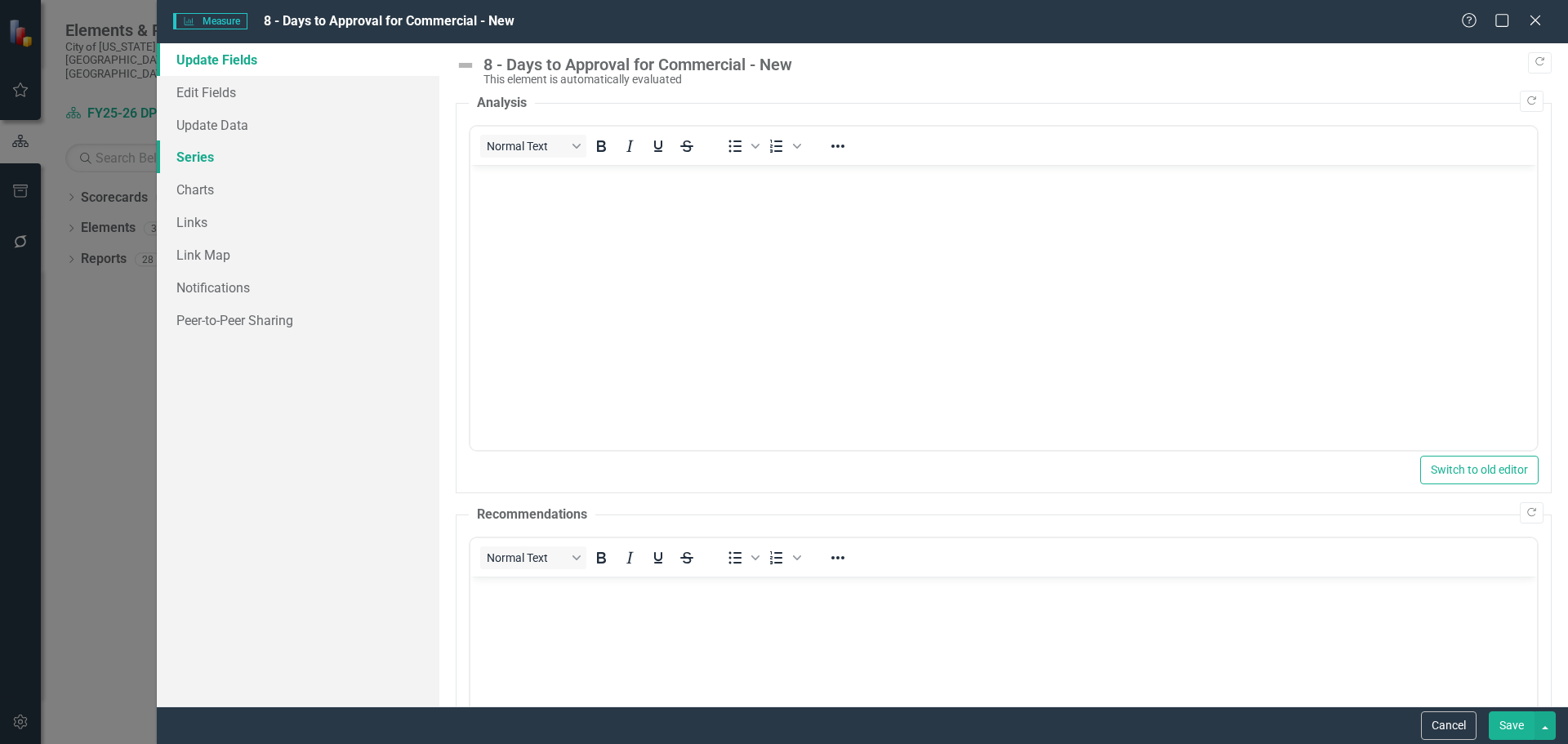
click at [233, 151] on link "Series" at bounding box center [298, 156] width 283 height 33
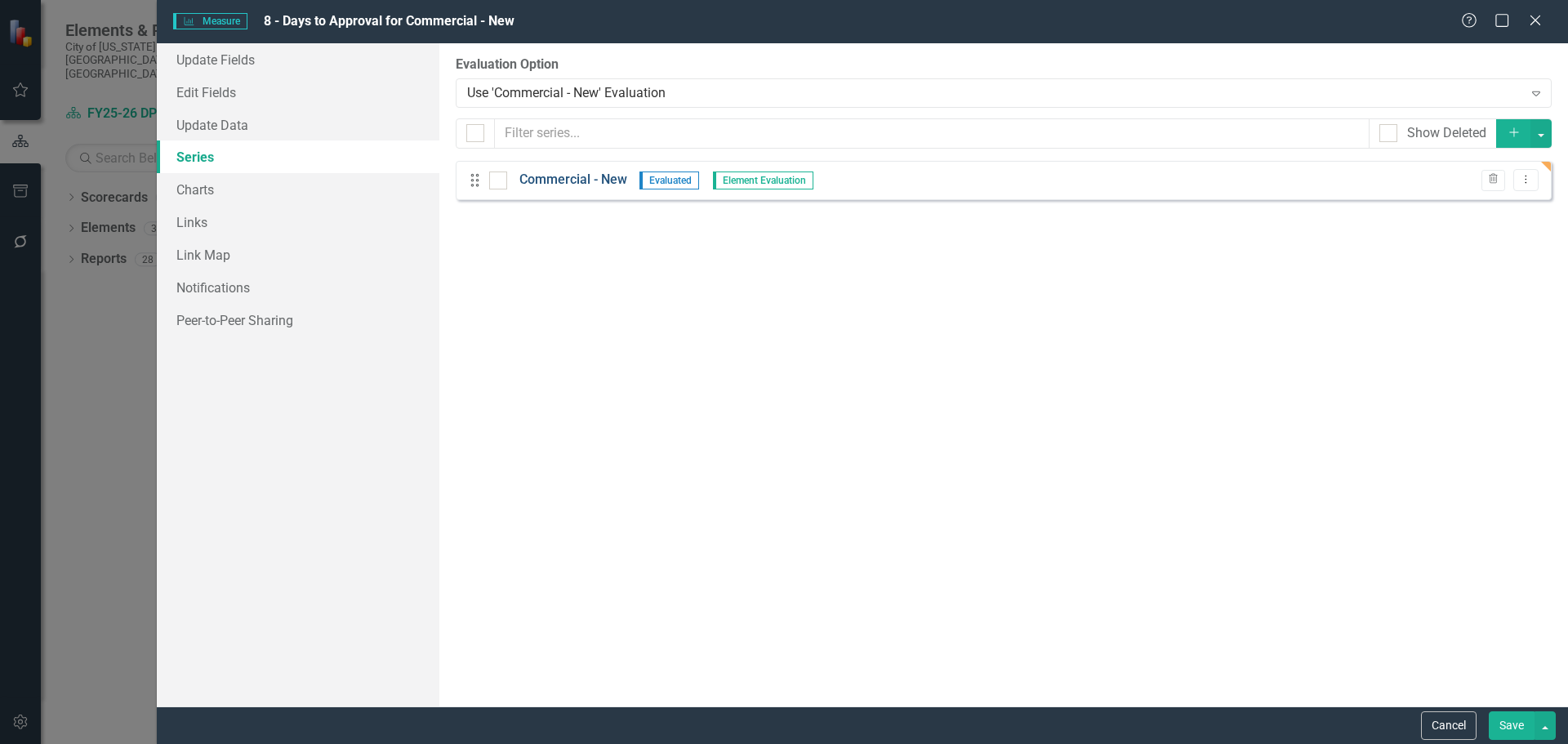
click at [600, 176] on link "Commercial - New" at bounding box center [573, 180] width 108 height 19
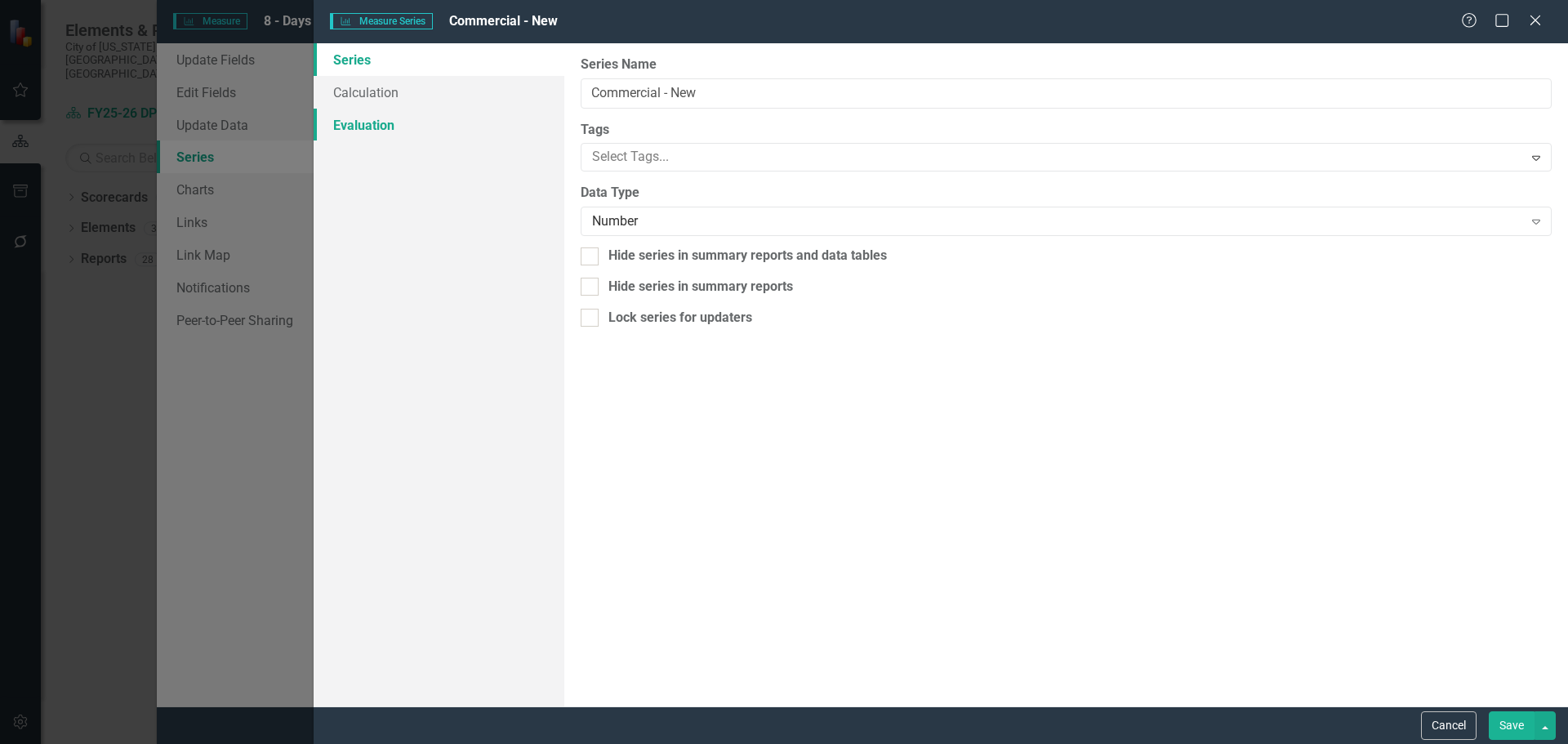
click at [399, 125] on link "Evaluation" at bounding box center [439, 124] width 250 height 33
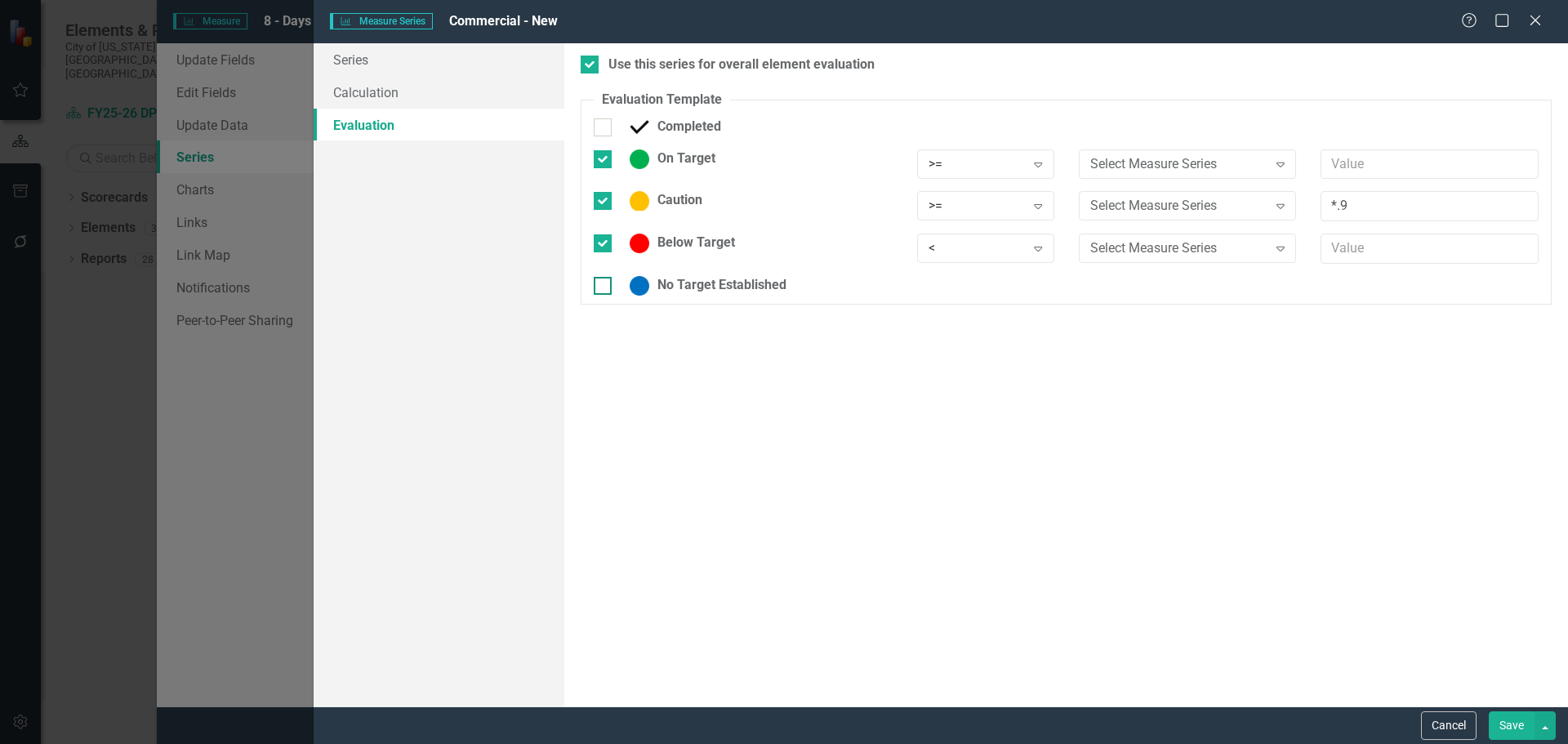
click at [608, 287] on div at bounding box center [603, 286] width 18 height 18
click at [604, 287] on input "No Target Established" at bounding box center [599, 282] width 11 height 11
checkbox input "true"
click at [623, 70] on div "Use this series for overall element evaluation" at bounding box center [741, 65] width 266 height 19
click at [592, 66] on input "Use this series for overall element evaluation" at bounding box center [586, 61] width 11 height 11
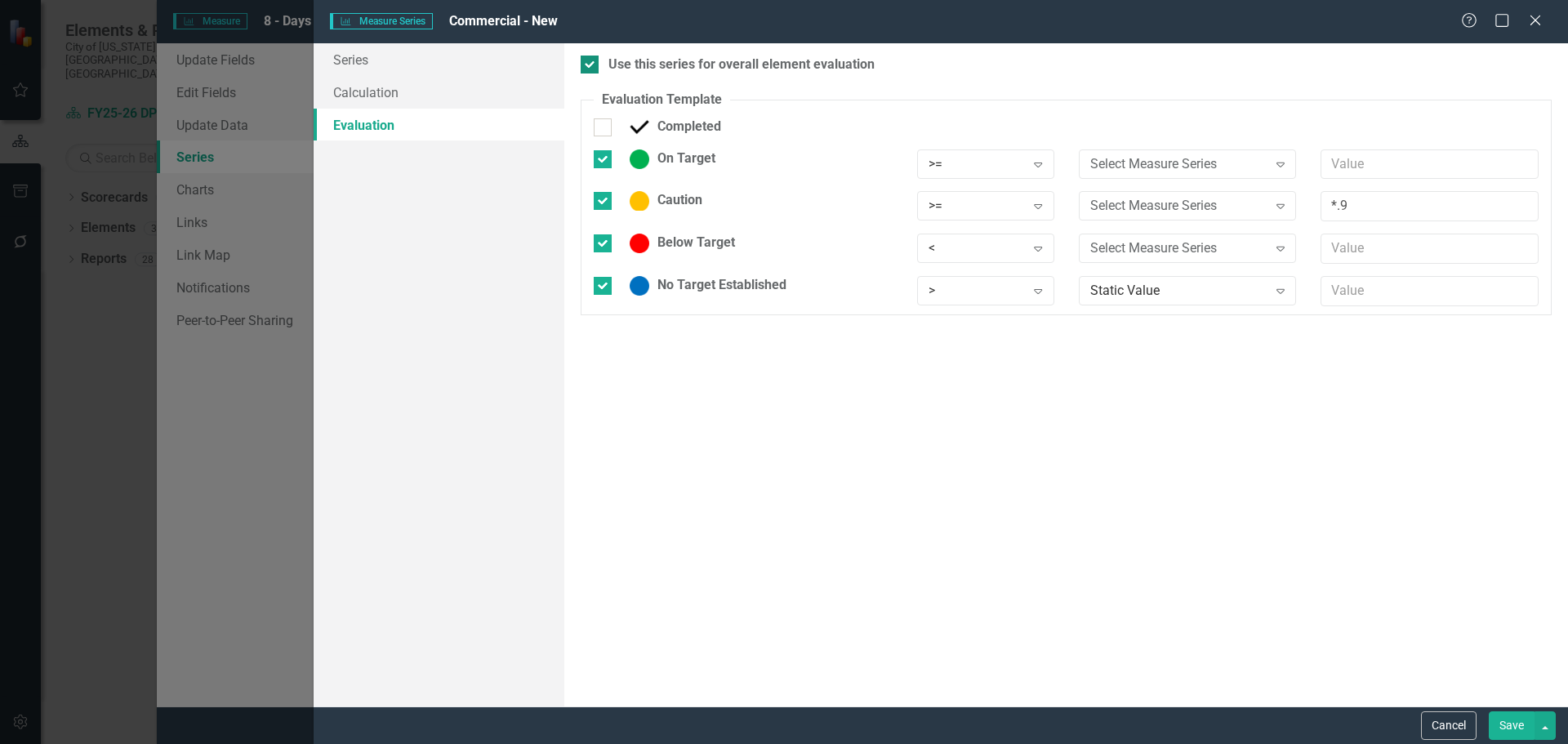
checkbox input "false"
click at [1509, 723] on button "Save" at bounding box center [1511, 726] width 46 height 28
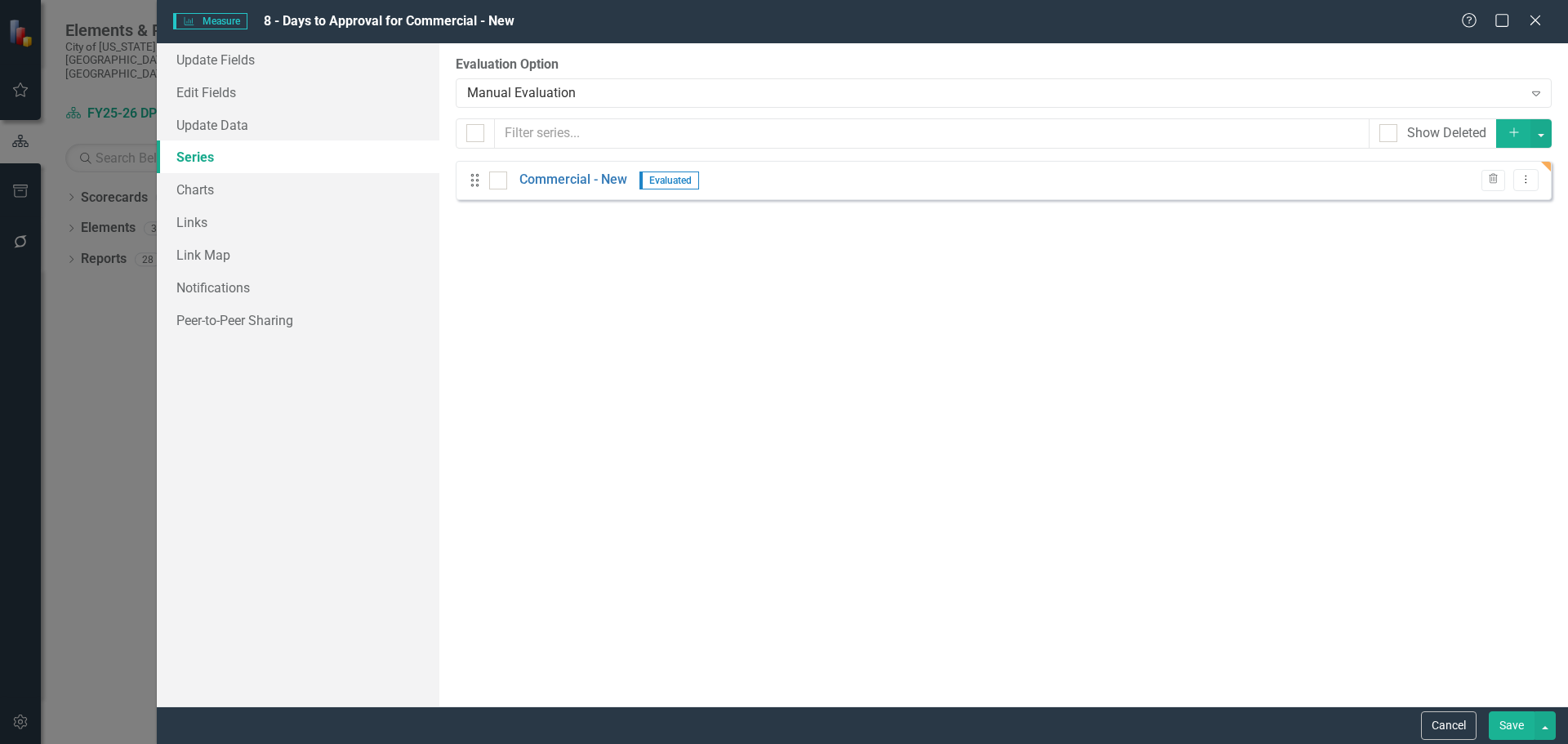
click at [1515, 722] on button "Save" at bounding box center [1511, 726] width 46 height 28
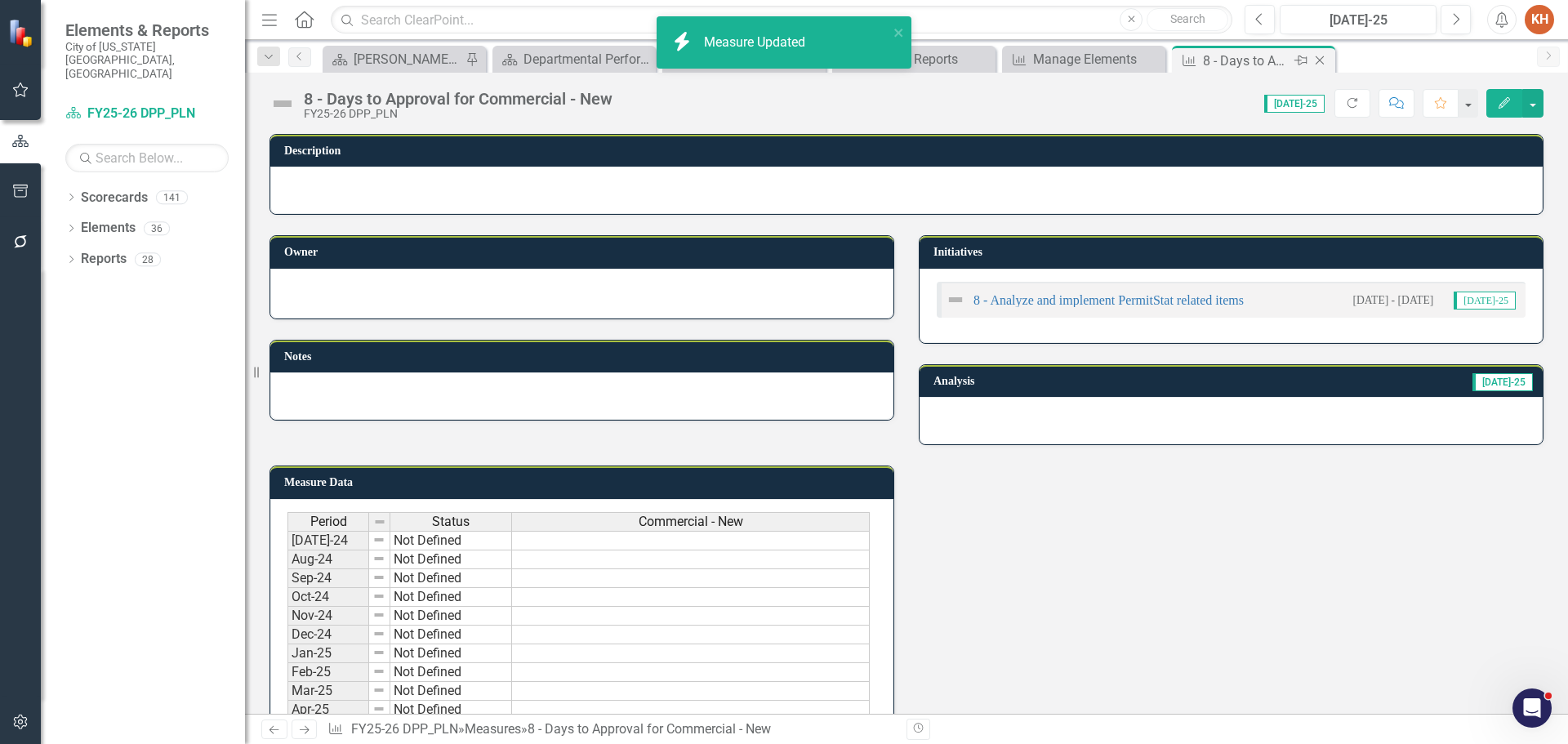
click at [1319, 61] on icon at bounding box center [1320, 61] width 9 height 9
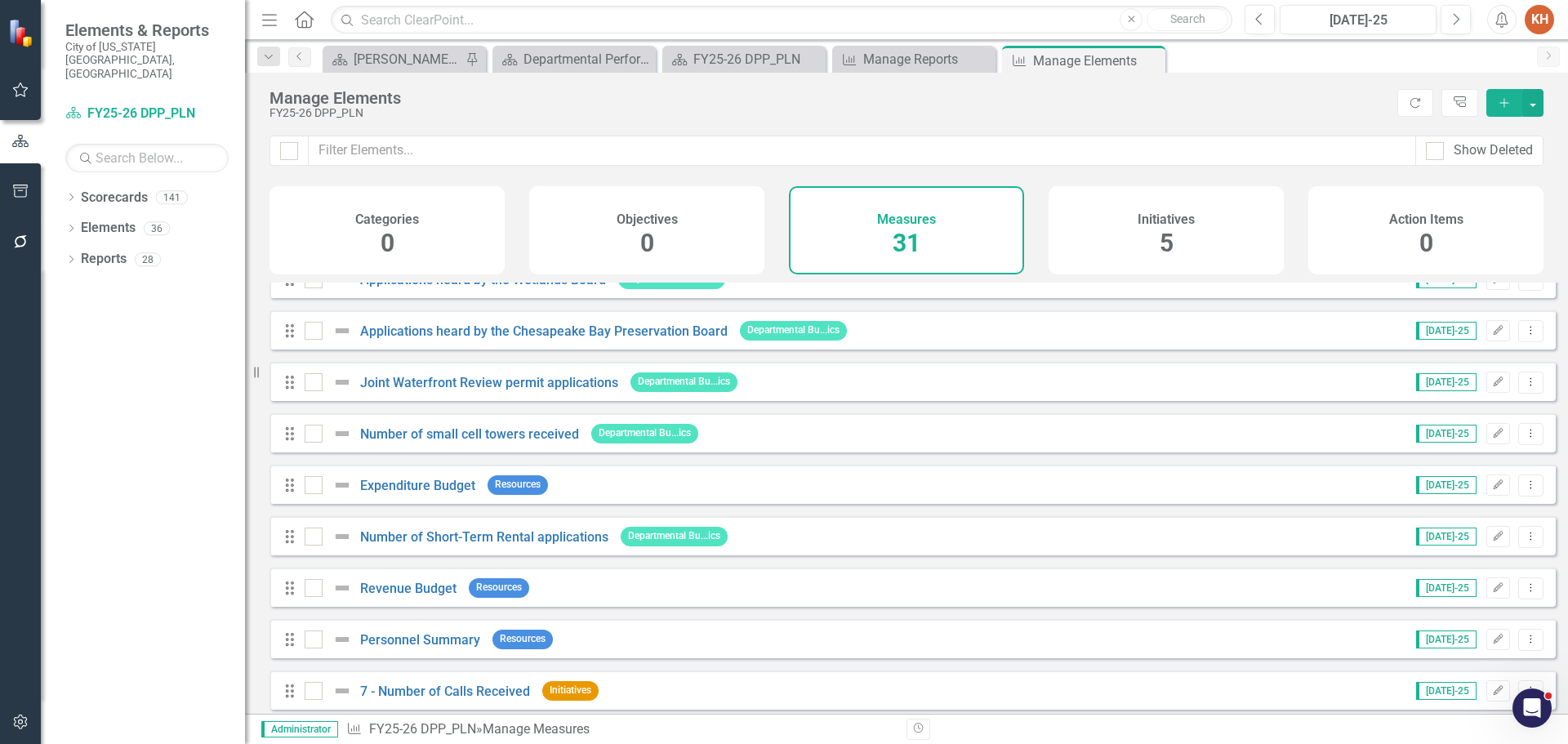
scroll to position [1175, 0]
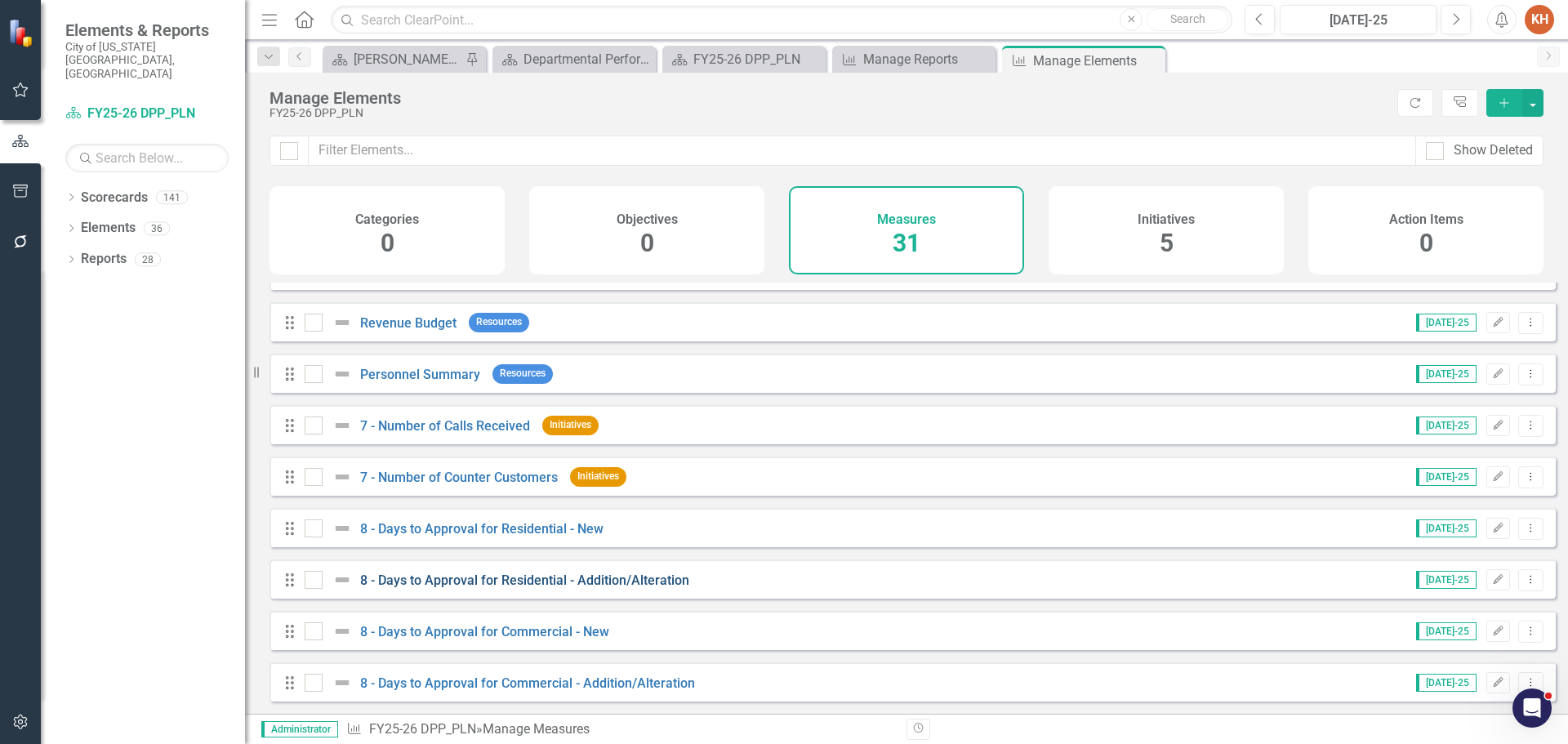
click at [583, 575] on link "8 - Days to Approval for Residential - Addition/Alteration" at bounding box center [525, 580] width 329 height 16
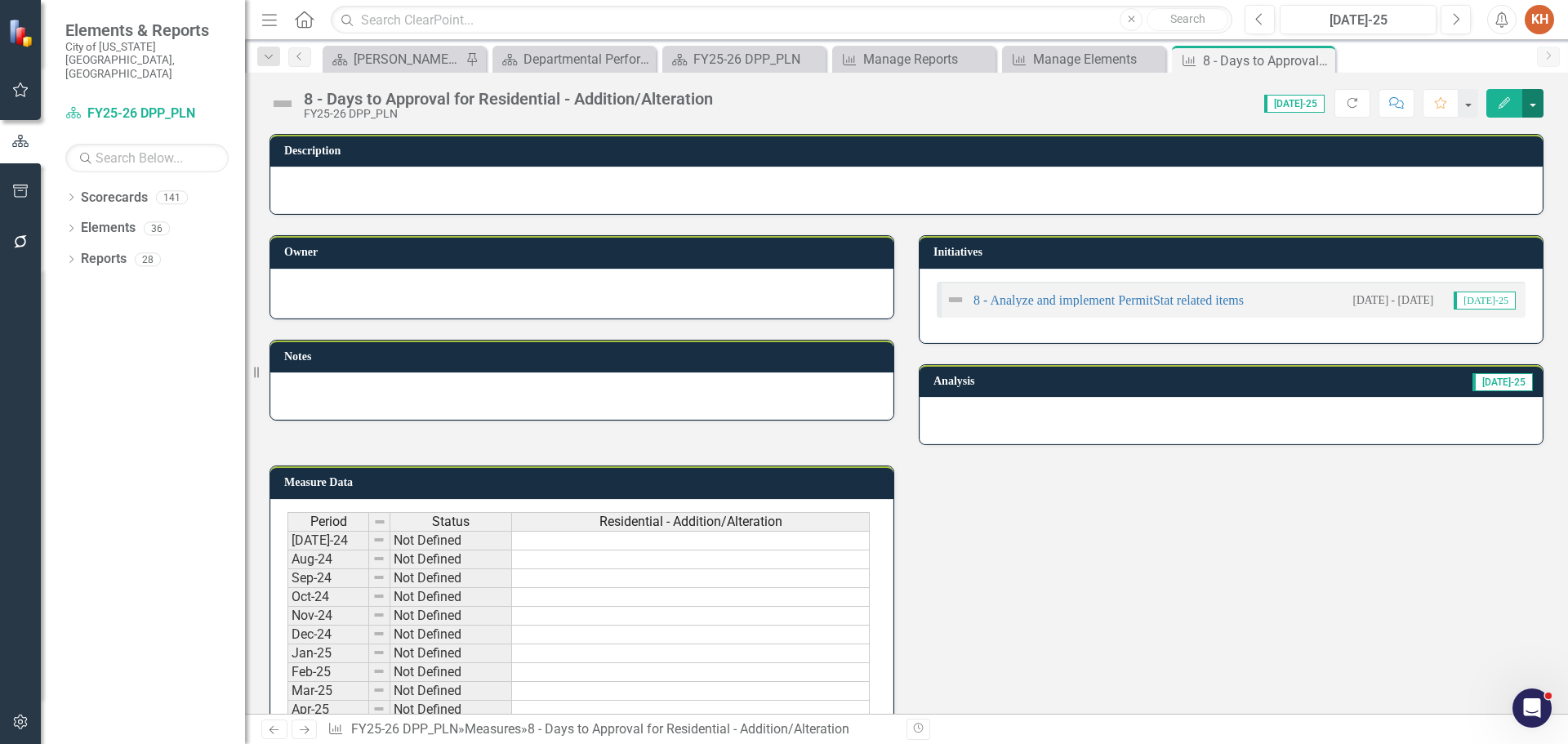
click at [1530, 108] on button "button" at bounding box center [1532, 103] width 21 height 28
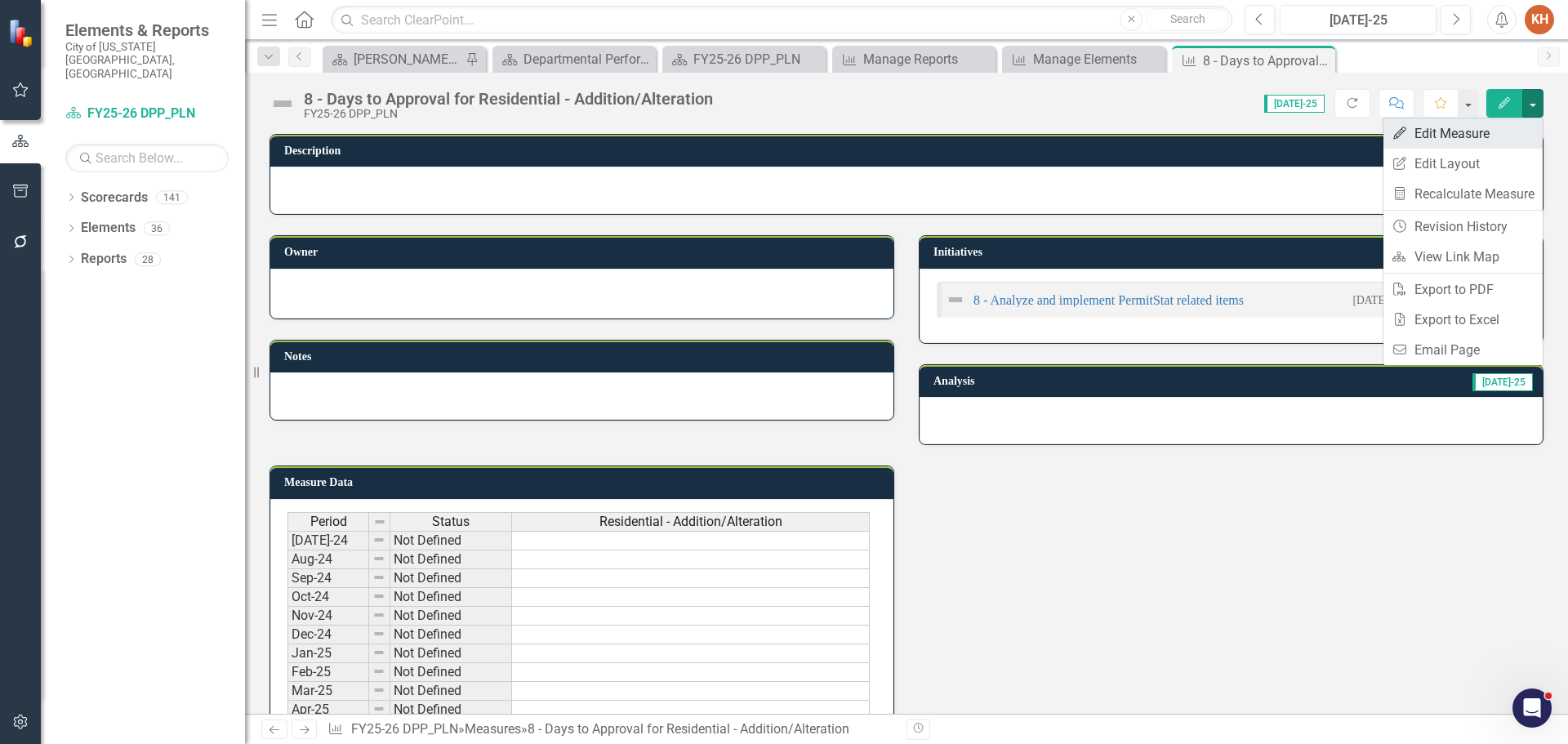
click at [1483, 138] on link "Edit Edit Measure" at bounding box center [1463, 133] width 159 height 30
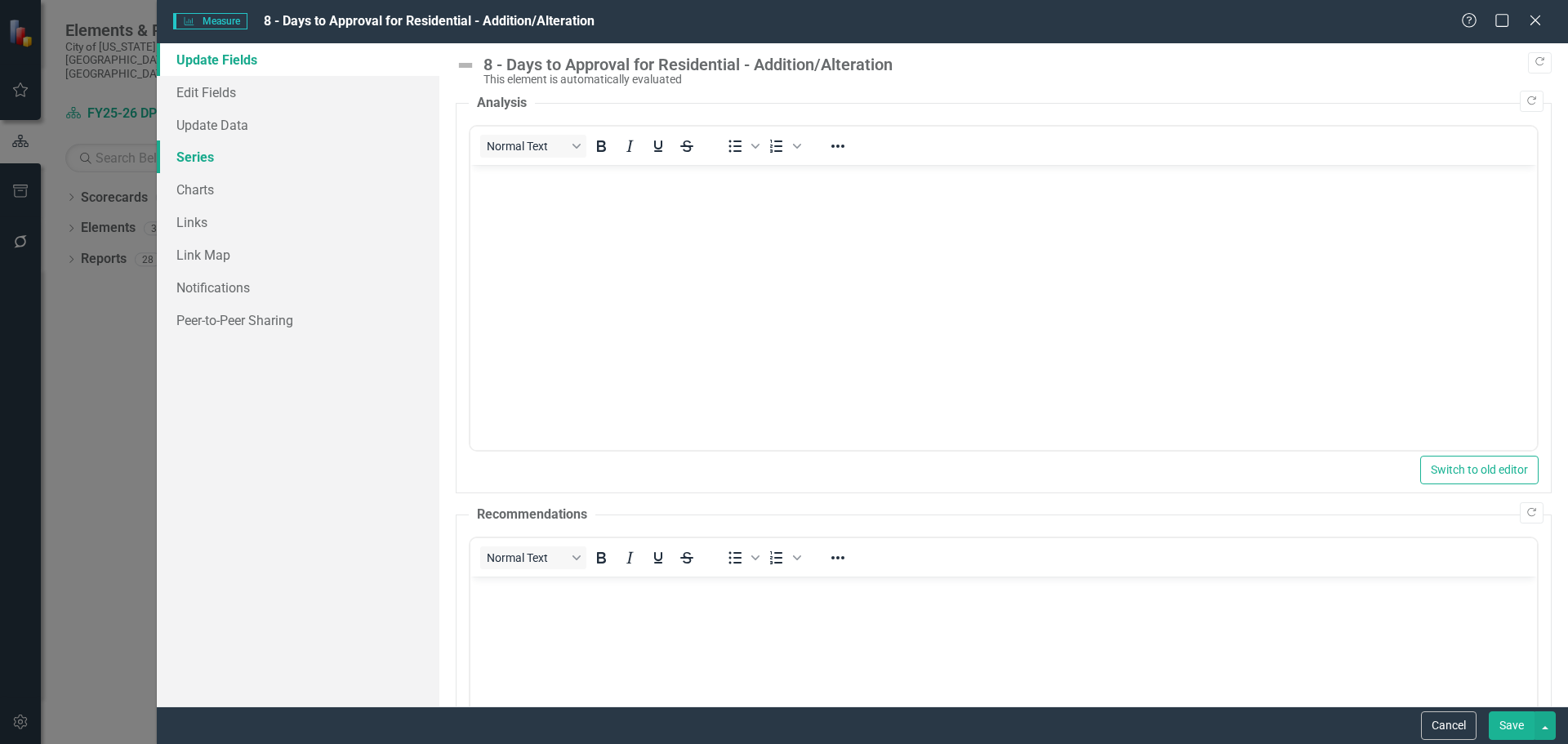
click at [221, 148] on link "Series" at bounding box center [298, 156] width 283 height 33
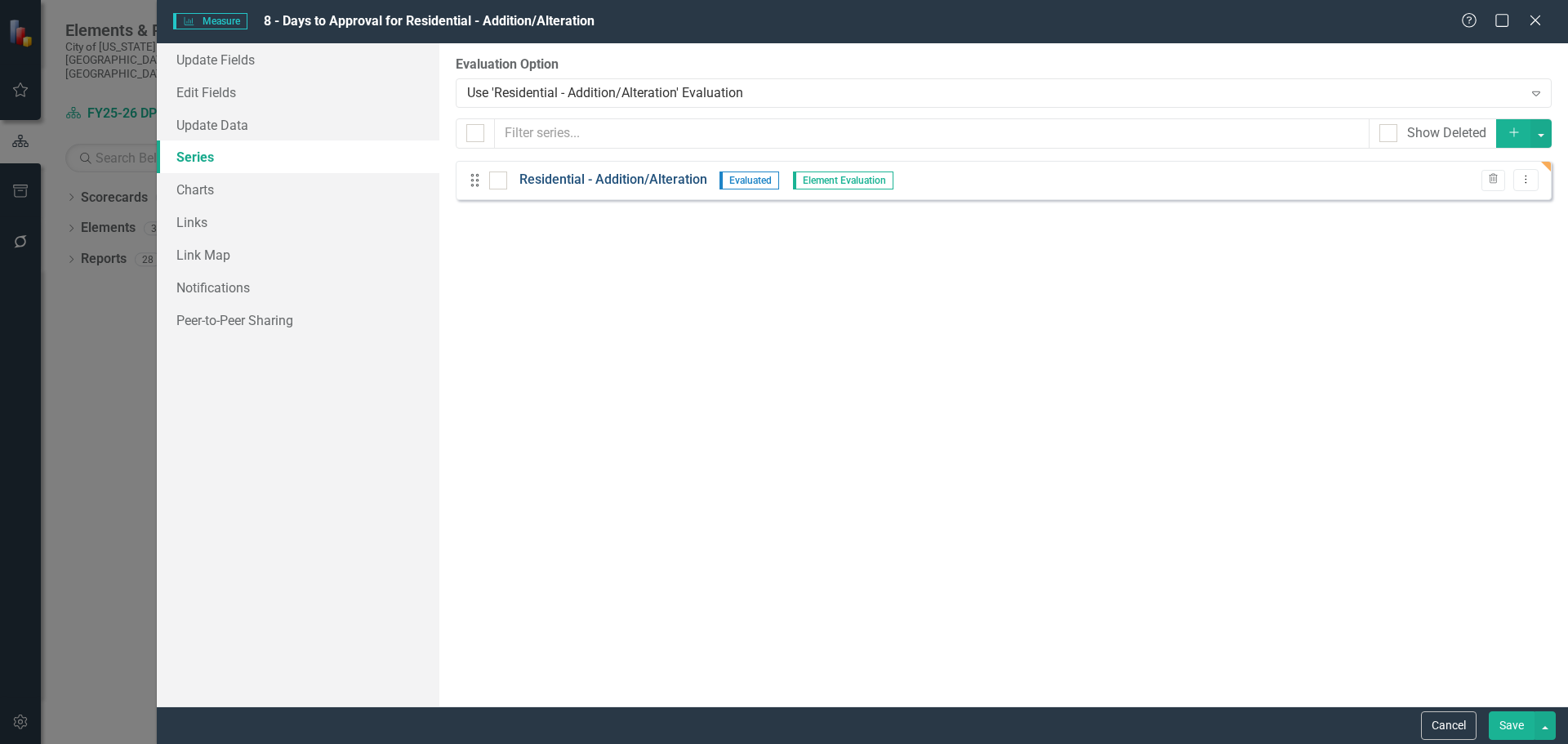
click at [613, 182] on link "Residential - Addition/Alteration" at bounding box center [613, 180] width 188 height 19
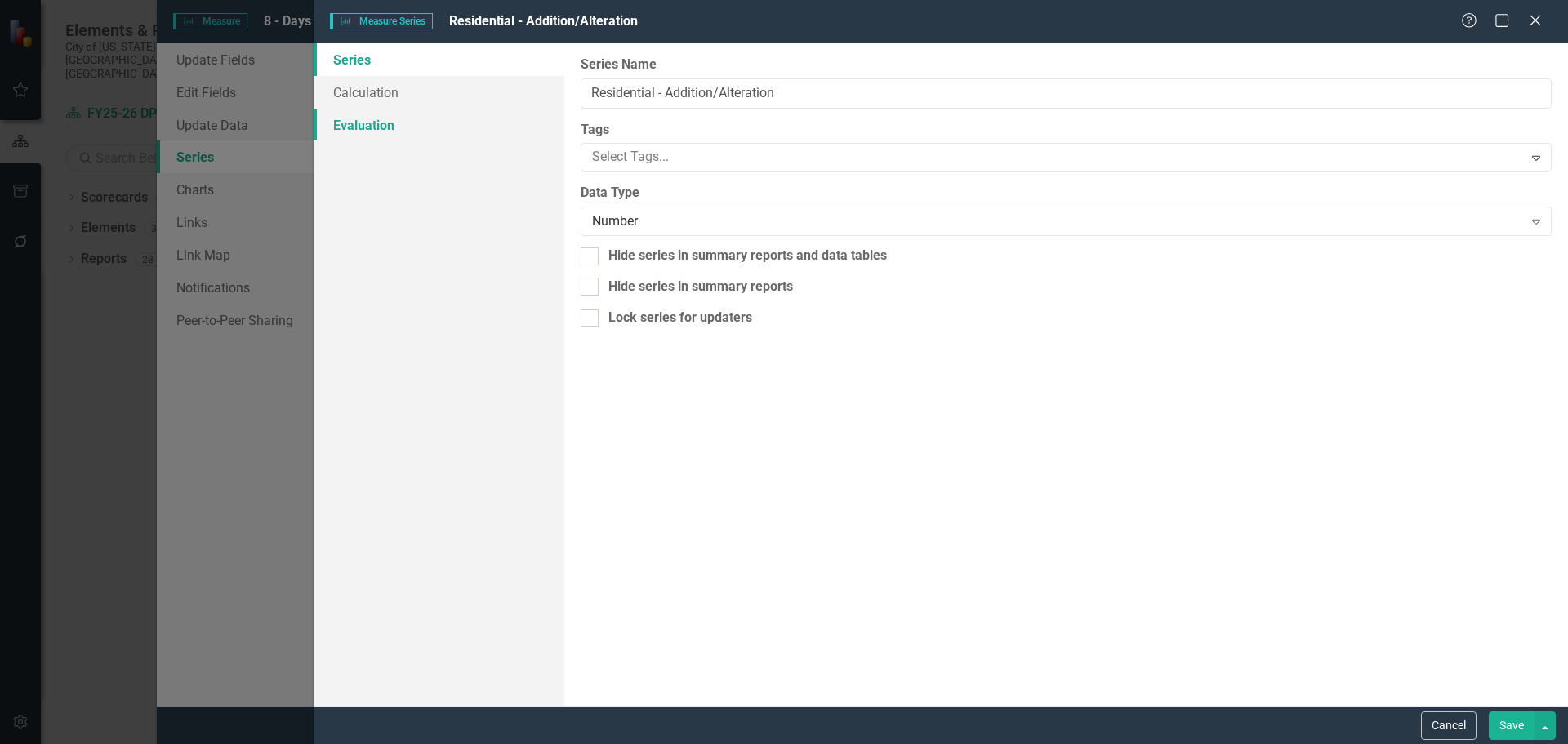
click at [340, 138] on link "Evaluation" at bounding box center [439, 124] width 250 height 33
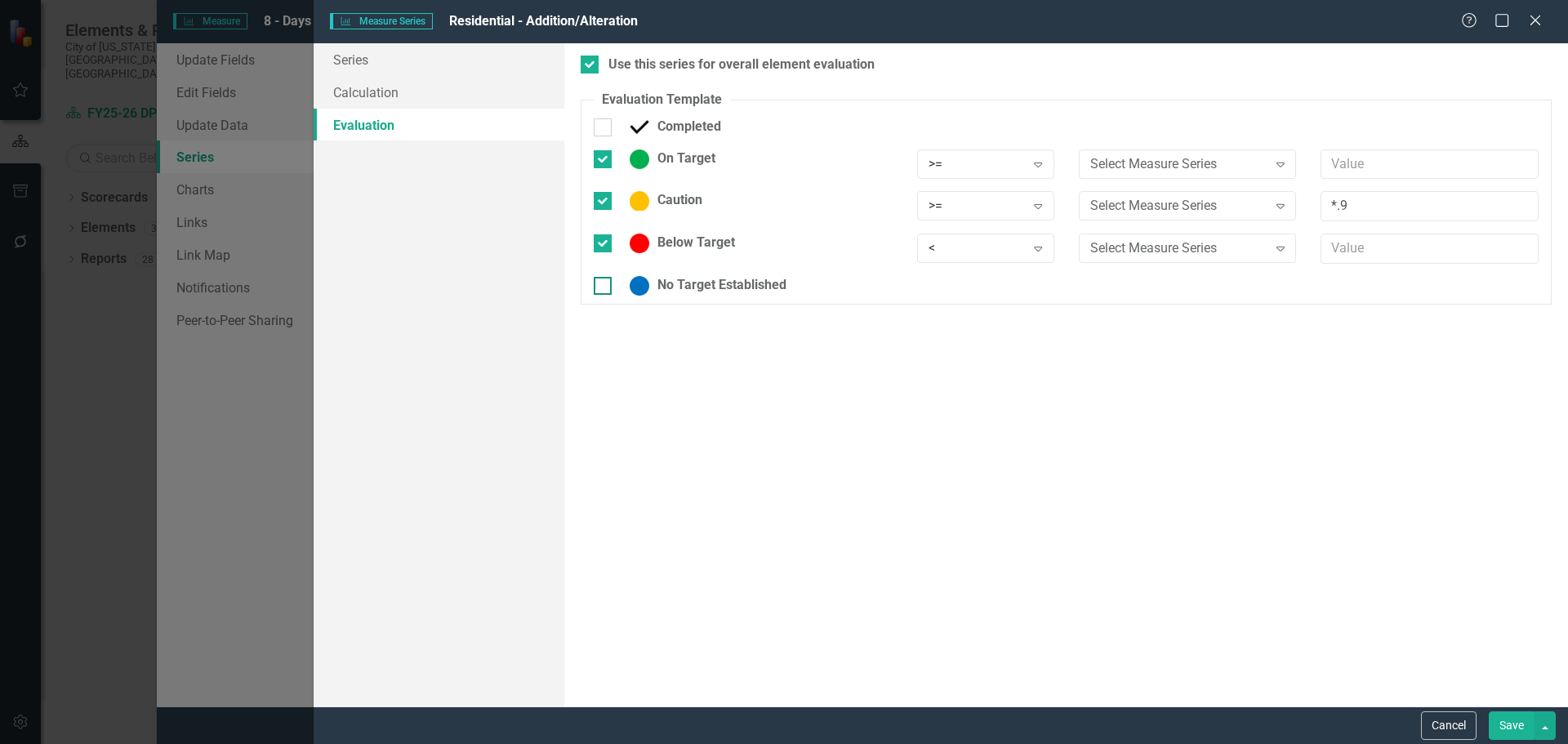
click at [605, 289] on div at bounding box center [603, 286] width 18 height 18
click at [604, 288] on input "No Target Established" at bounding box center [599, 282] width 11 height 11
checkbox input "true"
click at [596, 65] on div at bounding box center [590, 65] width 18 height 18
click at [592, 65] on input "Use this series for overall element evaluation" at bounding box center [586, 61] width 11 height 11
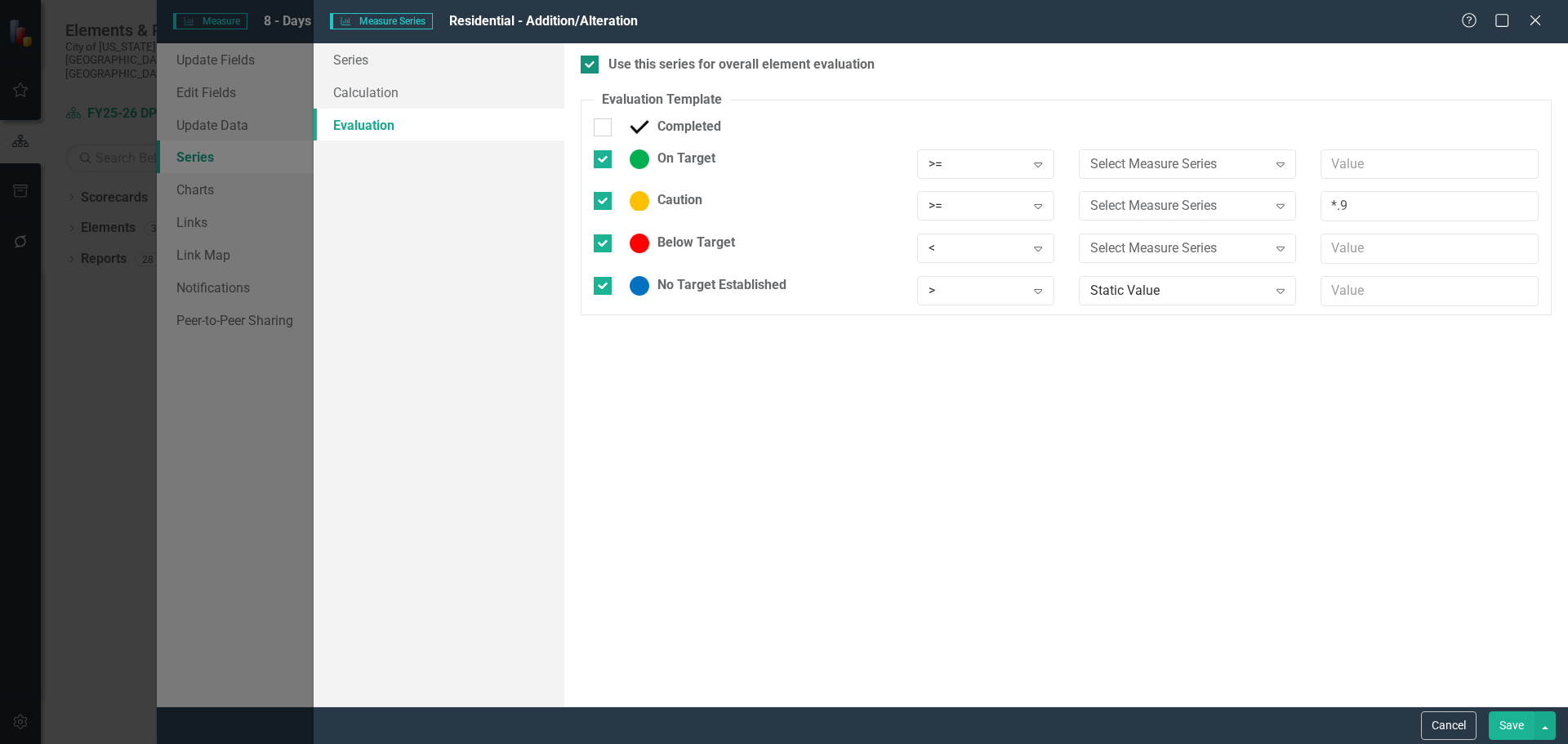
checkbox input "false"
click at [1520, 733] on button "Save" at bounding box center [1511, 726] width 46 height 28
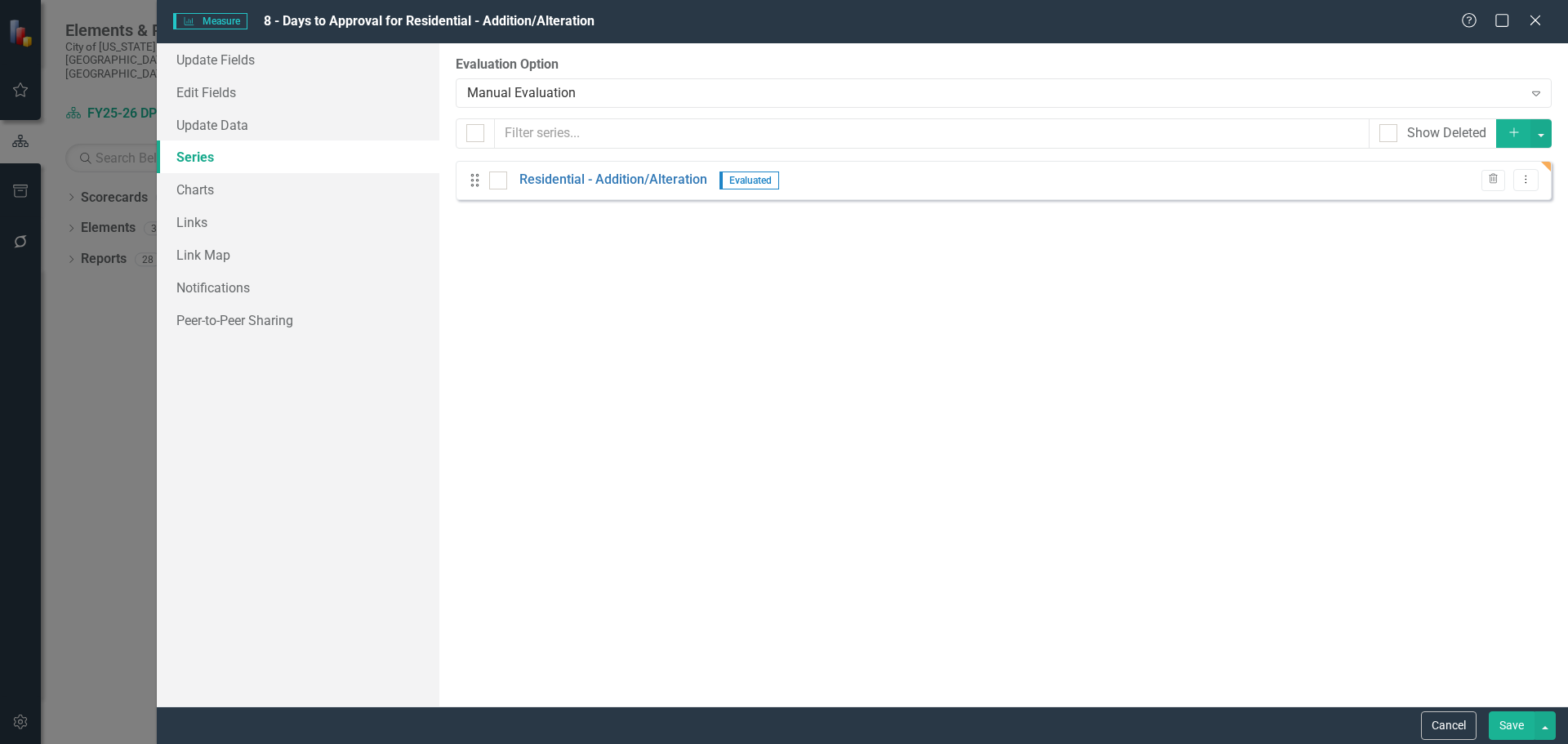
click at [1515, 722] on button "Save" at bounding box center [1511, 726] width 46 height 28
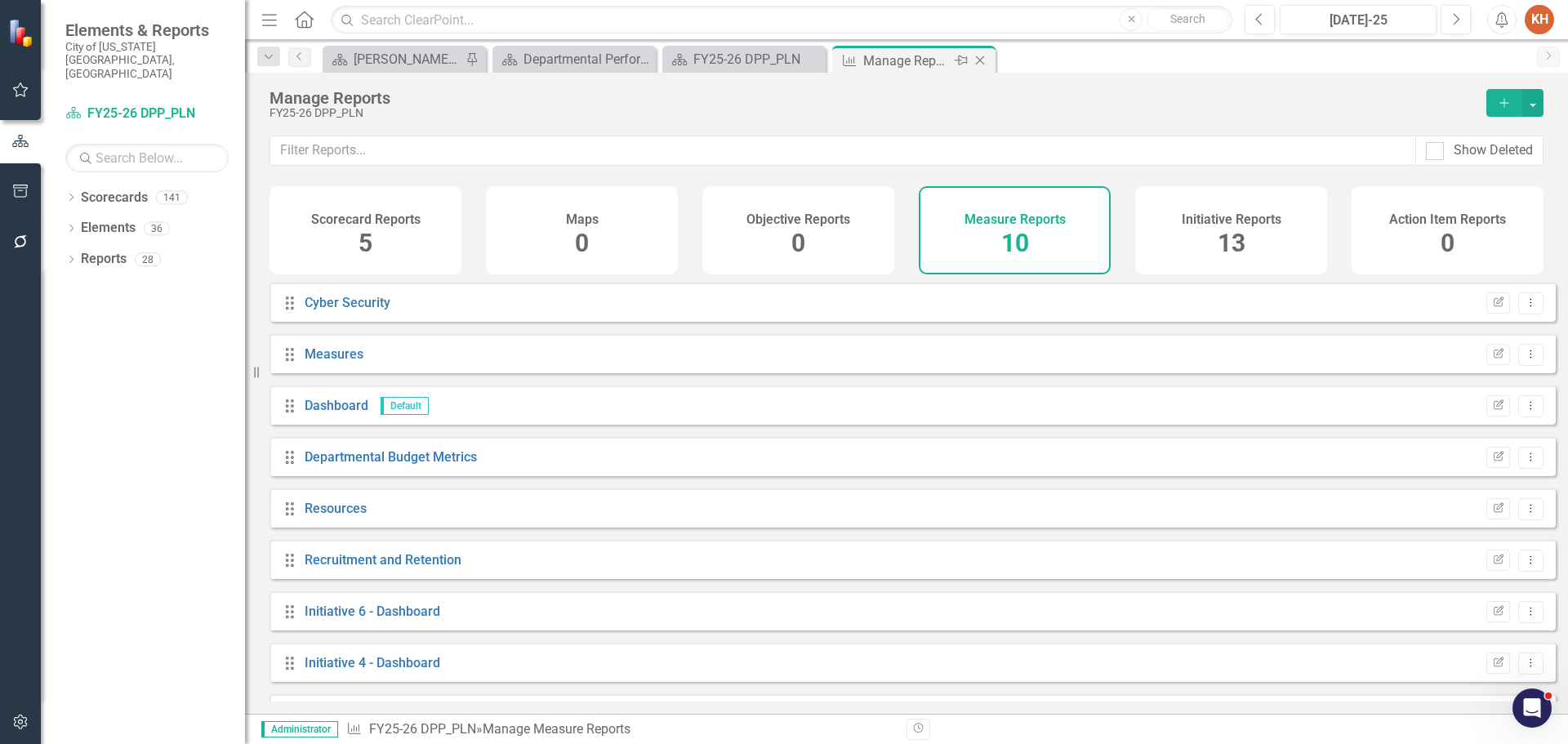
click at [976, 62] on icon "Close" at bounding box center [981, 61] width 17 height 13
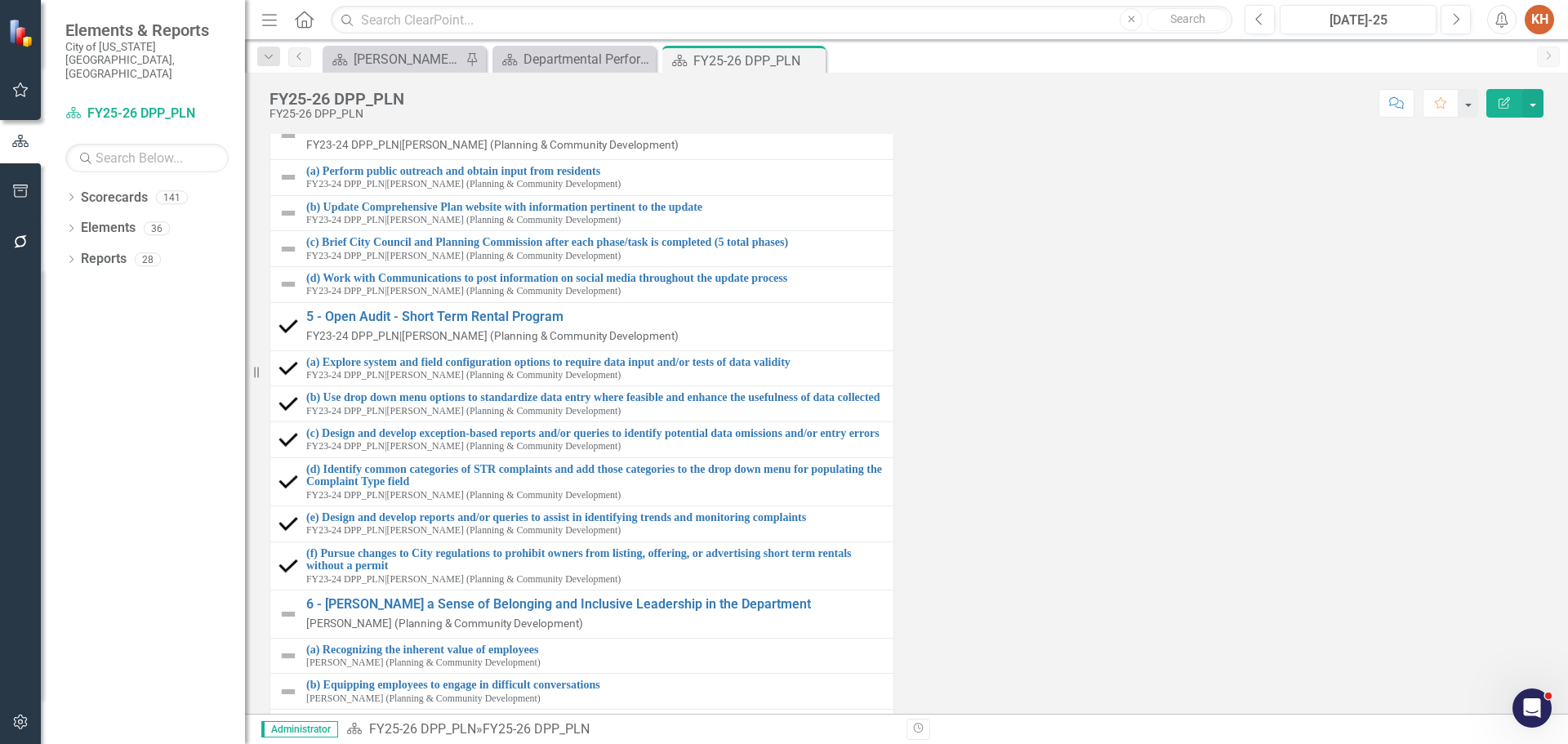
scroll to position [2204, 0]
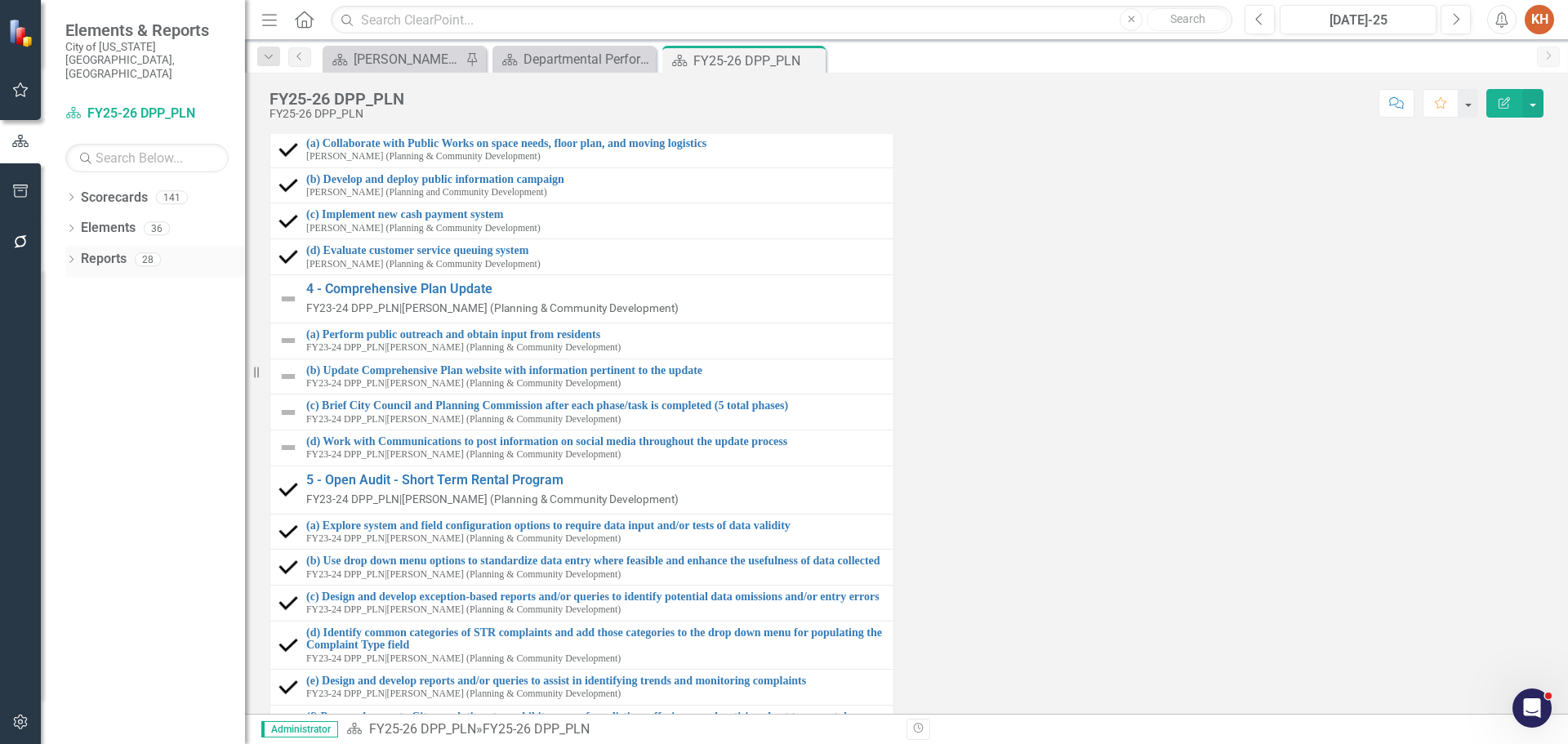
click at [116, 250] on link "Reports" at bounding box center [103, 259] width 46 height 19
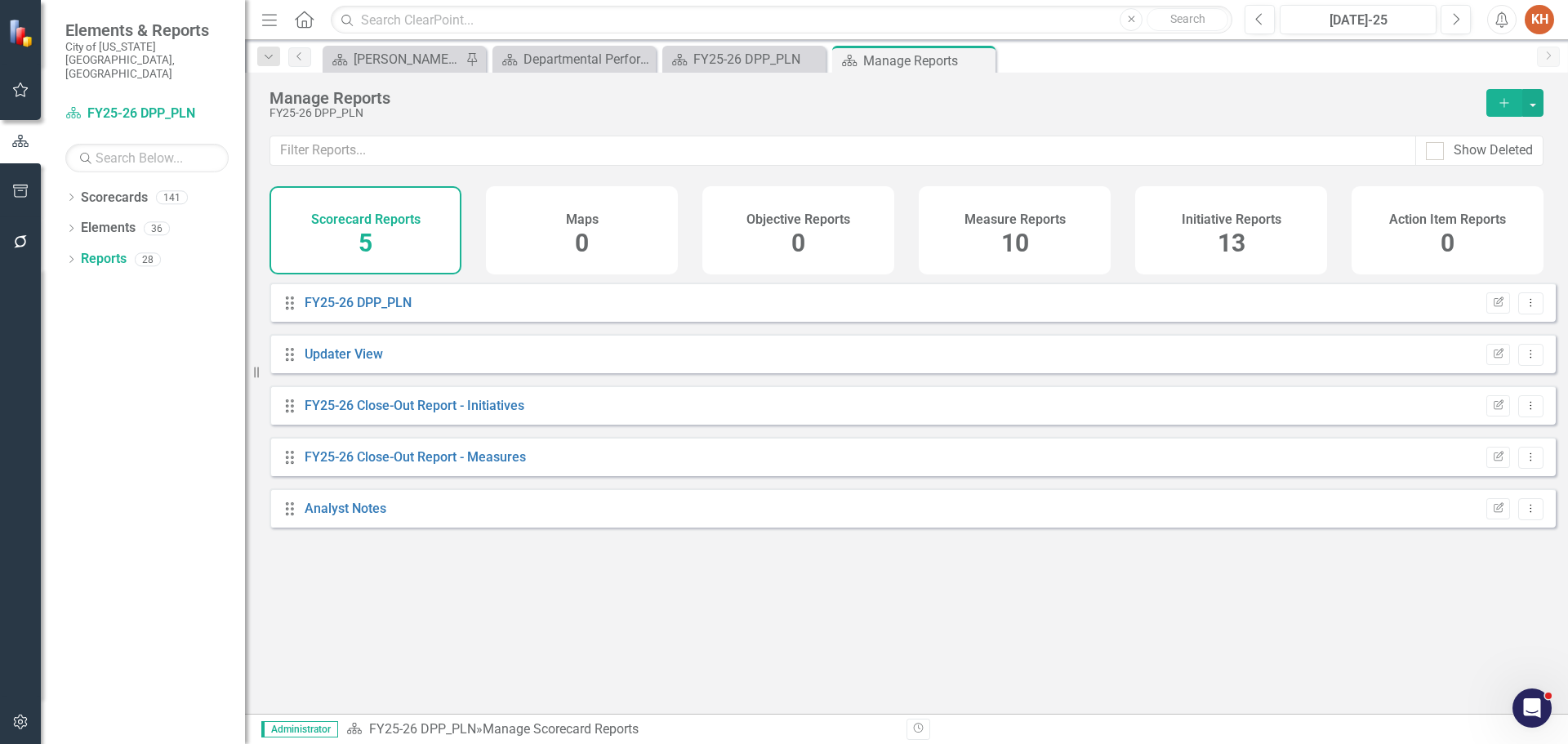
click at [996, 230] on div "Measure Reports 10" at bounding box center [1015, 230] width 192 height 88
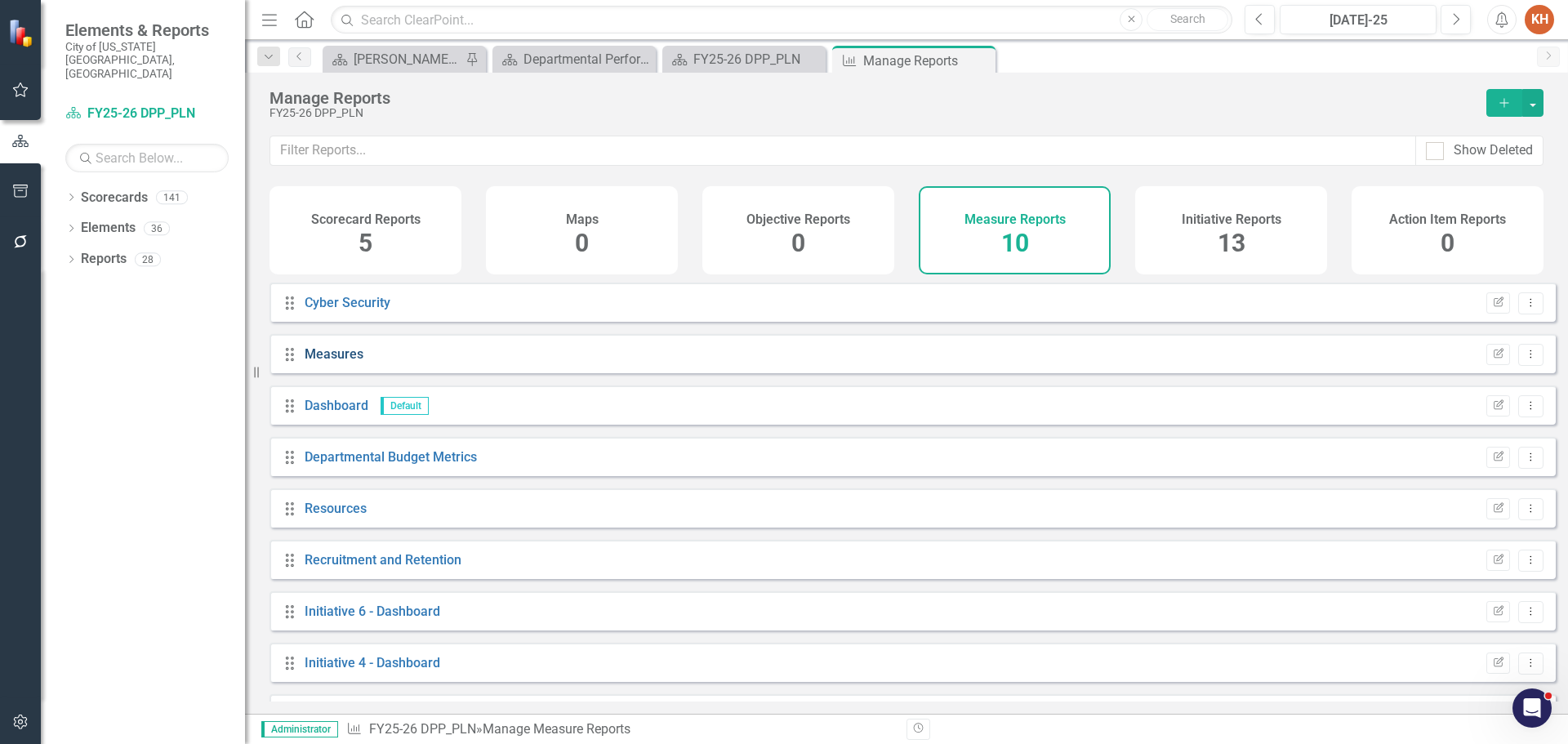
click at [340, 362] on link "Measures" at bounding box center [334, 354] width 58 height 16
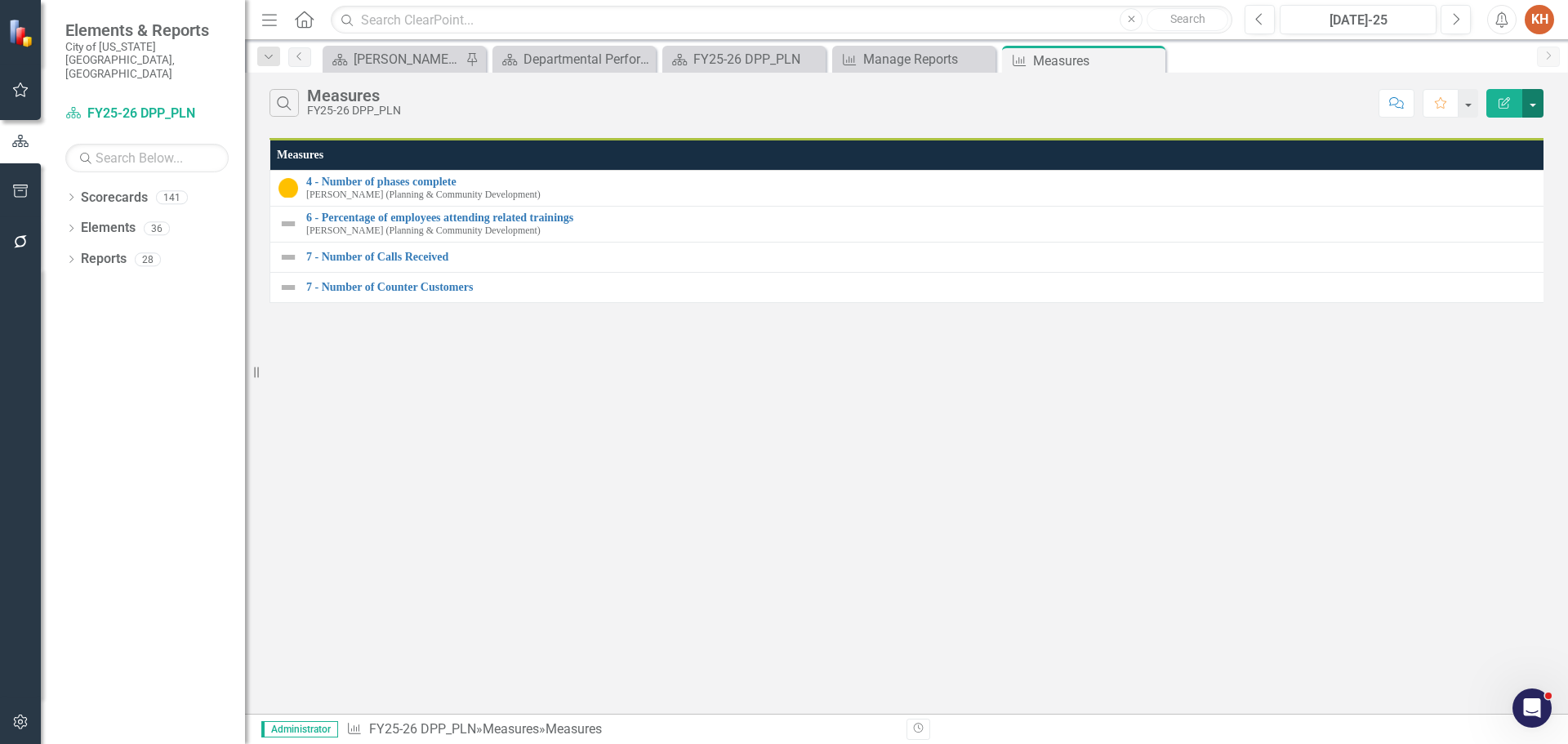
click at [1534, 105] on button "button" at bounding box center [1532, 103] width 21 height 28
click at [1475, 133] on link "Edit Report Edit Report" at bounding box center [1478, 133] width 129 height 30
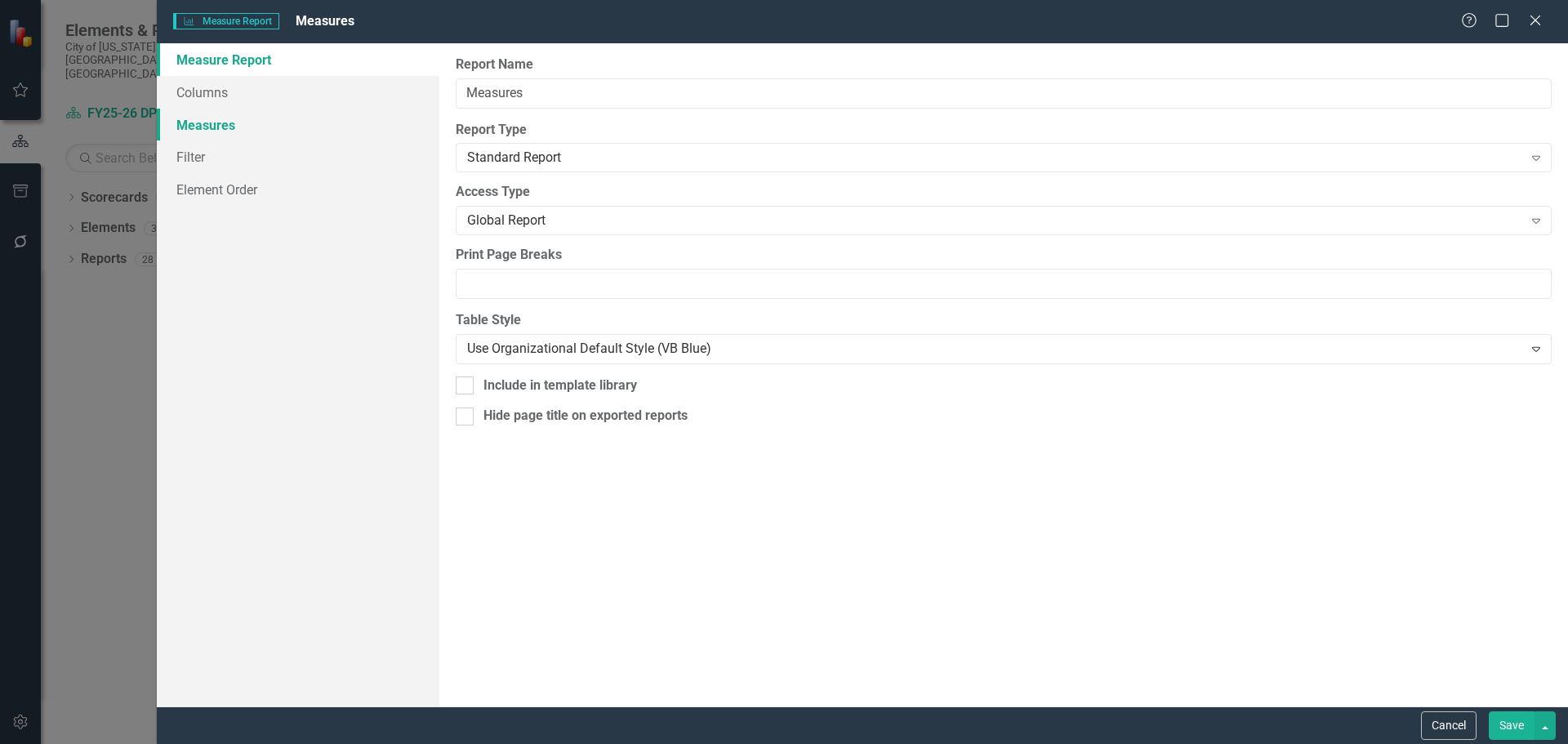
click at [223, 127] on link "Measures" at bounding box center [298, 124] width 283 height 33
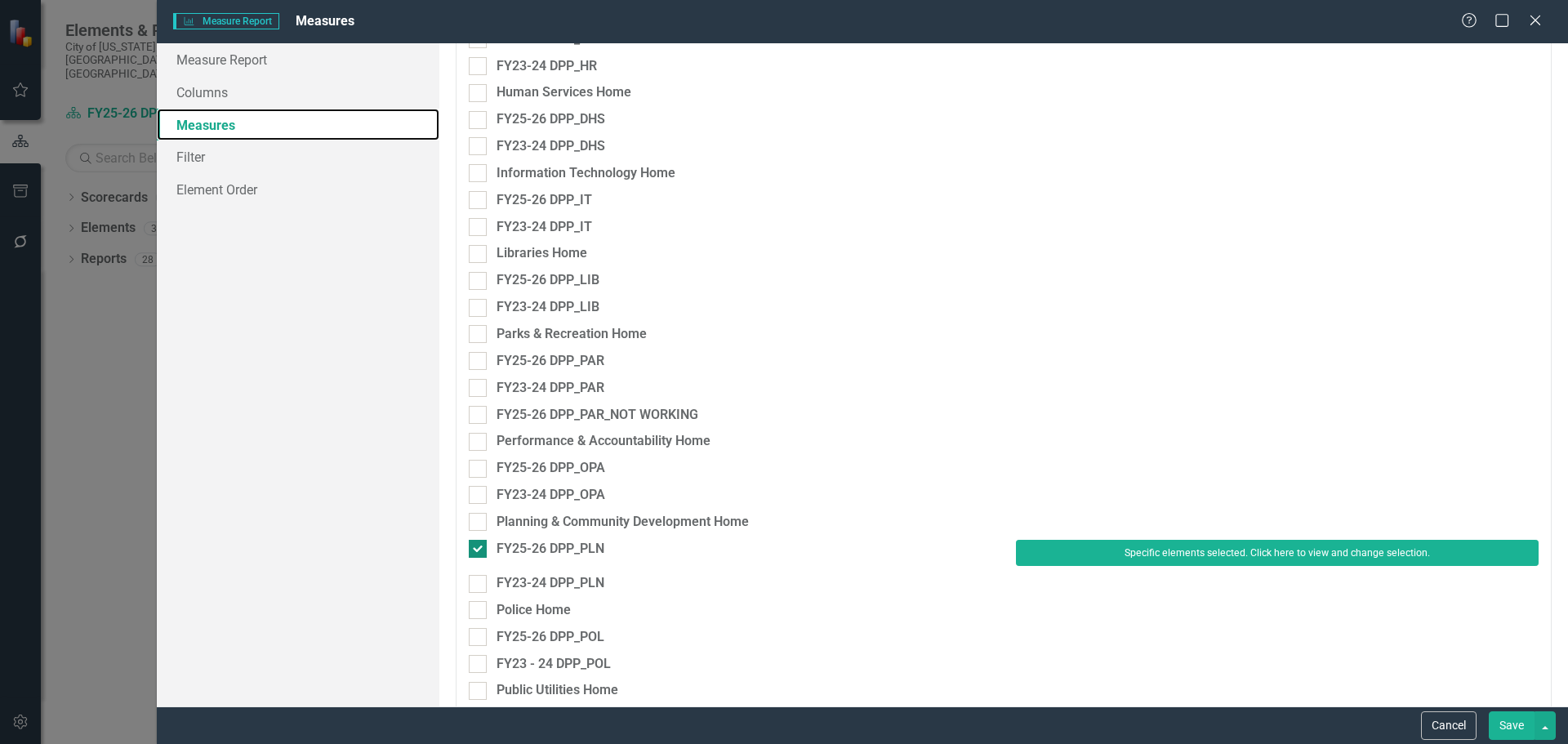
scroll to position [1959, 0]
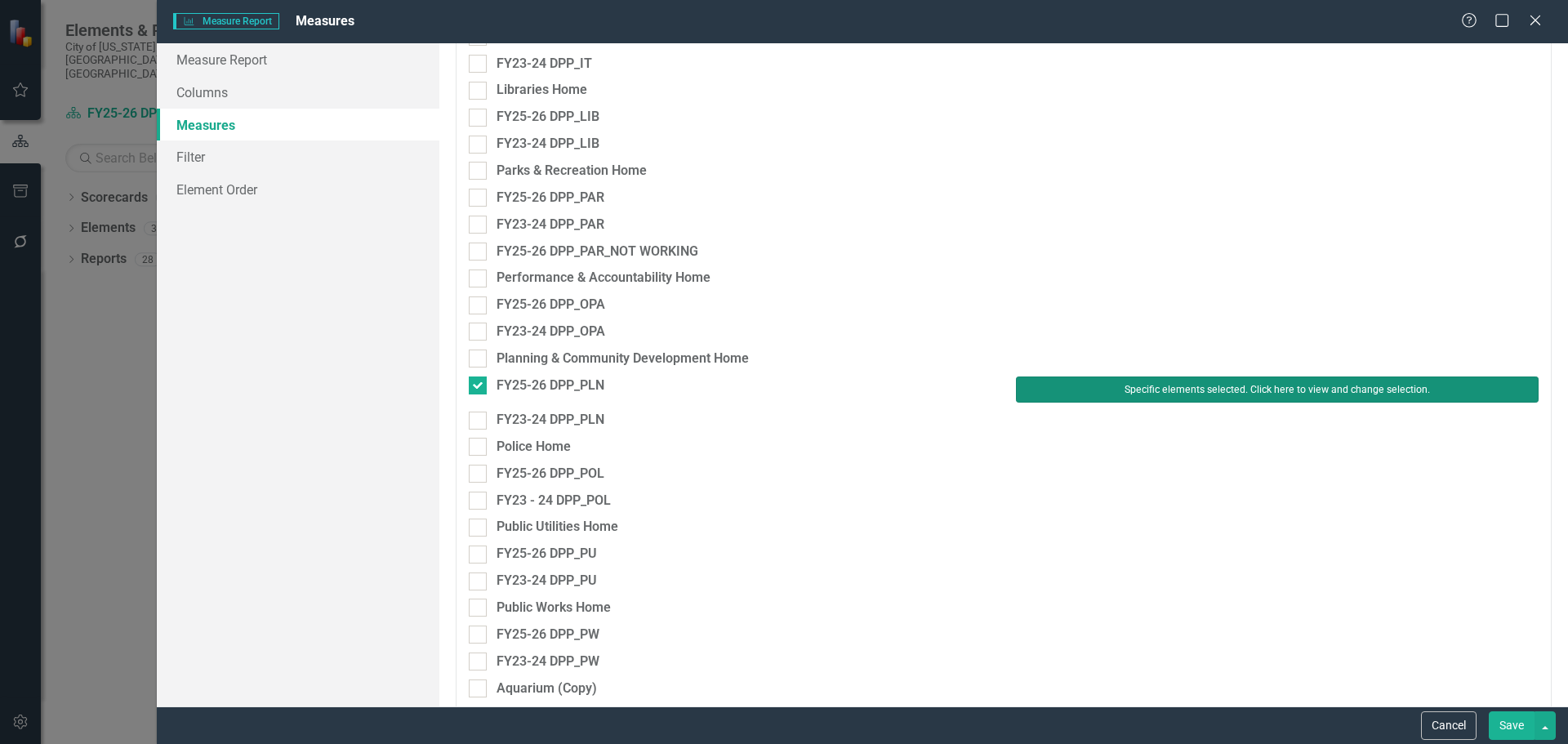
click at [1168, 389] on button "Specific elements selected. Click here to view and change selection." at bounding box center [1278, 389] width 522 height 26
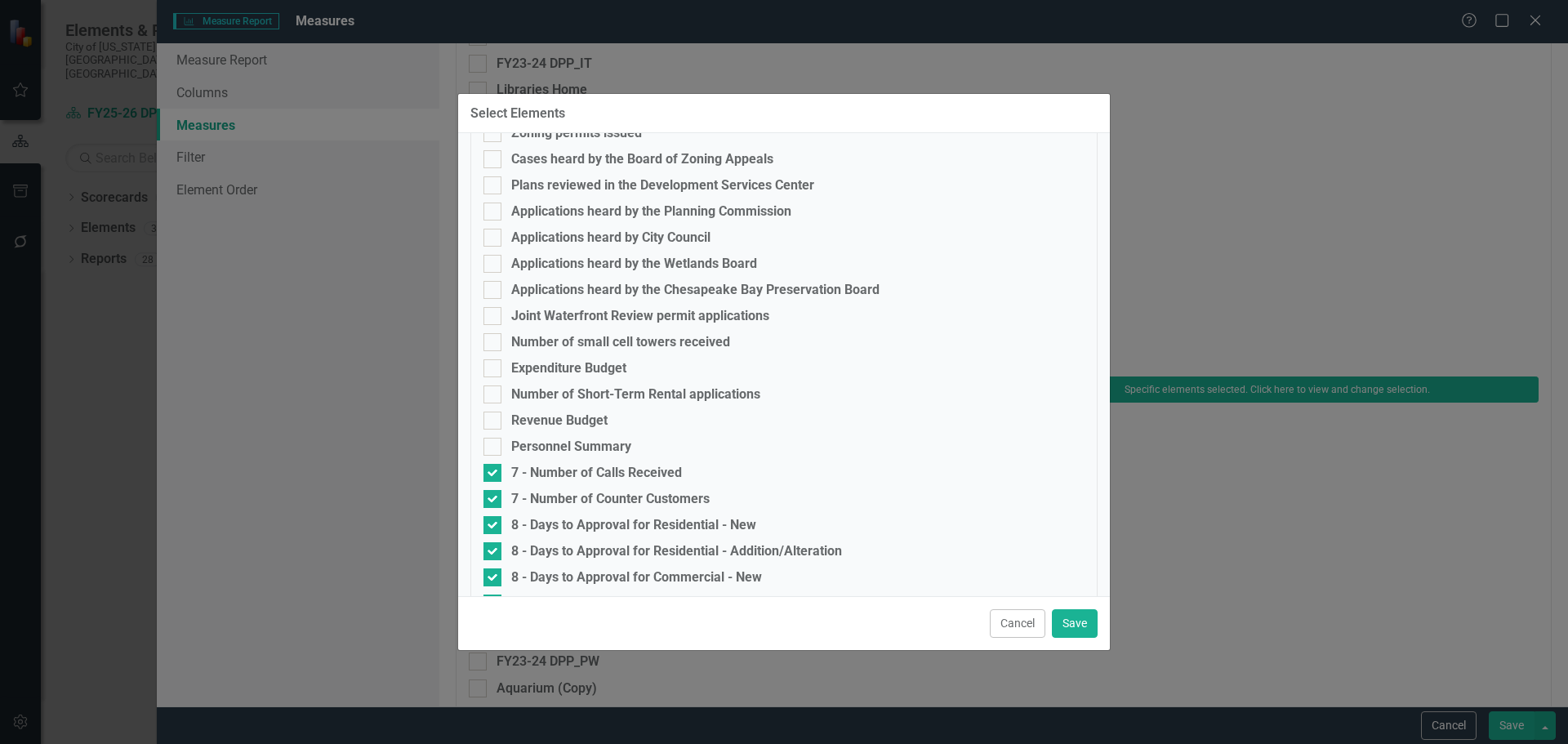
scroll to position [445, 0]
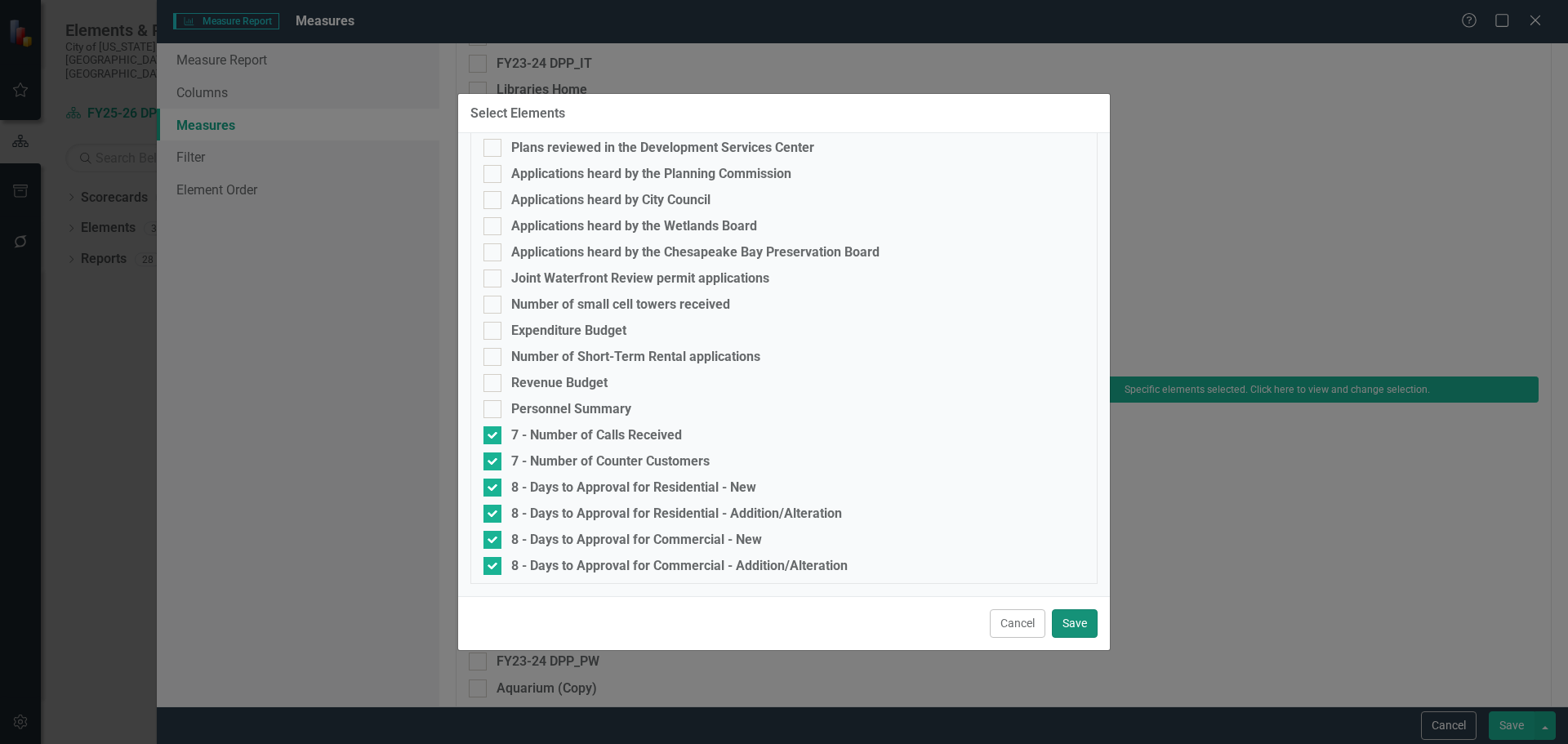
click at [1078, 622] on button "Save" at bounding box center [1075, 623] width 46 height 28
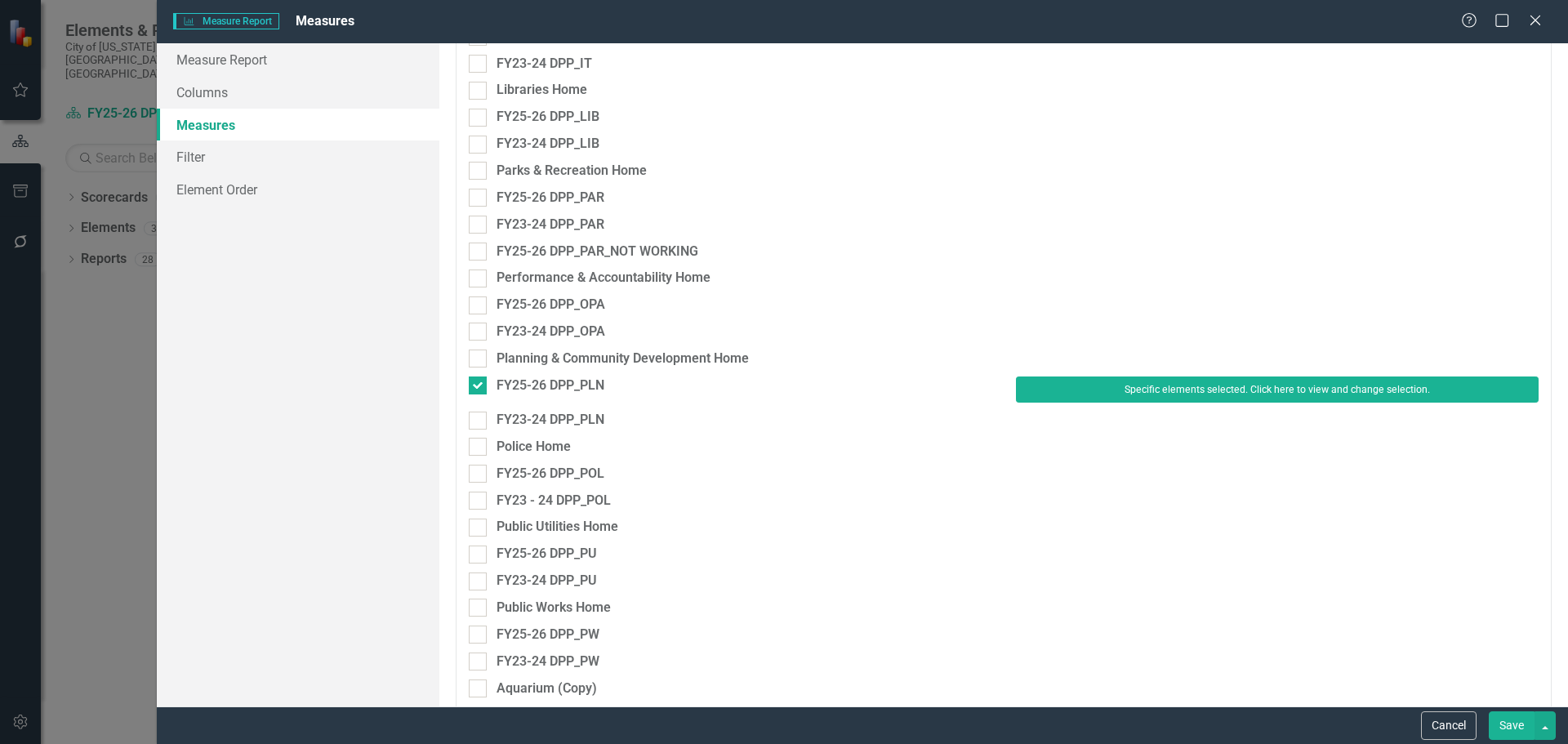
click at [1517, 730] on button "Save" at bounding box center [1511, 726] width 46 height 28
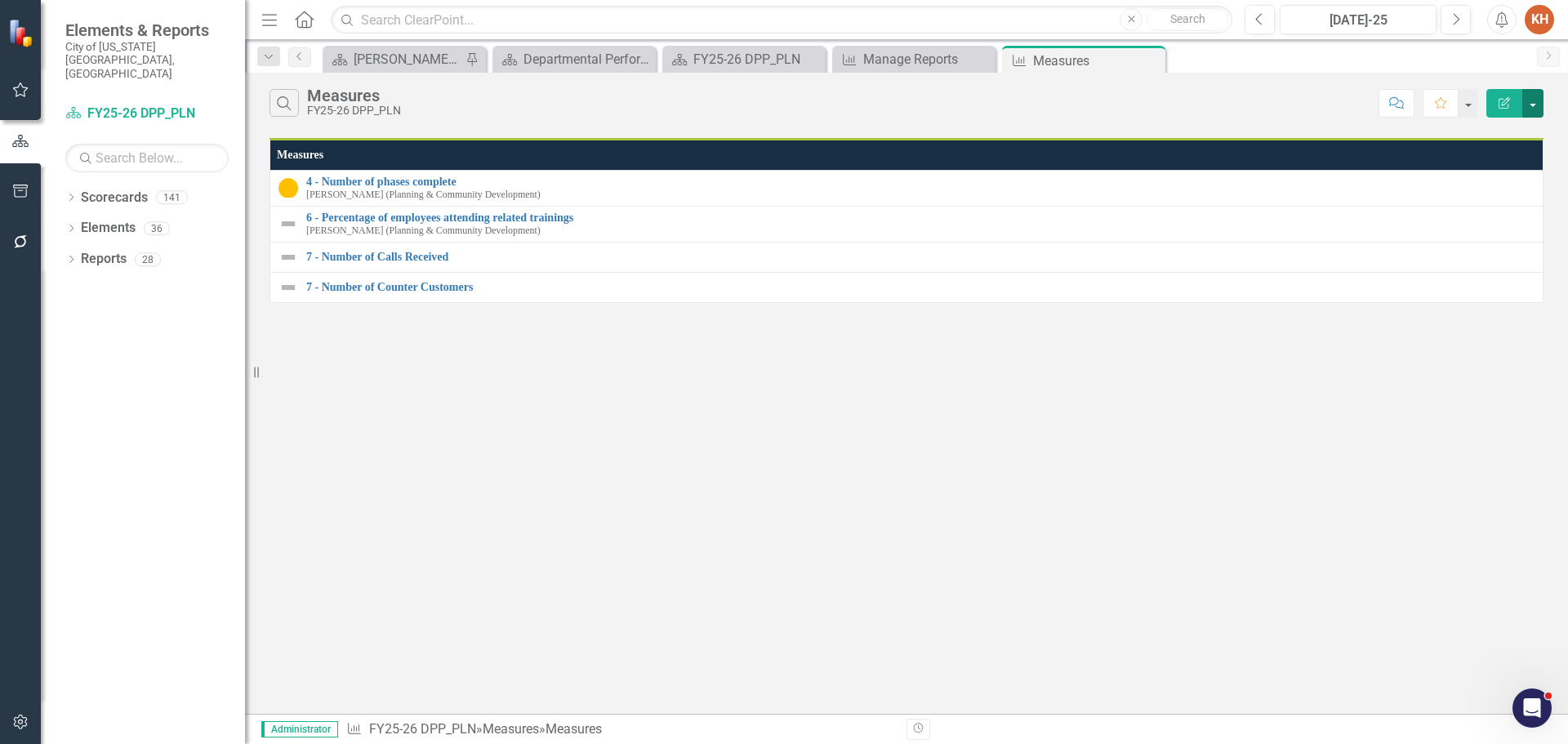
click at [1536, 103] on button "button" at bounding box center [1532, 103] width 21 height 28
click at [1480, 129] on link "Edit Report Edit Report" at bounding box center [1478, 133] width 129 height 30
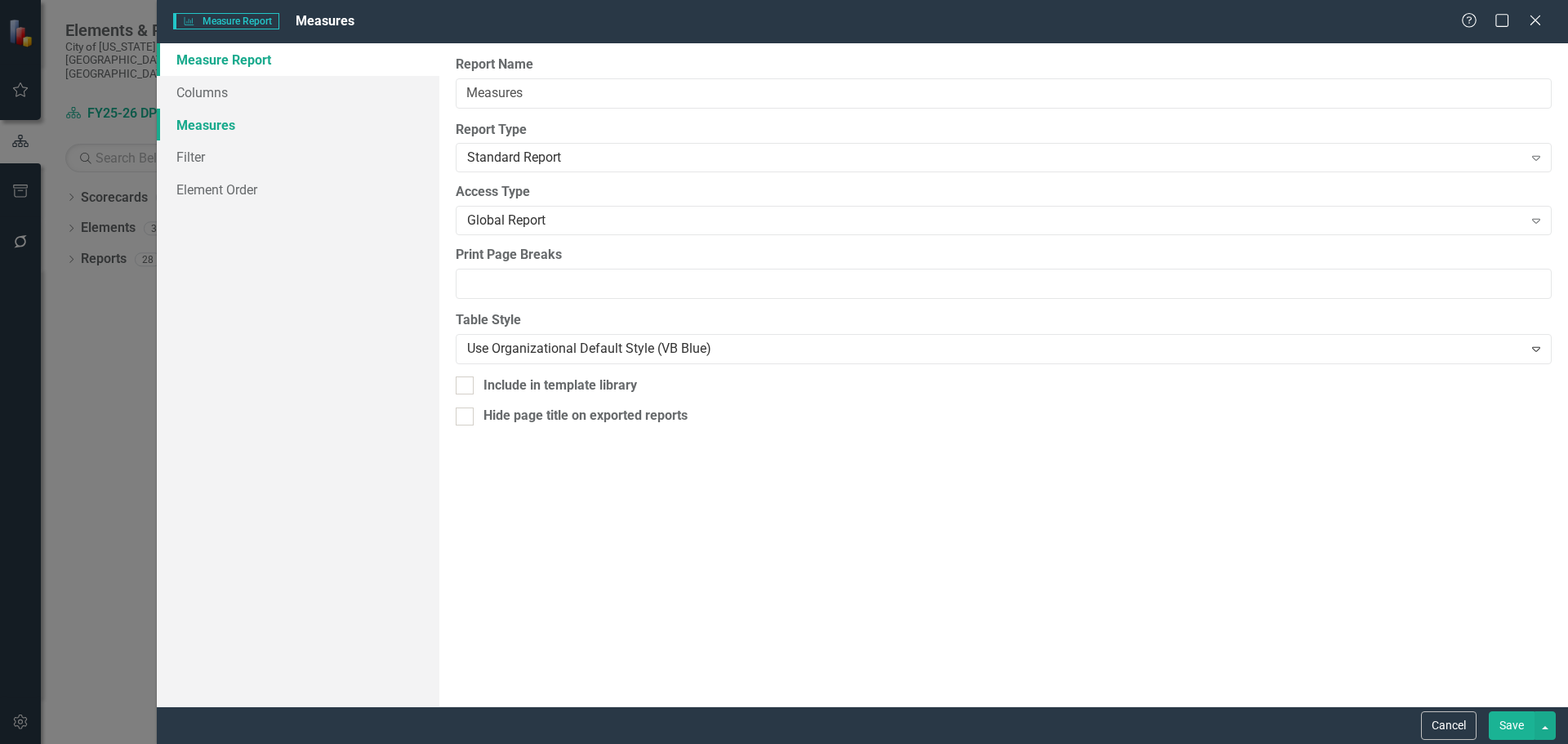
click at [241, 122] on link "Measures" at bounding box center [298, 124] width 283 height 33
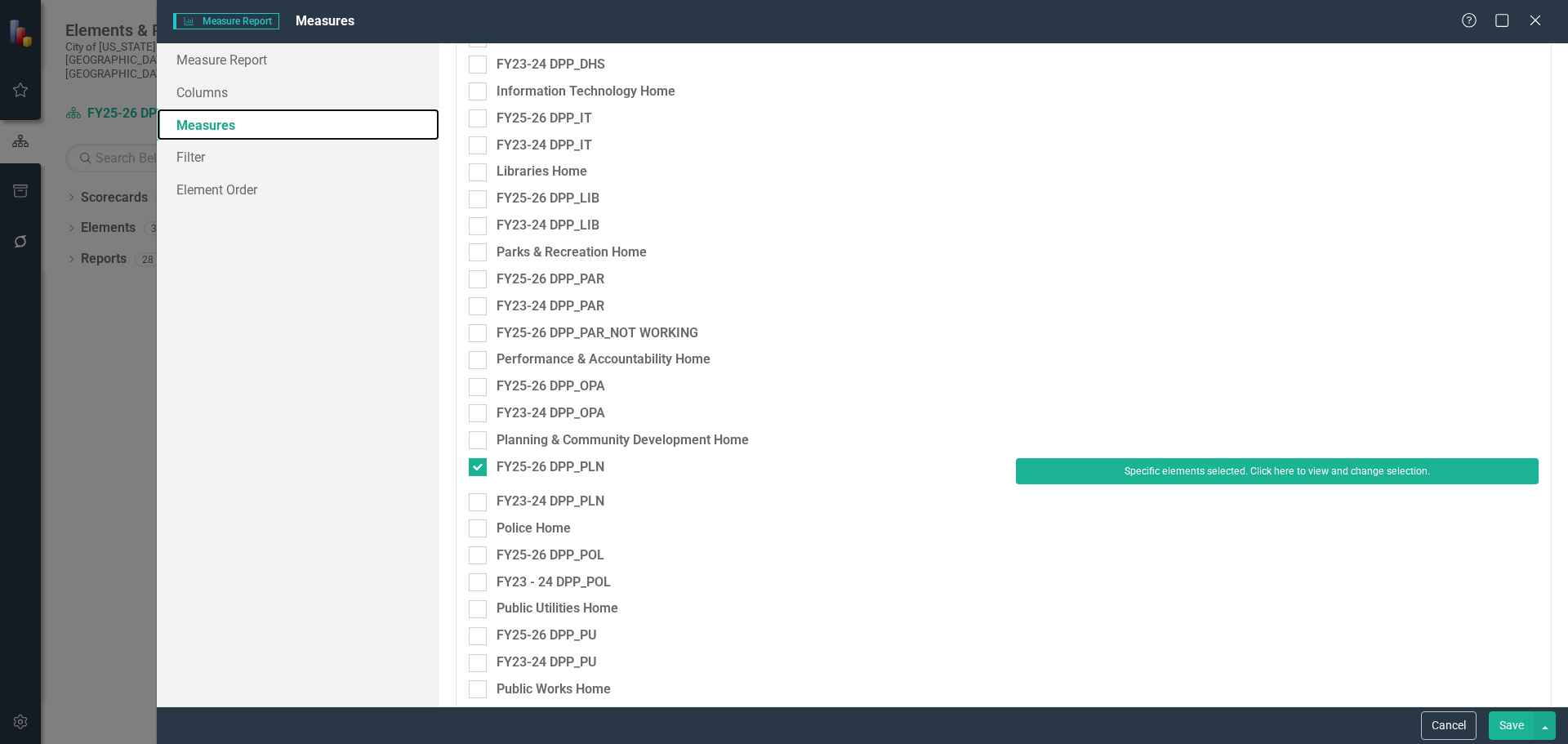
scroll to position [2041, 0]
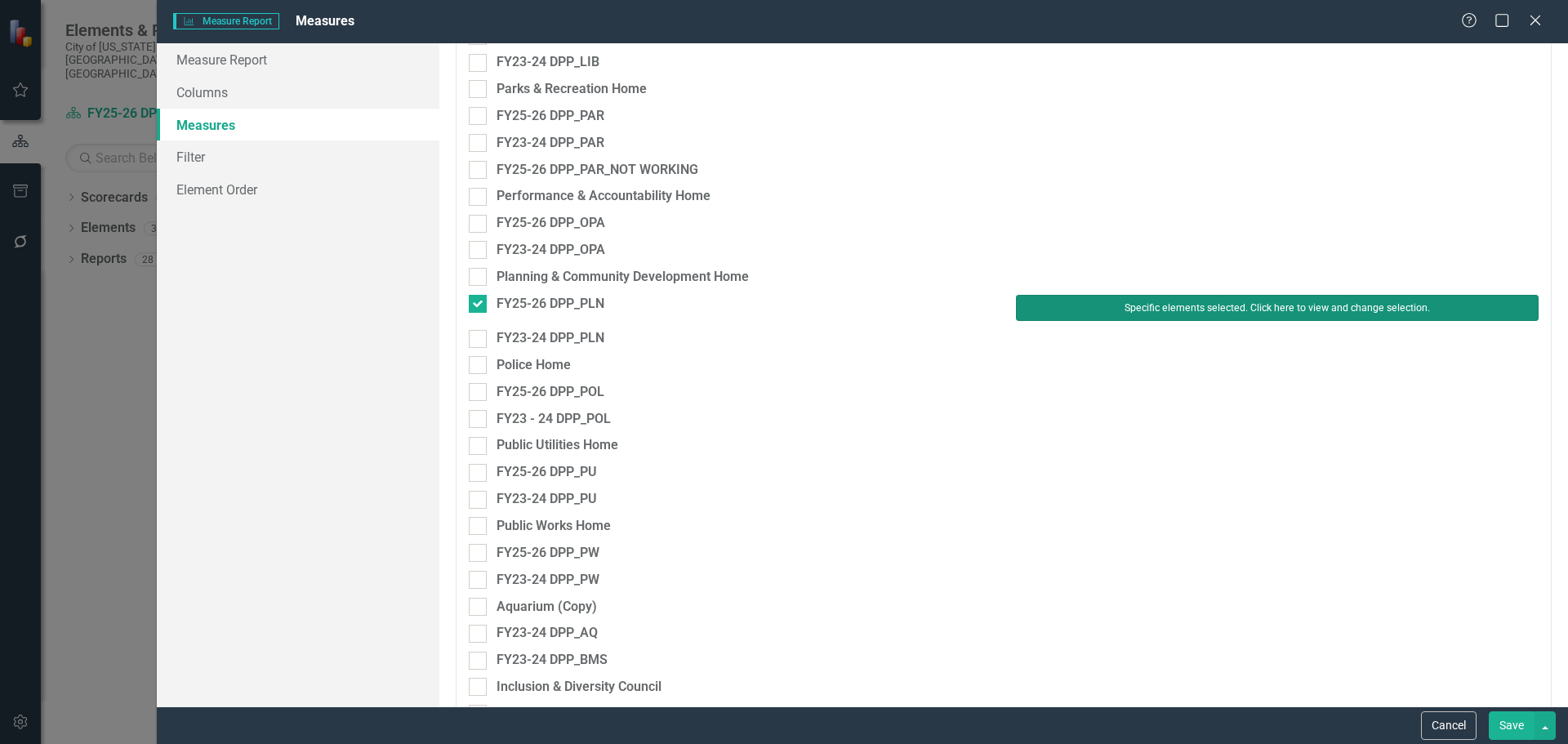
click at [1182, 303] on button "Specific elements selected. Click here to view and change selection." at bounding box center [1278, 307] width 522 height 26
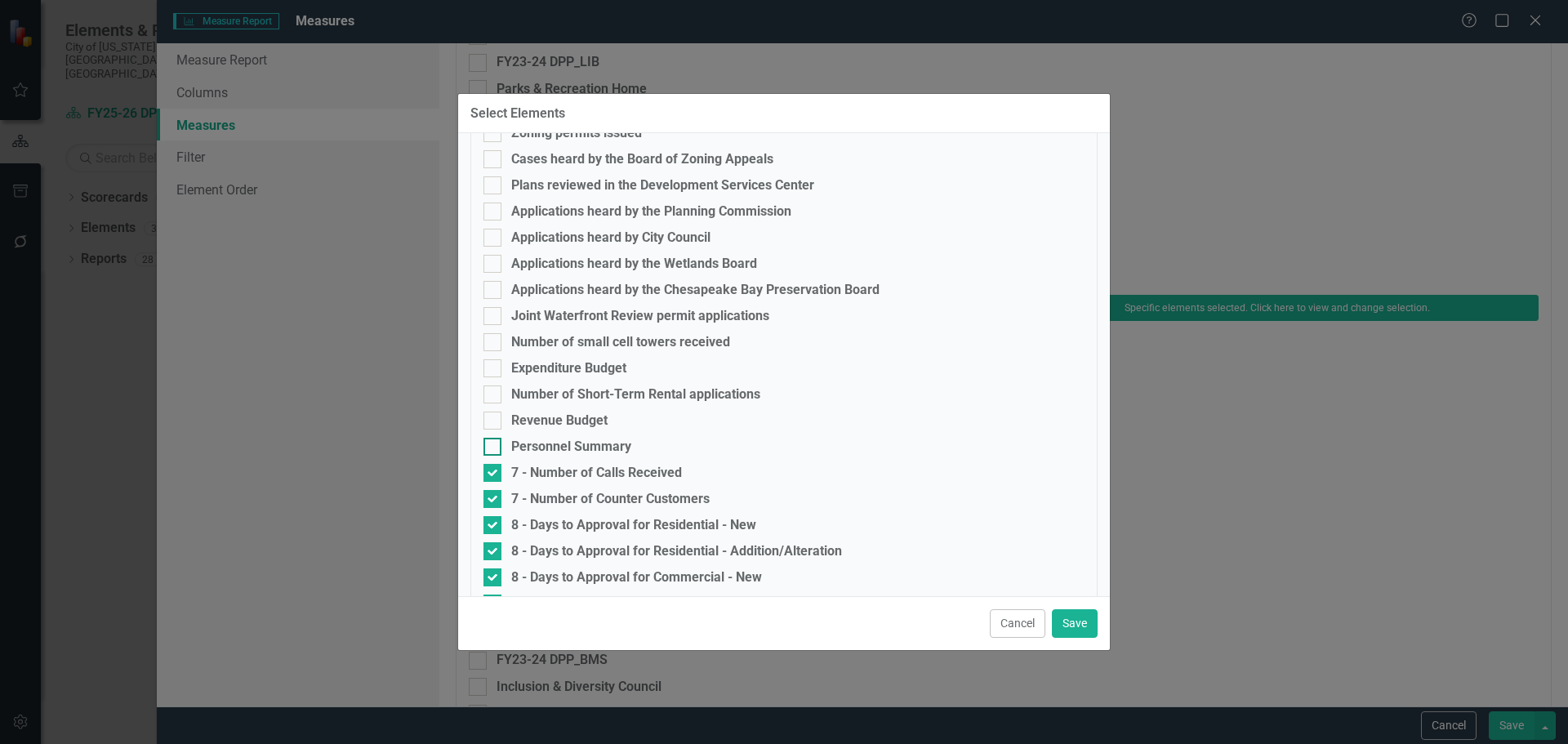
scroll to position [445, 0]
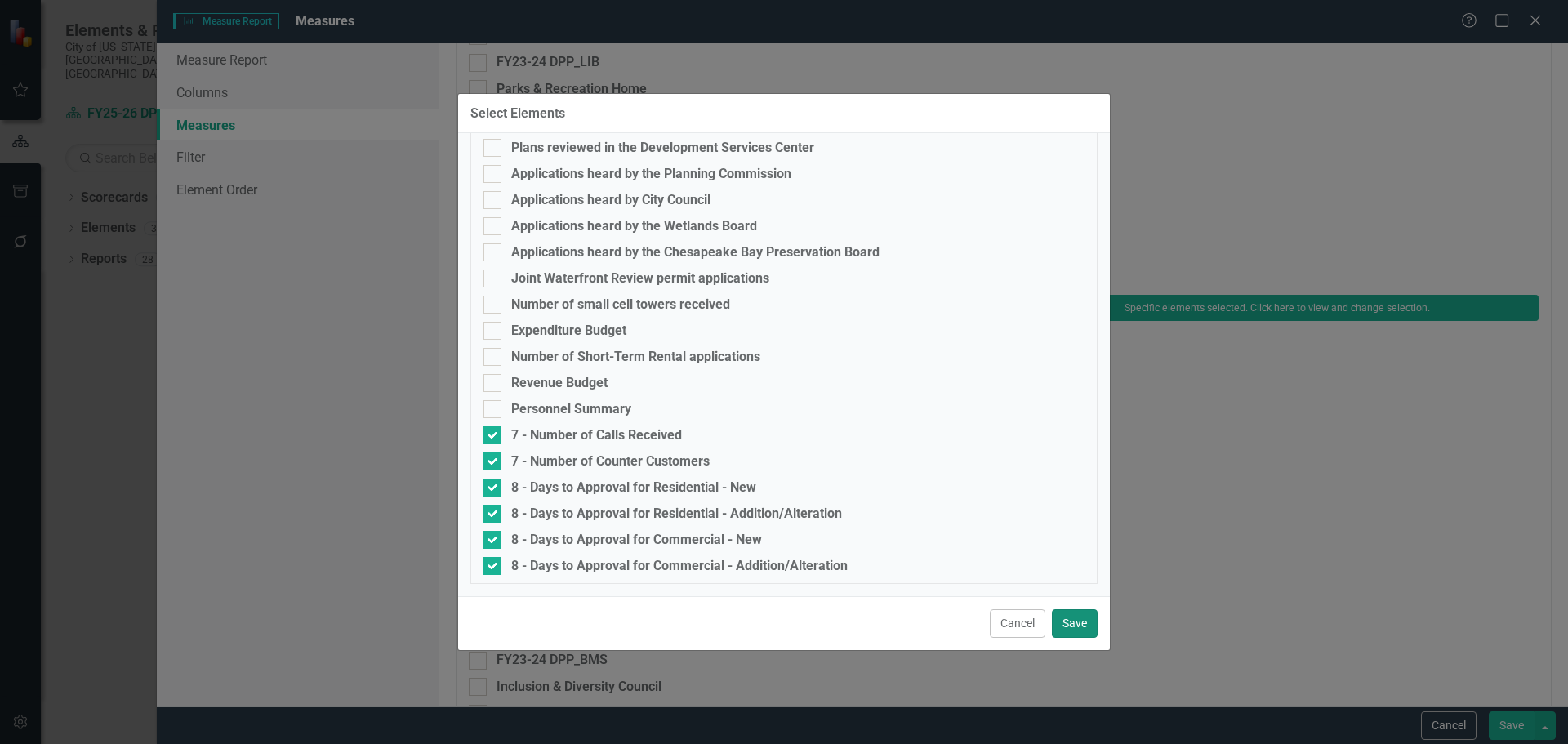
click at [1075, 623] on button "Save" at bounding box center [1075, 623] width 46 height 28
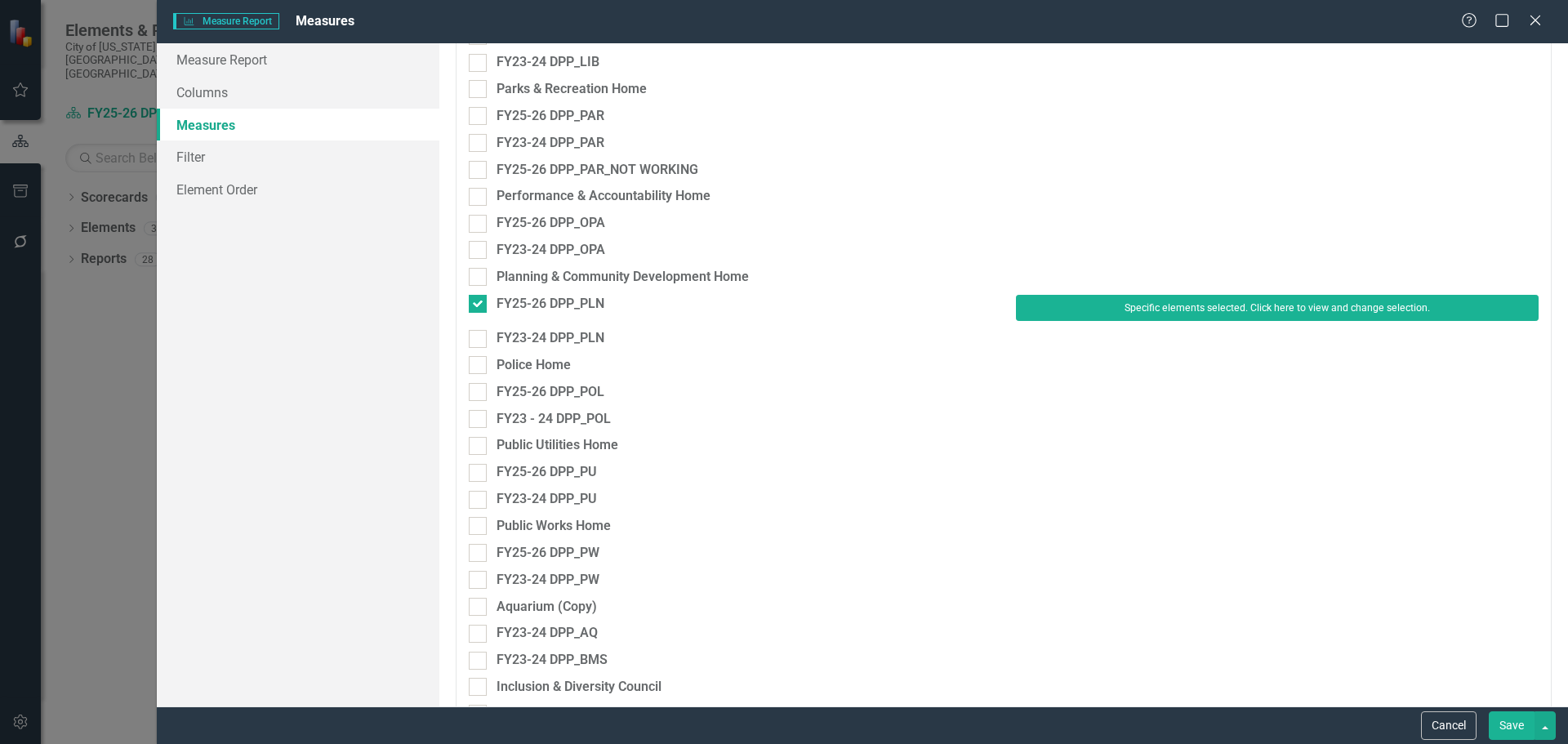
click at [1517, 726] on button "Save" at bounding box center [1511, 726] width 46 height 28
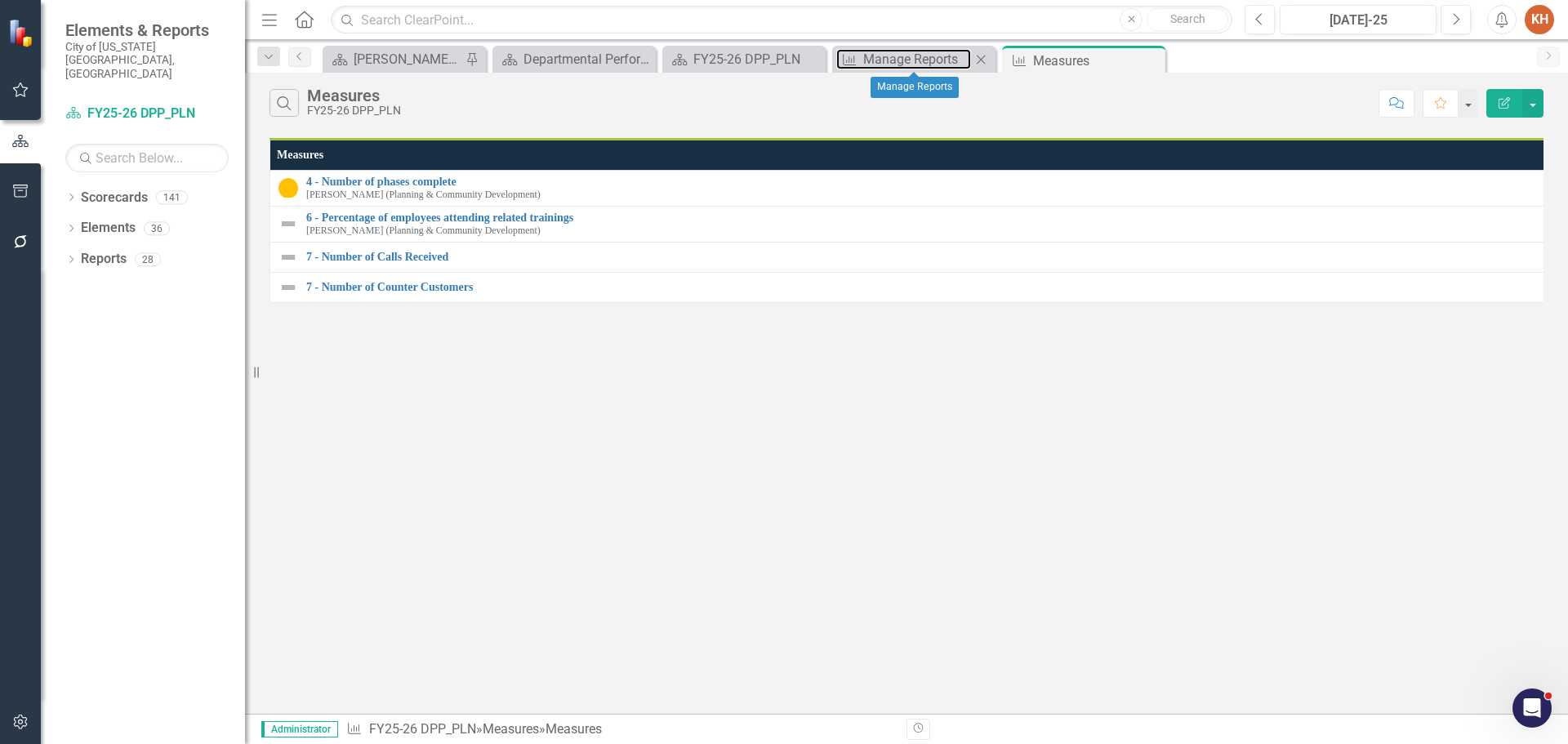
click at [884, 48] on div "Measure Manage Reports Close" at bounding box center [914, 59] width 164 height 27
click at [739, 58] on div "FY25-26 DPP_PLN" at bounding box center [747, 59] width 108 height 20
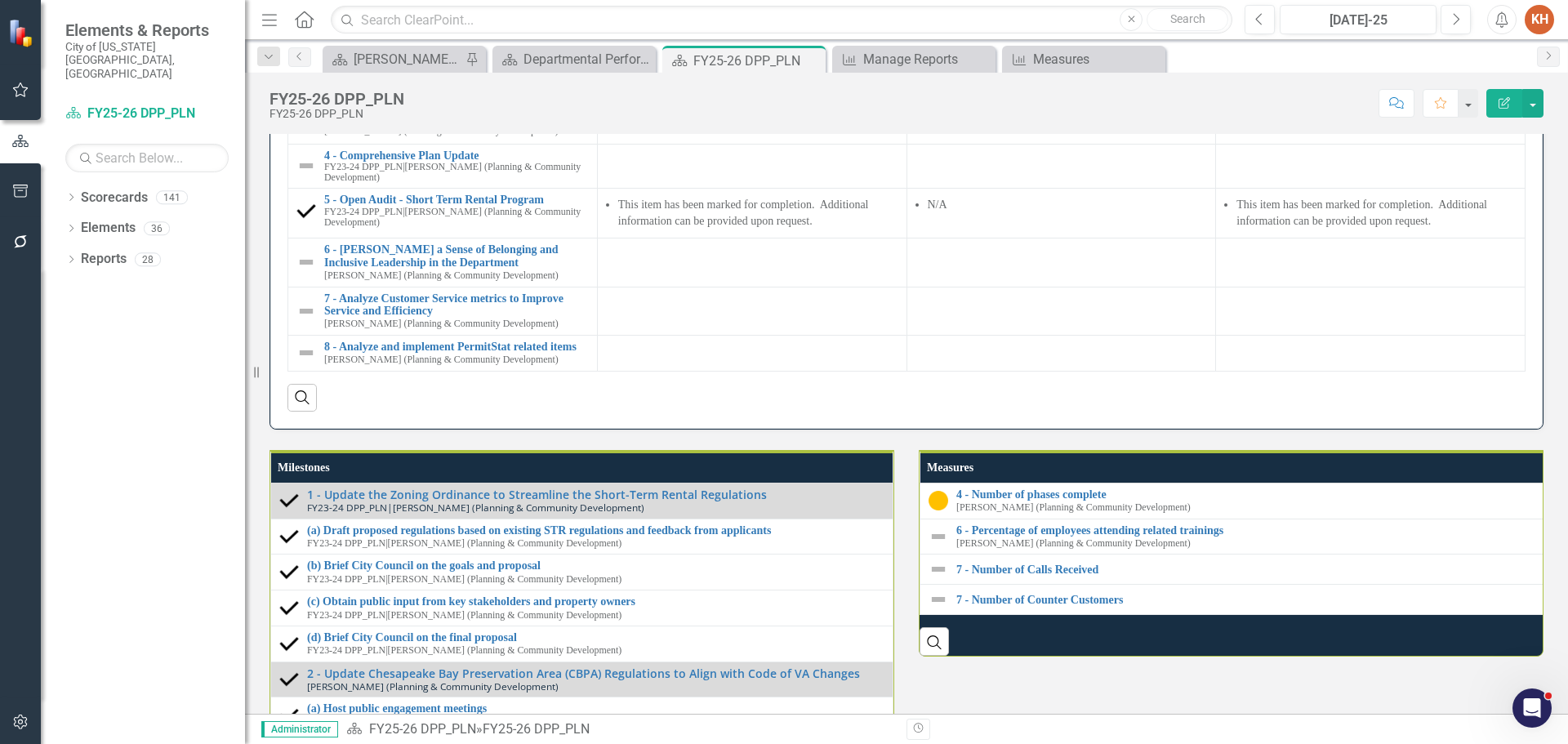
scroll to position [2159, 0]
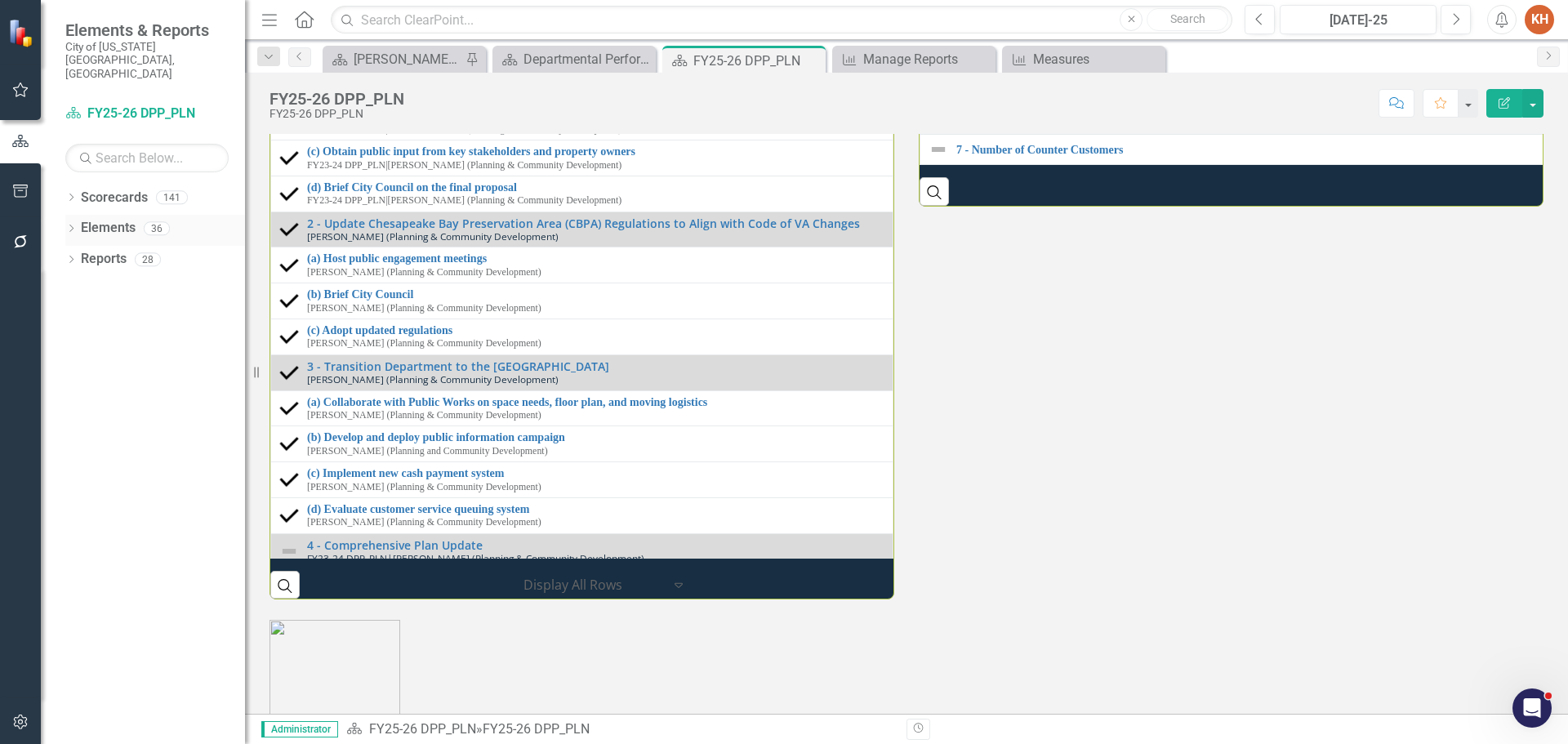
click at [113, 219] on link "Elements" at bounding box center [108, 228] width 55 height 19
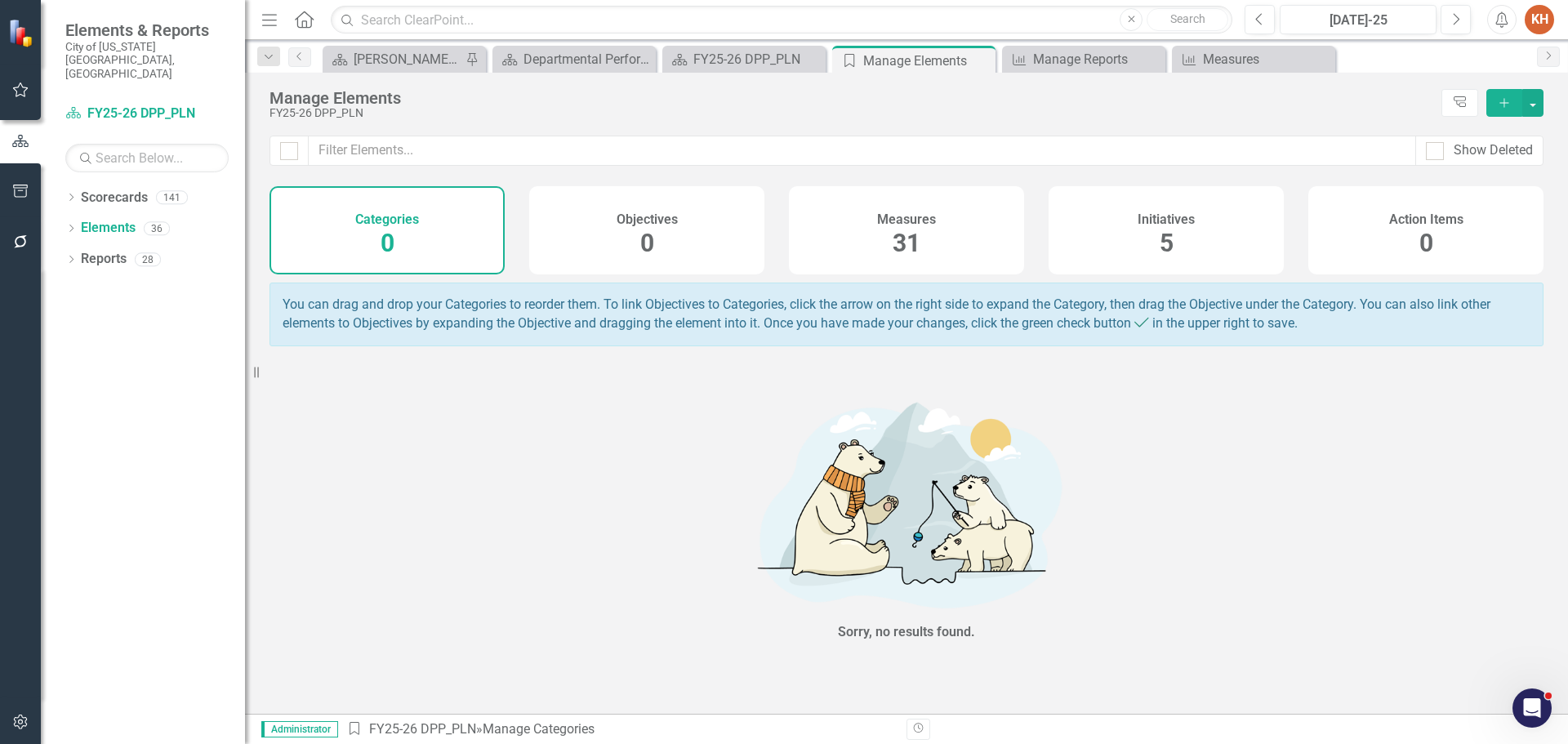
click at [871, 224] on div "Measures 31" at bounding box center [907, 230] width 235 height 88
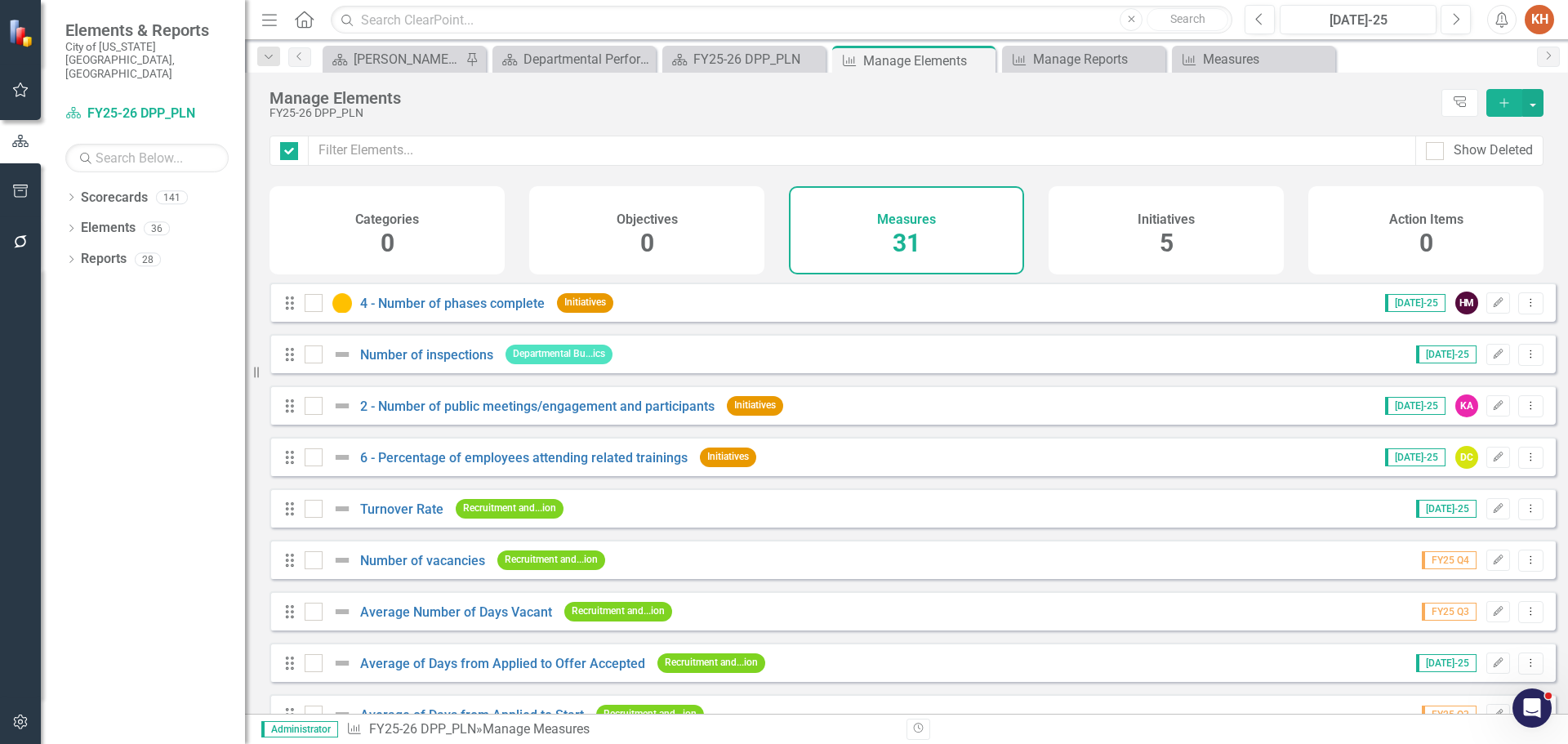
checkbox input "false"
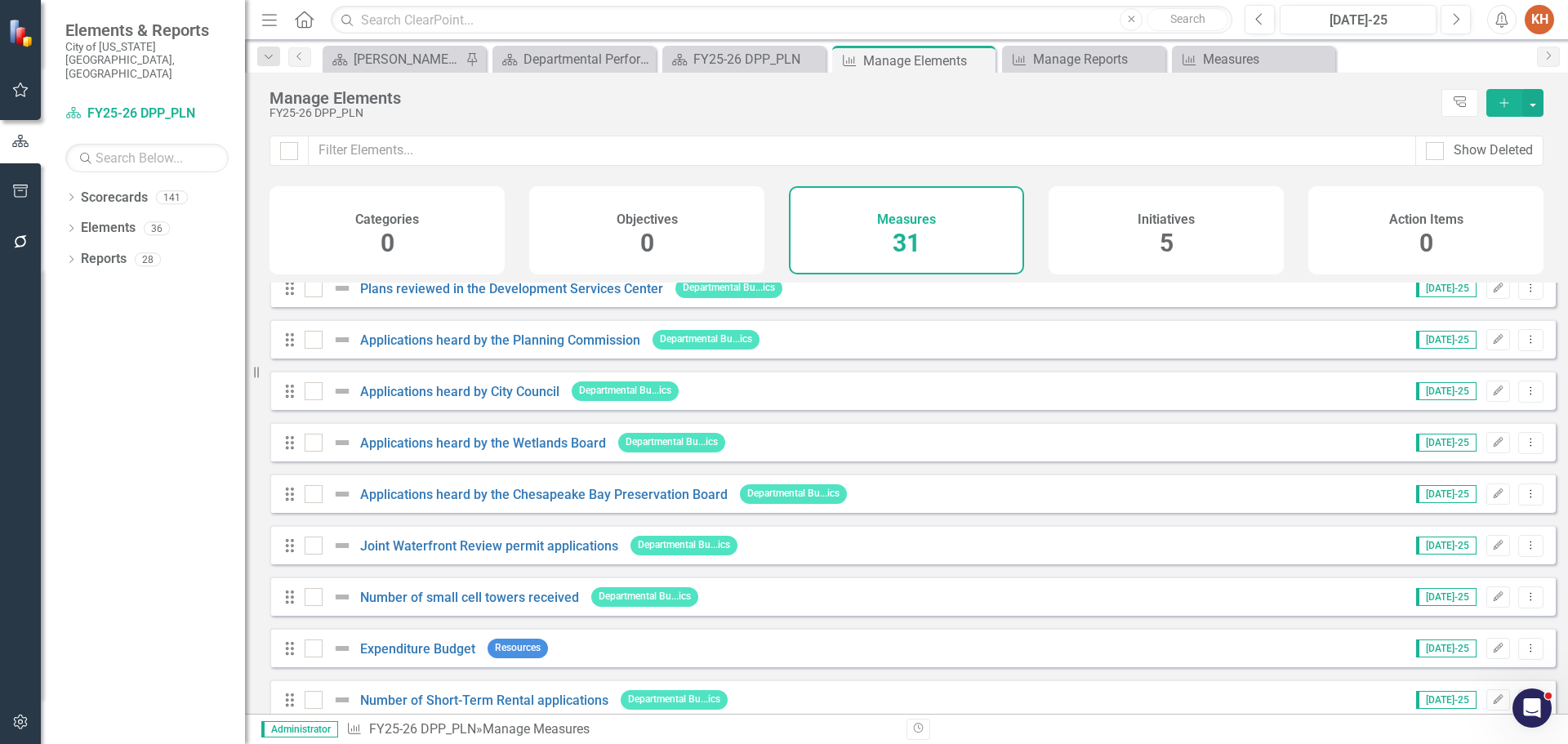
scroll to position [1175, 0]
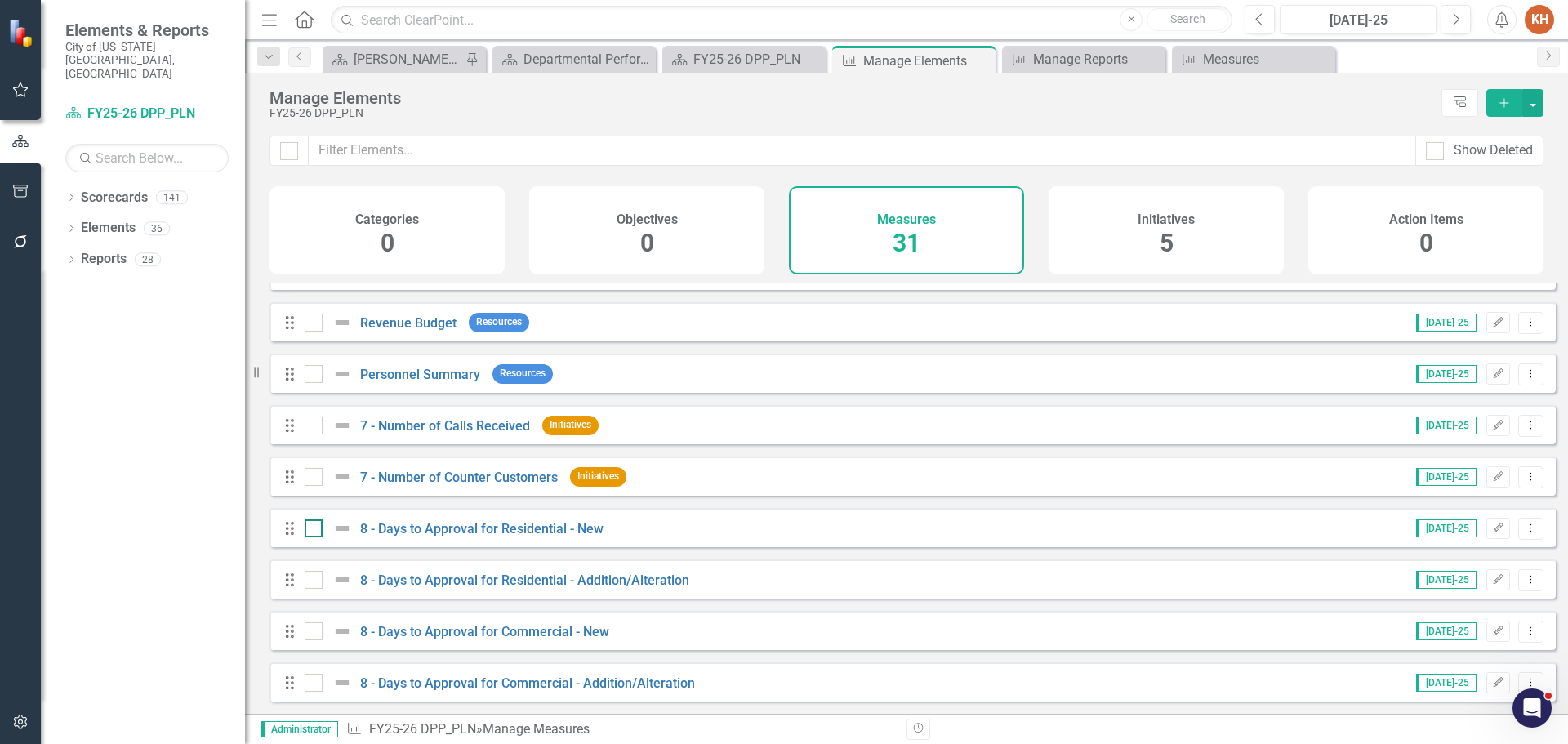
click at [309, 526] on input "checkbox" at bounding box center [310, 525] width 11 height 11
checkbox input "true"
click at [311, 581] on input "checkbox" at bounding box center [310, 576] width 11 height 11
checkbox input "true"
click at [316, 631] on div at bounding box center [314, 631] width 18 height 18
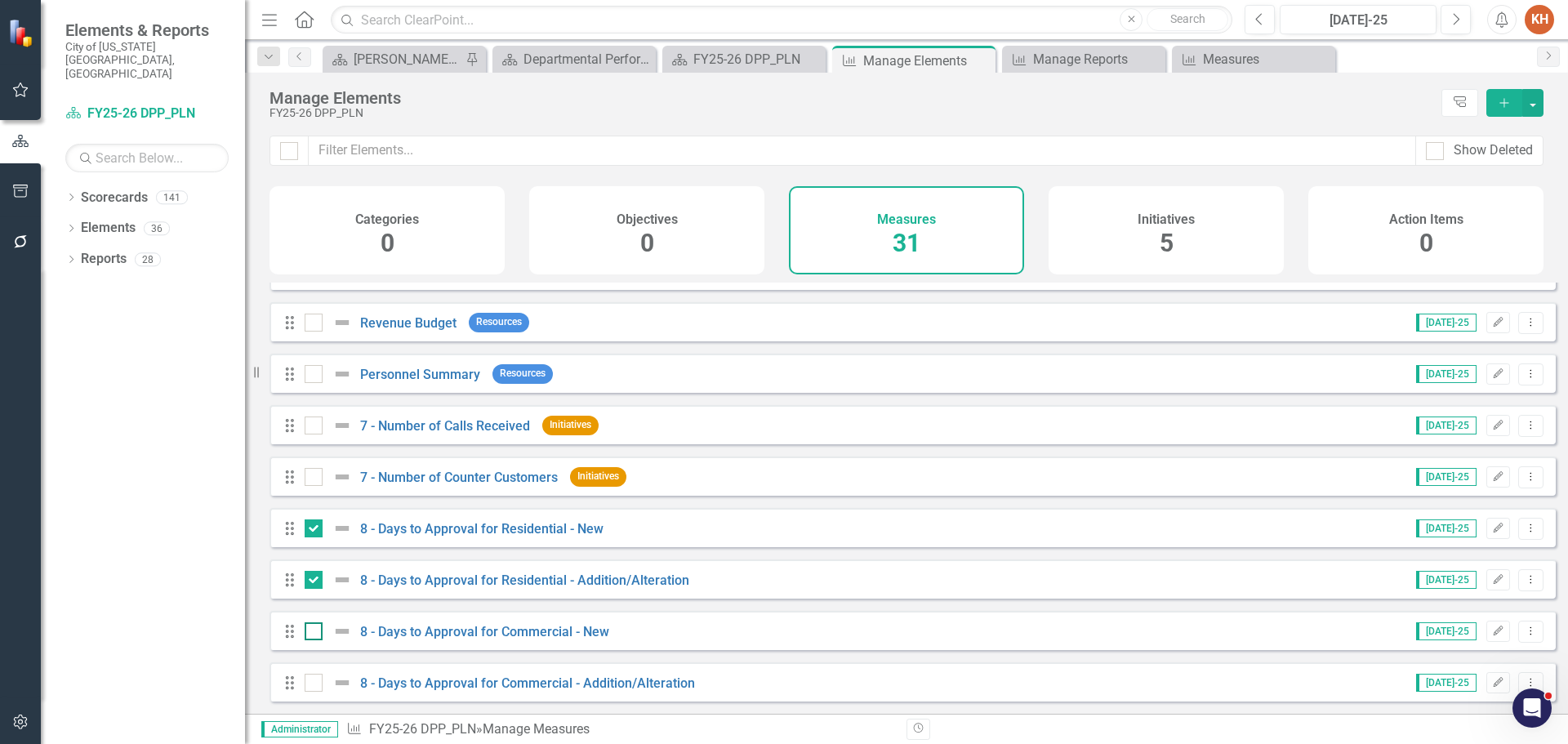
click at [315, 631] on input "checkbox" at bounding box center [310, 627] width 11 height 11
checkbox input "true"
click at [312, 684] on input "checkbox" at bounding box center [310, 679] width 11 height 11
checkbox input "true"
click at [1530, 108] on button "button" at bounding box center [1532, 103] width 21 height 28
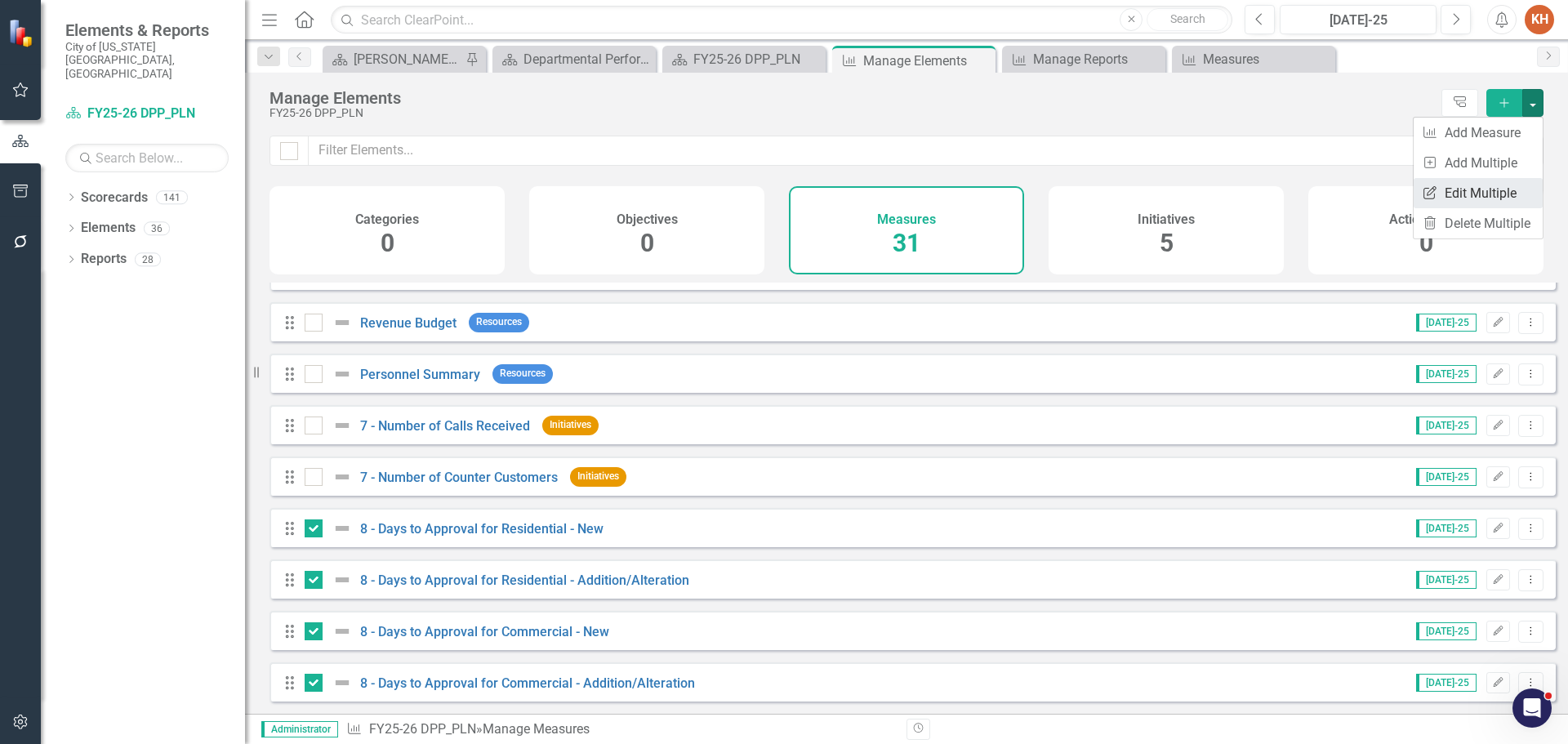
click at [1492, 194] on link "Edit Multiple Edit Multiple" at bounding box center [1478, 193] width 129 height 30
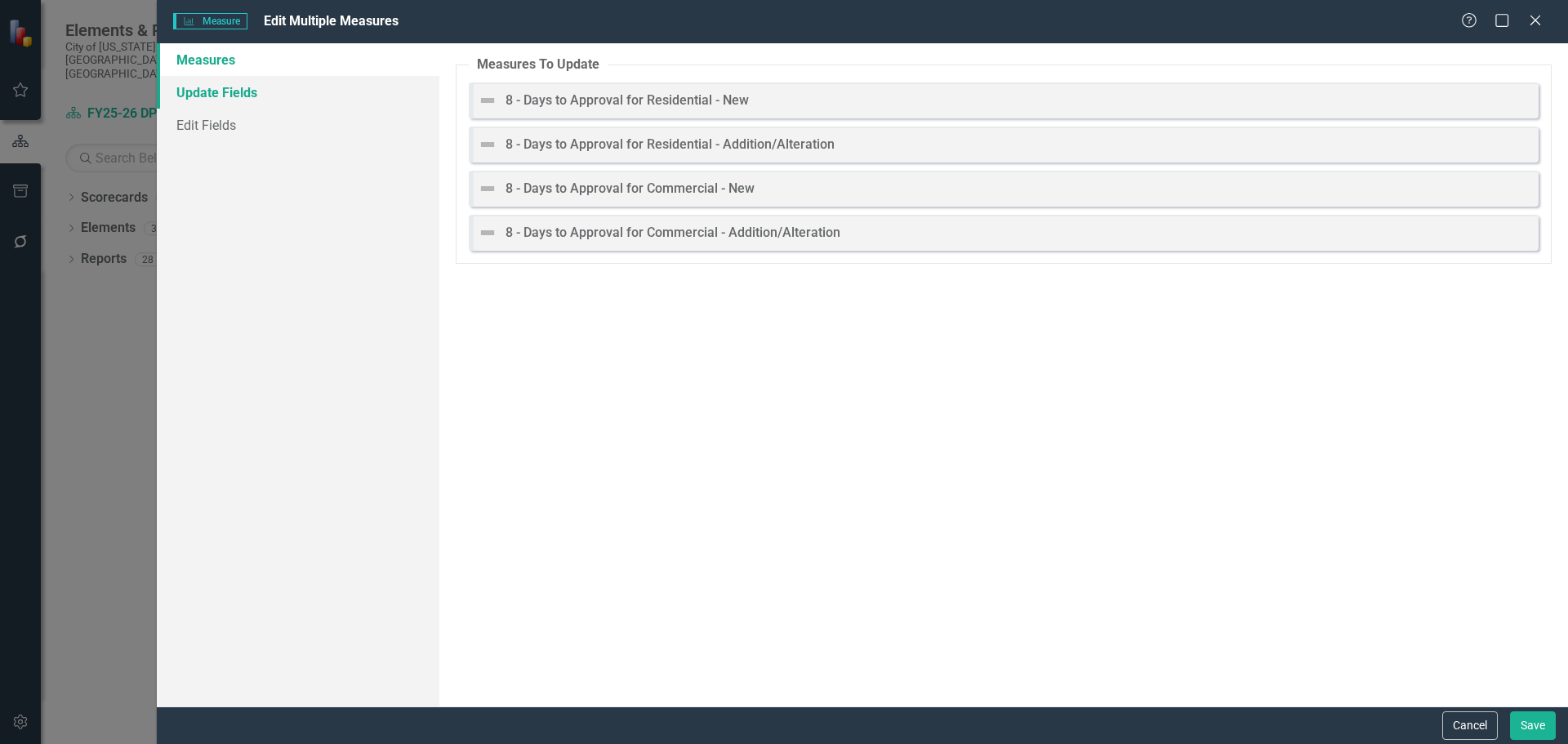
click at [254, 94] on link "Update Fields" at bounding box center [298, 92] width 283 height 33
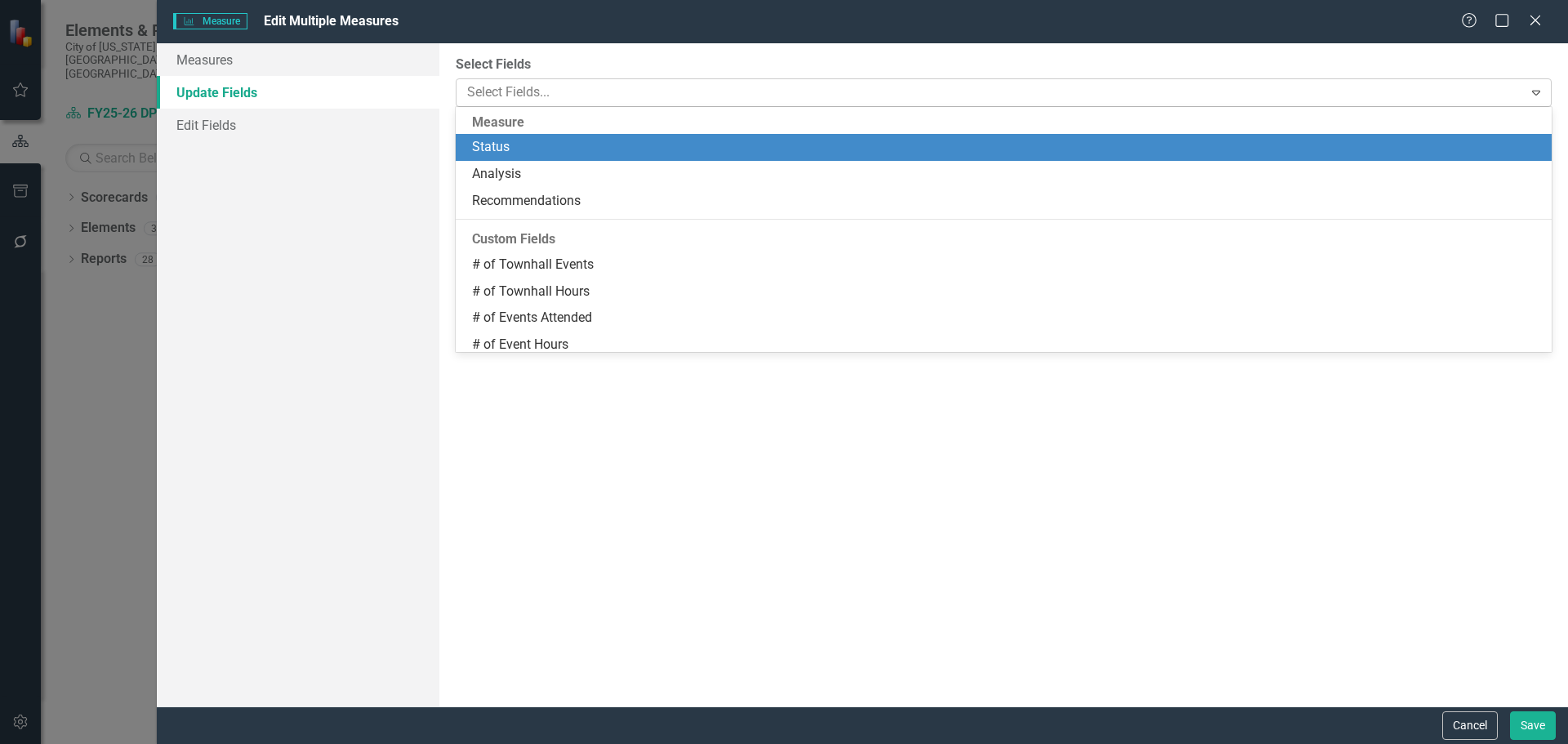
click at [613, 94] on div at bounding box center [991, 93] width 1062 height 22
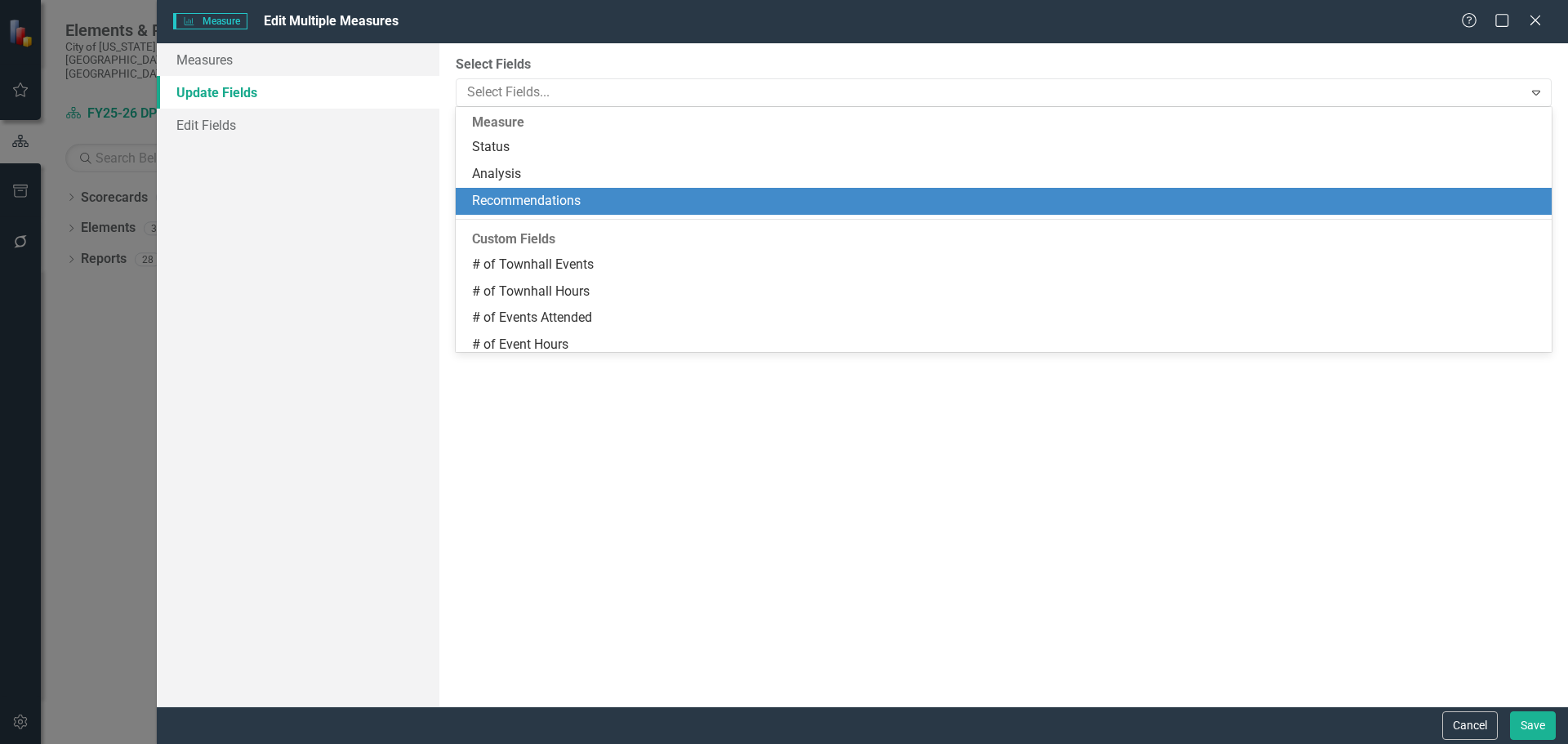
scroll to position [33, 0]
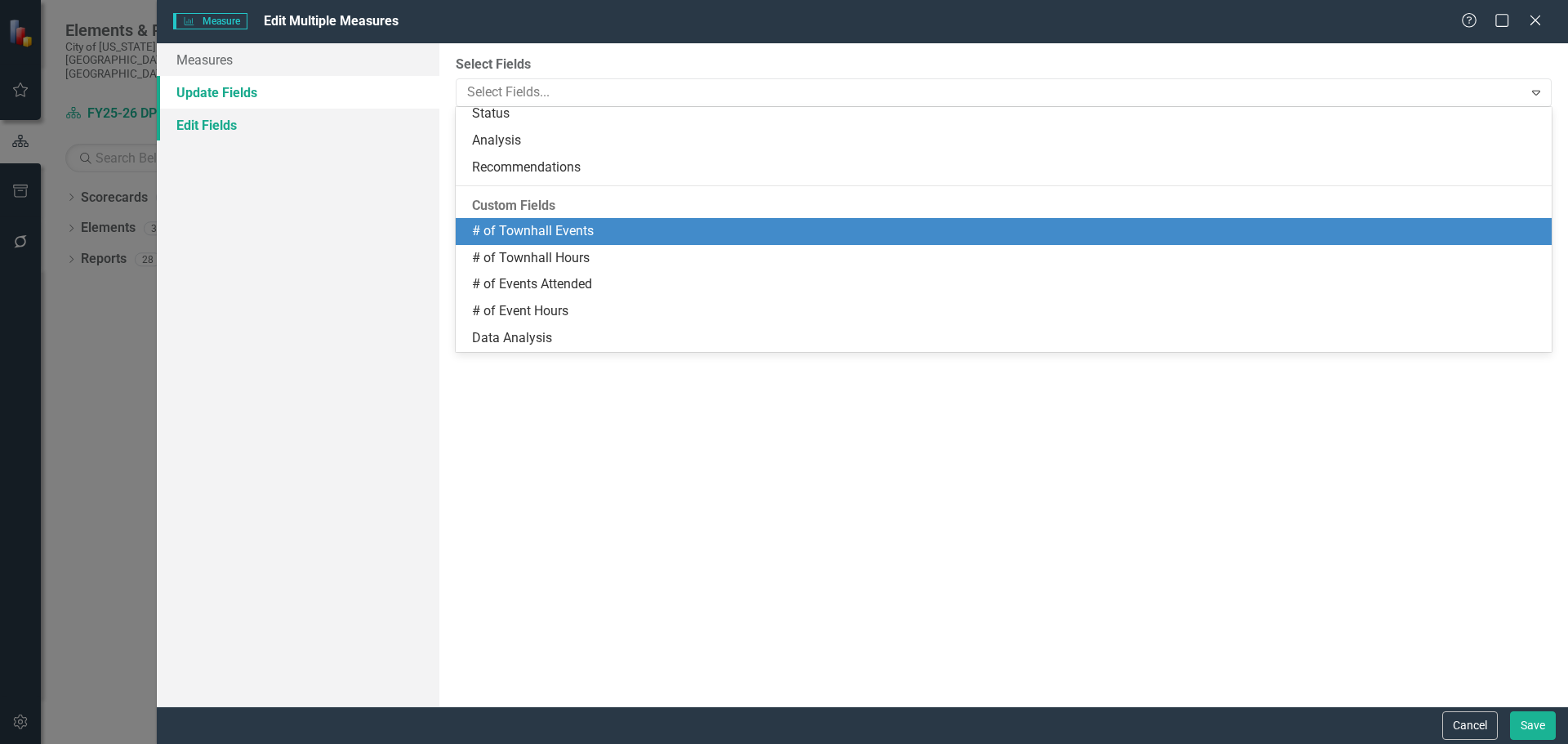
click at [283, 135] on link "Edit Fields" at bounding box center [298, 124] width 283 height 33
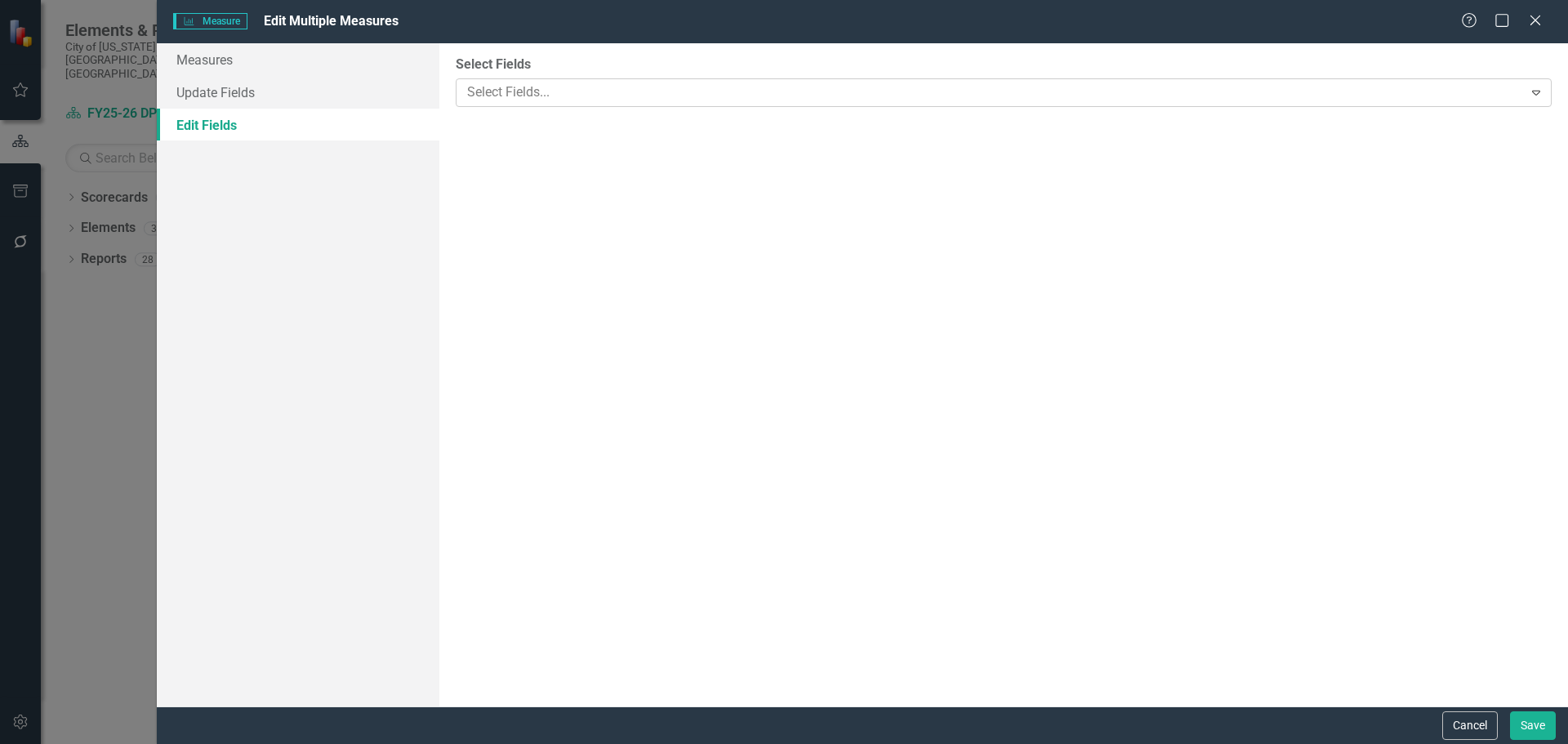
click at [533, 88] on div at bounding box center [991, 93] width 1062 height 22
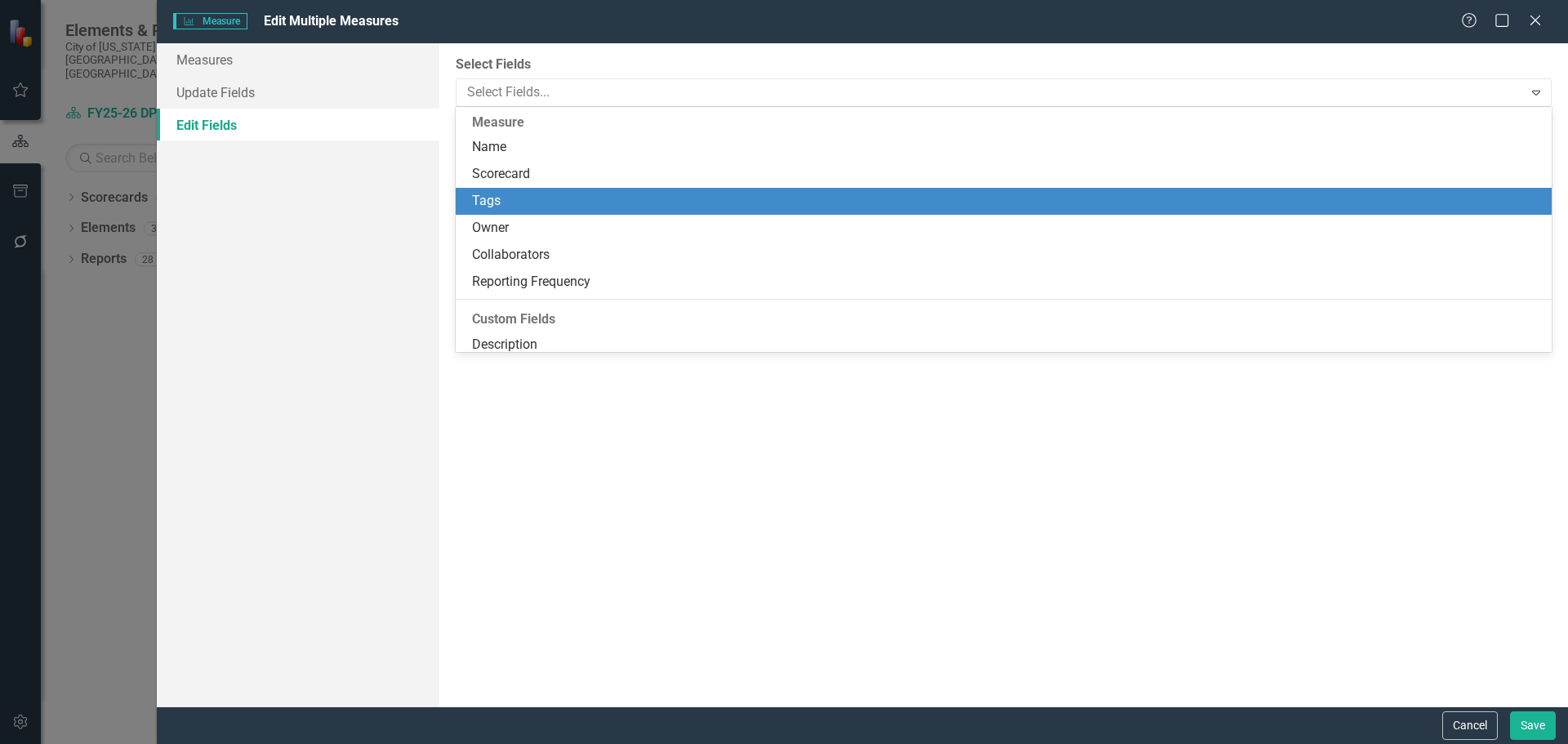
click at [532, 192] on div "Tags" at bounding box center [1007, 201] width 1070 height 19
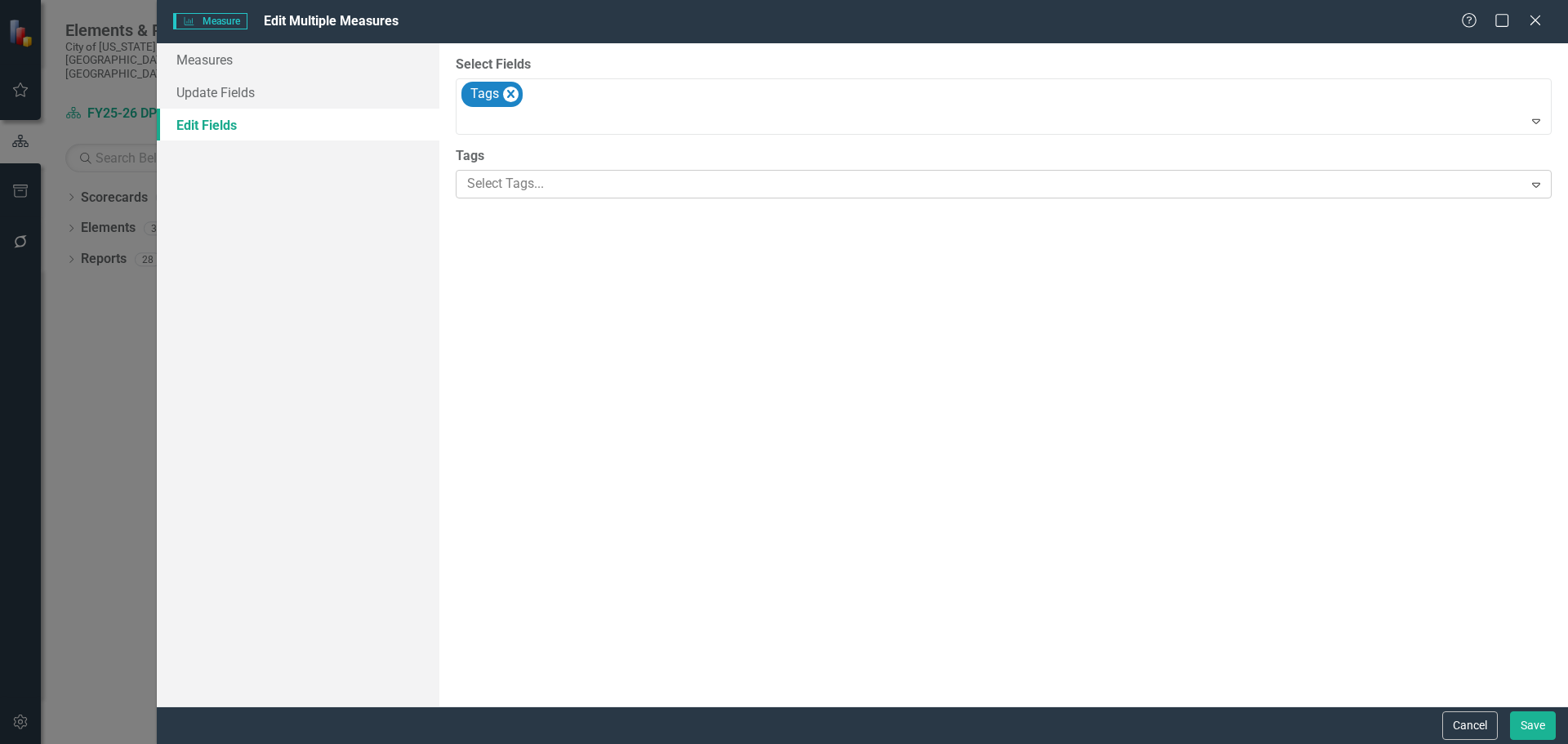
click at [552, 189] on div at bounding box center [991, 184] width 1062 height 22
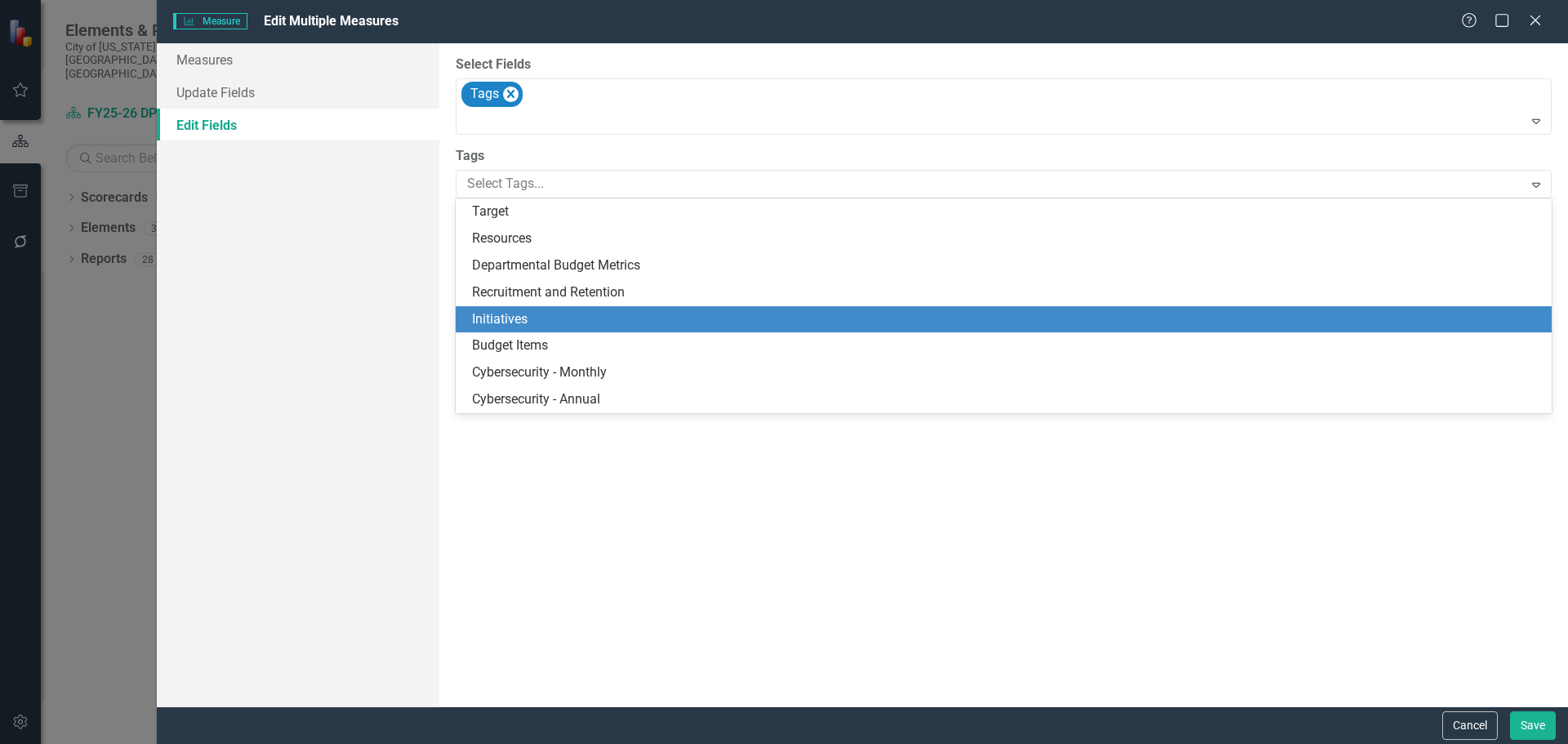
click at [540, 315] on div "Initiatives" at bounding box center [1007, 319] width 1070 height 19
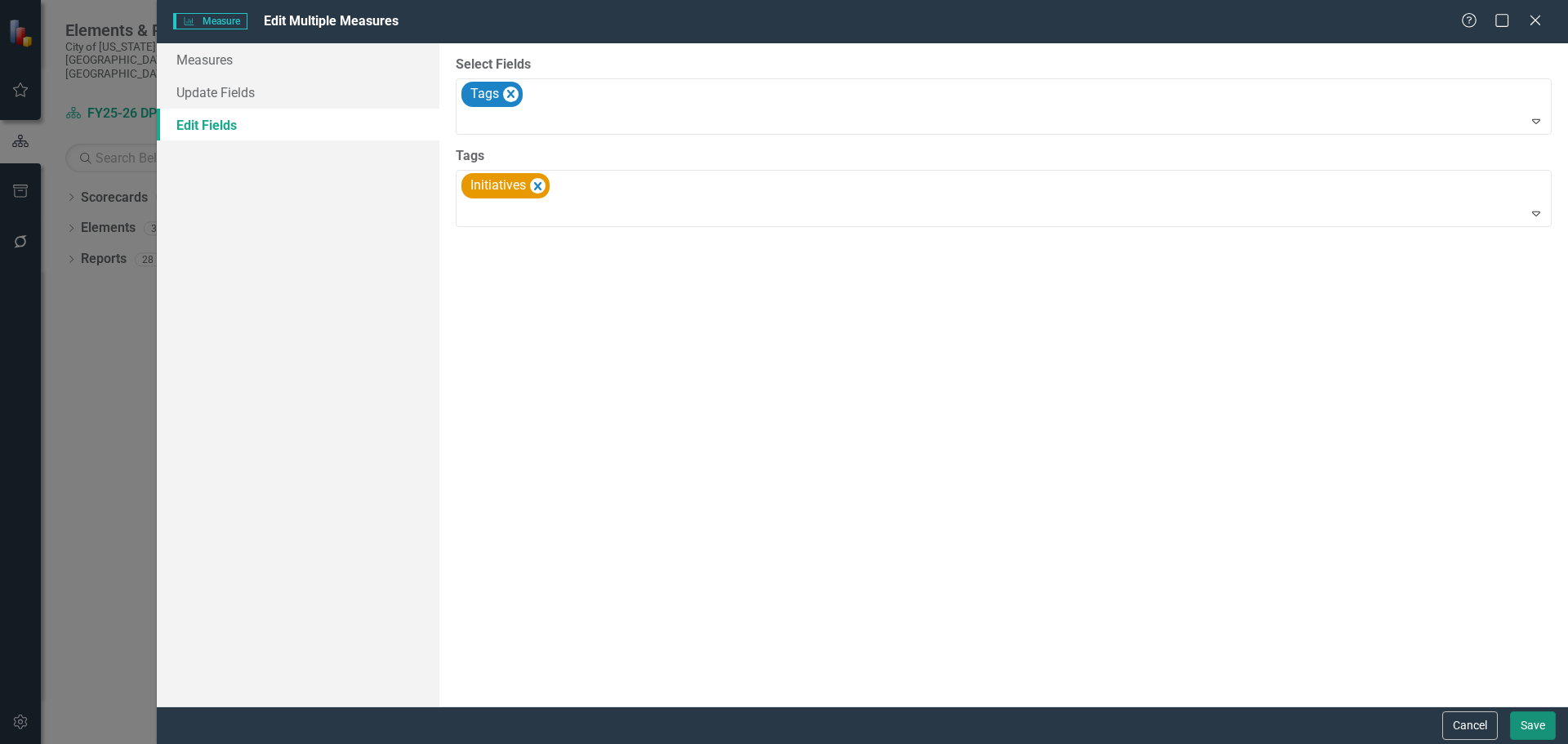
click at [1526, 728] on button "Save" at bounding box center [1533, 726] width 46 height 28
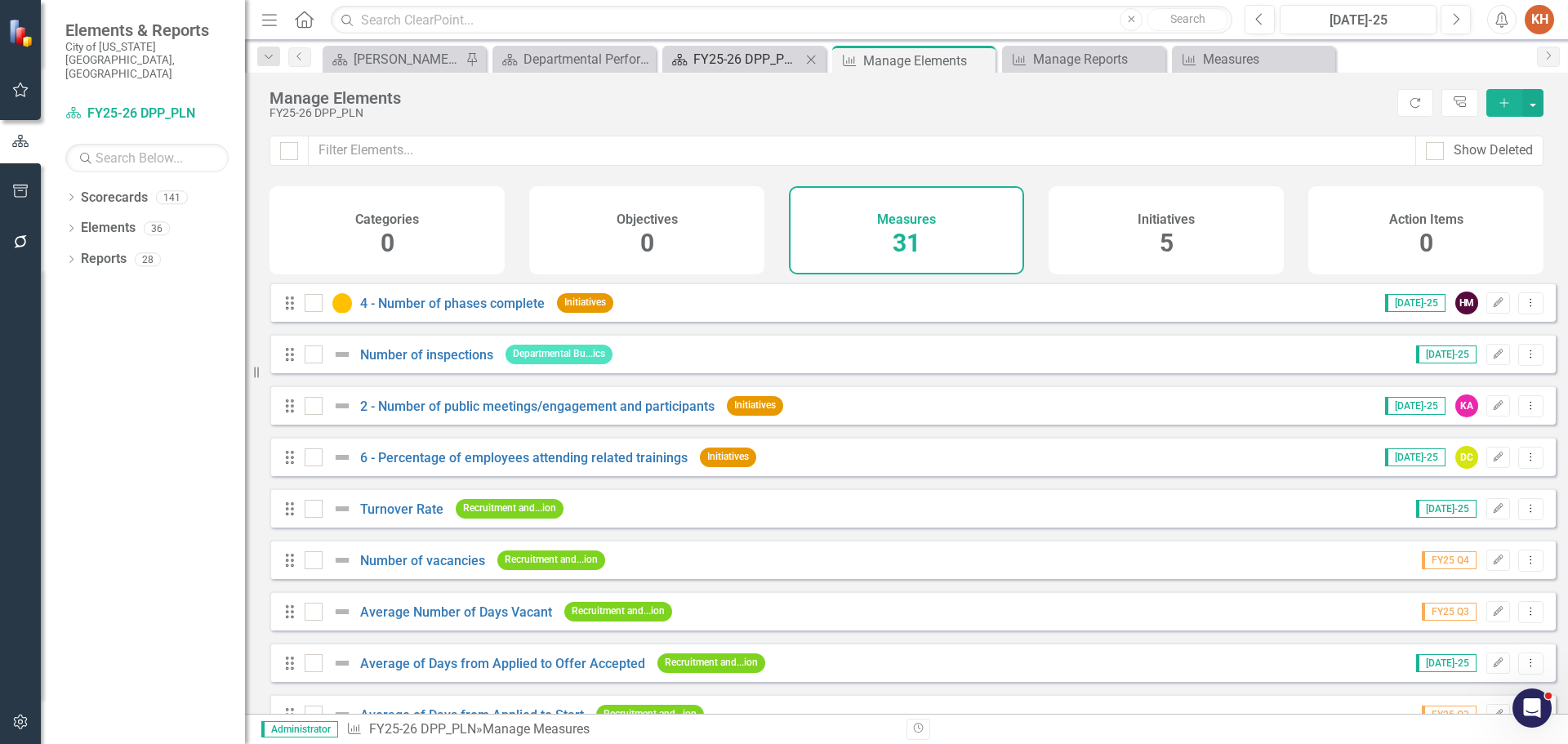
click at [749, 53] on div "FY25-26 DPP_PLN" at bounding box center [747, 59] width 108 height 20
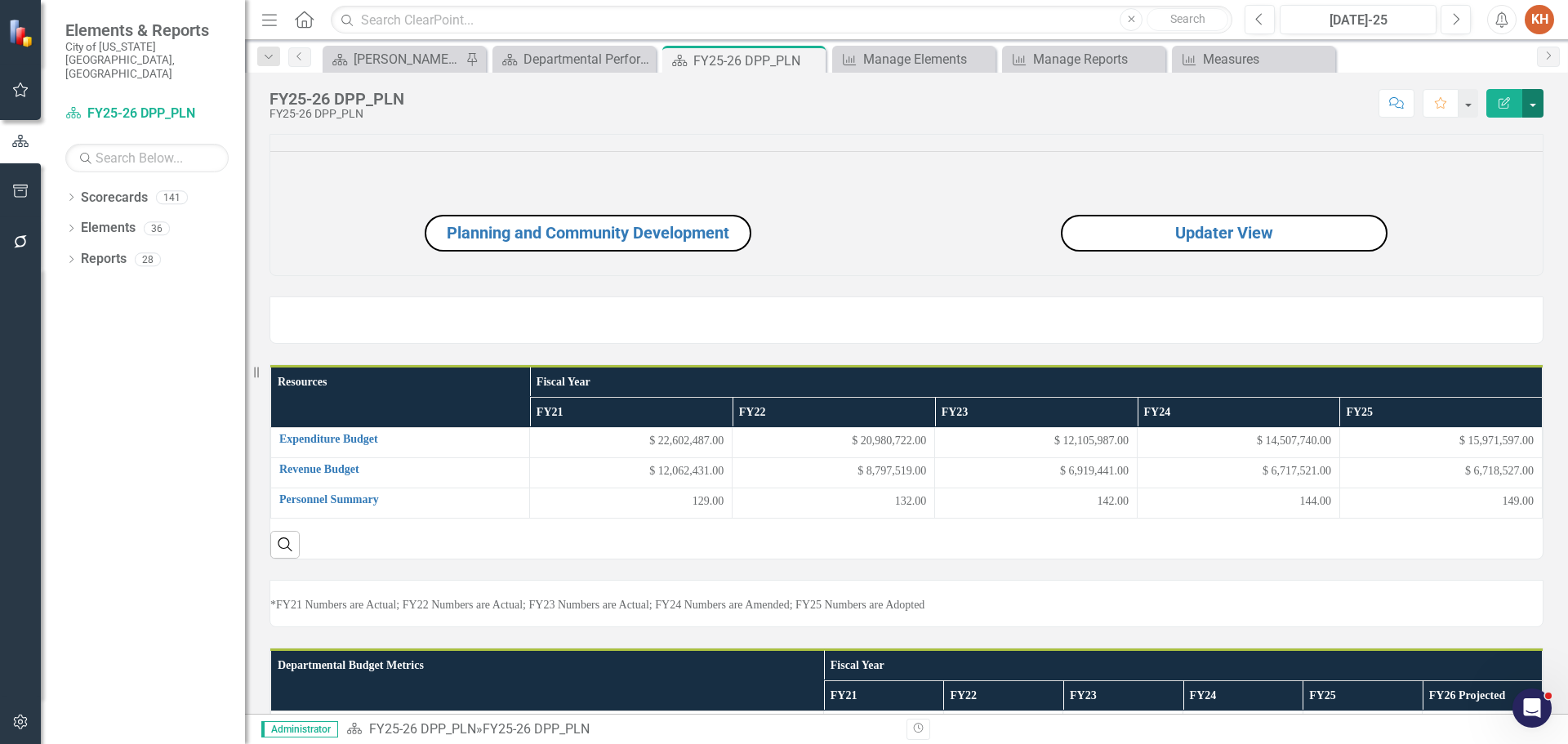
click at [1529, 111] on button "button" at bounding box center [1532, 103] width 21 height 28
click at [1495, 231] on link "PDF Export to PDF" at bounding box center [1476, 229] width 133 height 30
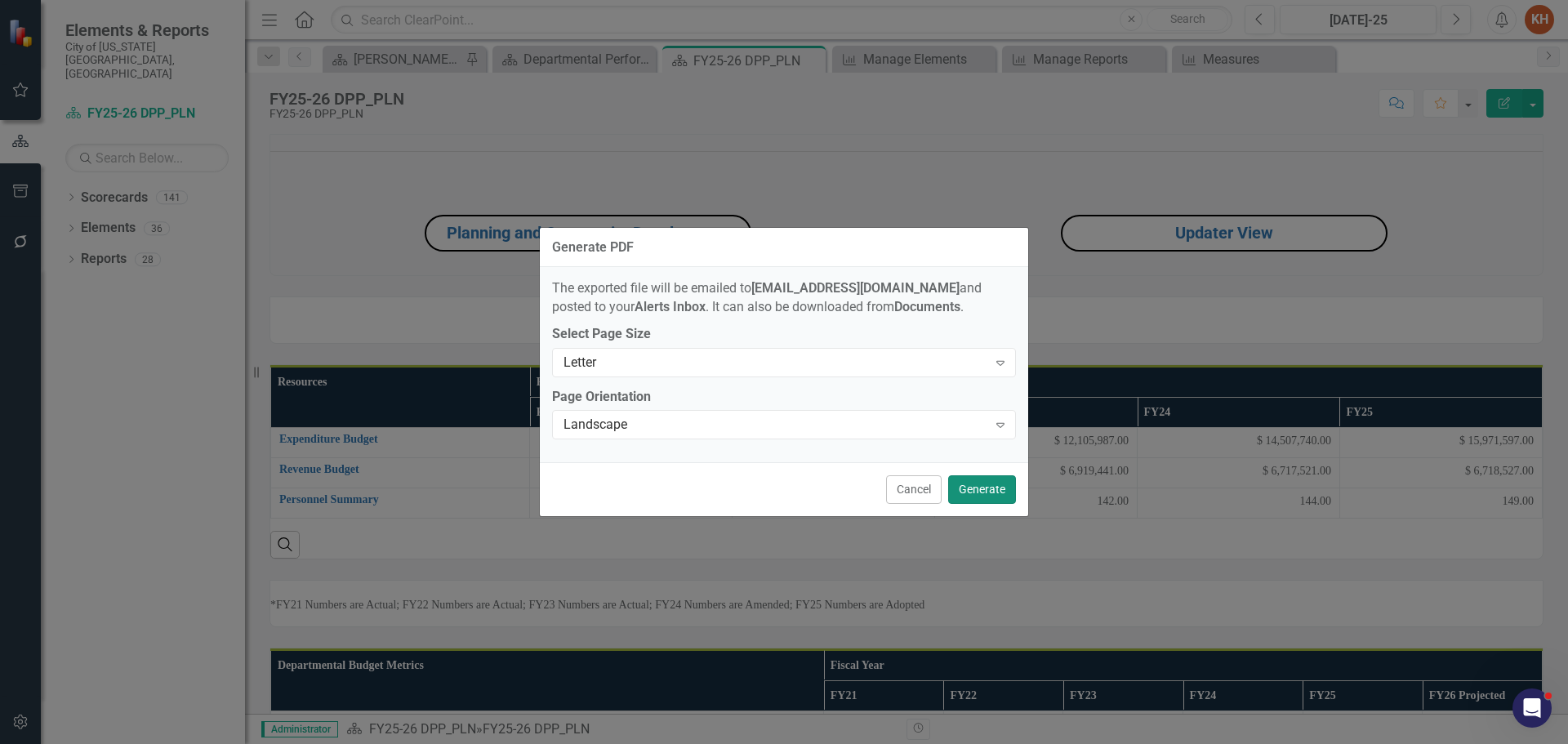
click at [994, 487] on button "Generate" at bounding box center [981, 490] width 68 height 28
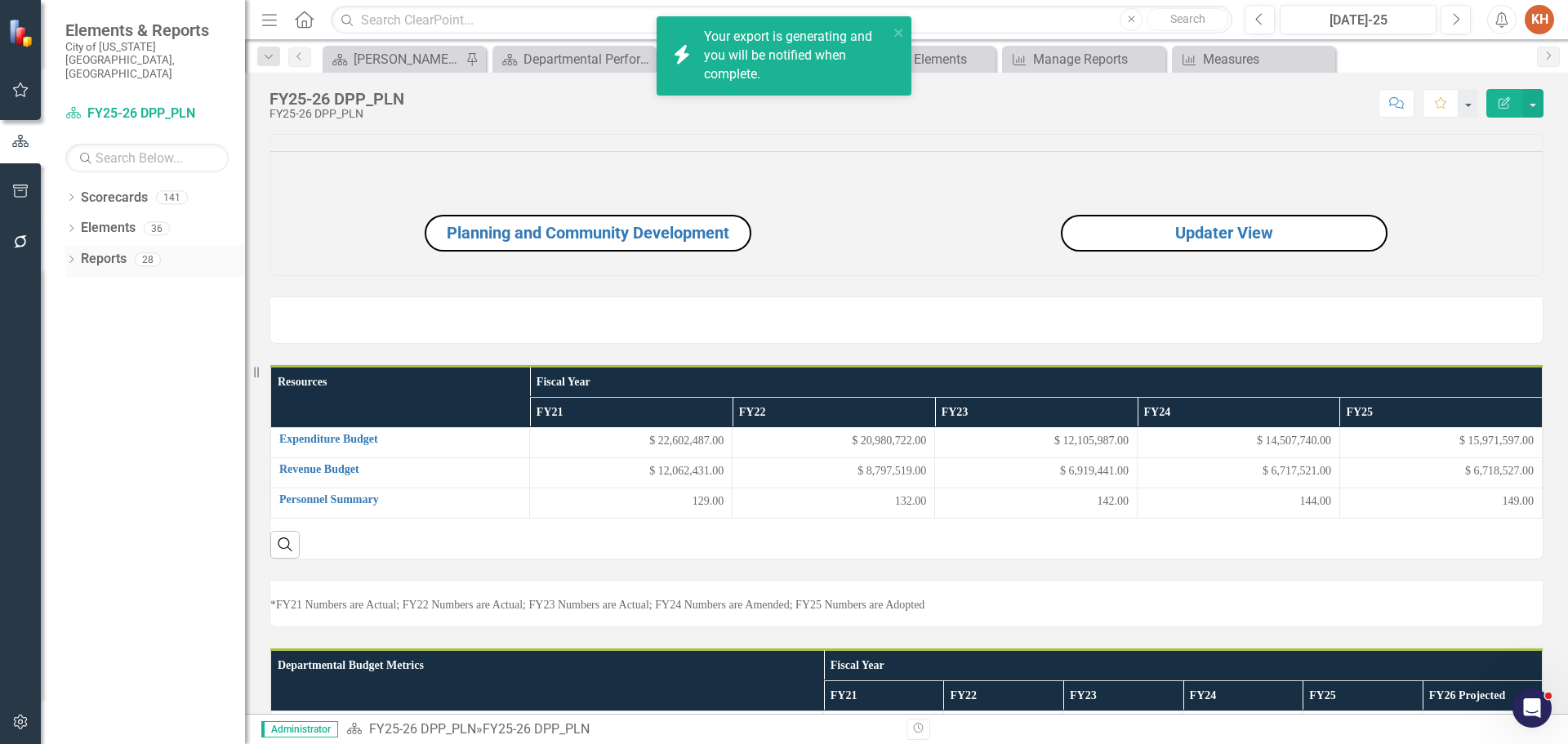
click at [111, 250] on link "Reports" at bounding box center [103, 259] width 46 height 19
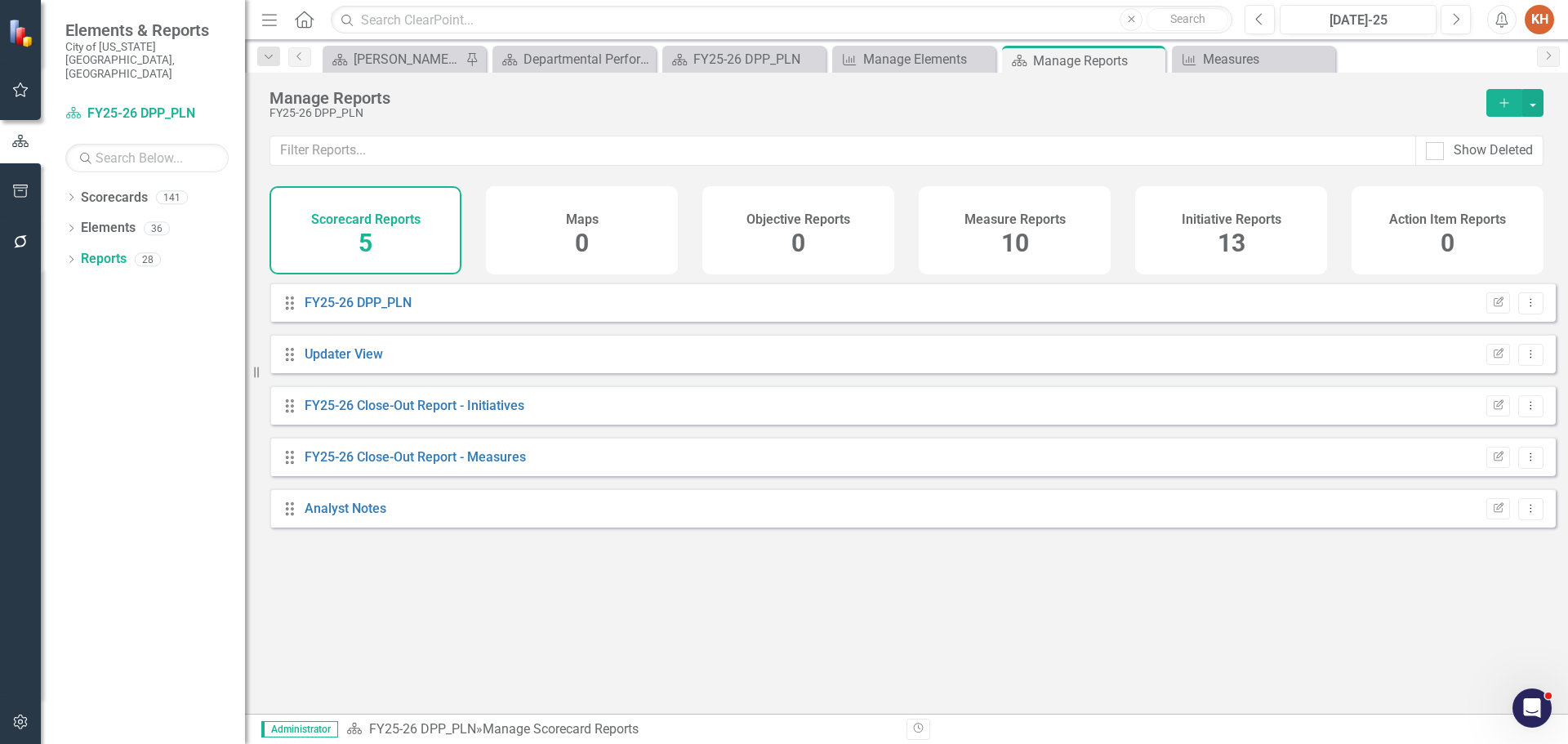
click at [1220, 216] on h4 "Initiative Reports" at bounding box center [1231, 219] width 99 height 15
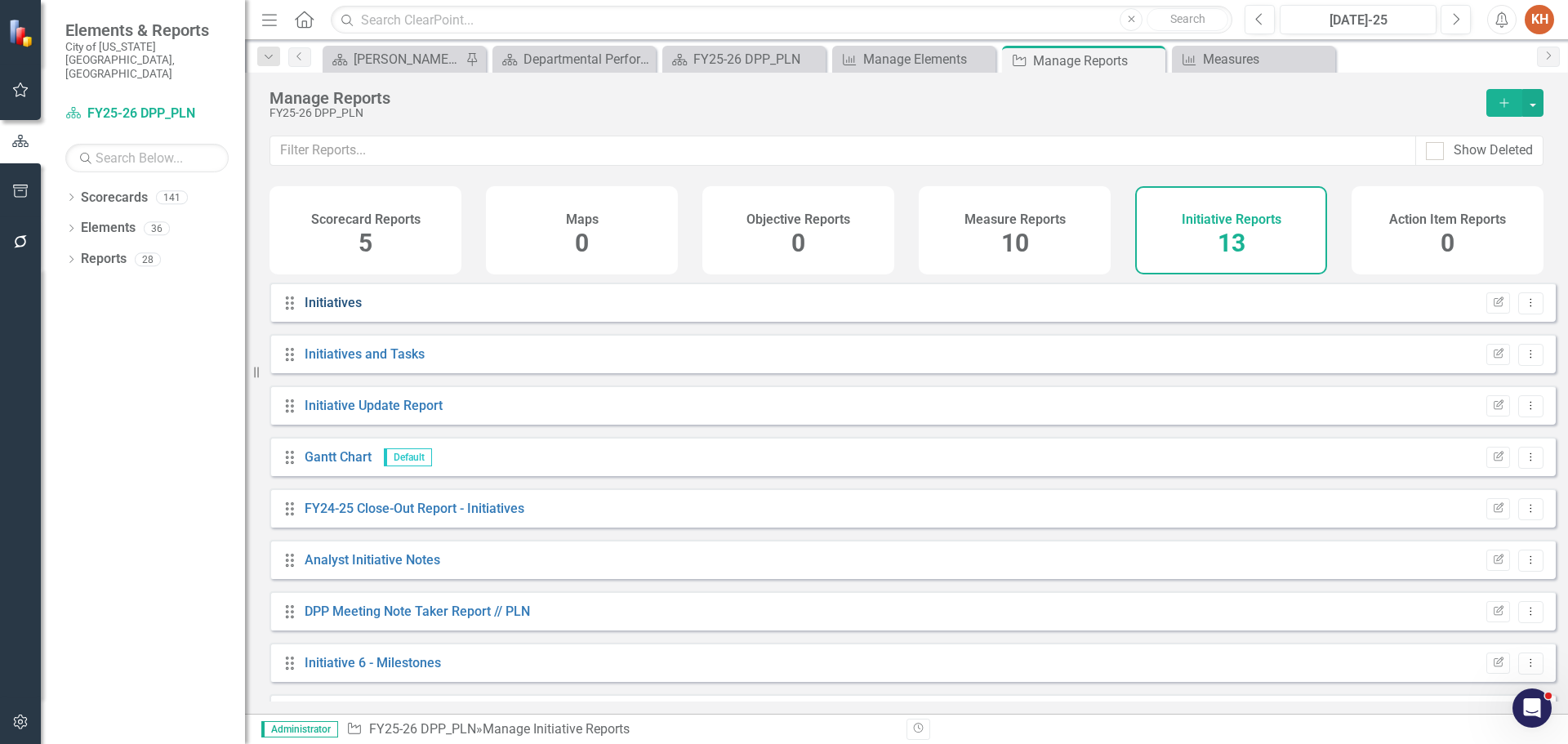
click at [338, 310] on link "Initiatives" at bounding box center [333, 302] width 58 height 16
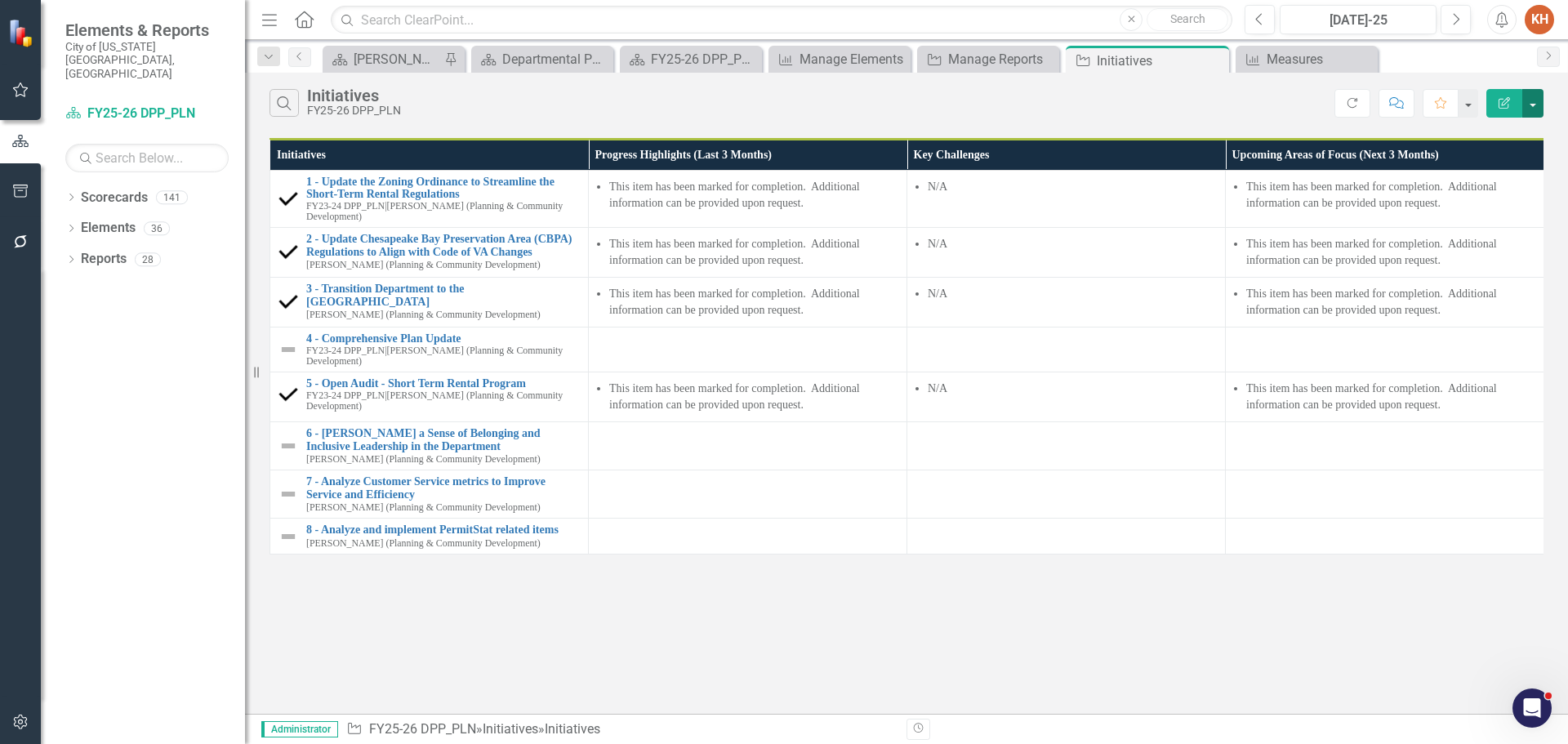
click at [1532, 101] on button "button" at bounding box center [1532, 103] width 21 height 28
click at [1509, 204] on link "Excel Export to Excel" at bounding box center [1478, 196] width 129 height 30
click at [1213, 58] on icon "Close" at bounding box center [1214, 61] width 17 height 13
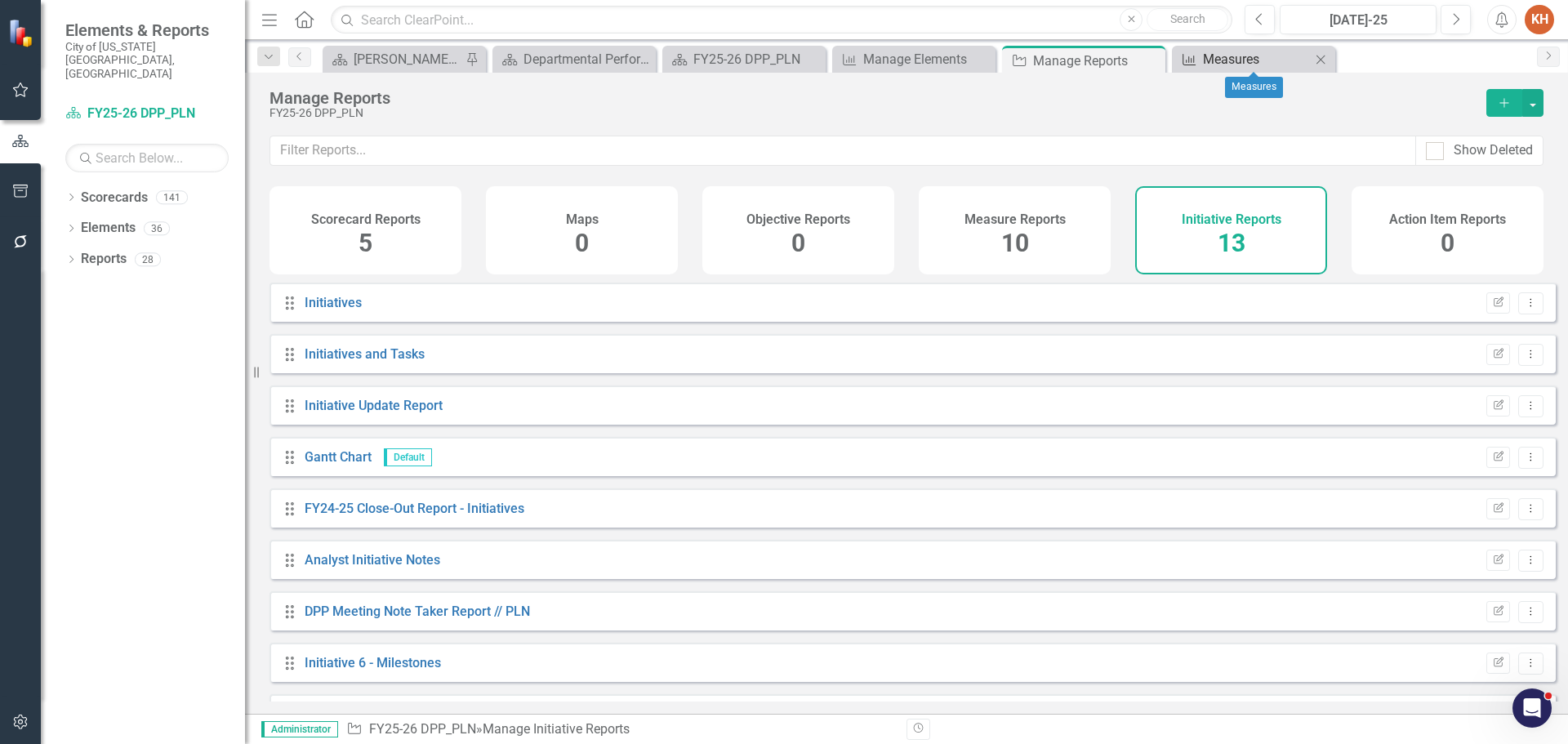
click at [1233, 63] on div "Measures" at bounding box center [1257, 59] width 108 height 20
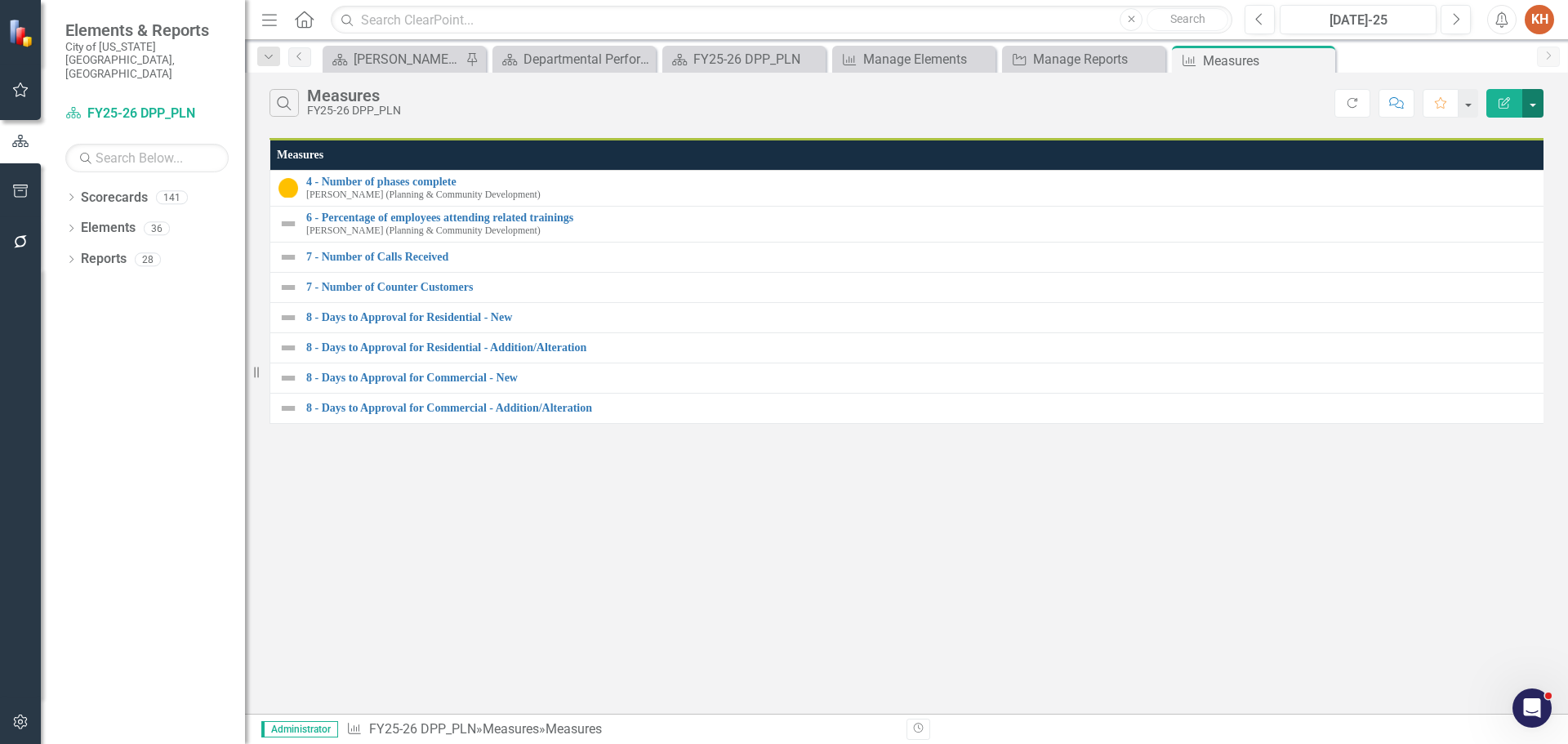
click at [1532, 103] on button "button" at bounding box center [1532, 103] width 21 height 28
click at [1495, 199] on link "Excel Export to Excel" at bounding box center [1478, 196] width 129 height 30
click at [1503, 14] on icon "Alerts" at bounding box center [1501, 20] width 18 height 17
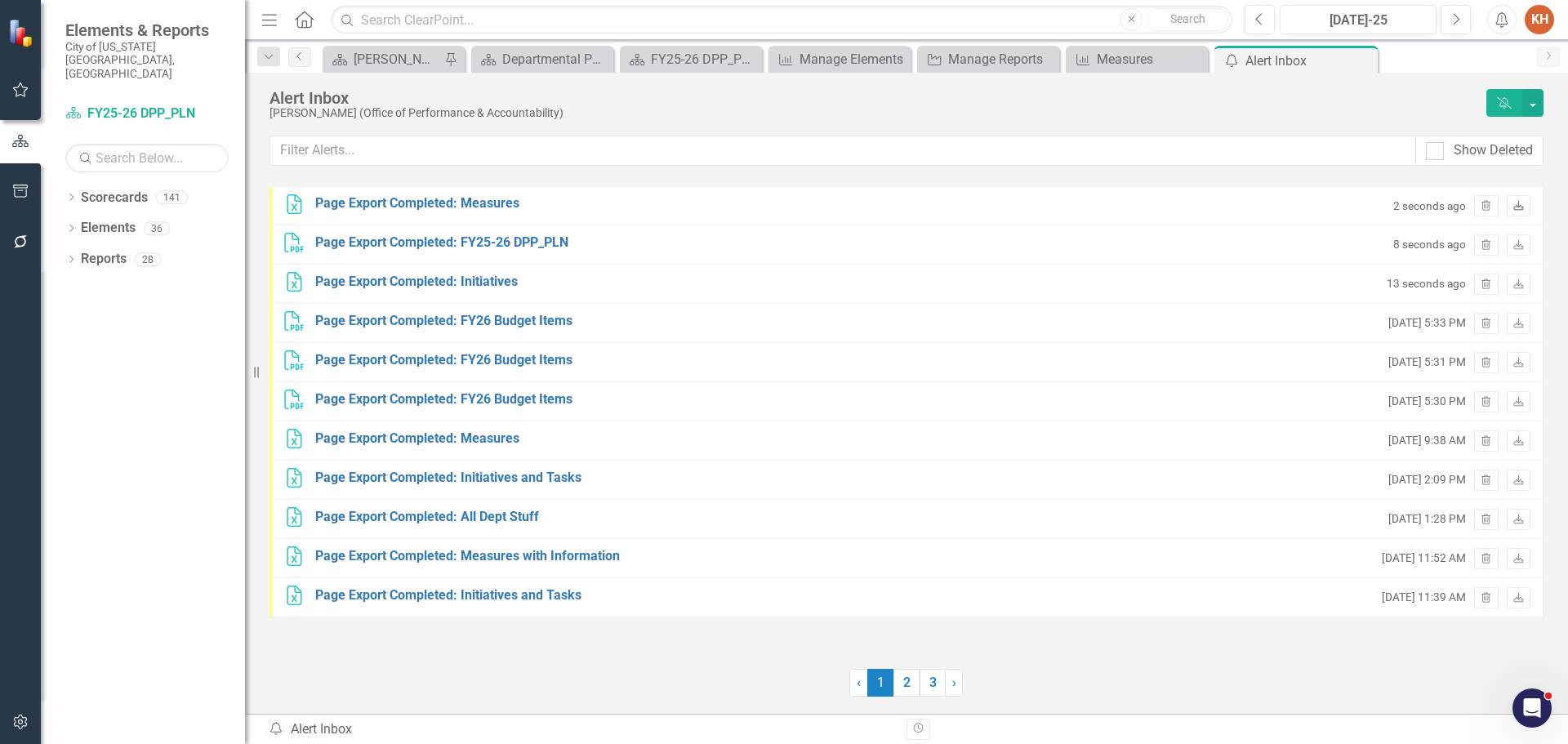
click at [1517, 206] on icon at bounding box center [1519, 205] width 10 height 10
click at [1520, 246] on icon "Download" at bounding box center [1519, 246] width 13 height 10
click at [1519, 287] on icon "Download" at bounding box center [1519, 285] width 13 height 10
click at [1363, 63] on icon "Close" at bounding box center [1363, 61] width 17 height 13
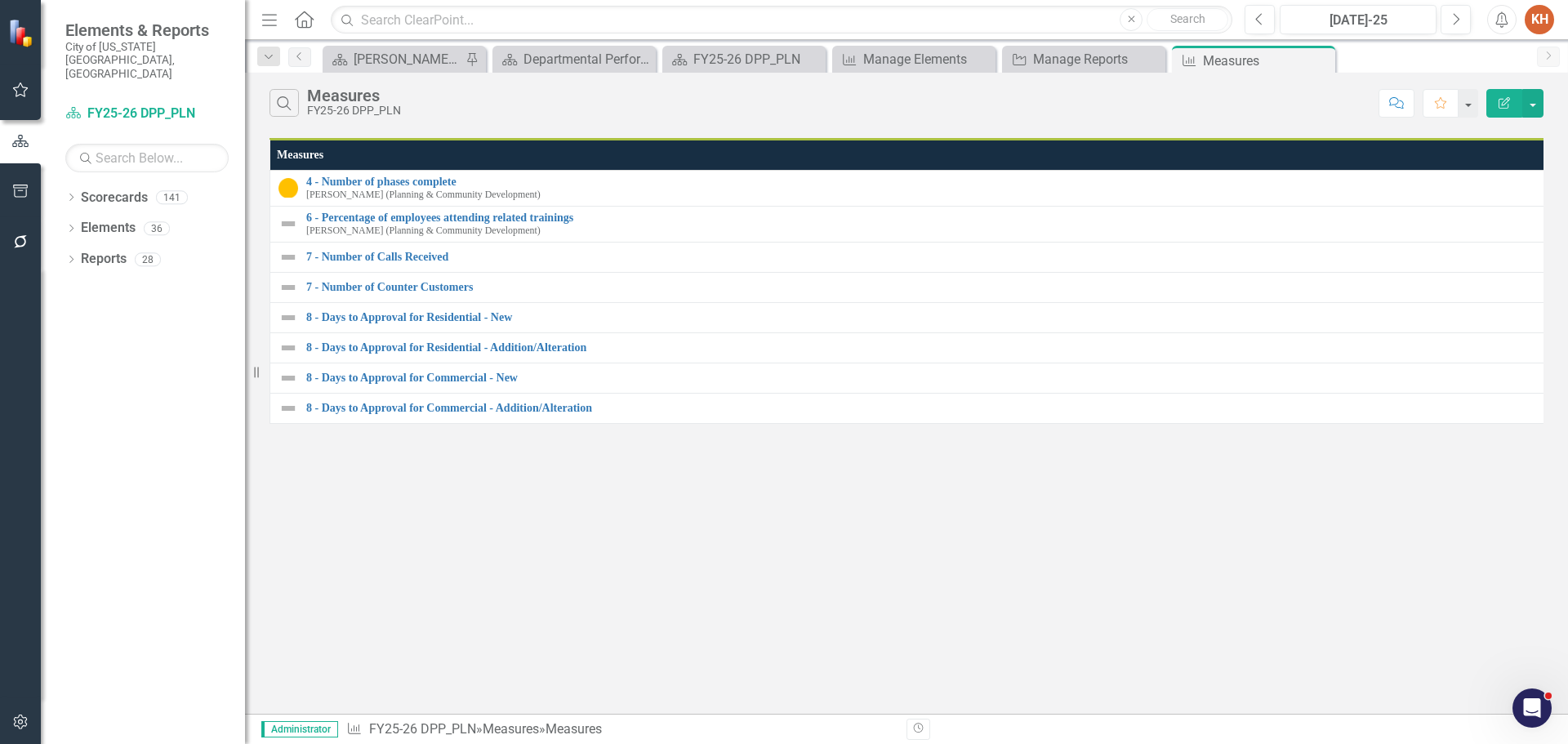
click at [0, 0] on icon "Close" at bounding box center [0, 0] width 0 height 0
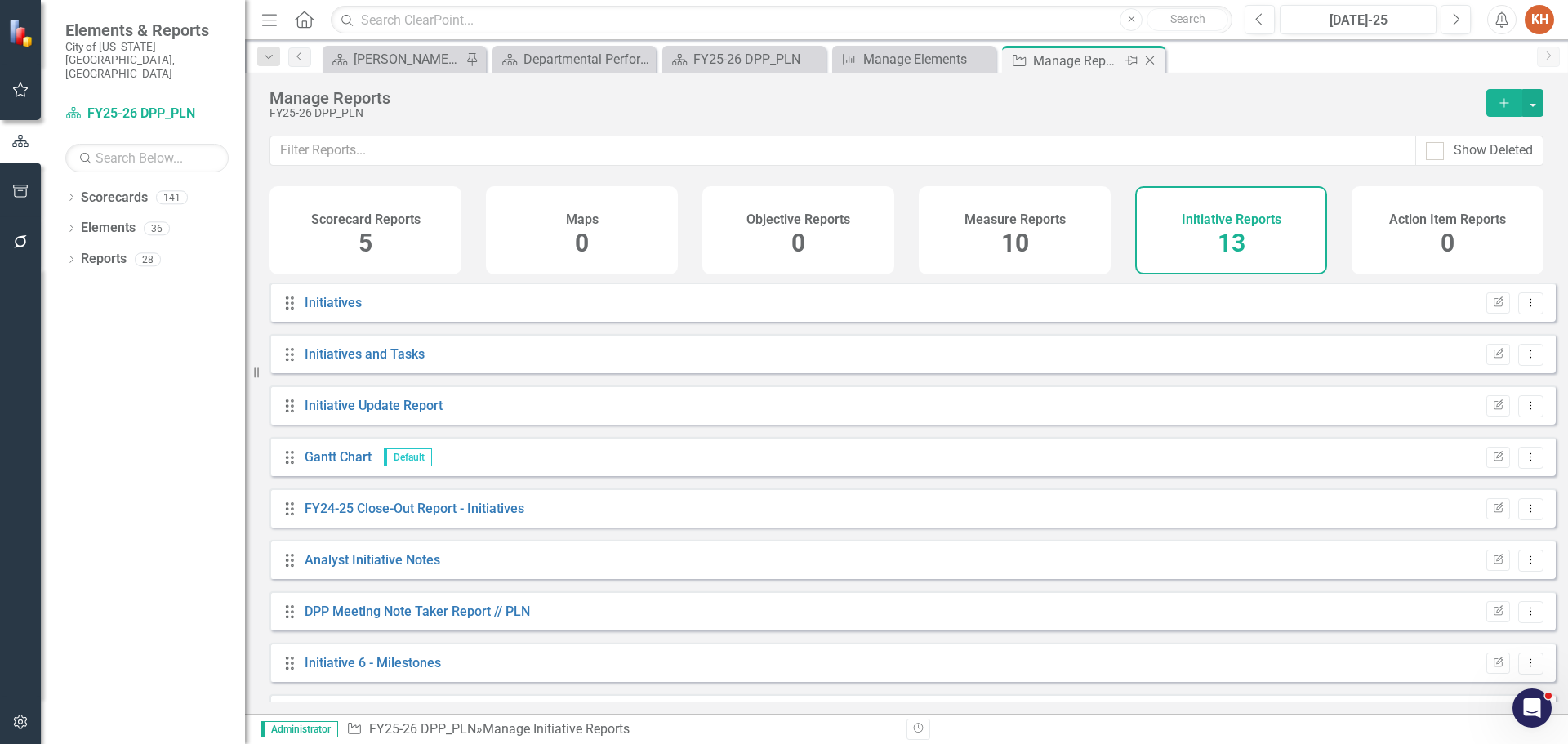
click at [1152, 59] on icon "Close" at bounding box center [1150, 61] width 17 height 13
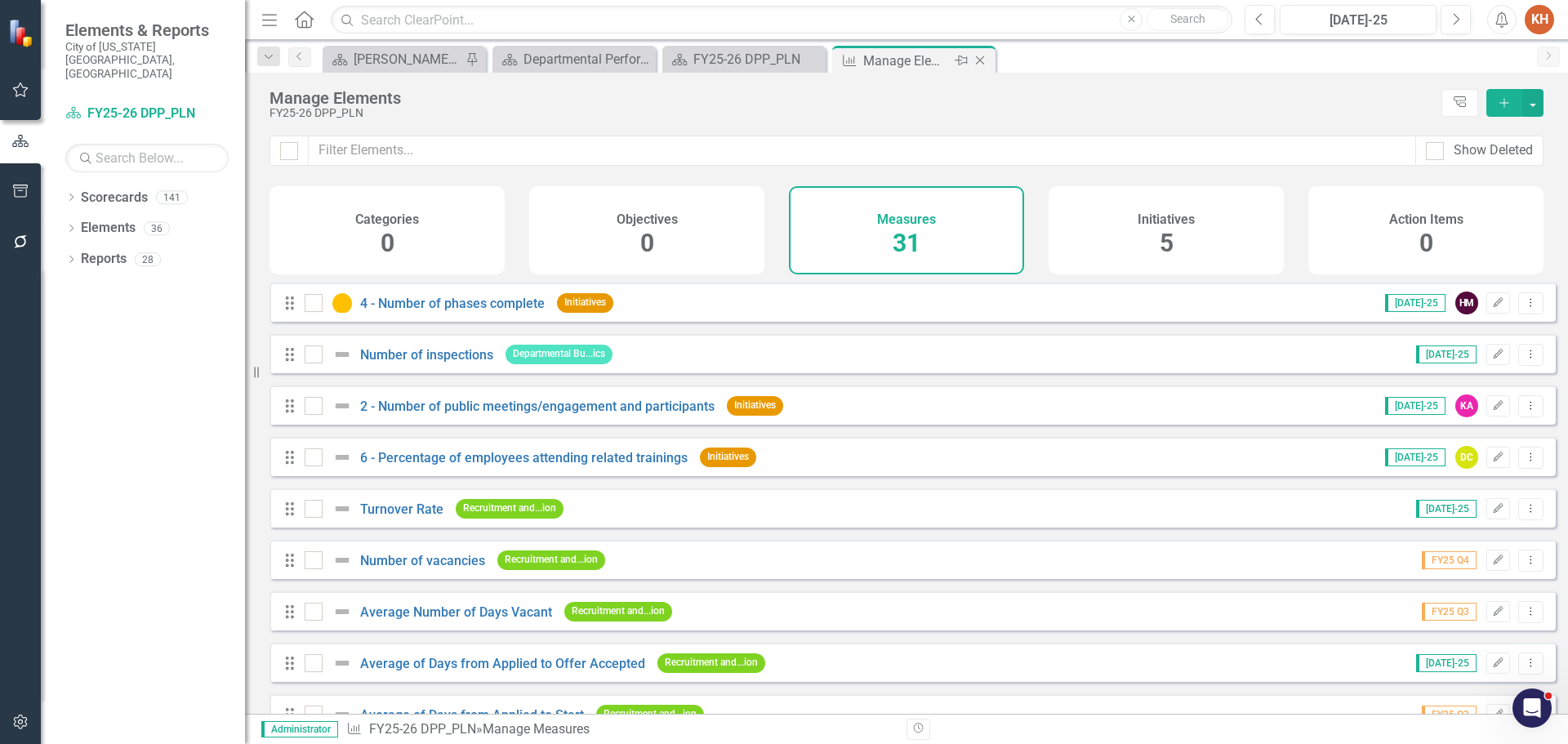
click at [982, 62] on icon "Close" at bounding box center [981, 61] width 17 height 13
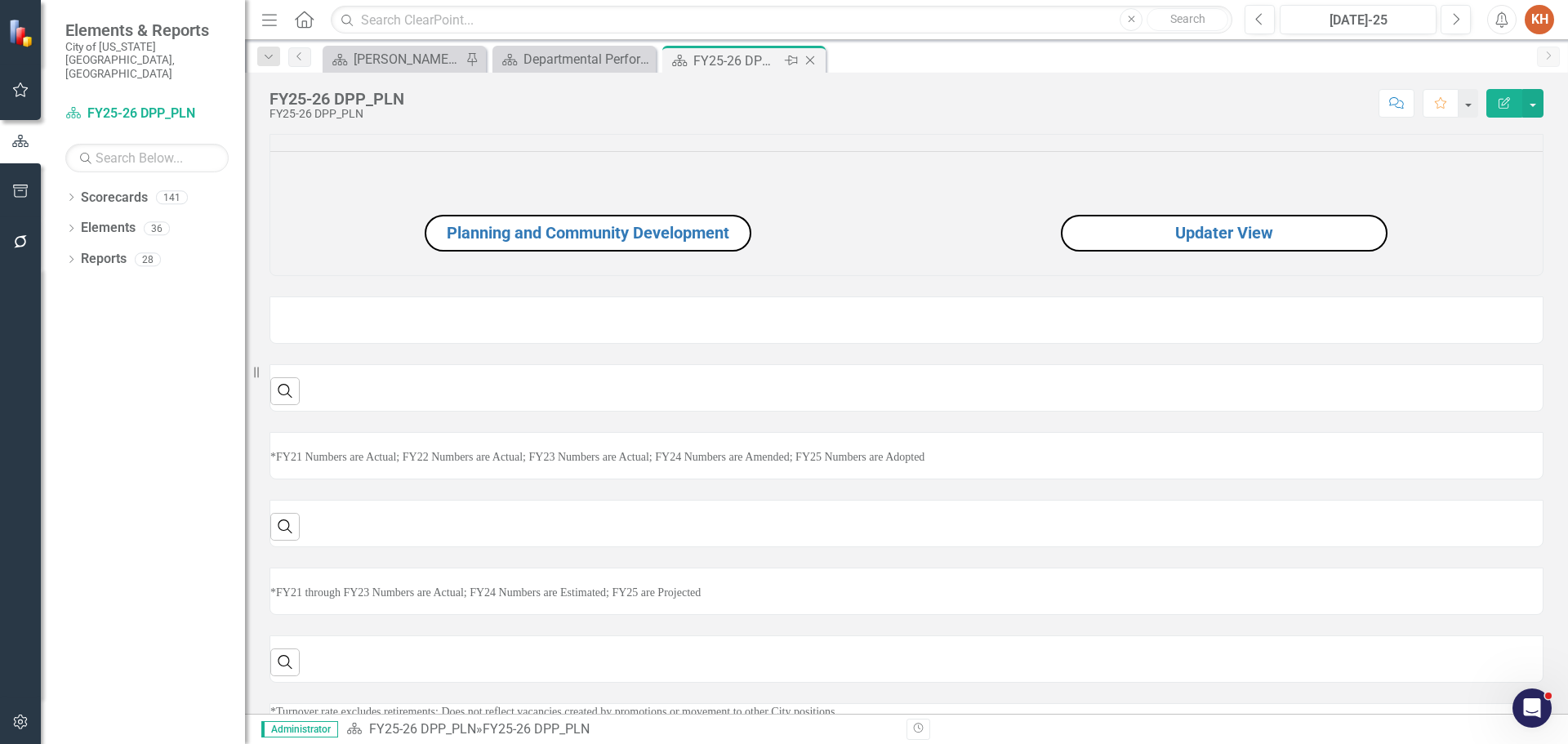
click at [811, 60] on icon "Close" at bounding box center [810, 61] width 17 height 13
